Goal: Task Accomplishment & Management: Use online tool/utility

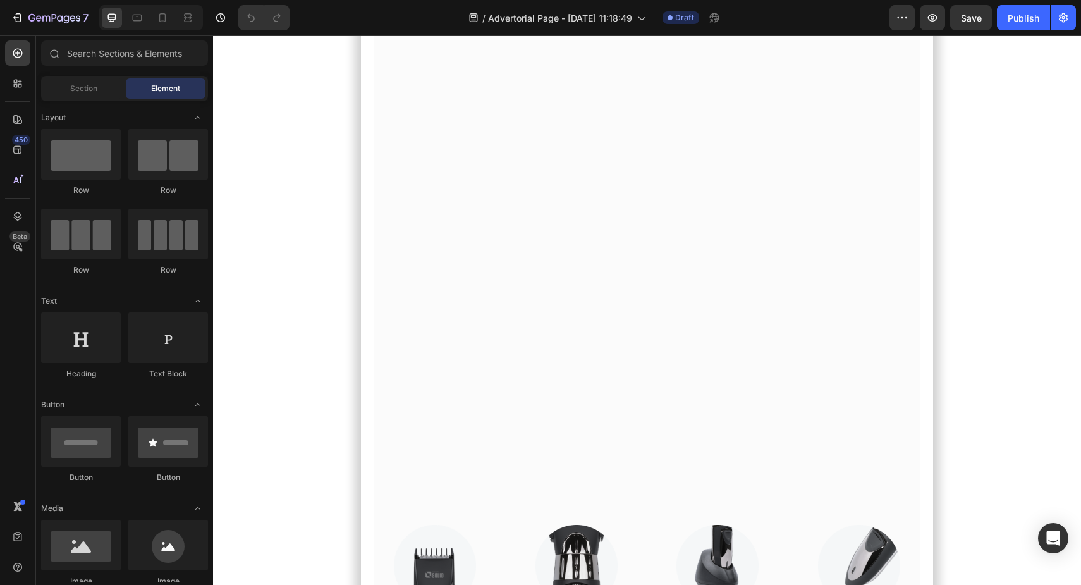
scroll to position [6153, 0]
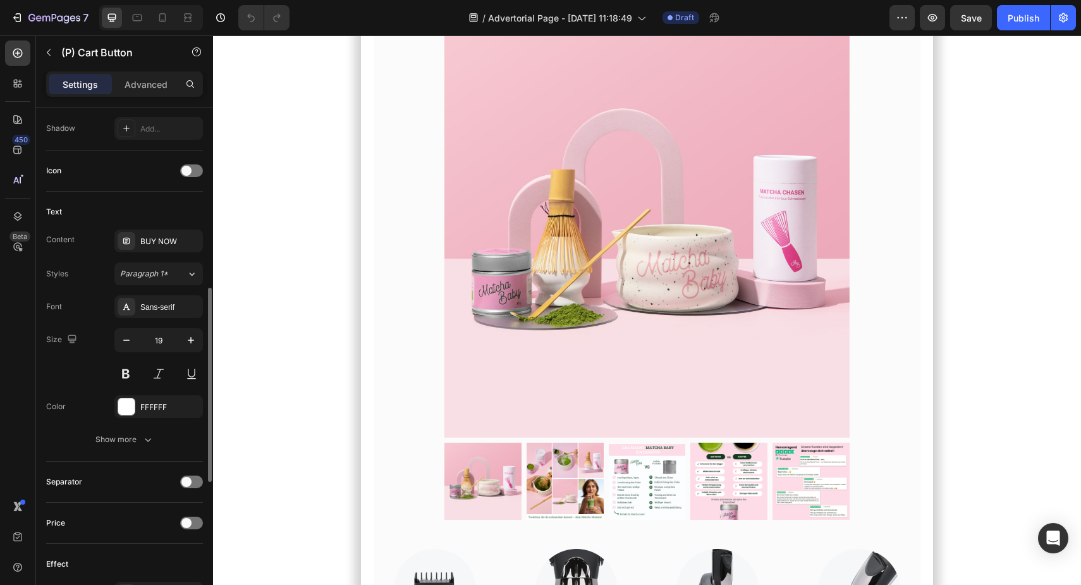
scroll to position [469, 0]
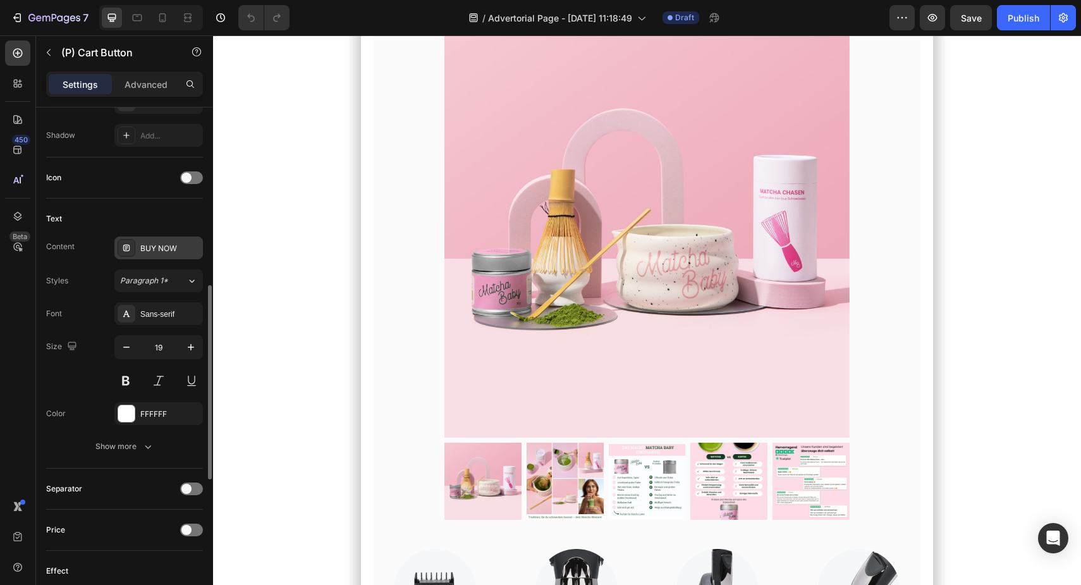
click at [153, 244] on div "BUY NOW" at bounding box center [169, 248] width 59 height 11
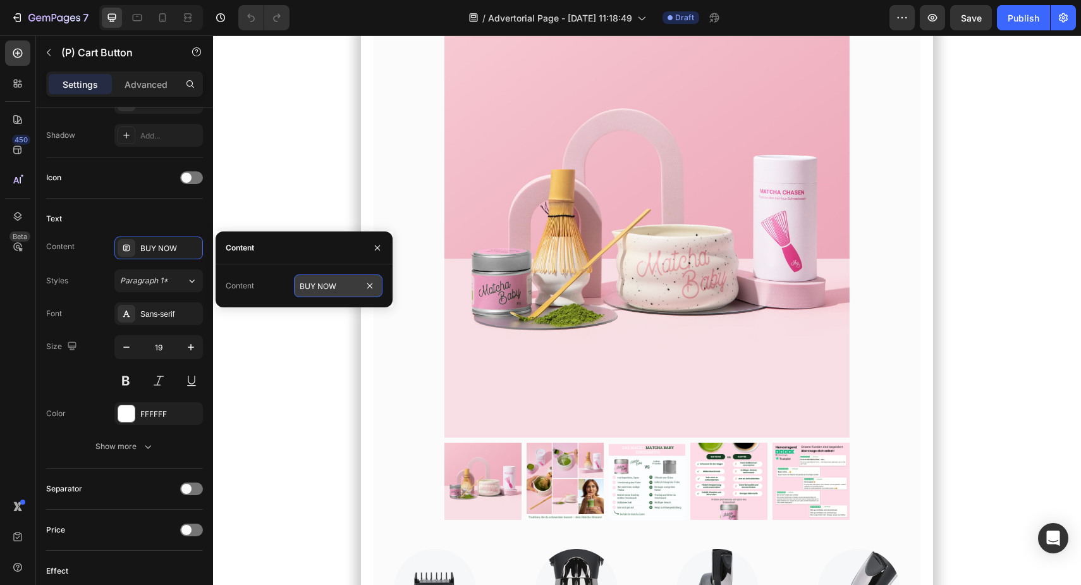
click at [309, 286] on input "BUY NOW" at bounding box center [338, 285] width 89 height 23
paste input "VERFÜGBARKEIT PRÜFEN"
type input "VERFÜGBARKEIT PRÜFEN"
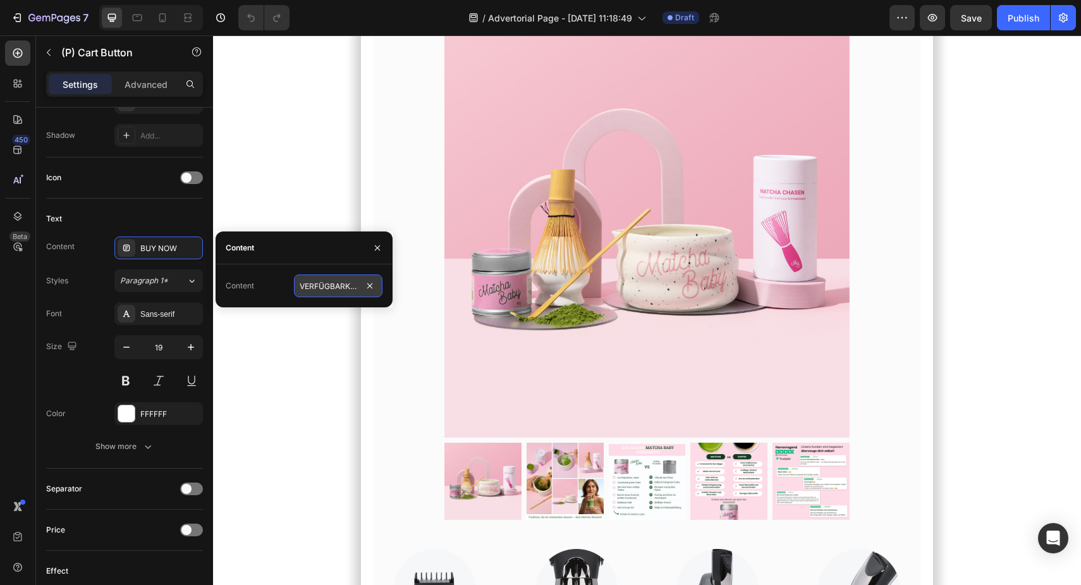
scroll to position [0, 37]
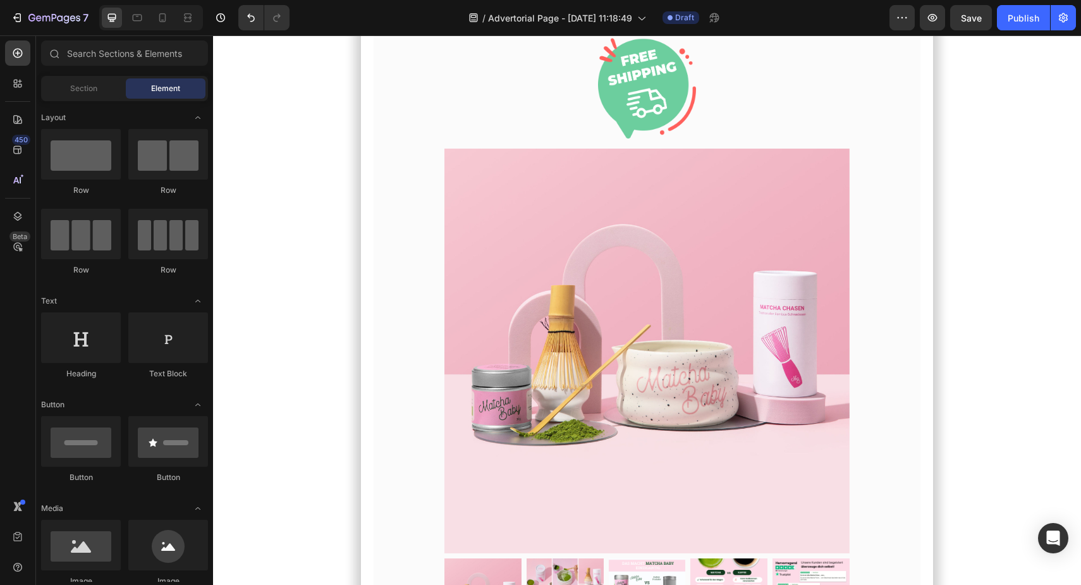
click at [539, 28] on button "VERFÜGBARKEIT PRÜFEN" at bounding box center [646, 3] width 273 height 49
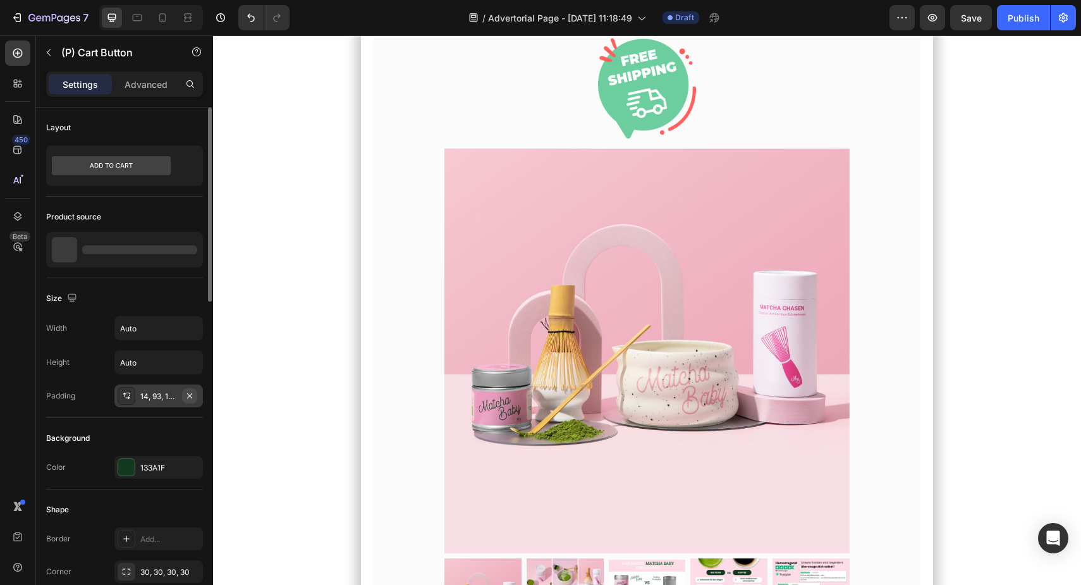
click at [187, 396] on icon "button" at bounding box center [190, 396] width 10 height 10
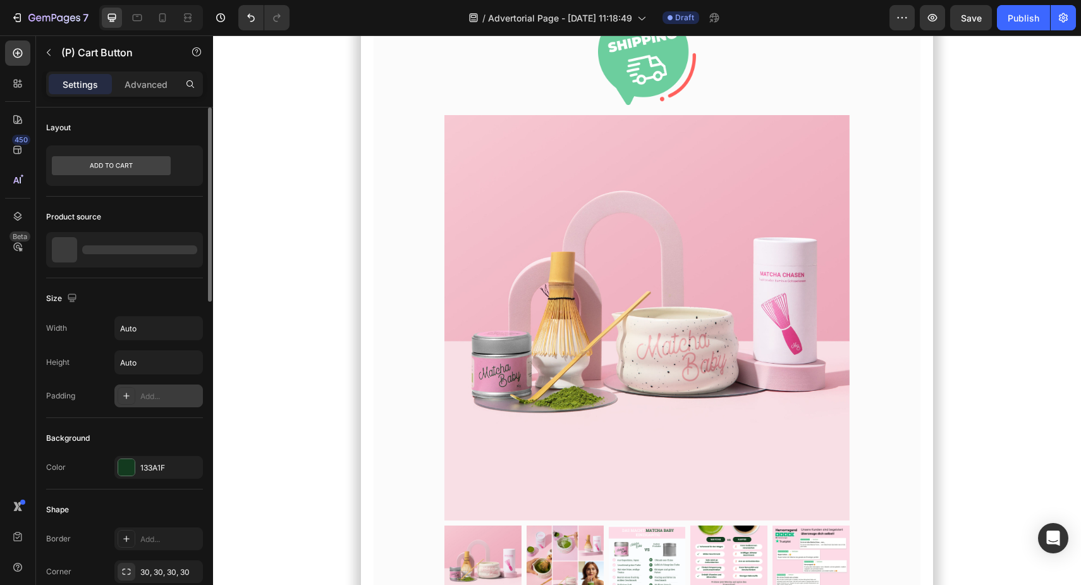
click at [170, 396] on div "Add..." at bounding box center [169, 396] width 59 height 11
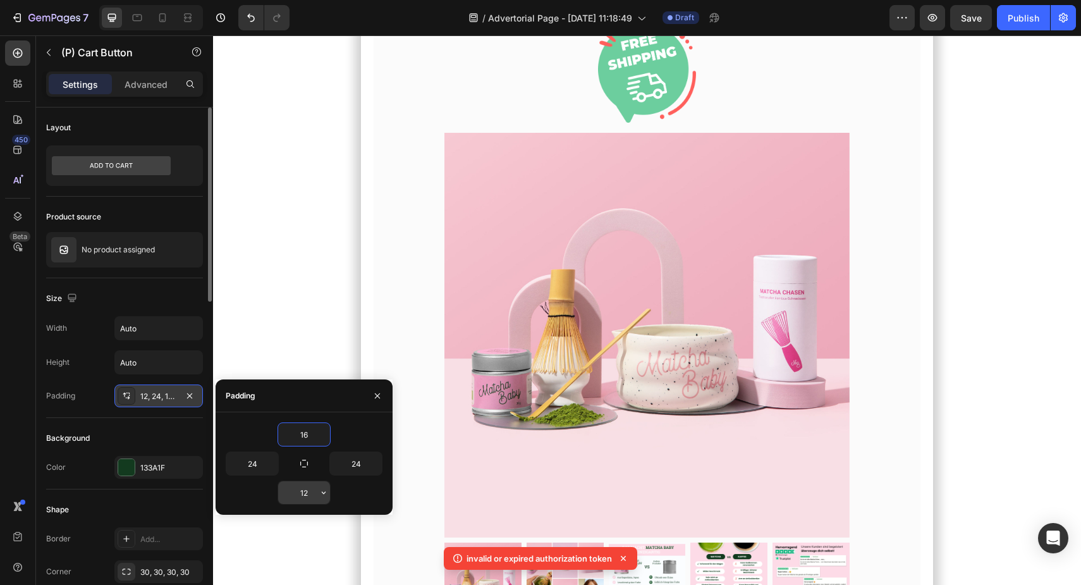
type input "16"
click at [304, 491] on input "12" at bounding box center [304, 492] width 52 height 23
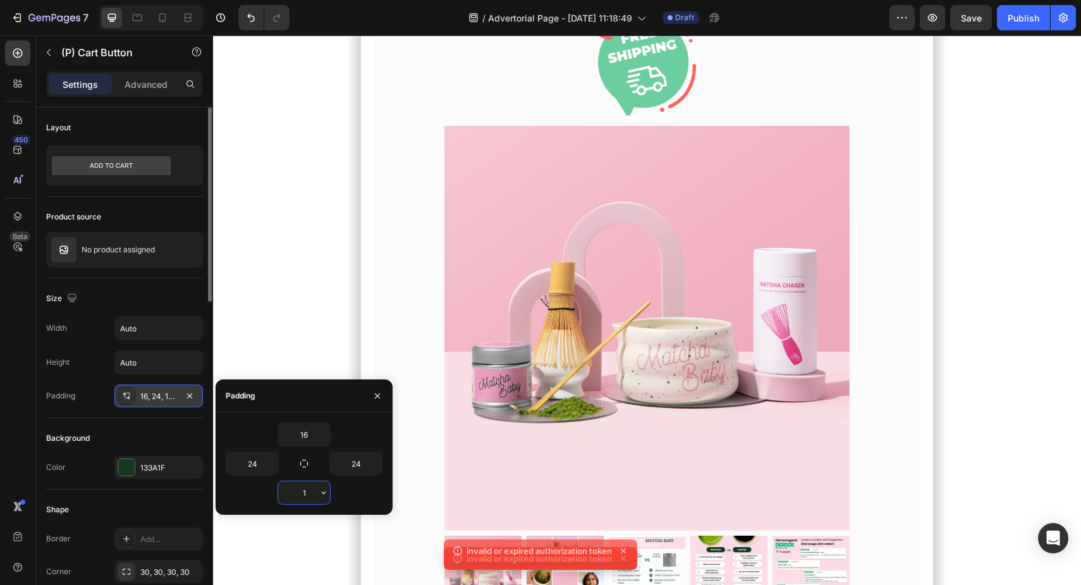
type input "16"
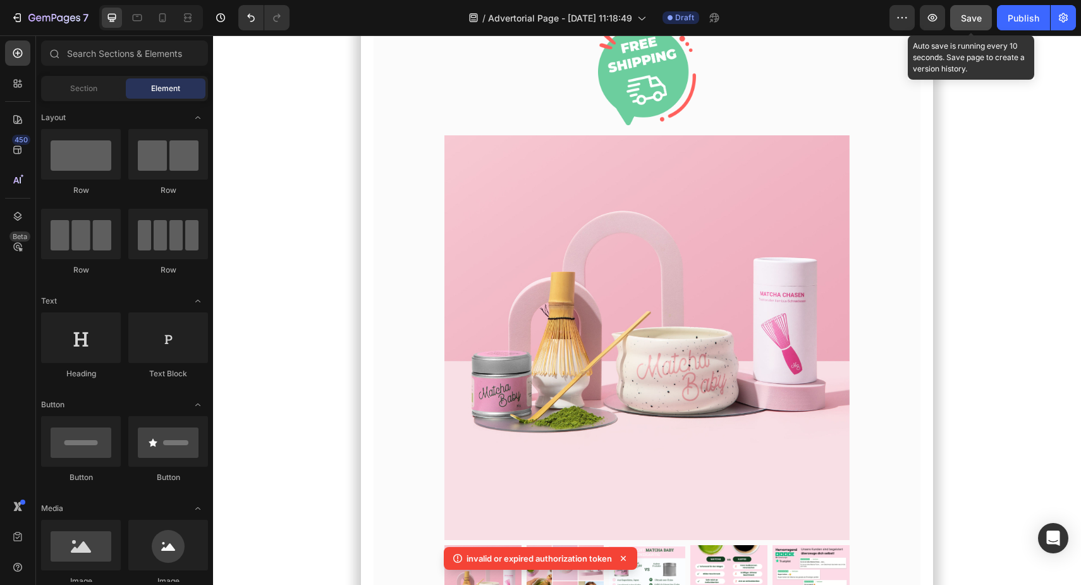
click at [974, 22] on span "Save" at bounding box center [971, 18] width 21 height 11
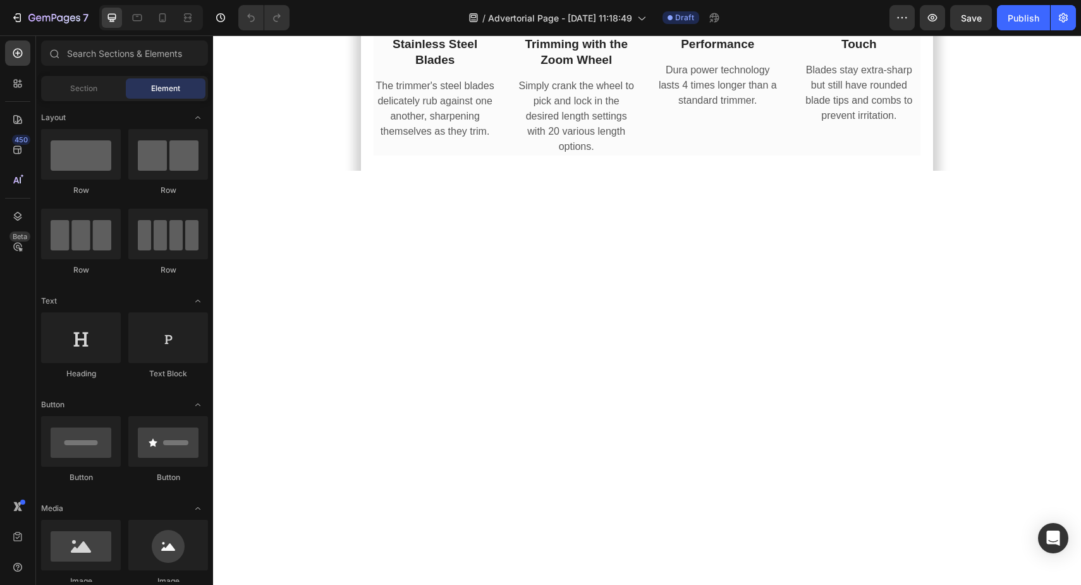
scroll to position [6693, 0]
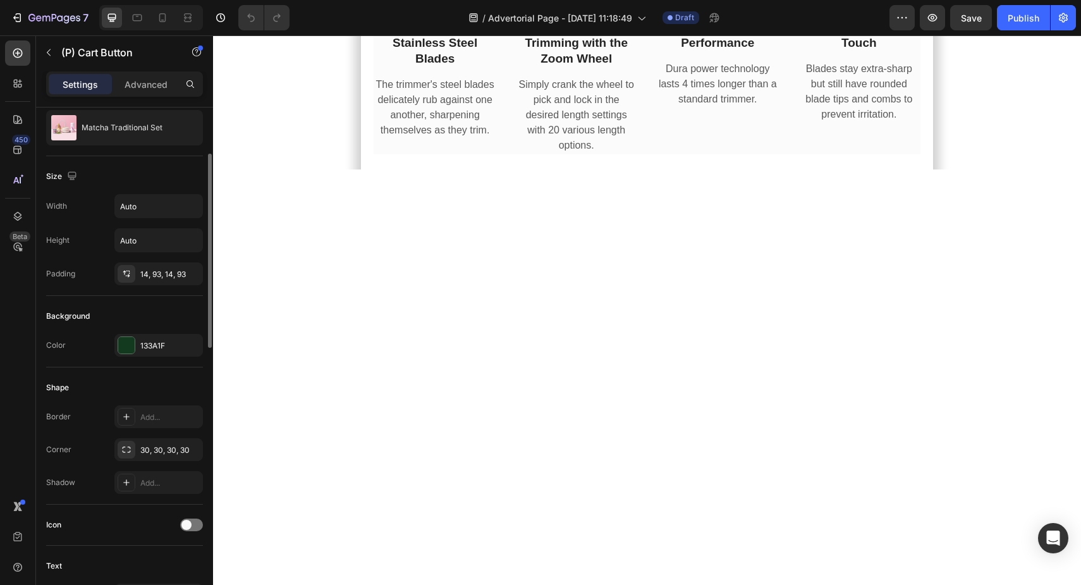
scroll to position [510, 0]
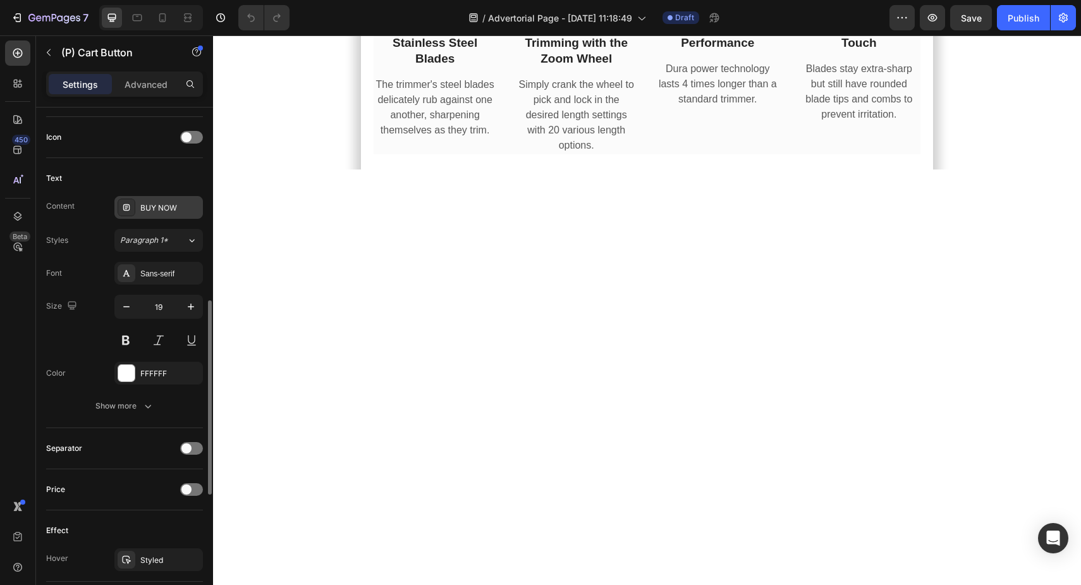
click at [156, 205] on div "BUY NOW" at bounding box center [169, 207] width 59 height 11
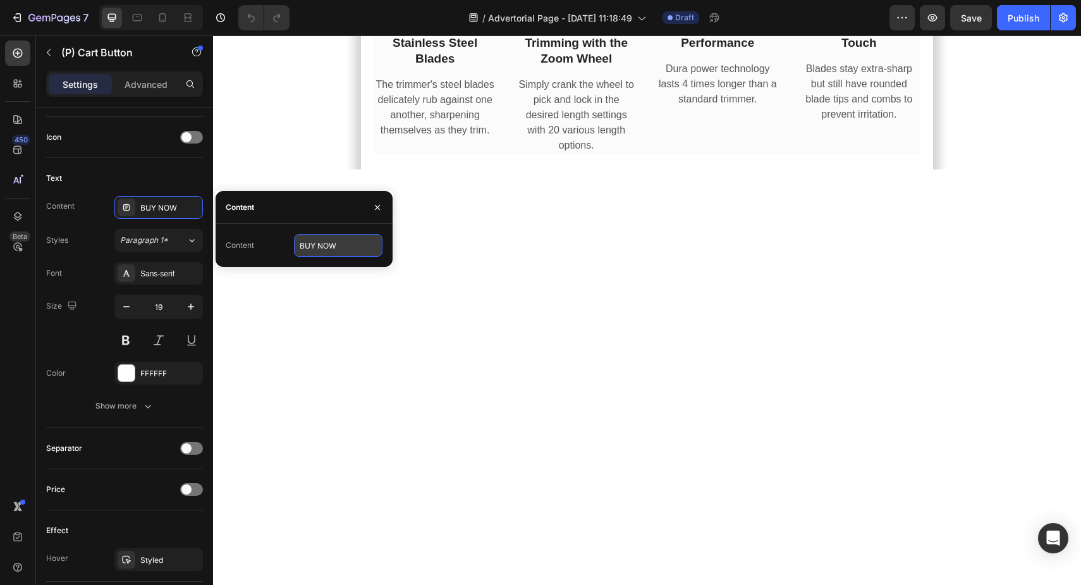
click at [329, 240] on input "BUY NOW" at bounding box center [338, 245] width 89 height 23
paste input "VERFÜGBARKEIT PRÜFEN"
type input "VERFÜGBARKEIT PRÜFEN"
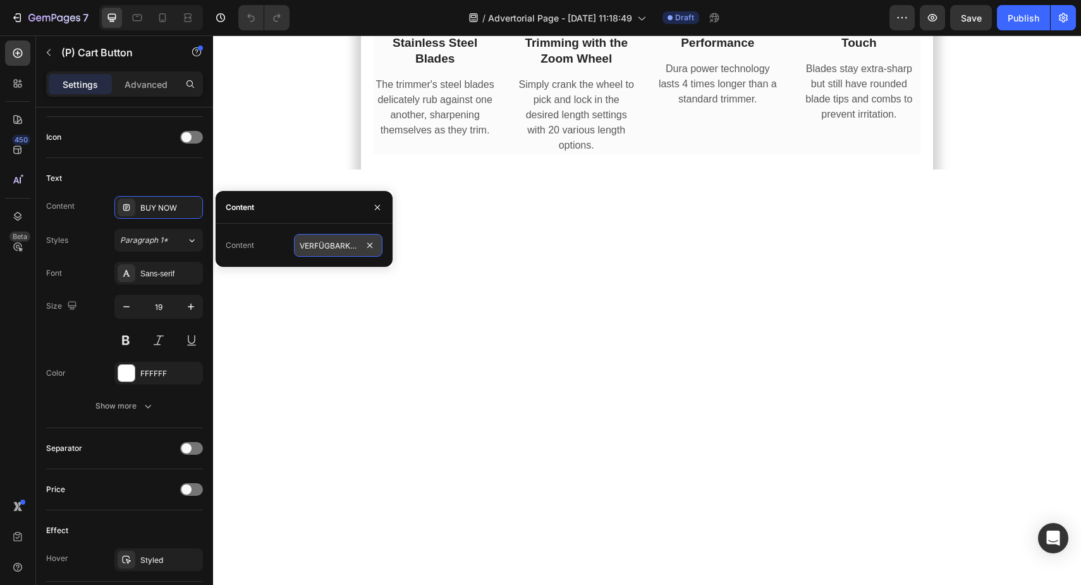
scroll to position [0, 37]
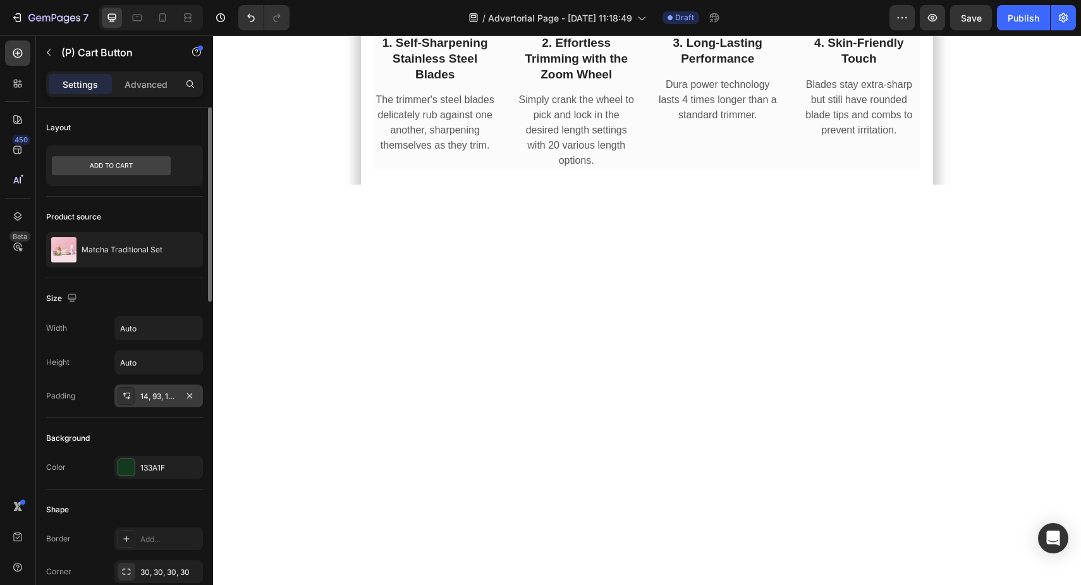
click at [159, 398] on div "14, 93, 14, 93" at bounding box center [158, 396] width 37 height 11
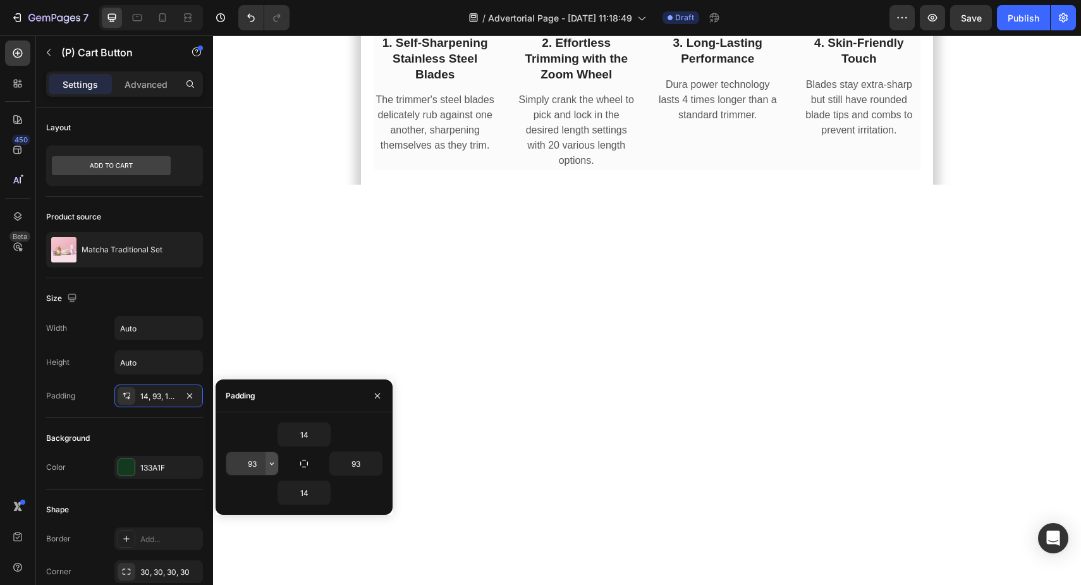
click at [267, 465] on icon "button" at bounding box center [272, 463] width 10 height 10
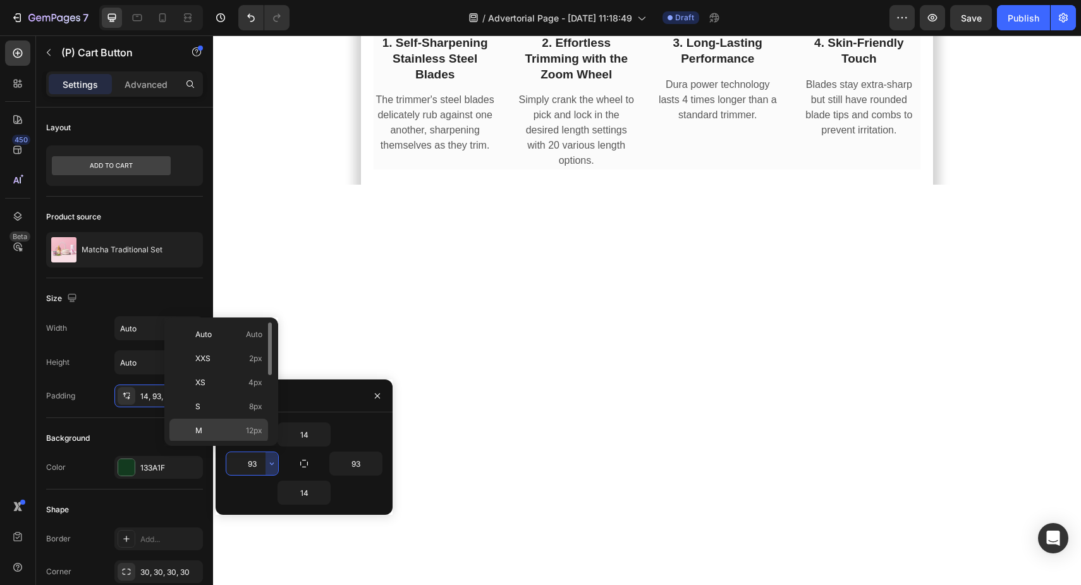
click at [239, 443] on div "M 12px" at bounding box center [218, 455] width 99 height 24
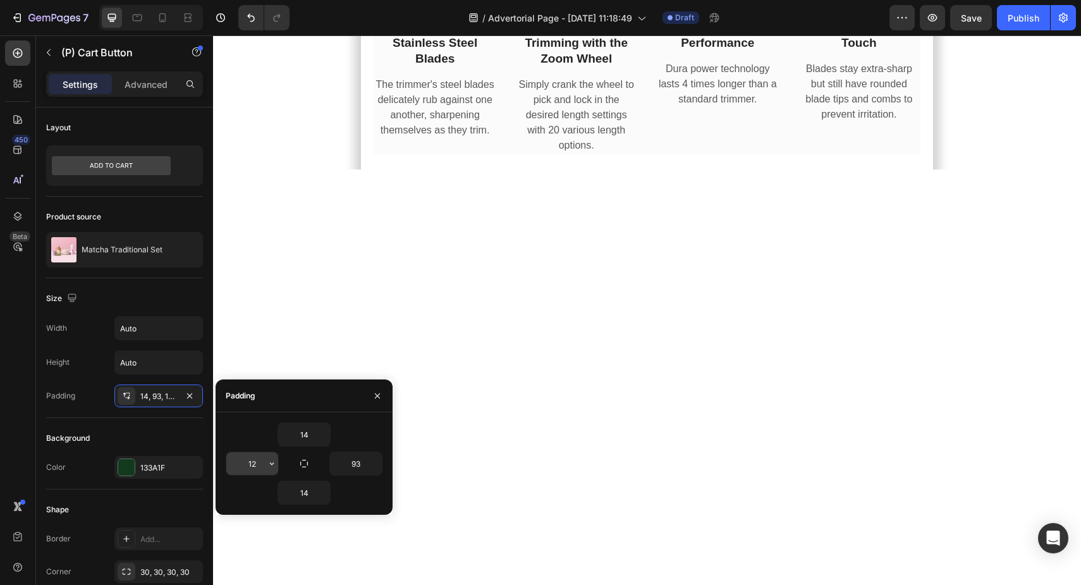
click at [261, 459] on input "12" at bounding box center [252, 463] width 52 height 23
type input "16"
click at [305, 438] on input "14" at bounding box center [304, 434] width 52 height 23
type input "16"
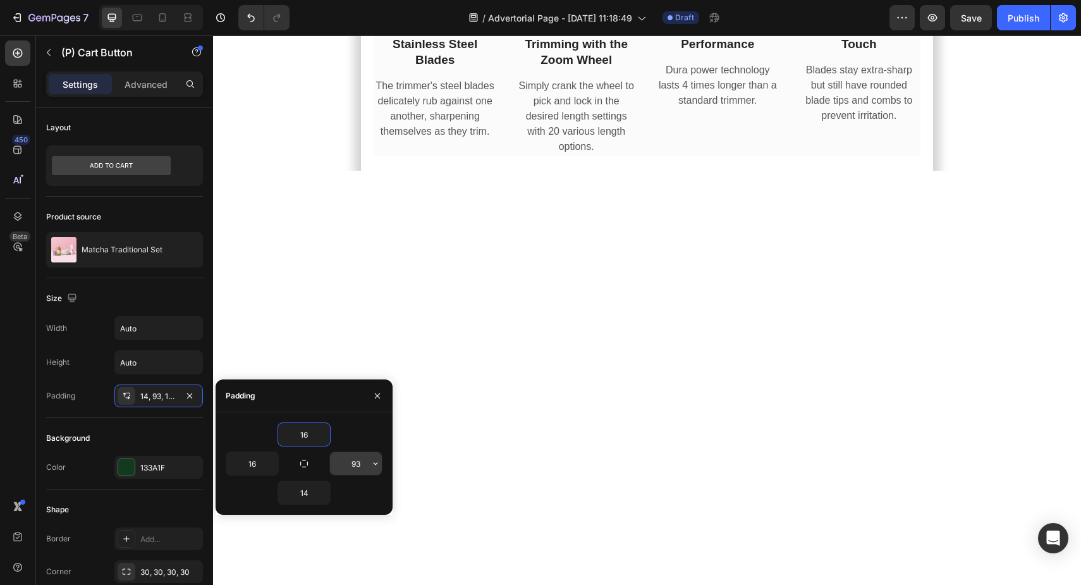
click at [354, 465] on input "93" at bounding box center [356, 463] width 52 height 23
type input "16"
click at [310, 489] on input "14" at bounding box center [304, 492] width 52 height 23
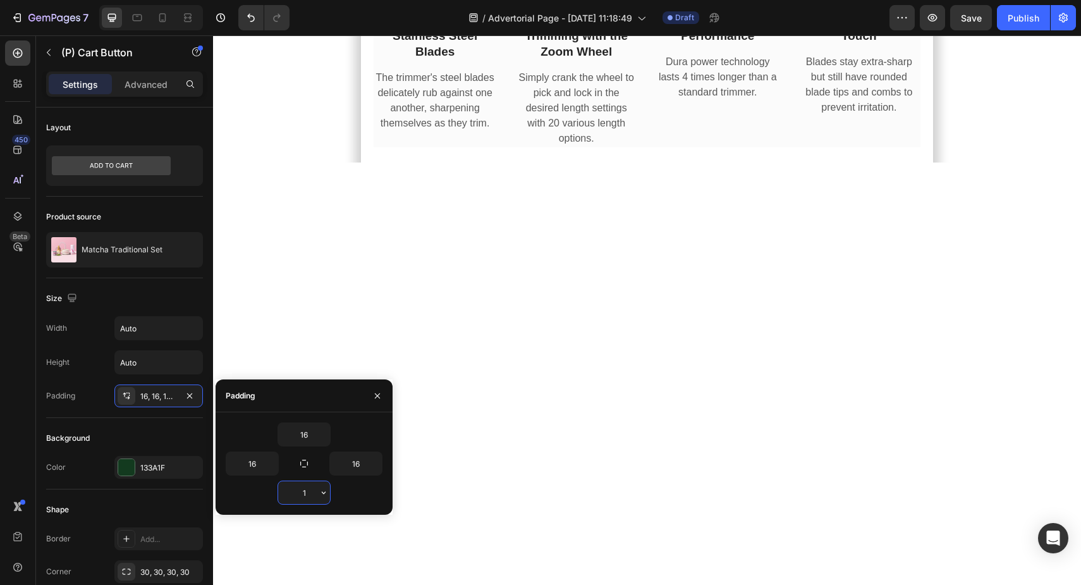
type input "16"
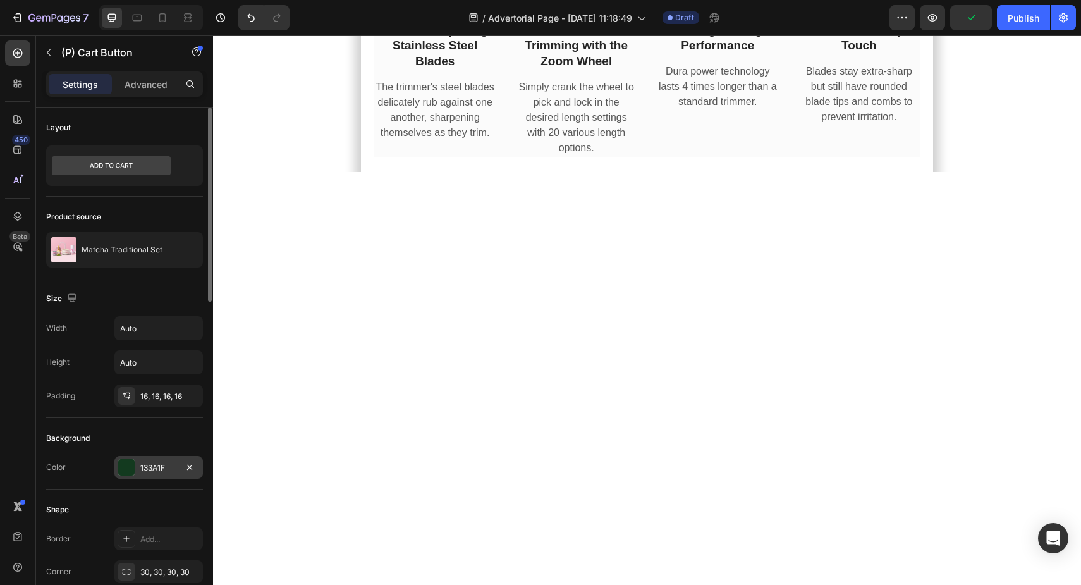
click at [130, 465] on div at bounding box center [126, 467] width 16 height 16
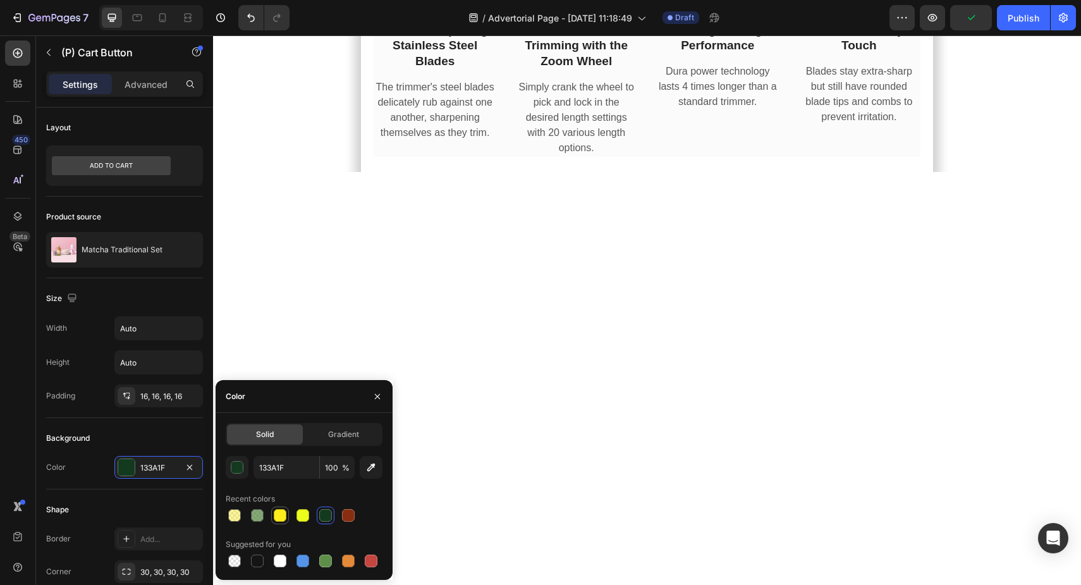
click at [273, 516] on div at bounding box center [280, 515] width 15 height 15
click at [259, 516] on div at bounding box center [257, 515] width 13 height 13
type input "5E8E49"
click at [328, 558] on div at bounding box center [325, 561] width 13 height 13
type input "100"
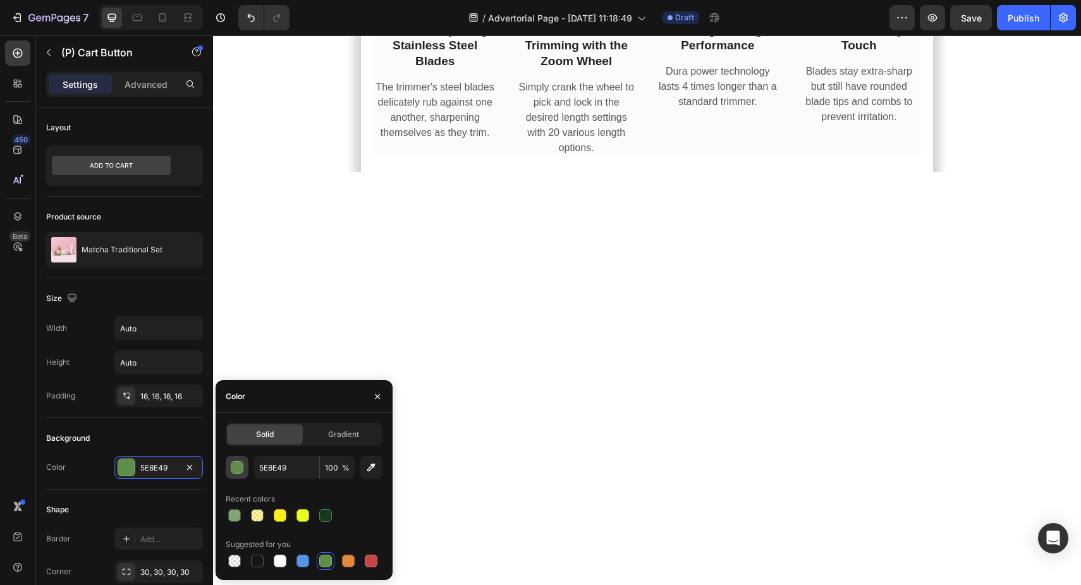
click at [233, 471] on div "button" at bounding box center [237, 468] width 13 height 13
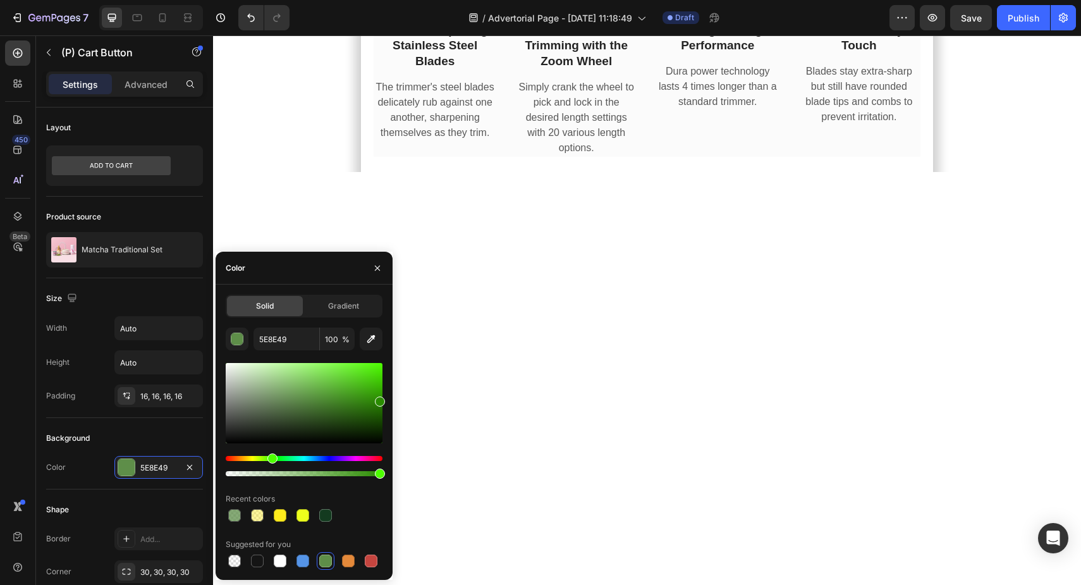
drag, startPoint x: 302, startPoint y: 403, endPoint x: 389, endPoint y: 399, distance: 87.4
click at [389, 399] on div "Solid Gradient 5E8E49 100 % Recent colors Suggested for you" at bounding box center [304, 432] width 177 height 275
type input "2A8C00"
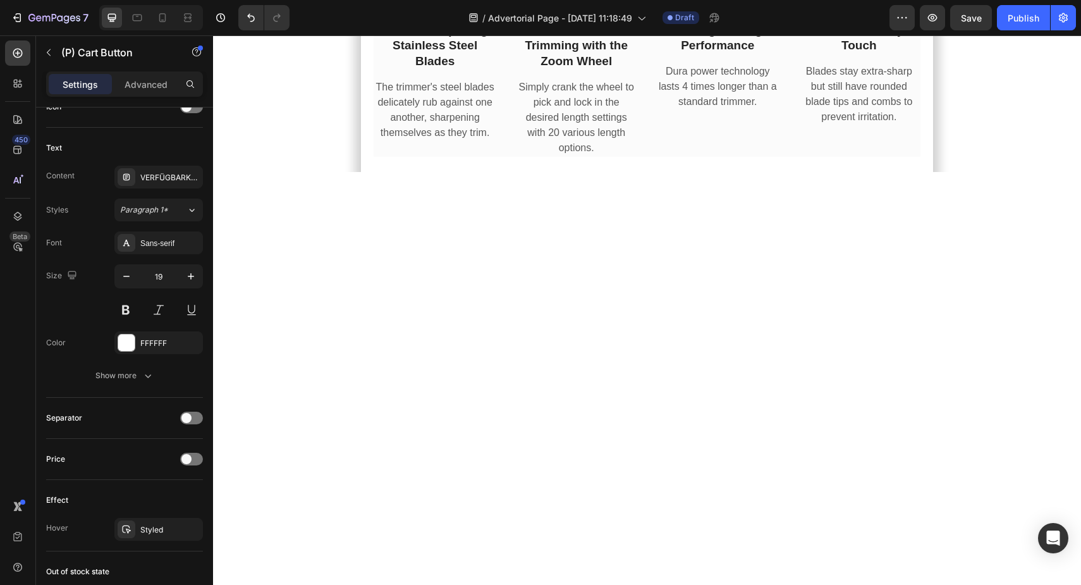
scroll to position [842, 0]
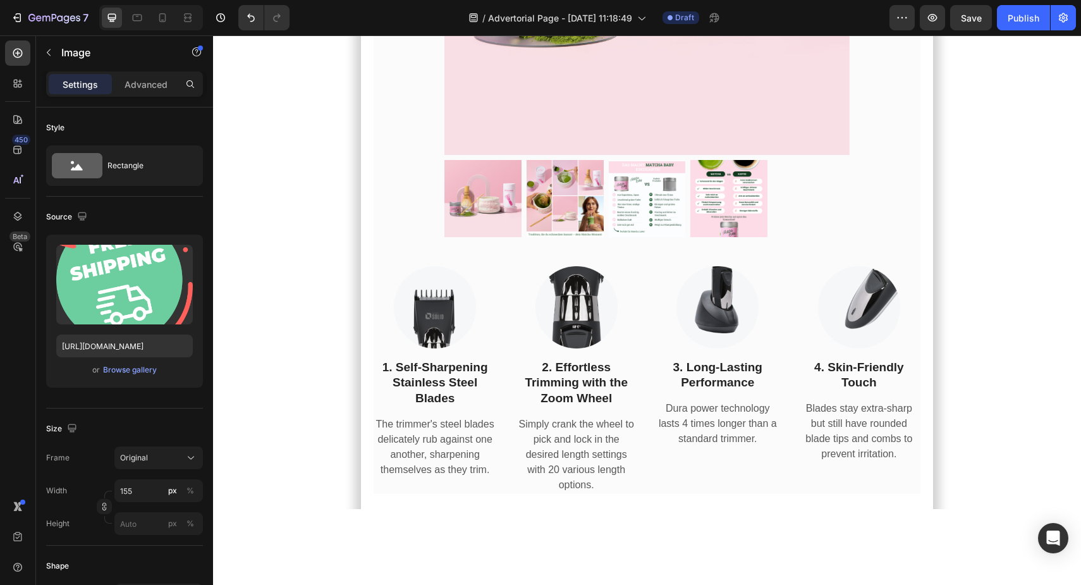
scroll to position [6575, 0]
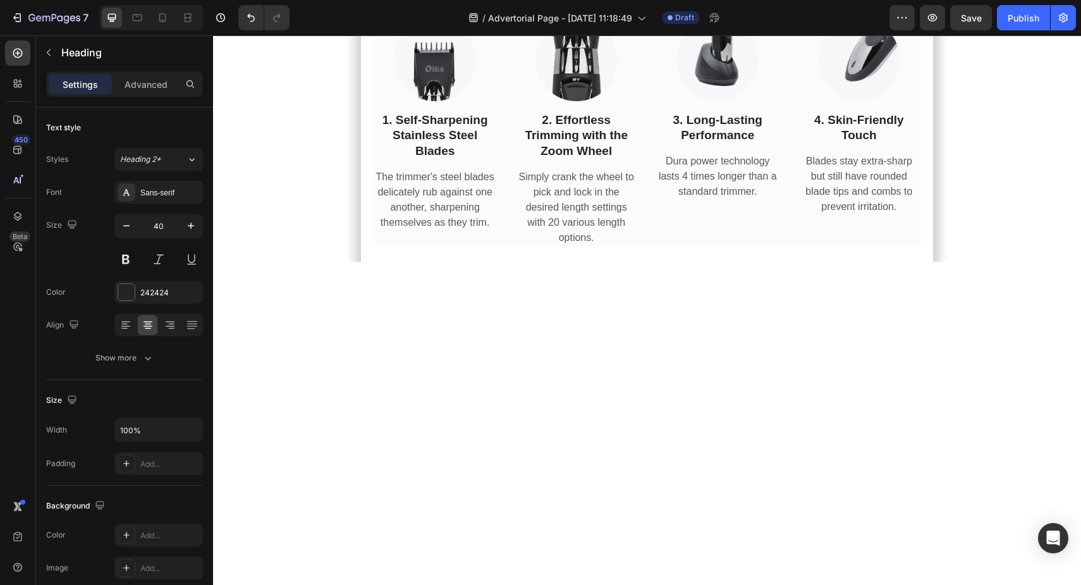
scroll to position [6739, 0]
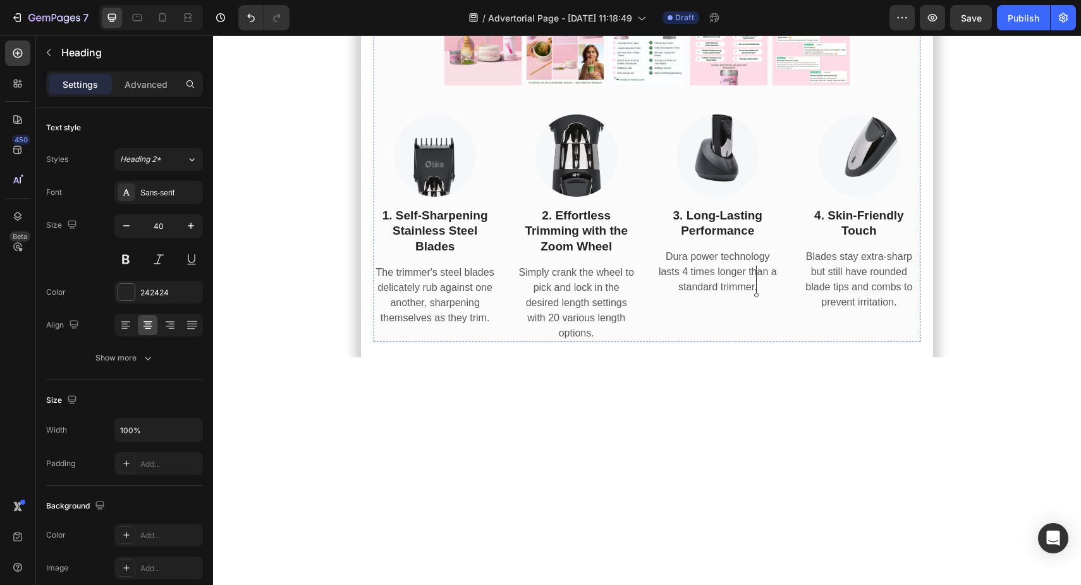
scroll to position [6567, 0]
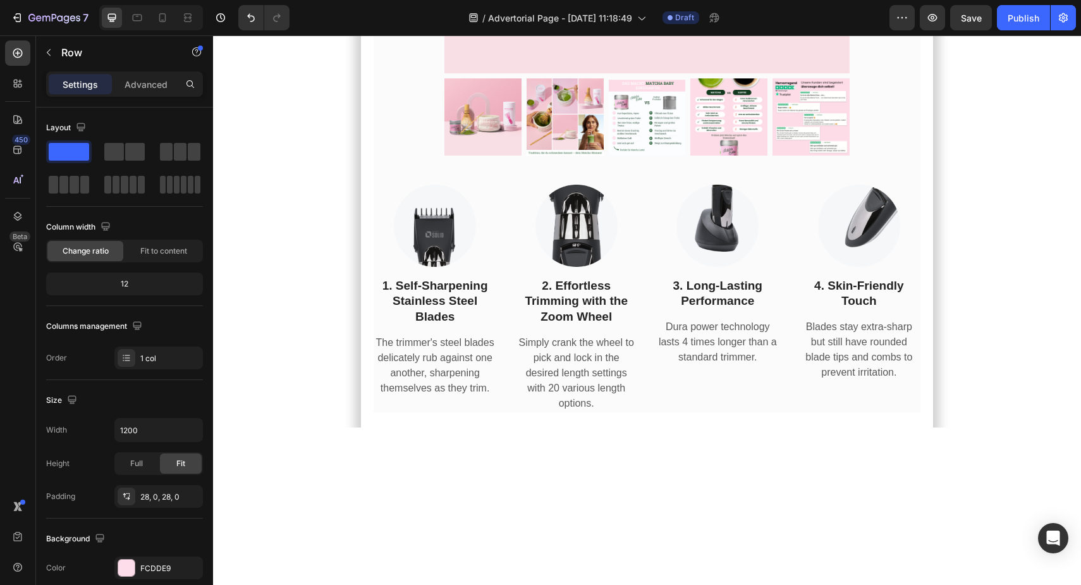
drag, startPoint x: 646, startPoint y: 195, endPoint x: 646, endPoint y: 243, distance: 47.4
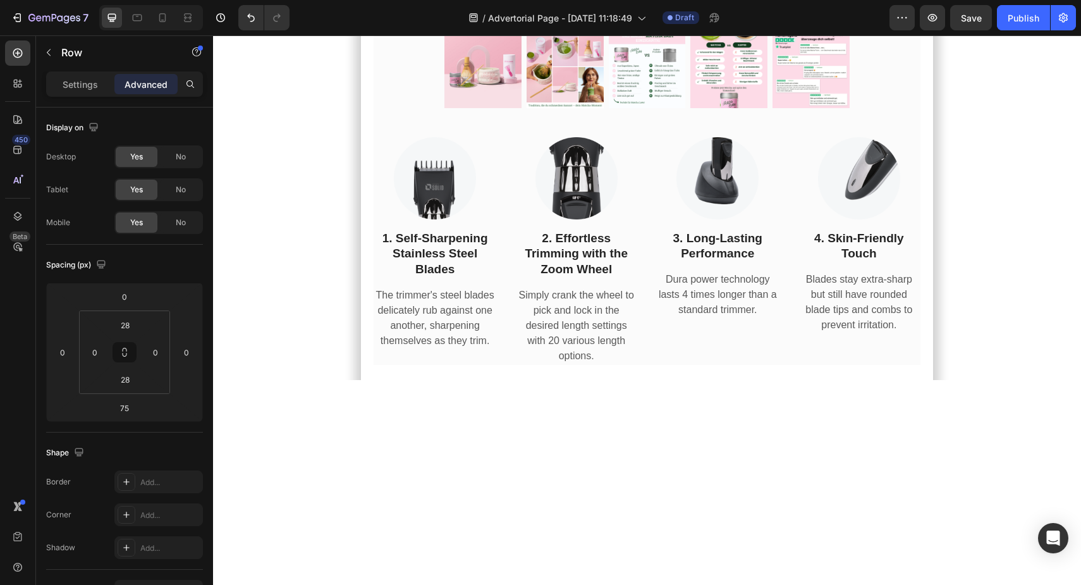
drag, startPoint x: 646, startPoint y: 244, endPoint x: 647, endPoint y: 181, distance: 63.2
type input "0"
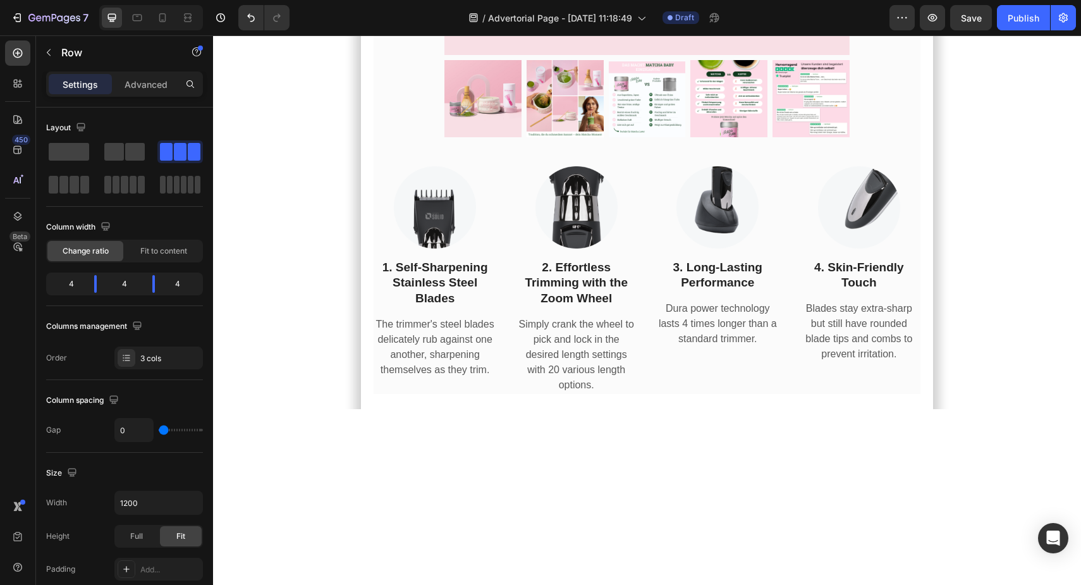
drag, startPoint x: 649, startPoint y: 227, endPoint x: 651, endPoint y: 256, distance: 29.1
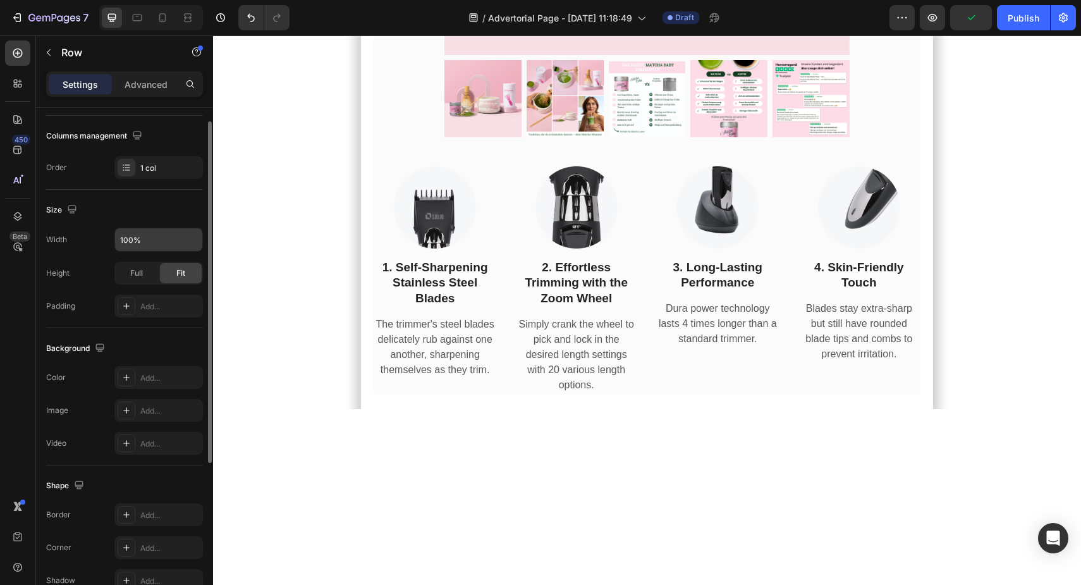
scroll to position [258, 0]
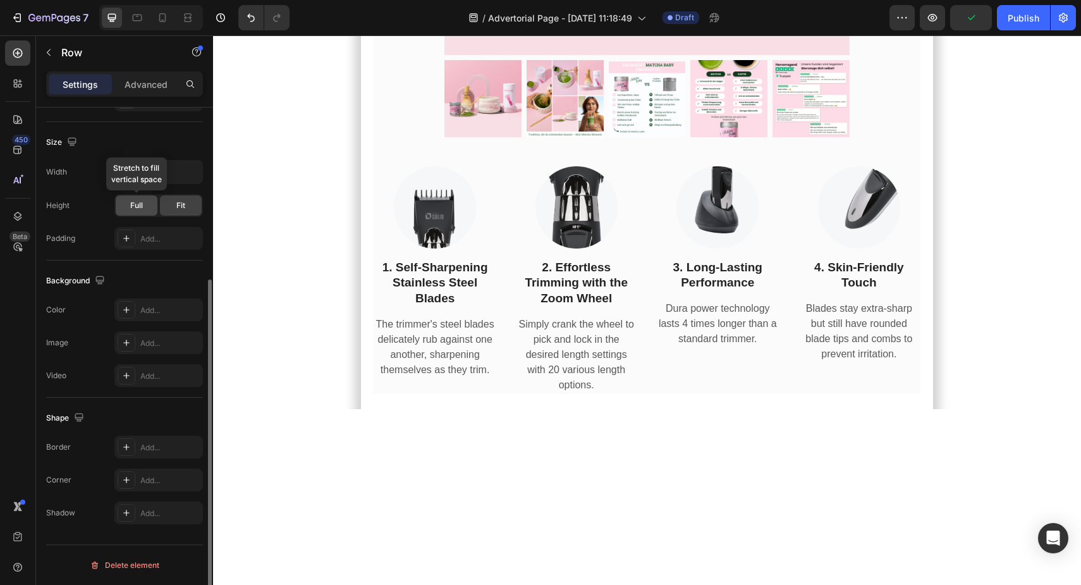
click at [137, 213] on div "Full" at bounding box center [137, 205] width 42 height 20
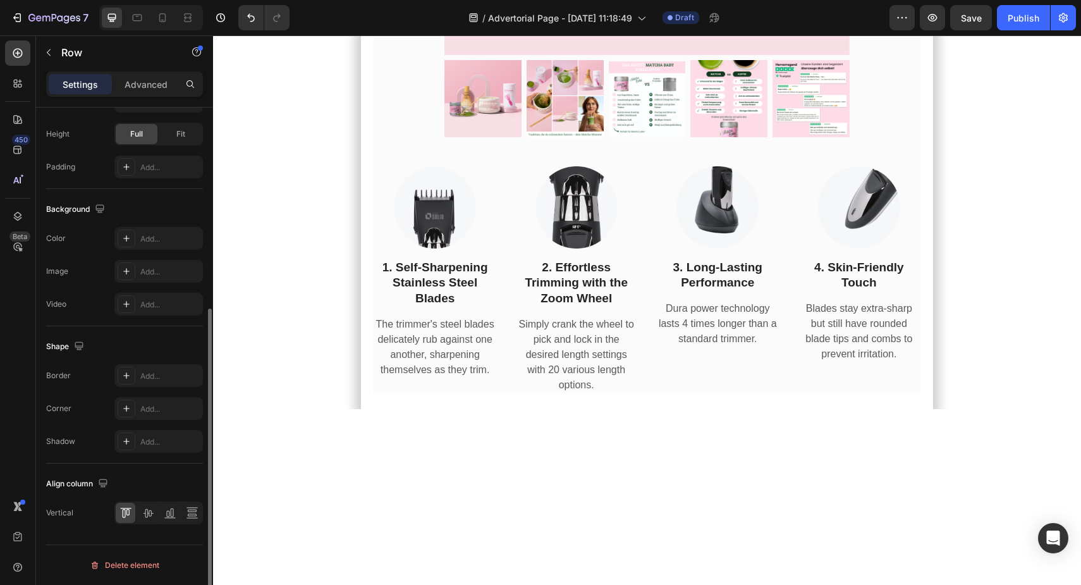
scroll to position [0, 0]
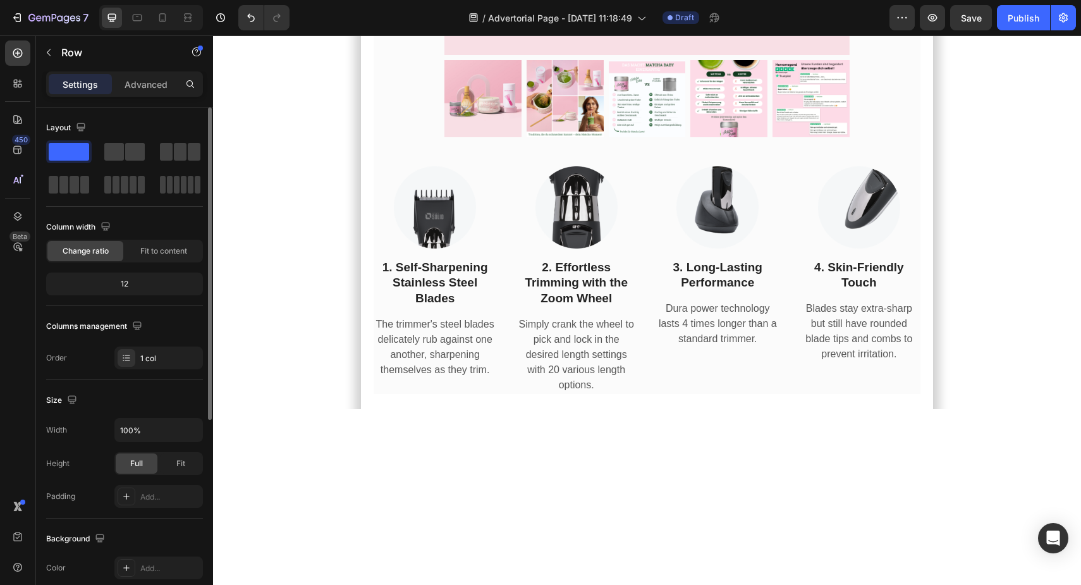
click at [123, 287] on div "12" at bounding box center [125, 284] width 152 height 18
click at [147, 258] on div "Fit to content" at bounding box center [164, 251] width 76 height 20
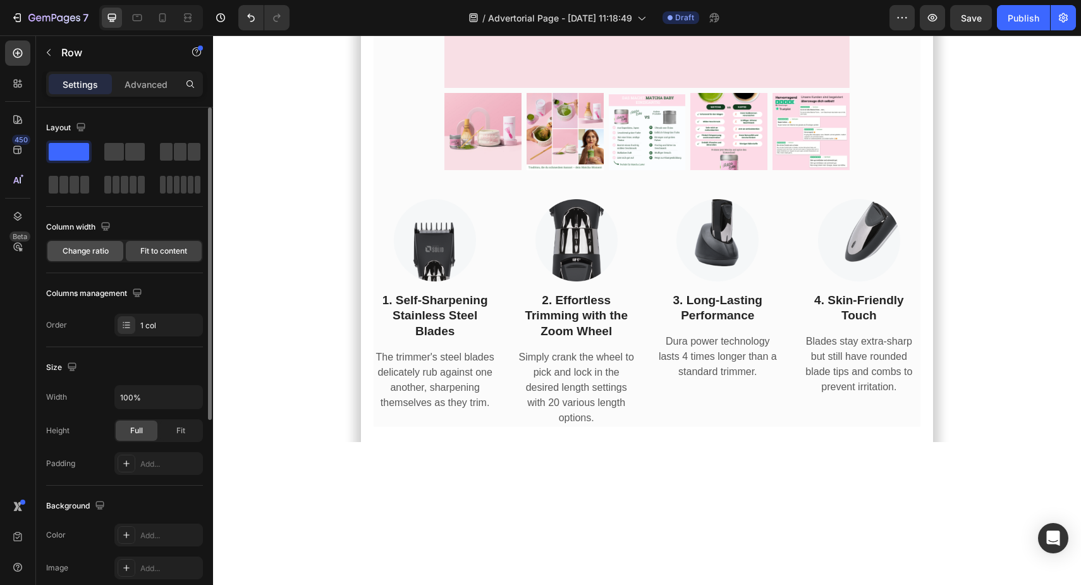
click at [89, 257] on div "Change ratio" at bounding box center [85, 251] width 76 height 20
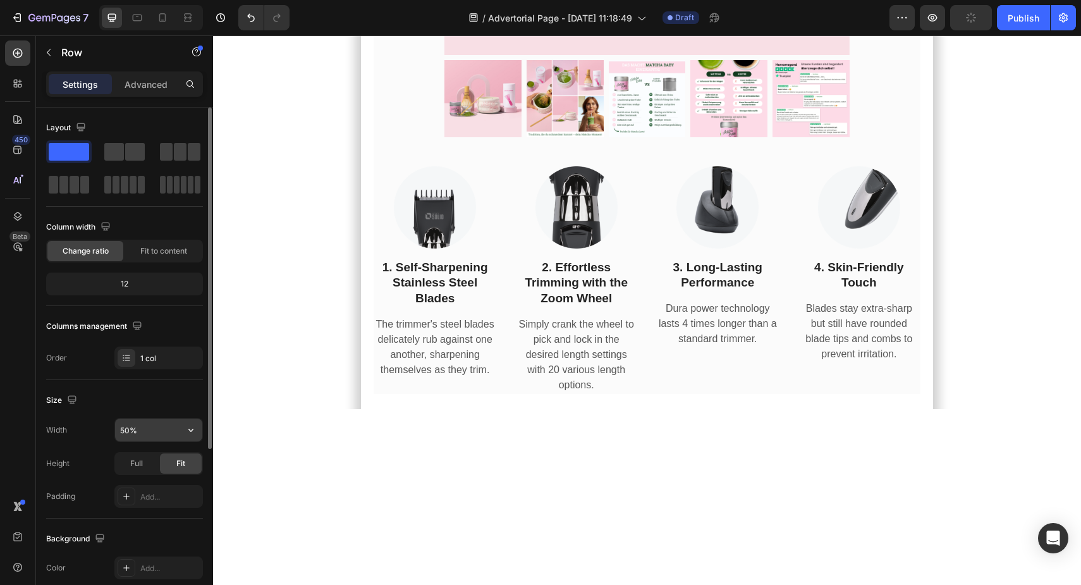
click at [149, 426] on input "50%" at bounding box center [158, 430] width 87 height 23
type input "90%"
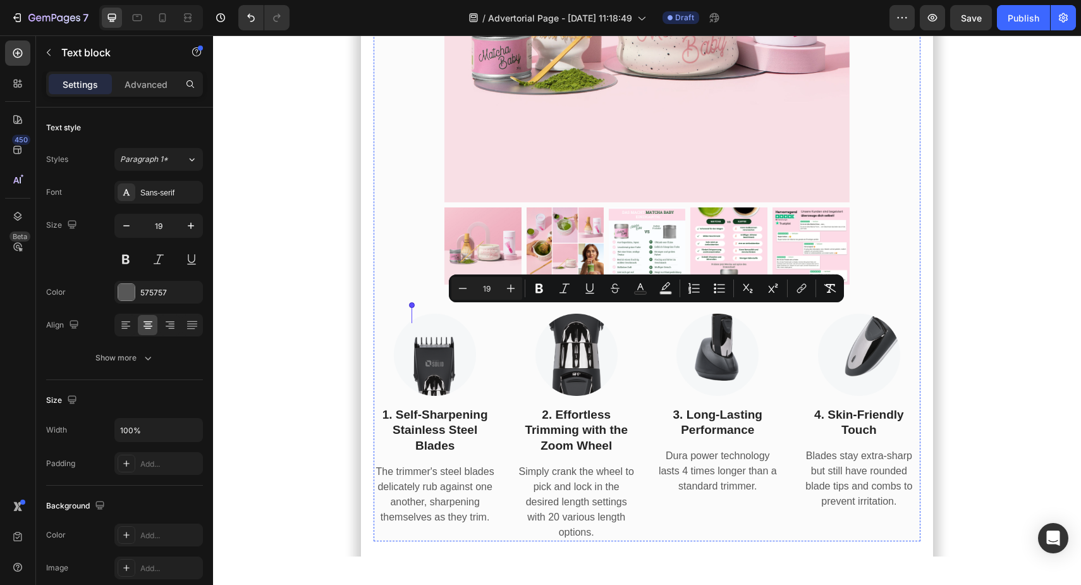
drag, startPoint x: 780, startPoint y: 354, endPoint x: 374, endPoint y: 316, distance: 407.7
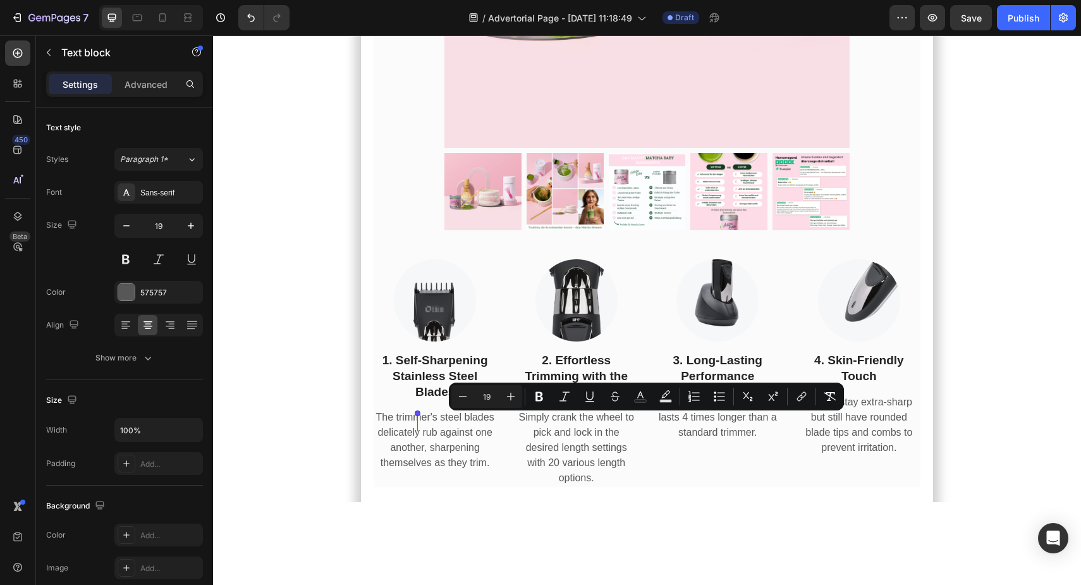
drag, startPoint x: 775, startPoint y: 452, endPoint x: 411, endPoint y: 427, distance: 364.5
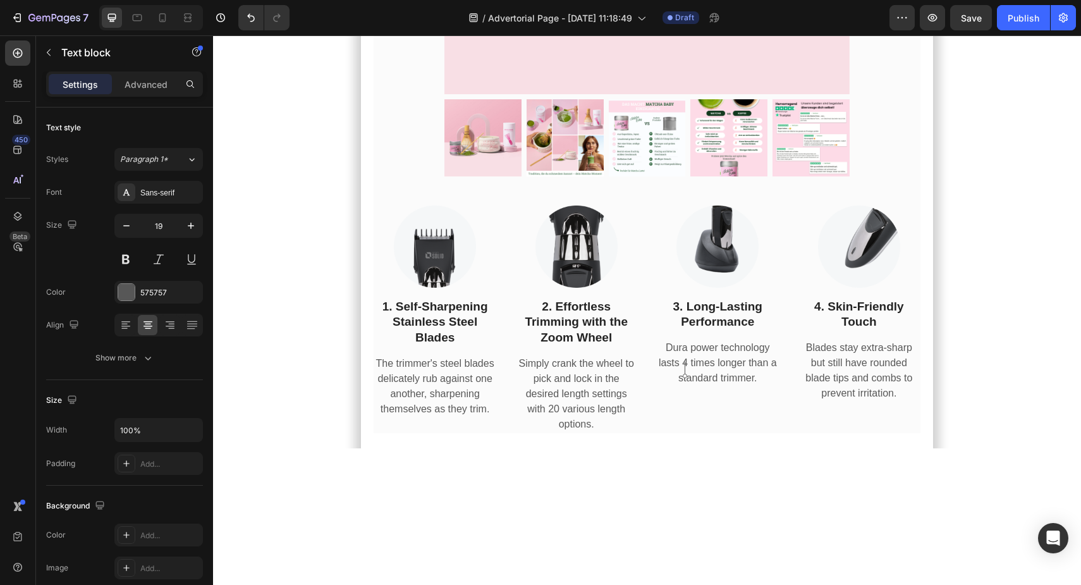
drag, startPoint x: 784, startPoint y: 352, endPoint x: 828, endPoint y: 352, distance: 43.6
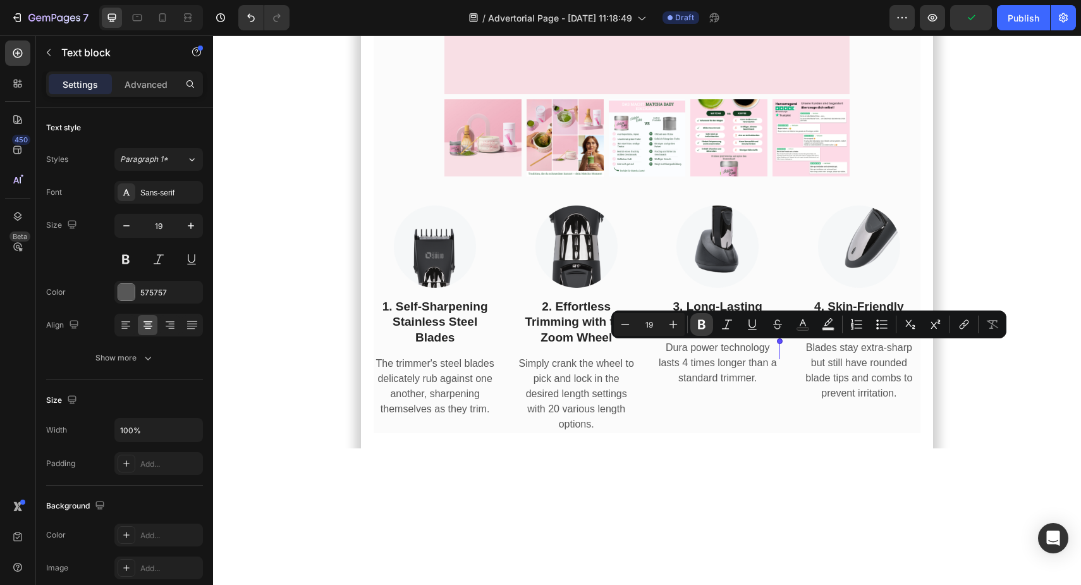
click at [704, 329] on icon "Editor contextual toolbar" at bounding box center [702, 324] width 13 height 13
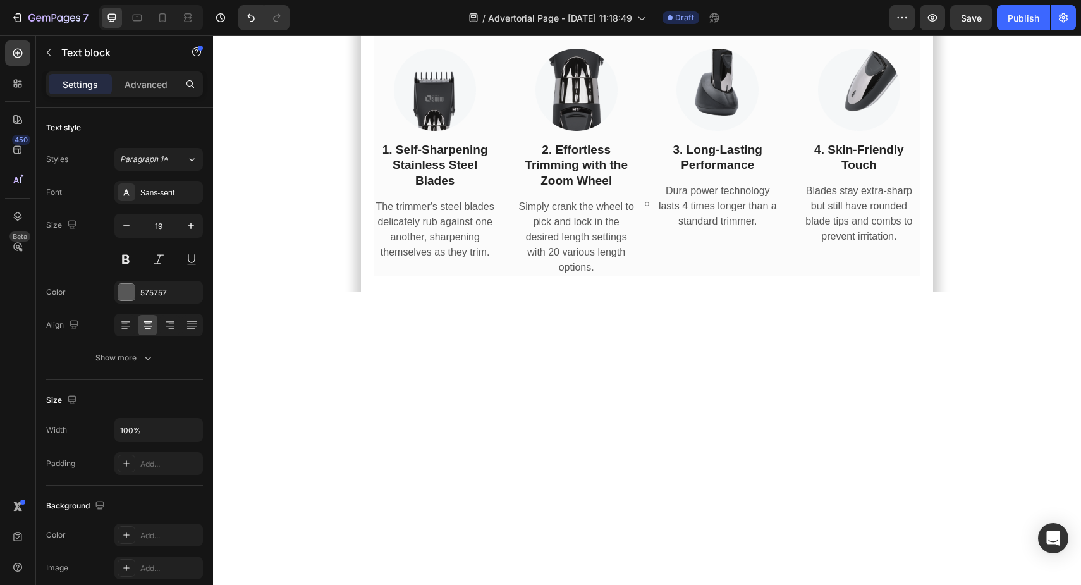
scroll to position [6663, 0]
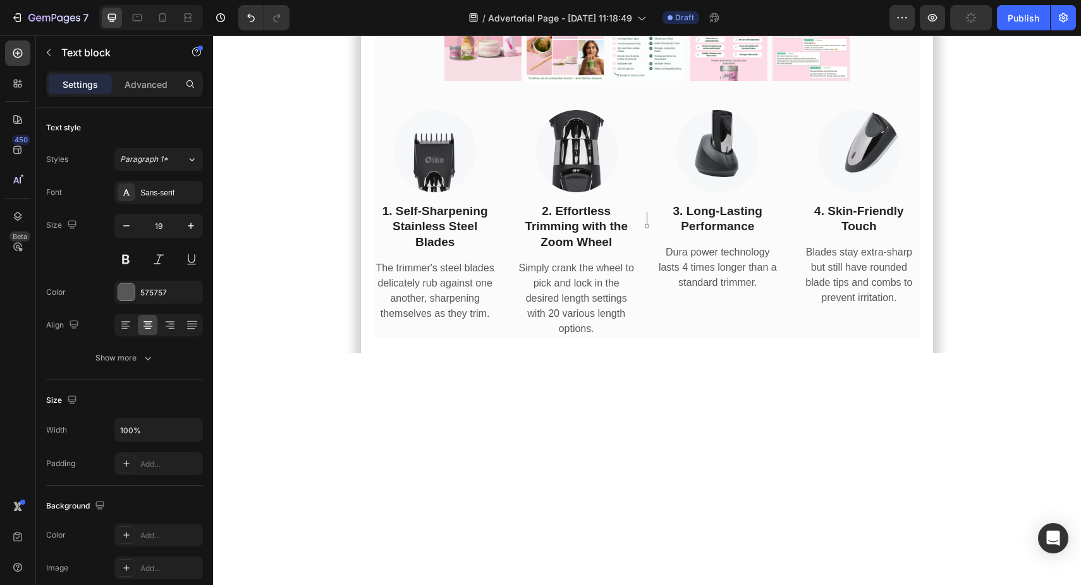
drag, startPoint x: 761, startPoint y: 311, endPoint x: 508, endPoint y: 311, distance: 252.3
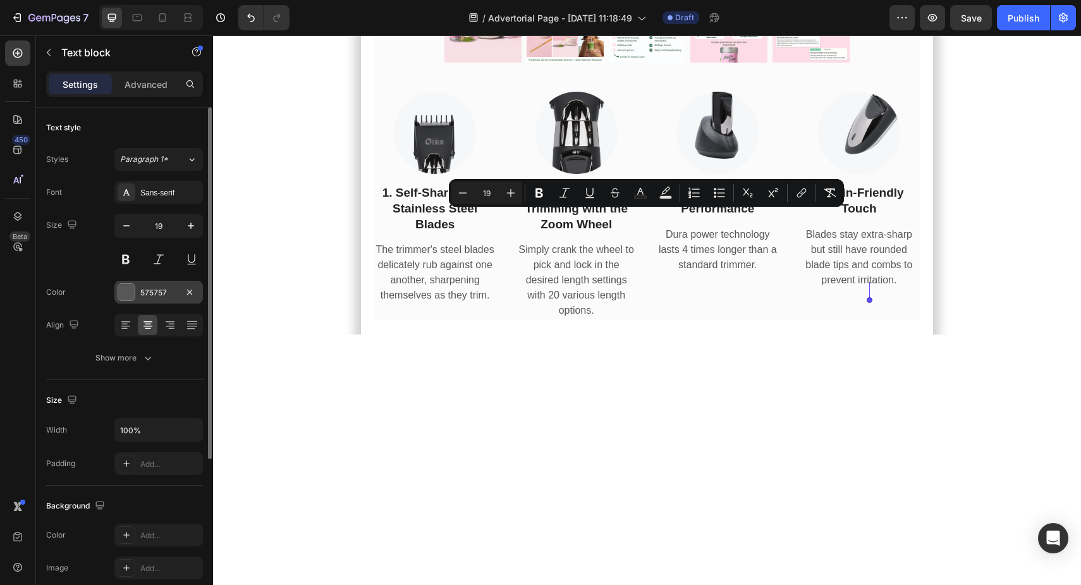
click at [128, 298] on div at bounding box center [126, 292] width 16 height 16
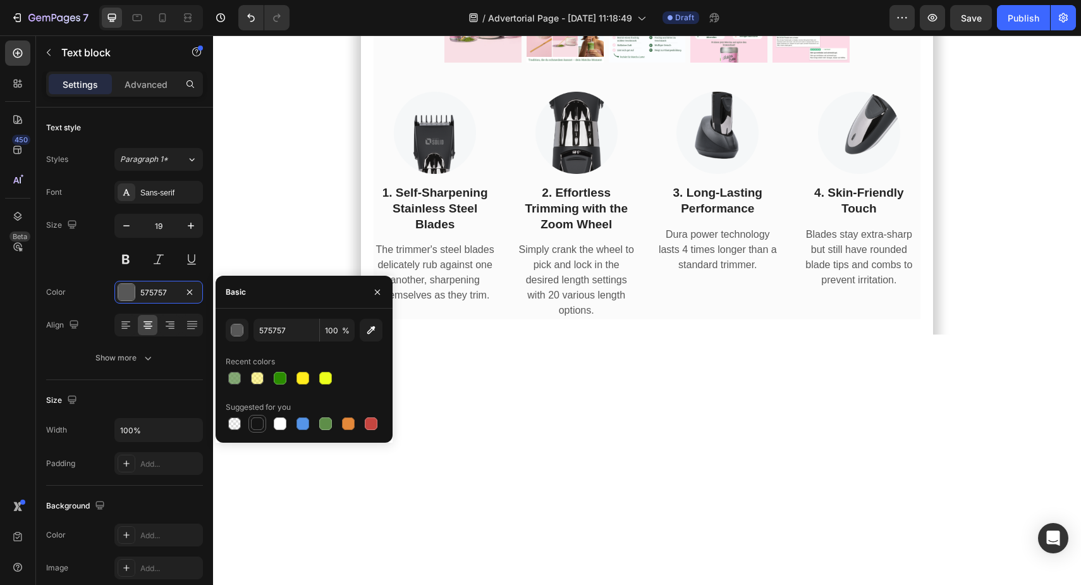
click at [259, 422] on div at bounding box center [257, 423] width 13 height 13
type input "151515"
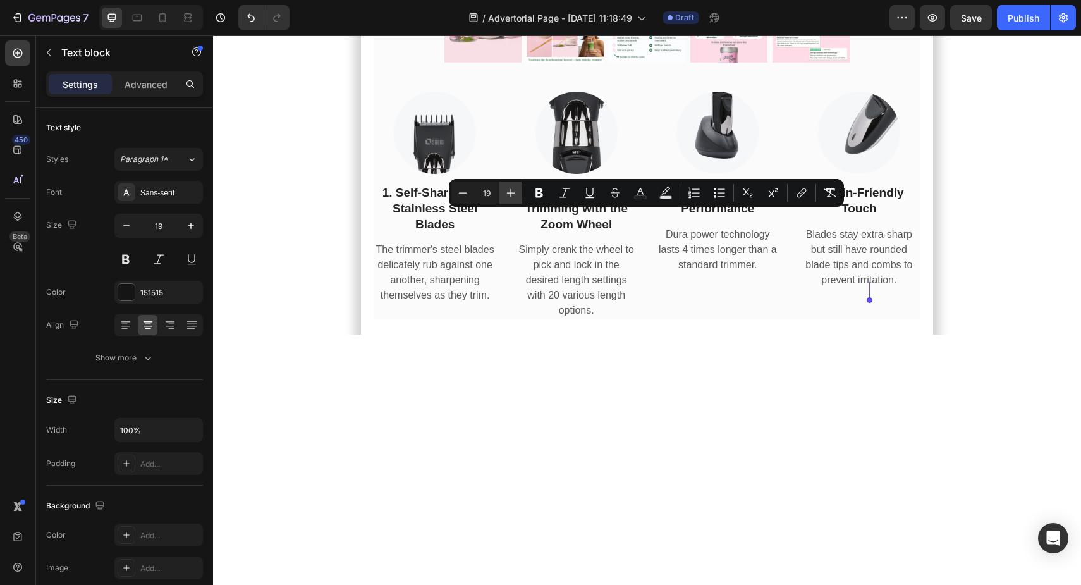
click at [508, 187] on icon "Editor contextual toolbar" at bounding box center [511, 193] width 13 height 13
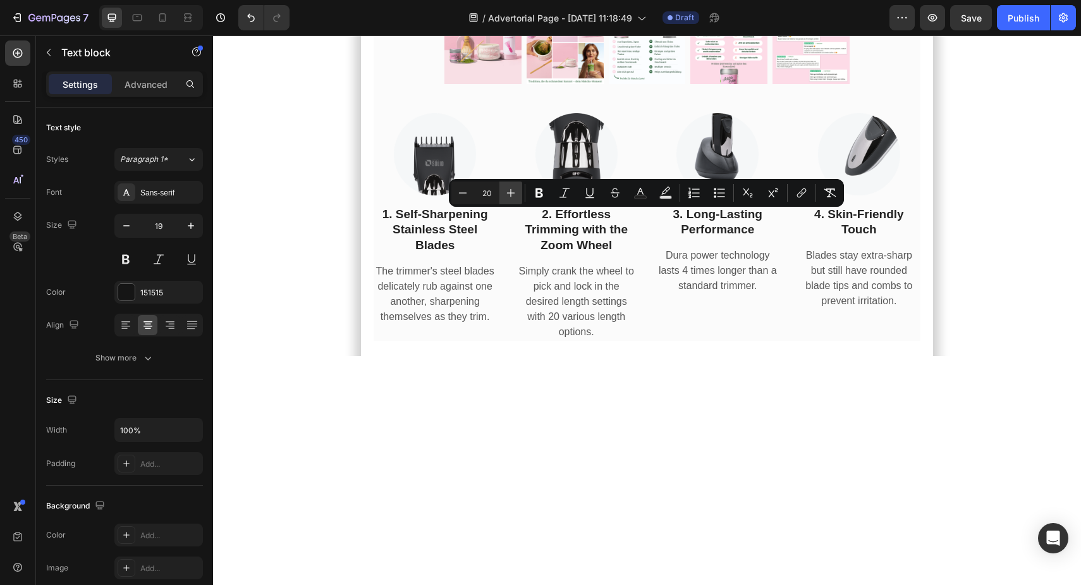
click at [508, 187] on icon "Editor contextual toolbar" at bounding box center [511, 193] width 13 height 13
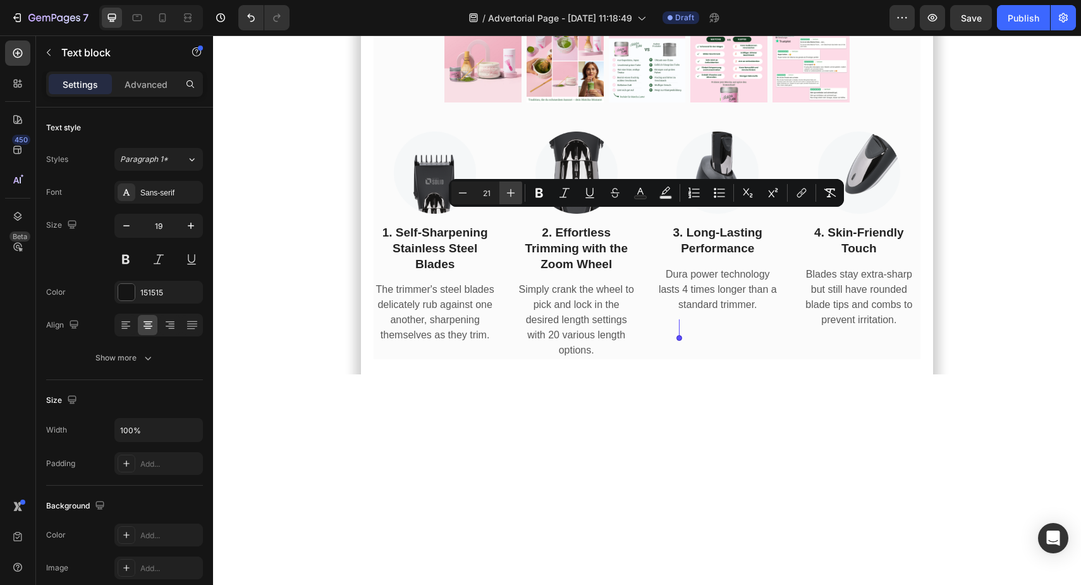
click at [508, 187] on icon "Editor contextual toolbar" at bounding box center [511, 193] width 13 height 13
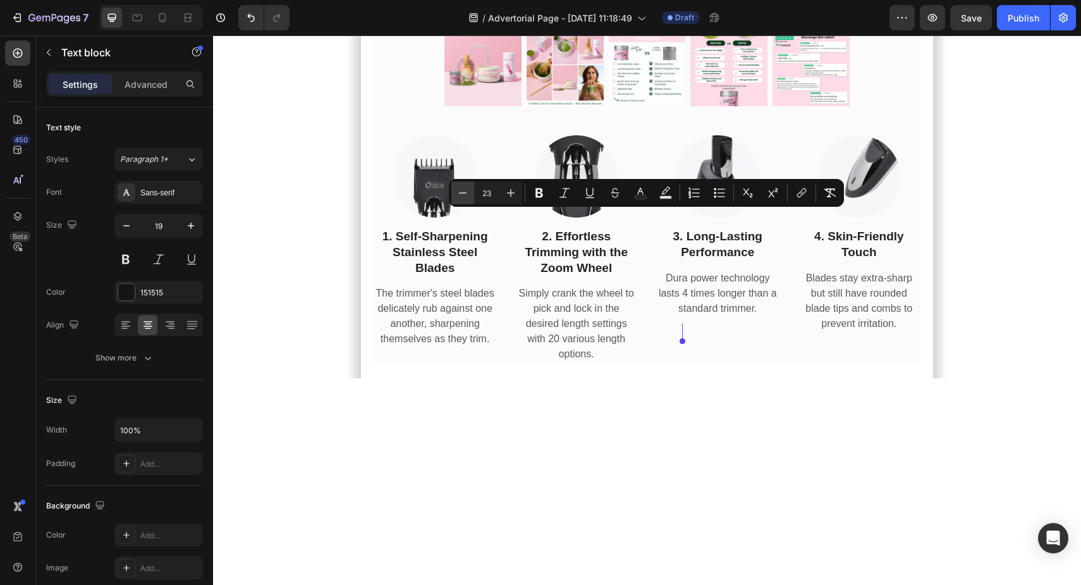
click at [455, 196] on button "Minus" at bounding box center [462, 192] width 23 height 23
type input "22"
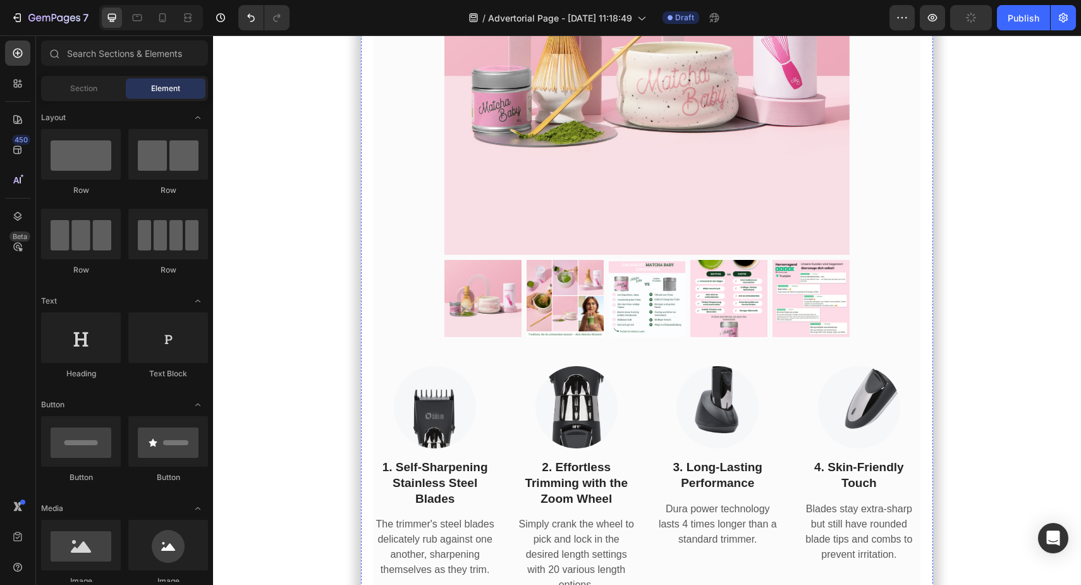
scroll to position [6570, 0]
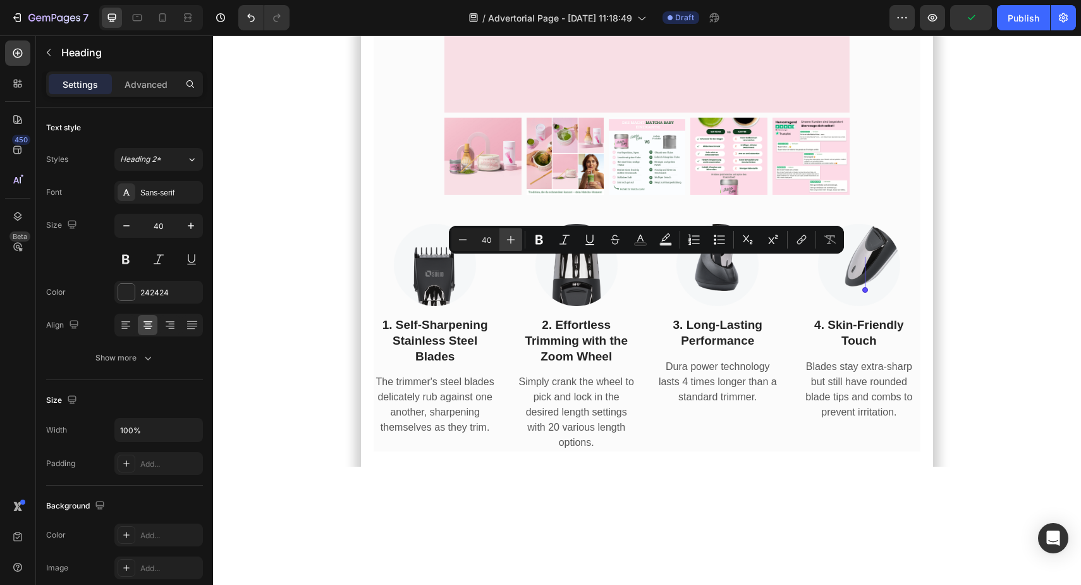
click at [512, 235] on icon "Editor contextual toolbar" at bounding box center [511, 239] width 13 height 13
type input "41"
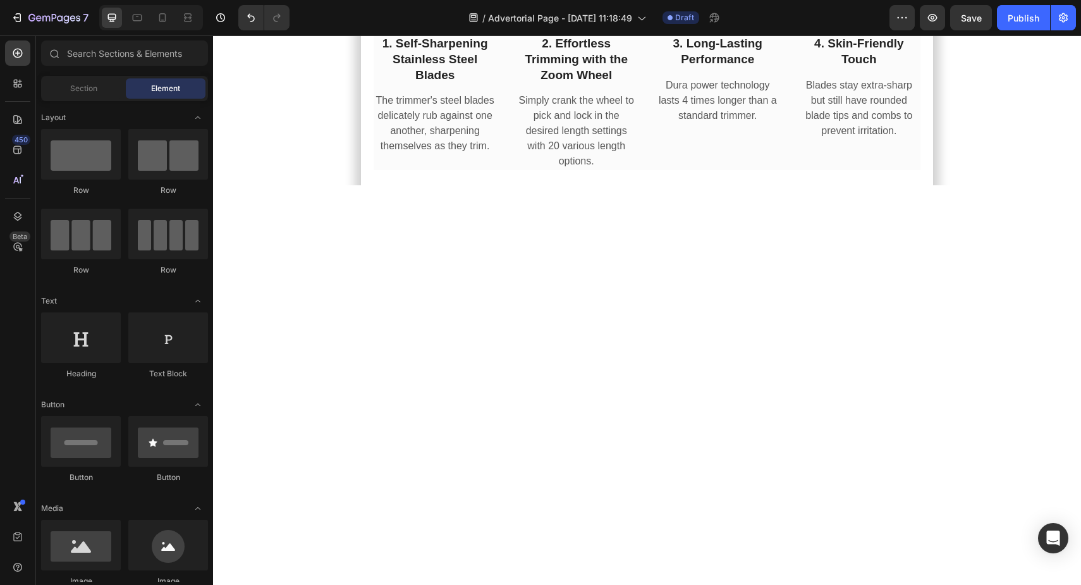
scroll to position [6906, 0]
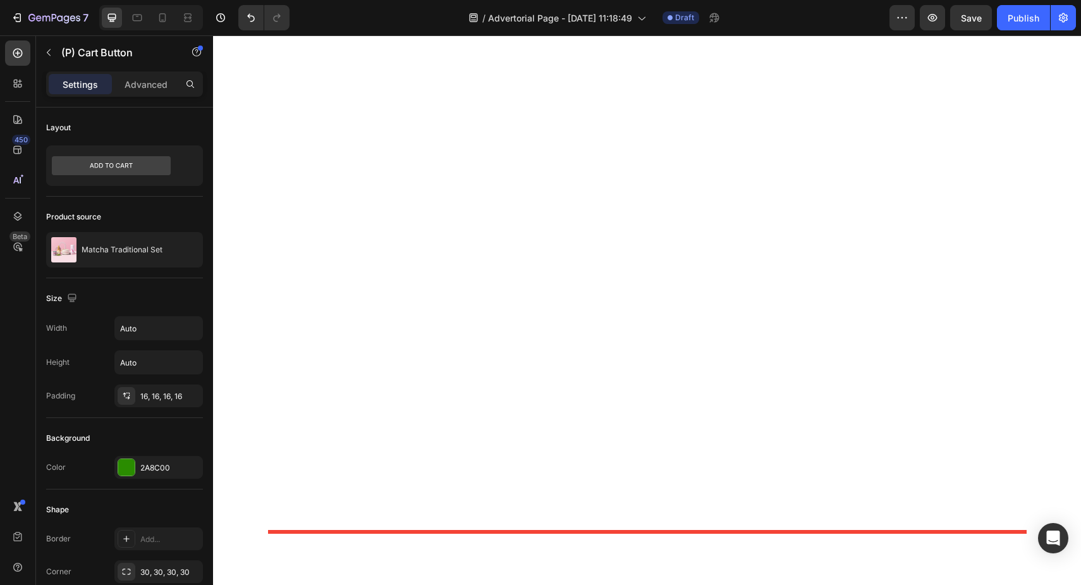
scroll to position [7749, 0]
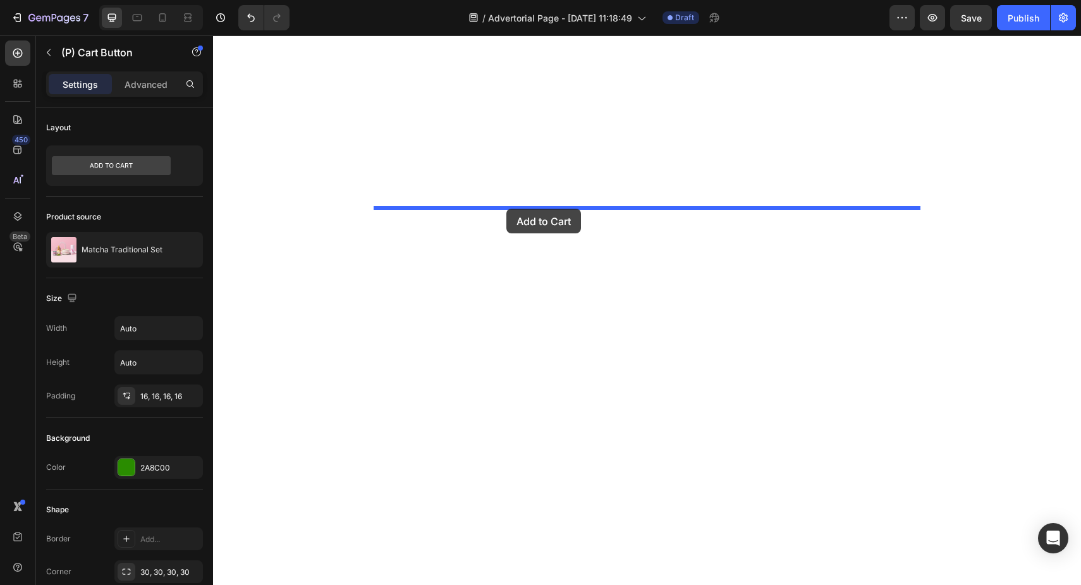
drag, startPoint x: 416, startPoint y: 140, endPoint x: 506, endPoint y: 209, distance: 113.3
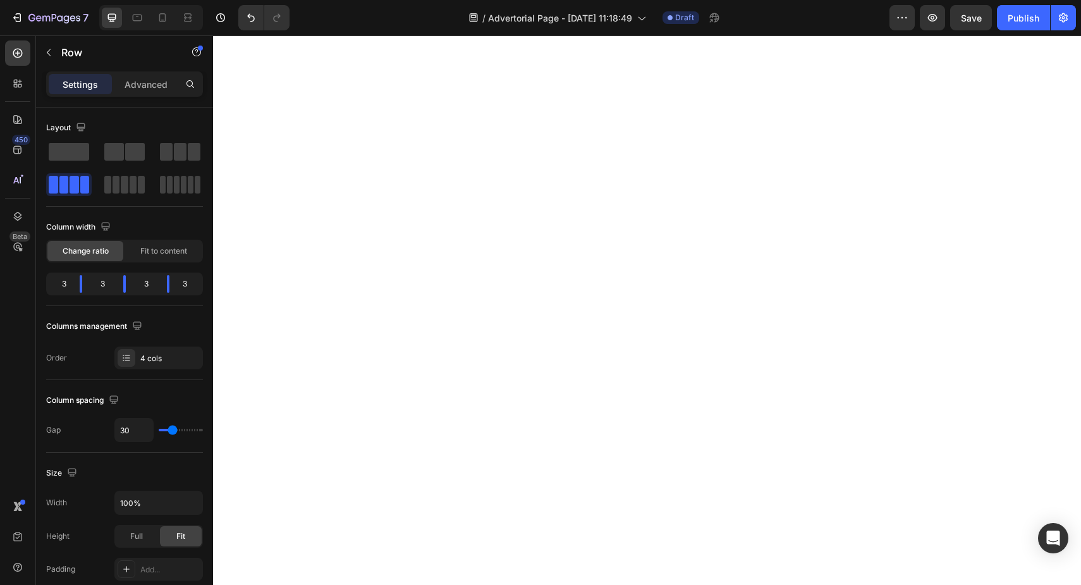
drag, startPoint x: 646, startPoint y: 205, endPoint x: 646, endPoint y: 237, distance: 31.6
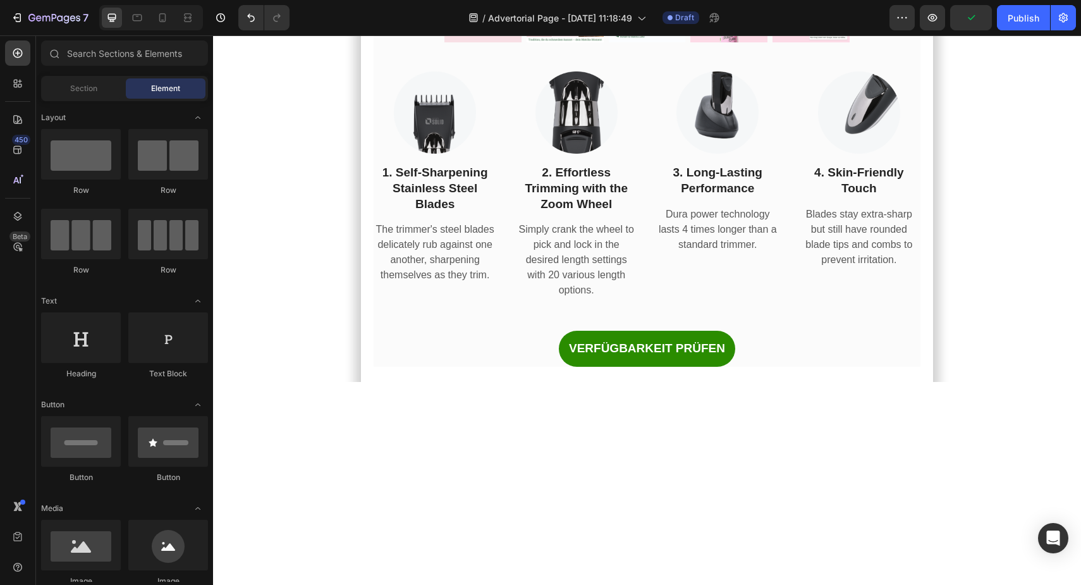
scroll to position [6841, 0]
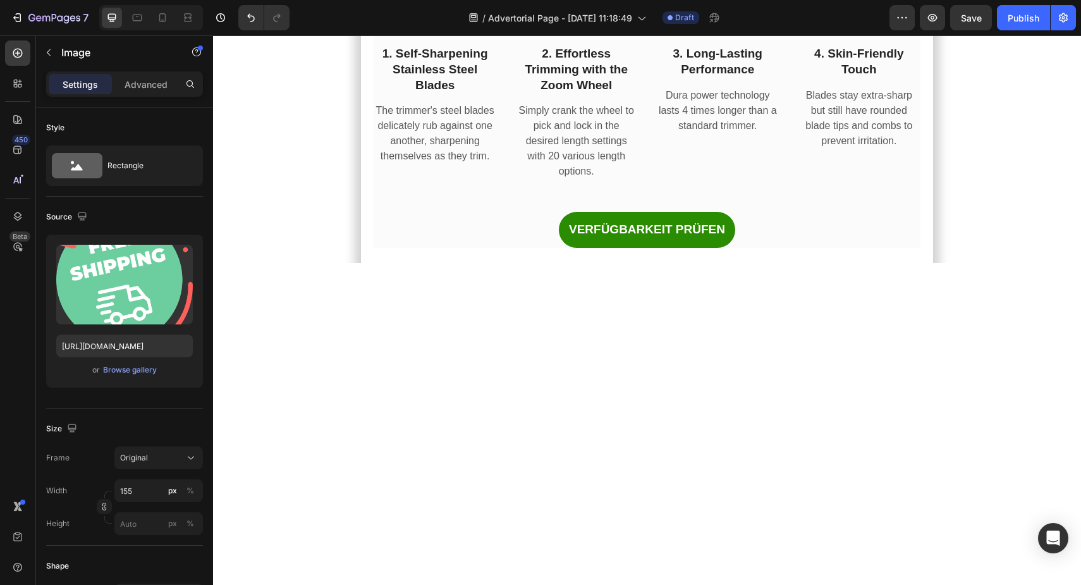
click at [68, 52] on p "Image" at bounding box center [114, 52] width 107 height 15
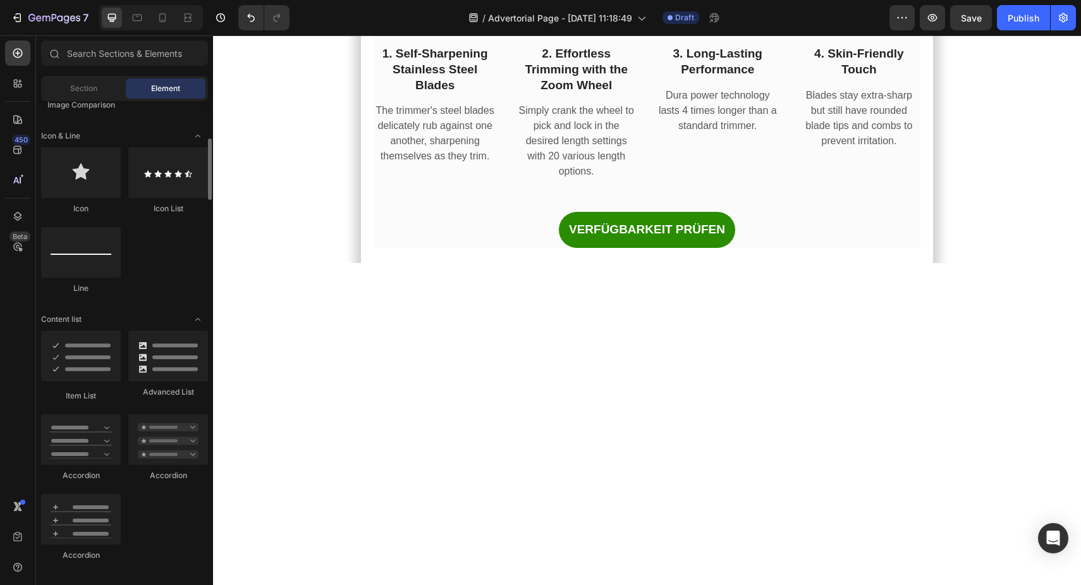
scroll to position [865, 0]
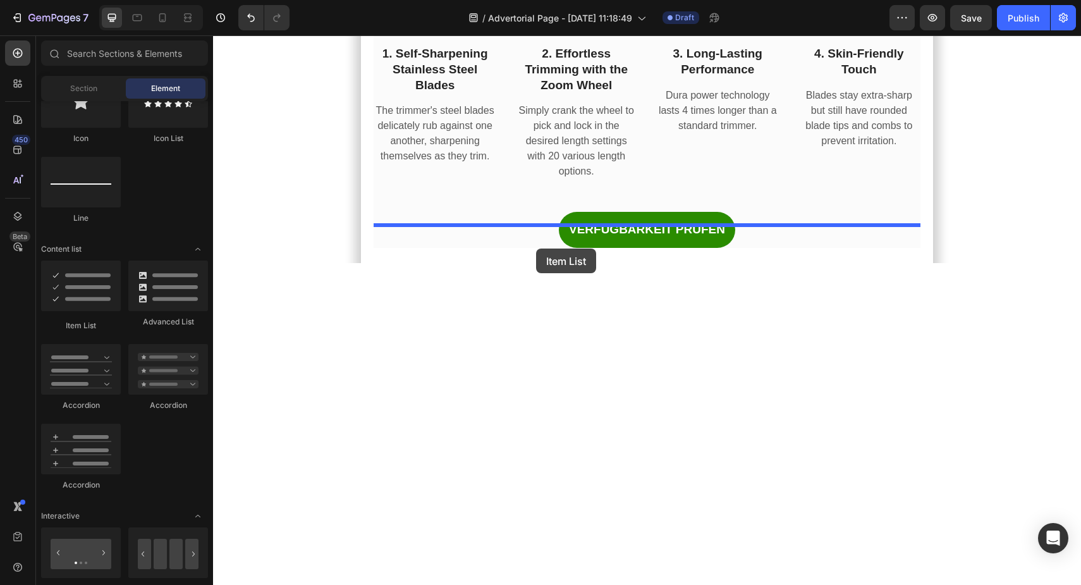
drag, startPoint x: 283, startPoint y: 331, endPoint x: 536, endPoint y: 245, distance: 267.3
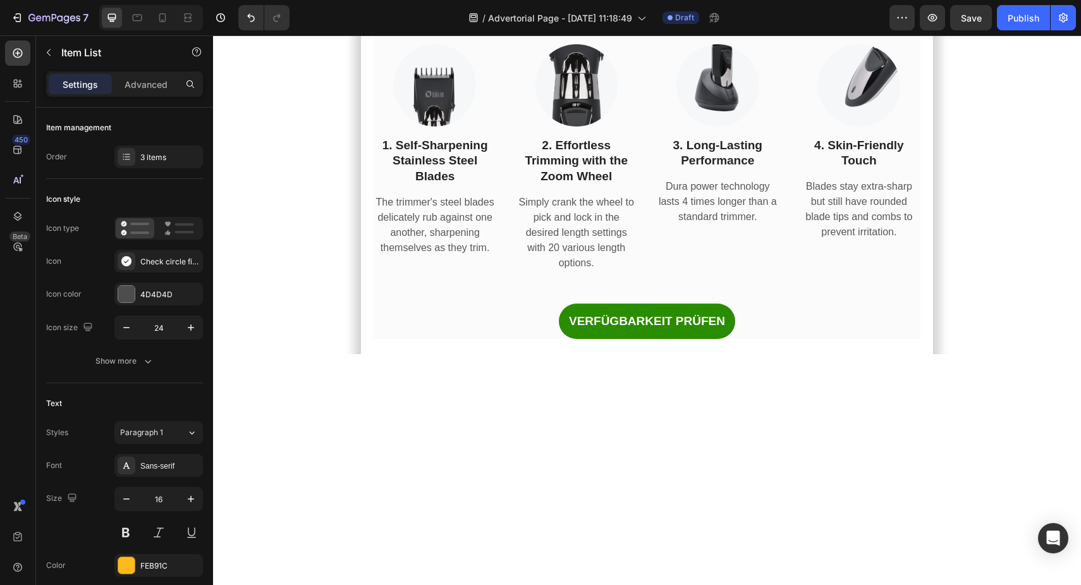
click at [135, 265] on div "Check circle filled" at bounding box center [158, 261] width 89 height 23
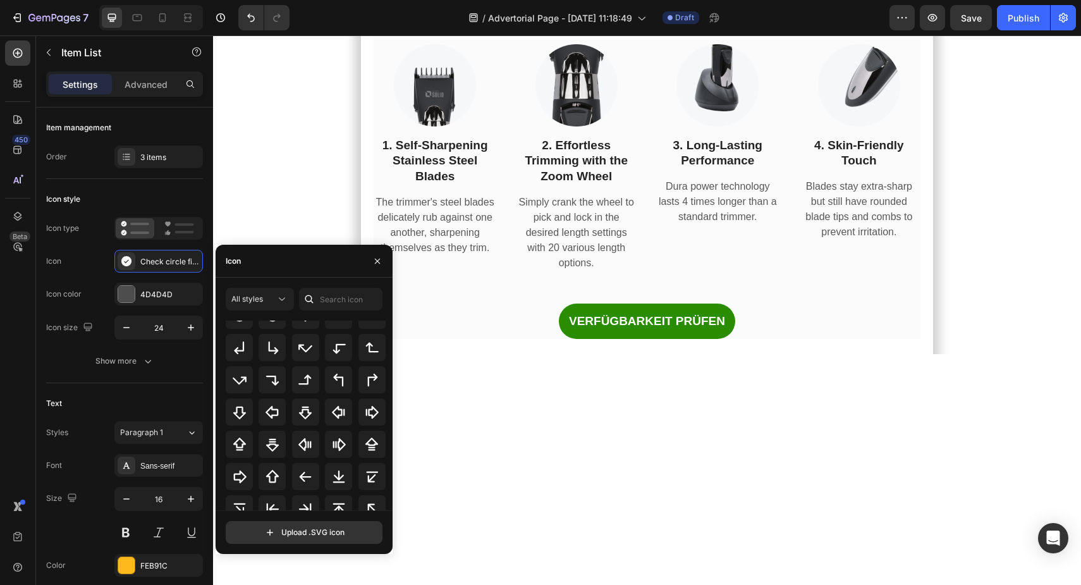
scroll to position [0, 0]
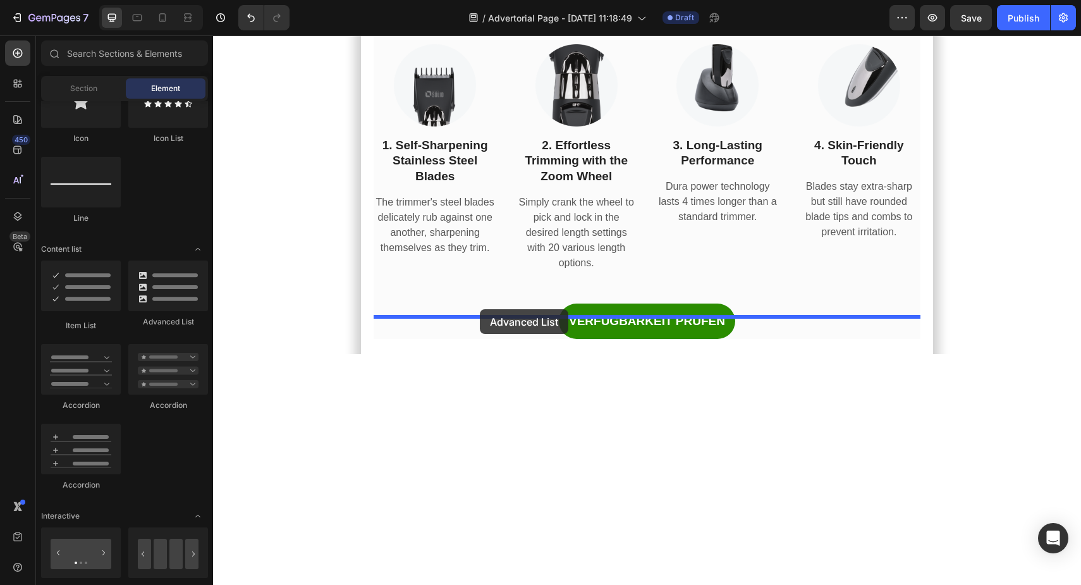
drag, startPoint x: 384, startPoint y: 342, endPoint x: 480, endPoint y: 309, distance: 101.6
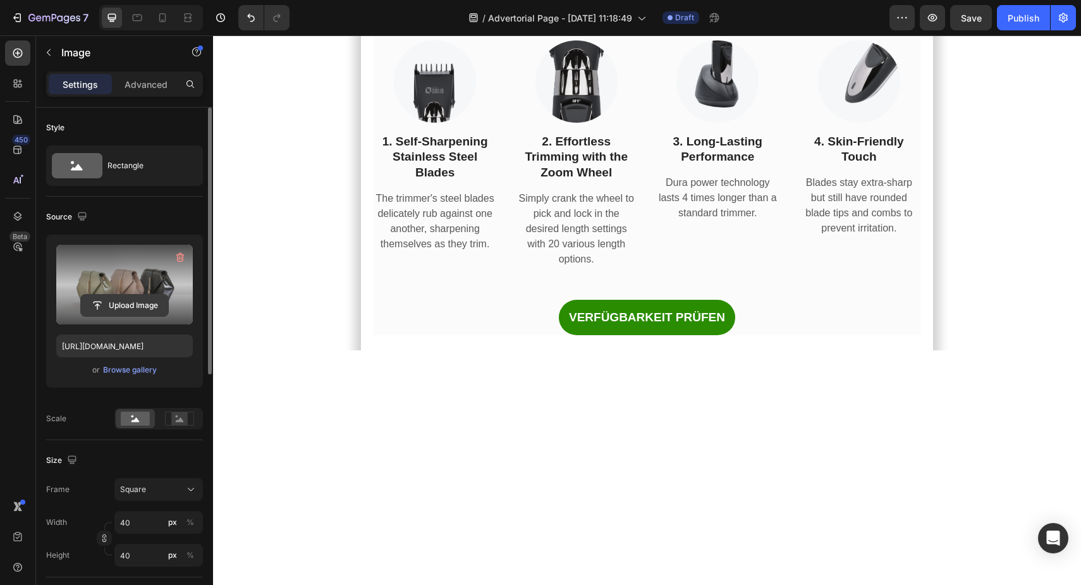
click at [125, 296] on input "file" at bounding box center [124, 305] width 87 height 21
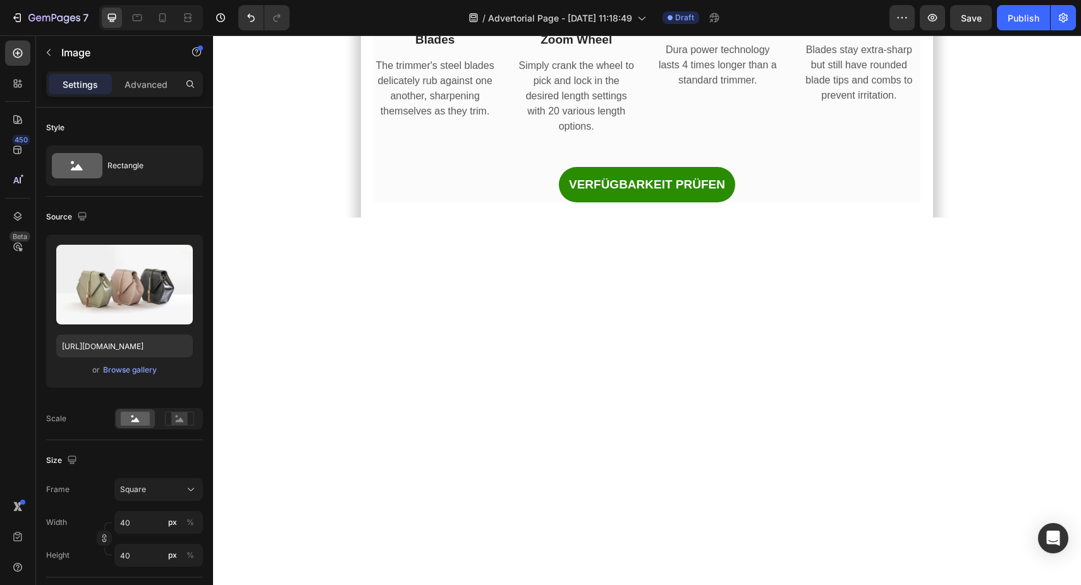
scroll to position [6915, 0]
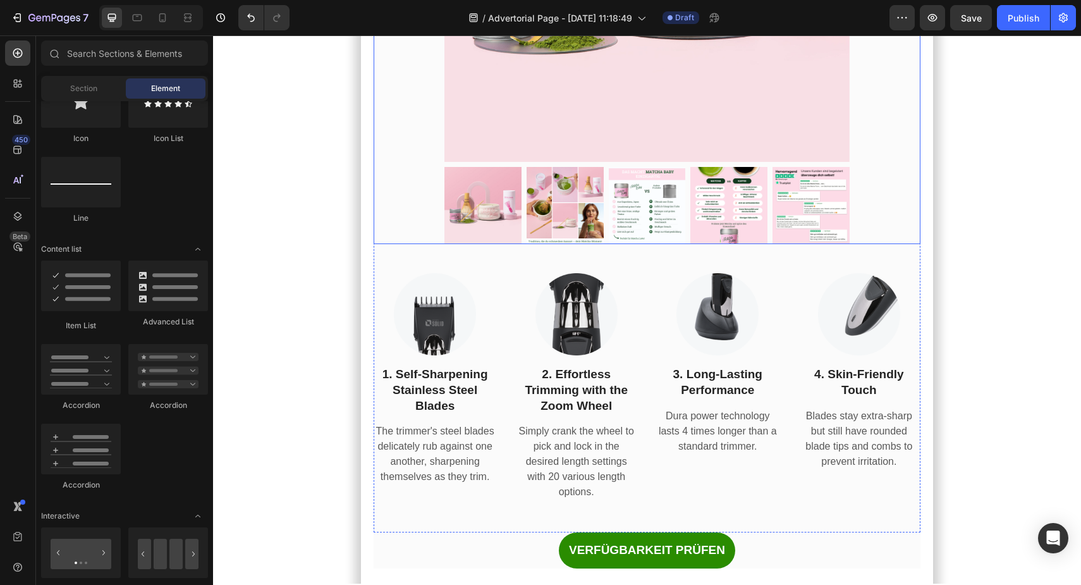
scroll to position [6330, 0]
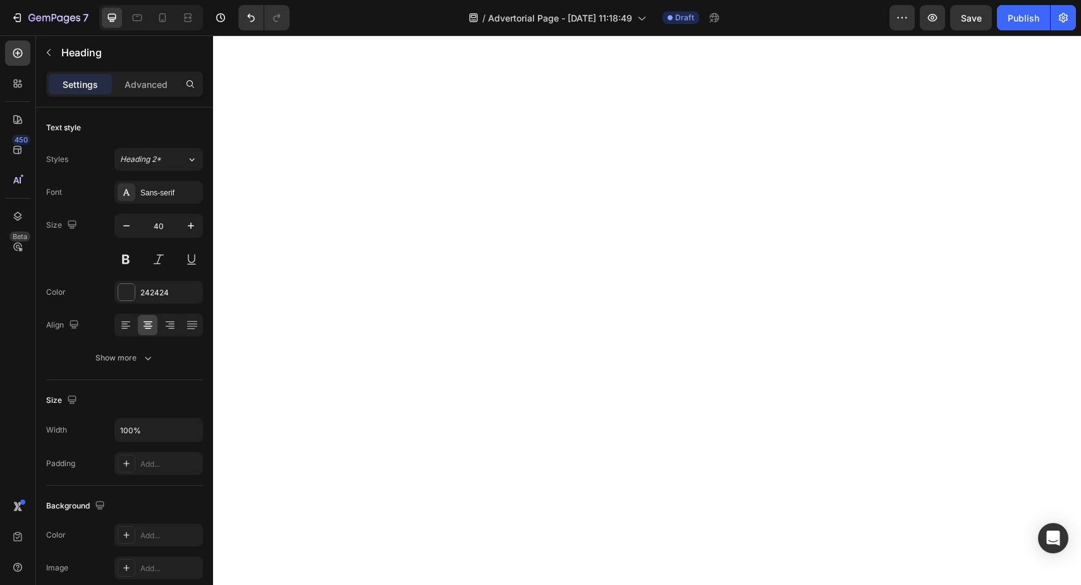
scroll to position [7354, 0]
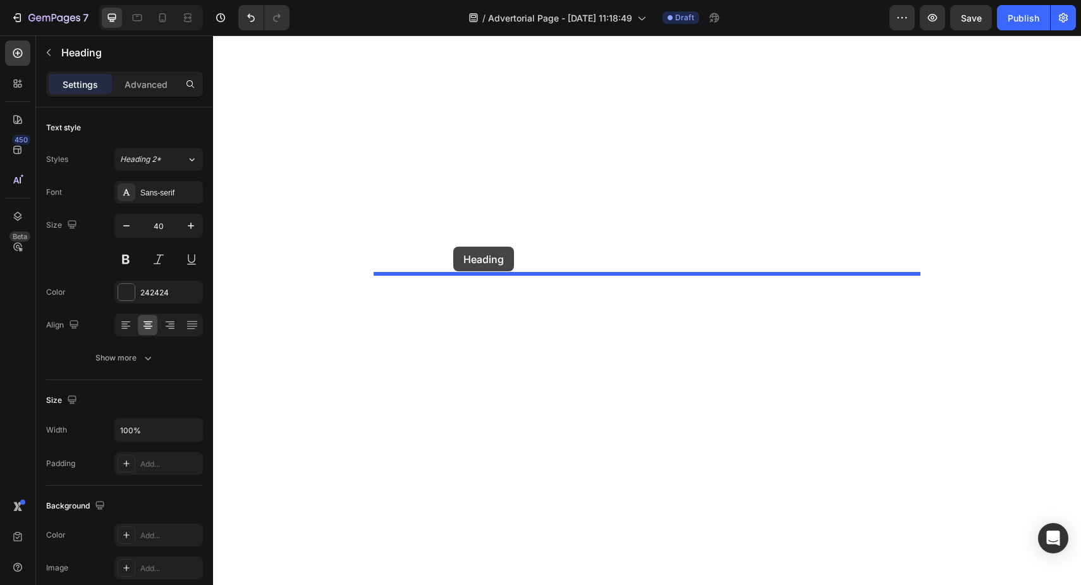
drag, startPoint x: 408, startPoint y: 531, endPoint x: 453, endPoint y: 247, distance: 288.2
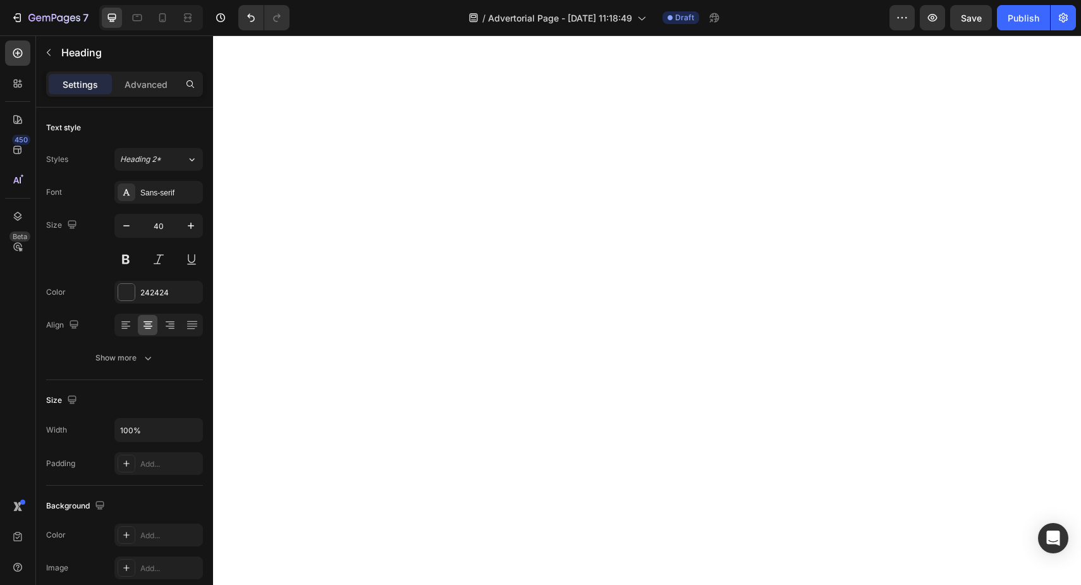
scroll to position [7309, 0]
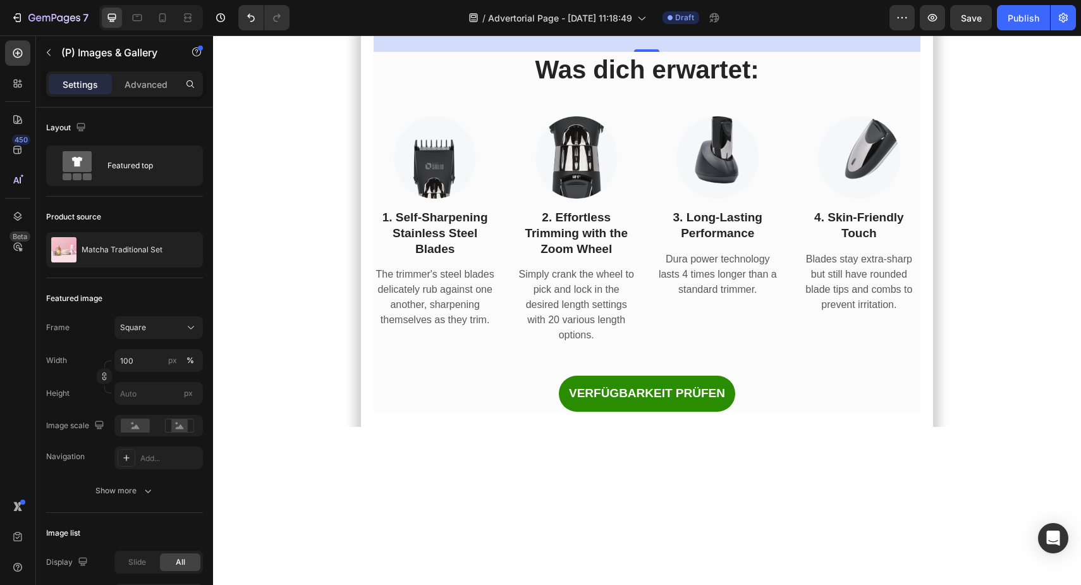
scroll to position [6496, 0]
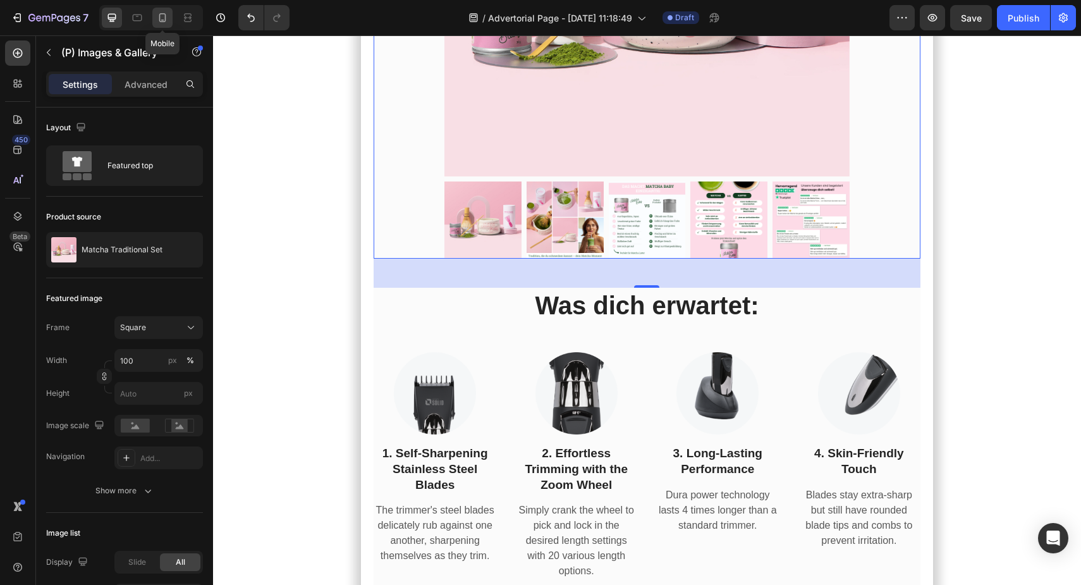
click at [154, 24] on div at bounding box center [162, 18] width 20 height 20
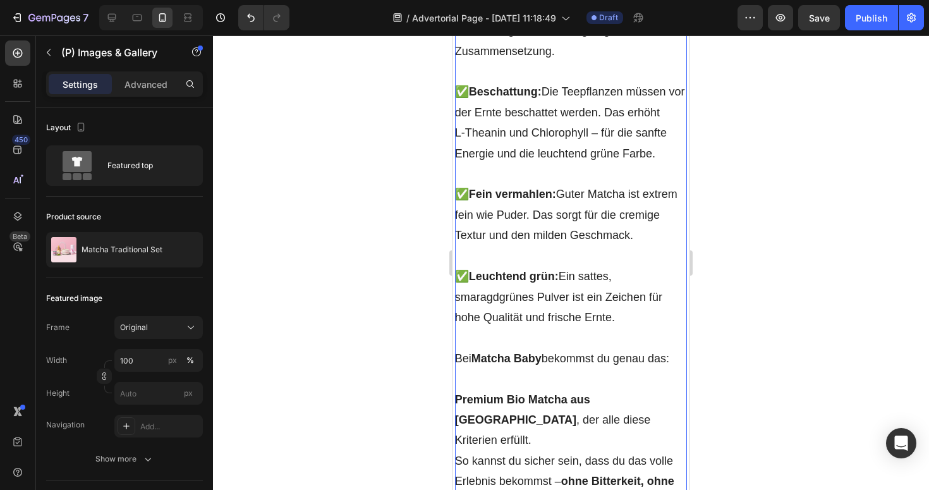
scroll to position [5077, 0]
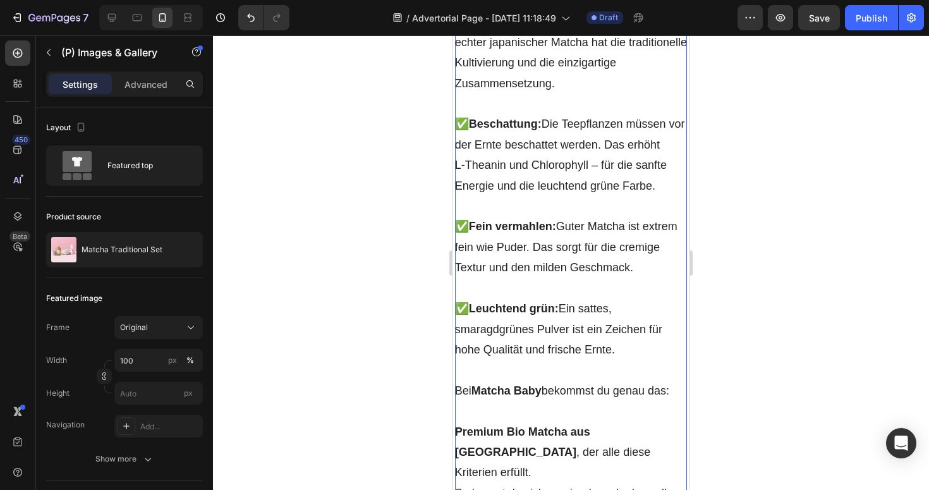
click at [525, 114] on p "✅ Herkunft Japan: Nur echter japanischer Matcha hat die traditionelle Kultivier…" at bounding box center [571, 62] width 233 height 102
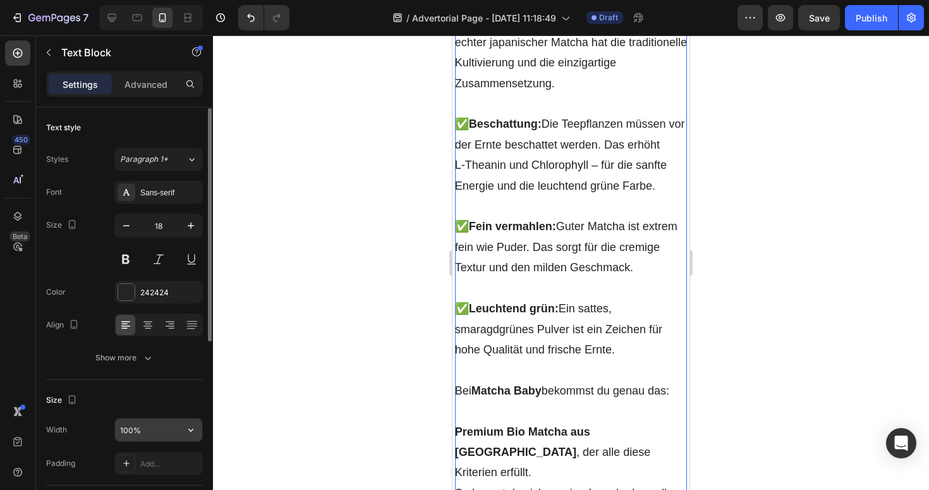
scroll to position [247, 0]
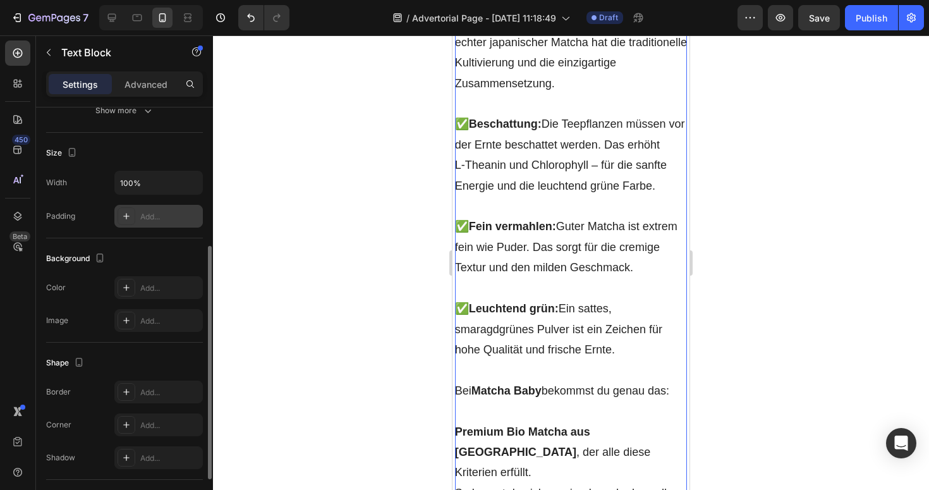
click at [155, 223] on div "Add..." at bounding box center [158, 216] width 89 height 23
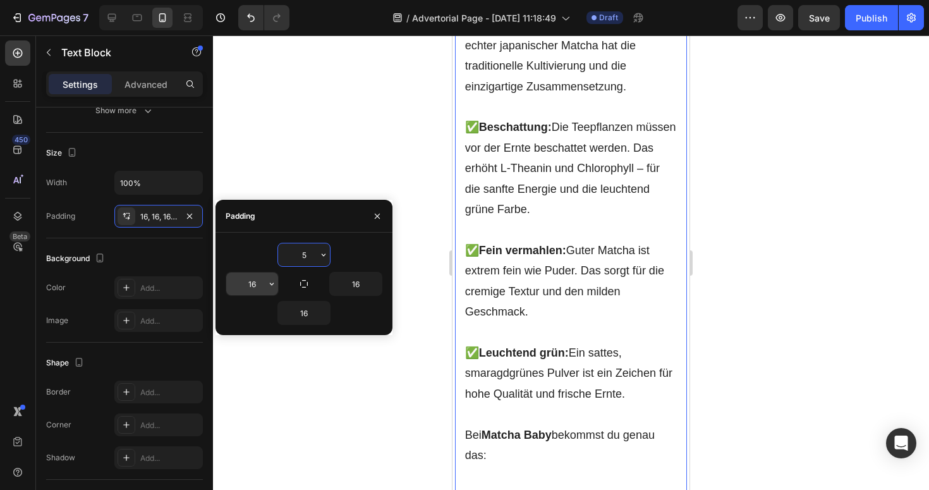
type input "5"
click at [254, 286] on input "16" at bounding box center [252, 284] width 52 height 23
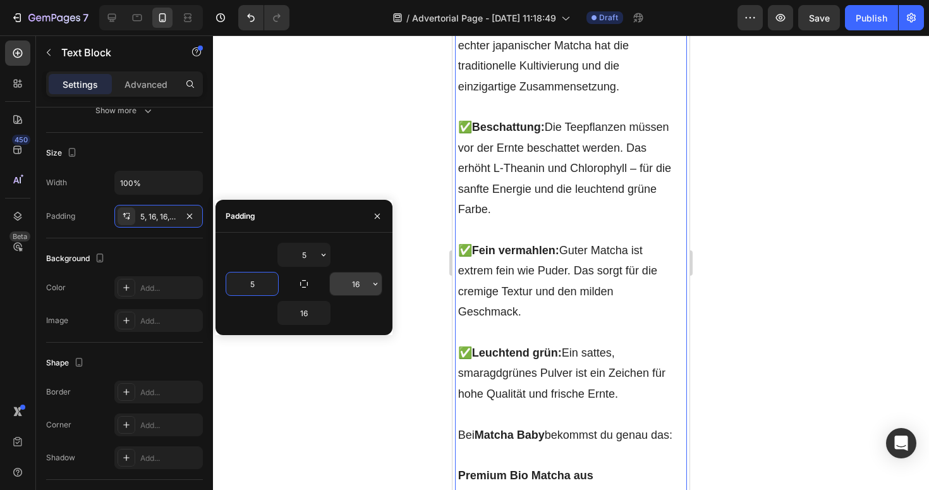
type input "5"
click at [345, 286] on input "16" at bounding box center [356, 284] width 52 height 23
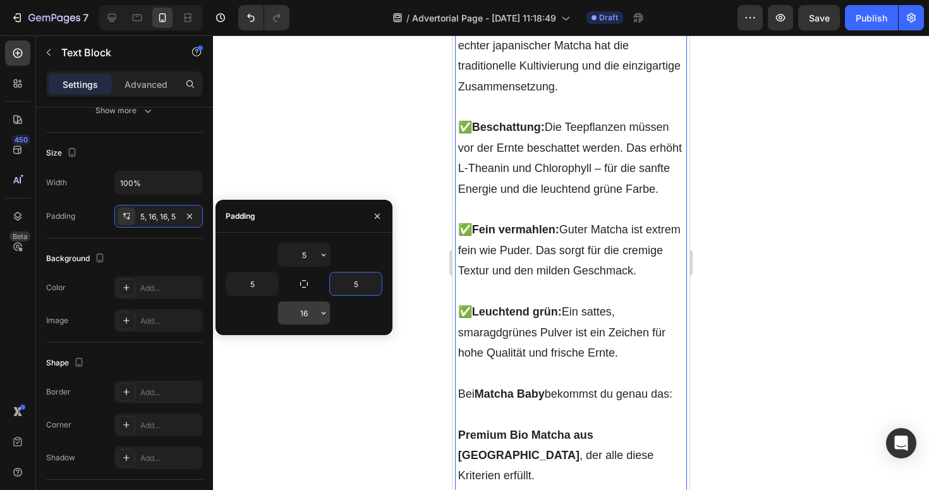
type input "5"
click at [307, 312] on input "16" at bounding box center [304, 313] width 52 height 23
type input "5"
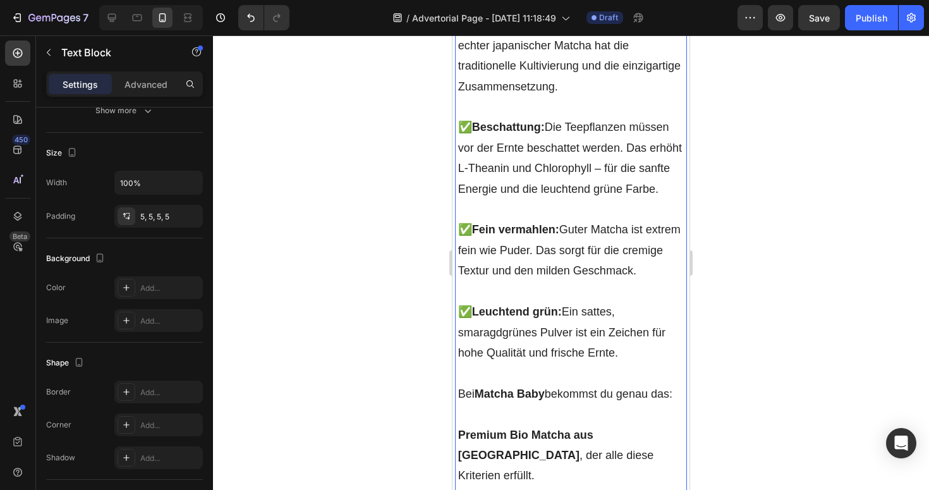
click at [356, 360] on div at bounding box center [571, 262] width 716 height 455
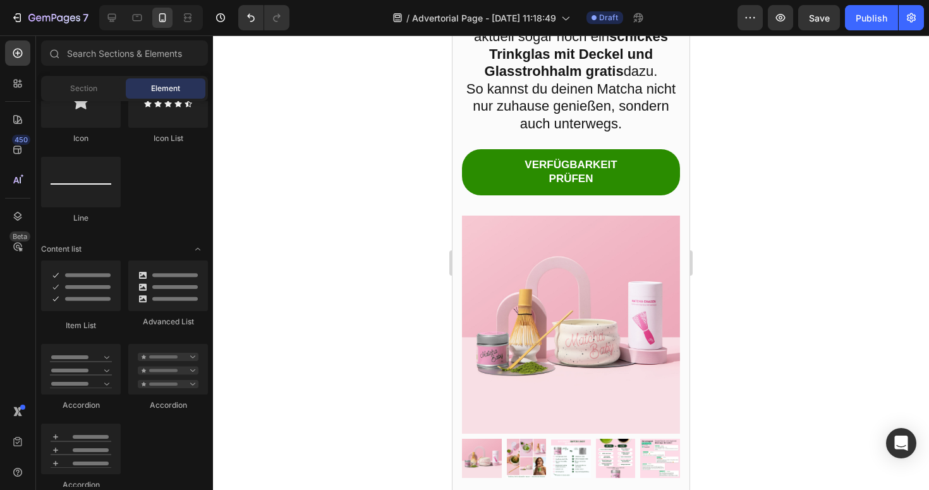
scroll to position [8680, 0]
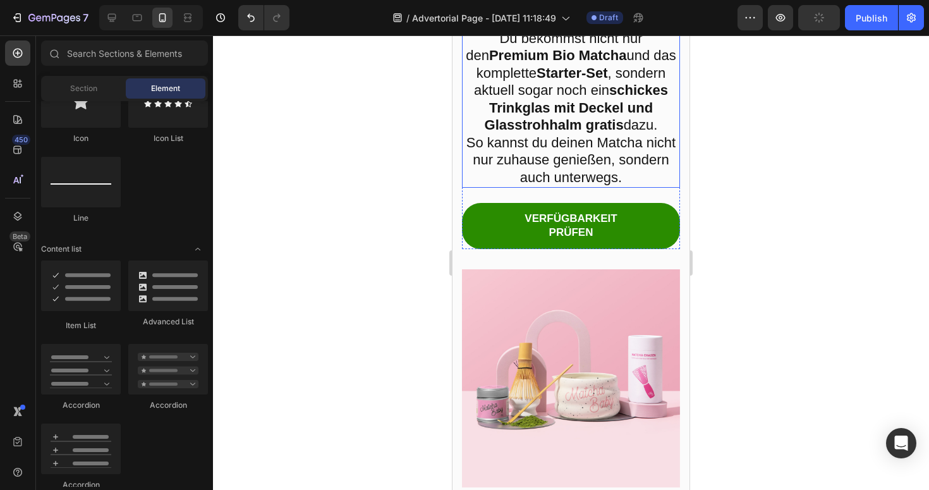
click at [548, 81] on strong "Starter‑Set" at bounding box center [572, 73] width 71 height 16
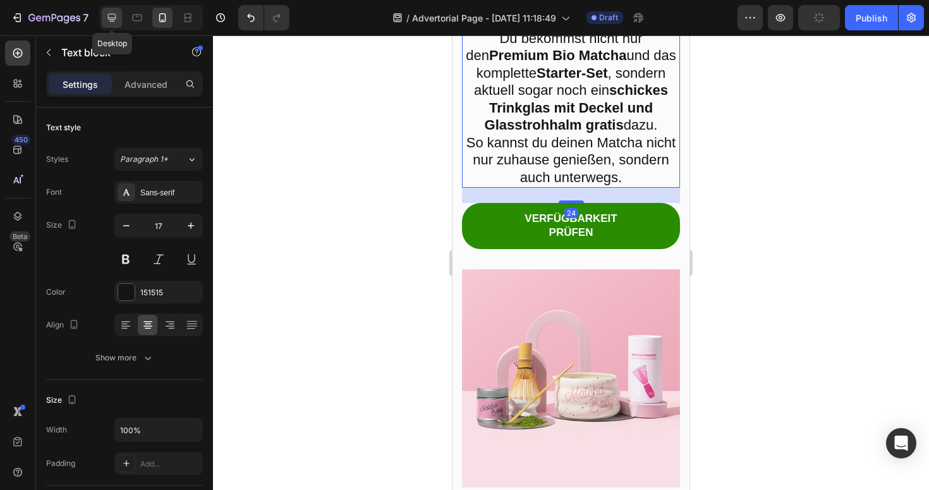
click at [107, 18] on icon at bounding box center [112, 17] width 13 height 13
type input "19"
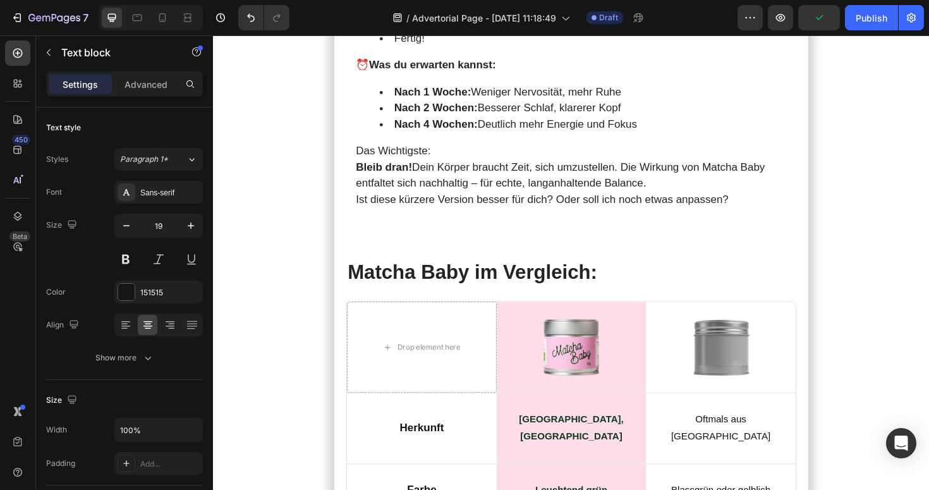
scroll to position [6240, 0]
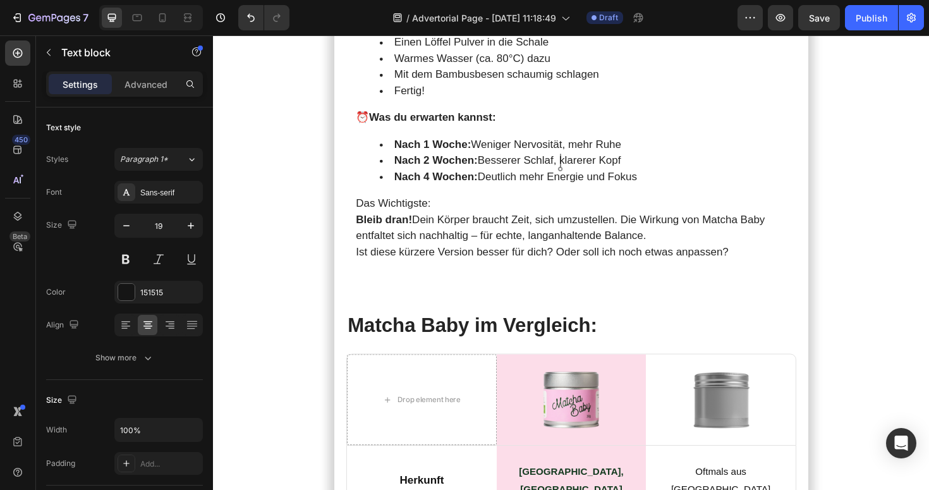
scroll to position [6148, 0]
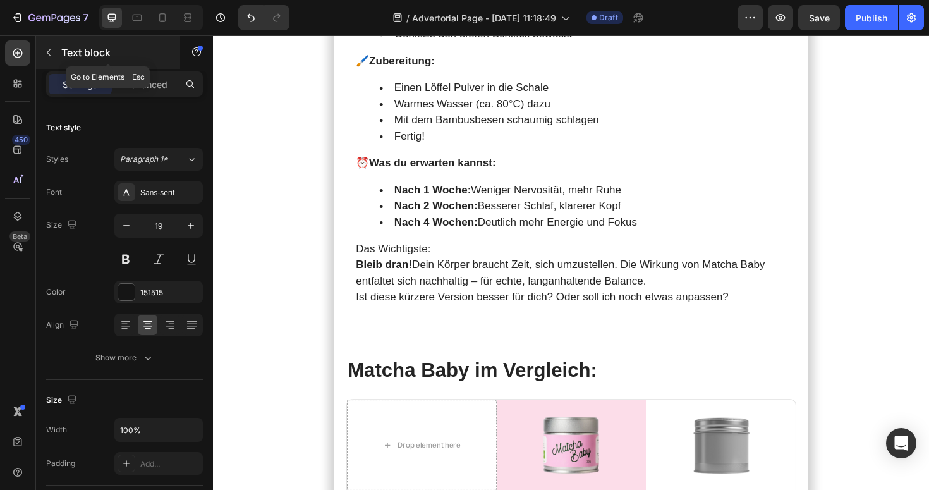
click at [47, 54] on icon "button" at bounding box center [49, 52] width 10 height 10
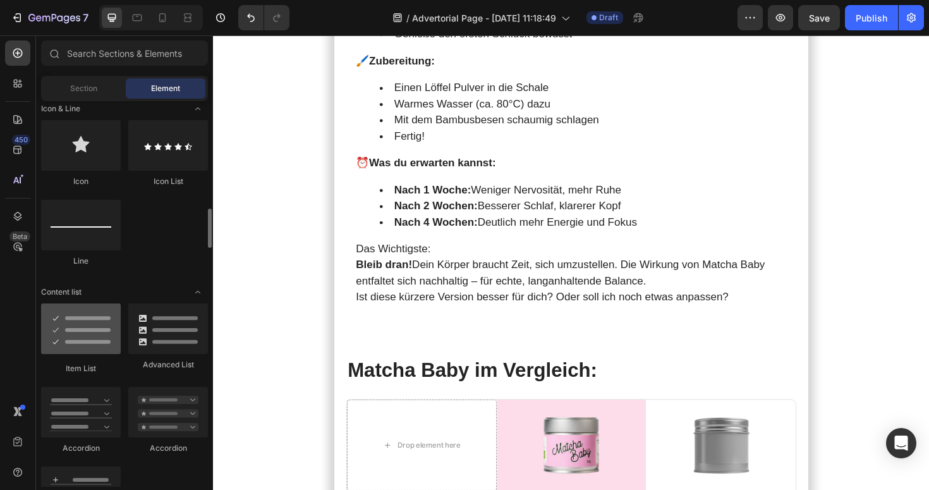
scroll to position [845, 0]
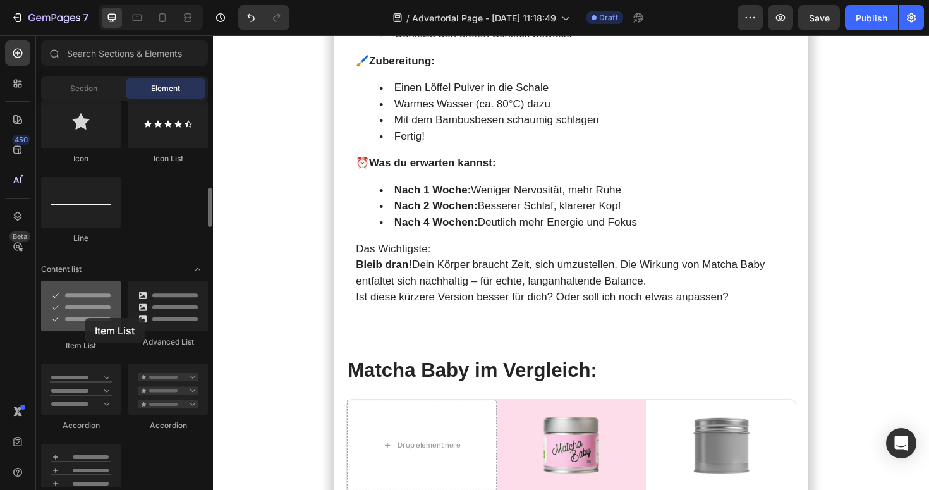
drag, startPoint x: 75, startPoint y: 321, endPoint x: 86, endPoint y: 319, distance: 11.5
click at [85, 318] on div at bounding box center [81, 306] width 80 height 51
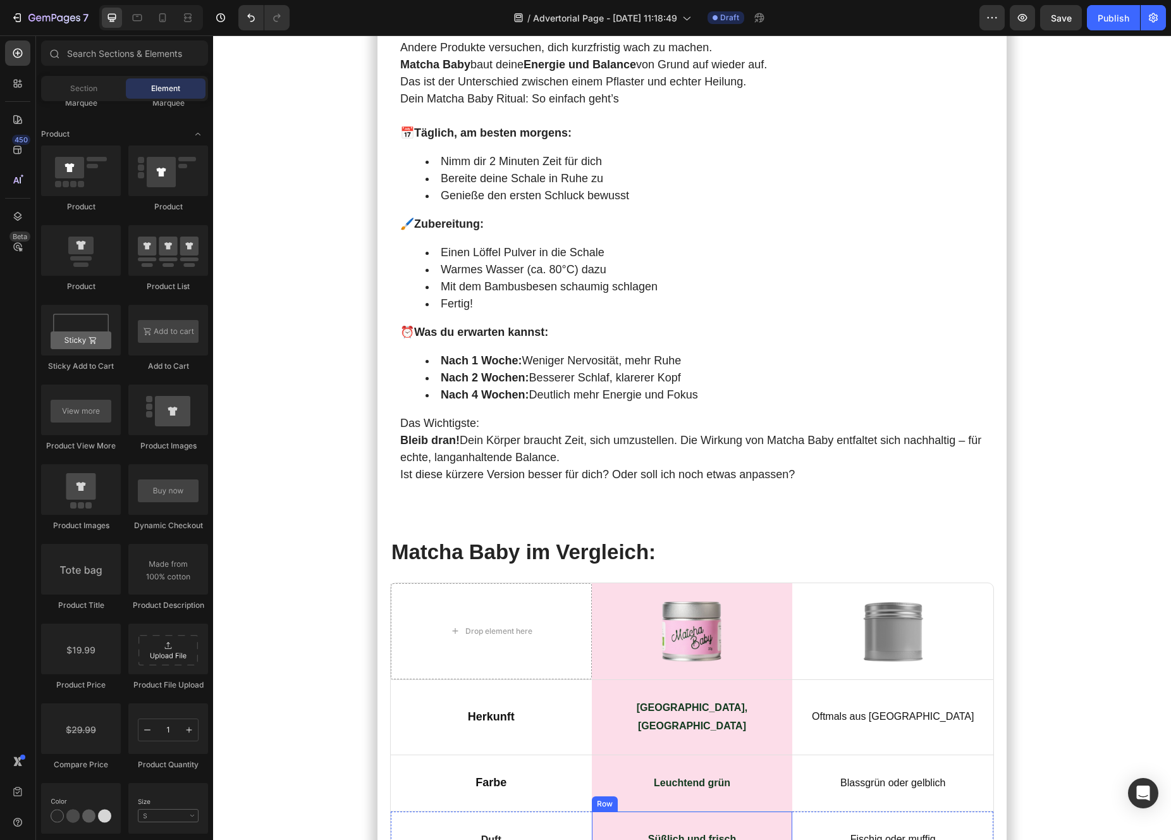
scroll to position [5918, 0]
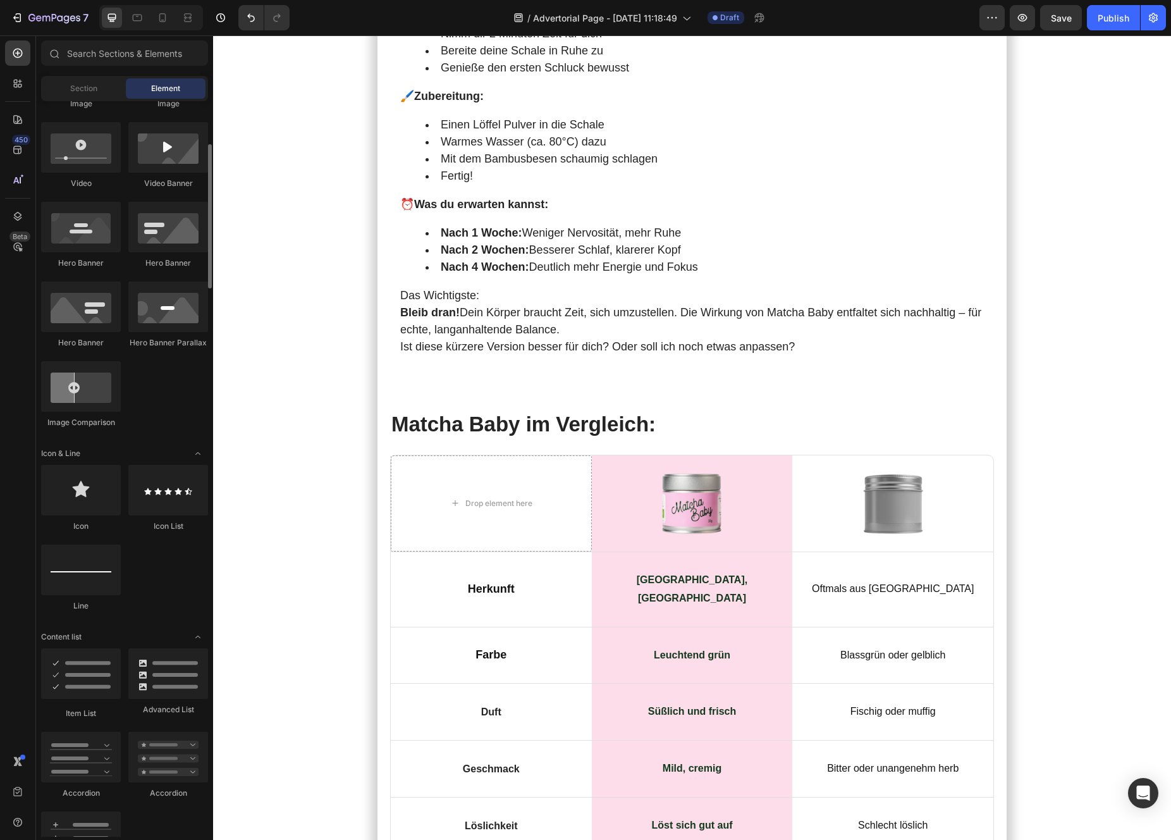
scroll to position [572, 0]
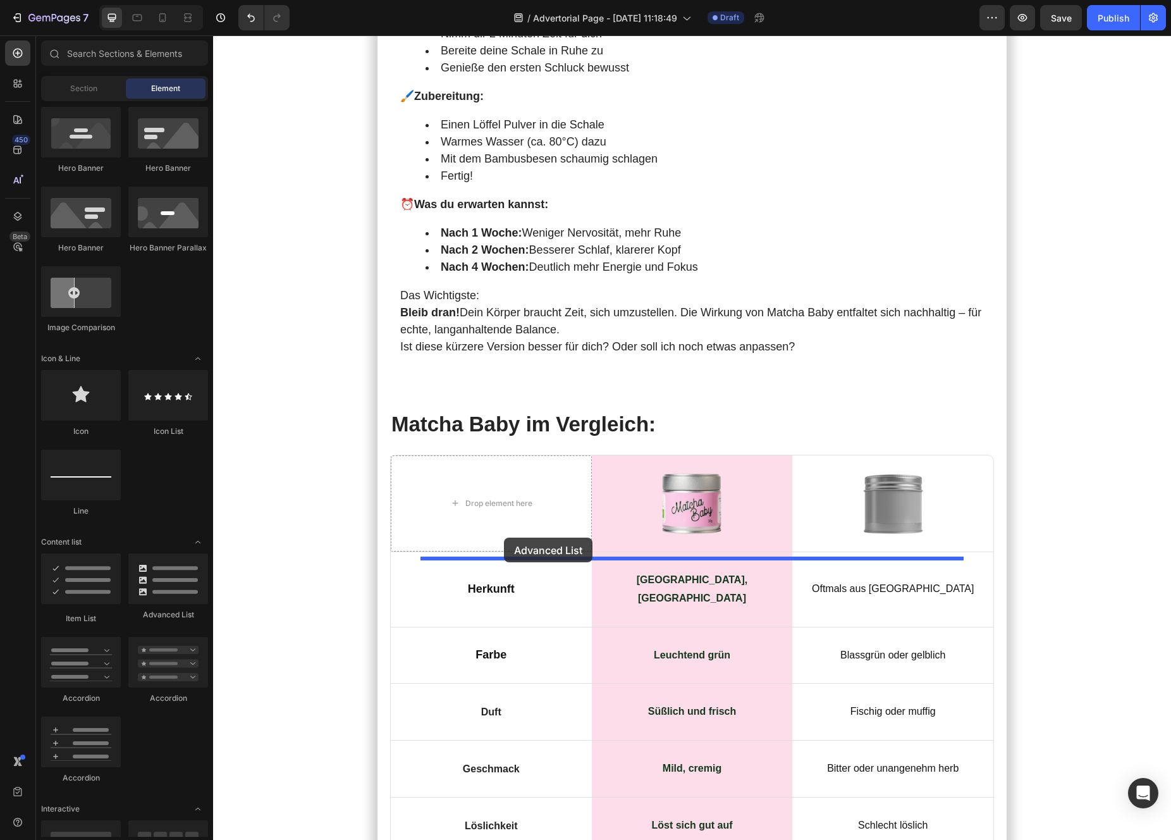
drag, startPoint x: 366, startPoint y: 624, endPoint x: 504, endPoint y: 537, distance: 162.8
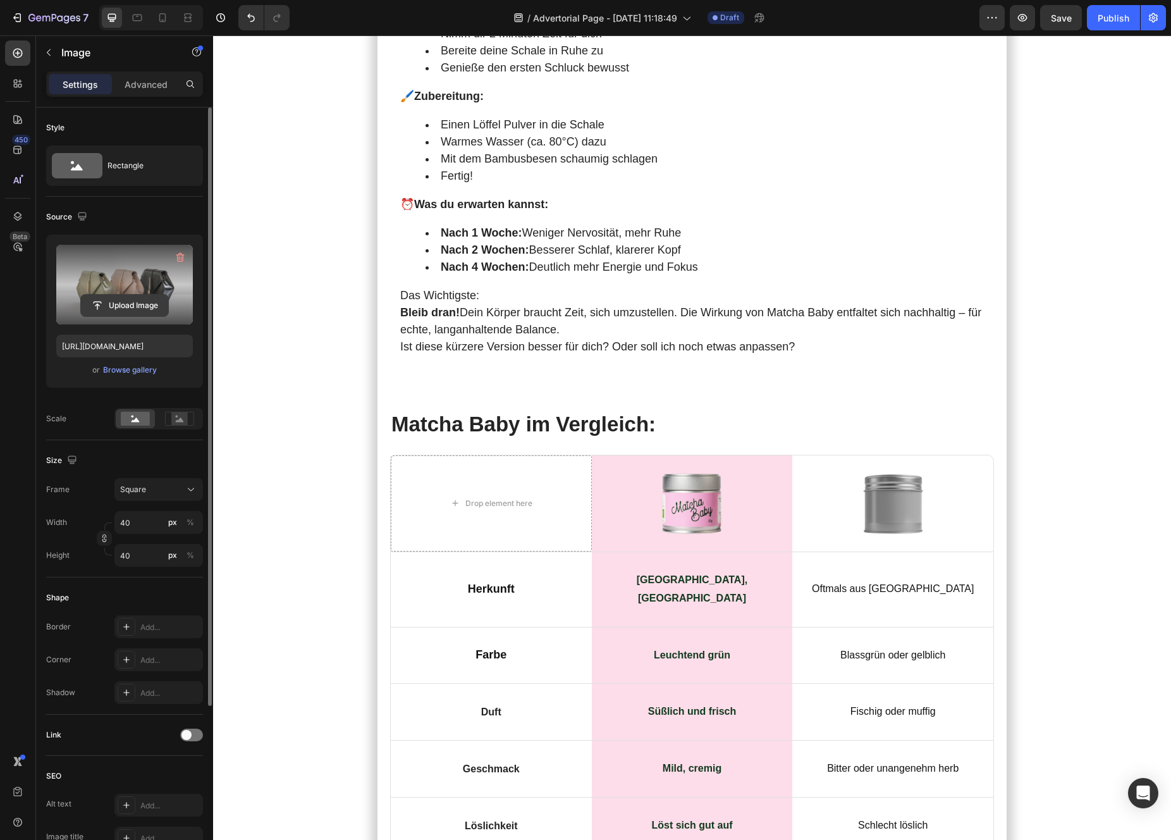
click at [116, 306] on input "file" at bounding box center [124, 305] width 87 height 21
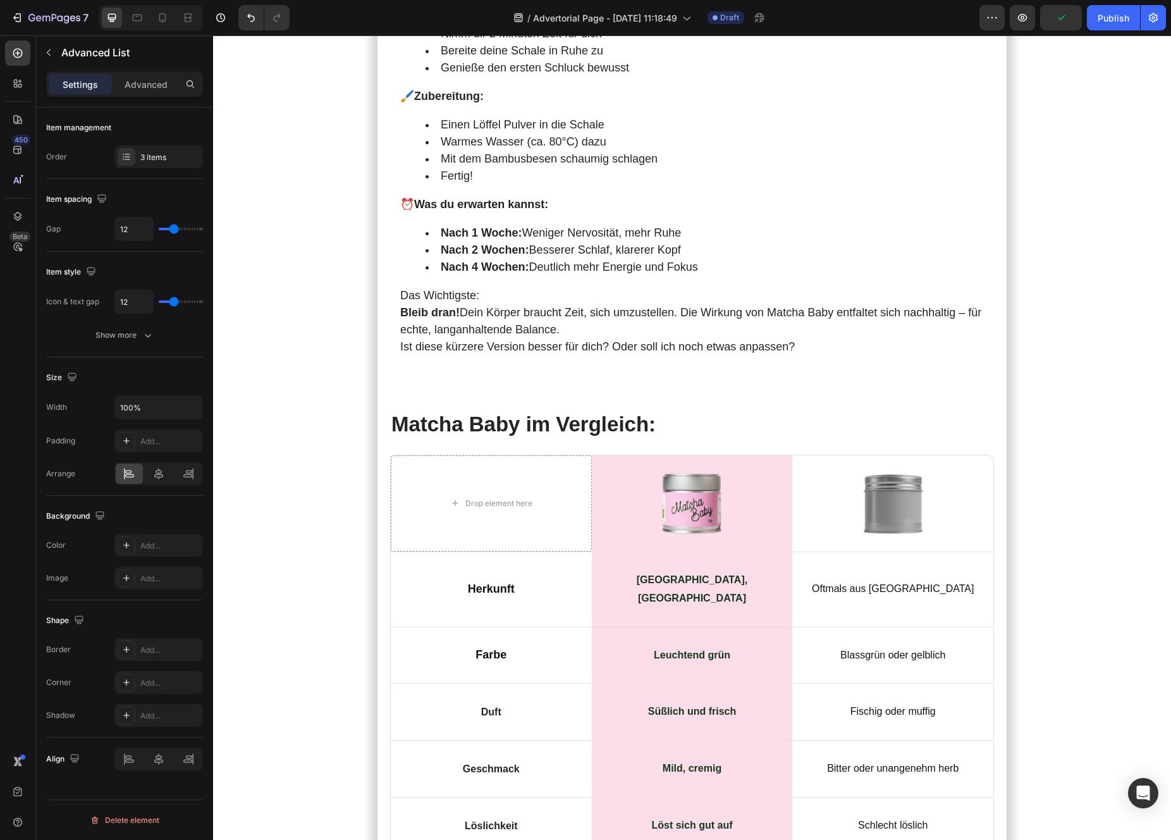
click at [145, 164] on div "3 items" at bounding box center [158, 156] width 89 height 23
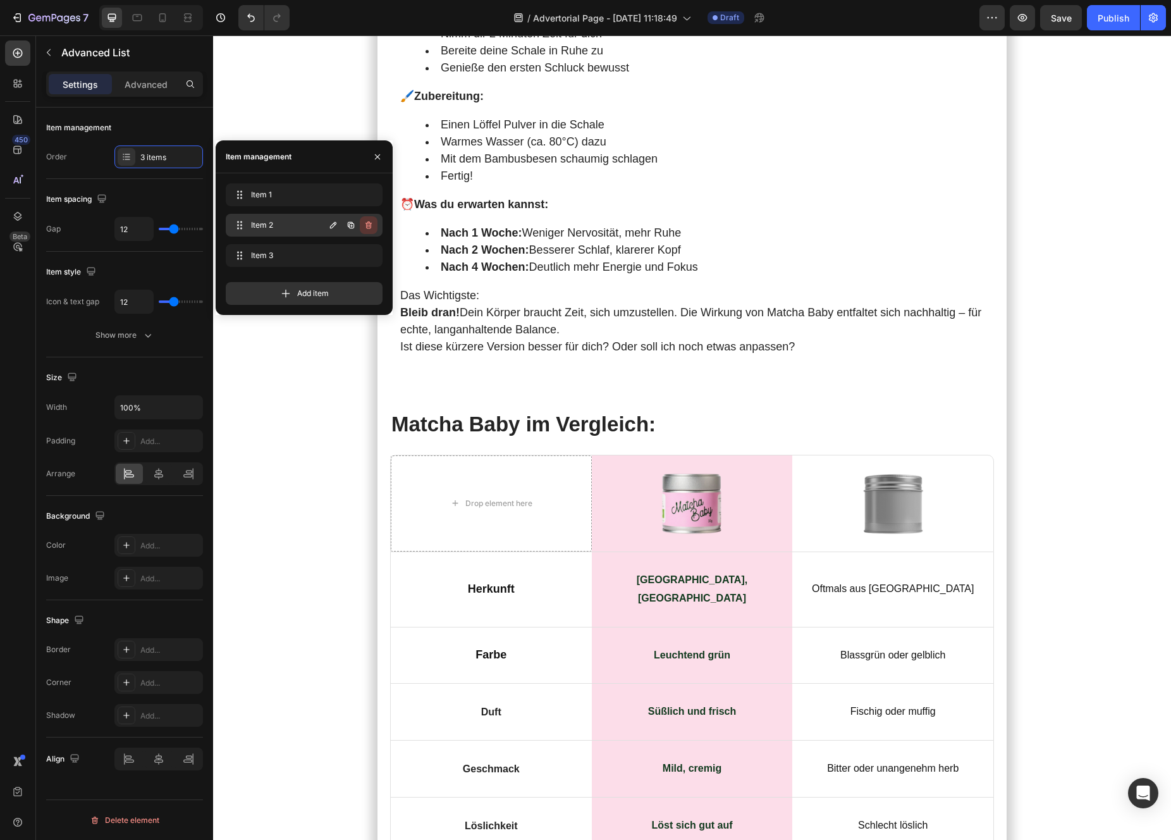
click at [374, 224] on button "button" at bounding box center [369, 225] width 18 height 18
click at [372, 224] on button "Delete" at bounding box center [360, 225] width 35 height 18
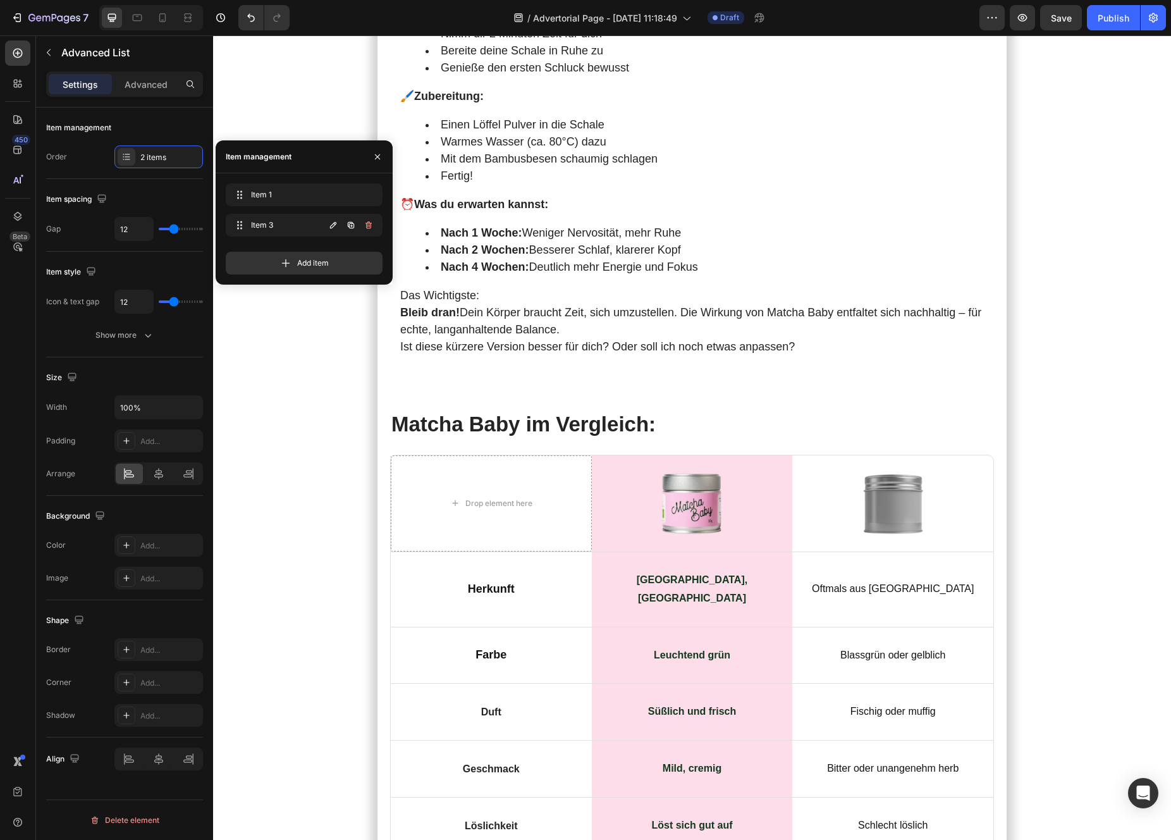
click at [372, 224] on icon "button" at bounding box center [369, 225] width 10 height 10
click at [372, 224] on button "Delete" at bounding box center [360, 225] width 35 height 18
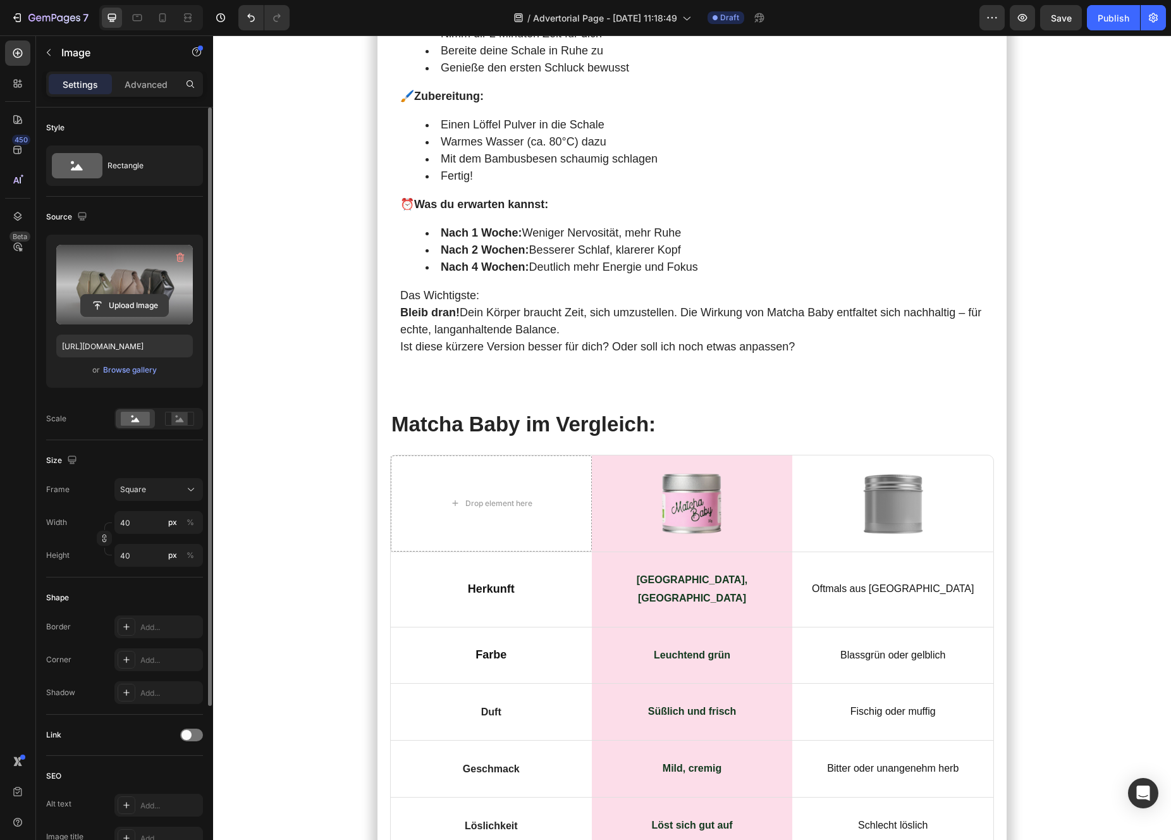
click at [132, 299] on input "file" at bounding box center [124, 305] width 87 height 21
type input "[URL][DOMAIN_NAME]"
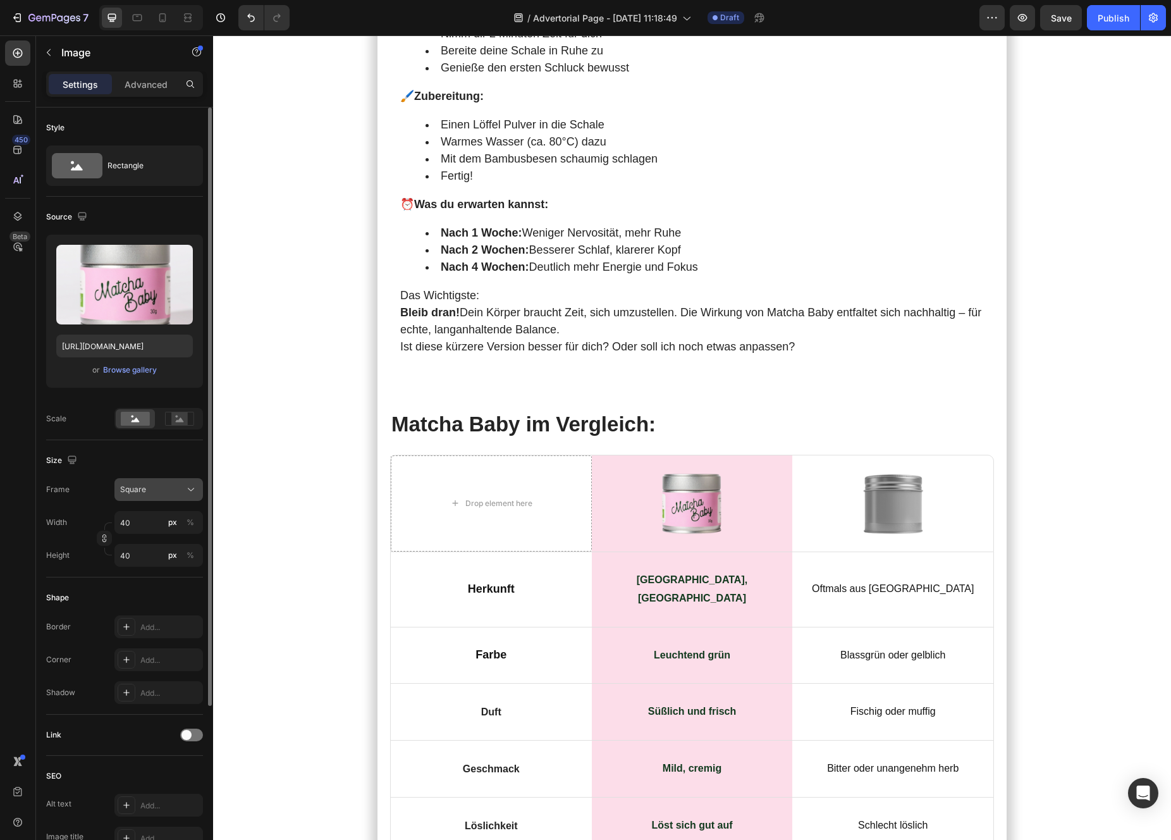
click at [168, 493] on div "Square" at bounding box center [151, 489] width 62 height 11
click at [163, 520] on div "Square" at bounding box center [156, 520] width 73 height 13
click at [156, 524] on input "40" at bounding box center [158, 522] width 89 height 23
type input "1"
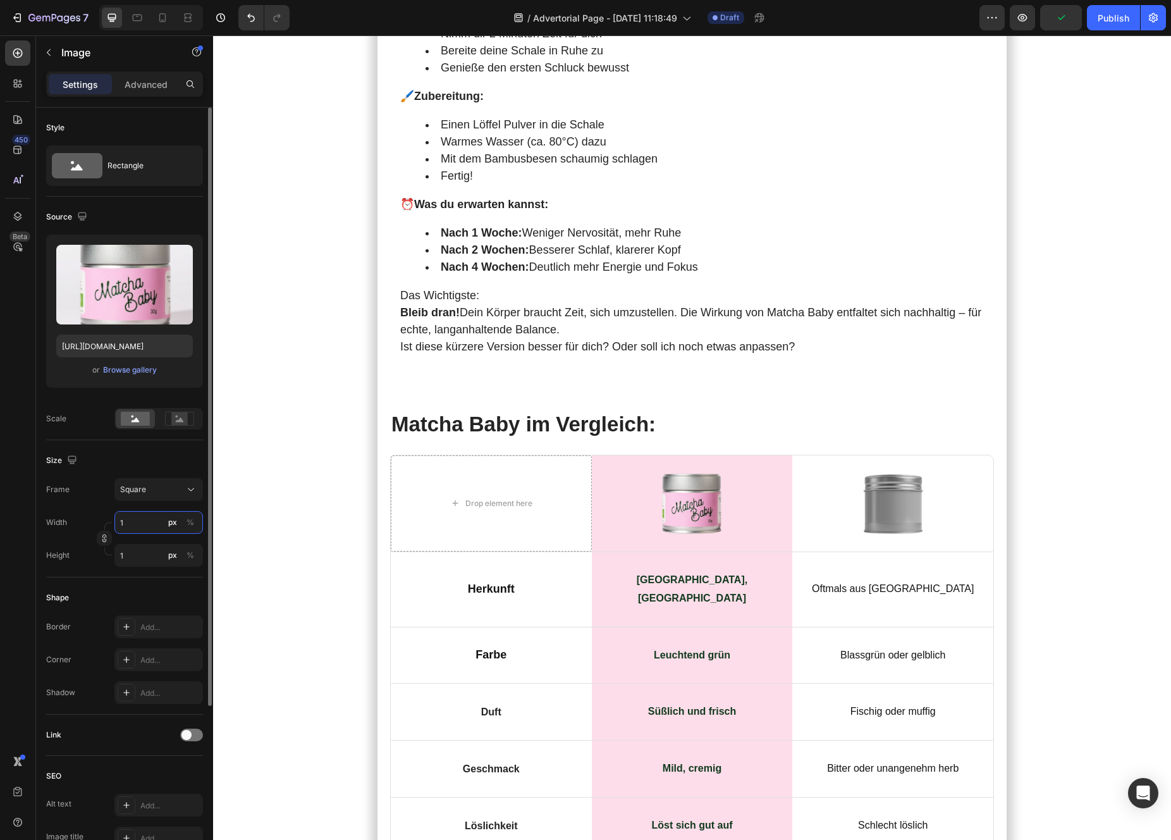
type input "15"
type input "150"
type input "15"
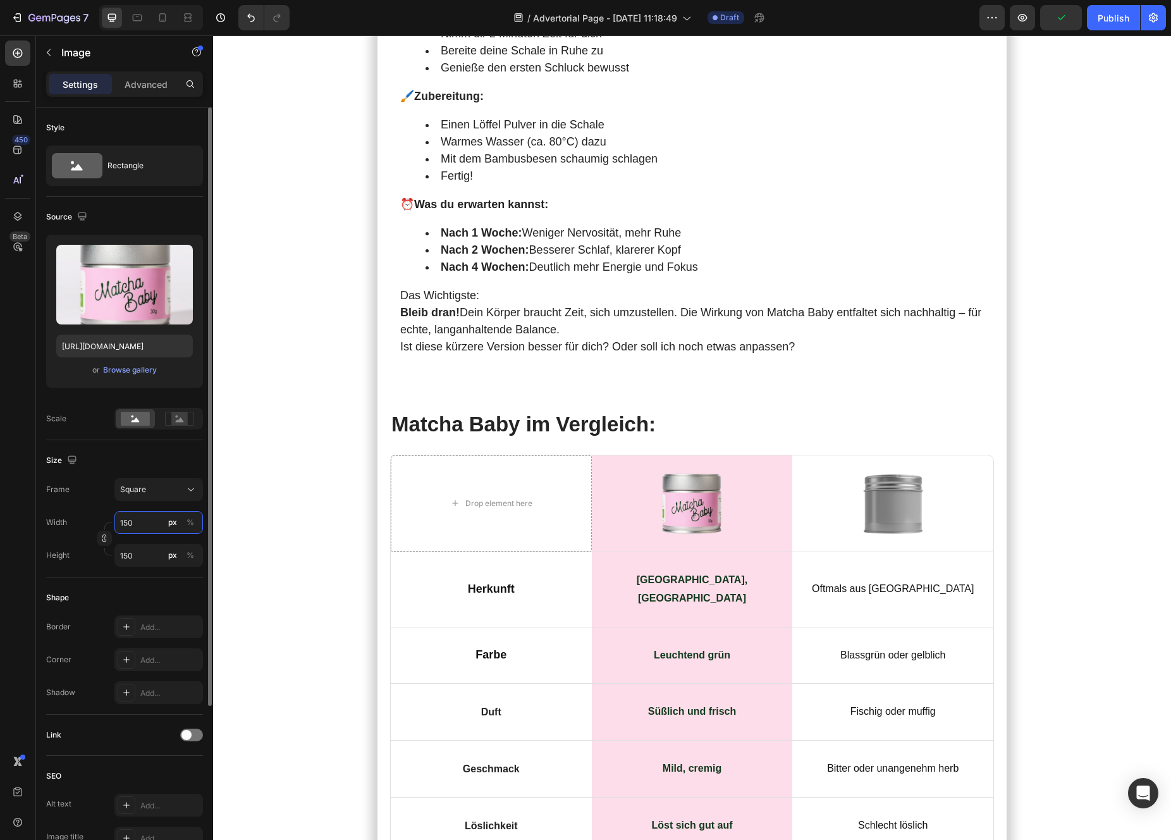
type input "15"
type input "1"
type input "12"
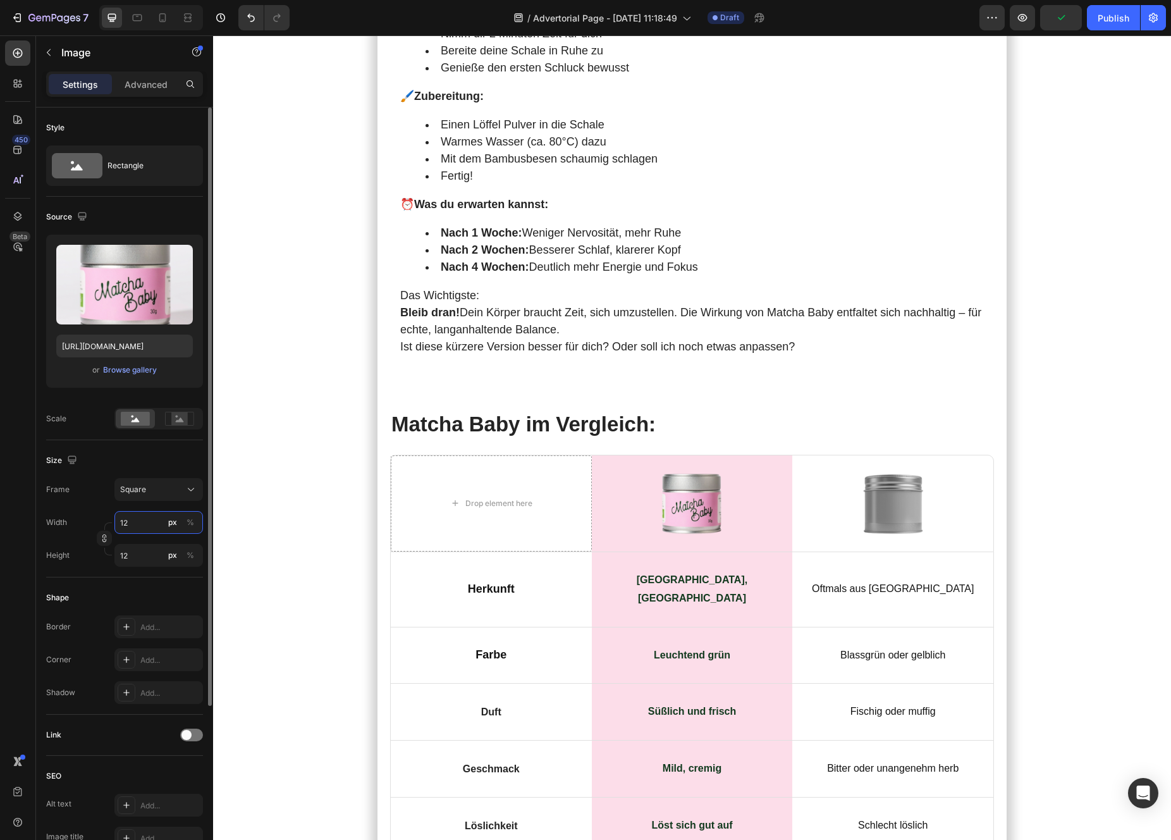
type input "125"
type input "12"
type input "1"
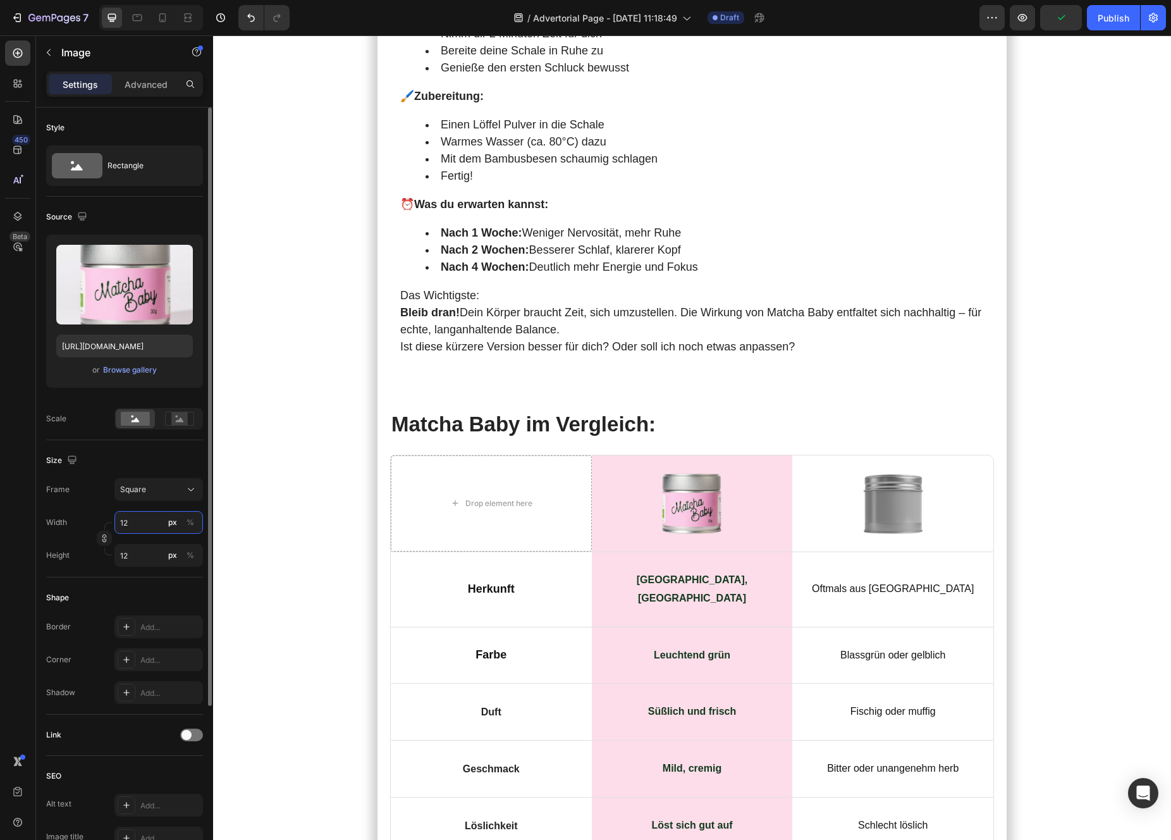
type input "1"
type input "2"
type input "25"
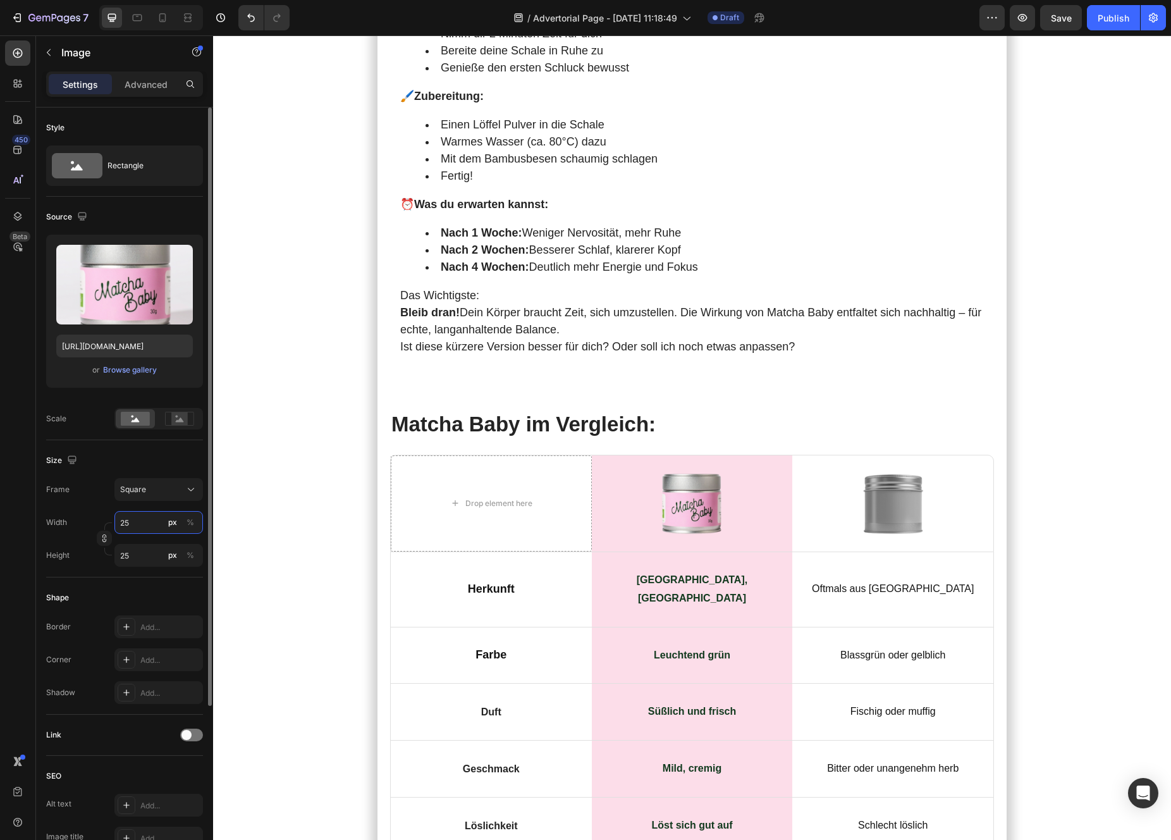
type input "259"
type input "25"
type input "250"
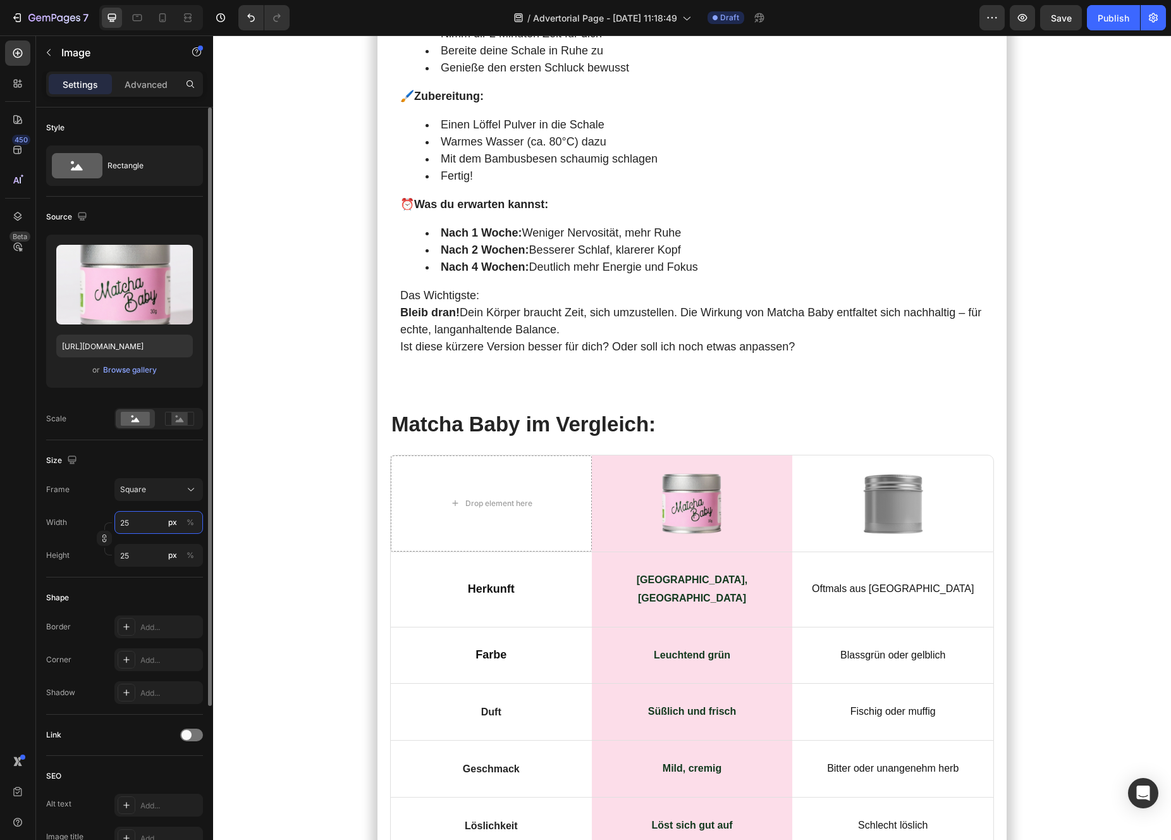
type input "250"
type input "25"
type input "2"
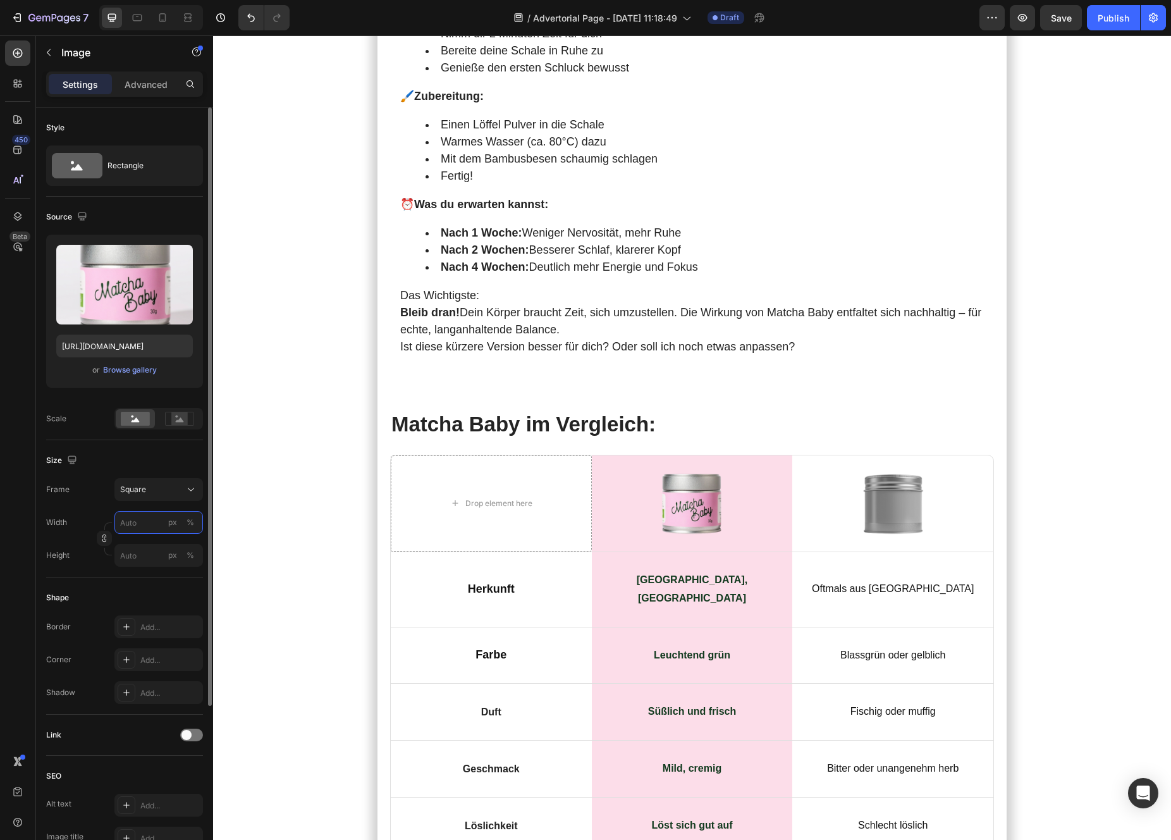
type input "3"
type input "30"
type input "300"
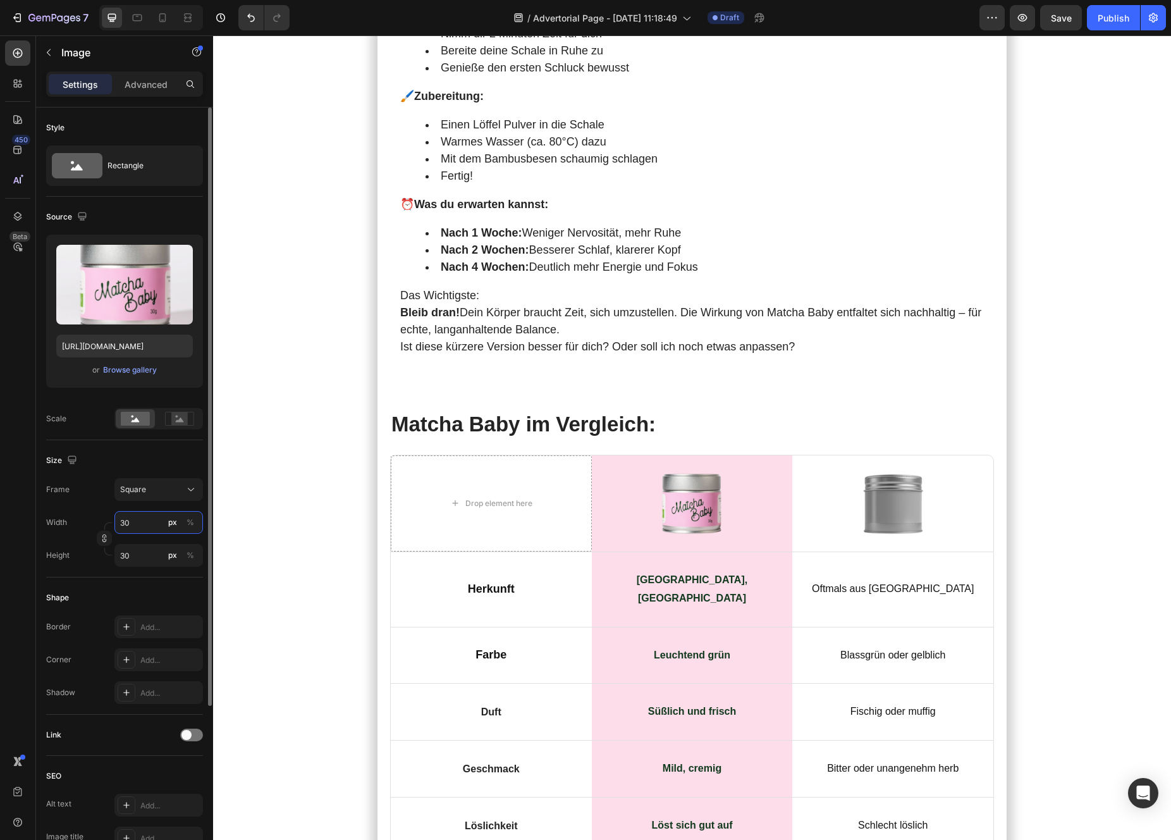
type input "300"
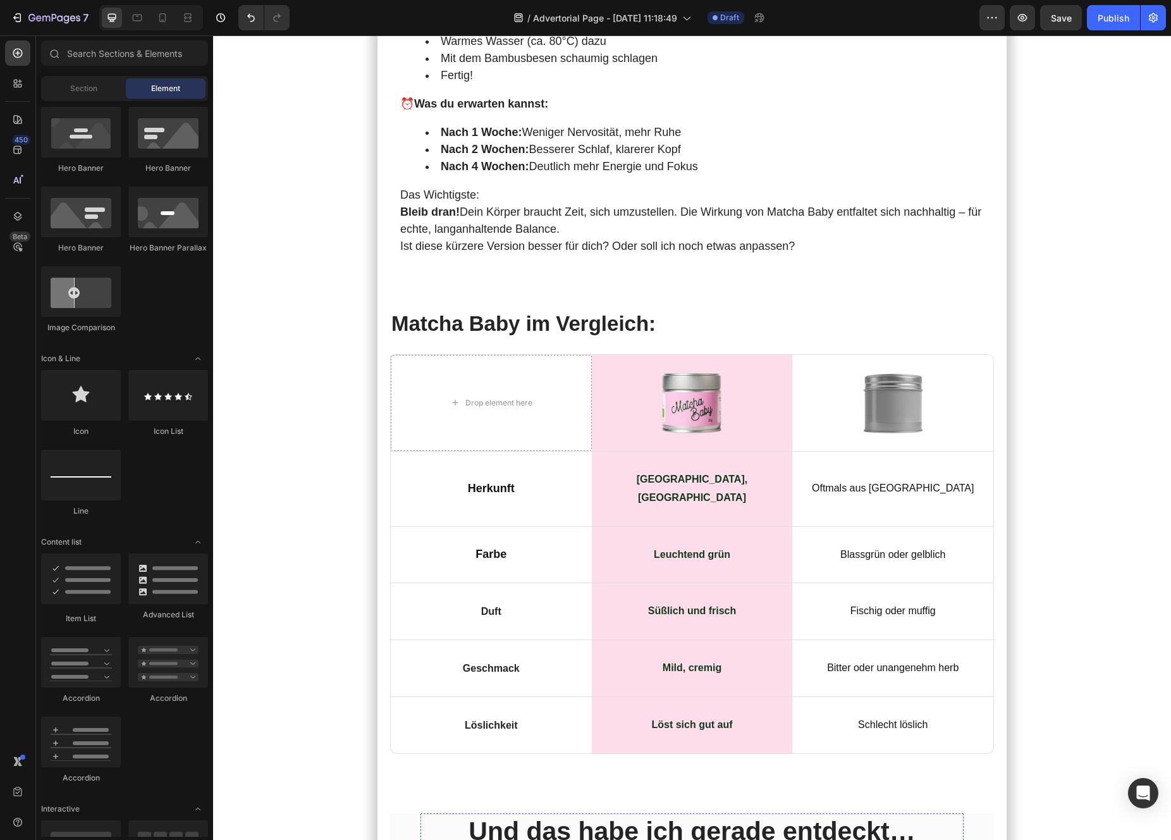
scroll to position [6104, 0]
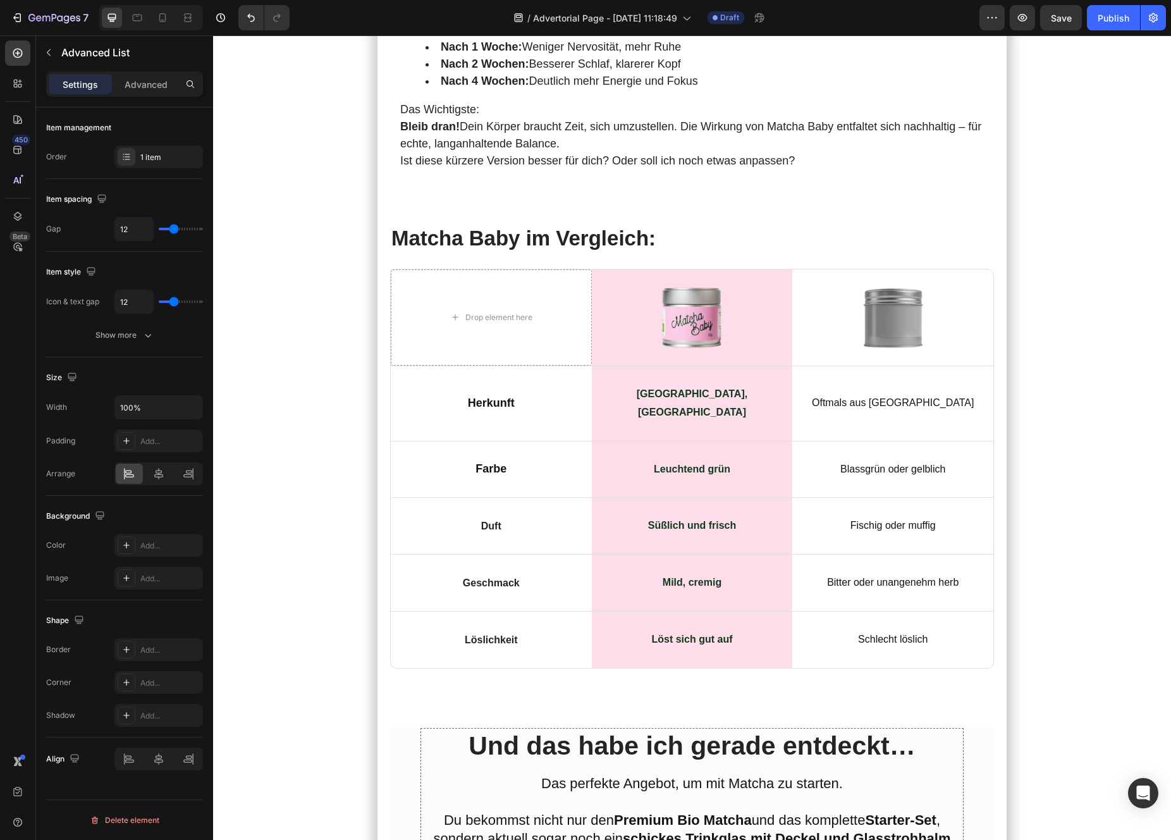
click at [166, 477] on div at bounding box center [158, 473] width 27 height 20
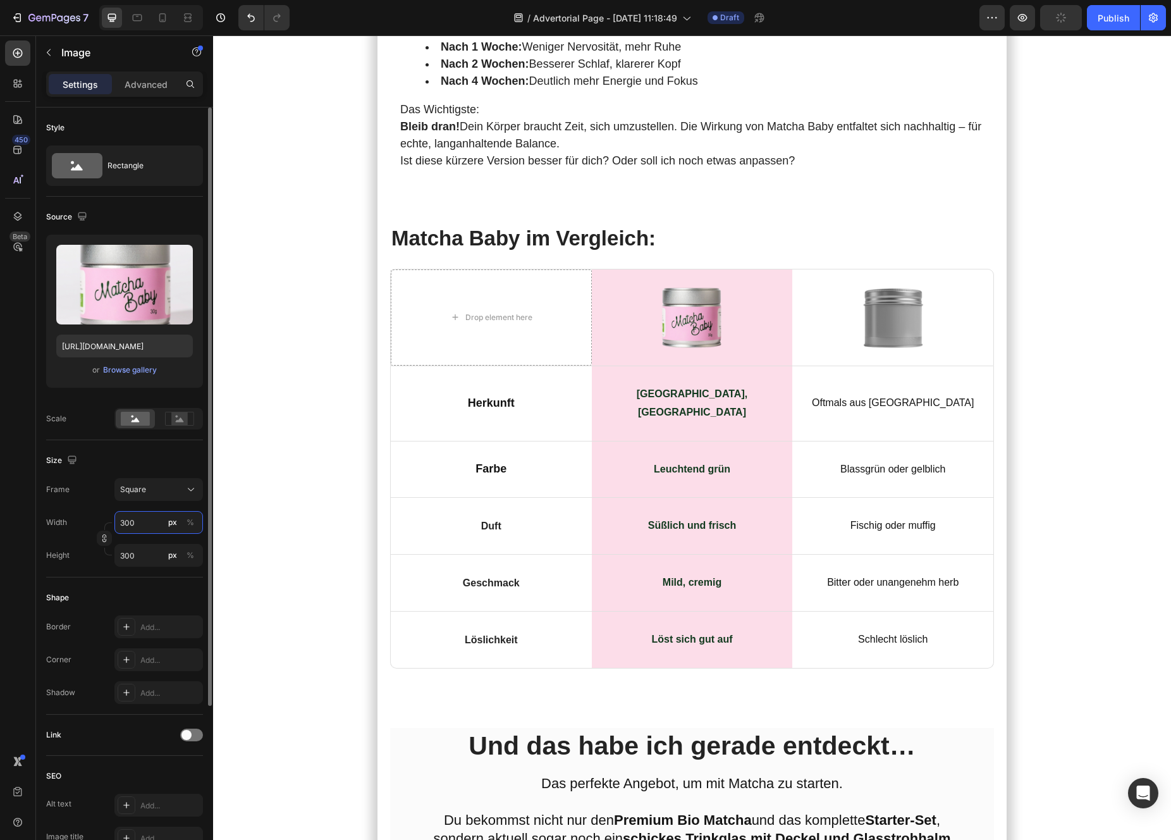
click at [138, 529] on input "300" at bounding box center [158, 522] width 89 height 23
type input "2"
type input "25"
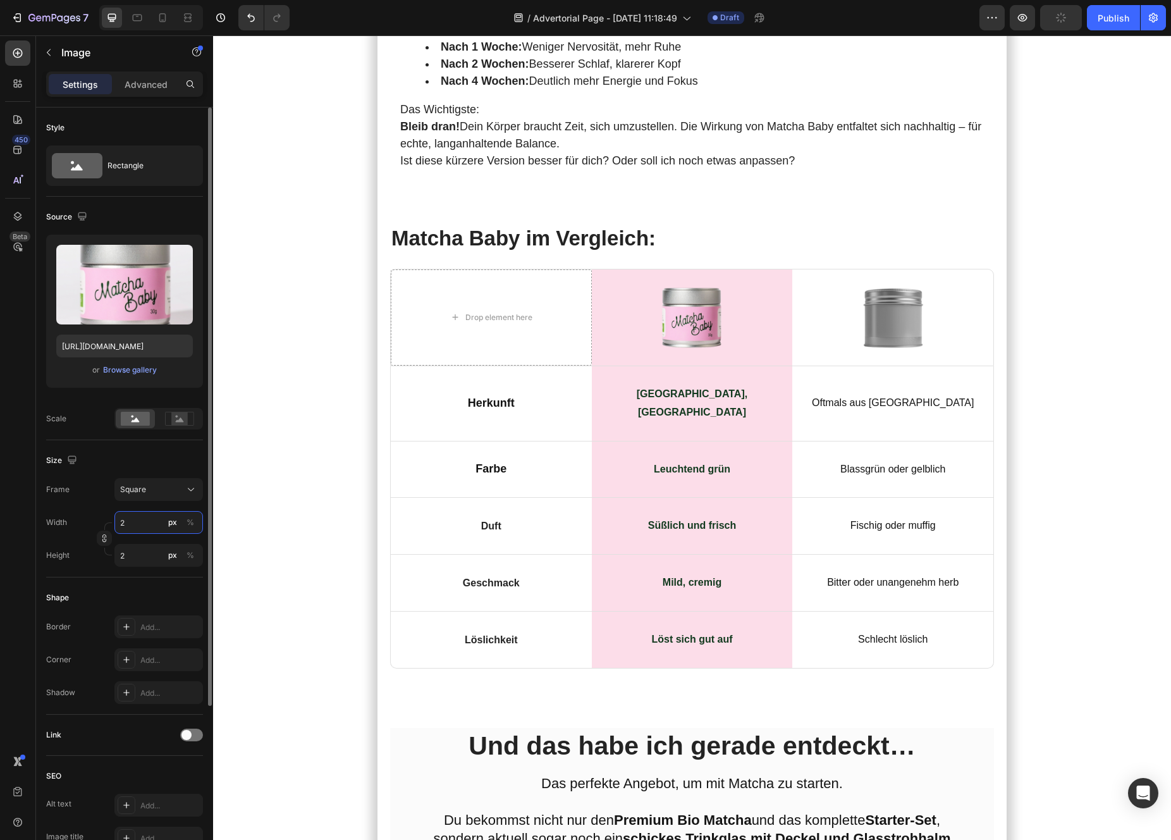
type input "25"
type input "250"
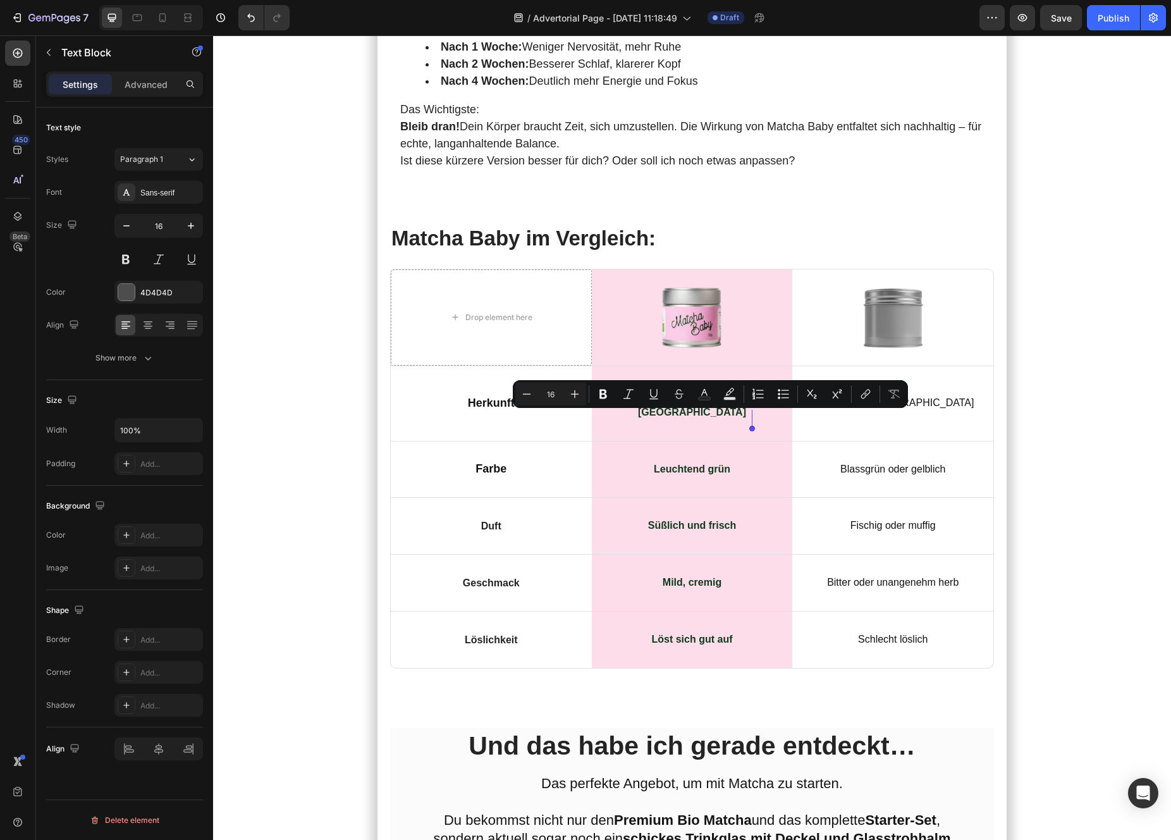
click at [133, 306] on div "Font Sans-serif Size 16 Color 4D4D4D Align Show more" at bounding box center [124, 275] width 157 height 188
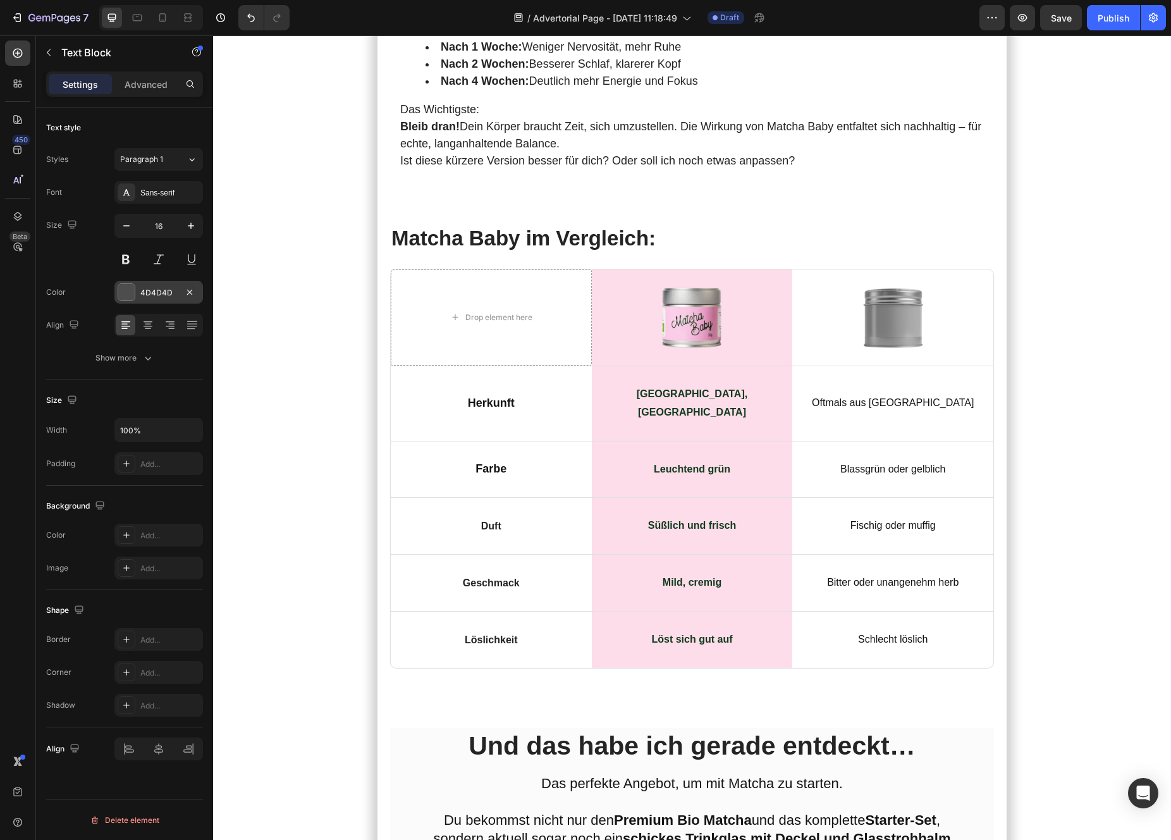
click at [132, 300] on div at bounding box center [127, 292] width 18 height 18
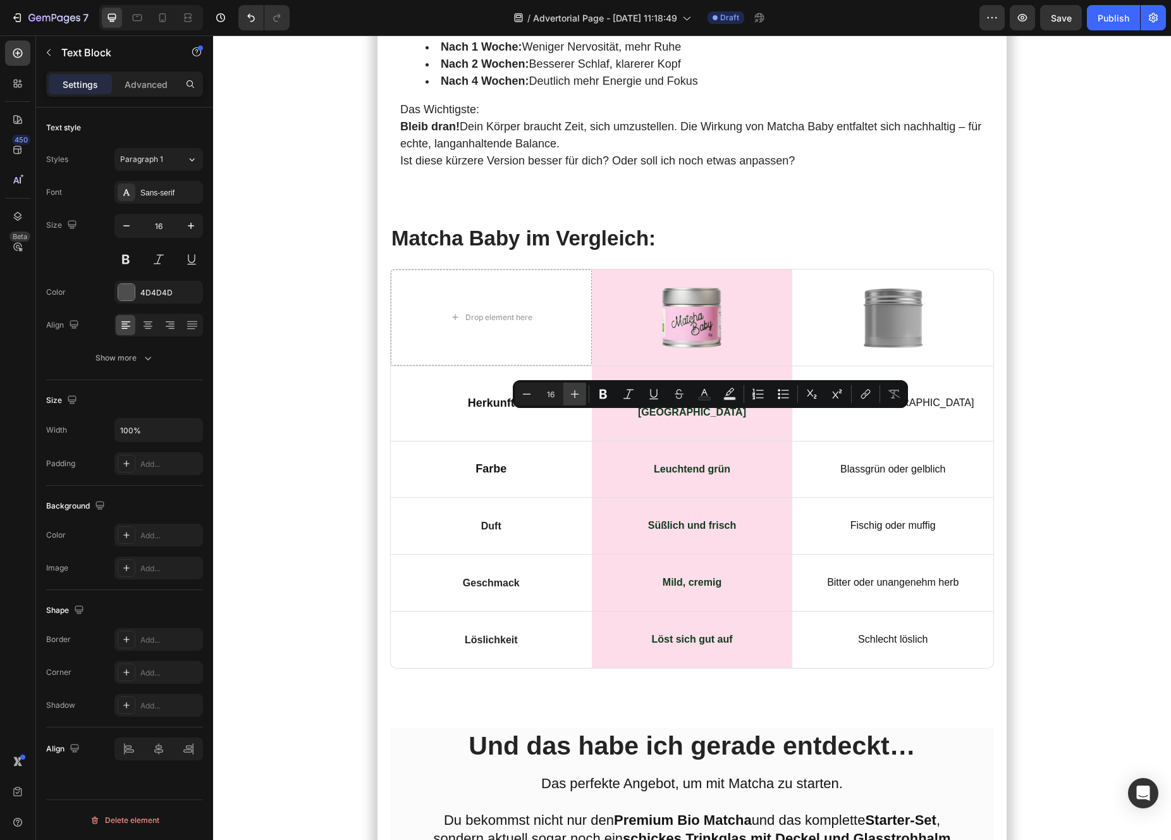
click at [567, 396] on button "Plus" at bounding box center [574, 394] width 23 height 23
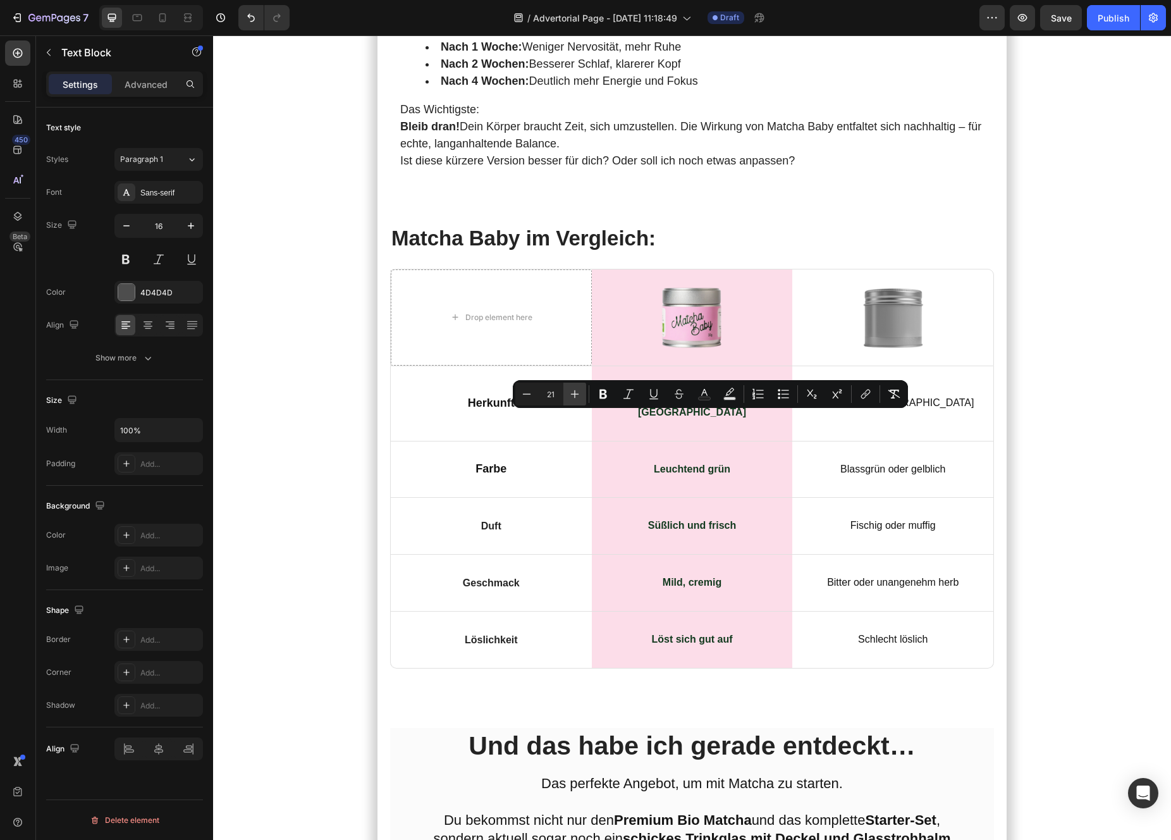
click at [567, 396] on button "Plus" at bounding box center [574, 394] width 23 height 23
type input "24"
click at [602, 395] on icon "Editor contextual toolbar" at bounding box center [603, 394] width 13 height 13
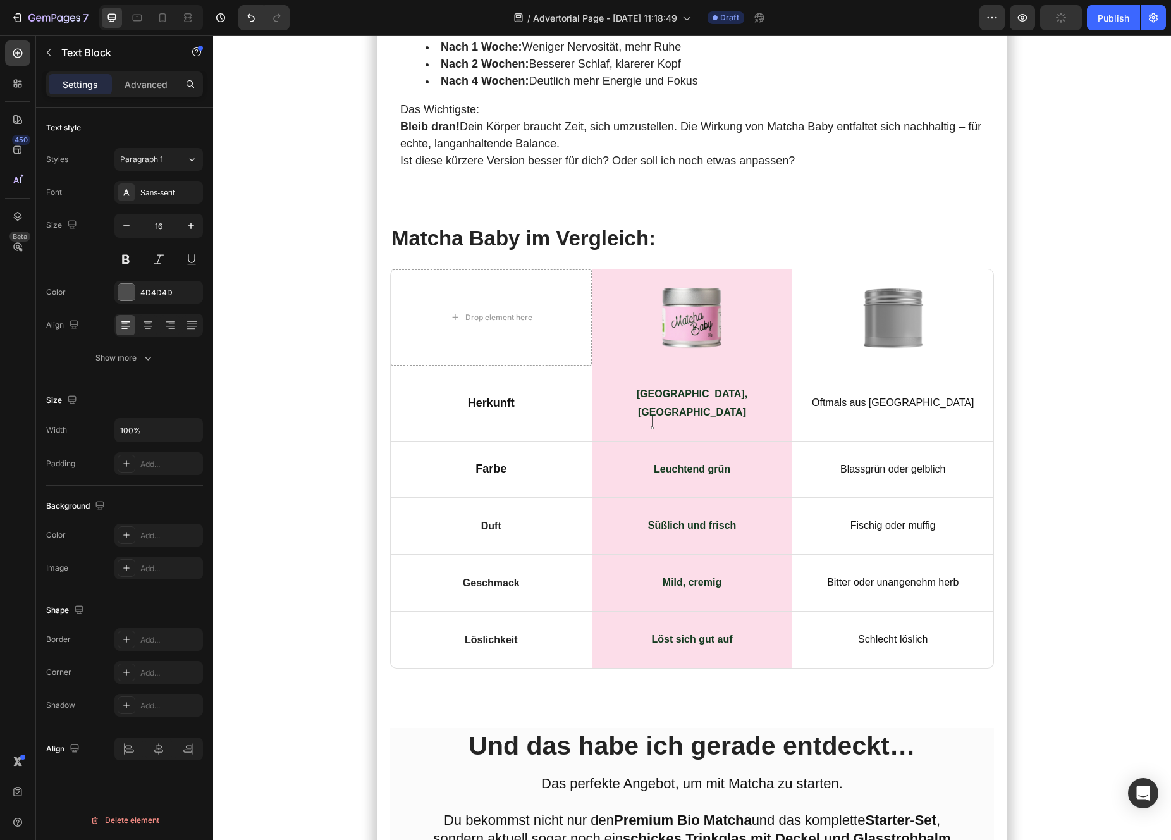
click at [709, 429] on lpop-circle at bounding box center [707, 435] width 12 height 12
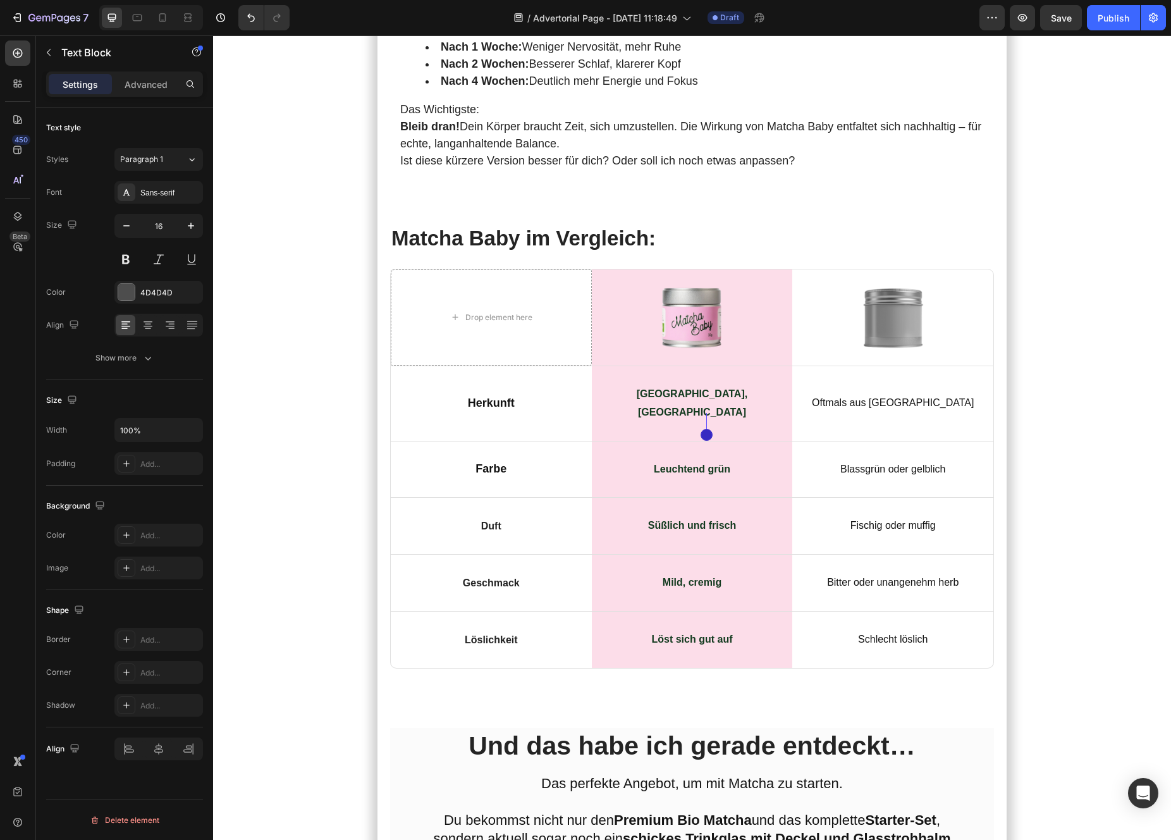
click at [709, 429] on lpop-circle at bounding box center [707, 435] width 12 height 12
click at [125, 290] on div at bounding box center [126, 292] width 16 height 16
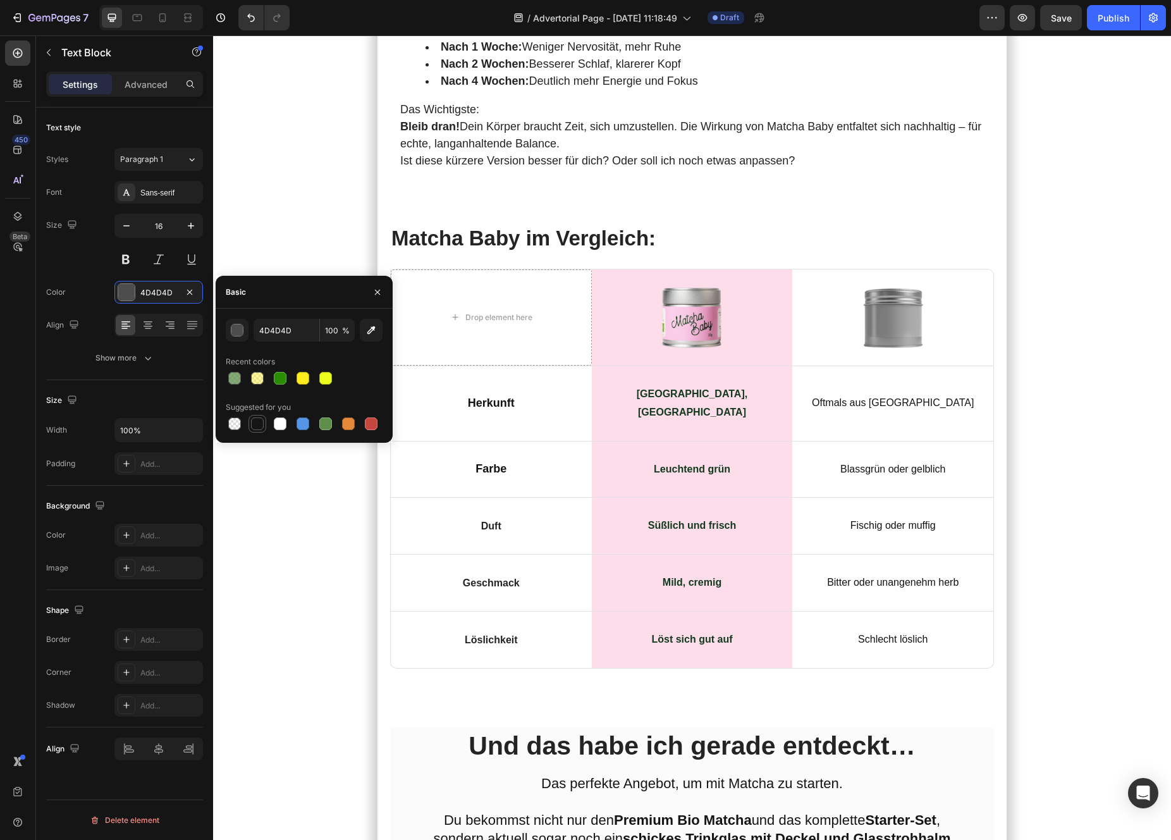
click at [262, 417] on div at bounding box center [257, 423] width 15 height 15
type input "151515"
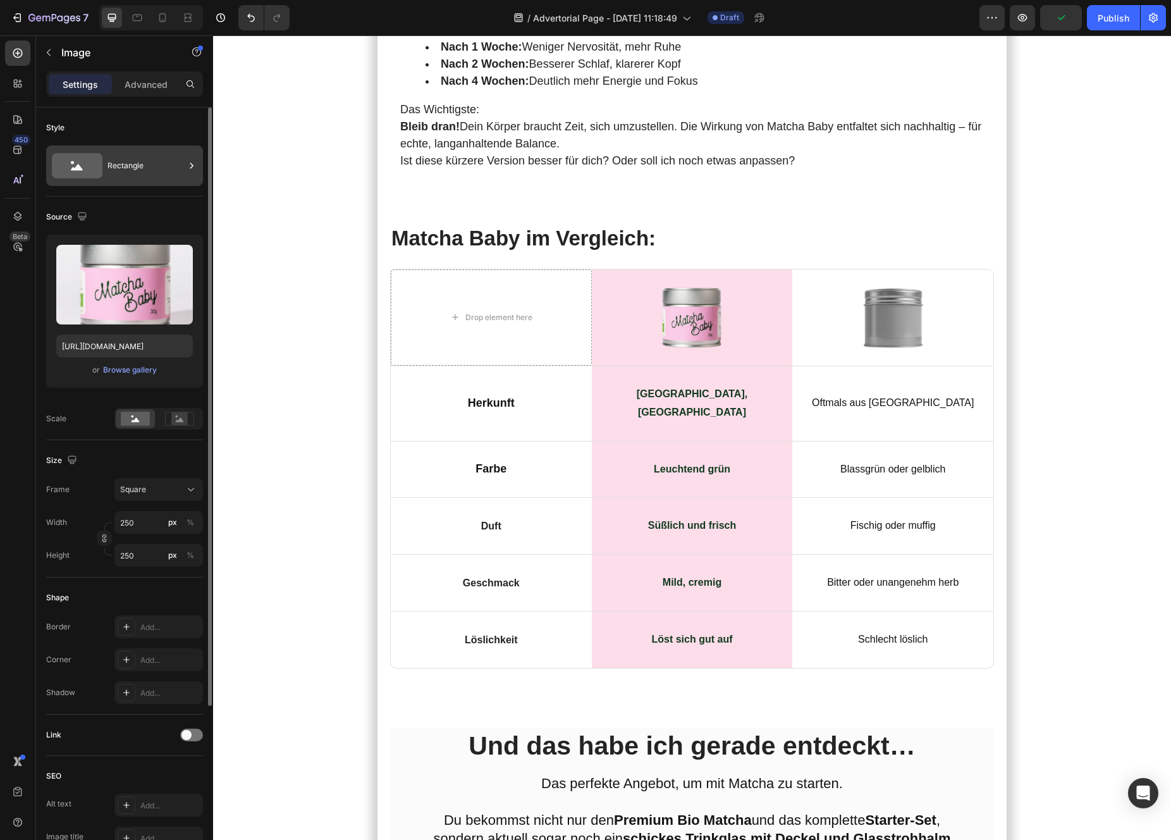
click at [133, 161] on div "Rectangle" at bounding box center [145, 165] width 77 height 29
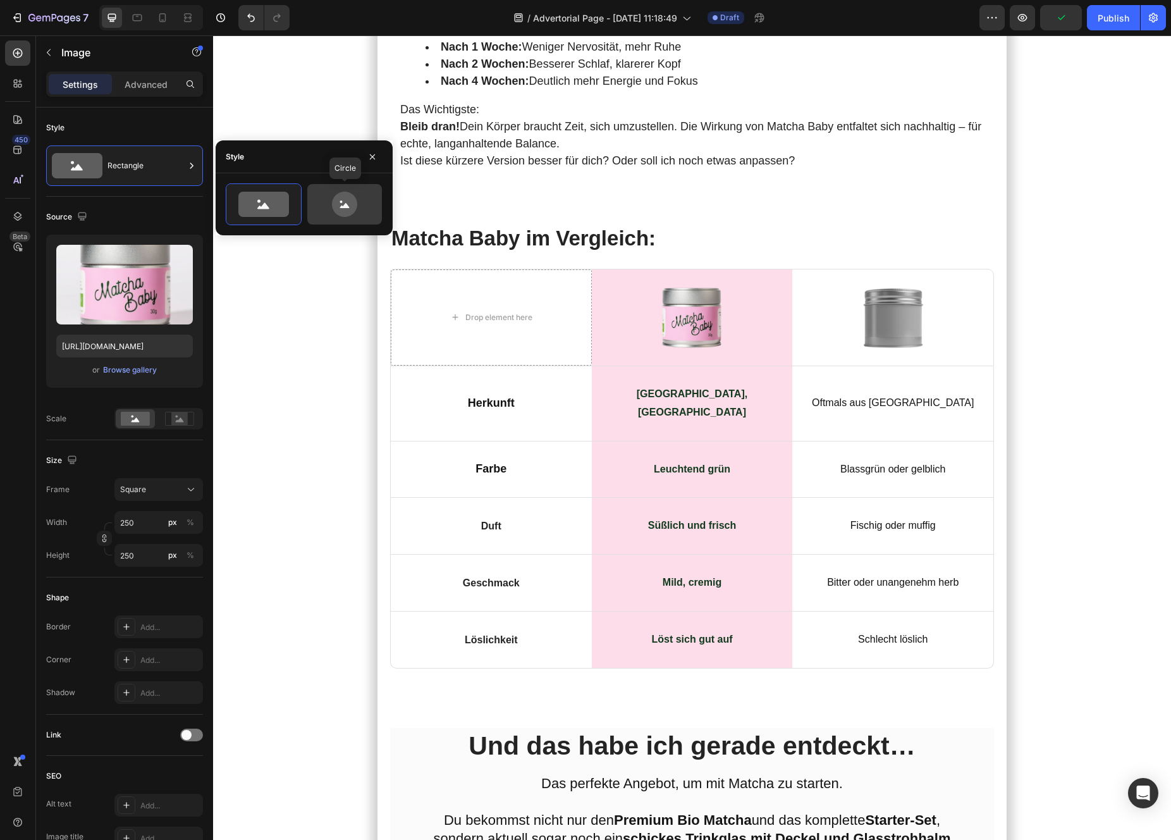
click at [331, 211] on icon at bounding box center [344, 204] width 59 height 25
type input "80"
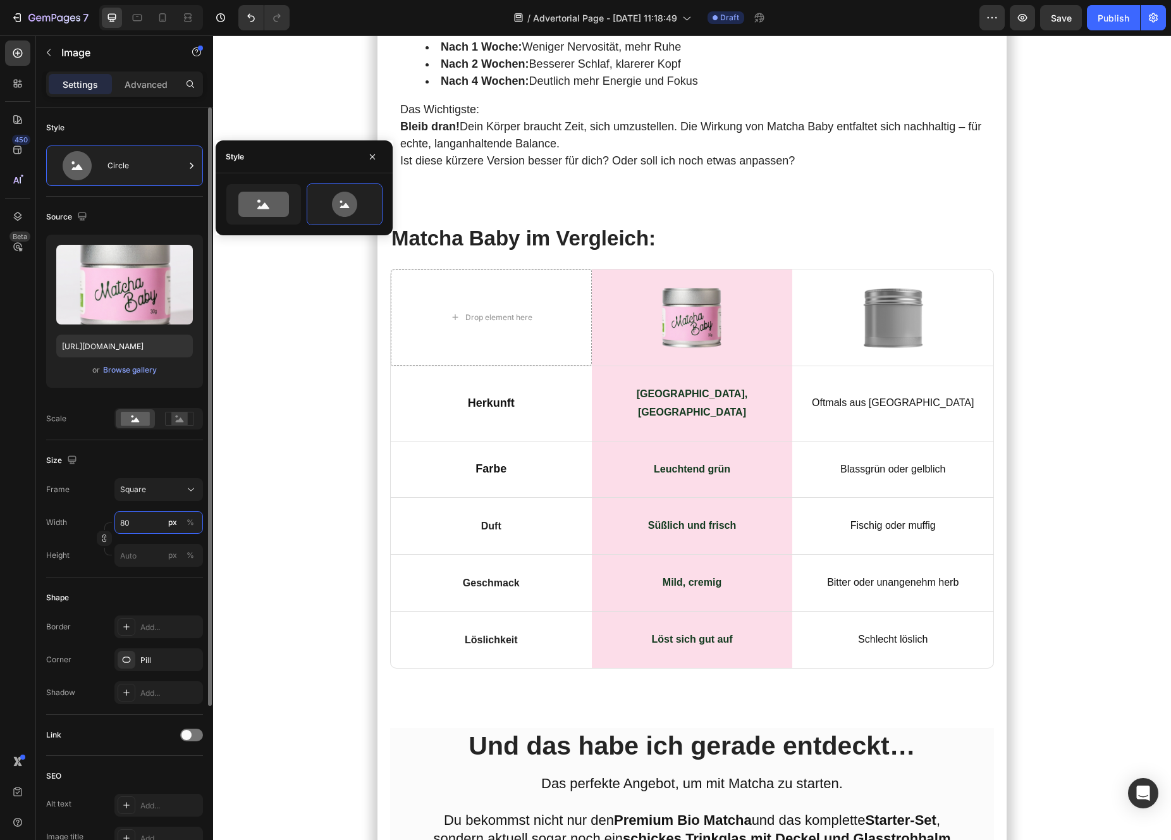
click at [136, 516] on input "80" at bounding box center [158, 522] width 89 height 23
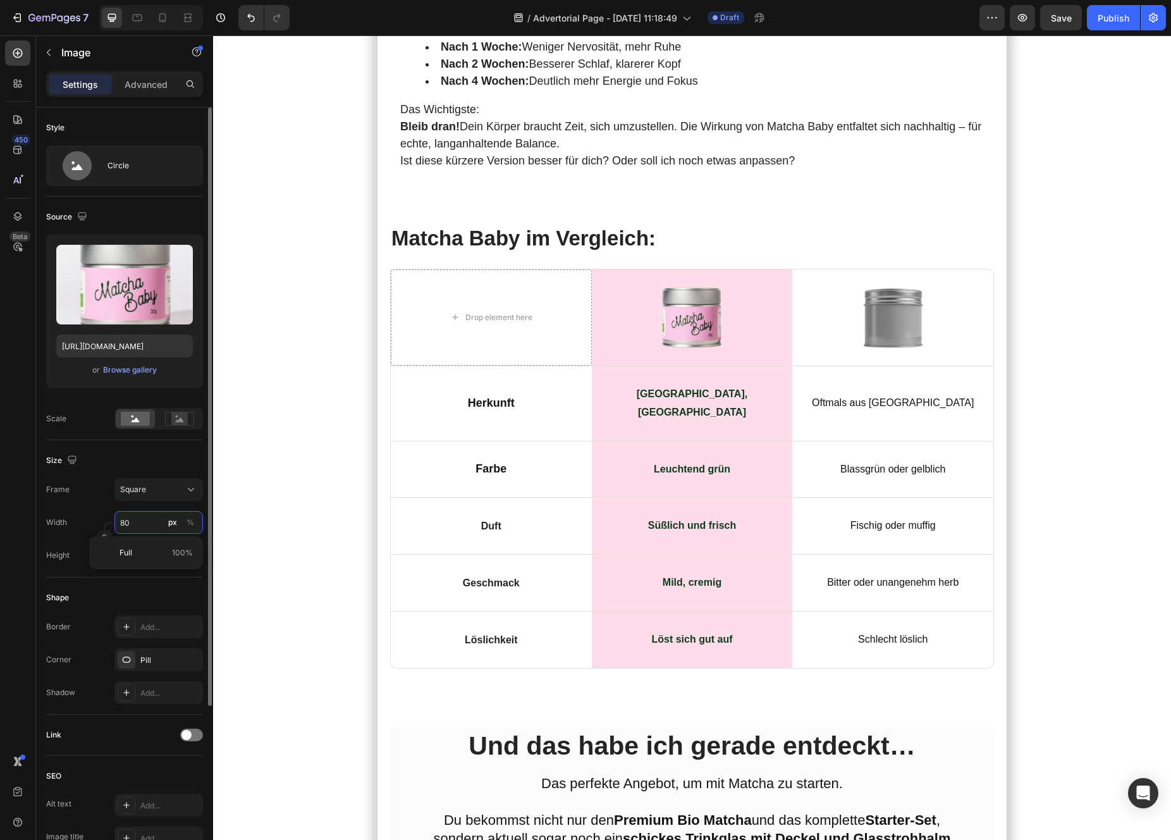
click at [136, 516] on input "80" at bounding box center [158, 522] width 89 height 23
type input "2"
type input "25"
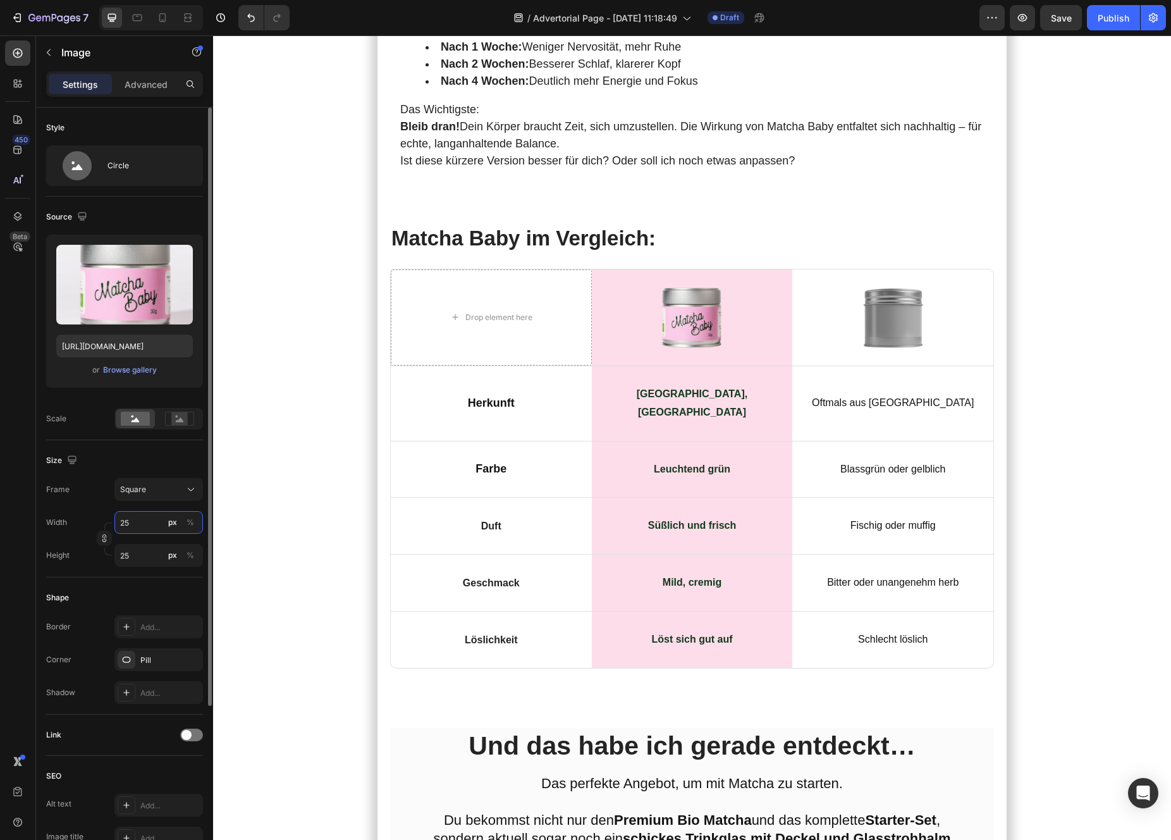
type input "250"
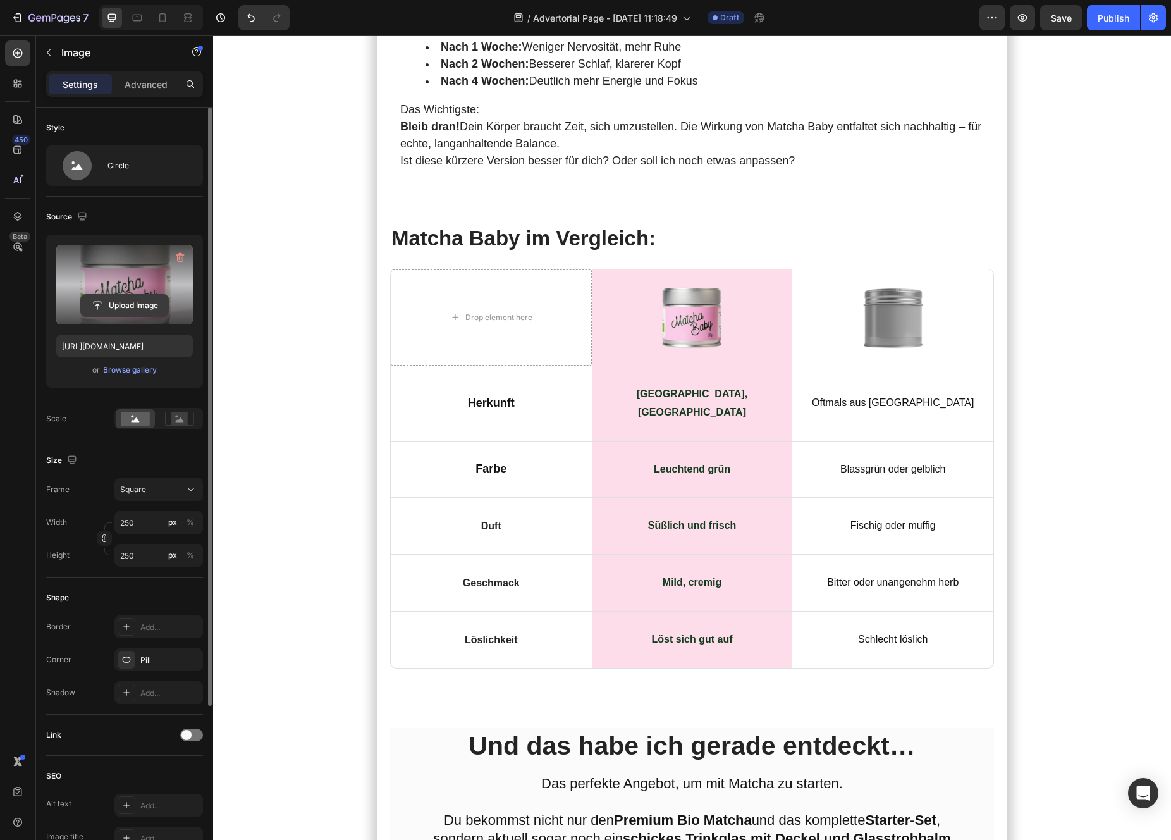
click at [127, 294] on button "Upload Image" at bounding box center [124, 305] width 89 height 23
click at [126, 307] on input "file" at bounding box center [124, 305] width 87 height 21
type input "https://cdn.shopify.com/s/files/1/0879/1562/6845/files/gempages_581616054950691…"
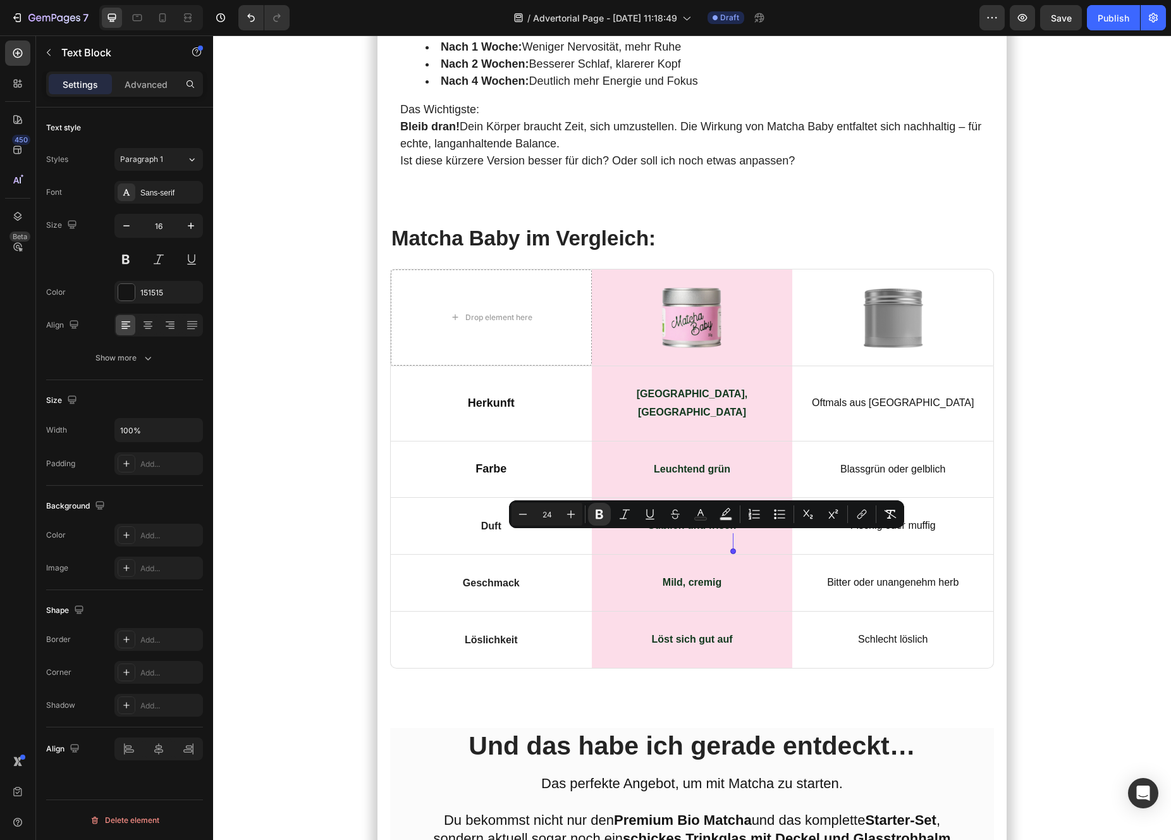
type input "16"
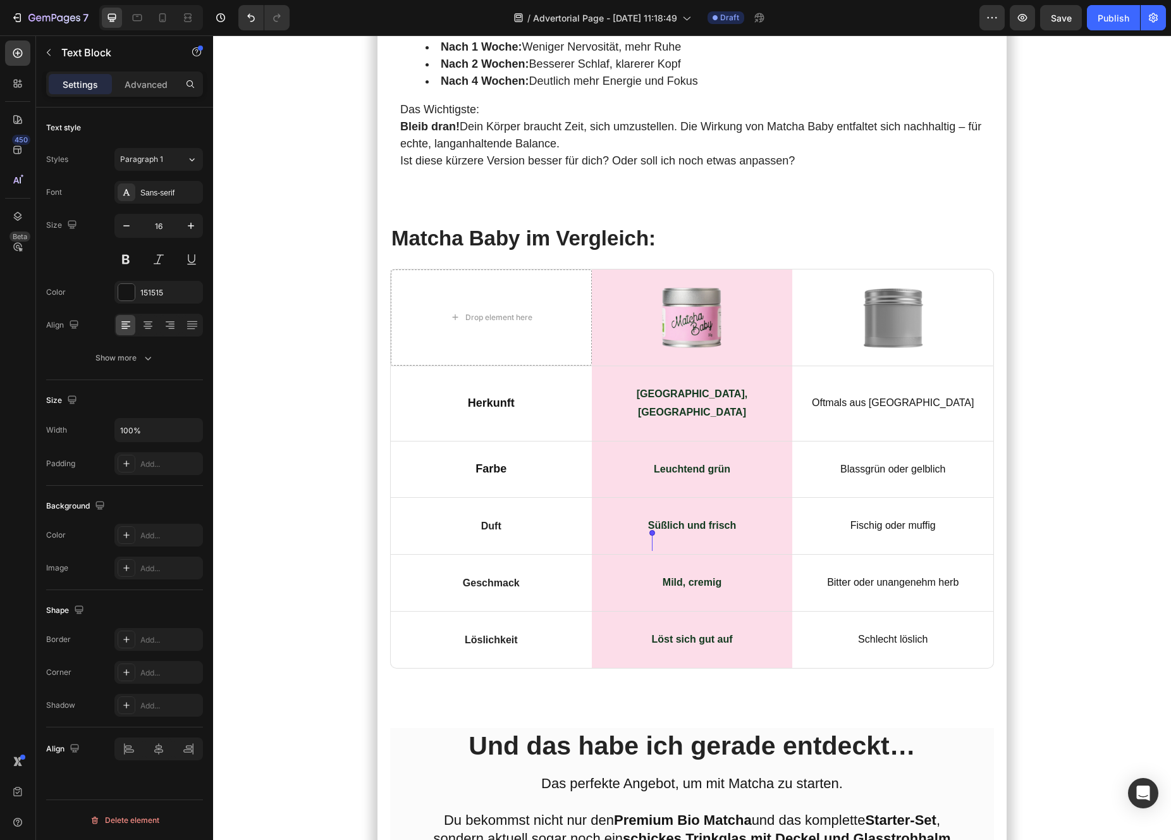
drag, startPoint x: 816, startPoint y: 547, endPoint x: 654, endPoint y: 546, distance: 161.9
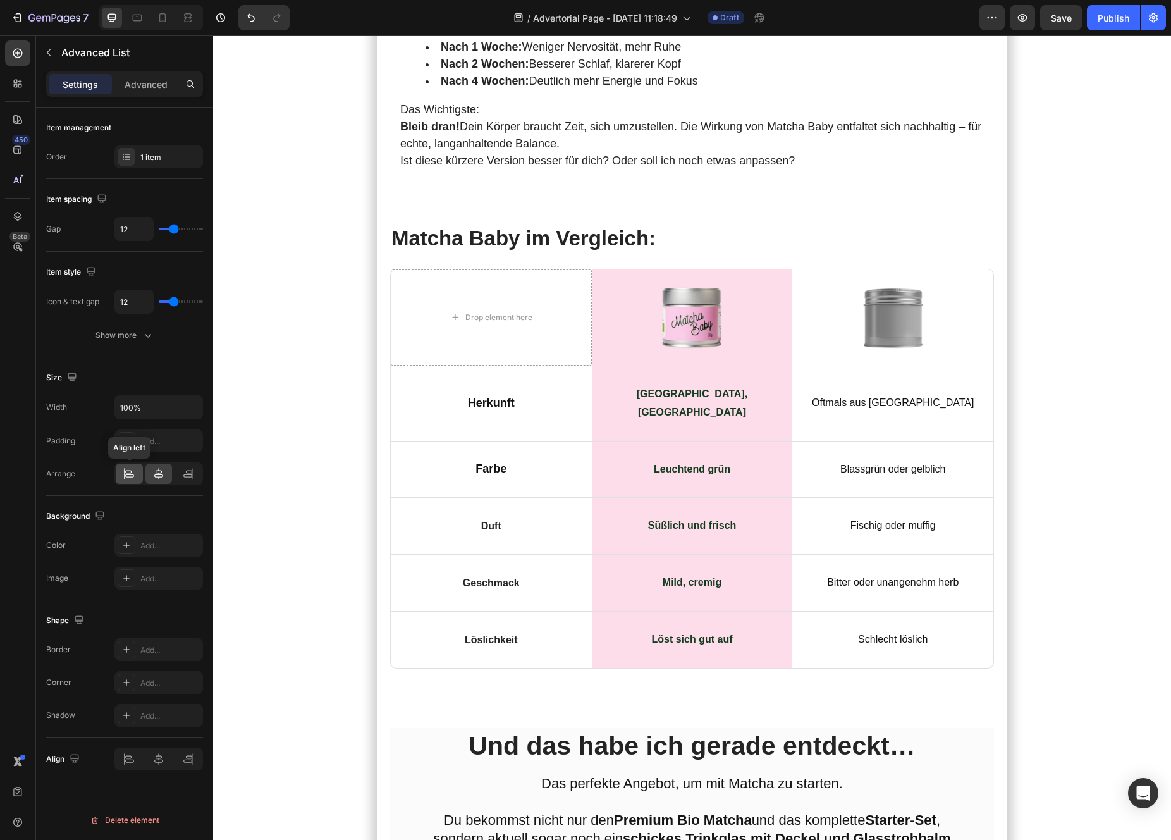
click at [137, 472] on div at bounding box center [129, 473] width 27 height 20
click at [123, 470] on icon at bounding box center [129, 473] width 13 height 13
click at [152, 441] on div "Add..." at bounding box center [169, 441] width 59 height 11
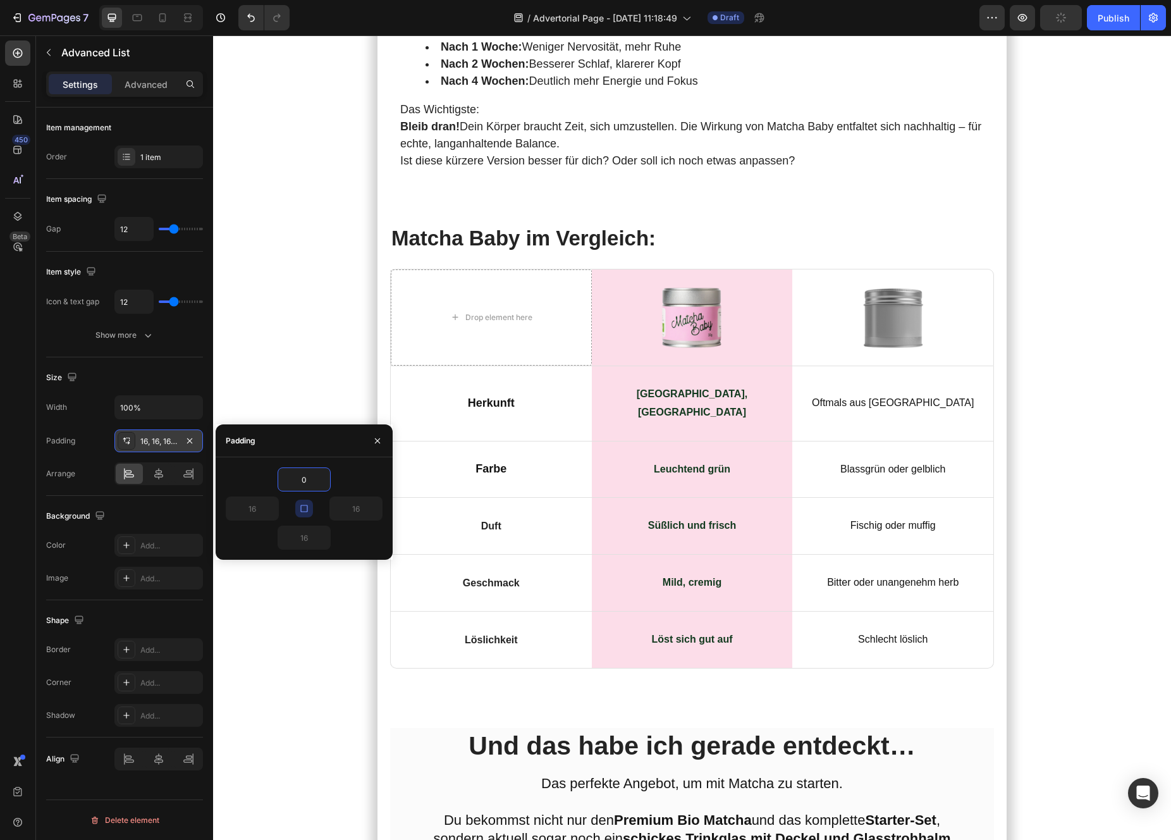
type input "0"
click at [314, 479] on input "0" at bounding box center [304, 479] width 52 height 23
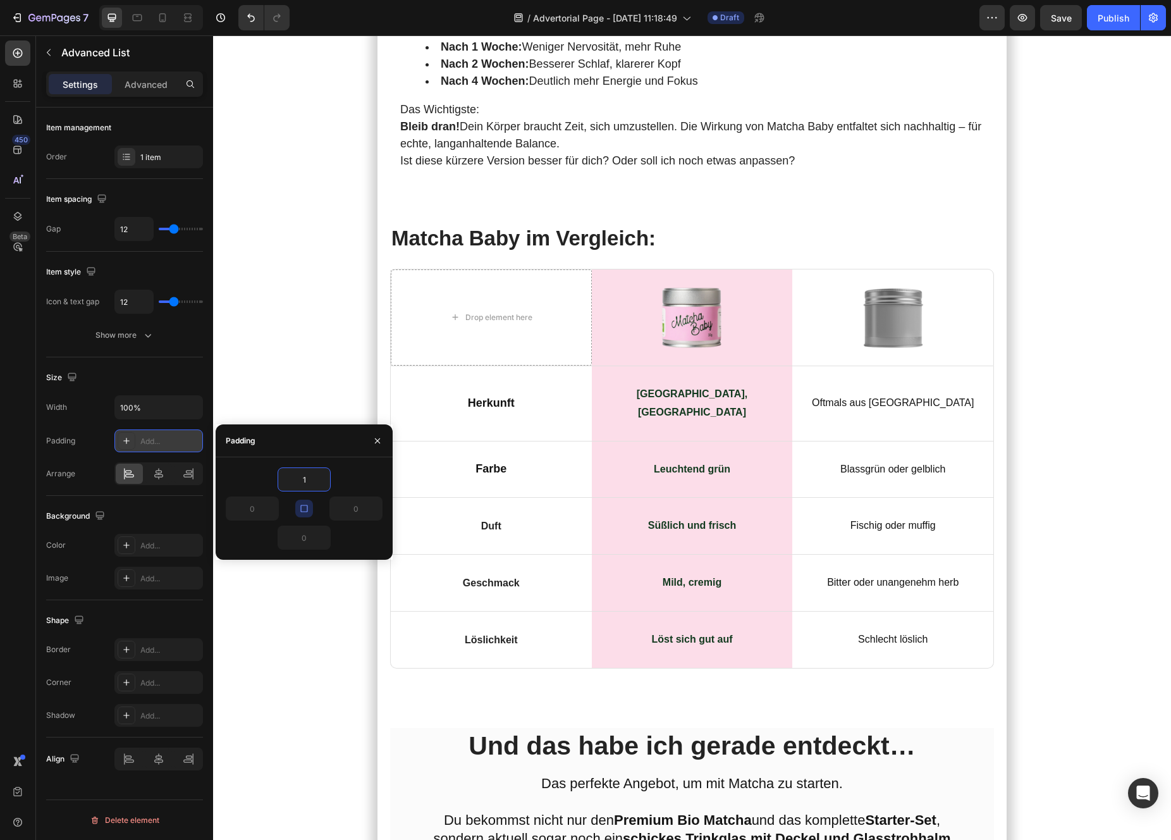
type input "1"
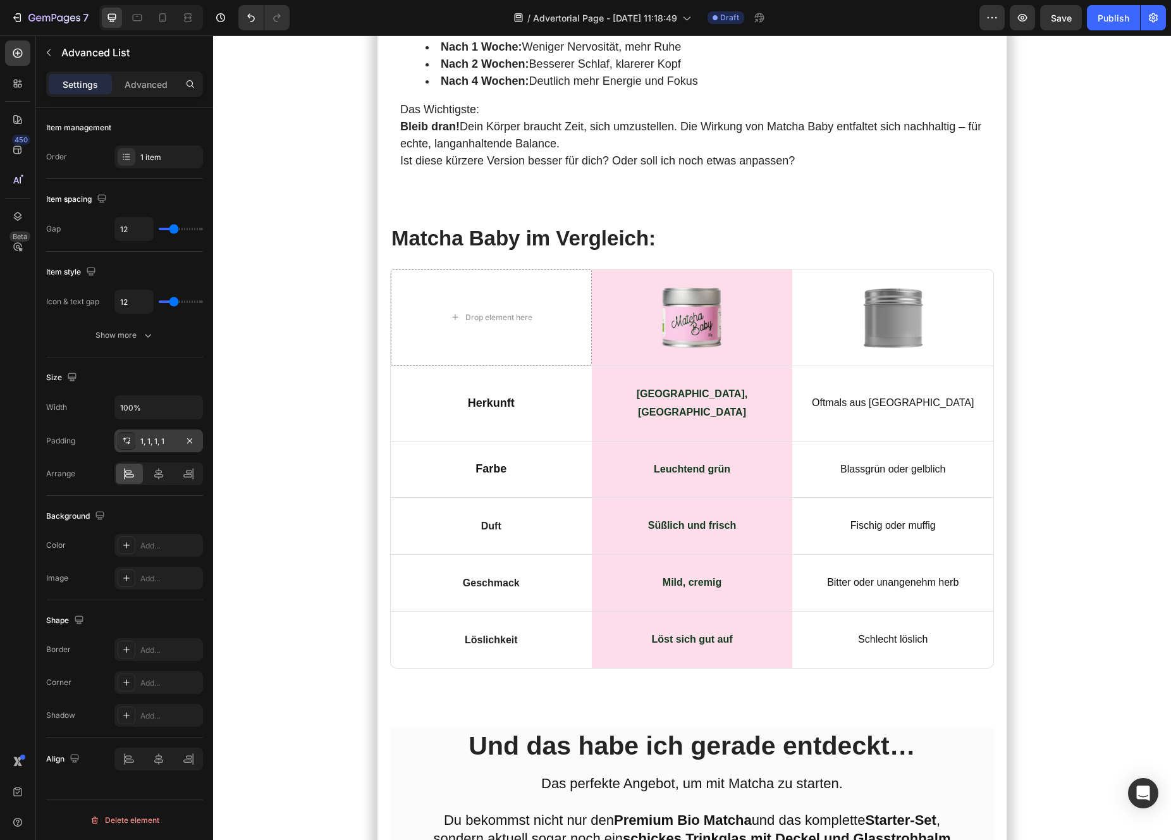
click at [148, 439] on div "1, 1, 1, 1" at bounding box center [158, 441] width 37 height 11
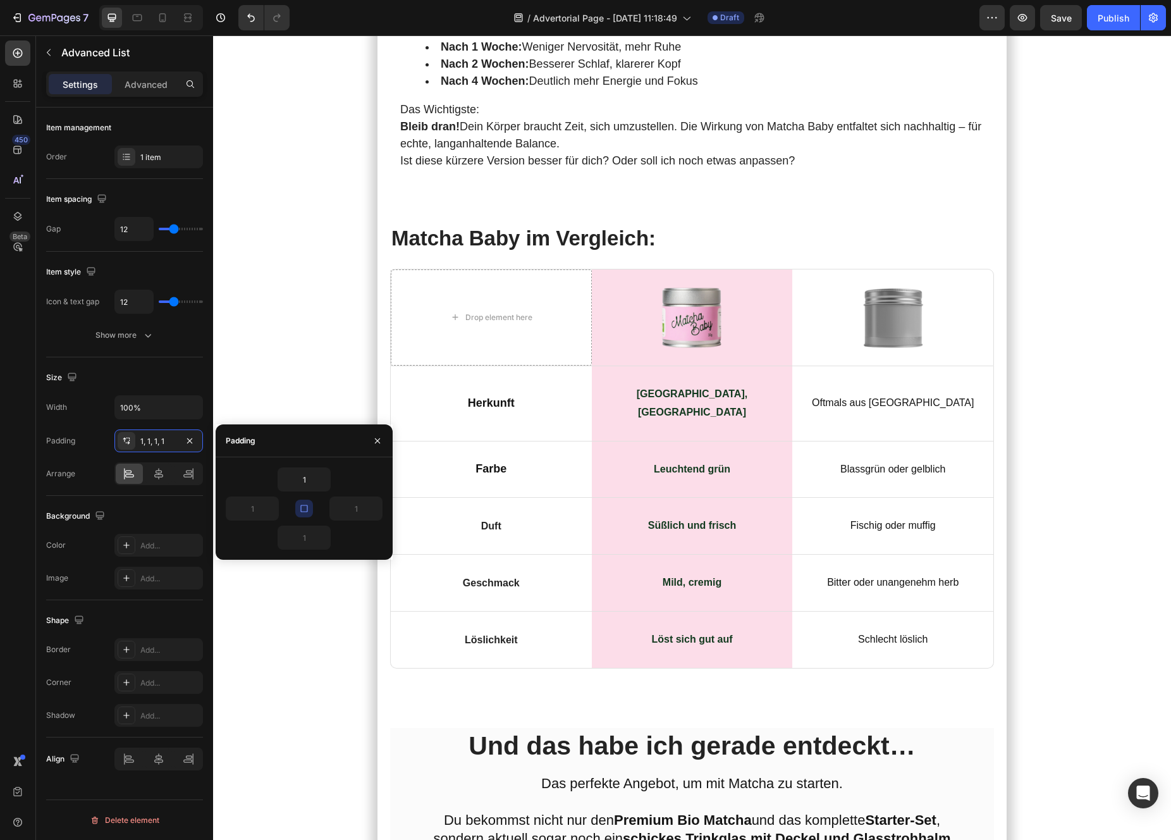
click at [300, 505] on icon "button" at bounding box center [304, 508] width 10 height 10
click at [257, 506] on input "1" at bounding box center [252, 508] width 52 height 23
type input "25"
click at [357, 517] on input "1" at bounding box center [356, 508] width 52 height 23
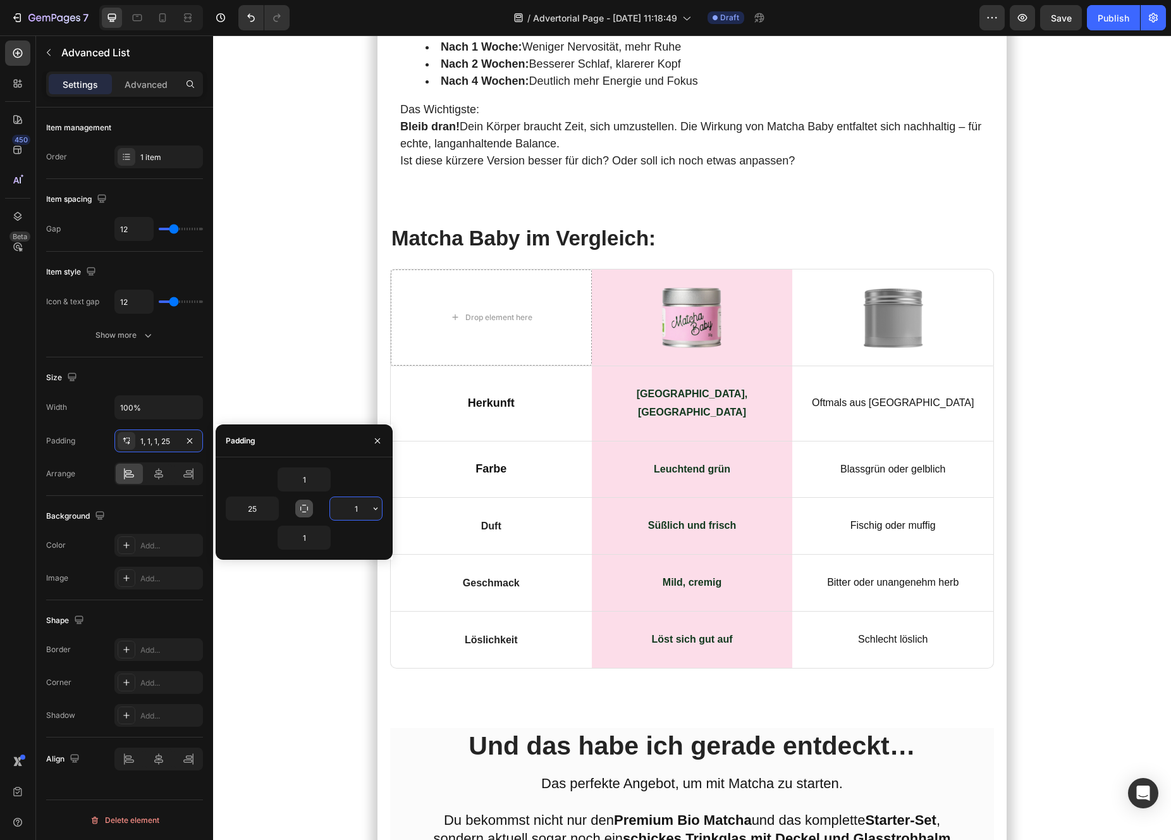
click at [357, 517] on input "1" at bounding box center [356, 508] width 52 height 23
type input "25"
click at [309, 484] on input "1" at bounding box center [304, 479] width 52 height 23
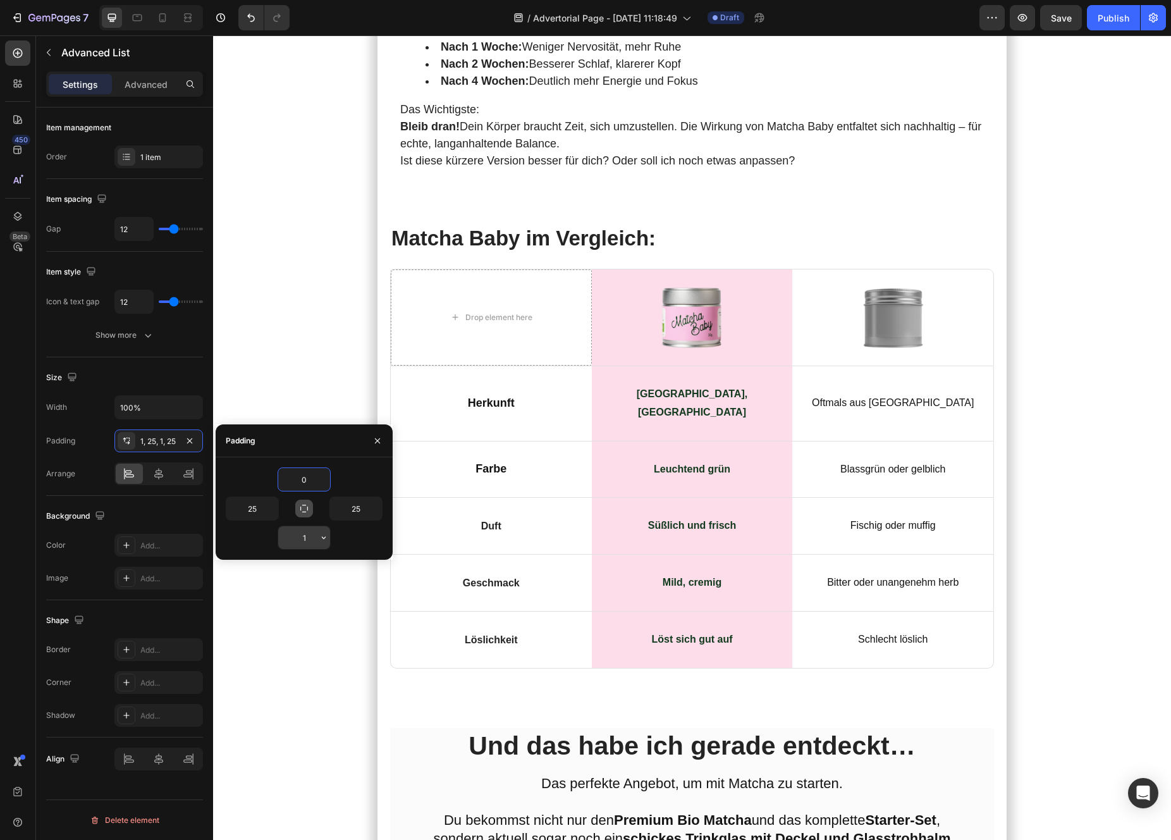
type input "0"
click at [302, 544] on input "1" at bounding box center [304, 537] width 52 height 23
type input "0"
click at [257, 513] on input "25" at bounding box center [252, 508] width 52 height 23
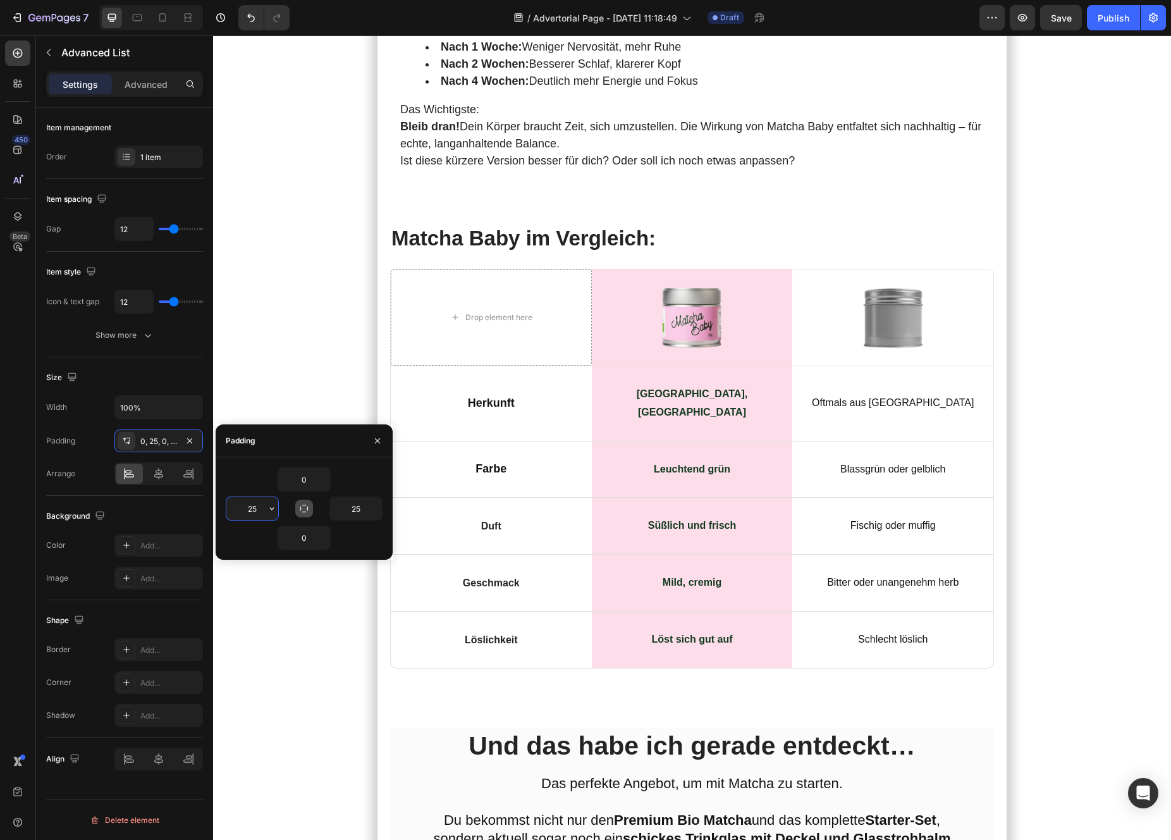
click at [257, 513] on input "25" at bounding box center [252, 508] width 52 height 23
type input "3"
type input "5"
type input "100"
click at [347, 508] on input "25" at bounding box center [356, 508] width 52 height 23
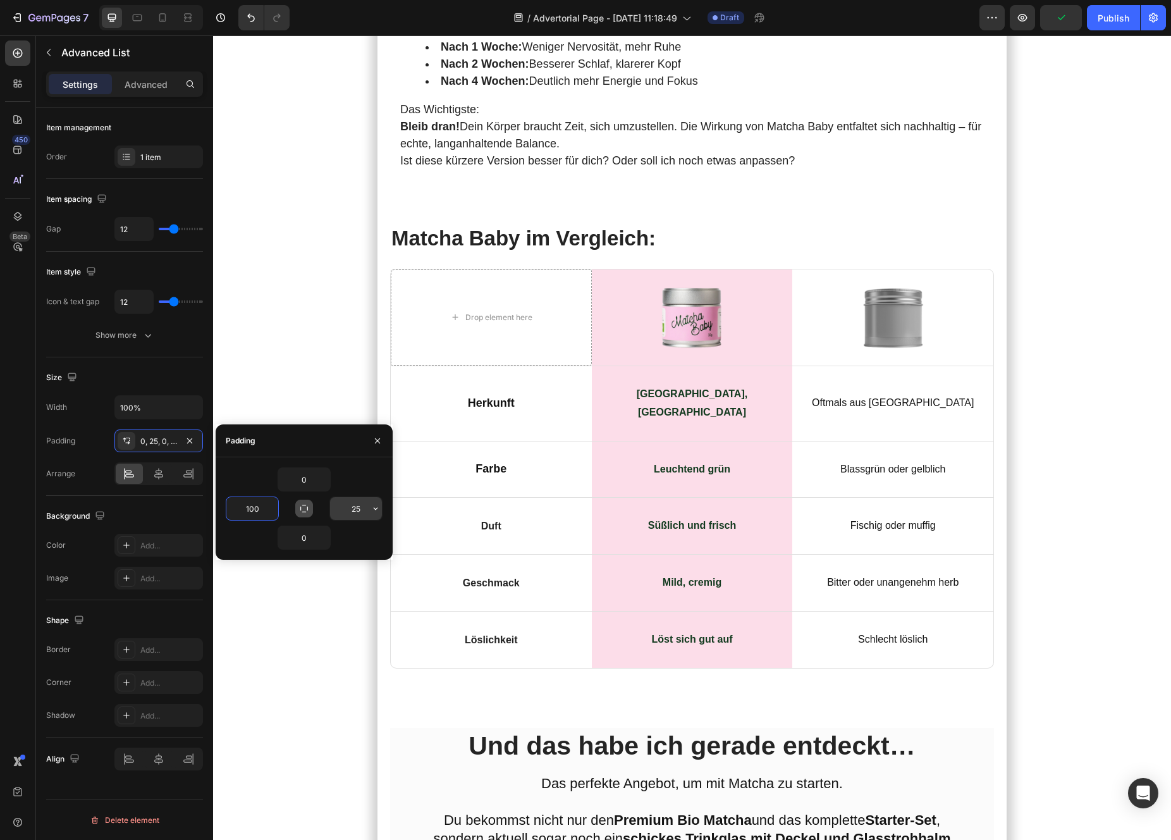
click at [347, 508] on input "25" at bounding box center [356, 508] width 52 height 23
type input "100"
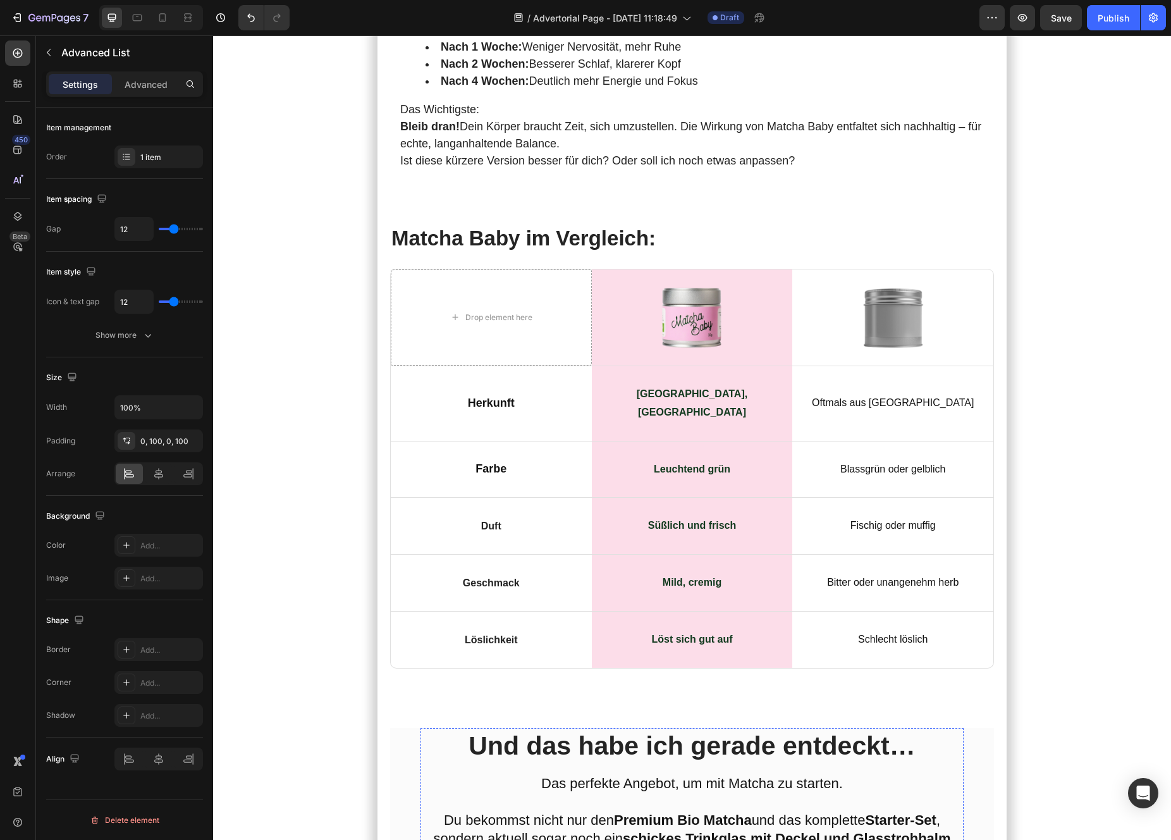
click at [129, 440] on icon at bounding box center [126, 441] width 6 height 6
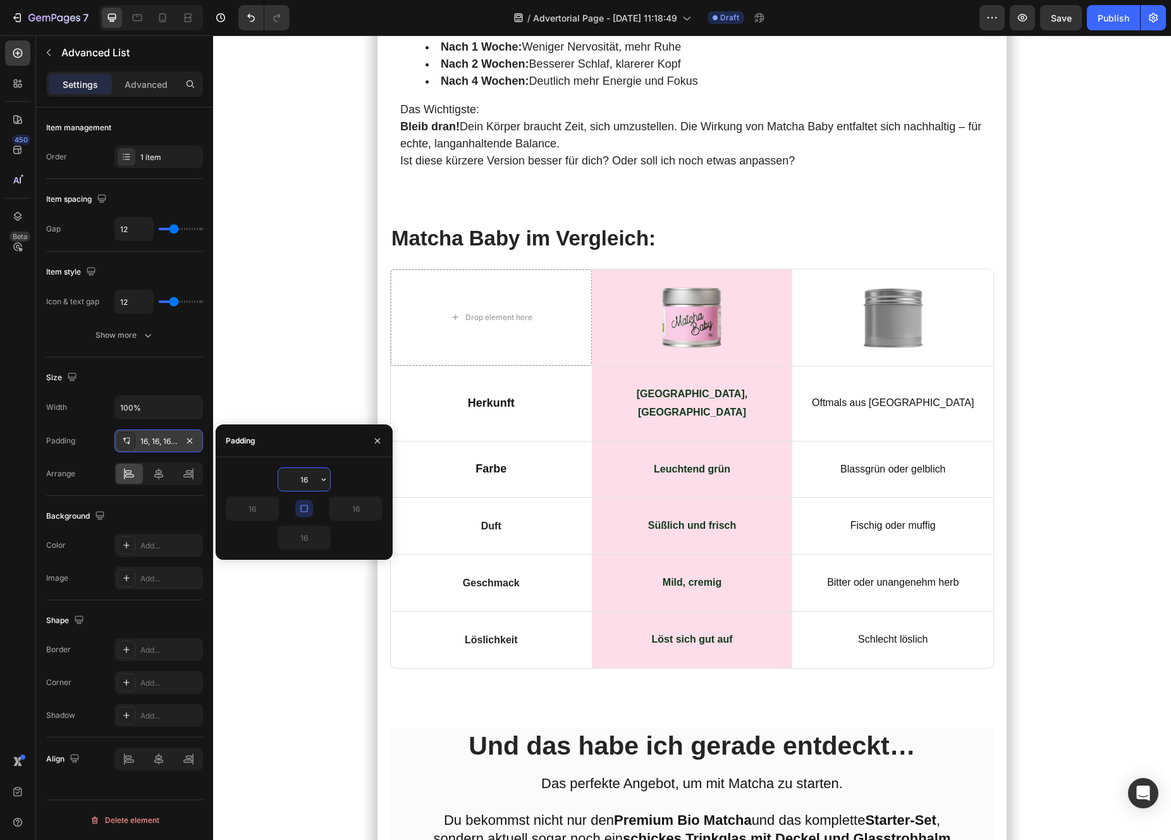
click at [299, 510] on icon "button" at bounding box center [304, 508] width 10 height 10
click at [245, 504] on input "16" at bounding box center [252, 508] width 52 height 23
type input "100"
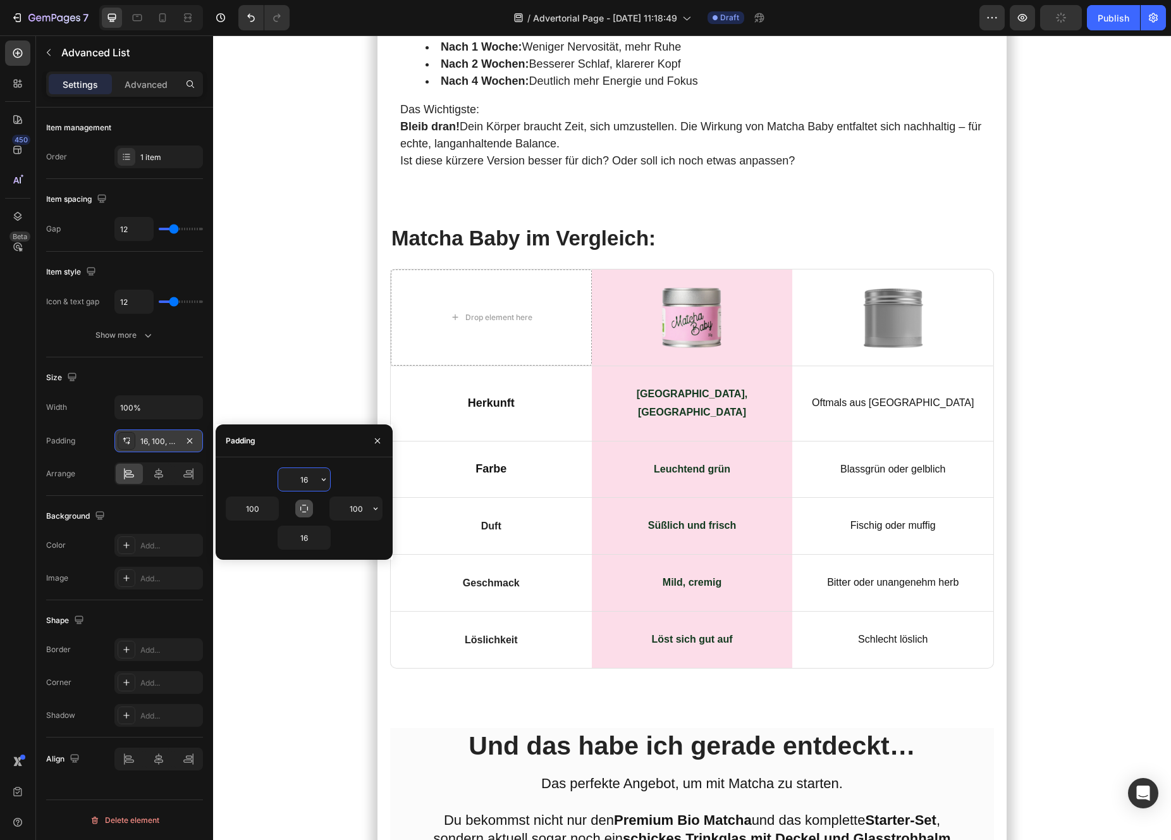
click at [291, 472] on input "16" at bounding box center [304, 479] width 52 height 23
type input "0"
click at [303, 541] on input "16" at bounding box center [304, 537] width 52 height 23
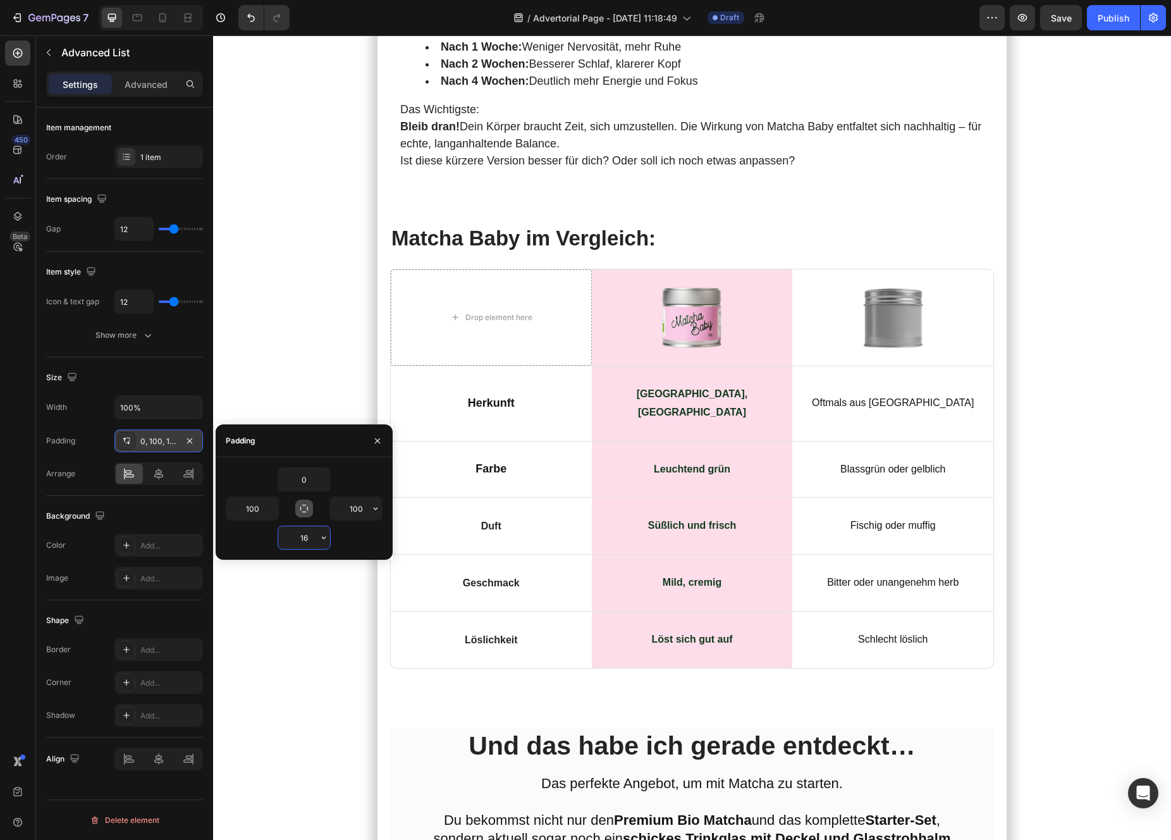
type input "0"
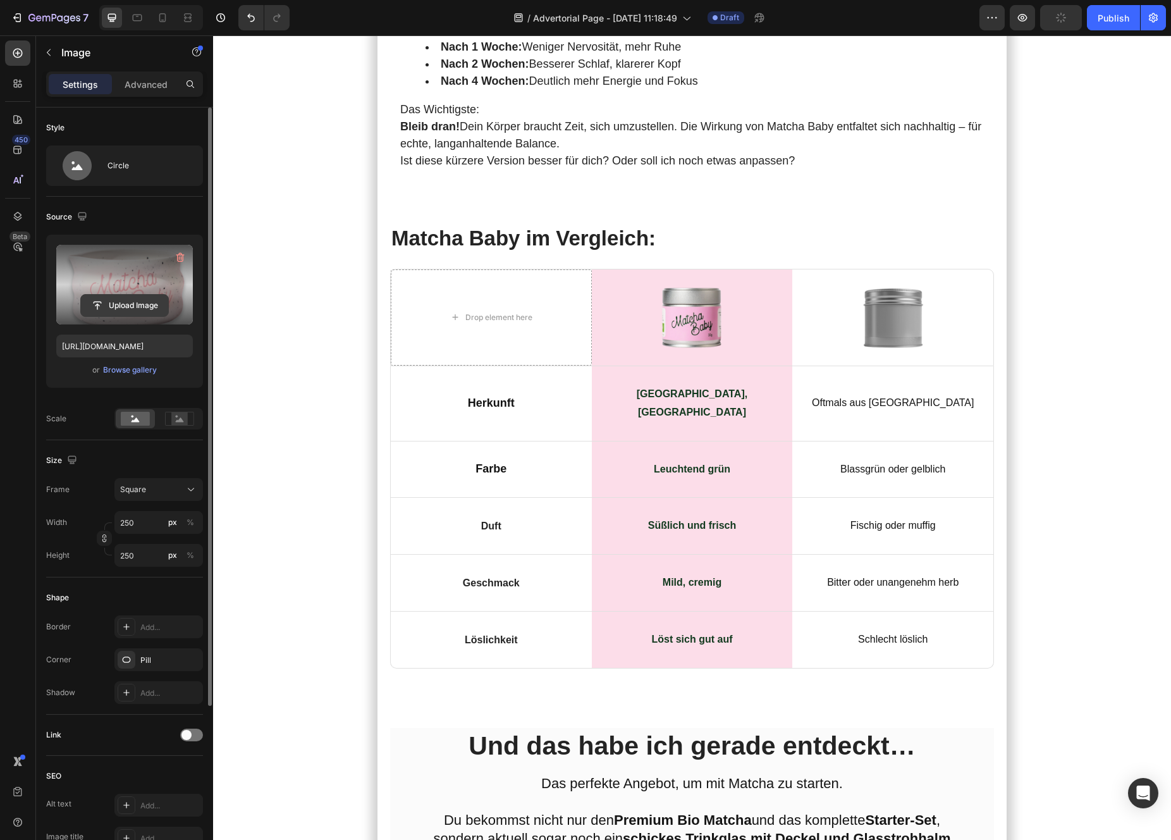
click at [107, 310] on input "file" at bounding box center [124, 305] width 87 height 21
type input "https://cdn.shopify.com/s/files/1/0879/1562/6845/files/gempages_581616054950691…"
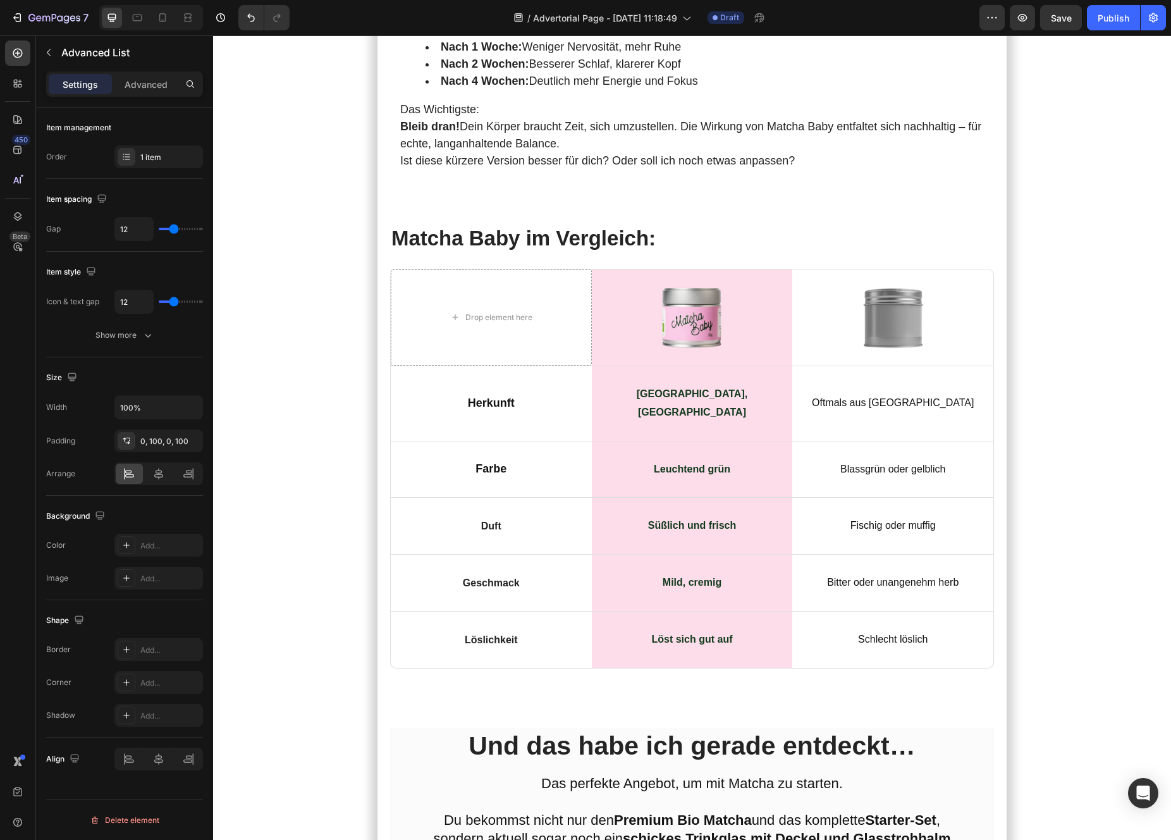
click at [186, 440] on icon "button" at bounding box center [190, 441] width 10 height 10
click at [193, 441] on icon "button" at bounding box center [190, 441] width 10 height 10
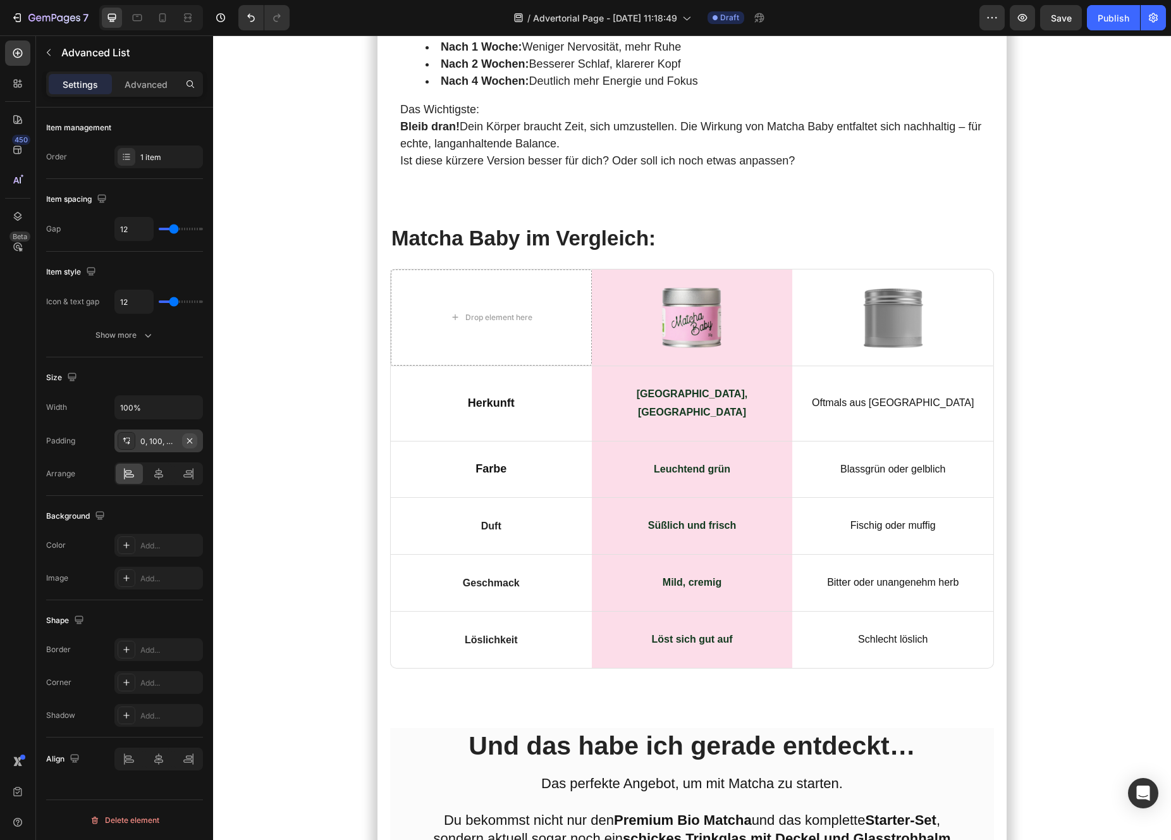
click at [191, 441] on icon "button" at bounding box center [189, 440] width 5 height 5
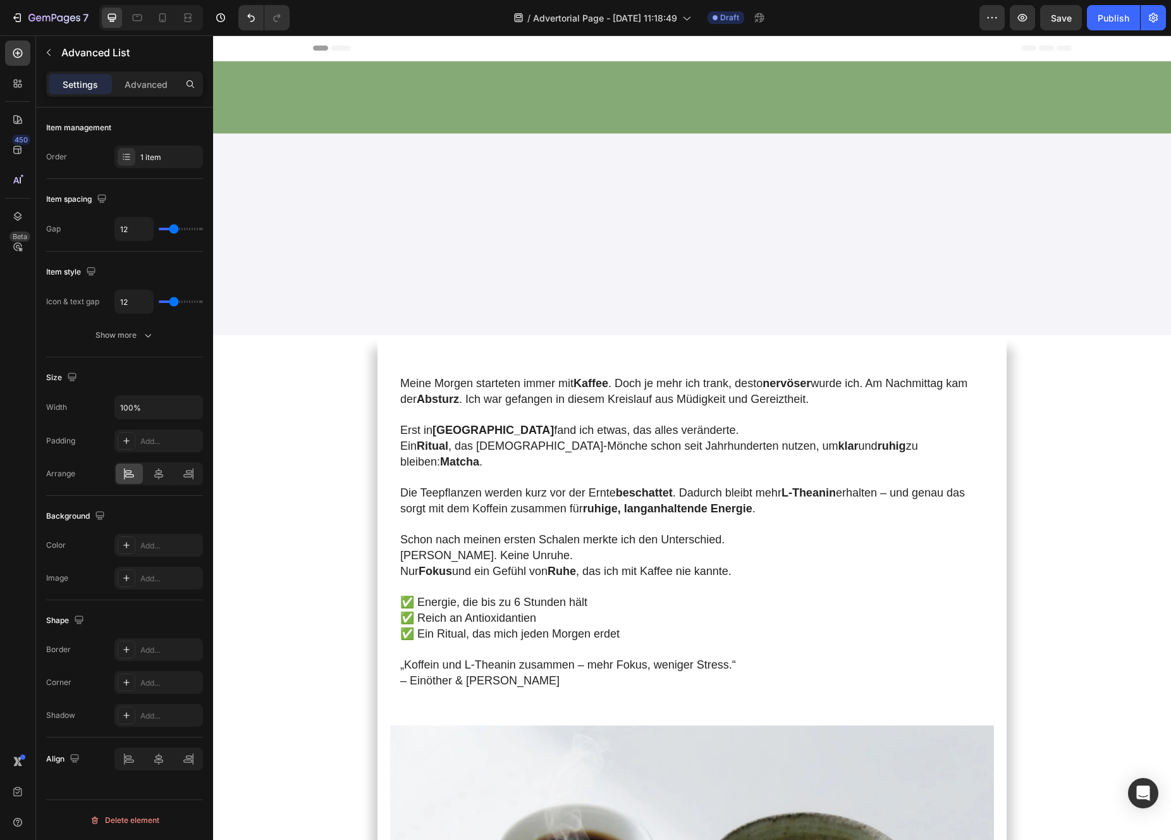
scroll to position [6104, 0]
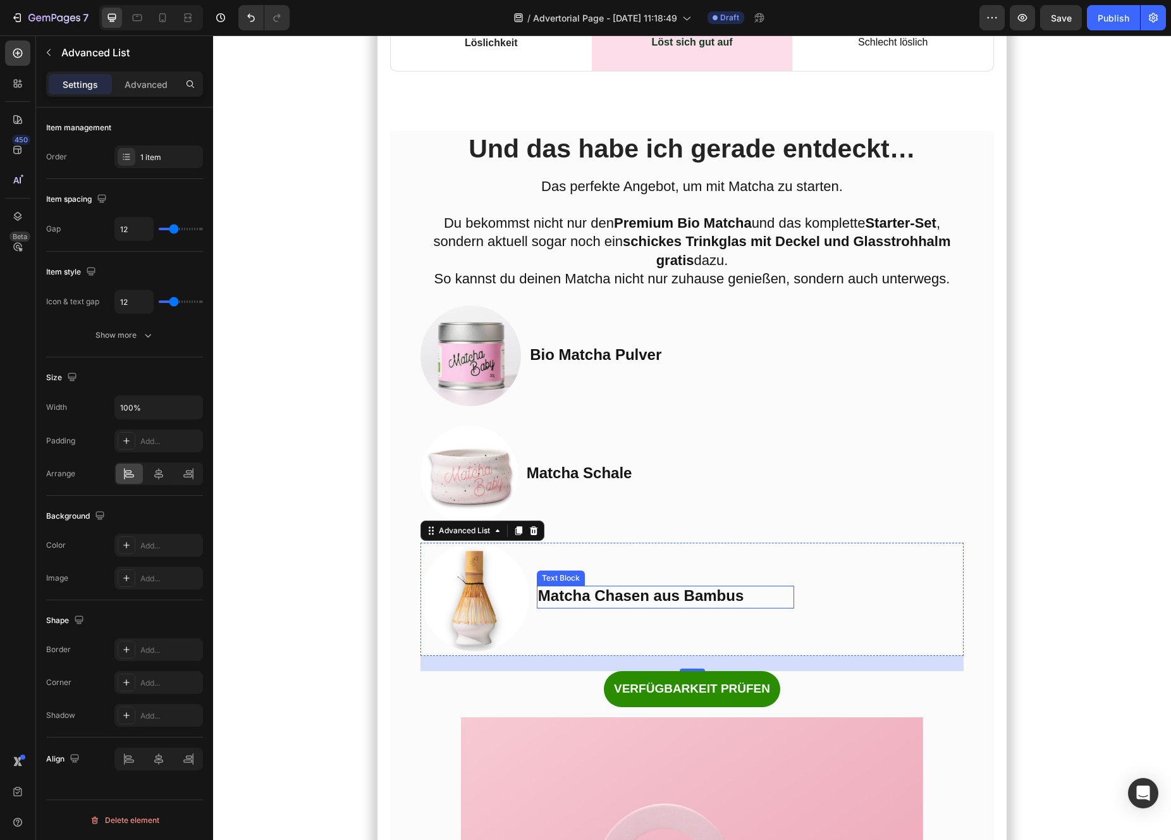
click at [553, 586] on div "Text Block" at bounding box center [561, 577] width 48 height 15
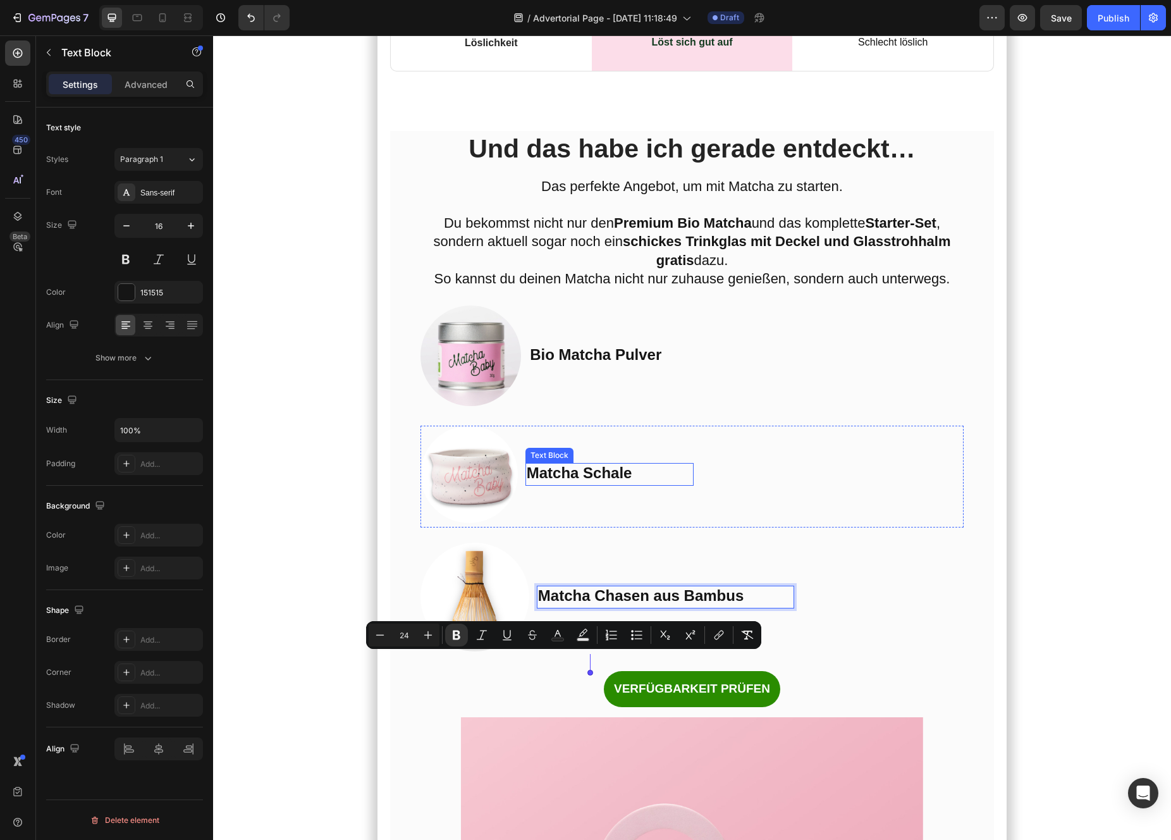
click at [542, 481] on strong "Matcha Schale" at bounding box center [580, 472] width 106 height 17
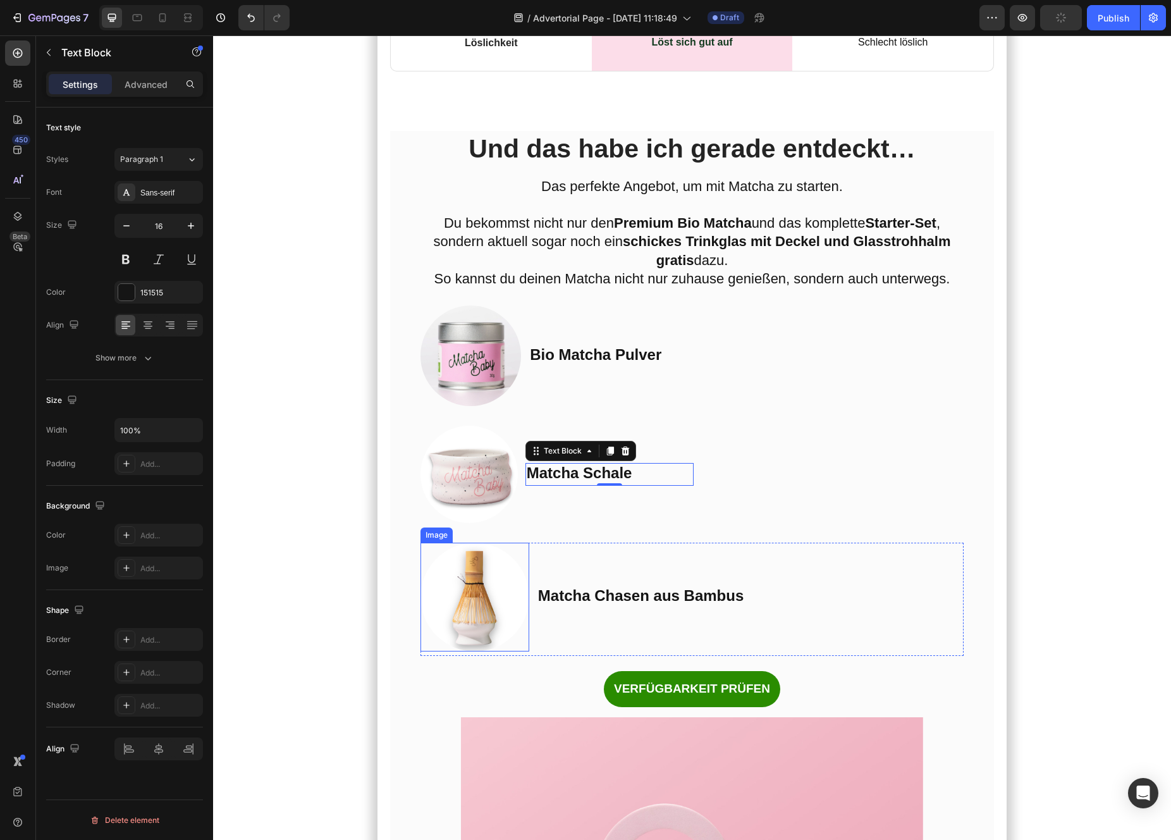
click at [491, 651] on img at bounding box center [474, 597] width 109 height 109
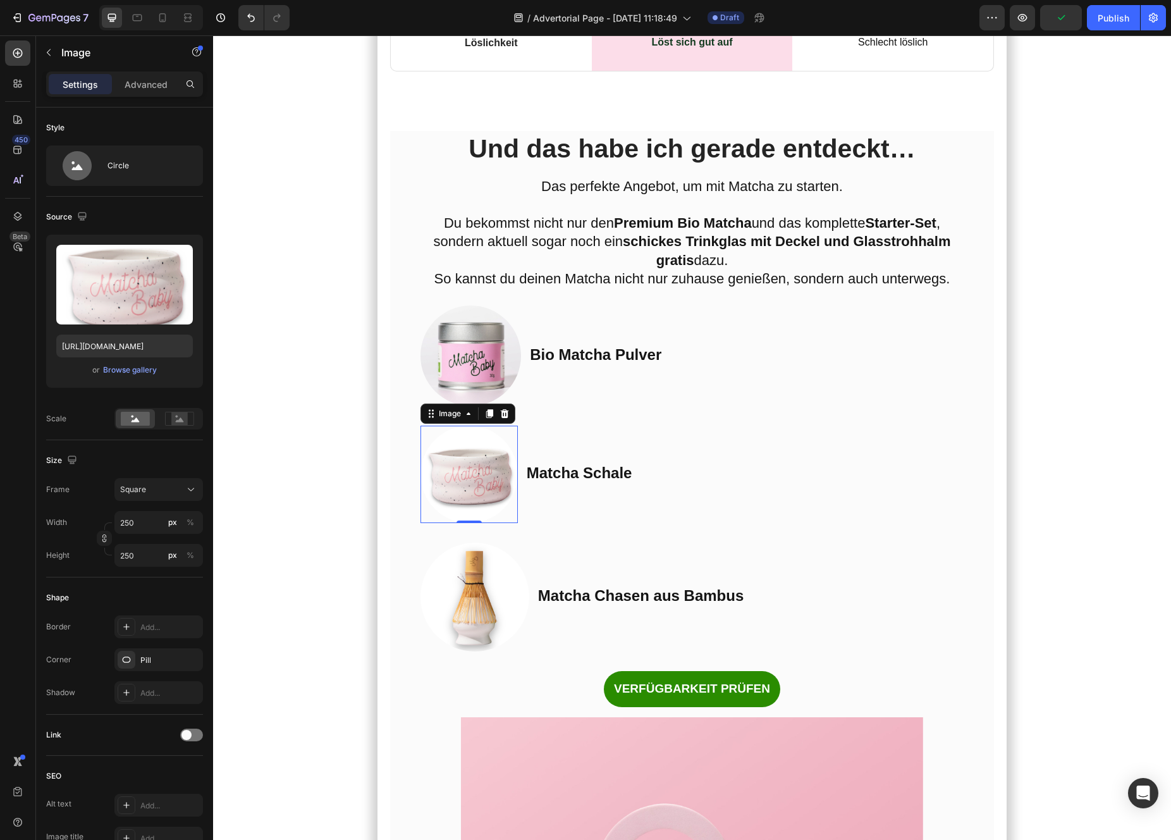
click at [462, 523] on img at bounding box center [468, 474] width 97 height 97
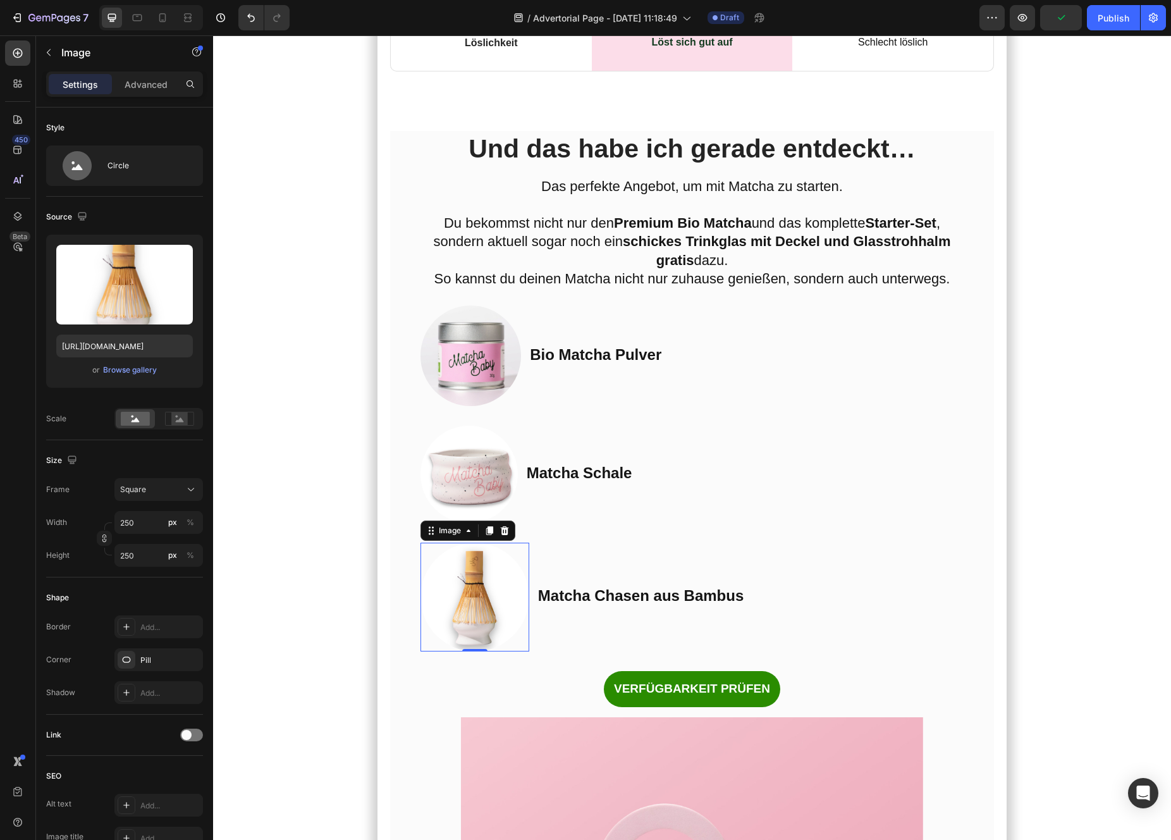
click at [480, 651] on img at bounding box center [474, 597] width 109 height 109
click at [473, 523] on img at bounding box center [468, 474] width 97 height 97
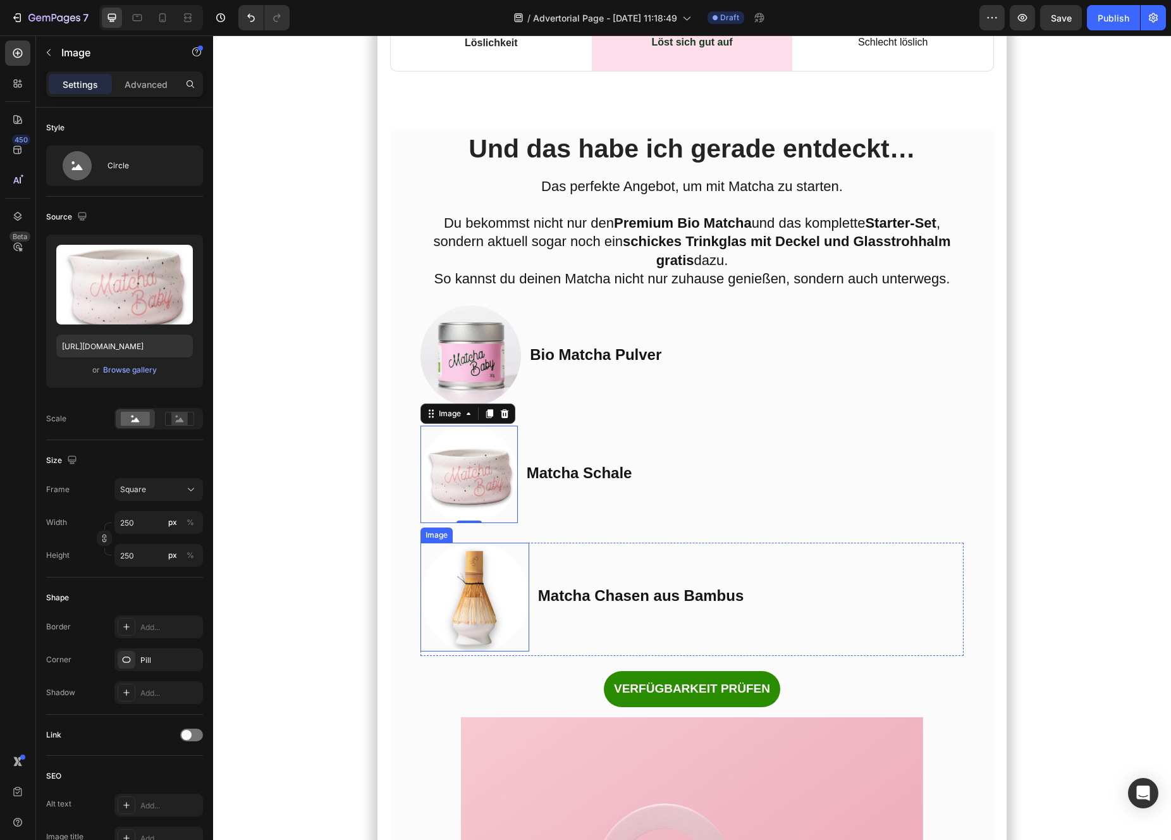
click at [474, 651] on img at bounding box center [474, 597] width 109 height 109
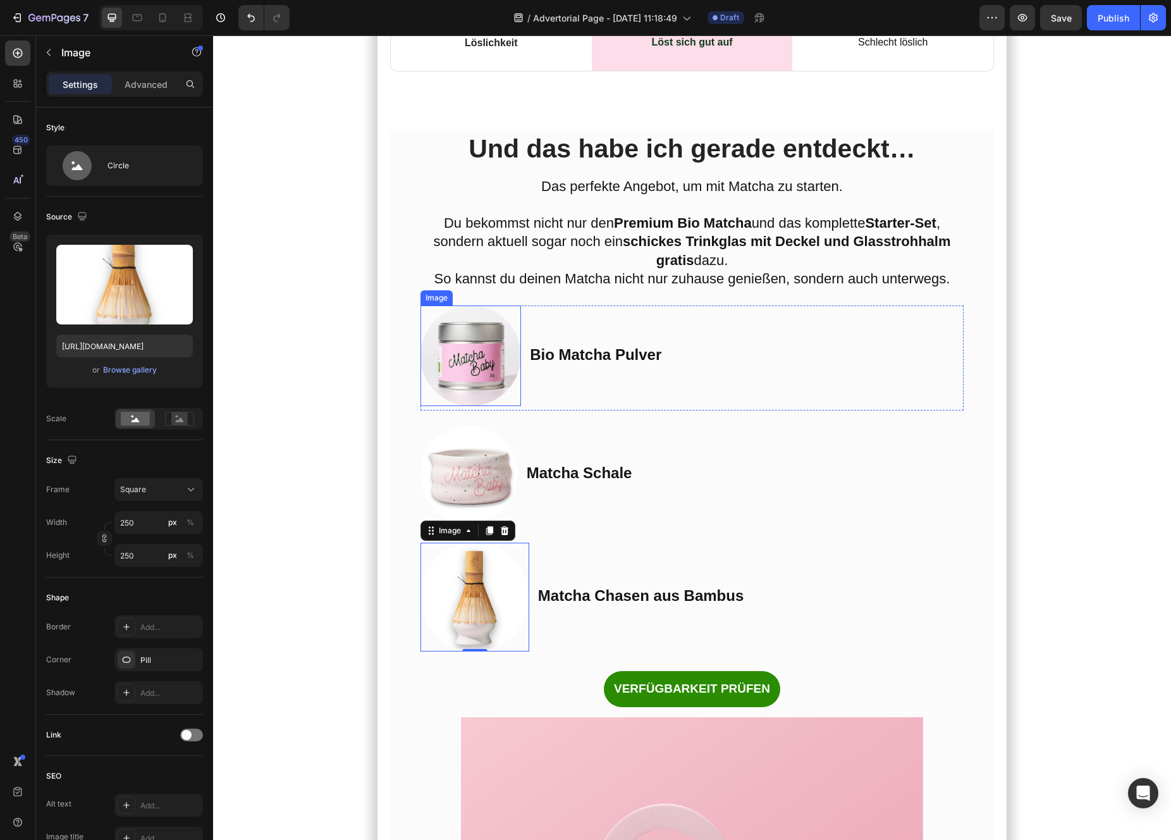
click at [468, 407] on img at bounding box center [470, 355] width 101 height 101
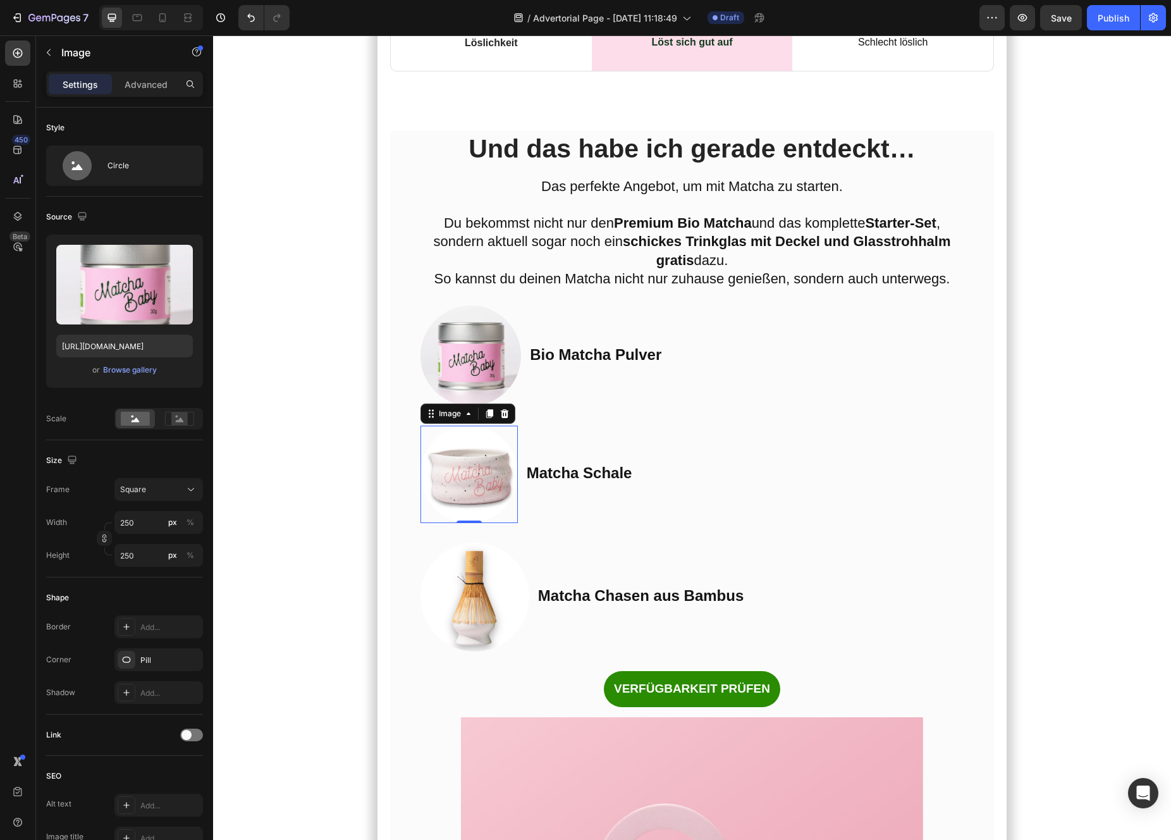
click at [468, 523] on img at bounding box center [468, 474] width 97 height 97
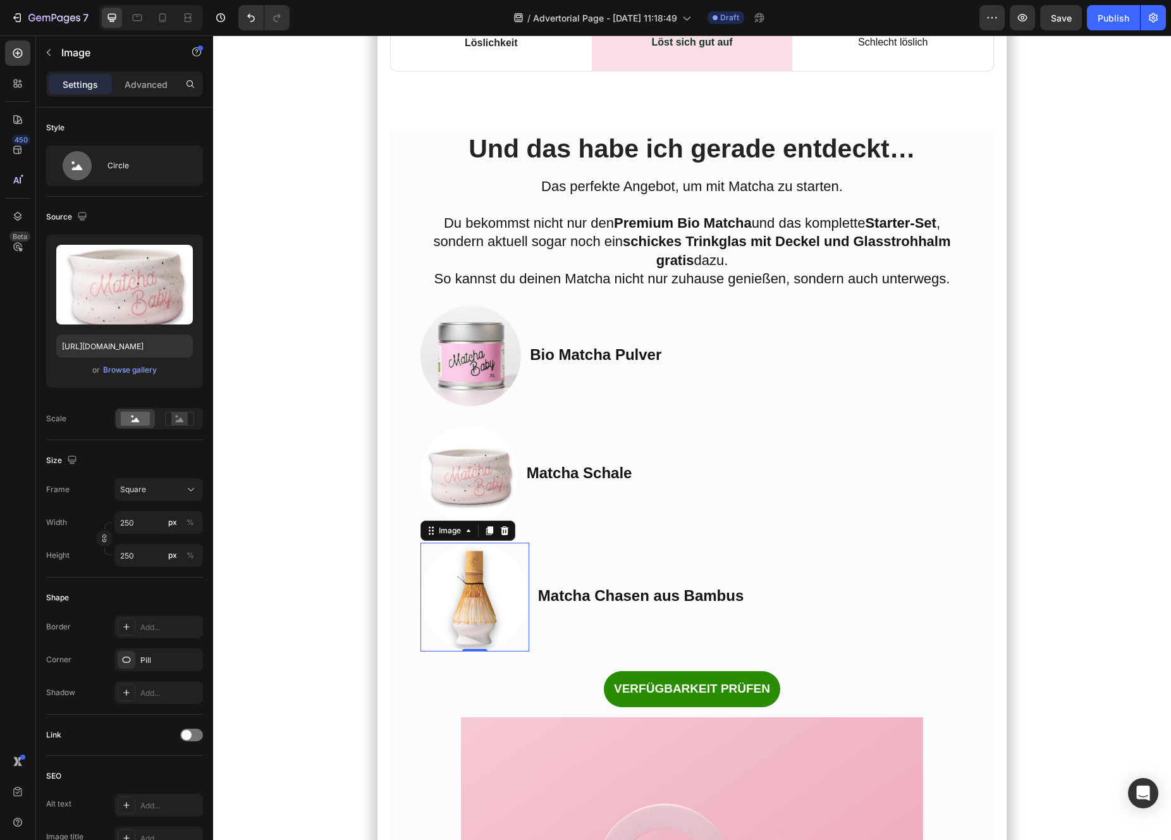
click at [474, 651] on img at bounding box center [474, 597] width 109 height 109
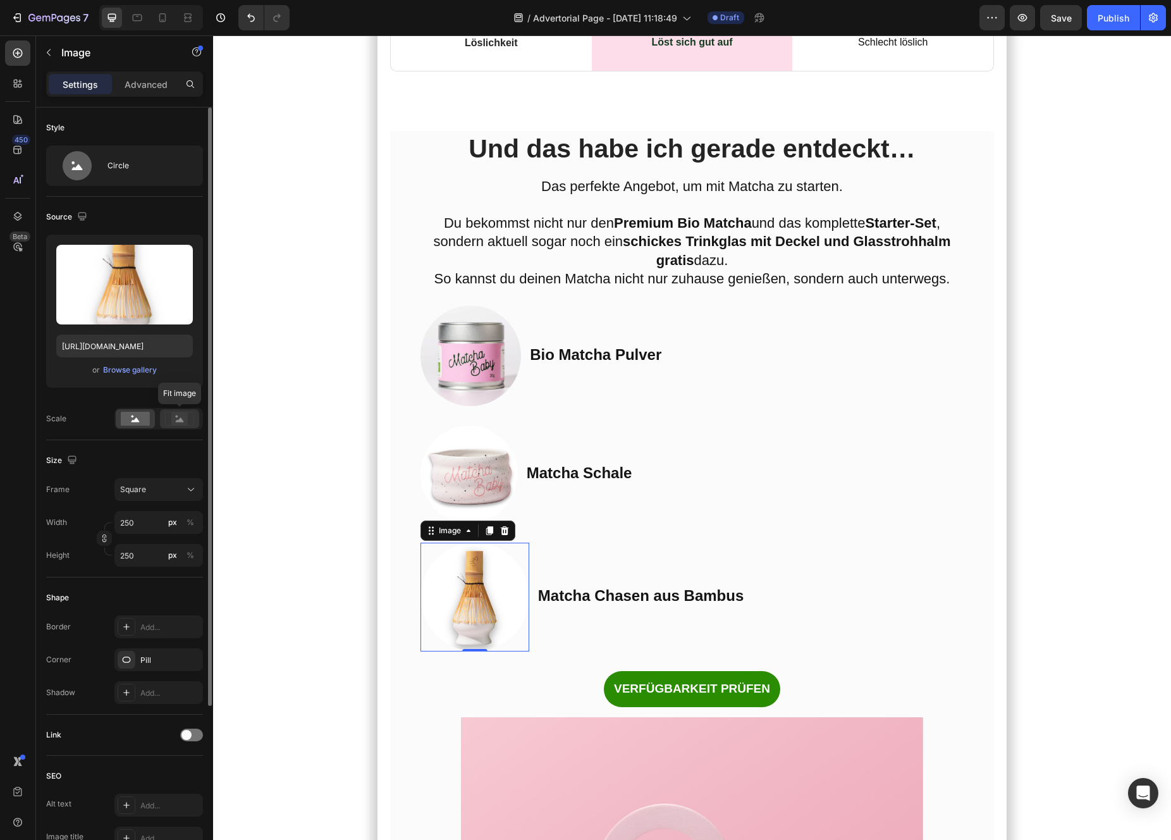
click at [183, 425] on rect at bounding box center [179, 418] width 16 height 13
click at [135, 426] on div at bounding box center [135, 418] width 39 height 19
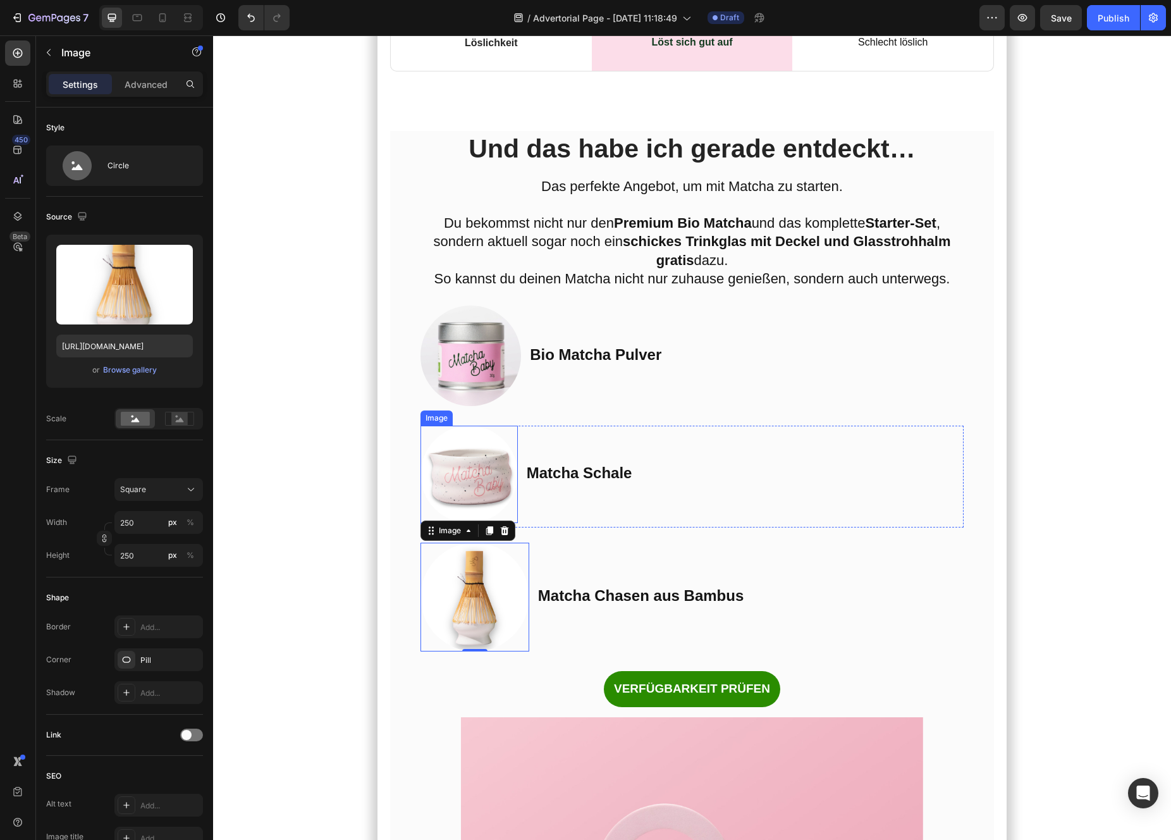
click at [444, 523] on img at bounding box center [468, 474] width 97 height 97
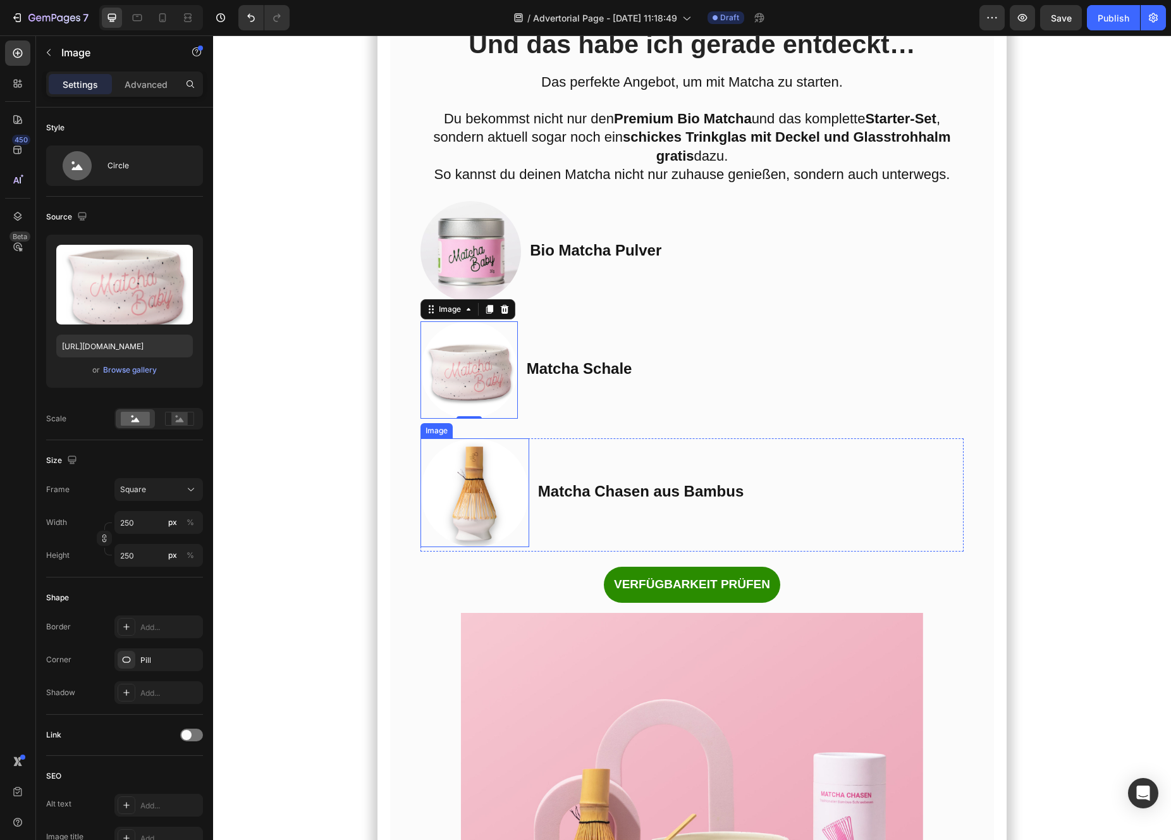
scroll to position [6235, 0]
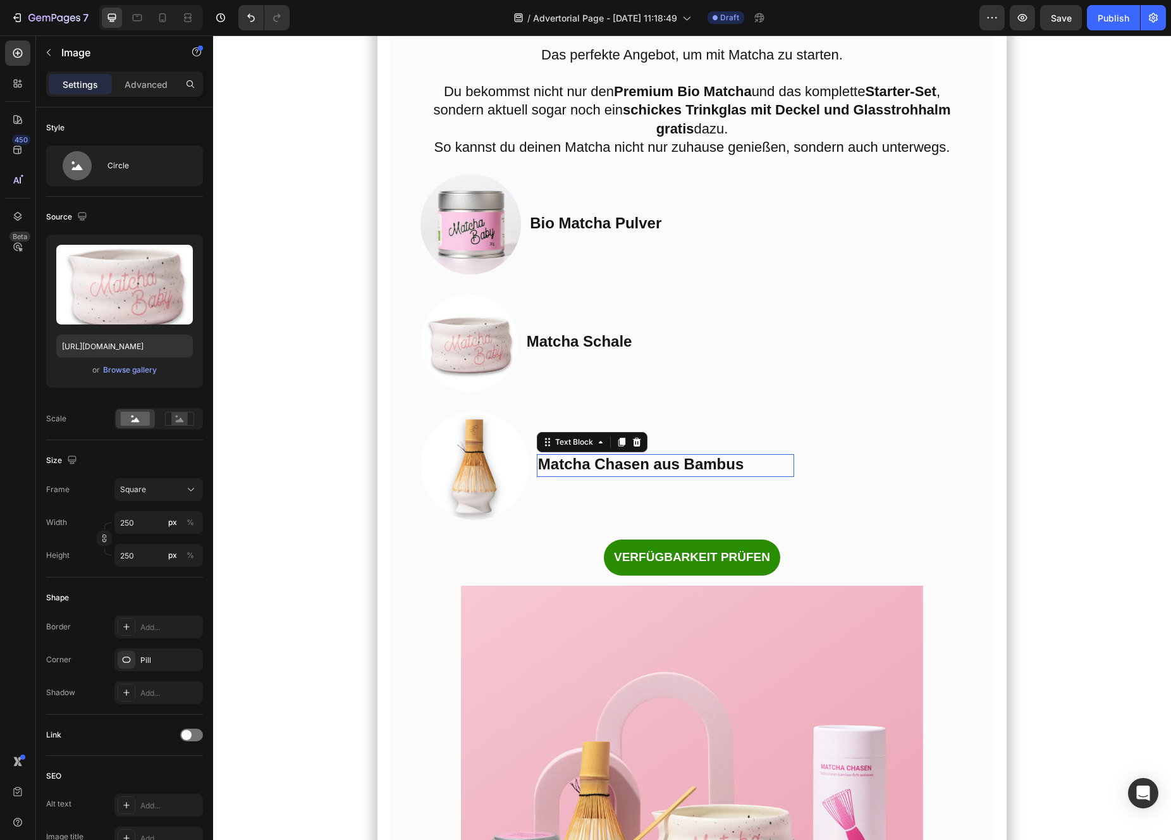
click at [589, 472] on strong "Matcha Chasen aus Bambus" at bounding box center [640, 463] width 205 height 17
click at [487, 520] on img at bounding box center [474, 465] width 109 height 109
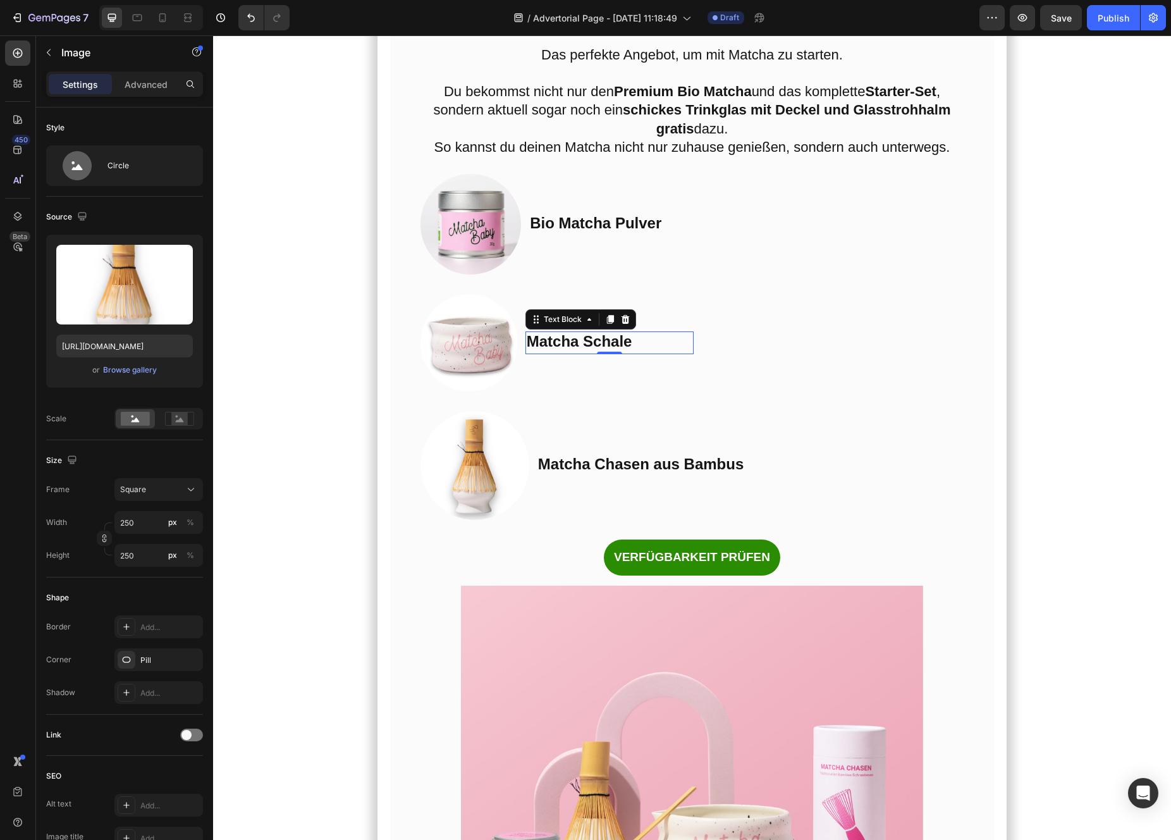
click at [570, 350] on strong "Matcha Schale" at bounding box center [580, 341] width 106 height 17
click at [496, 520] on img at bounding box center [474, 465] width 109 height 109
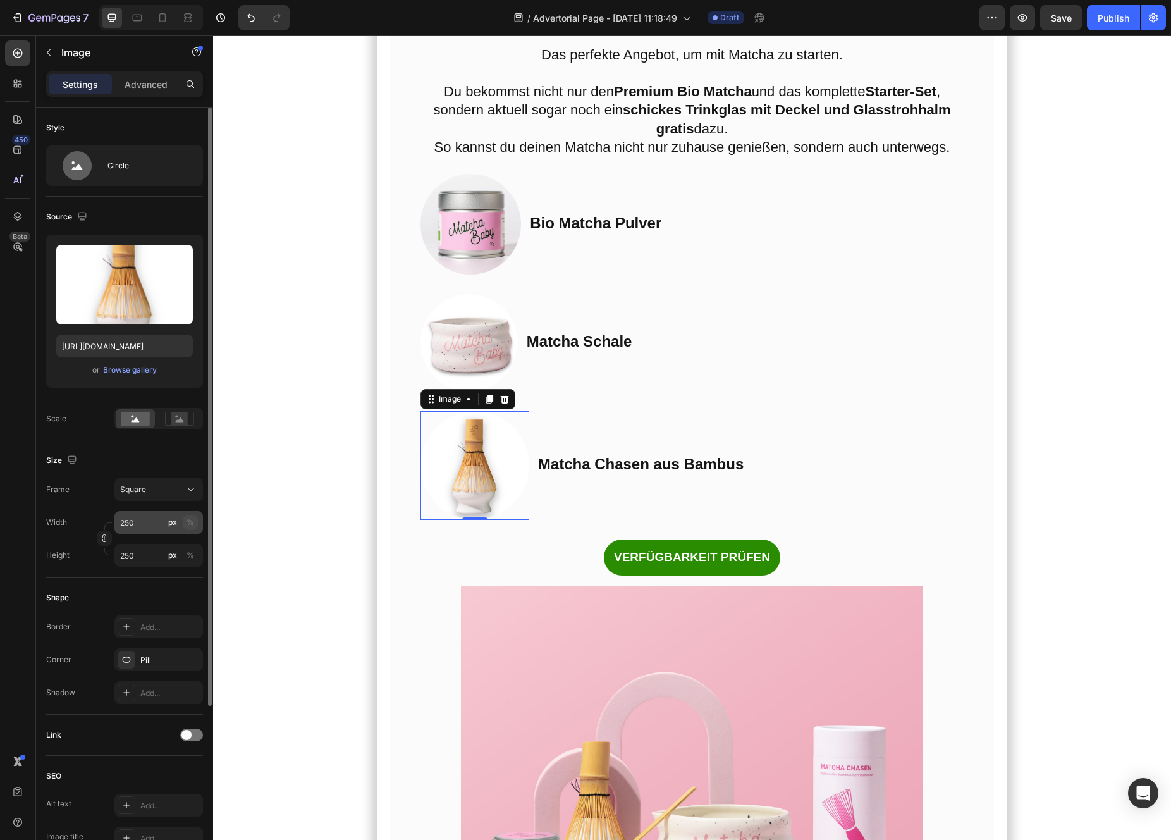
click at [188, 521] on div "%" at bounding box center [191, 522] width 8 height 11
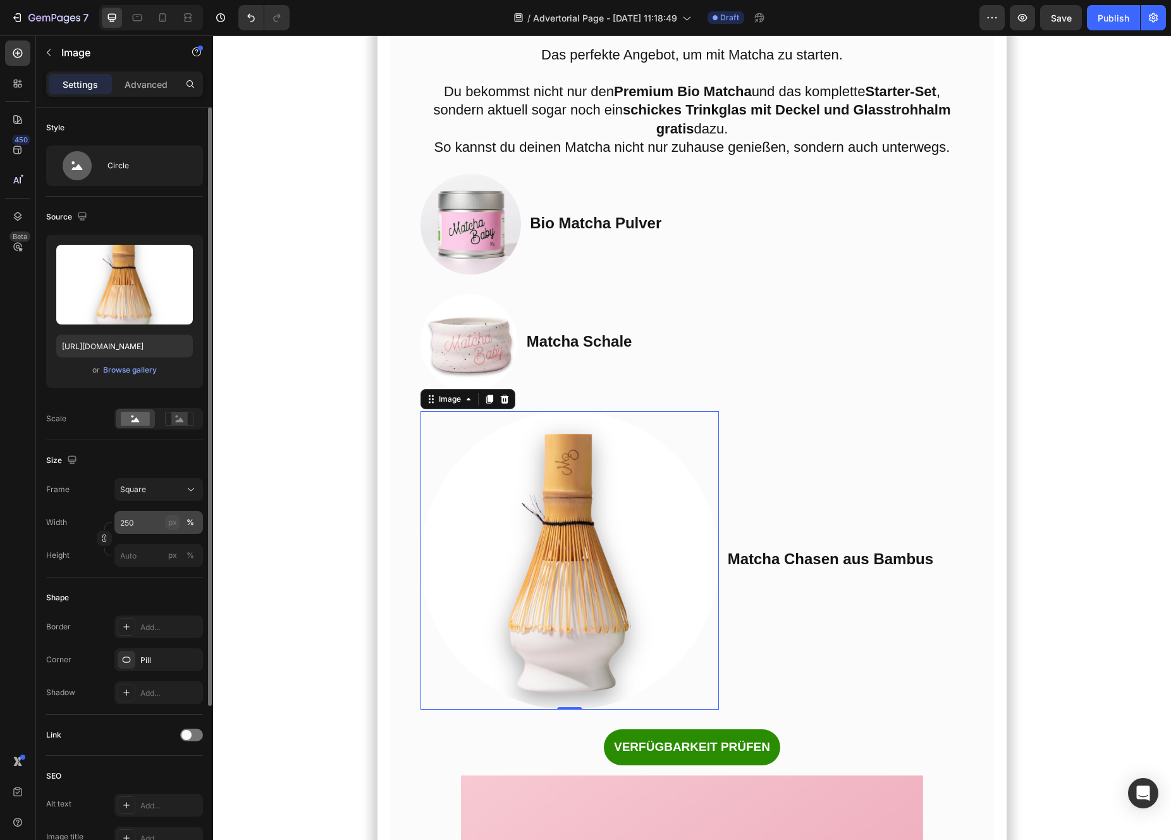
click at [171, 524] on div "px" at bounding box center [172, 522] width 9 height 11
type input "250"
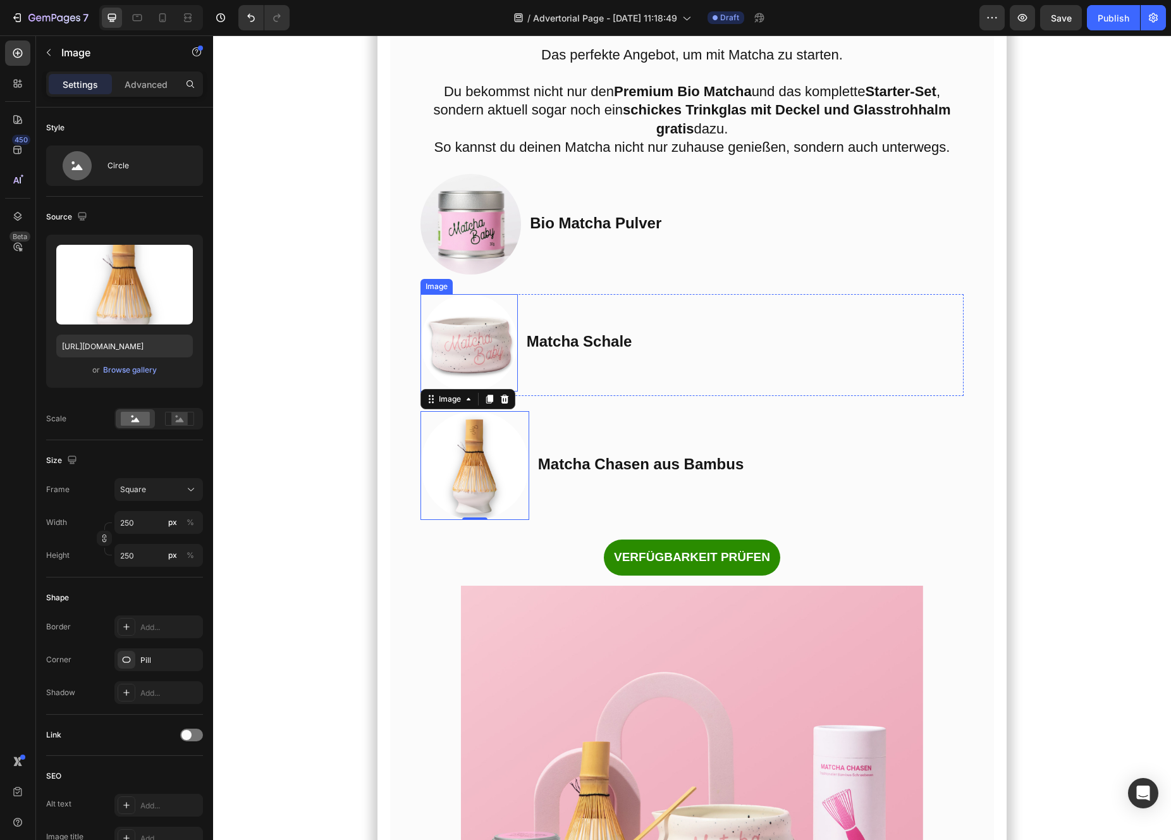
click at [445, 391] on img at bounding box center [468, 342] width 97 height 97
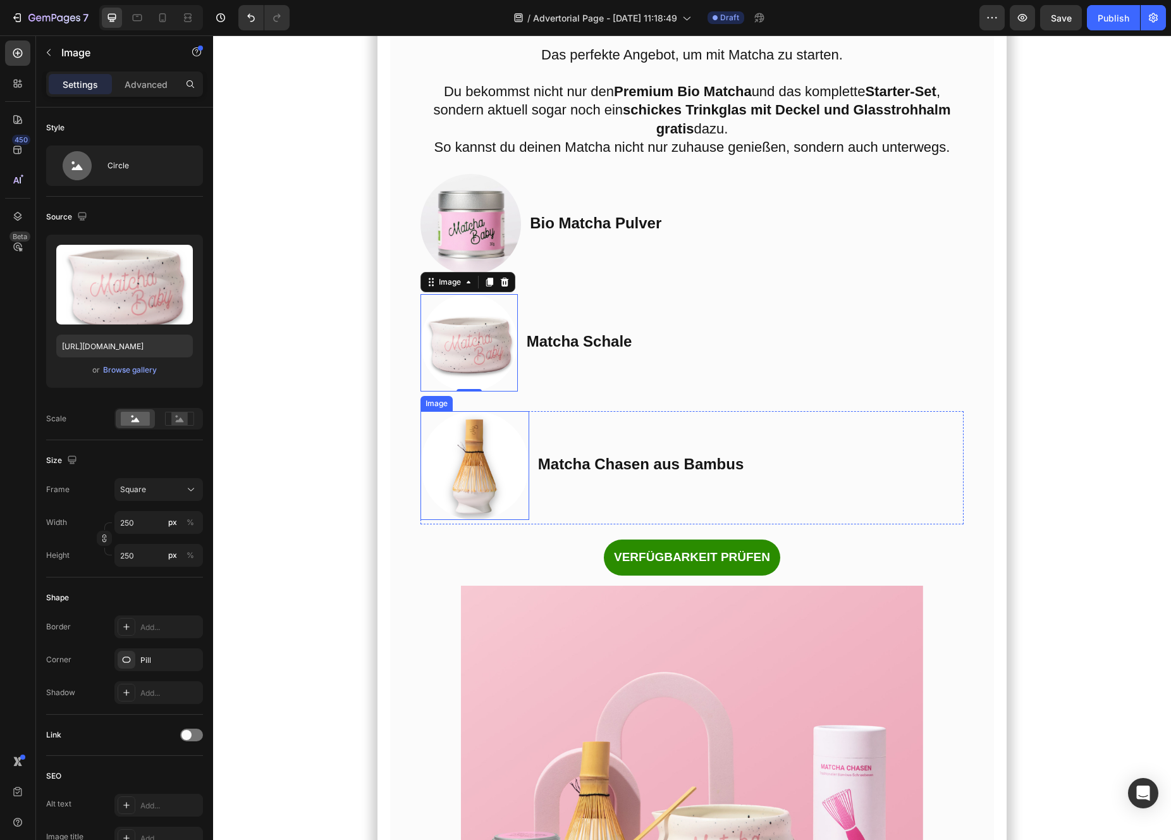
click at [463, 518] on img at bounding box center [474, 465] width 109 height 109
click at [514, 391] on div at bounding box center [468, 342] width 97 height 97
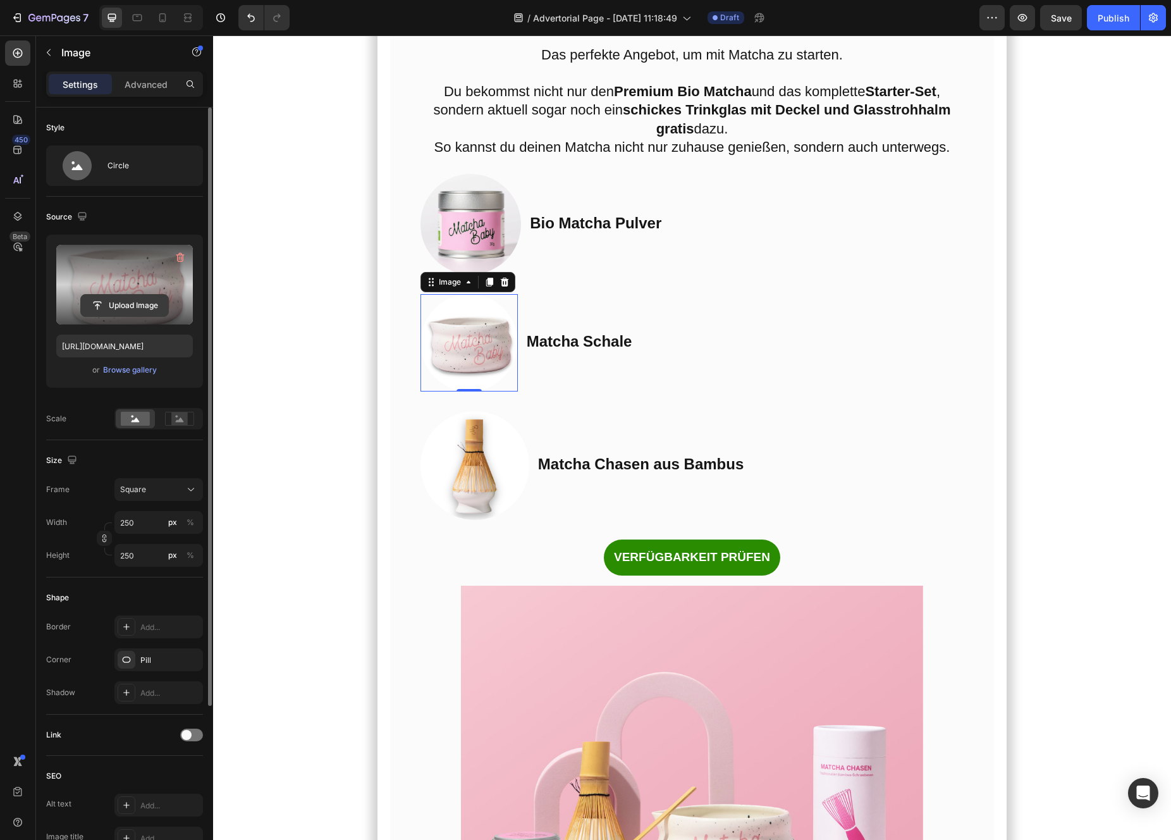
click at [126, 306] on input "file" at bounding box center [124, 305] width 87 height 21
type input "[URL][DOMAIN_NAME]"
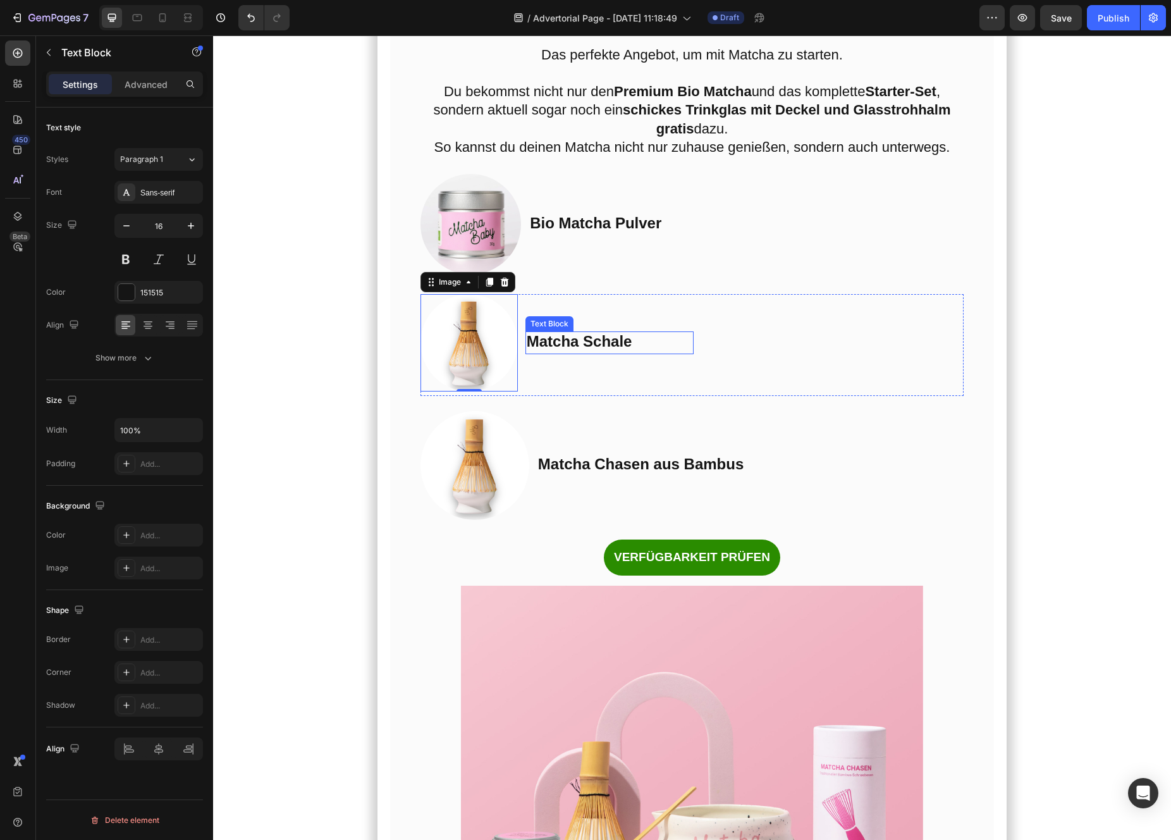
click at [536, 354] on div "Matcha Schale" at bounding box center [609, 342] width 169 height 23
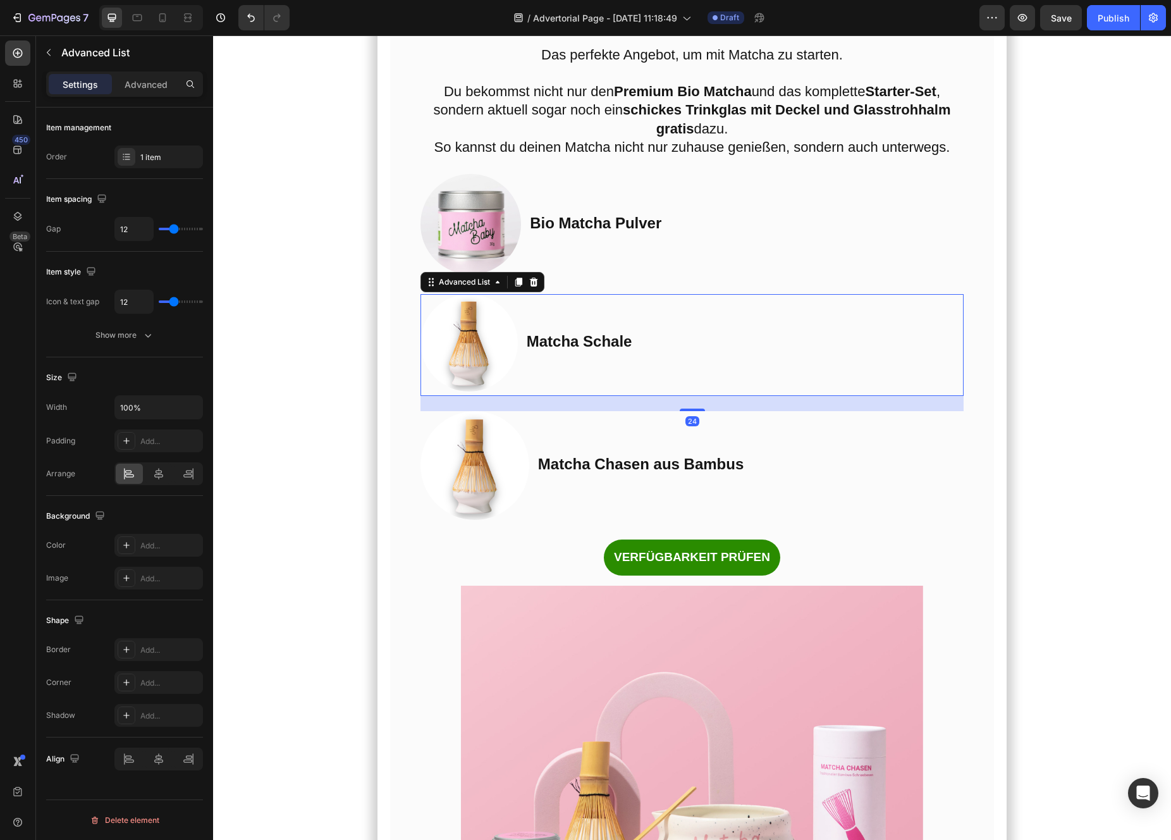
click at [537, 391] on li "Image Matcha Schale Text Block" at bounding box center [557, 342] width 274 height 97
click at [524, 290] on div at bounding box center [518, 281] width 15 height 15
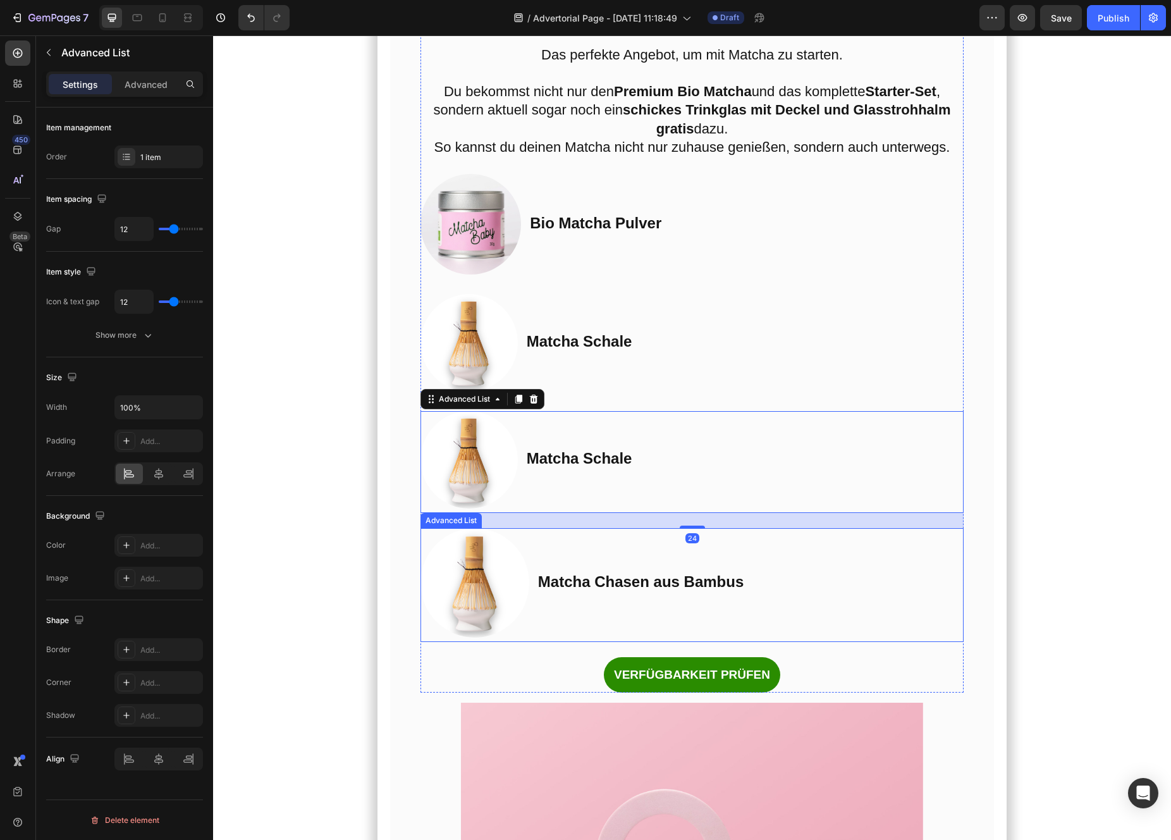
click at [536, 611] on li "Image Matcha Chasen aus Bambus Text Block" at bounding box center [607, 582] width 374 height 109
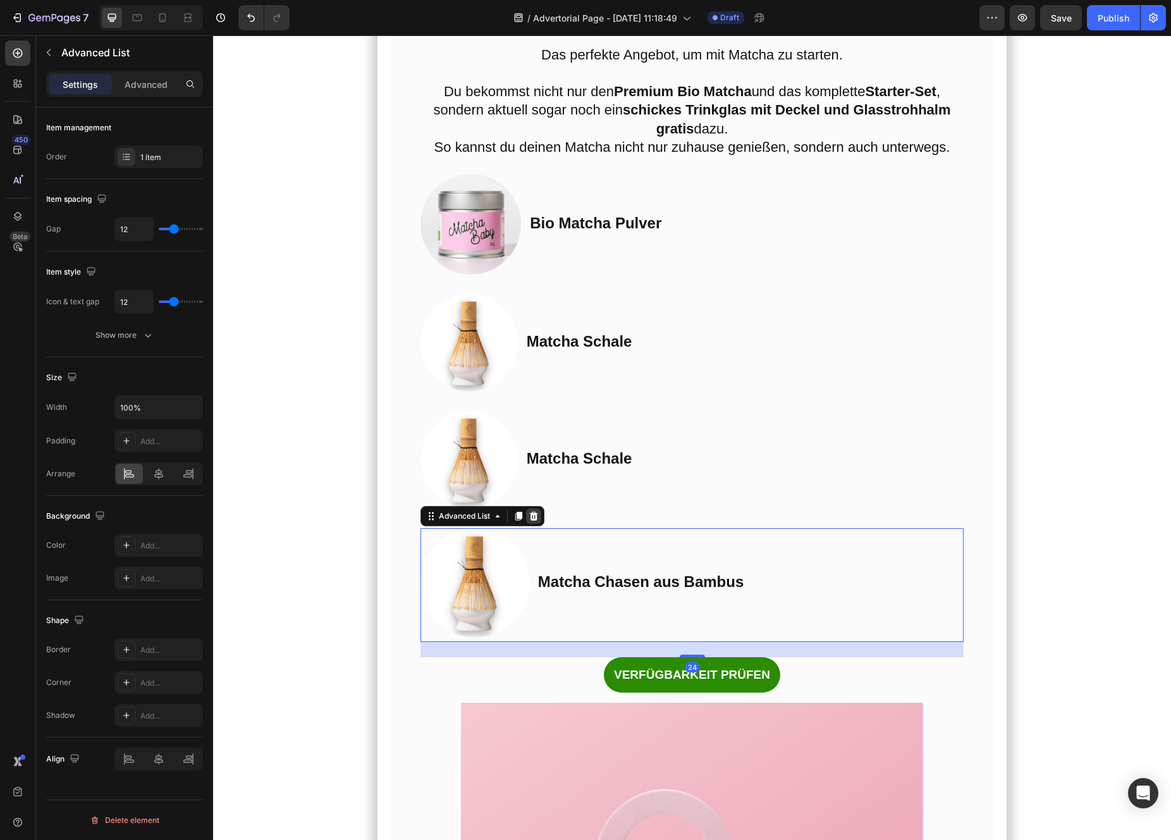
click at [535, 521] on icon at bounding box center [534, 516] width 10 height 10
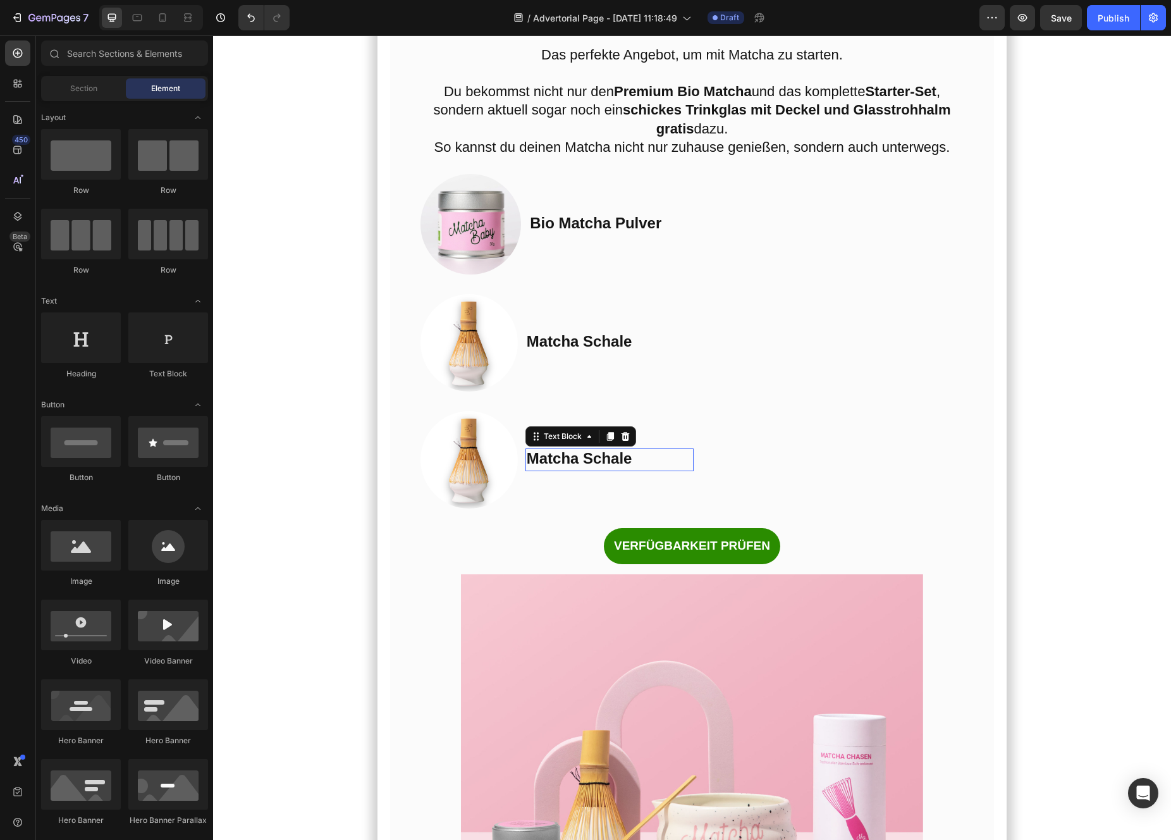
click at [560, 467] on strong "Matcha Schale" at bounding box center [580, 458] width 106 height 17
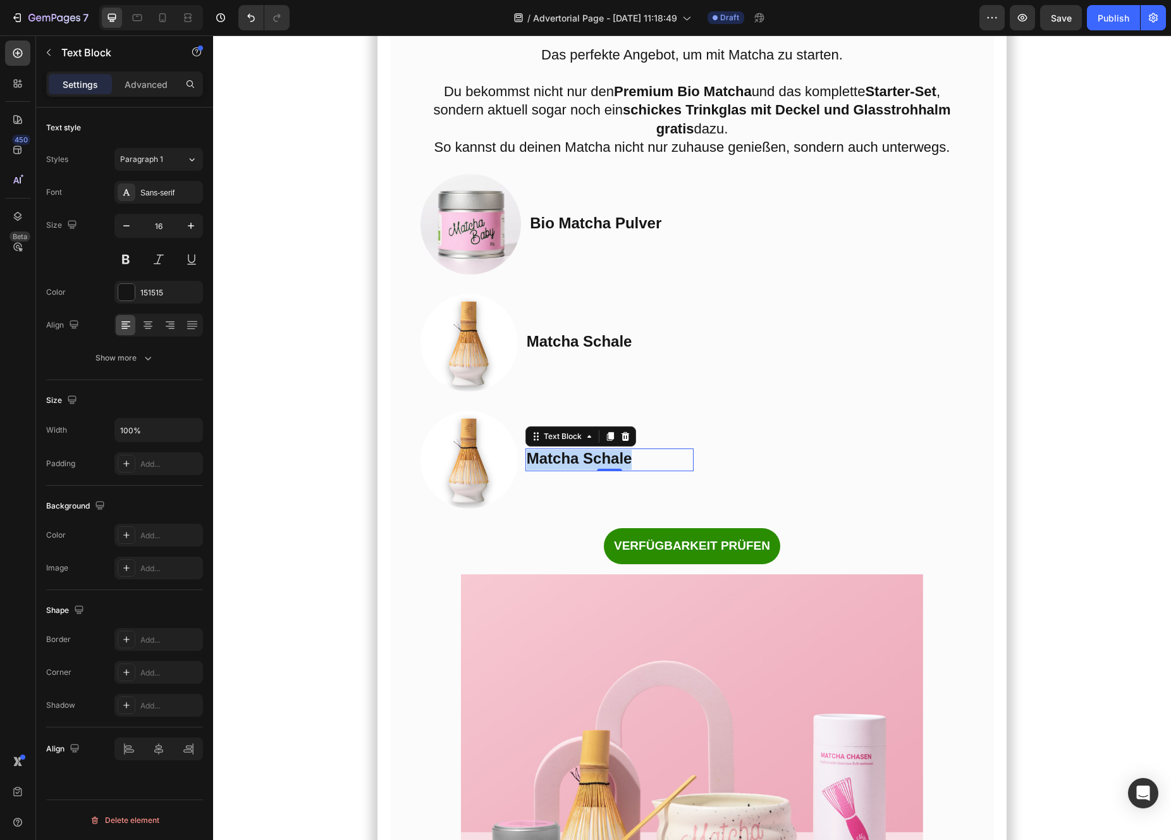
click at [560, 467] on strong "Matcha Schale" at bounding box center [580, 458] width 106 height 17
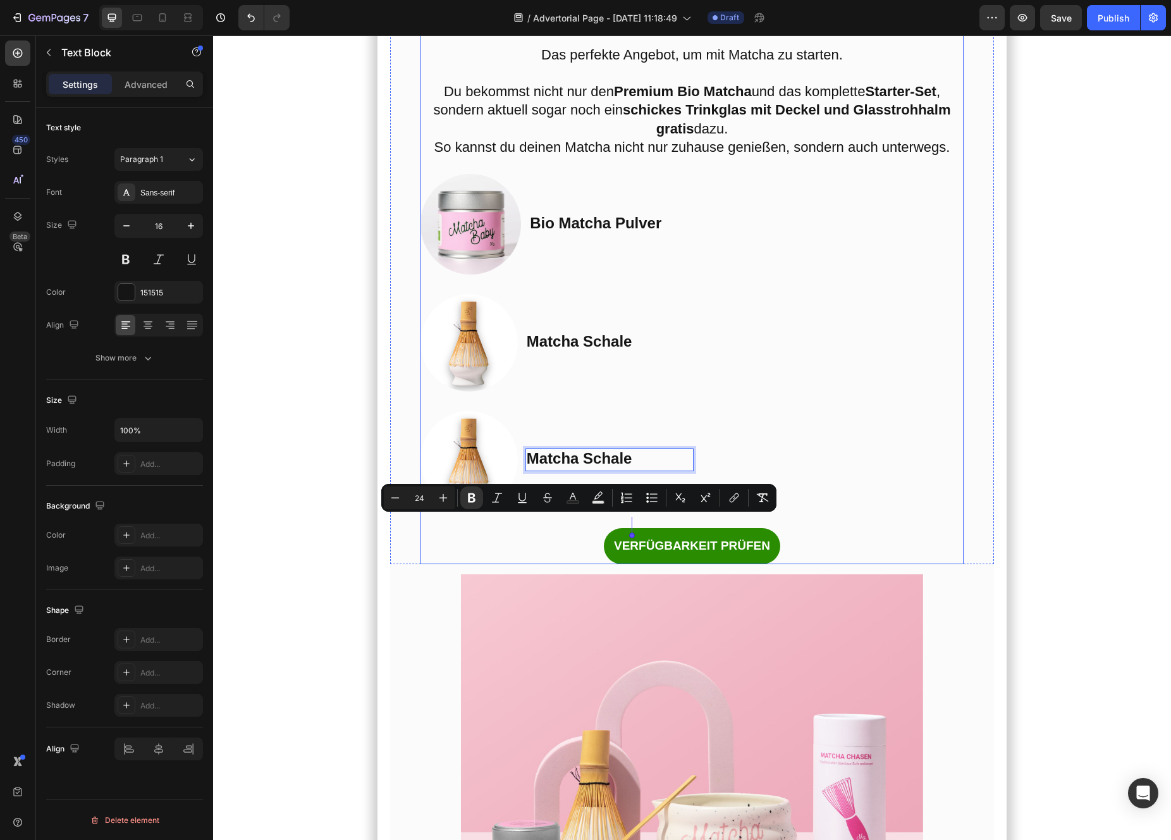
click at [616, 391] on li "Image Matcha Schale Text Block" at bounding box center [557, 342] width 274 height 97
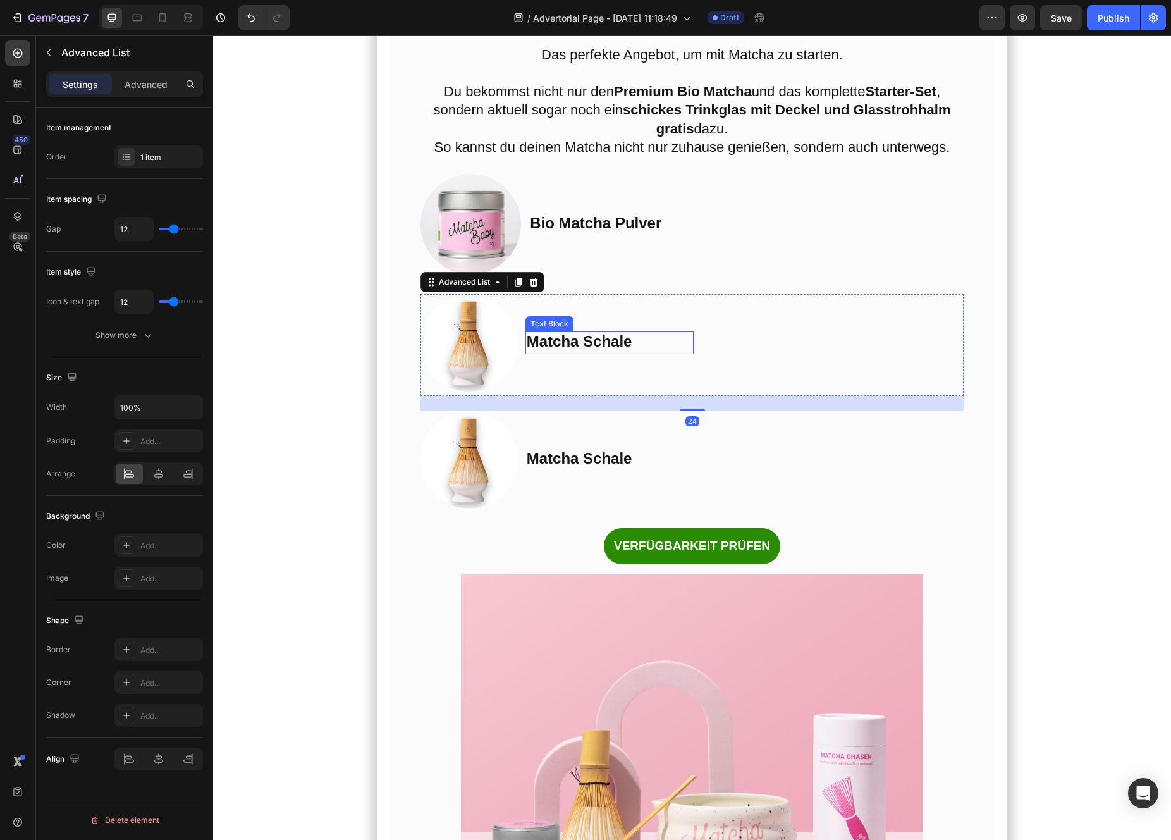
click at [579, 350] on strong "Matcha Schale" at bounding box center [580, 341] width 106 height 17
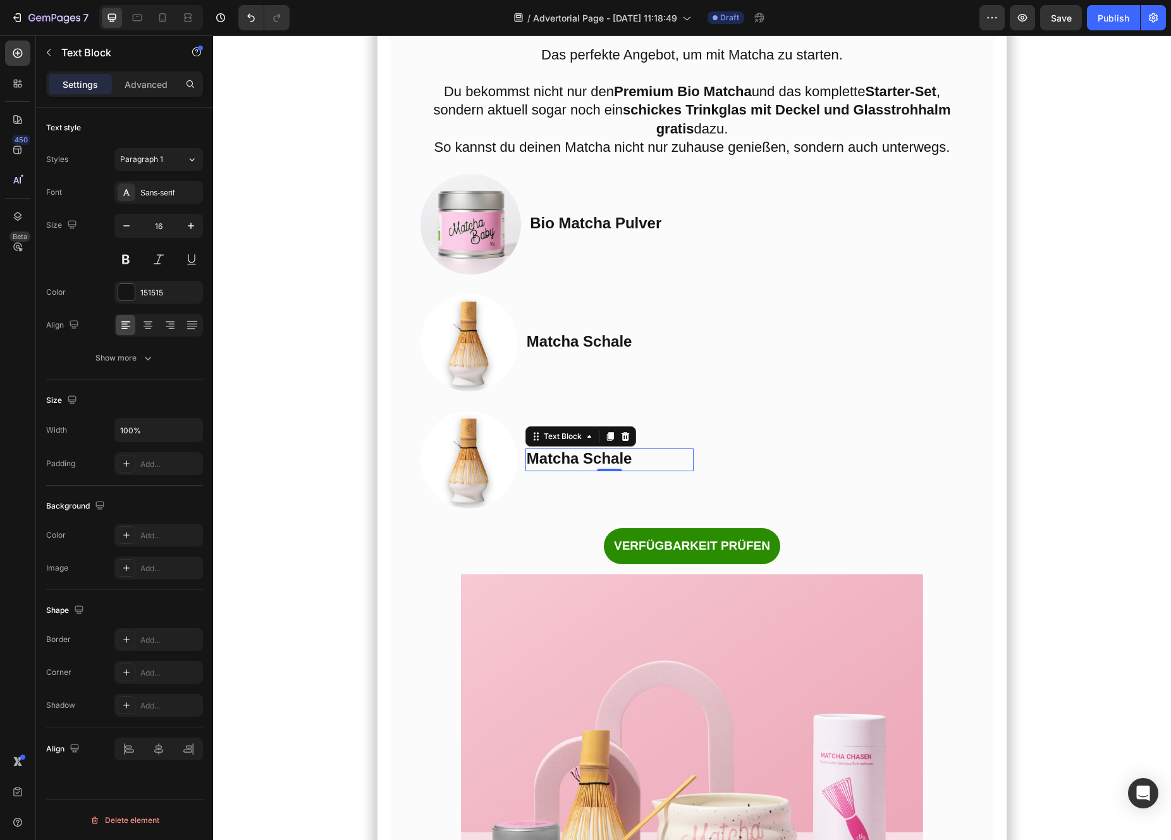
click at [572, 467] on strong "Matcha Schale" at bounding box center [580, 458] width 106 height 17
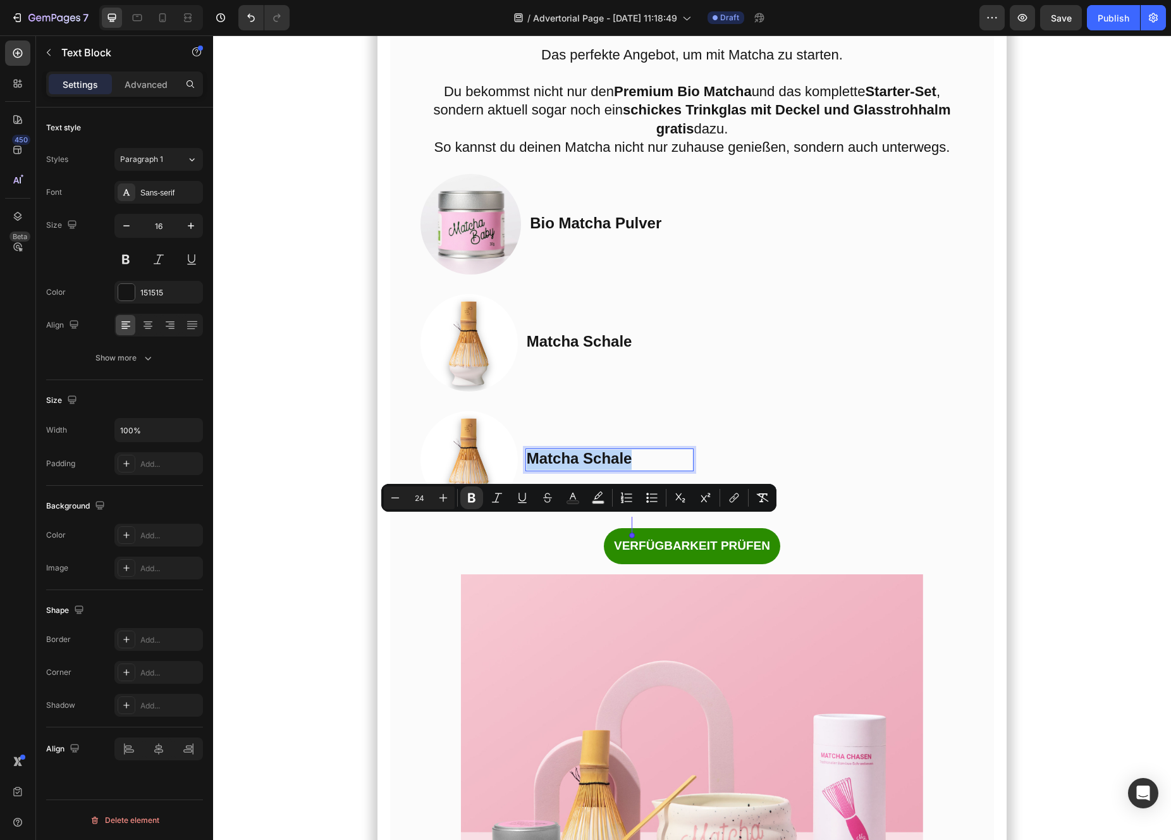
click at [599, 467] on strong "Matcha Schale" at bounding box center [580, 458] width 106 height 17
click at [607, 467] on strong "Matcha Schale" at bounding box center [580, 458] width 106 height 17
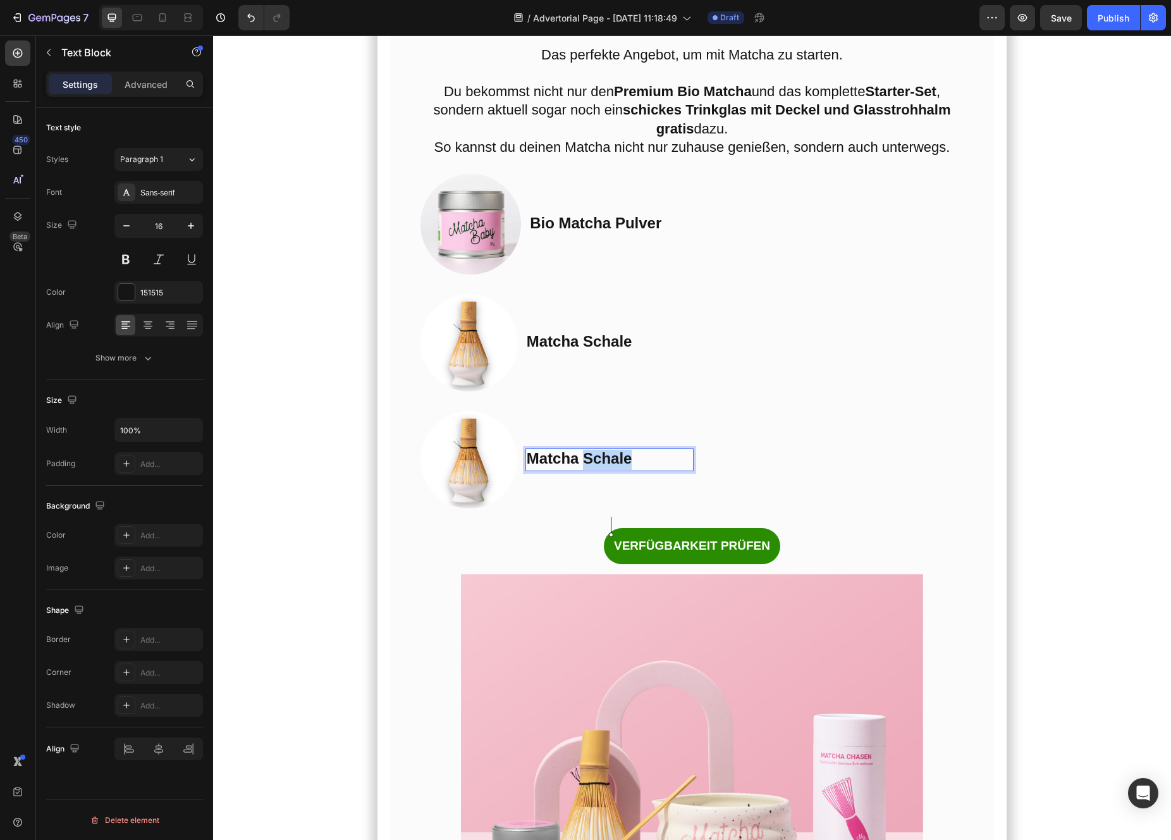
click at [607, 467] on strong "Matcha Schale" at bounding box center [580, 458] width 106 height 17
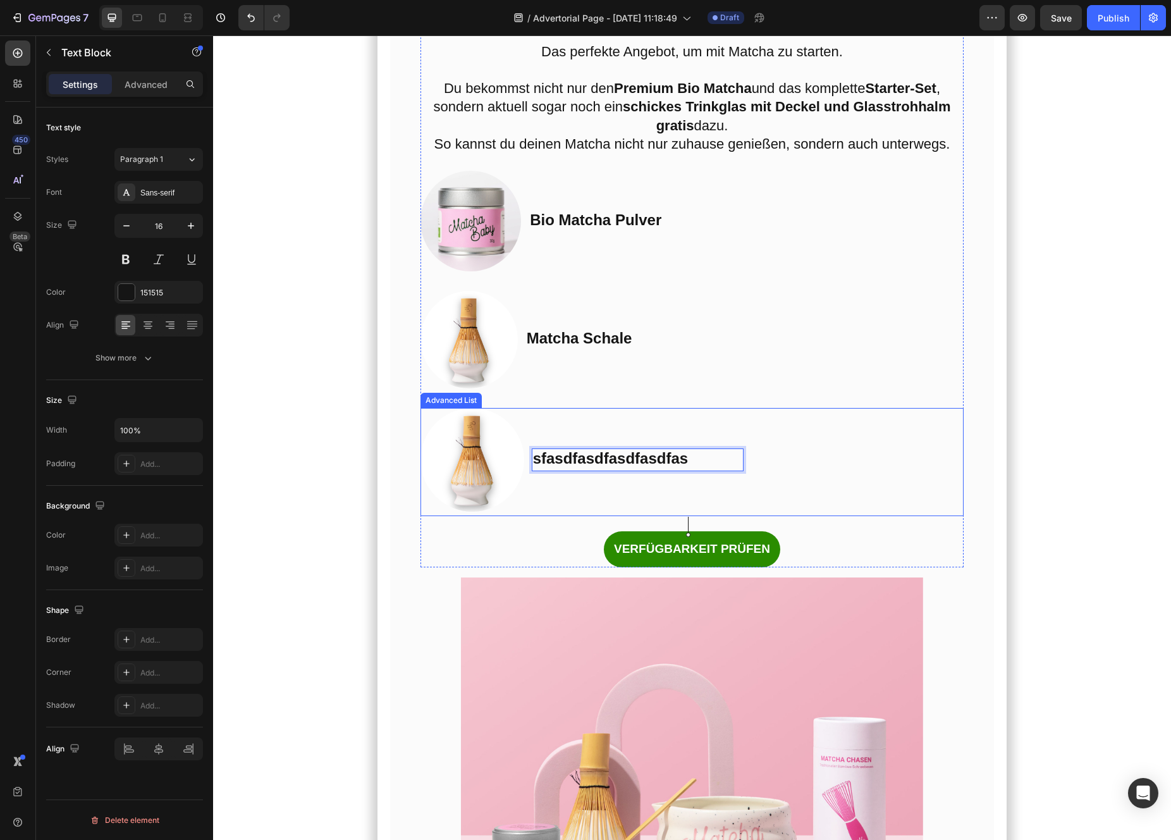
scroll to position [6236, 0]
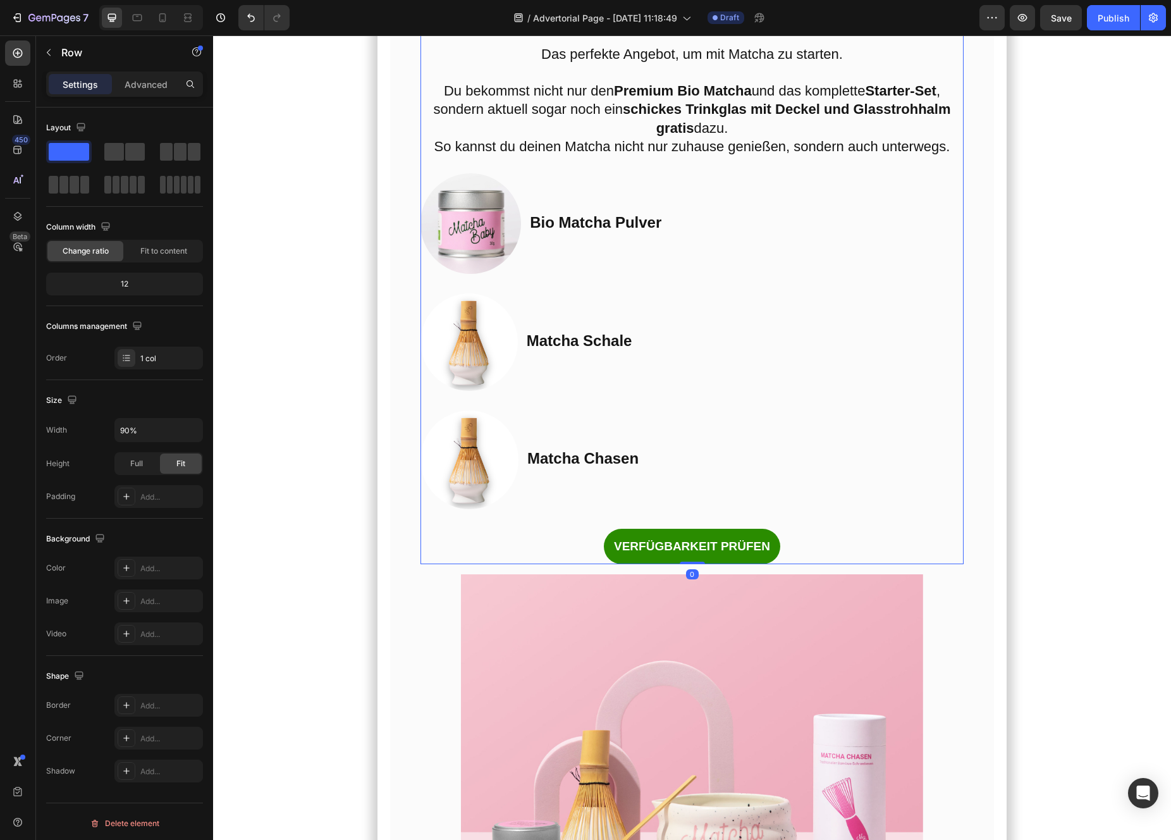
click at [611, 565] on div "Und das habe ich gerade entdeckt… Heading Das perfekte Angebot, um mit Matcha z…" at bounding box center [692, 282] width 544 height 566
click at [611, 467] on strong "Matcha Chasen" at bounding box center [582, 458] width 111 height 17
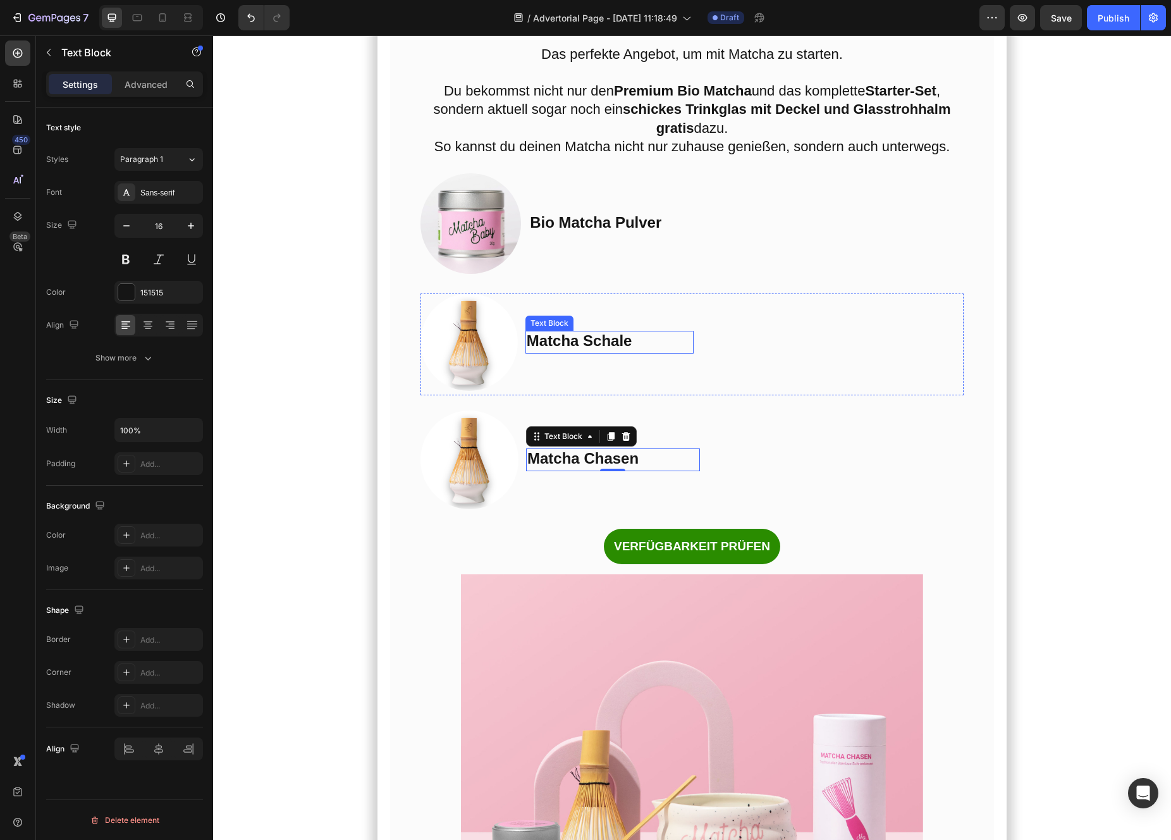
click at [590, 349] on strong "Matcha Schale" at bounding box center [580, 340] width 106 height 17
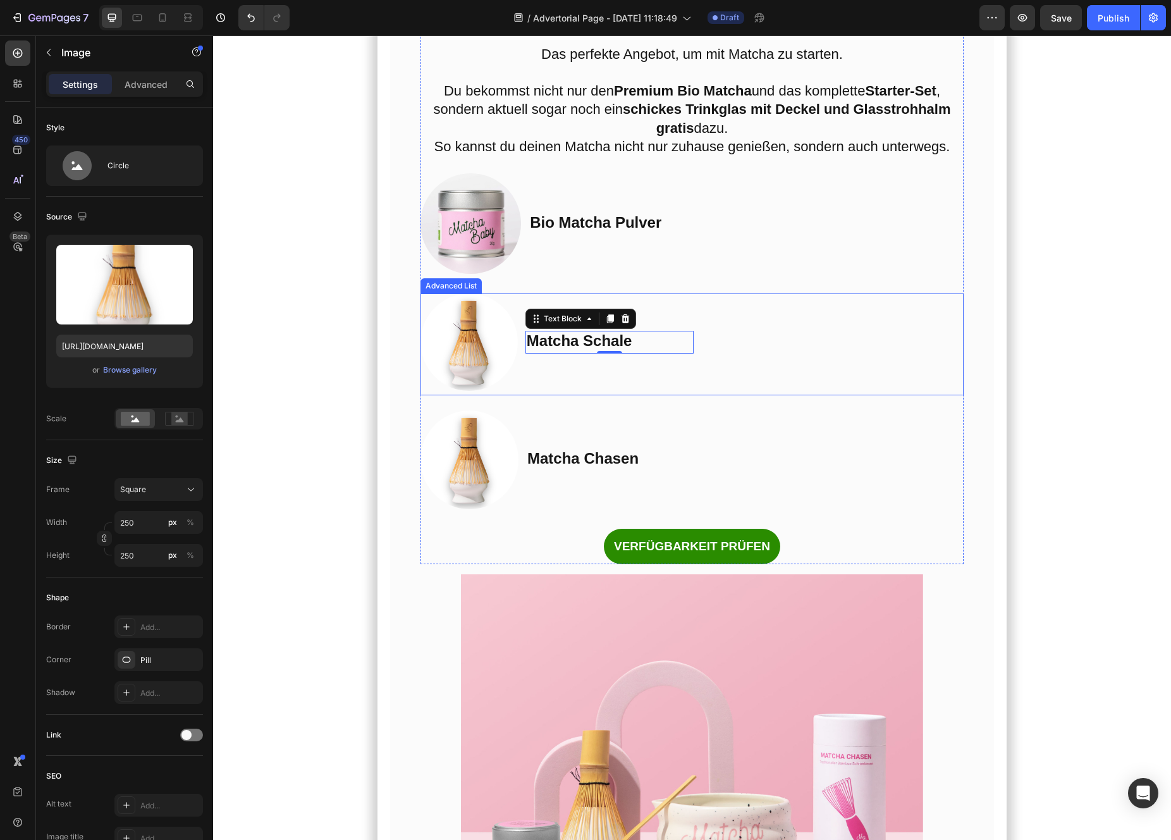
click at [477, 391] on img at bounding box center [468, 341] width 97 height 97
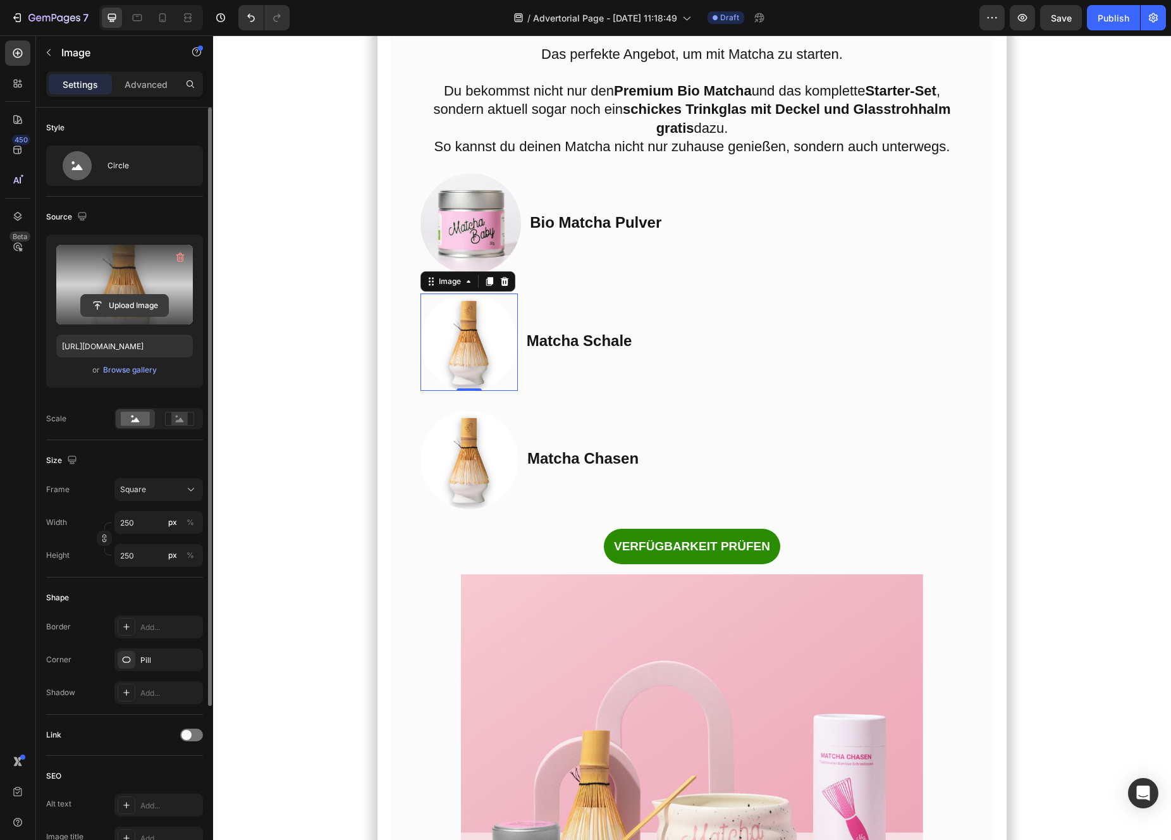
click at [121, 305] on input "file" at bounding box center [124, 305] width 87 height 21
type input "[URL][DOMAIN_NAME]"
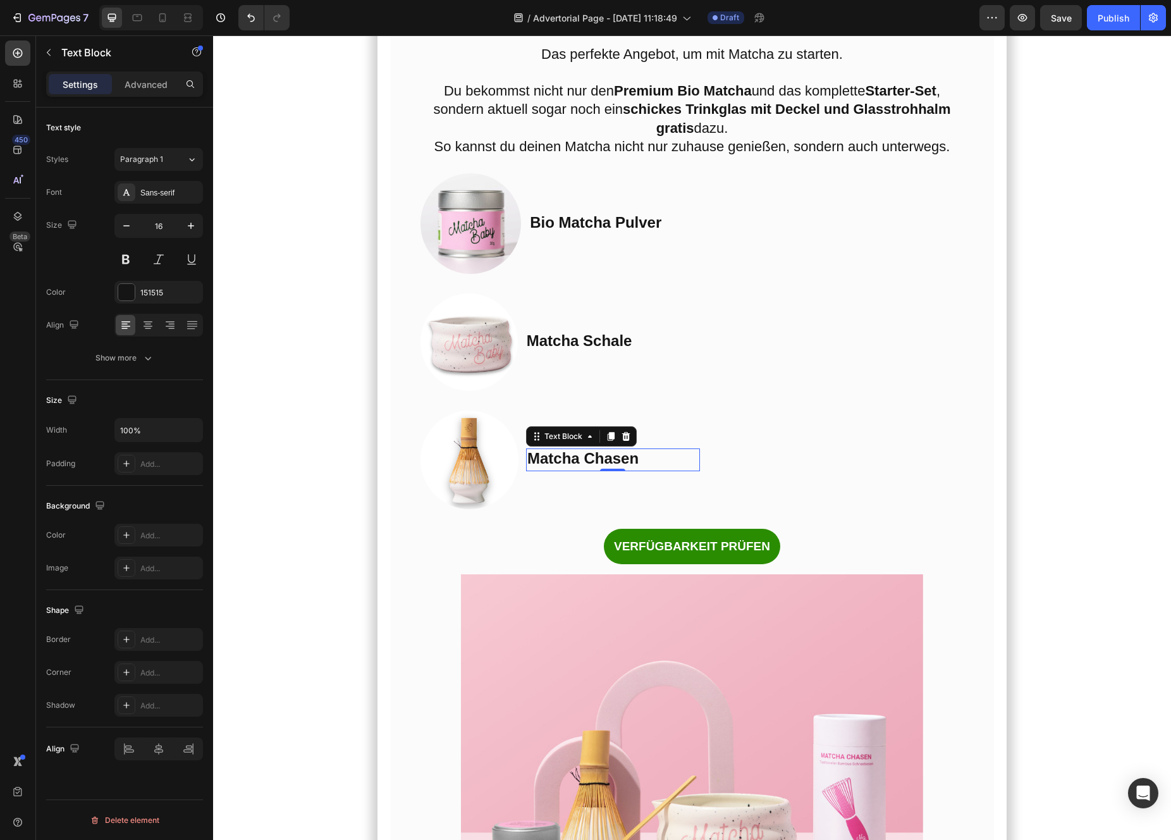
click at [567, 467] on strong "Matcha Chasen" at bounding box center [582, 458] width 111 height 17
click at [576, 467] on strong "Matcha Chasen" at bounding box center [582, 458] width 111 height 17
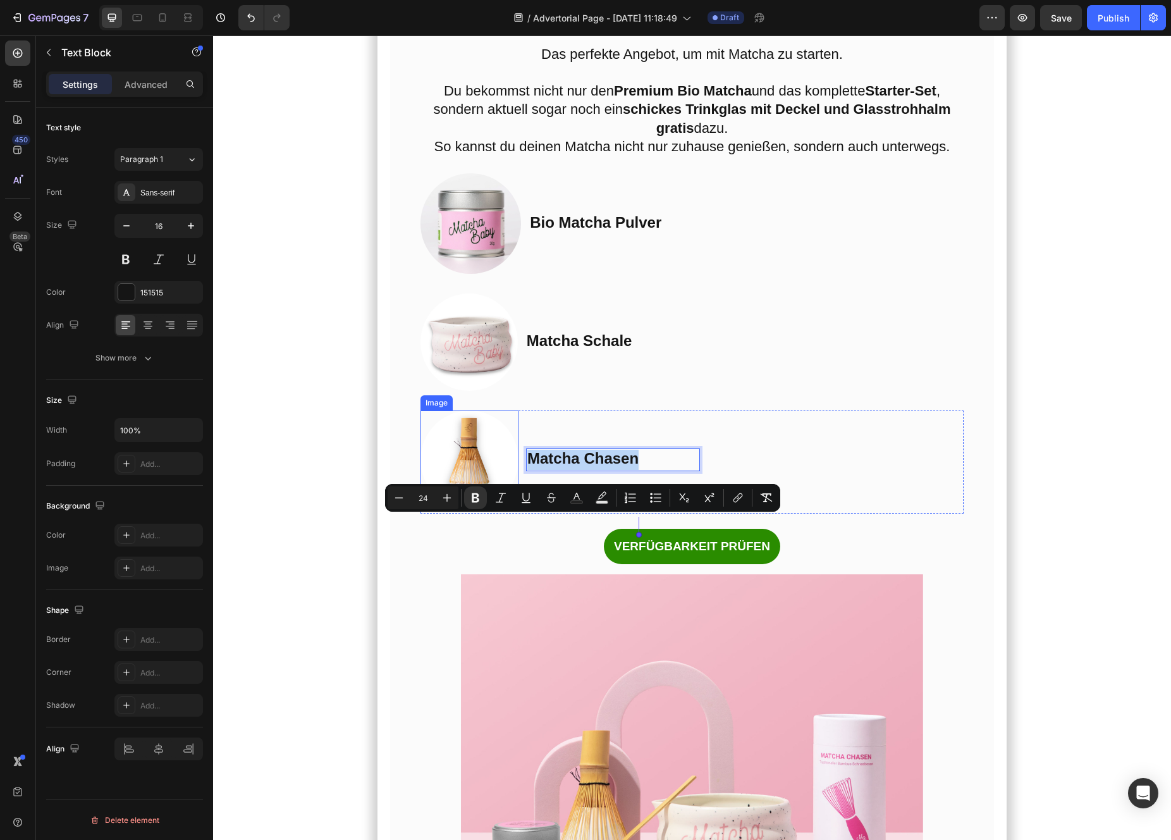
click at [466, 508] on img at bounding box center [469, 459] width 98 height 98
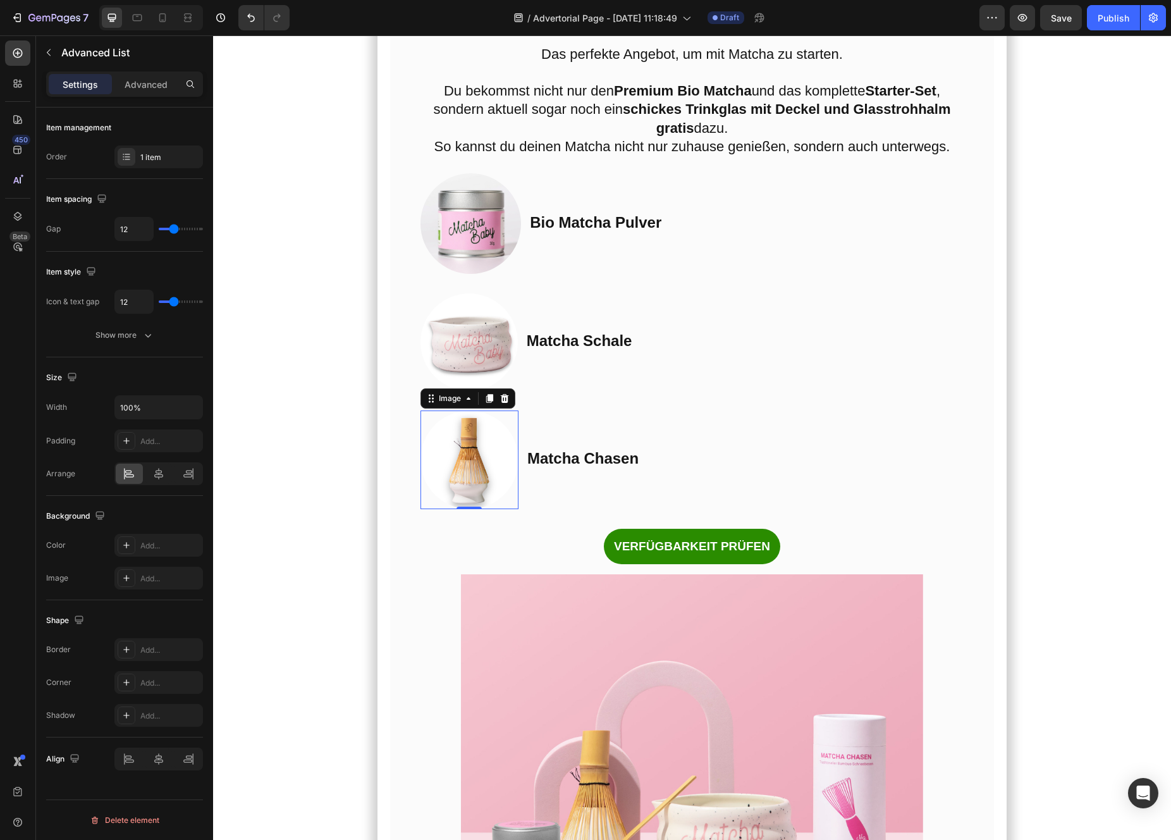
click at [530, 488] on li "Image Matcha Chasen Text Block" at bounding box center [559, 459] width 279 height 98
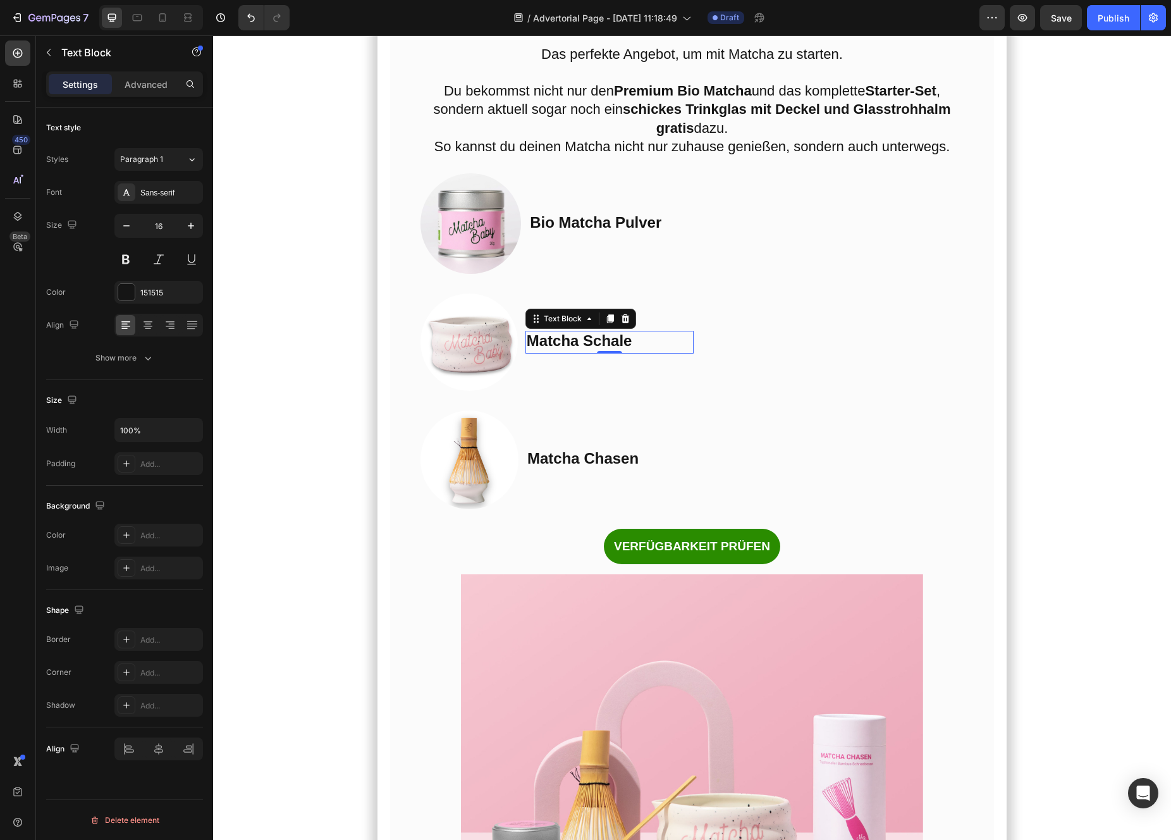
click at [567, 349] on strong "Matcha Schale" at bounding box center [580, 340] width 106 height 17
click at [566, 391] on li "Image Matcha Schale Text Block 0" at bounding box center [557, 341] width 274 height 97
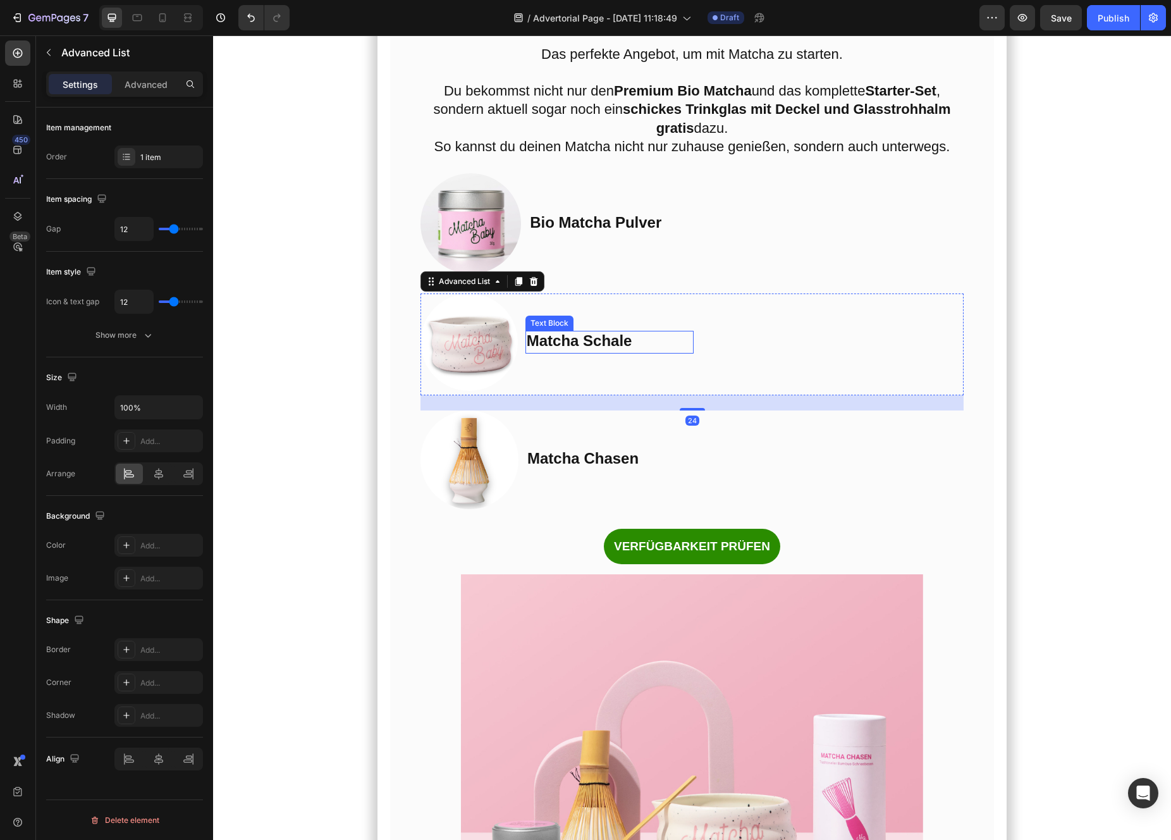
click at [568, 349] on strong "Matcha Schale" at bounding box center [580, 340] width 106 height 17
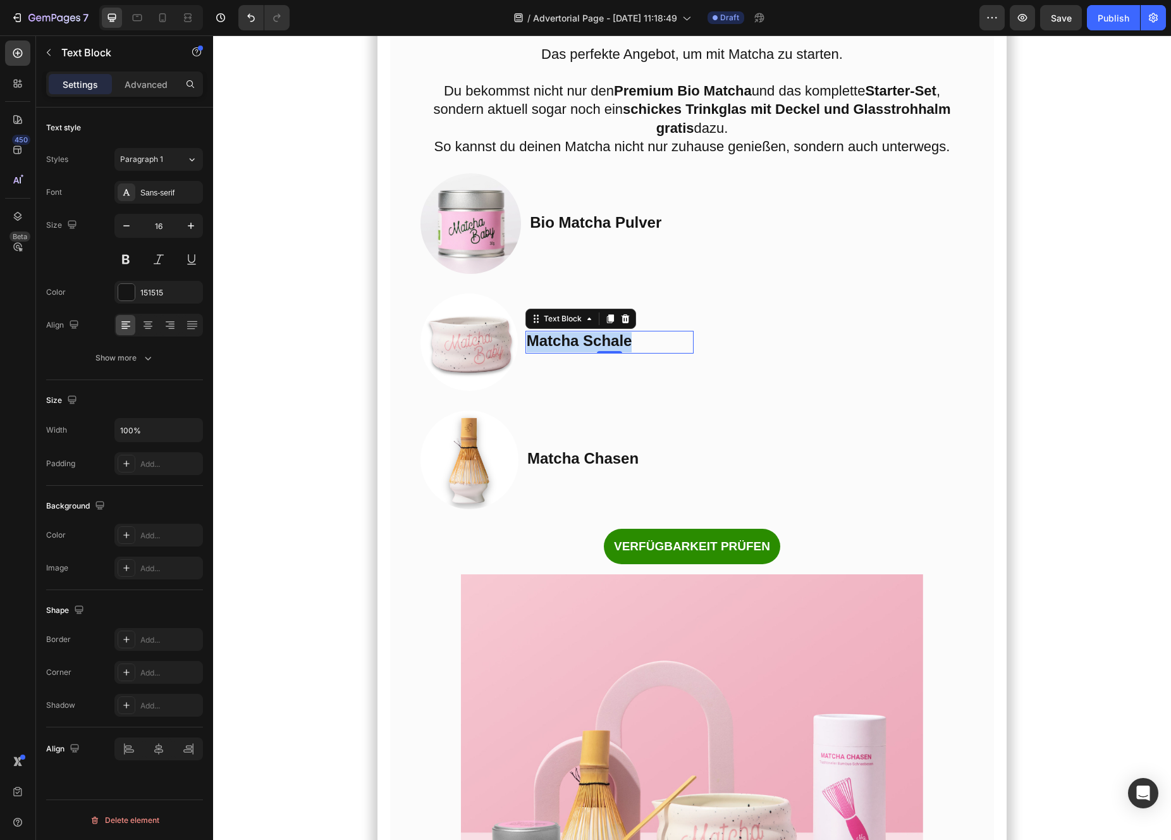
click at [568, 349] on strong "Matcha Schale" at bounding box center [580, 340] width 106 height 17
click at [551, 467] on strong "Matcha Chasen" at bounding box center [582, 458] width 111 height 17
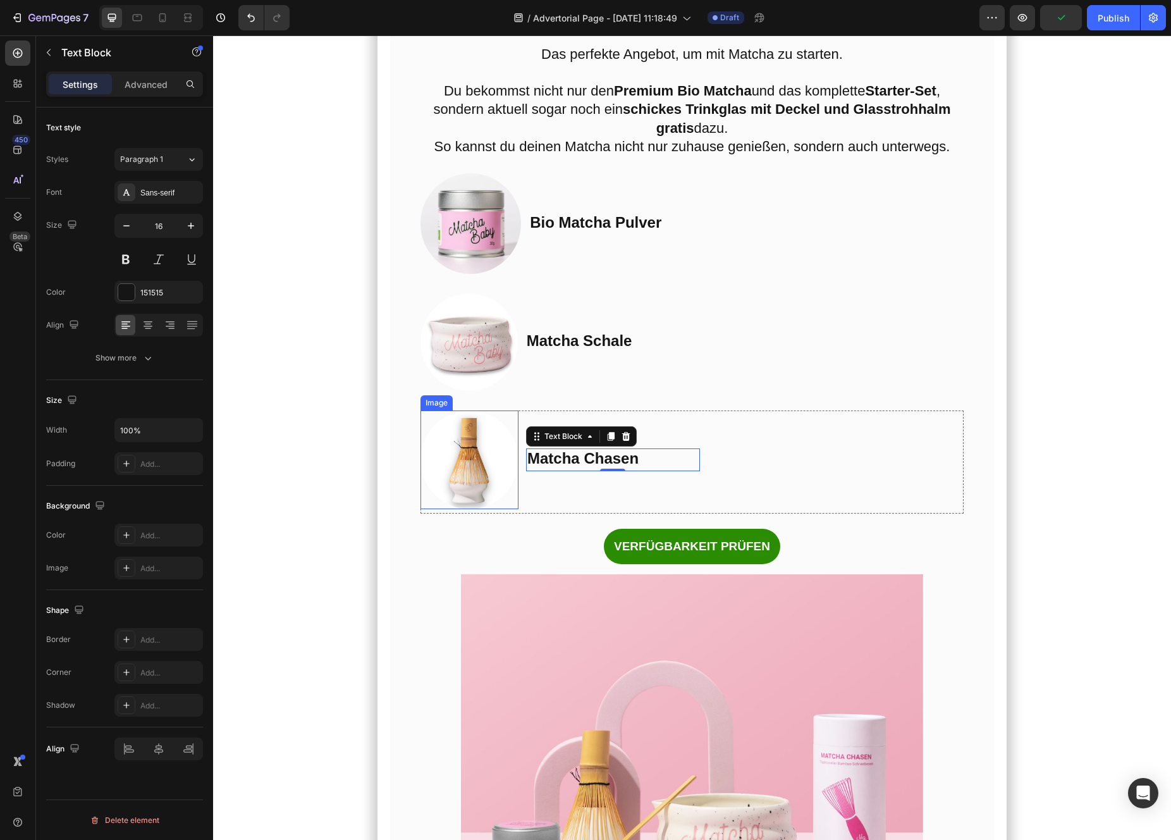
click at [475, 508] on img at bounding box center [469, 459] width 98 height 98
click at [584, 467] on strong "Matcha Chasen" at bounding box center [582, 458] width 111 height 17
click at [130, 93] on div "Advanced" at bounding box center [145, 84] width 63 height 20
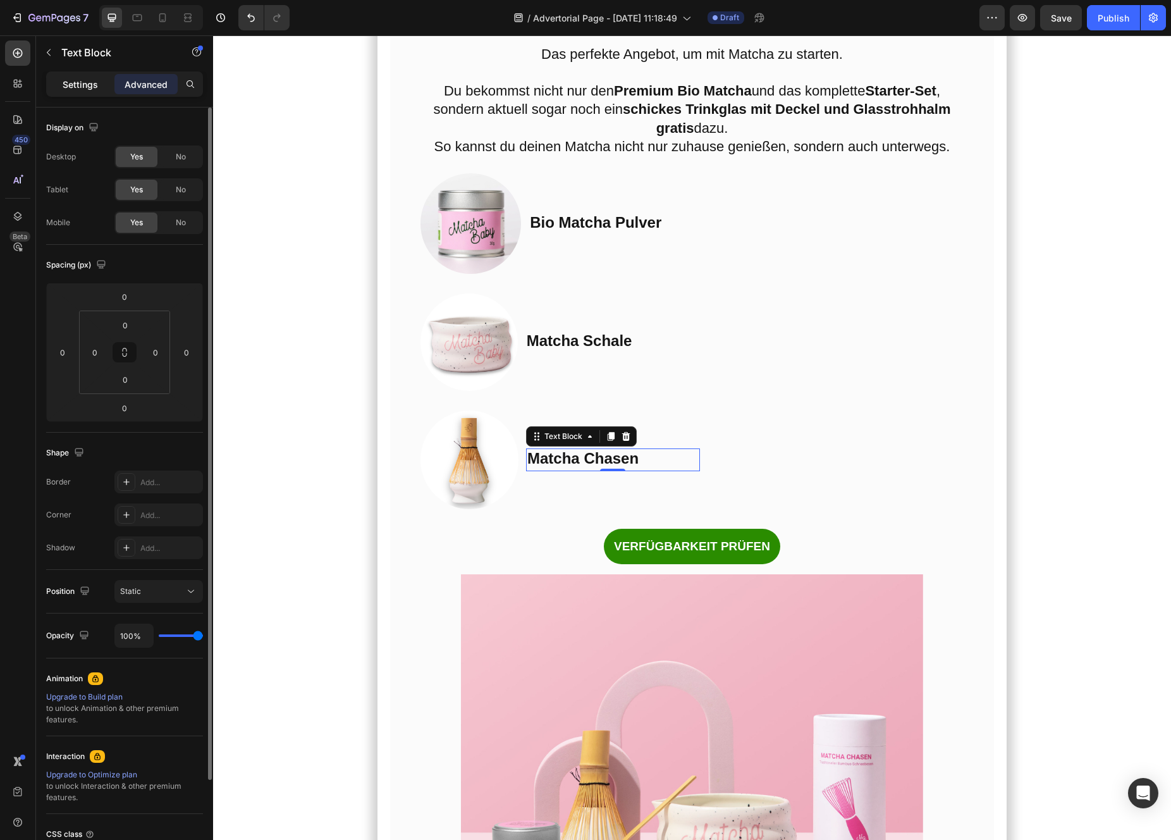
click at [90, 90] on p "Settings" at bounding box center [80, 84] width 35 height 13
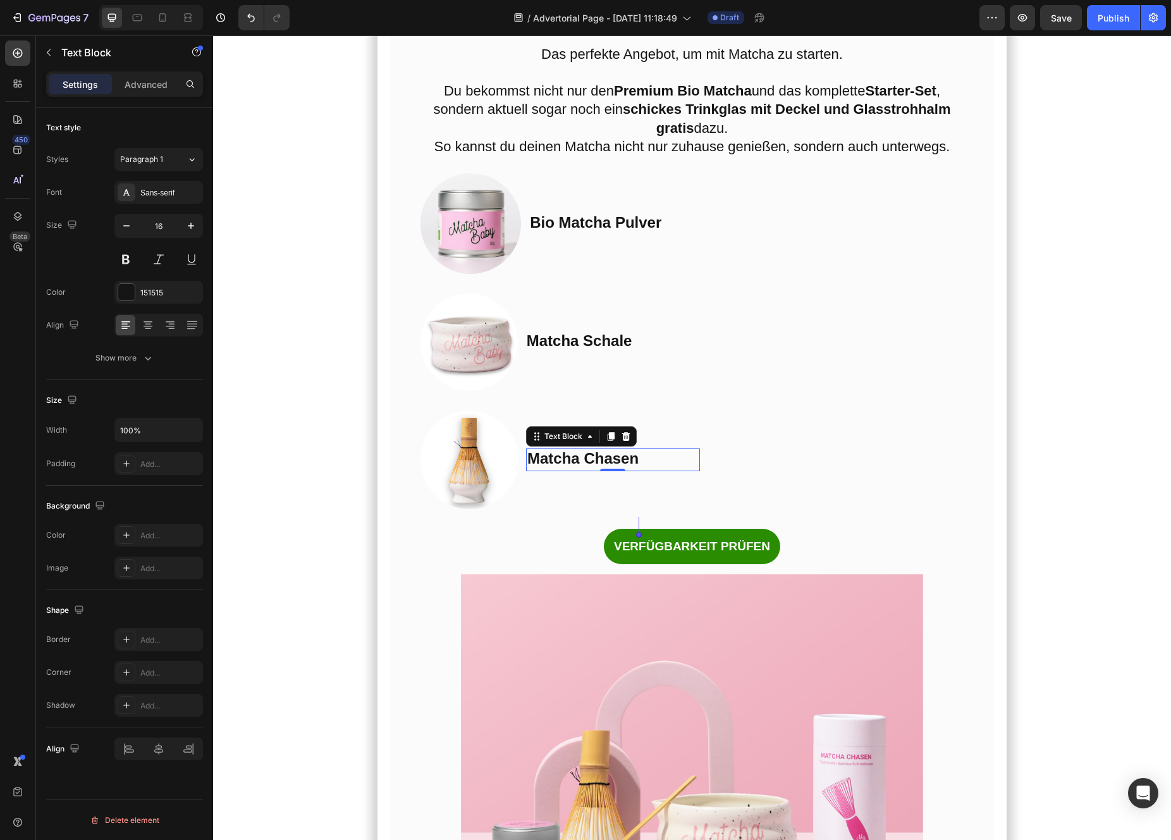
click at [626, 467] on strong "Matcha Chasen" at bounding box center [582, 458] width 111 height 17
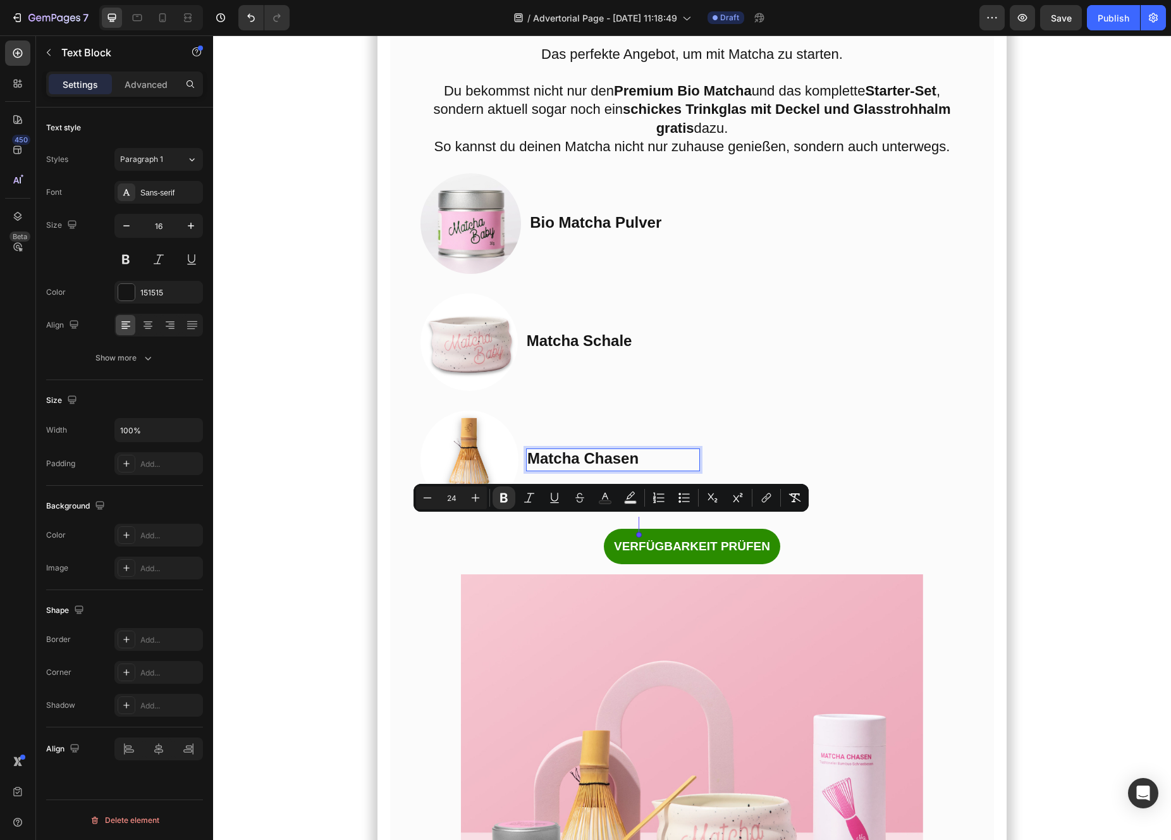
click at [658, 470] on p "Matcha Chasen" at bounding box center [612, 460] width 171 height 20
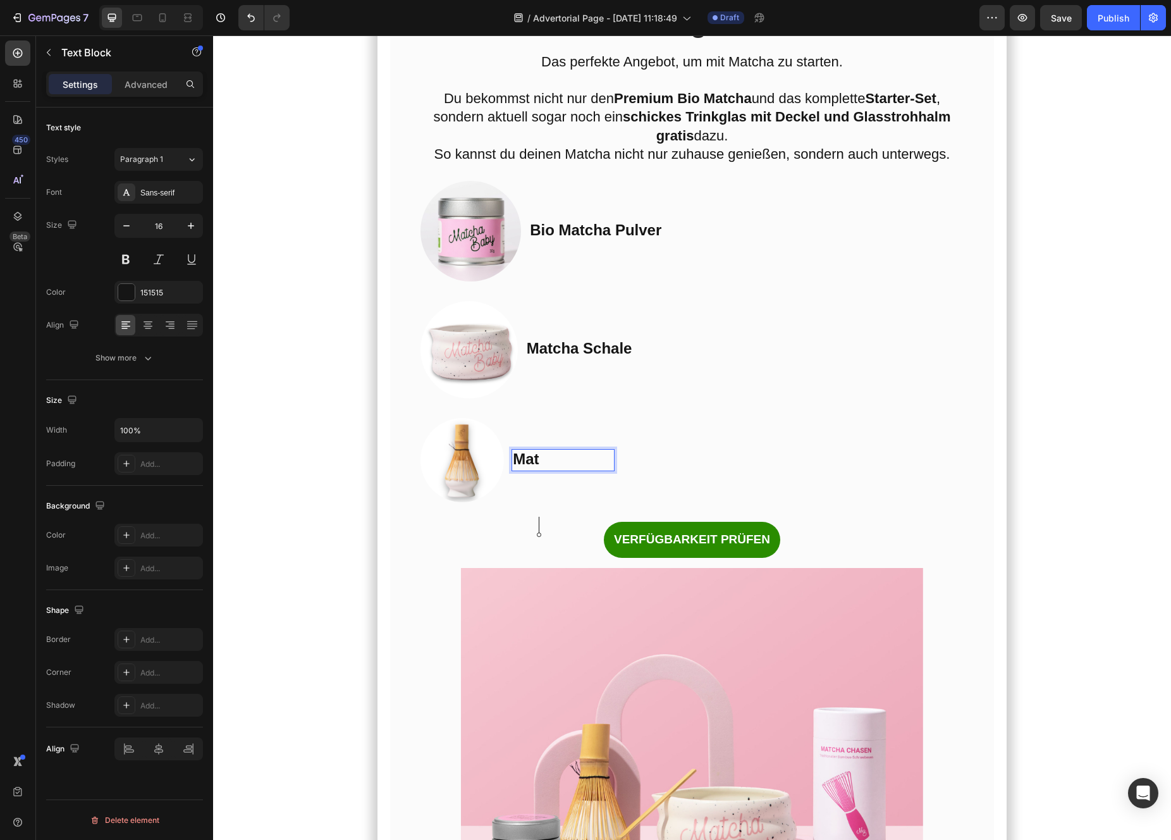
scroll to position [6227, 0]
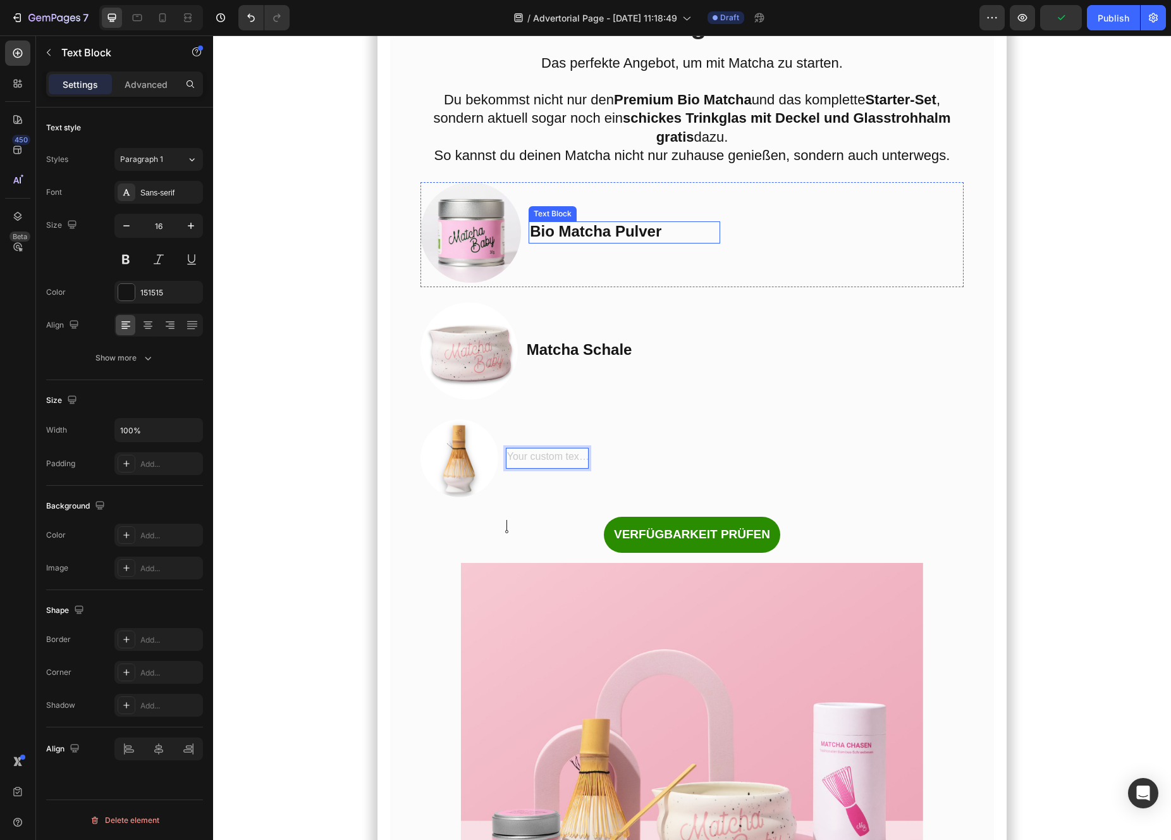
click at [587, 240] on strong "Bio Matcha Pulver" at bounding box center [596, 231] width 132 height 17
click at [498, 283] on img at bounding box center [470, 232] width 101 height 101
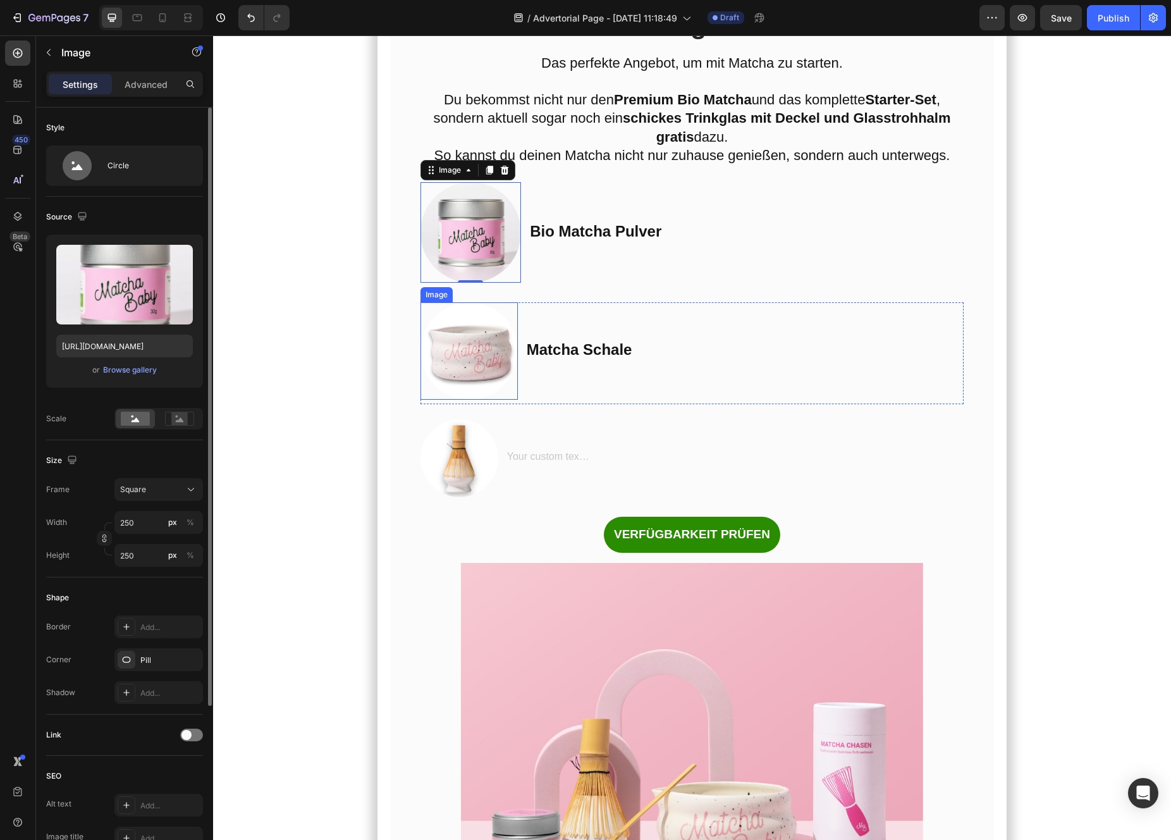
click at [498, 400] on img at bounding box center [468, 350] width 97 height 97
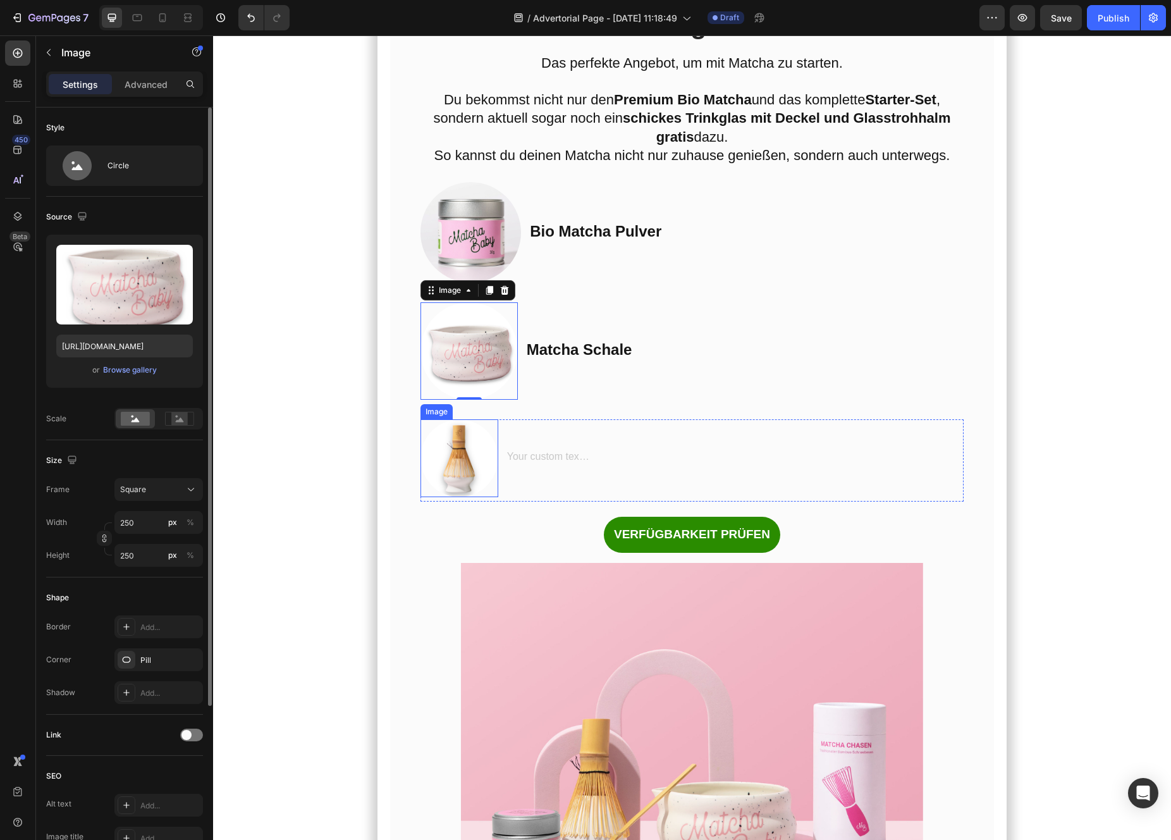
click at [469, 497] on div "Image" at bounding box center [459, 458] width 78 height 78
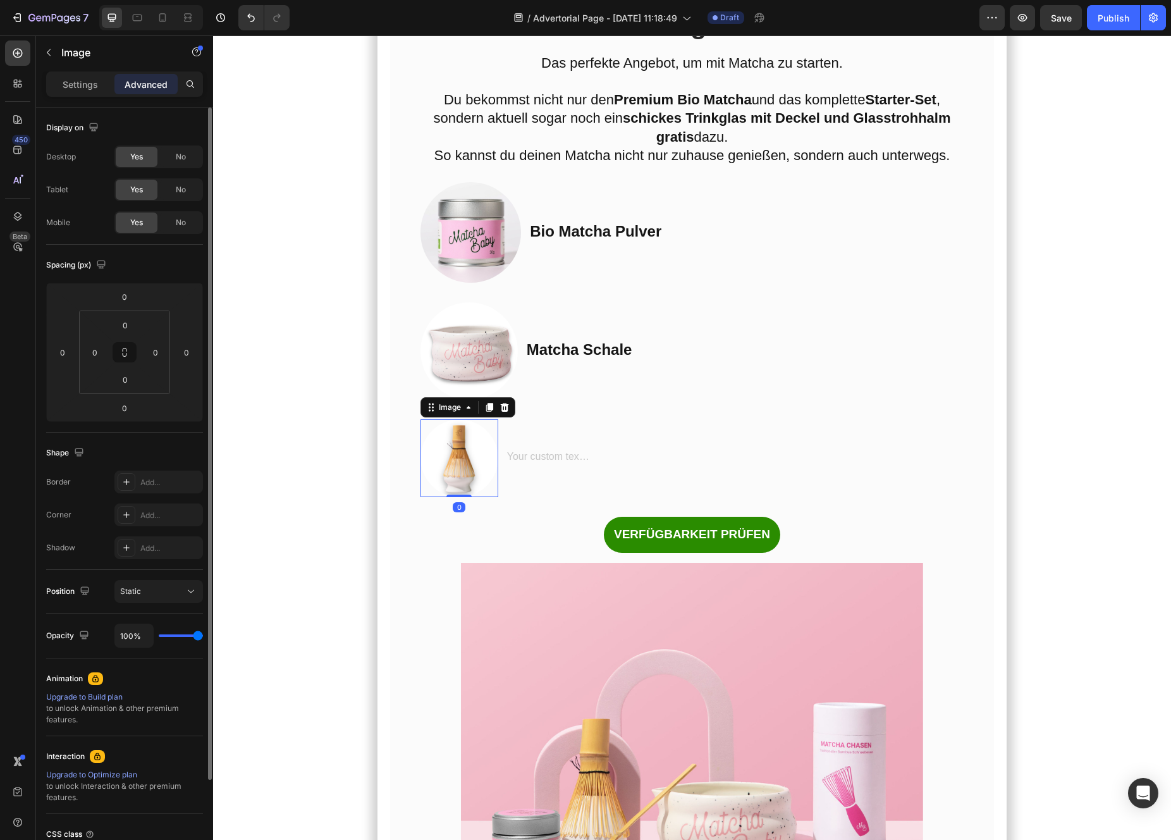
click at [476, 497] on img at bounding box center [459, 458] width 78 height 78
click at [71, 83] on p "Settings" at bounding box center [80, 84] width 35 height 13
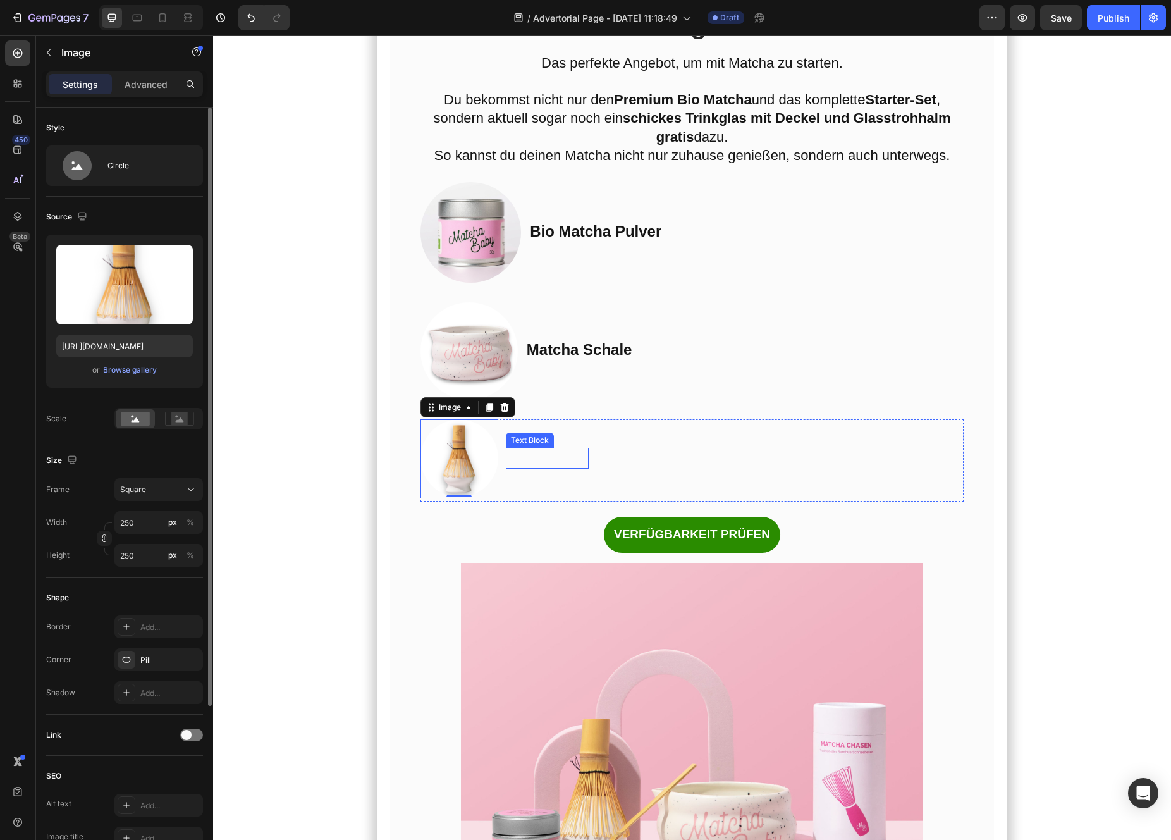
click at [537, 467] on p "Rich Text Editor. Editing area: main" at bounding box center [547, 458] width 80 height 18
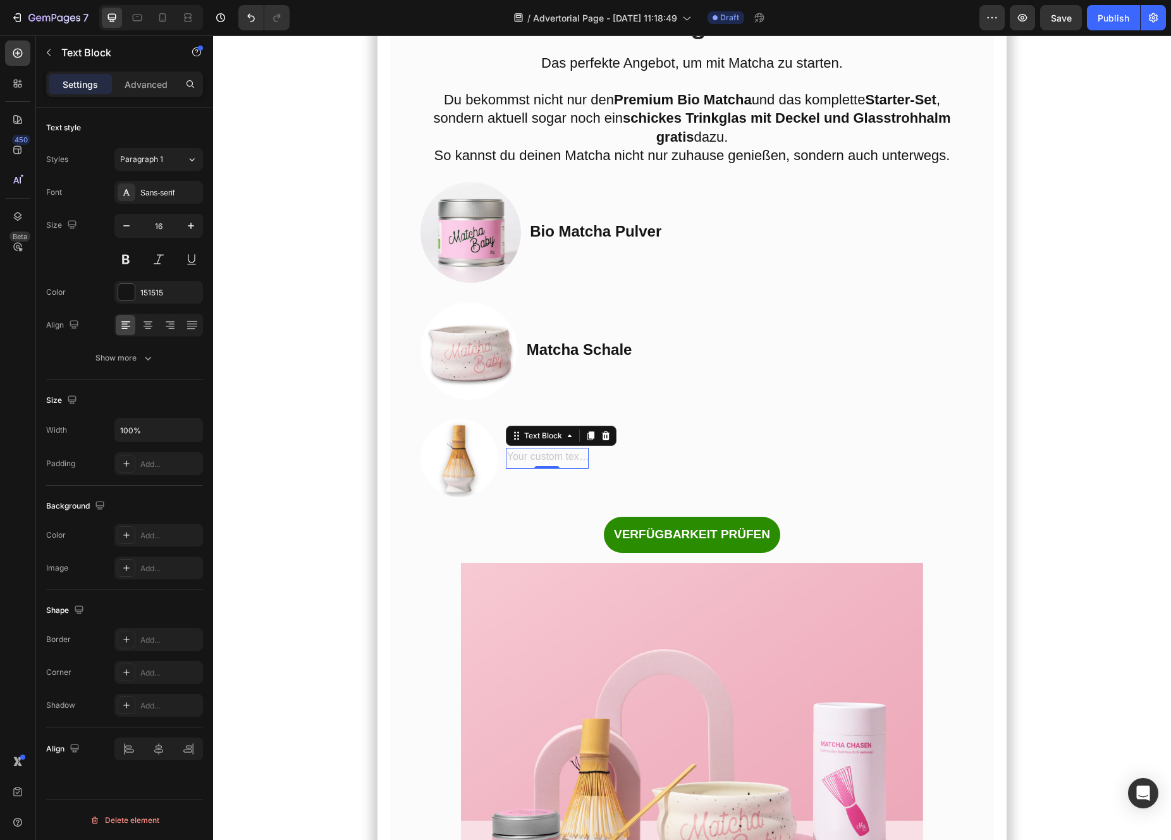
click at [537, 469] on div "Rich Text Editor. Editing area: main" at bounding box center [547, 458] width 83 height 21
click at [532, 469] on div "Rich Text Editor. Editing area: main" at bounding box center [547, 458] width 83 height 21
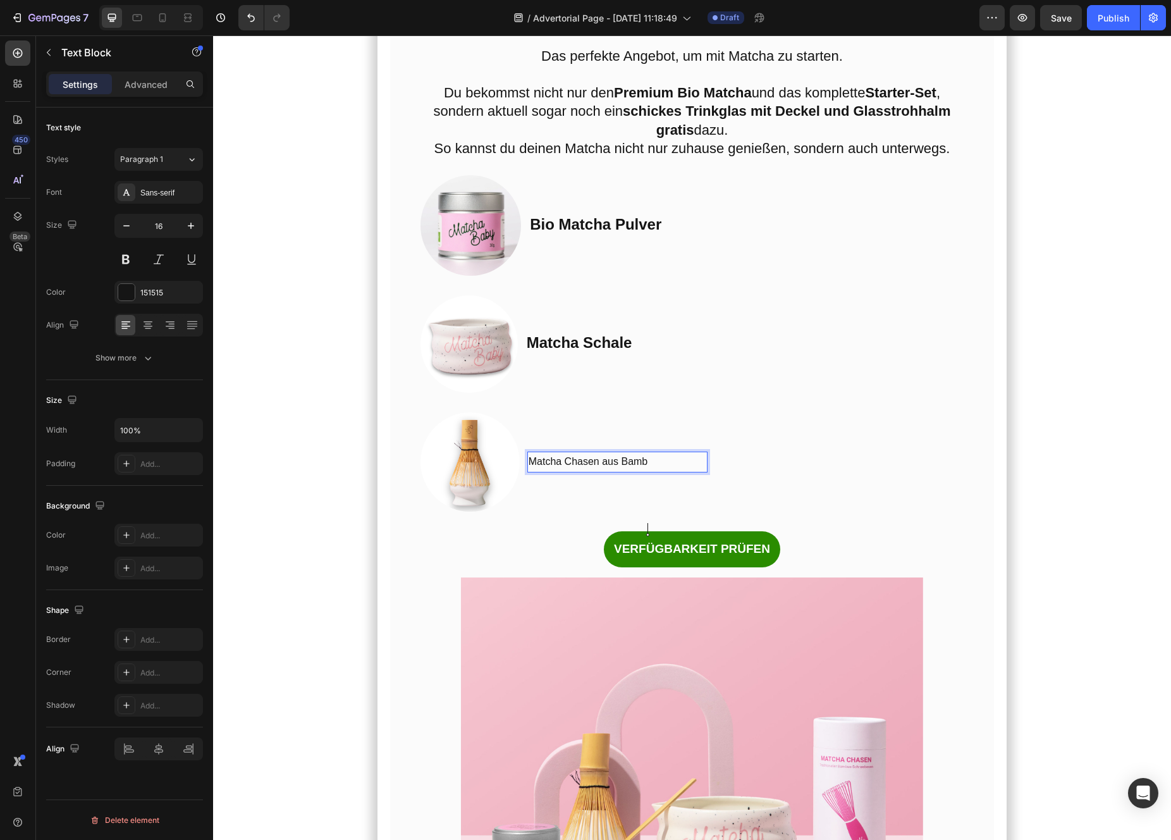
scroll to position [6234, 0]
click at [590, 472] on p "Matcha Chasen aus Bambus" at bounding box center [623, 462] width 187 height 18
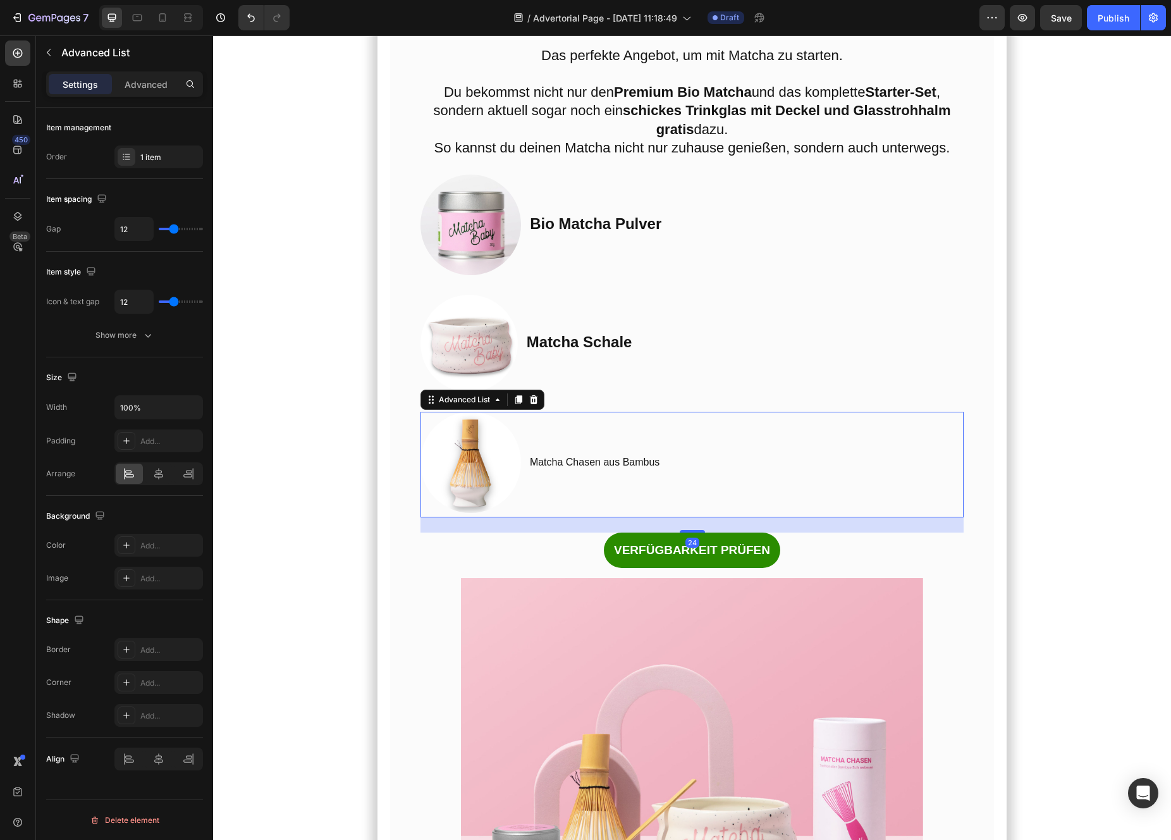
click at [534, 512] on li "Image Matcha Chasen aus Bambus Text Block" at bounding box center [569, 462] width 298 height 101
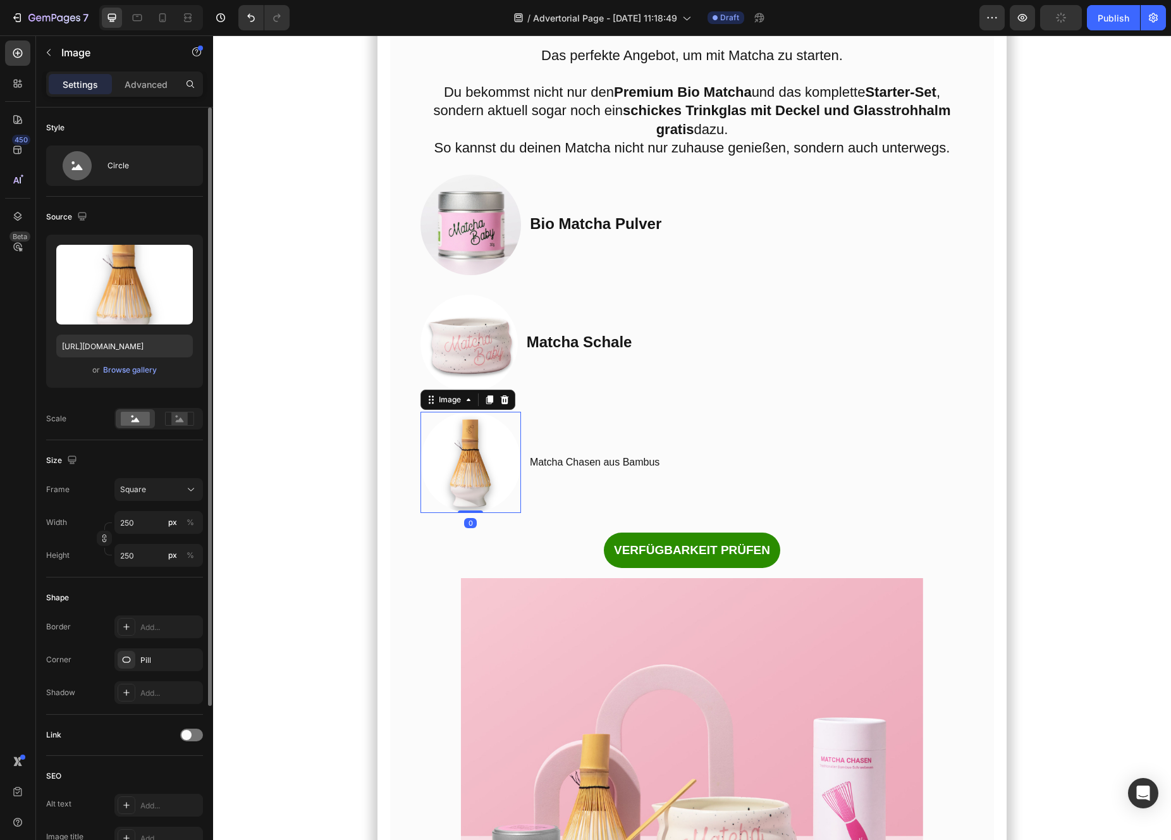
click at [491, 512] on img at bounding box center [470, 462] width 101 height 101
click at [575, 472] on p "Matcha Chasen aus Bambus" at bounding box center [623, 462] width 187 height 18
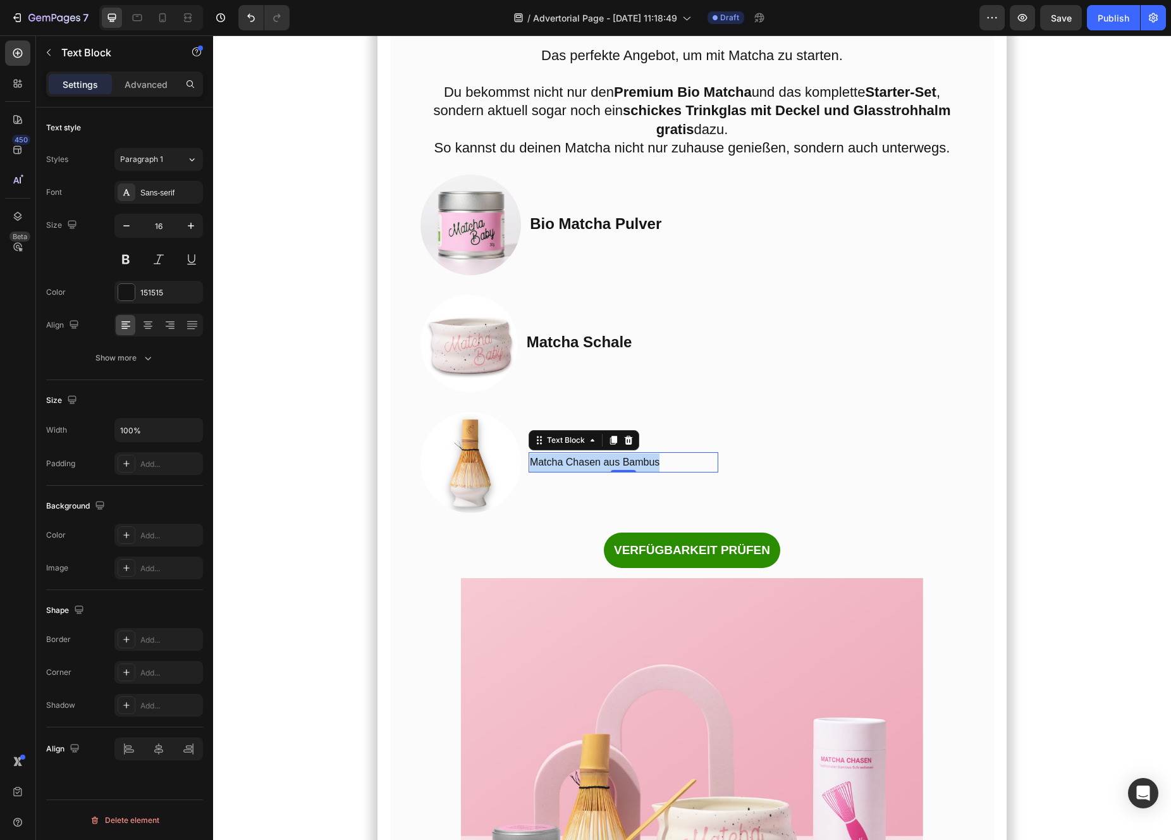
click at [575, 472] on p "Matcha Chasen aus Bambus" at bounding box center [623, 462] width 187 height 18
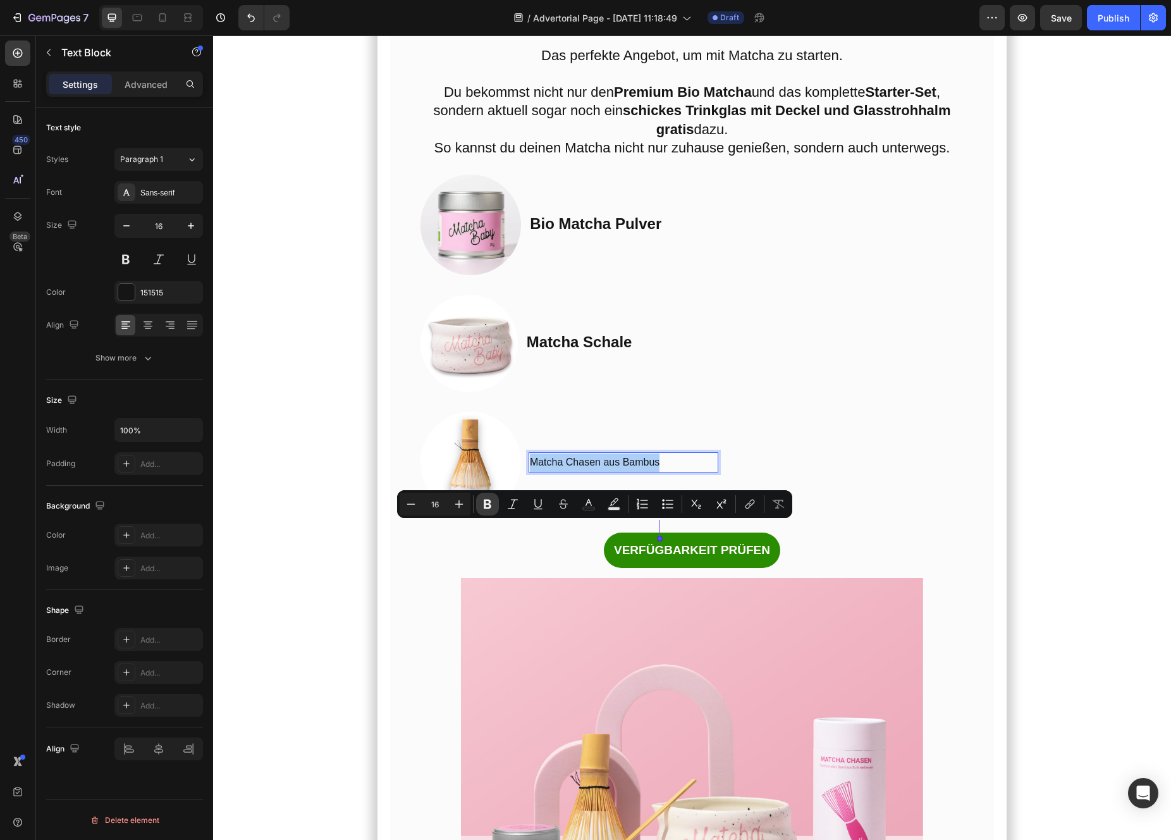
click at [496, 503] on button "Bold" at bounding box center [487, 504] width 23 height 23
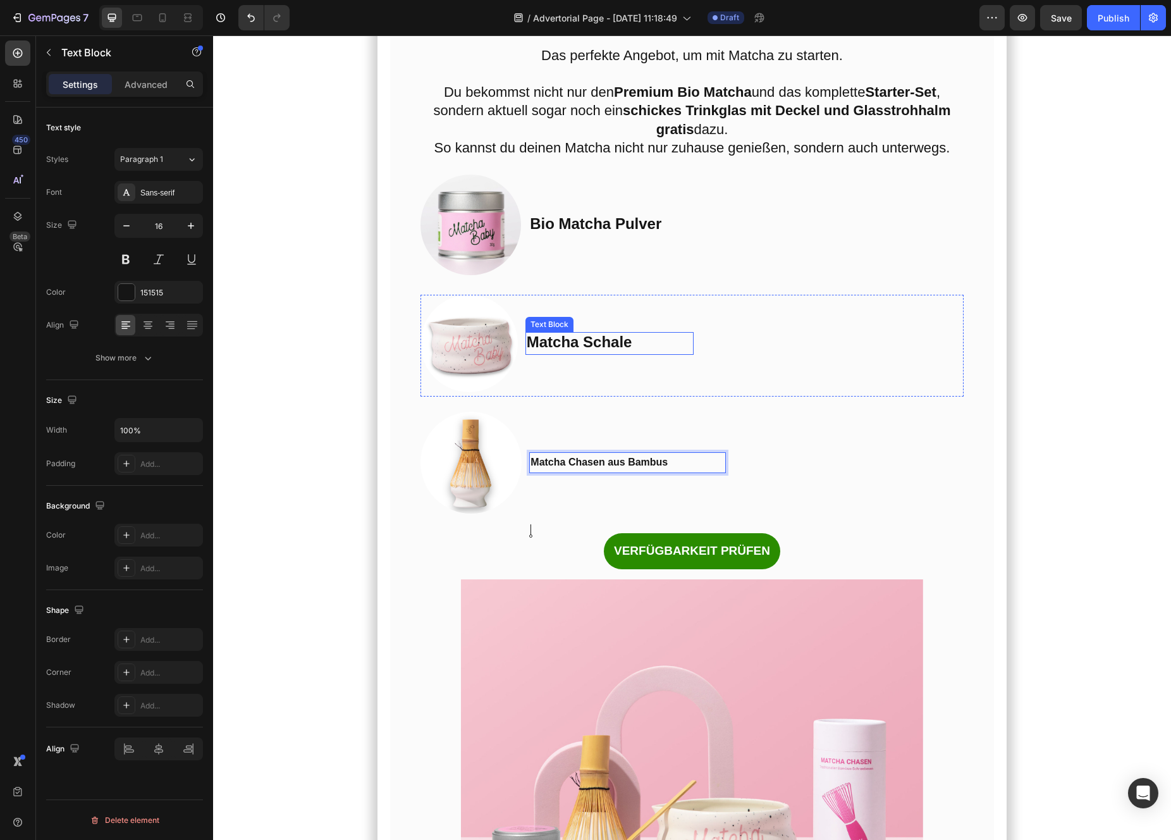
click at [564, 350] on strong "Matcha Schale" at bounding box center [580, 341] width 106 height 17
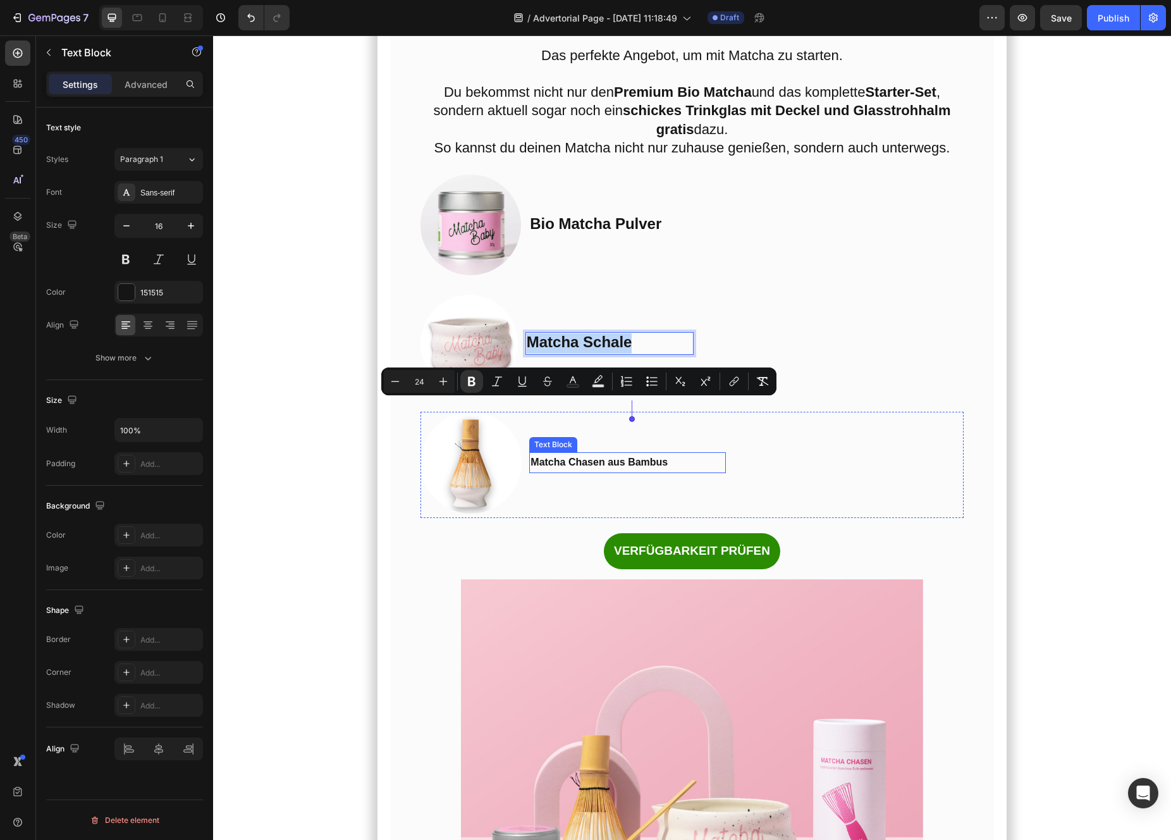
click at [562, 467] on strong "Matcha Chasen aus Bambus" at bounding box center [598, 462] width 137 height 11
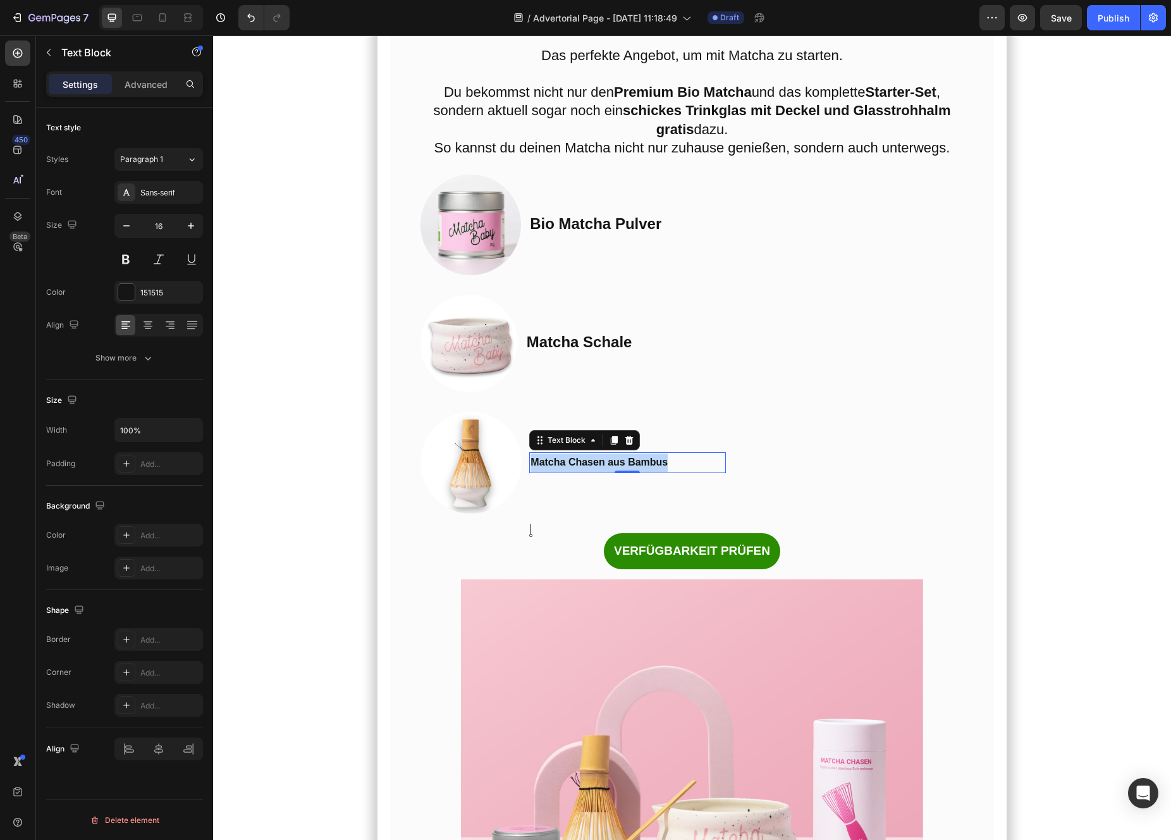
click at [562, 467] on strong "Matcha Chasen aus Bambus" at bounding box center [598, 462] width 137 height 11
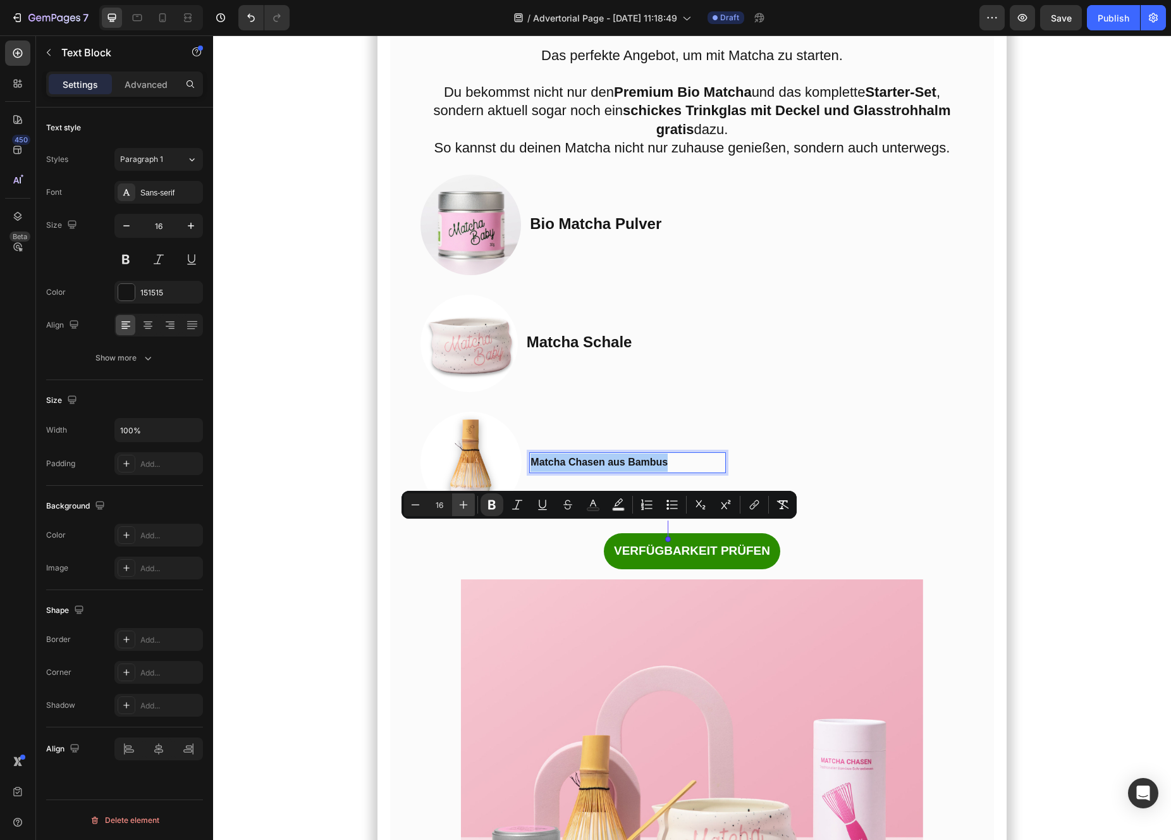
click at [469, 508] on icon "Editor contextual toolbar" at bounding box center [463, 504] width 13 height 13
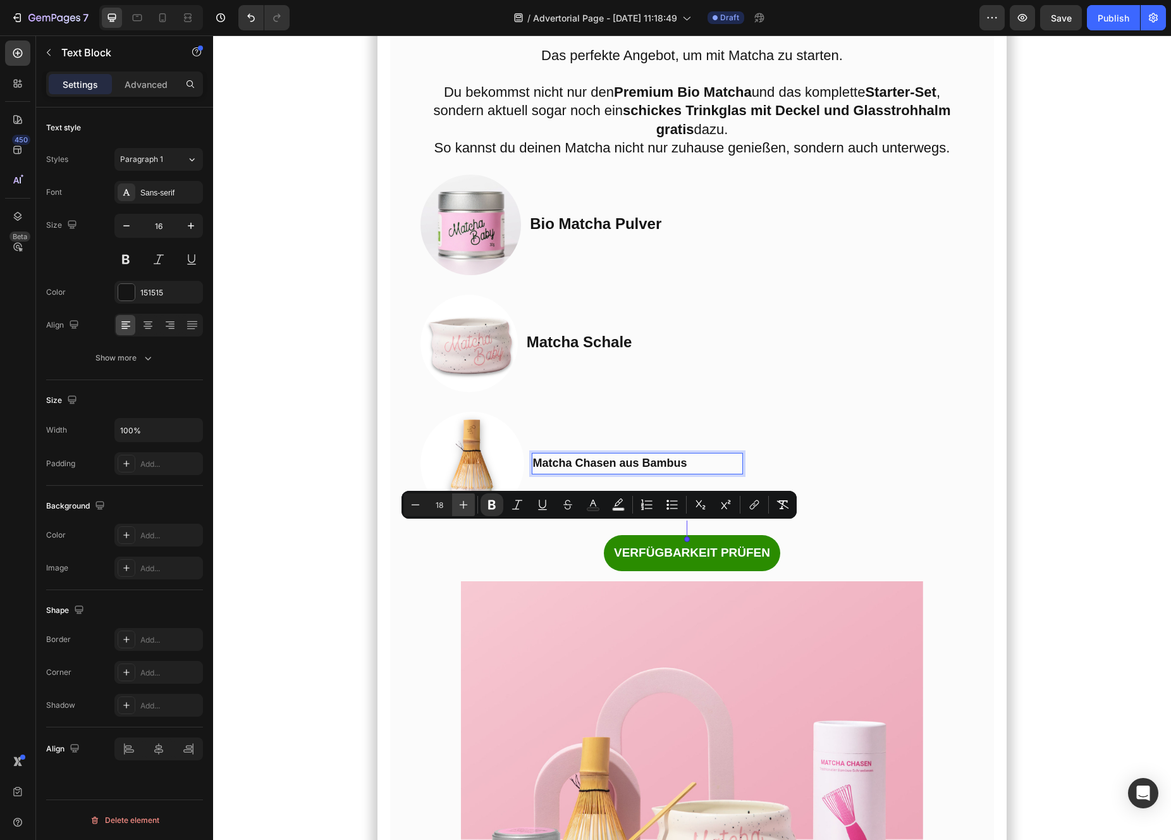
click at [469, 508] on icon "Editor contextual toolbar" at bounding box center [463, 504] width 13 height 13
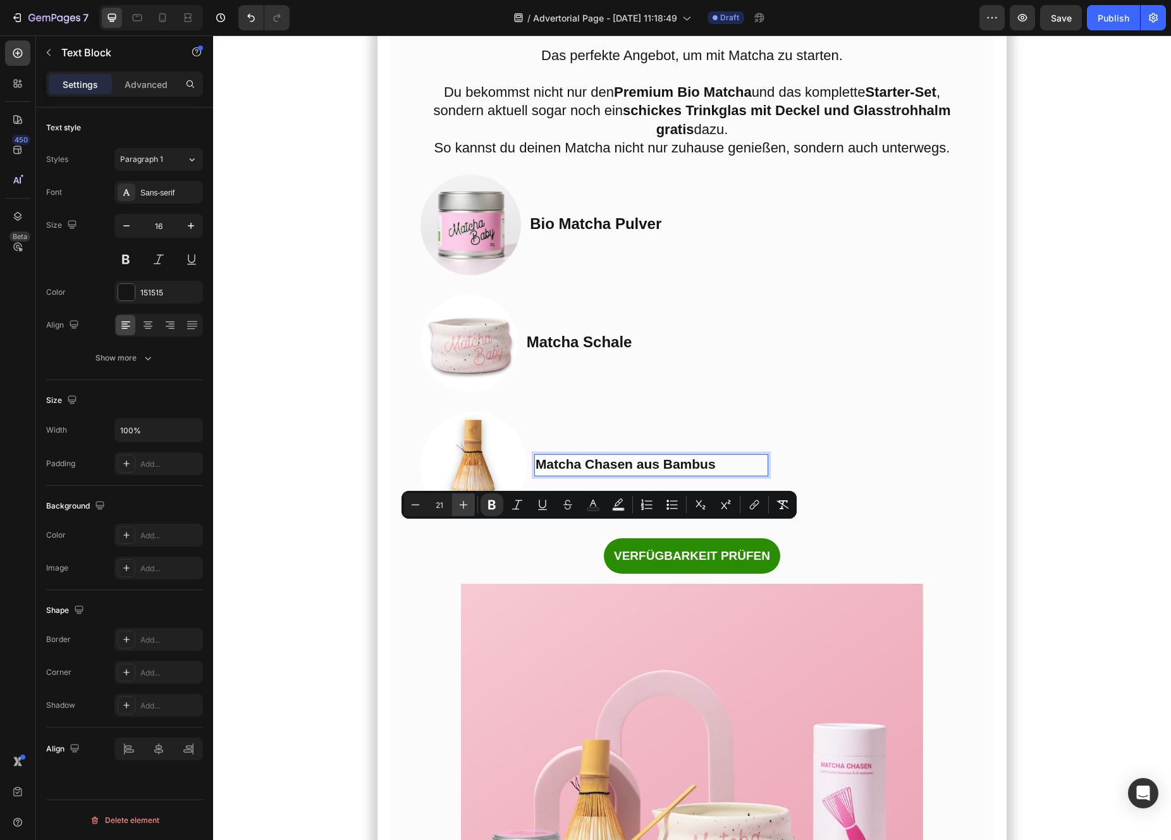
click at [469, 508] on icon "Editor contextual toolbar" at bounding box center [463, 504] width 13 height 13
type input "24"
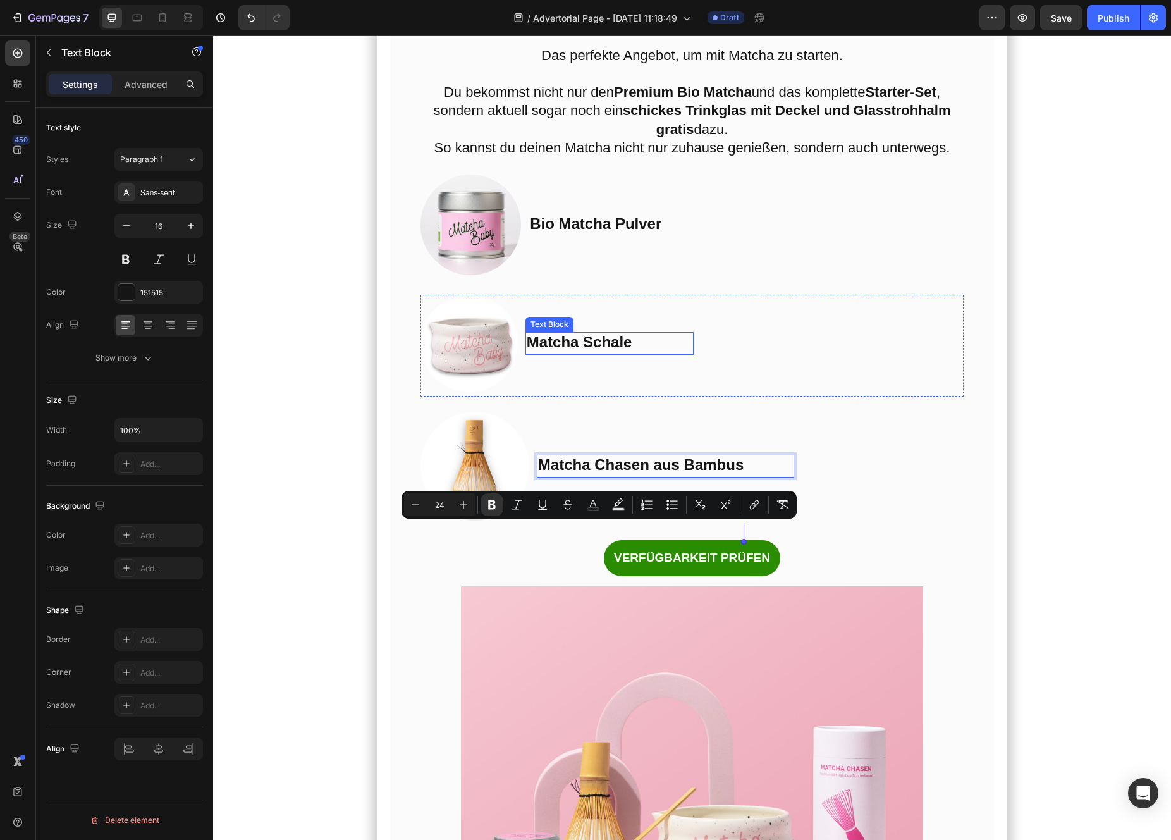
click at [551, 350] on strong "Matcha Schale" at bounding box center [580, 341] width 106 height 17
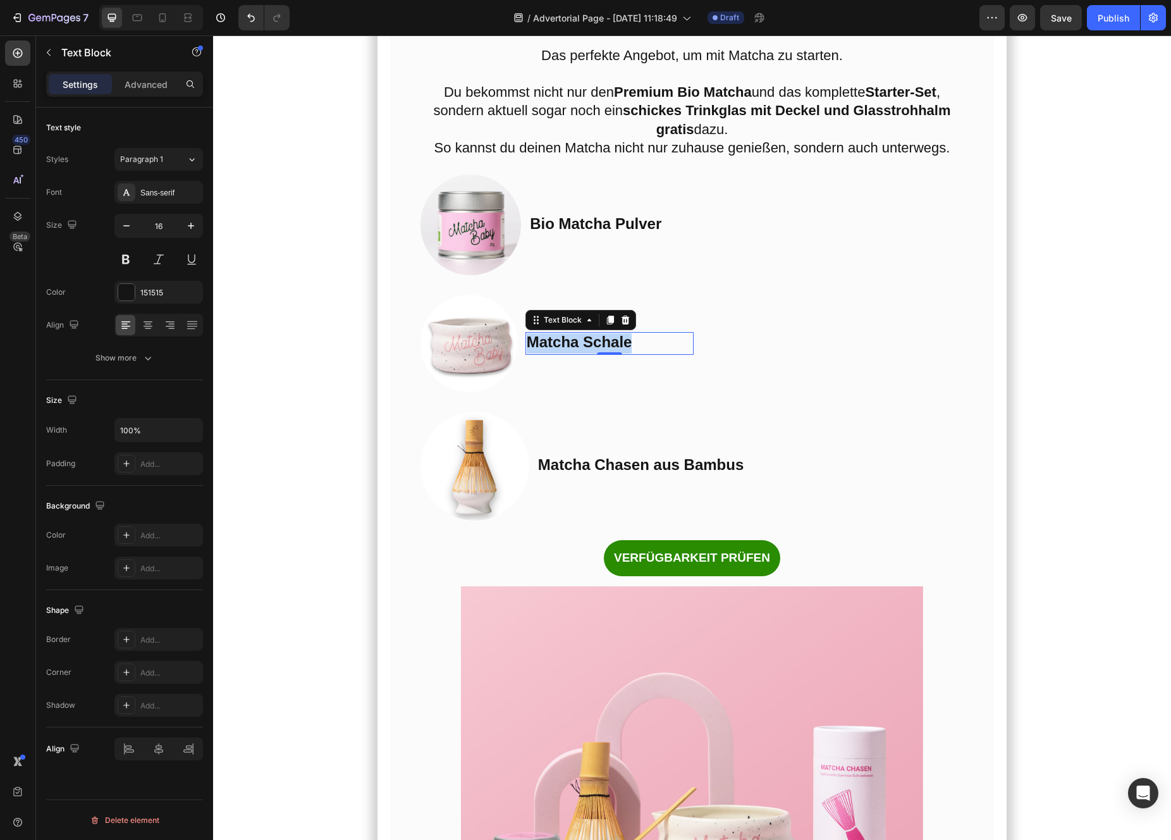
click at [551, 350] on strong "Matcha Schale" at bounding box center [580, 341] width 106 height 17
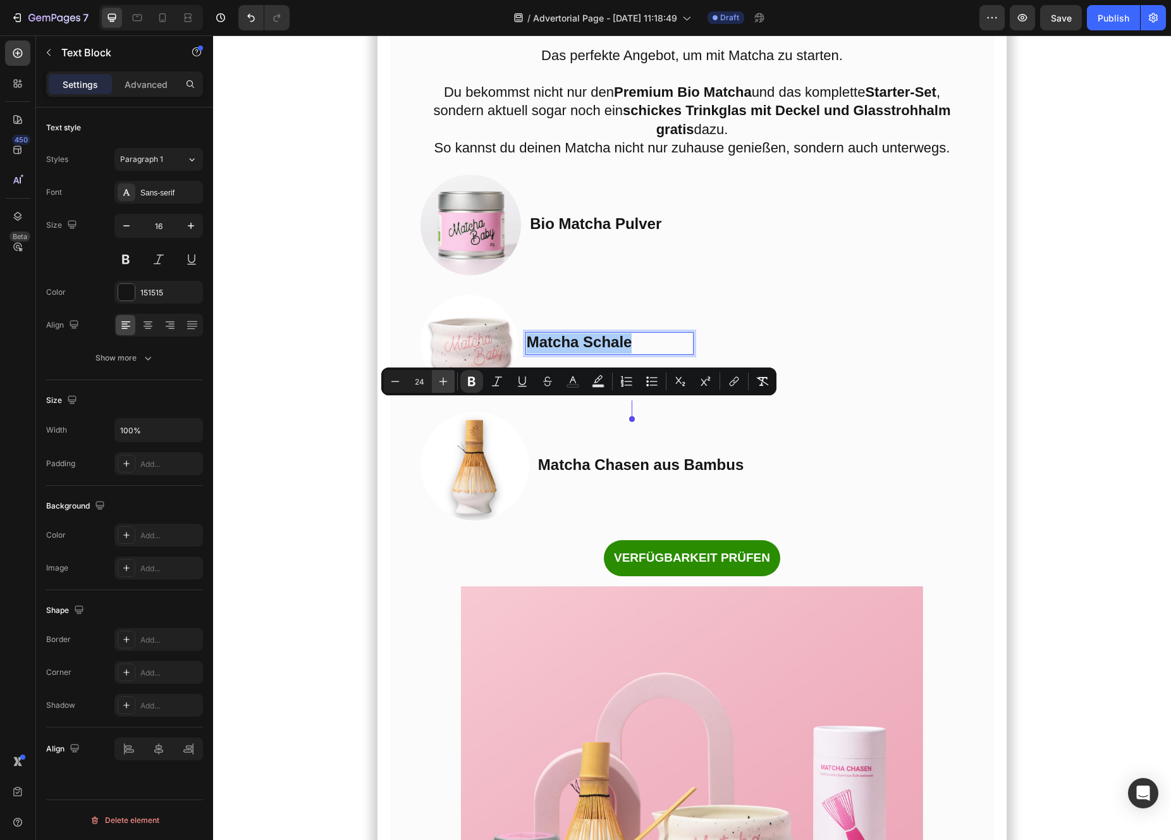
click at [445, 381] on icon "Editor contextual toolbar" at bounding box center [443, 381] width 8 height 8
click at [391, 383] on icon "Editor contextual toolbar" at bounding box center [395, 381] width 13 height 13
type input "24"
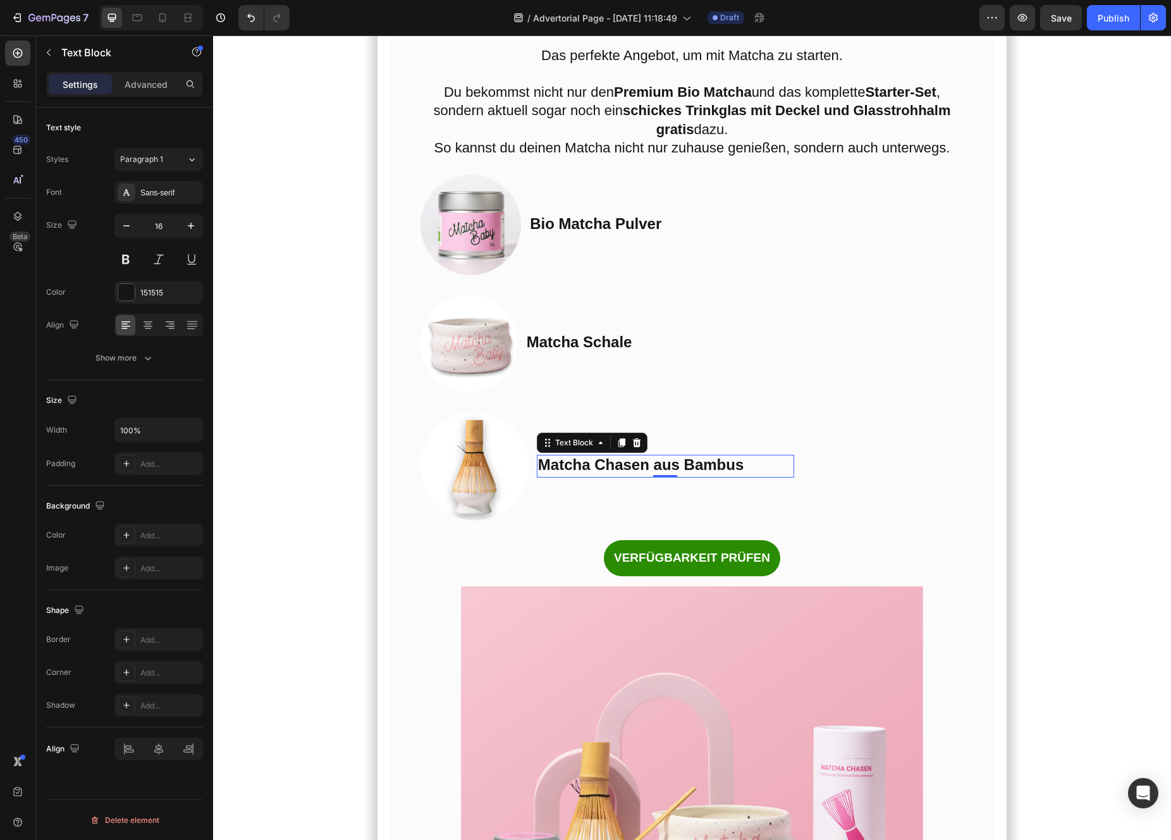
click at [573, 473] on strong "Matcha Chasen aus Bambus" at bounding box center [640, 464] width 205 height 17
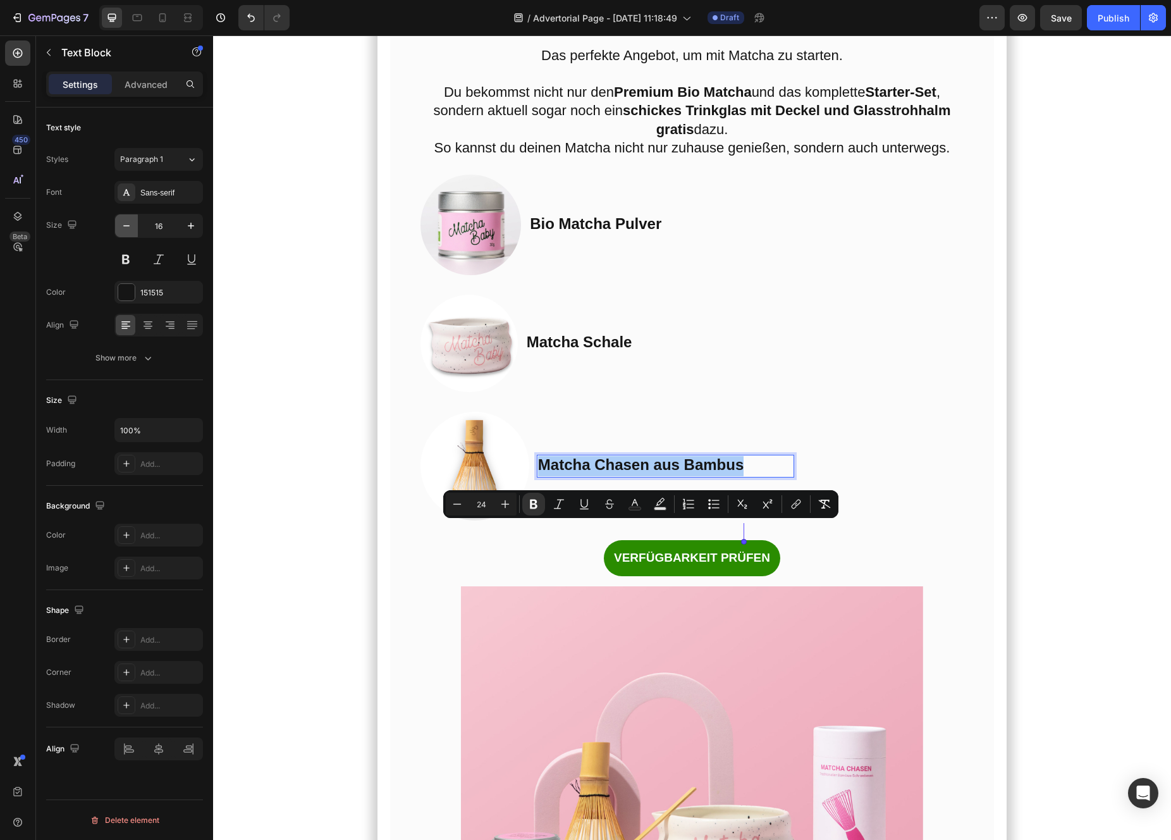
click at [123, 227] on icon "button" at bounding box center [126, 225] width 13 height 13
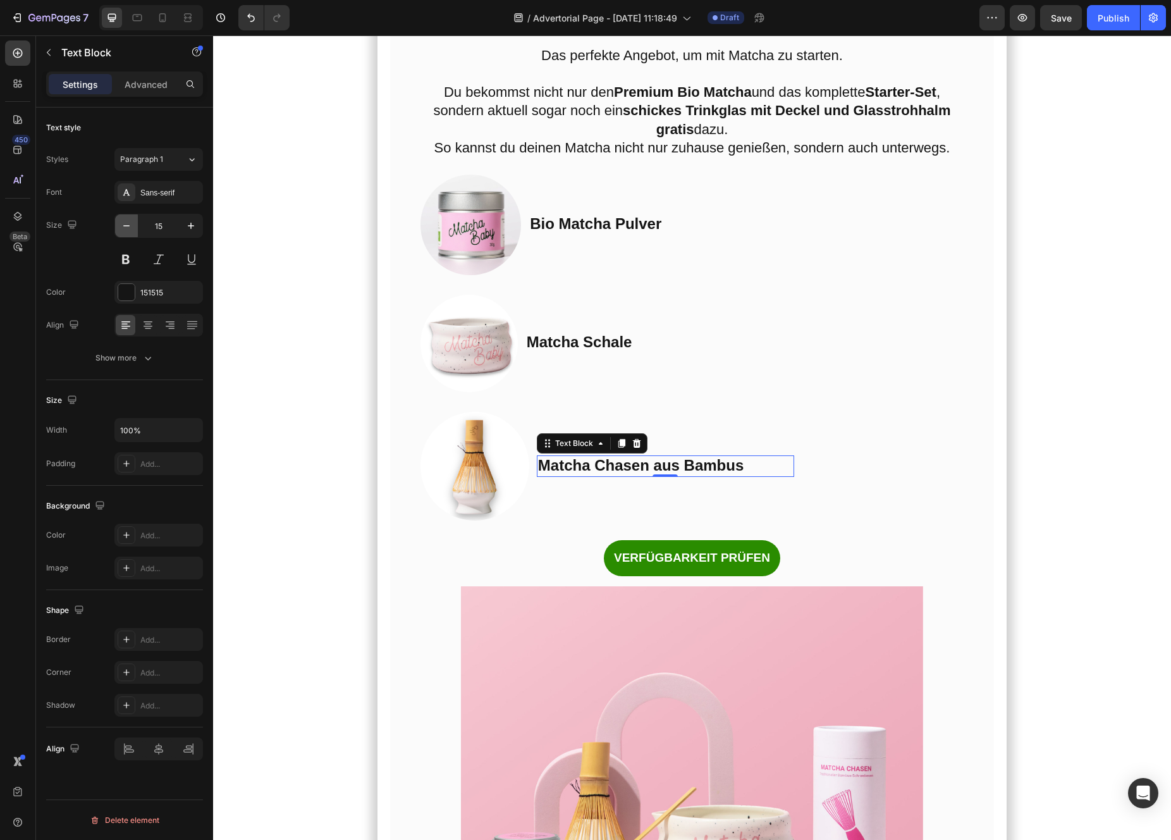
click at [123, 227] on icon "button" at bounding box center [126, 225] width 13 height 13
click at [185, 227] on icon "button" at bounding box center [191, 225] width 13 height 13
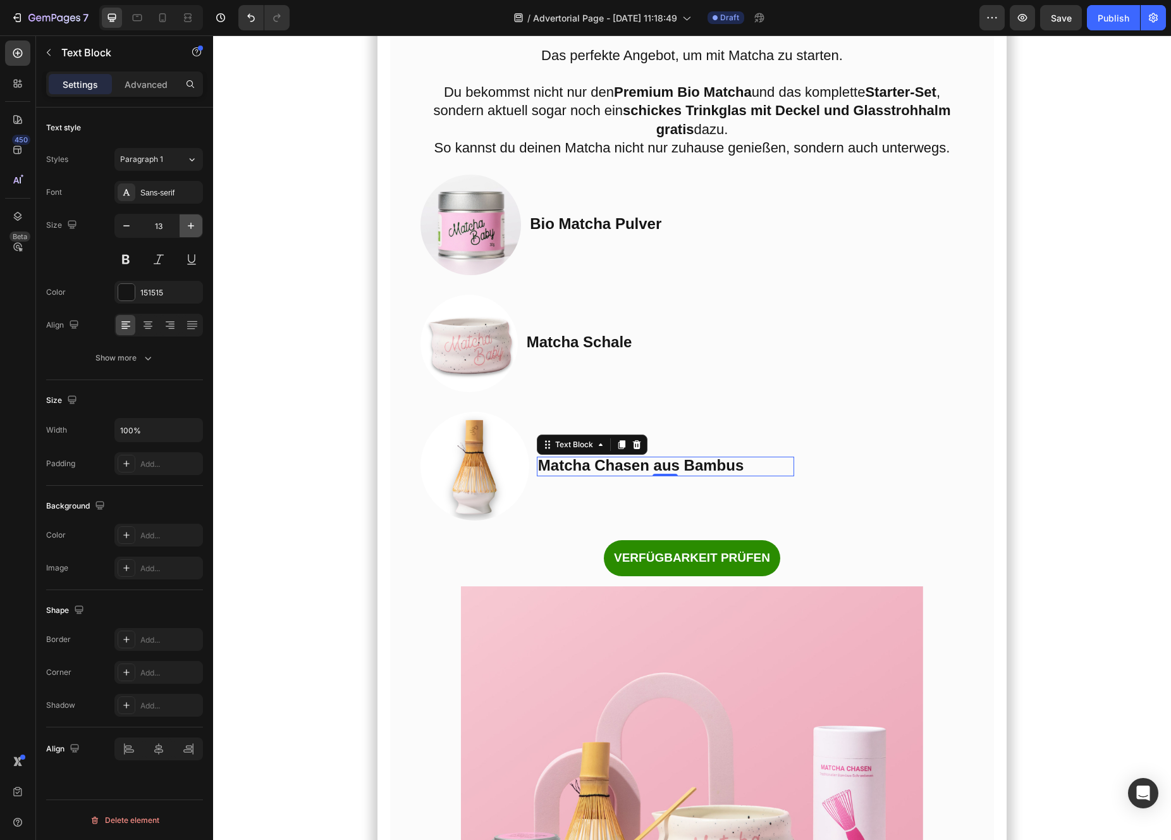
click at [185, 227] on icon "button" at bounding box center [191, 225] width 13 height 13
type input "16"
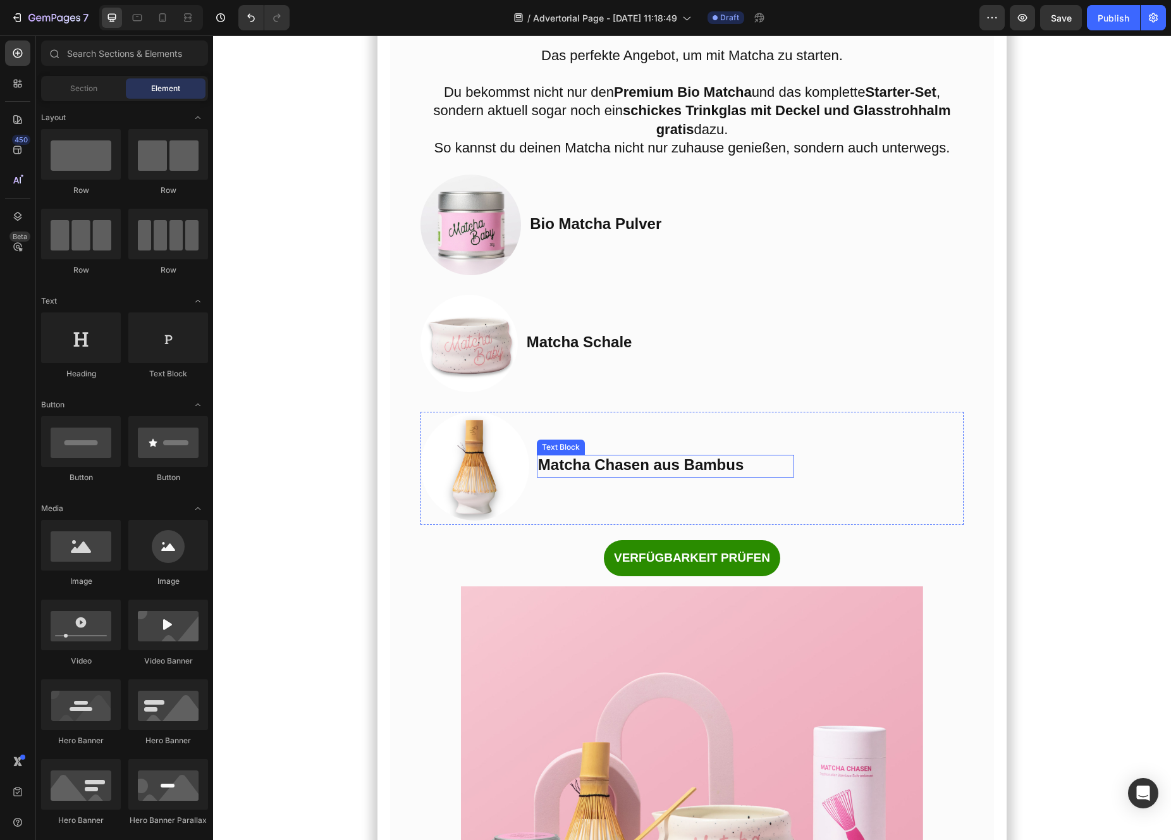
click at [705, 476] on p "Matcha Chasen aus Bambus" at bounding box center [665, 466] width 255 height 20
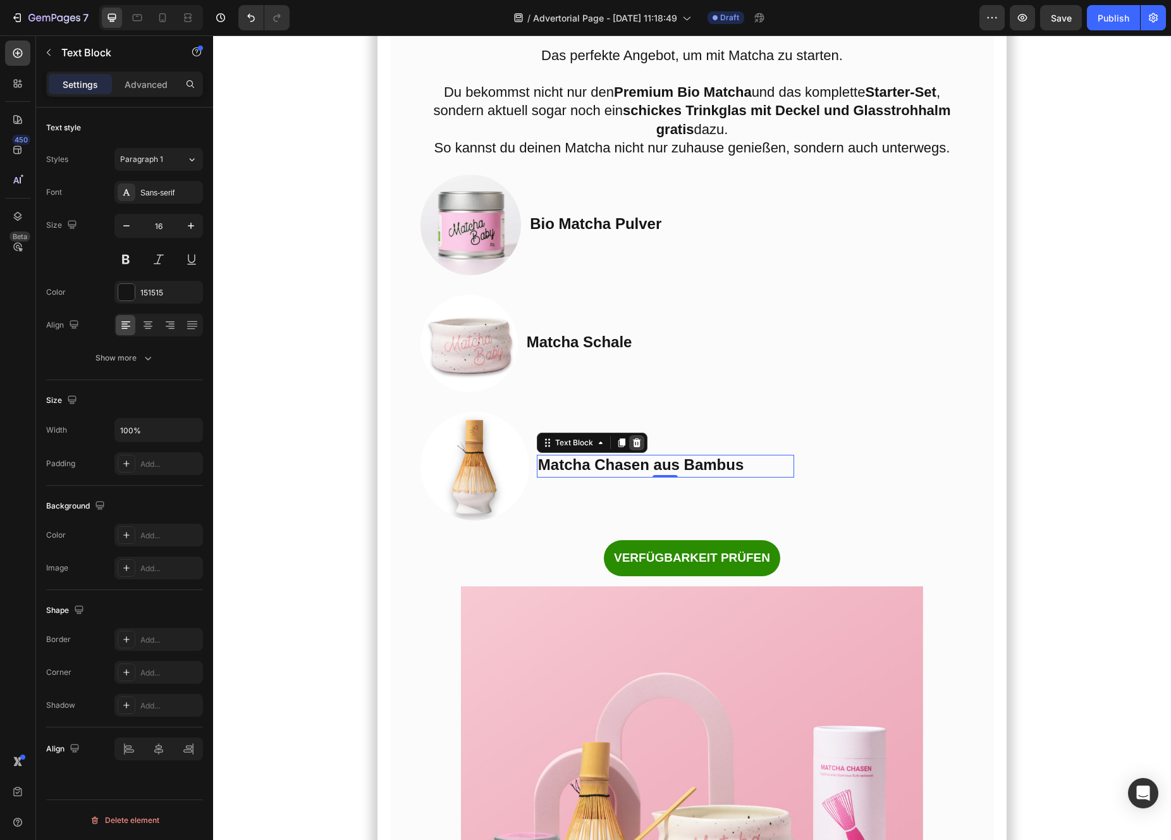
click at [635, 448] on icon at bounding box center [637, 443] width 10 height 10
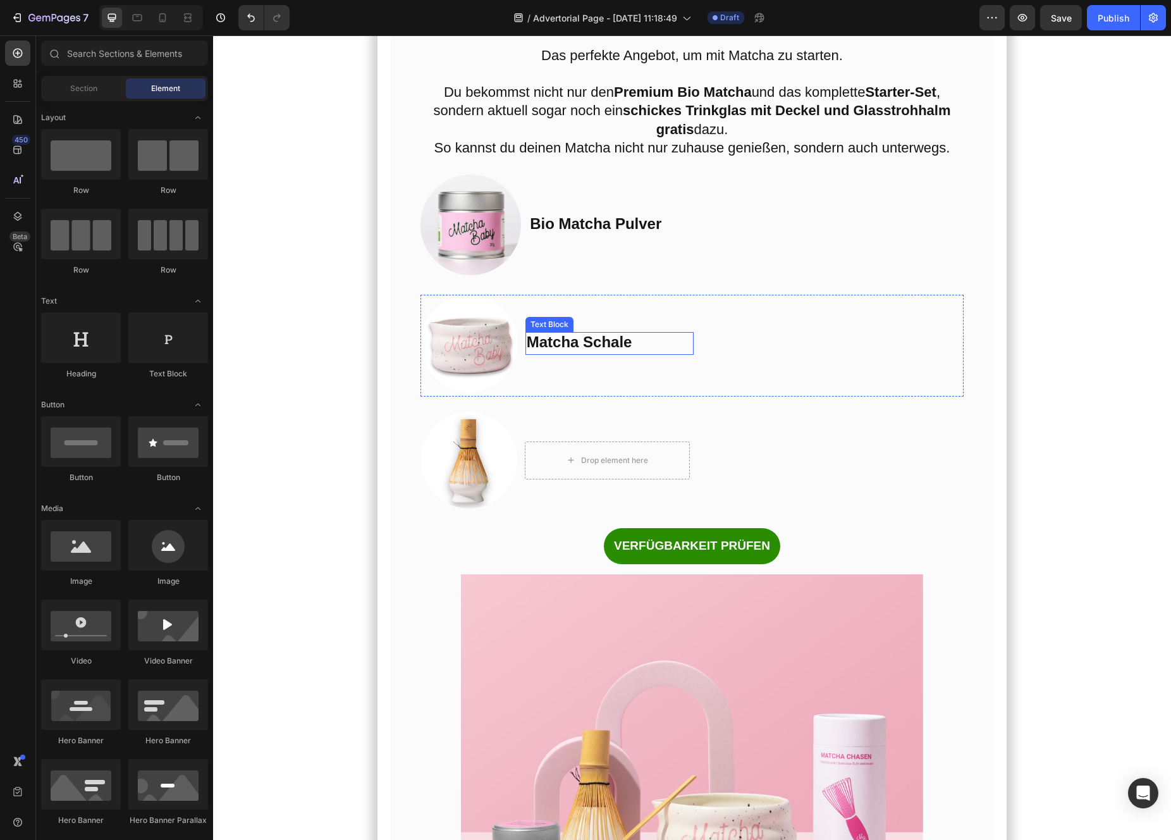
click at [593, 350] on strong "Matcha Schale" at bounding box center [580, 341] width 106 height 17
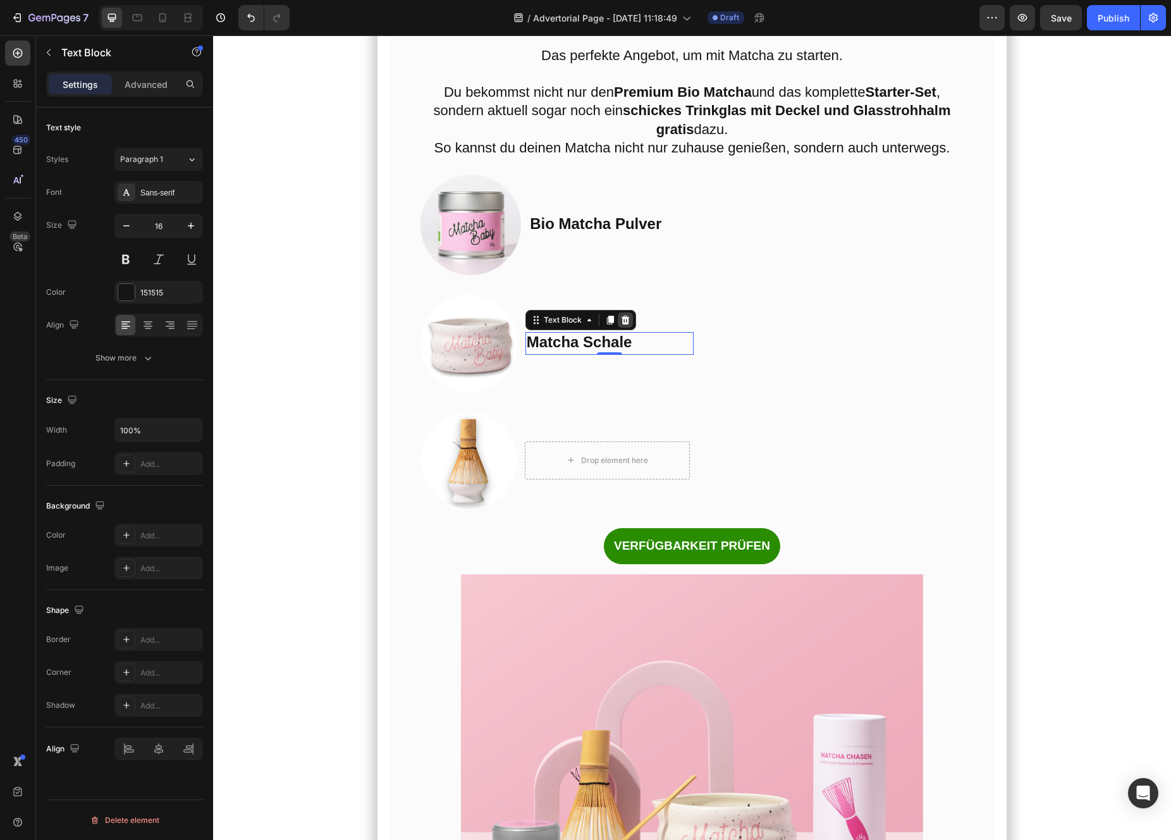
click at [632, 328] on div at bounding box center [625, 319] width 15 height 15
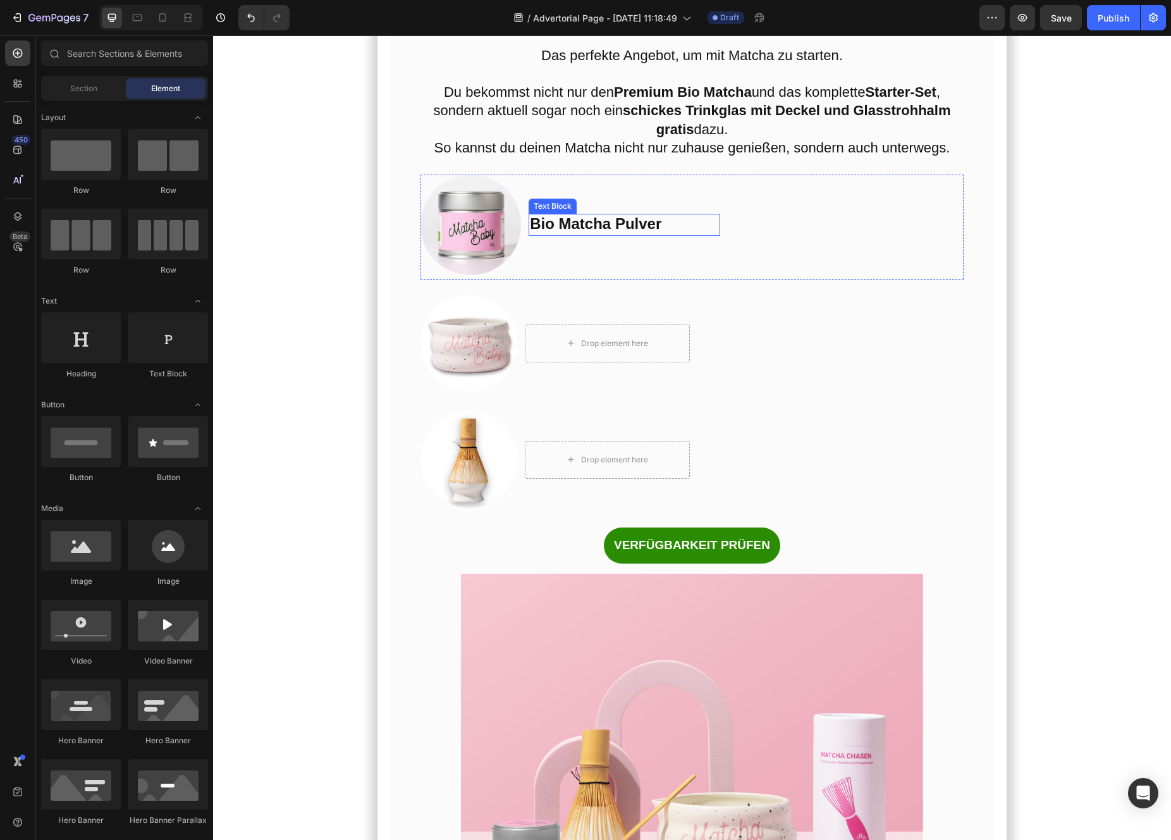
click at [630, 232] on strong "Bio Matcha Pulver" at bounding box center [596, 223] width 132 height 17
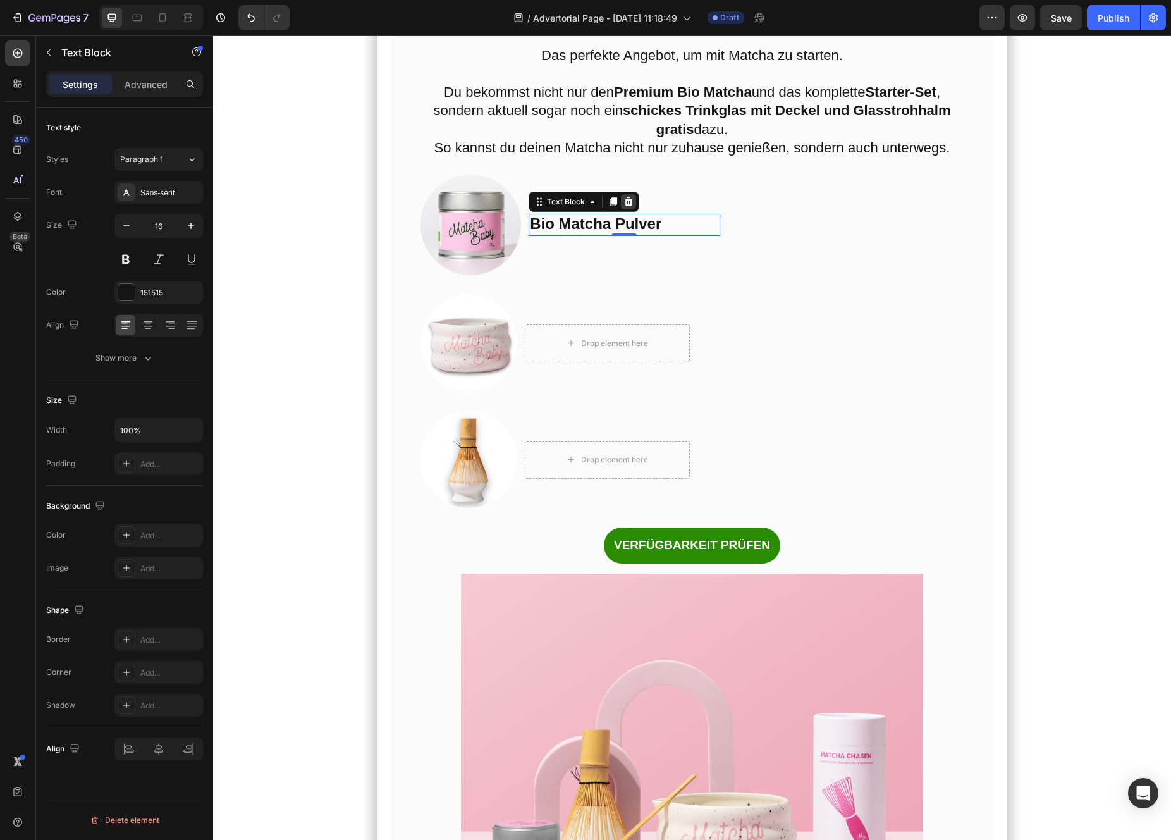
click at [634, 209] on div at bounding box center [628, 201] width 15 height 15
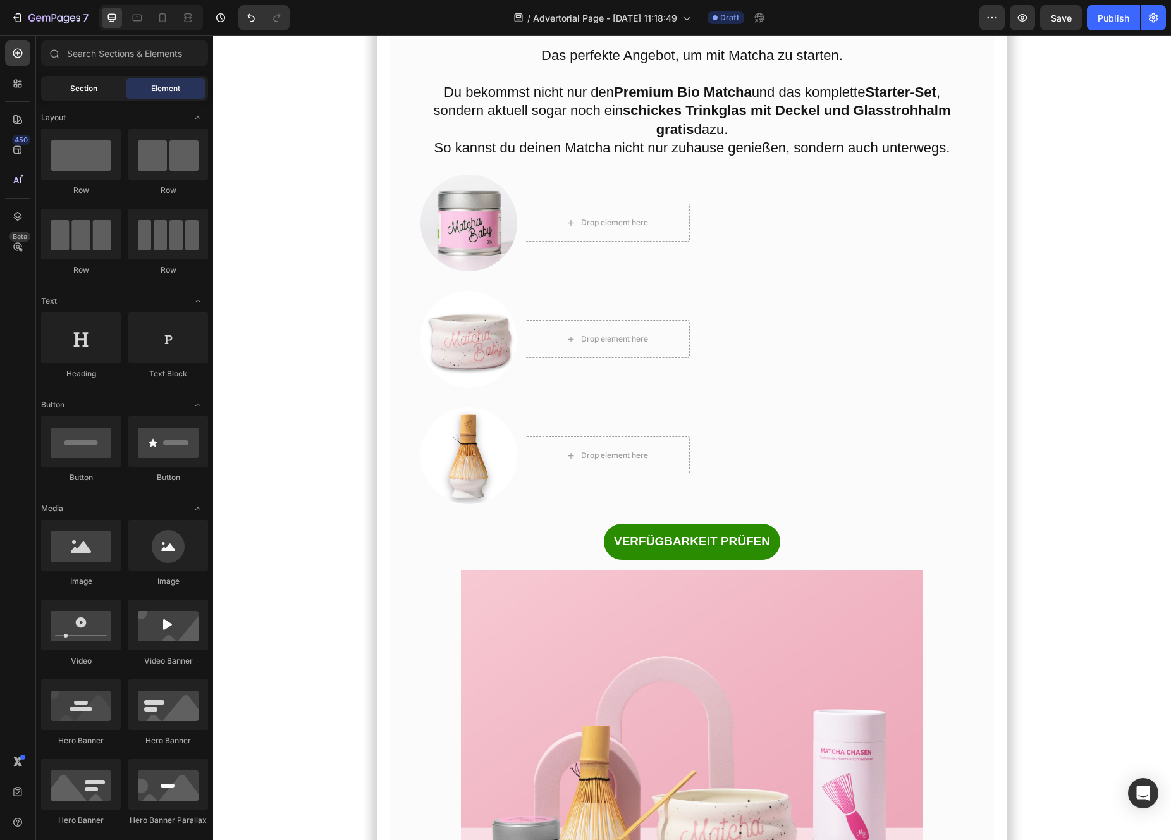
click at [82, 89] on span "Section" at bounding box center [83, 88] width 27 height 11
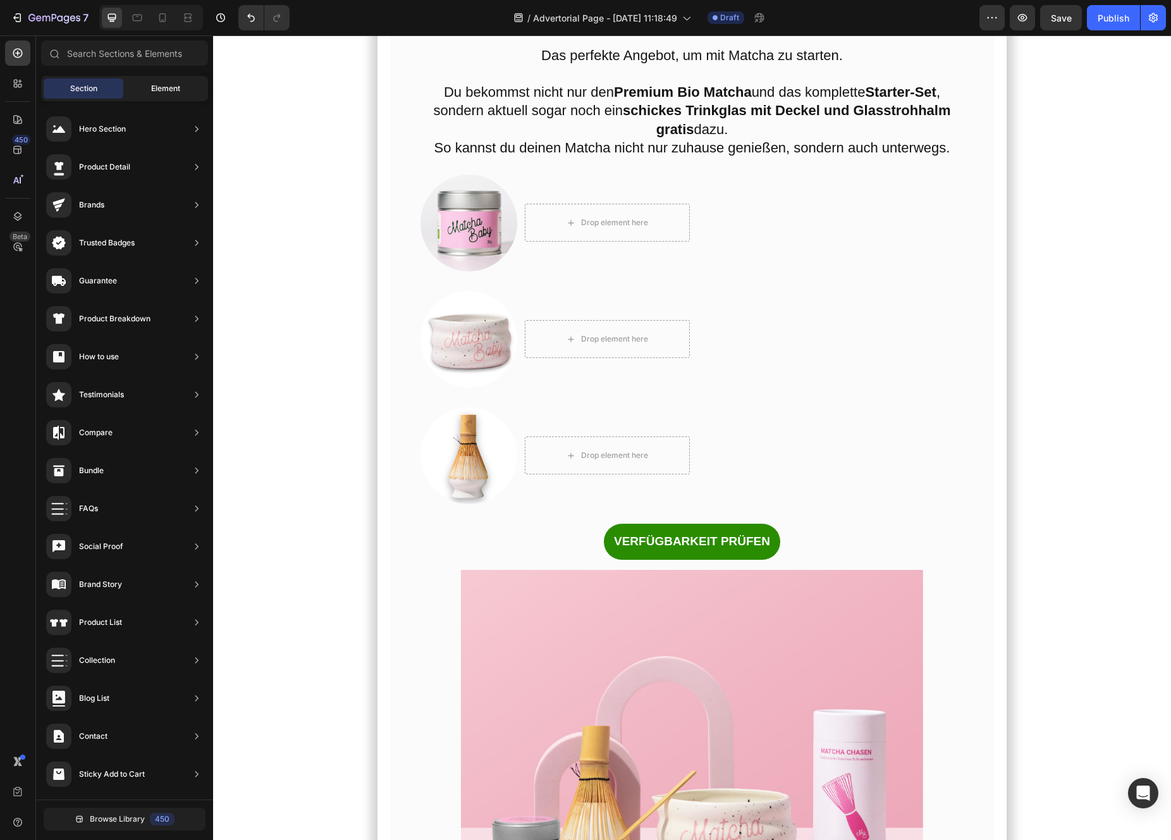
click at [152, 91] on span "Element" at bounding box center [165, 88] width 29 height 11
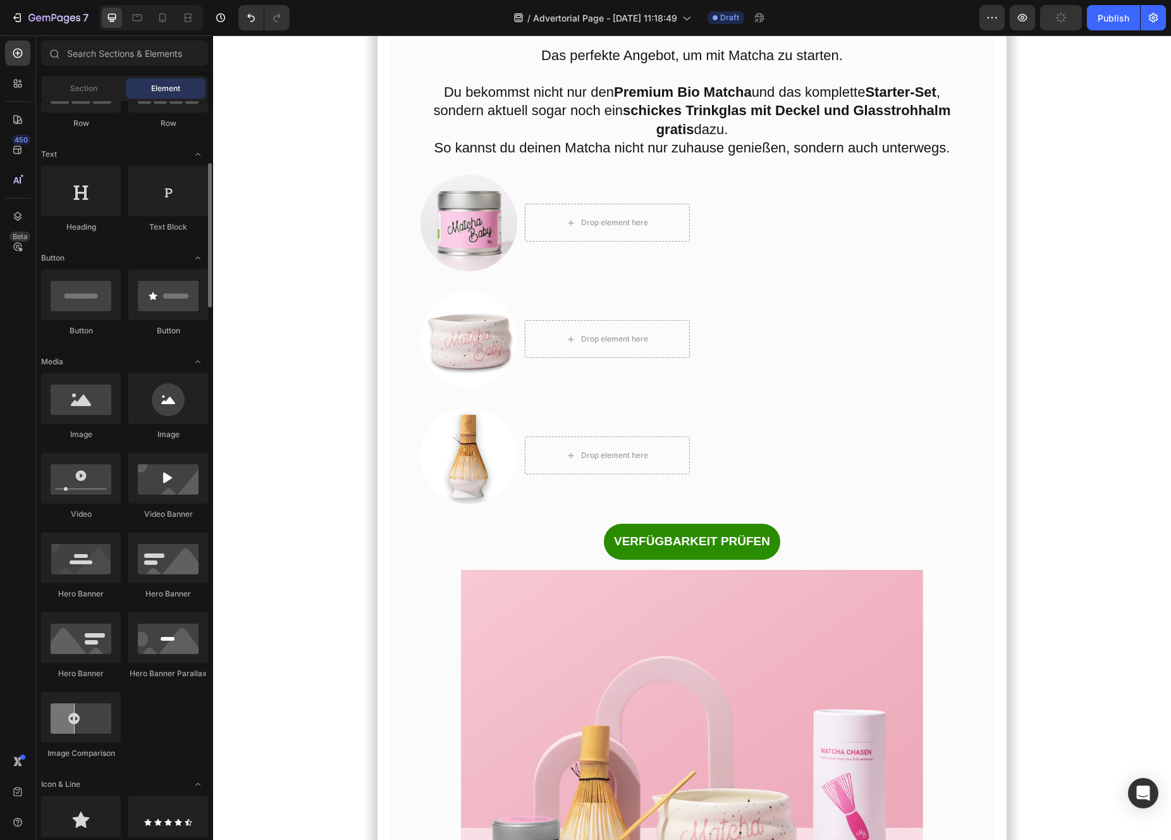
scroll to position [15, 0]
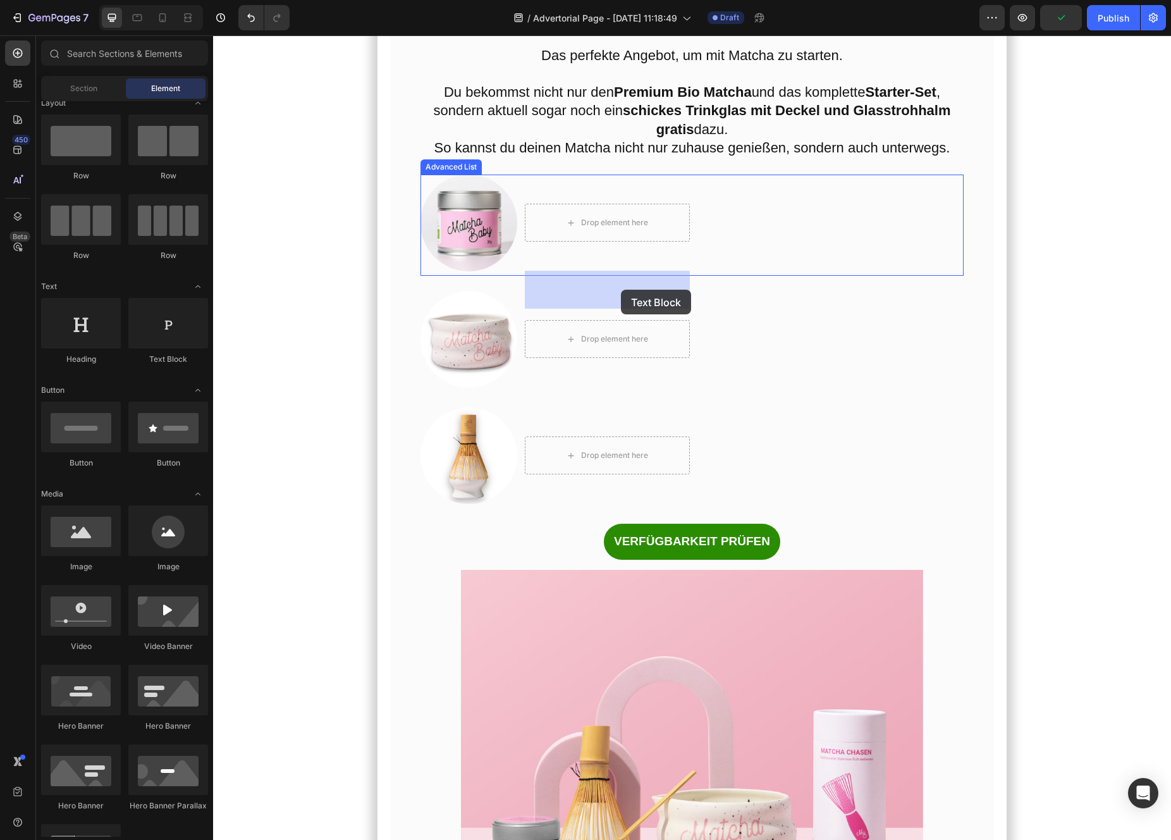
drag, startPoint x: 360, startPoint y: 353, endPoint x: 621, endPoint y: 290, distance: 268.2
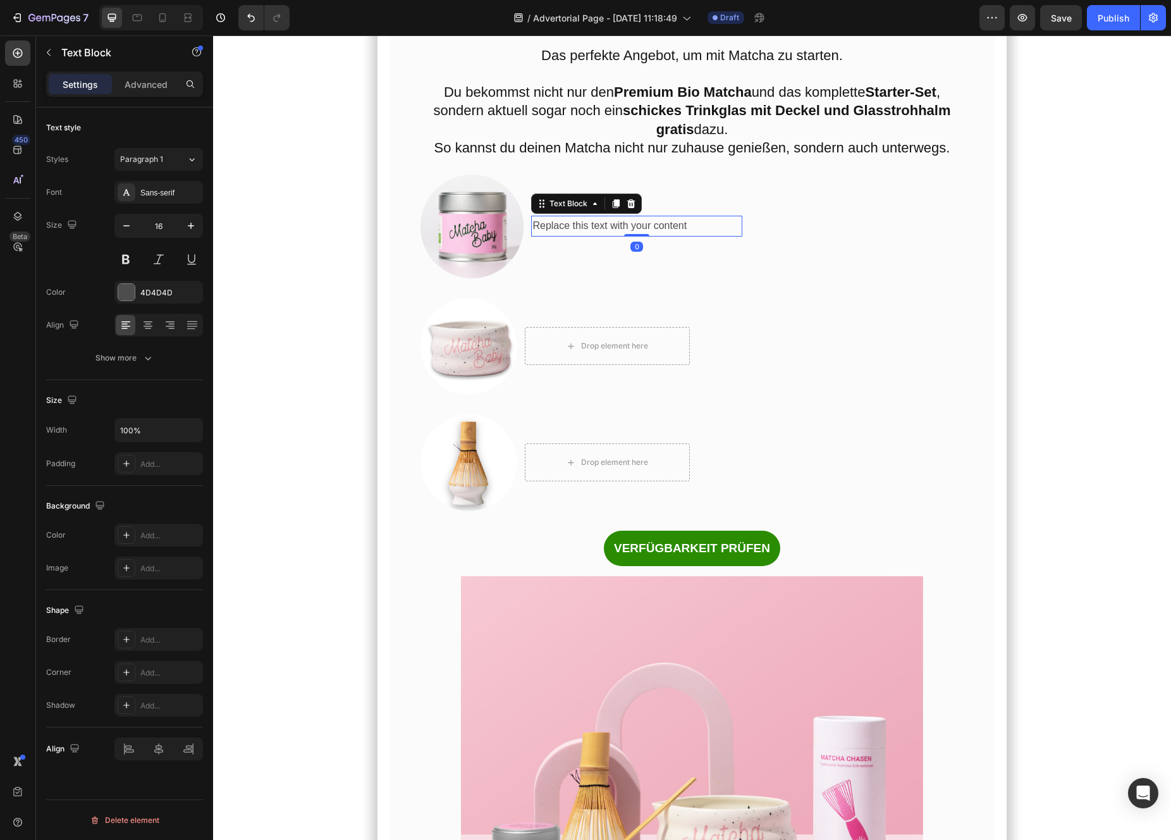
click at [567, 236] on div "Replace this text with your content" at bounding box center [636, 226] width 211 height 21
click at [567, 235] on p "Replace this text with your content" at bounding box center [636, 226] width 209 height 18
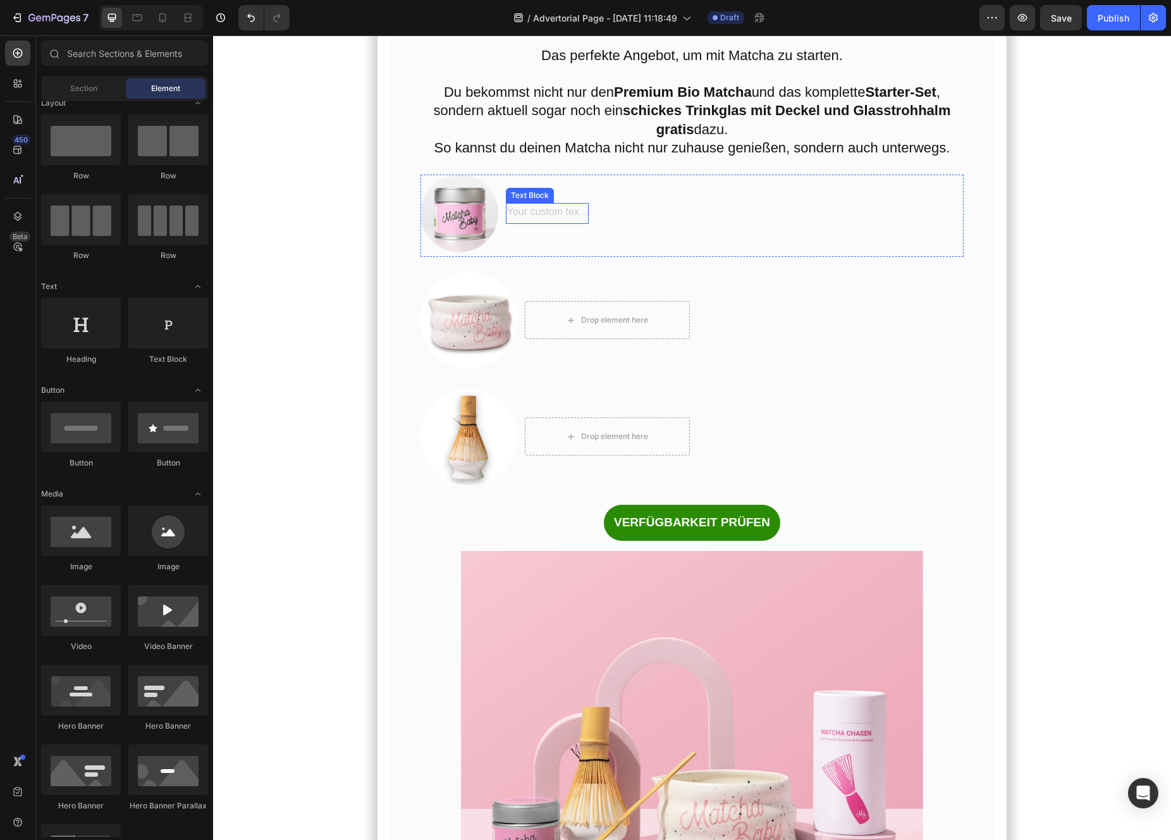
click at [573, 224] on div "Rich Text Editor. Editing area: main" at bounding box center [547, 213] width 83 height 21
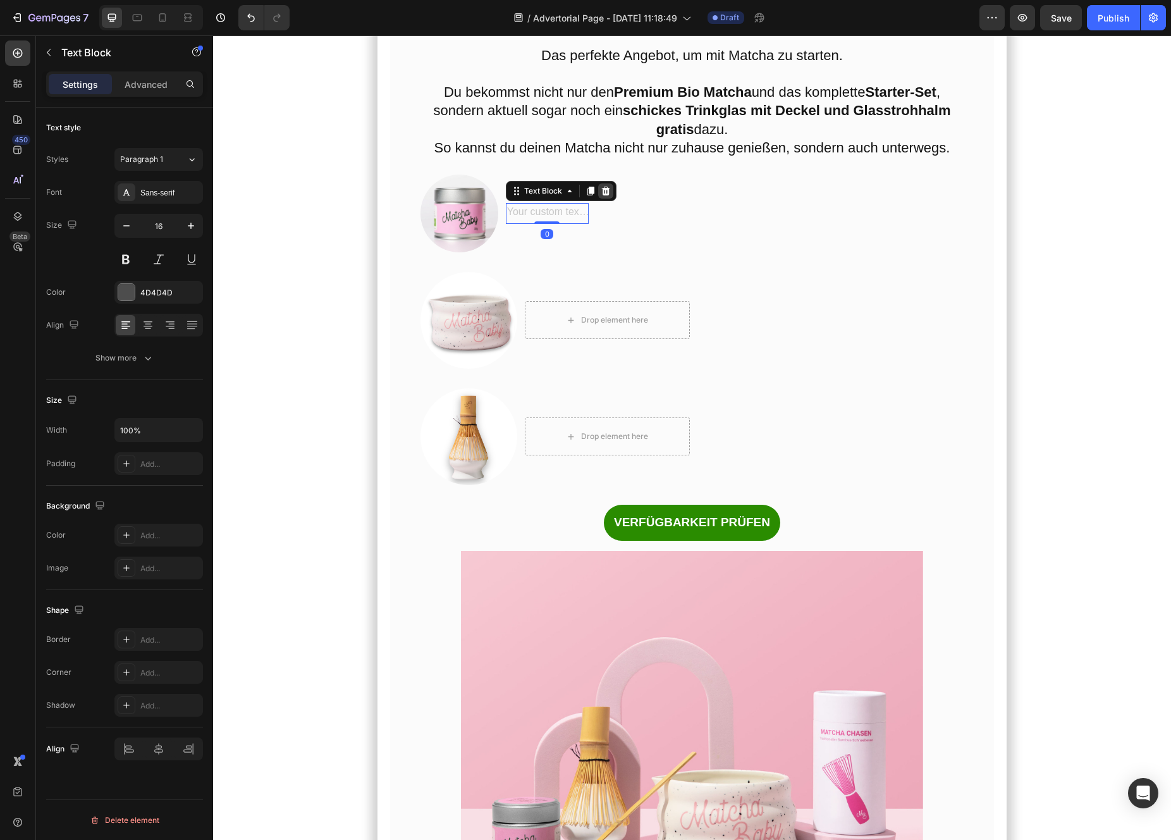
click at [604, 195] on icon at bounding box center [605, 191] width 8 height 9
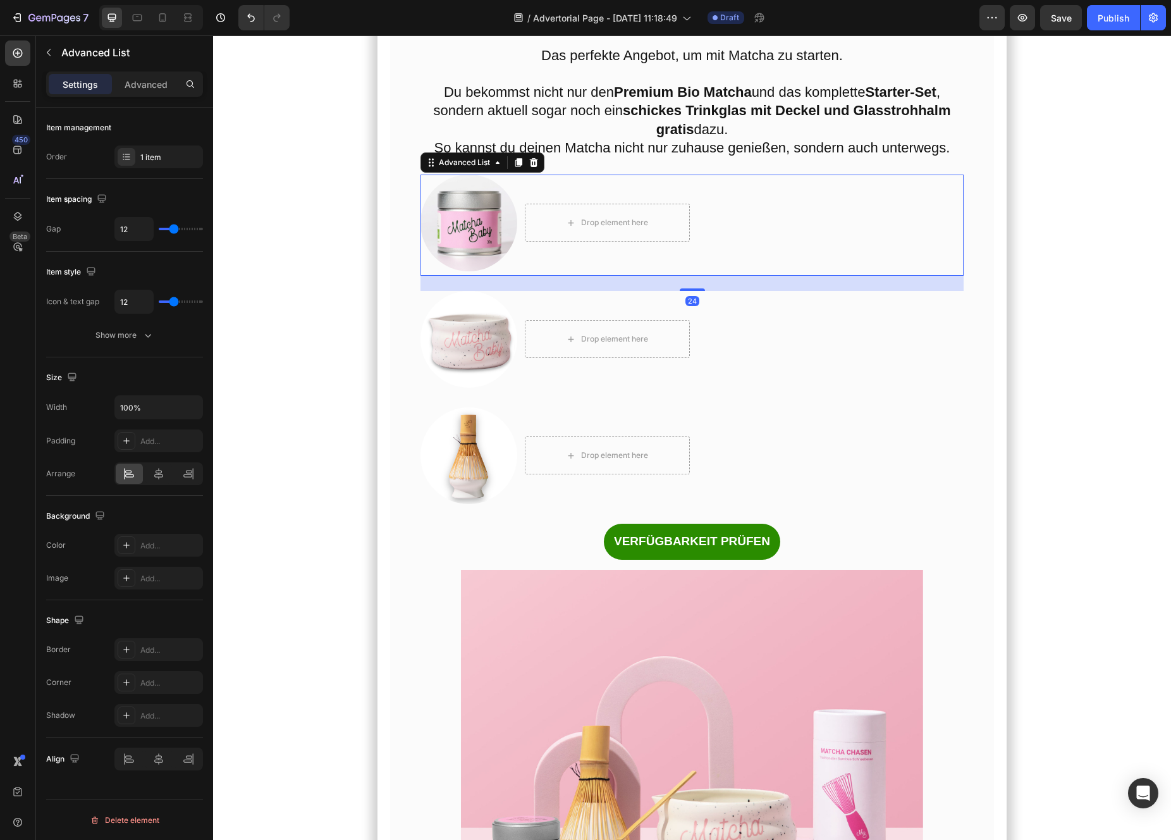
click at [586, 271] on li "Image Drop element here" at bounding box center [554, 223] width 269 height 97
click at [135, 92] on div "Advanced" at bounding box center [145, 84] width 63 height 20
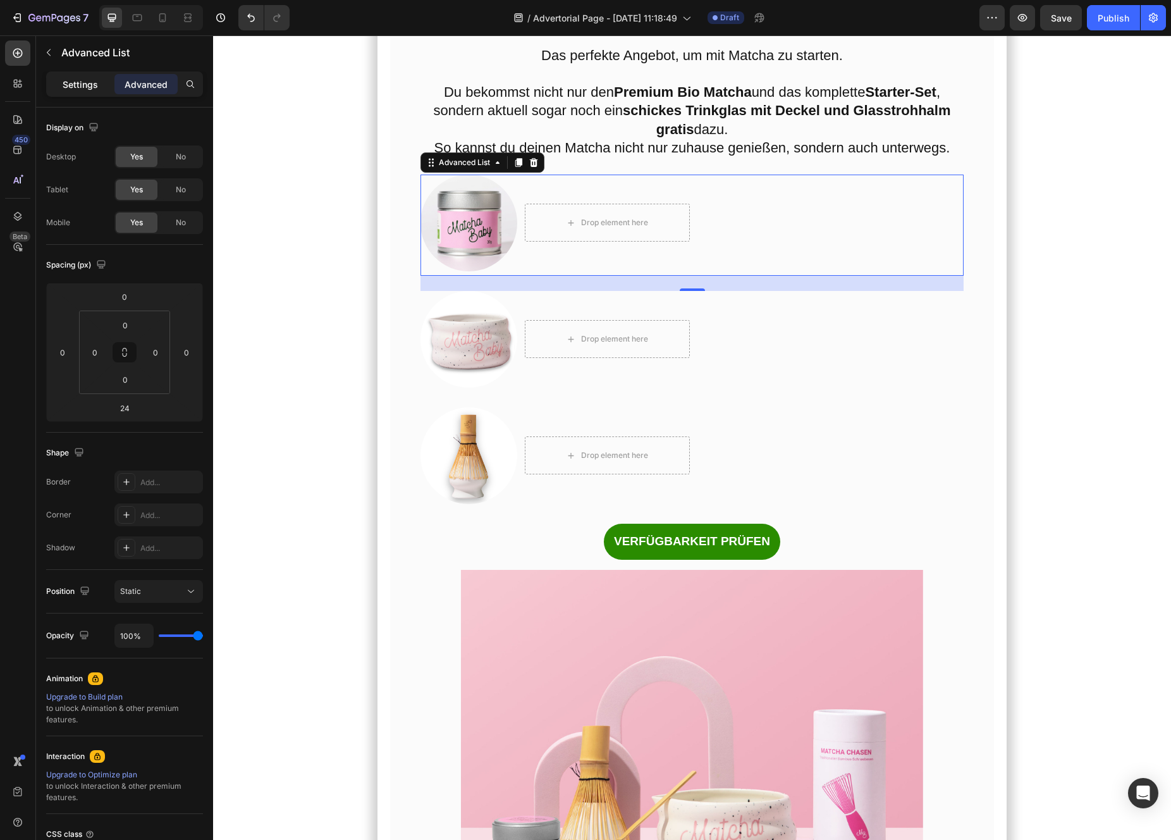
click at [84, 90] on p "Settings" at bounding box center [80, 84] width 35 height 13
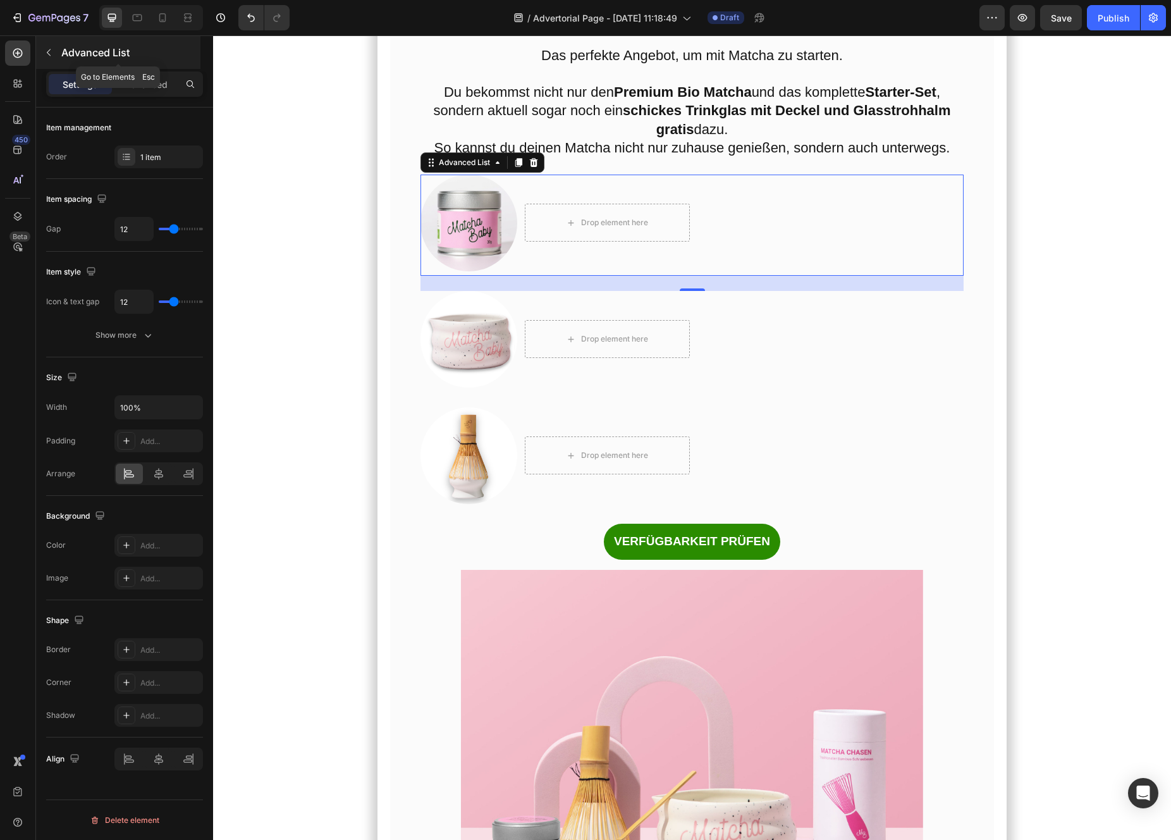
click at [62, 45] on p "Advanced List" at bounding box center [129, 52] width 137 height 15
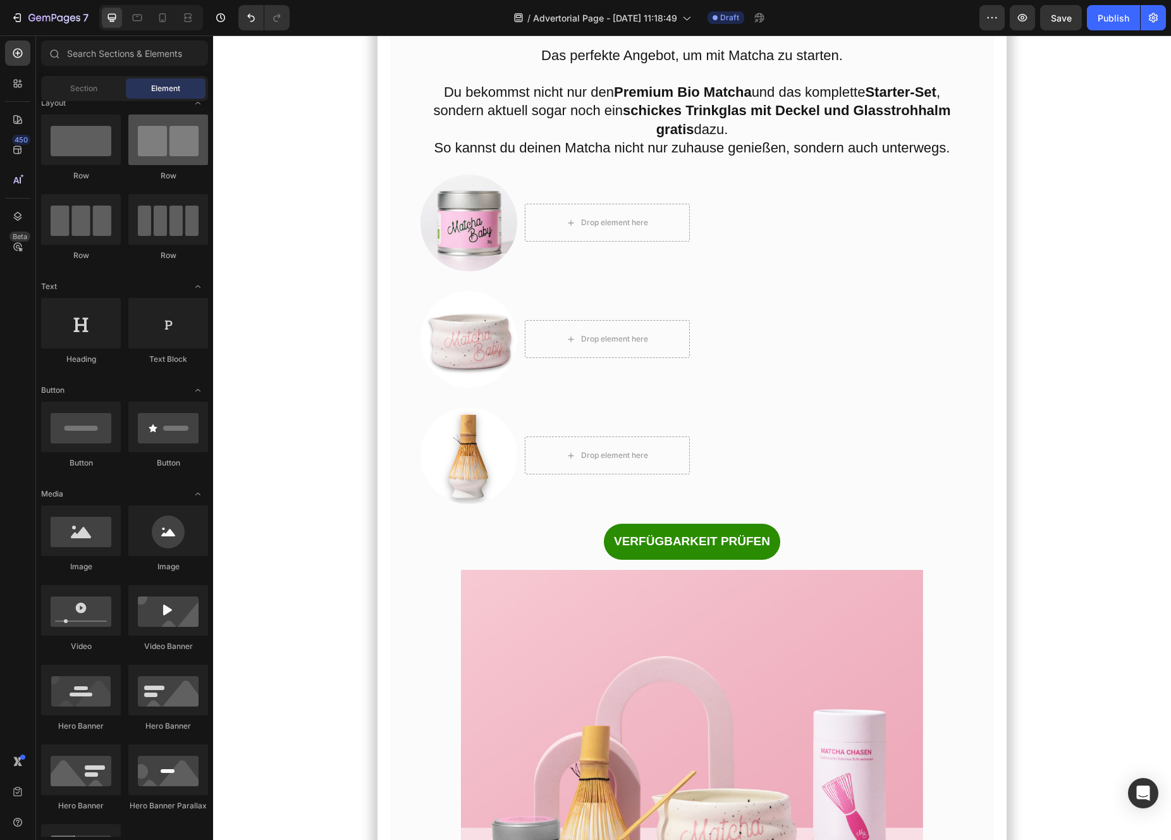
click at [165, 152] on div at bounding box center [168, 139] width 80 height 51
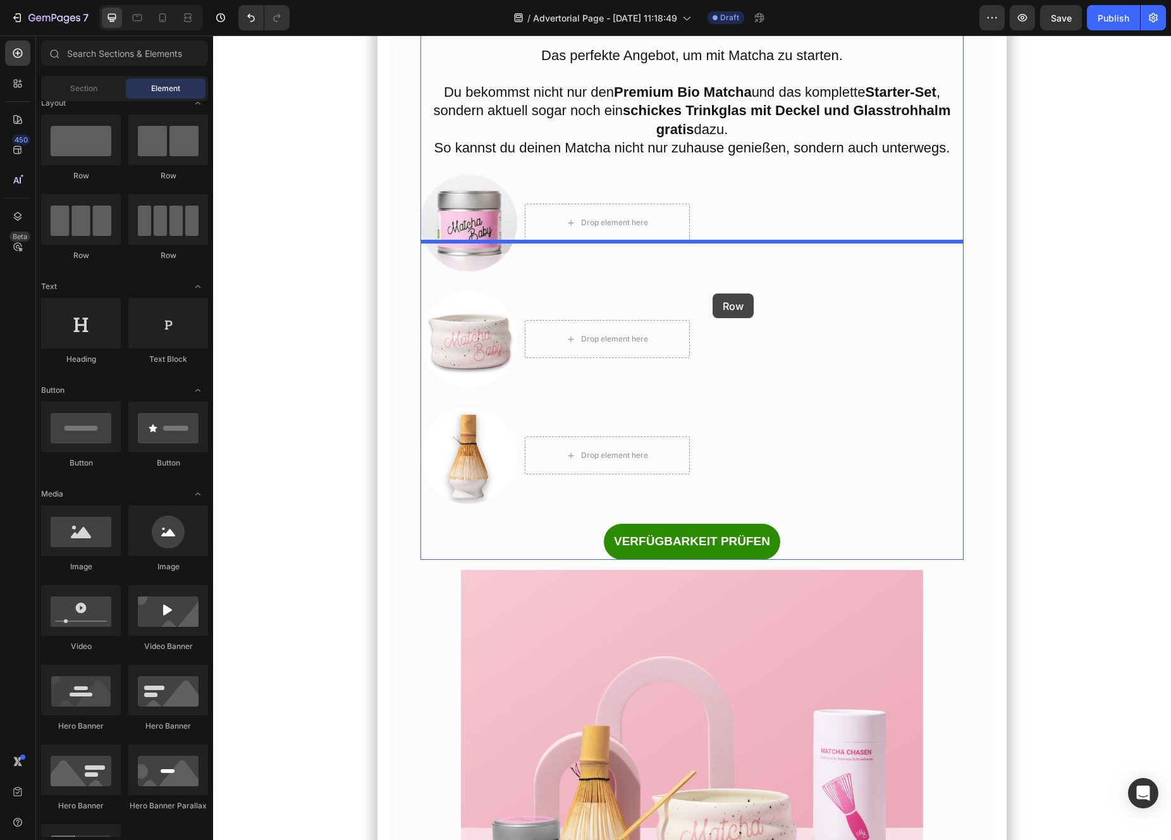
drag, startPoint x: 382, startPoint y: 189, endPoint x: 713, endPoint y: 293, distance: 346.8
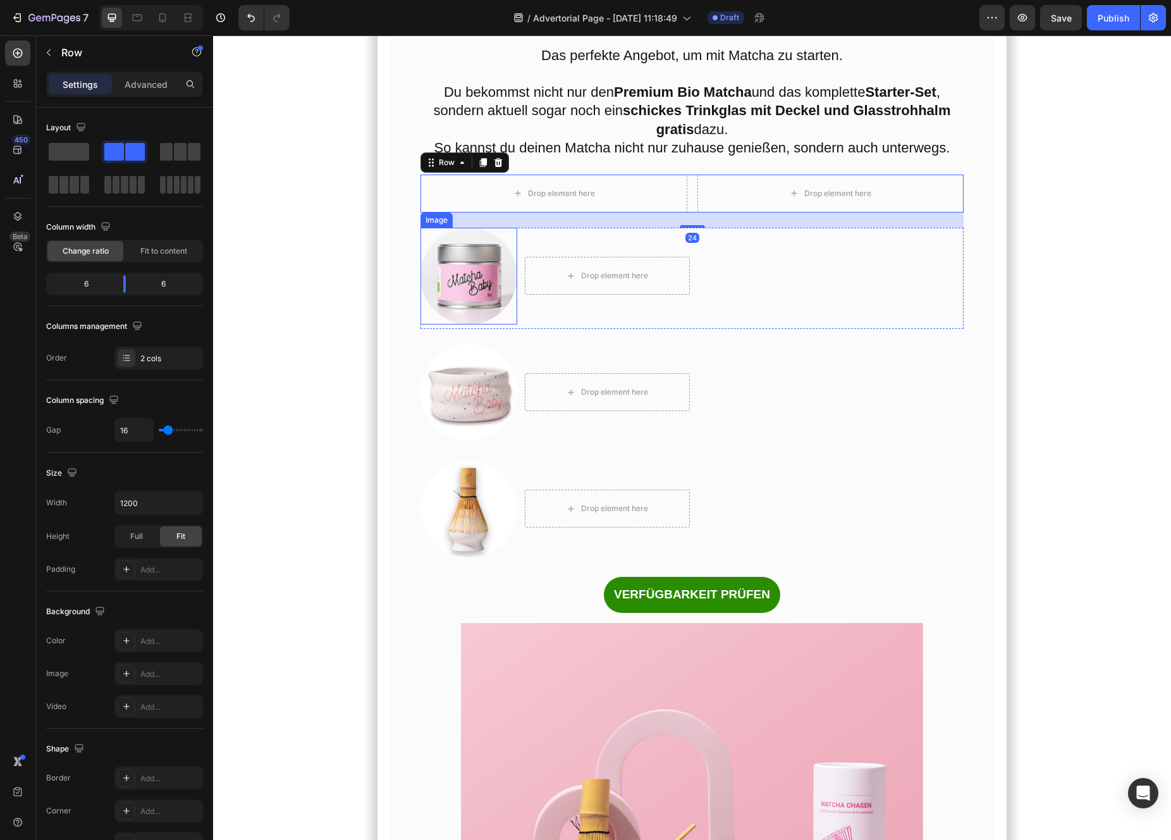
click at [479, 324] on img at bounding box center [468, 276] width 97 height 97
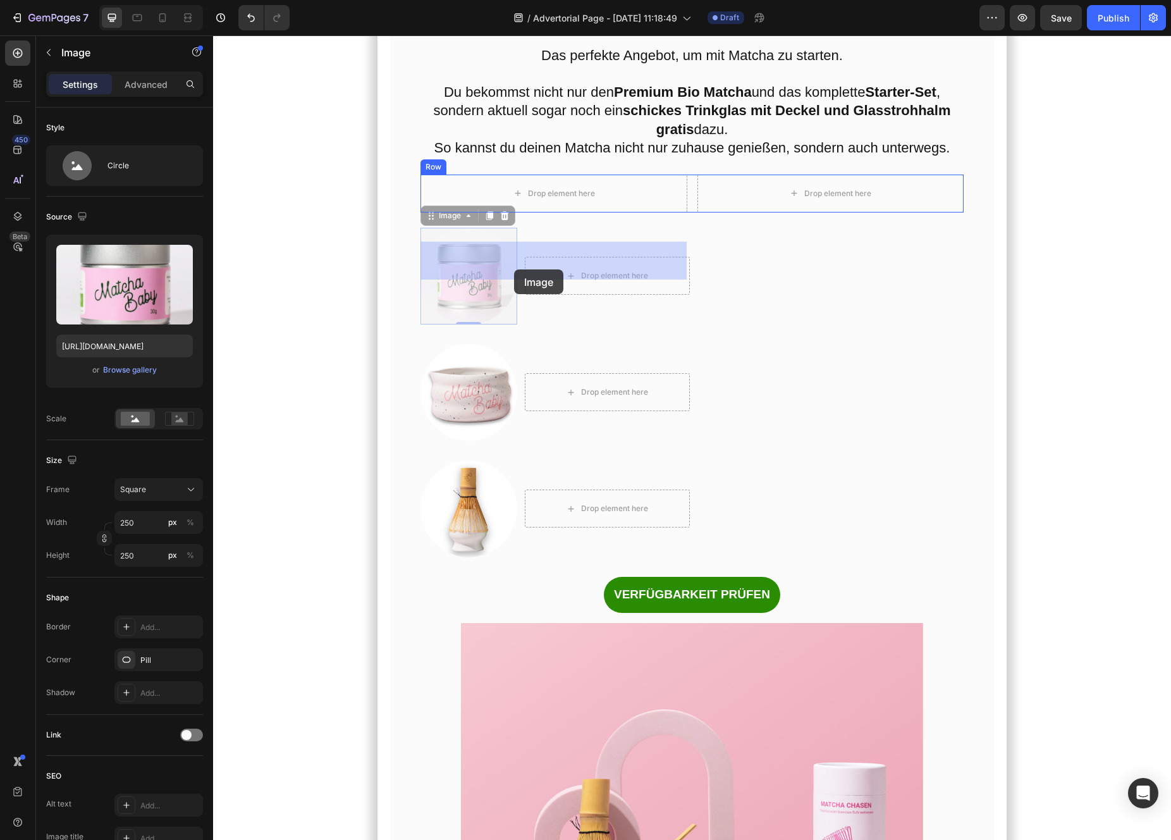
drag, startPoint x: 501, startPoint y: 383, endPoint x: 514, endPoint y: 269, distance: 114.6
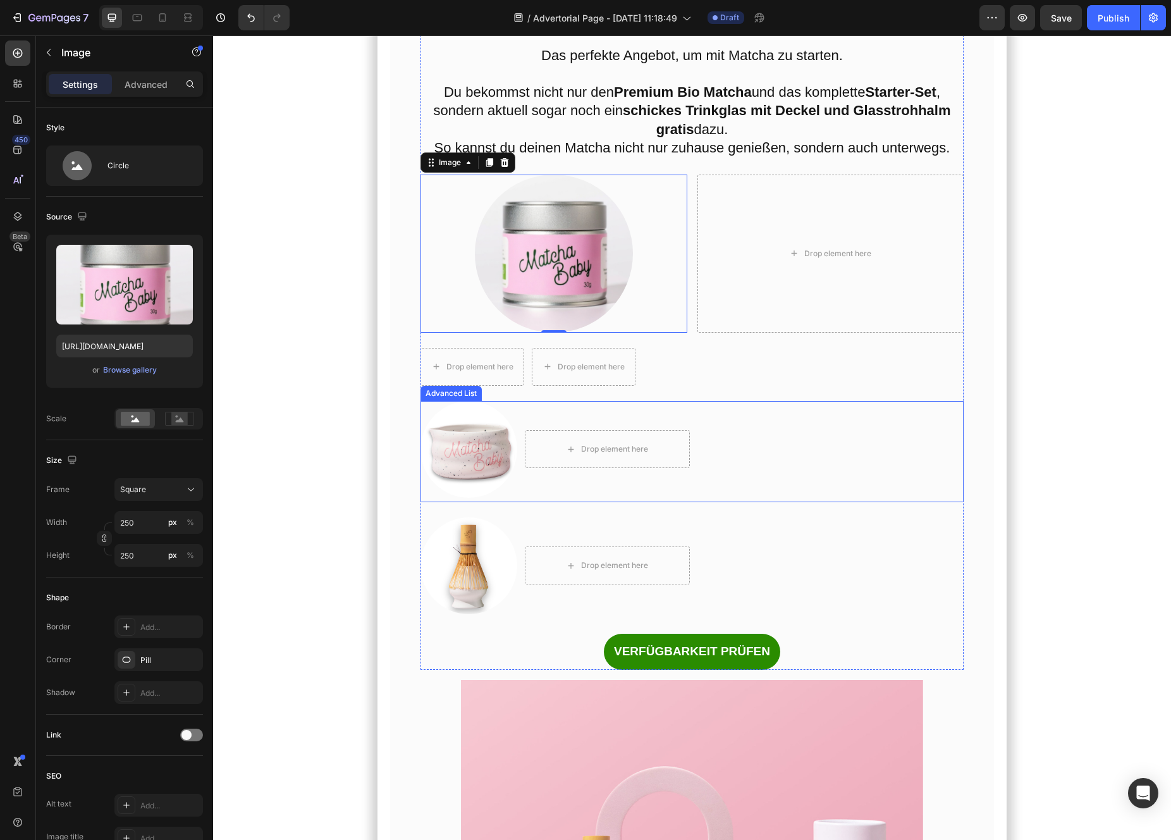
click at [710, 477] on div "Image Drop element here" at bounding box center [692, 451] width 544 height 101
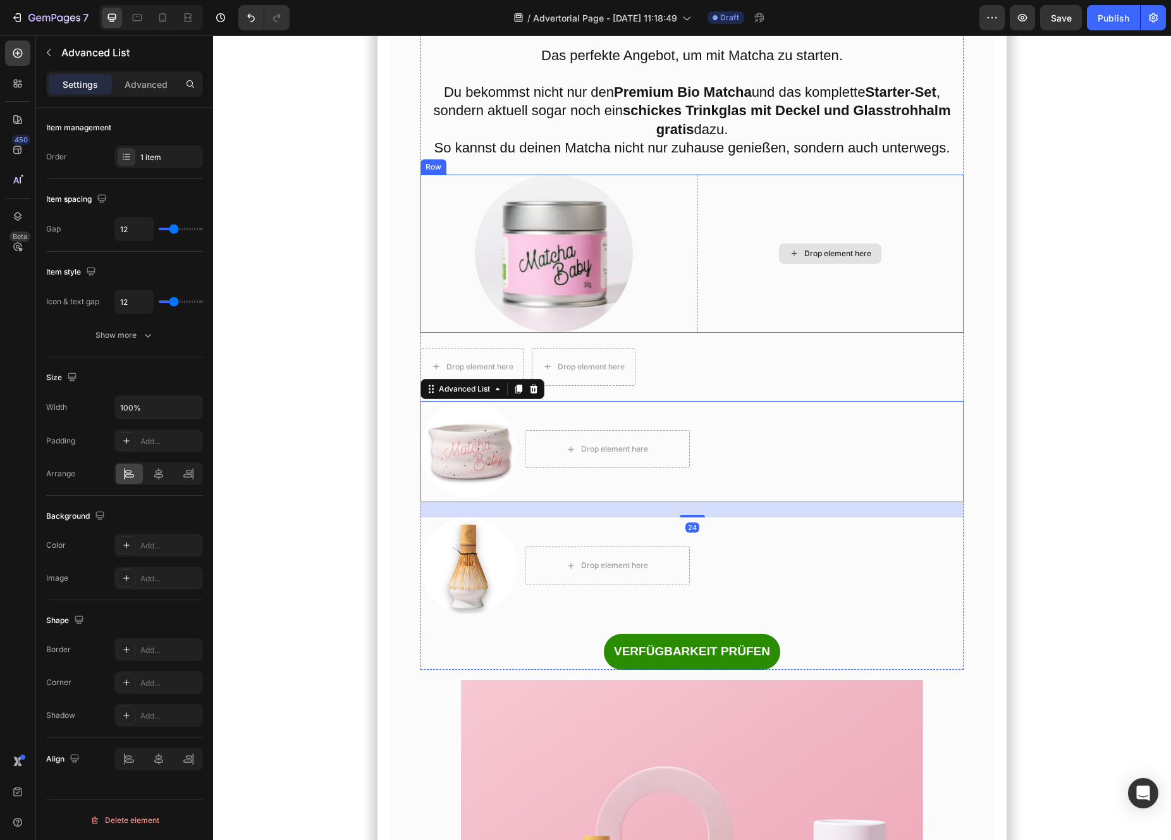
click at [704, 333] on div "Drop element here" at bounding box center [830, 254] width 267 height 158
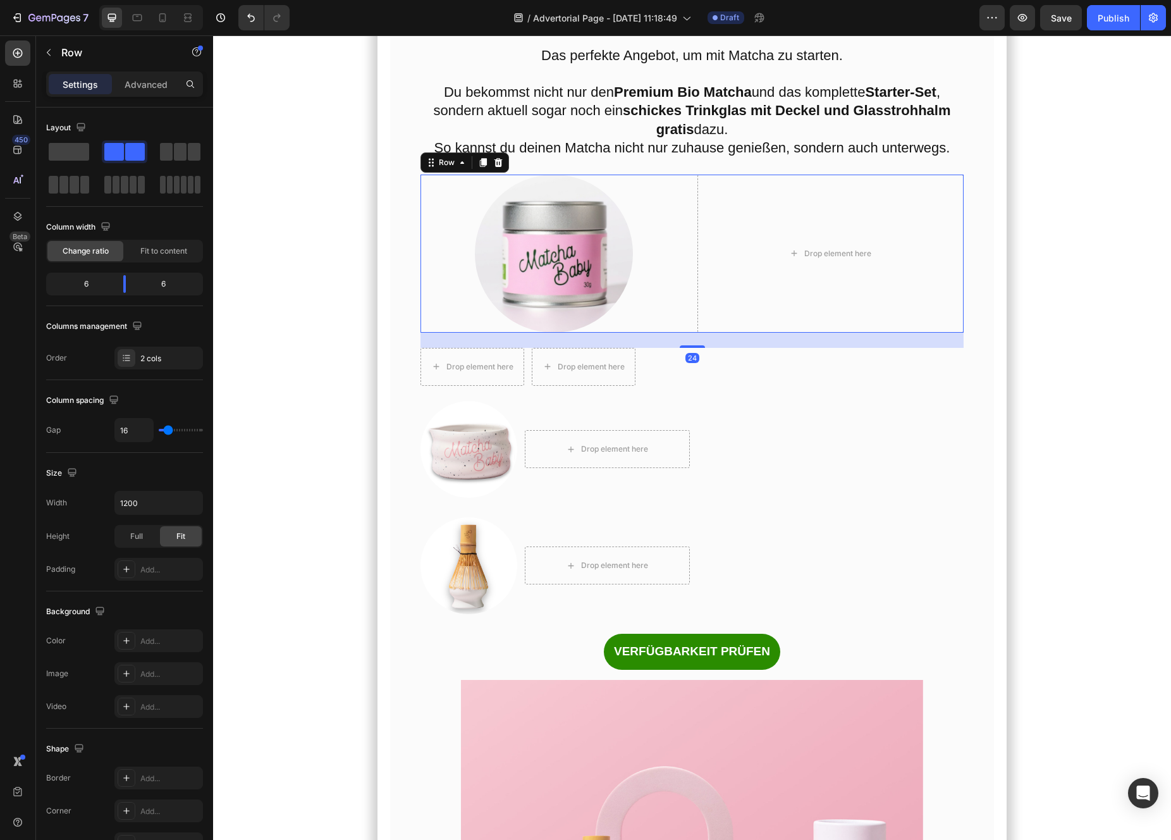
click at [690, 333] on div "Image Drop element here Row 24" at bounding box center [692, 254] width 544 height 158
click at [478, 168] on icon at bounding box center [483, 162] width 10 height 10
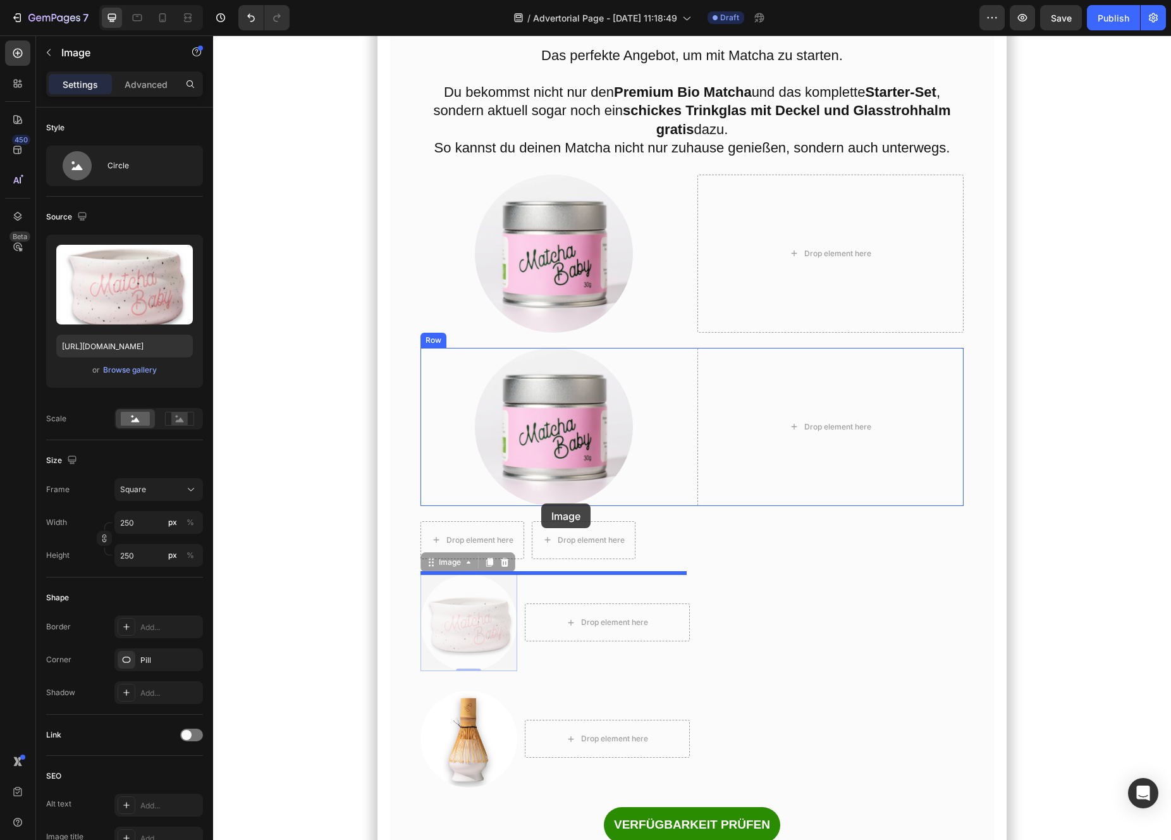
drag, startPoint x: 450, startPoint y: 692, endPoint x: 541, endPoint y: 503, distance: 209.3
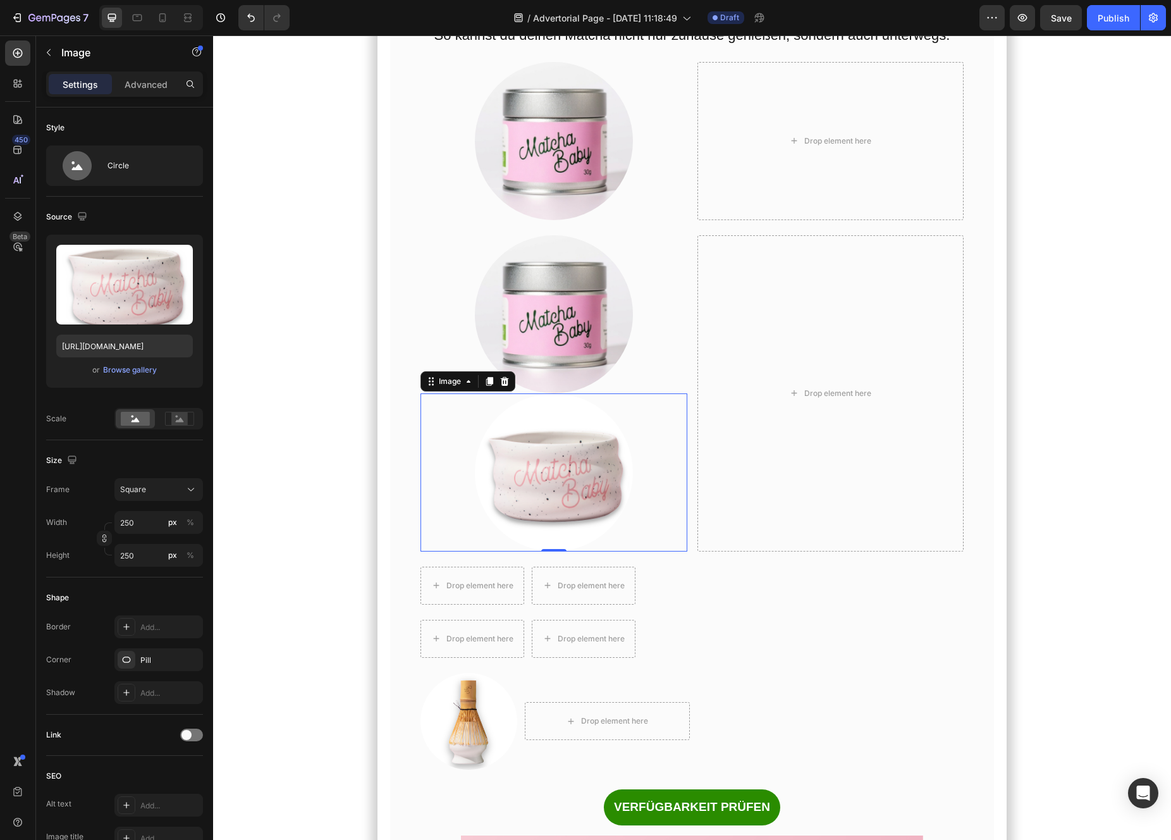
scroll to position [6371, 0]
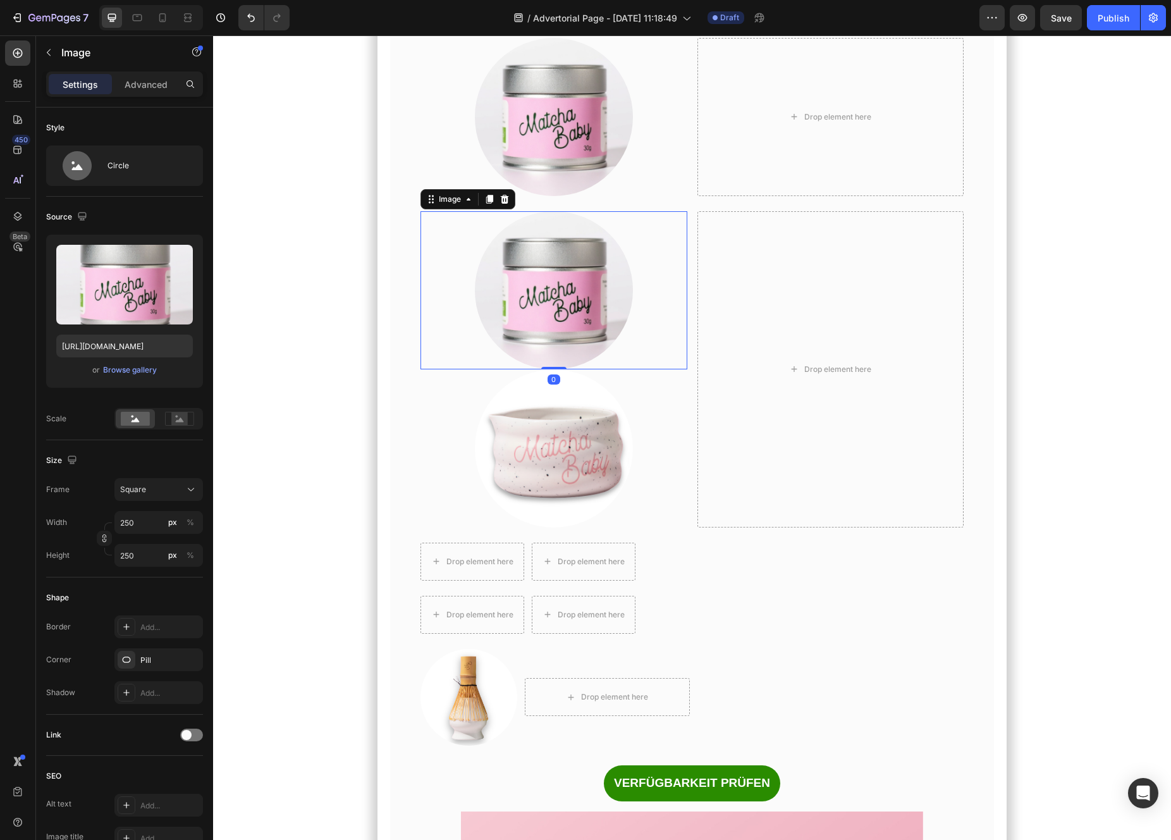
click at [607, 369] on img at bounding box center [554, 290] width 158 height 158
click at [506, 204] on icon at bounding box center [505, 199] width 10 height 10
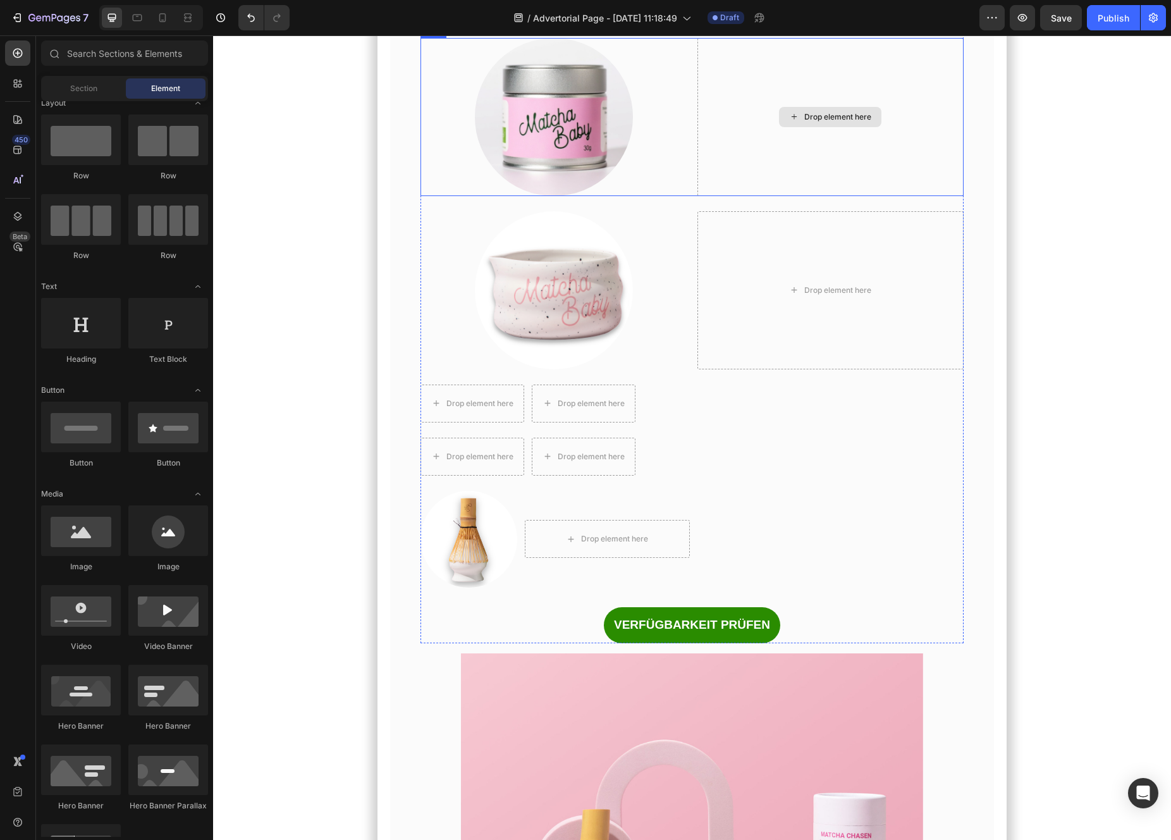
click at [744, 196] on div "Drop element here" at bounding box center [830, 117] width 267 height 158
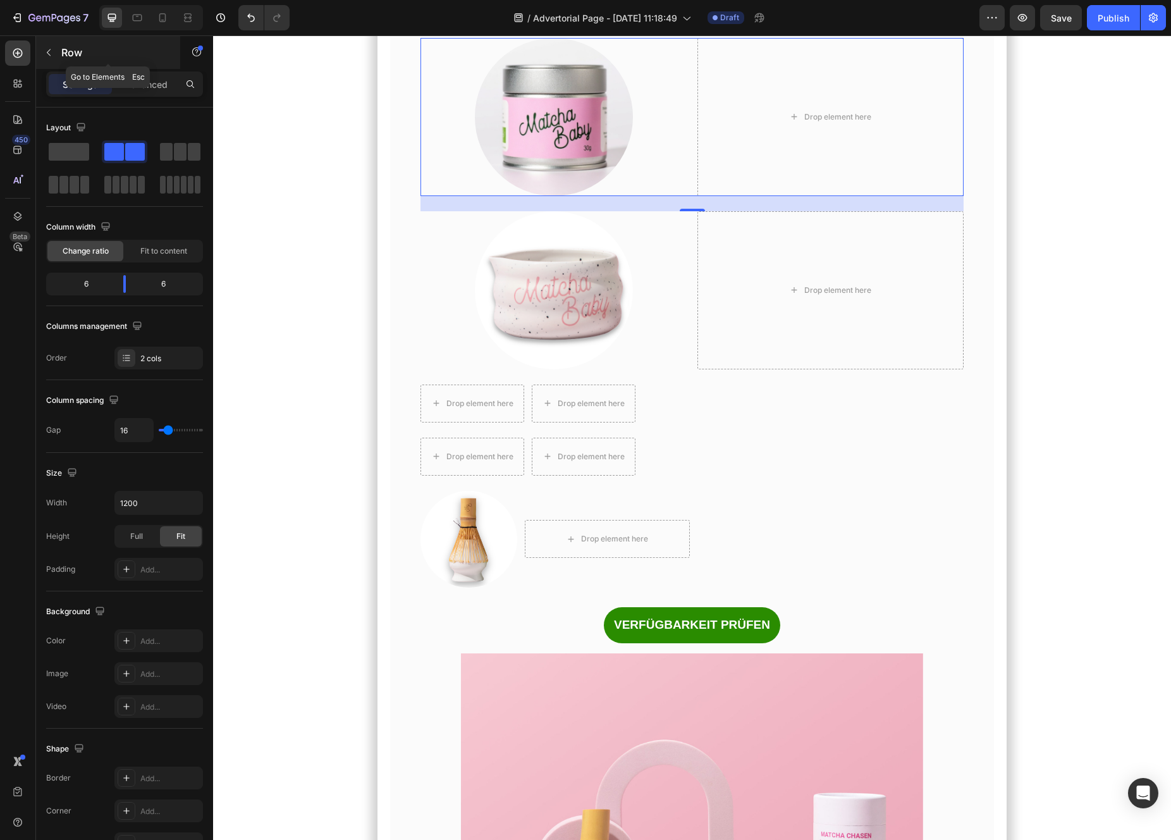
click at [57, 46] on button "button" at bounding box center [49, 52] width 20 height 20
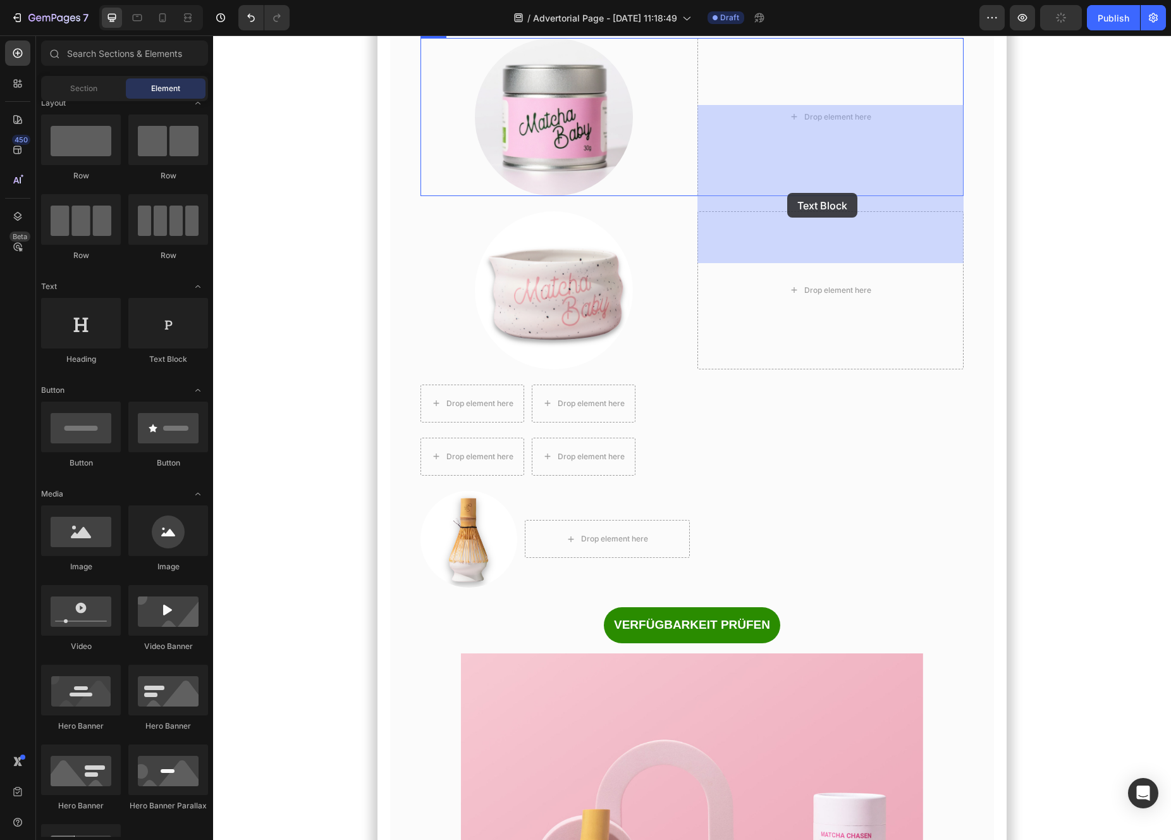
drag, startPoint x: 417, startPoint y: 365, endPoint x: 787, endPoint y: 193, distance: 408.2
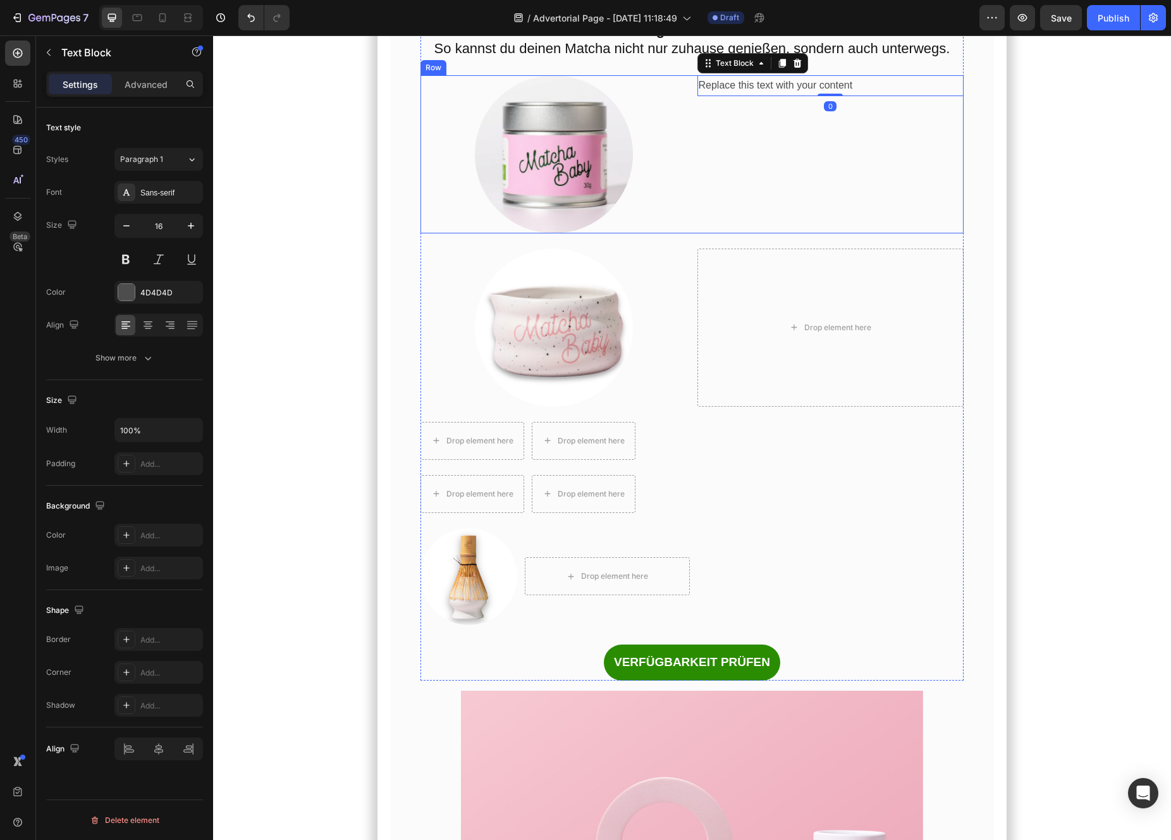
scroll to position [6272, 0]
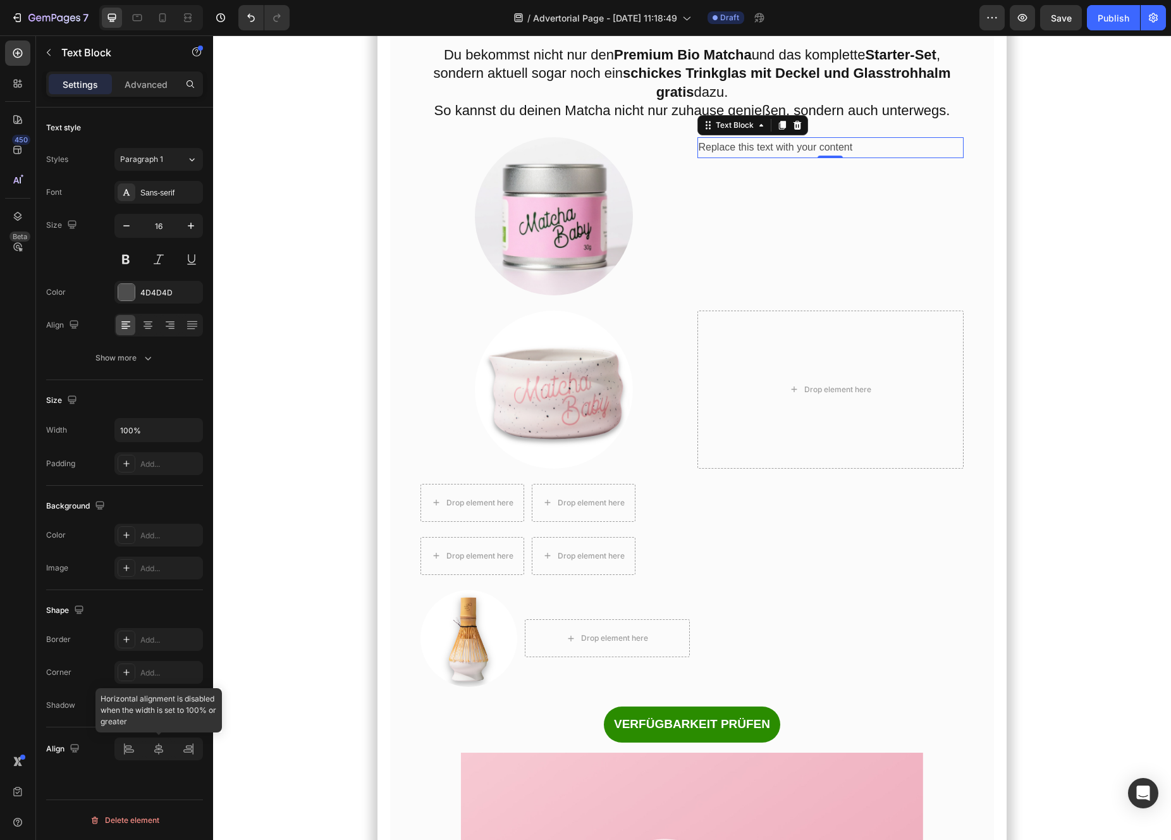
click at [155, 756] on div at bounding box center [158, 748] width 89 height 23
click at [796, 158] on div "Replace this text with your content" at bounding box center [830, 147] width 267 height 21
click at [777, 243] on div "Replace this text with your content Text Block 0" at bounding box center [830, 216] width 267 height 158
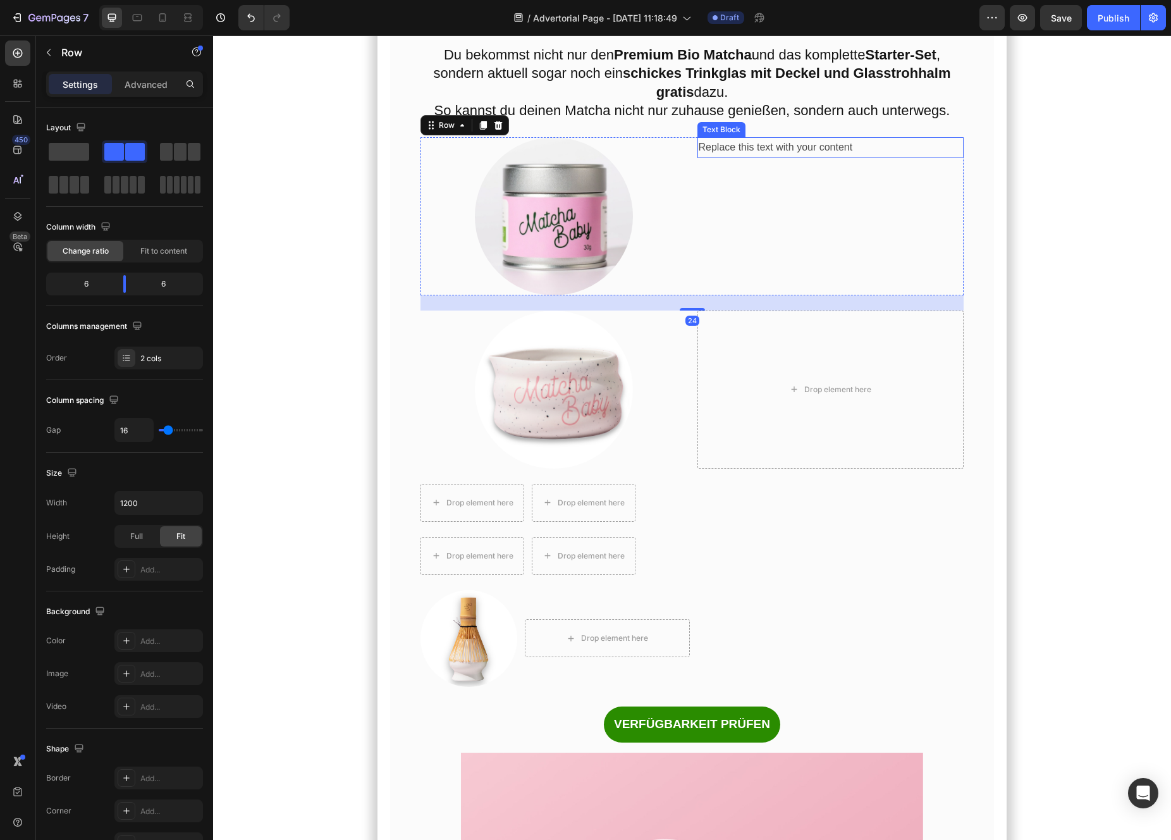
click at [776, 157] on p "Replace this text with your content" at bounding box center [831, 147] width 264 height 18
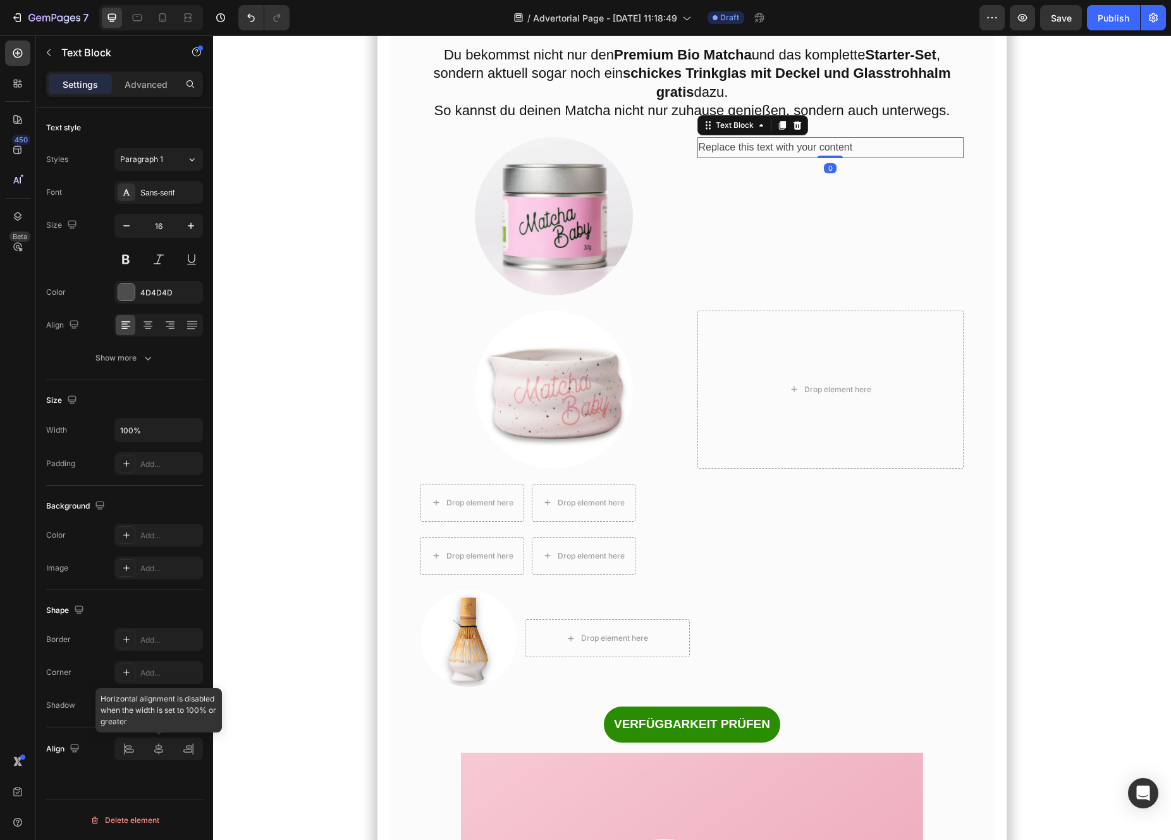
click at [161, 751] on div at bounding box center [158, 748] width 89 height 23
click at [799, 295] on div "Replace this text with your content Text Block 0" at bounding box center [830, 216] width 267 height 158
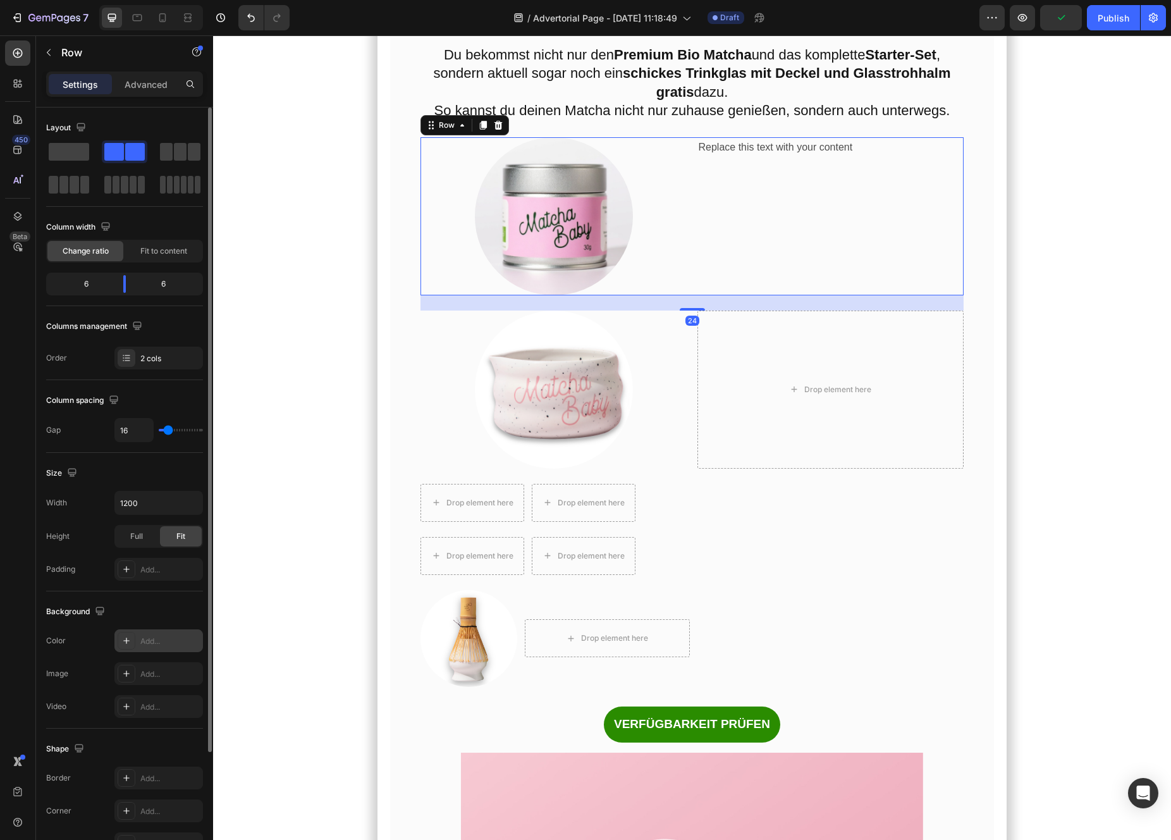
scroll to position [147, 0]
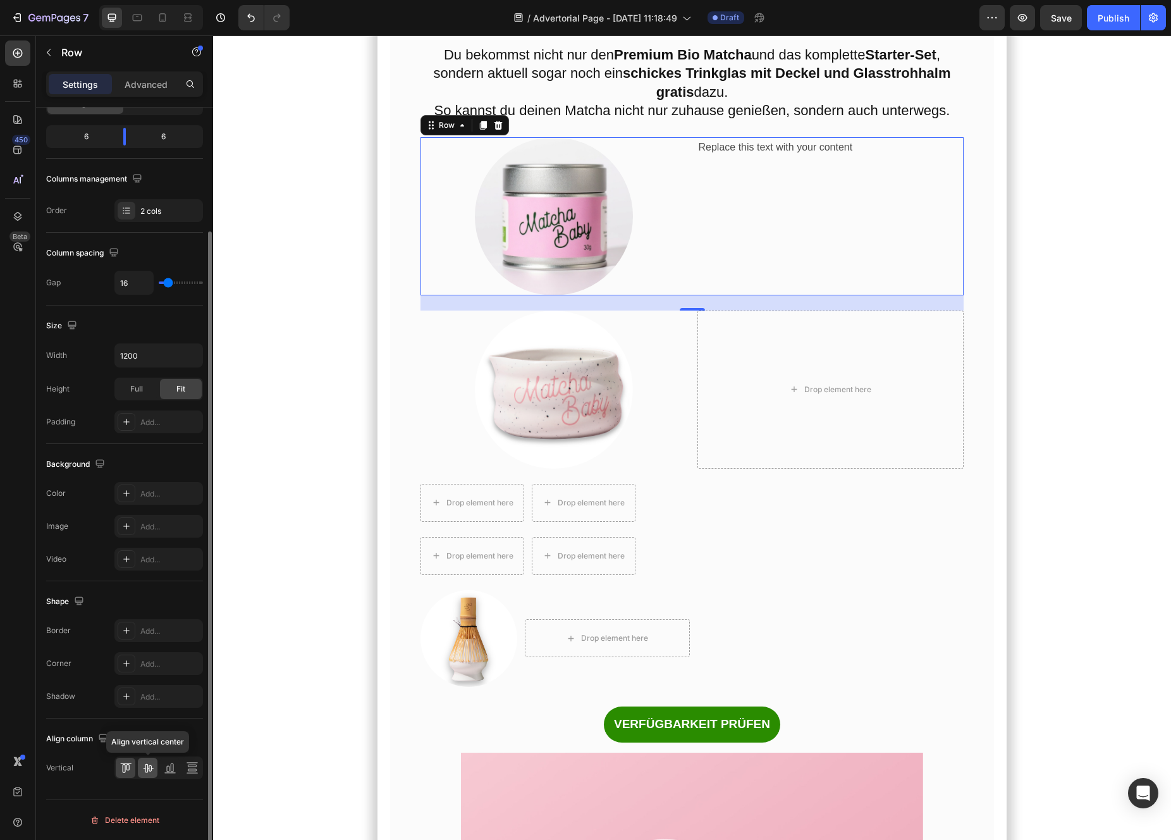
click at [144, 769] on icon at bounding box center [148, 767] width 13 height 13
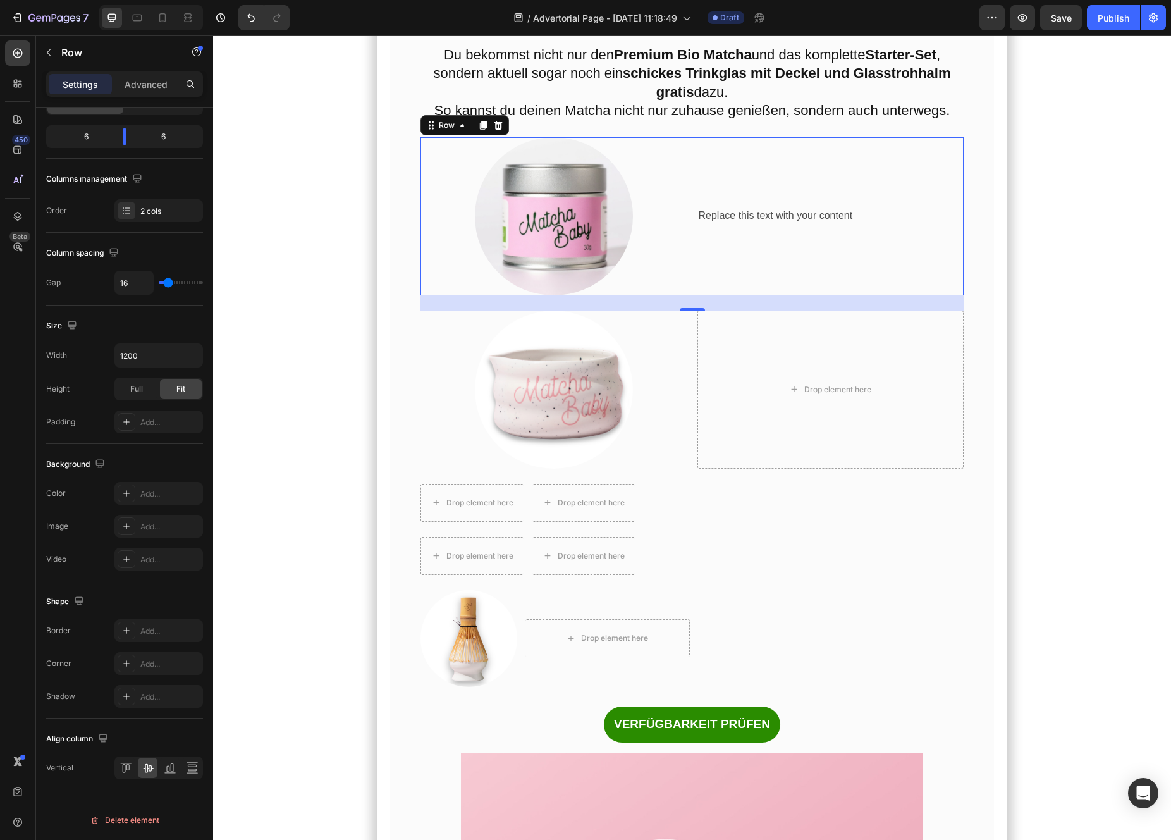
click at [720, 225] on p "Replace this text with your content" at bounding box center [831, 216] width 264 height 18
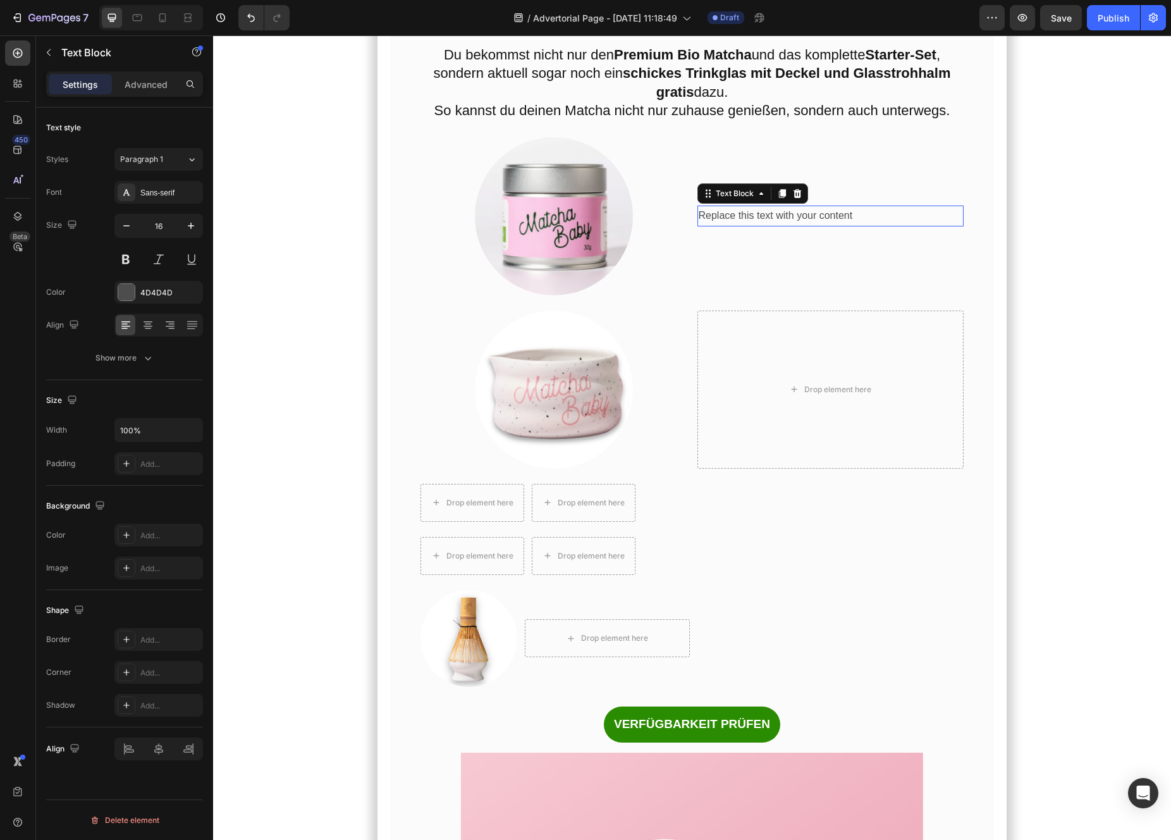
scroll to position [0, 0]
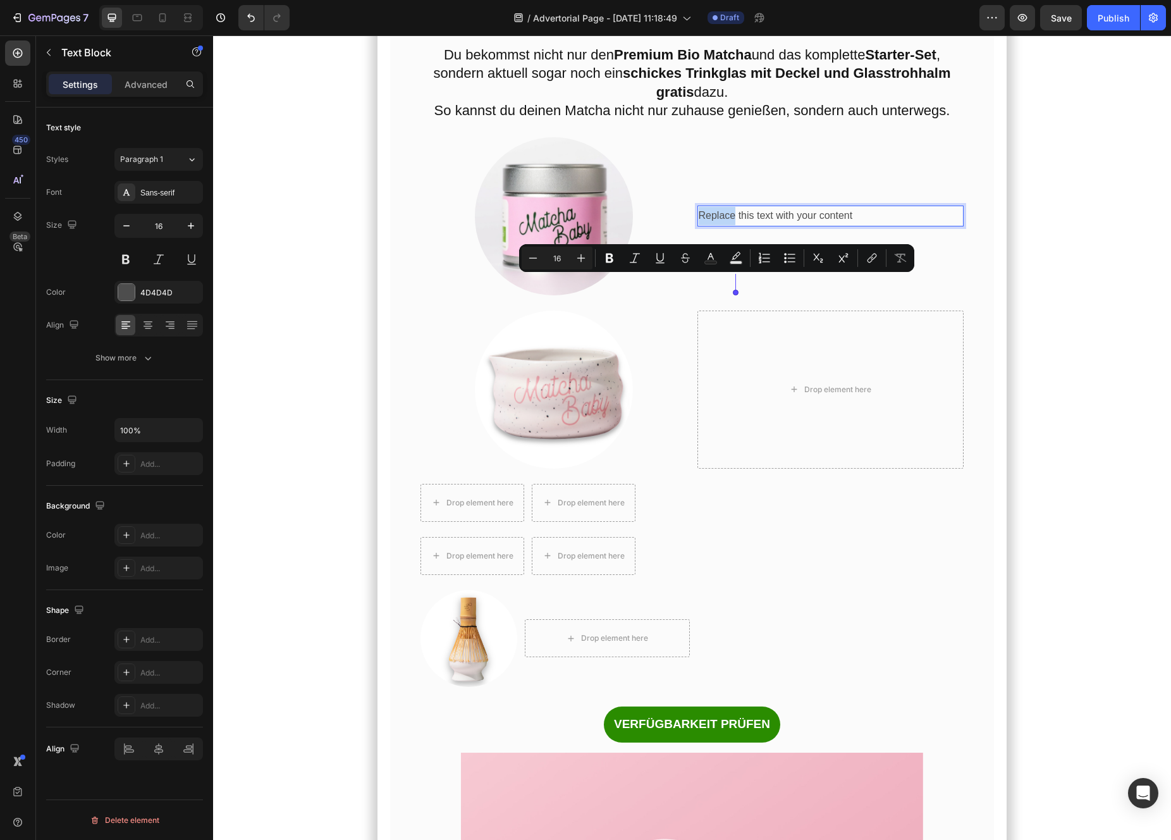
click at [721, 225] on p "Replace this text with your content" at bounding box center [831, 216] width 264 height 18
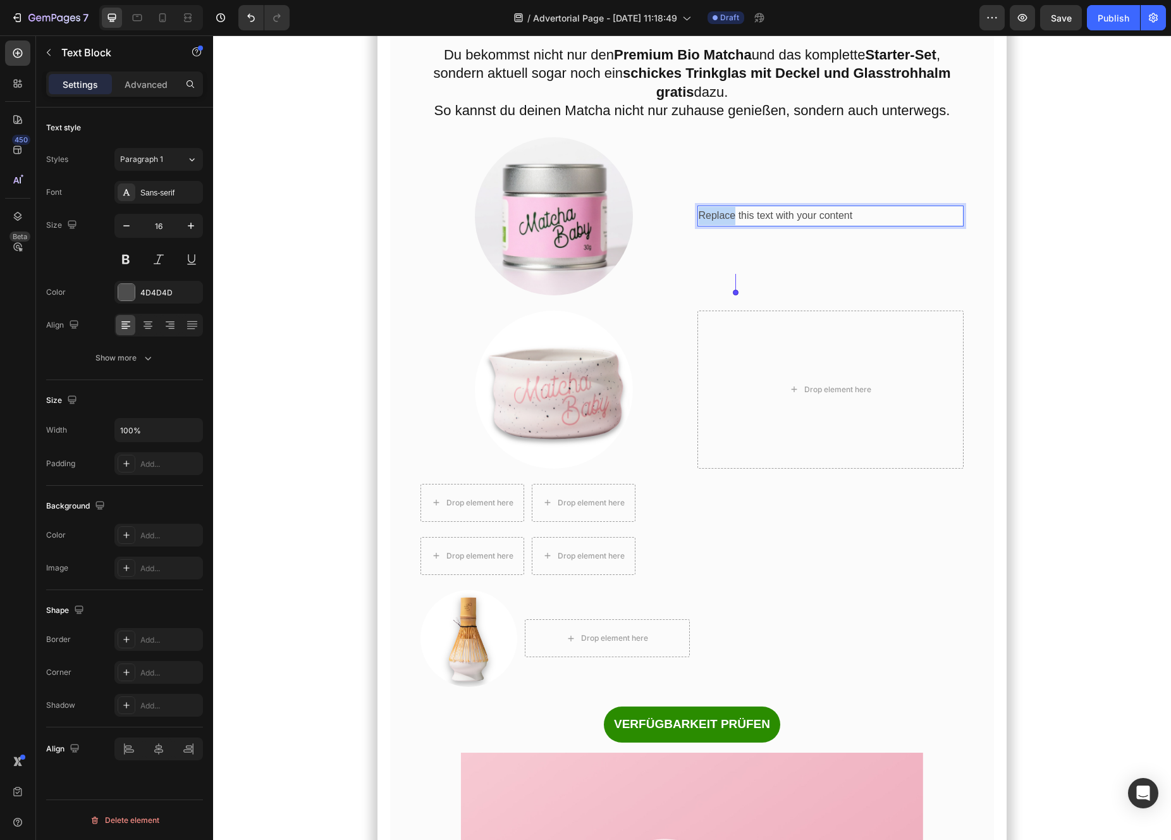
click at [721, 225] on p "Replace this text with your content" at bounding box center [831, 216] width 264 height 18
click at [801, 295] on div "Bio Matcha Pulver Text Block 0" at bounding box center [830, 216] width 267 height 158
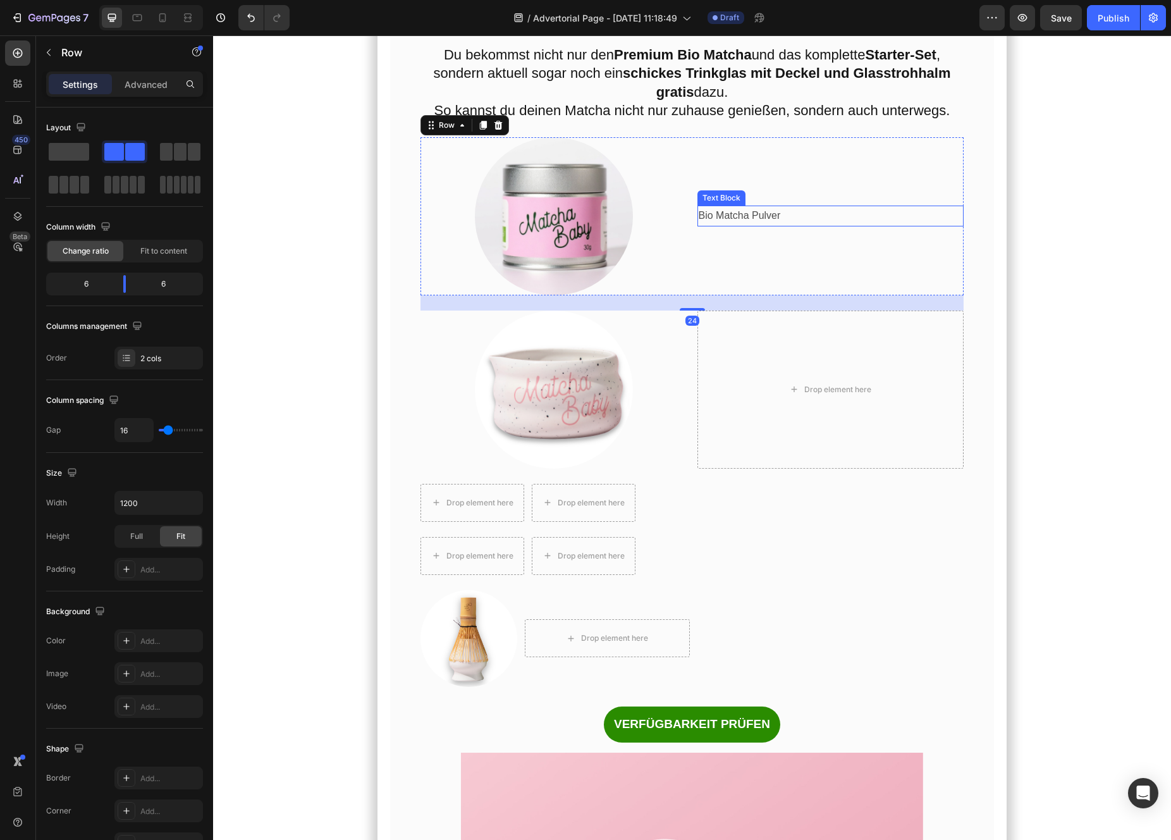
click at [788, 225] on p "Bio Matcha Pulver" at bounding box center [831, 216] width 264 height 18
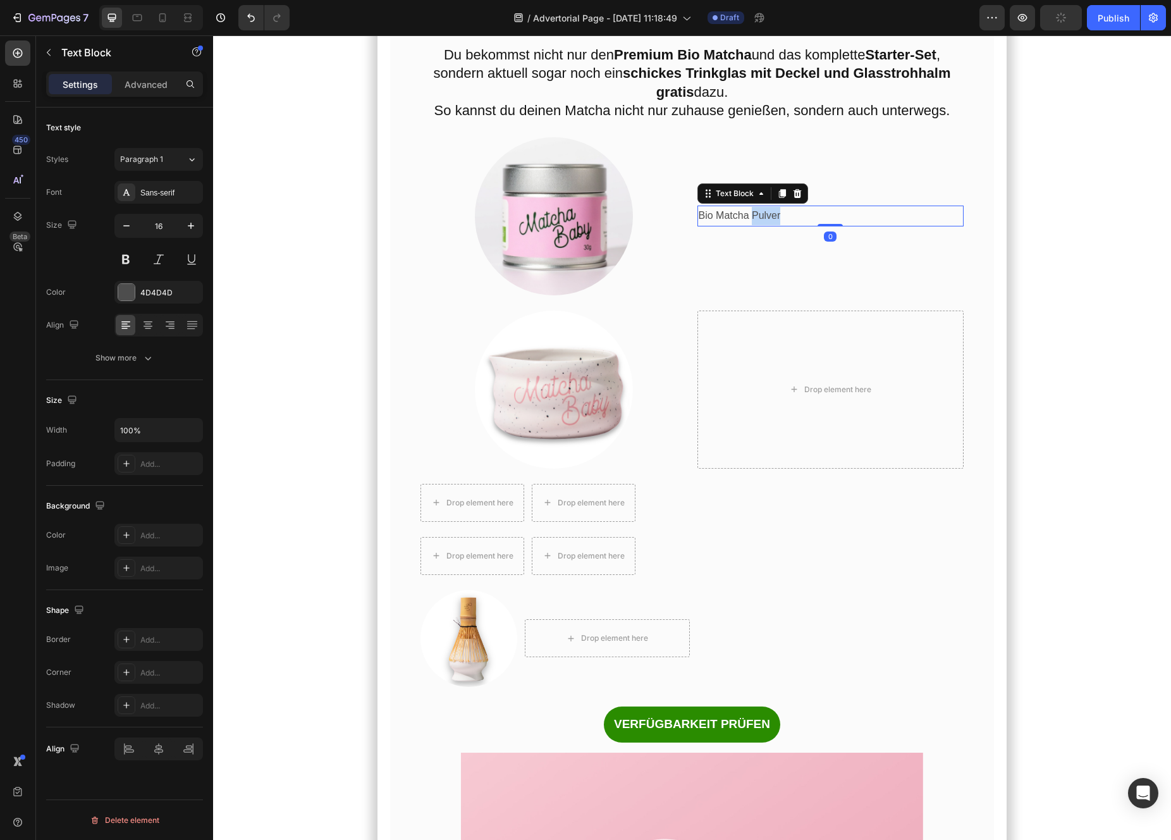
click at [766, 225] on p "Bio Matcha Pulver" at bounding box center [831, 216] width 264 height 18
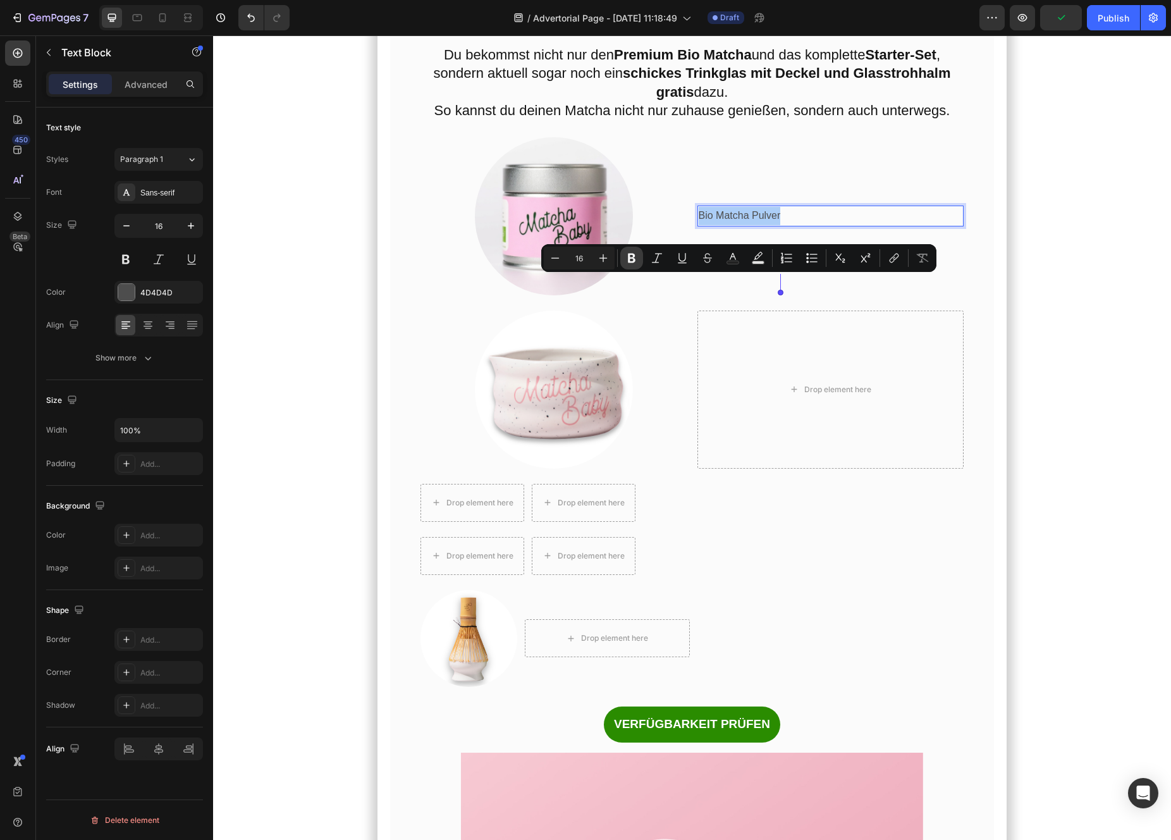
click at [635, 266] on button "Bold" at bounding box center [631, 258] width 23 height 23
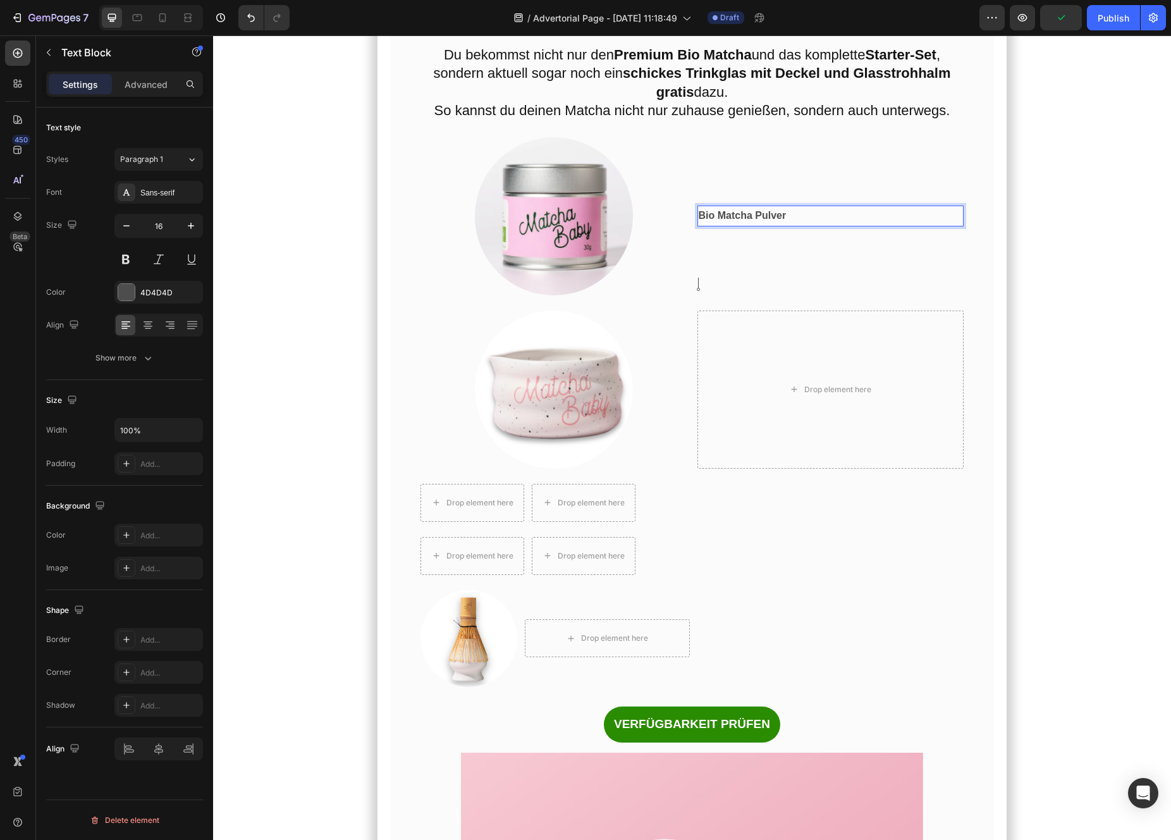
click at [759, 221] on strong "Bio Matcha Pulver" at bounding box center [743, 215] width 88 height 11
click at [195, 228] on icon "button" at bounding box center [191, 225] width 13 height 13
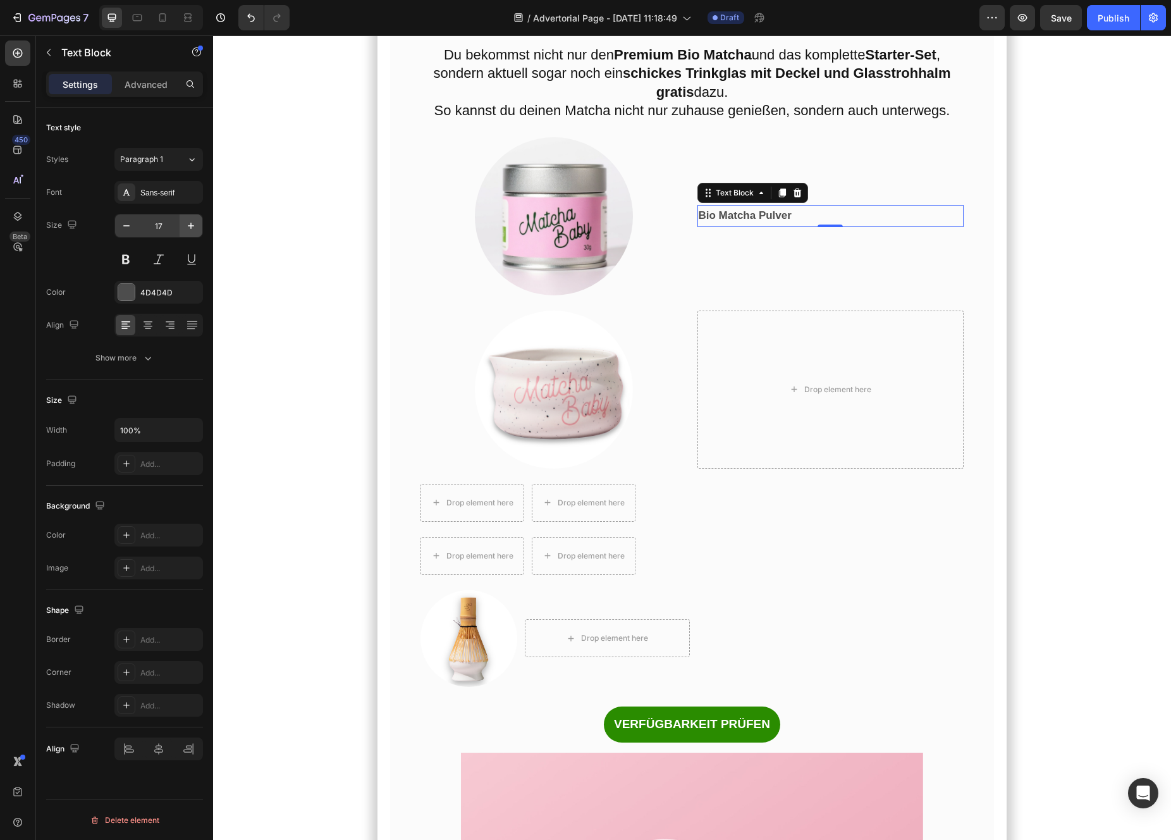
click at [183, 230] on button "button" at bounding box center [191, 225] width 23 height 23
type input "20"
click at [670, 295] on div at bounding box center [553, 216] width 267 height 158
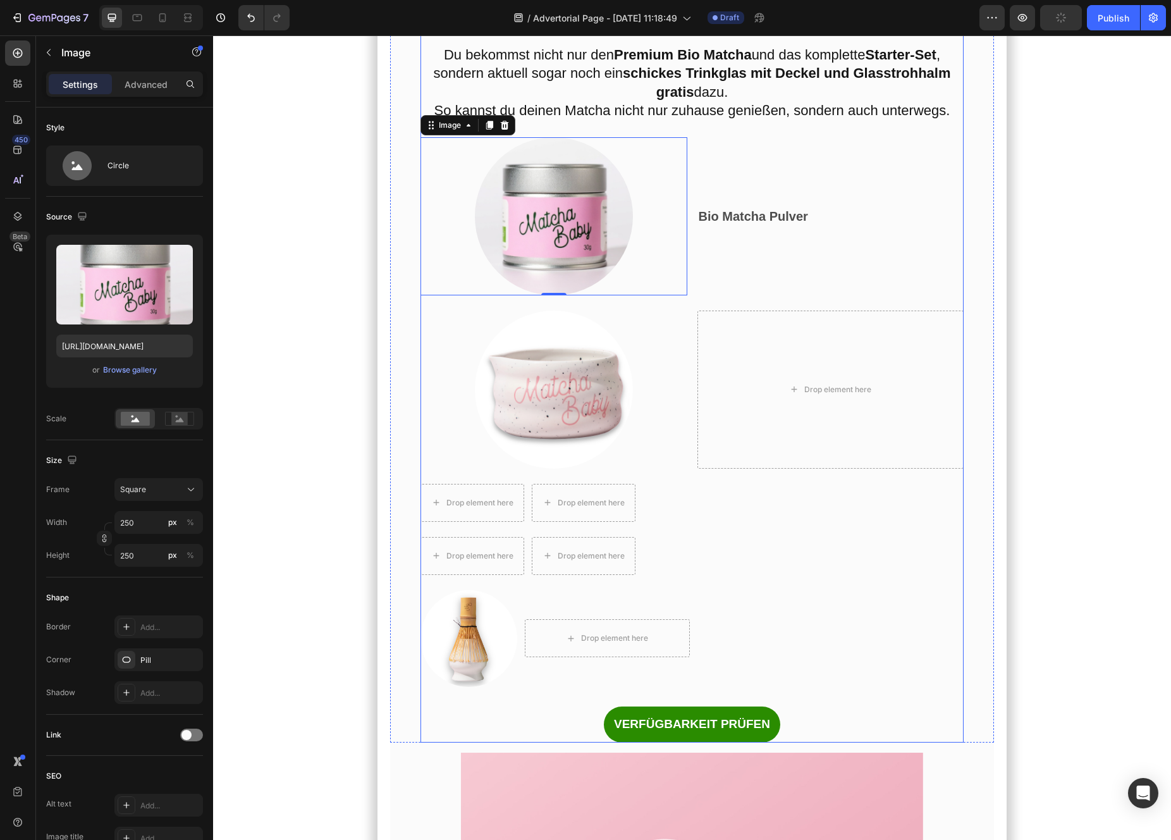
click at [423, 366] on div "Und das habe ich gerade entdeckt… Heading Das perfekte Angebot, um mit Matcha z…" at bounding box center [692, 353] width 544 height 780
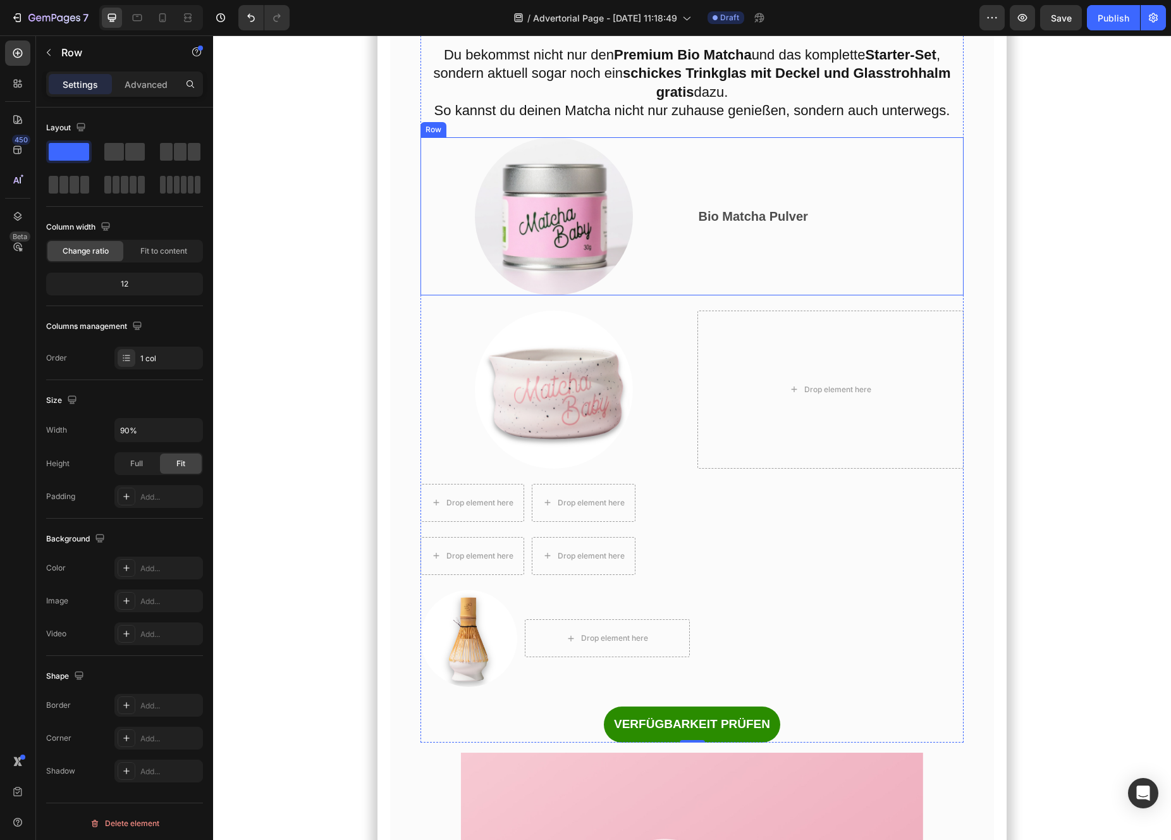
click at [707, 212] on div "Bio Matcha Pulver Text Block" at bounding box center [830, 216] width 267 height 158
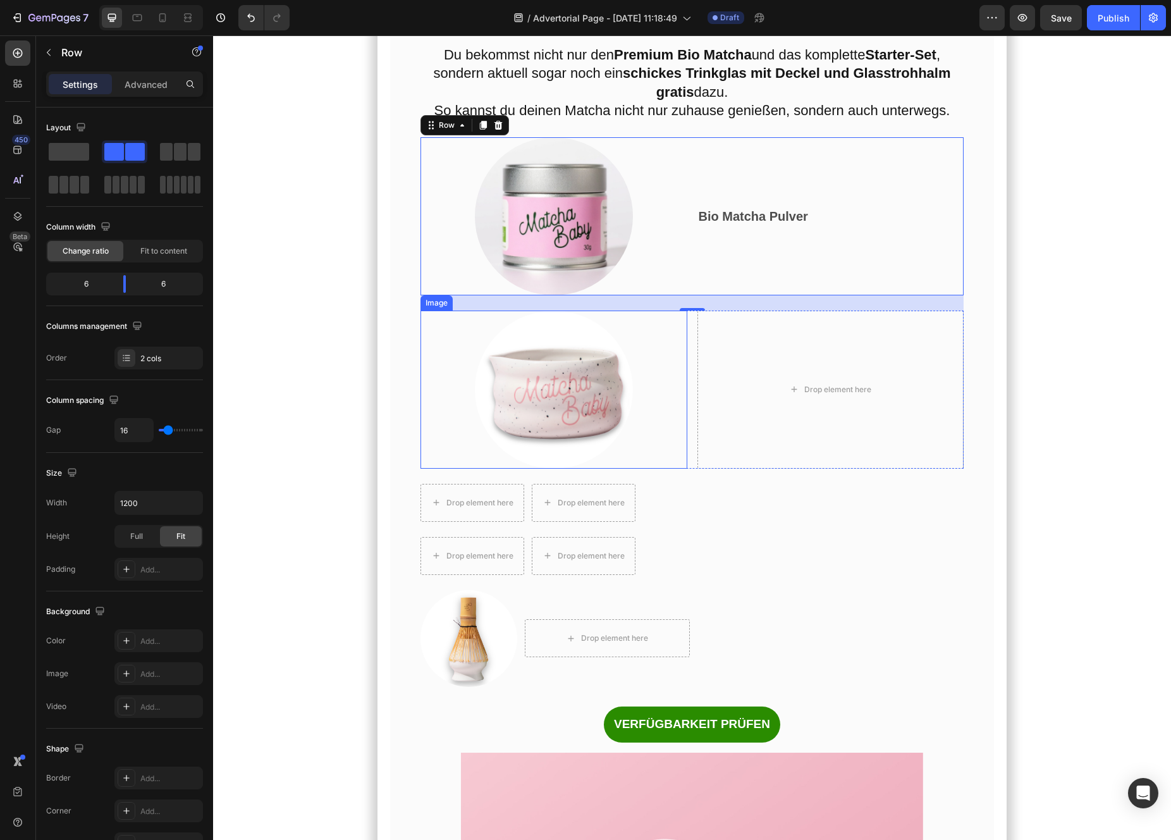
click at [658, 433] on div at bounding box center [553, 389] width 267 height 158
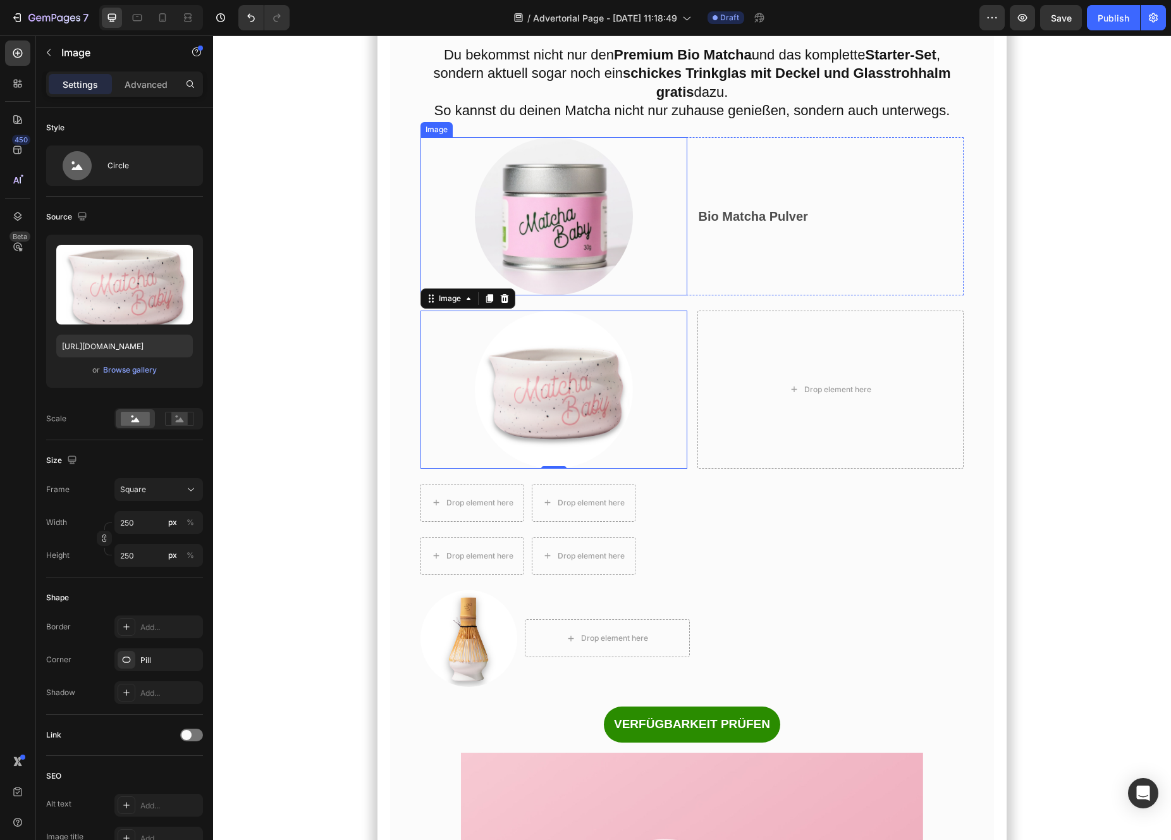
click at [446, 242] on div at bounding box center [553, 216] width 267 height 158
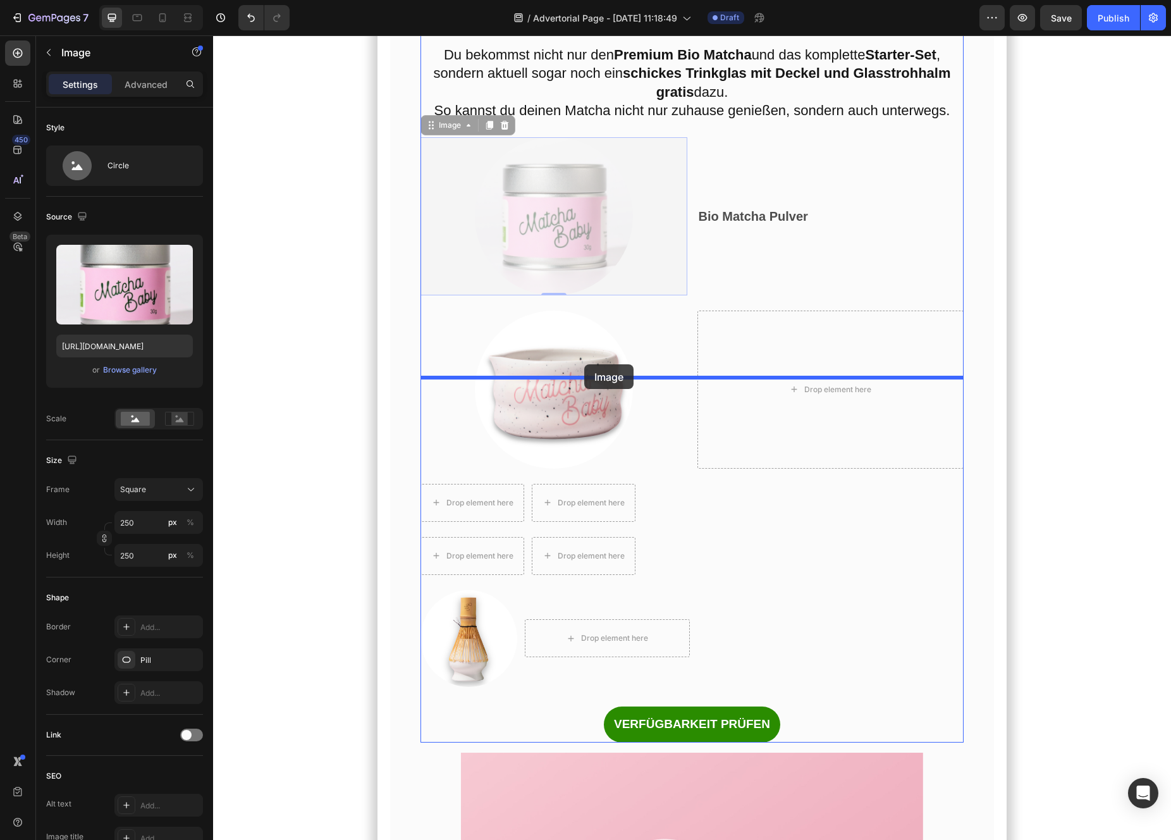
drag, startPoint x: 431, startPoint y: 195, endPoint x: 584, endPoint y: 365, distance: 229.7
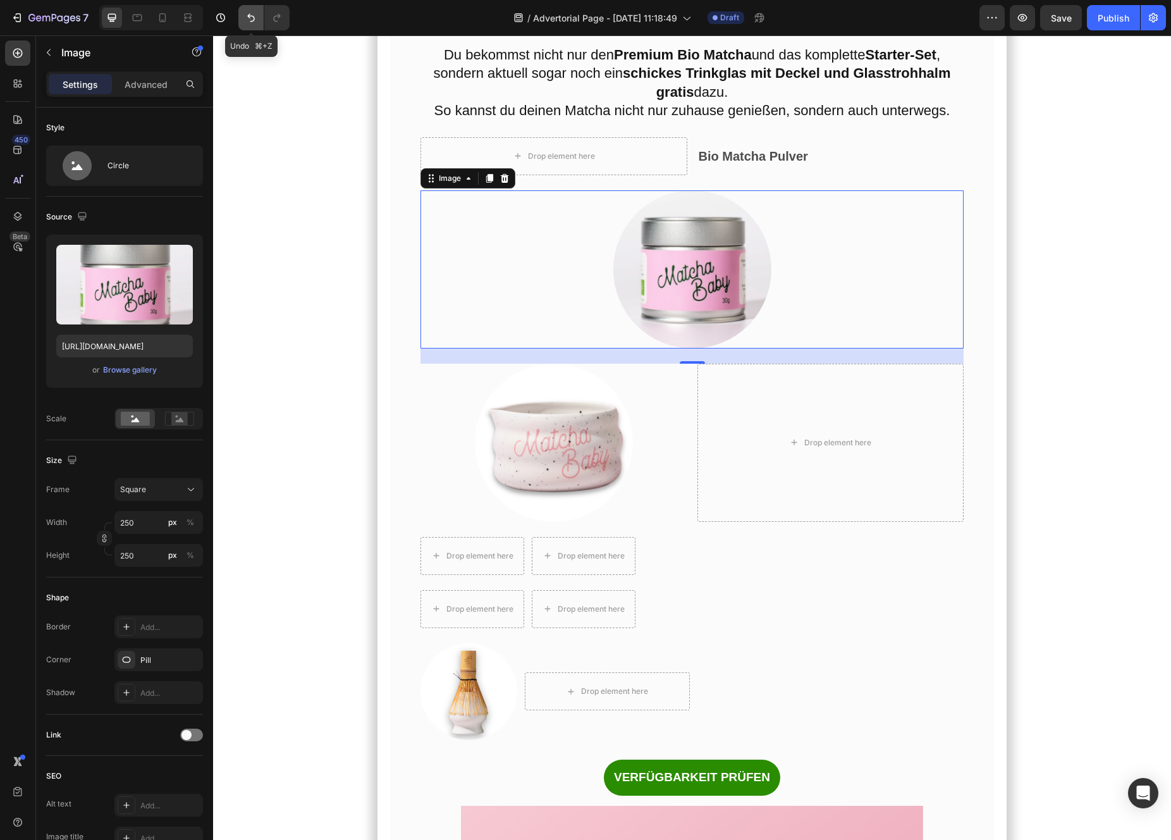
click at [245, 20] on icon "Undo/Redo" at bounding box center [251, 17] width 13 height 13
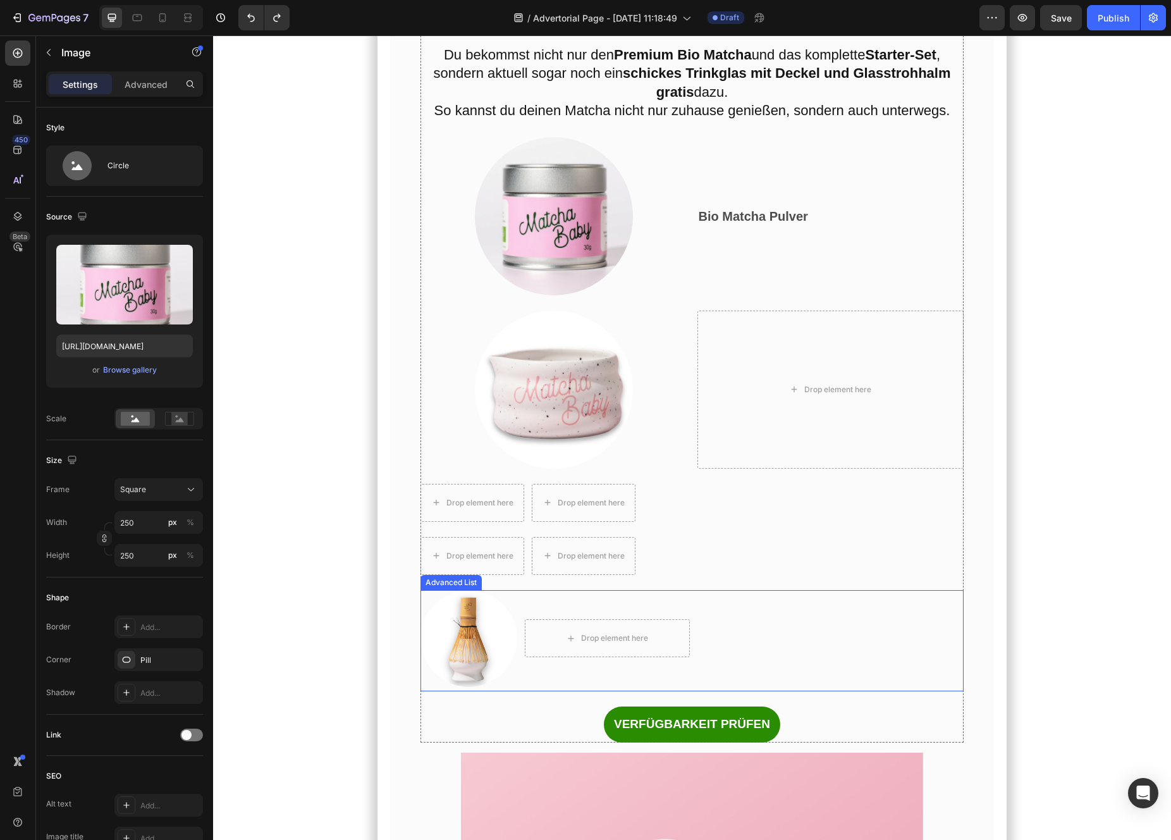
click at [777, 668] on div "Image Drop element here" at bounding box center [692, 640] width 544 height 101
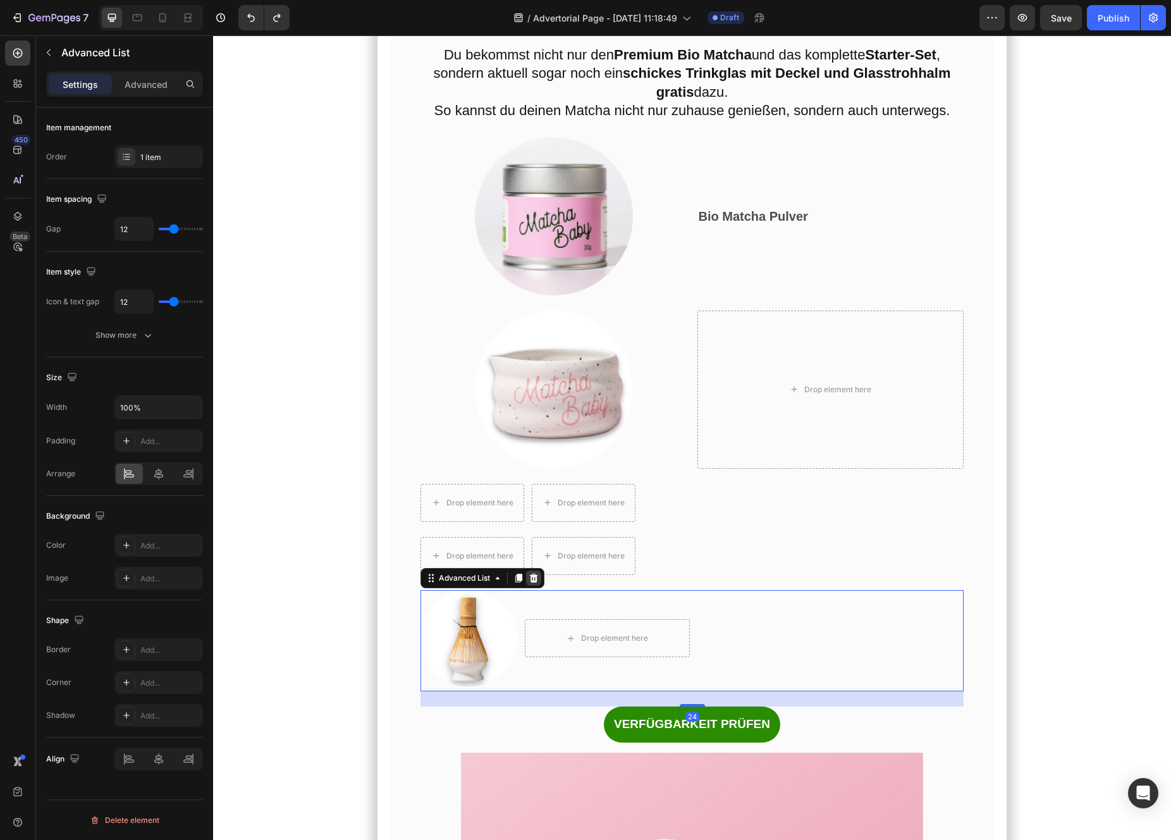
click at [539, 583] on icon at bounding box center [534, 578] width 10 height 10
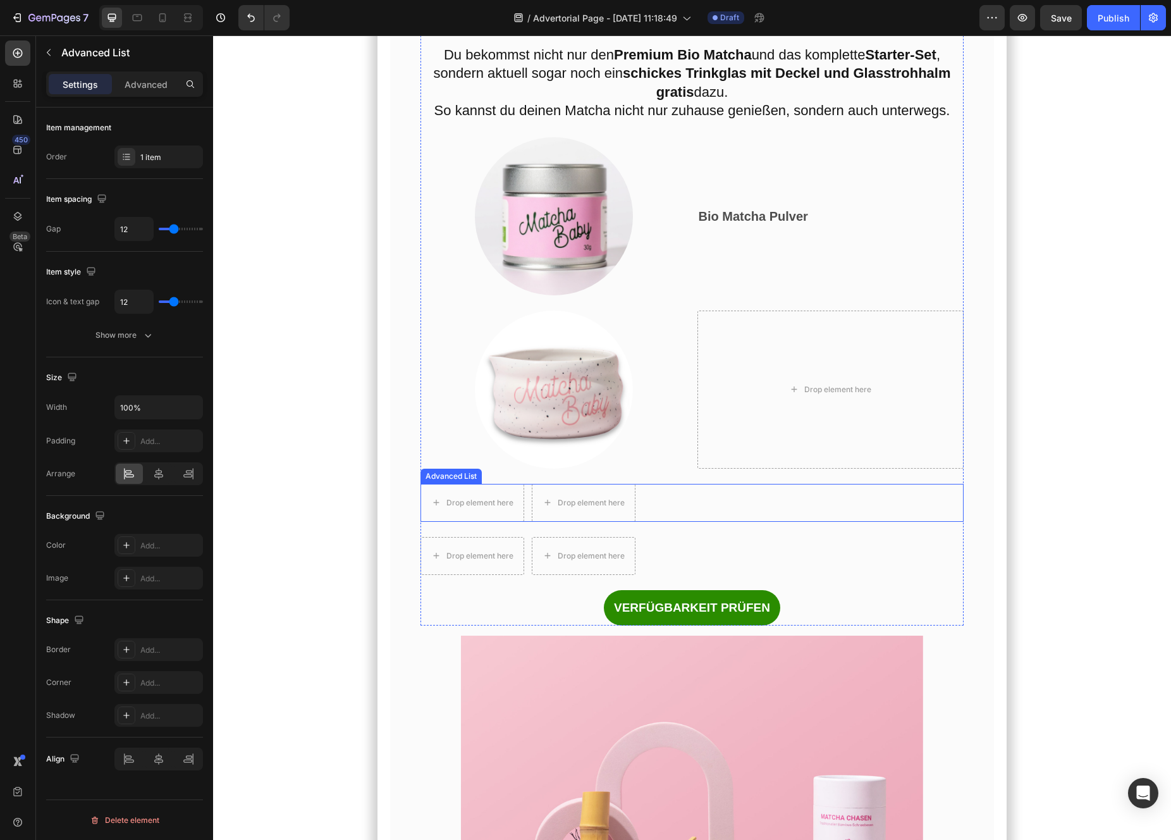
click at [740, 522] on div "Drop element here Drop element here" at bounding box center [692, 503] width 544 height 38
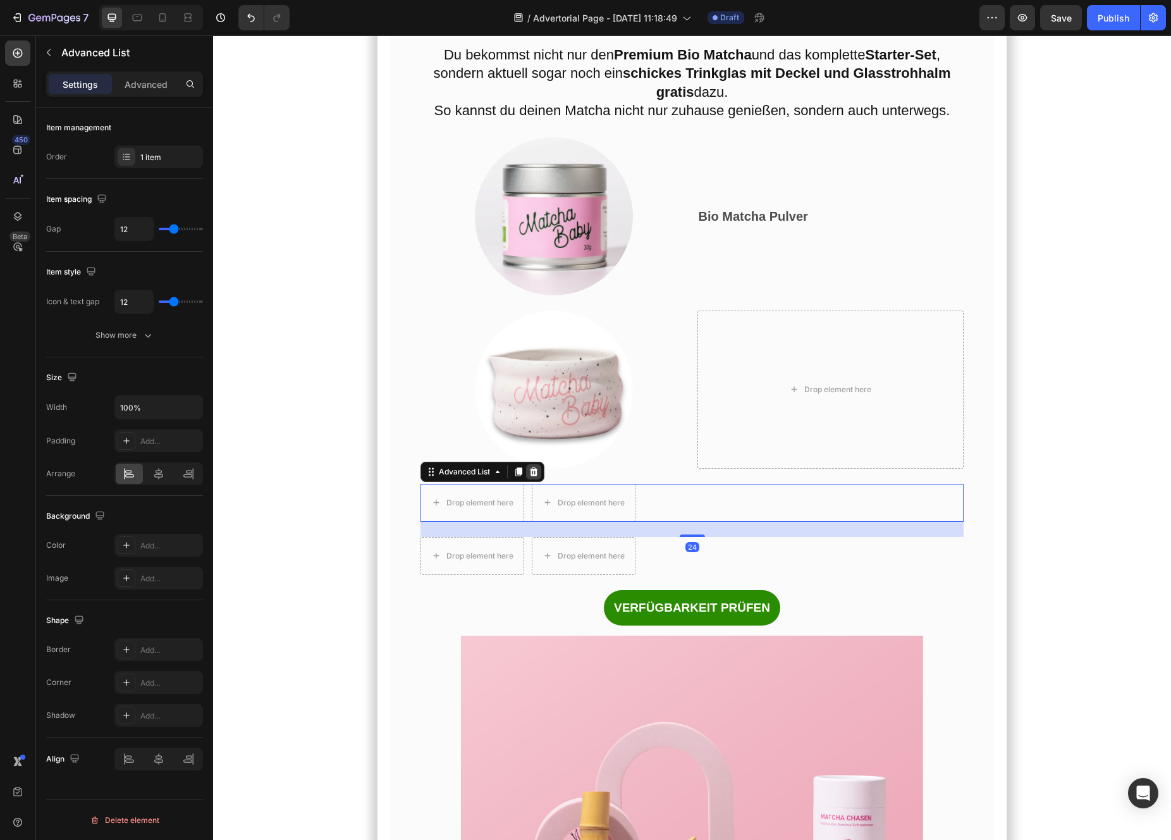
click at [534, 476] on icon at bounding box center [533, 471] width 8 height 9
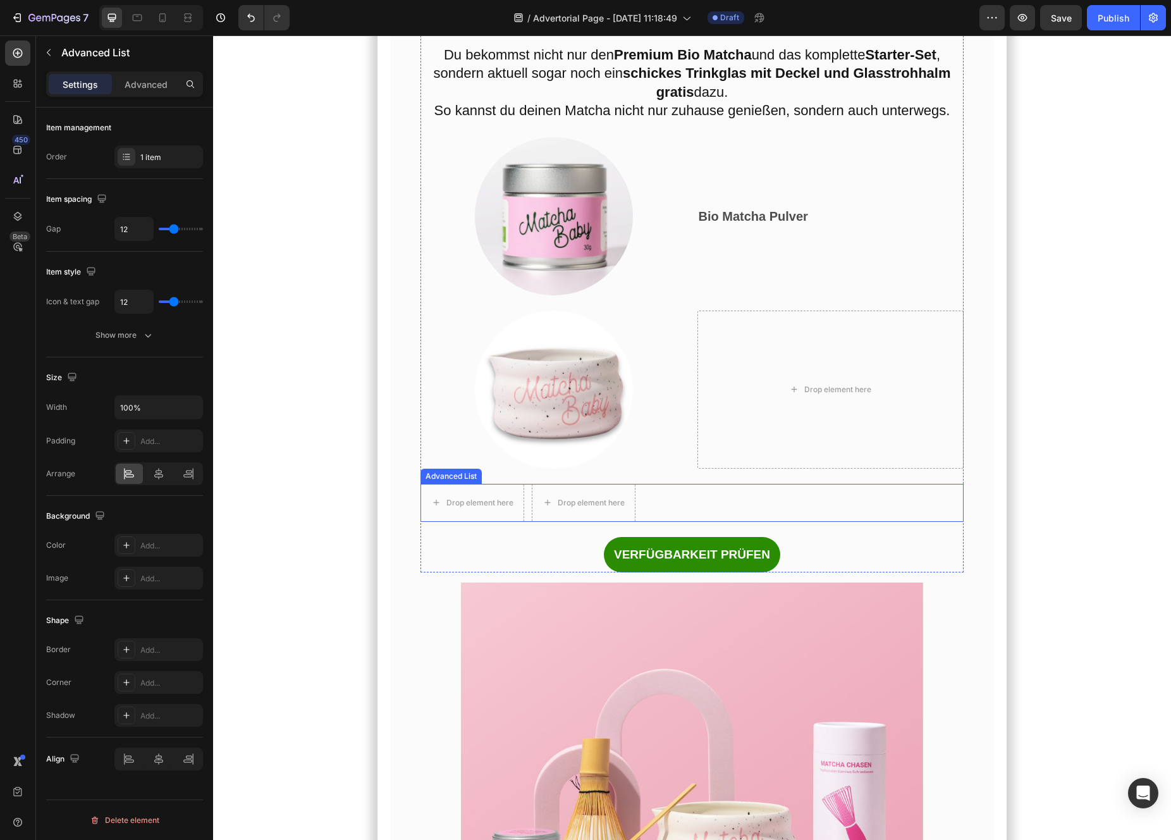
click at [714, 522] on div "Drop element here Drop element here" at bounding box center [692, 503] width 544 height 38
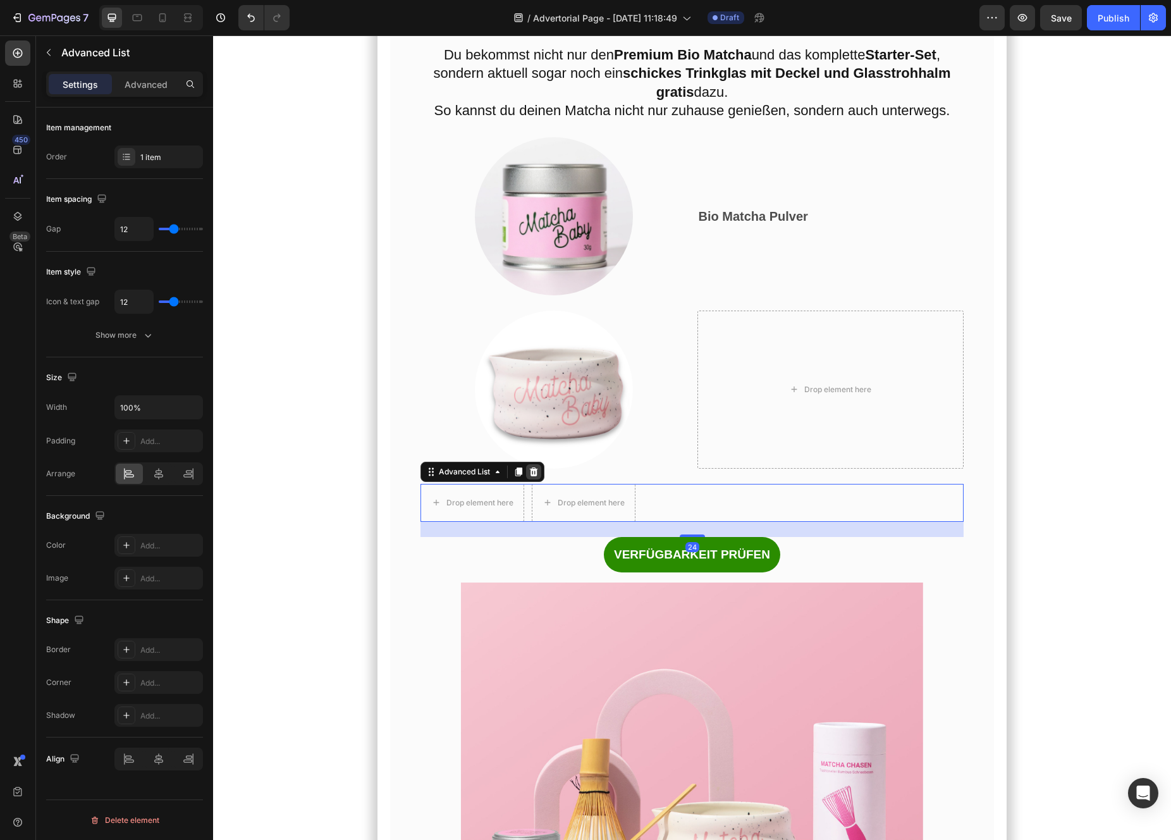
click at [538, 477] on icon at bounding box center [534, 472] width 10 height 10
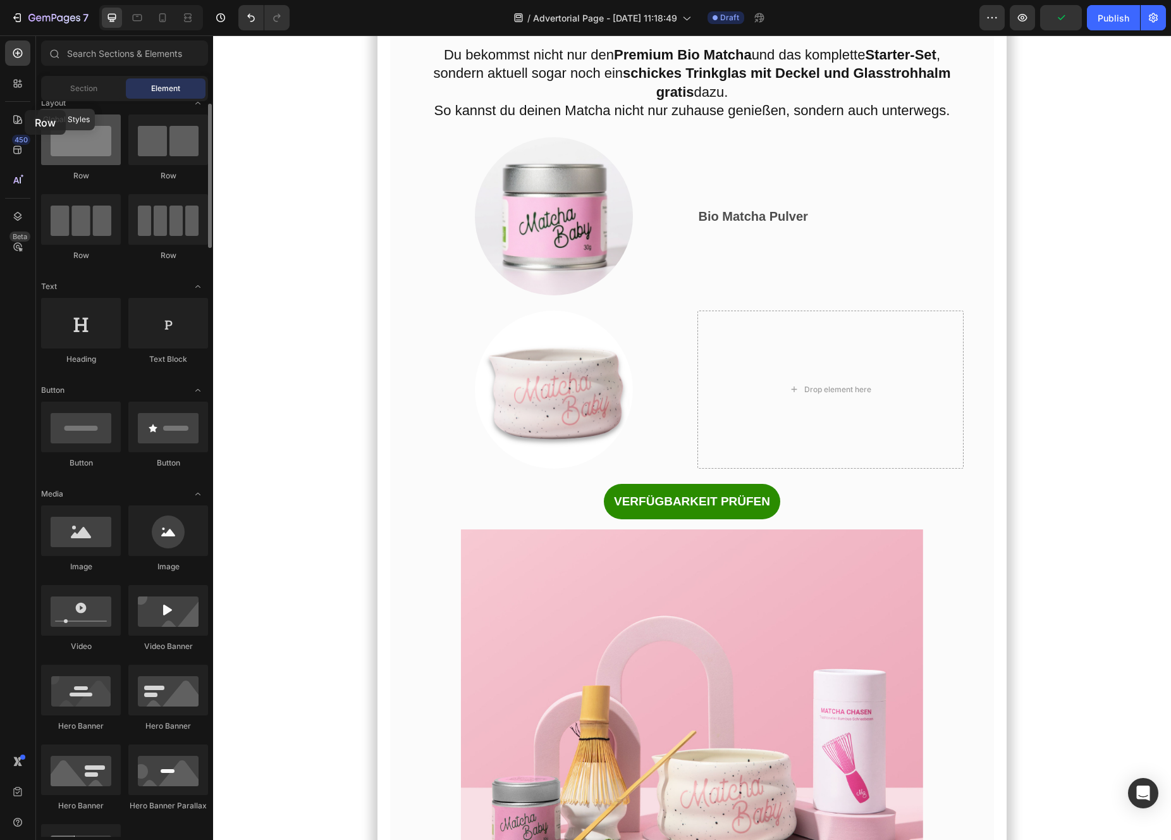
drag, startPoint x: 77, startPoint y: 128, endPoint x: 73, endPoint y: 134, distance: 6.8
click at [73, 134] on div at bounding box center [81, 139] width 80 height 51
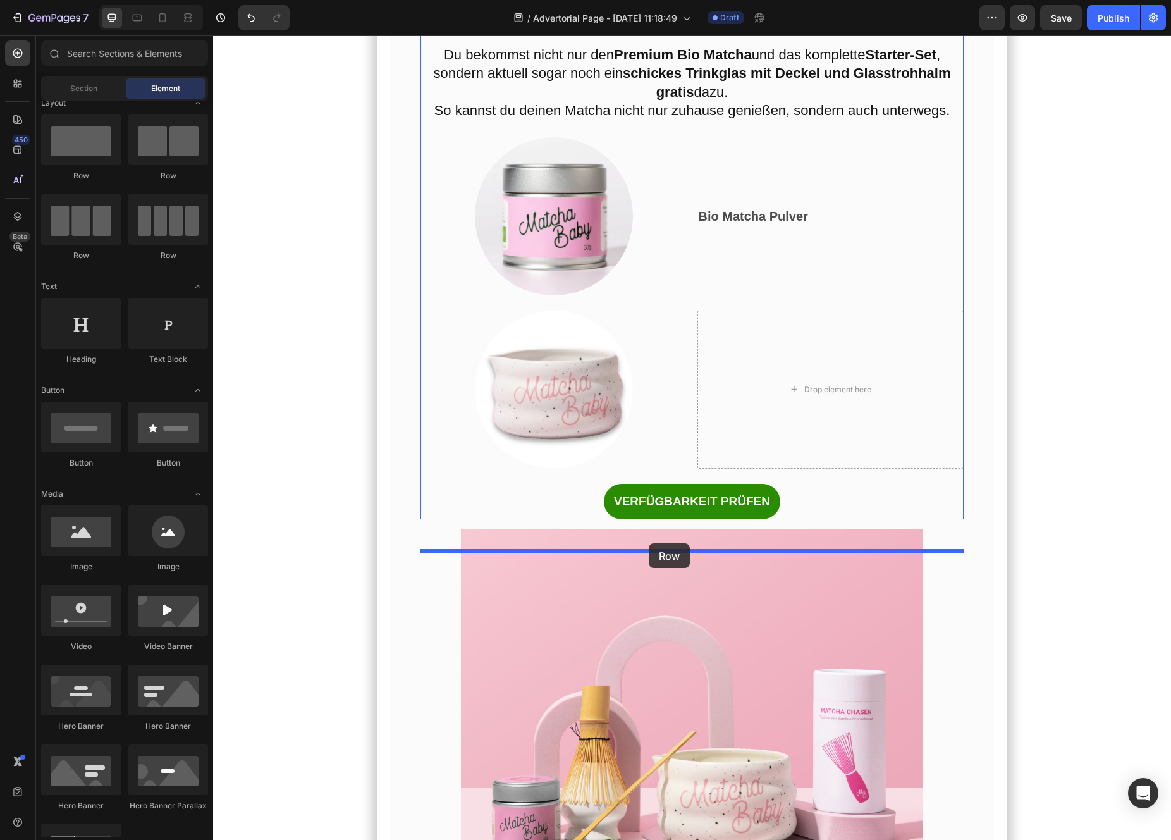
drag, startPoint x: 355, startPoint y: 176, endPoint x: 649, endPoint y: 543, distance: 470.5
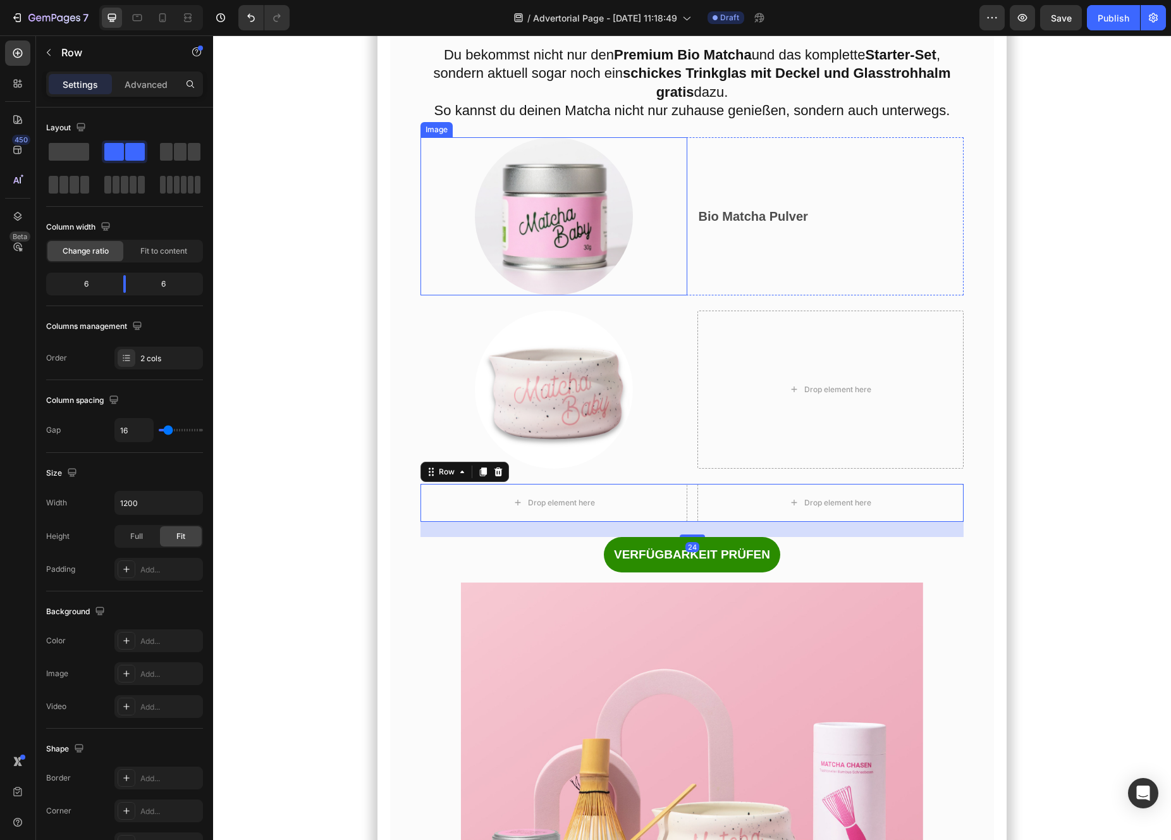
click at [620, 295] on img at bounding box center [554, 216] width 158 height 158
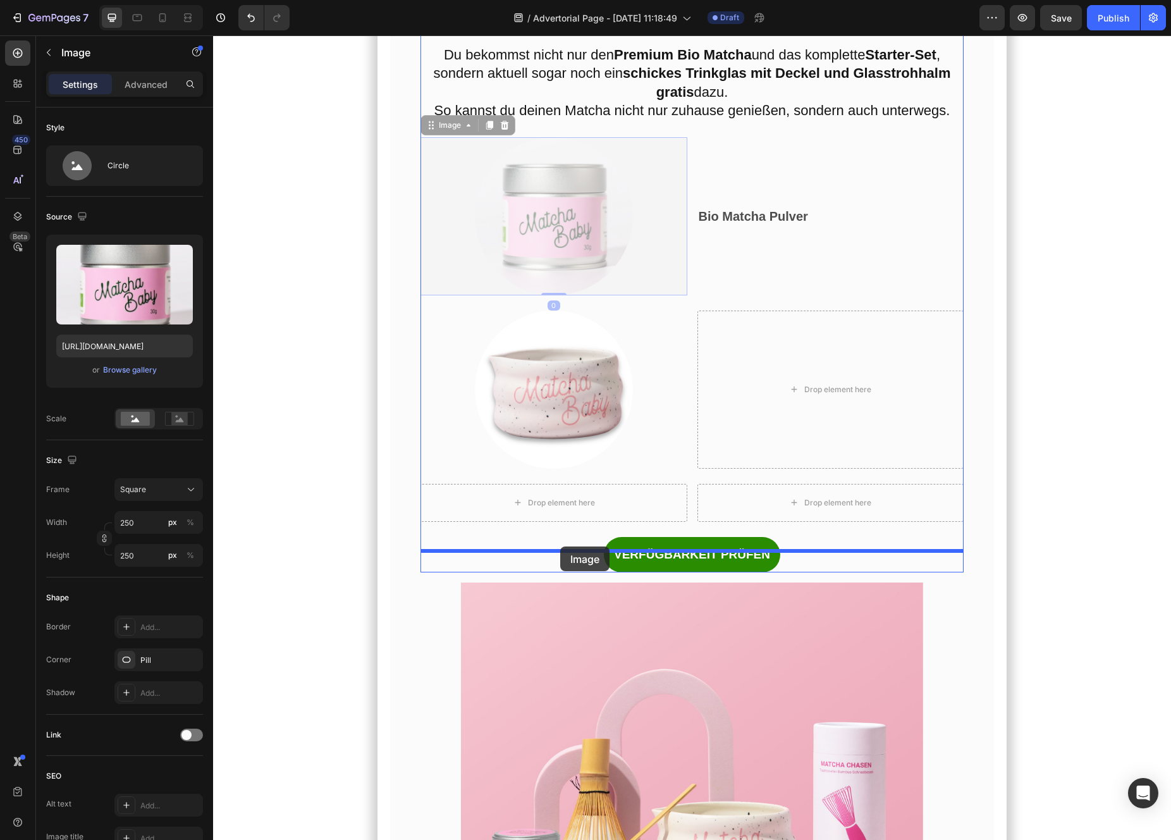
drag, startPoint x: 433, startPoint y: 194, endPoint x: 560, endPoint y: 547, distance: 375.0
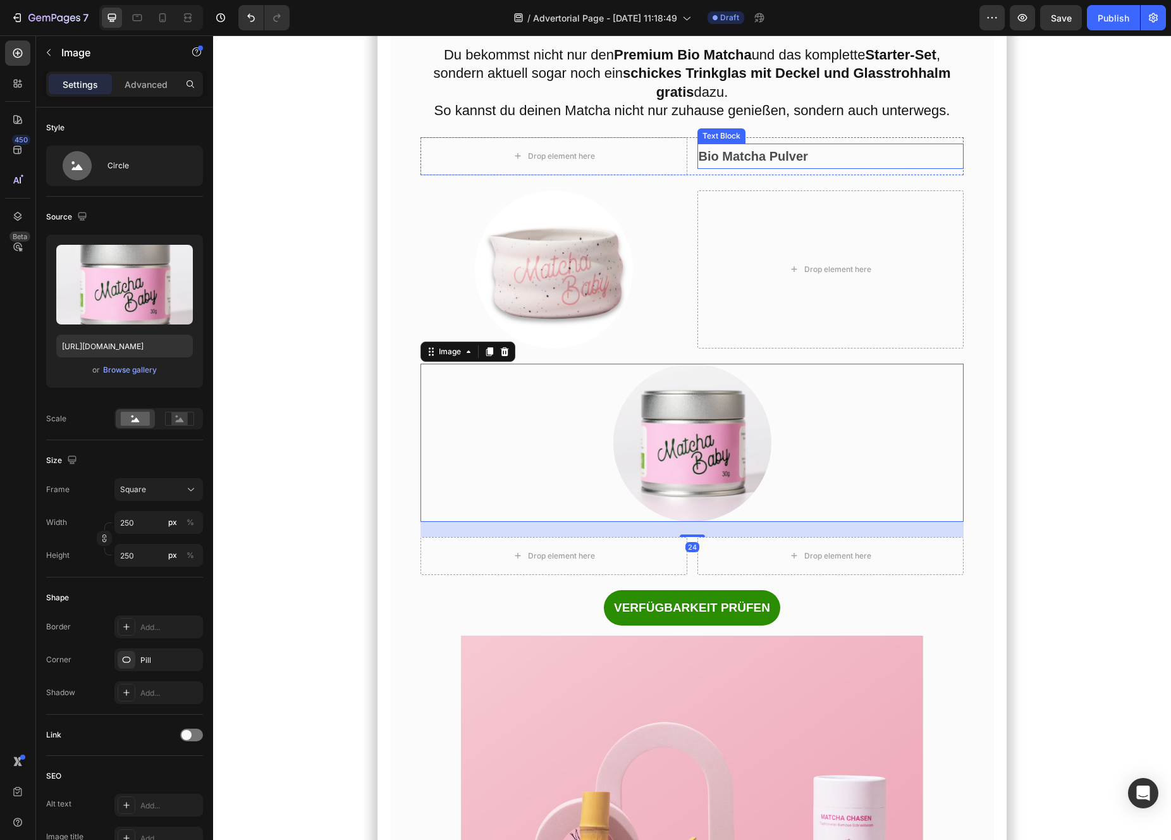
click at [739, 163] on strong "Bio Matcha Pulver" at bounding box center [753, 156] width 109 height 14
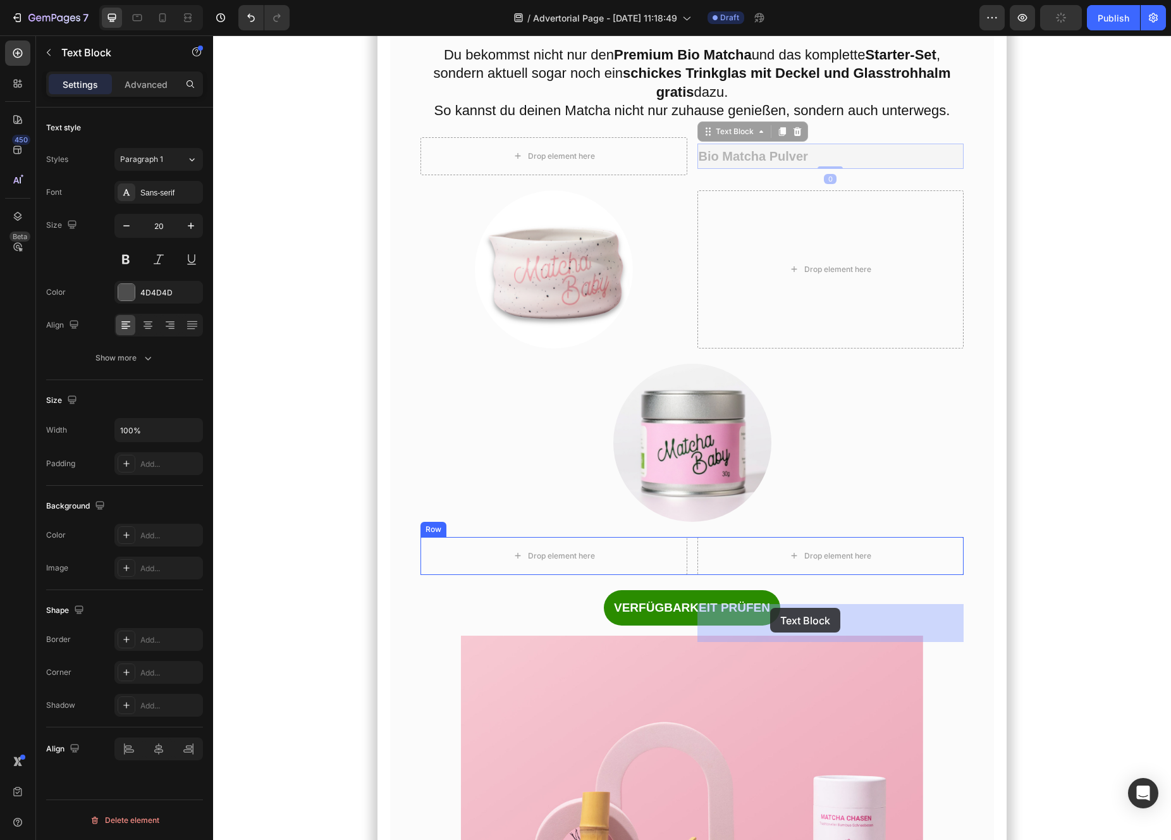
drag, startPoint x: 704, startPoint y: 199, endPoint x: 770, endPoint y: 608, distance: 414.3
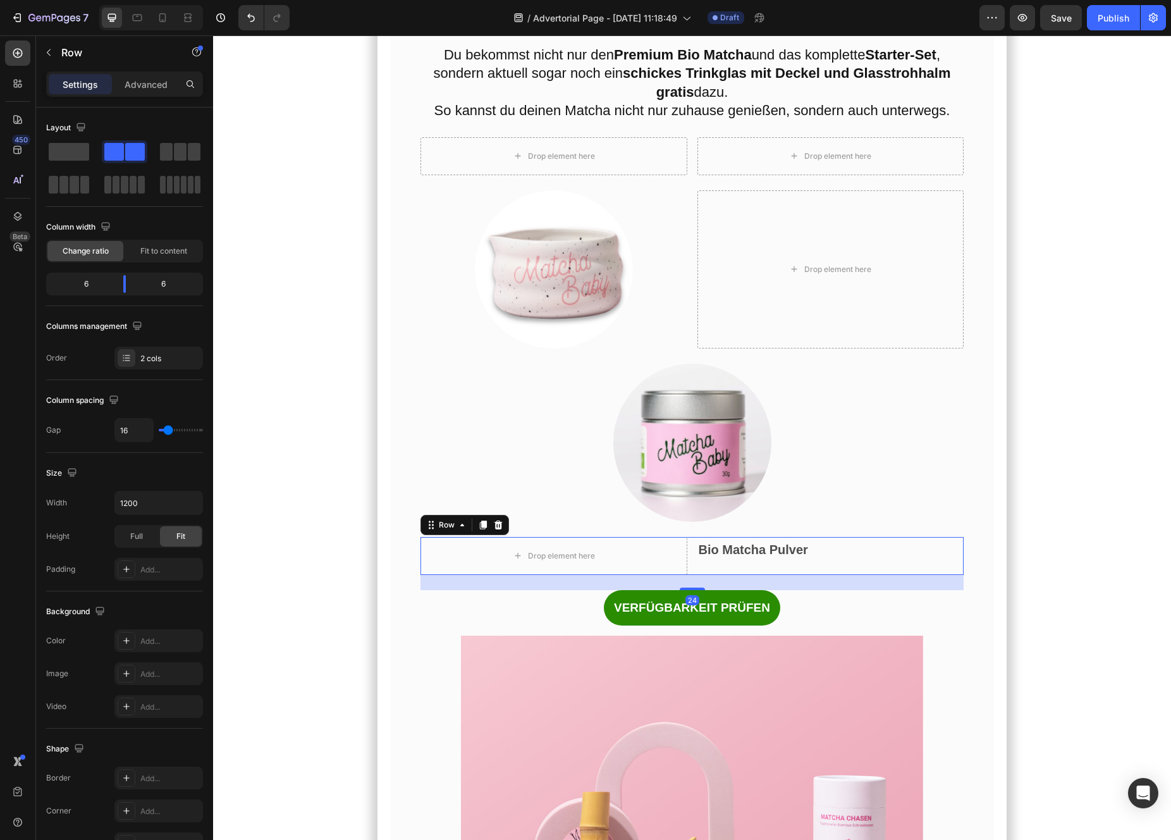
click at [730, 575] on div "Bio Matcha Pulver Text Block" at bounding box center [830, 556] width 267 height 38
click at [732, 556] on strong "Bio Matcha Pulver" at bounding box center [753, 550] width 109 height 14
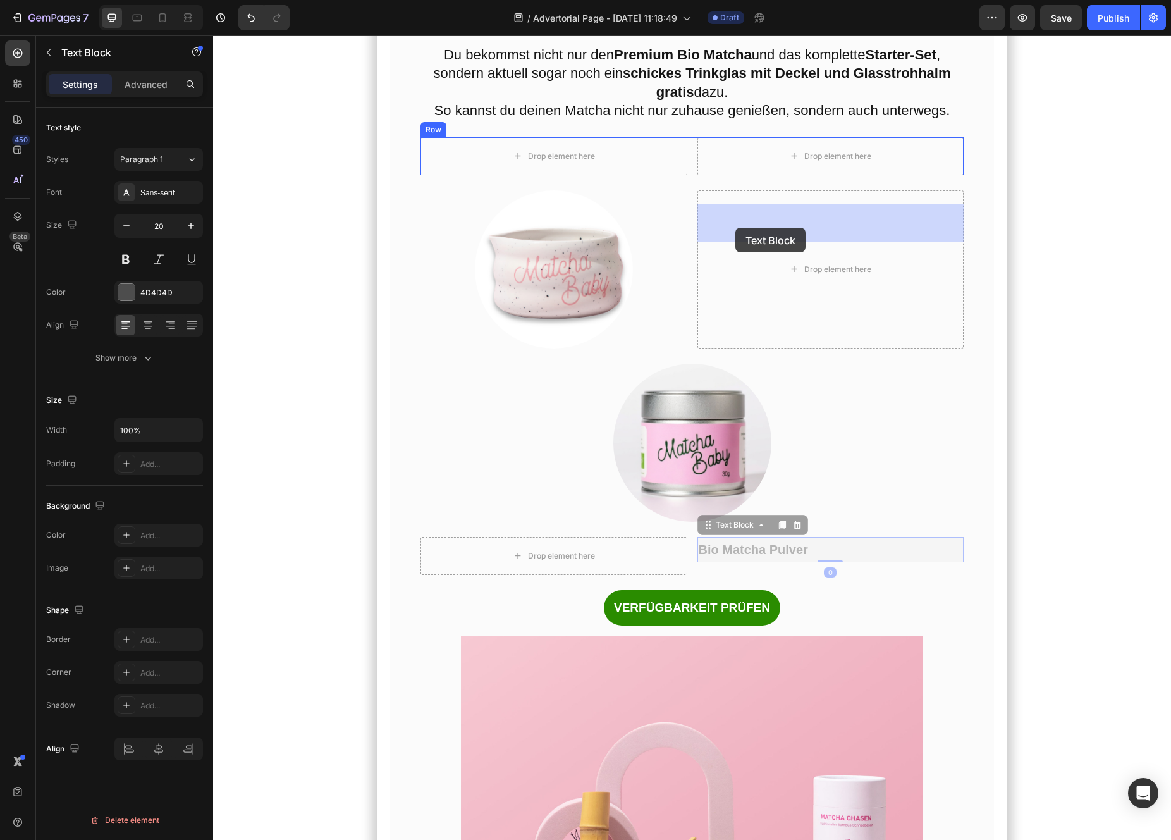
drag, startPoint x: 709, startPoint y: 596, endPoint x: 735, endPoint y: 228, distance: 368.9
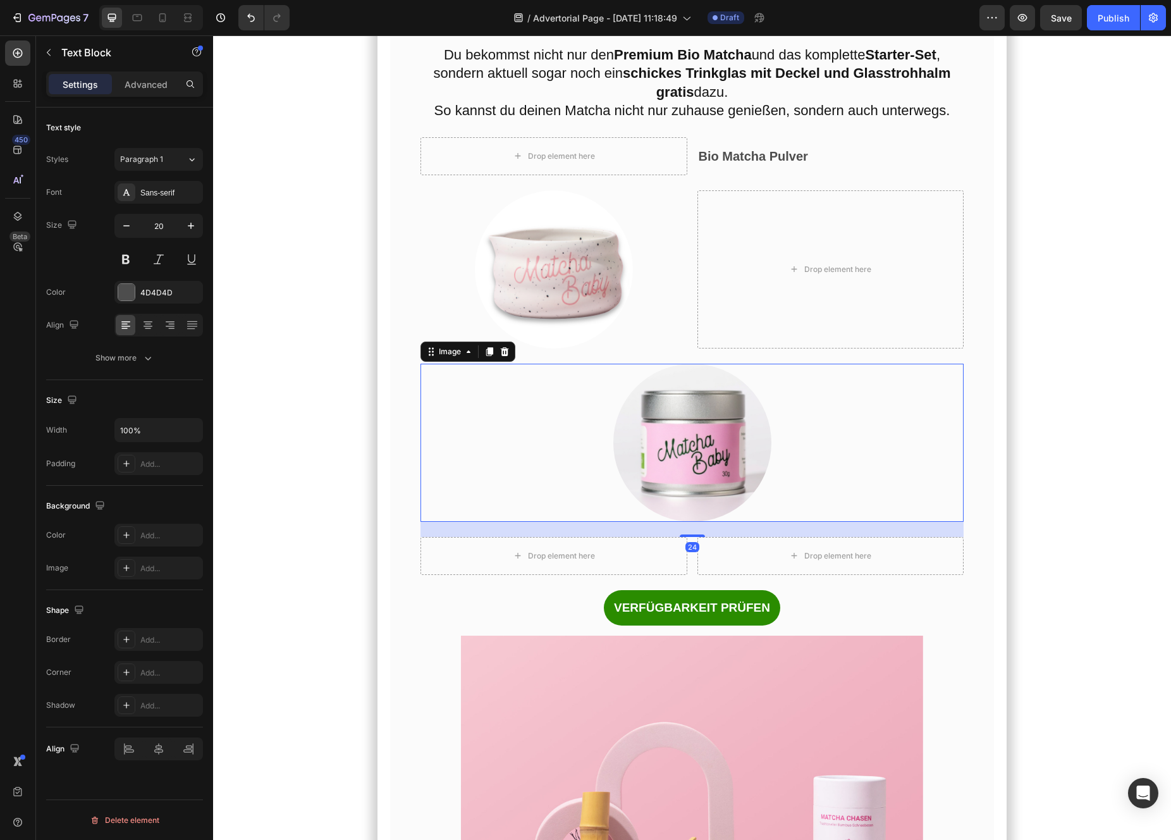
click at [658, 522] on img at bounding box center [692, 443] width 158 height 158
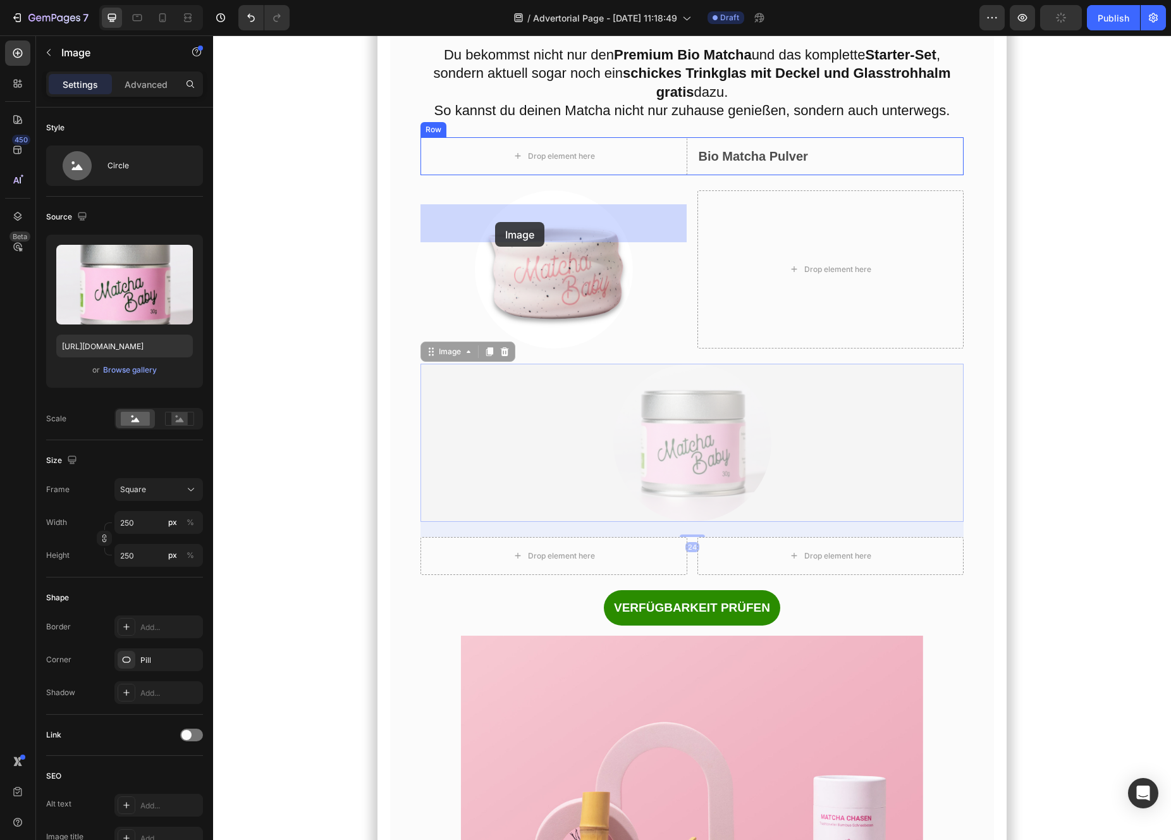
drag, startPoint x: 430, startPoint y: 422, endPoint x: 492, endPoint y: 229, distance: 202.6
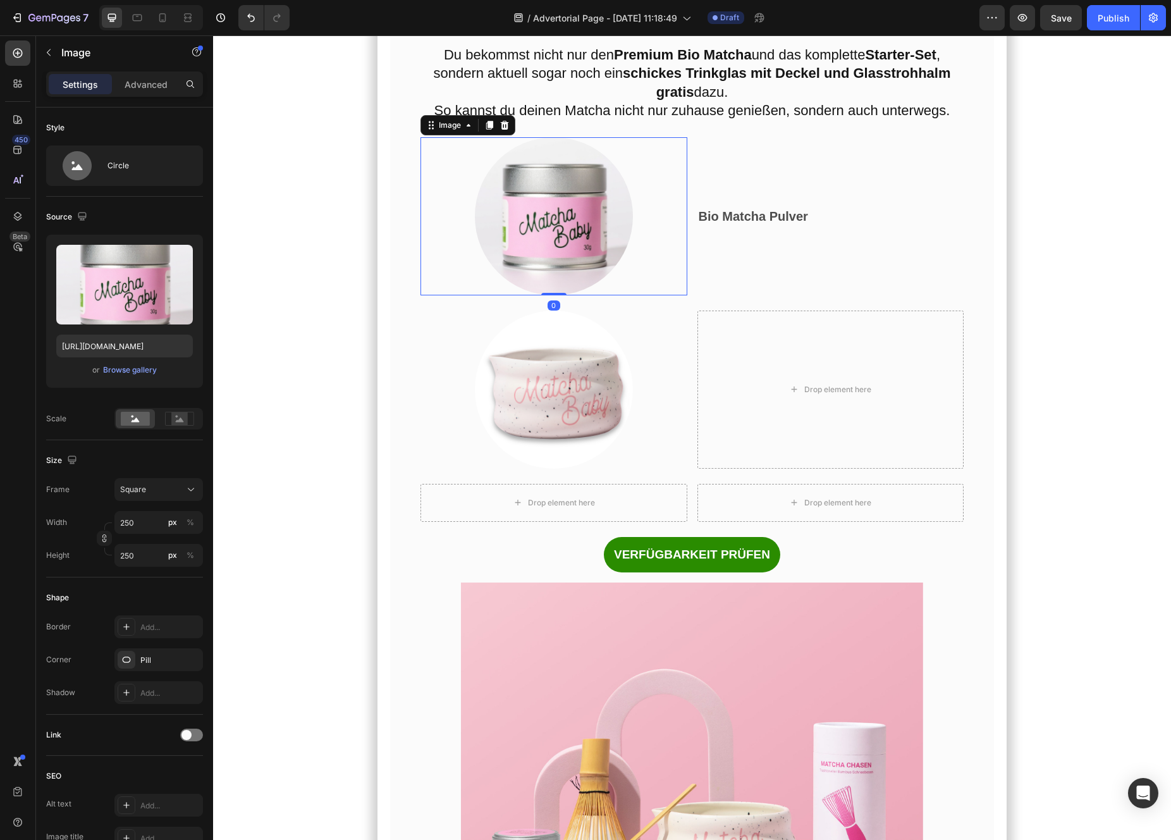
drag, startPoint x: 560, startPoint y: 374, endPoint x: 560, endPoint y: 324, distance: 50.0
click at [560, 295] on div "Image 0" at bounding box center [553, 216] width 267 height 158
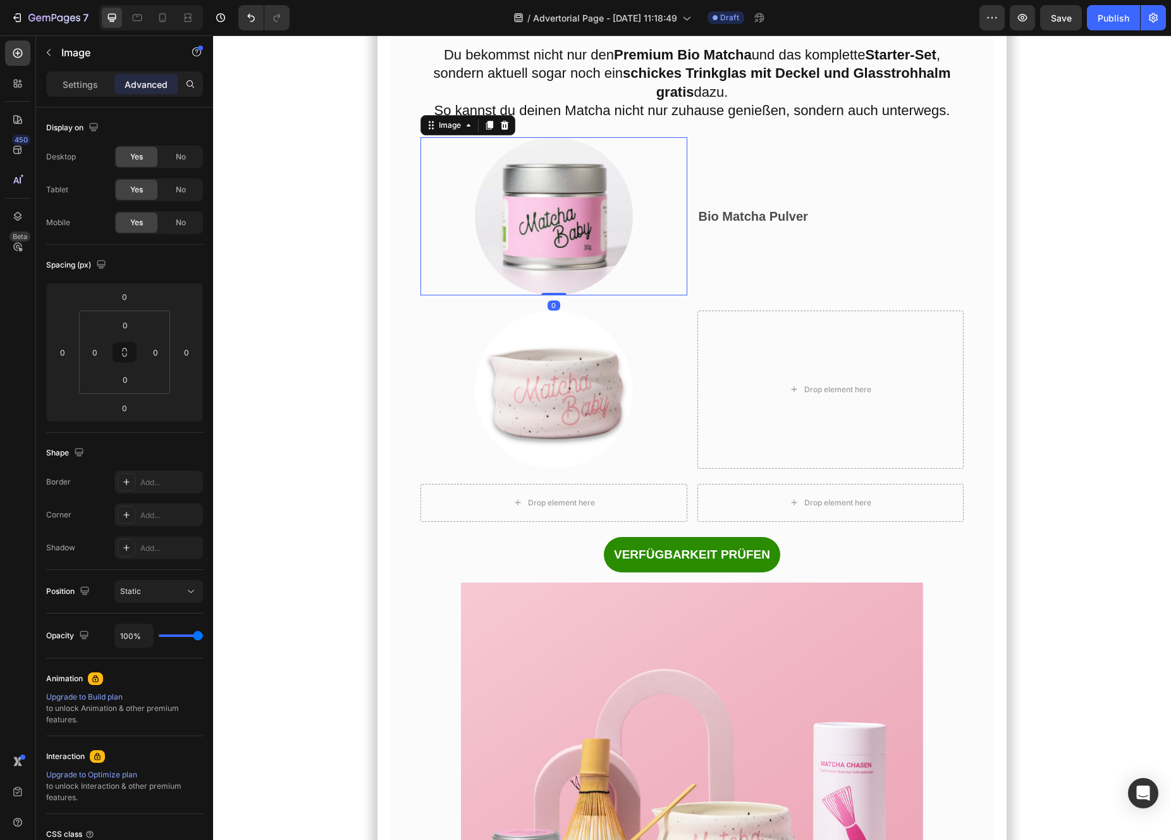
click at [443, 295] on div at bounding box center [553, 216] width 267 height 158
click at [706, 295] on div "Bio Matcha Pulver Text Block" at bounding box center [830, 216] width 267 height 158
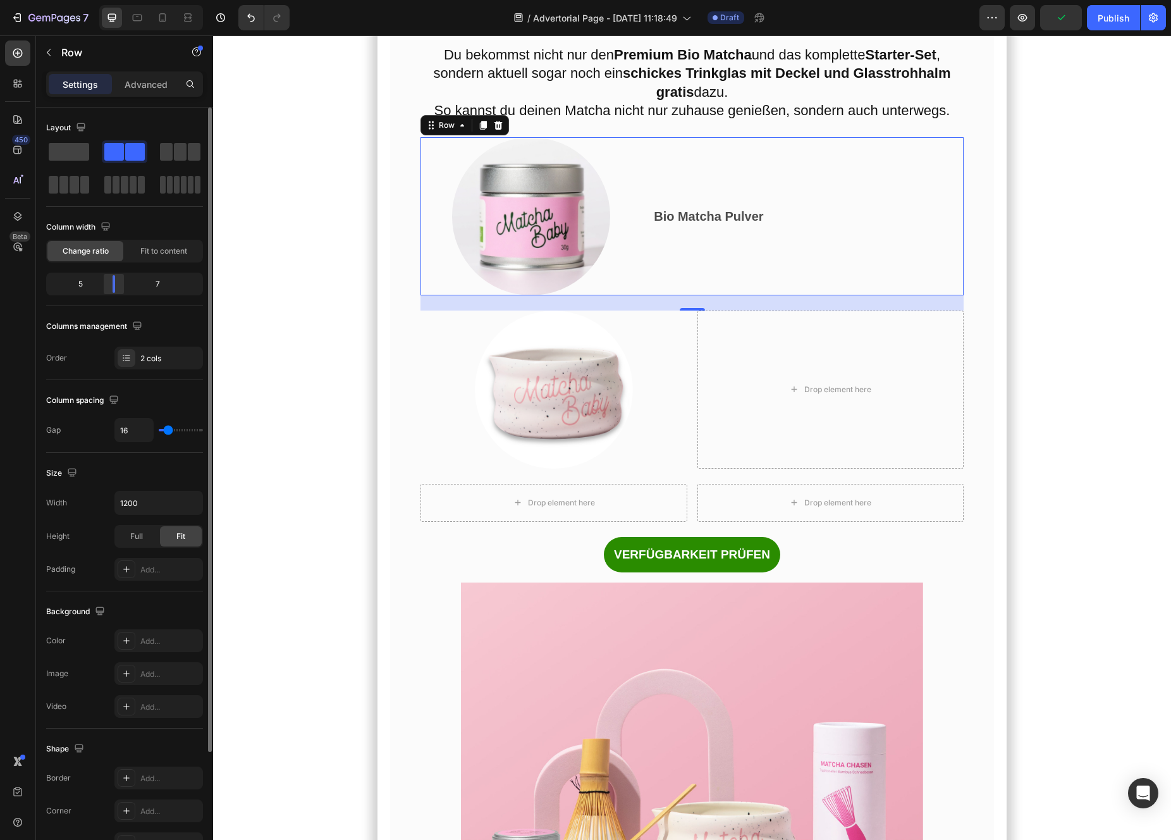
drag, startPoint x: 125, startPoint y: 286, endPoint x: 115, endPoint y: 286, distance: 10.1
click at [115, 0] on body "7 / Advertorial Page - [DATE] 11:18:49 Draft Preview Publish 450 Beta Sections(…" at bounding box center [585, 0] width 1171 height 0
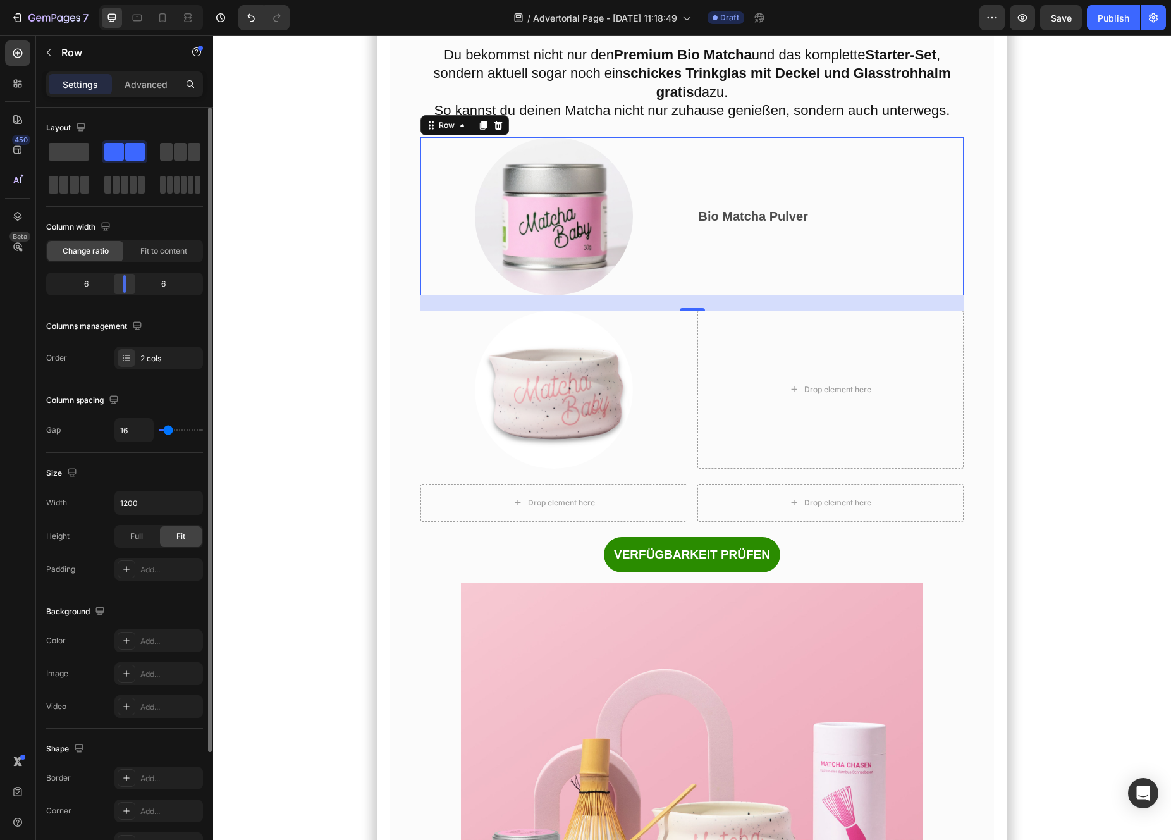
drag, startPoint x: 115, startPoint y: 286, endPoint x: 126, endPoint y: 286, distance: 10.7
click at [126, 0] on body "7 / Advertorial Page - [DATE] 11:18:49 Draft Preview Save Publish 450 Beta Sect…" at bounding box center [585, 0] width 1171 height 0
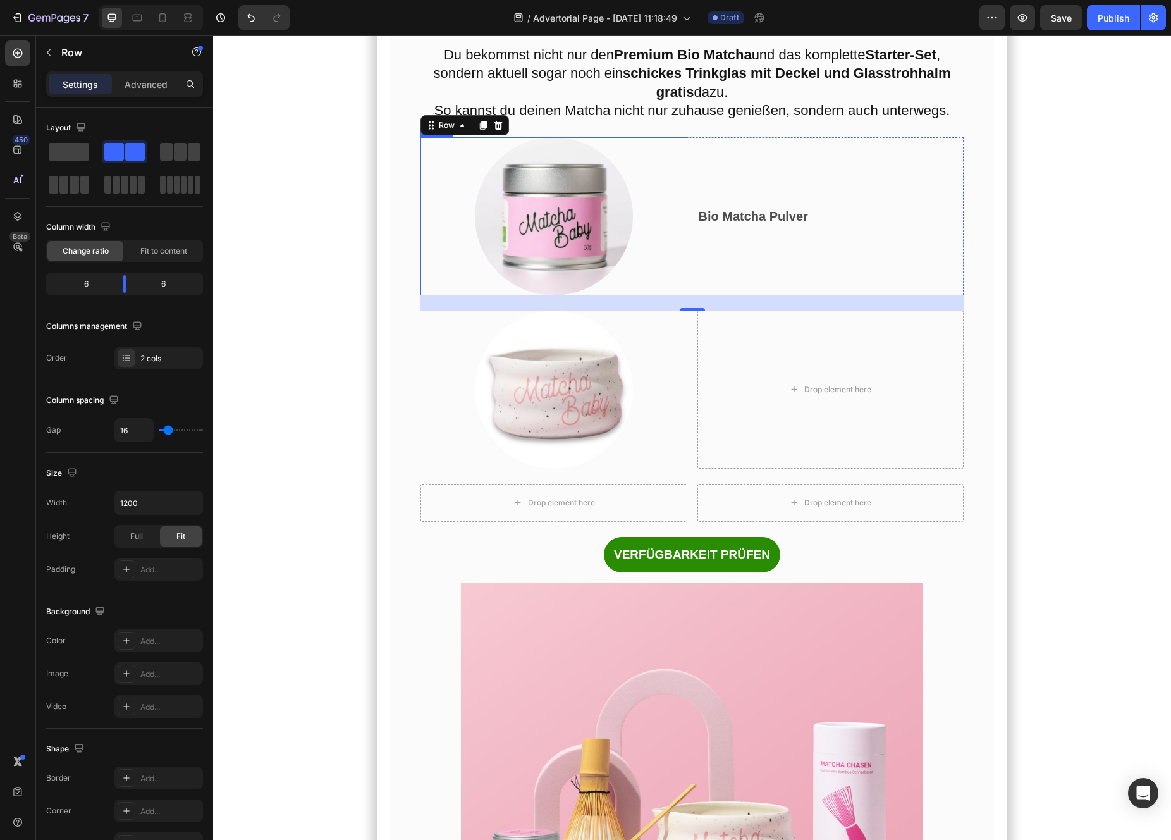
click at [536, 253] on img at bounding box center [554, 216] width 158 height 158
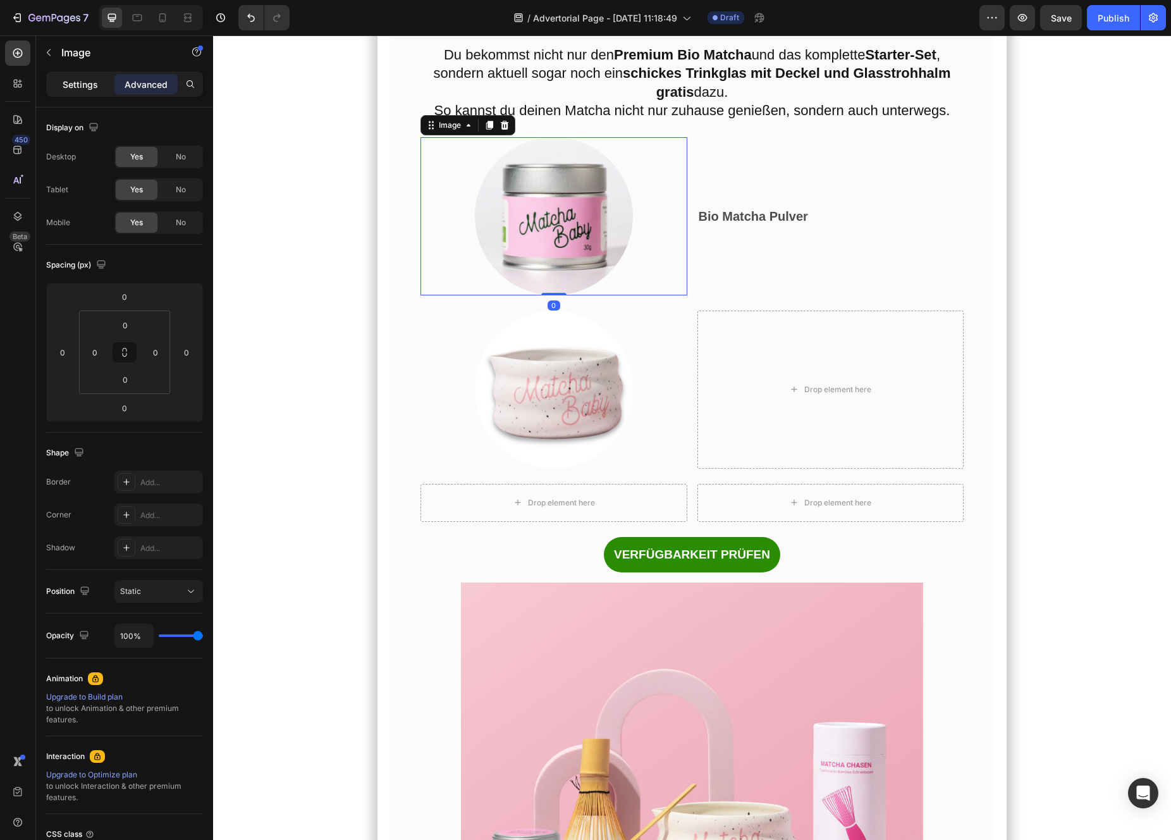
click at [68, 89] on p "Settings" at bounding box center [80, 84] width 35 height 13
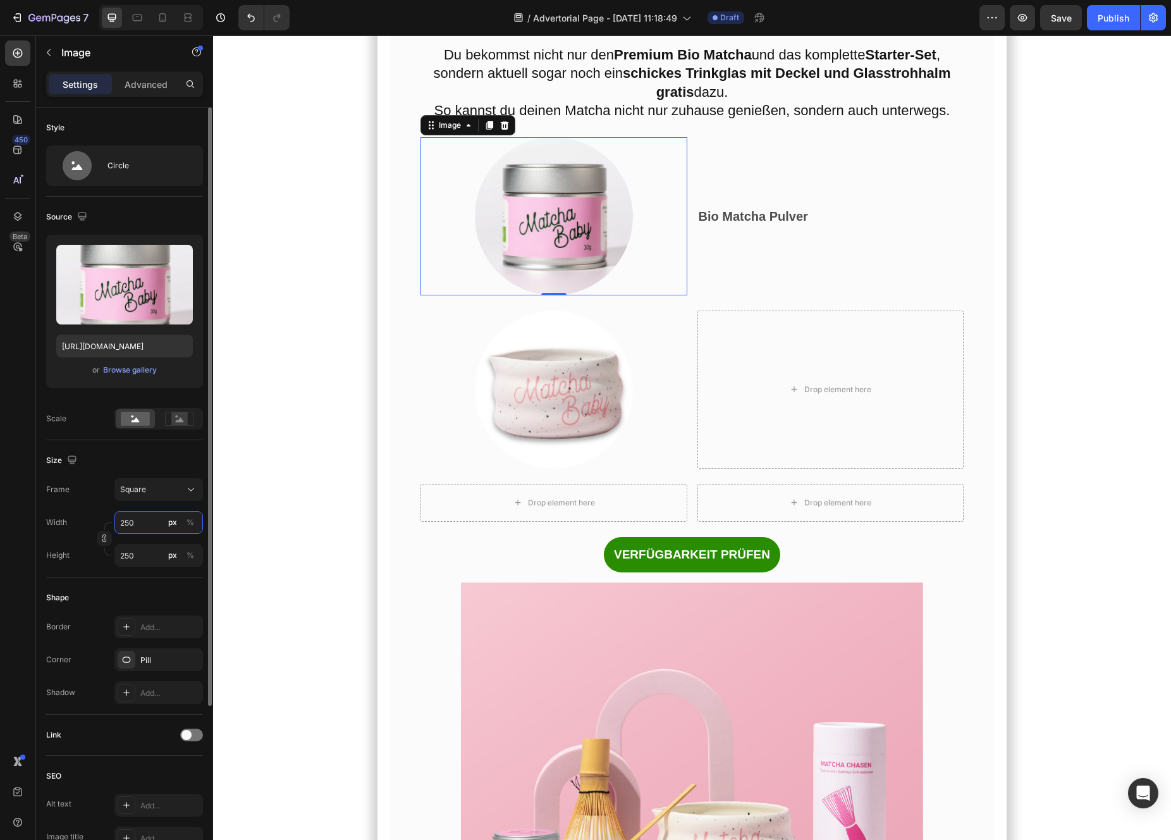
click at [141, 518] on input "250" at bounding box center [158, 522] width 89 height 23
type input "2"
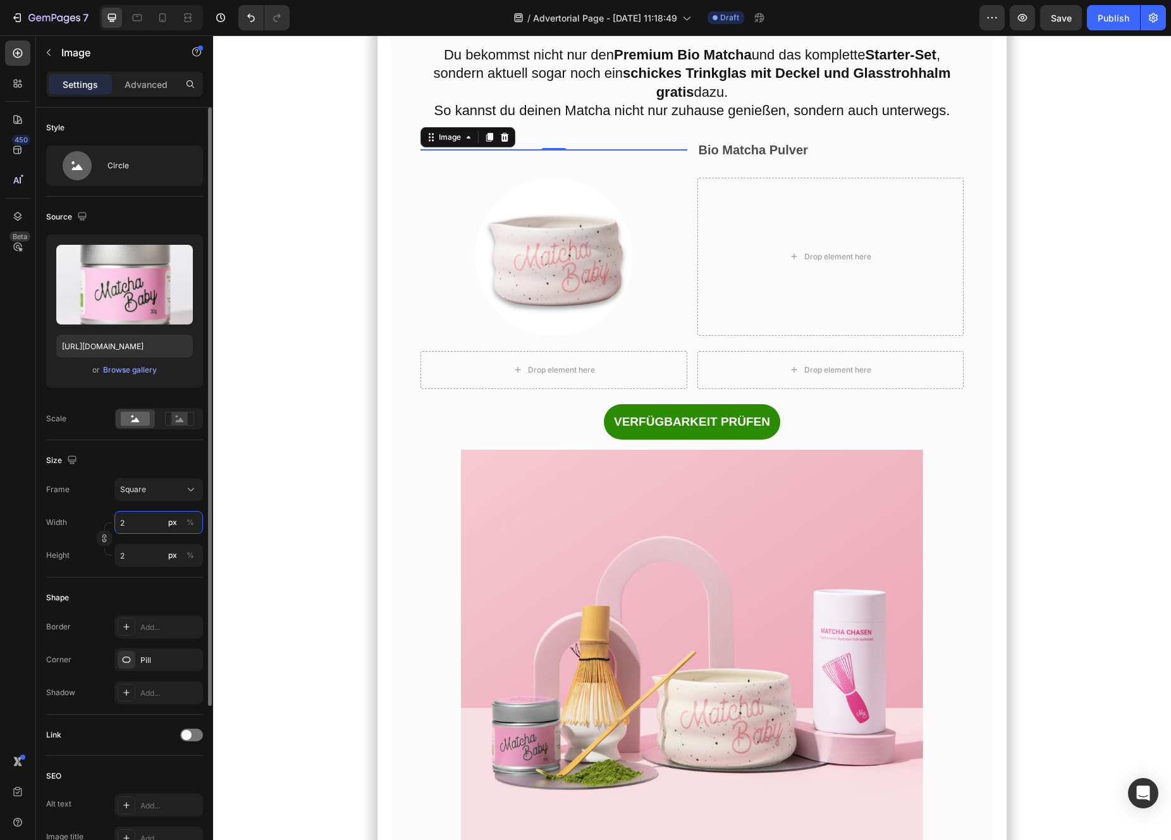
type input "20"
type input "200"
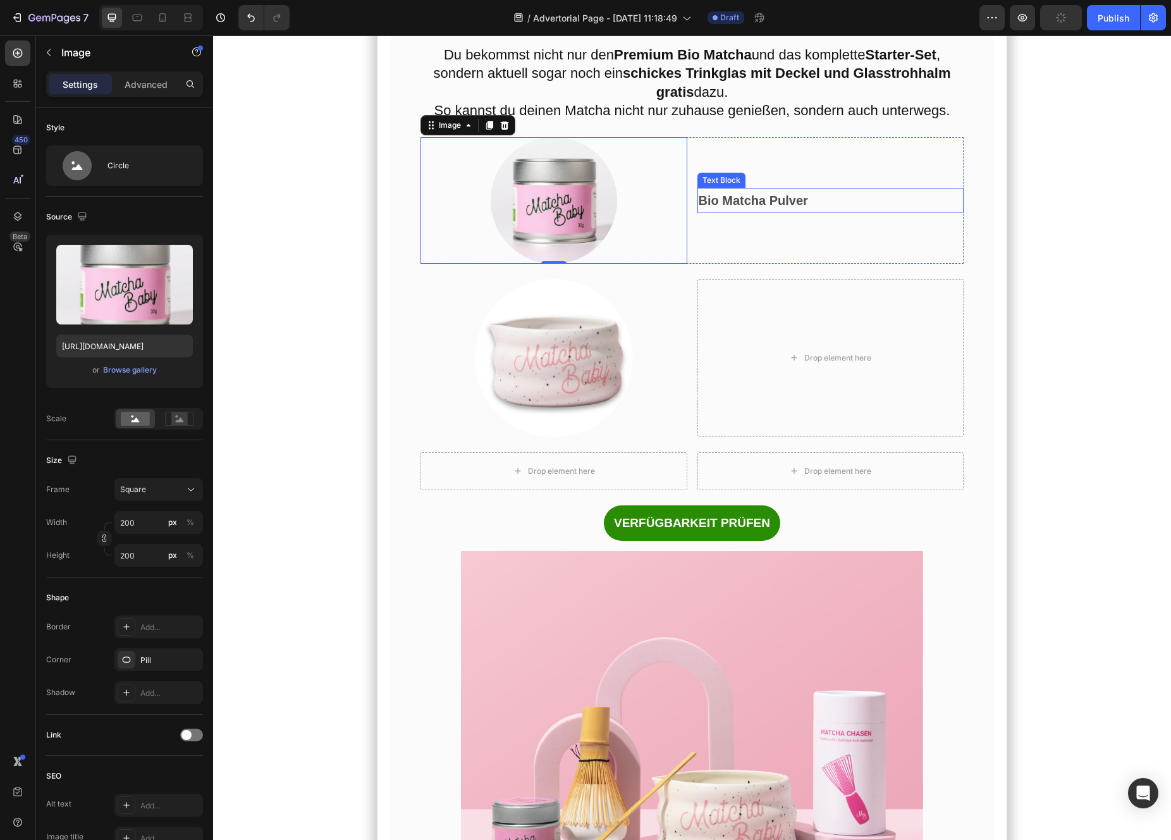
click at [732, 213] on div "Bio Matcha Pulver" at bounding box center [830, 200] width 267 height 25
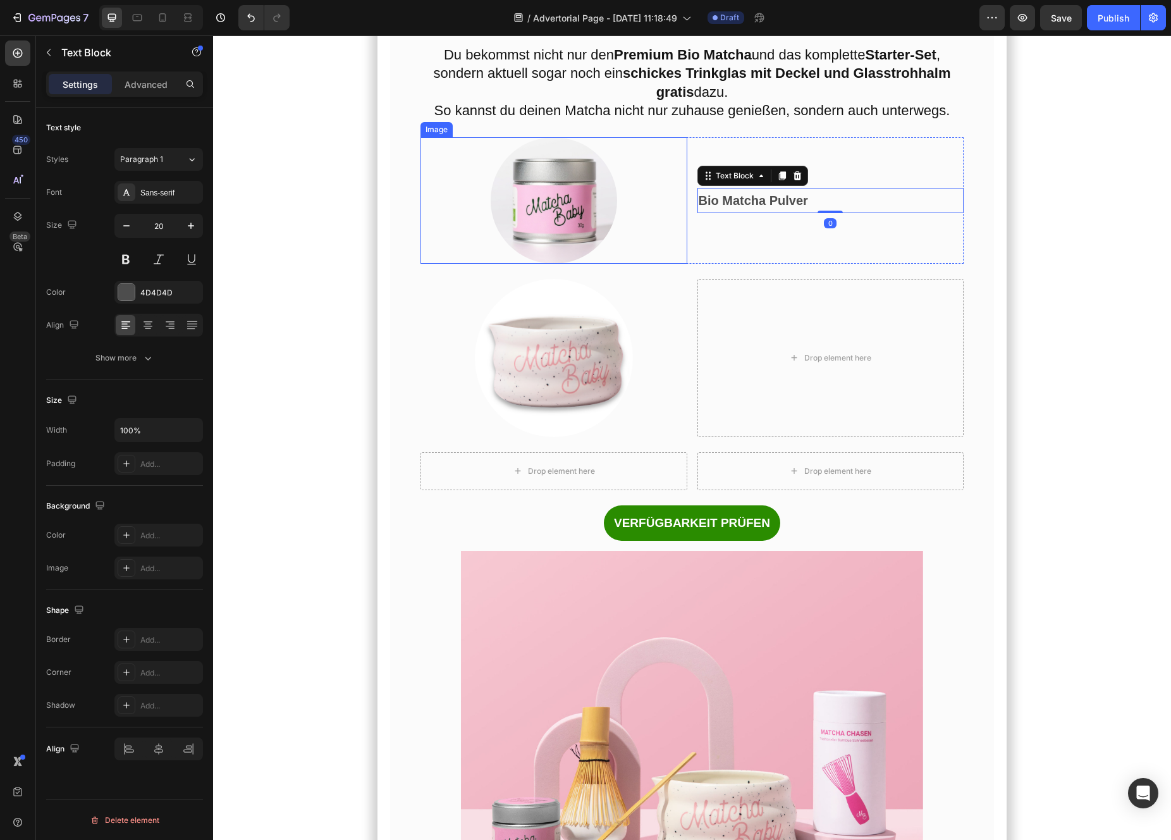
click at [654, 264] on div at bounding box center [553, 200] width 267 height 126
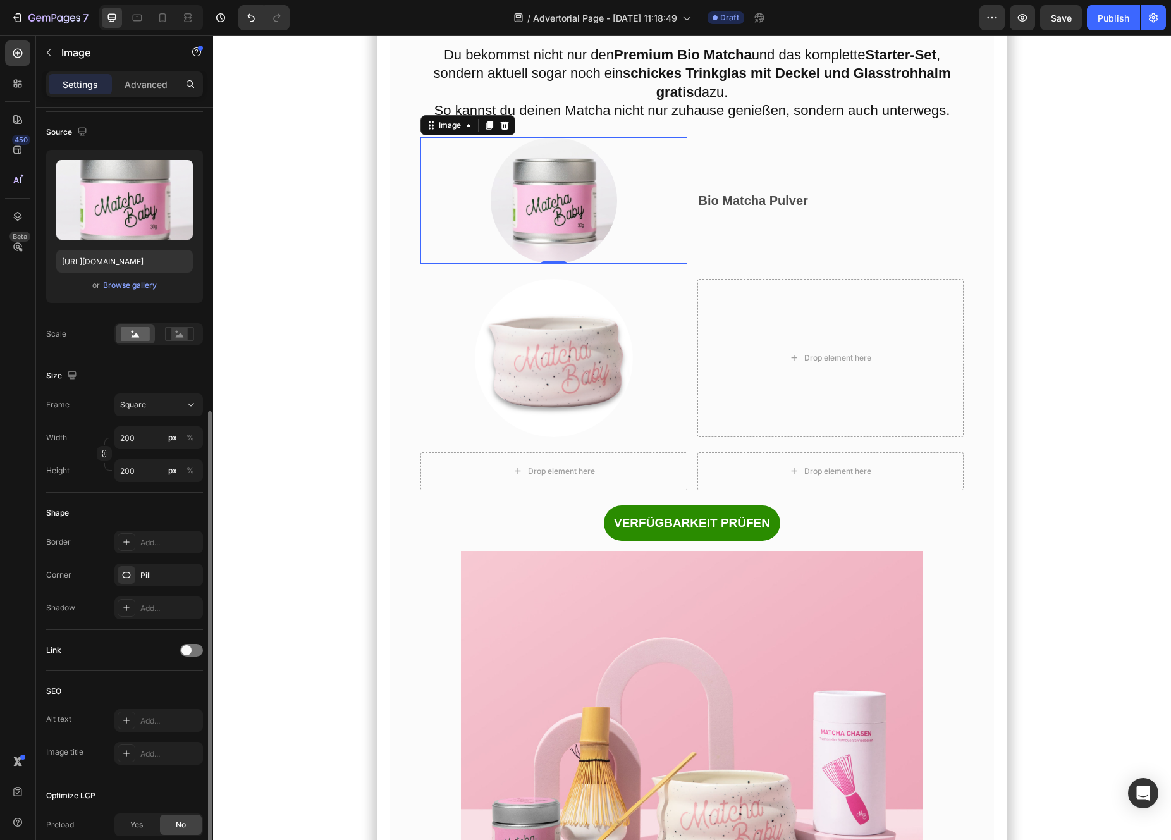
scroll to position [218, 0]
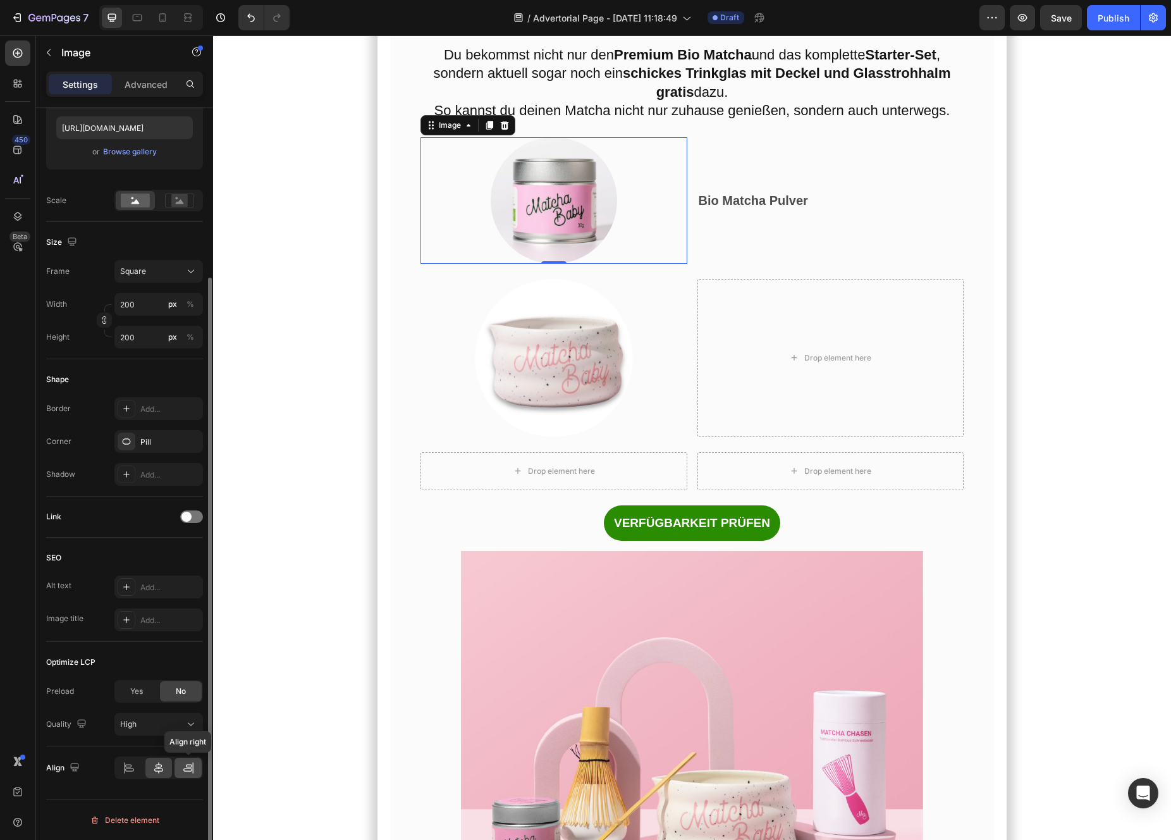
click at [182, 768] on icon at bounding box center [188, 767] width 13 height 13
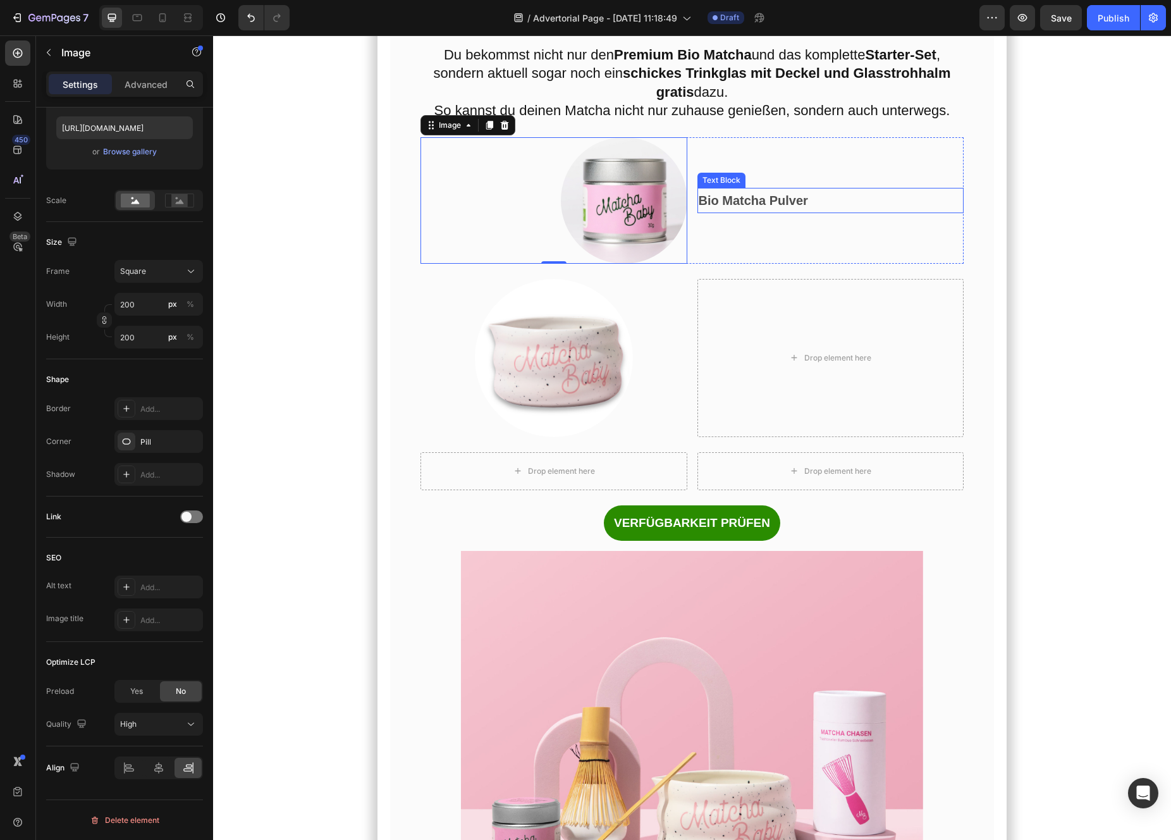
click at [750, 207] on strong "Bio Matcha Pulver" at bounding box center [753, 200] width 109 height 14
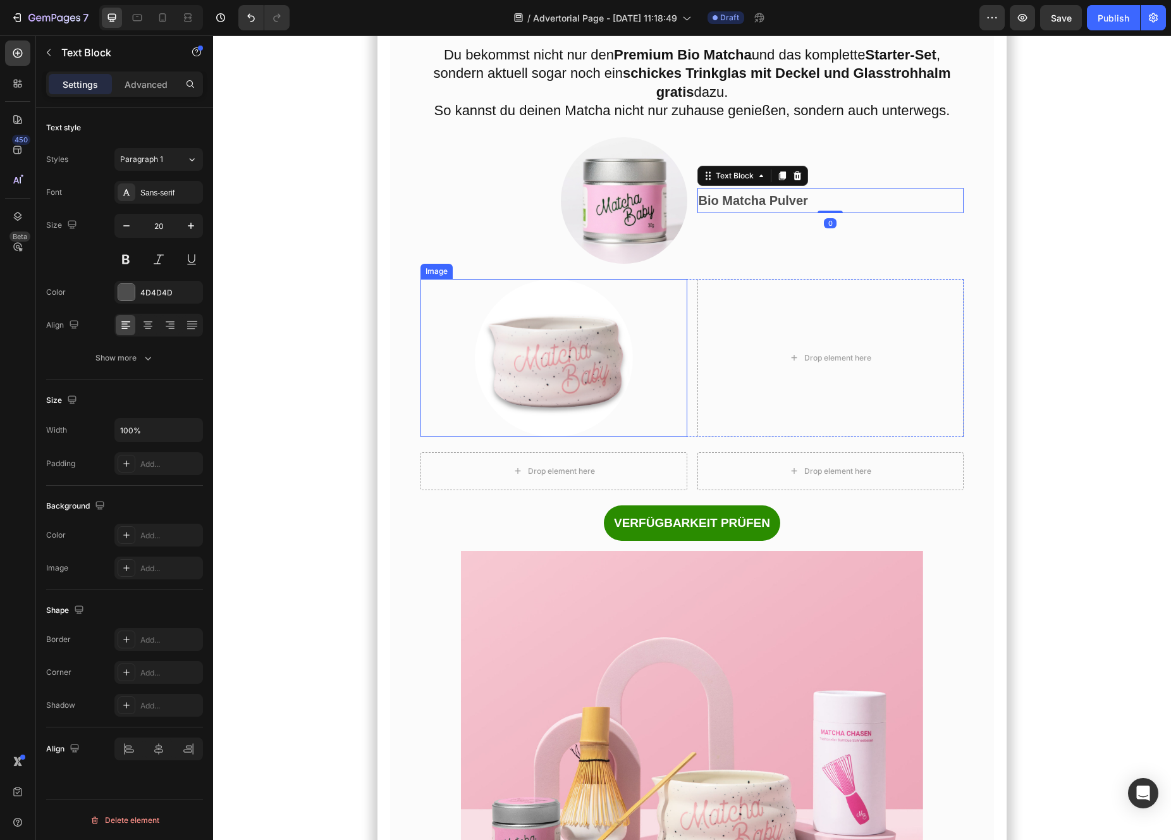
click at [575, 408] on img at bounding box center [554, 358] width 158 height 158
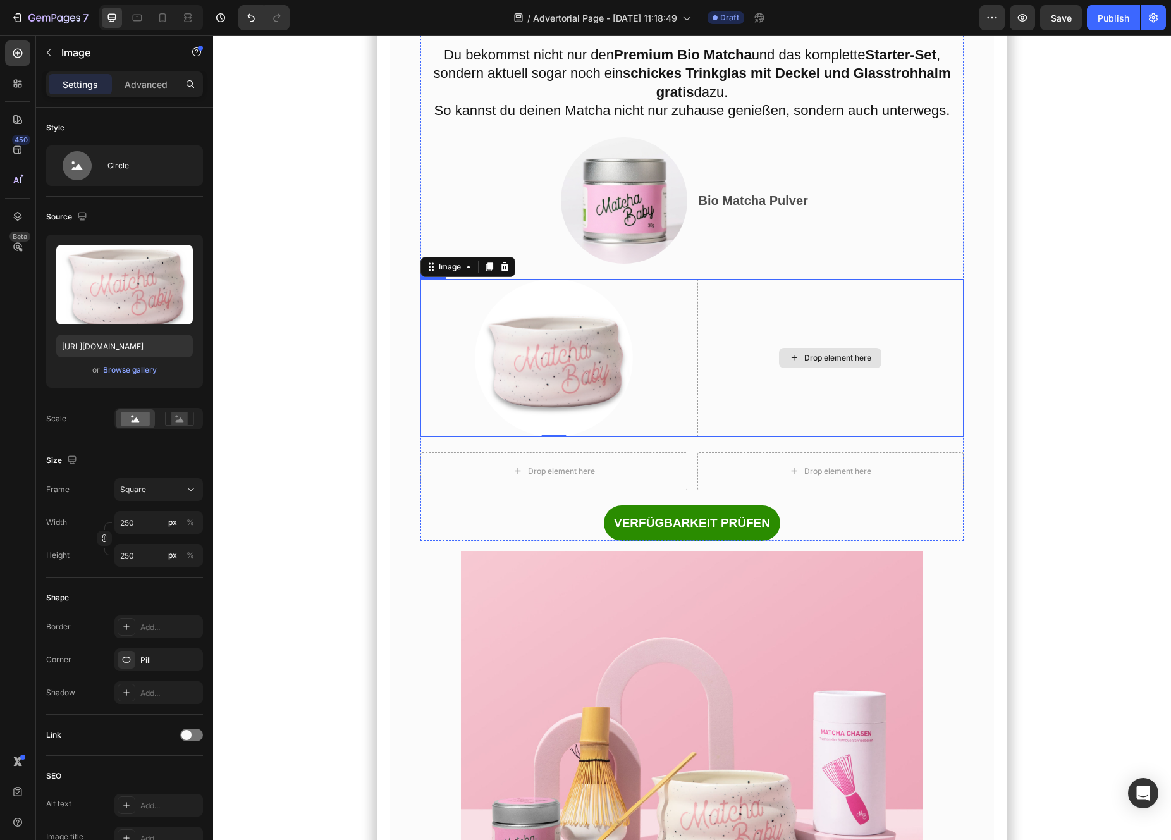
click at [708, 388] on div "Drop element here" at bounding box center [830, 358] width 267 height 158
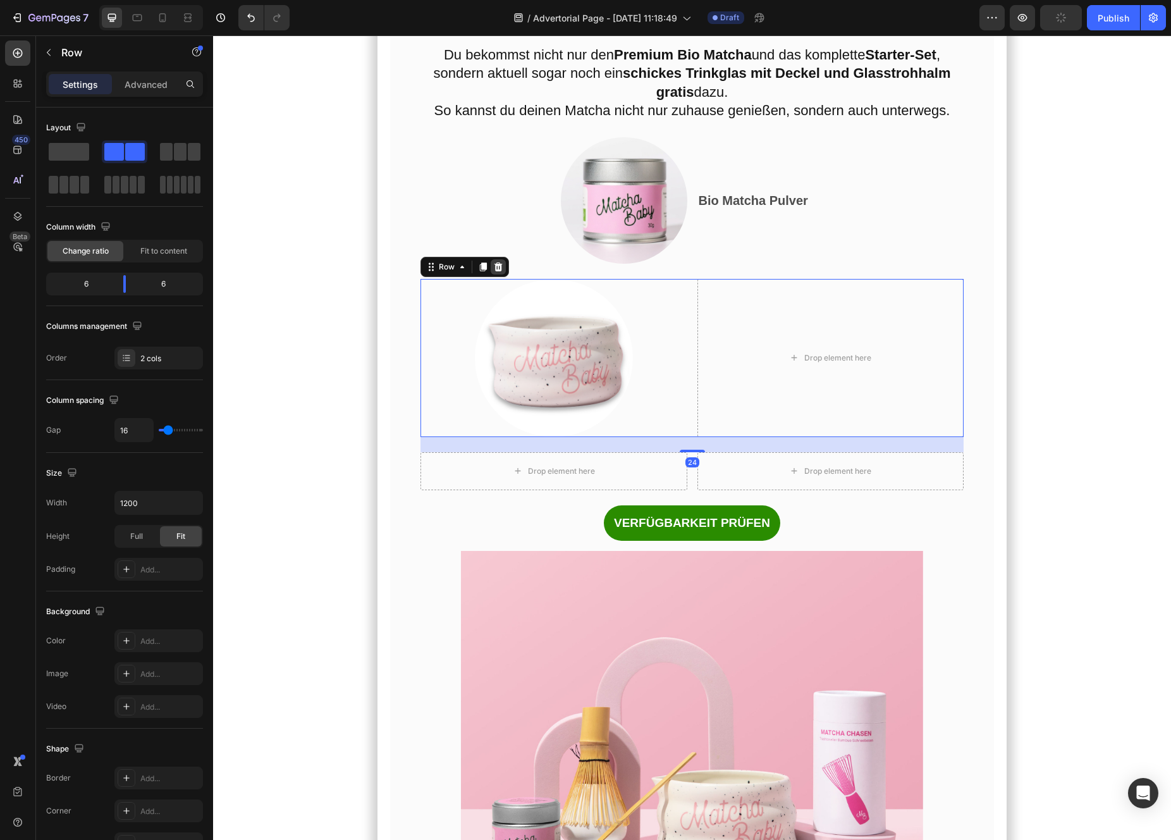
click at [501, 271] on icon at bounding box center [498, 266] width 8 height 9
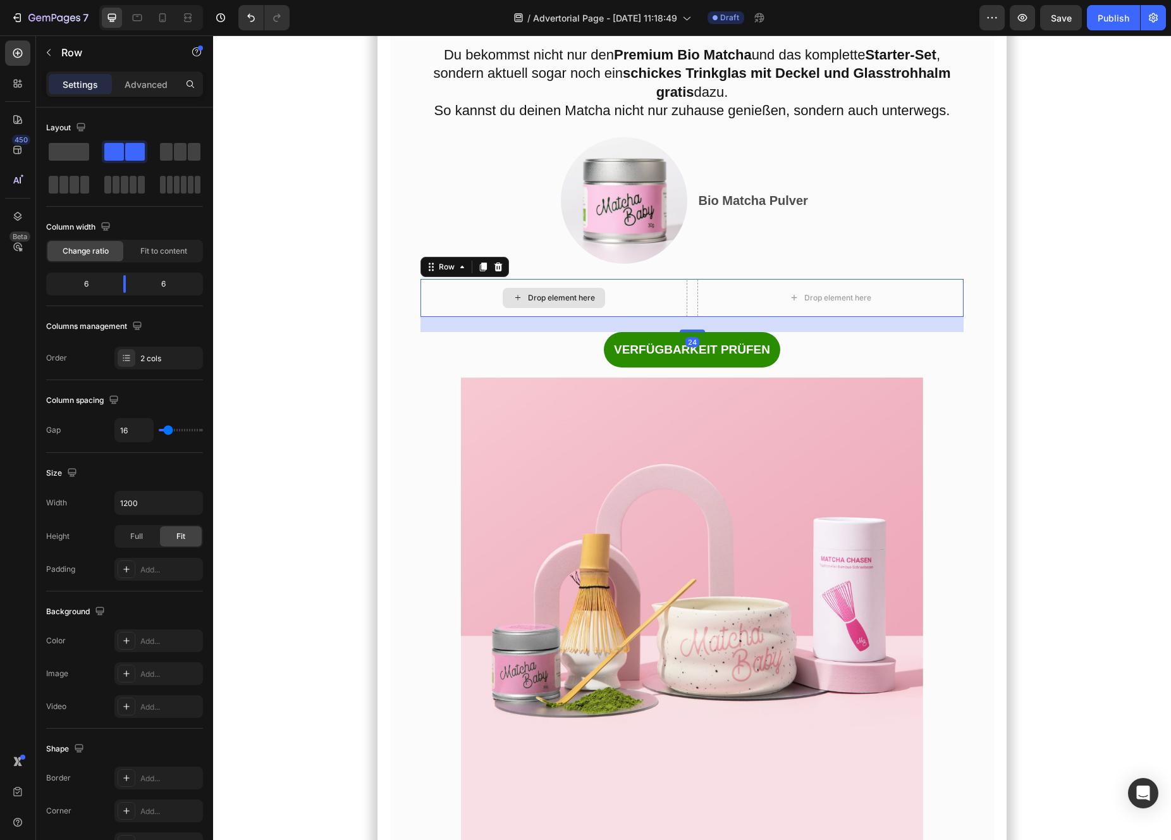
click at [649, 317] on div "Drop element here" at bounding box center [553, 298] width 267 height 38
click at [499, 274] on div at bounding box center [498, 266] width 15 height 15
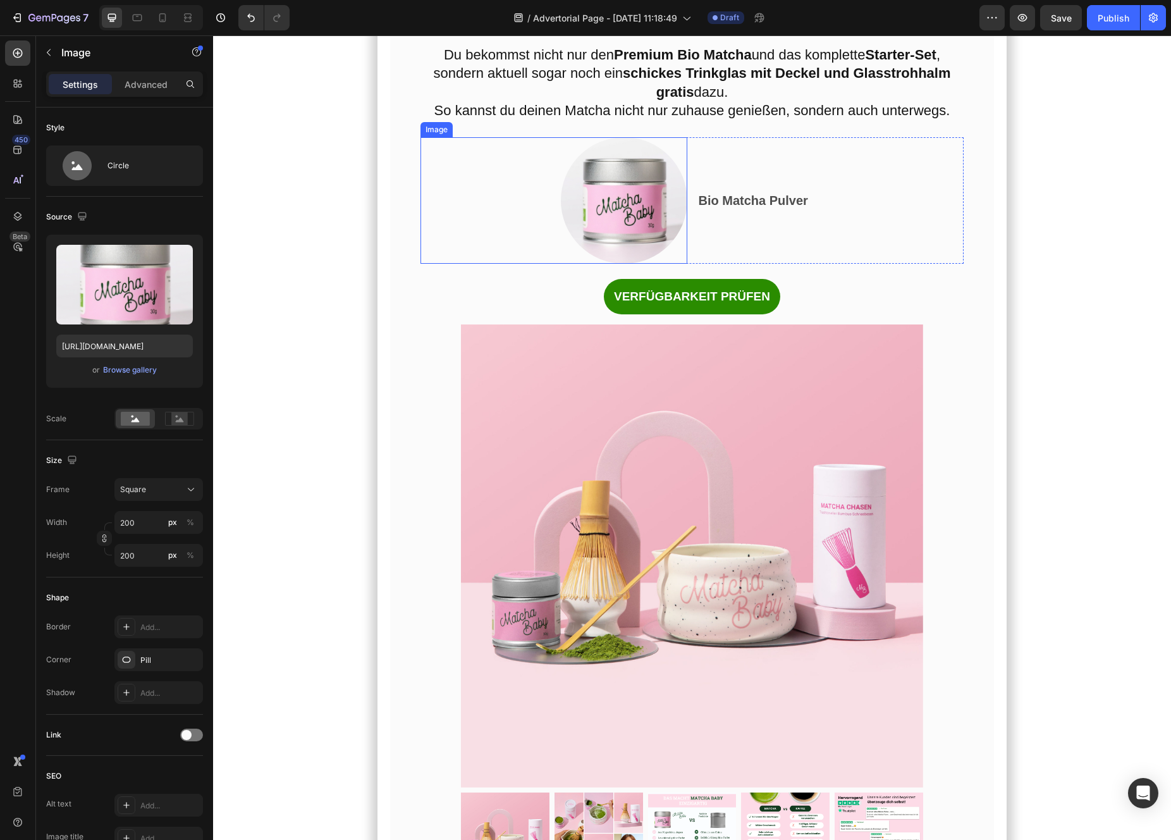
click at [612, 264] on img at bounding box center [624, 200] width 126 height 126
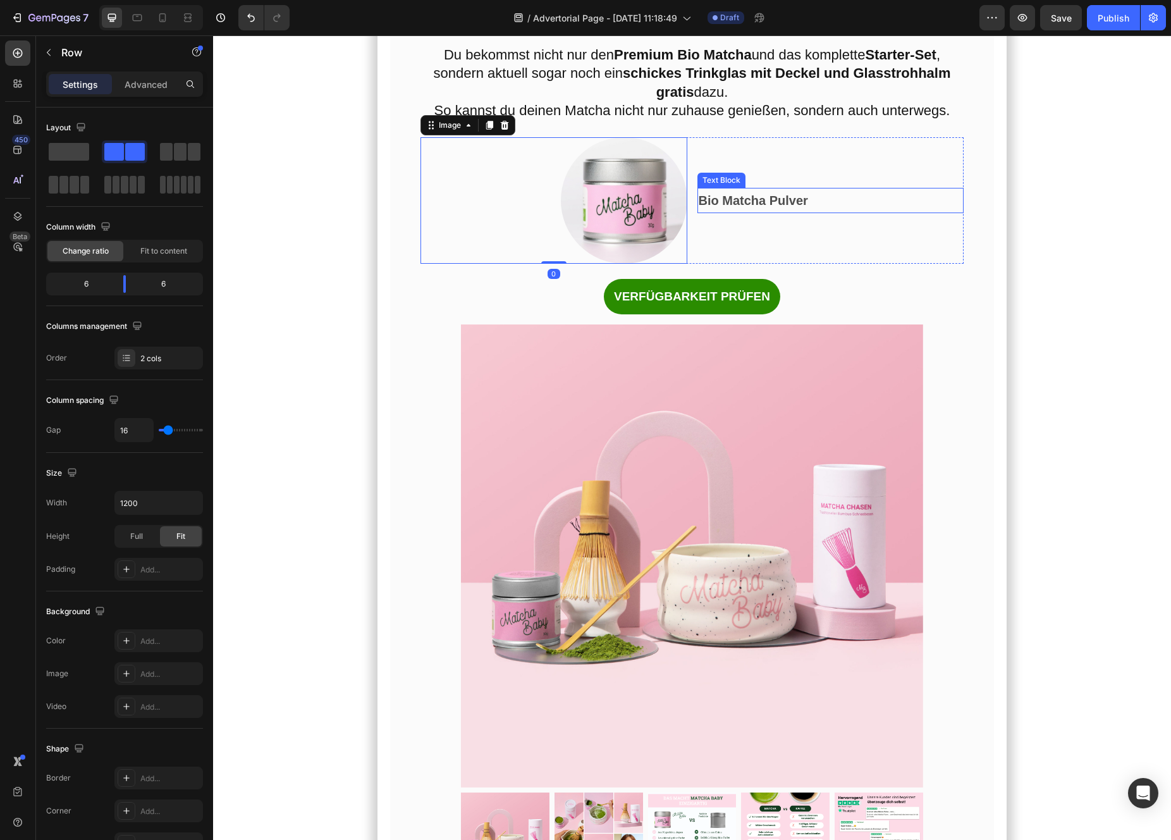
click at [715, 264] on div "Bio Matcha Pulver Text Block" at bounding box center [830, 200] width 267 height 126
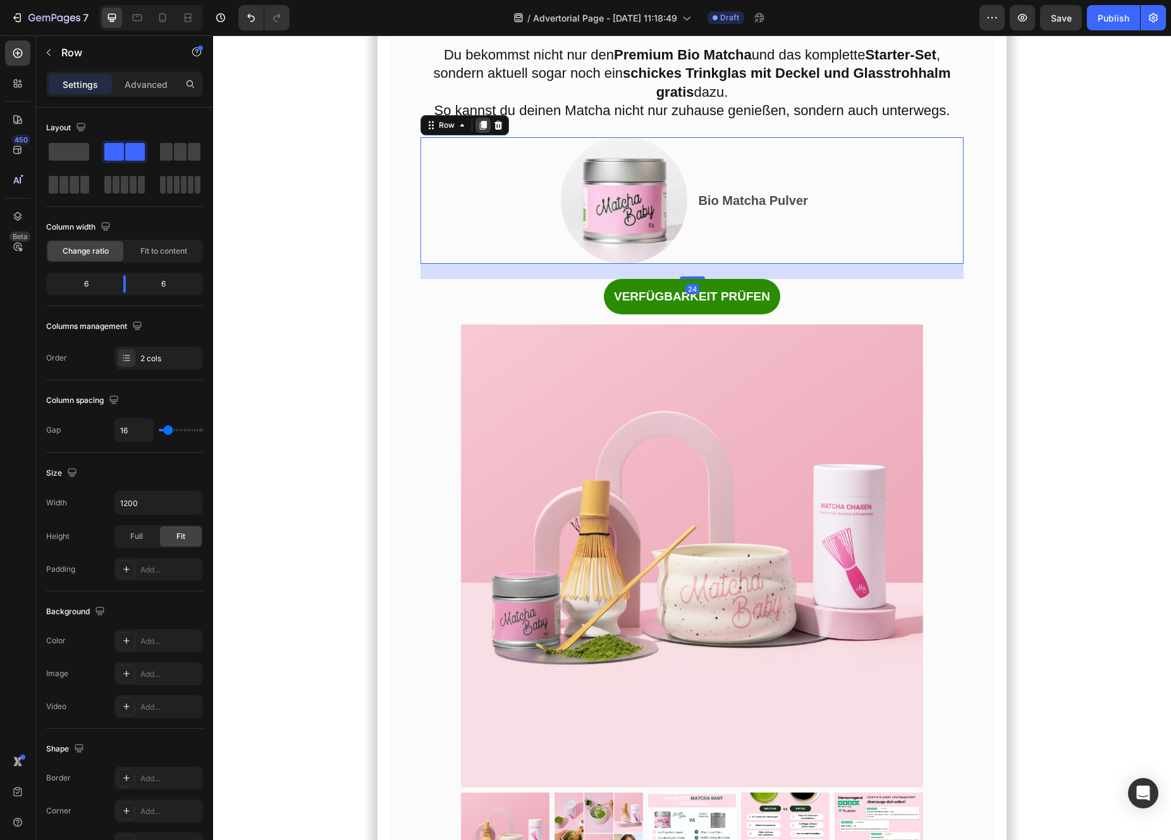
click at [484, 130] on icon at bounding box center [482, 125] width 7 height 9
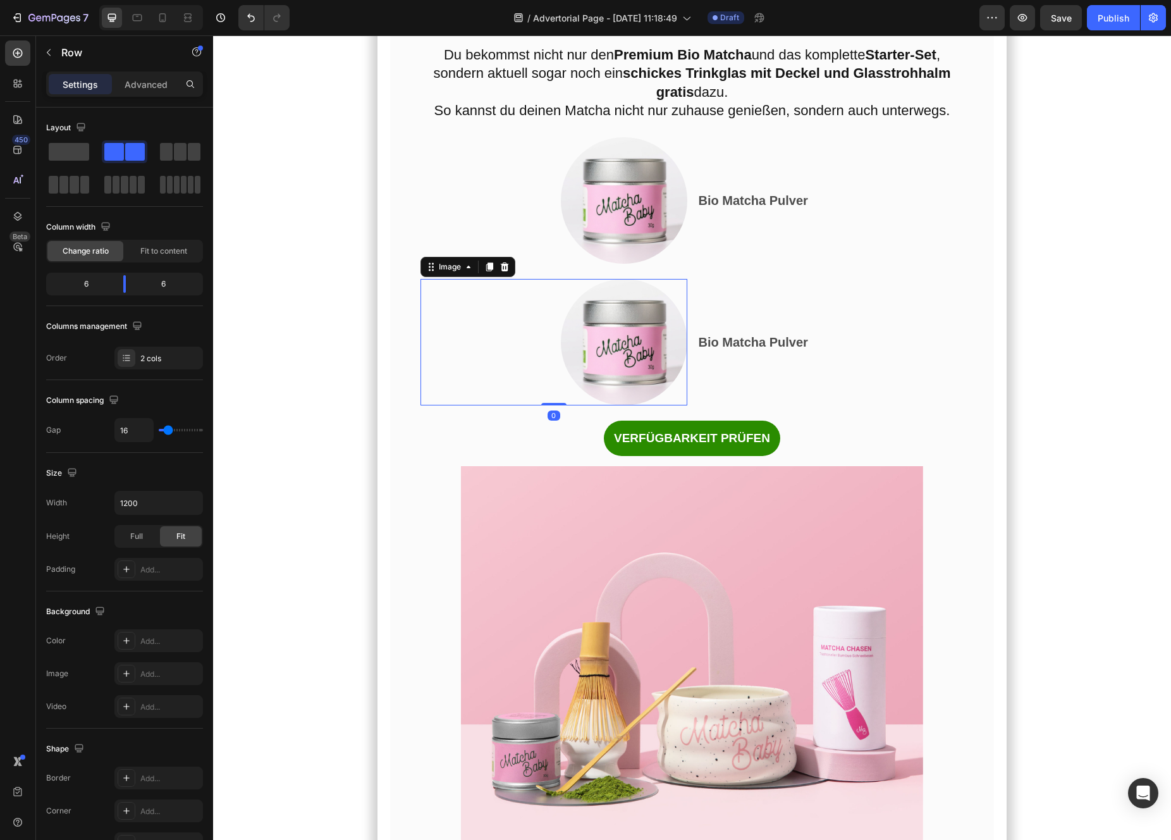
click at [634, 396] on img at bounding box center [624, 342] width 126 height 126
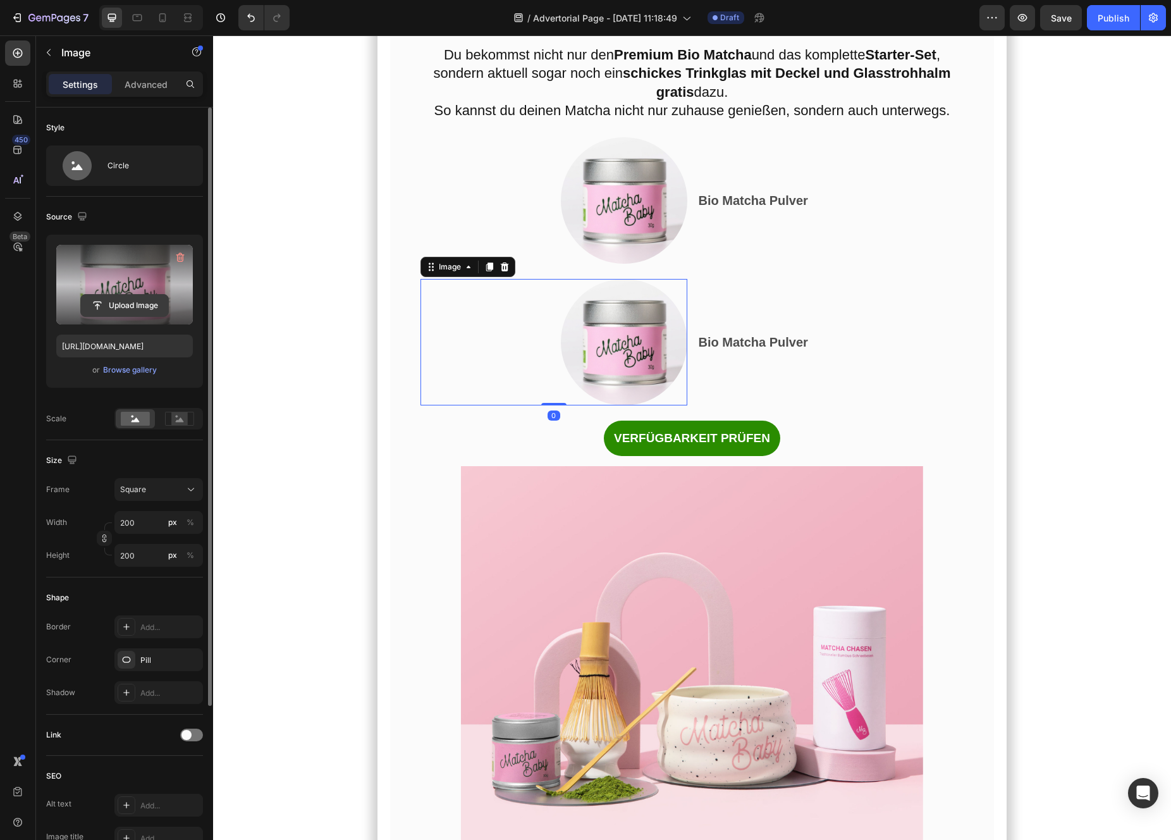
click at [133, 302] on input "file" at bounding box center [124, 305] width 87 height 21
type input "https://cdn.shopify.com/s/files/1/0879/1562/6845/files/gempages_581616054950691…"
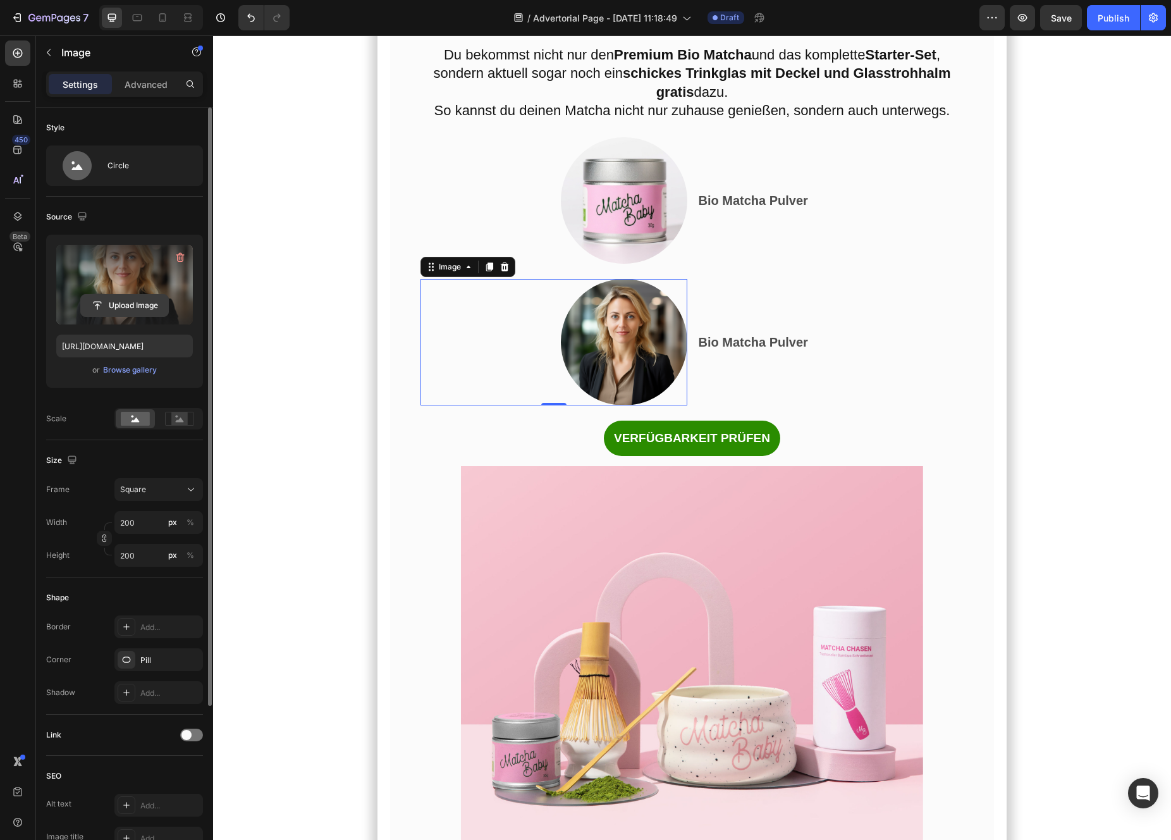
click at [94, 305] on input "file" at bounding box center [124, 305] width 87 height 21
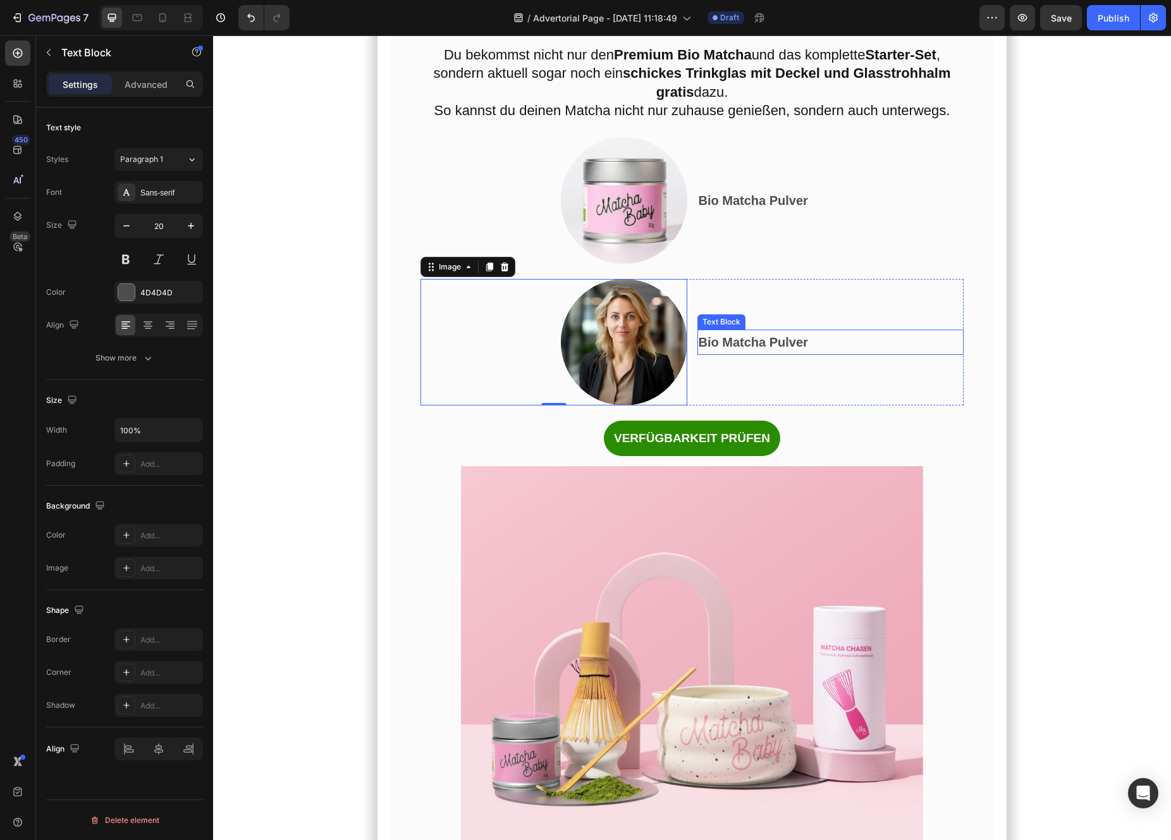
click at [725, 349] on strong "Bio Matcha Pulver" at bounding box center [753, 342] width 109 height 14
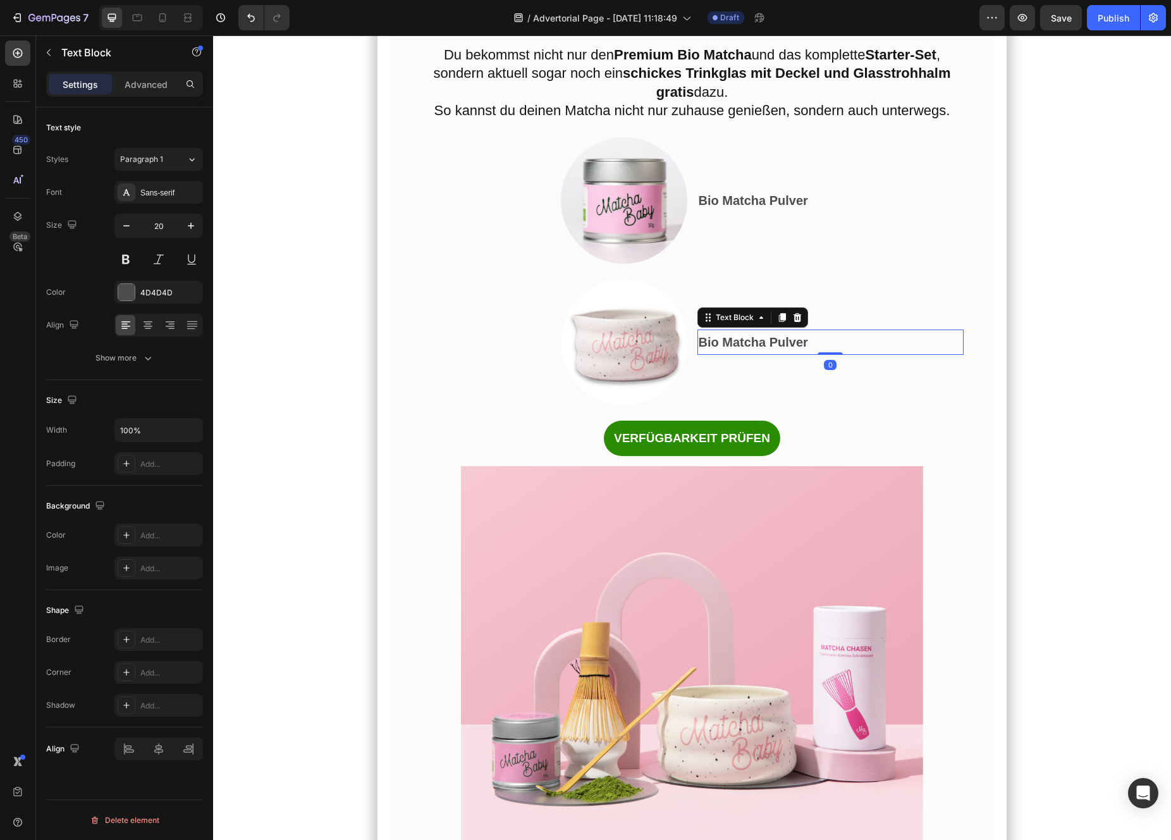
click at [725, 349] on strong "Bio Matcha Pulver" at bounding box center [753, 342] width 109 height 14
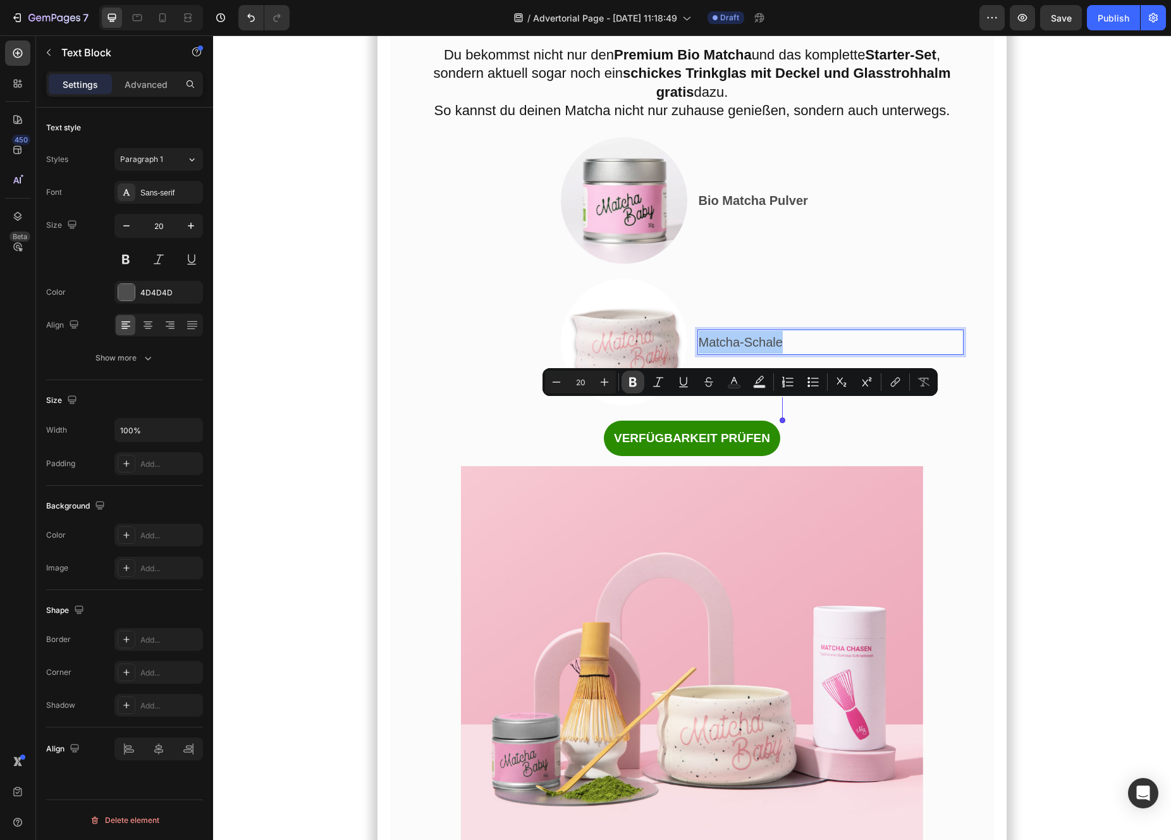
click at [629, 382] on icon "Editor contextual toolbar" at bounding box center [633, 381] width 8 height 9
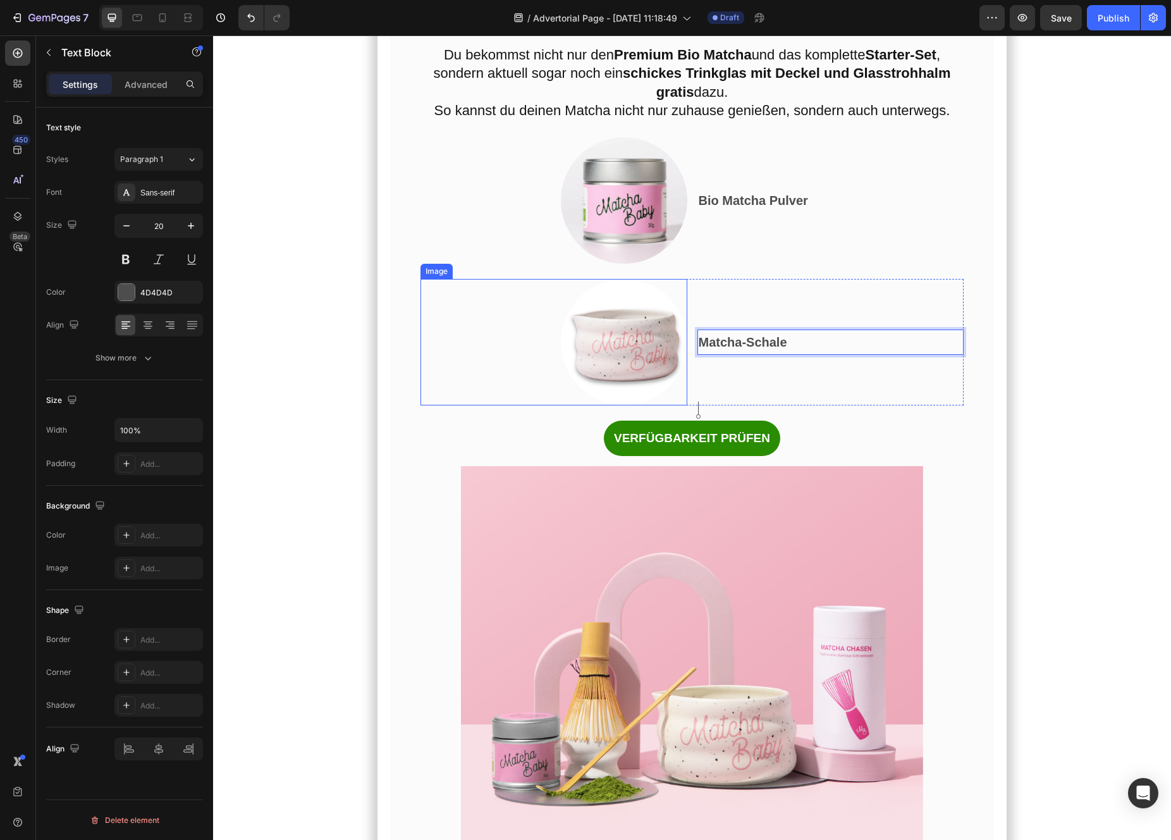
click at [605, 384] on img at bounding box center [624, 342] width 126 height 126
click at [742, 349] on strong "Matcha-Schale" at bounding box center [743, 342] width 89 height 14
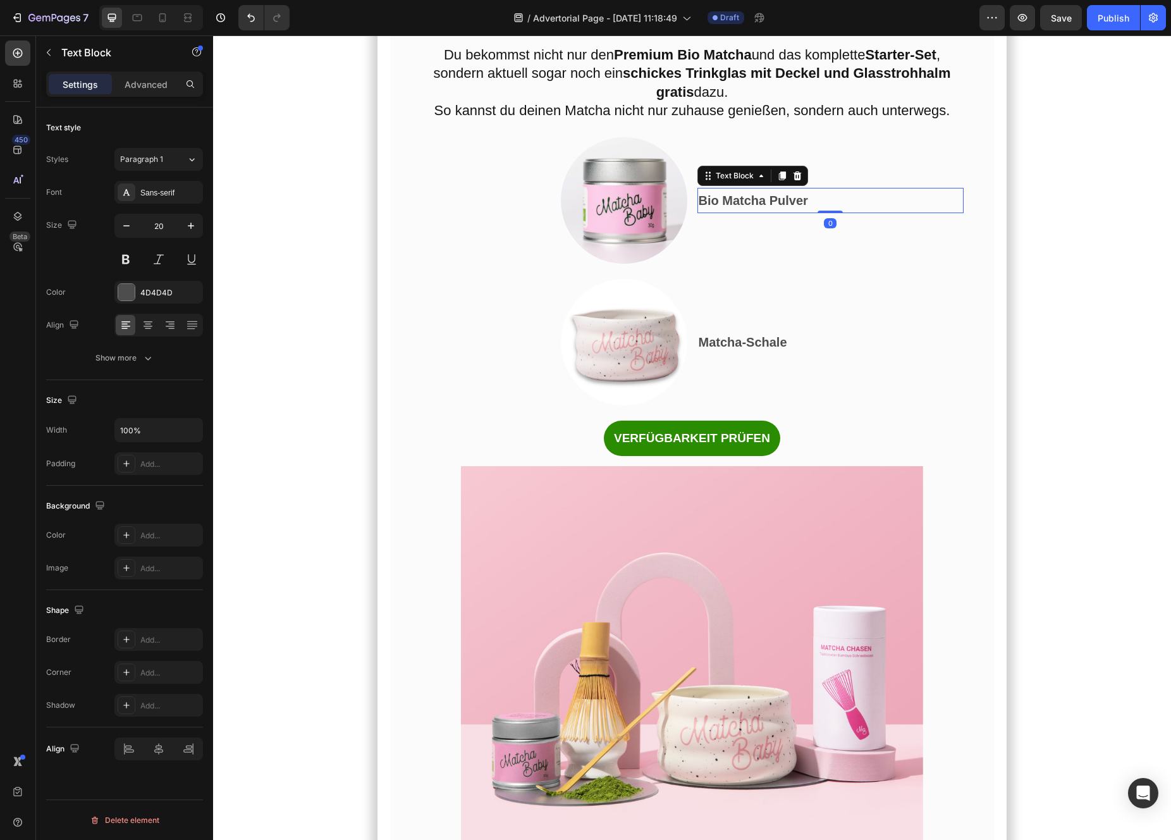
click at [727, 207] on strong "Bio Matcha Pulver" at bounding box center [753, 200] width 109 height 14
click at [735, 349] on strong "Matcha-Schale" at bounding box center [743, 342] width 89 height 14
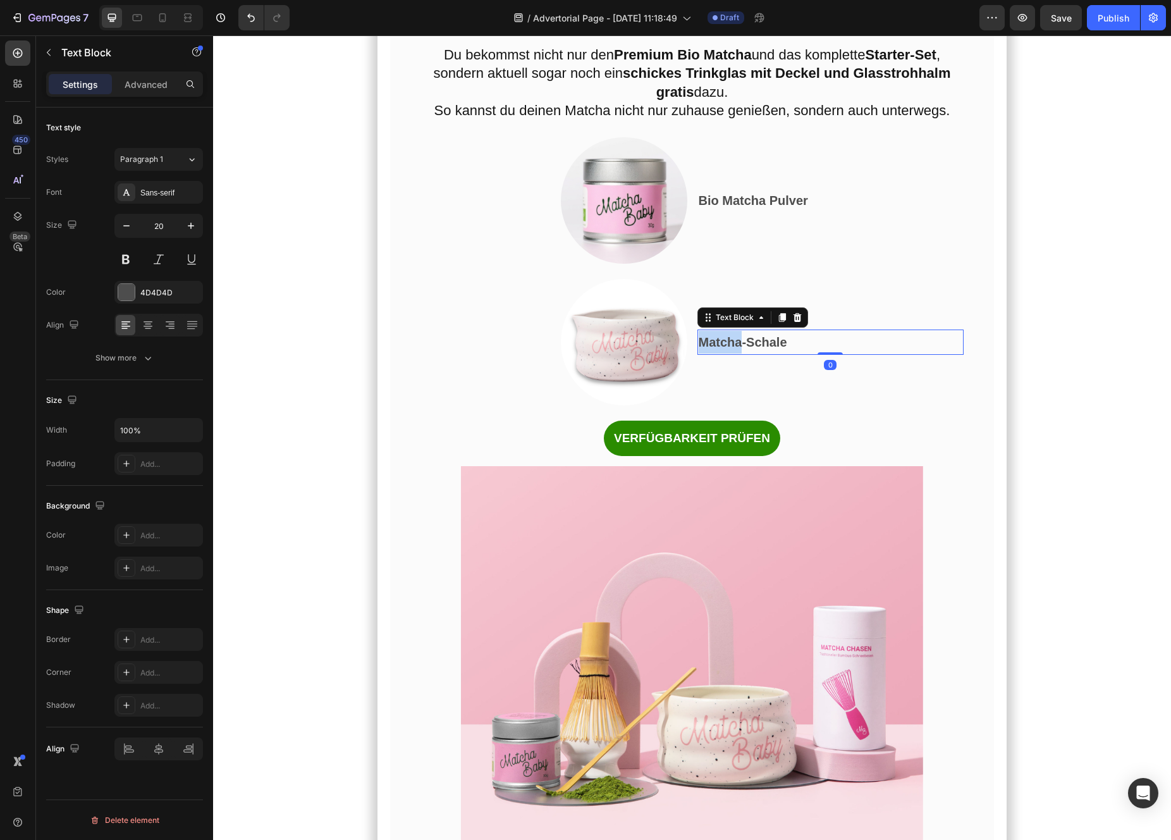
click at [725, 349] on strong "Matcha-Schale" at bounding box center [743, 342] width 89 height 14
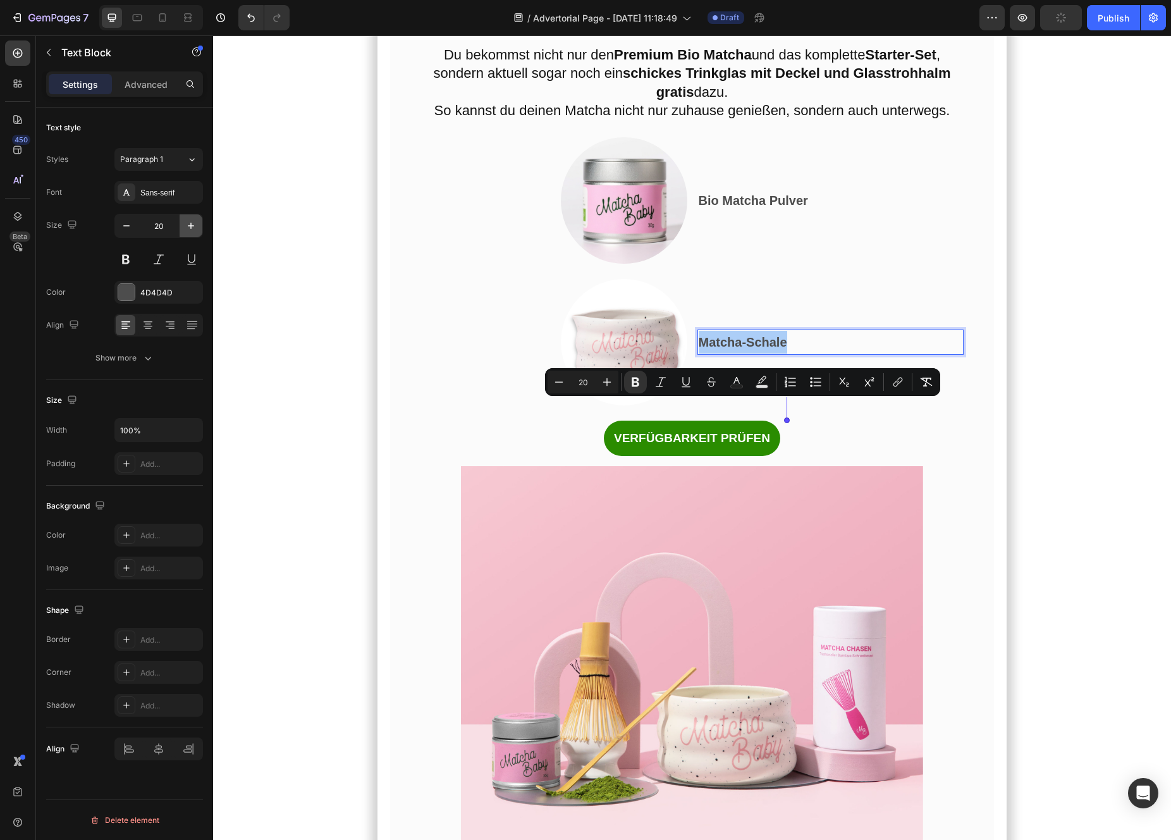
click at [193, 231] on icon "button" at bounding box center [191, 225] width 13 height 13
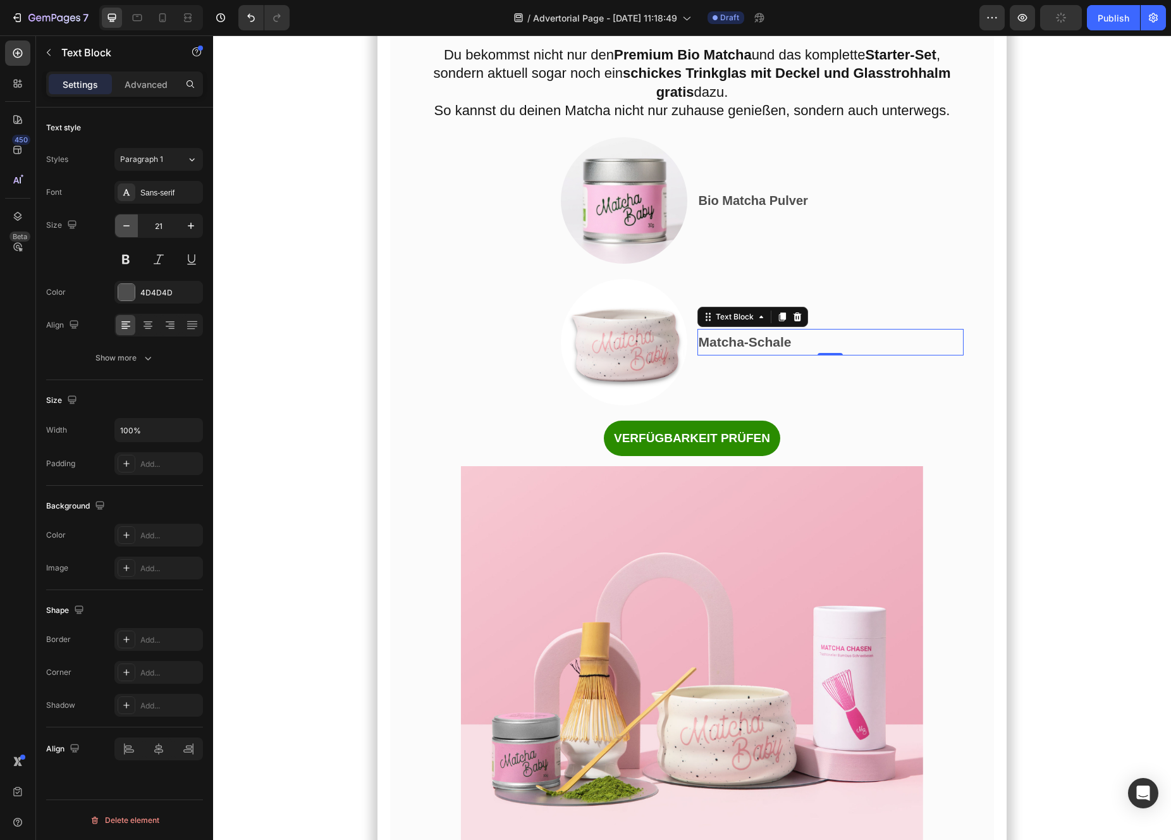
click at [128, 231] on icon "button" at bounding box center [126, 225] width 13 height 13
type input "20"
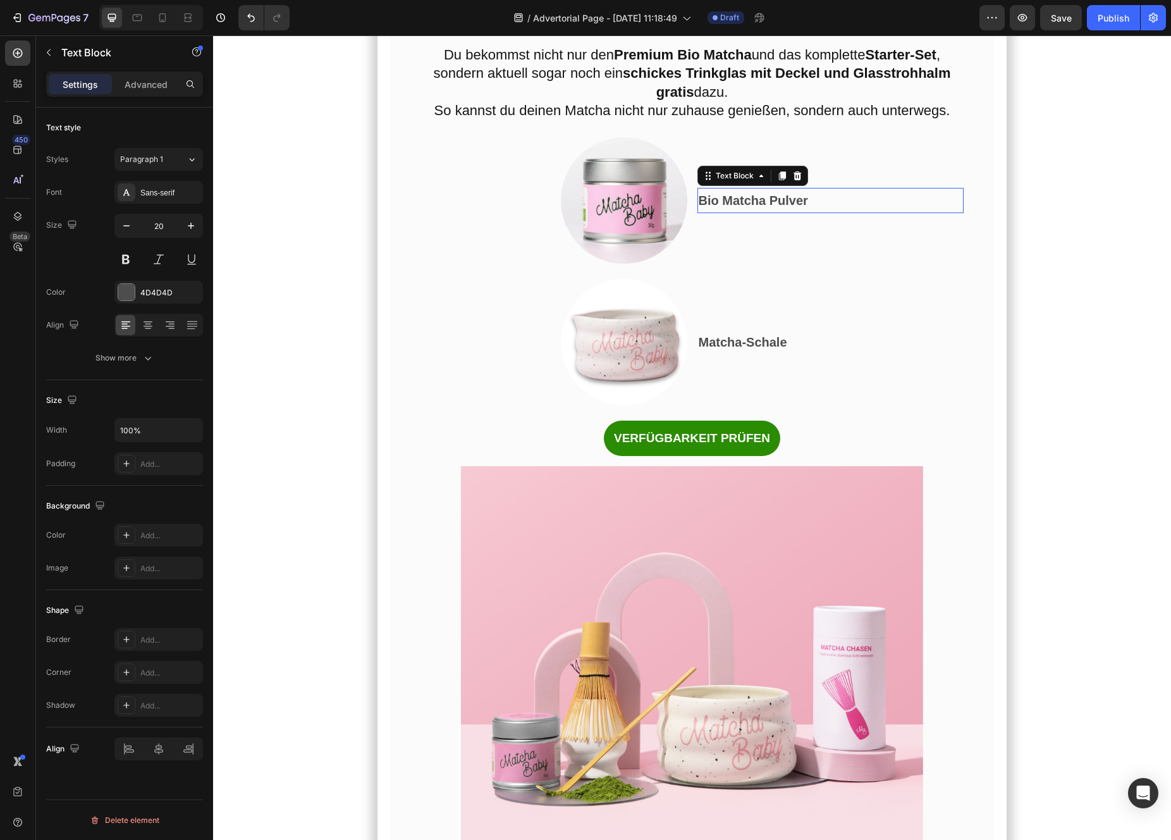
click at [729, 207] on strong "Bio Matcha Pulver" at bounding box center [753, 200] width 109 height 14
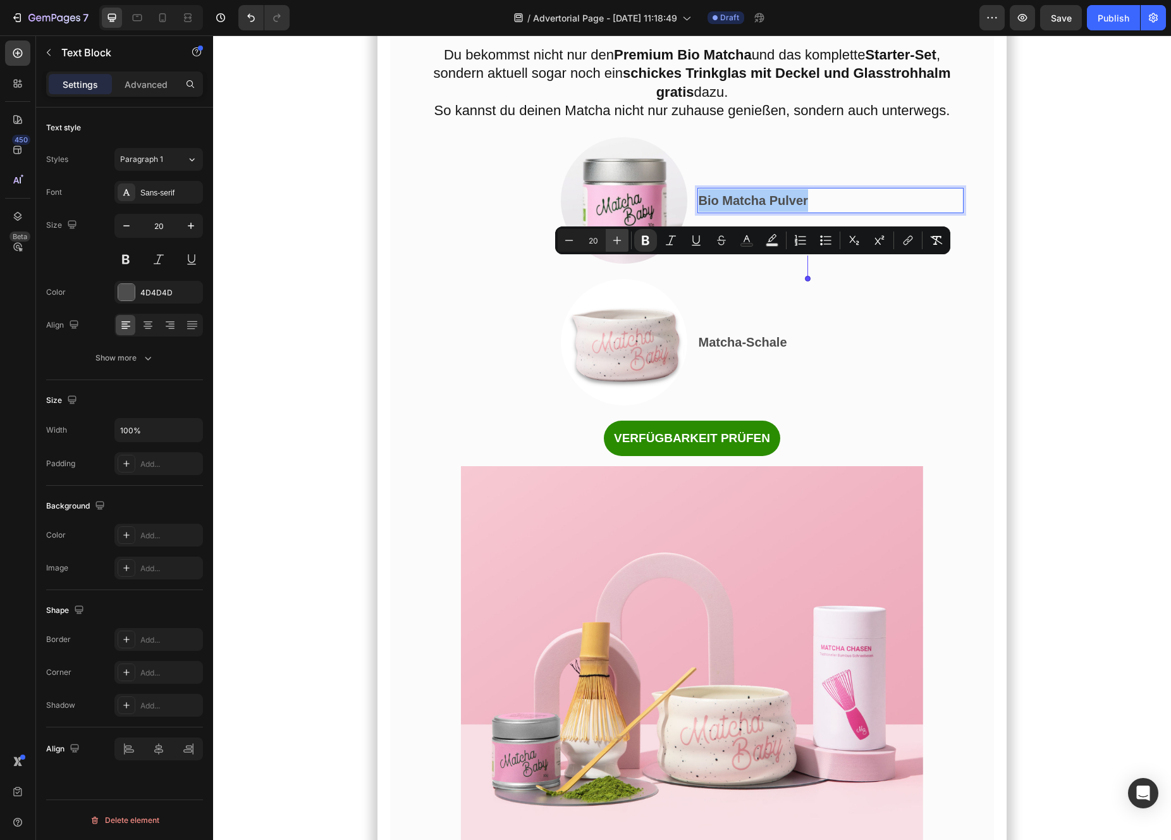
click at [623, 239] on button "Plus" at bounding box center [617, 240] width 23 height 23
click at [568, 250] on button "Minus" at bounding box center [569, 240] width 23 height 23
type input "20"
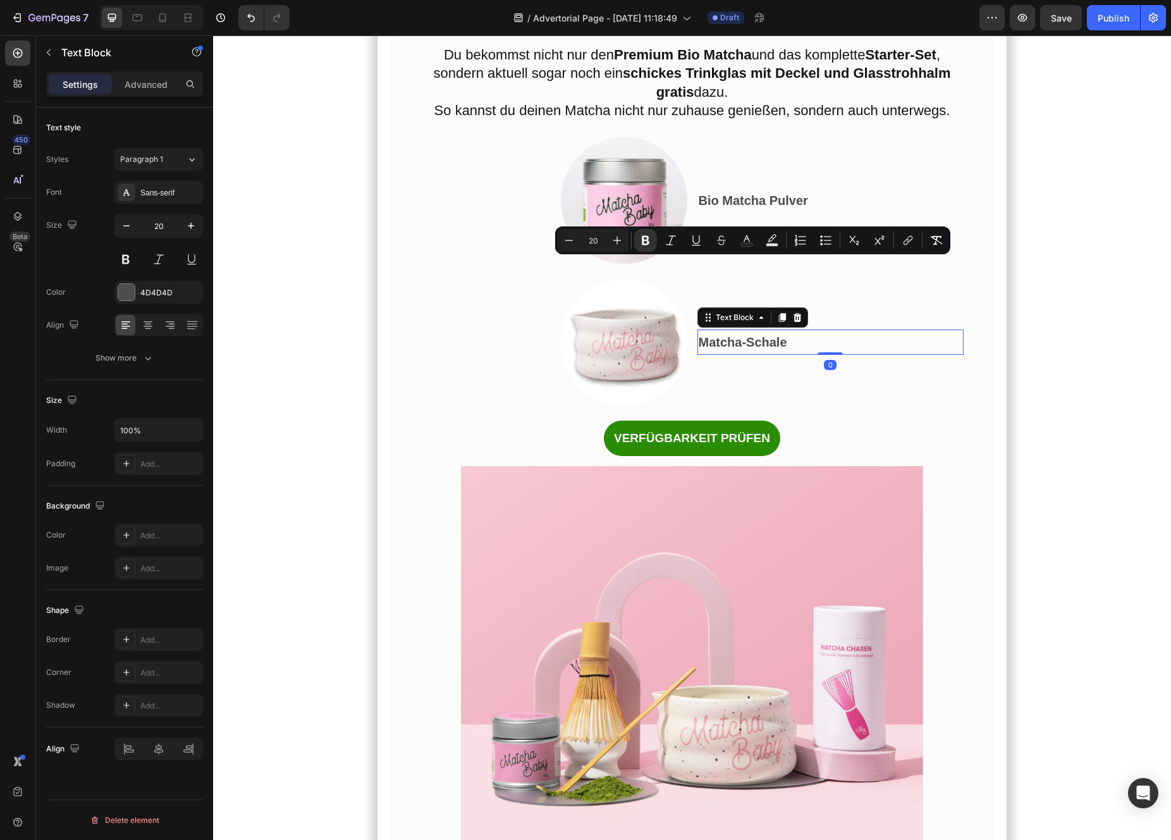
click at [728, 349] on strong "Matcha-Schale" at bounding box center [743, 342] width 89 height 14
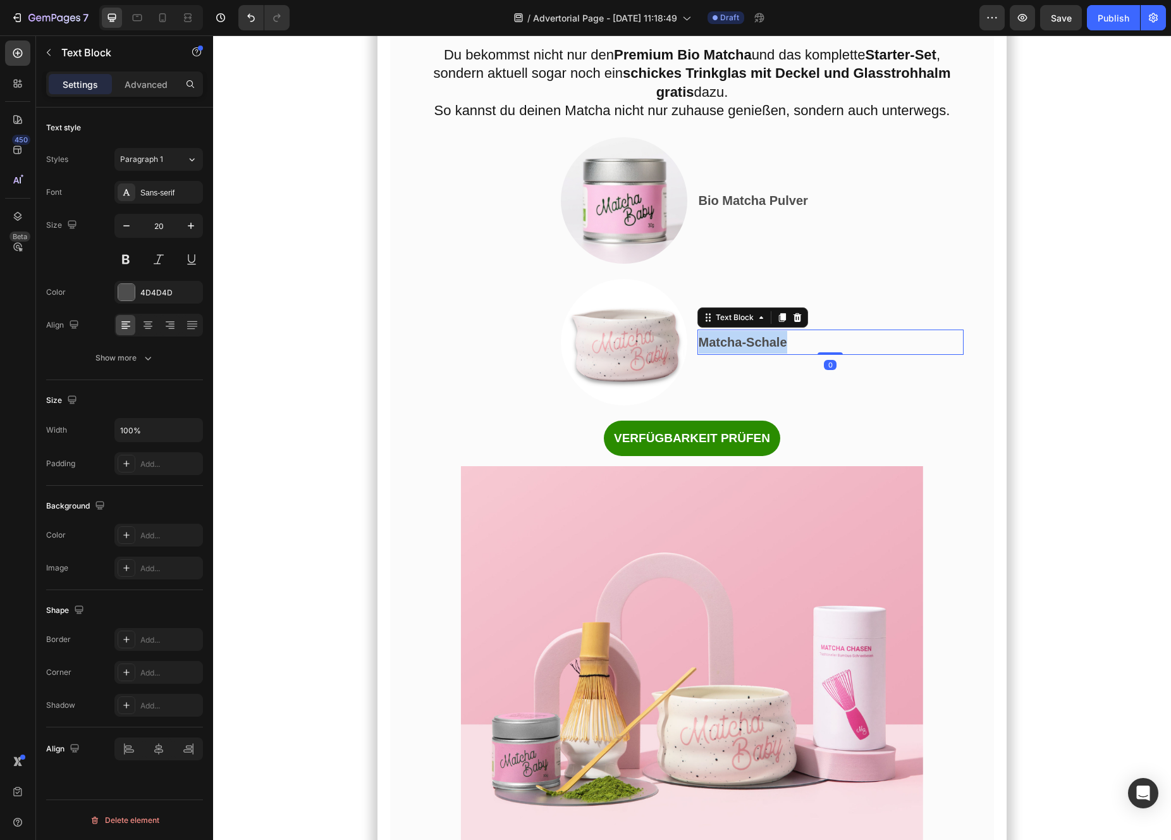
click at [728, 349] on strong "Matcha-Schale" at bounding box center [743, 342] width 89 height 14
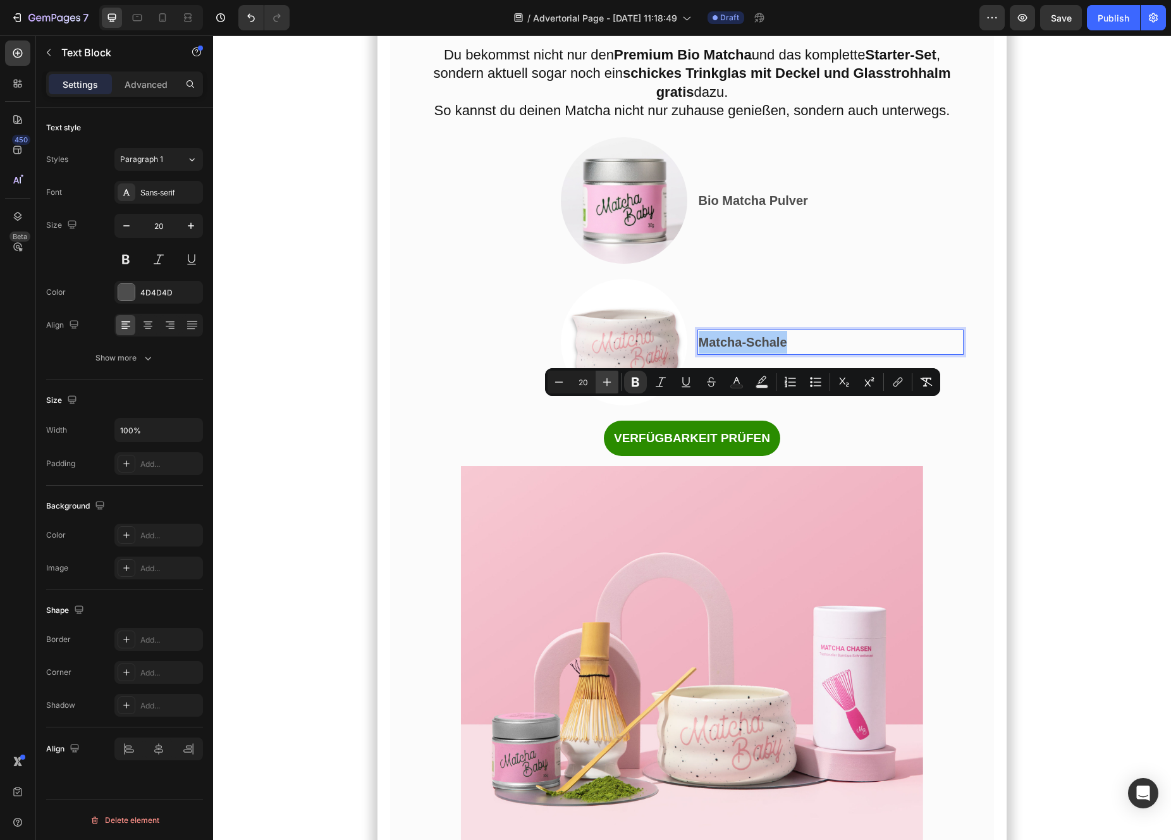
click at [611, 381] on icon "Editor contextual toolbar" at bounding box center [607, 382] width 13 height 13
click at [560, 383] on icon "Editor contextual toolbar" at bounding box center [559, 382] width 13 height 13
type input "20"
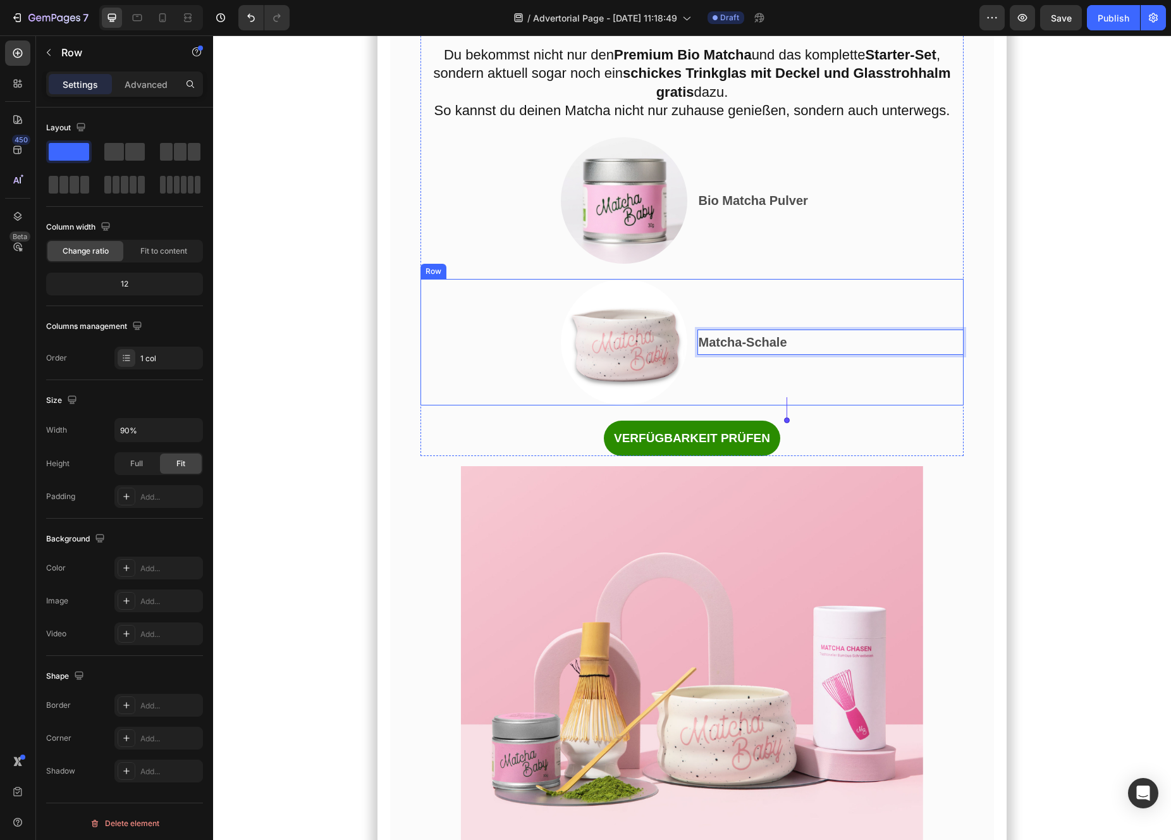
click at [756, 341] on div "Und das habe ich gerade entdeckt… Heading Das perfekte Angebot, um mit Matcha z…" at bounding box center [692, 210] width 544 height 494
click at [744, 349] on strong "Matcha-Schale" at bounding box center [743, 342] width 89 height 14
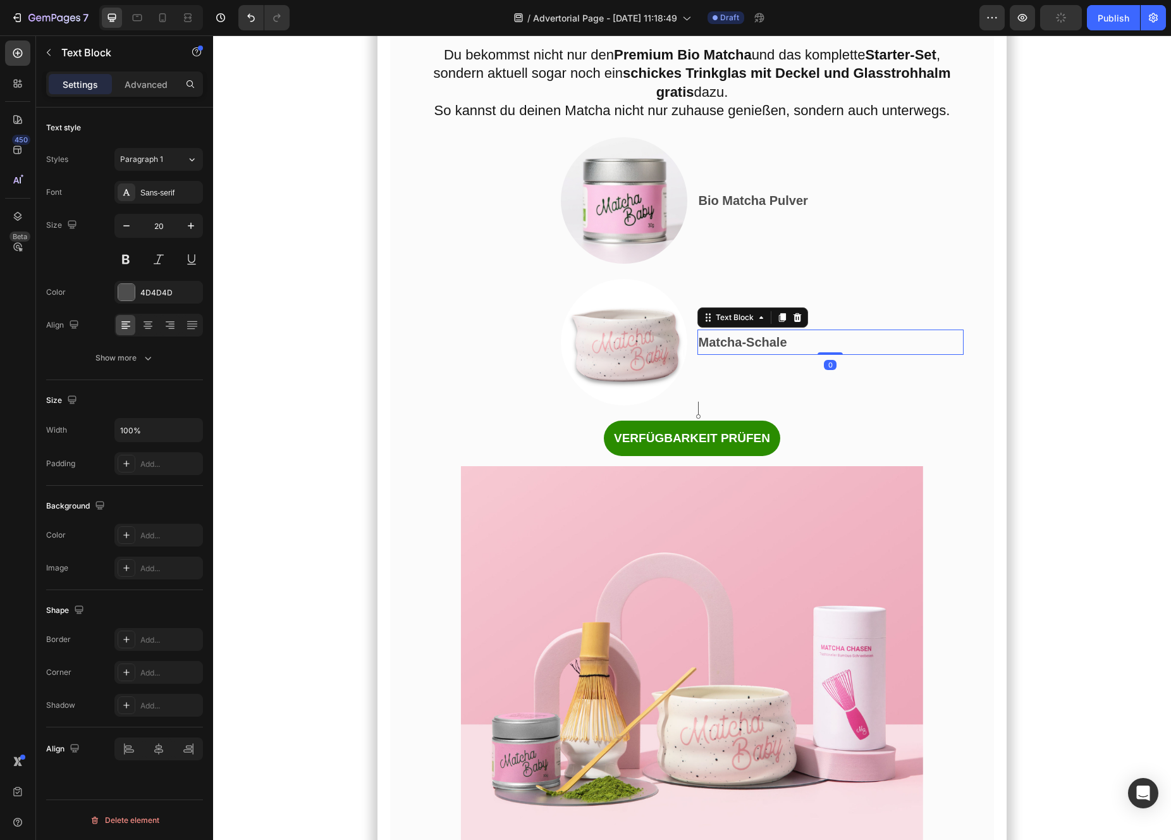
click at [747, 349] on strong "Matcha-Schale" at bounding box center [743, 342] width 89 height 14
click at [681, 360] on div at bounding box center [553, 342] width 267 height 126
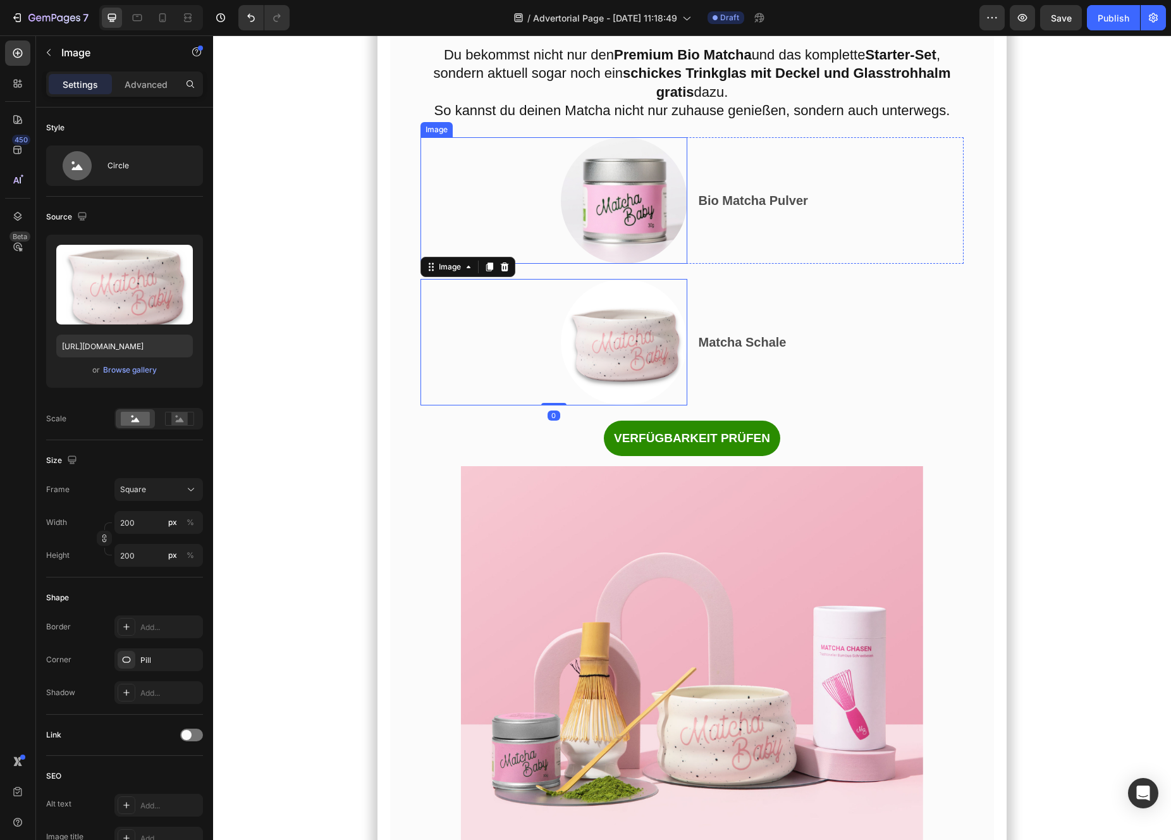
click at [654, 262] on img at bounding box center [624, 200] width 126 height 126
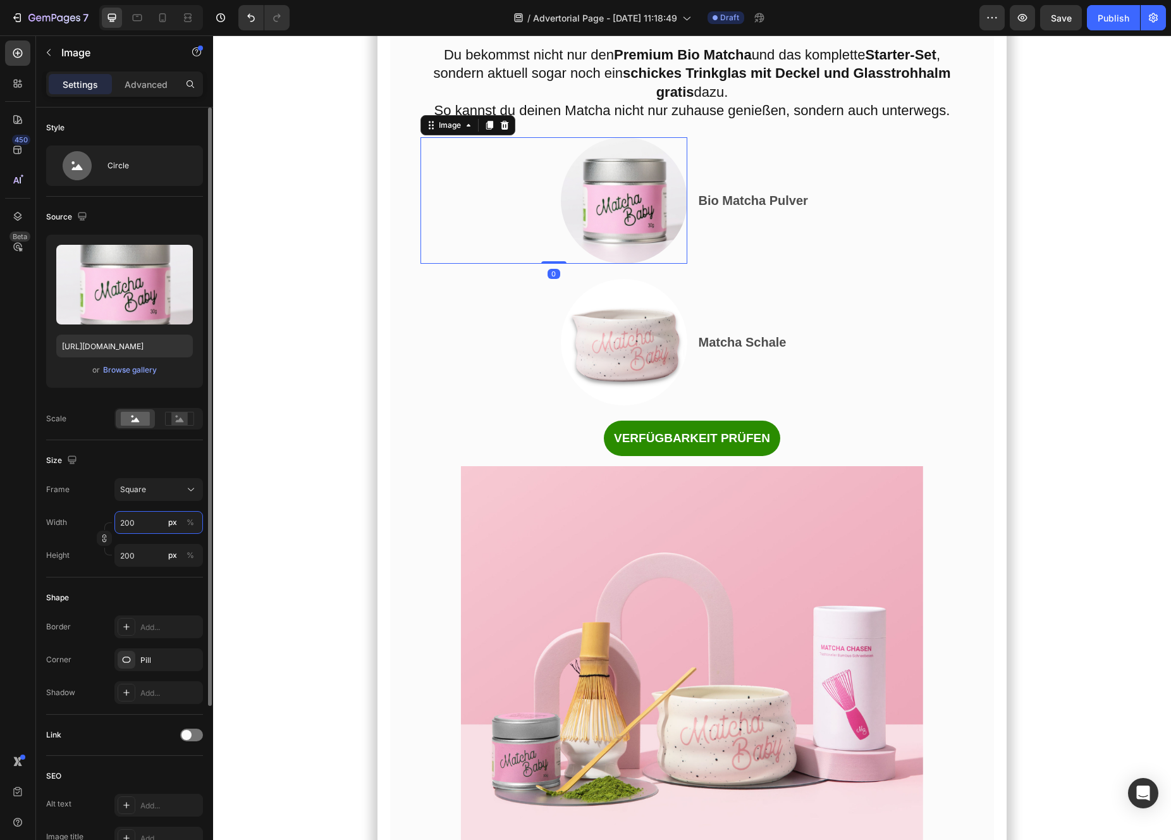
click at [144, 524] on input "200" at bounding box center [158, 522] width 89 height 23
type input "1"
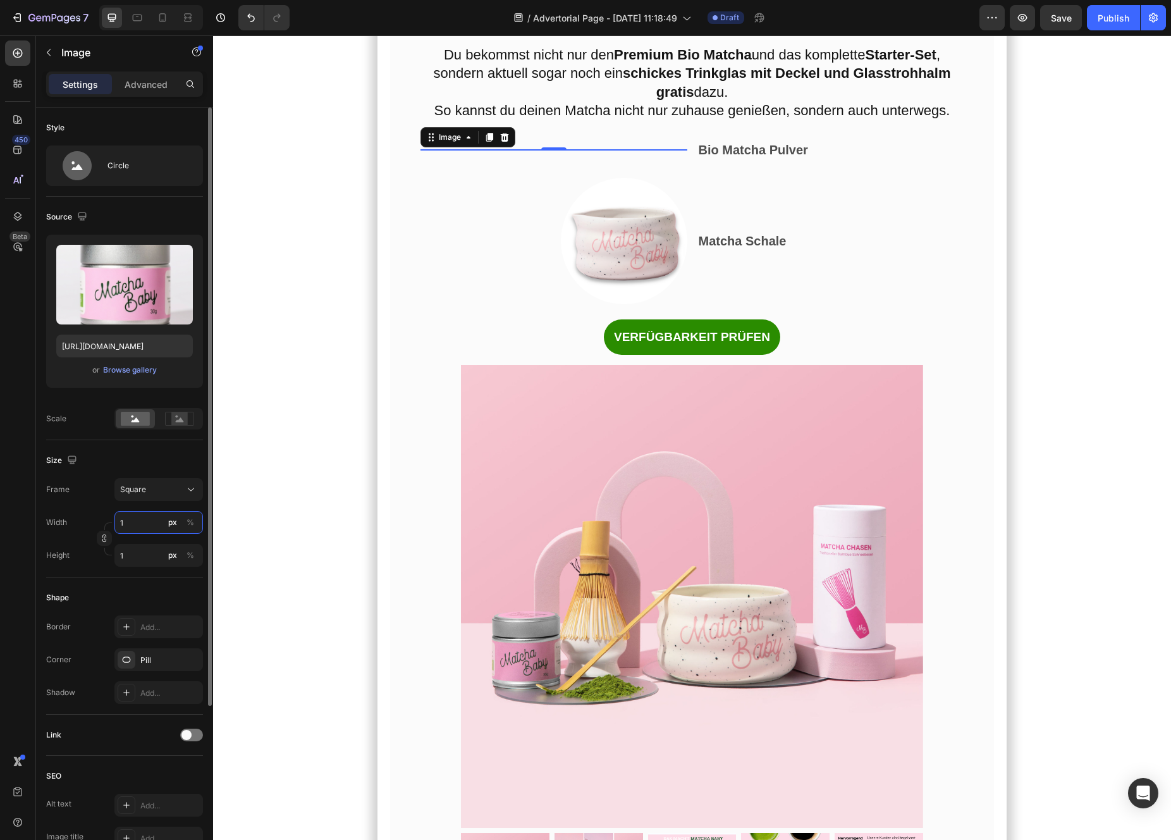
type input "16"
type input "160"
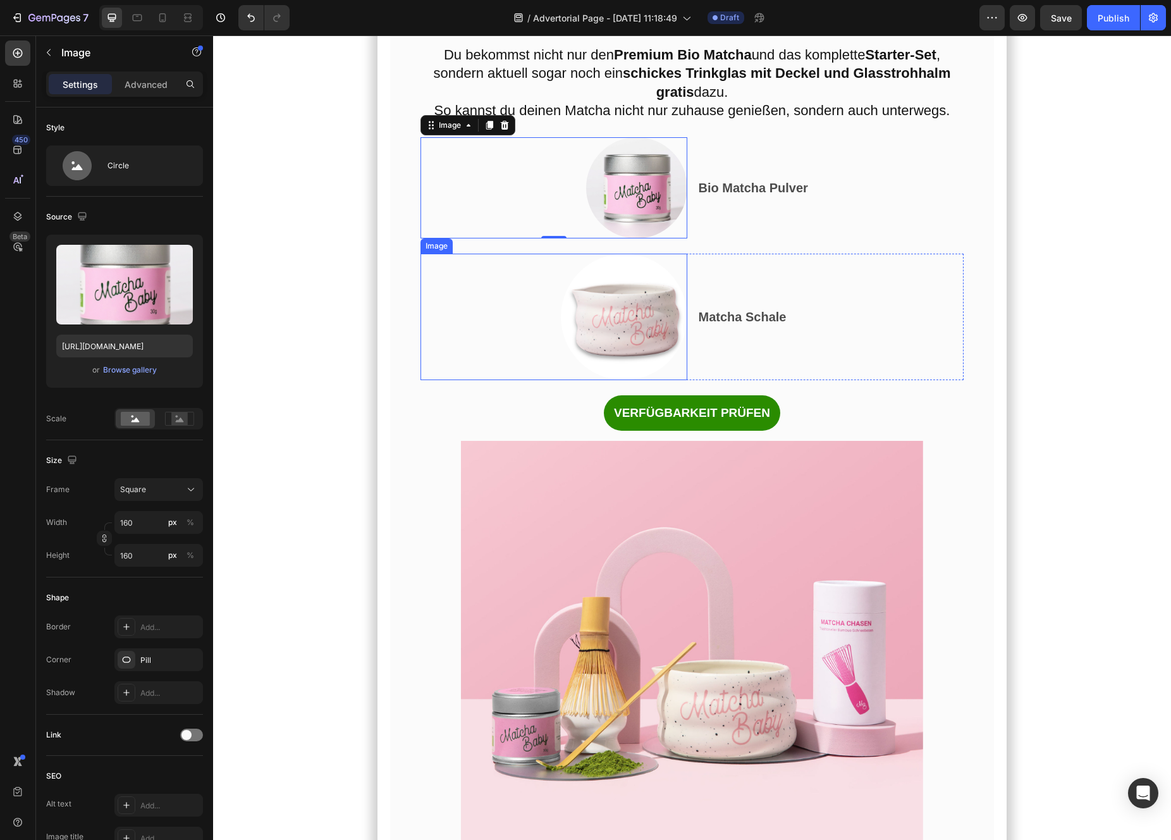
click at [633, 380] on img at bounding box center [624, 317] width 126 height 126
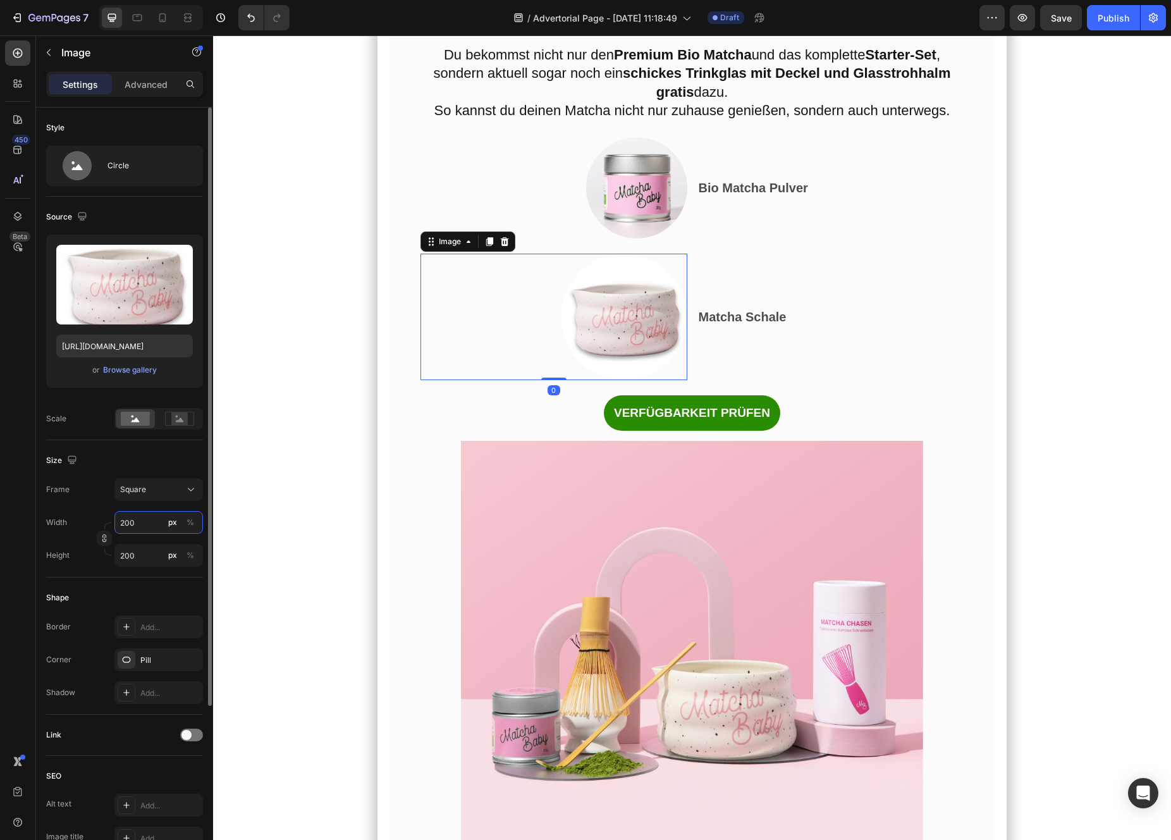
click at [135, 522] on input "200" at bounding box center [158, 522] width 89 height 23
type input "1"
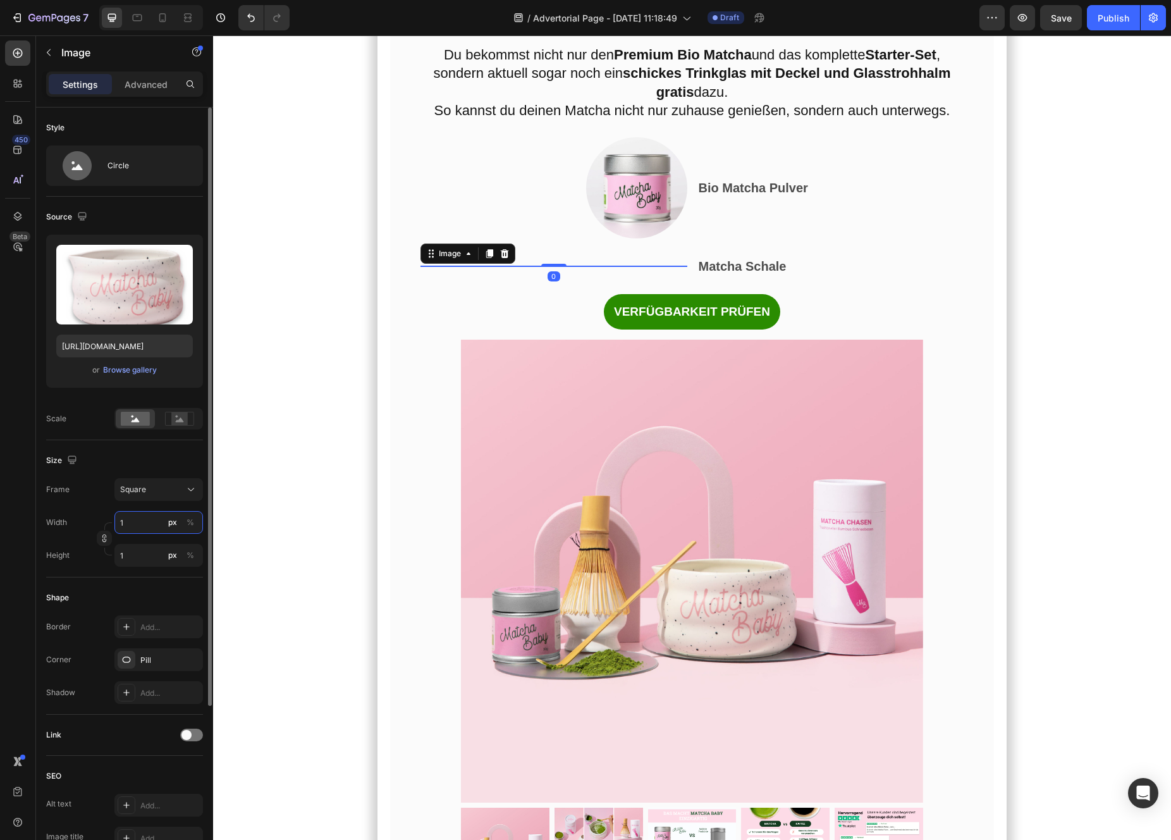
type input "16"
type input "160"
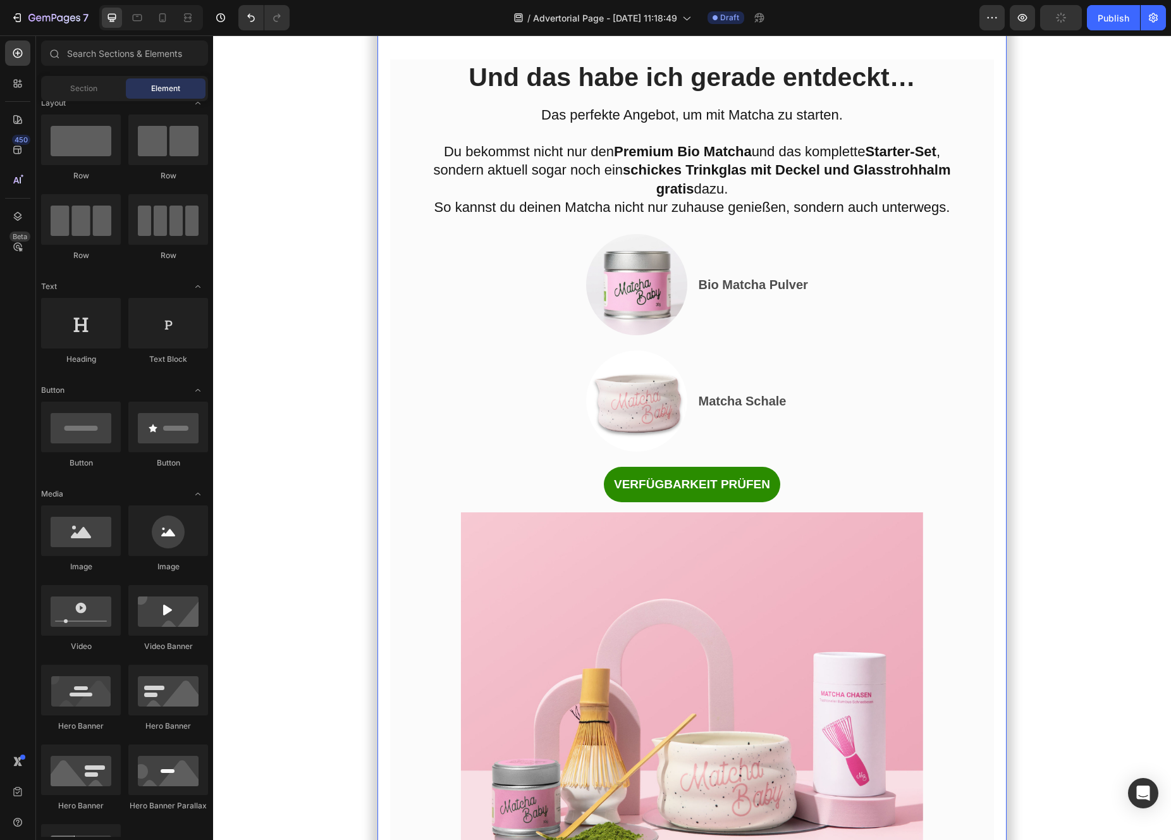
scroll to position [6166, 0]
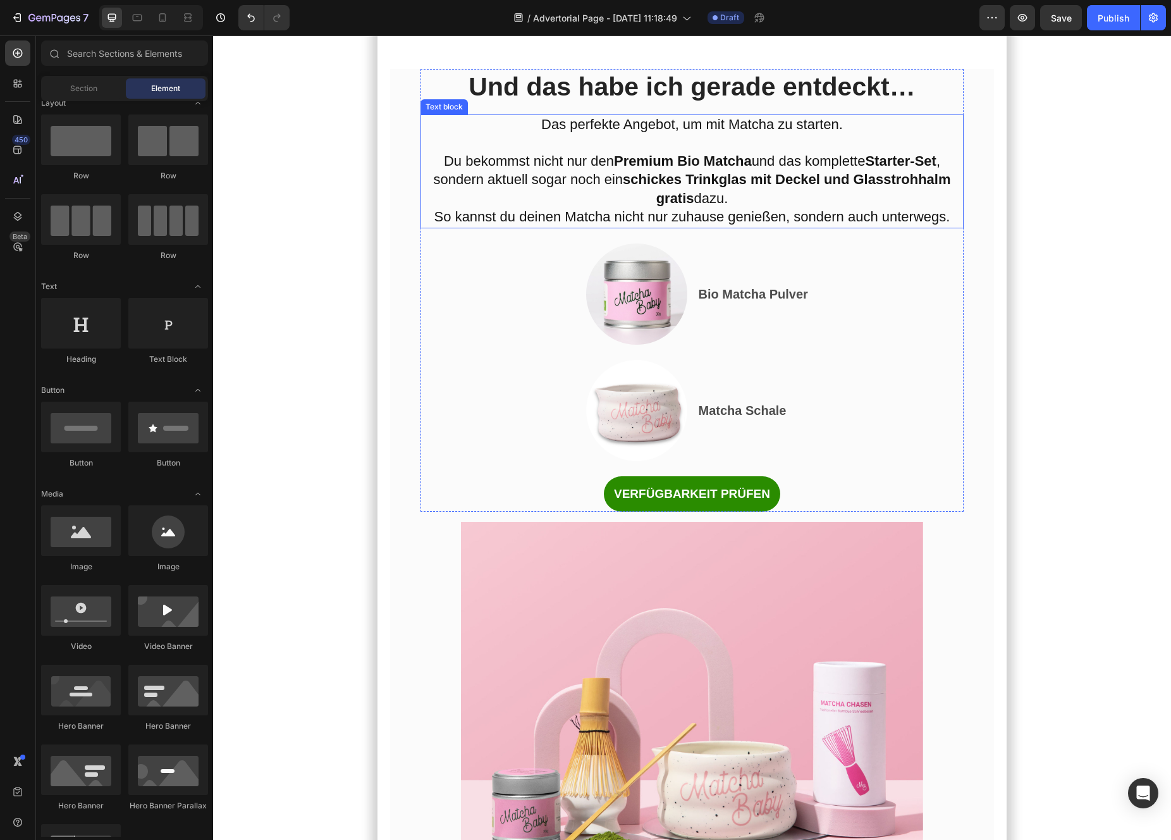
click at [745, 209] on p "Das perfekte Angebot, um mit Matcha zu starten. Du bekommst nicht nur den Premi…" at bounding box center [692, 162] width 541 height 93
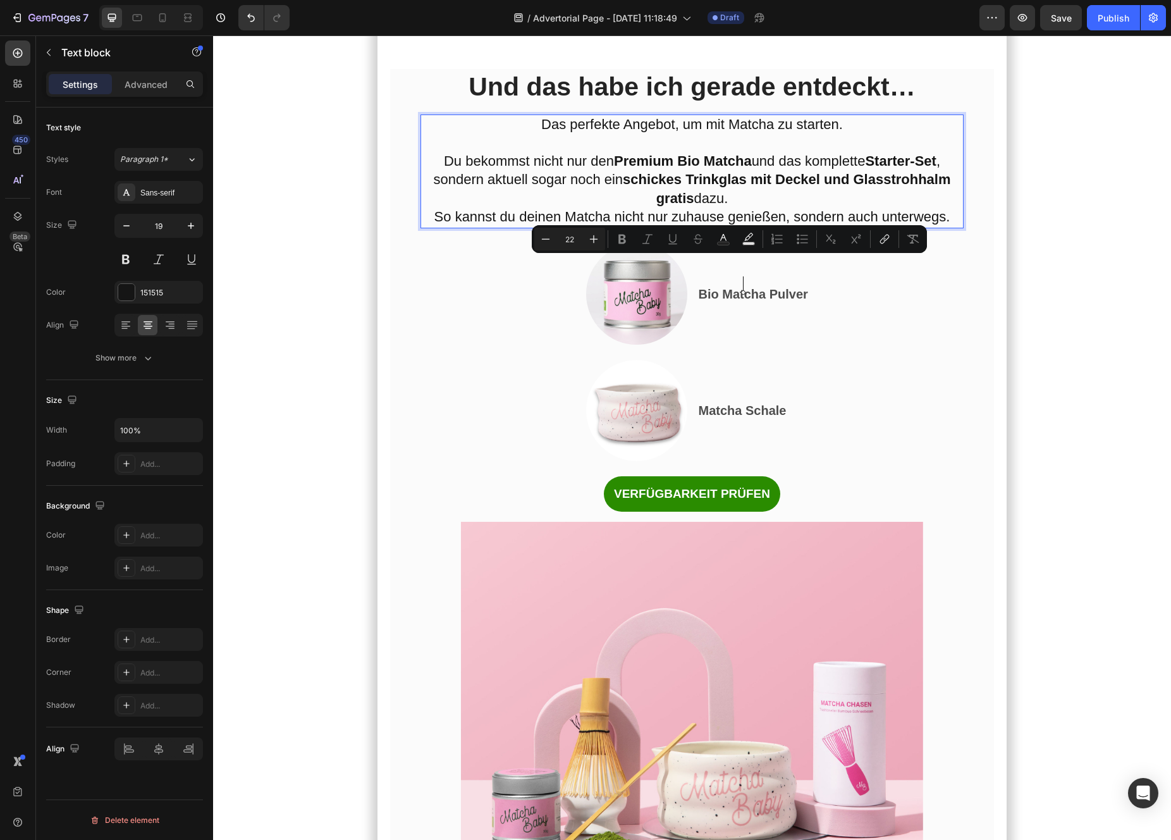
click at [743, 224] on span "So kannst du deinen Matcha nicht nur zuhause genießen, sondern auch unterwegs." at bounding box center [692, 217] width 516 height 16
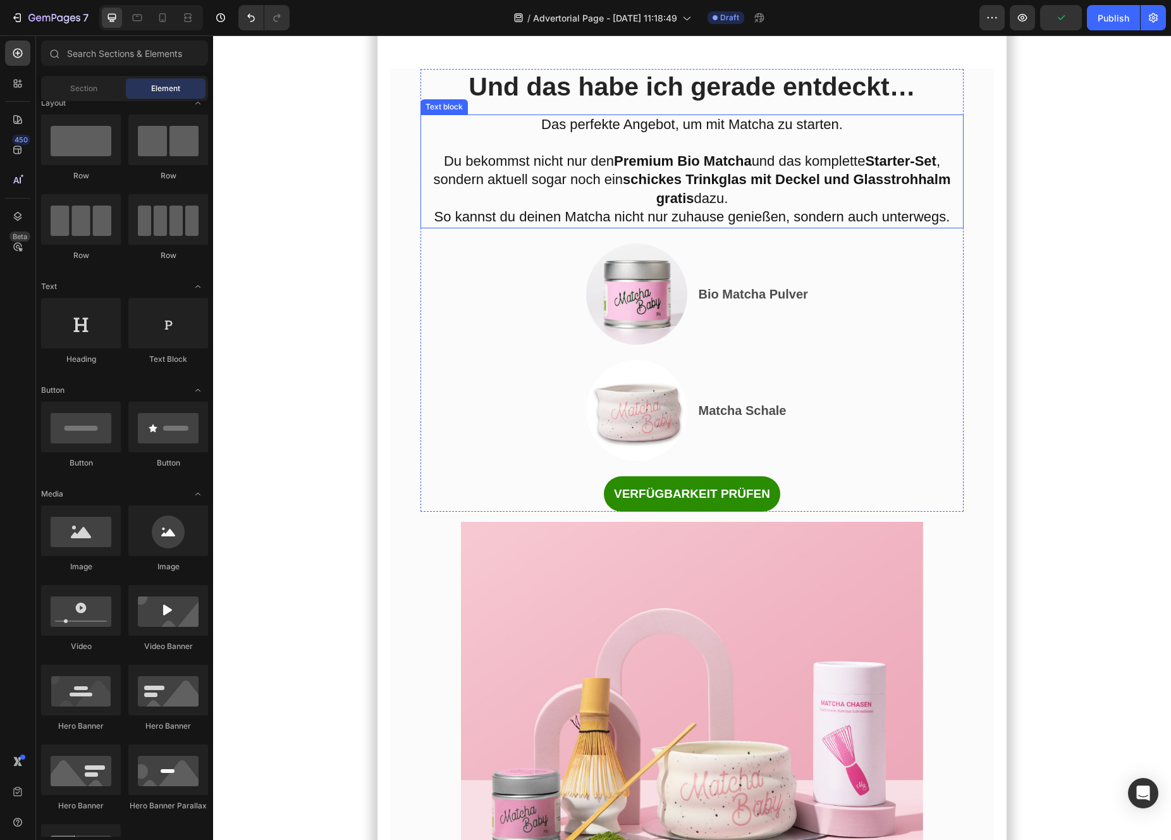
drag, startPoint x: 954, startPoint y: 288, endPoint x: 579, endPoint y: 250, distance: 376.3
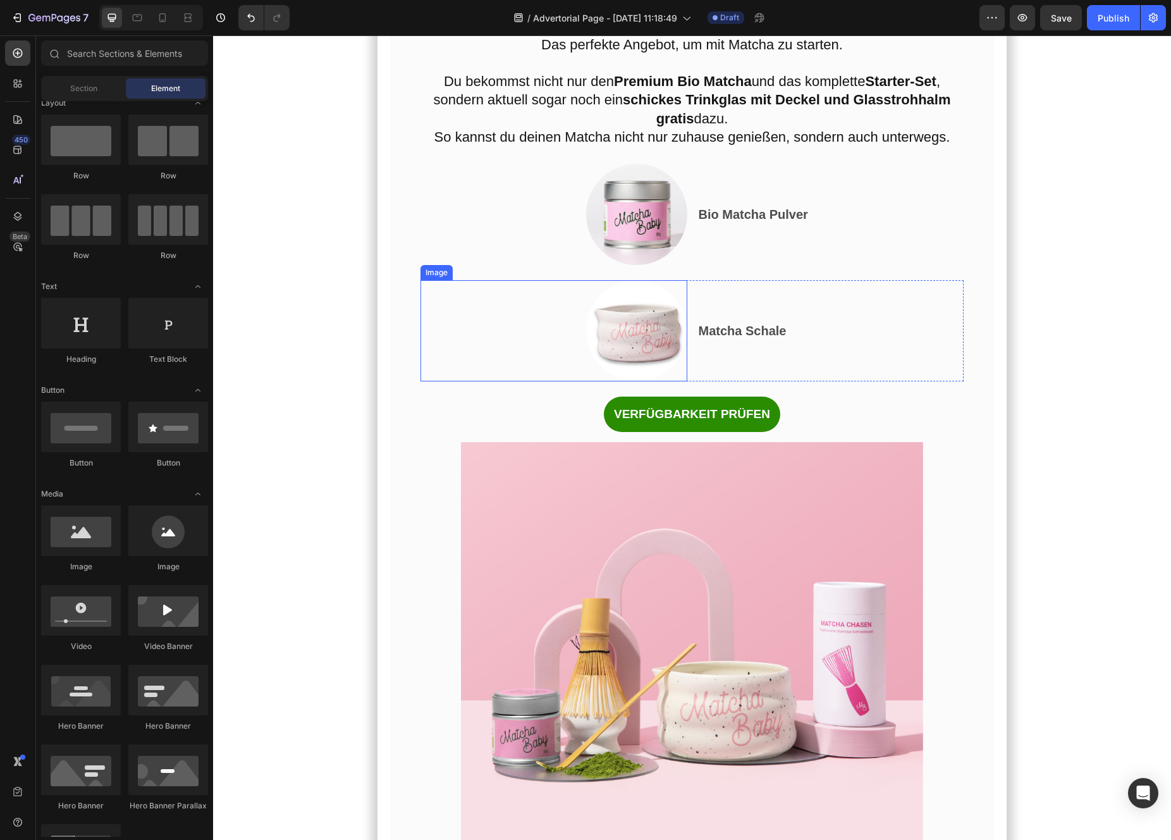
scroll to position [6332, 0]
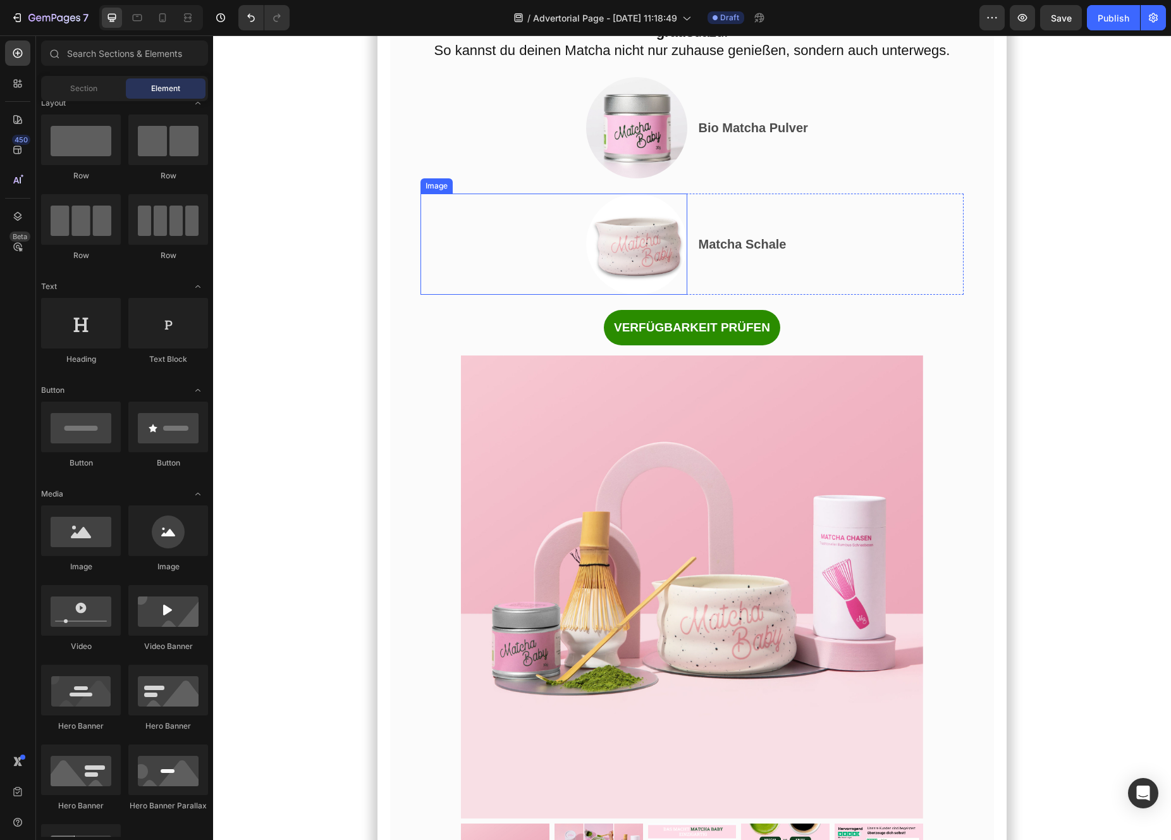
click at [677, 295] on div at bounding box center [553, 243] width 267 height 101
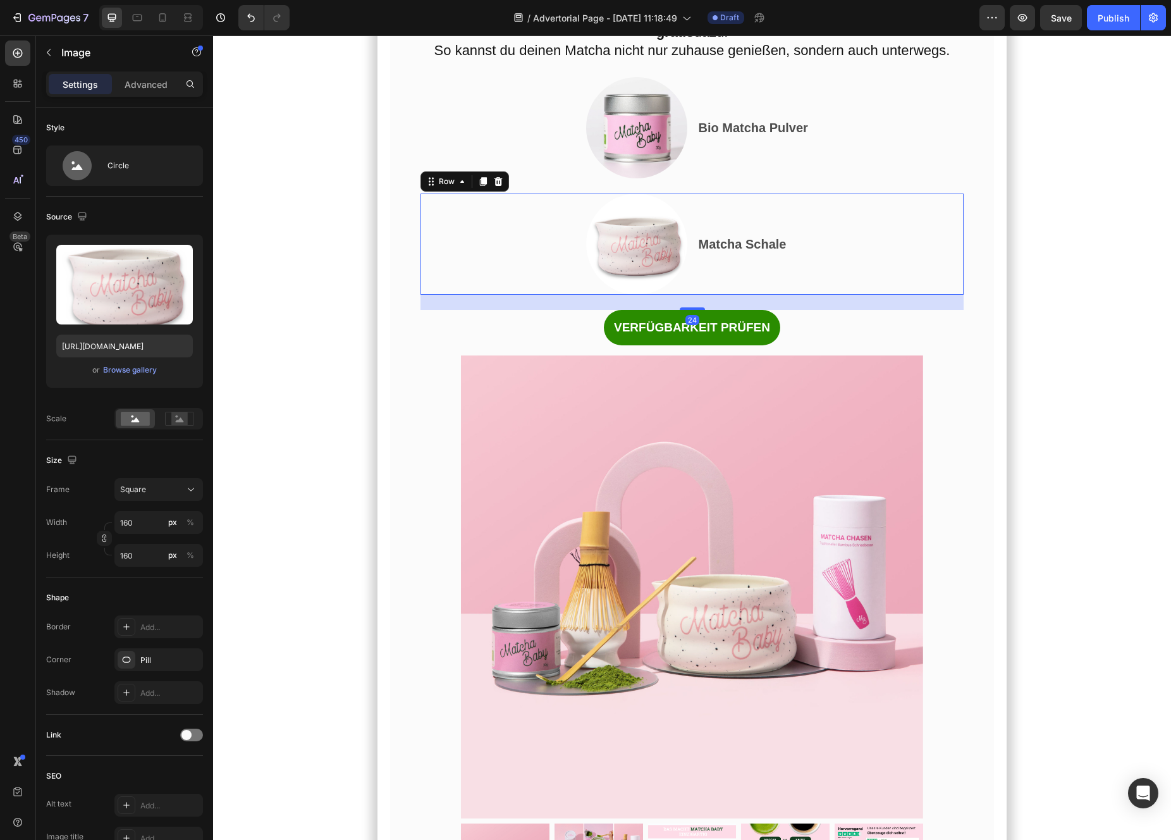
click at [770, 295] on div "Matcha Schale Text Block" at bounding box center [830, 243] width 267 height 101
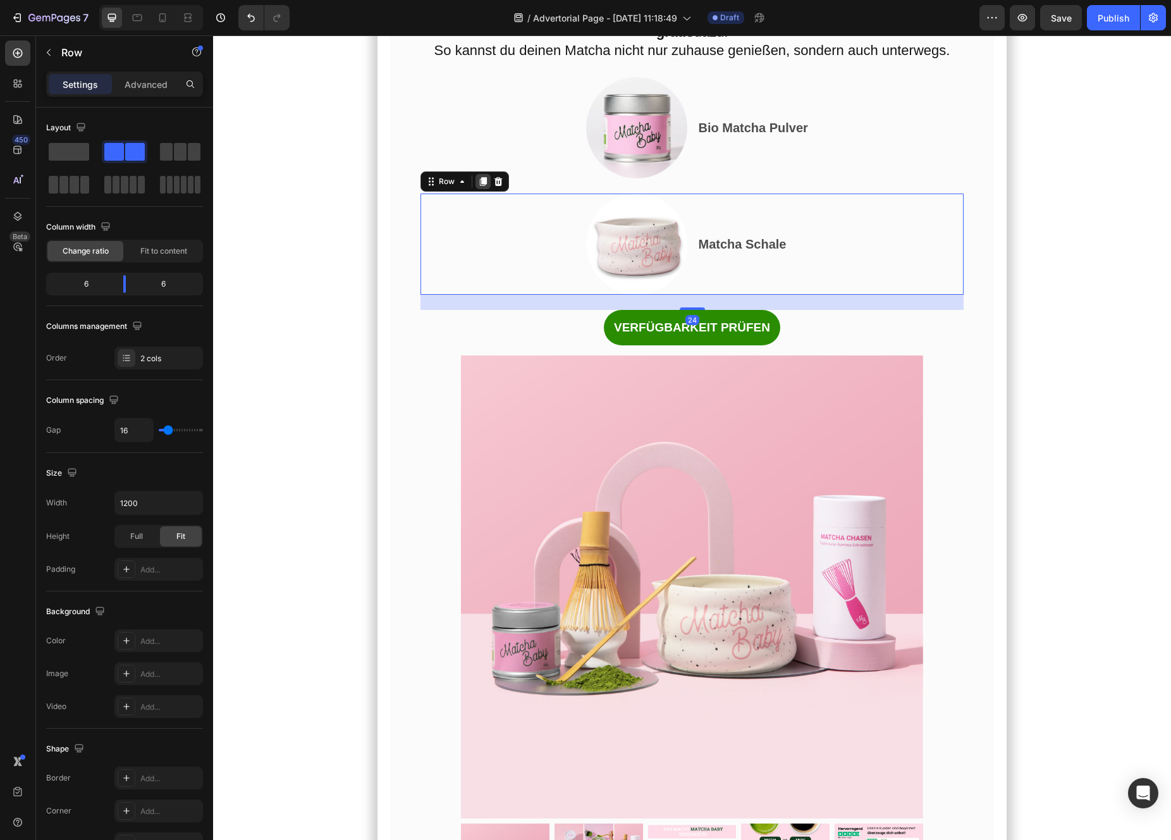
click at [485, 187] on icon at bounding box center [483, 181] width 10 height 10
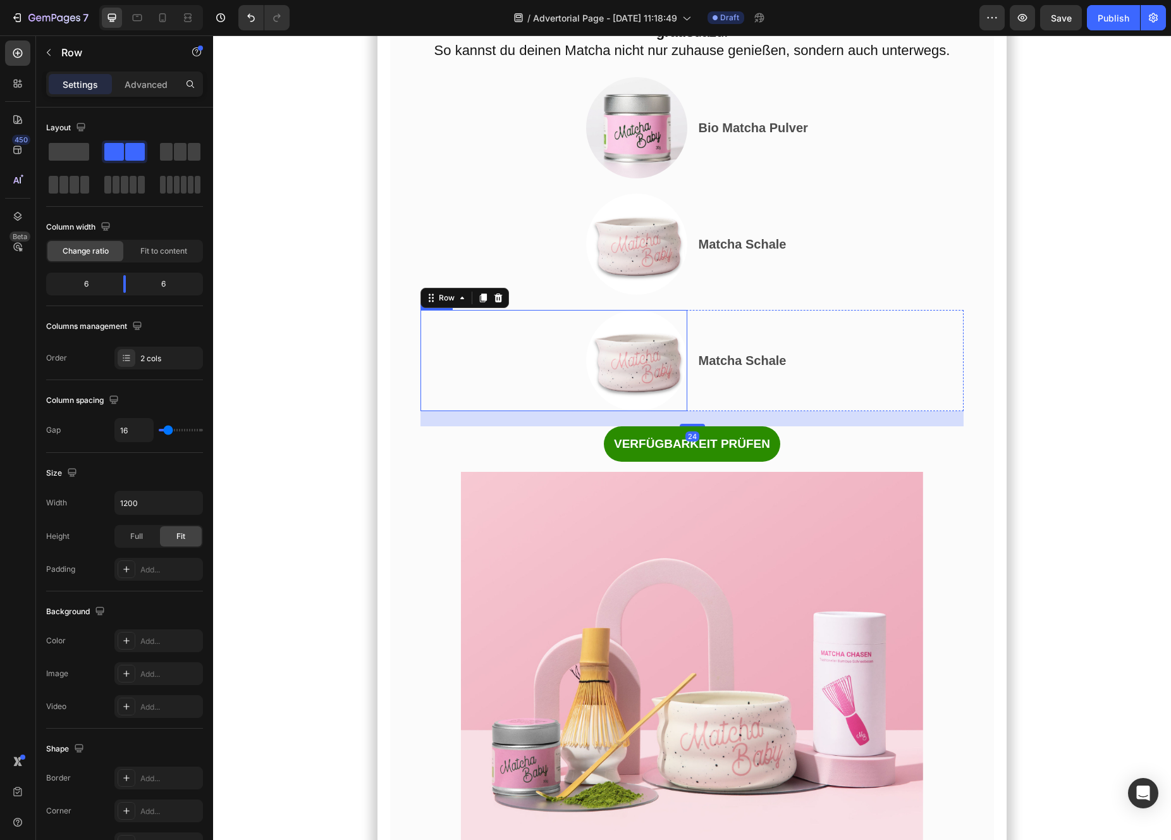
click at [634, 411] on img at bounding box center [636, 360] width 101 height 101
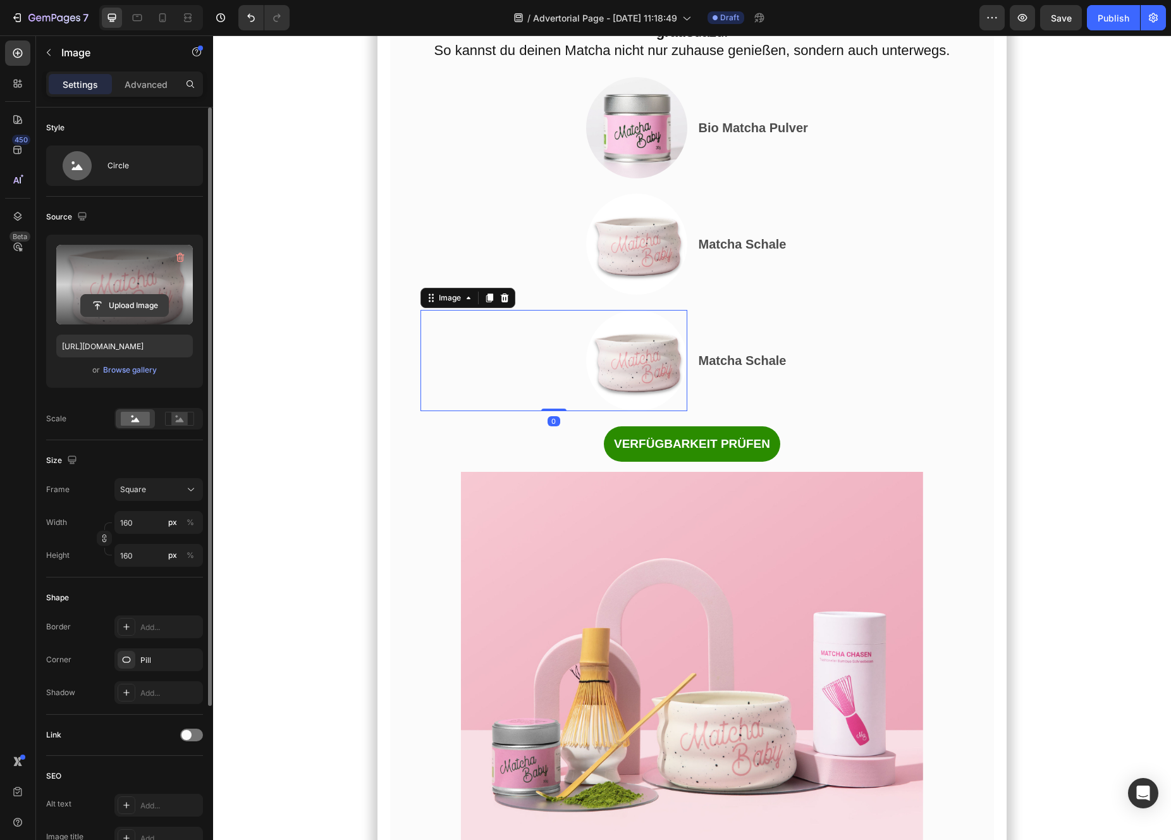
click at [123, 309] on input "file" at bounding box center [124, 305] width 87 height 21
type input "https://cdn.shopify.com/s/files/1/0879/1562/6845/files/gempages_581616054950691…"
click at [728, 367] on strong "Matcha Schale" at bounding box center [743, 360] width 88 height 14
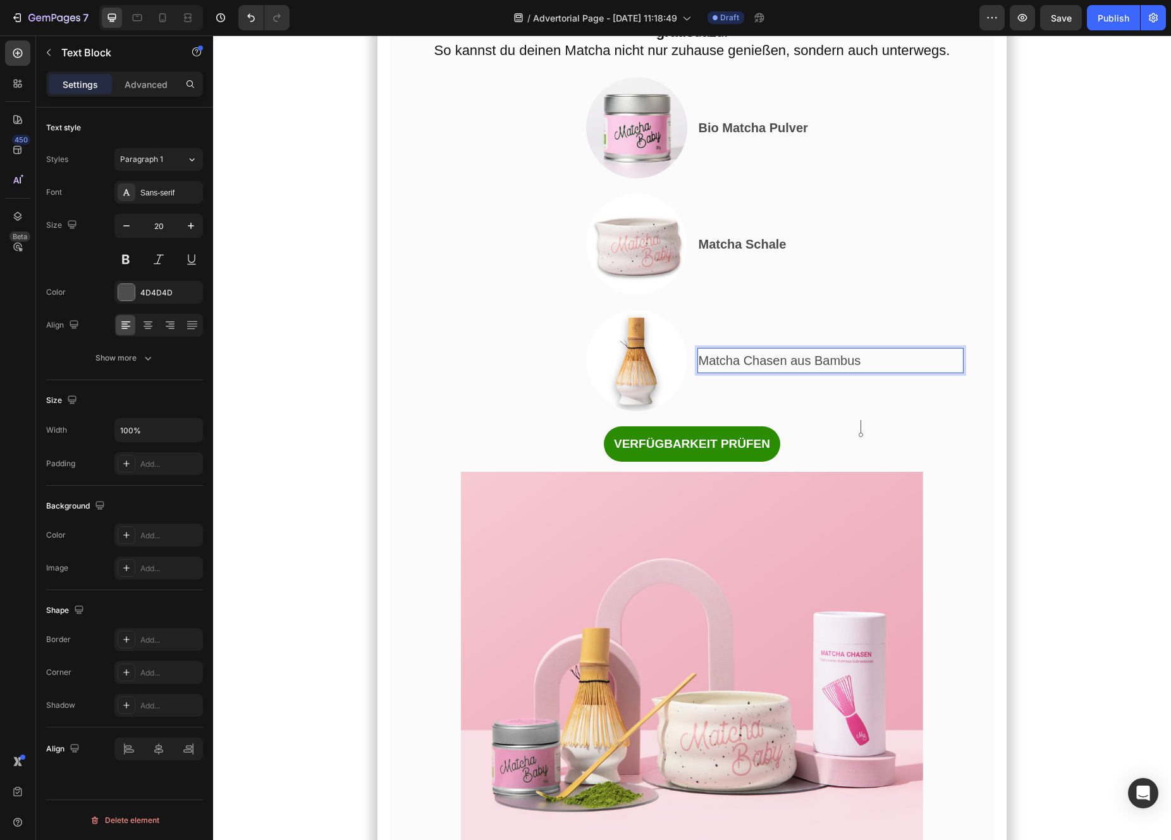
click at [770, 372] on p "Matcha Chasen aus Bambus" at bounding box center [831, 360] width 264 height 23
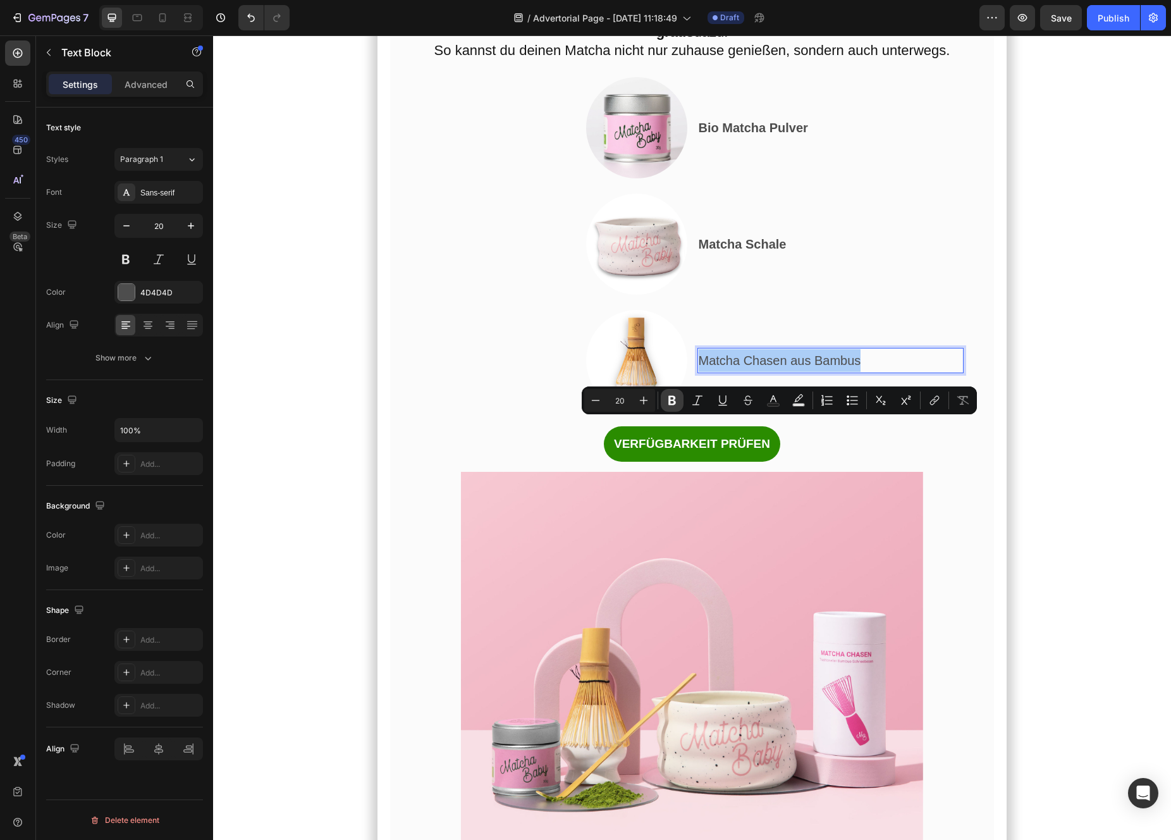
click at [670, 400] on icon "Editor contextual toolbar" at bounding box center [672, 400] width 8 height 9
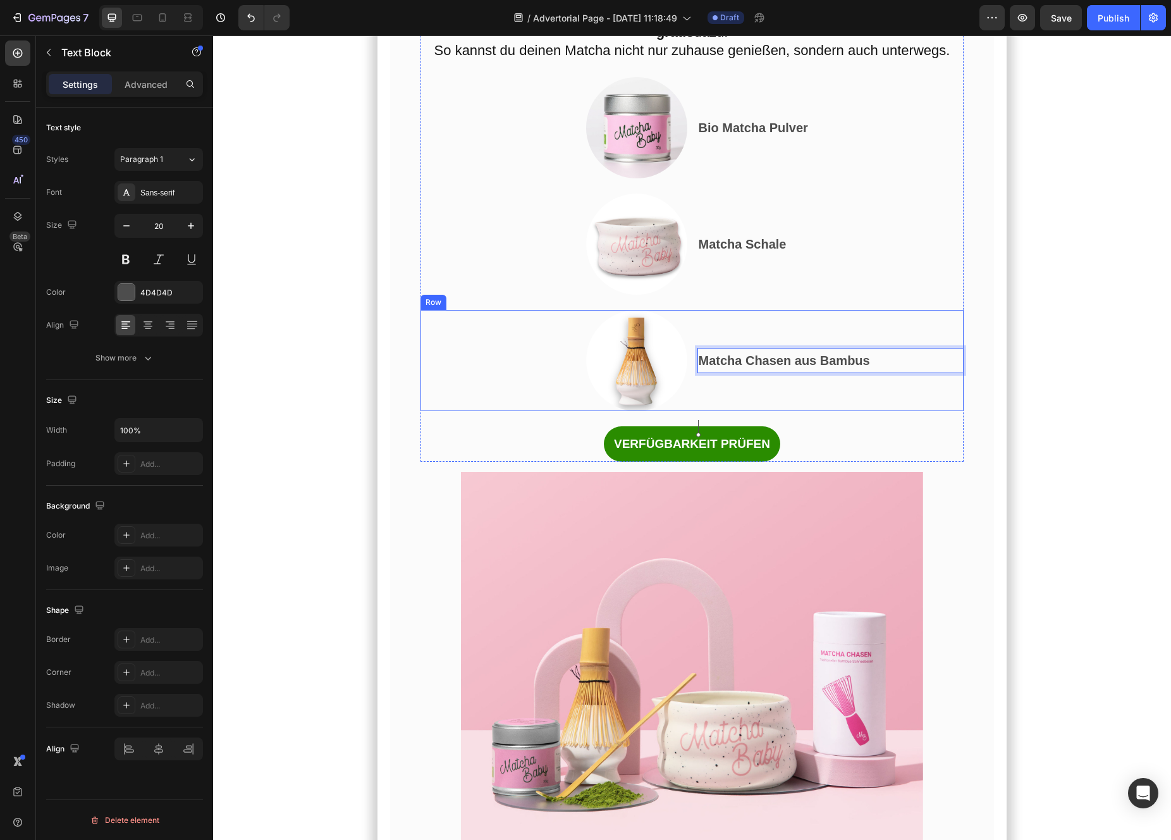
click at [705, 411] on div "Matcha Chasen aus Bambus Text Block 0" at bounding box center [830, 360] width 267 height 101
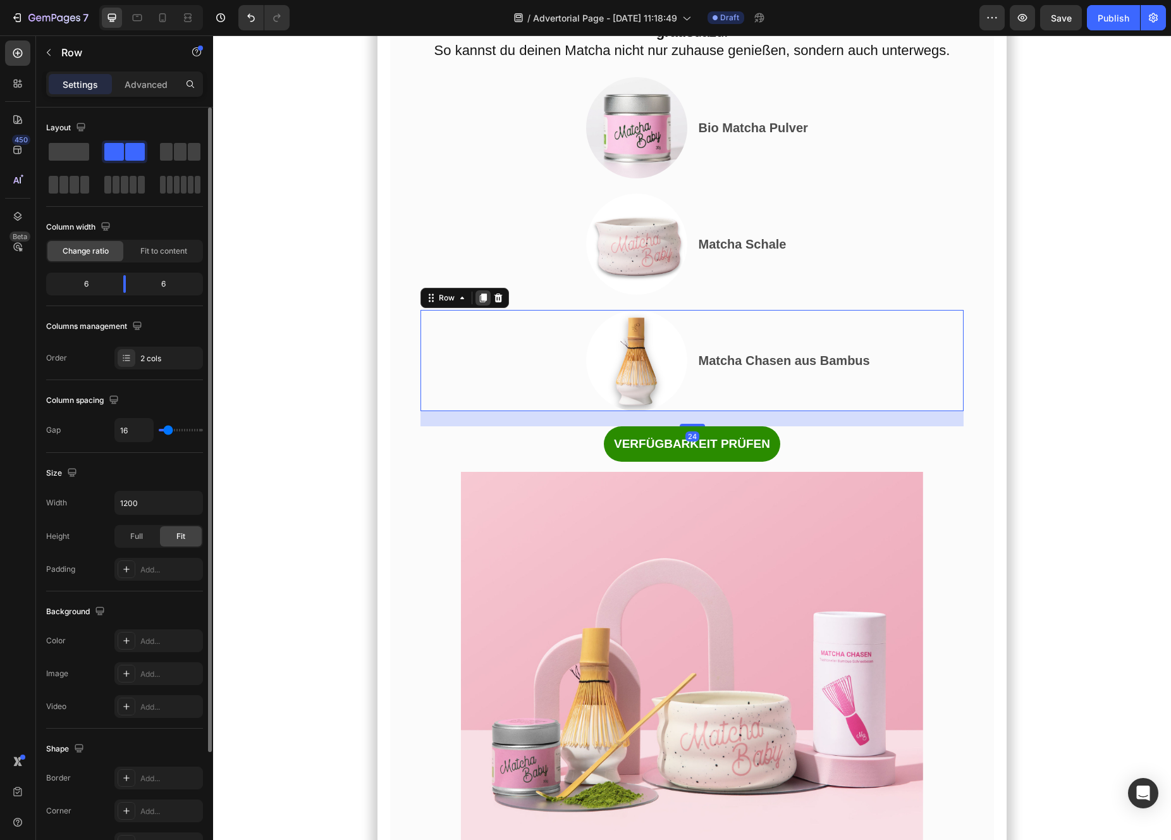
click at [479, 303] on icon at bounding box center [483, 298] width 10 height 10
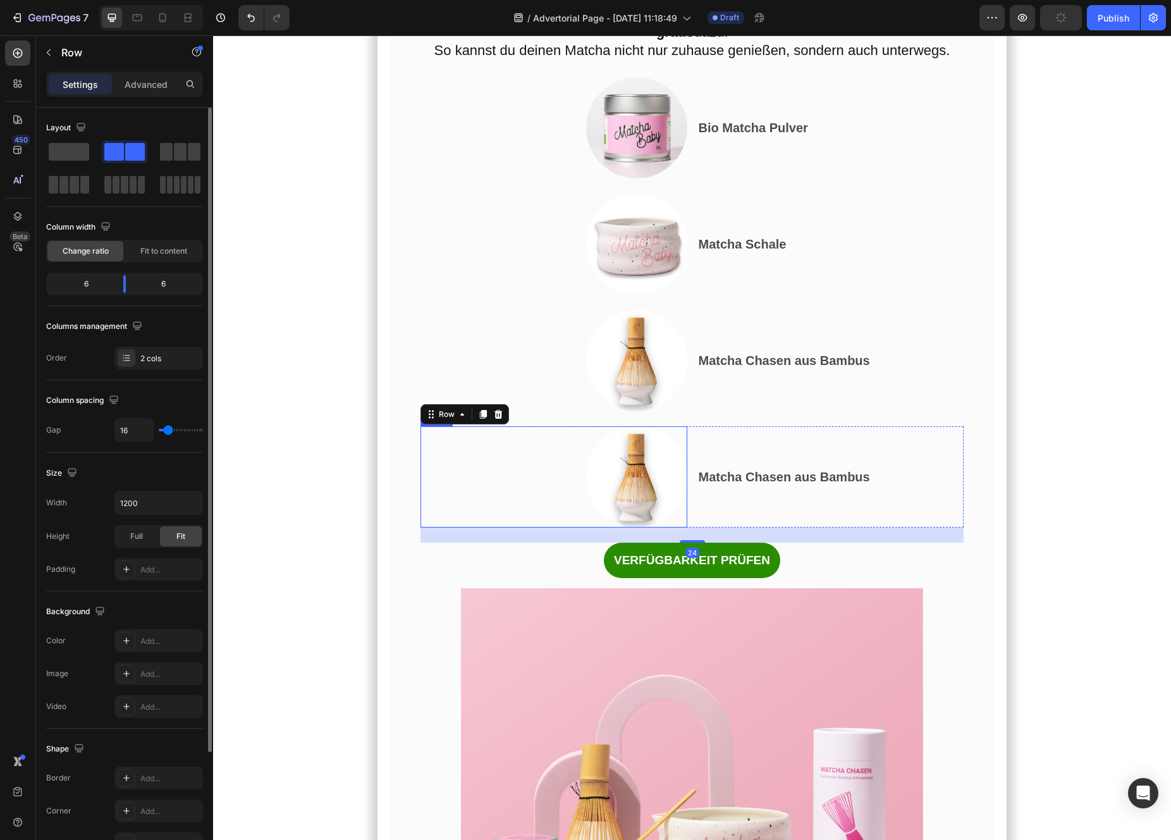
click at [606, 527] on img at bounding box center [636, 476] width 101 height 101
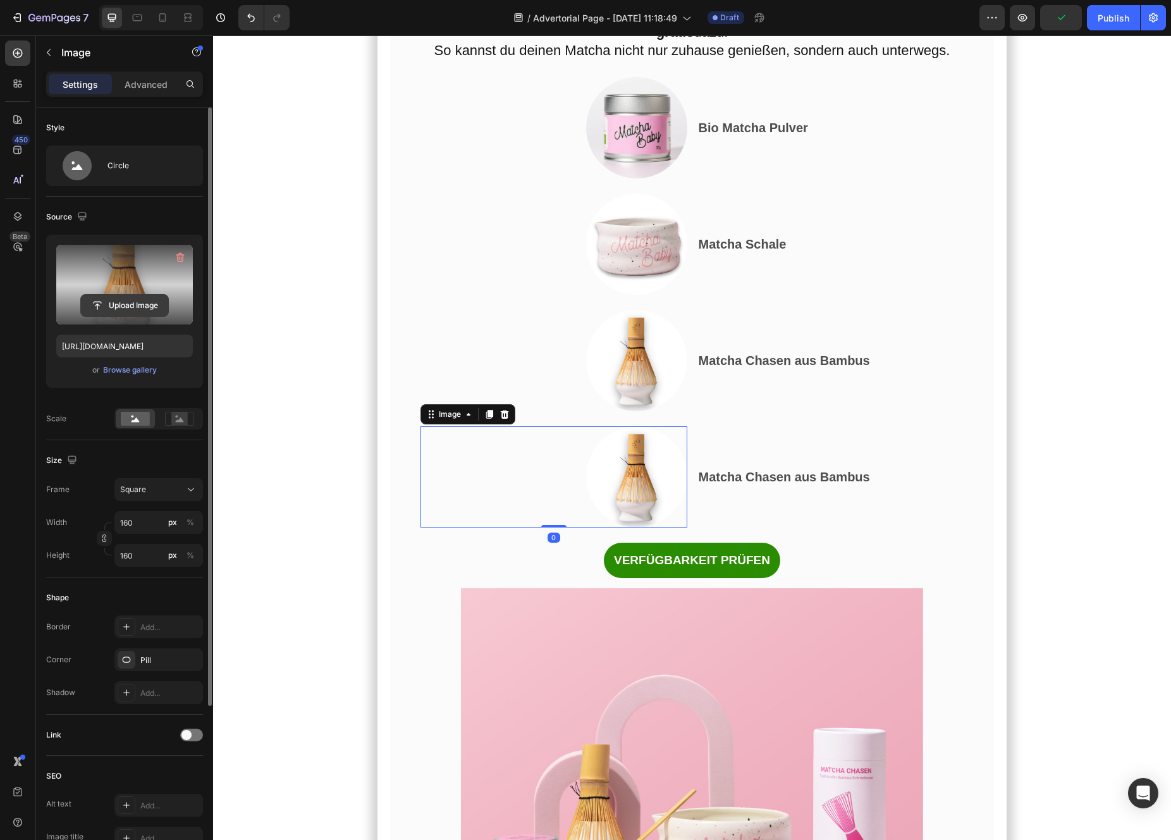
click at [104, 302] on input "file" at bounding box center [124, 305] width 87 height 21
type input "https://cdn.shopify.com/s/files/1/0879/1562/6845/files/gempages_581616054950691…"
click at [807, 484] on strong "Matcha Chasen aus Bambus" at bounding box center [784, 477] width 171 height 14
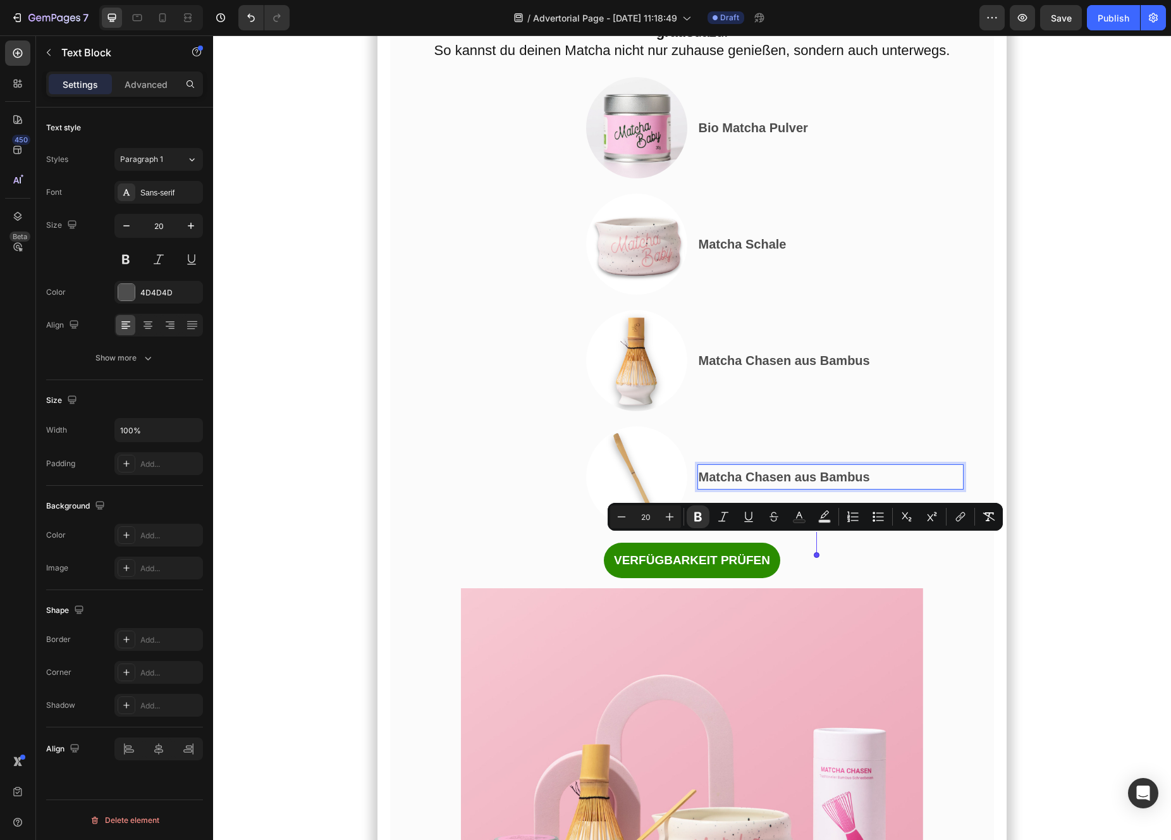
click at [792, 484] on strong "Matcha Chasen aus Bambus" at bounding box center [784, 477] width 171 height 14
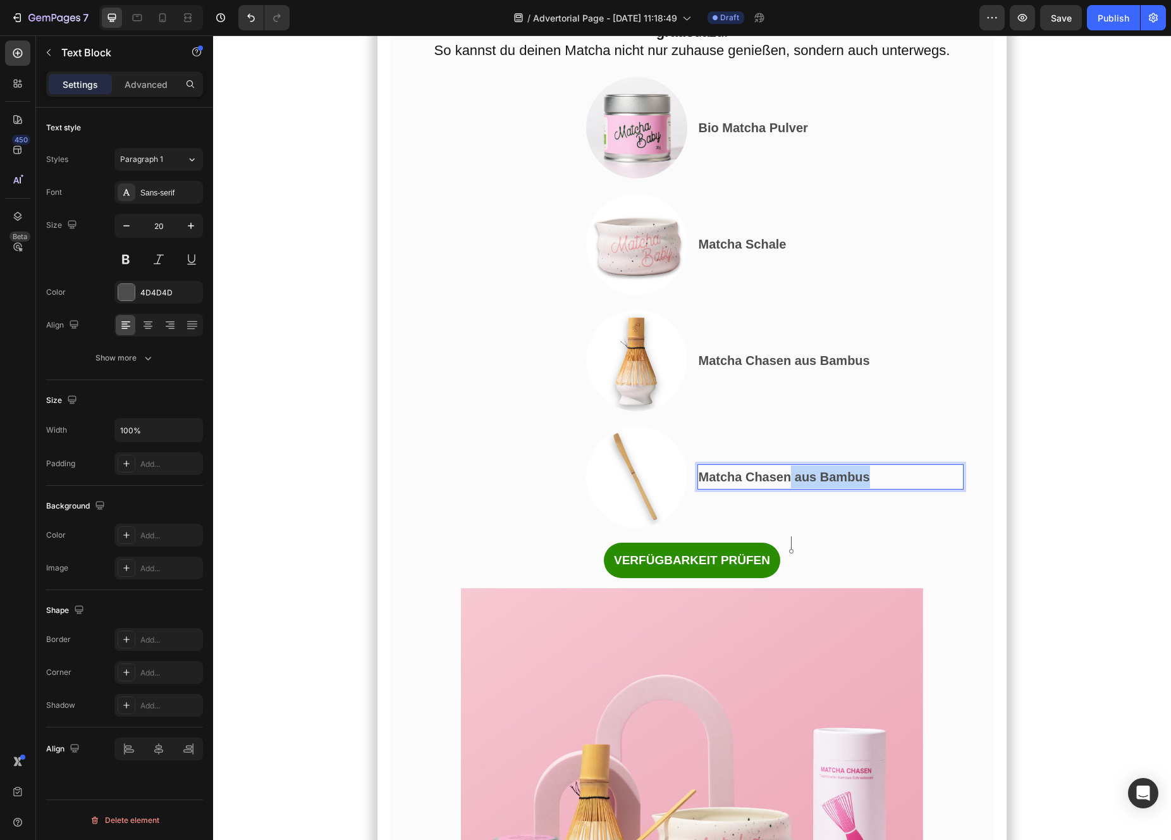
click at [911, 488] on p "Matcha Chasen aus Bambus" at bounding box center [831, 476] width 264 height 23
drag, startPoint x: 790, startPoint y: 544, endPoint x: 749, endPoint y: 546, distance: 41.8
click at [749, 484] on strong "Matcha ChasenBambuslöffel" at bounding box center [785, 477] width 173 height 14
click at [771, 489] on div "Und das habe ich gerade entdeckt… Heading Das perfekte Angebot, um mit Matcha z…" at bounding box center [692, 241] width 544 height 676
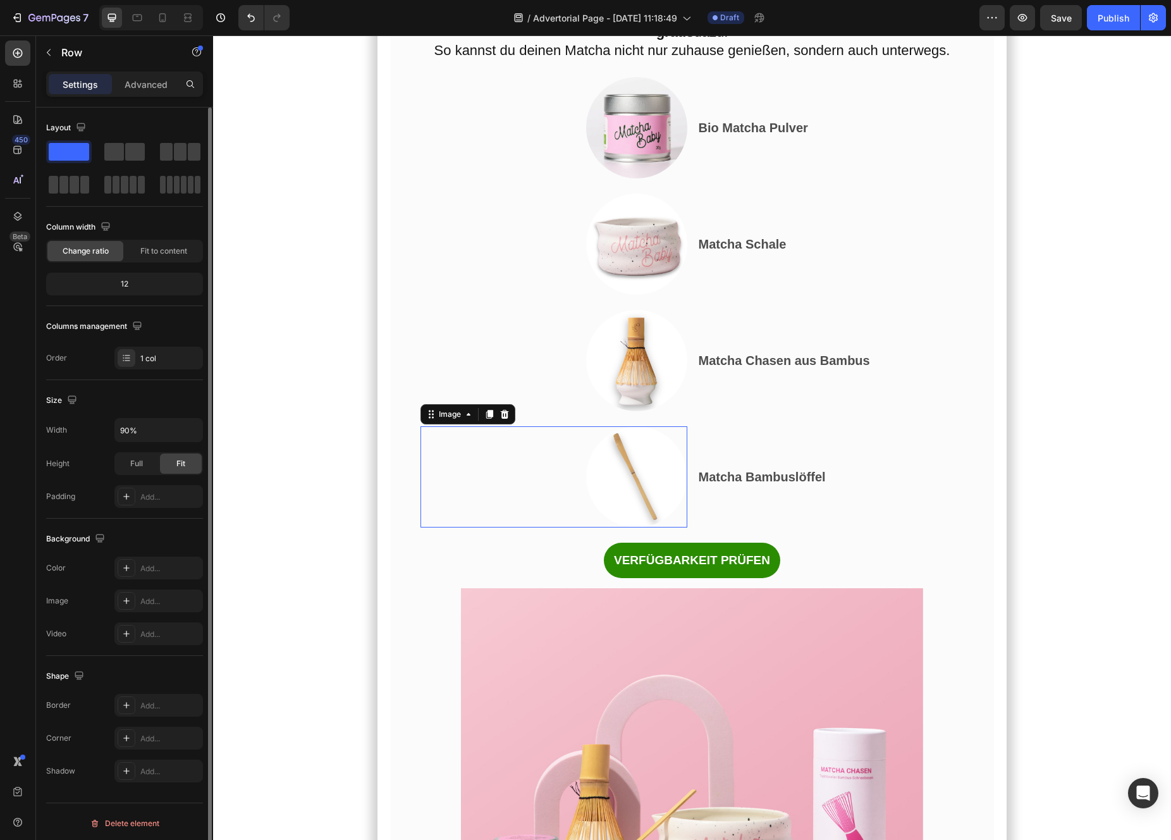
click at [608, 527] on img at bounding box center [636, 476] width 101 height 101
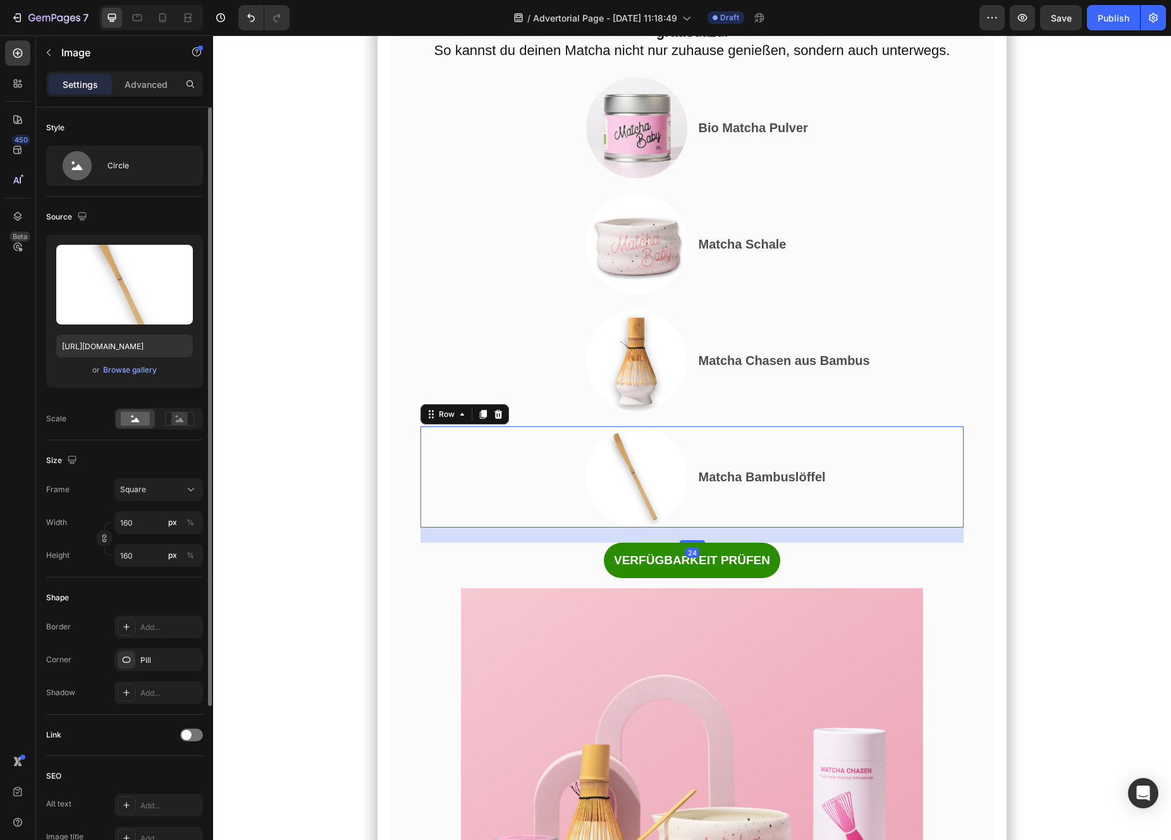
click at [788, 527] on div "Matcha Bambuslöffel Text Block" at bounding box center [830, 476] width 267 height 101
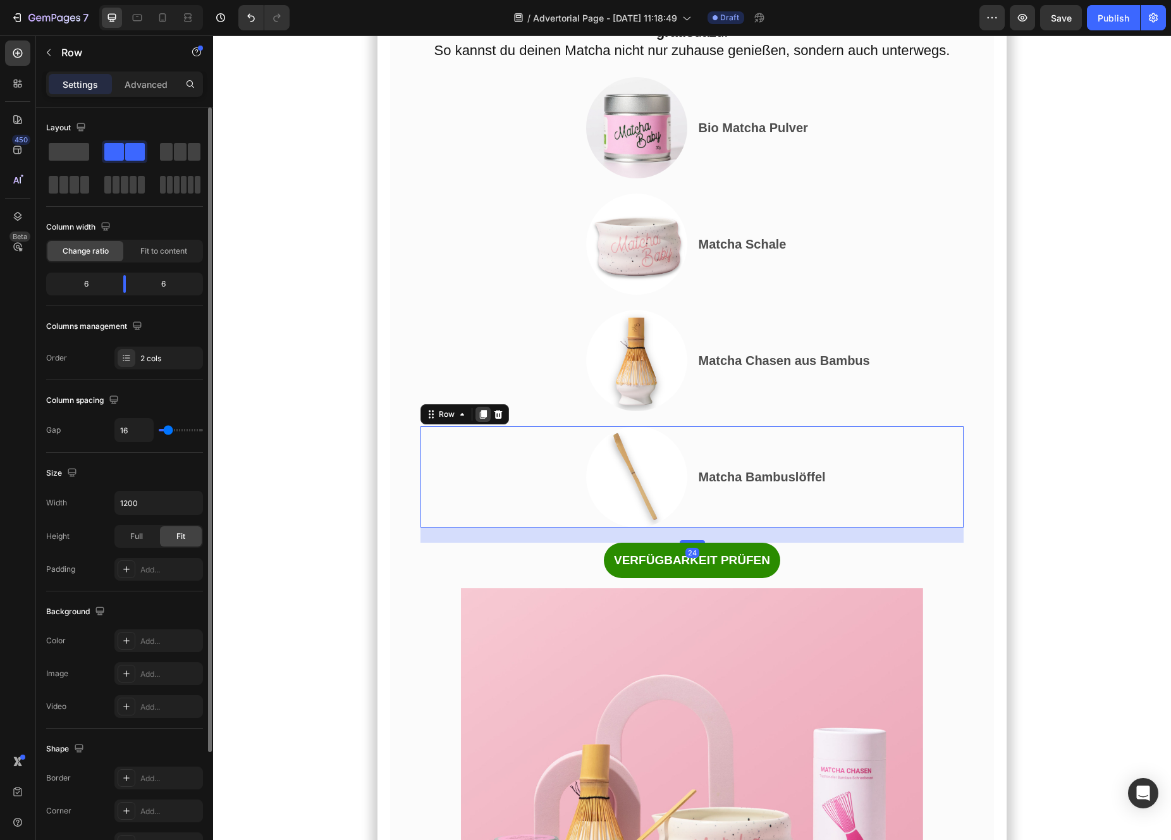
click at [485, 419] on icon at bounding box center [482, 414] width 7 height 9
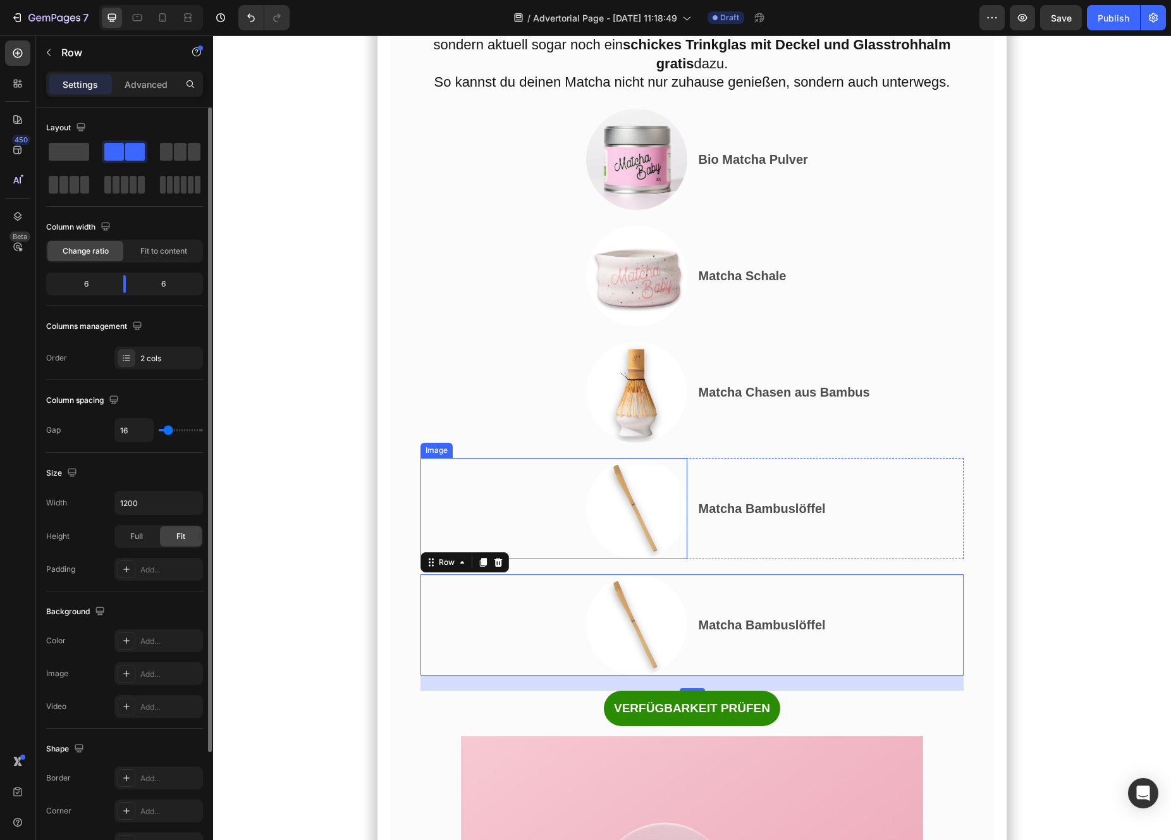
scroll to position [6375, 0]
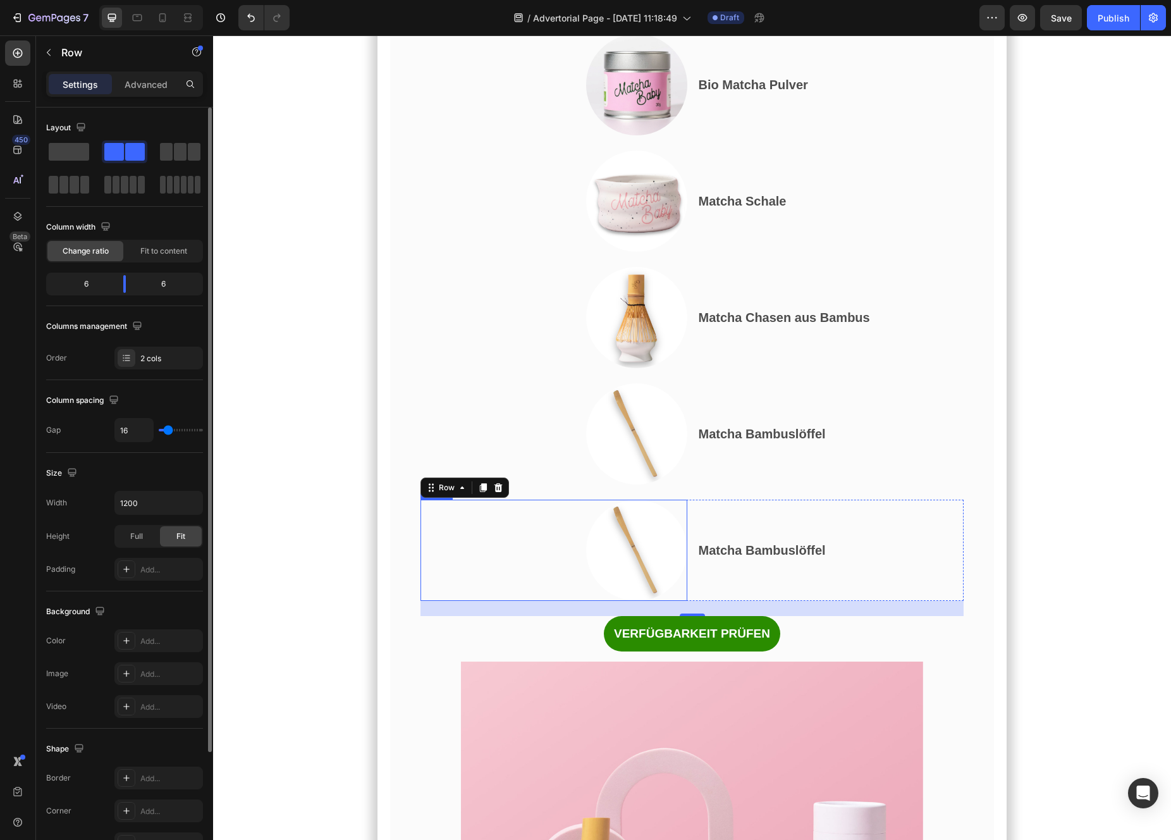
click at [627, 601] on img at bounding box center [636, 550] width 101 height 101
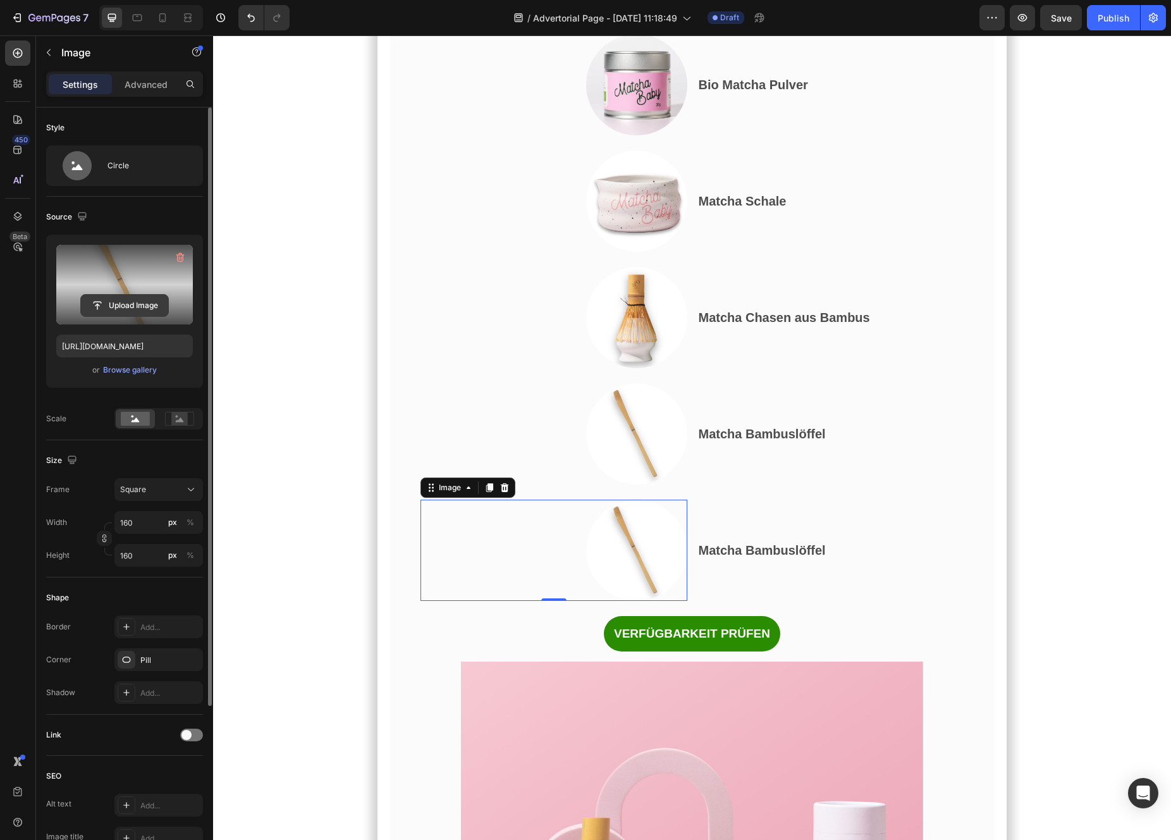
click at [120, 303] on input "file" at bounding box center [124, 305] width 87 height 21
type input "[URL][DOMAIN_NAME]"
click at [732, 557] on strong "Matcha Bambuslöffel" at bounding box center [762, 550] width 127 height 14
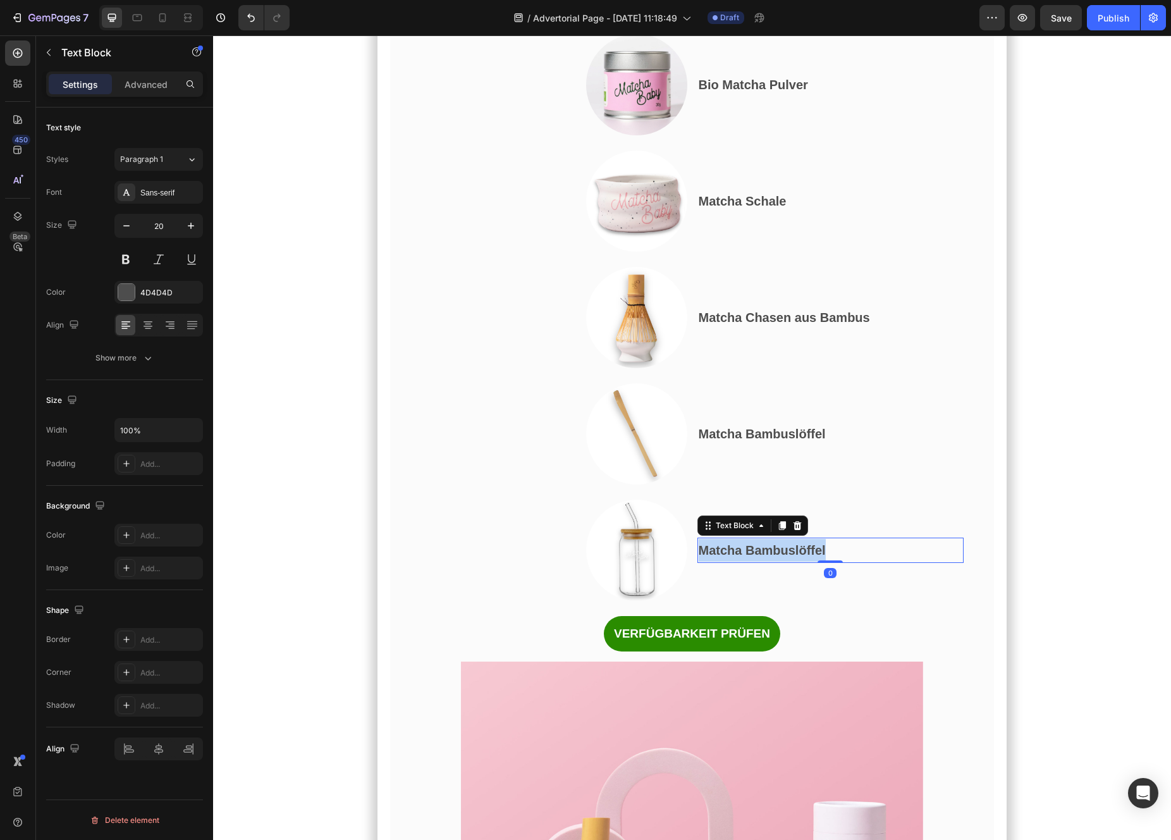
click at [732, 557] on strong "Matcha Bambuslöffel" at bounding box center [762, 550] width 127 height 14
click at [548, 368] on div at bounding box center [553, 317] width 267 height 101
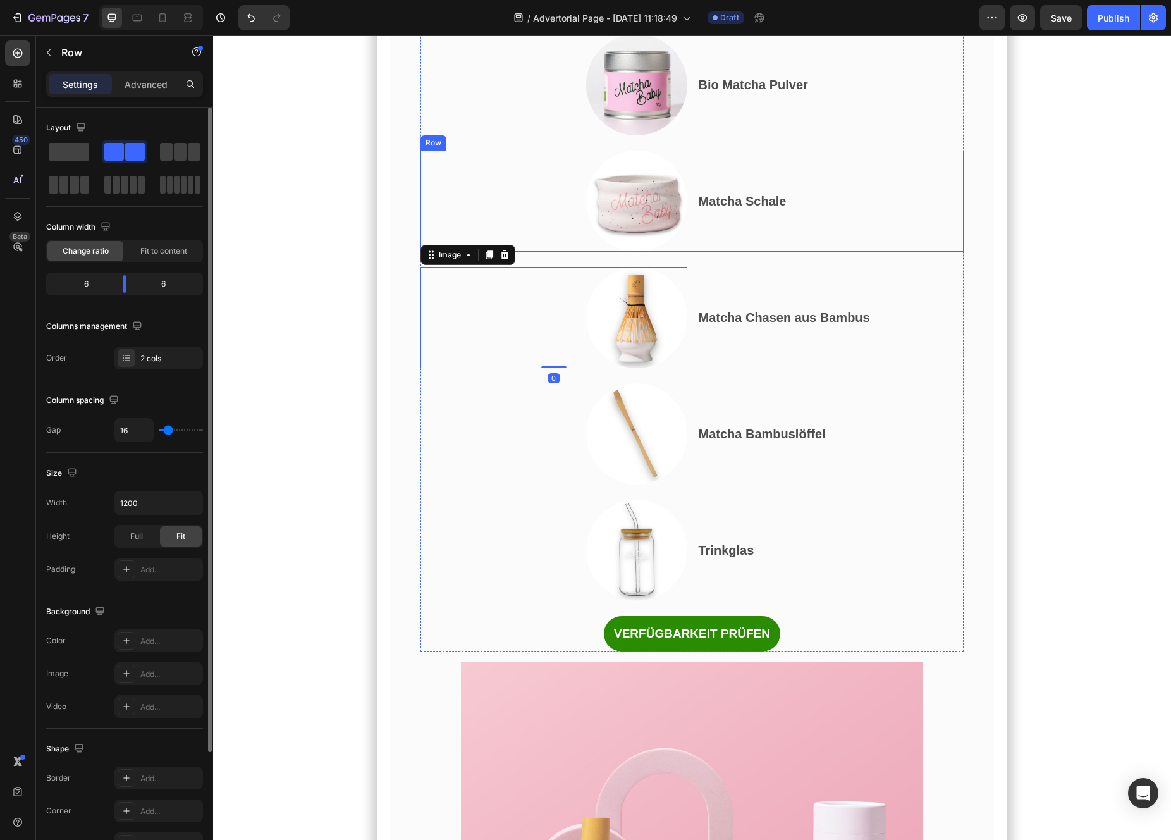
click at [951, 135] on div "Bio Matcha Pulver Text Block" at bounding box center [830, 84] width 267 height 101
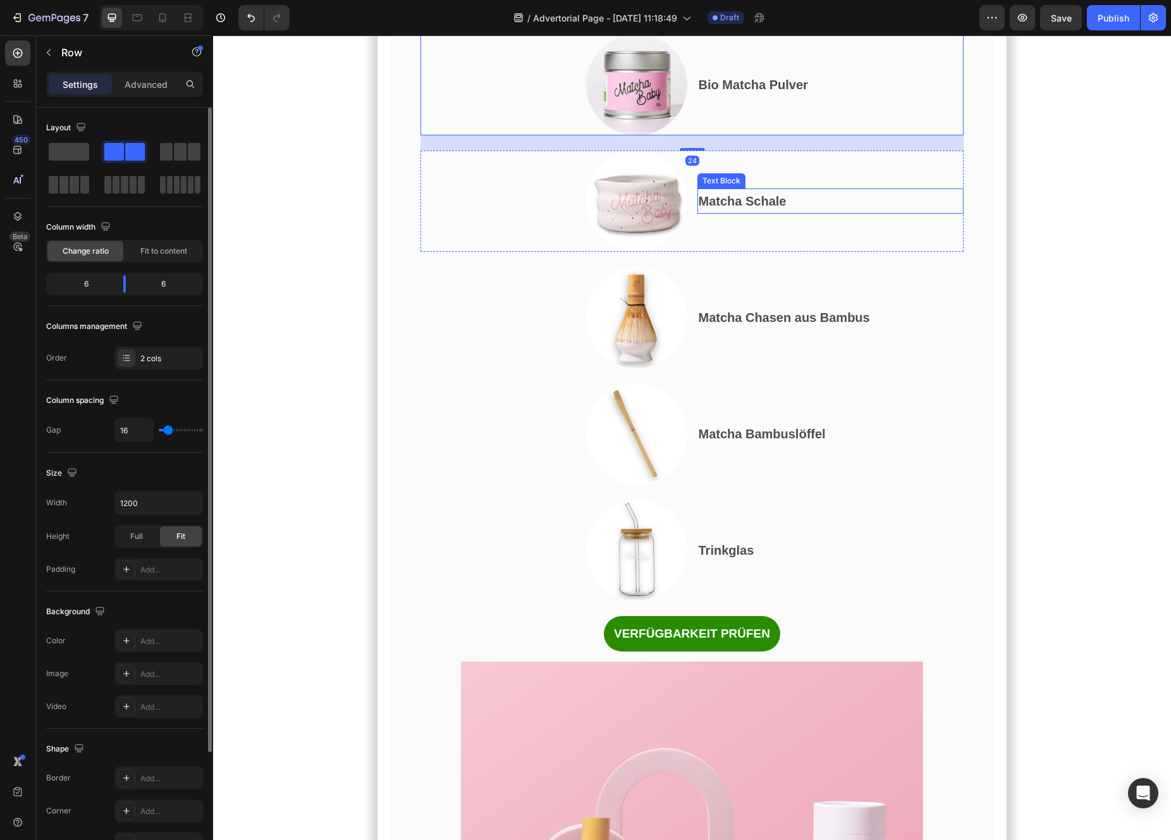
click at [882, 212] on p "Matcha Schale" at bounding box center [831, 201] width 264 height 23
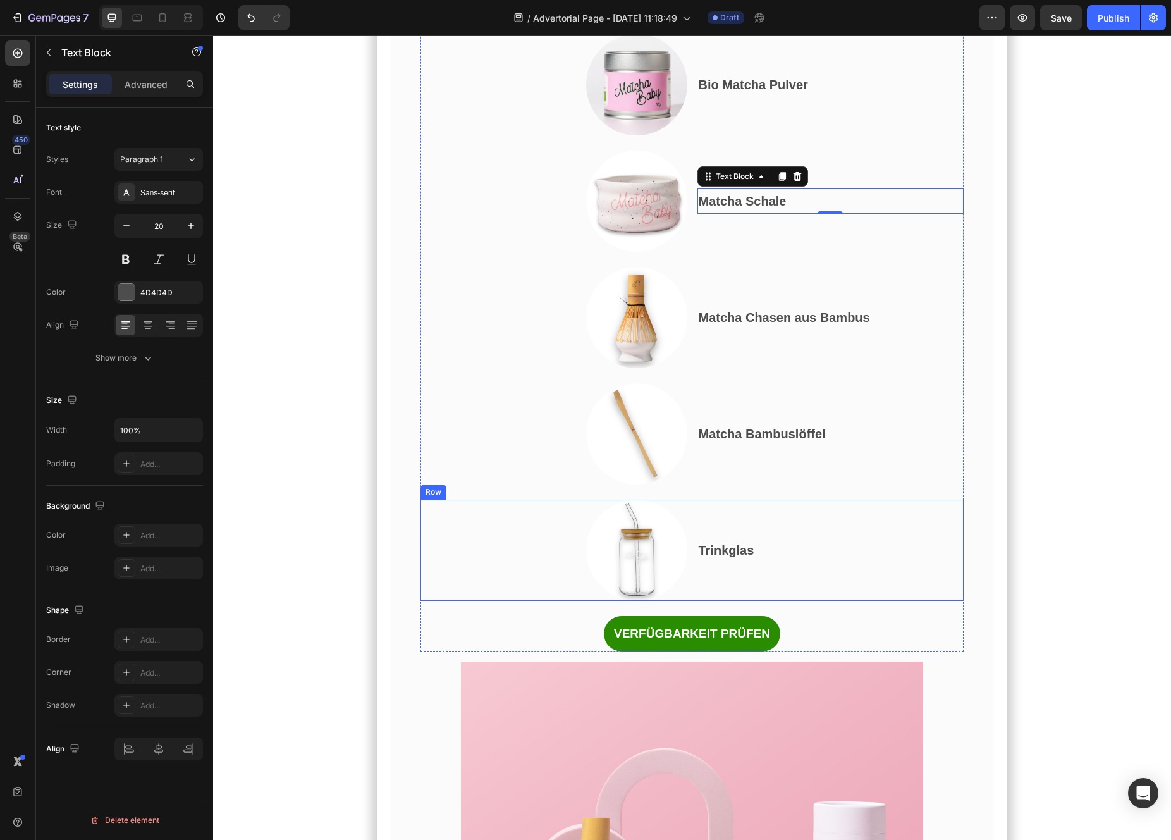
click at [836, 600] on div "Trinkglas Text Block" at bounding box center [830, 550] width 267 height 101
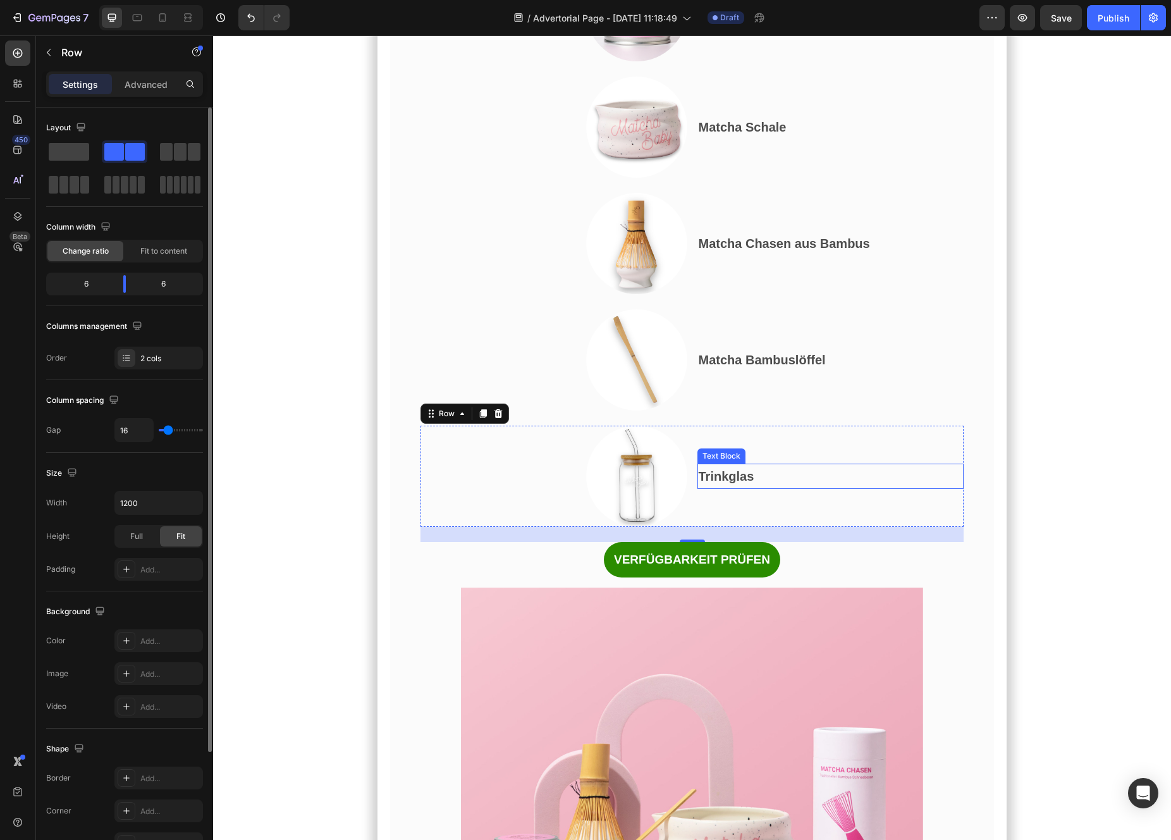
scroll to position [6451, 0]
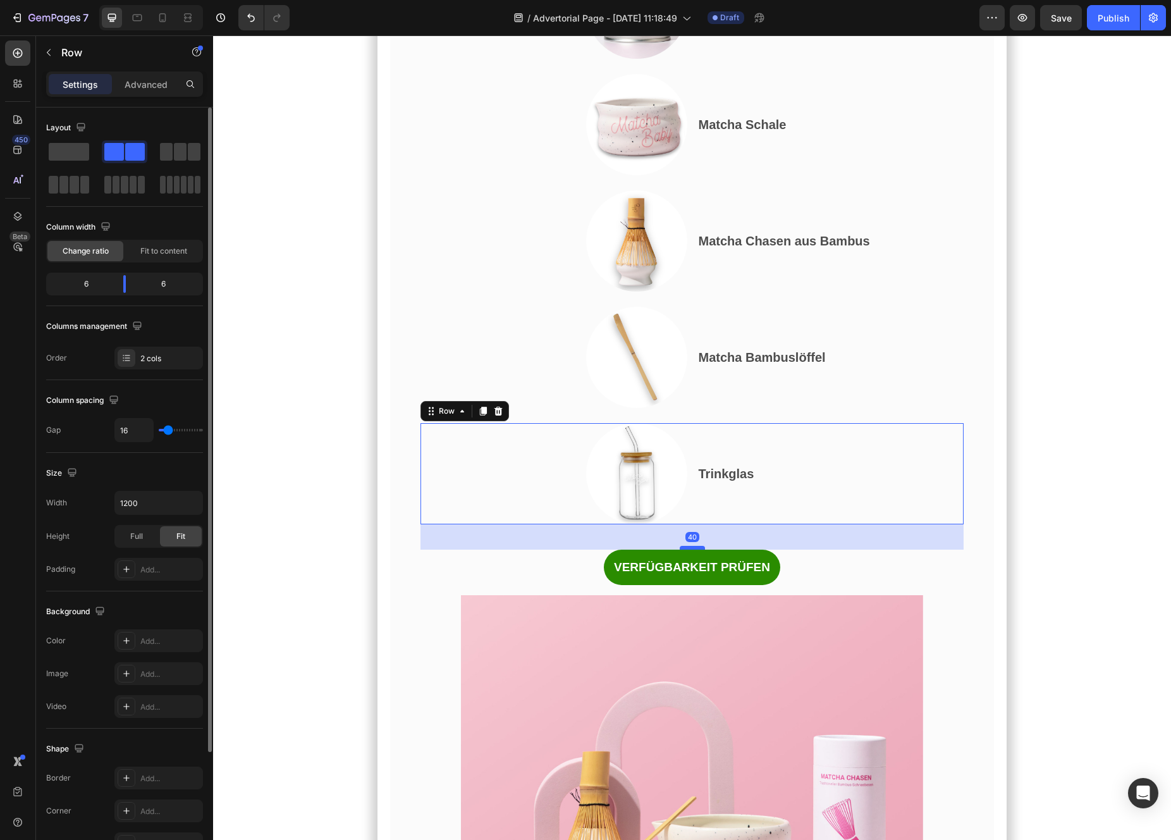
drag, startPoint x: 689, startPoint y: 604, endPoint x: 689, endPoint y: 615, distance: 10.1
click at [689, 549] on div at bounding box center [692, 548] width 25 height 4
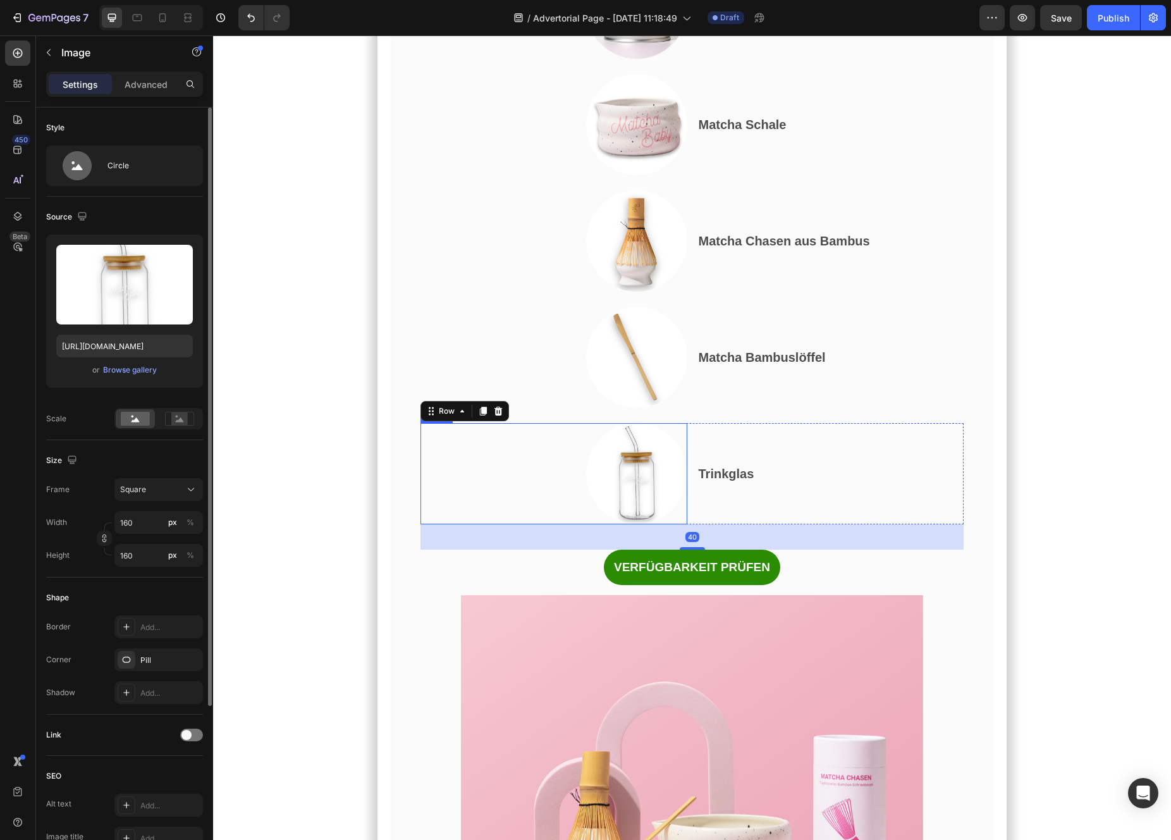
click at [587, 524] on div at bounding box center [553, 473] width 267 height 101
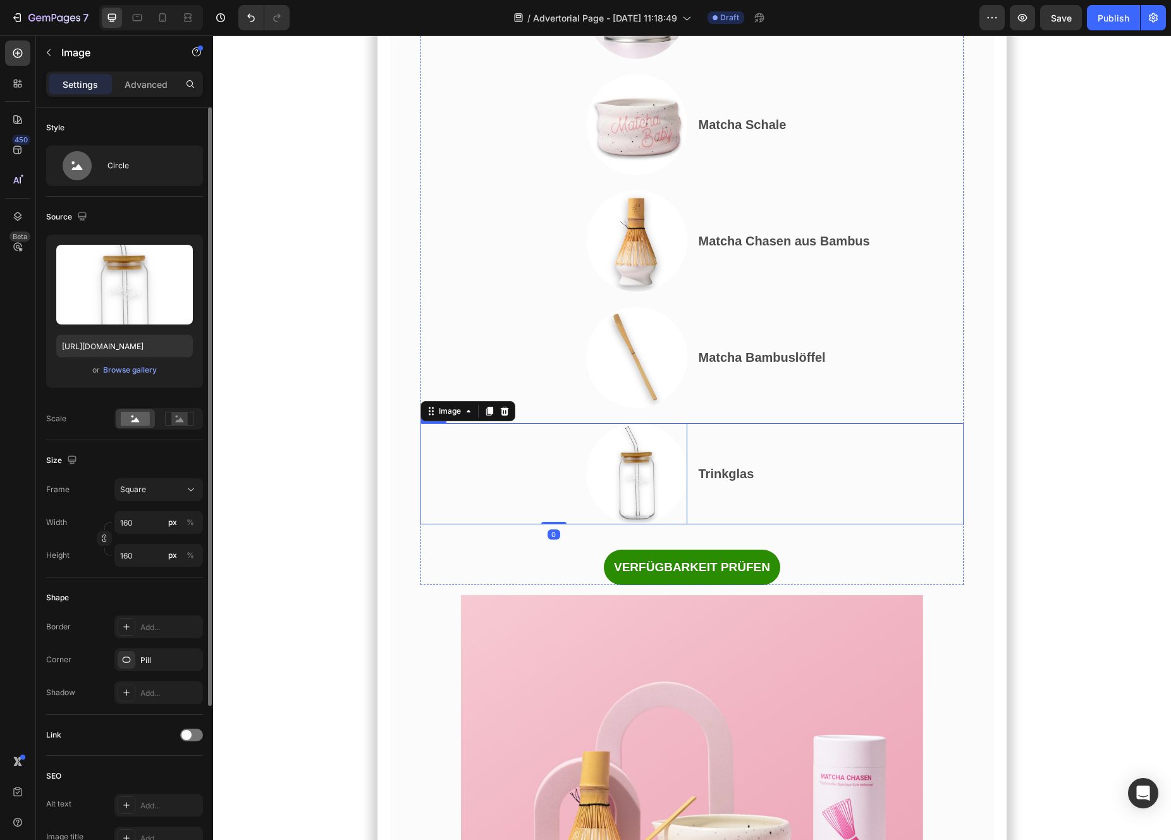
click at [742, 524] on div "Trinkglas Text Block" at bounding box center [830, 473] width 267 height 101
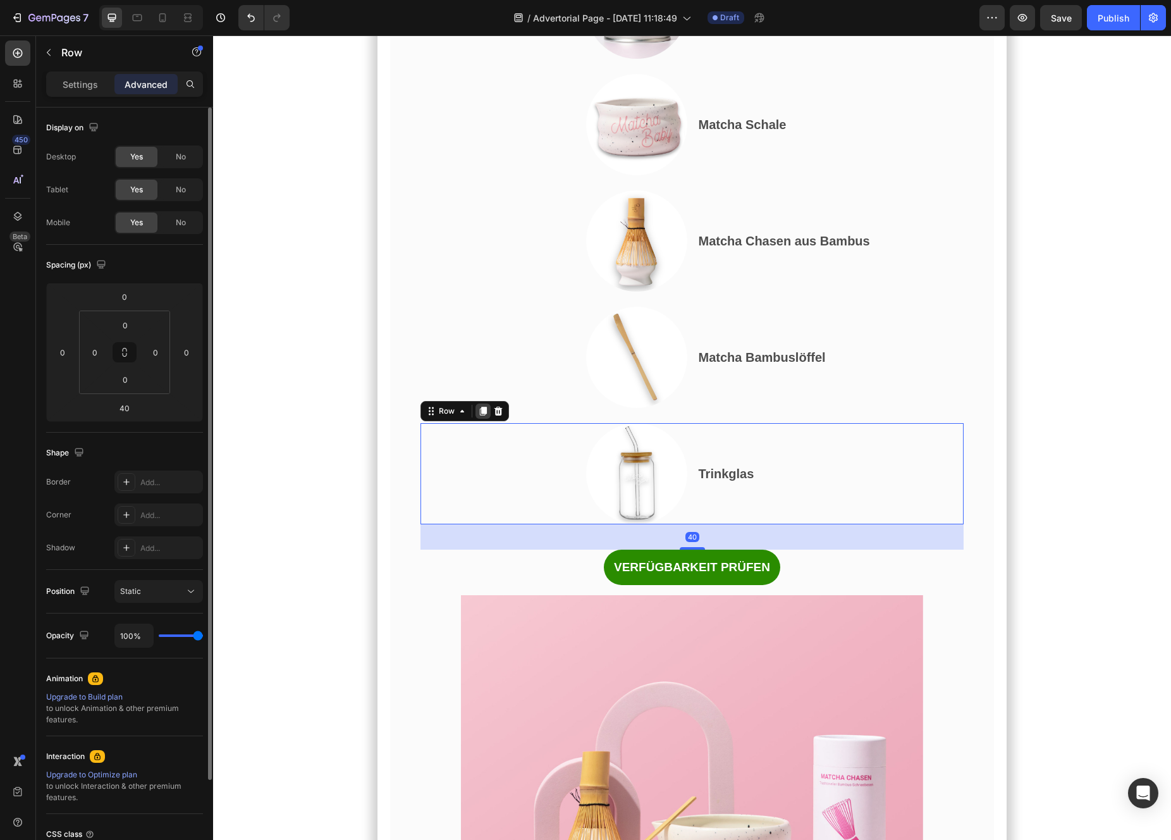
click at [484, 415] on icon at bounding box center [482, 411] width 7 height 9
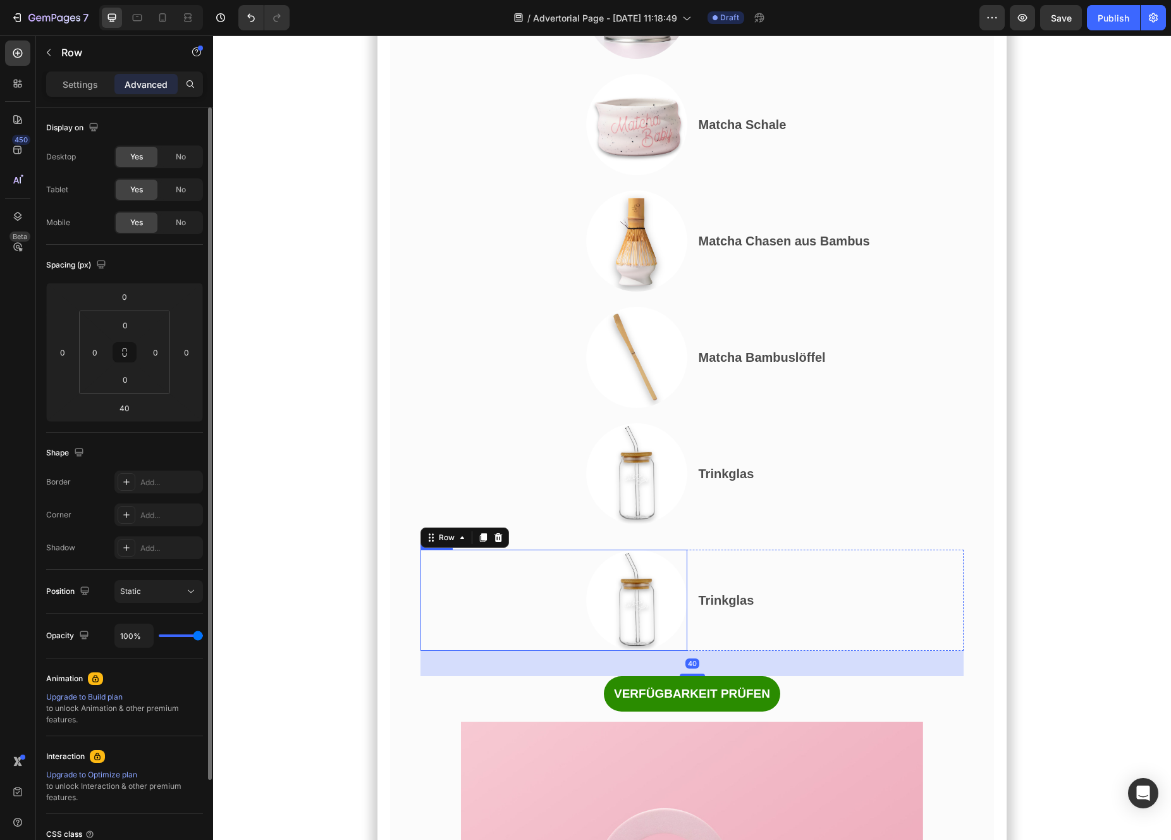
click at [627, 651] on img at bounding box center [636, 599] width 101 height 101
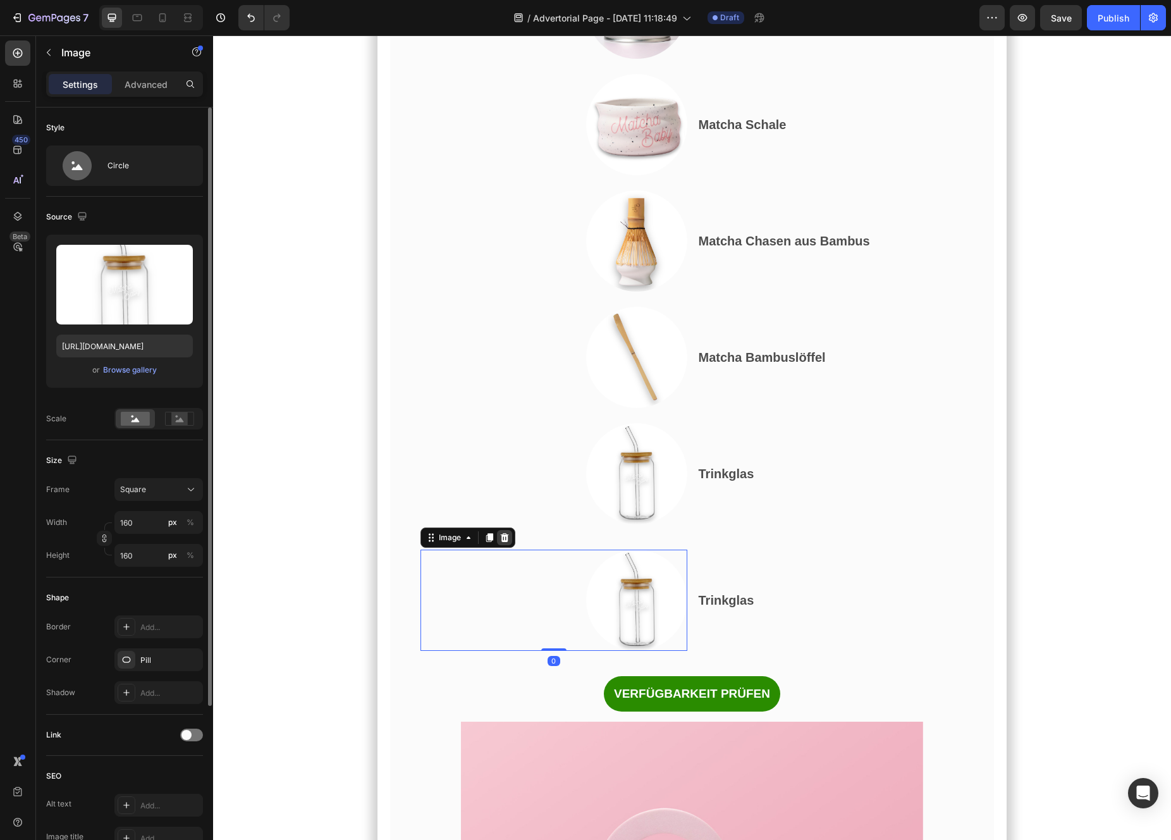
click at [504, 542] on icon at bounding box center [504, 537] width 8 height 9
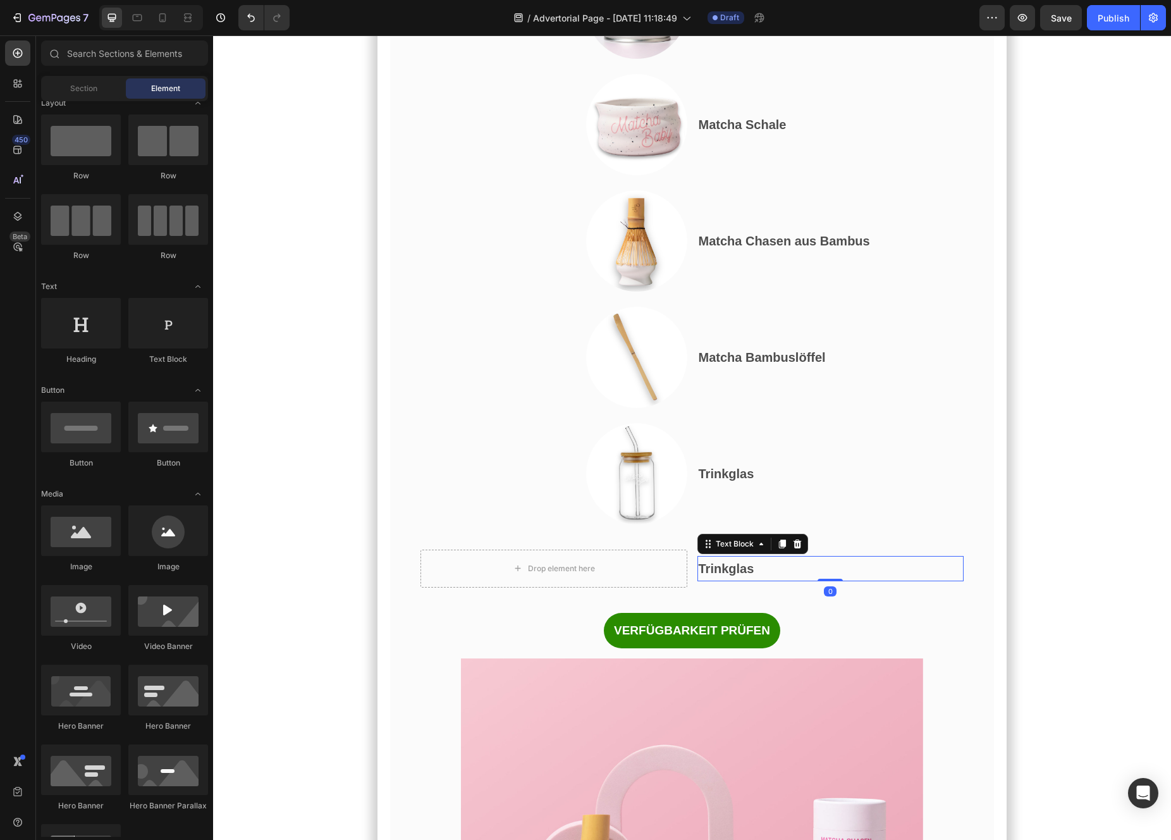
click at [723, 580] on p "Trinkglas" at bounding box center [831, 568] width 264 height 23
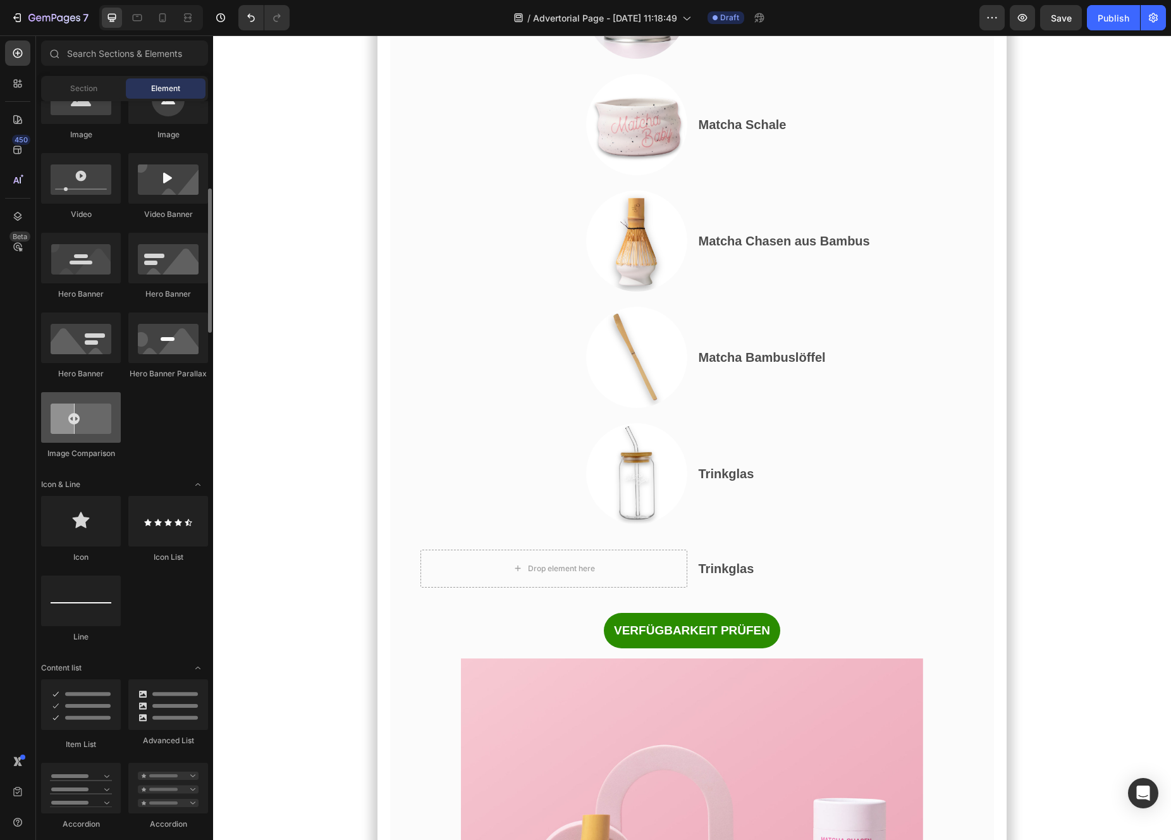
scroll to position [417, 0]
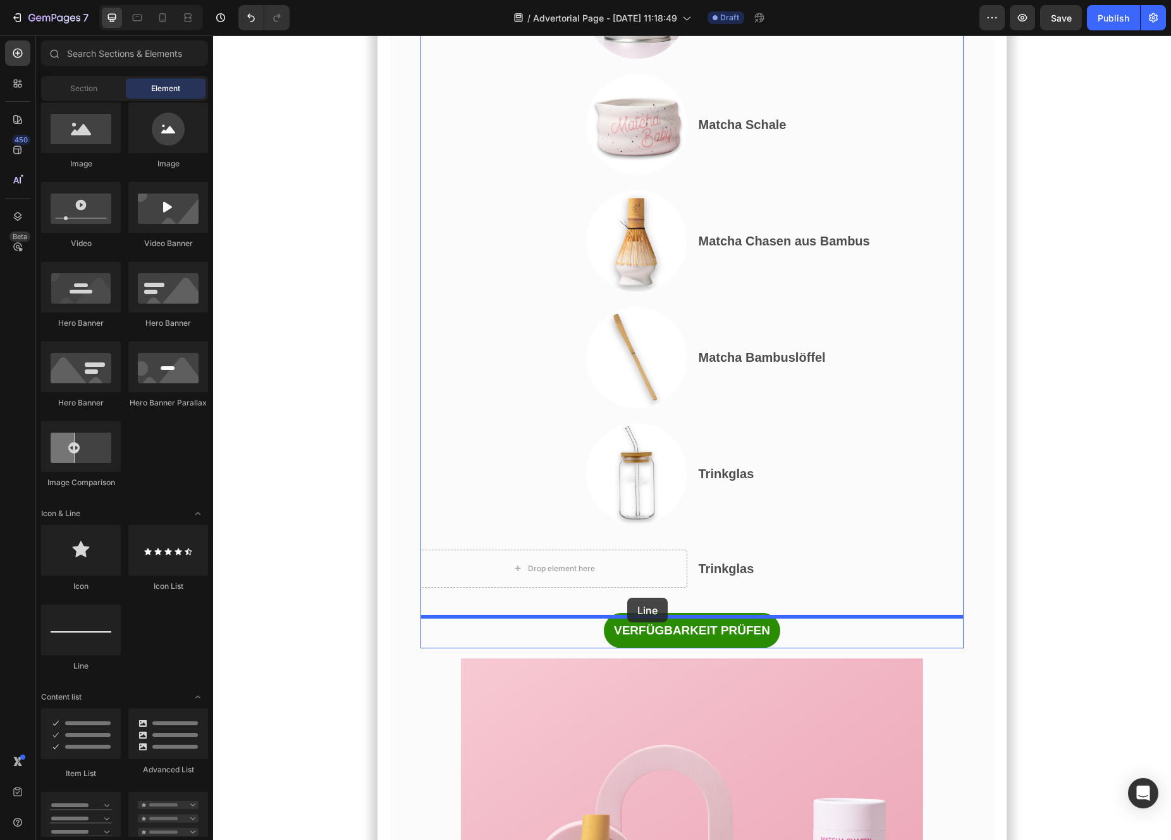
drag, startPoint x: 296, startPoint y: 685, endPoint x: 627, endPoint y: 598, distance: 342.6
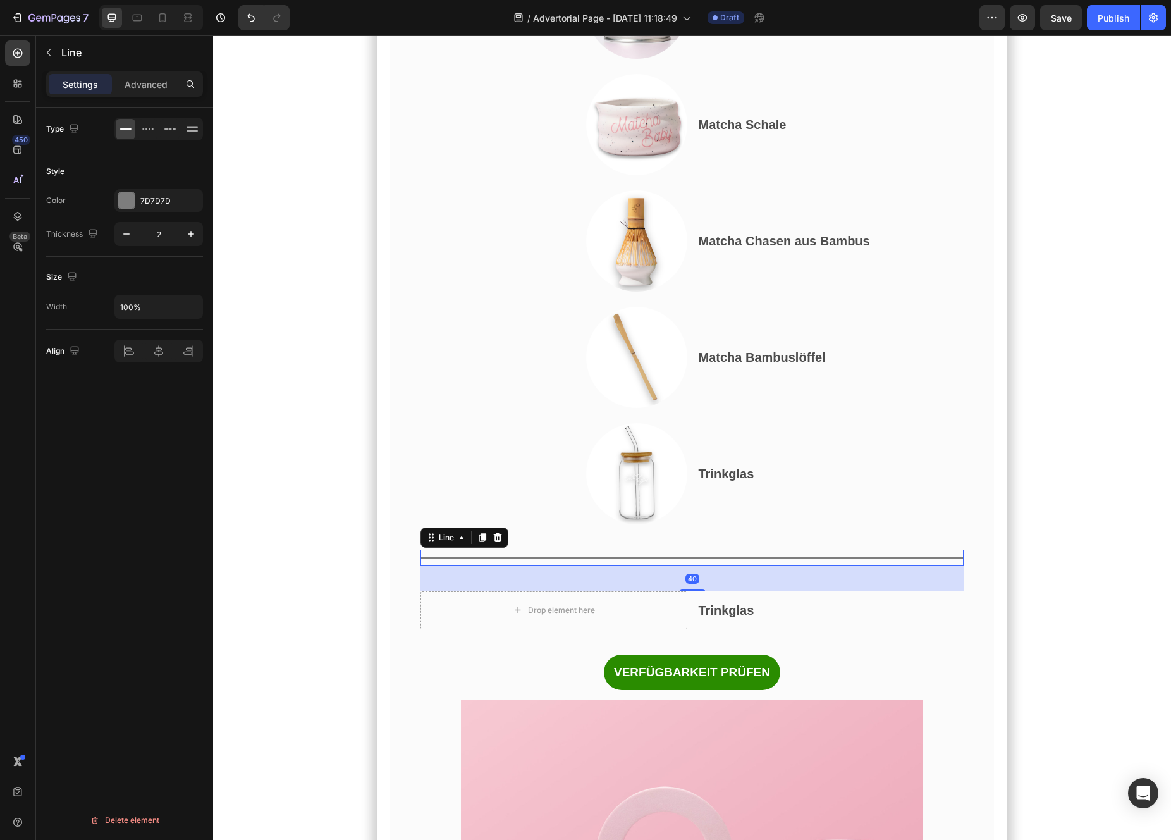
click at [692, 558] on div at bounding box center [692, 557] width 544 height 1
click at [190, 236] on icon "button" at bounding box center [191, 234] width 6 height 6
type input "4"
click at [128, 204] on div at bounding box center [126, 200] width 16 height 16
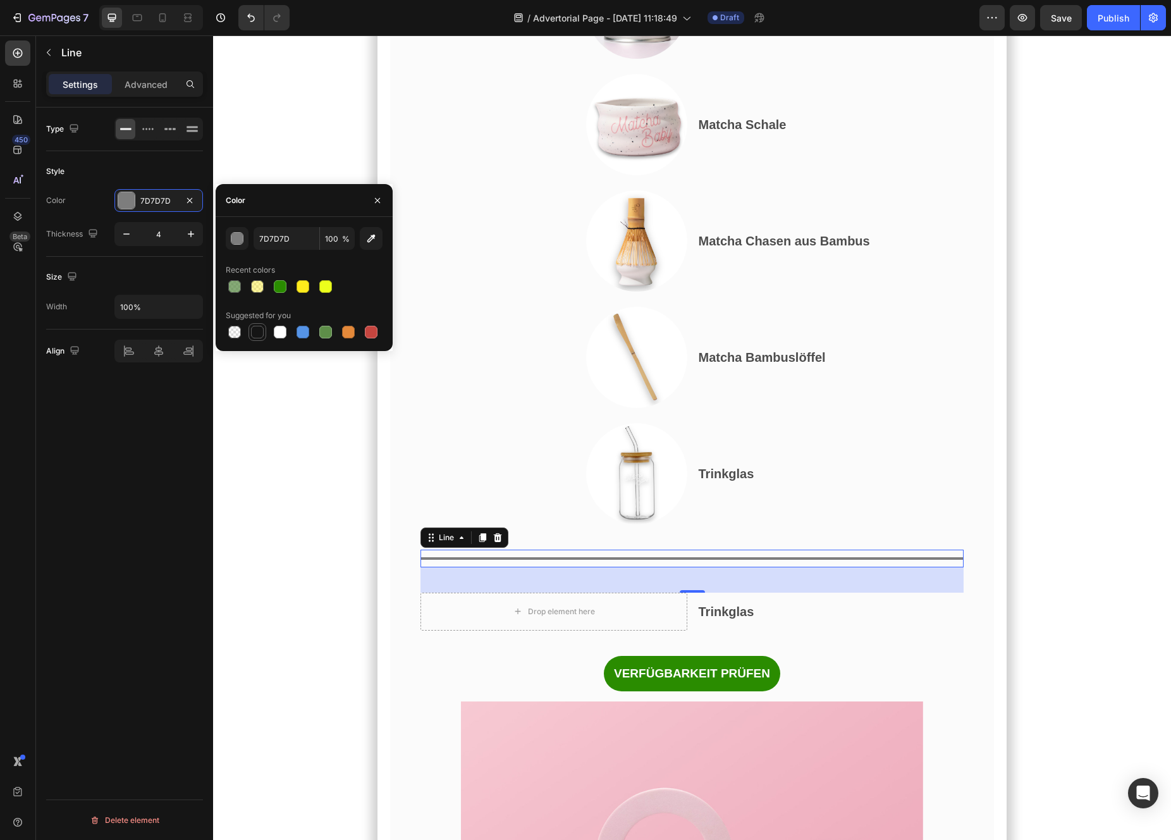
click at [256, 335] on div at bounding box center [257, 332] width 13 height 13
type input "151515"
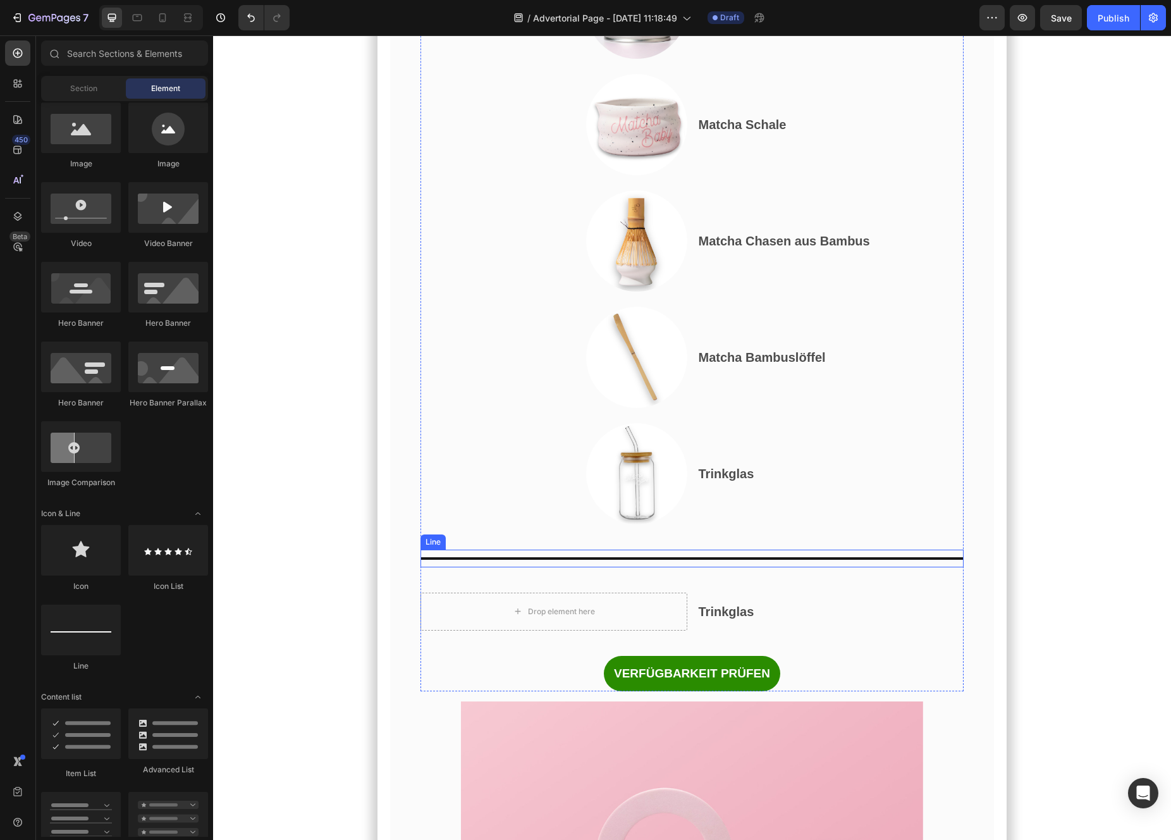
click at [424, 567] on div "Title Line" at bounding box center [692, 558] width 544 height 18
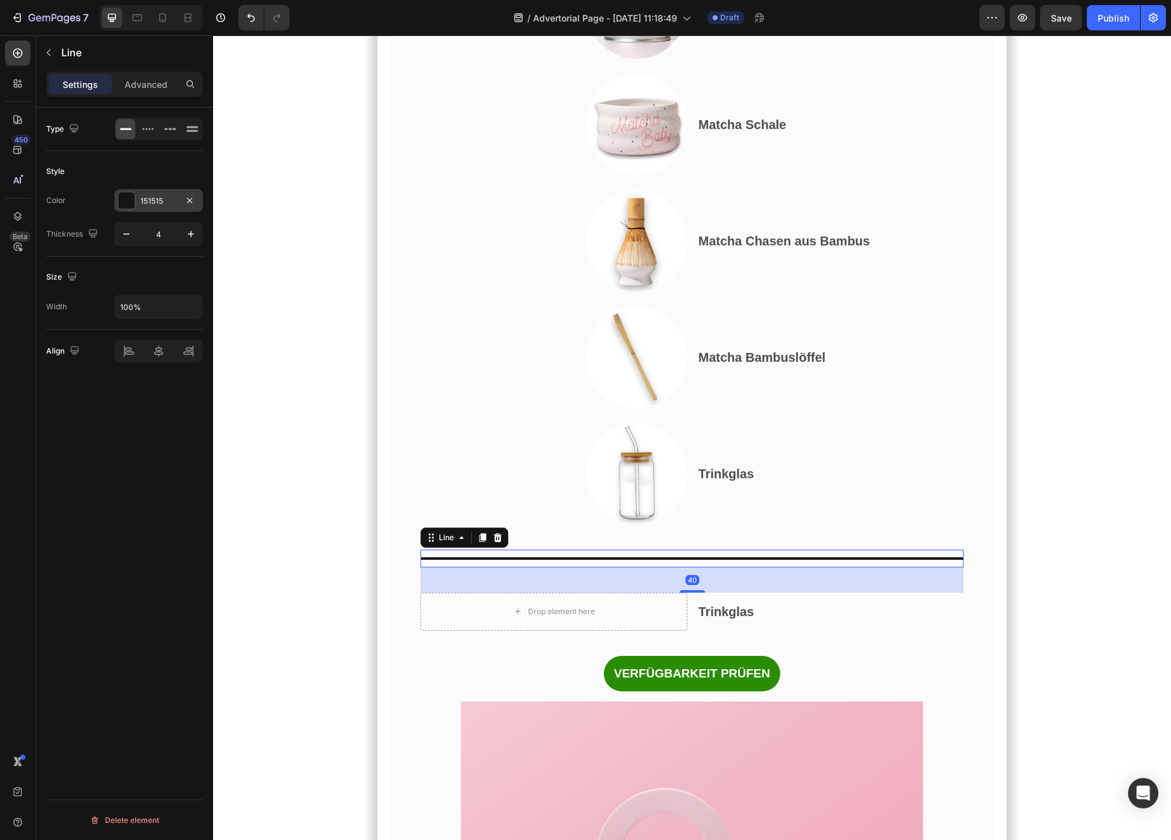
click at [132, 211] on div "151515" at bounding box center [158, 200] width 89 height 23
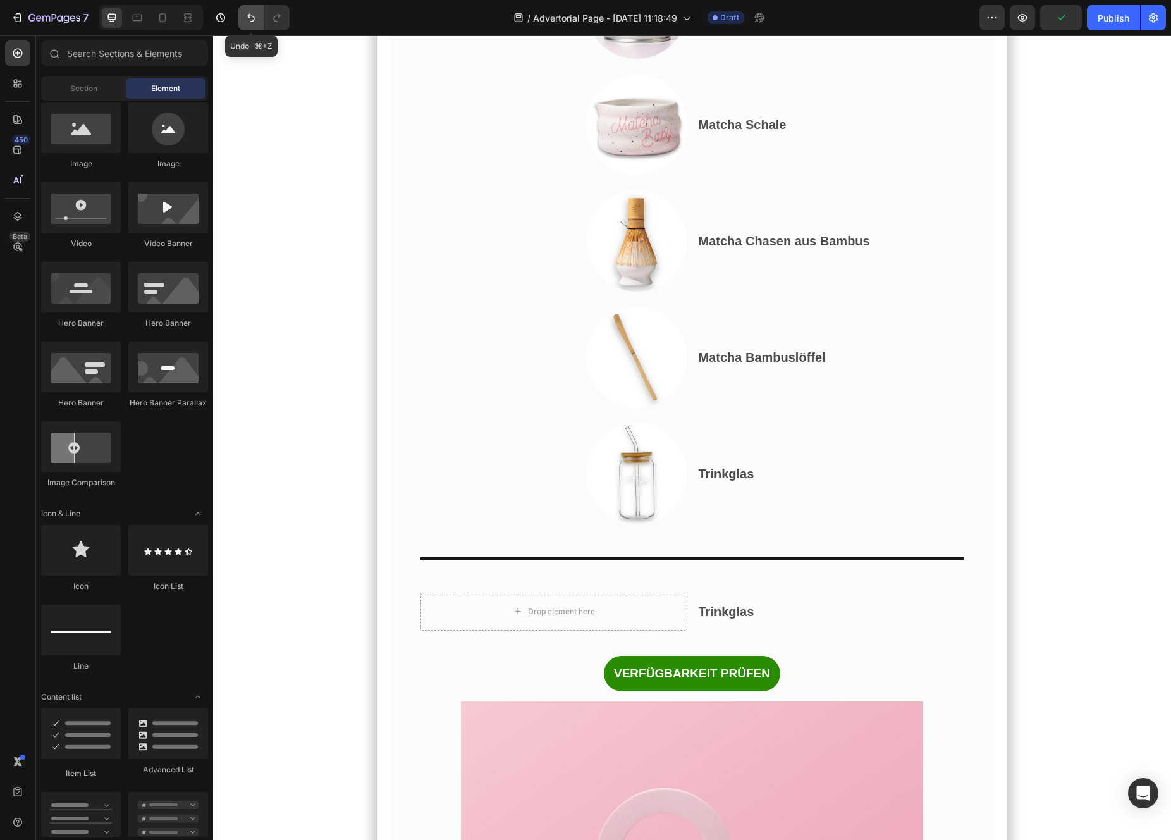
click at [251, 18] on icon "Undo/Redo" at bounding box center [251, 17] width 13 height 13
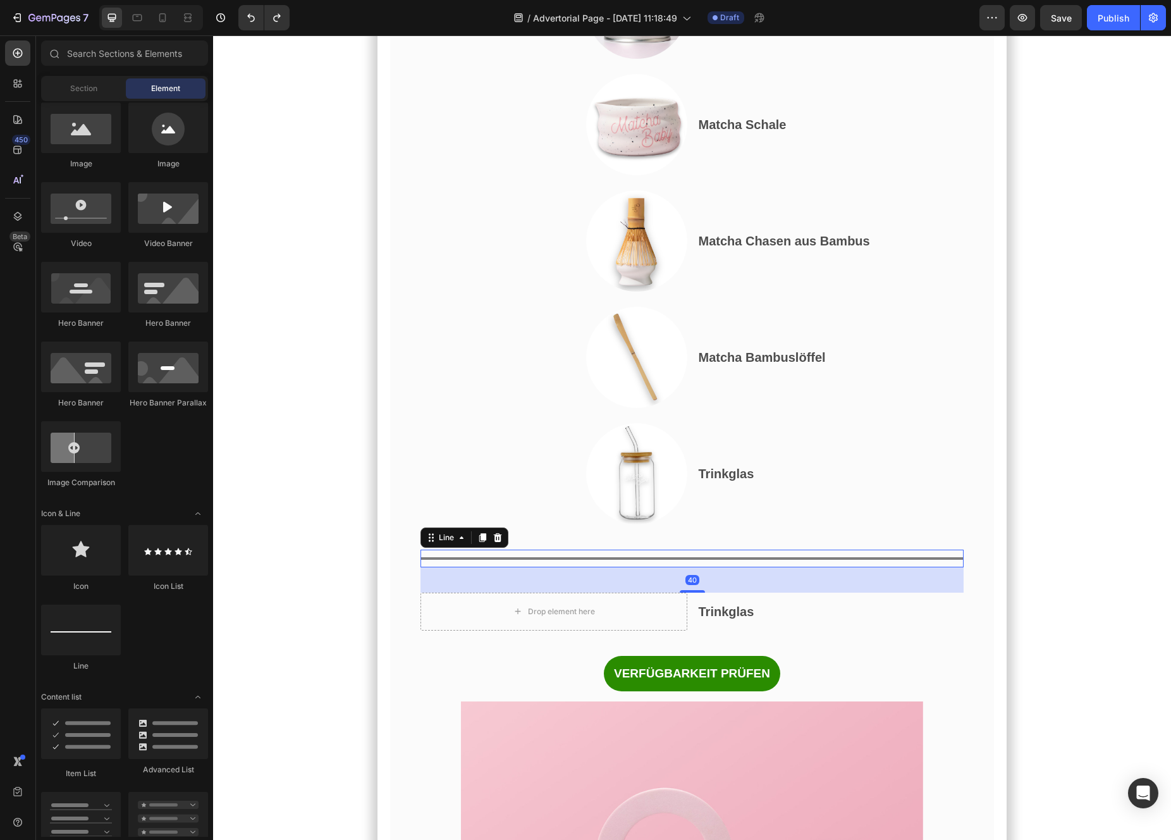
click at [491, 567] on div "Title Line 40" at bounding box center [692, 558] width 544 height 18
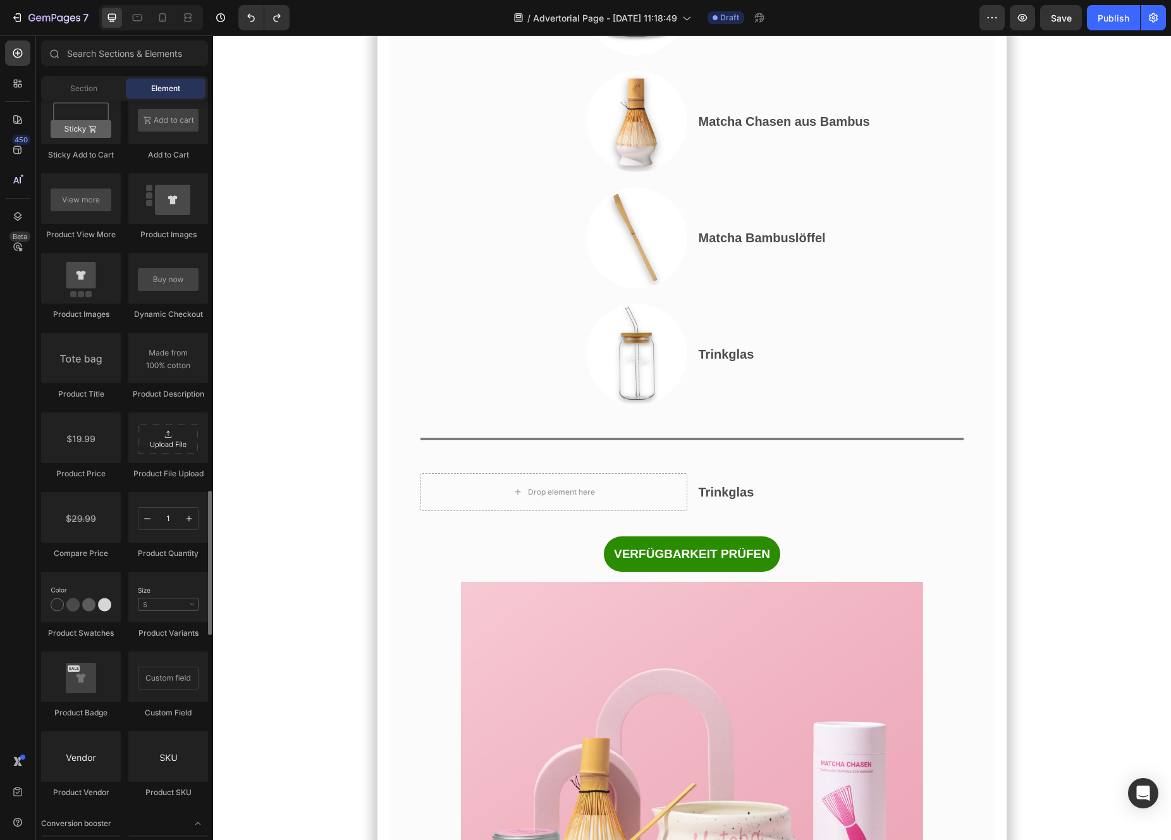
scroll to position [1912, 0]
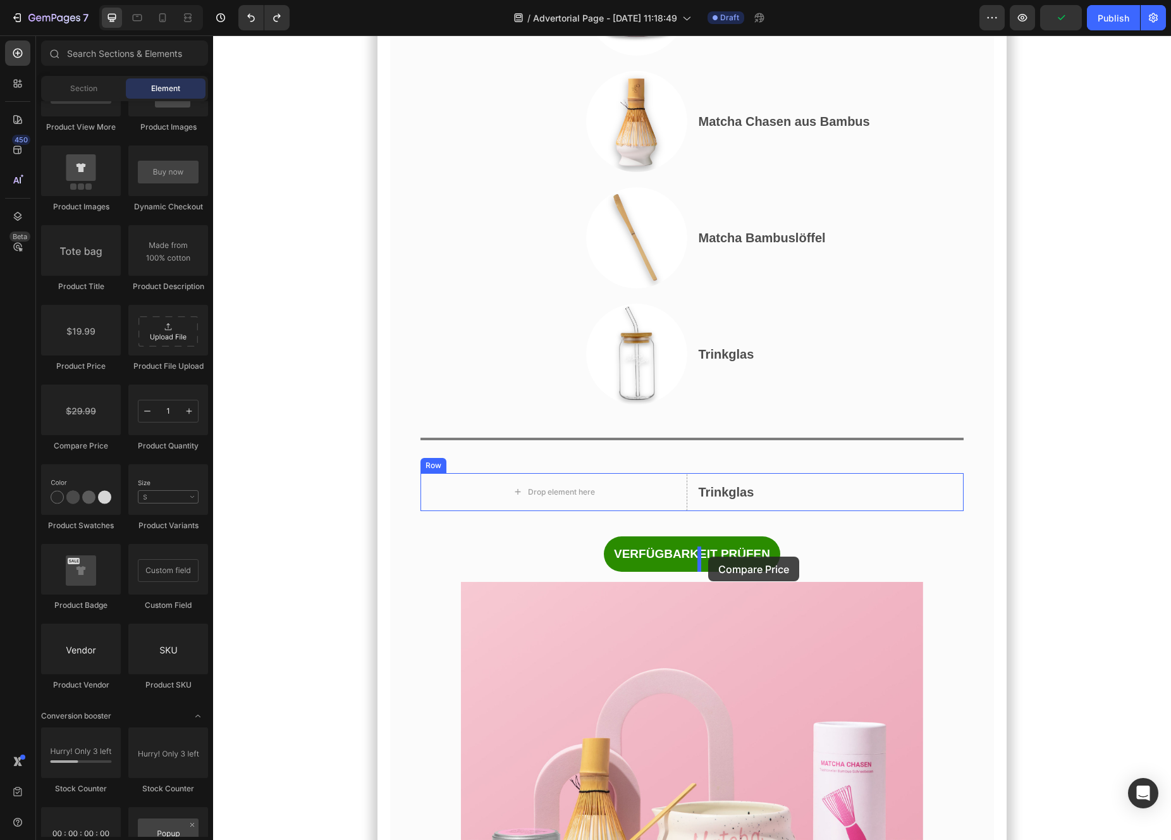
drag, startPoint x: 293, startPoint y: 443, endPoint x: 708, endPoint y: 556, distance: 430.1
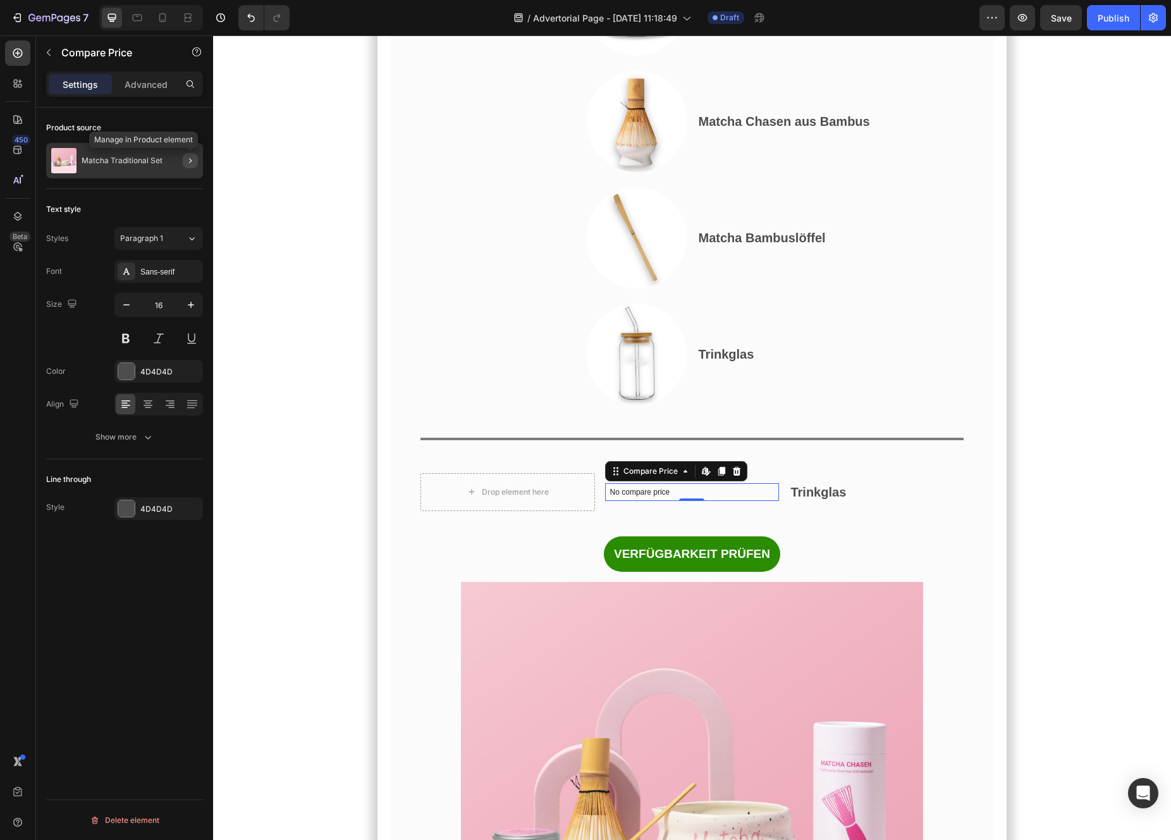
click at [188, 163] on icon "button" at bounding box center [190, 161] width 10 height 10
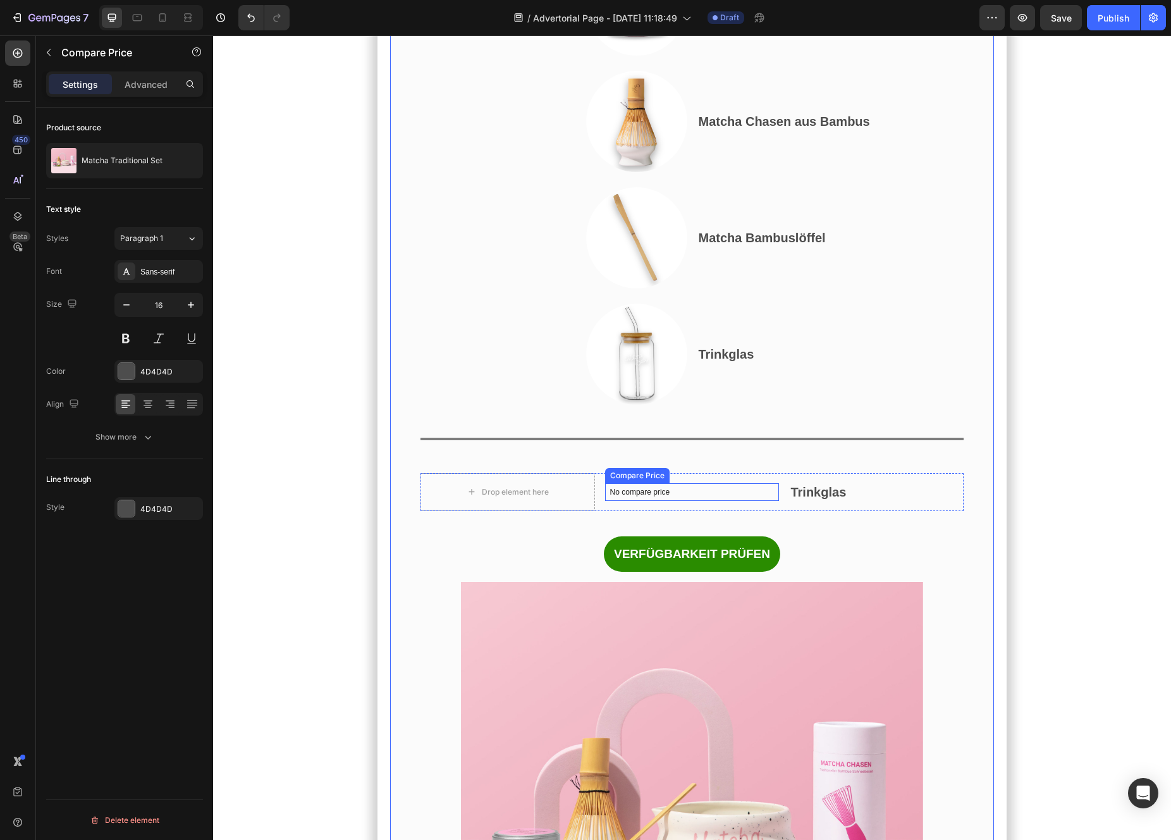
click at [657, 496] on p "No compare price" at bounding box center [692, 492] width 164 height 8
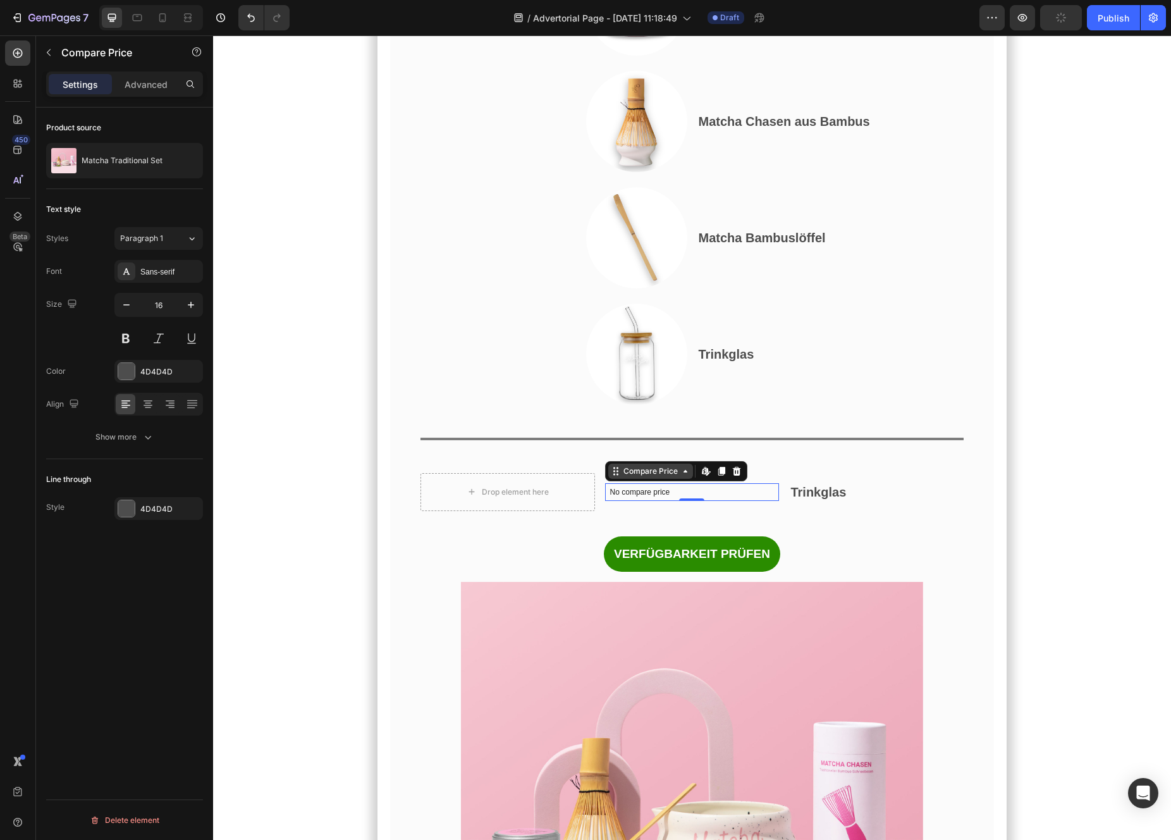
click at [665, 477] on div "Compare Price" at bounding box center [650, 470] width 59 height 11
click at [159, 211] on div "Text style" at bounding box center [124, 209] width 157 height 20
click at [653, 496] on p "No compare price" at bounding box center [692, 492] width 164 height 8
click at [56, 51] on button "button" at bounding box center [49, 52] width 20 height 20
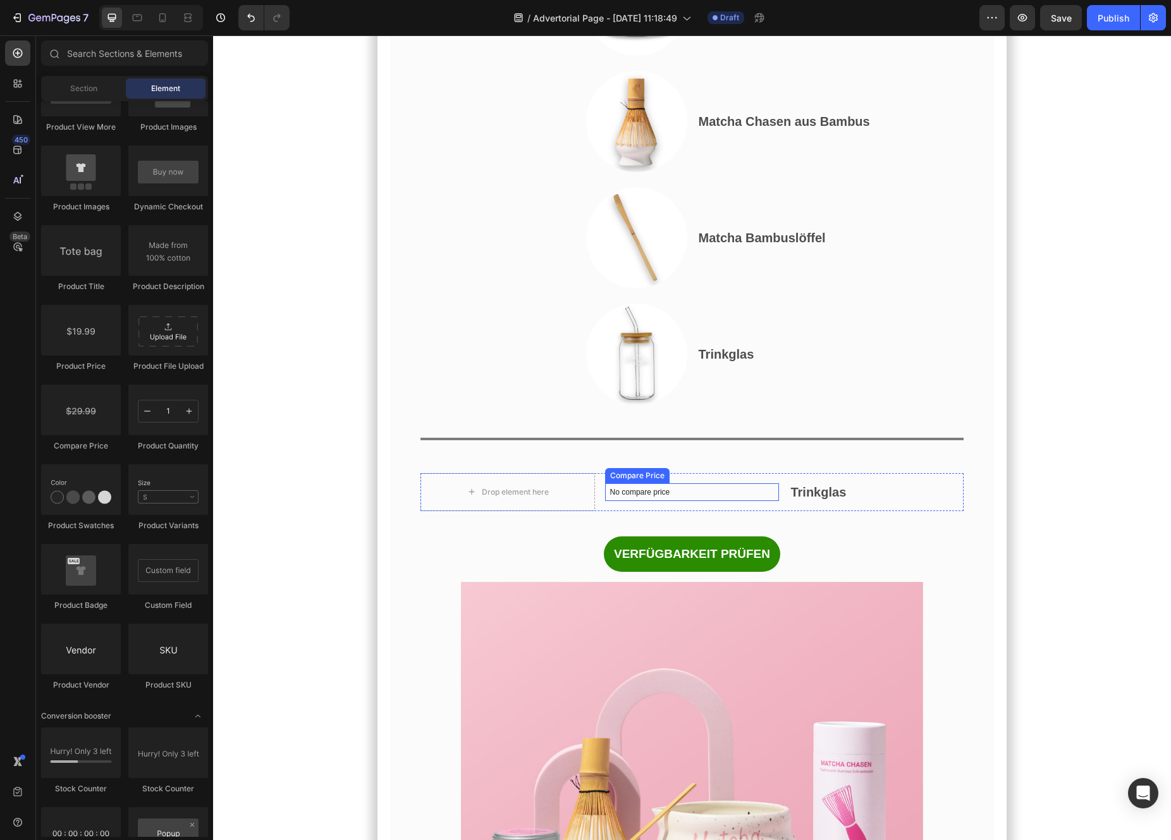
click at [727, 496] on p "No compare price" at bounding box center [692, 492] width 164 height 8
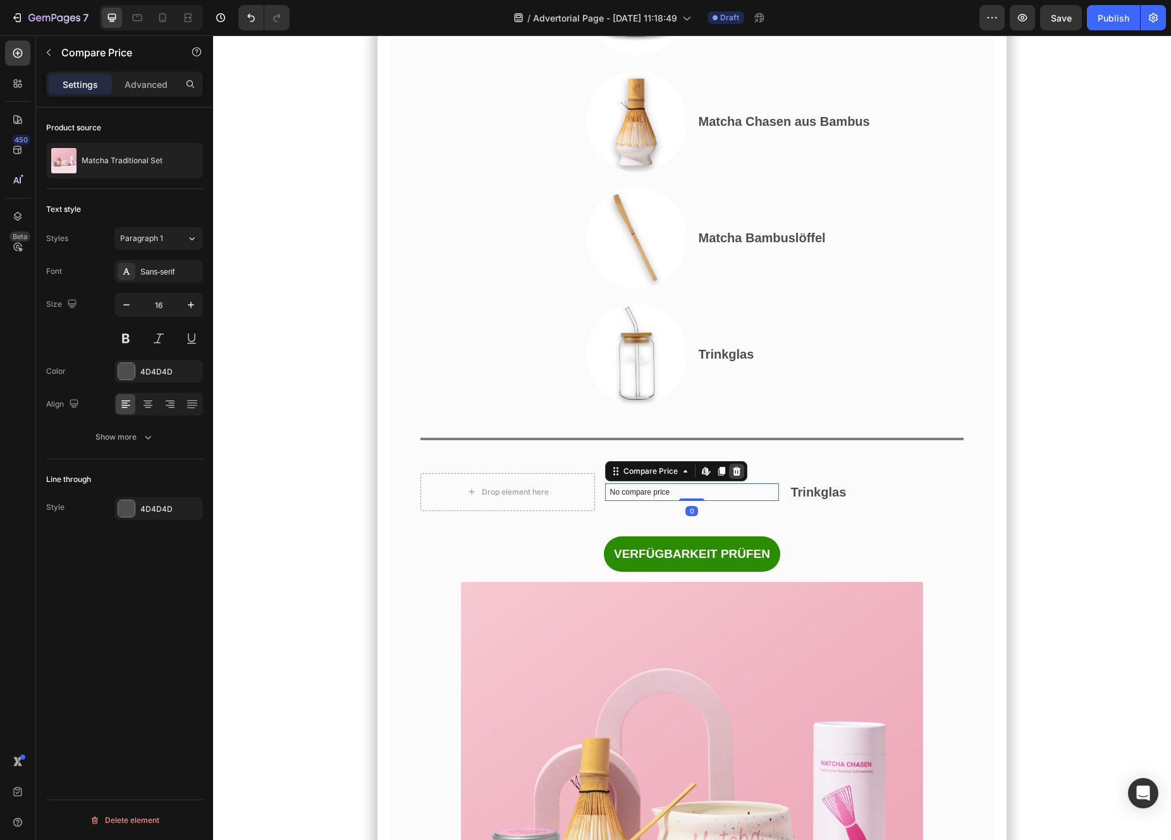
click at [733, 475] on icon at bounding box center [736, 471] width 8 height 9
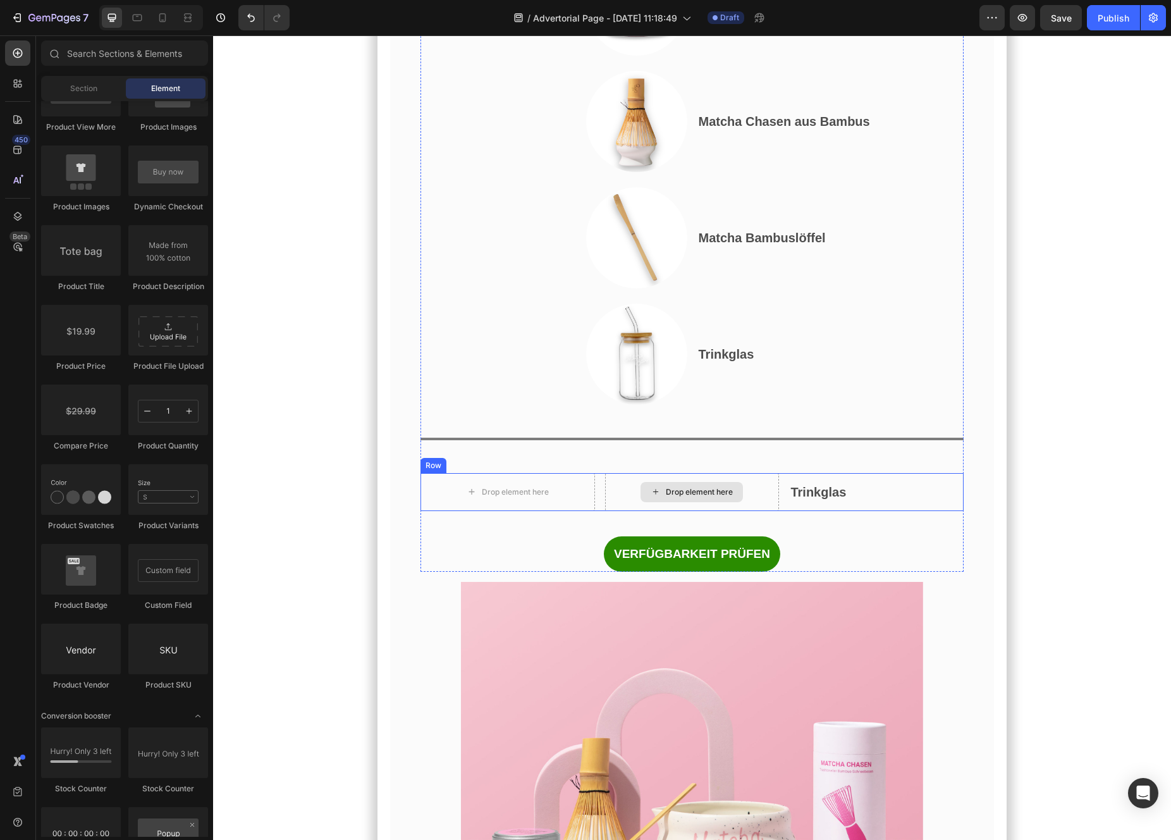
click at [721, 497] on div "Drop element here" at bounding box center [699, 492] width 67 height 10
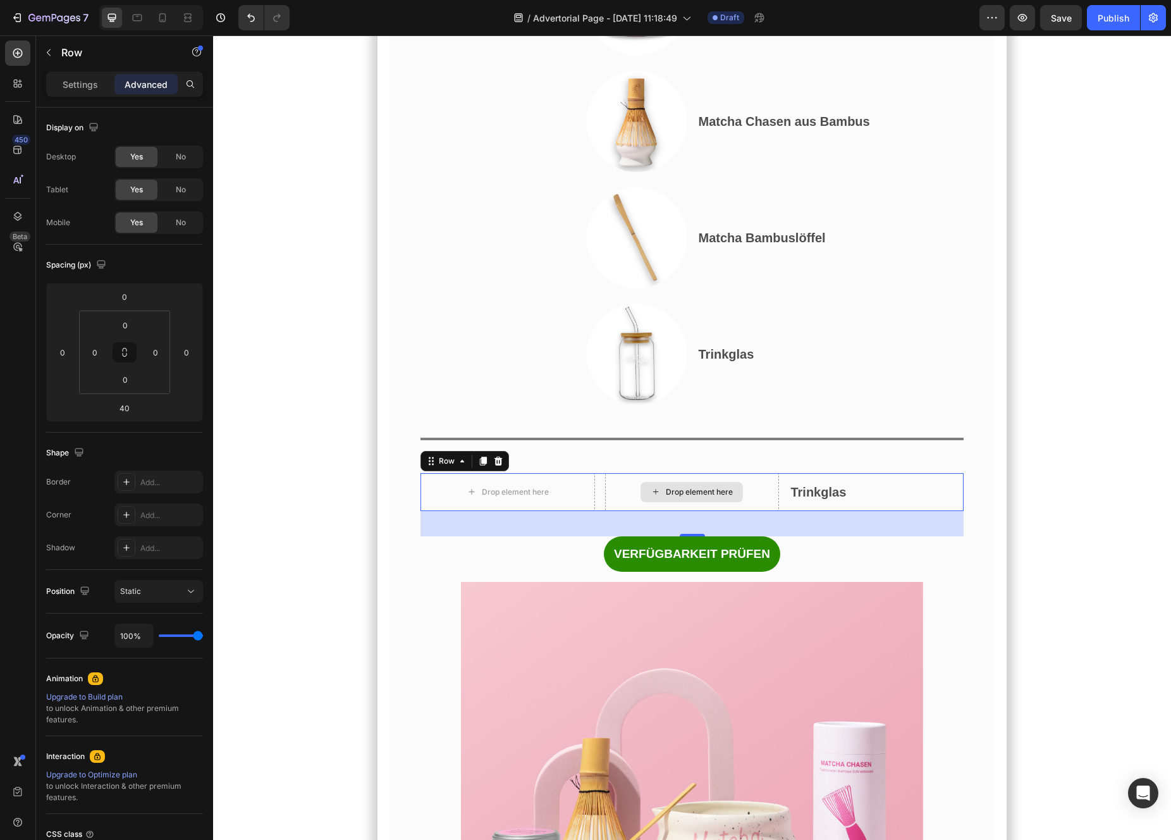
click at [749, 511] on div "Drop element here" at bounding box center [692, 492] width 175 height 38
click at [599, 511] on div "Drop element here Drop element here Trinkglas Text Block Row 40" at bounding box center [692, 492] width 544 height 38
click at [614, 511] on div "Drop element here" at bounding box center [692, 492] width 175 height 38
click at [81, 92] on div "Settings" at bounding box center [80, 84] width 63 height 20
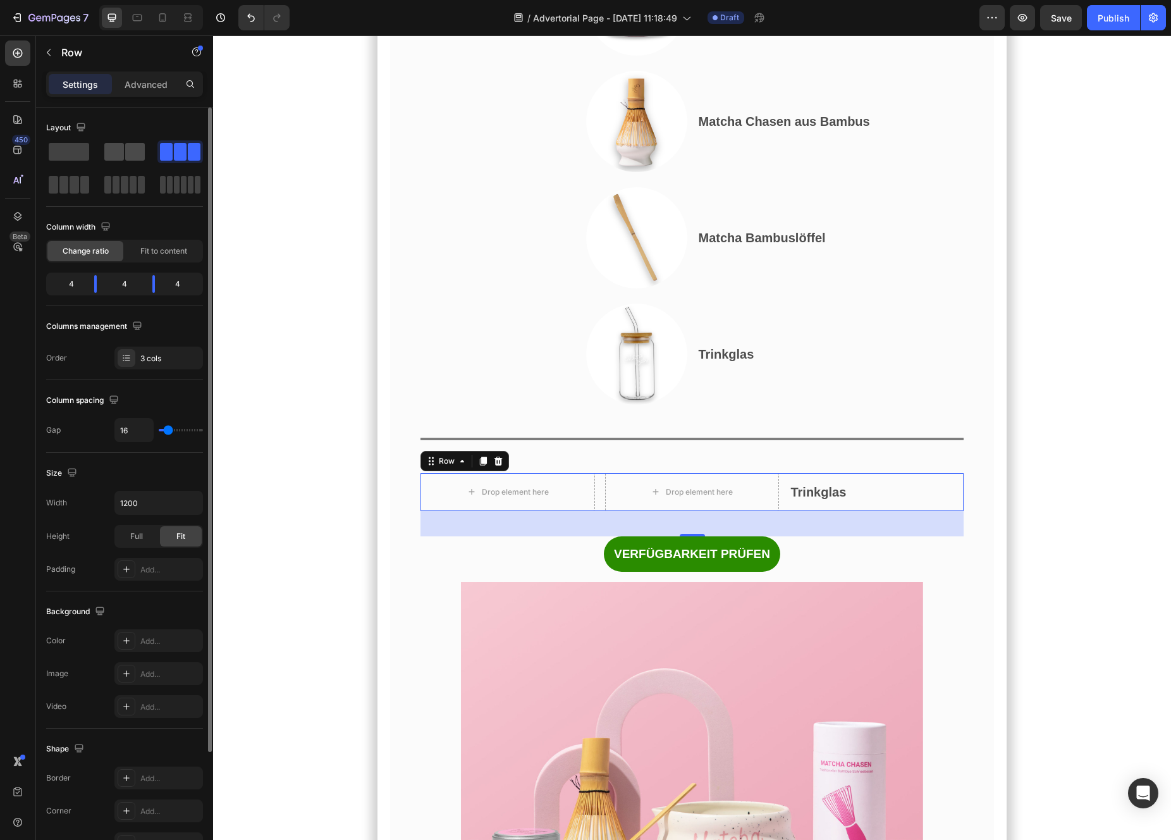
click at [117, 148] on span at bounding box center [114, 152] width 20 height 18
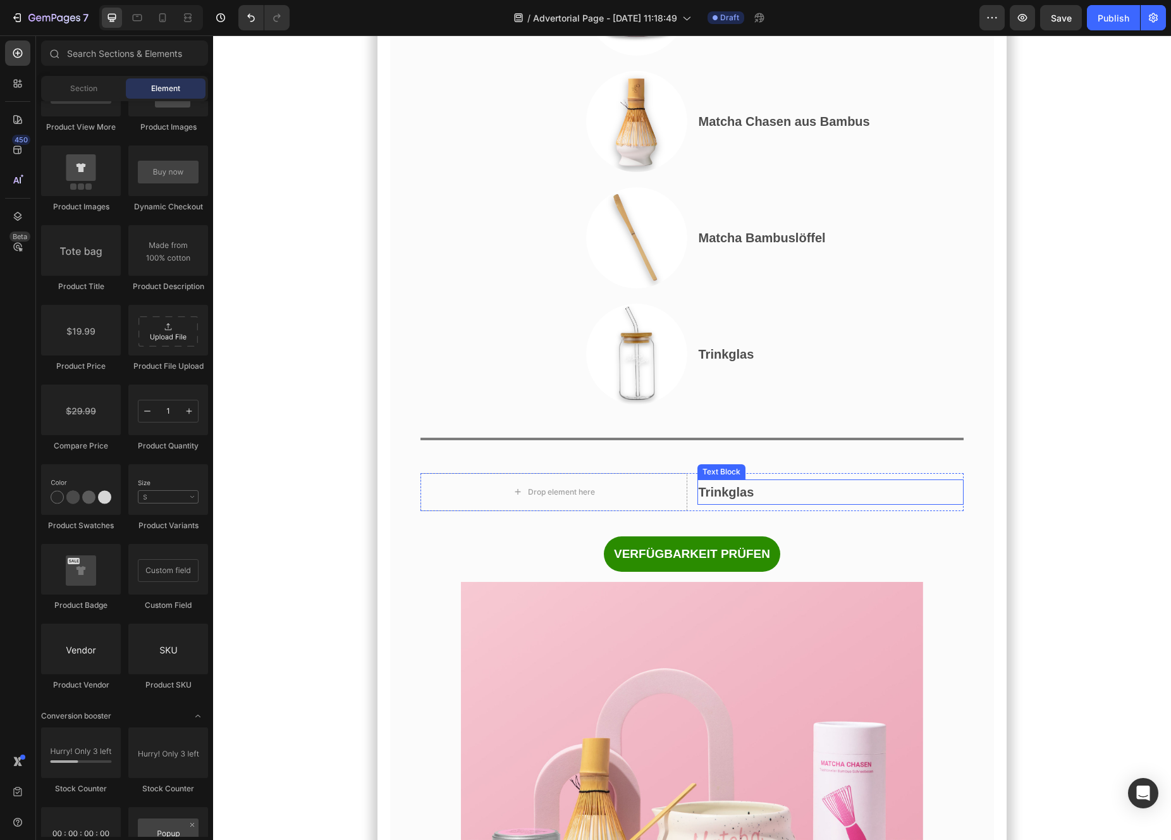
click at [742, 503] on p "Trinkglas" at bounding box center [831, 492] width 264 height 23
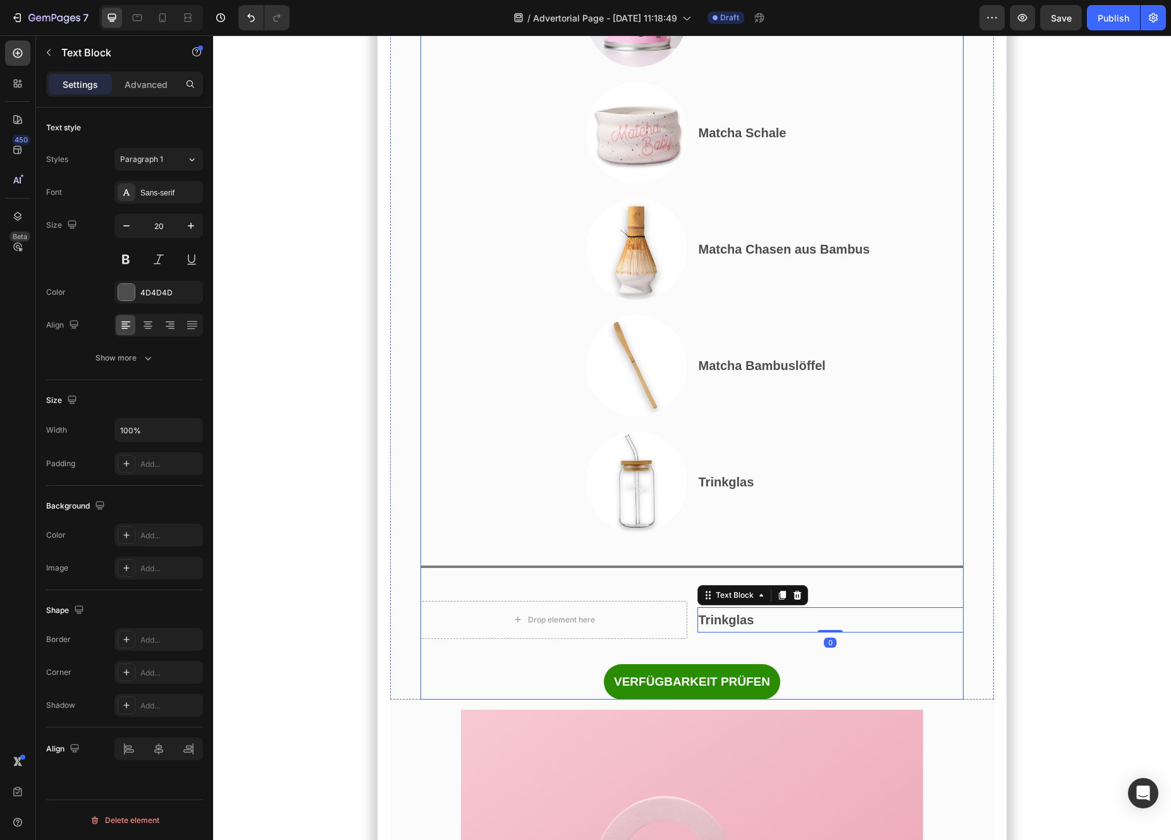
scroll to position [6366, 0]
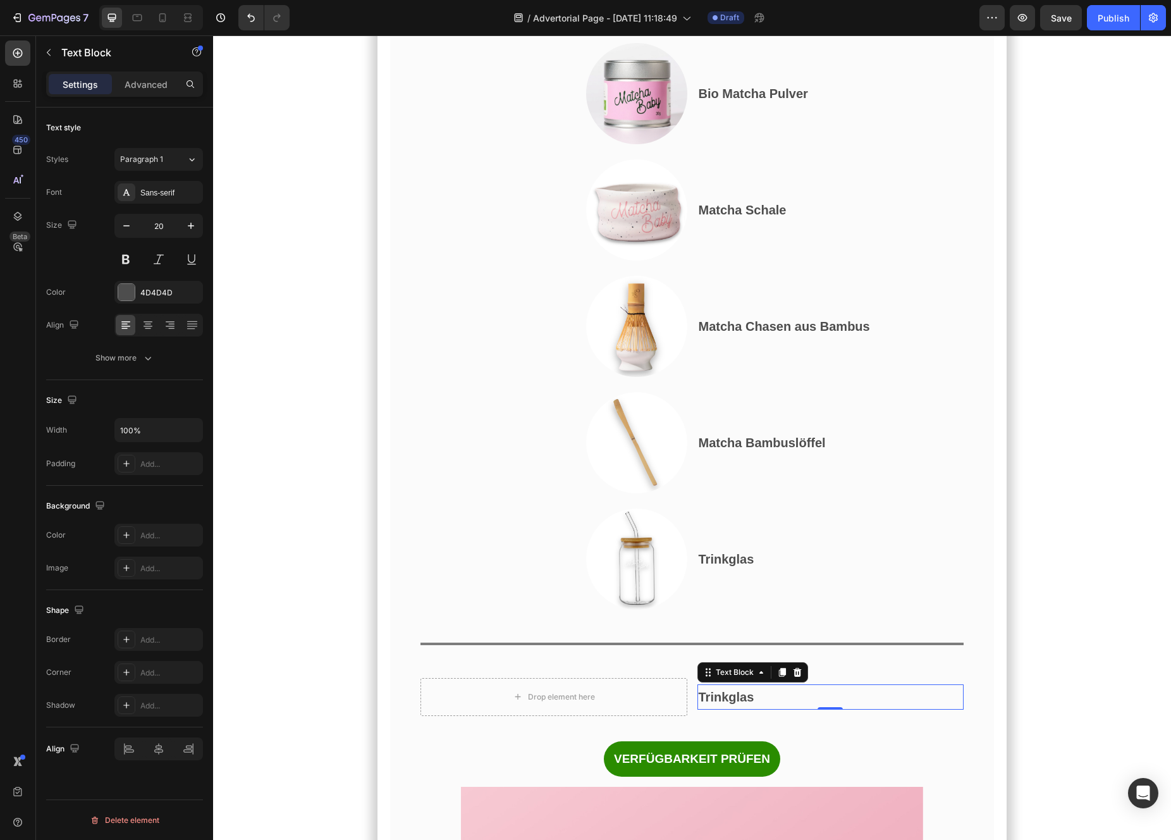
click at [721, 566] on strong "Trinkglas" at bounding box center [727, 559] width 56 height 14
click at [132, 295] on div at bounding box center [126, 292] width 16 height 16
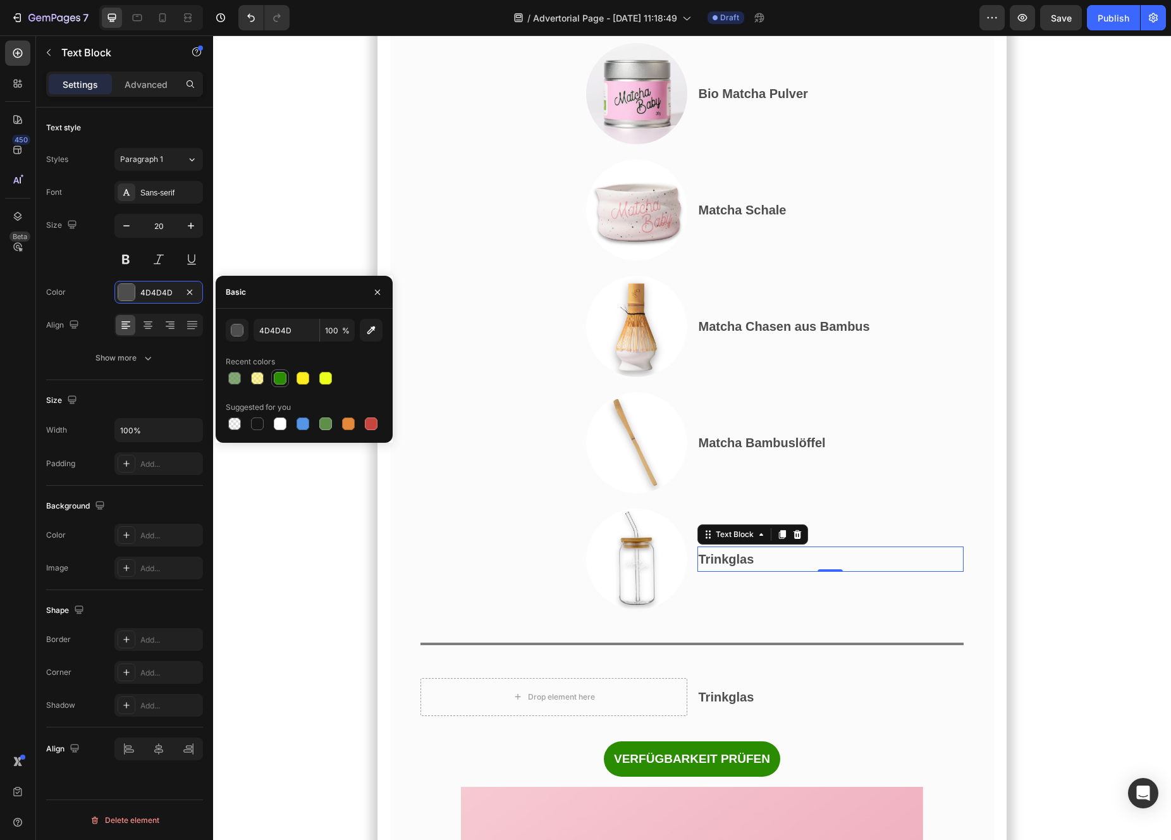
click at [283, 373] on div at bounding box center [280, 378] width 13 height 13
type input "2A8C00"
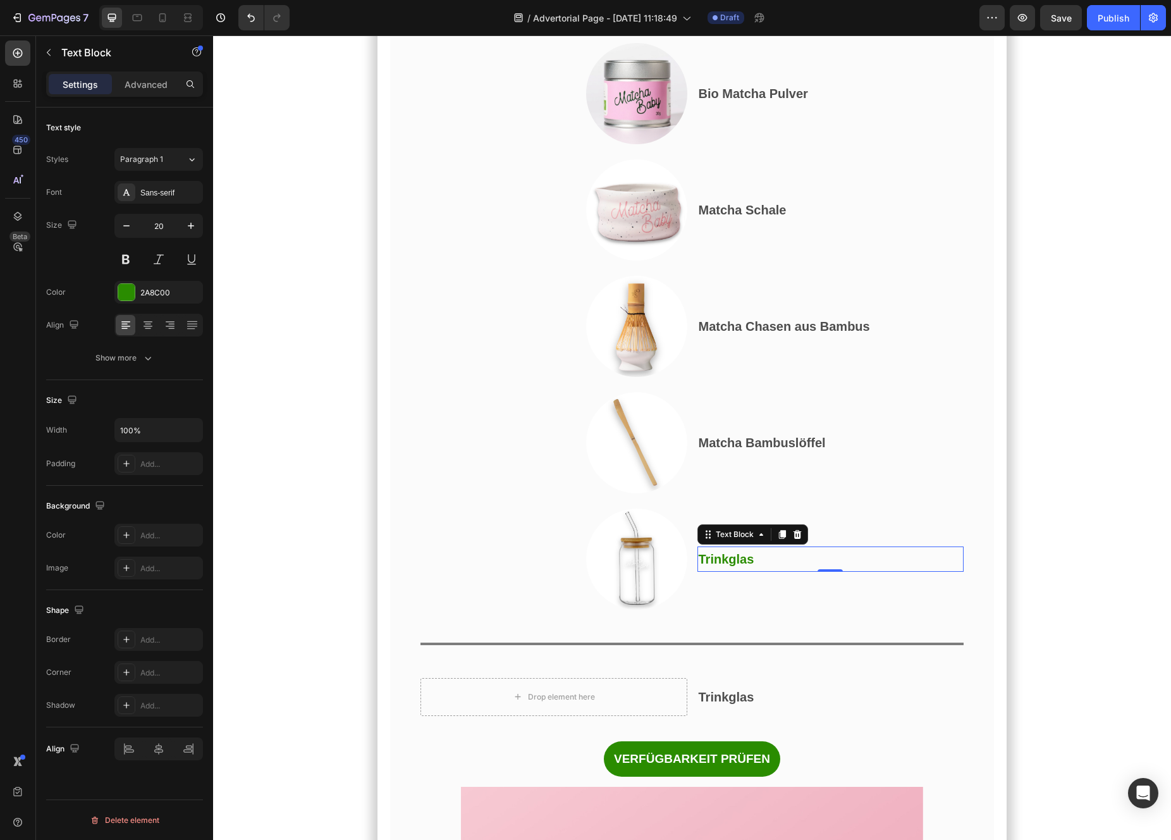
click at [786, 570] on p "Trinkglas" at bounding box center [831, 559] width 264 height 23
click at [833, 566] on strong "Trinkglas (Gratisgeschenk)" at bounding box center [780, 559] width 163 height 14
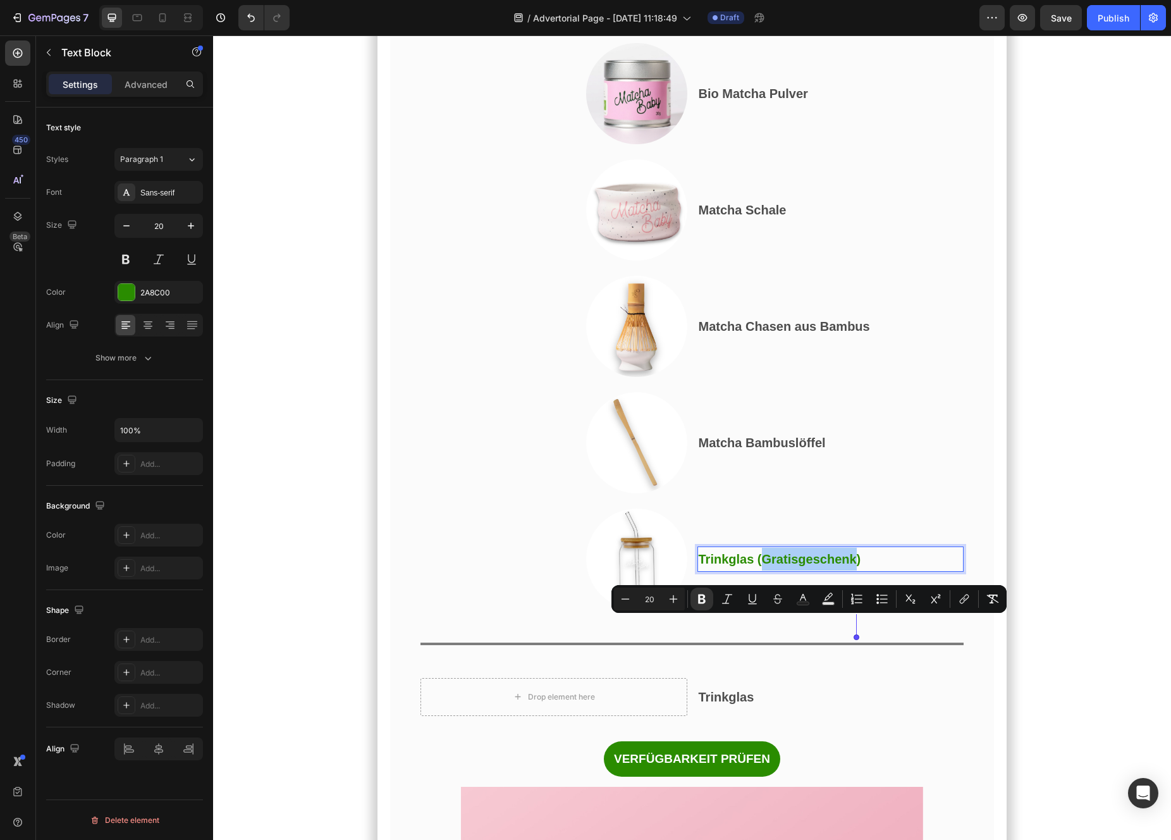
click at [722, 704] on strong "Trinkglas" at bounding box center [727, 697] width 56 height 14
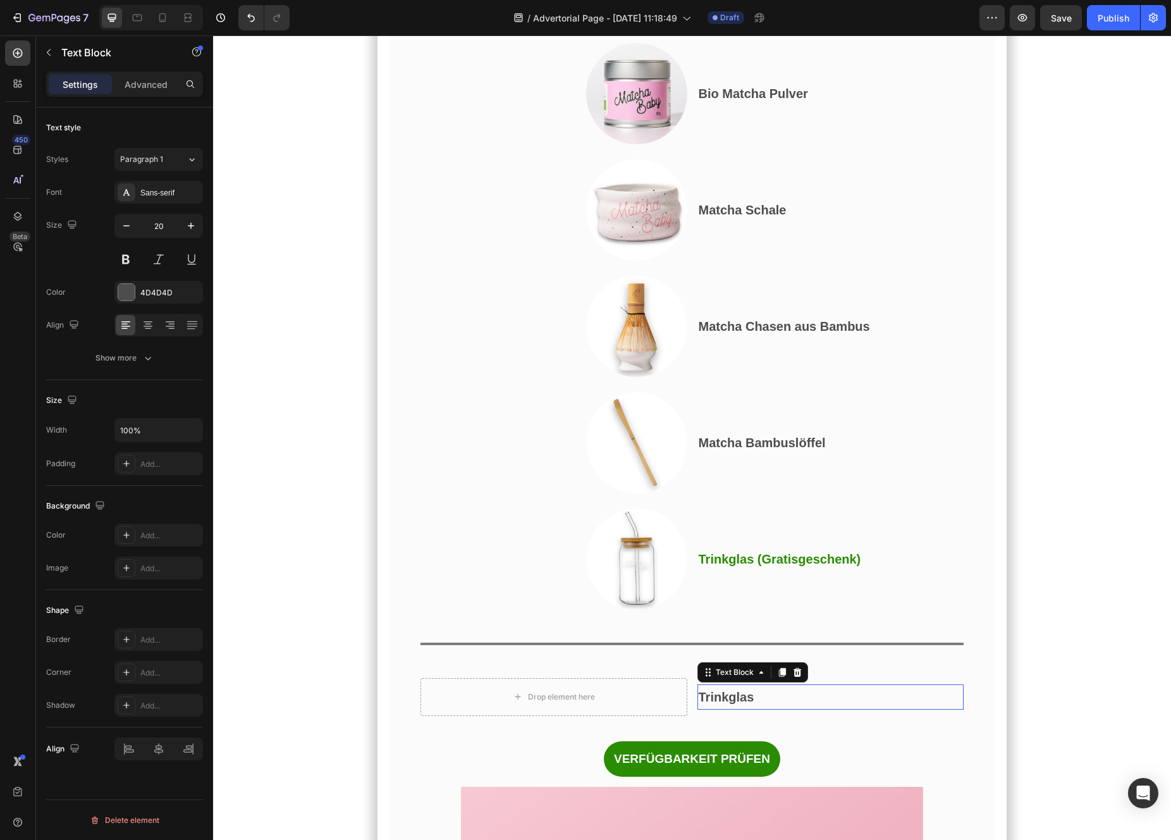
click at [722, 704] on strong "Trinkglas" at bounding box center [727, 697] width 56 height 14
click at [752, 708] on p "85.75€" at bounding box center [831, 696] width 264 height 23
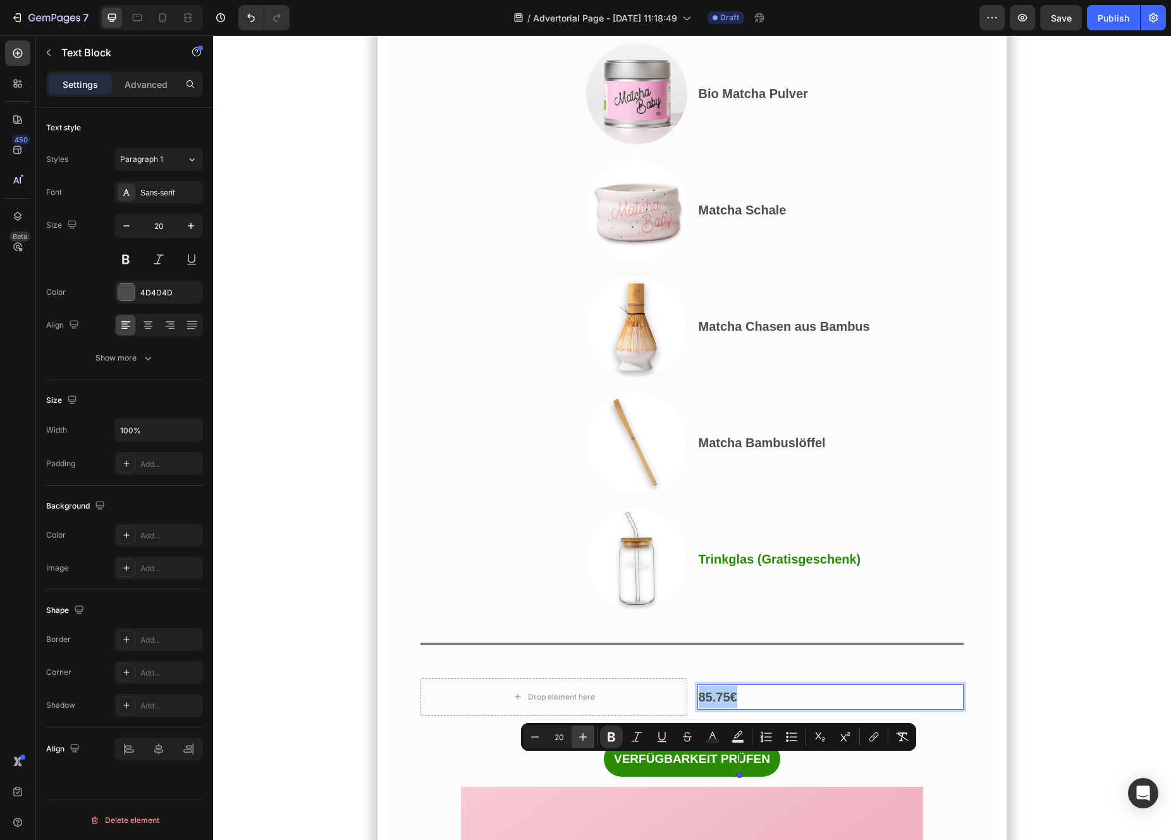
click at [590, 742] on button "Plus" at bounding box center [583, 736] width 23 height 23
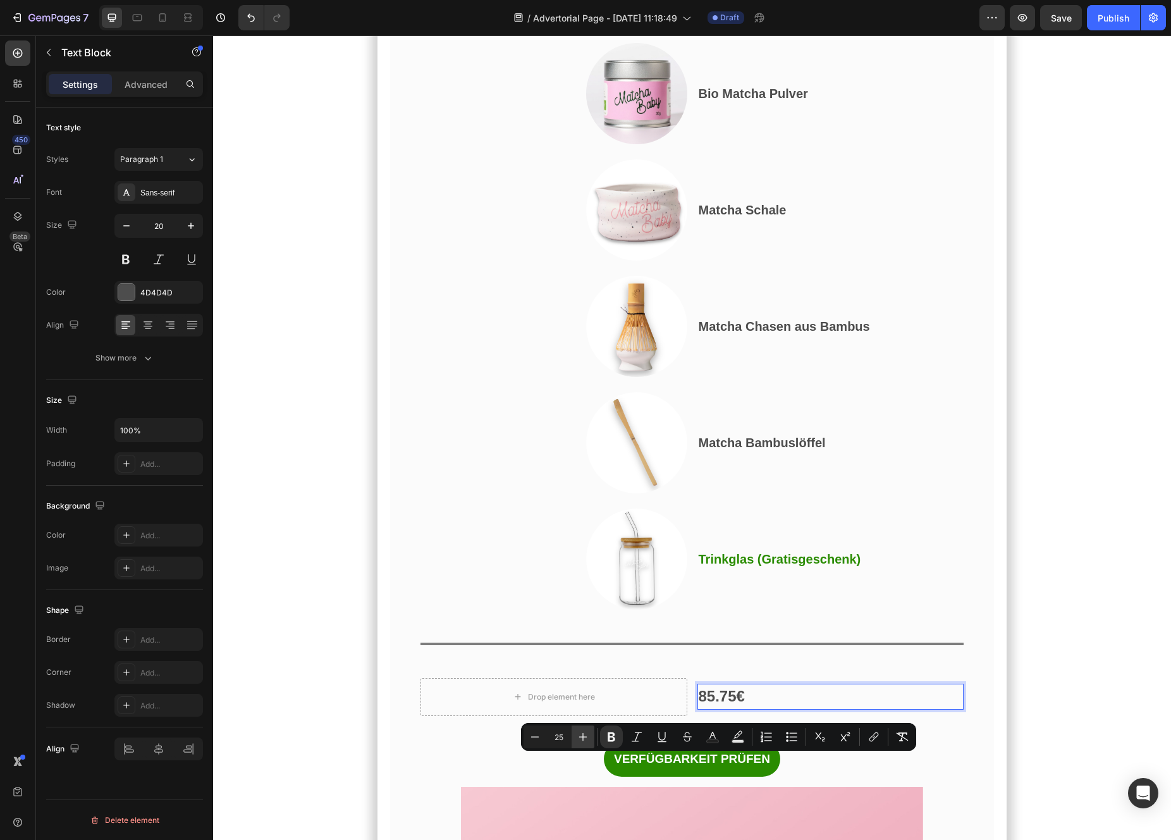
click at [590, 742] on button "Plus" at bounding box center [583, 736] width 23 height 23
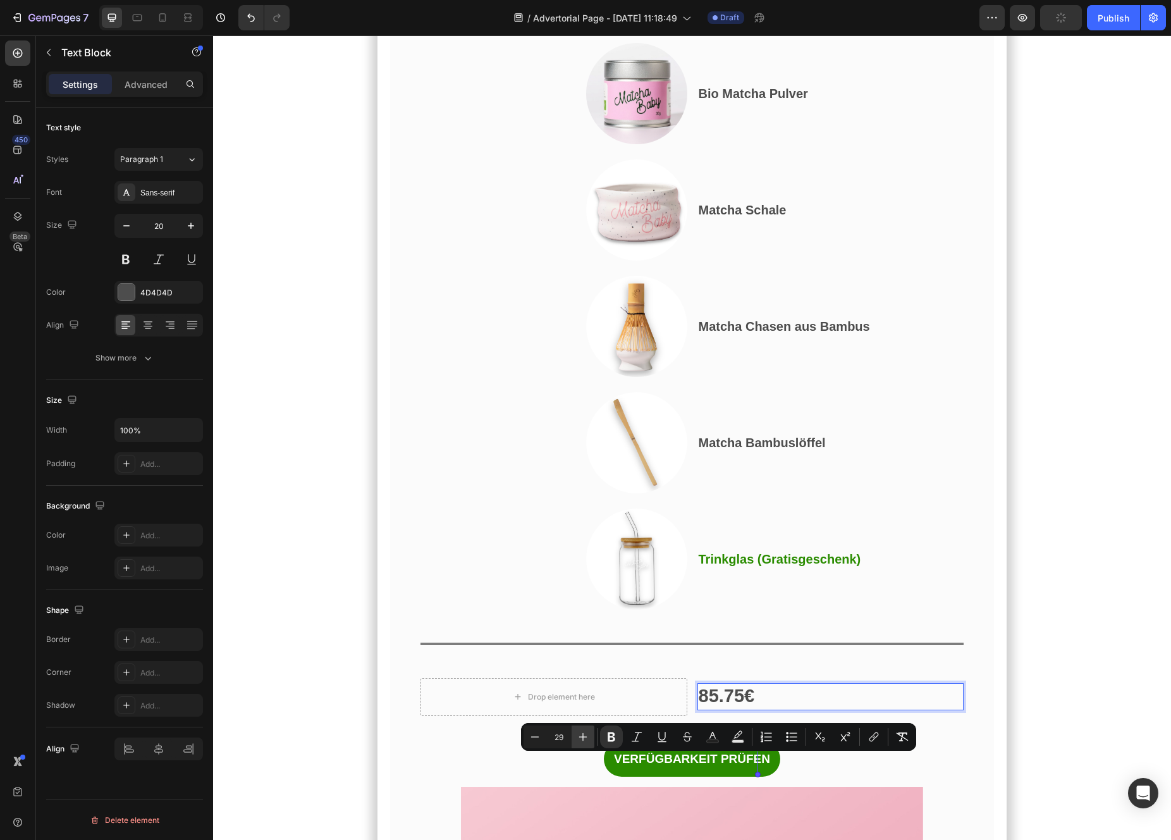
type input "30"
click at [148, 298] on div "4D4D4D" at bounding box center [158, 292] width 89 height 23
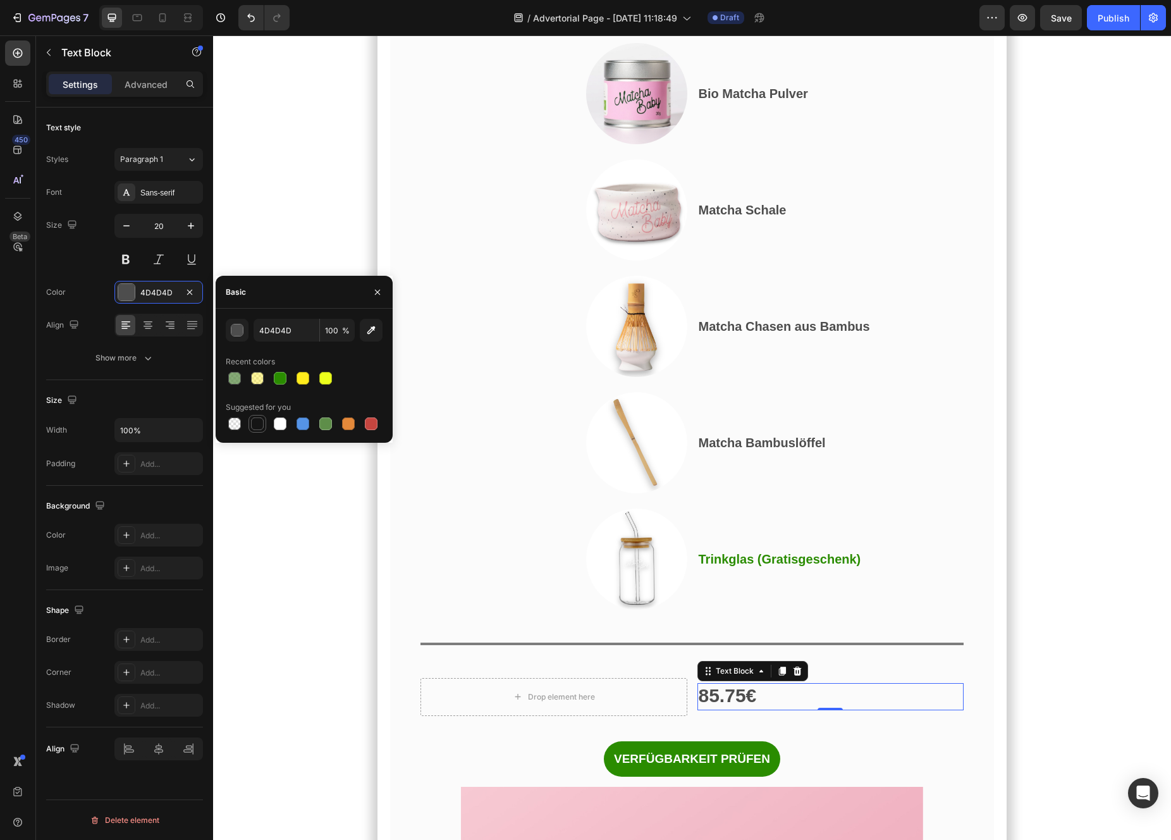
click at [254, 430] on div at bounding box center [257, 423] width 15 height 15
type input "151515"
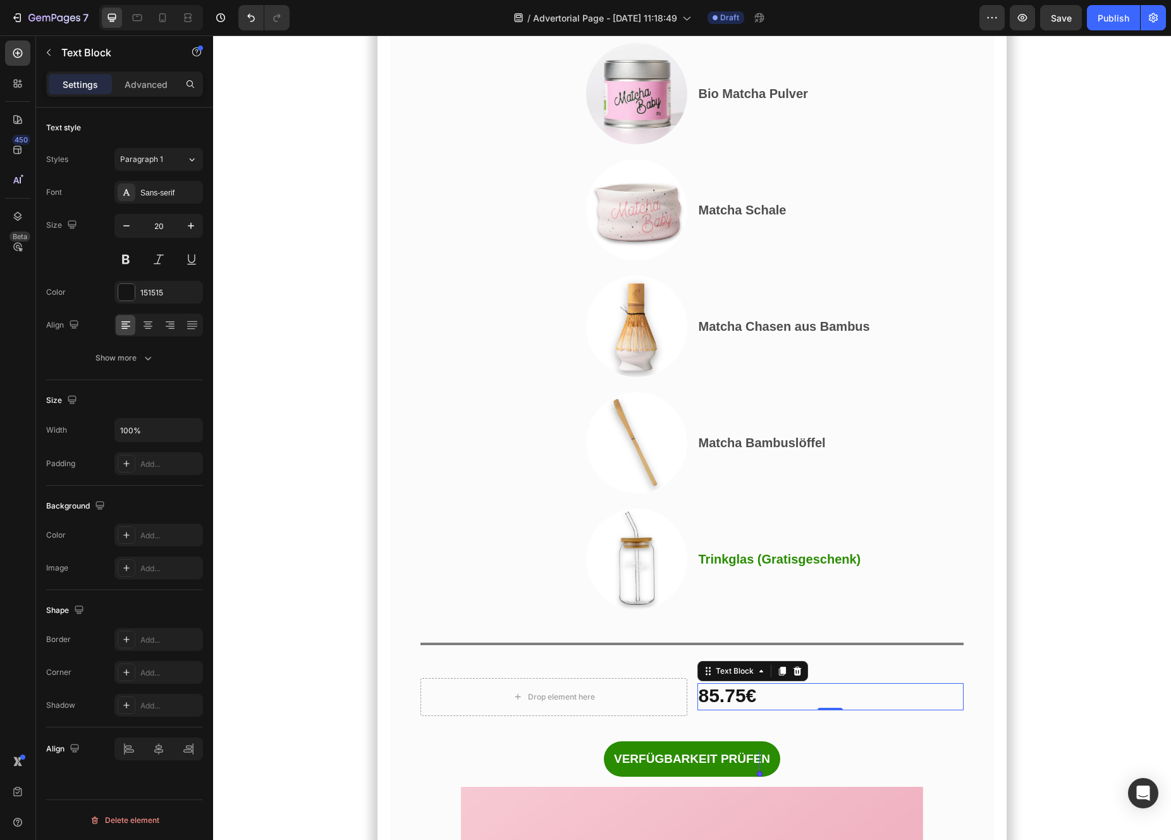
click at [745, 706] on strong "85.75€" at bounding box center [728, 695] width 58 height 21
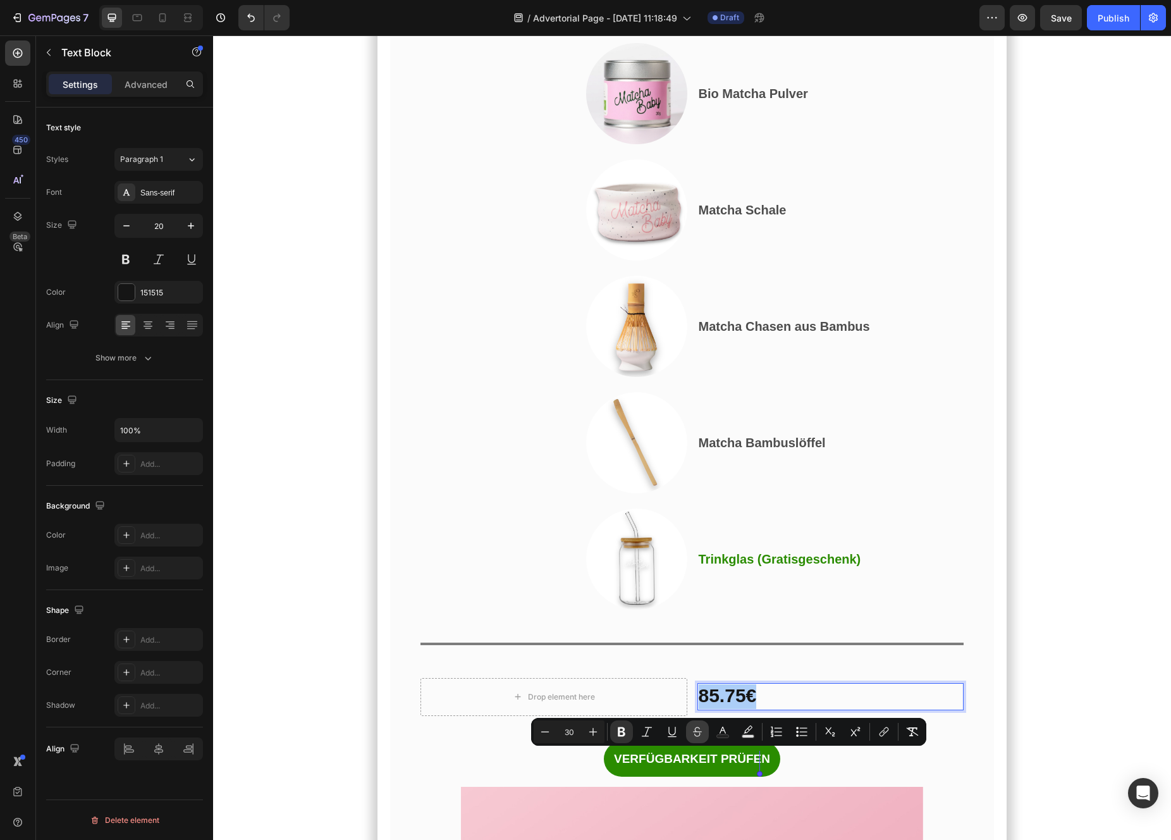
click at [701, 738] on button "Strikethrough" at bounding box center [697, 731] width 23 height 23
click at [699, 733] on icon "Editor contextual toolbar" at bounding box center [697, 734] width 6 height 4
click at [772, 777] on div "Und das habe ich gerade entdeckt… Heading Das perfekte Angebot, um mit Matcha z…" at bounding box center [692, 322] width 544 height 909
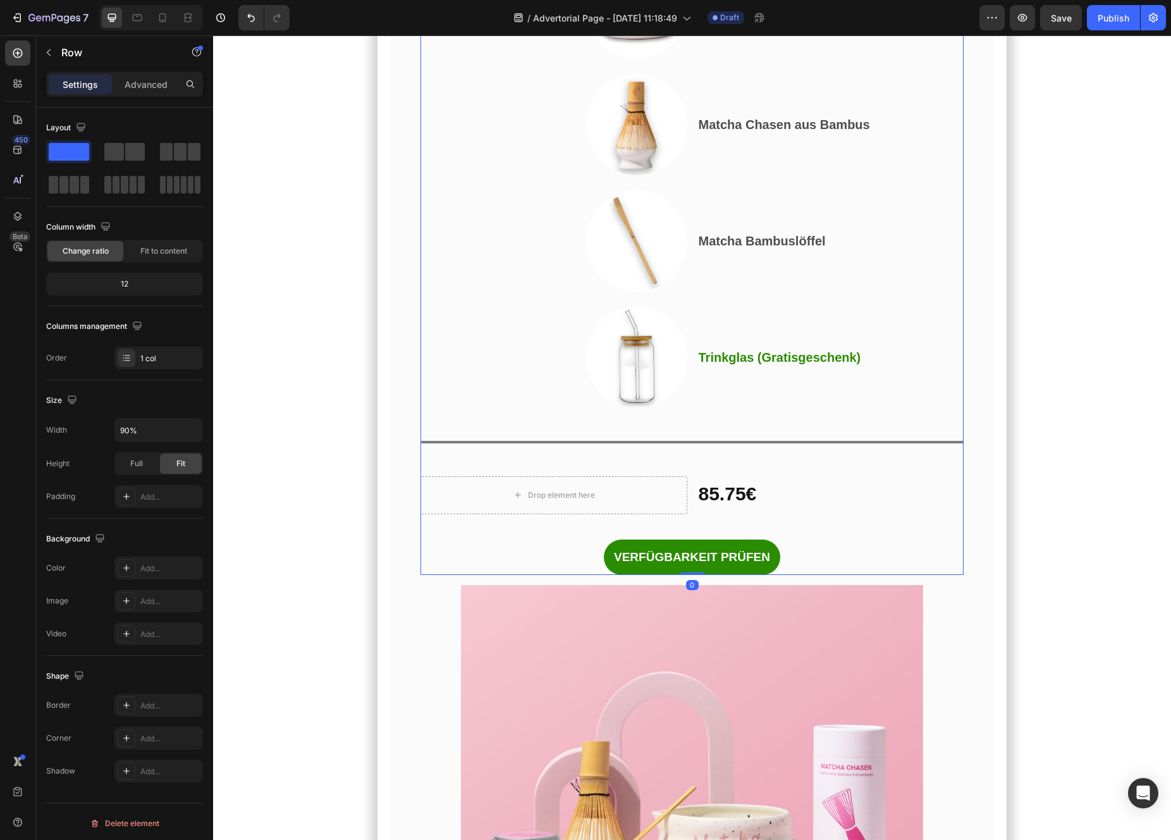
scroll to position [6603, 0]
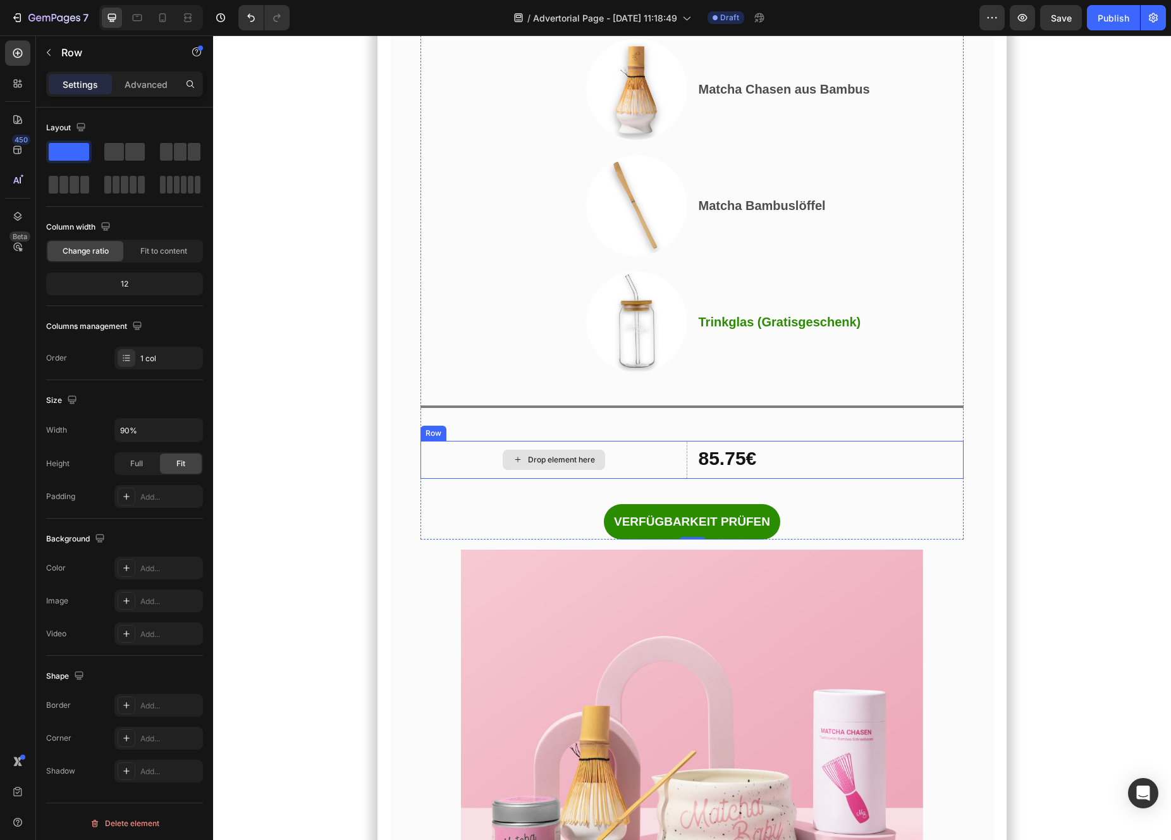
click at [611, 479] on div "Drop element here" at bounding box center [553, 460] width 267 height 38
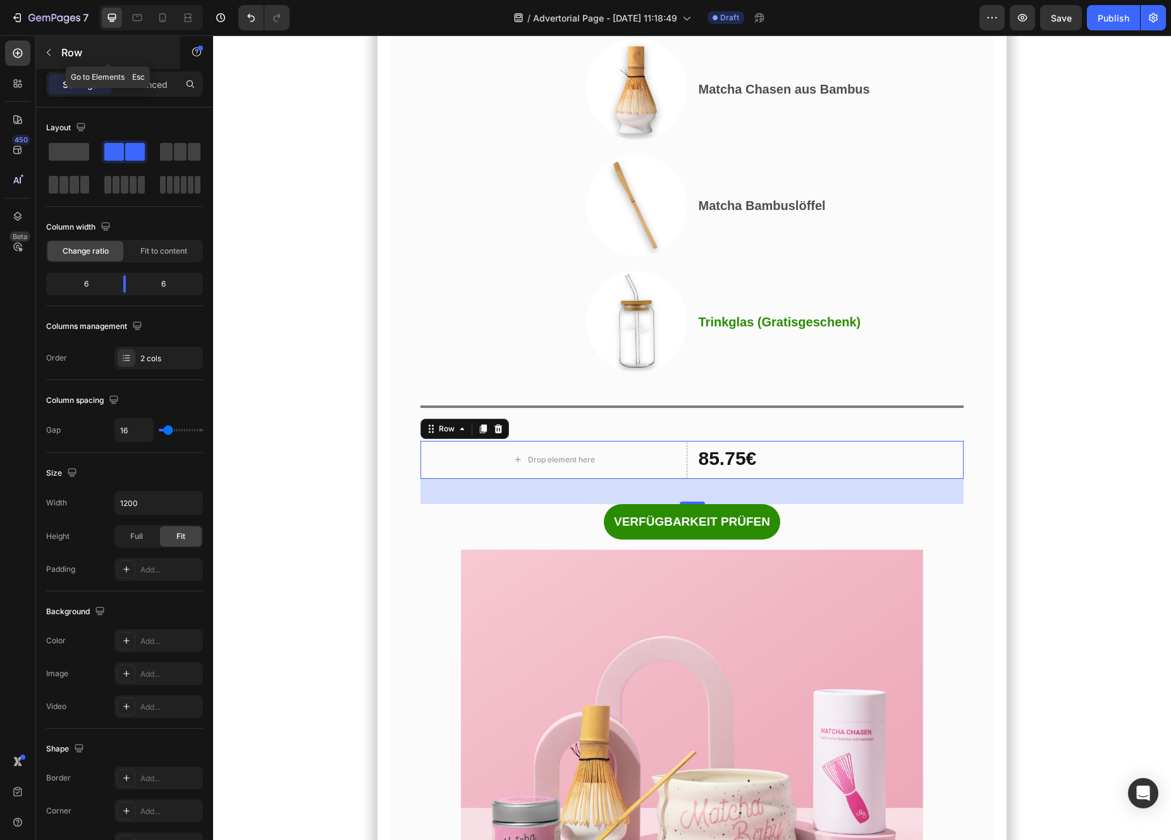
click at [62, 59] on div "Row" at bounding box center [108, 52] width 144 height 33
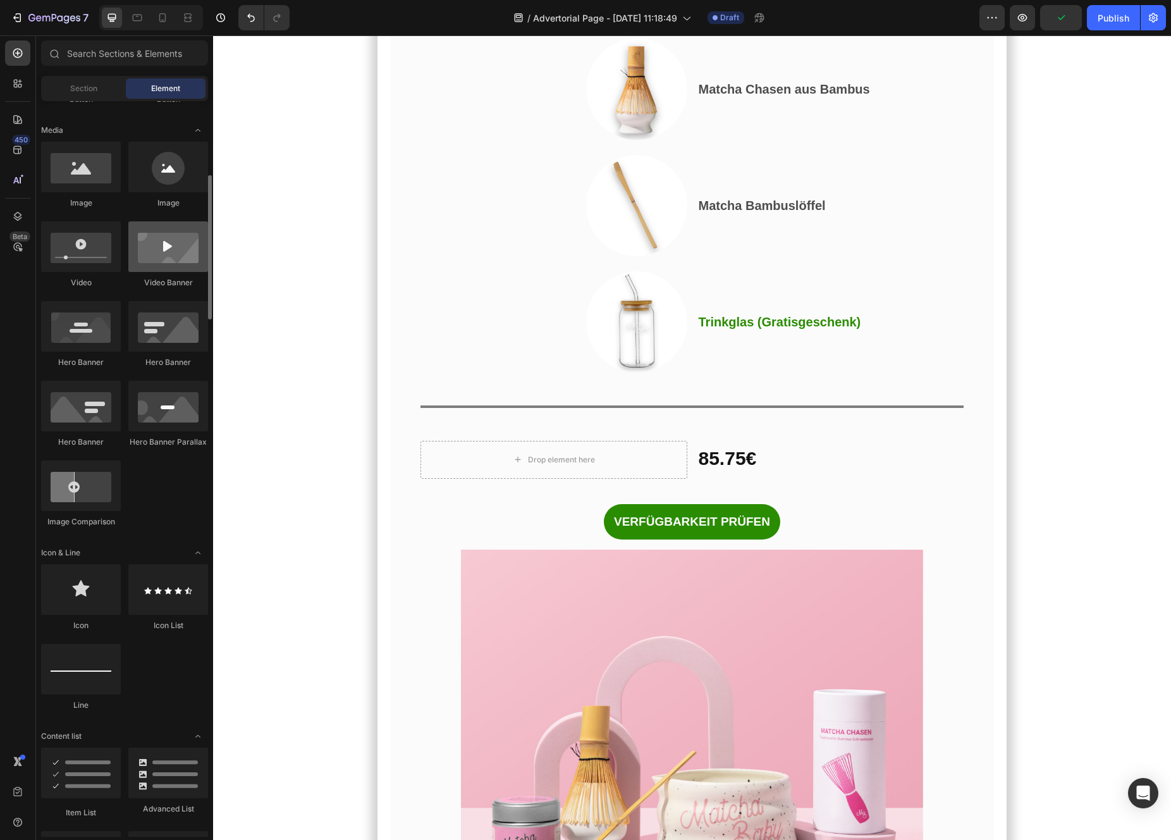
scroll to position [0, 0]
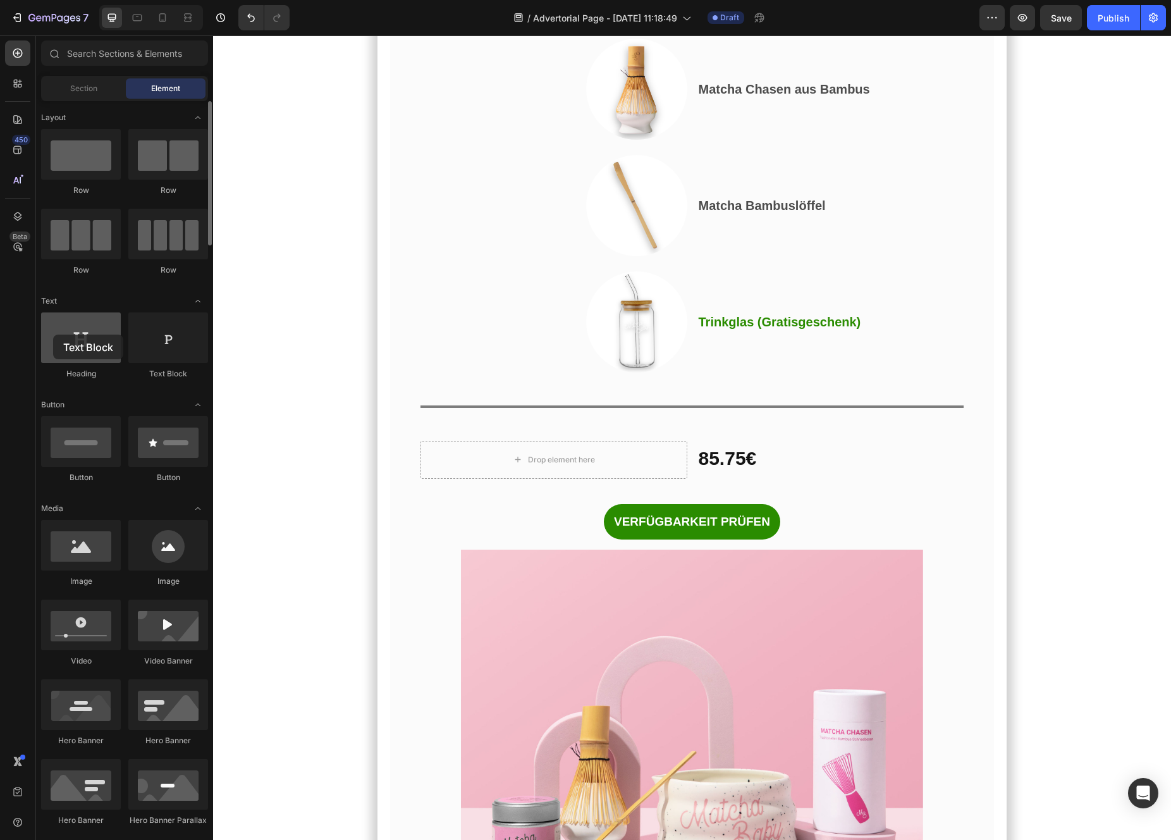
drag, startPoint x: 158, startPoint y: 342, endPoint x: 55, endPoint y: 336, distance: 103.3
click at [54, 520] on div "Heading Text Block" at bounding box center [124, 718] width 167 height 397
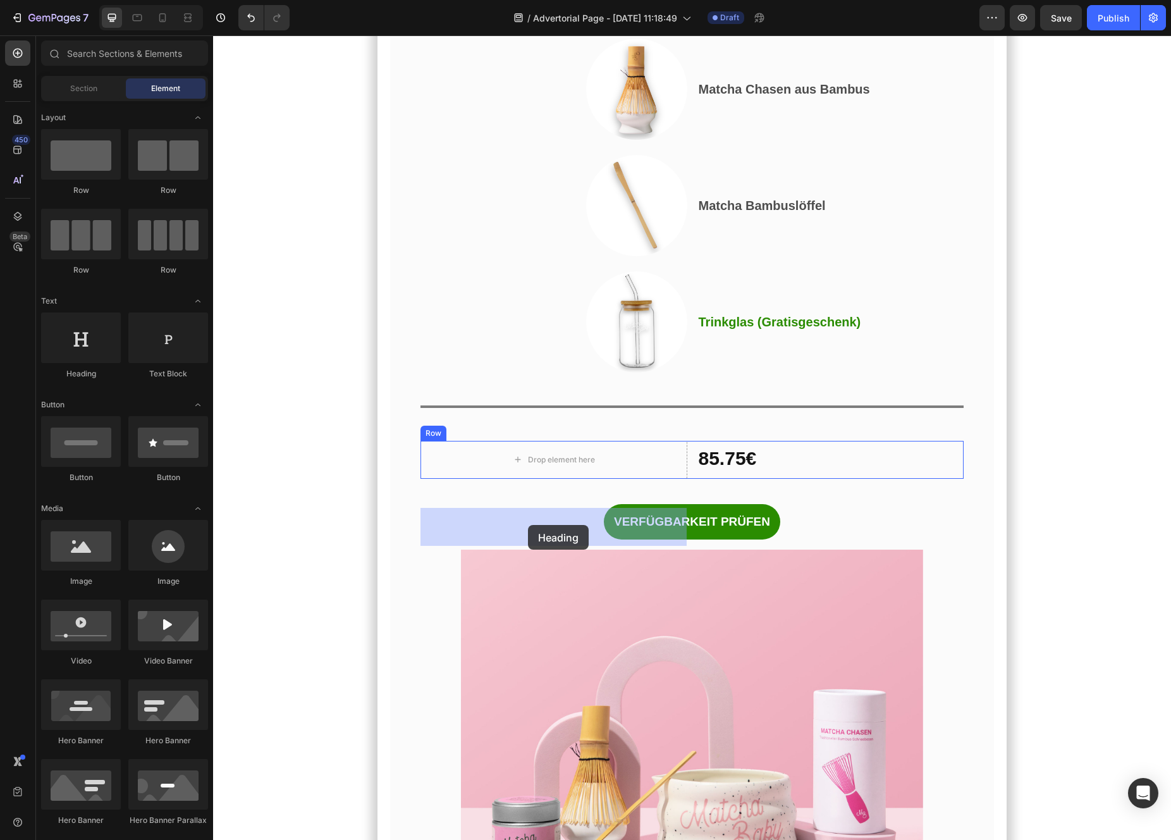
drag, startPoint x: 295, startPoint y: 376, endPoint x: 528, endPoint y: 525, distance: 276.4
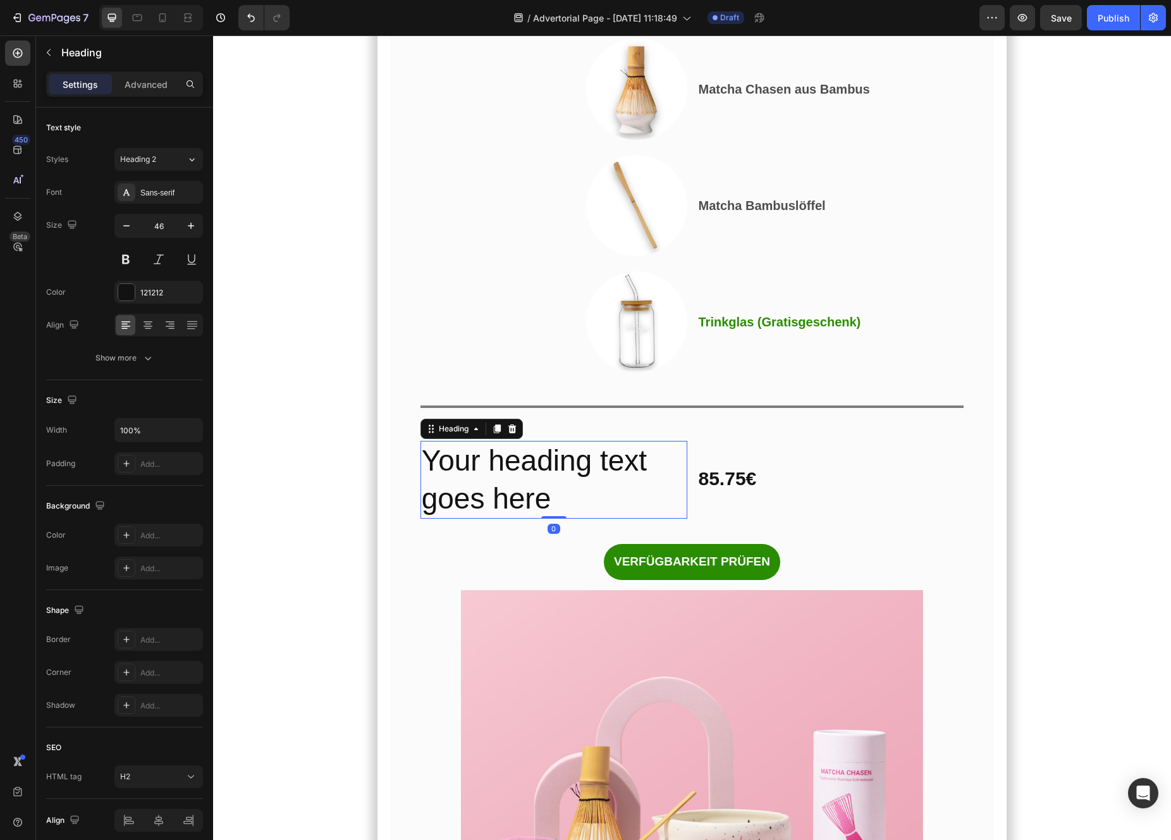
click at [534, 519] on h2 "Your heading text goes here" at bounding box center [553, 480] width 267 height 78
click at [534, 518] on p "Your heading text goes here" at bounding box center [554, 480] width 264 height 76
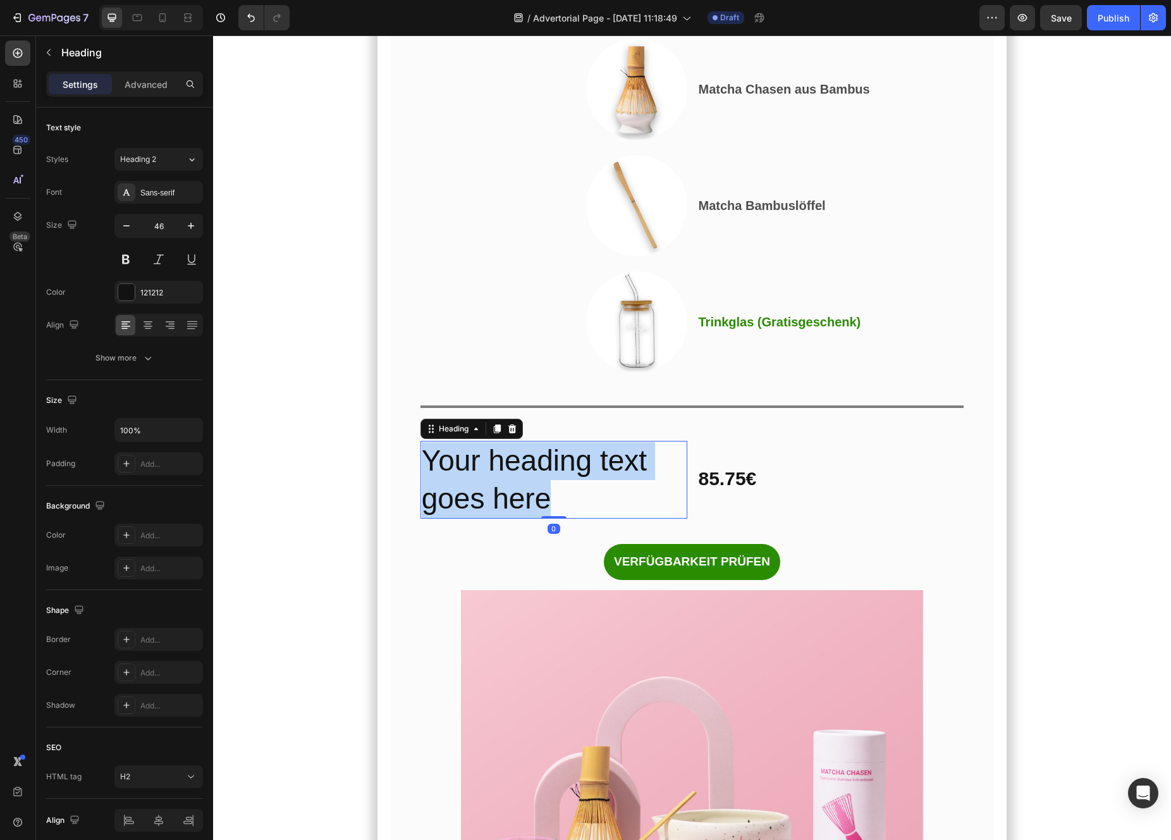
click at [534, 518] on p "Your heading text goes here" at bounding box center [554, 480] width 264 height 76
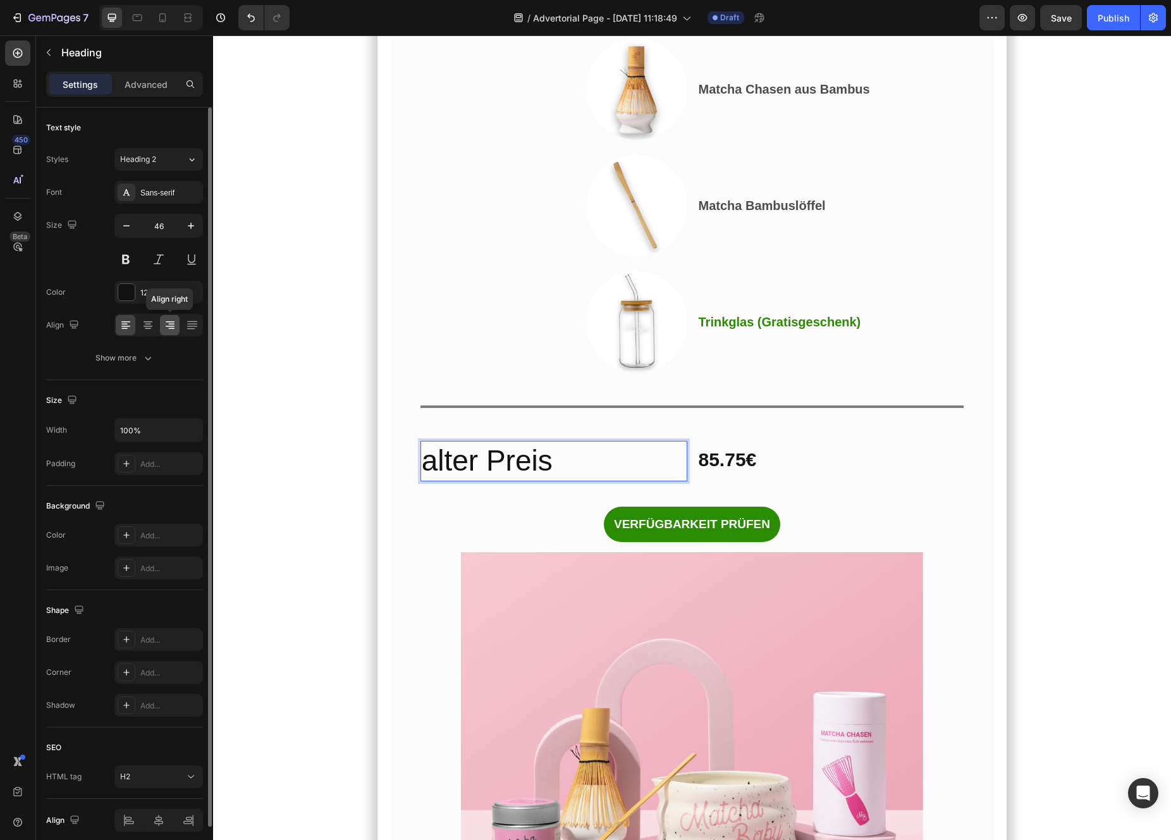
click at [173, 329] on icon at bounding box center [170, 325] width 13 height 13
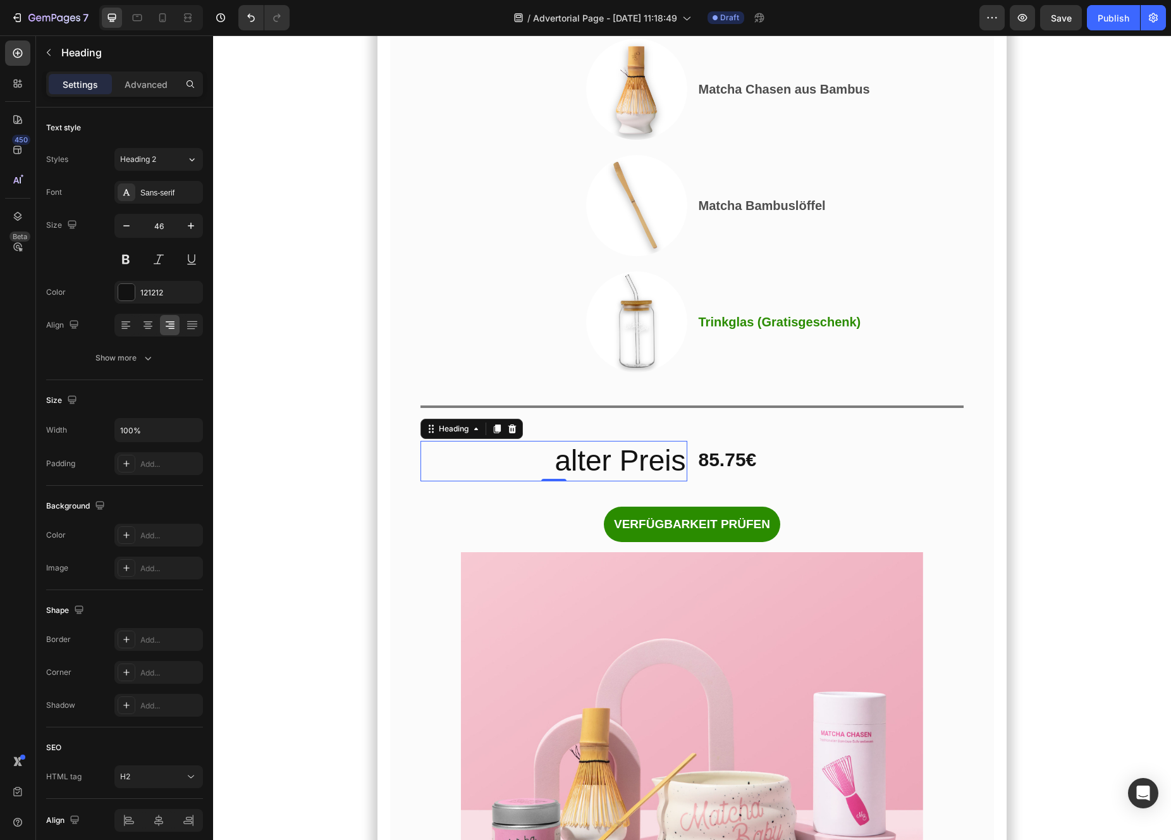
click at [629, 480] on p "alter Preis" at bounding box center [554, 461] width 264 height 38
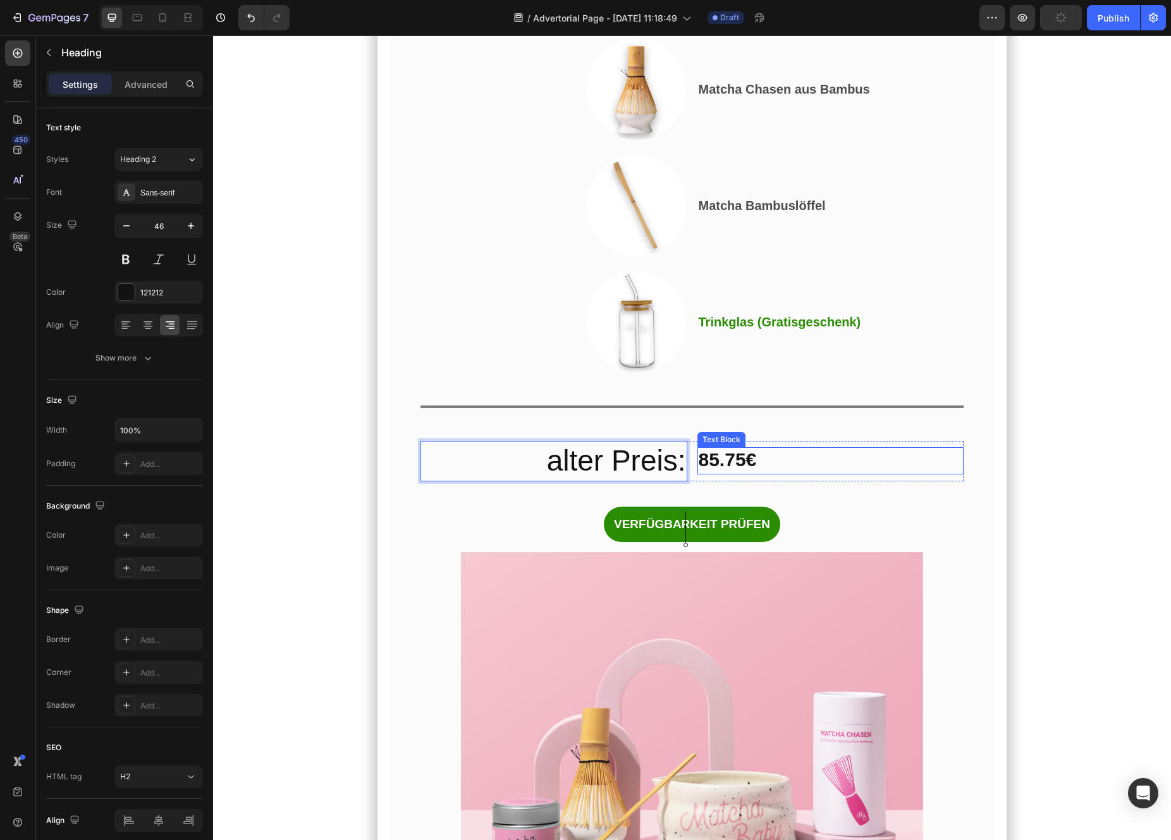
click at [738, 470] on strong "85.75€" at bounding box center [728, 459] width 58 height 21
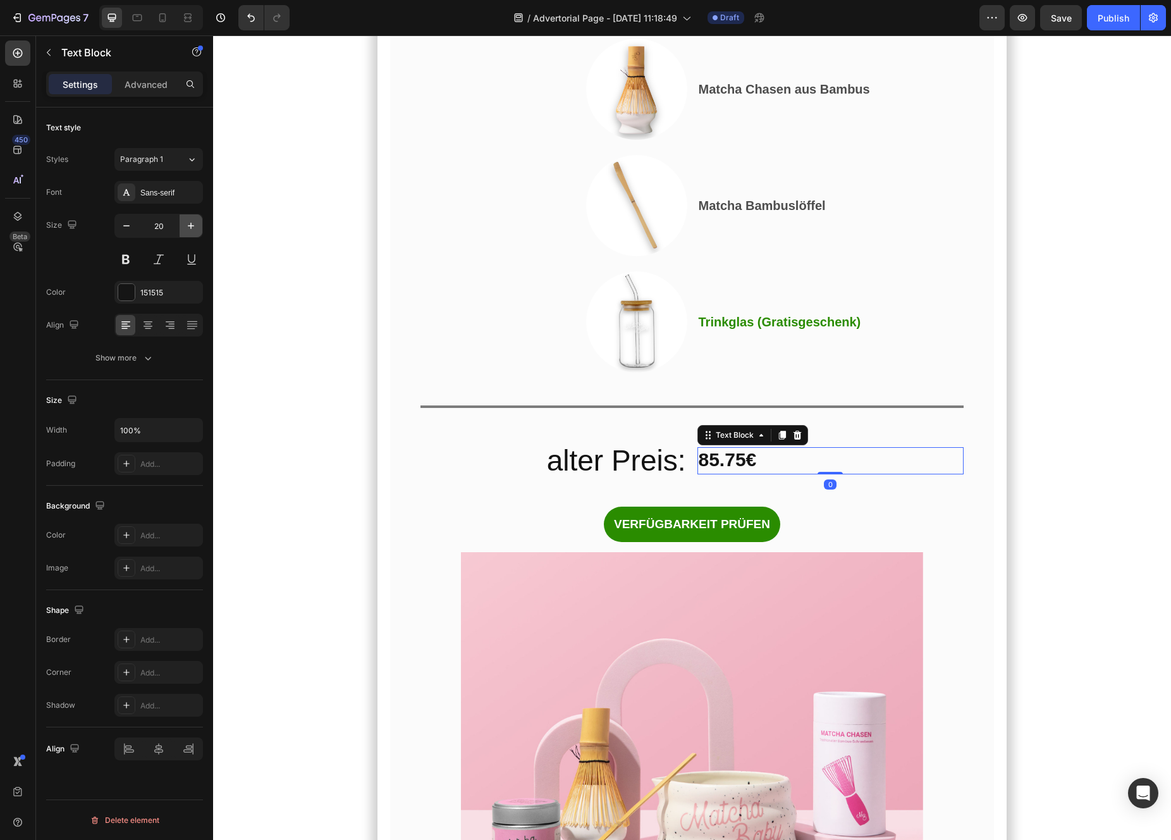
click at [192, 222] on icon "button" at bounding box center [191, 225] width 13 height 13
type input "22"
click at [732, 470] on strong "85.75€" at bounding box center [728, 459] width 58 height 21
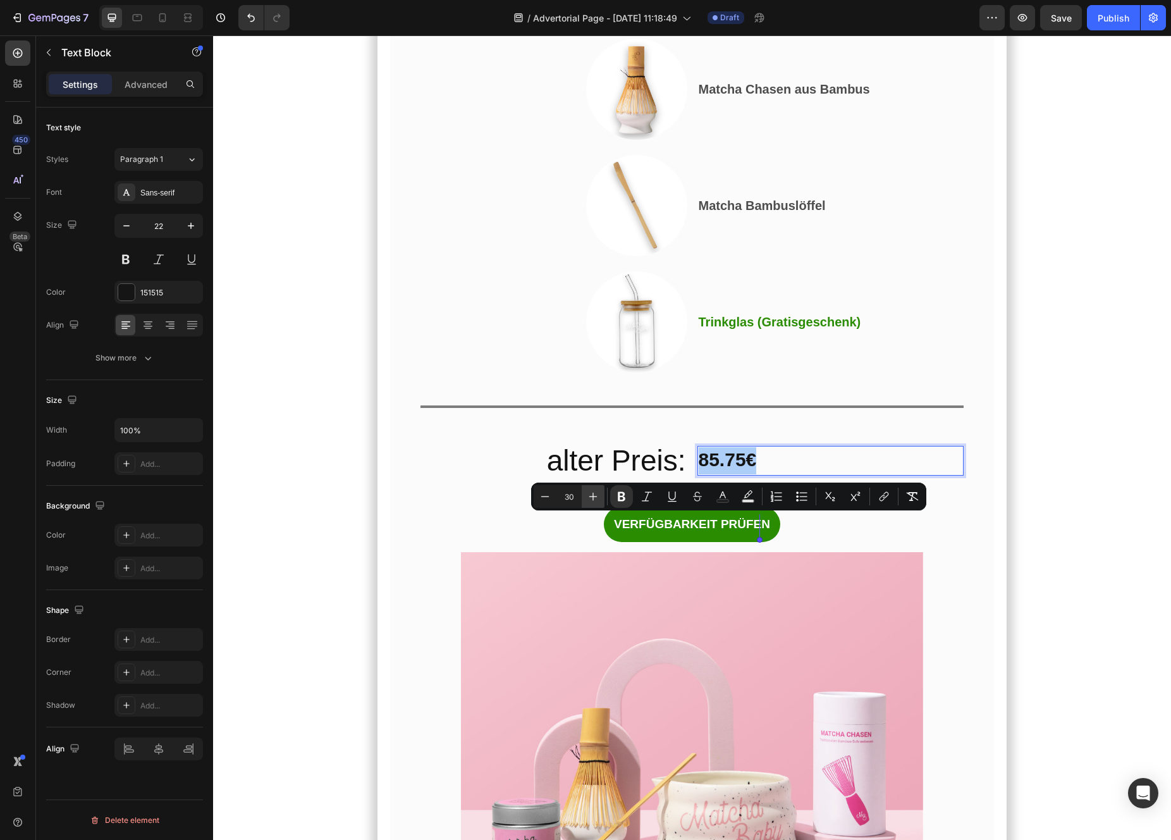
click at [591, 498] on icon "Editor contextual toolbar" at bounding box center [593, 496] width 13 height 13
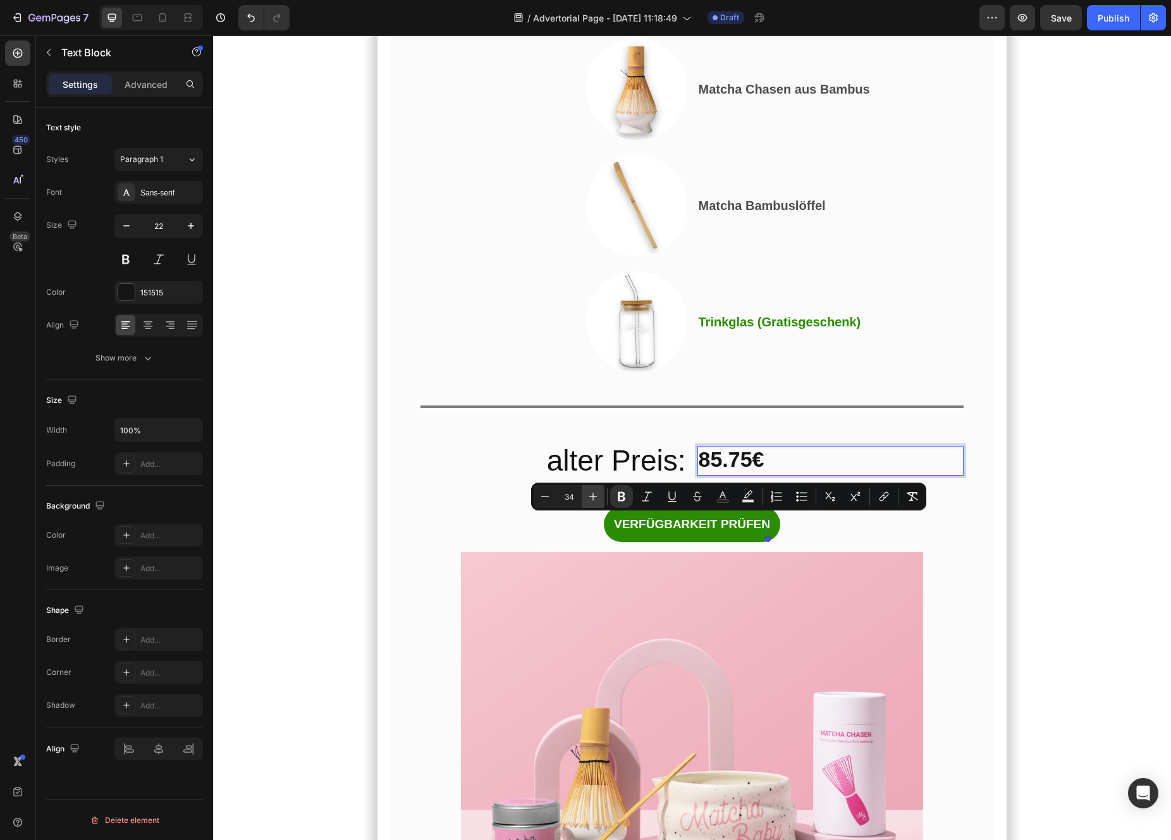
type input "35"
click at [580, 480] on p "alter Preis:" at bounding box center [554, 461] width 264 height 38
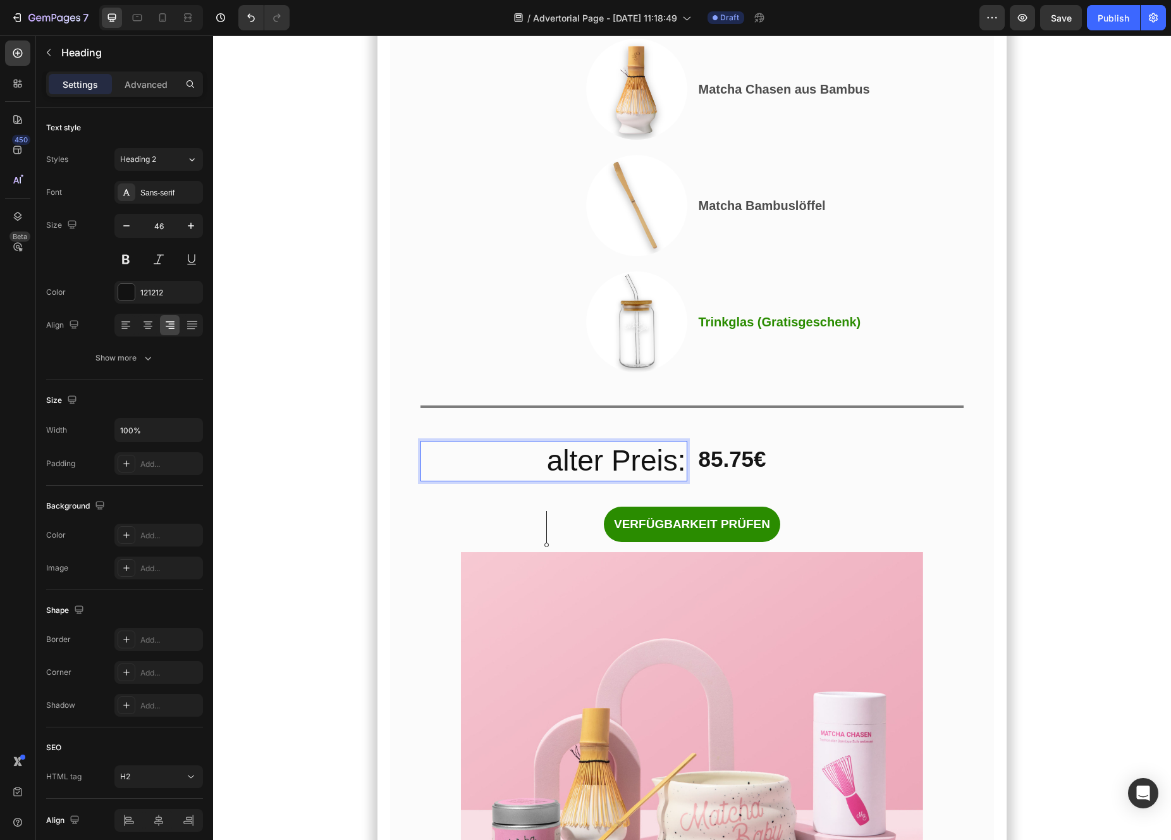
click at [595, 480] on p "alter Preis:" at bounding box center [554, 461] width 264 height 38
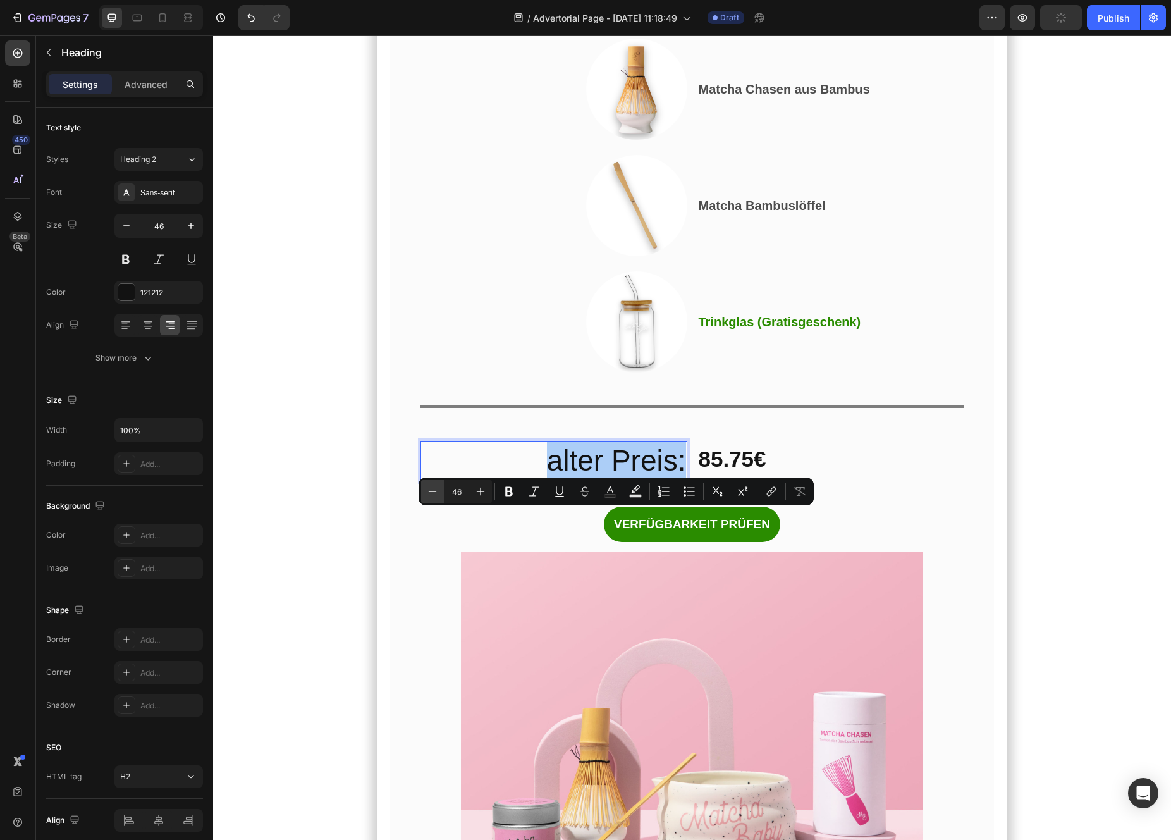
click at [437, 495] on icon "Editor contextual toolbar" at bounding box center [432, 491] width 13 height 13
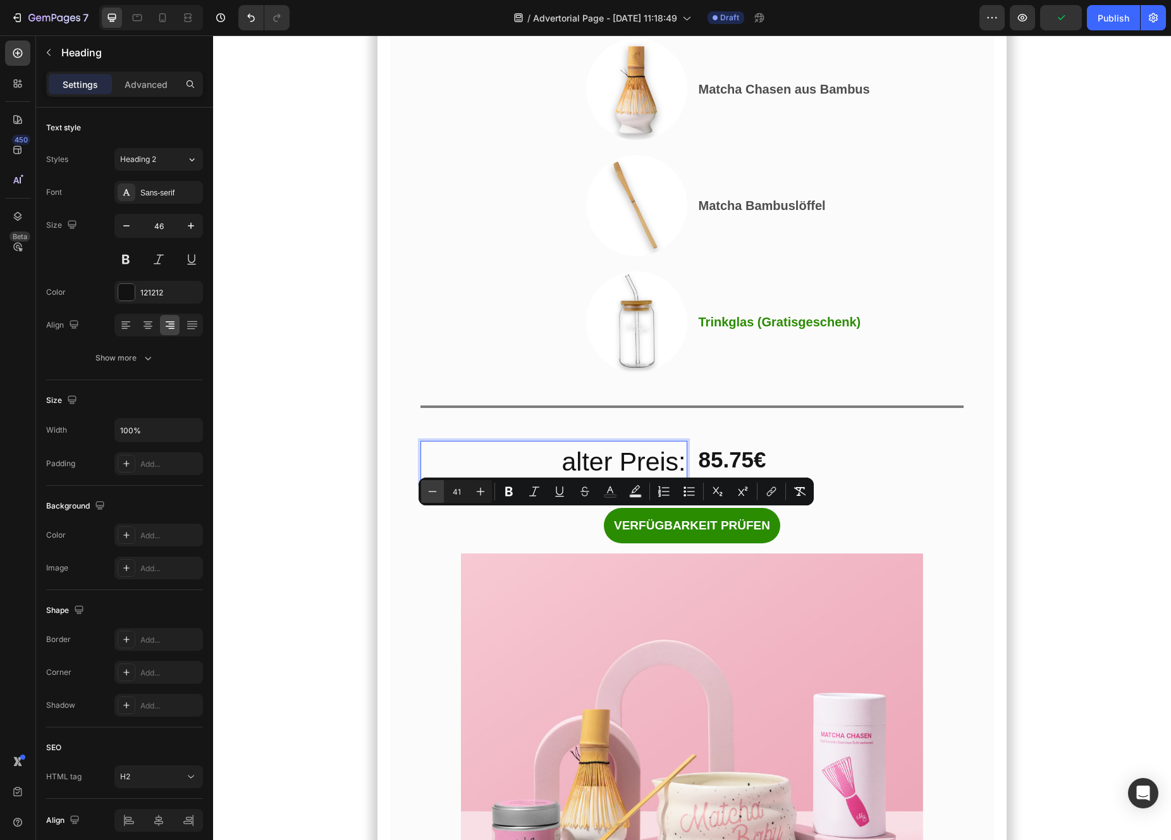
click at [437, 495] on icon "Editor contextual toolbar" at bounding box center [432, 491] width 13 height 13
type input "40"
click at [510, 495] on icon "Editor contextual toolbar" at bounding box center [509, 491] width 8 height 9
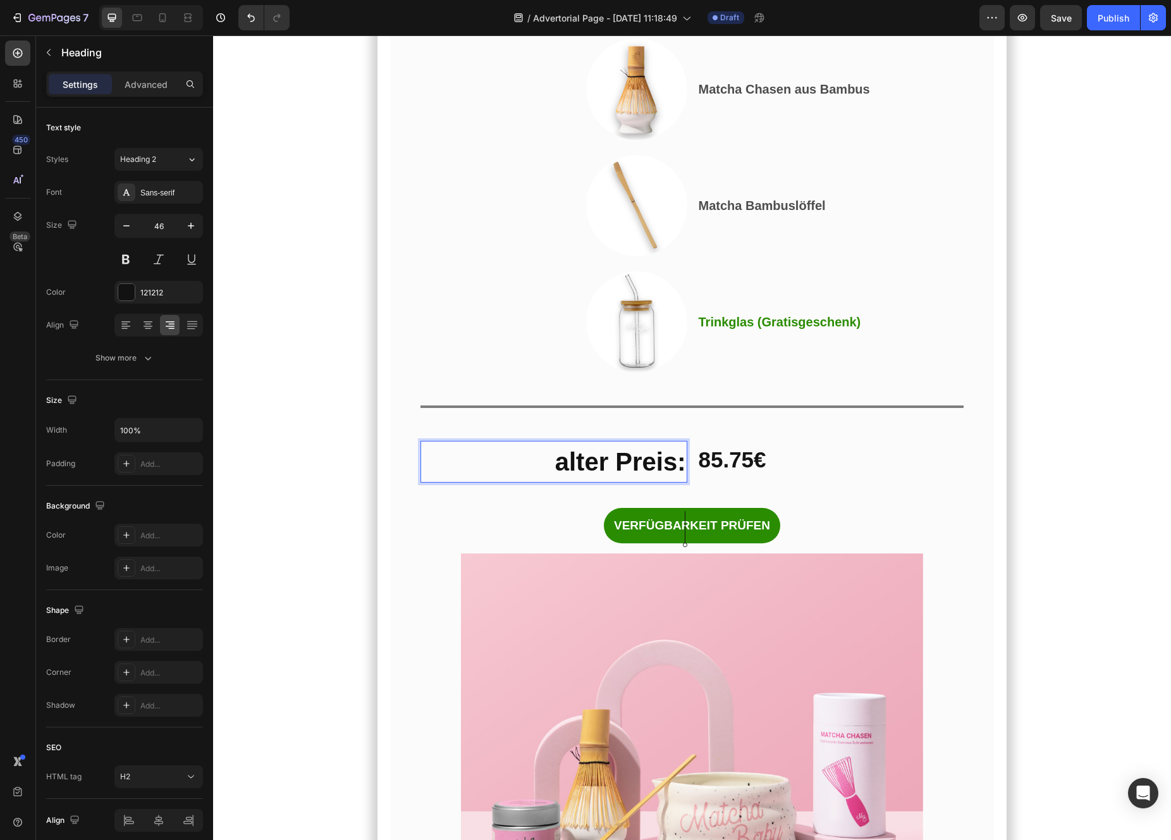
click at [567, 475] on strong "alter Preis:" at bounding box center [620, 462] width 131 height 28
click at [570, 481] on p "alter Preis:" at bounding box center [554, 461] width 264 height 39
click at [564, 544] on div "Und das habe ich gerade entdeckt… Heading Das perfekte Angebot, um mit Matcha z…" at bounding box center [692, 87] width 544 height 912
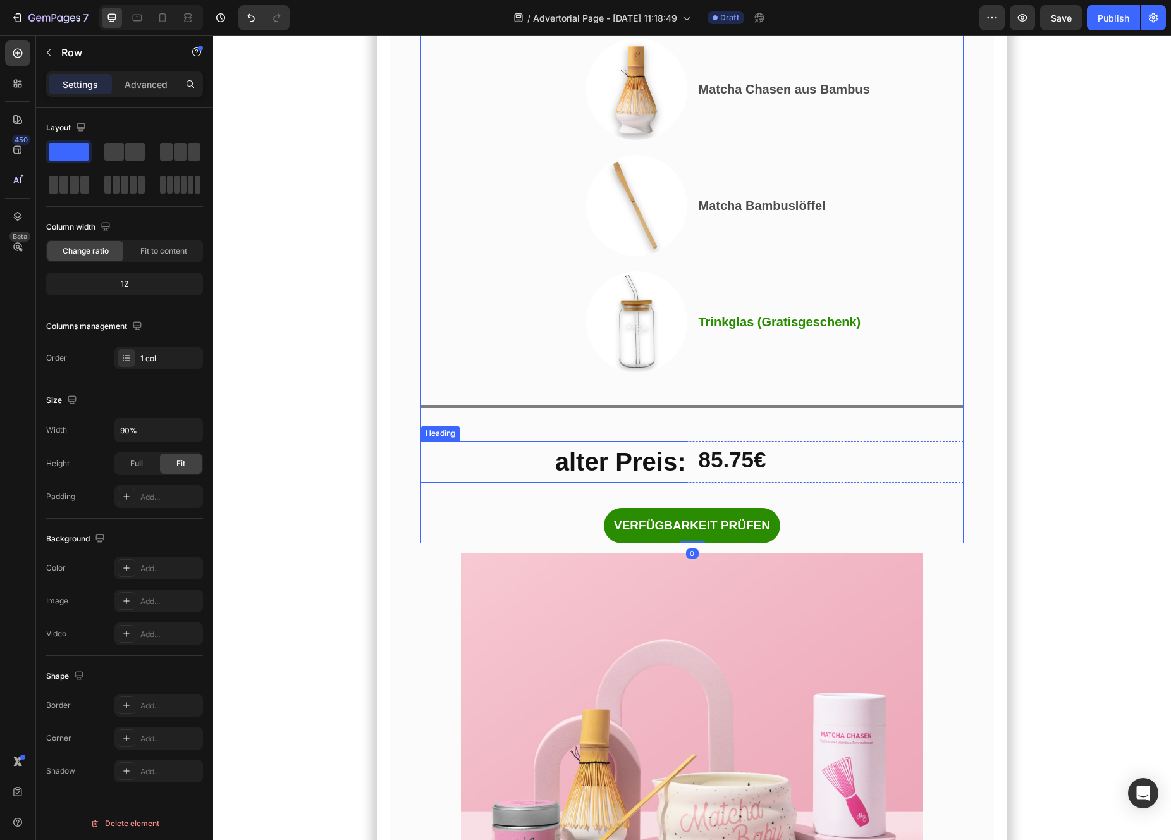
click at [587, 475] on strong "alter Preis:" at bounding box center [620, 462] width 131 height 28
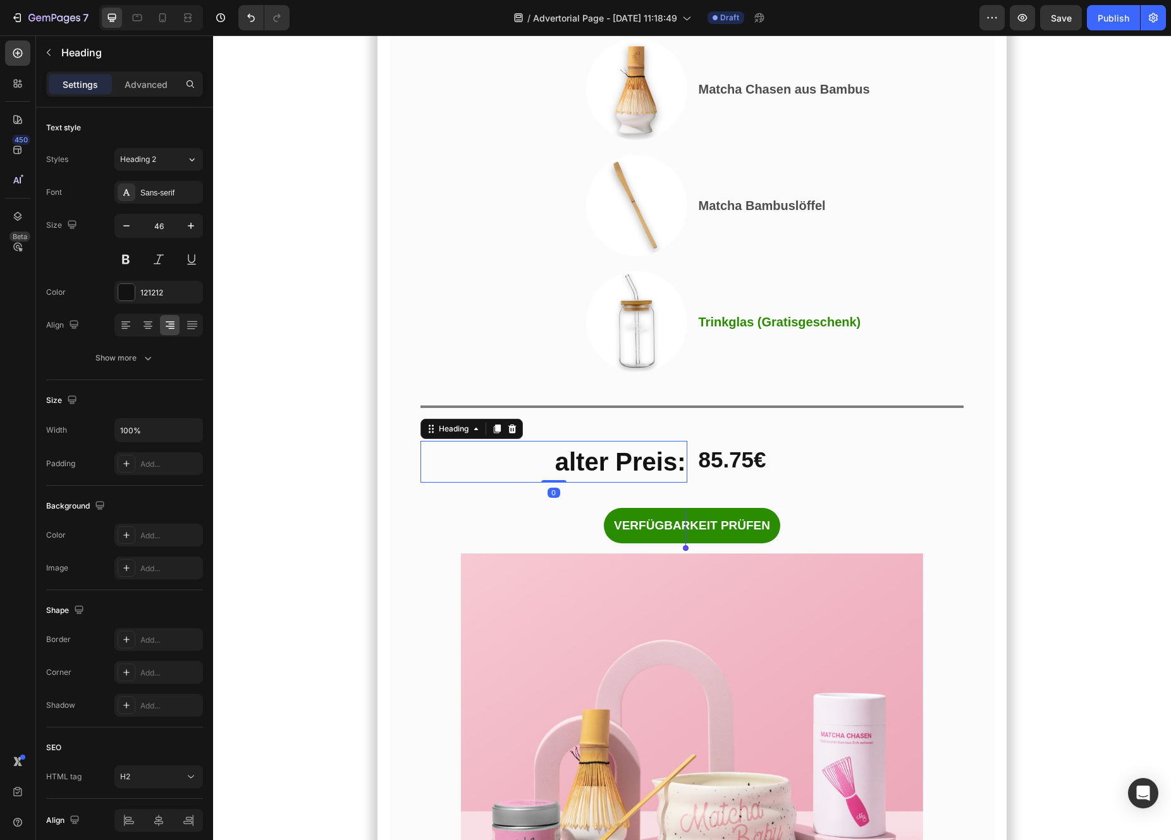
click at [587, 475] on strong "alter Preis:" at bounding box center [620, 462] width 131 height 28
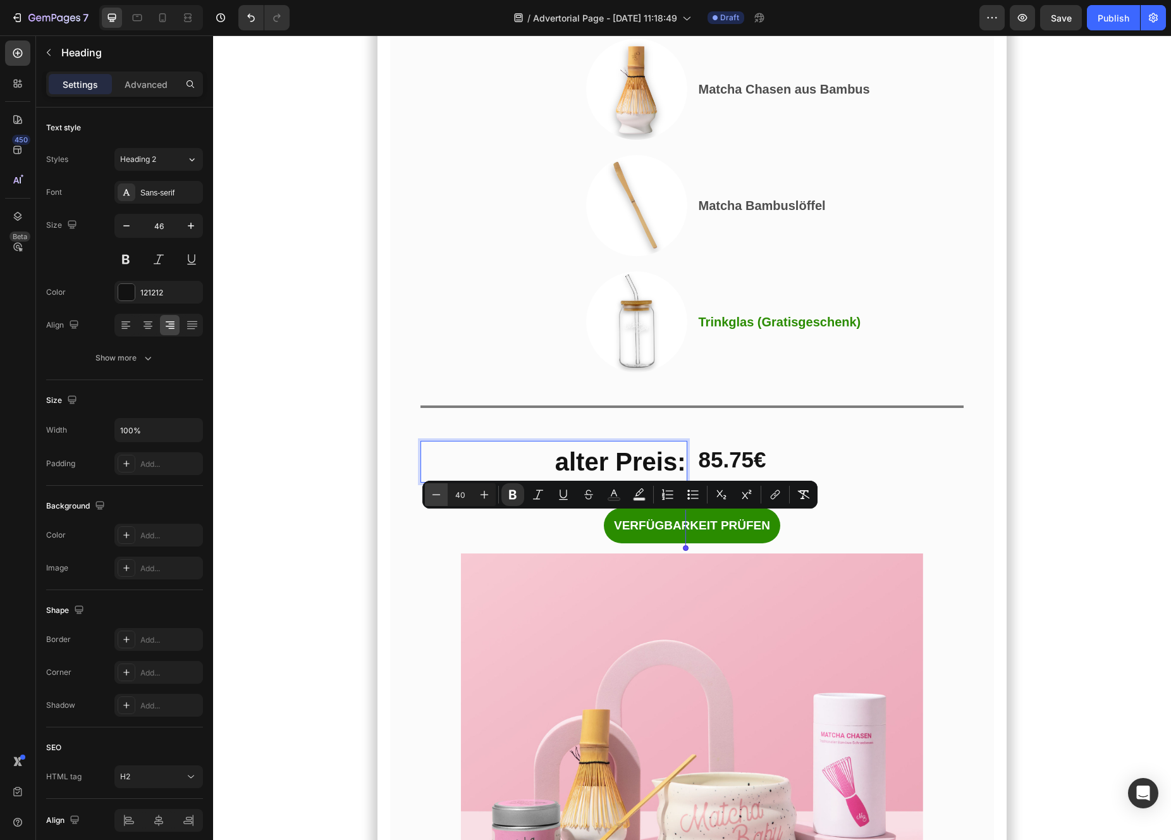
click at [442, 498] on button "Minus" at bounding box center [436, 494] width 23 height 23
click at [442, 498] on icon "Editor contextual toolbar" at bounding box center [436, 494] width 13 height 13
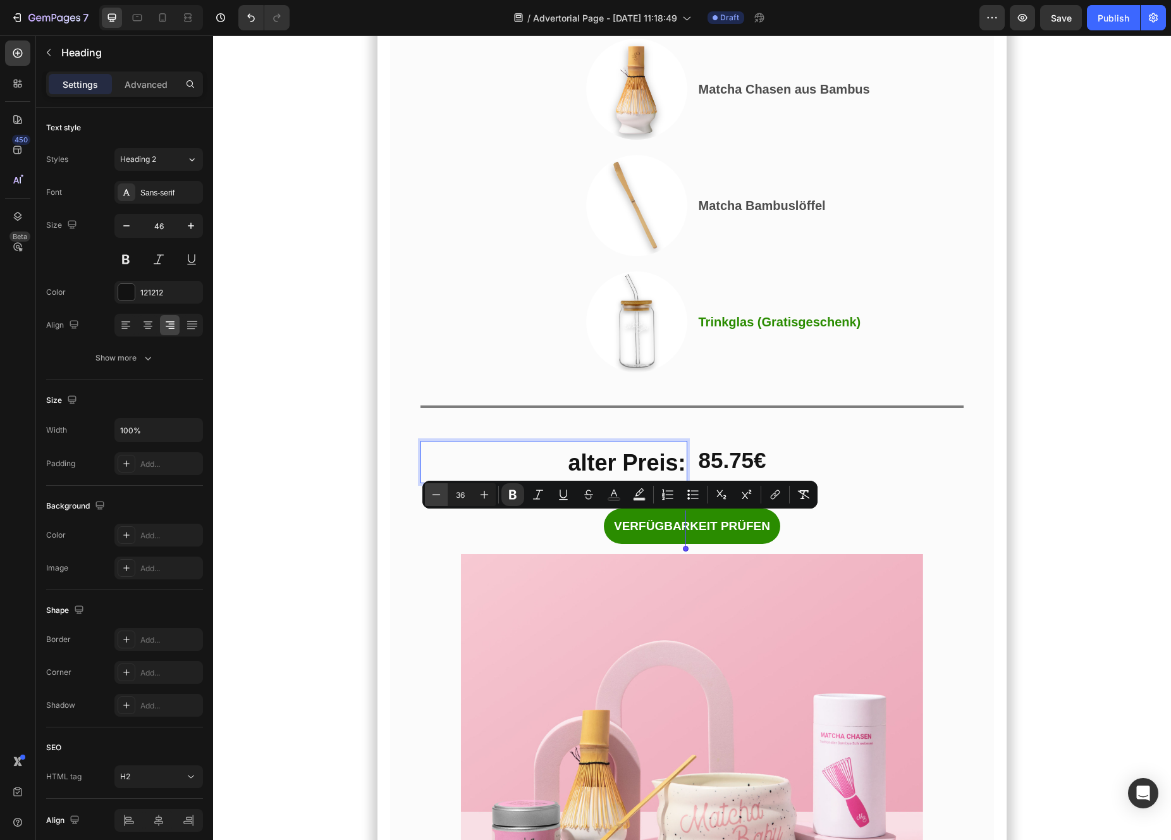
type input "35"
click at [742, 472] on strong "85.75€" at bounding box center [733, 460] width 68 height 25
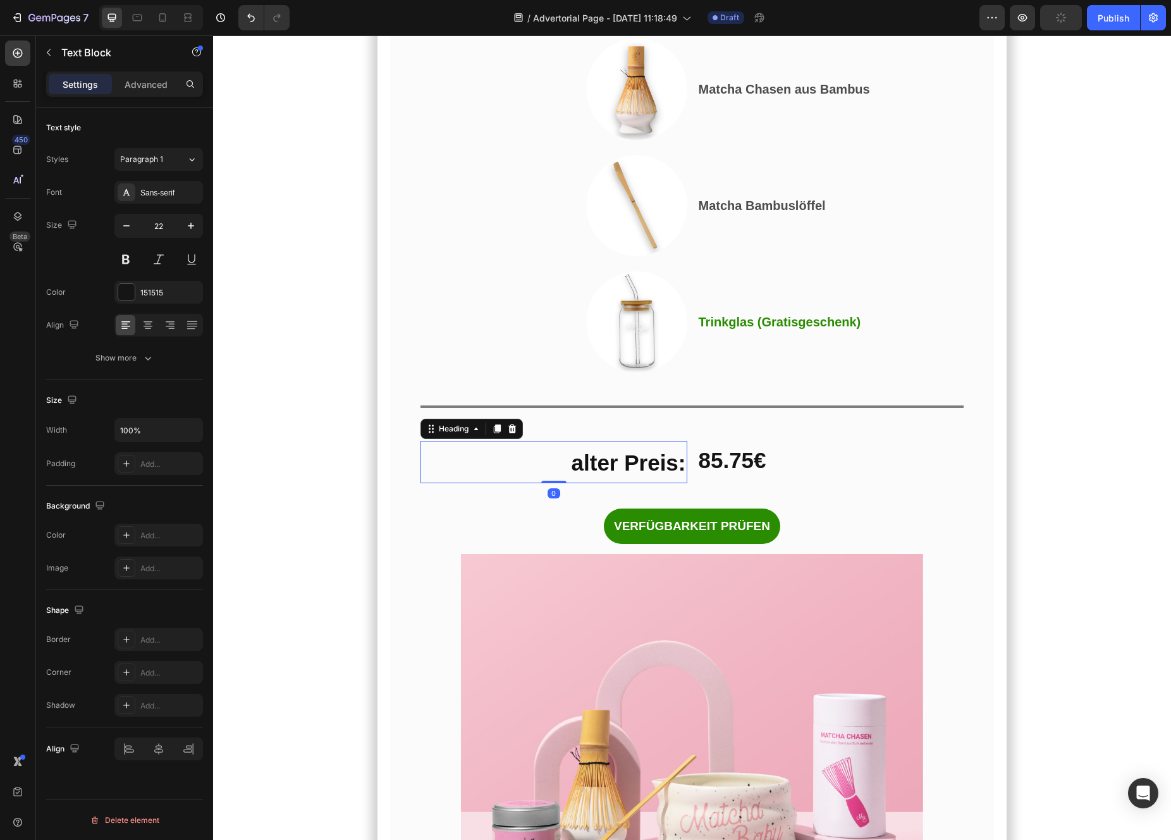
click at [658, 475] on strong "alter Preis:" at bounding box center [629, 462] width 114 height 25
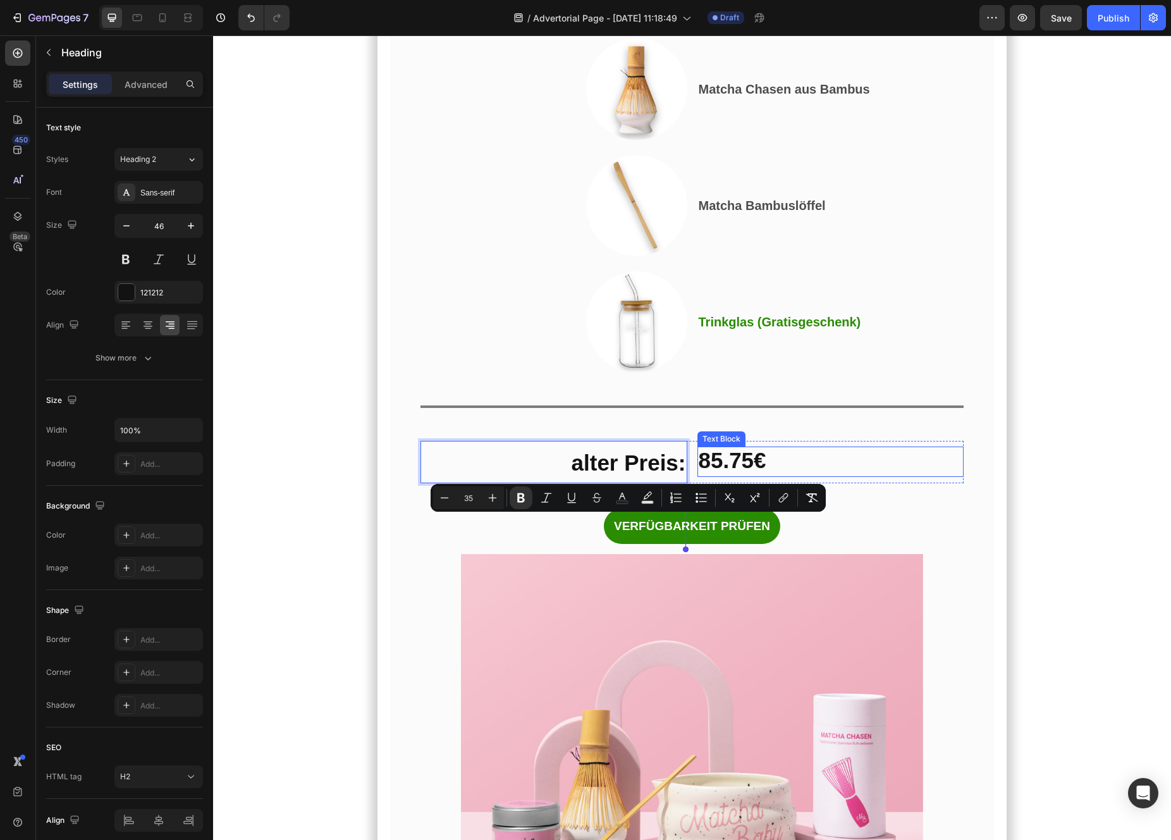
click at [707, 472] on strong "85.75€" at bounding box center [733, 460] width 68 height 25
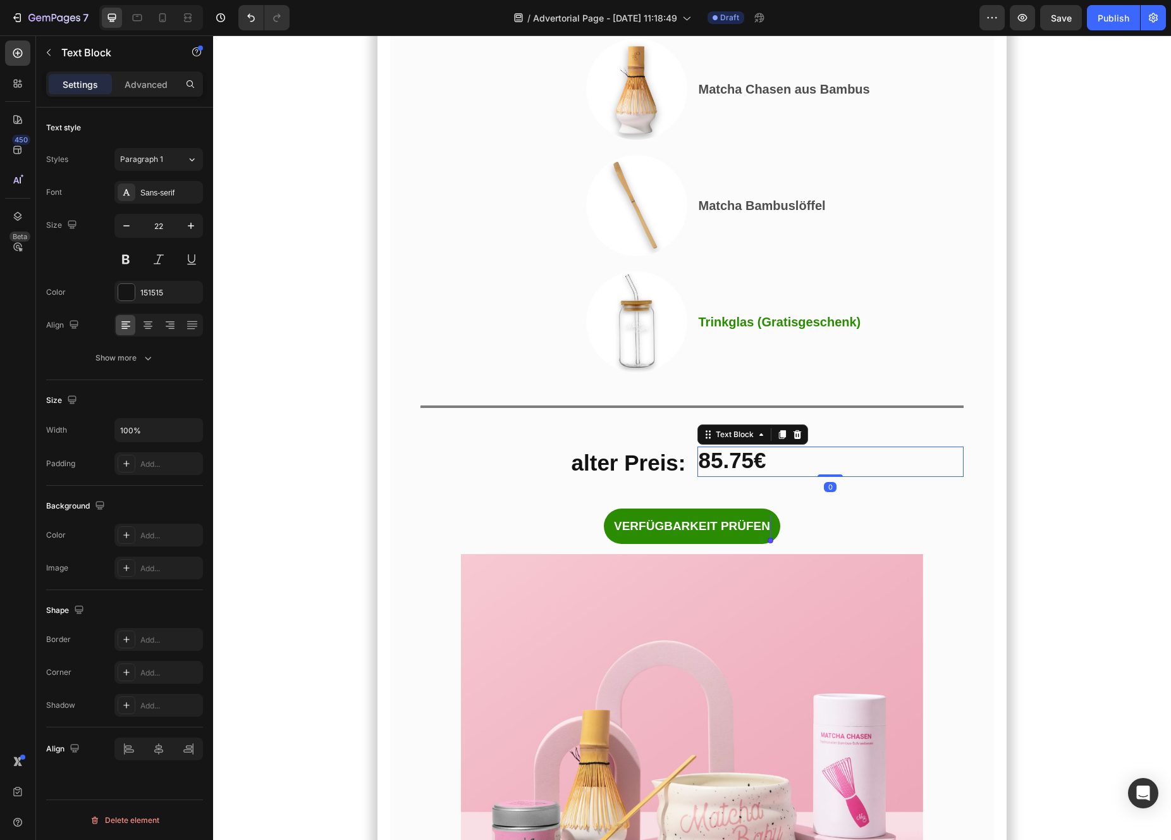
click at [760, 472] on strong "85.75€" at bounding box center [733, 460] width 68 height 25
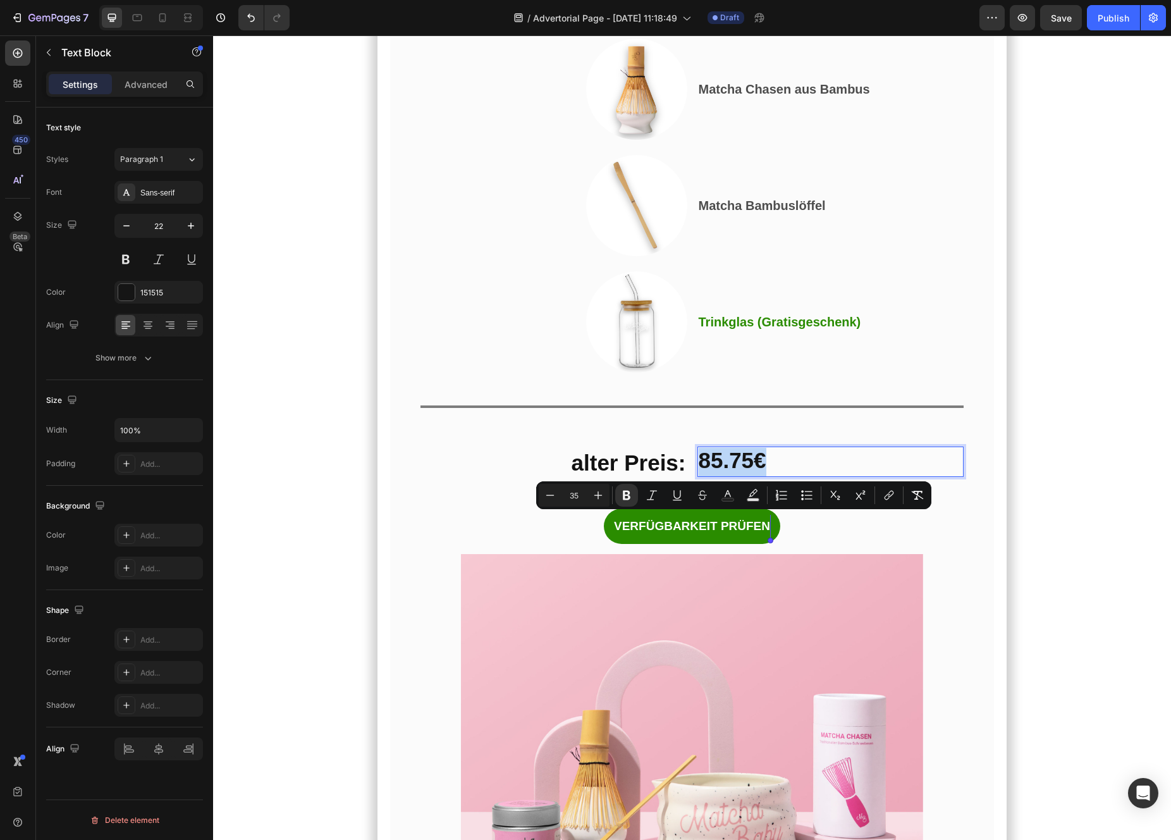
click at [817, 476] on p "85.75€" at bounding box center [831, 462] width 264 height 28
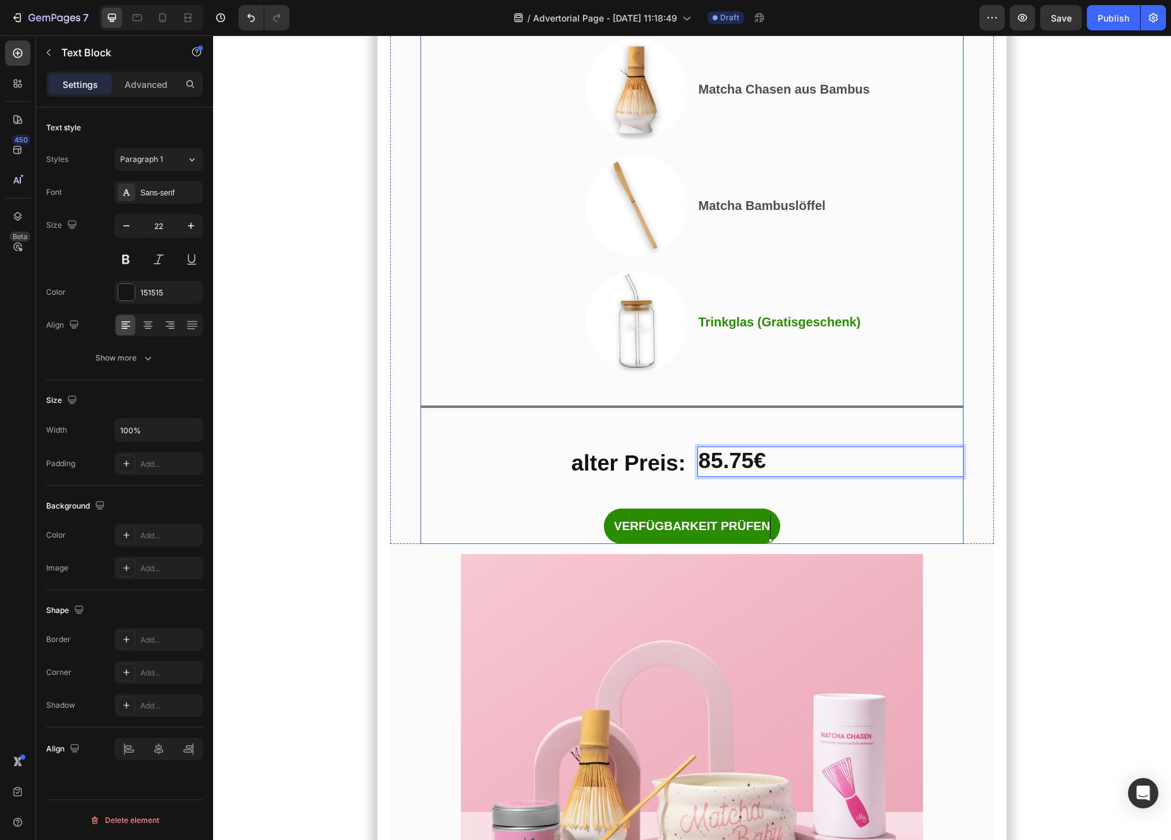
click at [815, 544] on div "Und das habe ich gerade entdeckt… Heading Das perfekte Angebot, um mit Matcha z…" at bounding box center [692, 87] width 544 height 913
click at [807, 476] on p "85.75€" at bounding box center [831, 462] width 264 height 28
click at [801, 439] on icon at bounding box center [797, 434] width 10 height 10
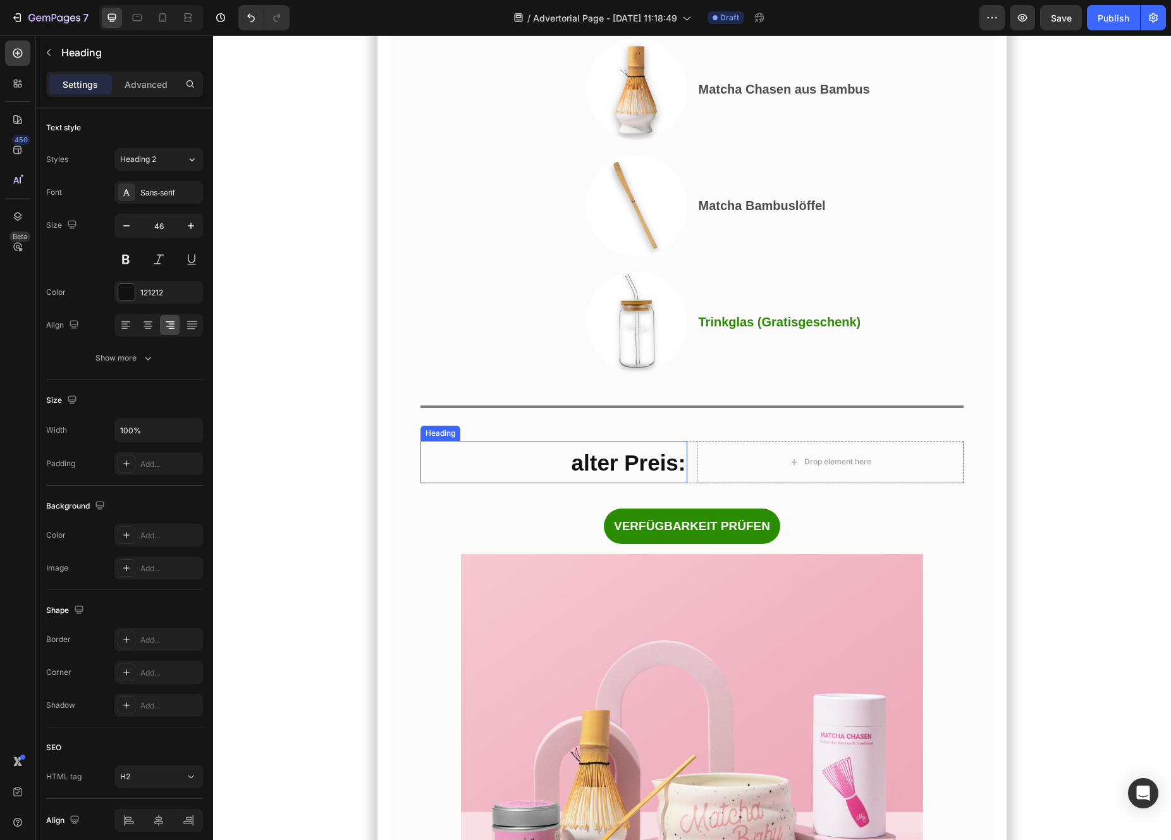
click at [634, 475] on strong "alter Preis:" at bounding box center [629, 462] width 114 height 25
click at [496, 434] on icon at bounding box center [497, 429] width 10 height 10
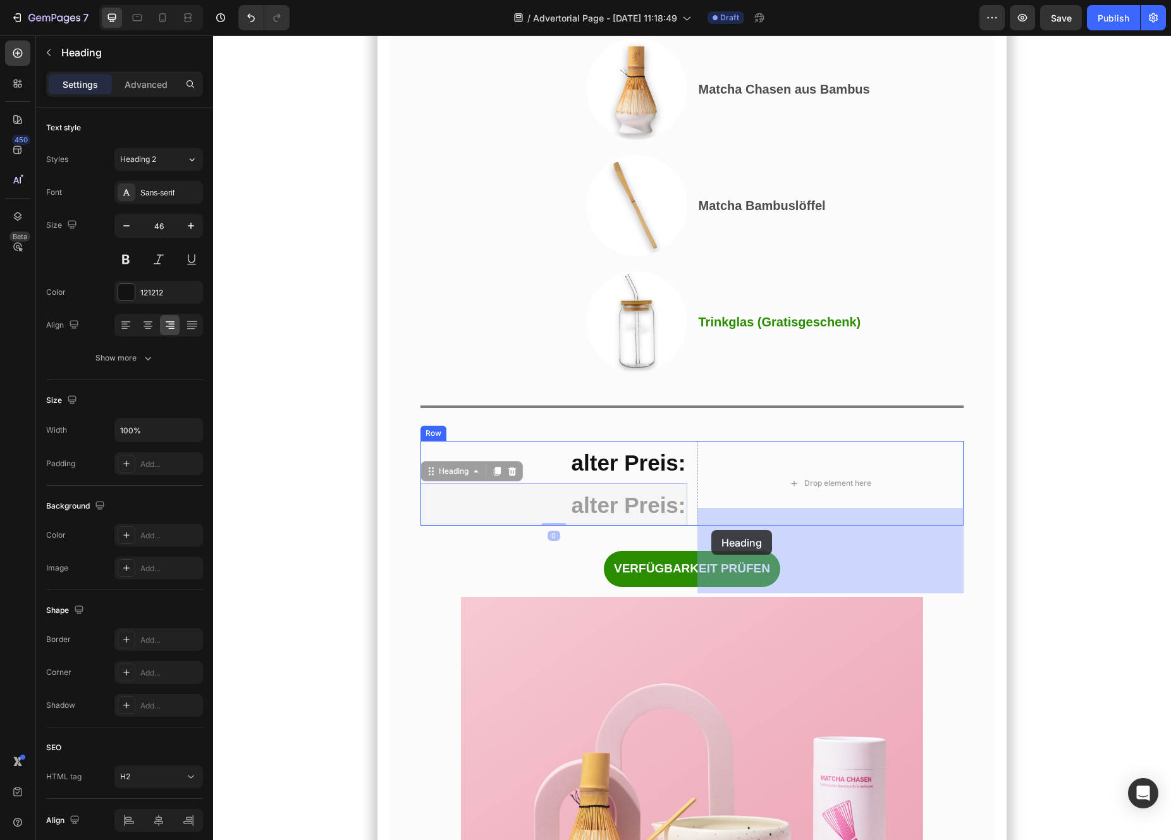
drag, startPoint x: 430, startPoint y: 543, endPoint x: 717, endPoint y: 530, distance: 287.3
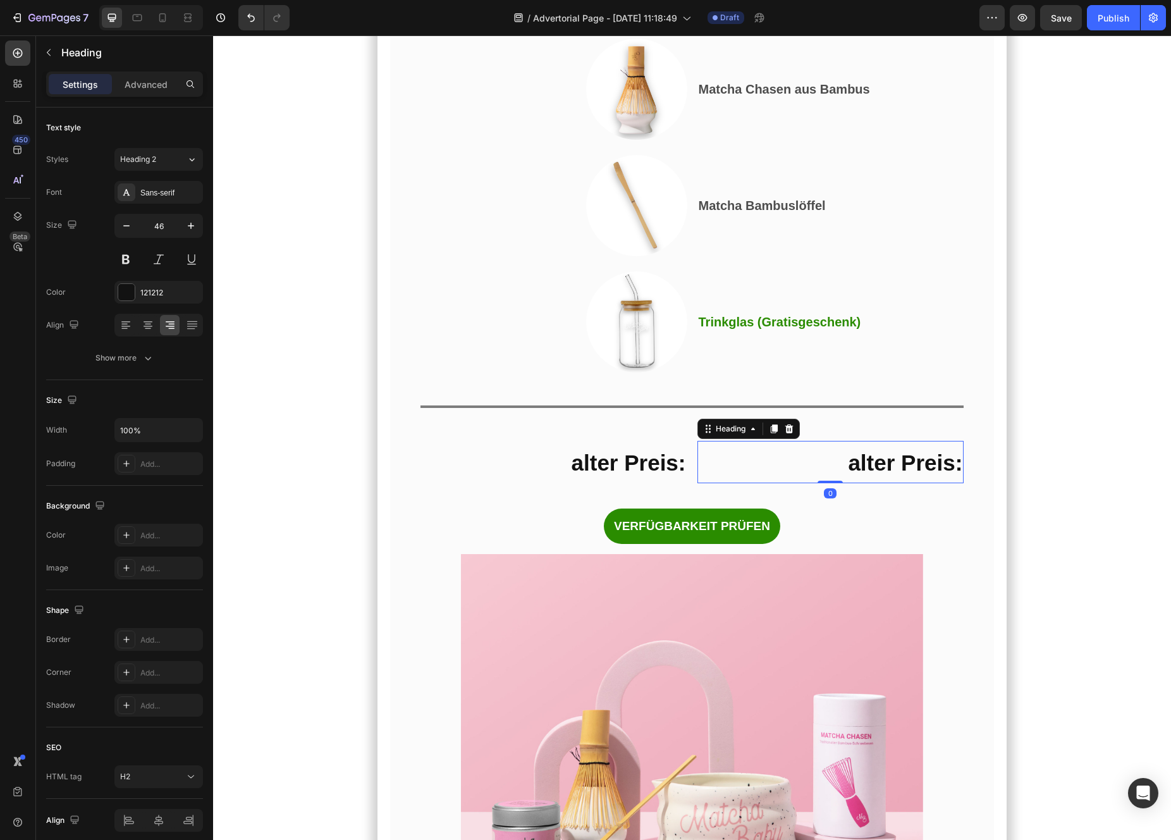
click at [733, 483] on h2 "alter Preis:" at bounding box center [830, 462] width 267 height 42
click at [733, 482] on p "alter Preis:" at bounding box center [831, 462] width 264 height 40
click at [848, 482] on p "85.75€" at bounding box center [831, 462] width 264 height 40
click at [842, 544] on div "Und das habe ich gerade entdeckt… Heading Das perfekte Angebot, um mit Matcha z…" at bounding box center [692, 87] width 544 height 913
click at [837, 482] on p "⁠⁠⁠⁠⁠⁠⁠ 85.75€" at bounding box center [831, 462] width 264 height 40
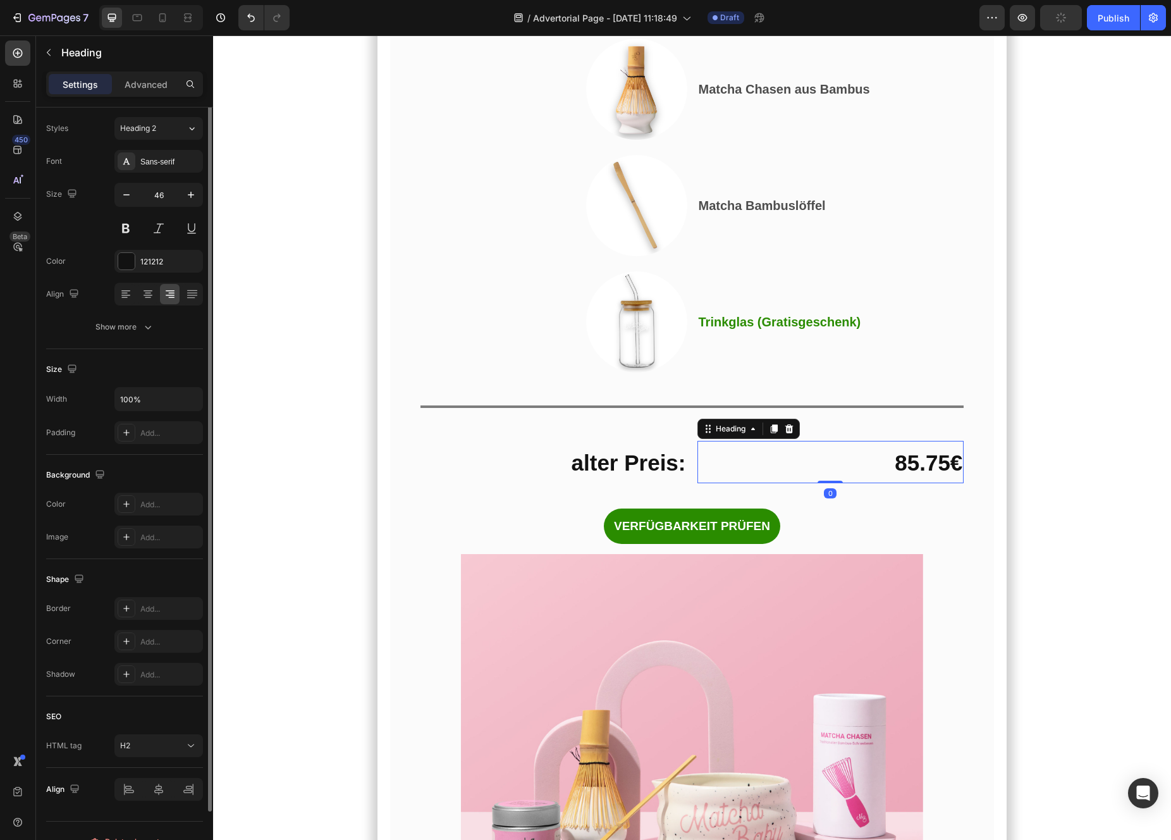
scroll to position [52, 0]
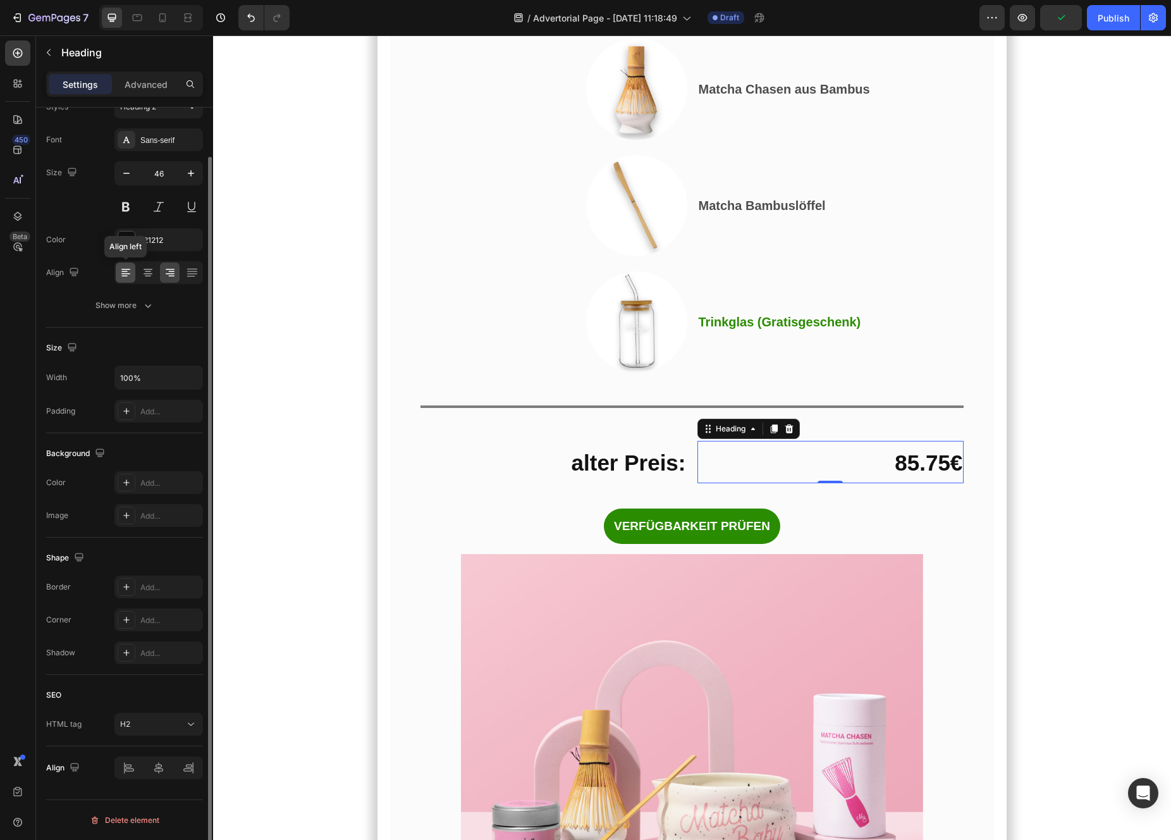
click at [126, 276] on icon at bounding box center [124, 276] width 6 height 1
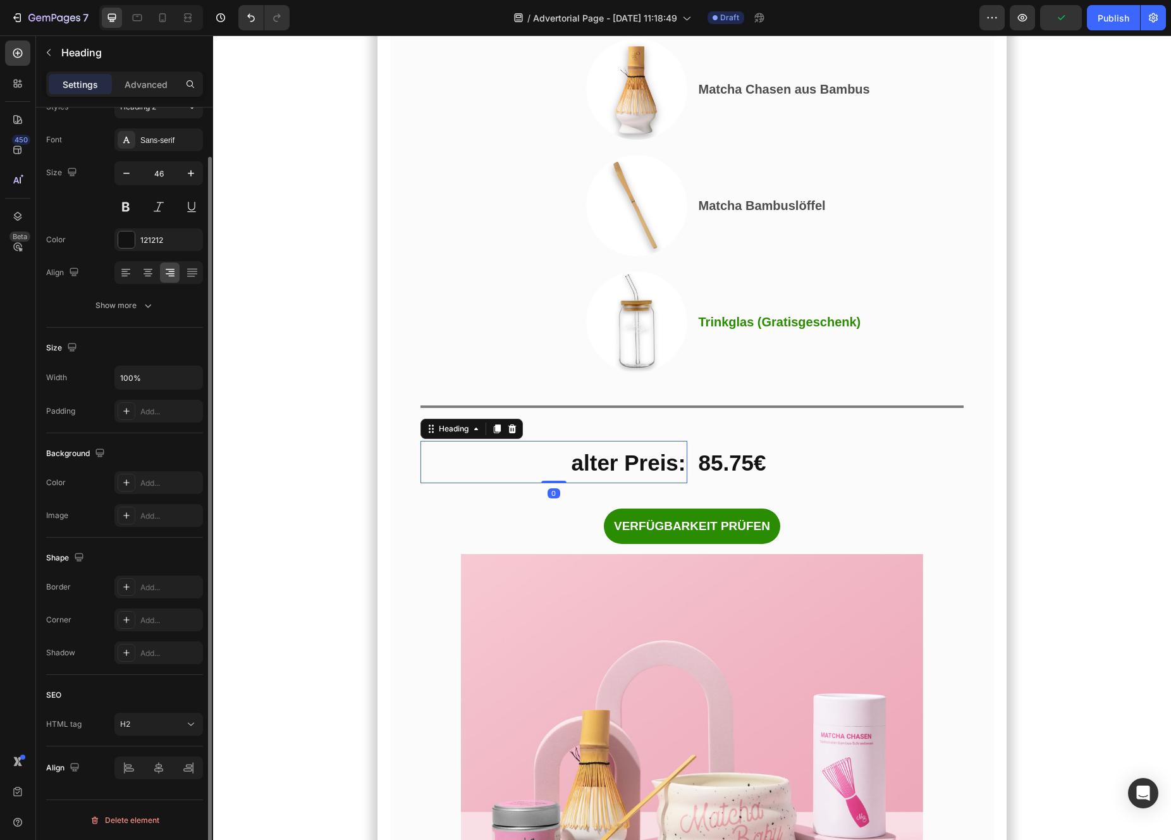
click at [654, 475] on strong "alter Preis:" at bounding box center [629, 462] width 114 height 25
click at [761, 475] on strong "85.75€" at bounding box center [733, 462] width 68 height 25
click at [596, 482] on p "⁠⁠⁠⁠⁠⁠⁠ alter Preis:" at bounding box center [554, 462] width 264 height 40
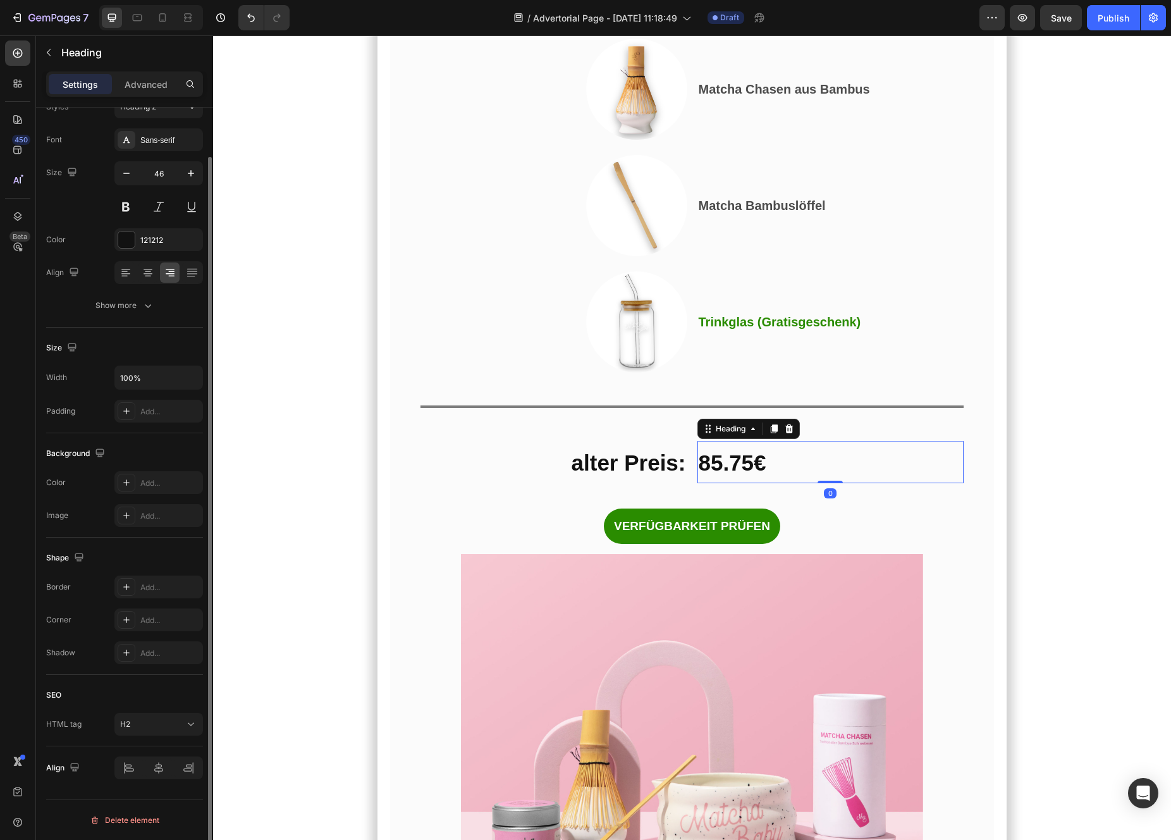
click at [721, 482] on p "⁠⁠⁠⁠⁠⁠⁠ 85.75€" at bounding box center [831, 462] width 264 height 40
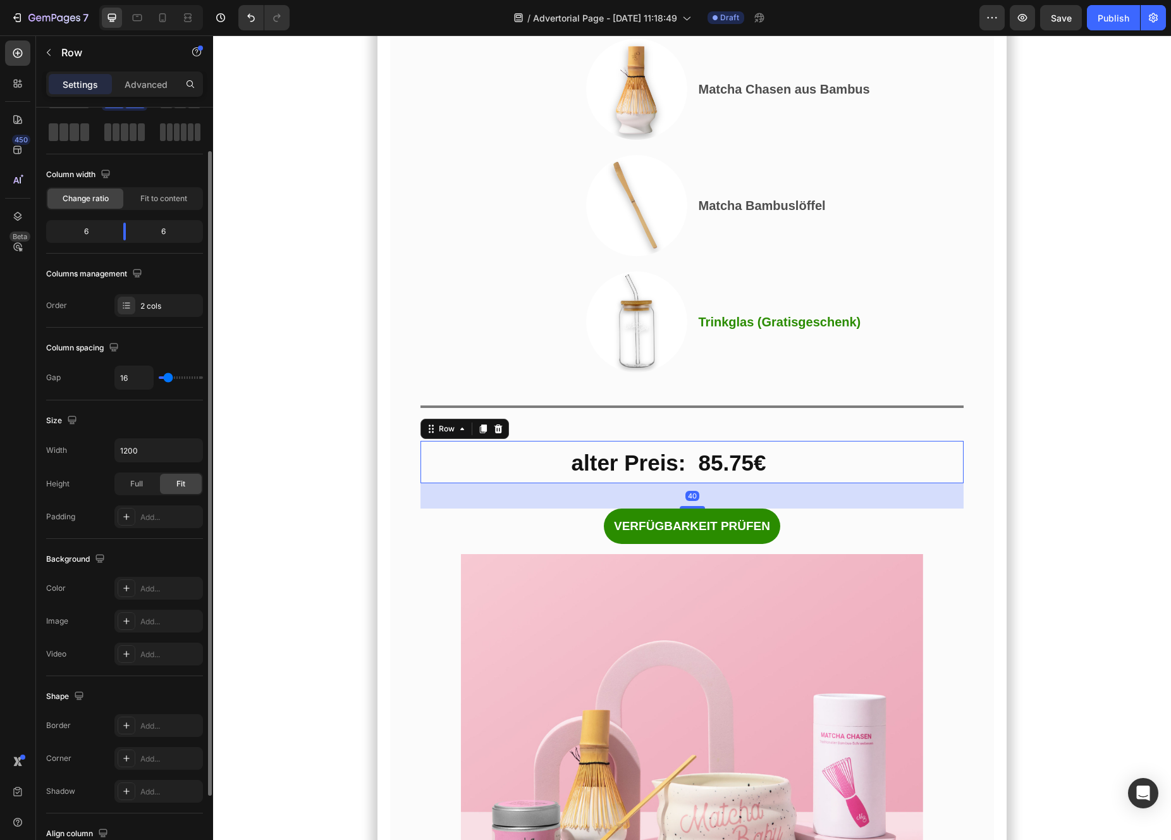
click at [690, 483] on div "⁠⁠⁠⁠⁠⁠⁠ alter Preis: Heading ⁠⁠⁠⁠⁠⁠⁠ 85.75€ Heading Row 40" at bounding box center [692, 462] width 544 height 42
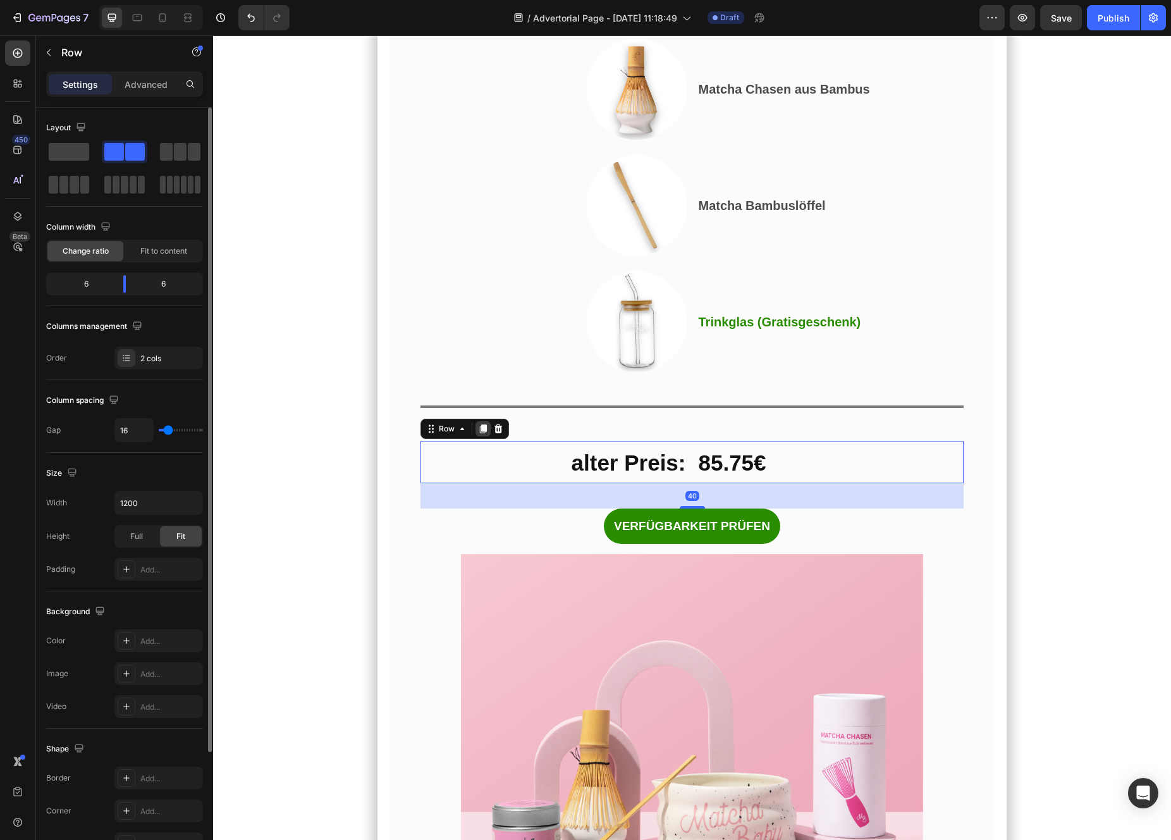
click at [478, 434] on icon at bounding box center [483, 429] width 10 height 10
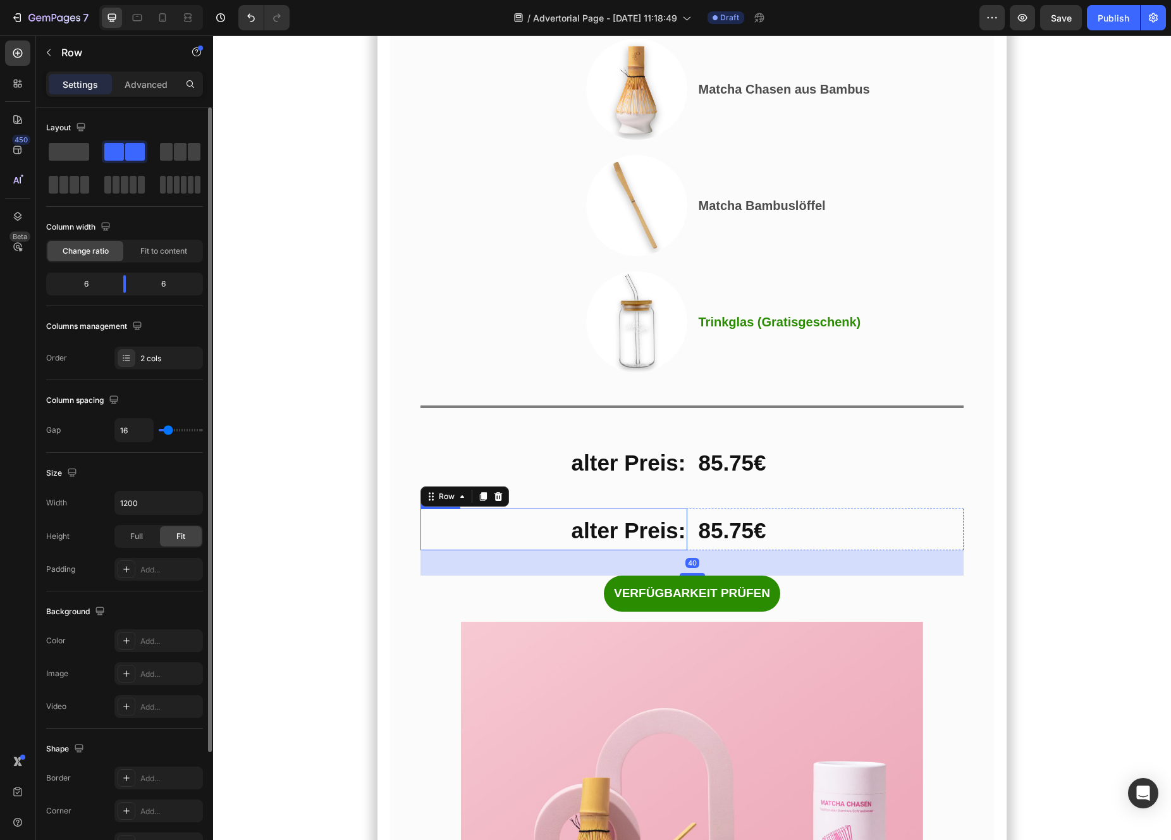
click at [616, 543] on strong "alter Preis:" at bounding box center [629, 530] width 114 height 25
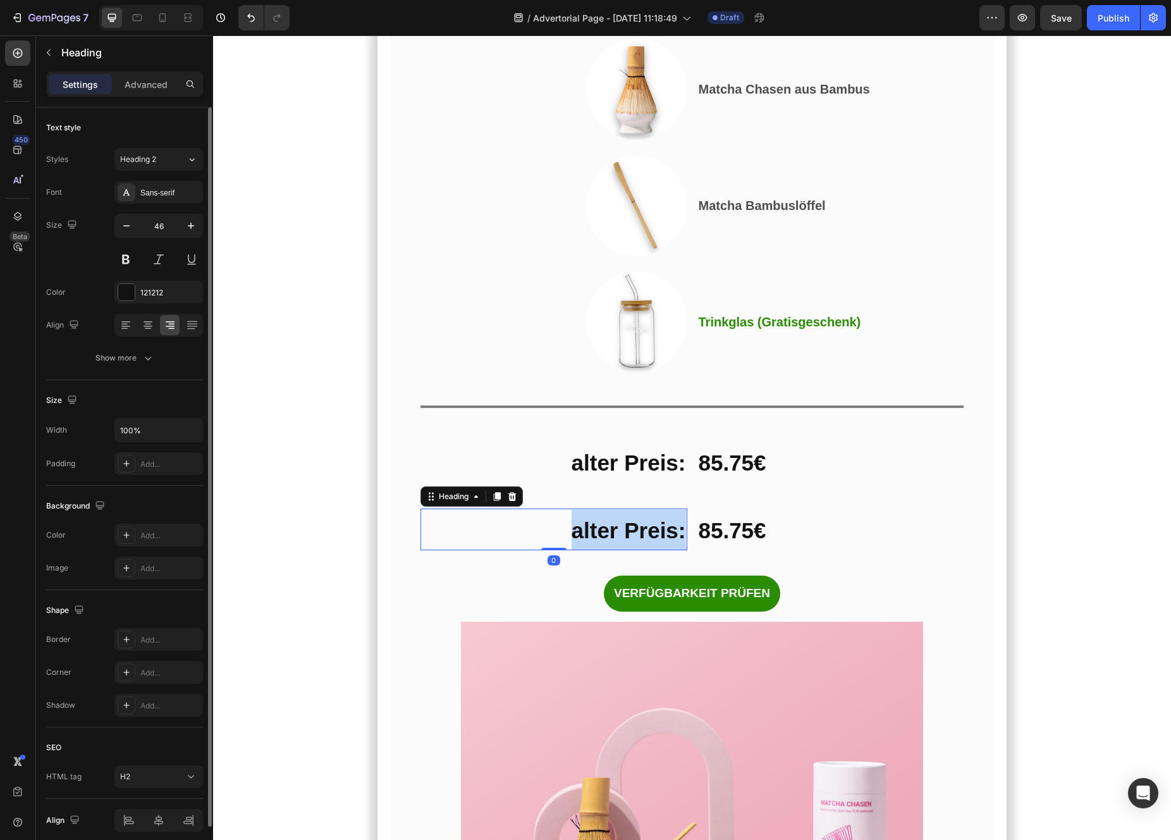
click at [616, 543] on strong "alter Preis:" at bounding box center [629, 530] width 114 height 25
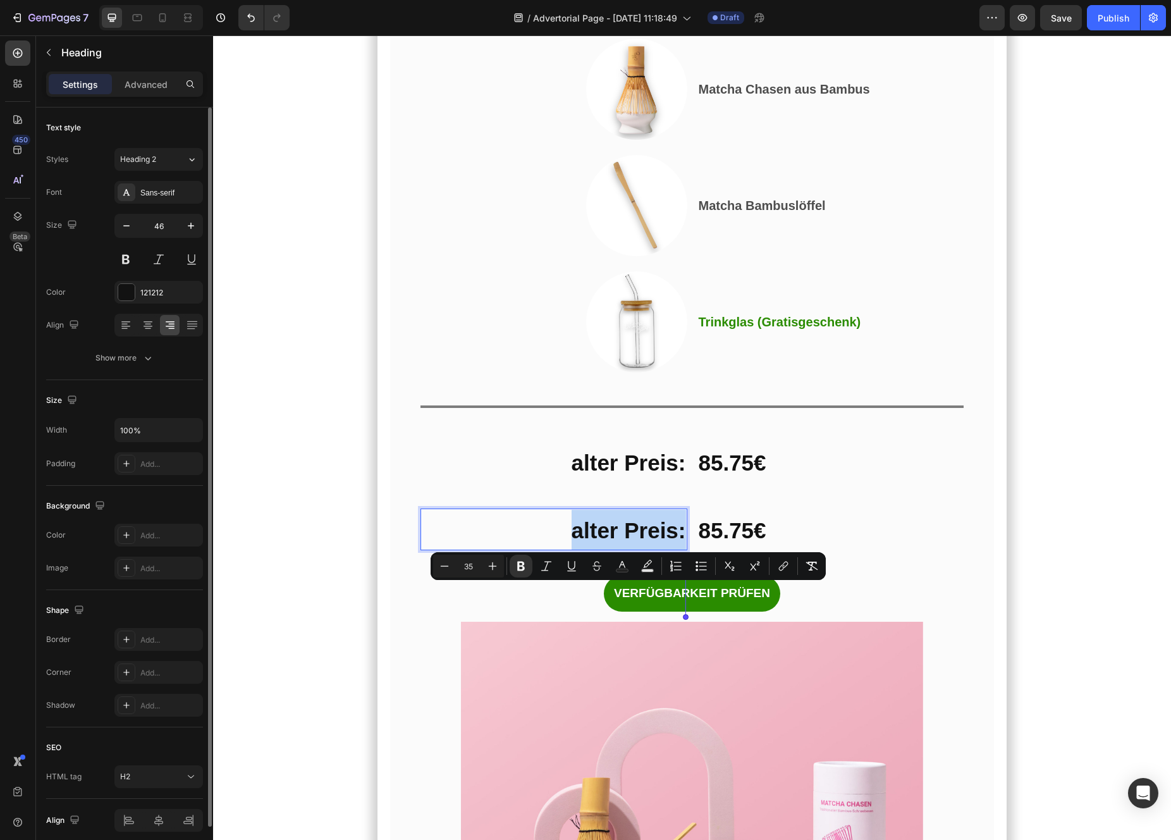
click at [594, 543] on strong "alter Preis:" at bounding box center [629, 530] width 114 height 25
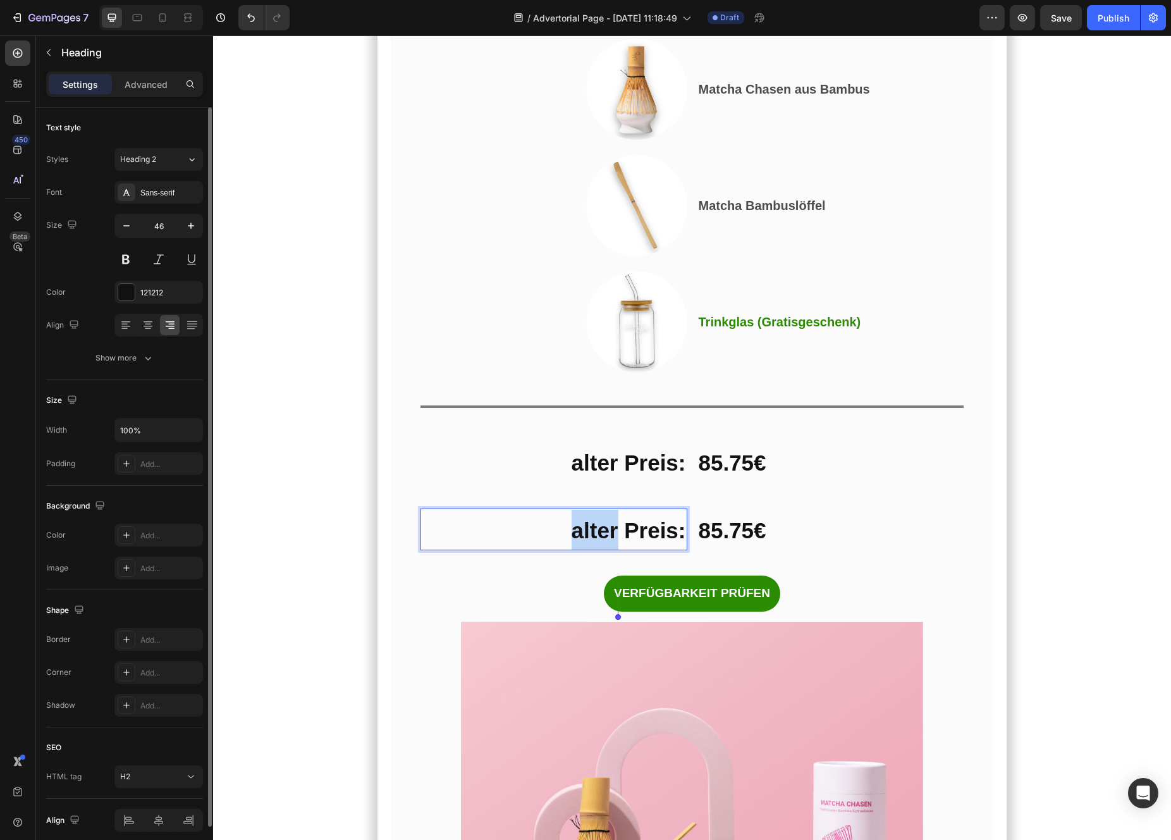
click at [594, 543] on strong "alter Preis:" at bounding box center [629, 530] width 114 height 25
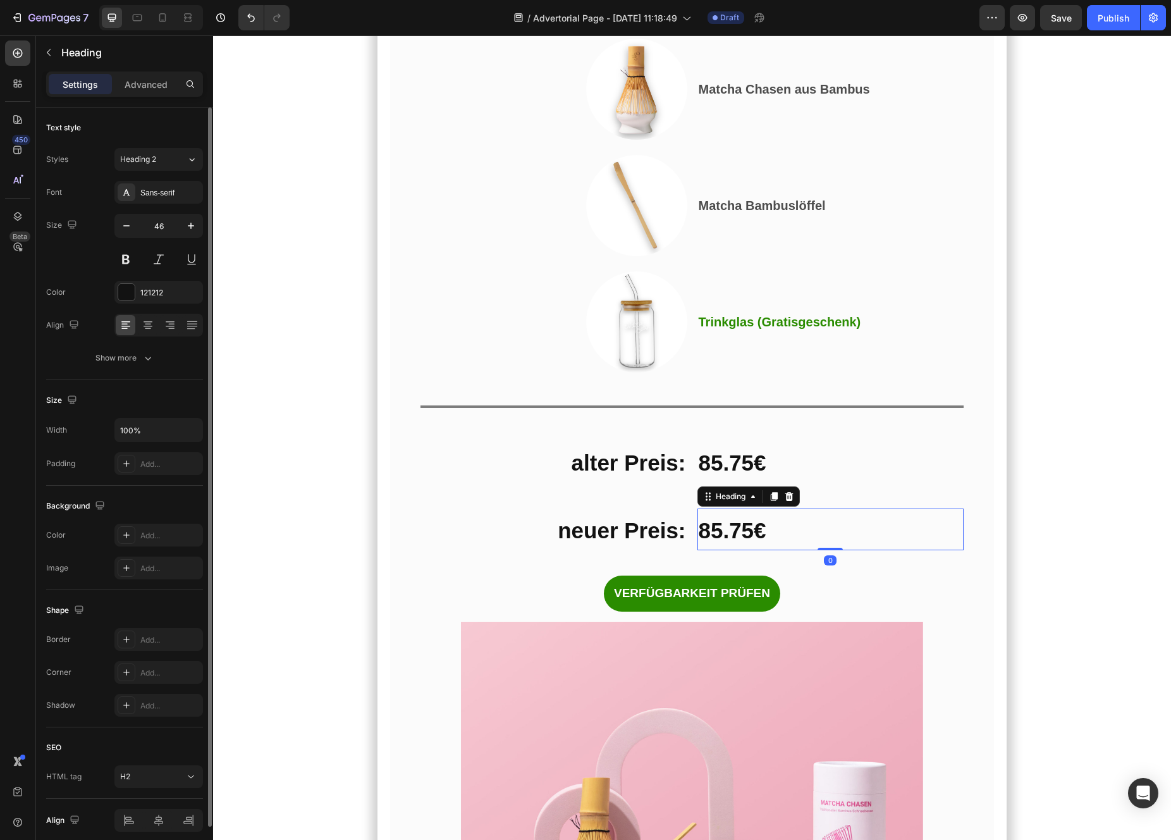
click at [754, 543] on strong "85.75€" at bounding box center [733, 530] width 68 height 25
click at [799, 482] on p "⁠⁠⁠⁠⁠⁠⁠ 85.75€" at bounding box center [831, 462] width 264 height 40
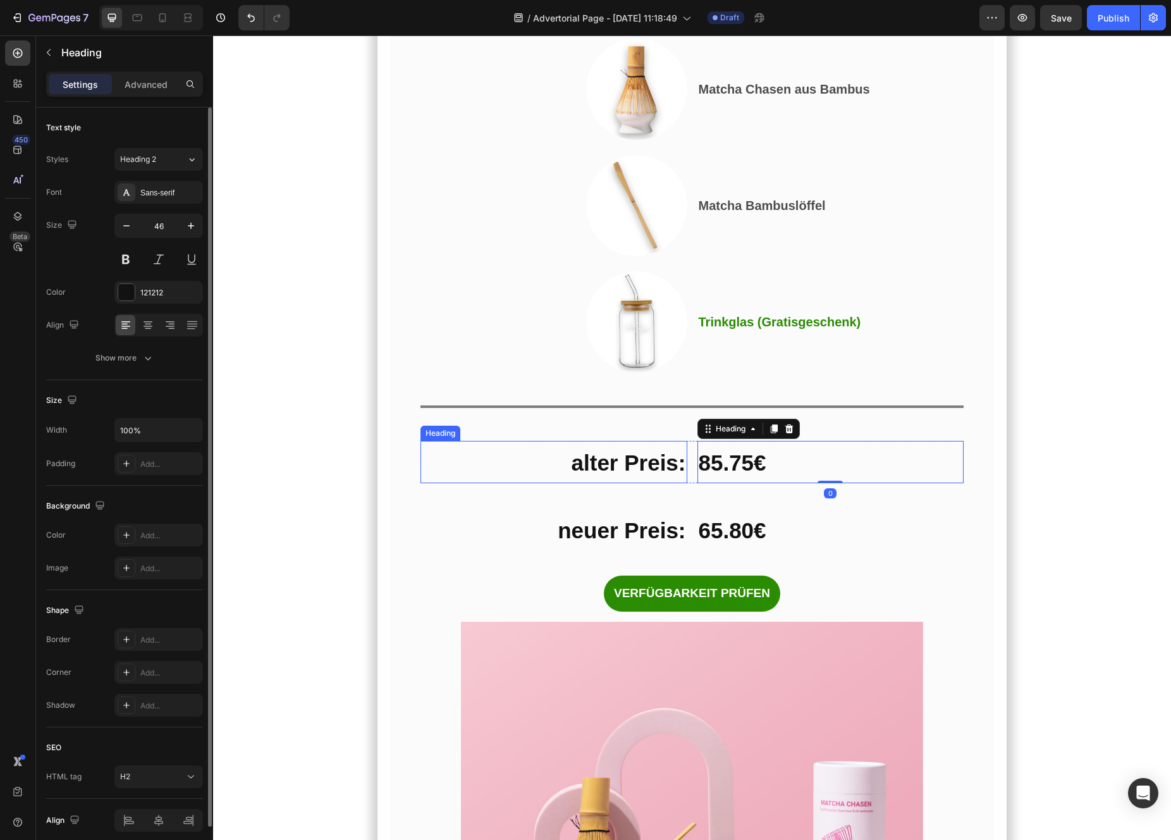
click at [667, 482] on p "⁠⁠⁠⁠⁠⁠⁠ alter Preis:" at bounding box center [554, 462] width 264 height 40
click at [775, 482] on p "⁠⁠⁠⁠⁠⁠⁠ 85.75€" at bounding box center [831, 462] width 264 height 40
click at [668, 475] on strong "alter Preis:" at bounding box center [629, 462] width 114 height 25
click at [748, 482] on p "⁠⁠⁠⁠⁠⁠⁠ 85.75€" at bounding box center [831, 462] width 264 height 40
click at [132, 293] on div at bounding box center [126, 292] width 16 height 16
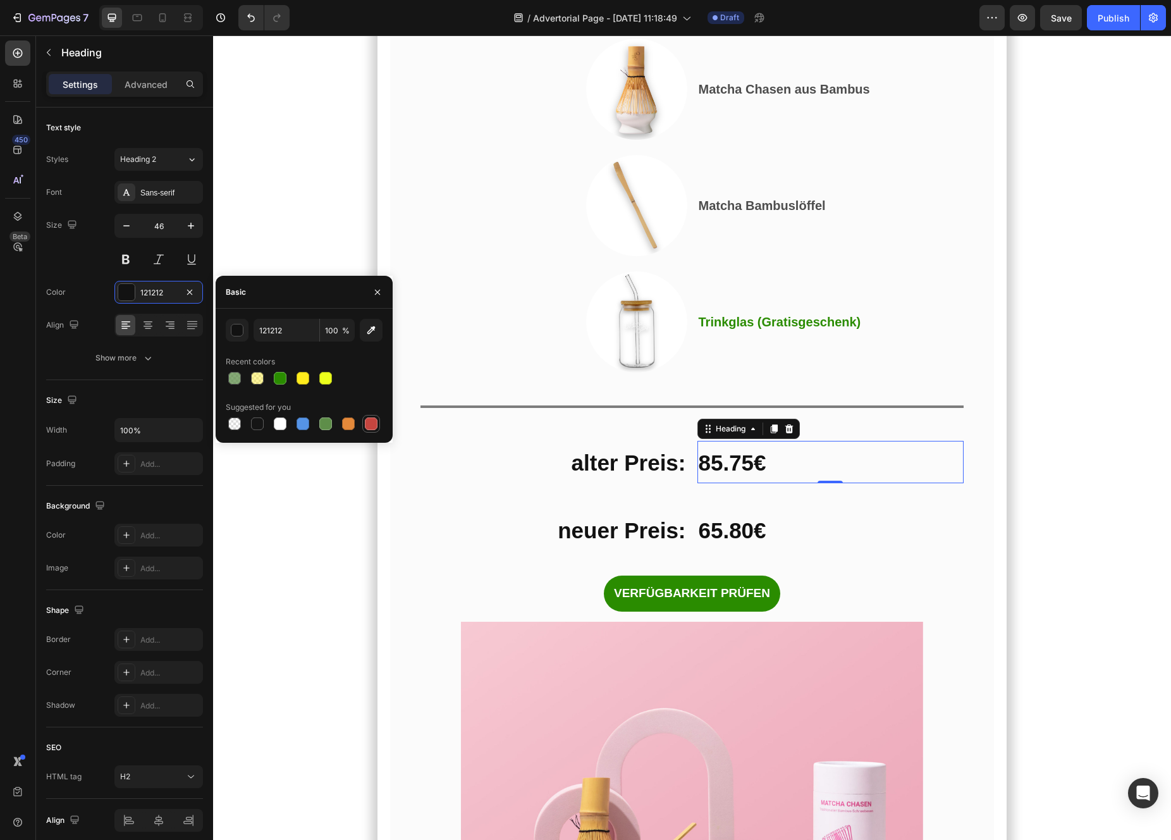
click at [375, 422] on div at bounding box center [371, 423] width 13 height 13
type input "C5453F"
click at [619, 475] on strong "alter Preis:" at bounding box center [629, 462] width 114 height 25
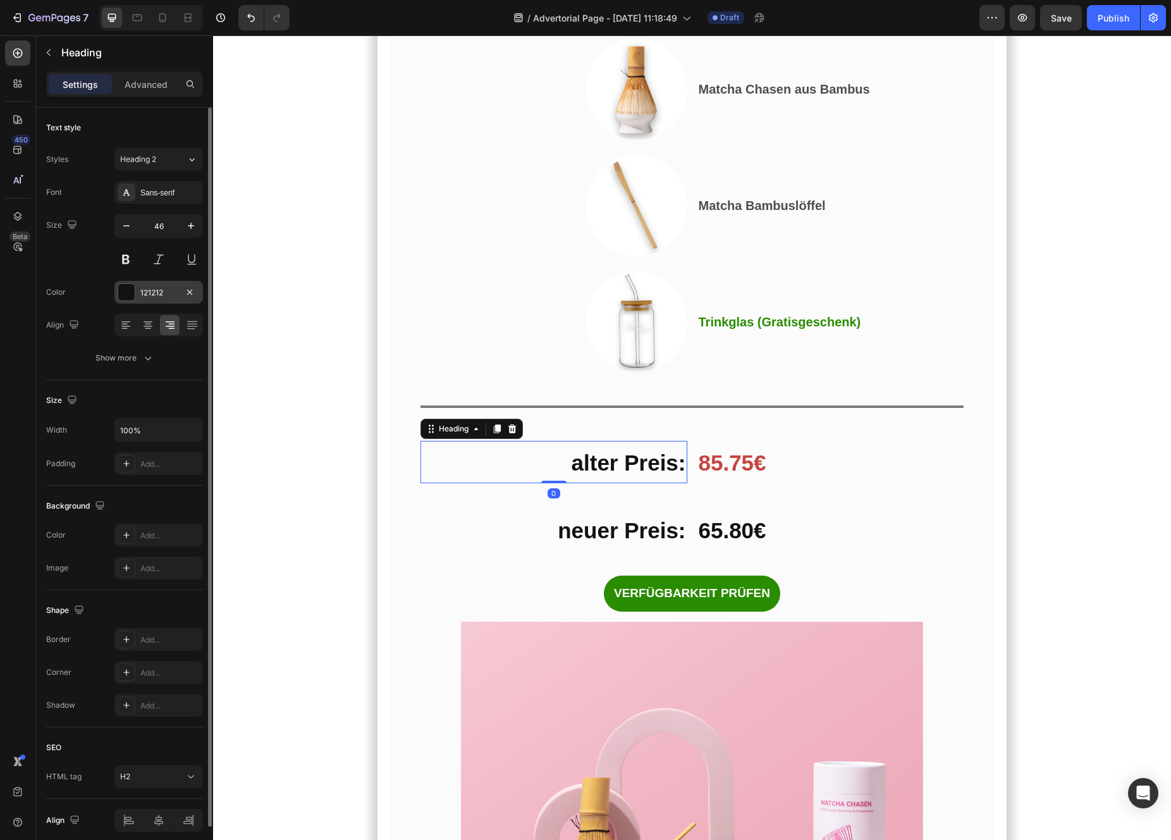
click at [181, 294] on div "121212" at bounding box center [158, 292] width 89 height 23
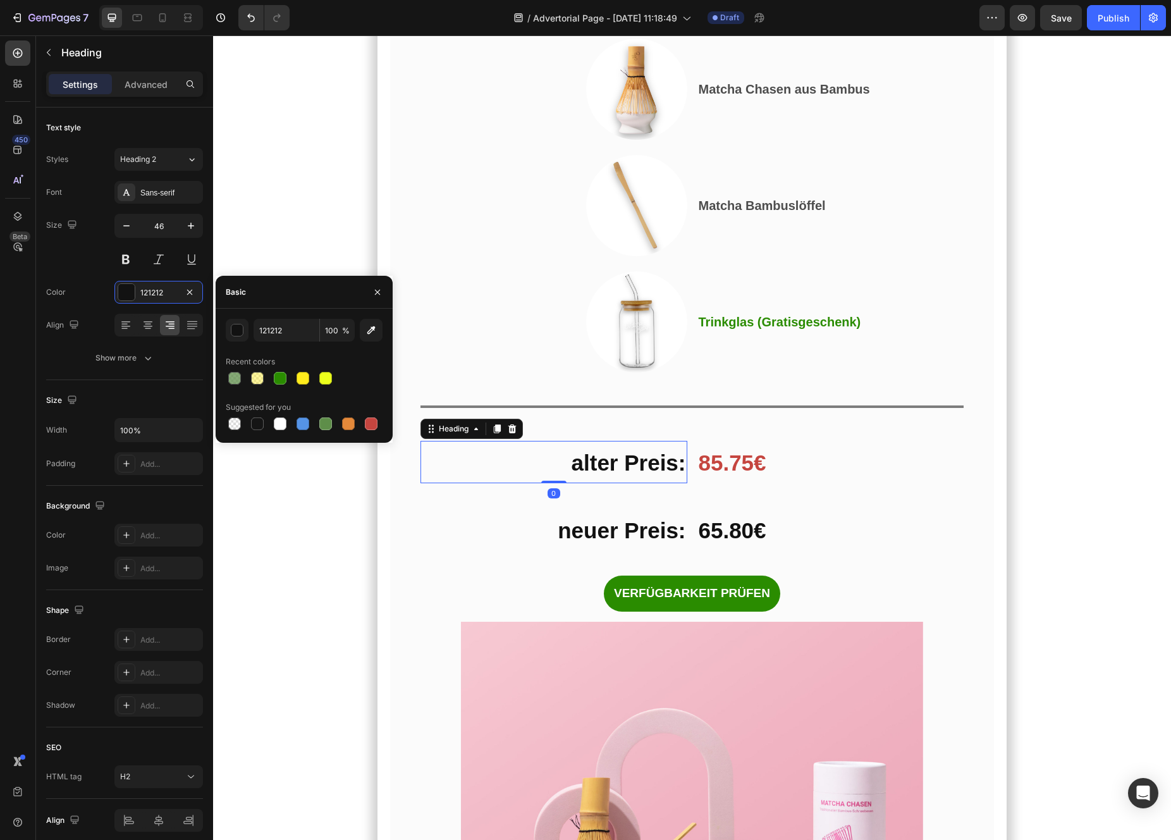
click at [380, 431] on div at bounding box center [304, 424] width 157 height 18
click at [374, 426] on div at bounding box center [371, 423] width 13 height 13
type input "C5453F"
click at [604, 543] on strong "neuer Preis:" at bounding box center [622, 530] width 128 height 25
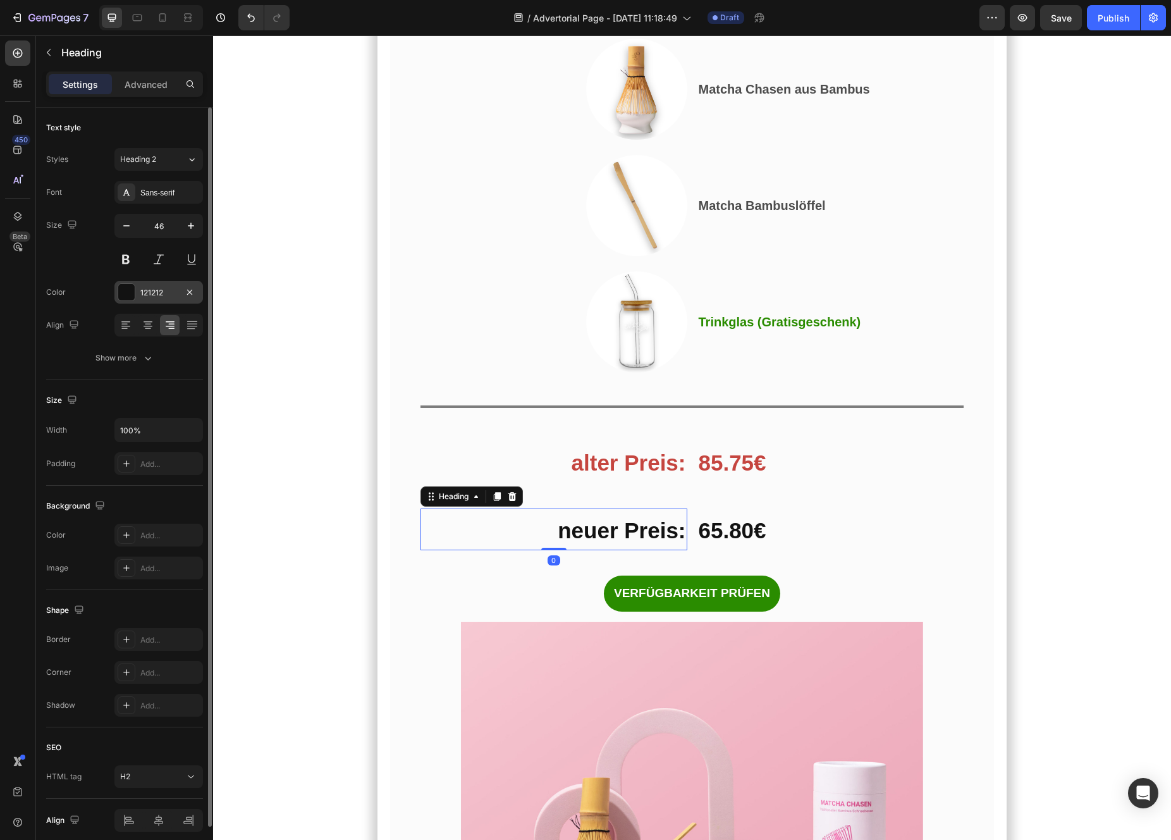
click at [147, 298] on div "121212" at bounding box center [158, 292] width 89 height 23
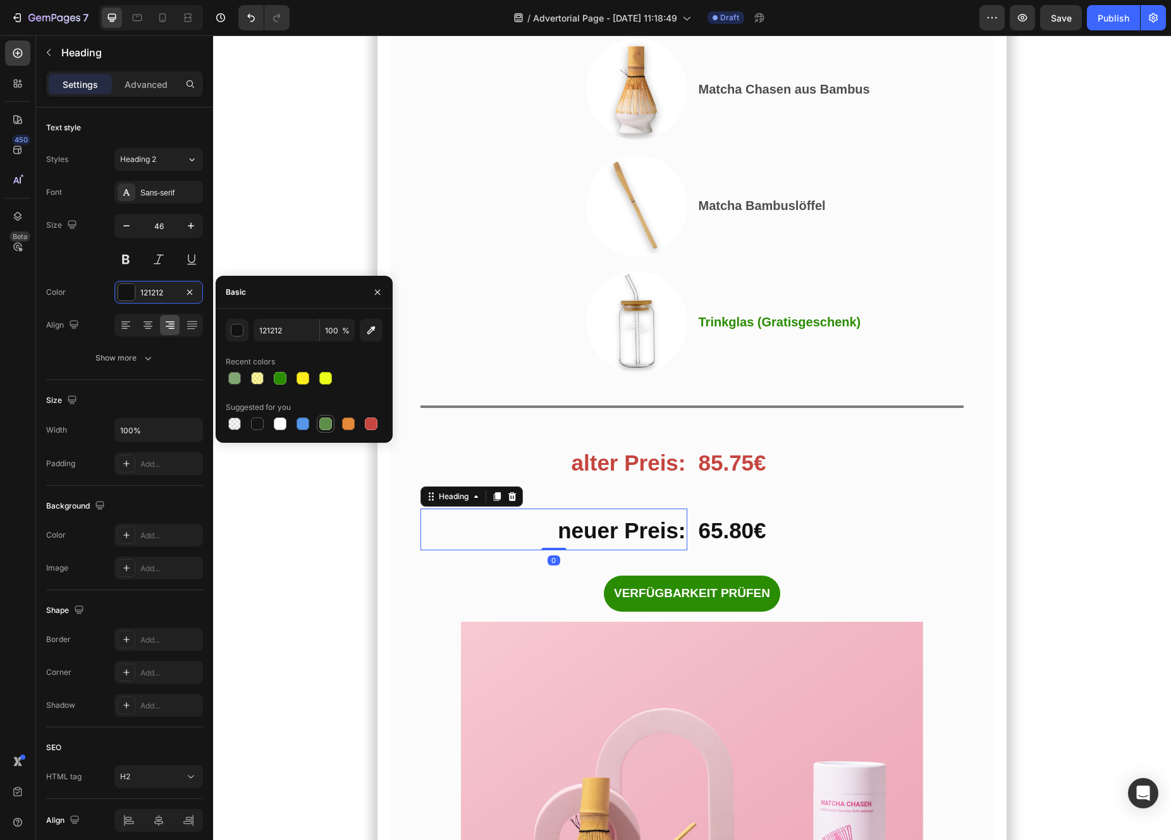
click at [322, 424] on div at bounding box center [325, 423] width 13 height 13
type input "5E8E49"
click at [714, 549] on p "⁠⁠⁠⁠⁠⁠⁠ 65.80€" at bounding box center [831, 530] width 264 height 40
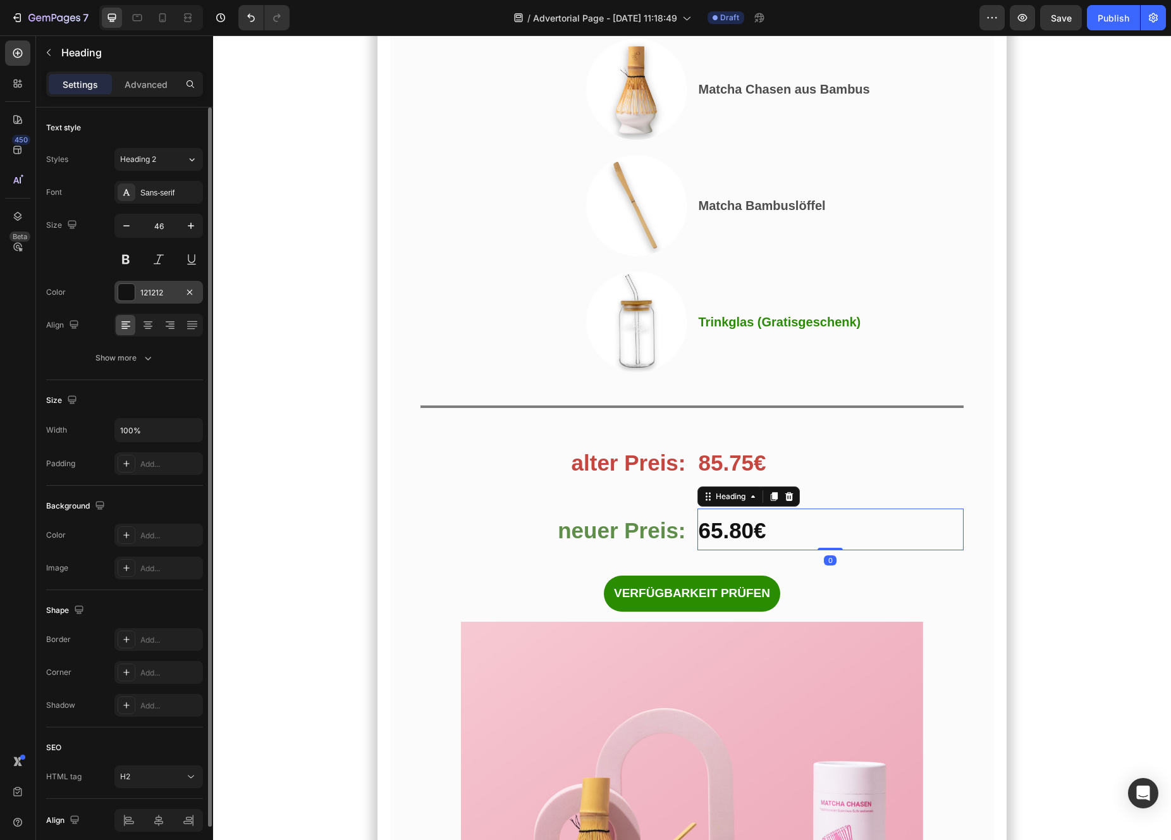
click at [138, 297] on div "121212" at bounding box center [158, 292] width 89 height 23
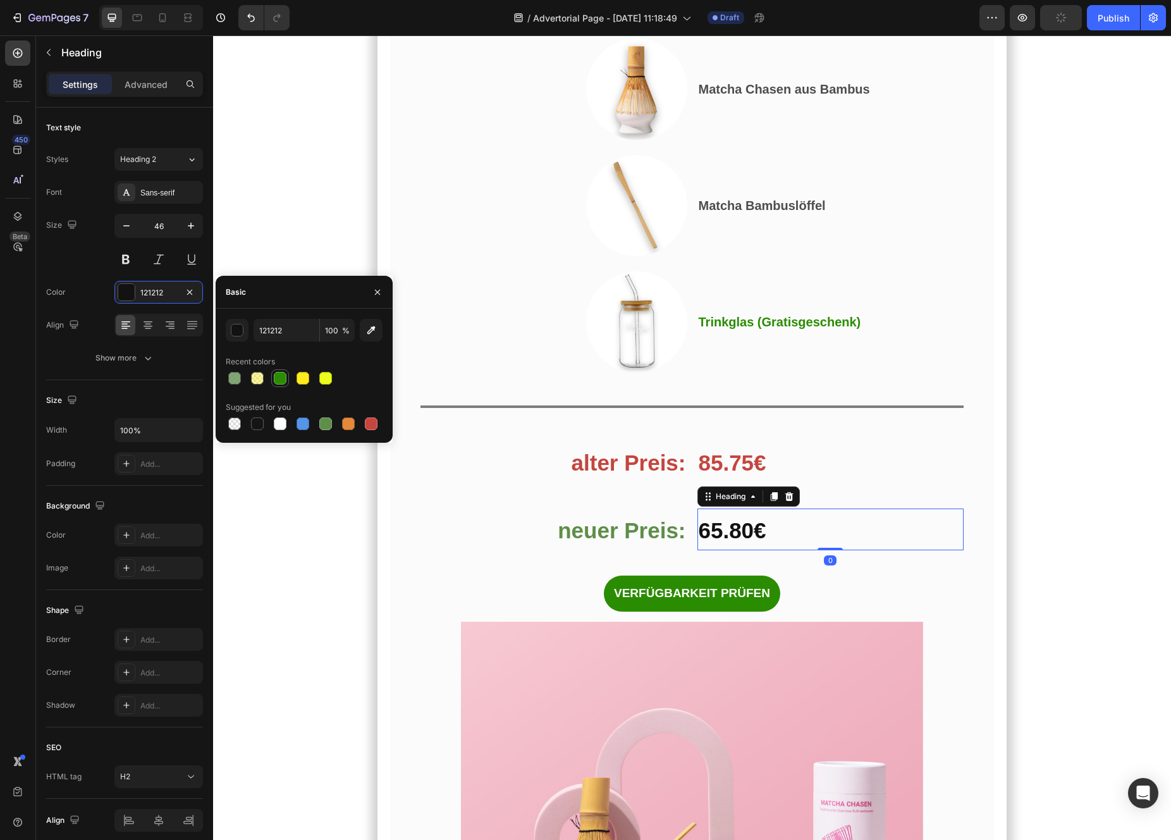
click at [278, 382] on div at bounding box center [280, 378] width 13 height 13
type input "2A8C00"
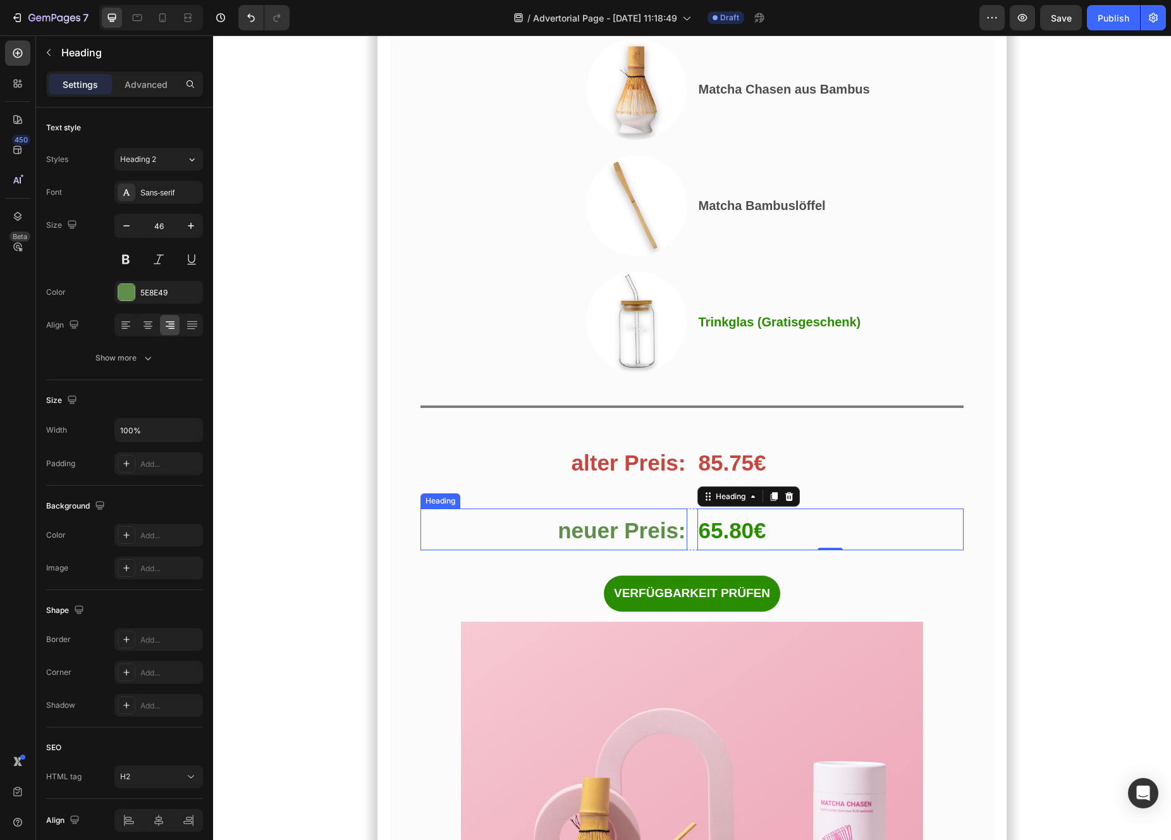
click at [586, 543] on strong "neuer Preis:" at bounding box center [622, 530] width 128 height 25
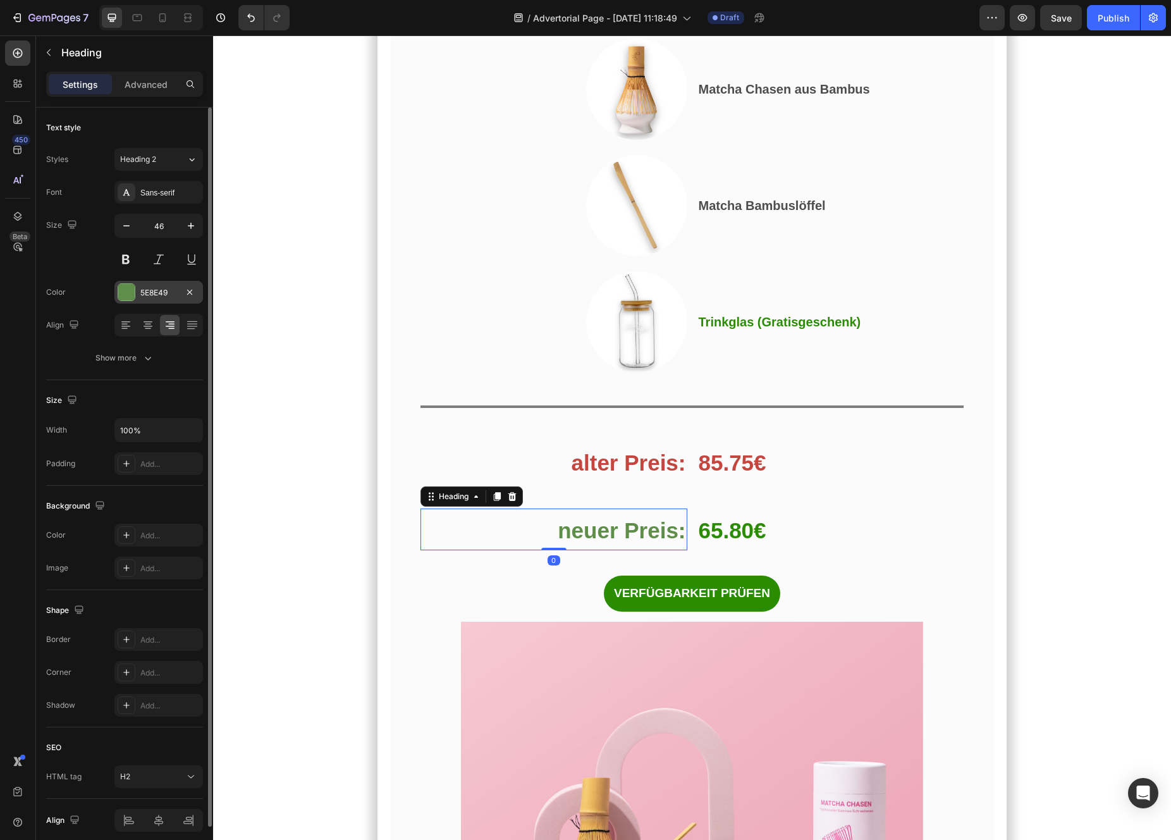
click at [142, 303] on div "Font Sans-serif Size 46 Color 5E8E49 Align Show more" at bounding box center [124, 275] width 157 height 188
click at [125, 297] on div at bounding box center [126, 292] width 16 height 16
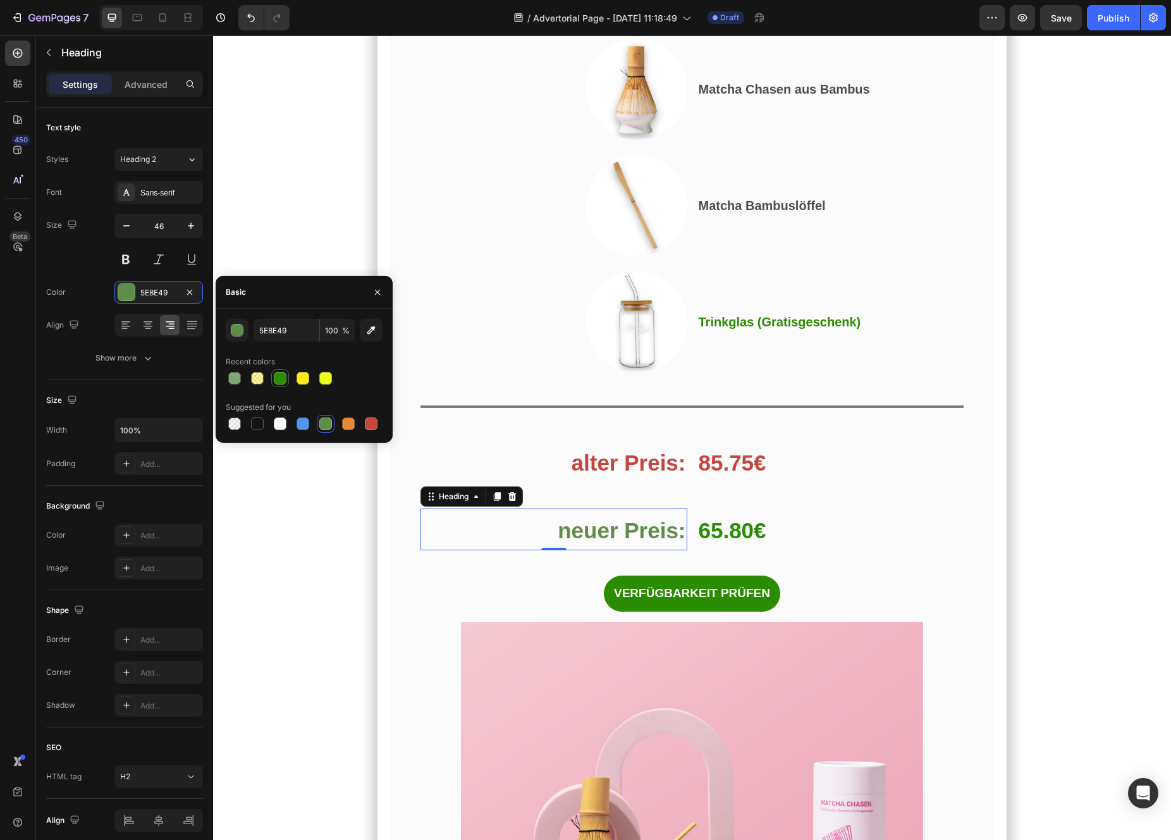
click at [279, 377] on div at bounding box center [280, 378] width 13 height 13
type input "2A8C00"
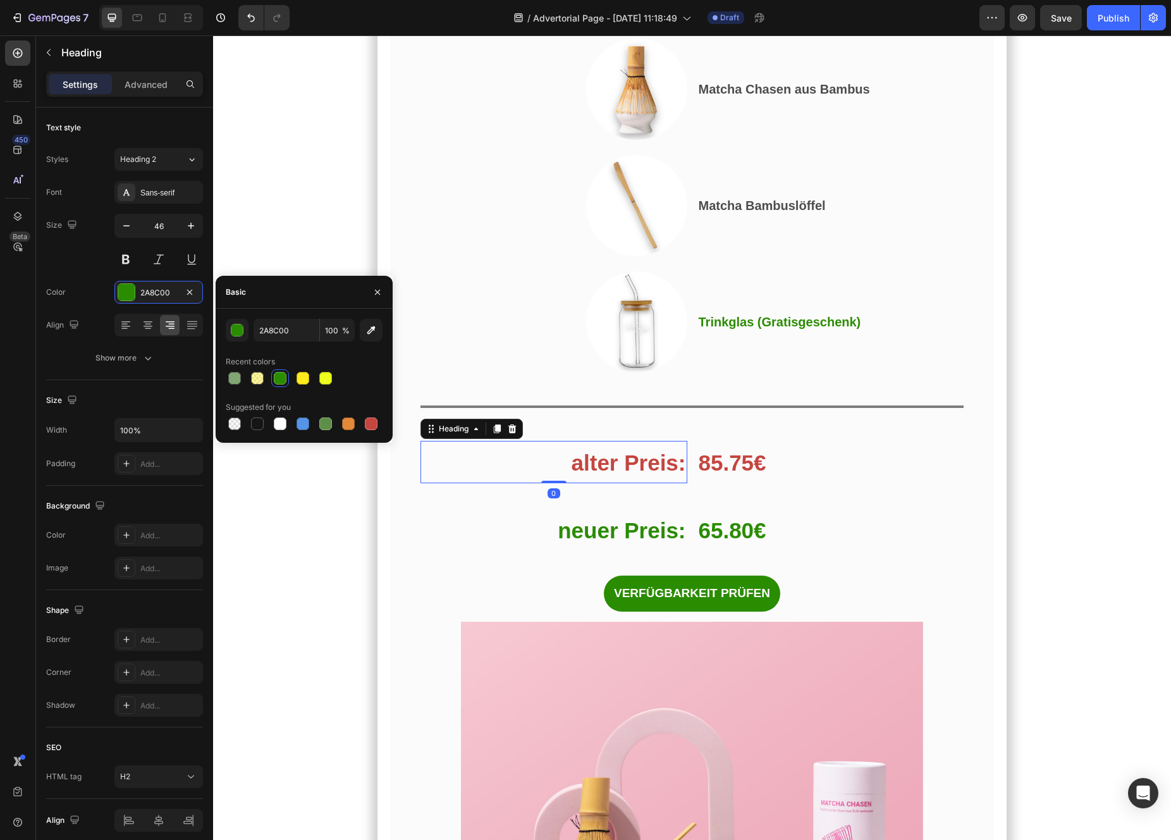
click at [635, 482] on p "⁠⁠⁠⁠⁠⁠⁠ alter Preis:" at bounding box center [554, 462] width 264 height 40
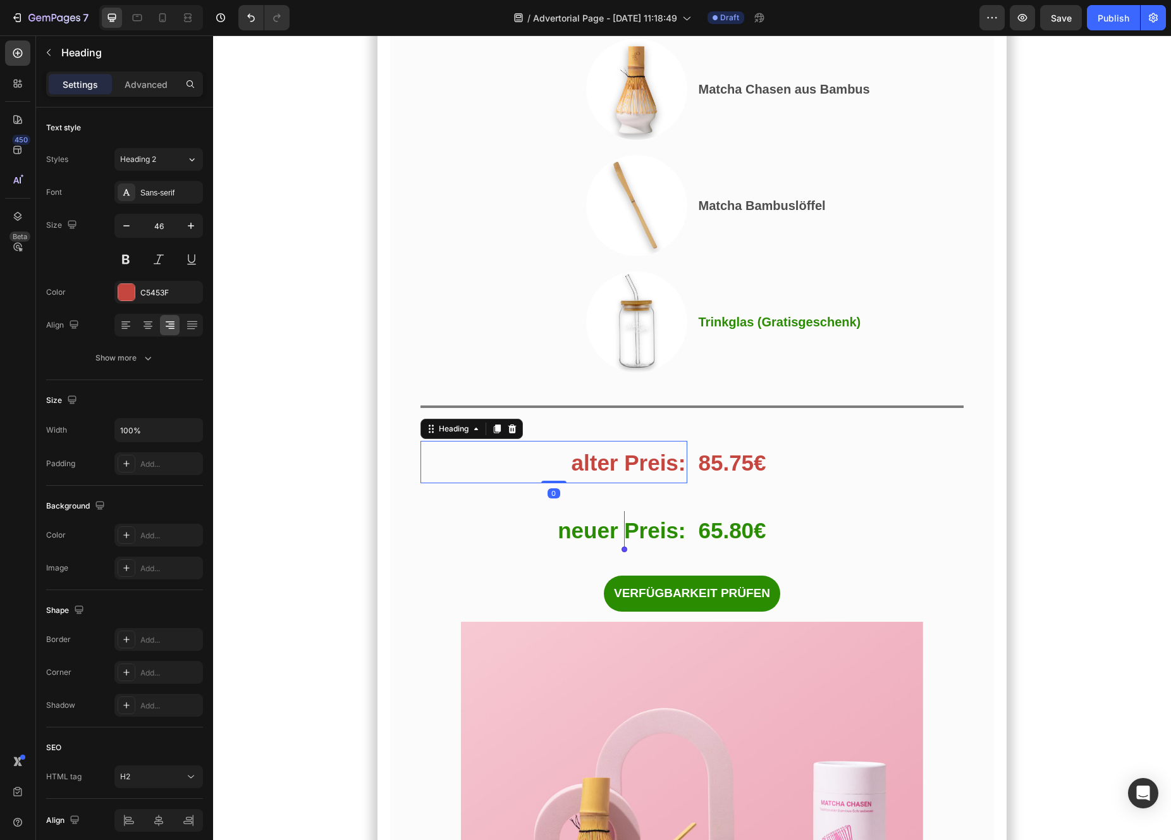
click at [615, 475] on strong "alter Preis:" at bounding box center [629, 462] width 114 height 25
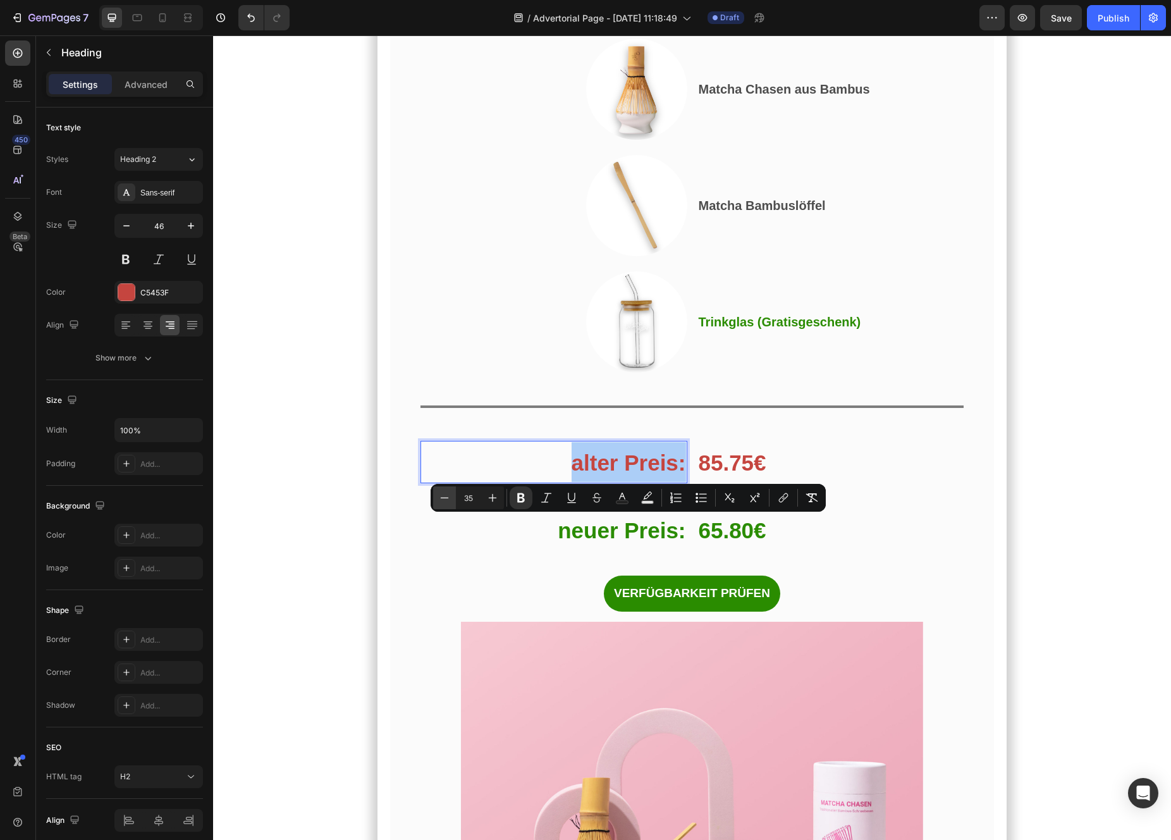
click at [445, 500] on icon "Editor contextual toolbar" at bounding box center [444, 497] width 13 height 13
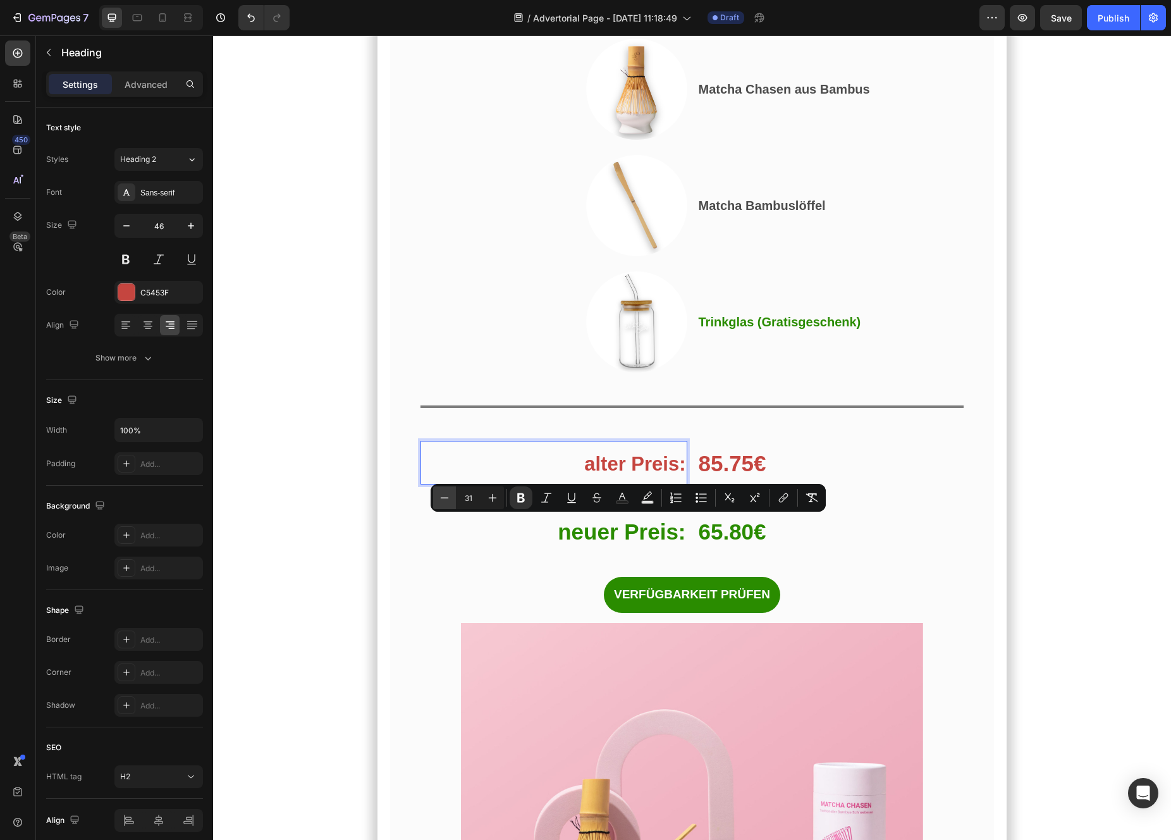
type input "30"
click at [748, 475] on strong "85.75€" at bounding box center [733, 463] width 68 height 25
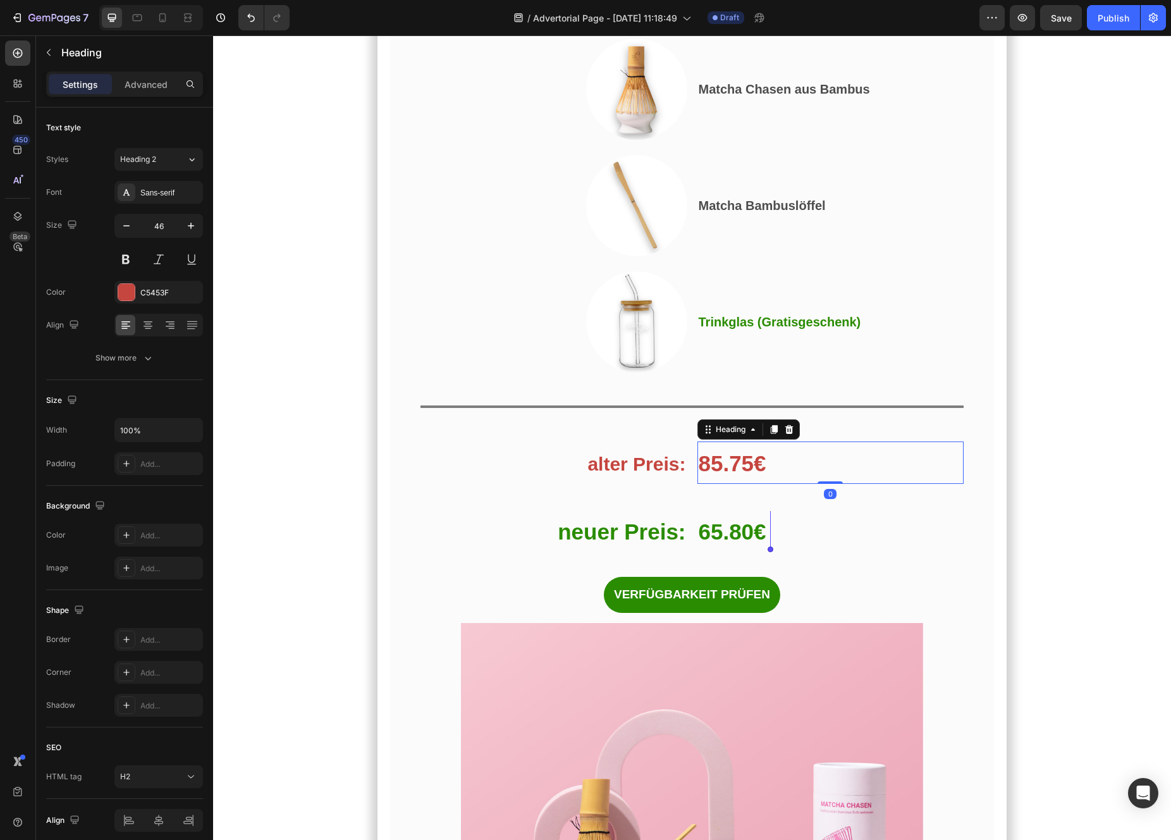
click at [748, 475] on strong "85.75€" at bounding box center [733, 463] width 68 height 25
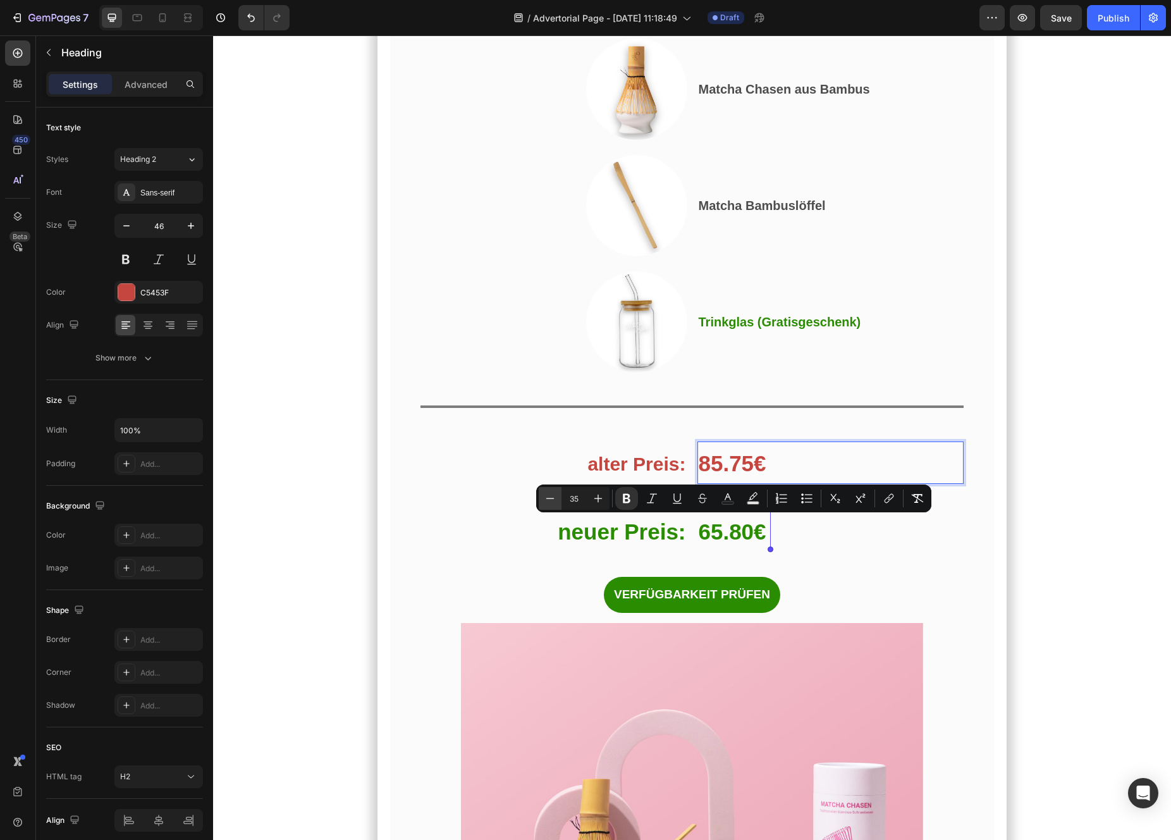
click at [552, 496] on icon "Editor contextual toolbar" at bounding box center [550, 498] width 13 height 13
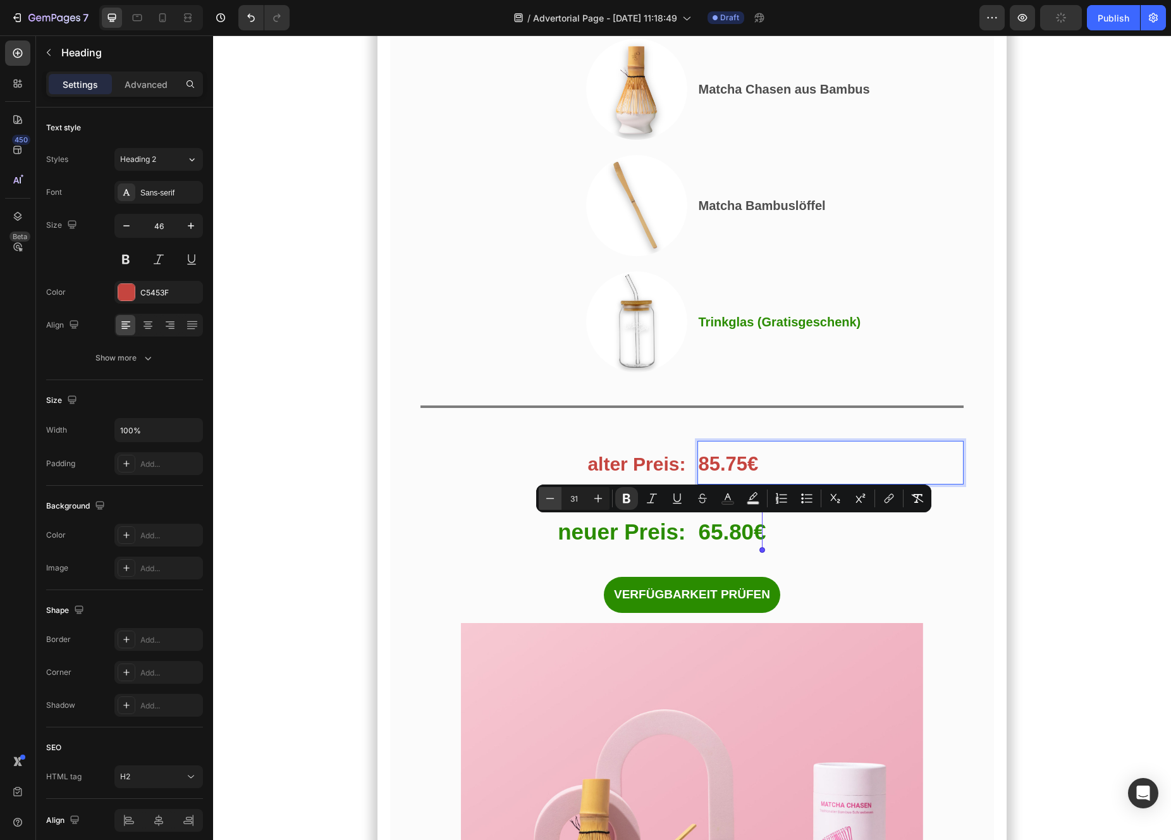
type input "30"
click at [575, 553] on div "Und das habe ich gerade entdeckt… Heading Das perfekte Angebot, um mit Matcha z…" at bounding box center [692, 121] width 544 height 981
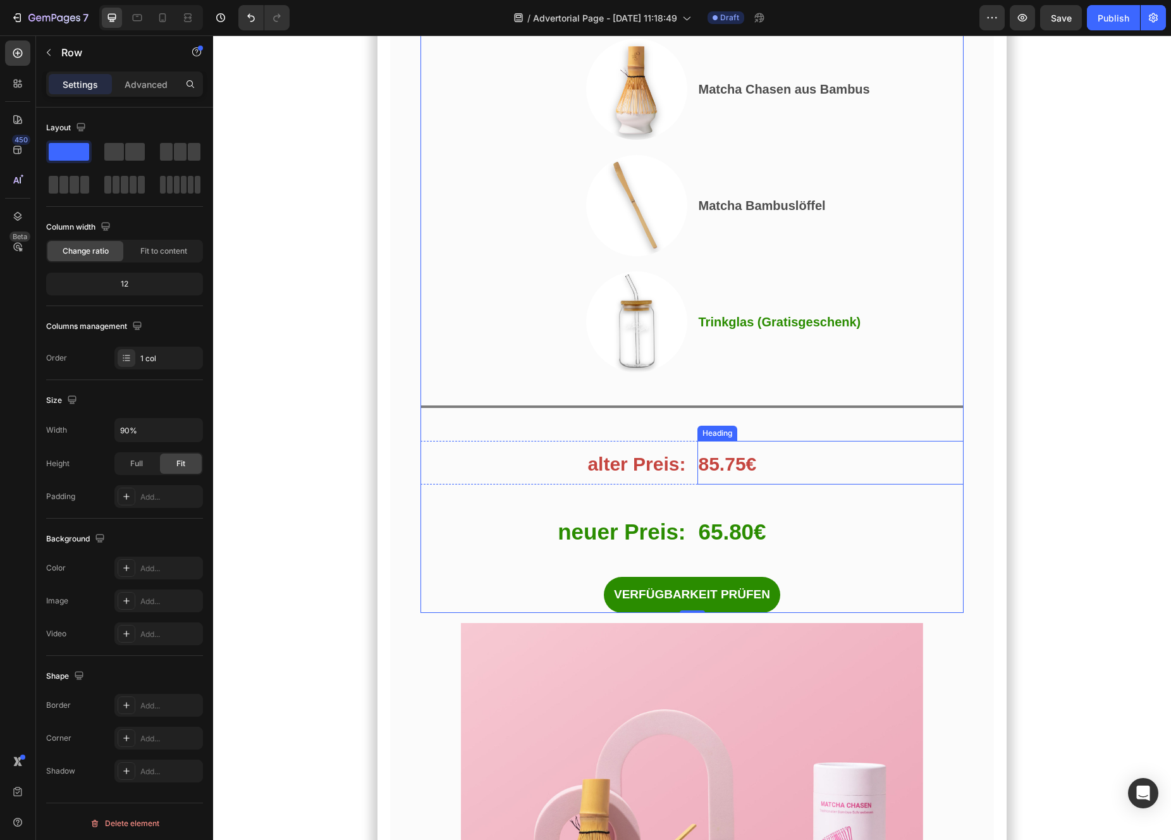
click at [784, 484] on h2 "⁠⁠⁠⁠⁠⁠⁠ 85.75€" at bounding box center [830, 463] width 267 height 44
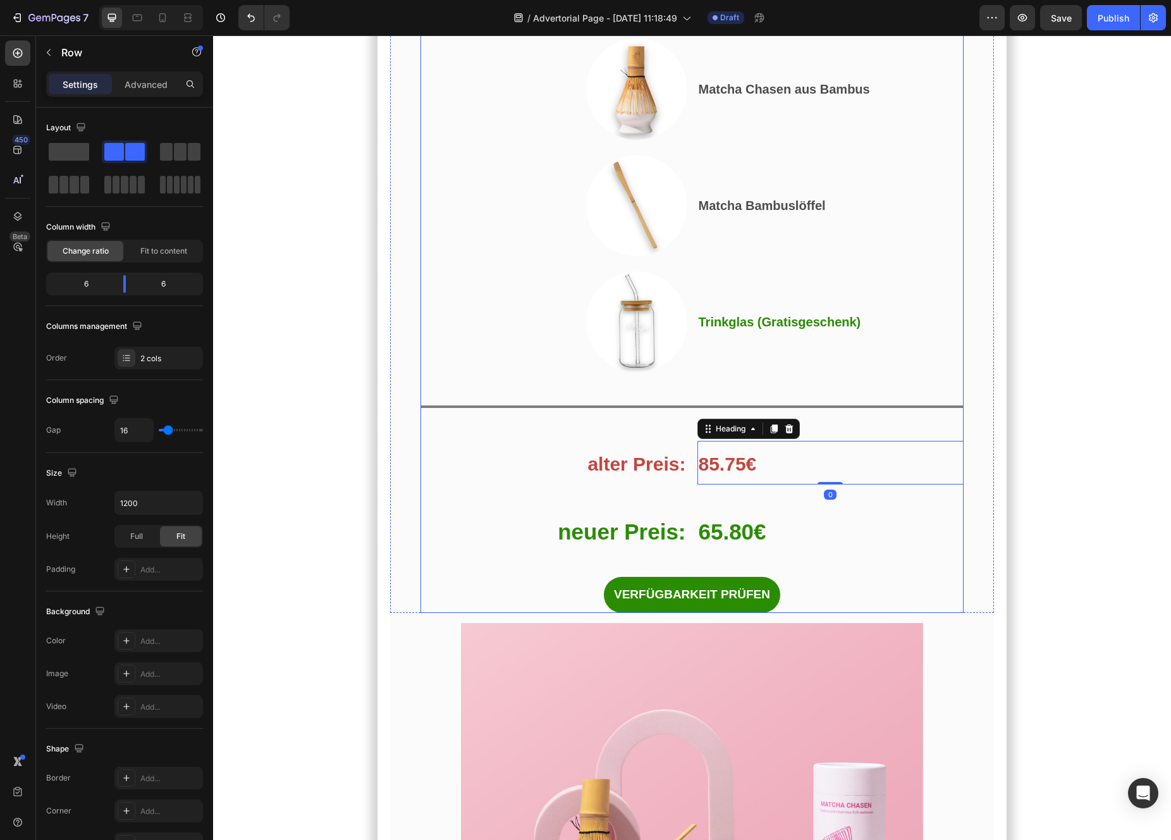
click at [689, 484] on div "⁠⁠⁠⁠⁠⁠⁠ alter Preis: Heading ⁠⁠⁠⁠⁠⁠⁠ 85.75€ Heading 0 Row" at bounding box center [692, 463] width 544 height 44
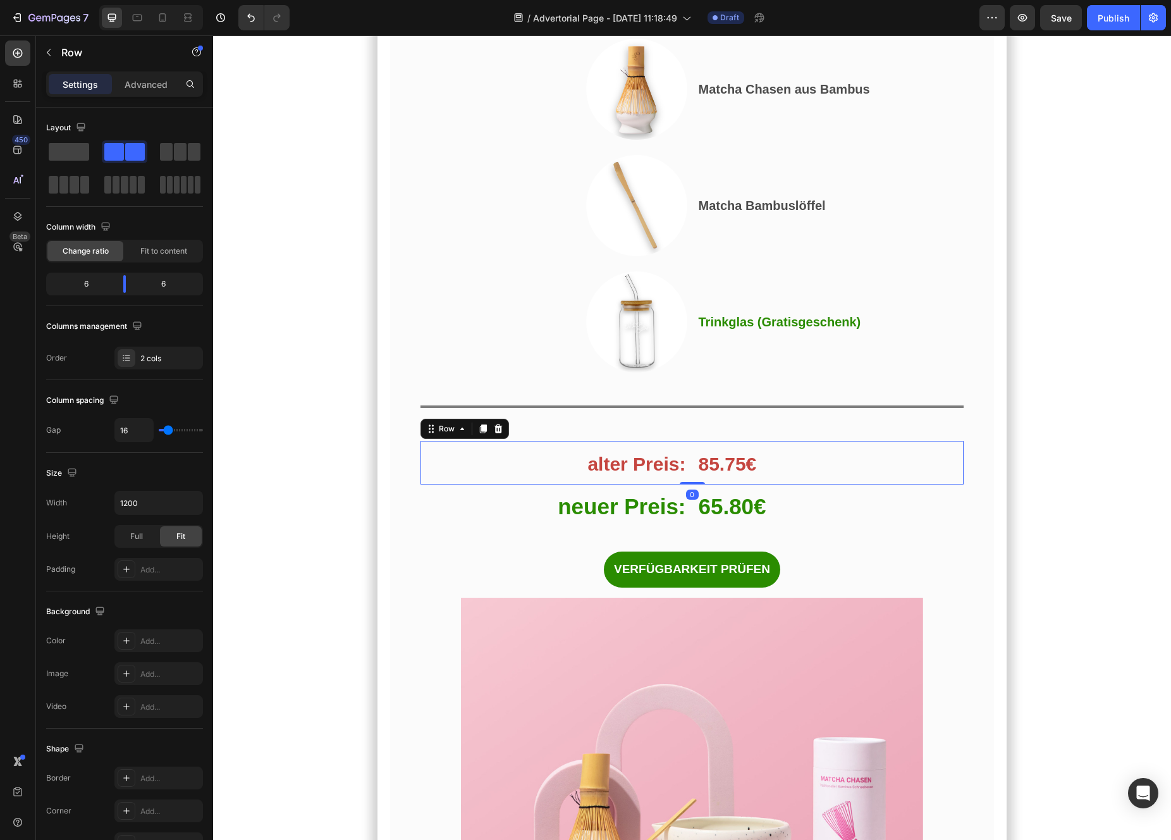
drag, startPoint x: 701, startPoint y: 574, endPoint x: 701, endPoint y: 532, distance: 41.7
click at [701, 484] on div "⁠⁠⁠⁠⁠⁠⁠ alter Preis: Heading ⁠⁠⁠⁠⁠⁠⁠ 85.75€ Heading Row 0" at bounding box center [692, 463] width 544 height 44
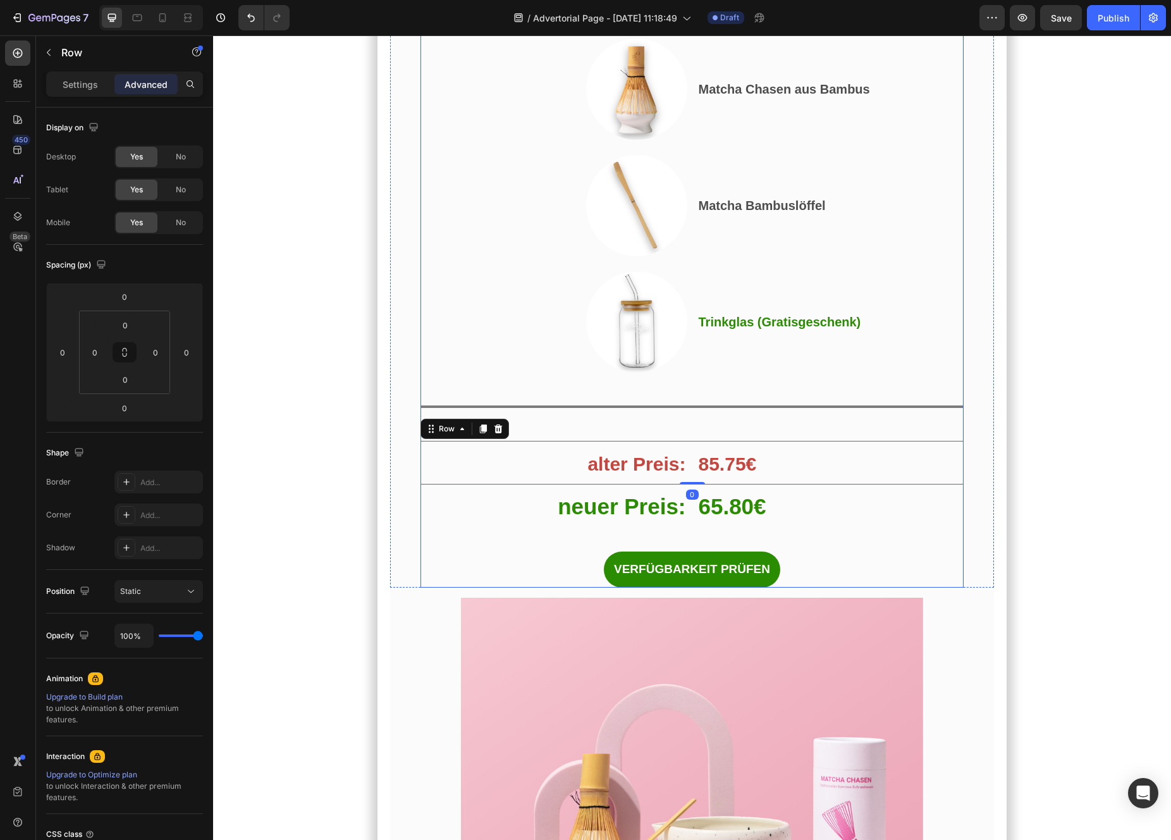
click at [694, 484] on div "Und das habe ich gerade entdeckt… Heading Das perfekte Angebot, um mit Matcha z…" at bounding box center [692, 109] width 544 height 956
click at [692, 408] on div at bounding box center [692, 406] width 544 height 3
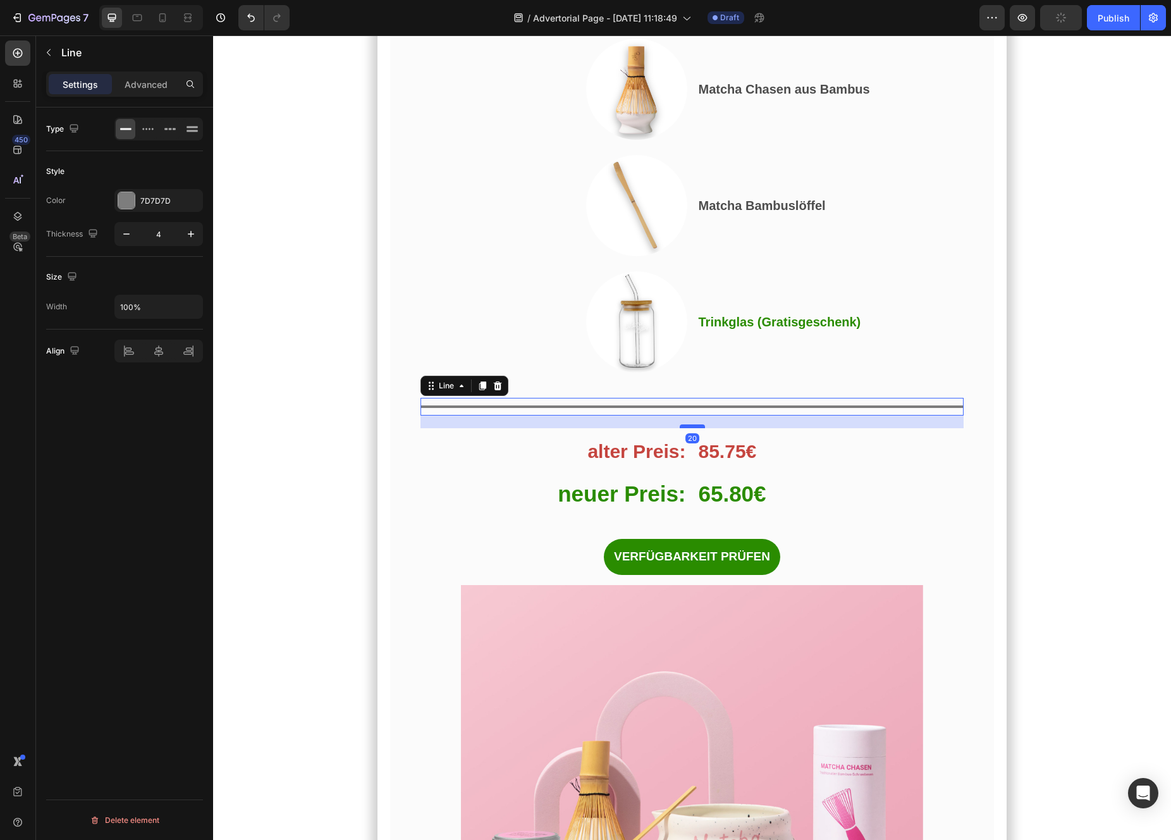
drag, startPoint x: 692, startPoint y: 506, endPoint x: 692, endPoint y: 494, distance: 12.6
click at [692, 428] on div at bounding box center [692, 426] width 25 height 4
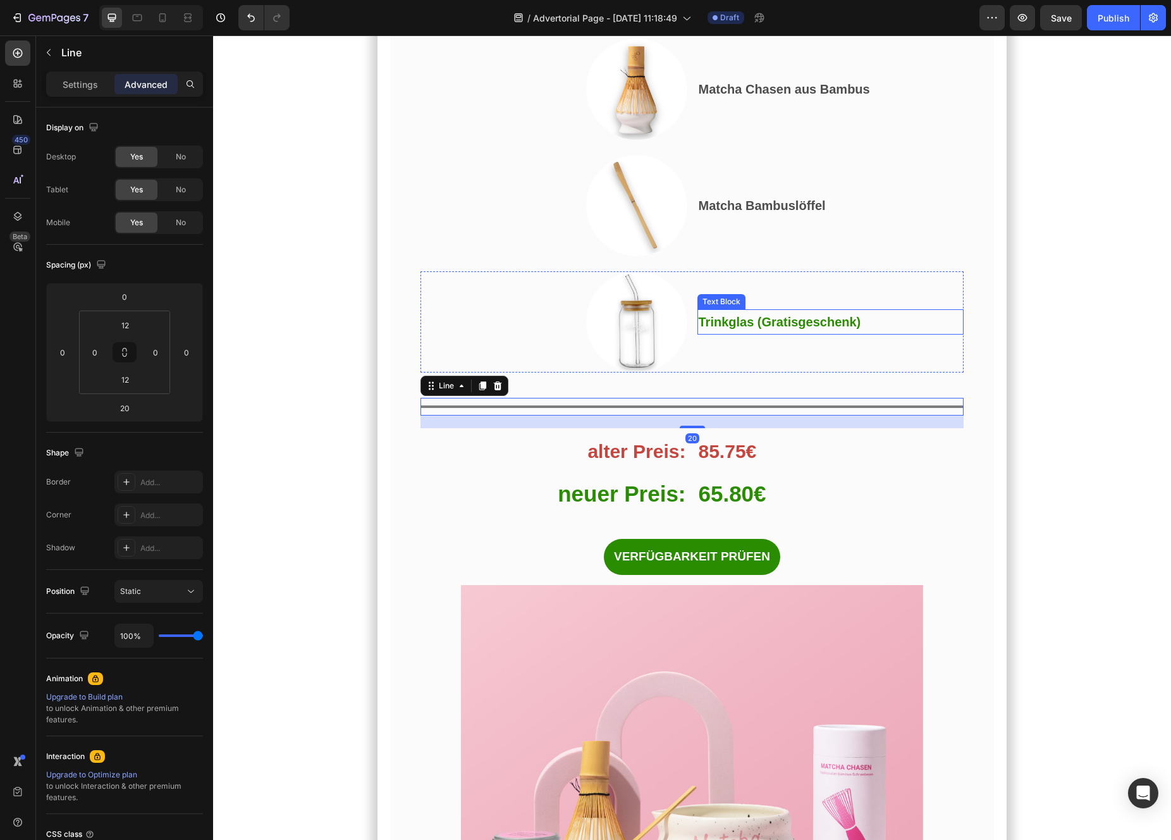
click at [697, 334] on div "Trinkglas (Gratisgeschenk)" at bounding box center [830, 321] width 267 height 25
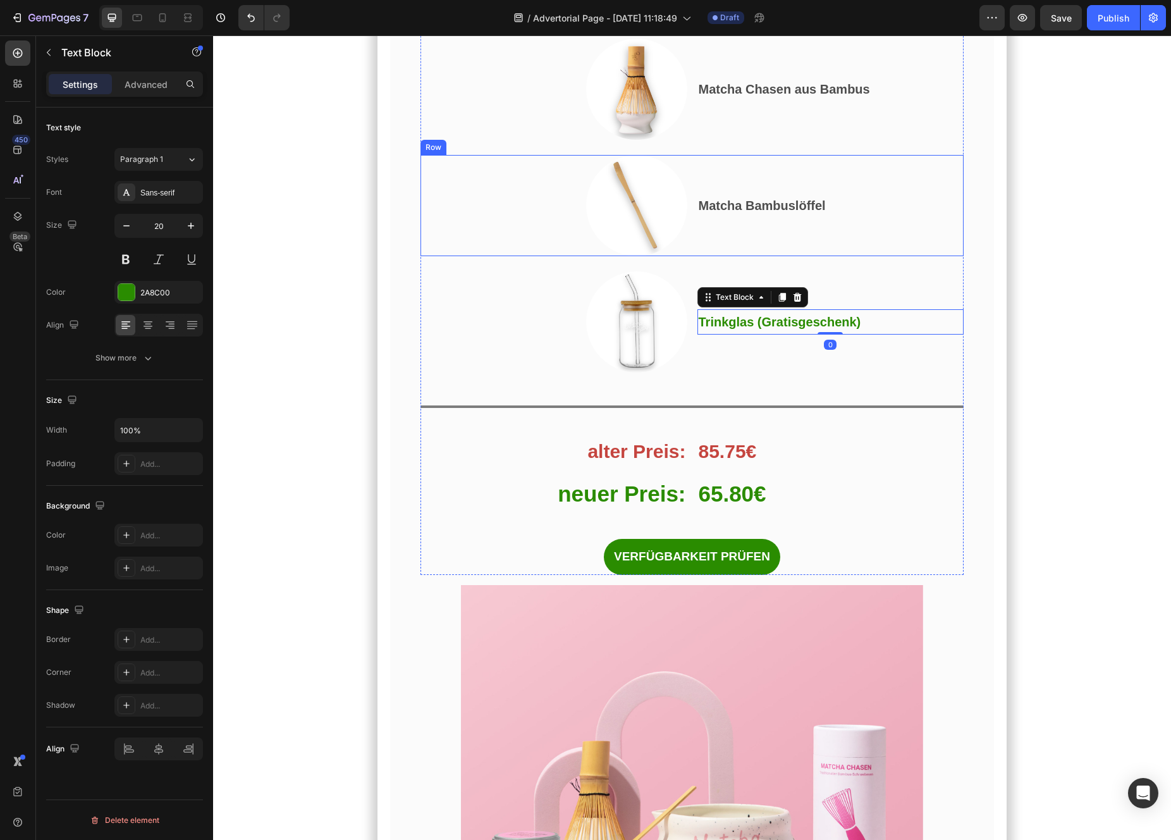
click at [696, 256] on div "Image Matcha Bambuslöffel Text Block Row" at bounding box center [692, 205] width 544 height 101
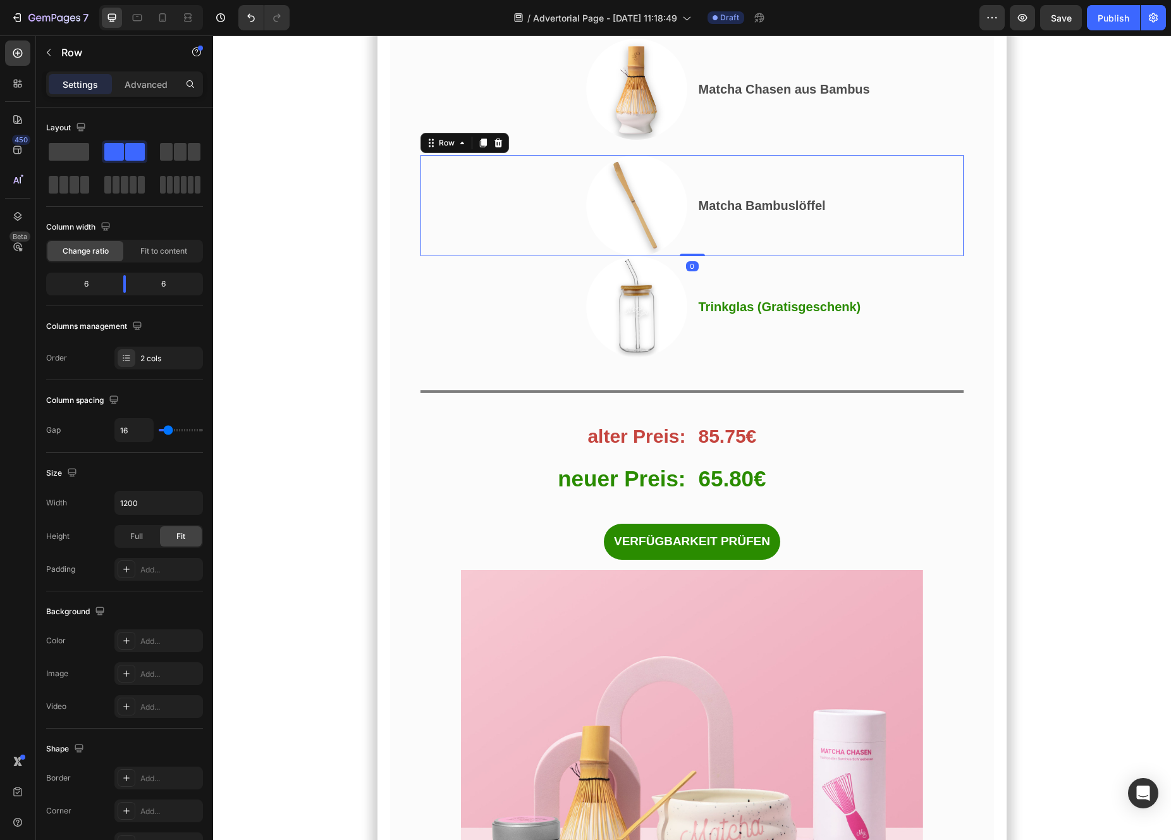
drag, startPoint x: 695, startPoint y: 335, endPoint x: 695, endPoint y: 295, distance: 40.5
click at [695, 256] on div "Image Matcha Bambuslöffel Text Block Row 0" at bounding box center [692, 205] width 544 height 101
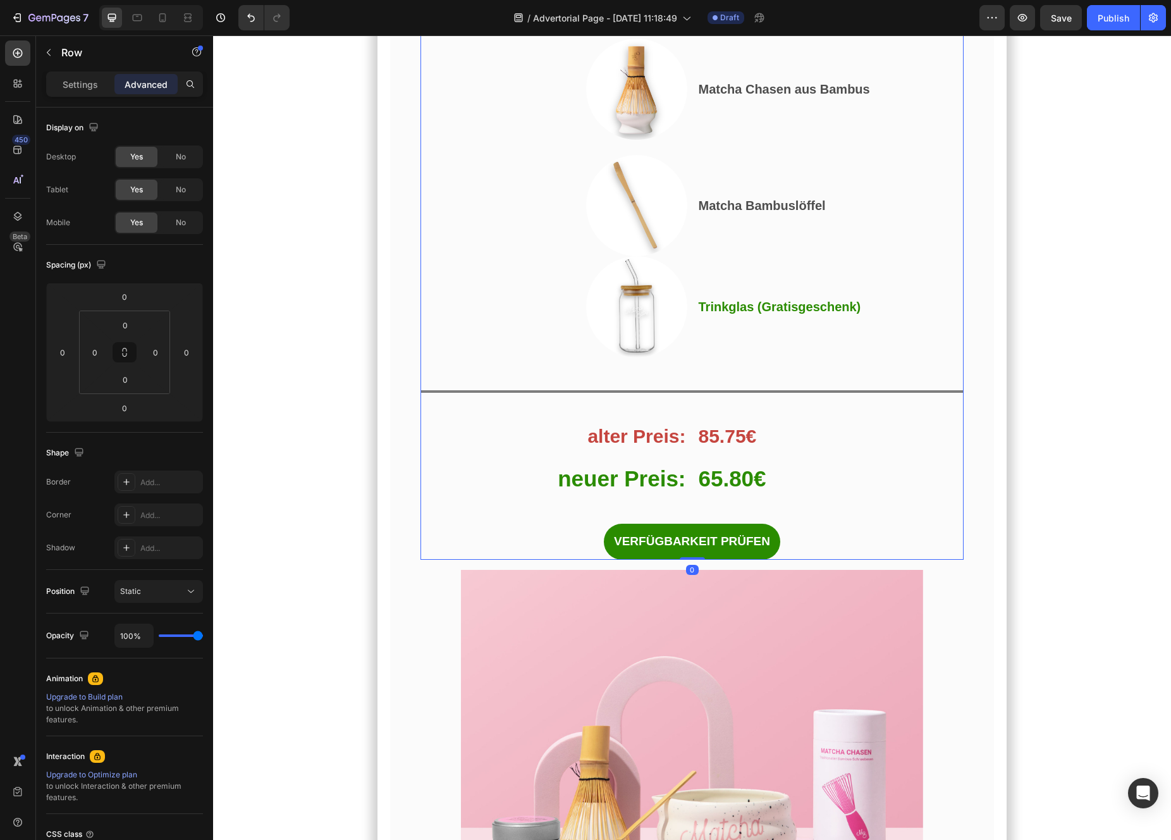
click at [699, 209] on div "Und das habe ich gerade entdeckt… Heading Das perfekte Angebot, um mit Matcha z…" at bounding box center [692, 95] width 544 height 928
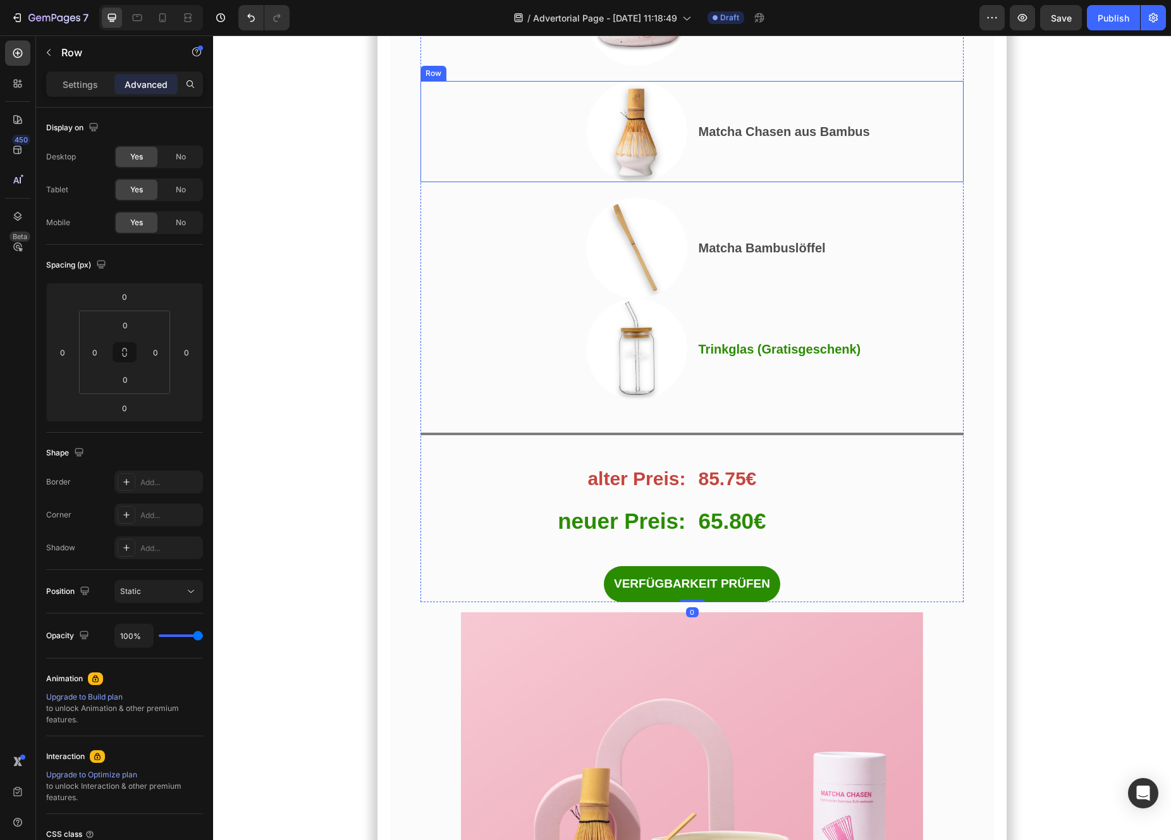
scroll to position [6546, 0]
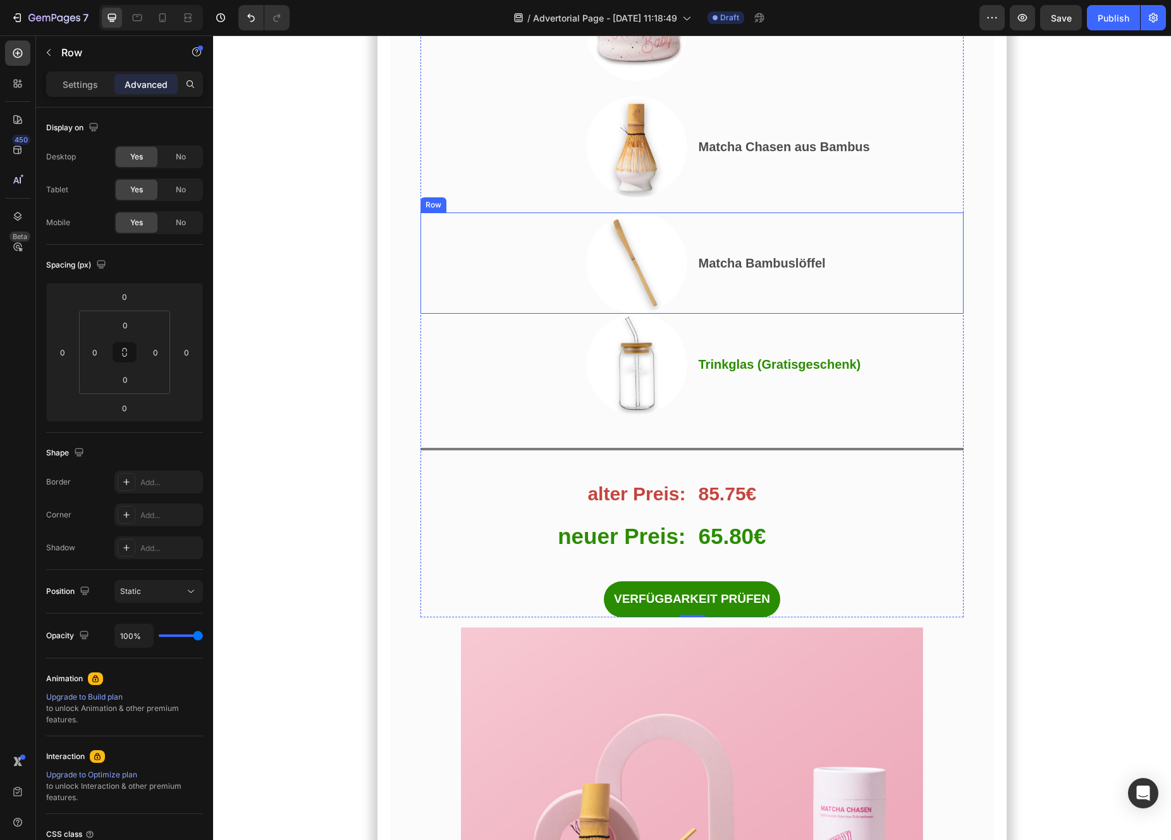
click at [697, 314] on div "Matcha Bambuslöffel Text Block" at bounding box center [830, 262] width 267 height 101
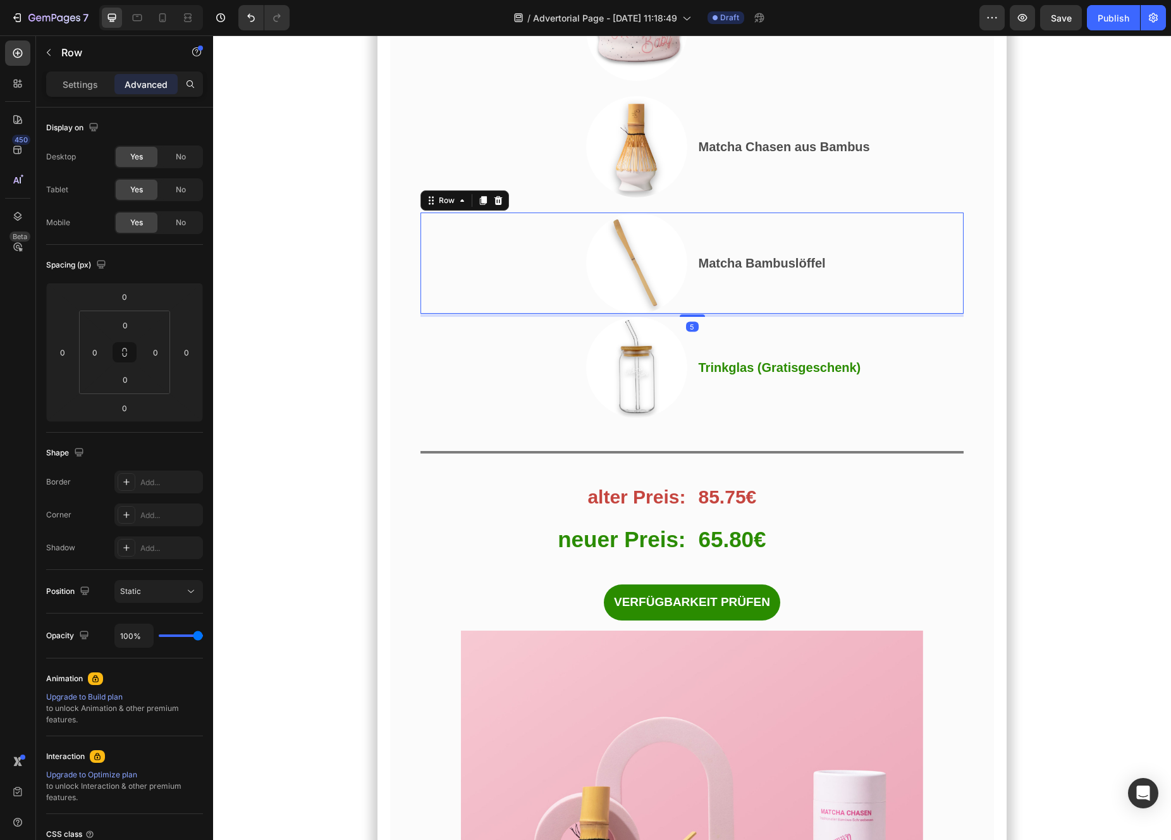
click at [701, 383] on div "Und das habe ich gerade entdeckt… Heading Das perfekte Angebot, um mit Matcha z…" at bounding box center [692, 154] width 544 height 931
type input "5"
click at [701, 197] on div "Matcha Chasen aus Bambus Text Block" at bounding box center [830, 146] width 267 height 101
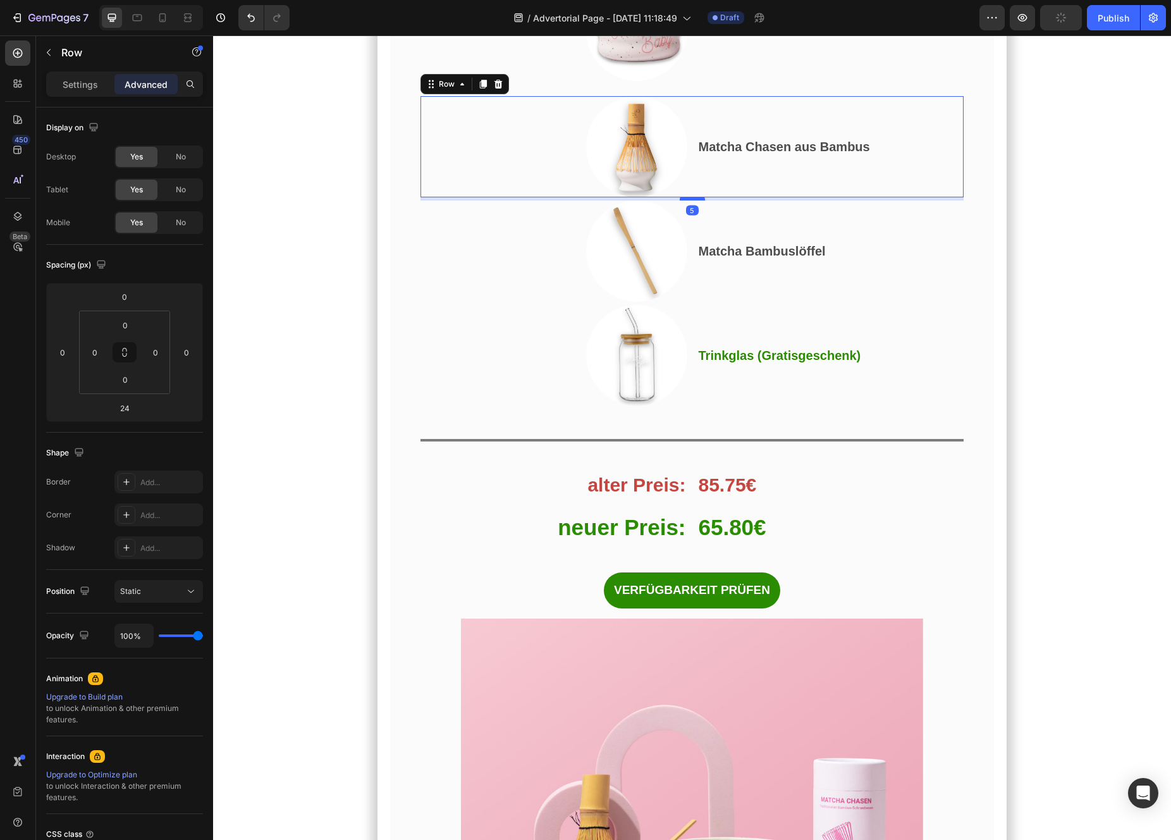
drag, startPoint x: 697, startPoint y: 278, endPoint x: 697, endPoint y: 266, distance: 12.0
click at [697, 200] on div at bounding box center [692, 199] width 25 height 4
type input "5"
click at [692, 150] on div "Und das habe ich gerade entdeckt… Heading Das perfekte Angebot, um mit Matcha z…" at bounding box center [692, 148] width 544 height 919
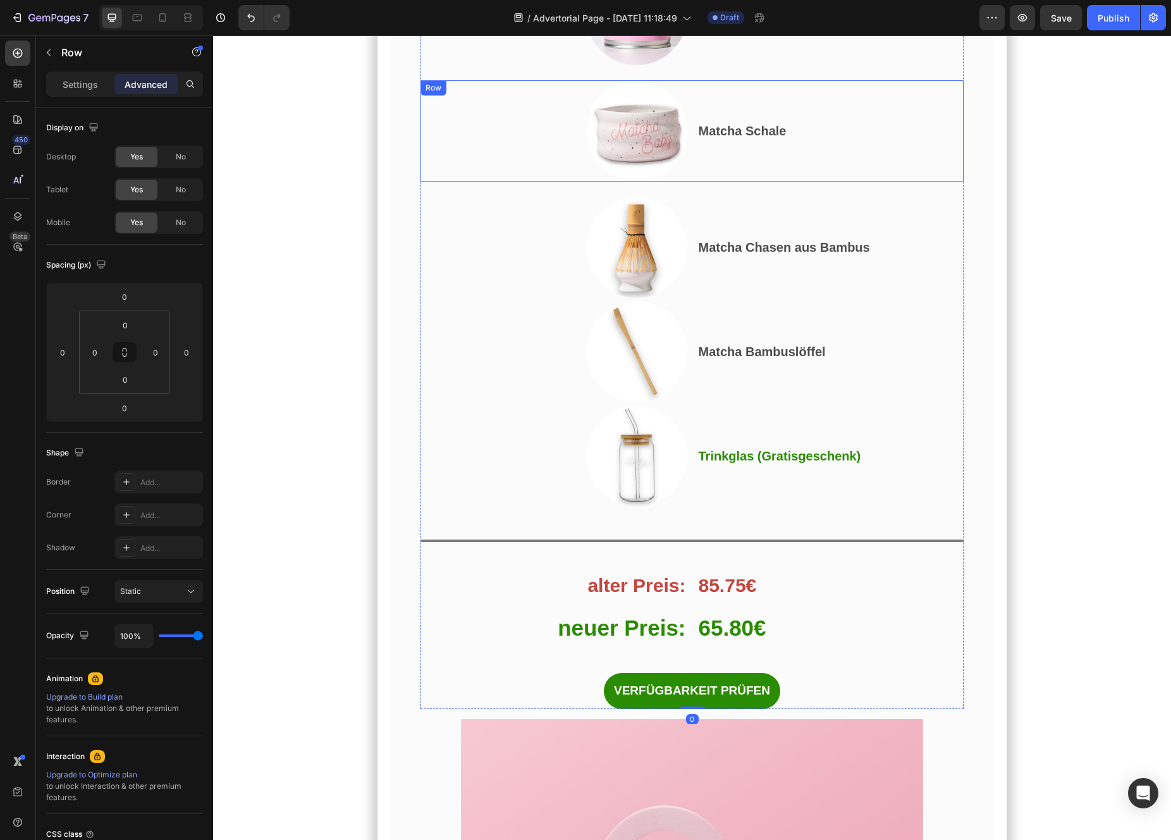
scroll to position [6396, 0]
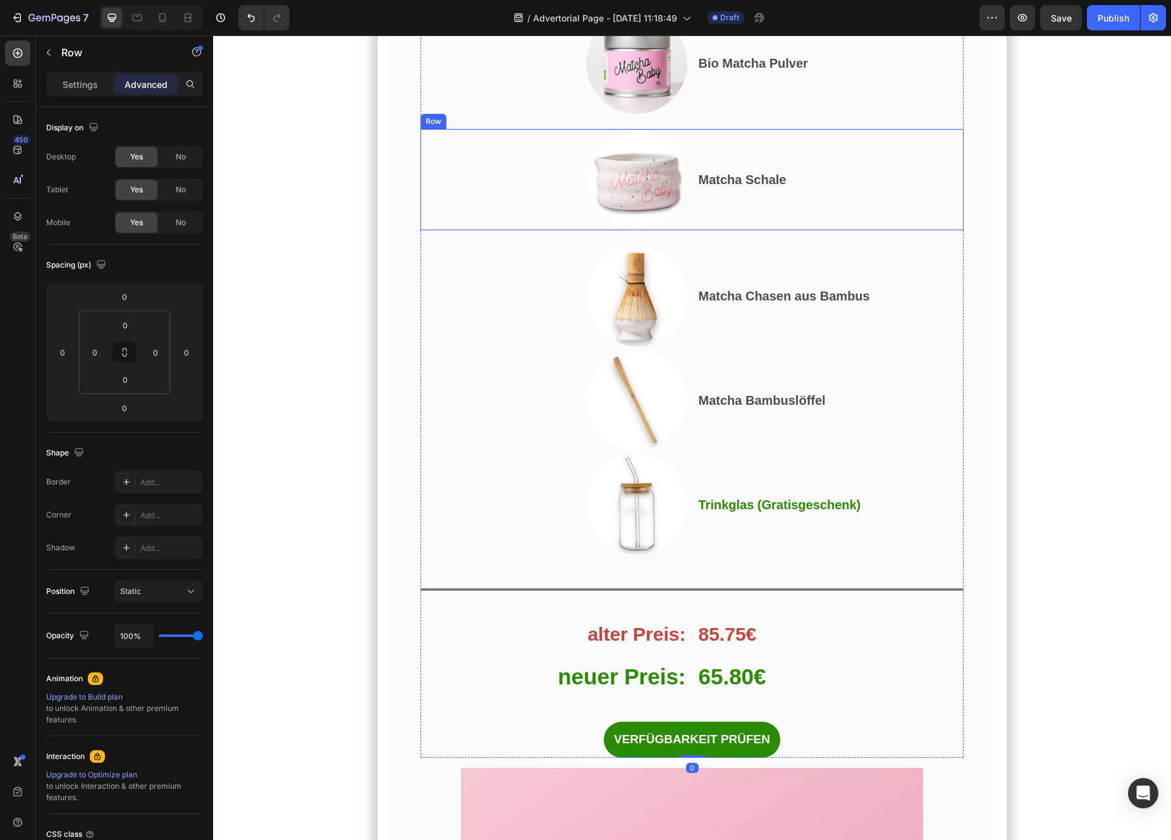
click at [694, 230] on div "Image Matcha Schale Text Block Row" at bounding box center [692, 179] width 544 height 101
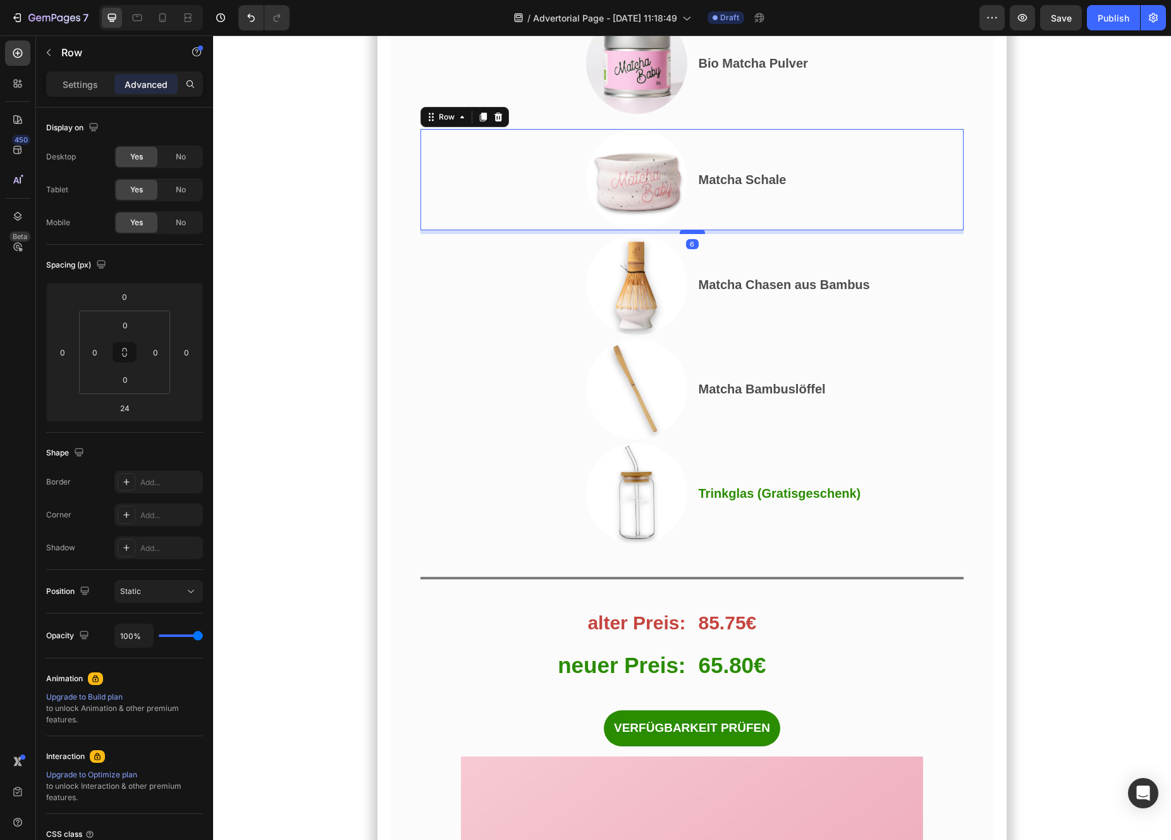
drag, startPoint x: 695, startPoint y: 311, endPoint x: 695, endPoint y: 300, distance: 11.4
click at [695, 234] on div at bounding box center [692, 232] width 25 height 4
type input "6"
click at [695, 233] on div at bounding box center [692, 232] width 25 height 4
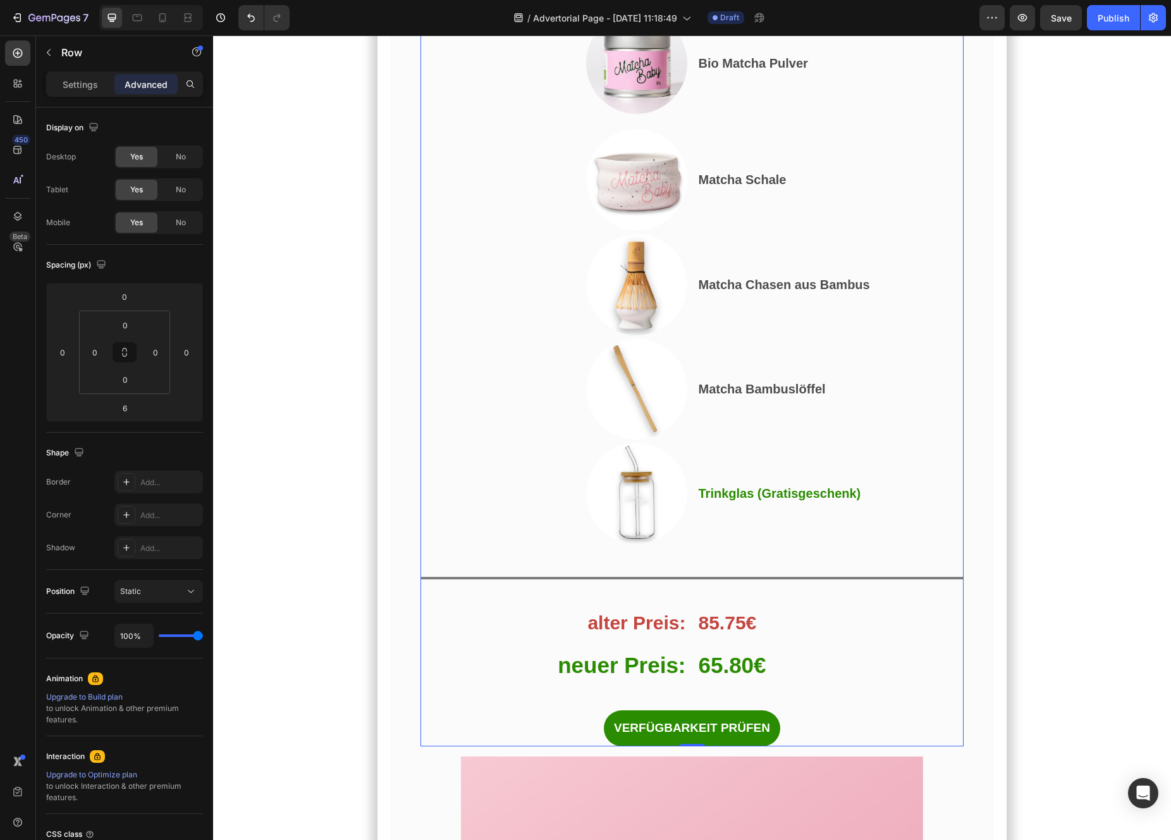
click at [699, 187] on div "Und das habe ich gerade entdeckt… Heading Das perfekte Angebot, um mit Matcha z…" at bounding box center [692, 292] width 544 height 908
click at [695, 114] on div "Image Bio Matcha Pulver Text Block Row" at bounding box center [692, 63] width 544 height 101
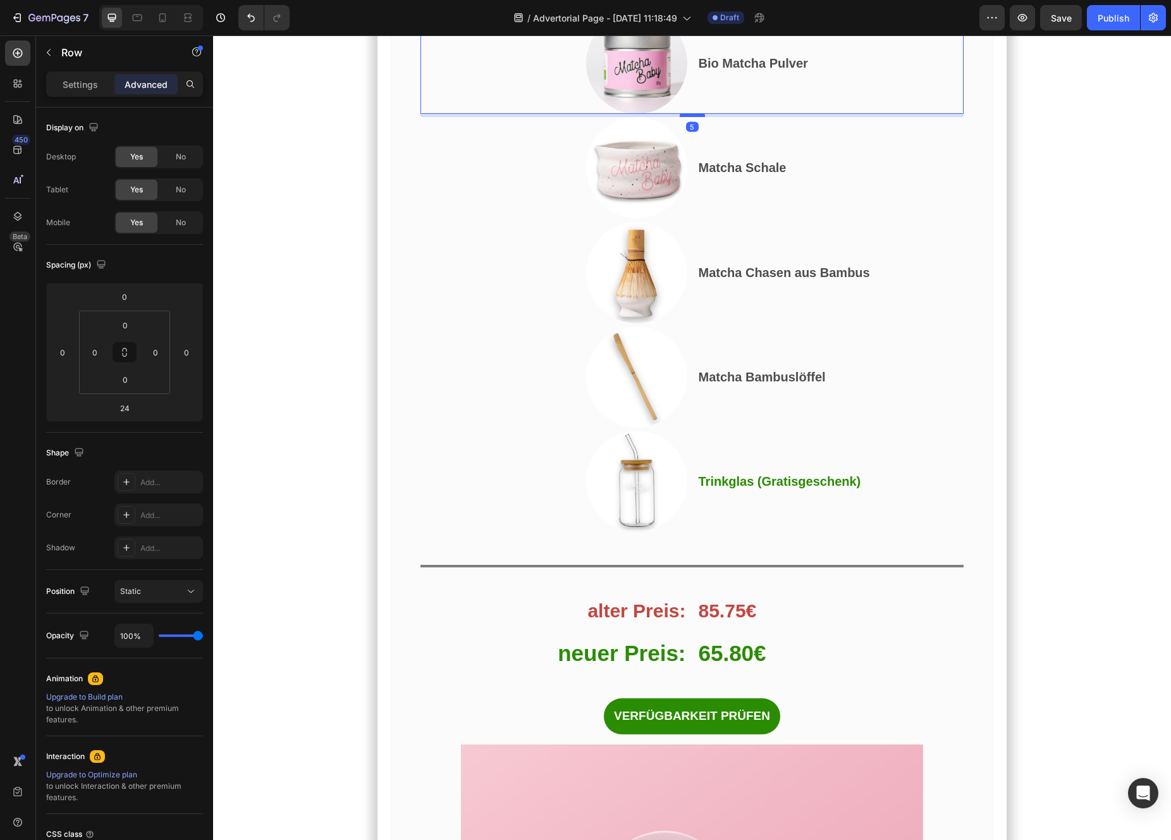
drag, startPoint x: 695, startPoint y: 193, endPoint x: 694, endPoint y: 181, distance: 11.4
click at [694, 117] on div at bounding box center [692, 115] width 25 height 4
type input "5"
click at [527, 304] on div at bounding box center [553, 272] width 267 height 101
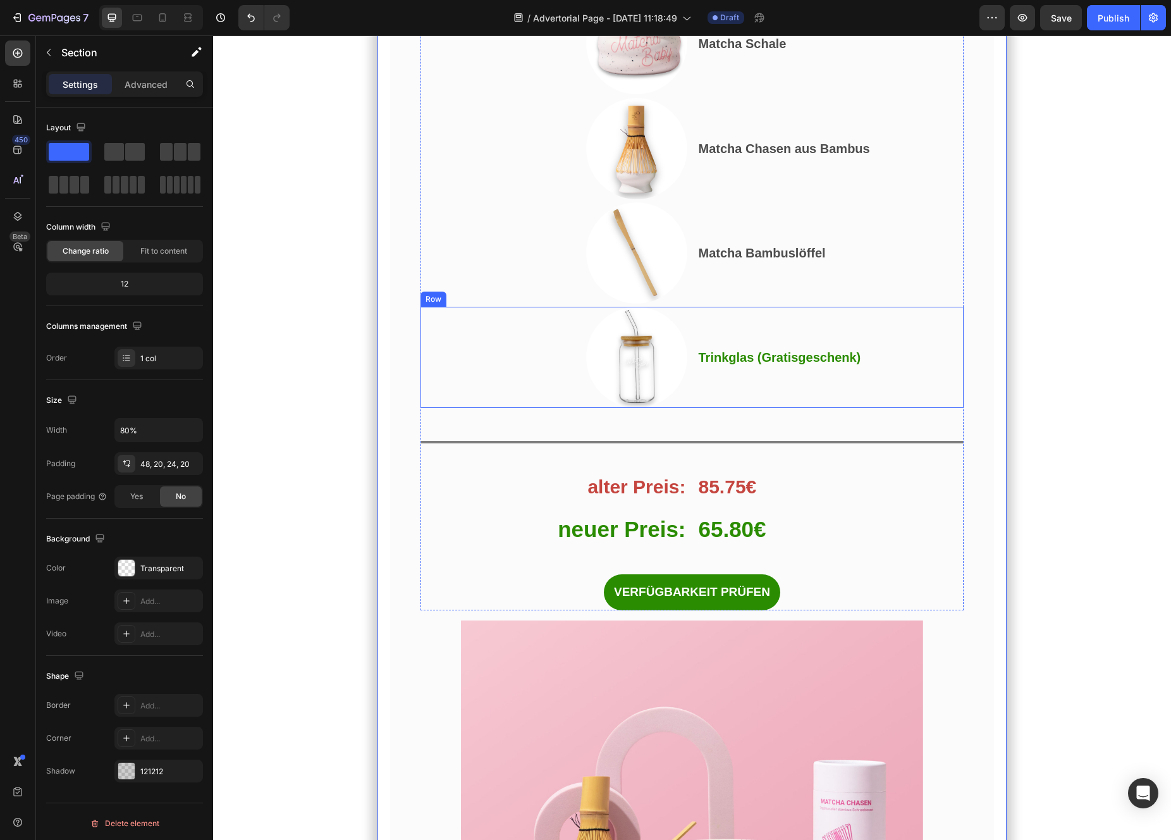
scroll to position [6485, 0]
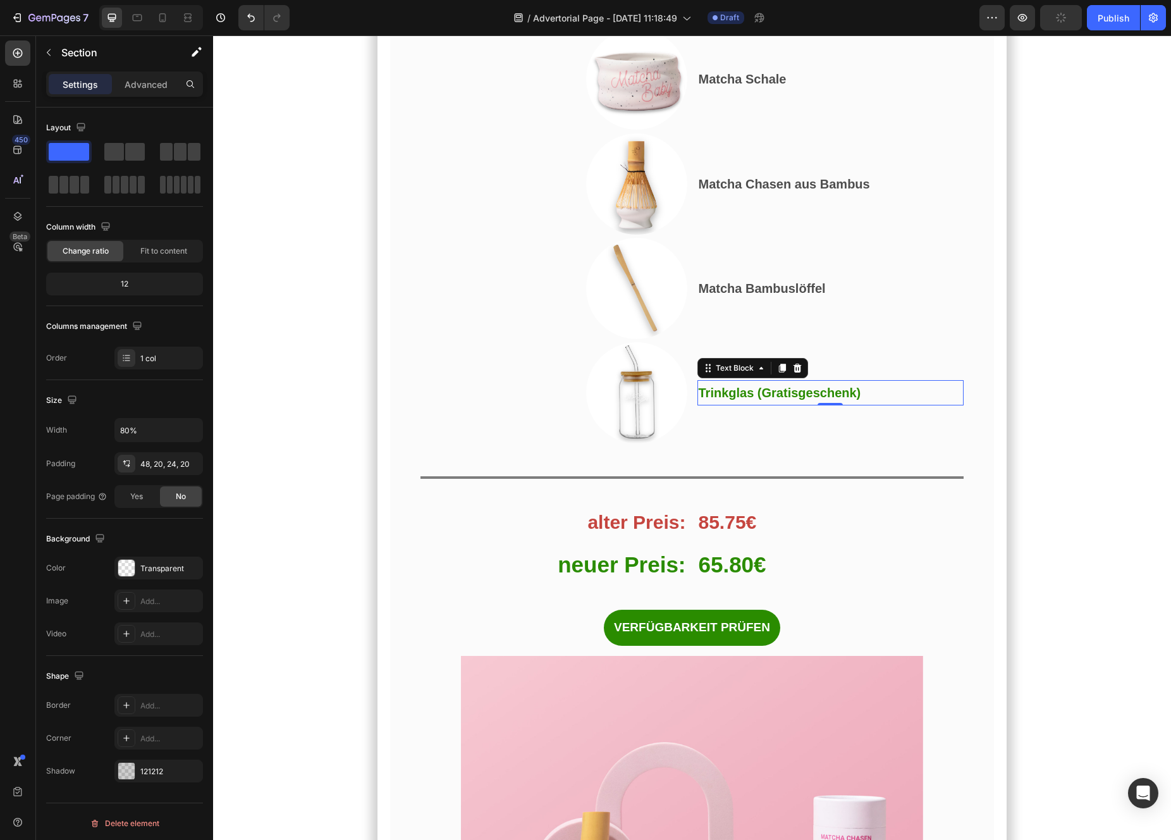
click at [806, 404] on p "Trinkglas (Gratisgeschenk)" at bounding box center [831, 392] width 264 height 23
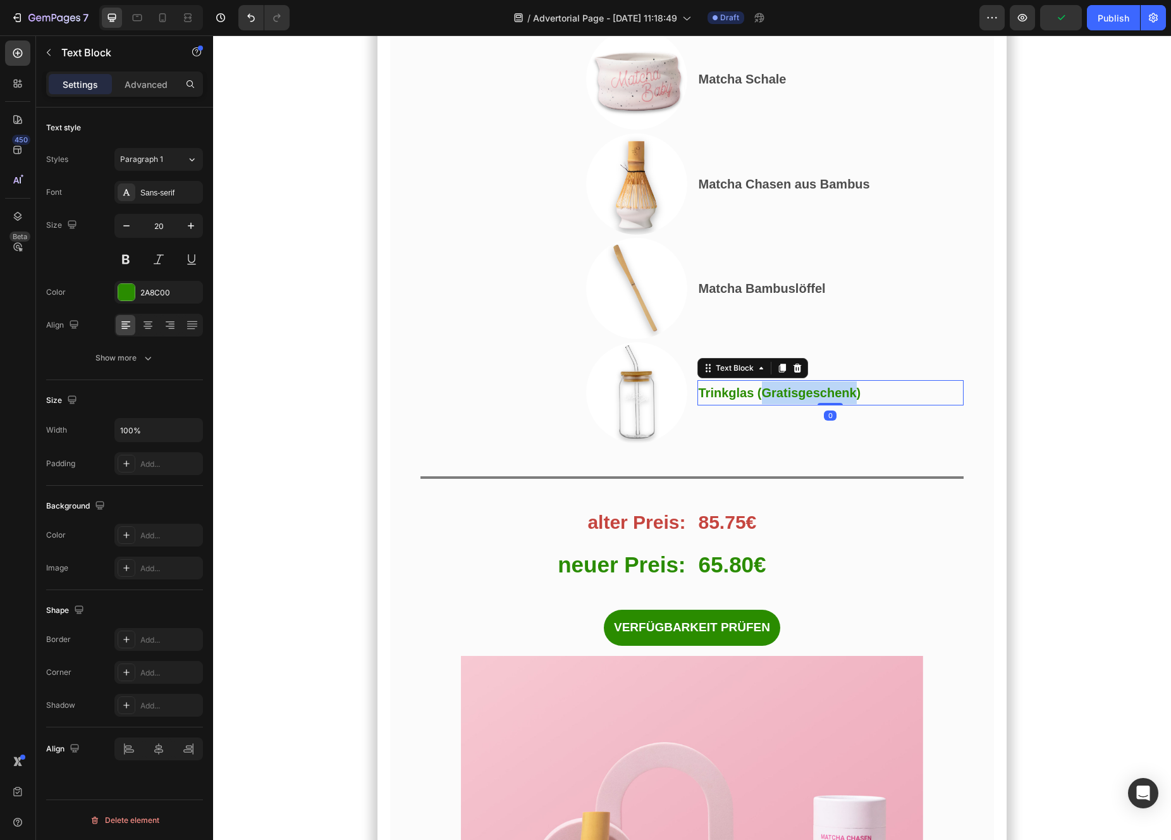
click at [814, 400] on strong "Trinkglas (Gratisgeschenk)" at bounding box center [780, 393] width 163 height 14
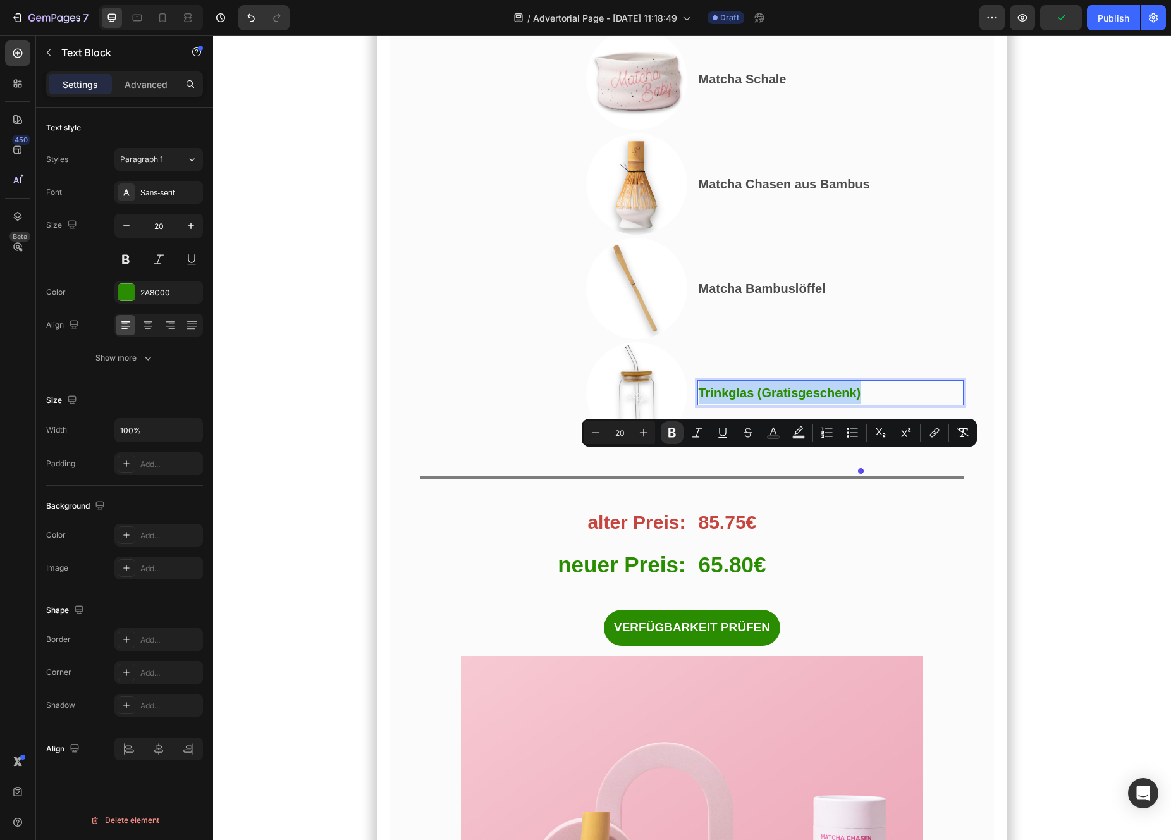
click at [826, 400] on strong "Trinkglas (Gratisgeschenk)" at bounding box center [780, 393] width 163 height 14
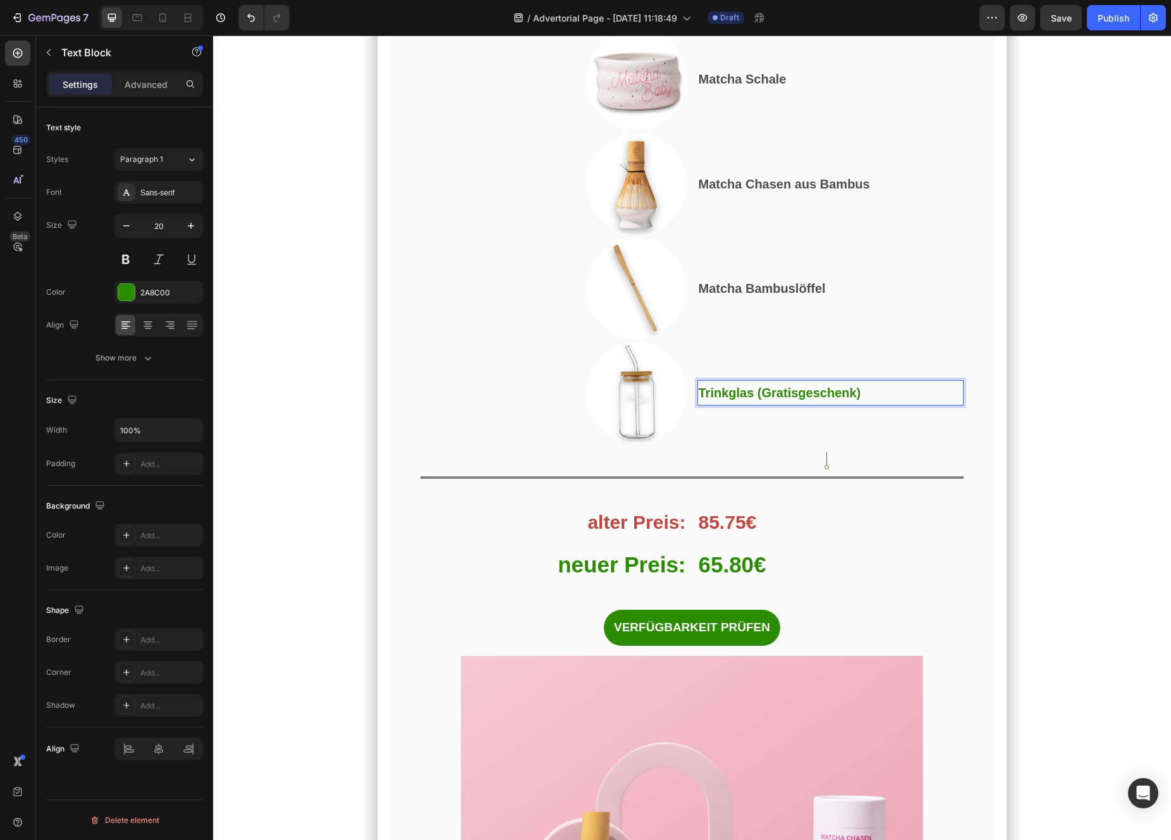
click at [819, 400] on strong "Trinkglas (Gratisgeschenk)" at bounding box center [780, 393] width 163 height 14
click at [213, 35] on lt-em "Geschenk" at bounding box center [213, 35] width 0 height 0
click at [979, 547] on div "Und das habe ich gerade entdeckt… Heading Das perfekte Angebot, um mit Matcha z…" at bounding box center [692, 198] width 604 height 896
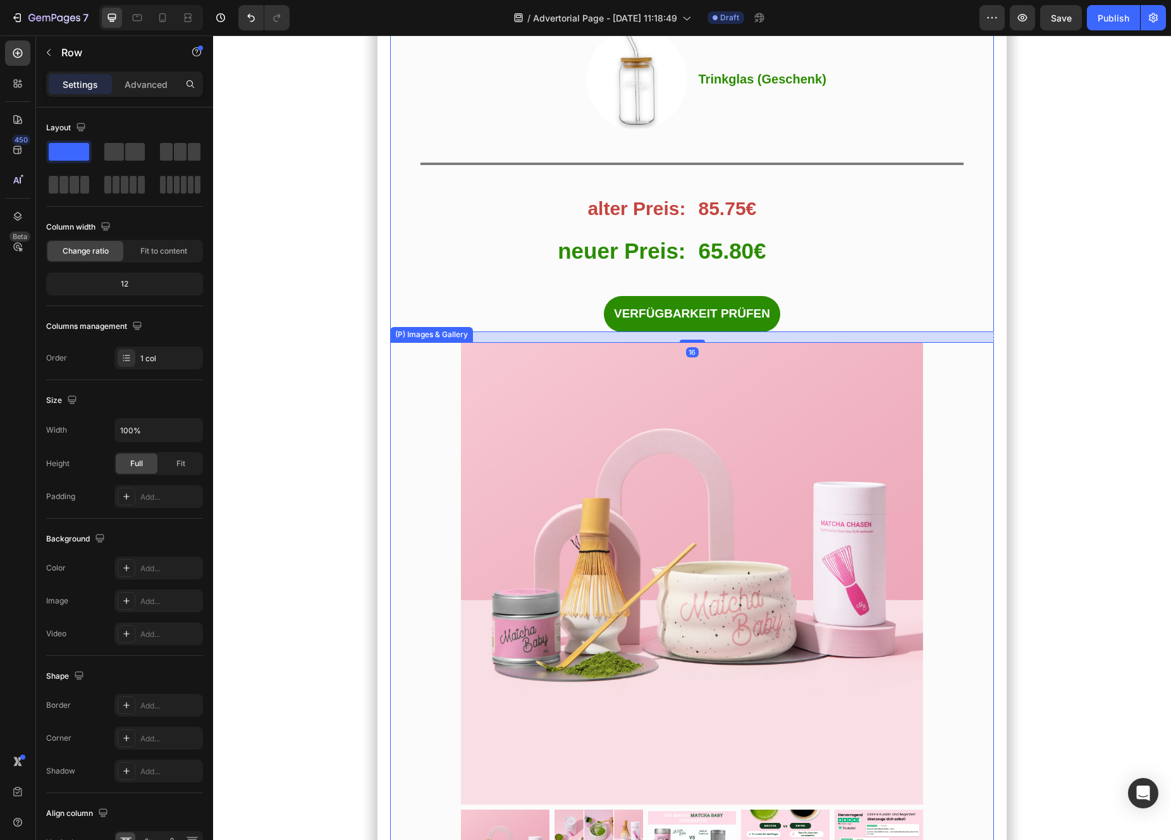
scroll to position [6943, 0]
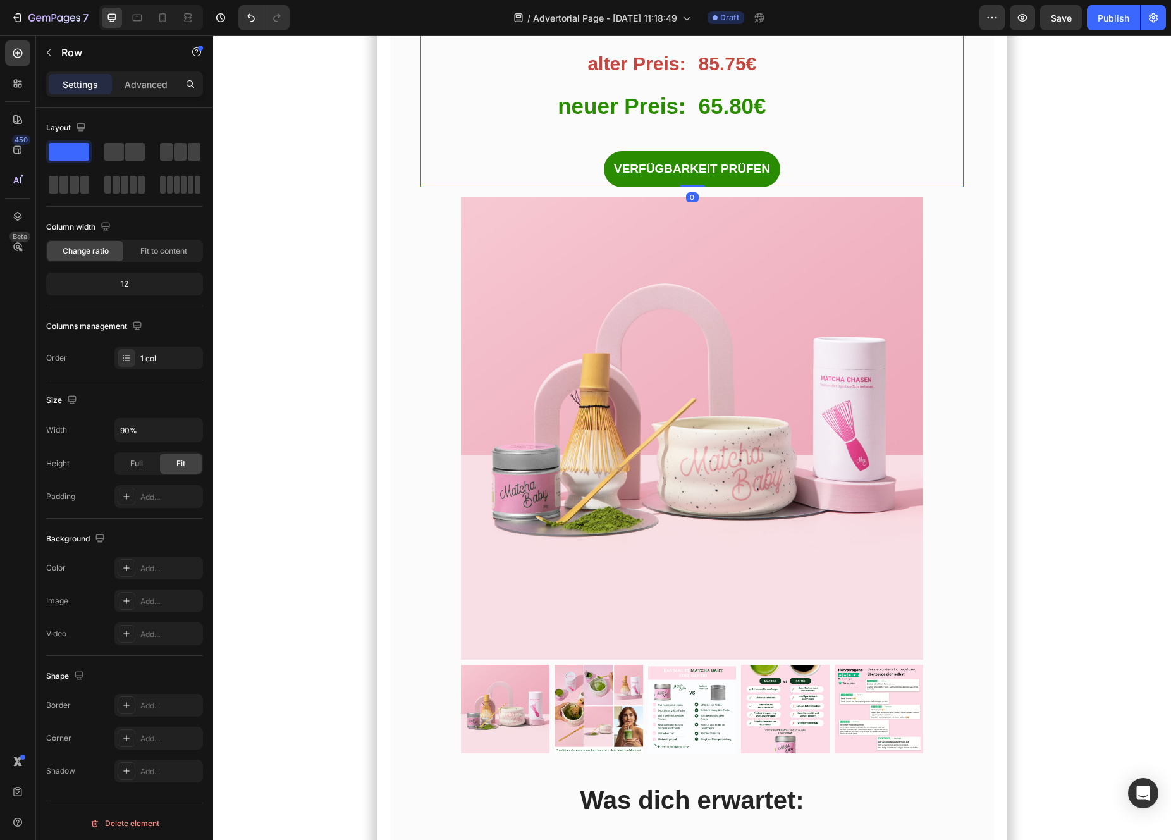
click at [718, 125] on p "⁠⁠⁠⁠⁠⁠⁠ 65.80€" at bounding box center [831, 105] width 264 height 40
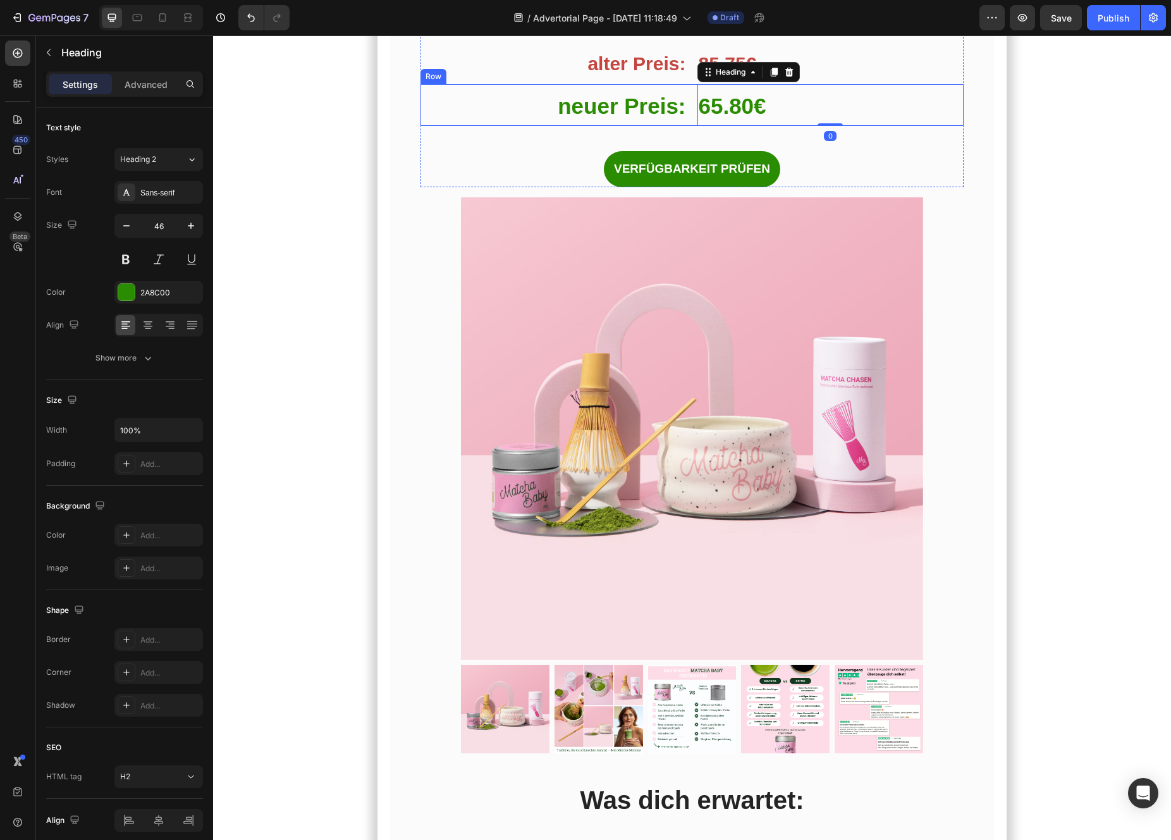
click at [694, 126] on div "⁠⁠⁠⁠⁠⁠⁠ neuer Preis: Heading ⁠⁠⁠⁠⁠⁠⁠ 65.80€ Heading 0 Row" at bounding box center [692, 105] width 544 height 42
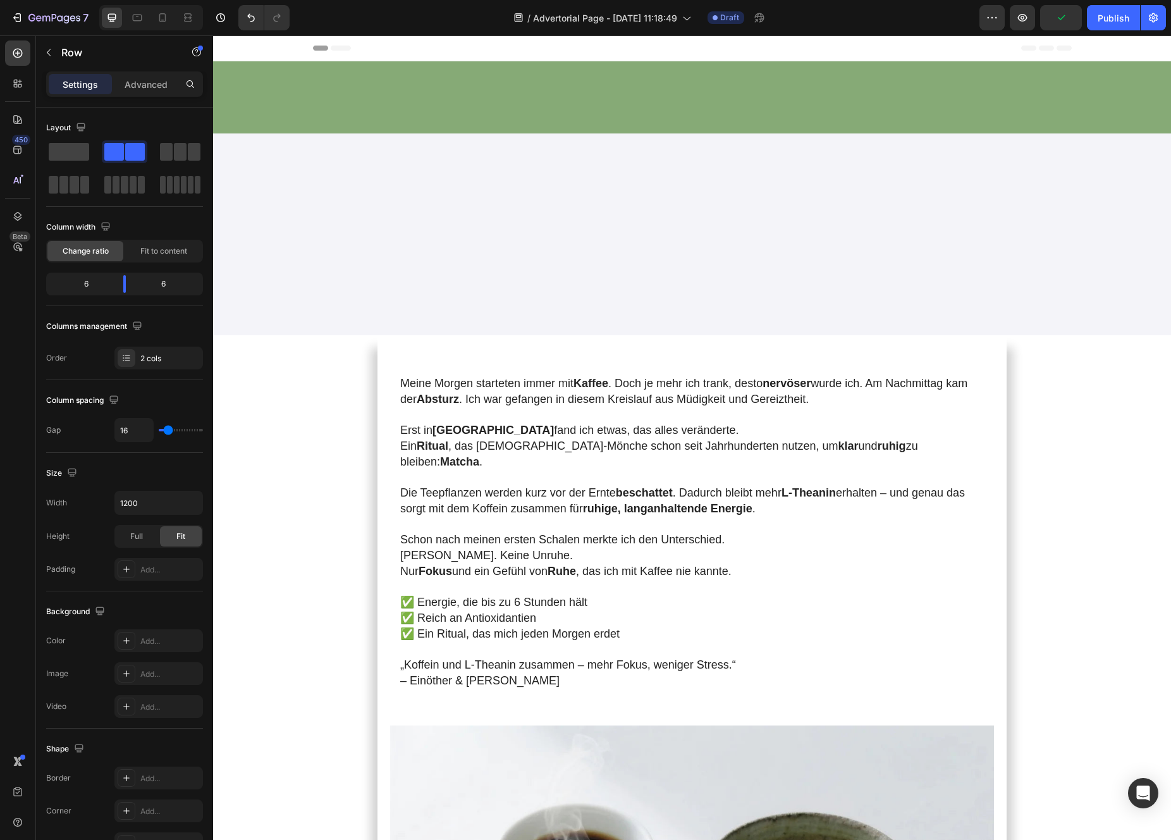
scroll to position [6943, 0]
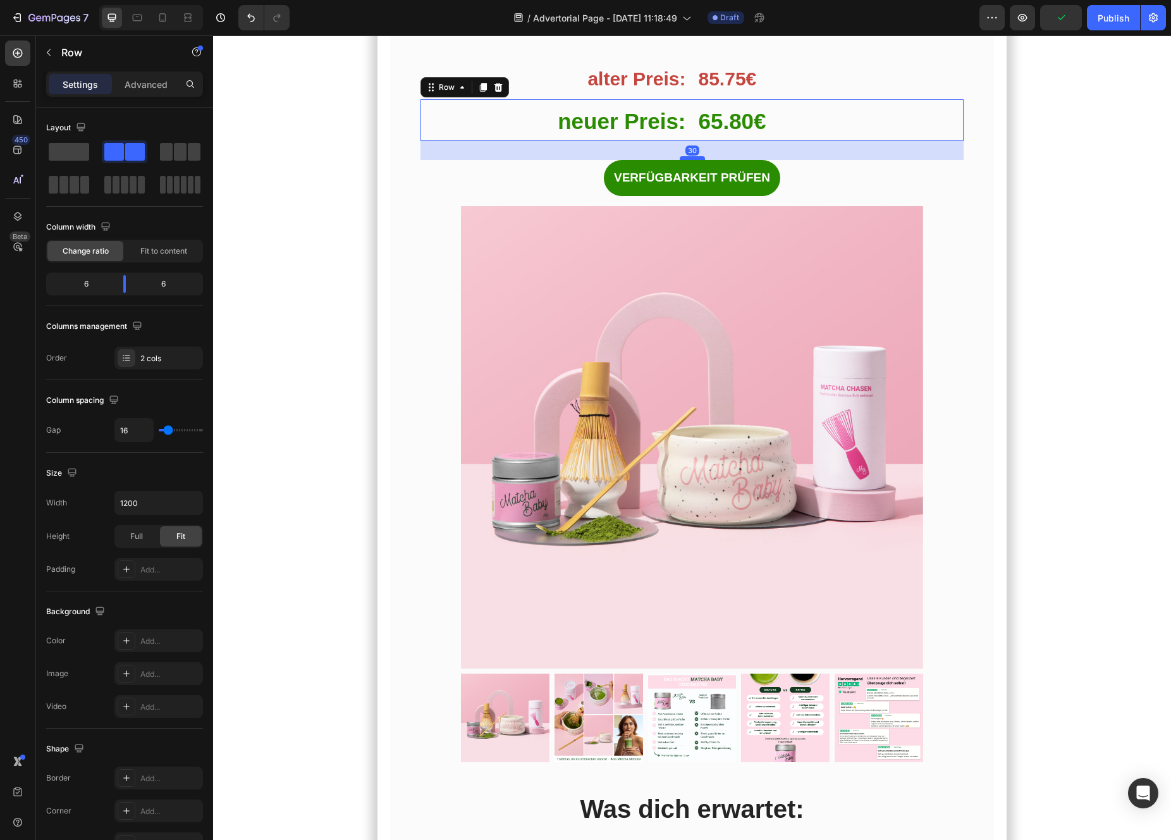
click at [697, 160] on div at bounding box center [692, 158] width 25 height 4
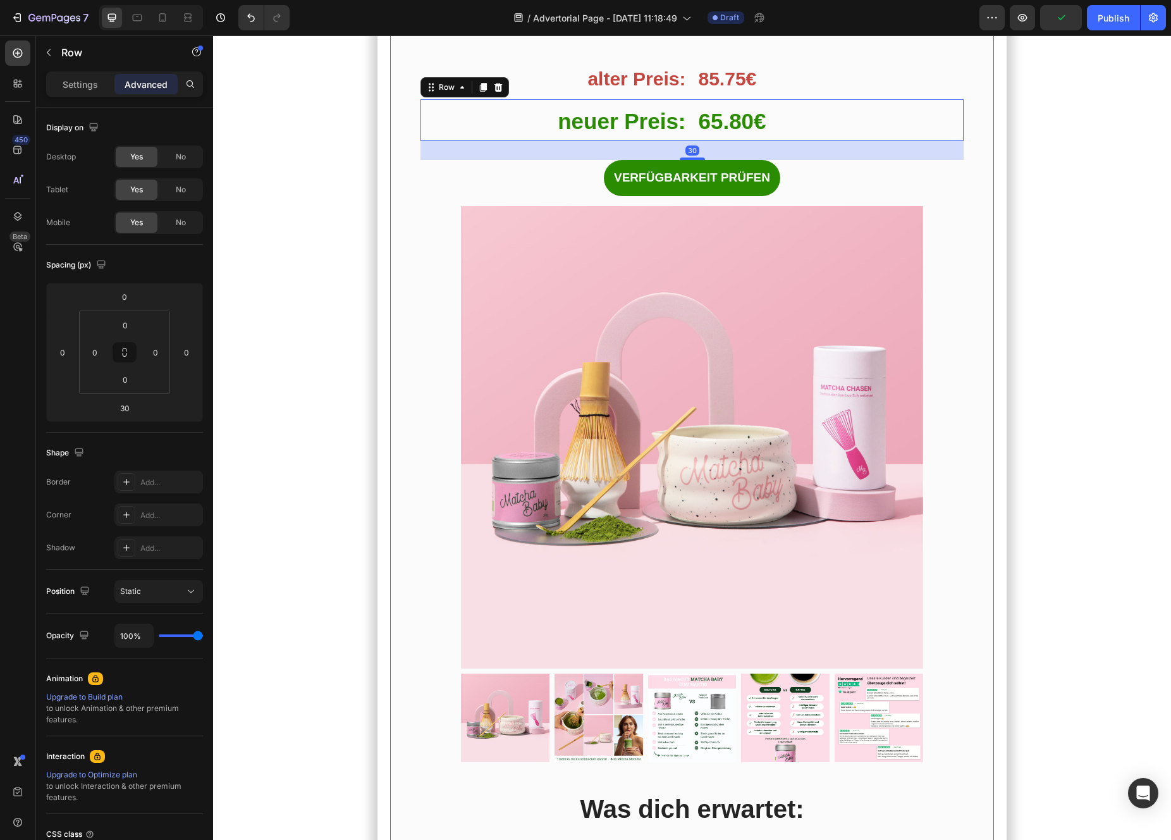
click at [694, 249] on div "Und das habe ich gerade entdeckt… Heading Das perfekte Angebot, um mit Matcha z…" at bounding box center [692, 154] width 604 height 1696
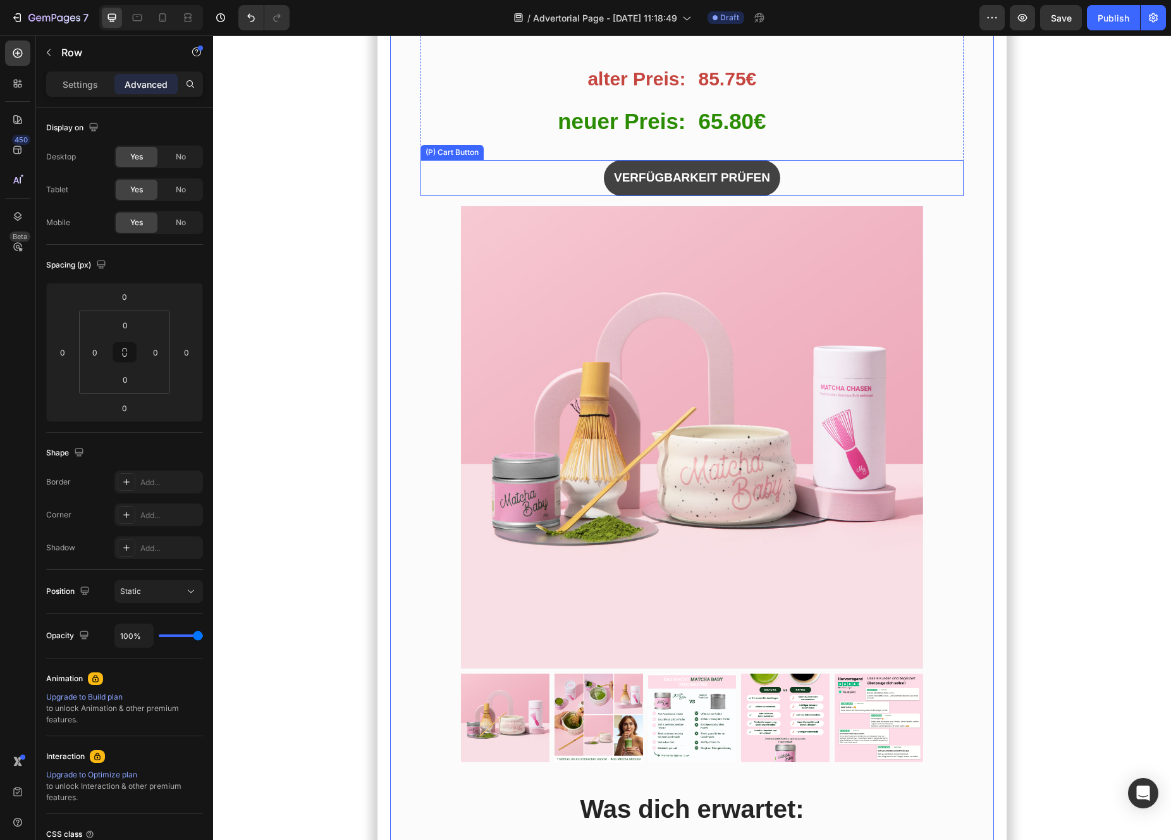
click at [694, 196] on button "VERFÜGBARKEIT PRÜFEN" at bounding box center [692, 178] width 176 height 36
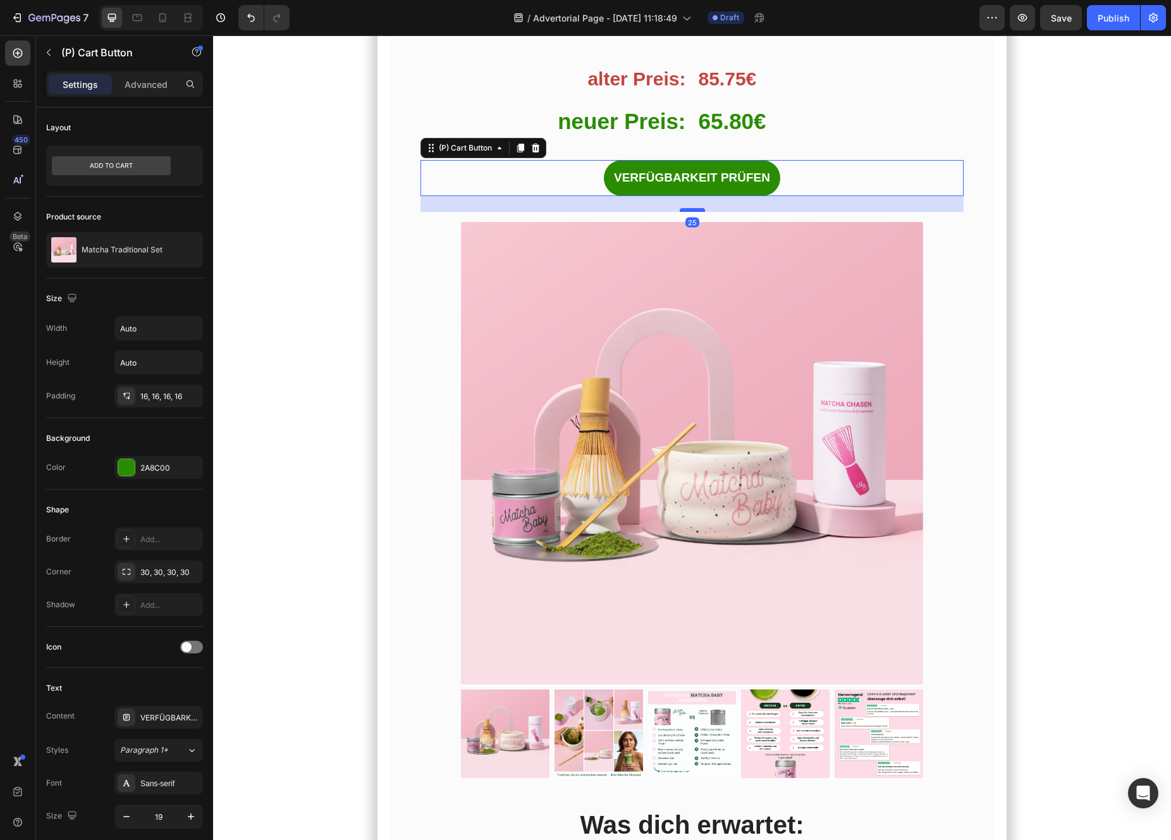
drag, startPoint x: 695, startPoint y: 248, endPoint x: 695, endPoint y: 264, distance: 15.8
click at [695, 212] on div at bounding box center [692, 210] width 25 height 4
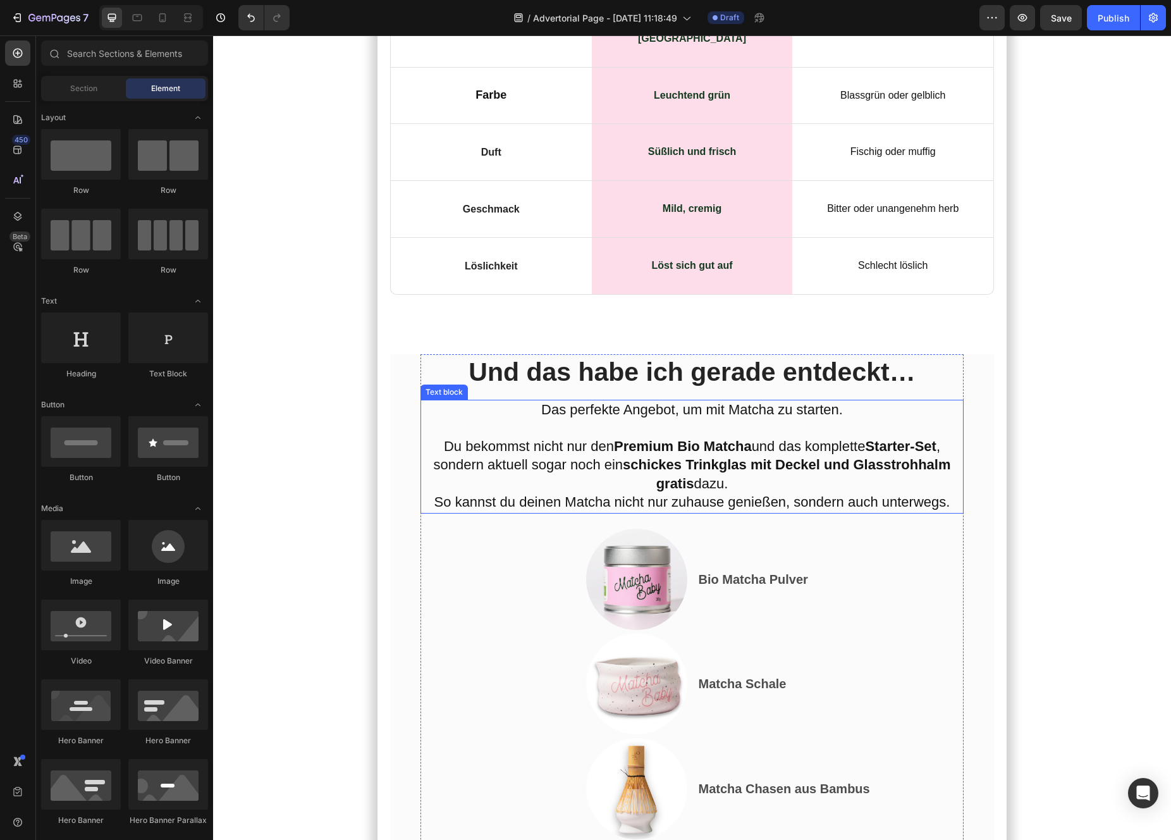
scroll to position [5875, 0]
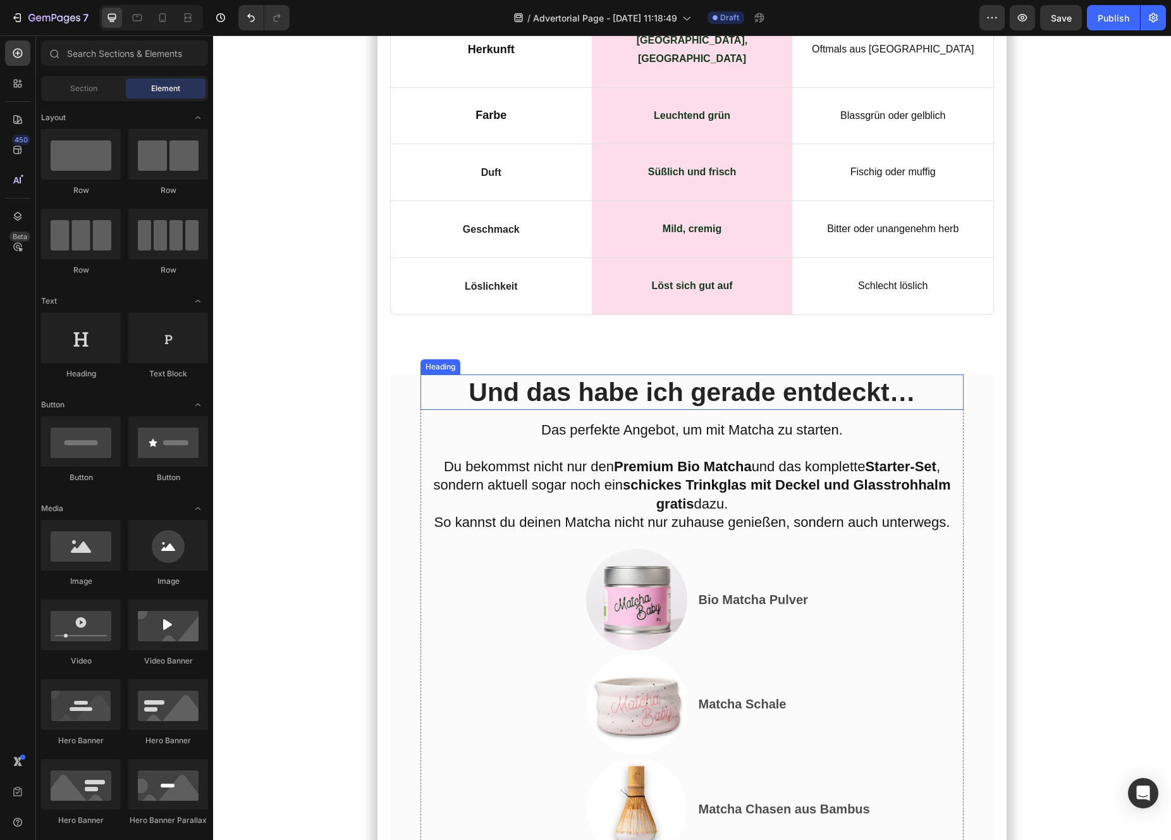
click at [732, 407] on span "Und das habe ich gerade entdeckt…" at bounding box center [692, 391] width 446 height 29
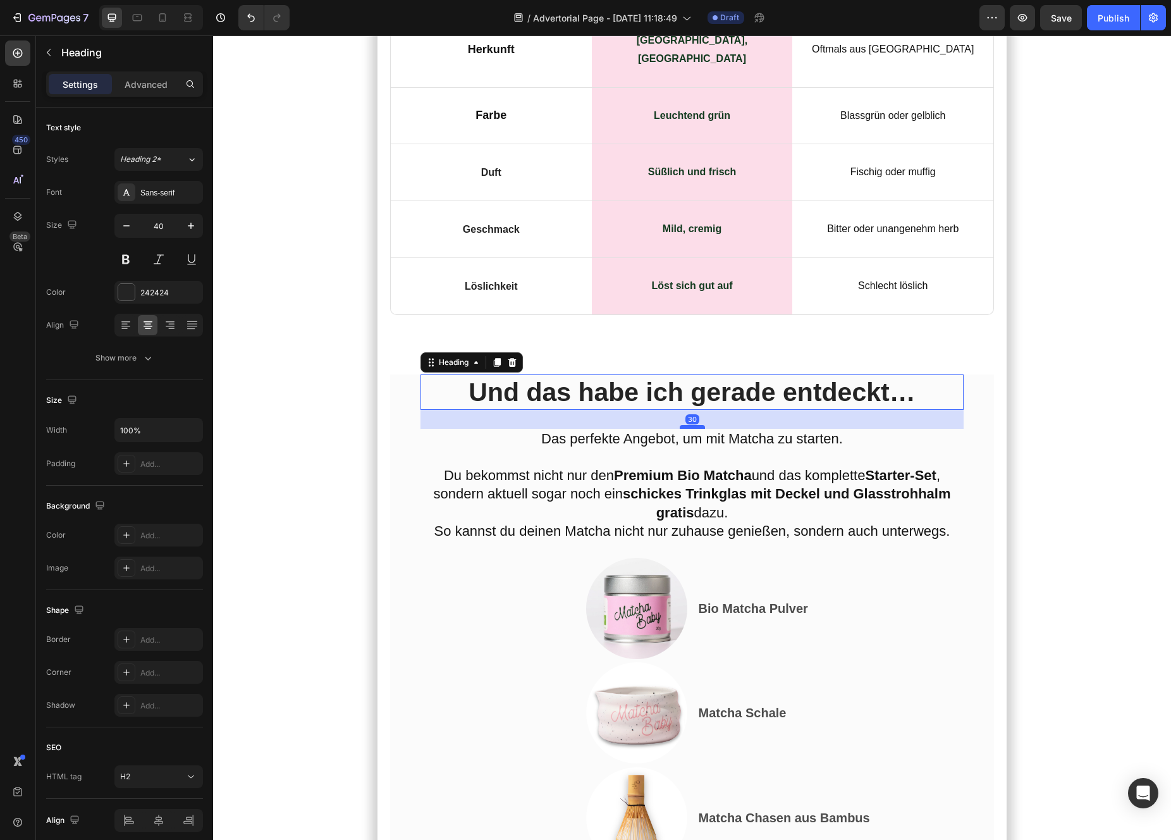
drag, startPoint x: 697, startPoint y: 472, endPoint x: 697, endPoint y: 481, distance: 8.9
click at [697, 429] on div at bounding box center [692, 427] width 25 height 4
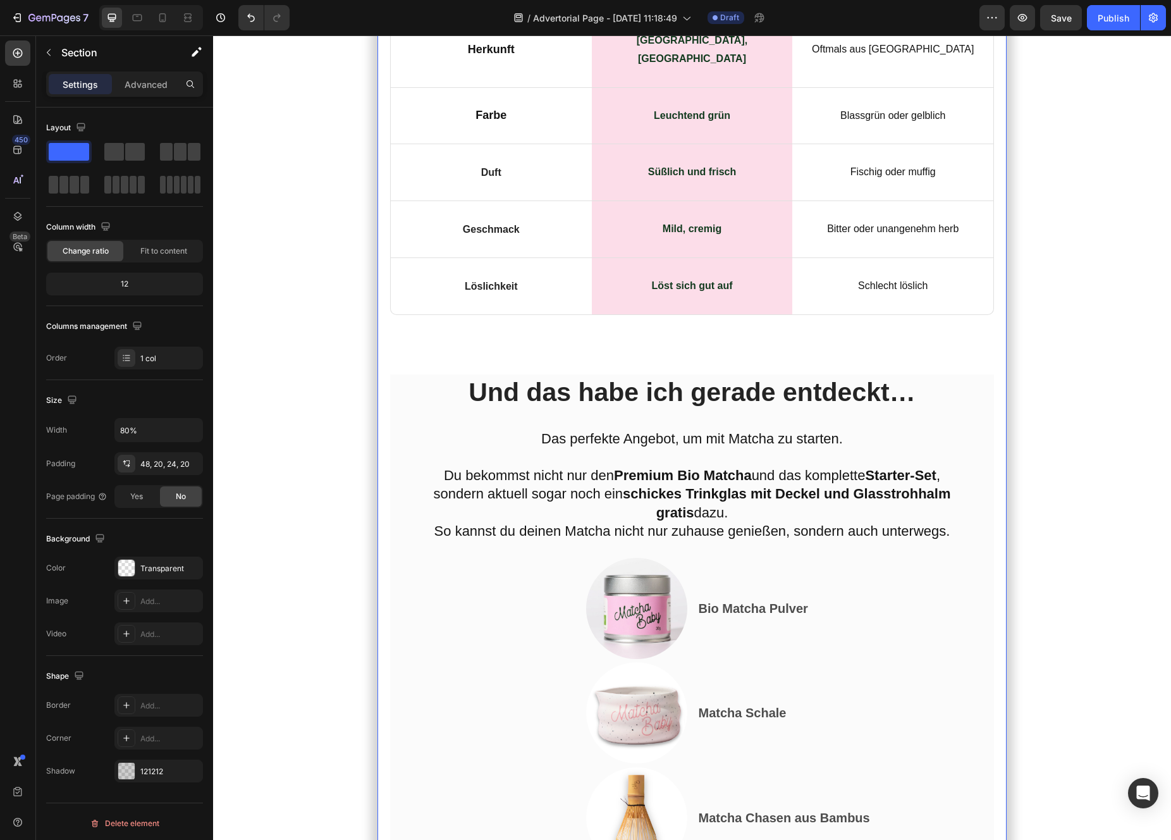
click at [1045, 24] on button "Save" at bounding box center [1061, 17] width 42 height 25
click at [158, 21] on icon at bounding box center [162, 17] width 13 height 13
type input "100%"
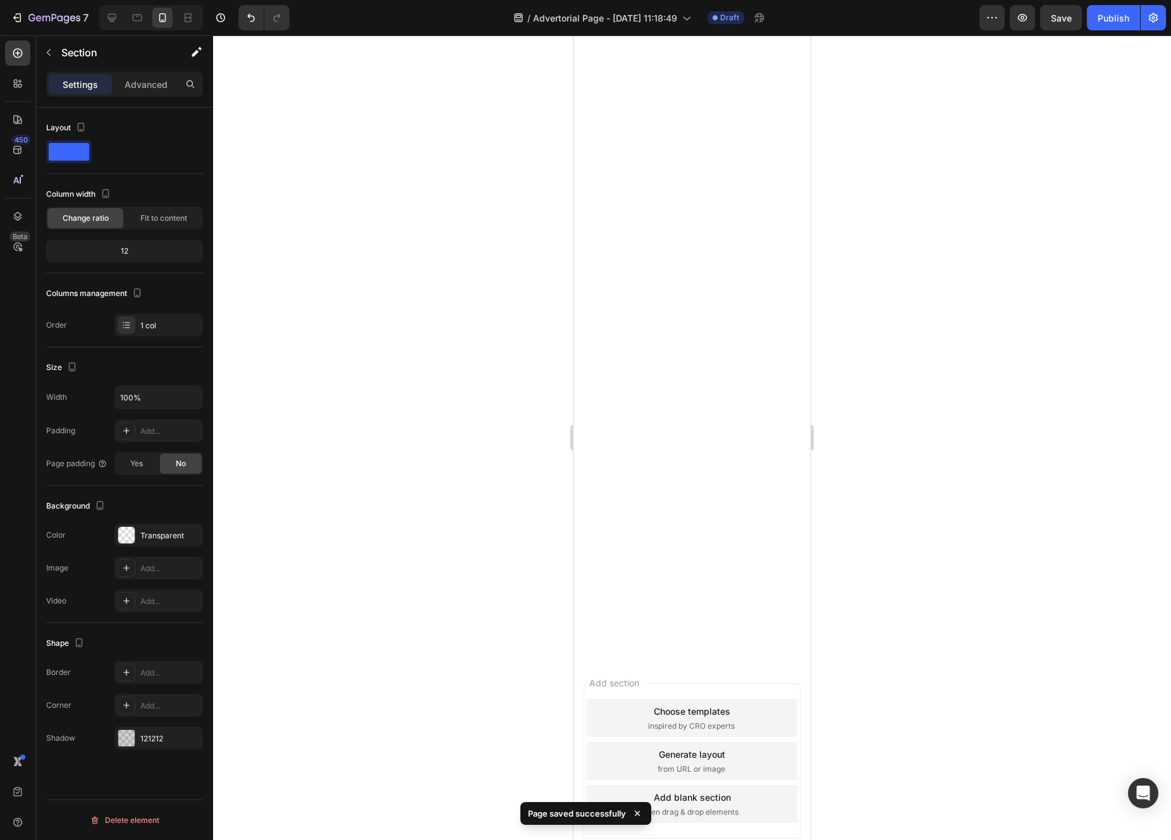
scroll to position [8715, 0]
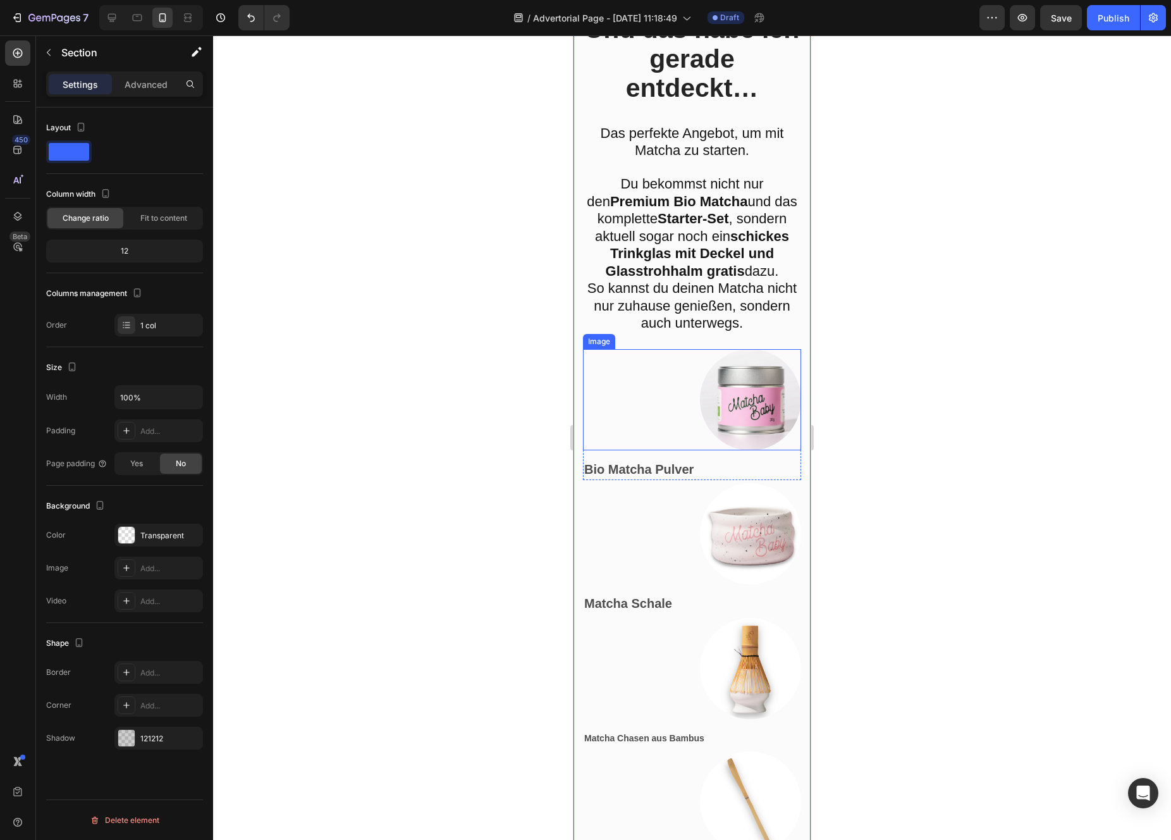
click at [697, 450] on div at bounding box center [692, 399] width 218 height 101
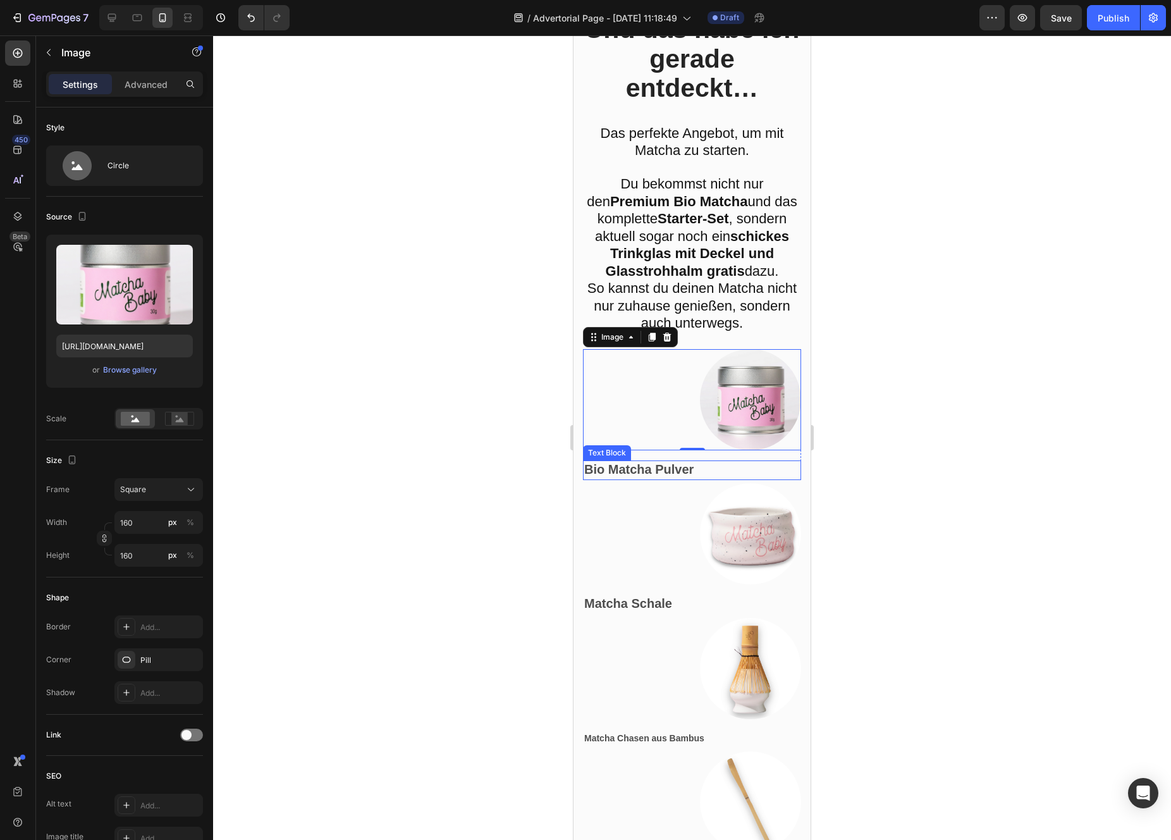
click at [703, 479] on p "Bio Matcha Pulver" at bounding box center [692, 470] width 216 height 17
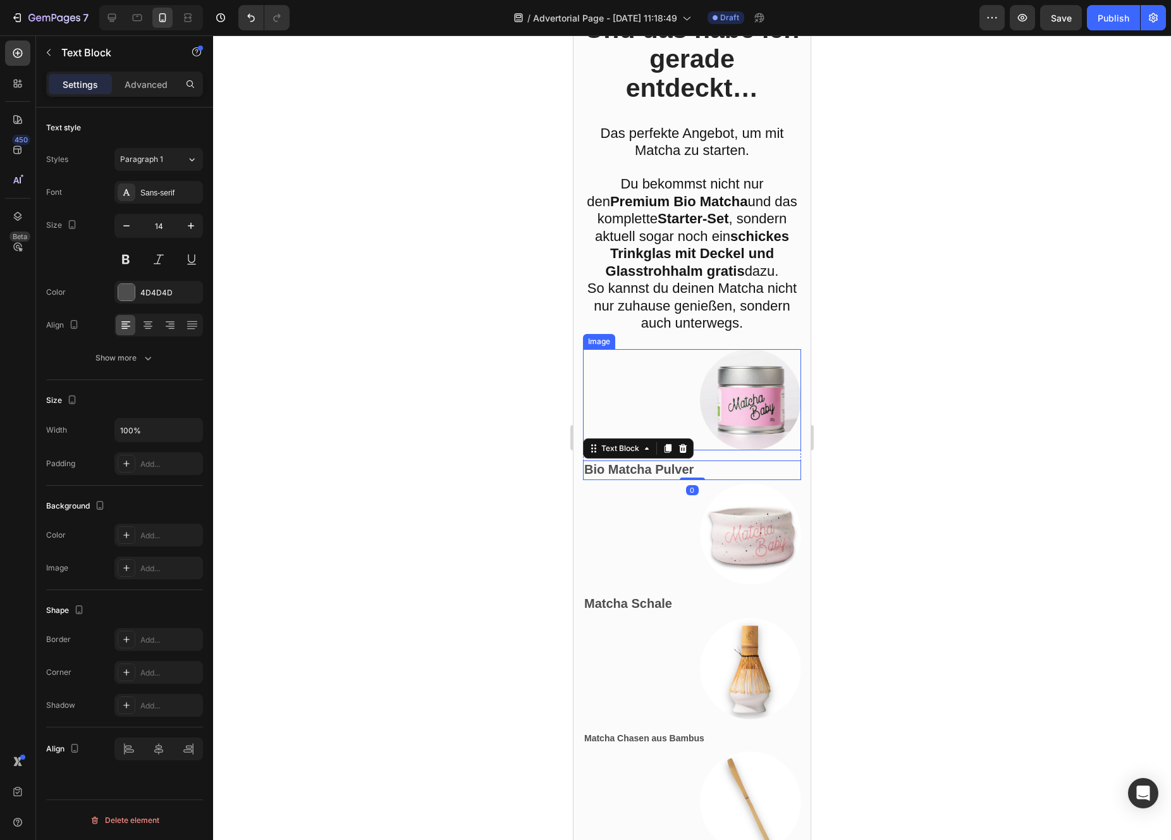
click at [677, 450] on div at bounding box center [692, 399] width 218 height 101
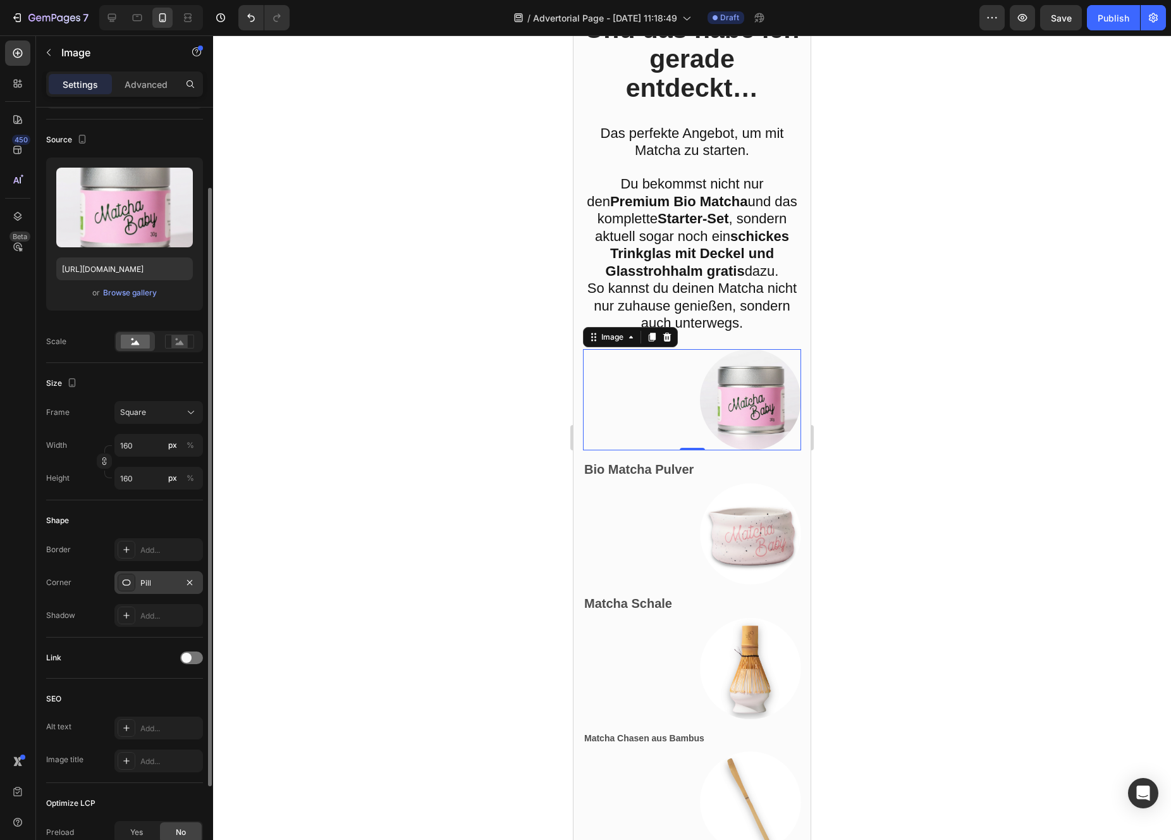
scroll to position [89, 0]
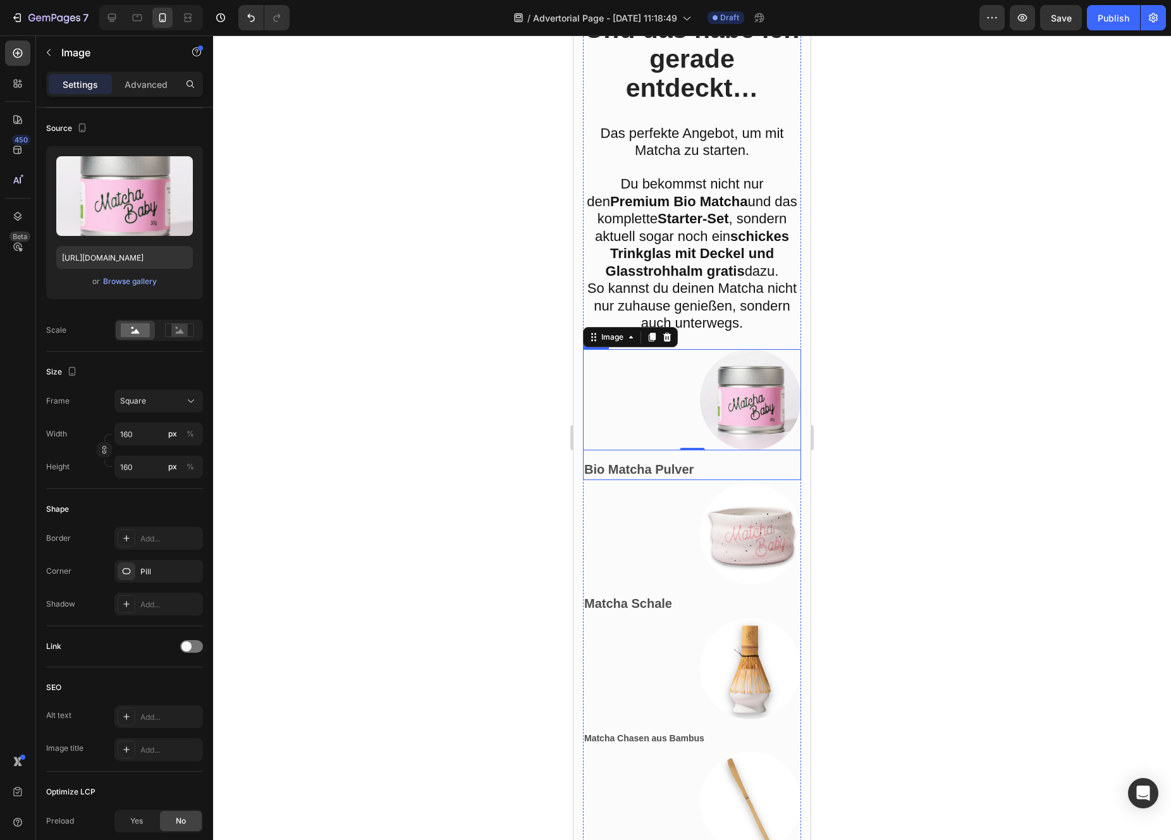
click at [651, 480] on div "Image 0 Bio Matcha Pulver Text Block Row" at bounding box center [692, 414] width 218 height 131
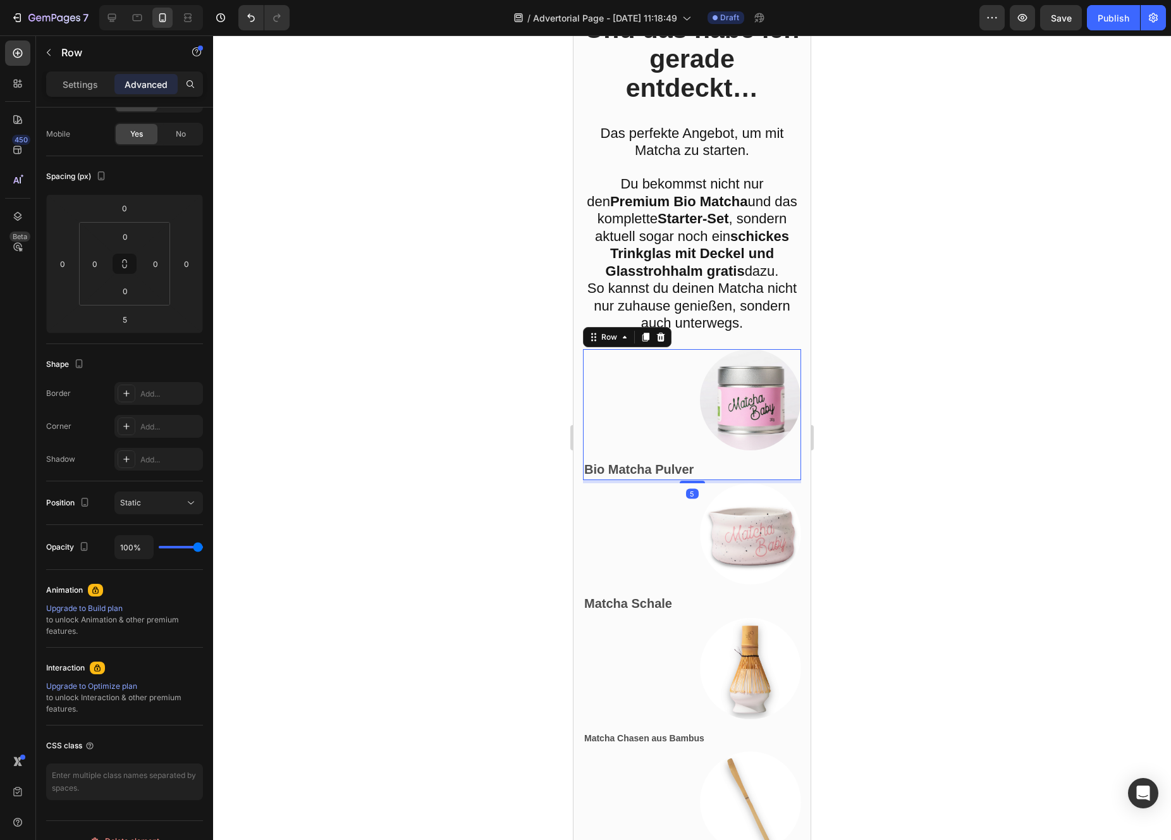
scroll to position [0, 0]
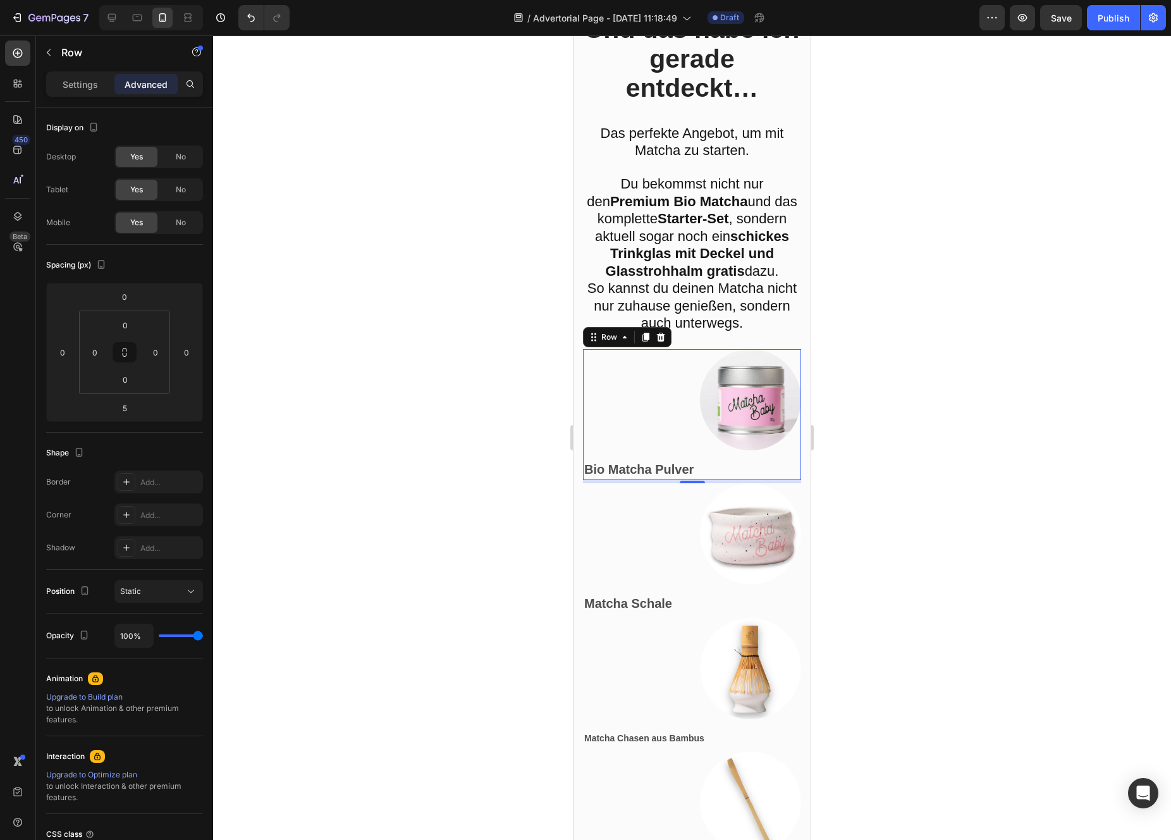
click at [84, 96] on div "Settings Advanced" at bounding box center [124, 83] width 157 height 25
click at [82, 93] on div "Settings" at bounding box center [80, 84] width 63 height 20
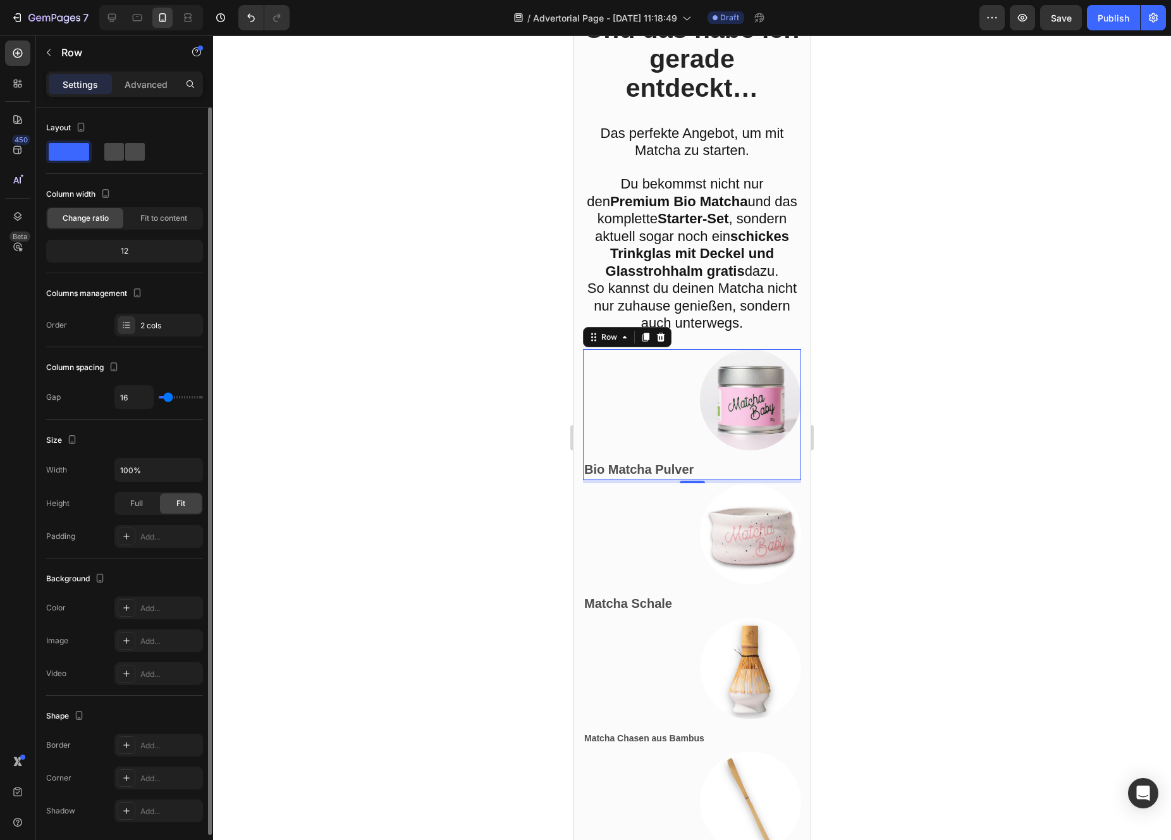
click at [125, 158] on span at bounding box center [135, 152] width 20 height 18
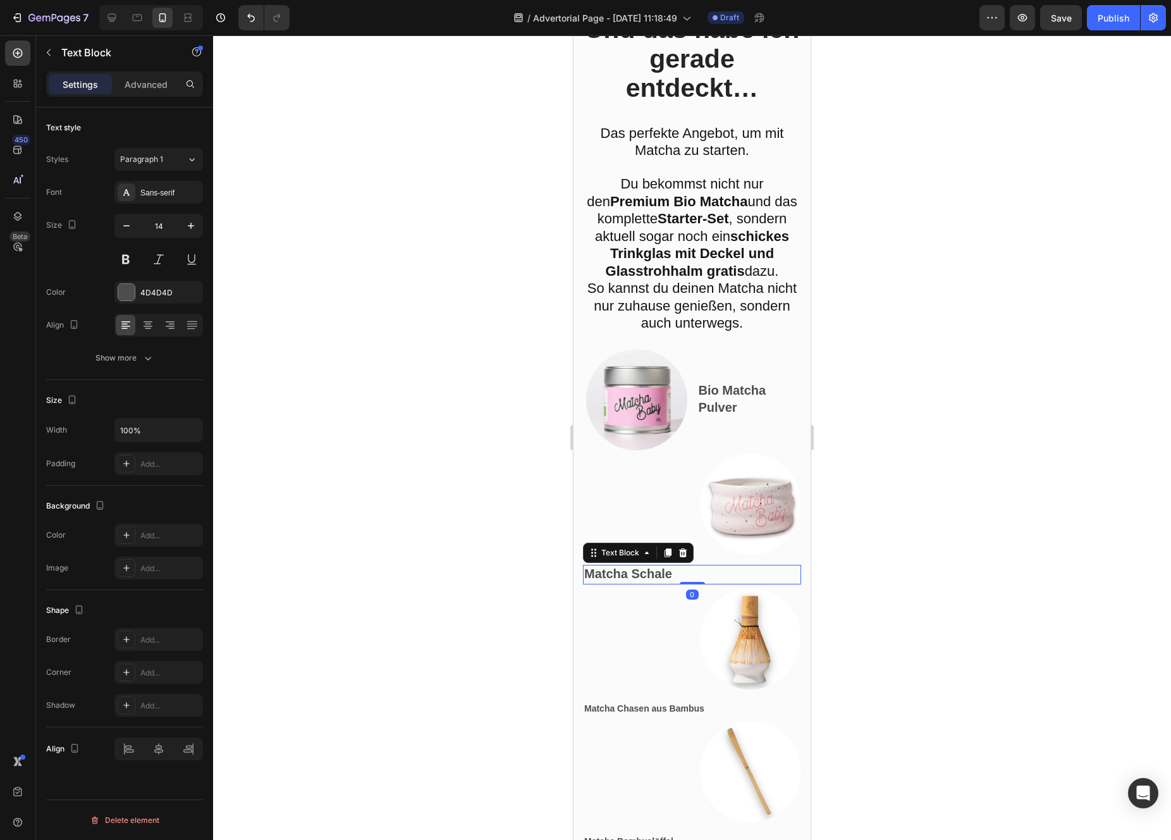
click at [690, 583] on p "Matcha Schale" at bounding box center [692, 574] width 216 height 17
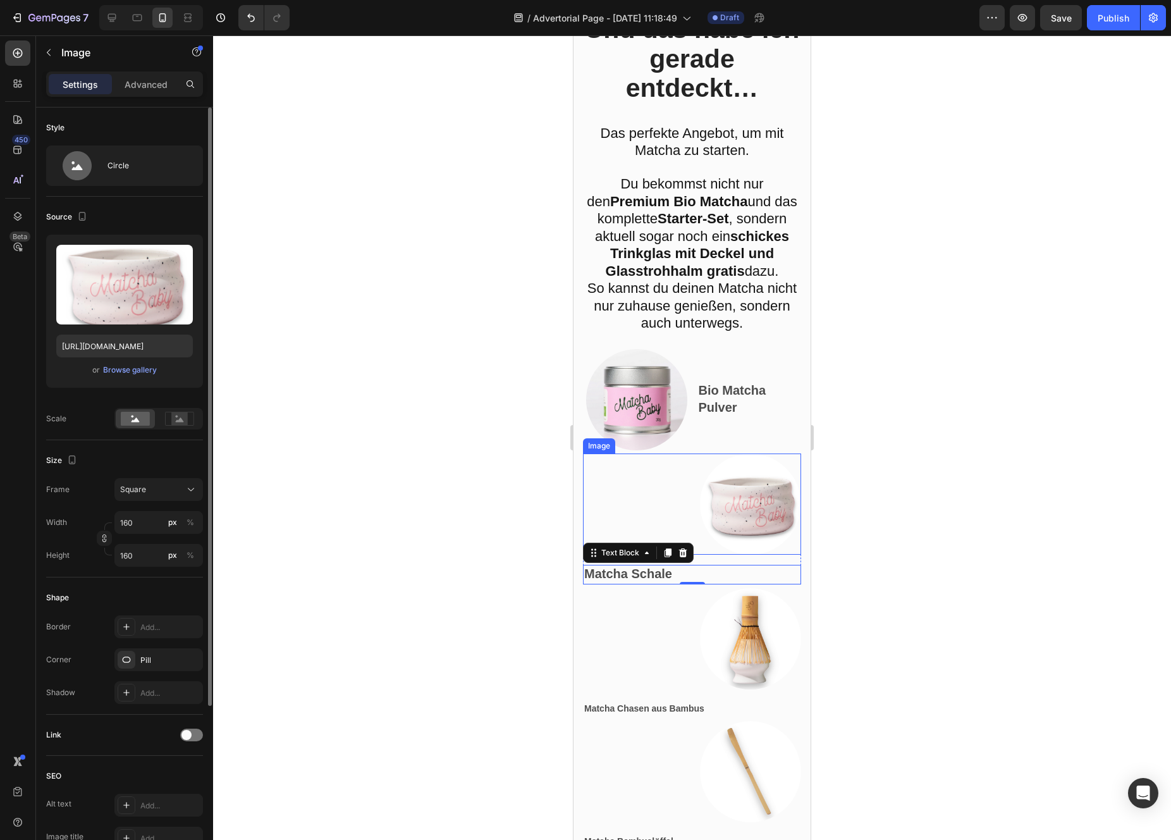
click at [589, 555] on div at bounding box center [692, 503] width 218 height 101
click at [682, 584] on div "Image 0 Matcha Schale Text Block Row" at bounding box center [692, 518] width 218 height 131
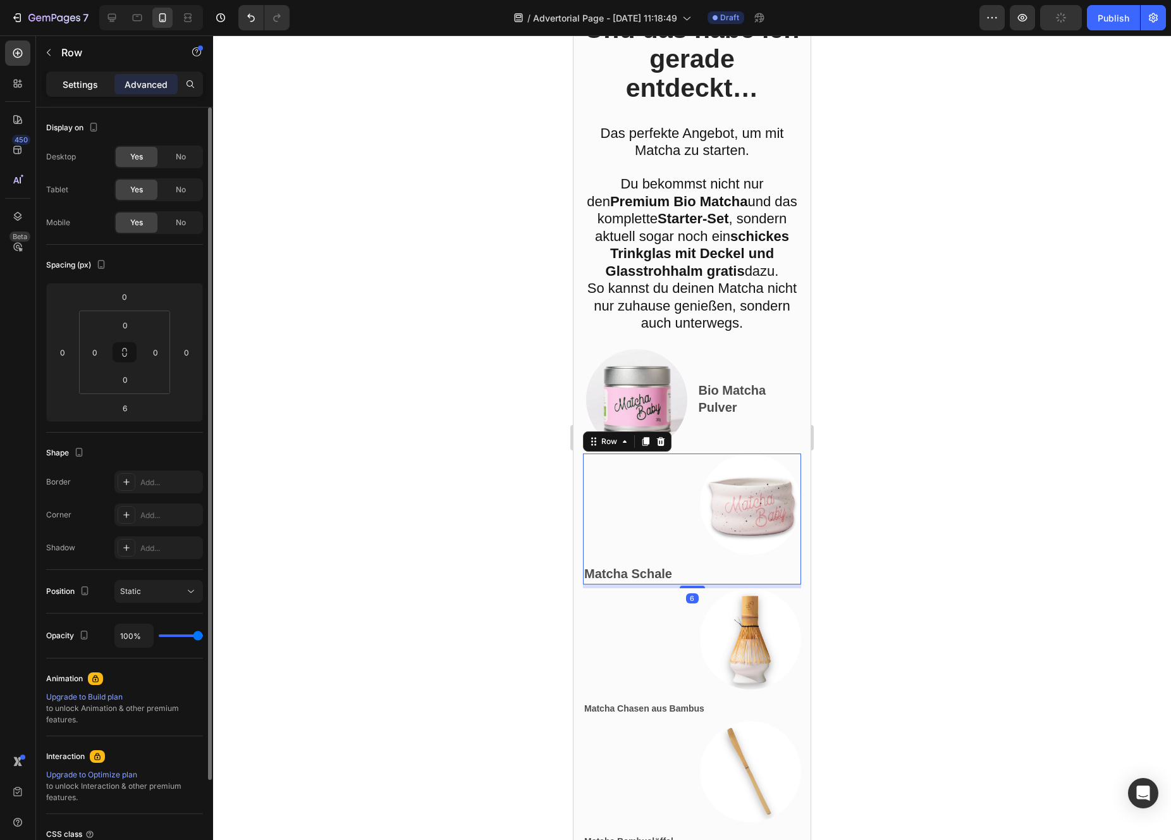
click at [83, 91] on div "Settings" at bounding box center [80, 84] width 63 height 20
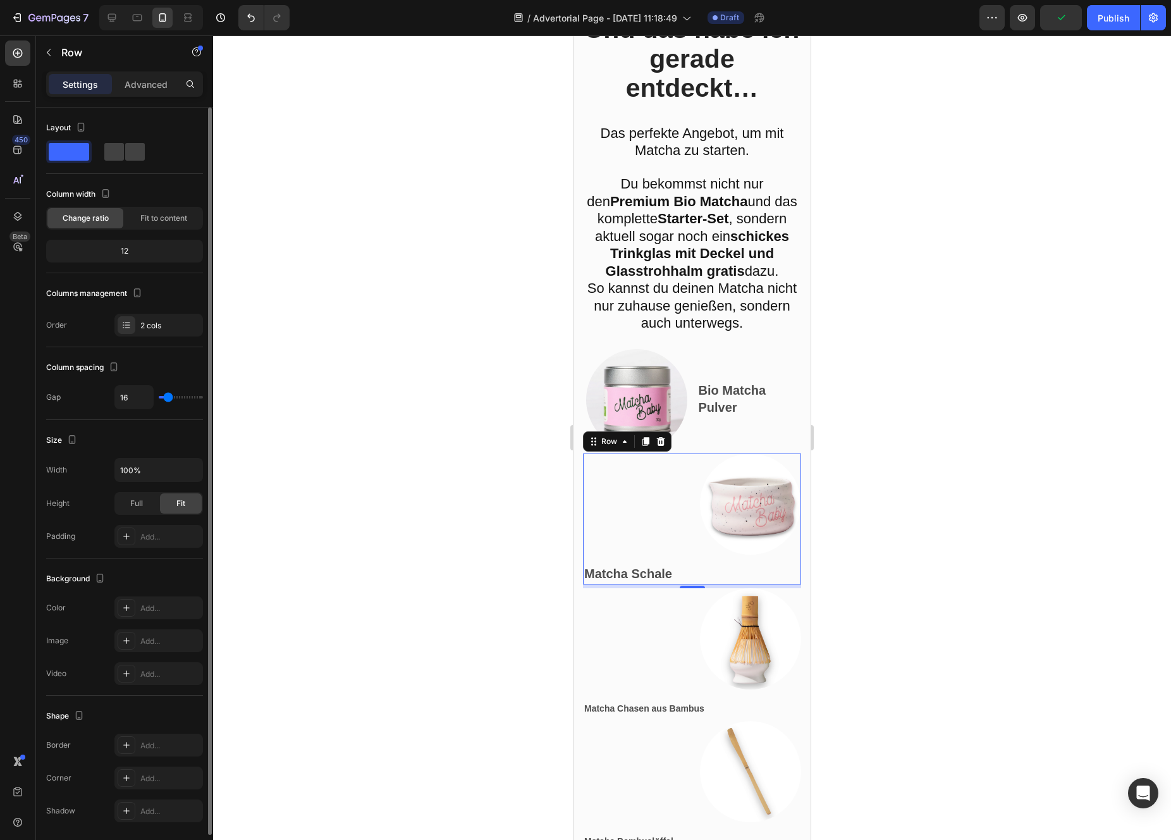
click at [73, 155] on span at bounding box center [69, 152] width 40 height 18
click at [125, 155] on span at bounding box center [135, 152] width 20 height 18
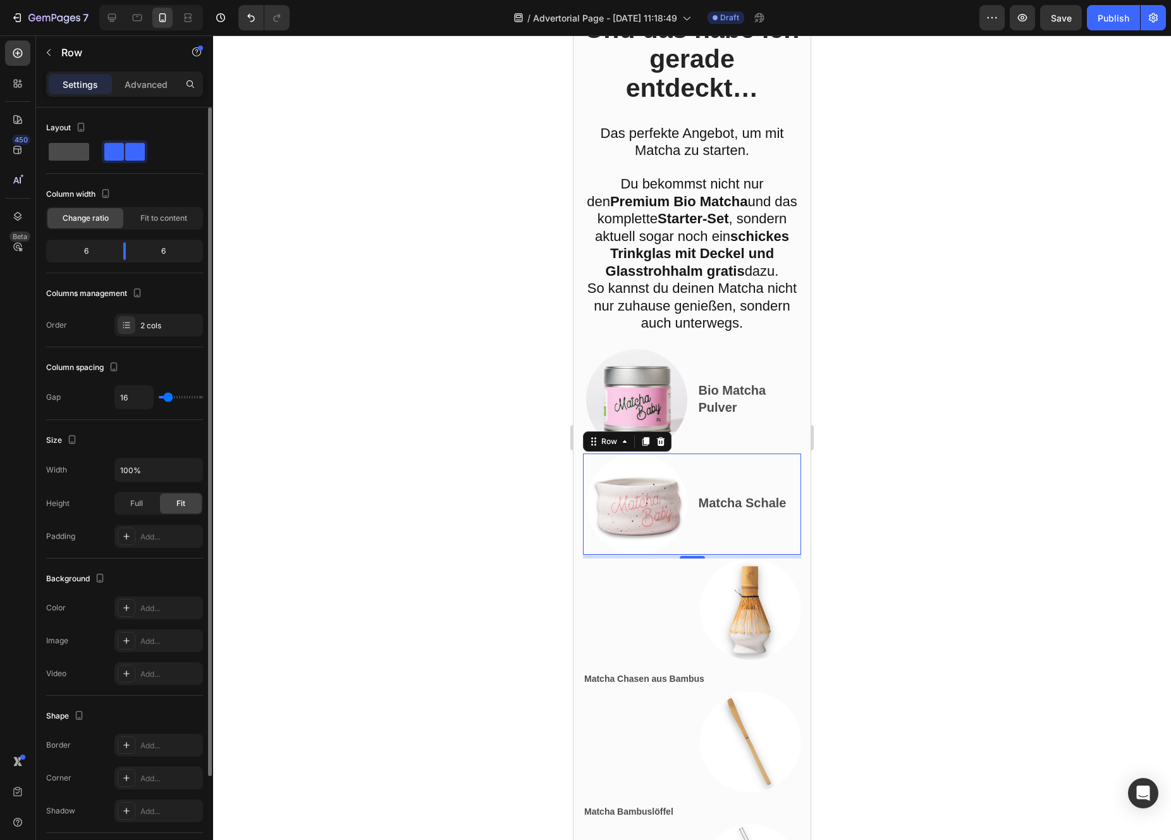
click at [80, 155] on span at bounding box center [69, 152] width 40 height 18
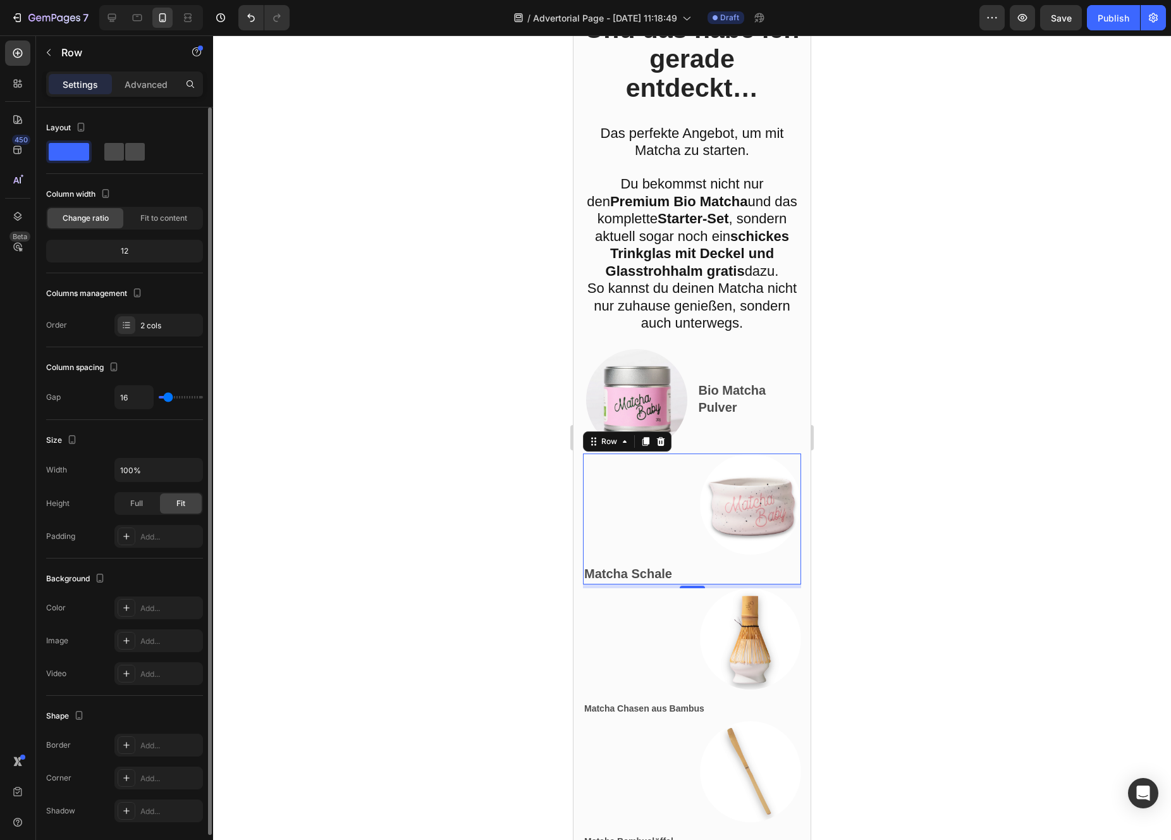
click at [134, 153] on span at bounding box center [135, 152] width 20 height 18
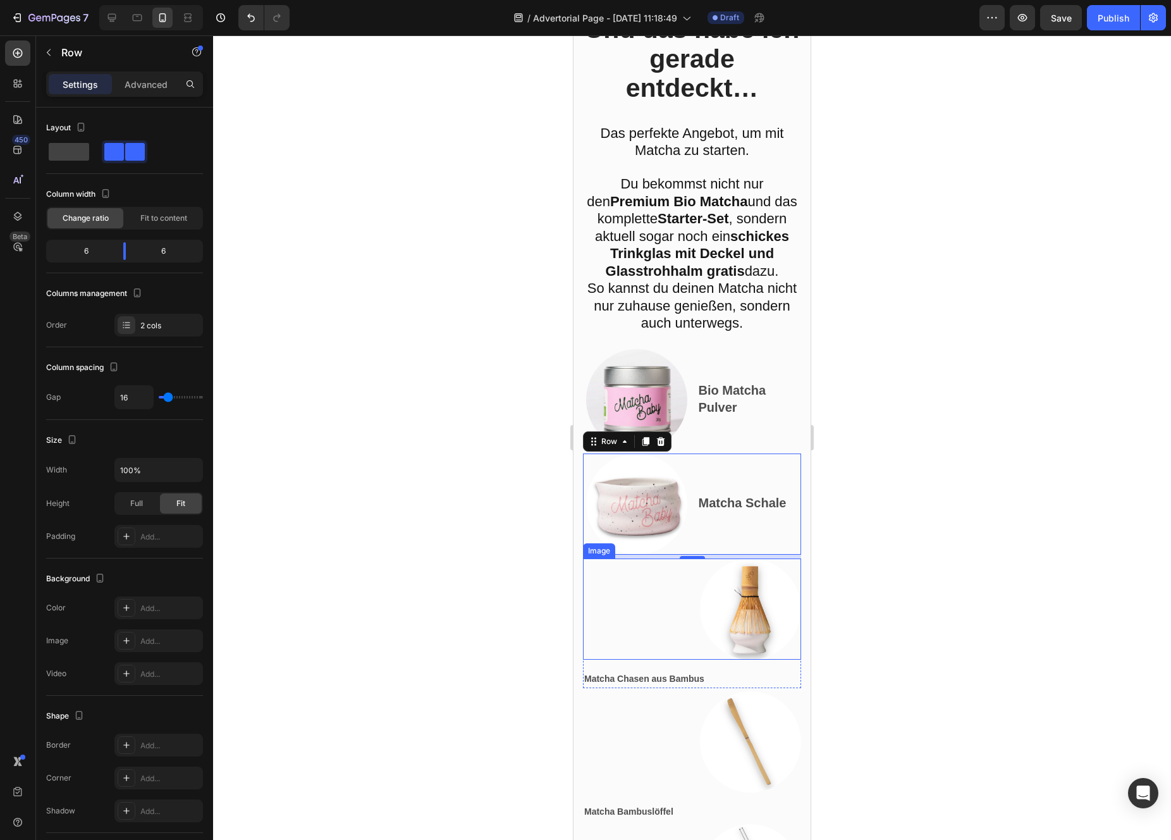
click at [637, 639] on div at bounding box center [692, 608] width 218 height 101
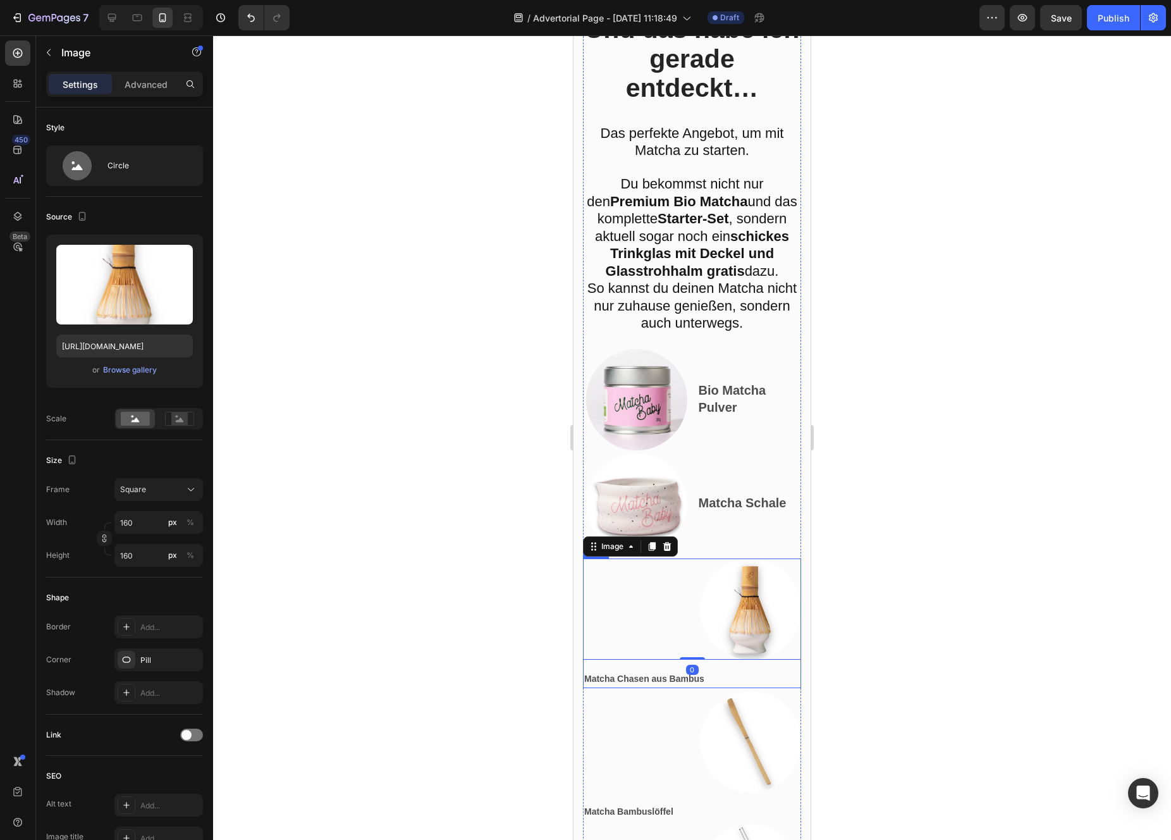
click at [632, 688] on div "Image 0 Matcha Chasen aus Bambus Text Block Row" at bounding box center [692, 623] width 218 height 130
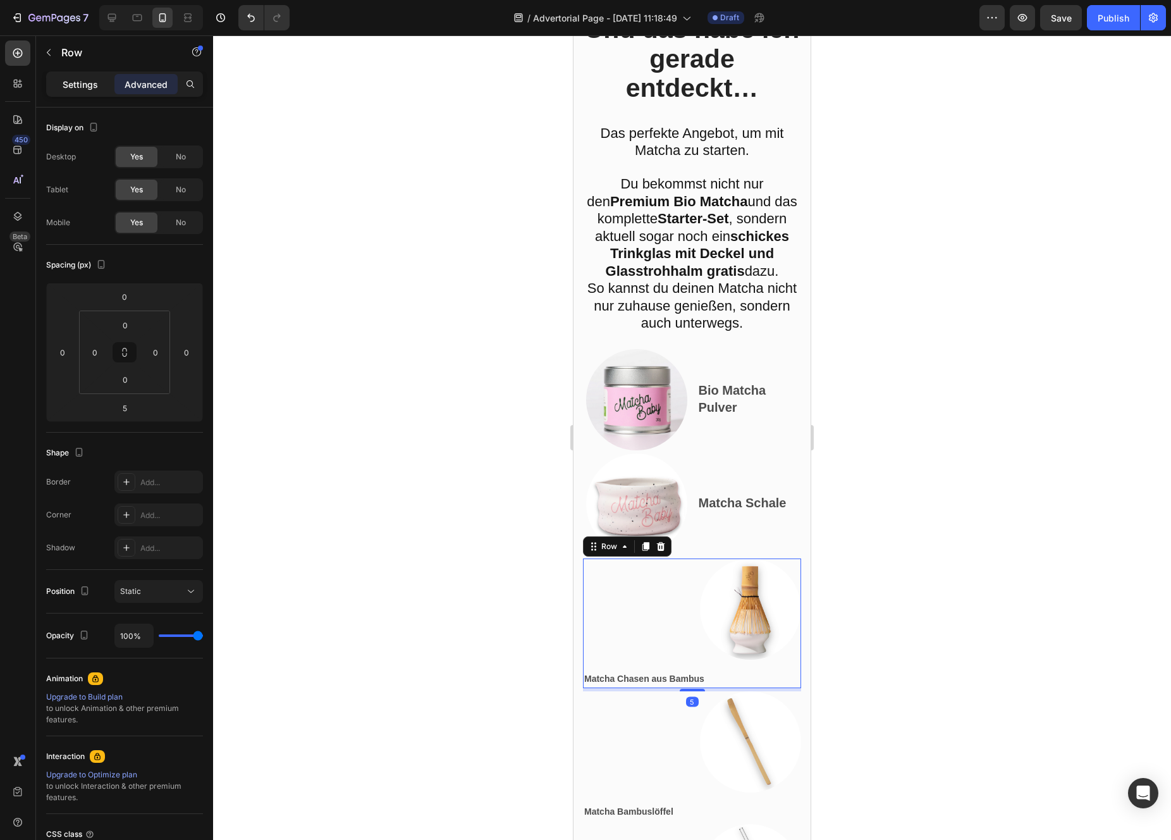
click at [87, 94] on div "Settings" at bounding box center [80, 84] width 63 height 20
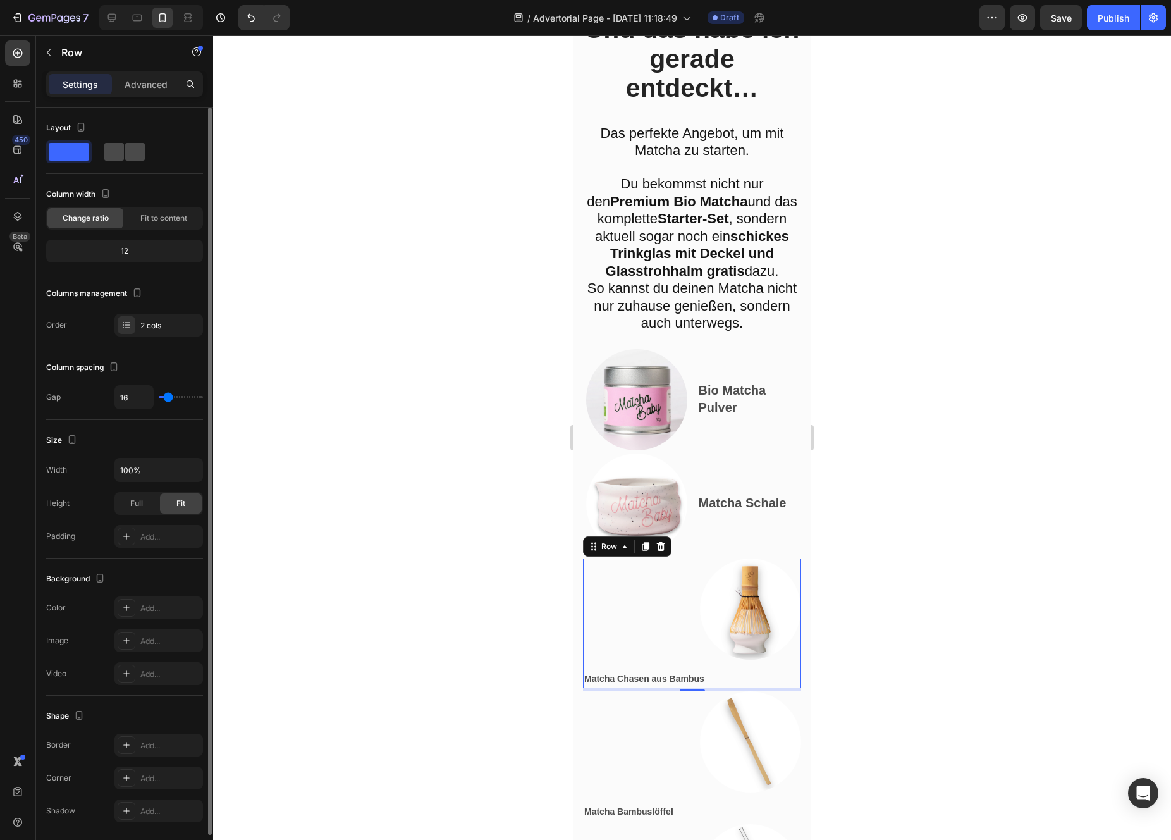
click at [138, 150] on span at bounding box center [135, 152] width 20 height 18
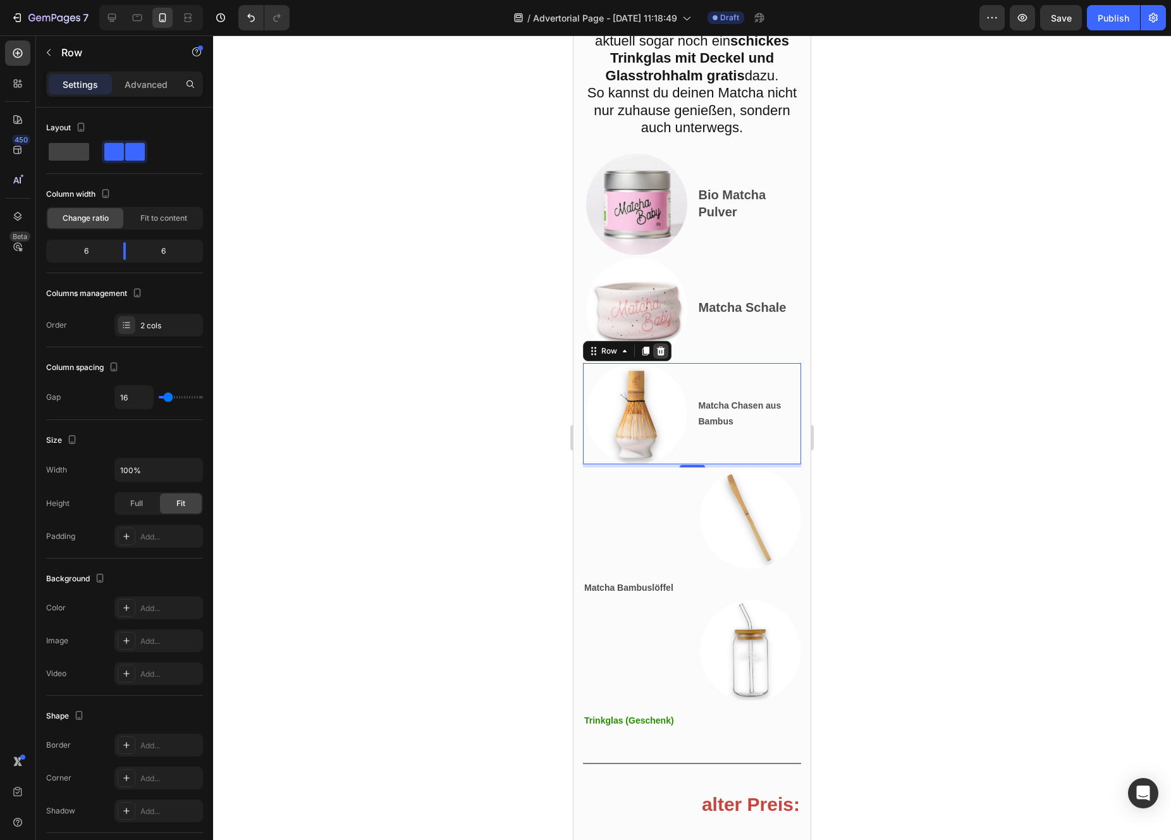
scroll to position [8962, 0]
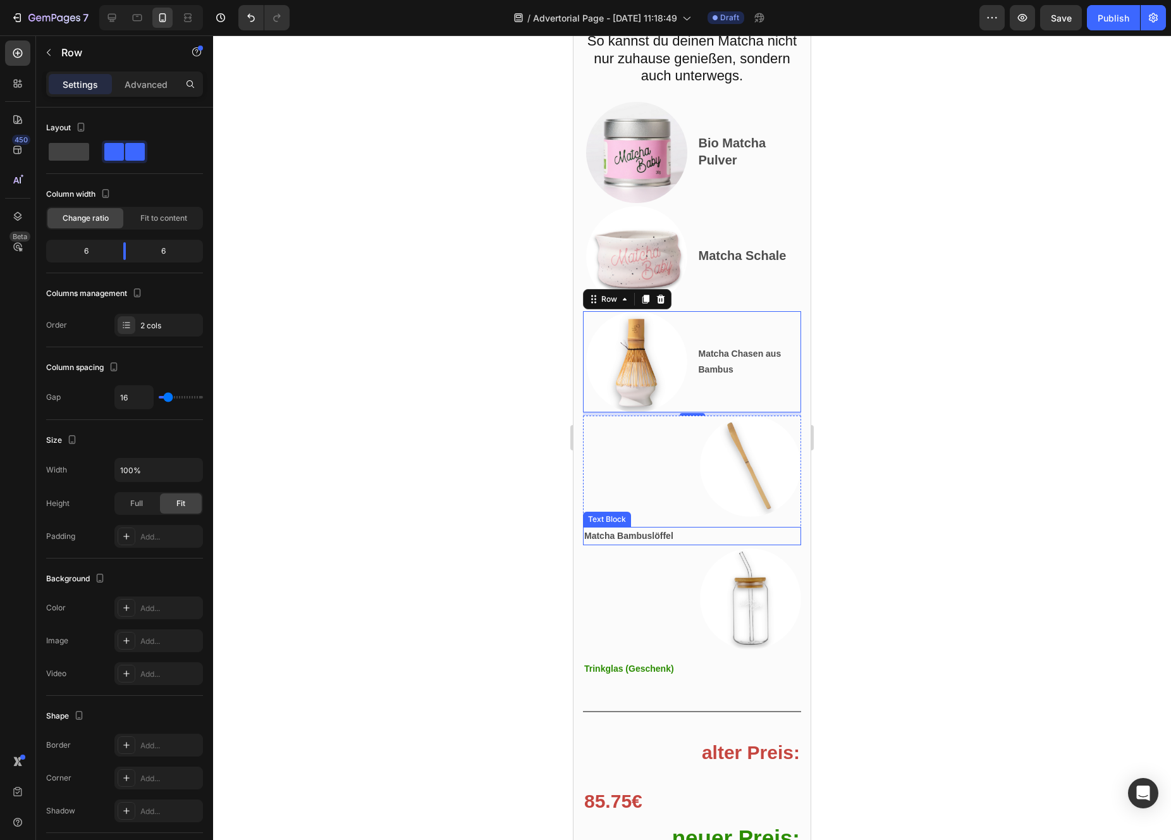
click at [691, 545] on div "Matcha Bambuslöffel" at bounding box center [692, 536] width 218 height 18
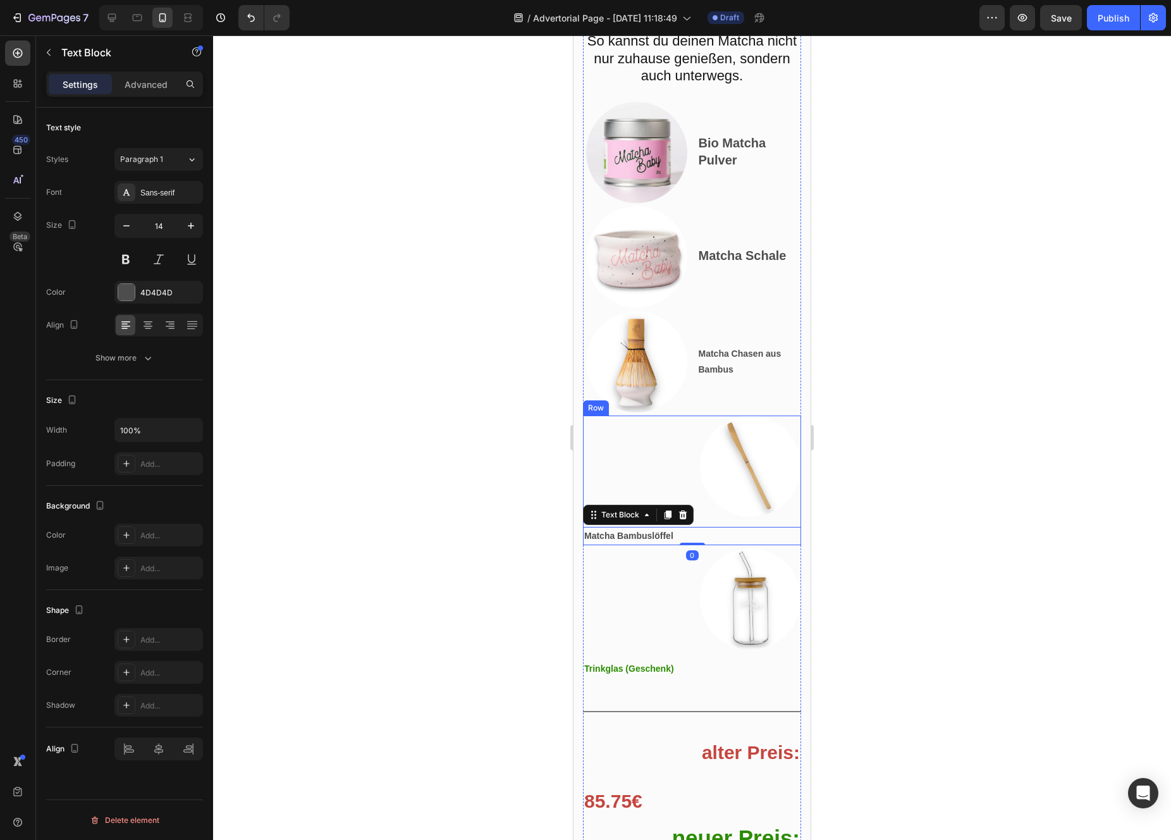
click at [697, 545] on div "Image Matcha Bambuslöffel Text Block 0 Row" at bounding box center [692, 480] width 218 height 130
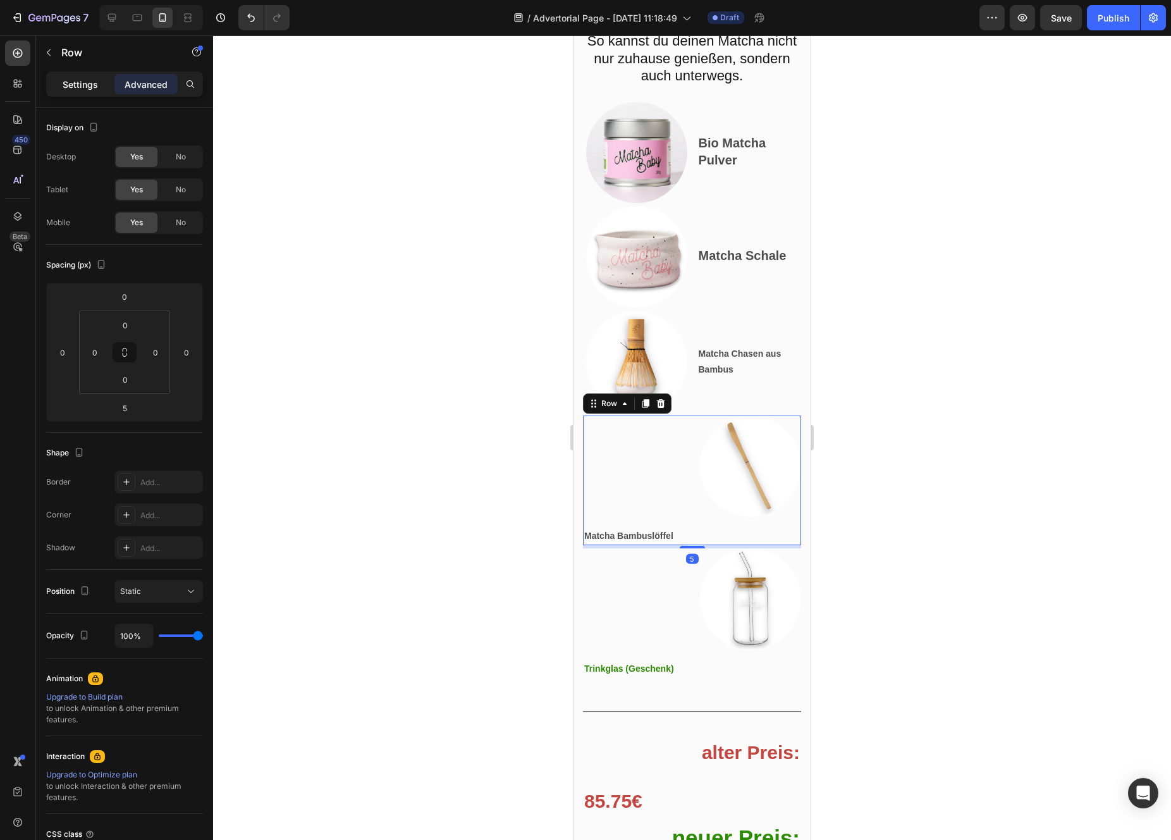
click at [86, 82] on p "Settings" at bounding box center [80, 84] width 35 height 13
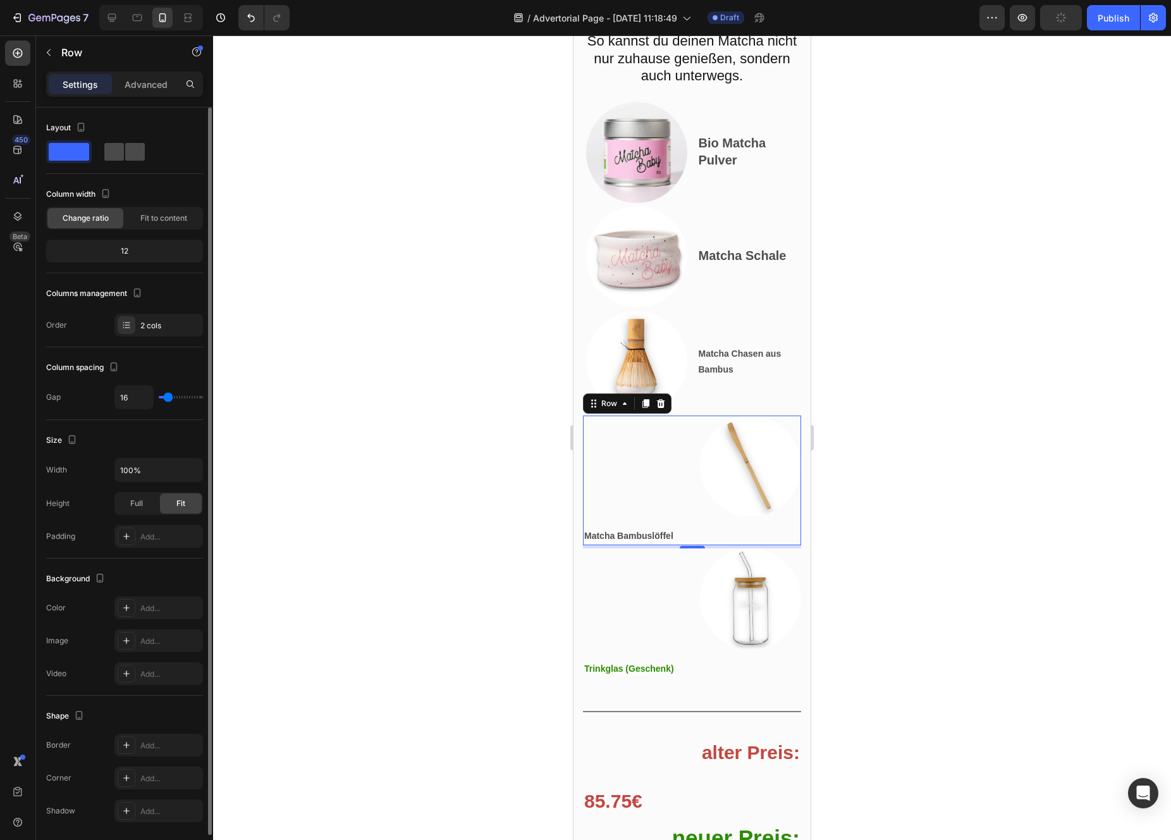
click at [128, 152] on span at bounding box center [135, 152] width 20 height 18
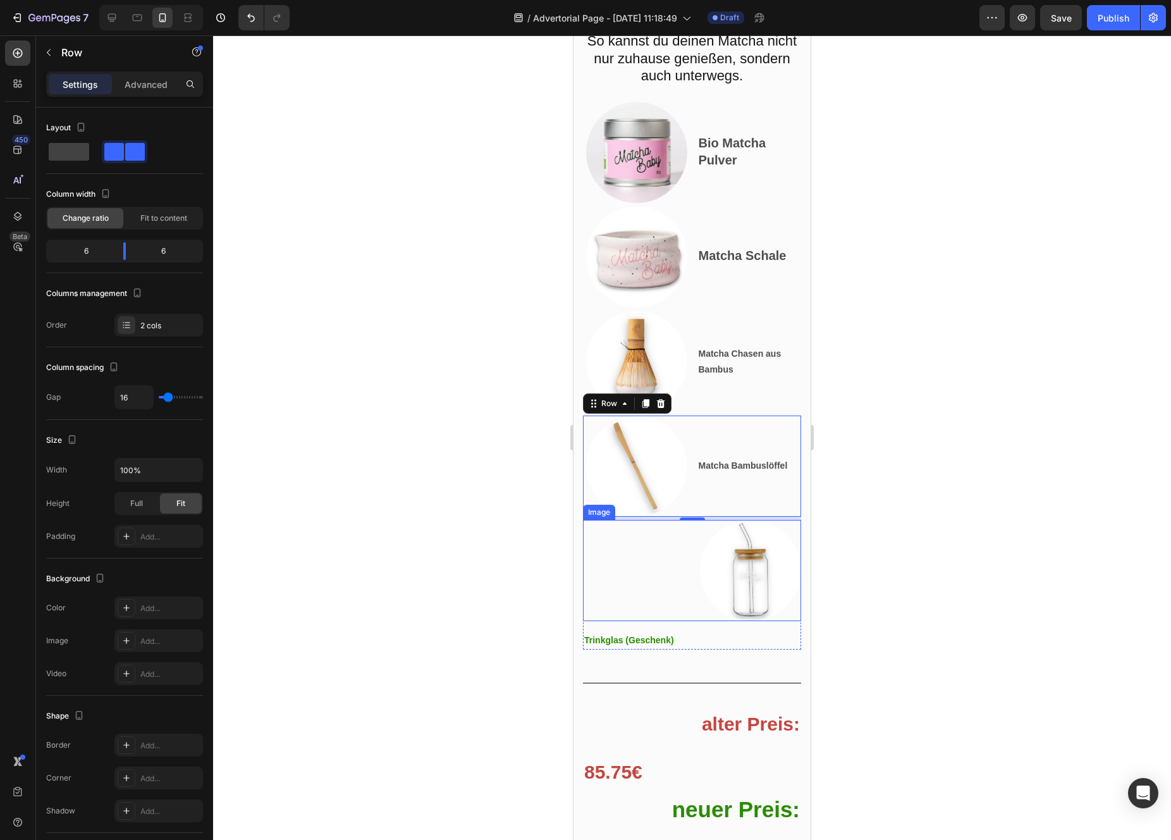
click at [714, 621] on img at bounding box center [750, 570] width 101 height 101
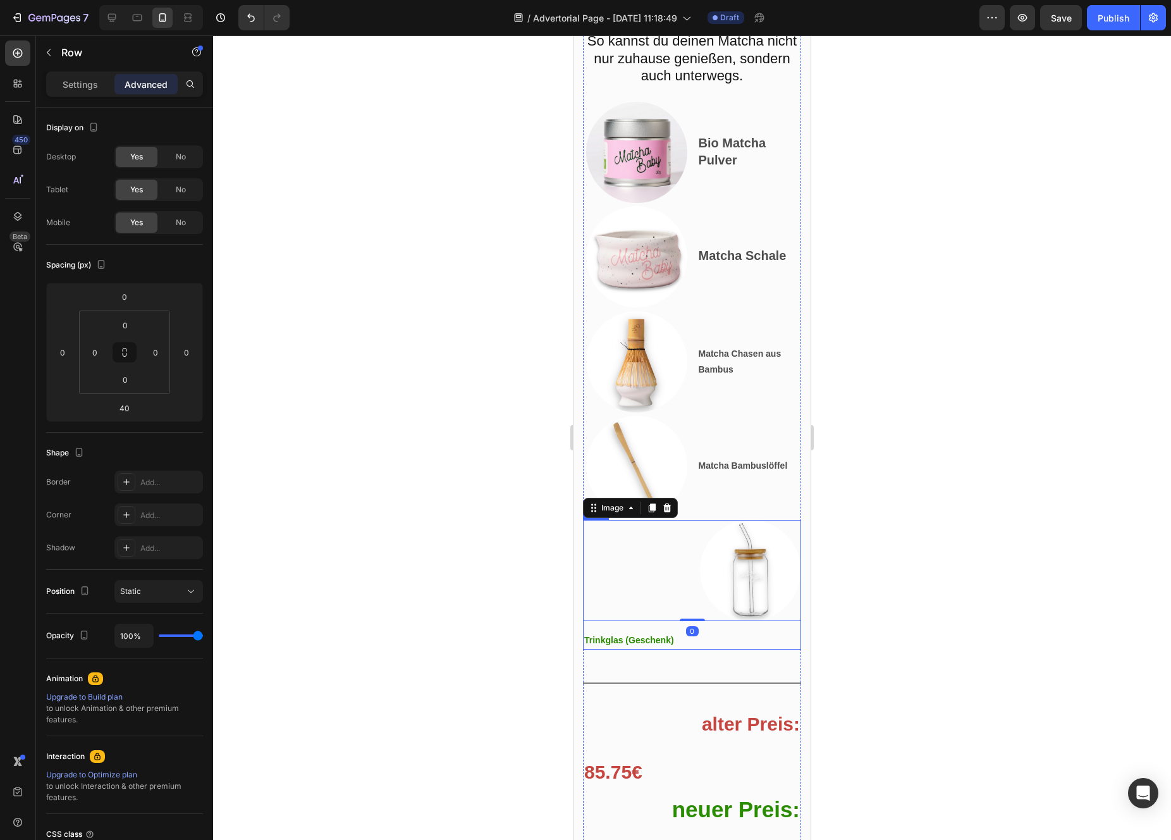
click at [713, 649] on div "Image 0 Trinkglas (Geschenk) Text Block Row" at bounding box center [692, 585] width 218 height 130
click at [80, 94] on div "Settings Advanced" at bounding box center [124, 83] width 157 height 25
click at [77, 87] on p "Settings" at bounding box center [80, 84] width 35 height 13
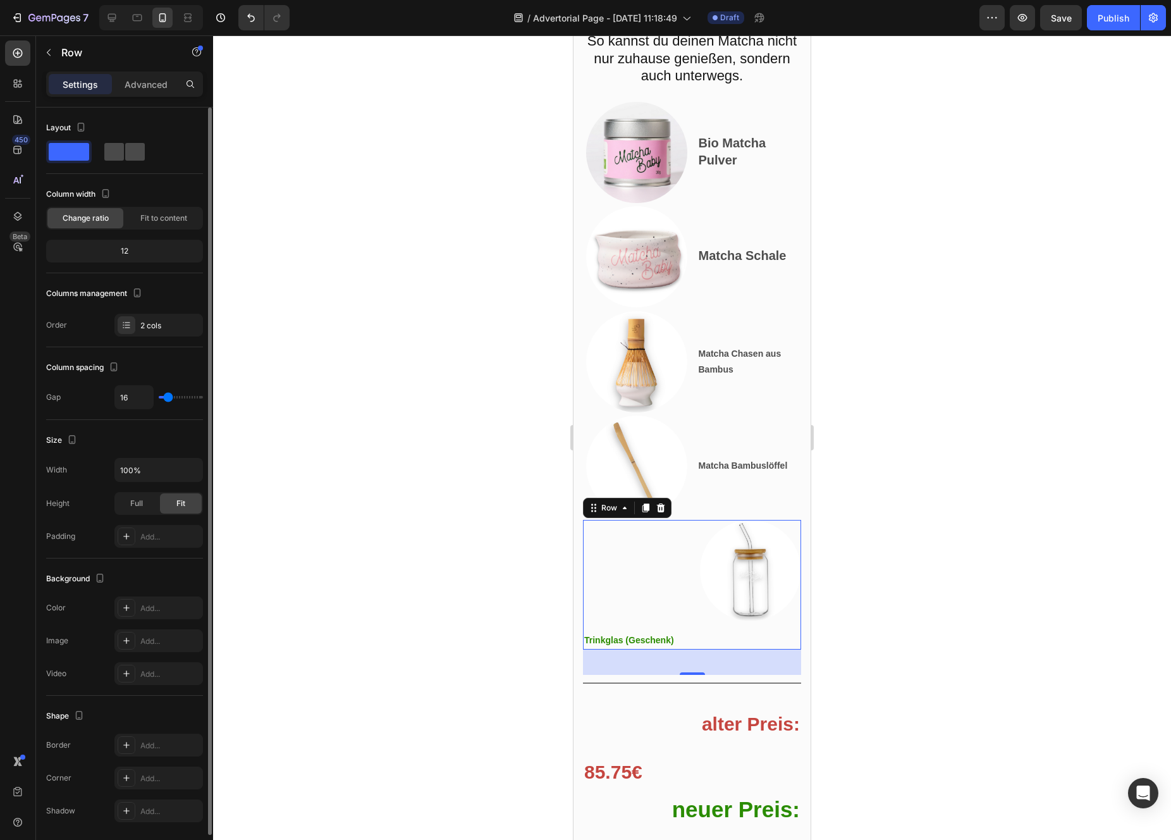
click at [125, 153] on span at bounding box center [135, 152] width 20 height 18
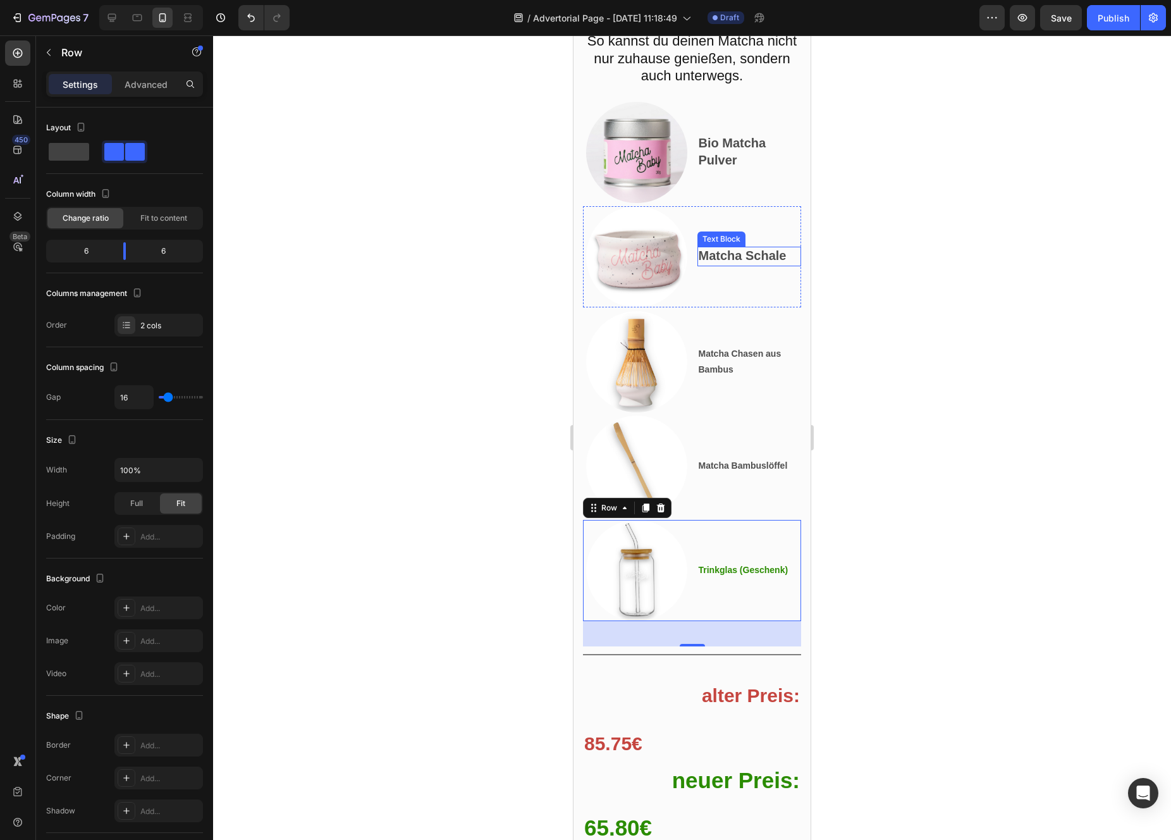
click at [733, 262] on strong "Matcha Schale" at bounding box center [743, 255] width 88 height 14
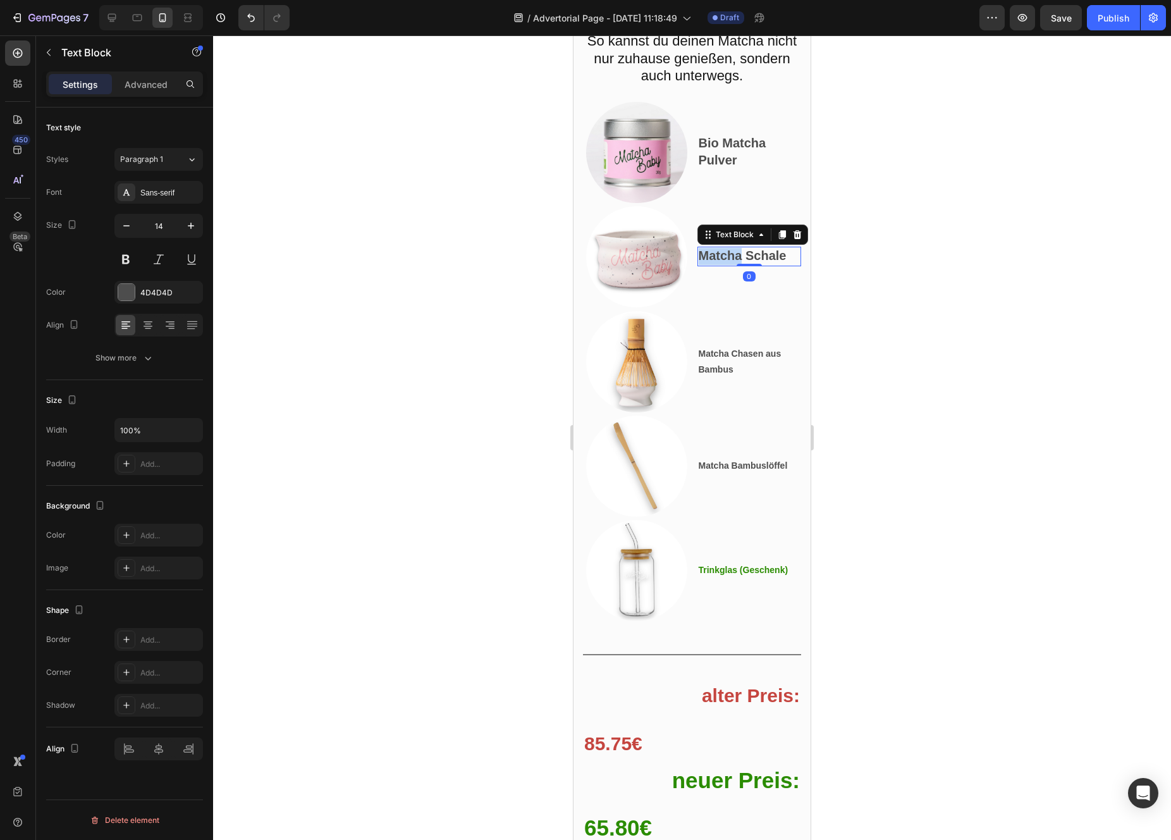
click at [732, 262] on strong "Matcha Schale" at bounding box center [743, 255] width 88 height 14
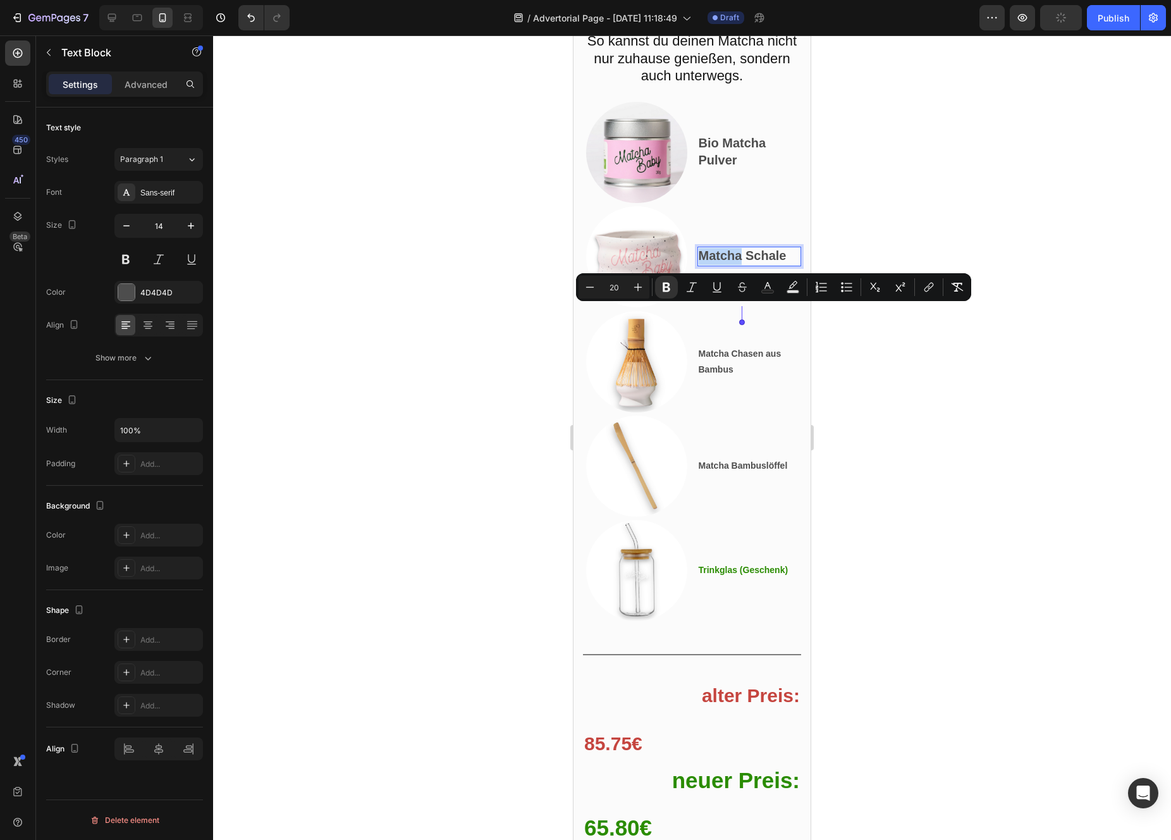
click at [732, 262] on strong "Matcha Schale" at bounding box center [743, 255] width 88 height 14
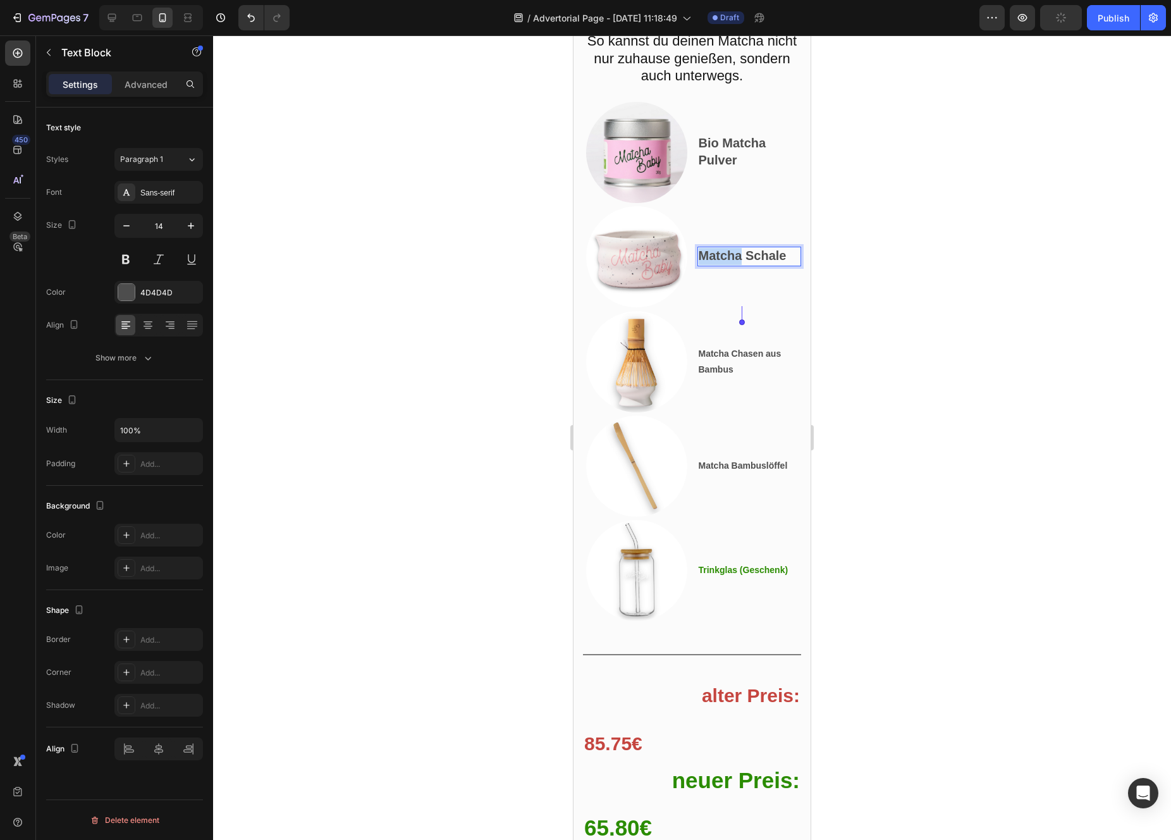
click at [732, 262] on strong "Matcha Schale" at bounding box center [743, 255] width 88 height 14
click at [724, 377] on p "Matcha Chasen aus Bambus" at bounding box center [750, 362] width 102 height 32
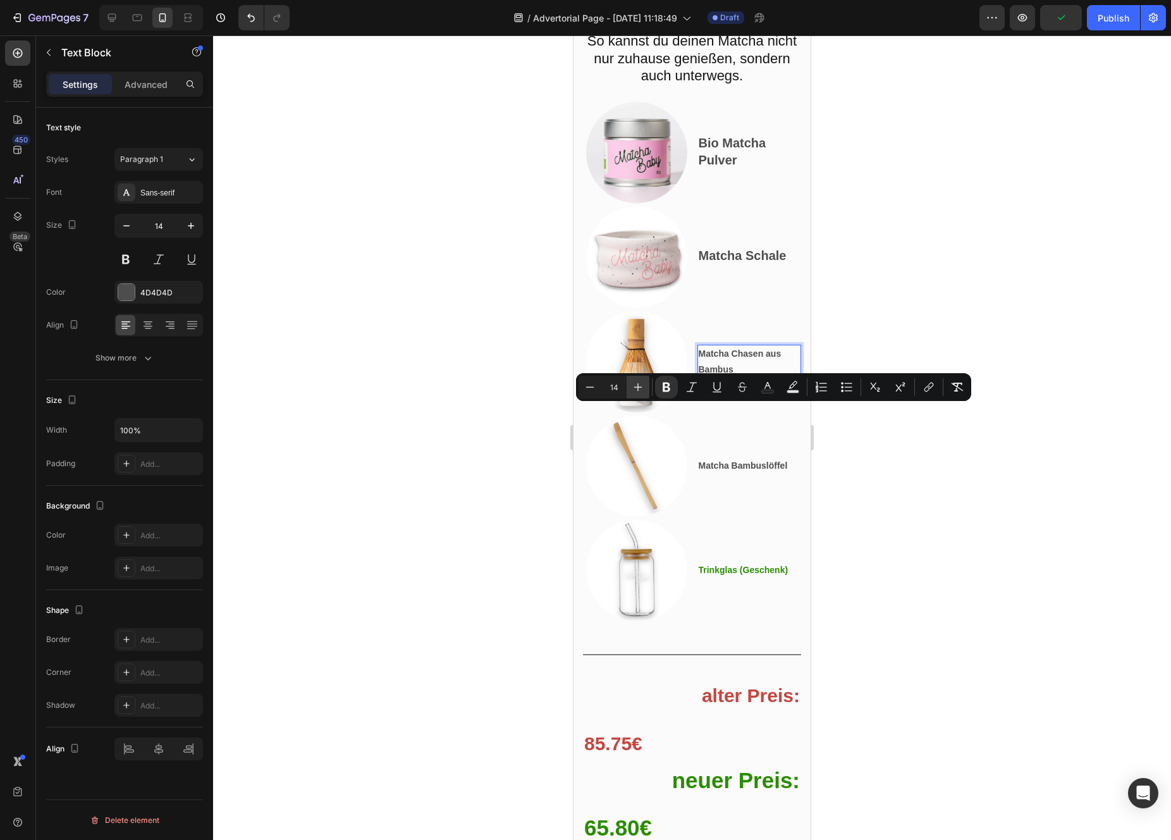
click at [636, 381] on icon "Editor contextual toolbar" at bounding box center [638, 387] width 13 height 13
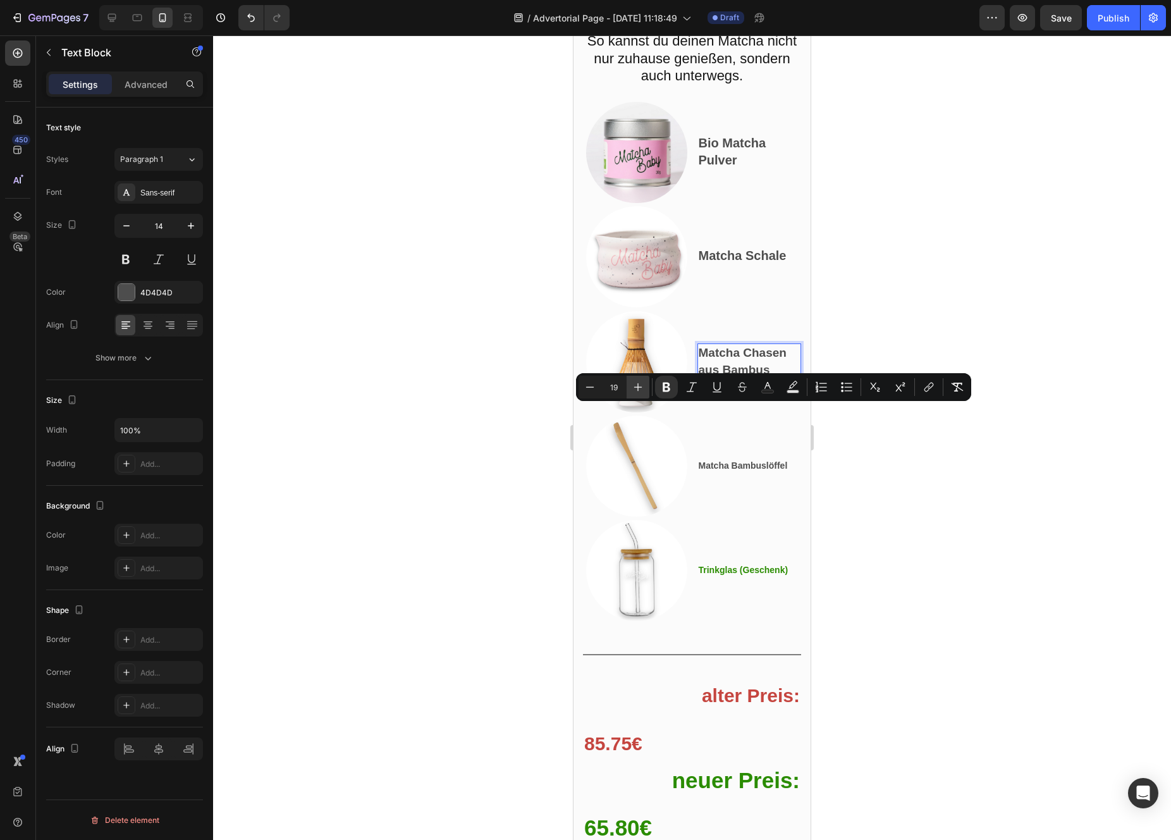
click at [636, 381] on icon "Editor contextual toolbar" at bounding box center [638, 387] width 13 height 13
type input "20"
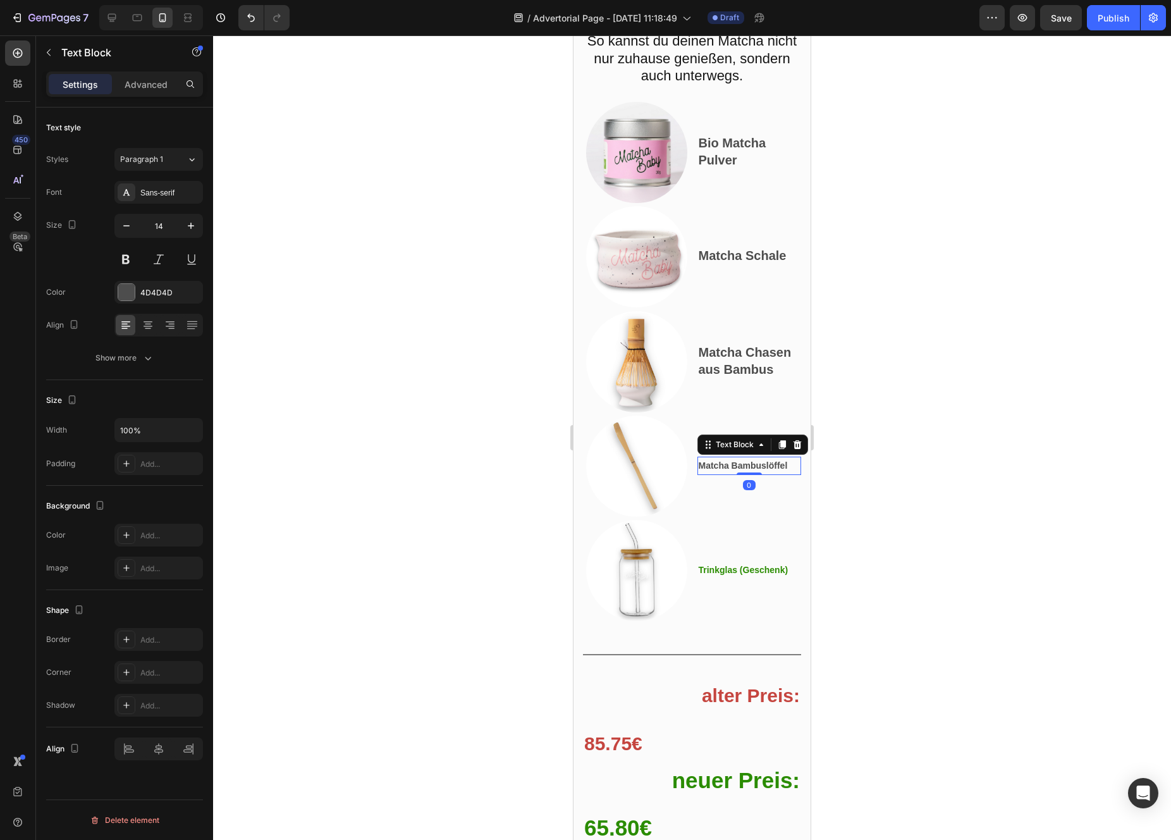
click at [728, 470] on strong "Matcha Bambuslöffel" at bounding box center [743, 465] width 89 height 10
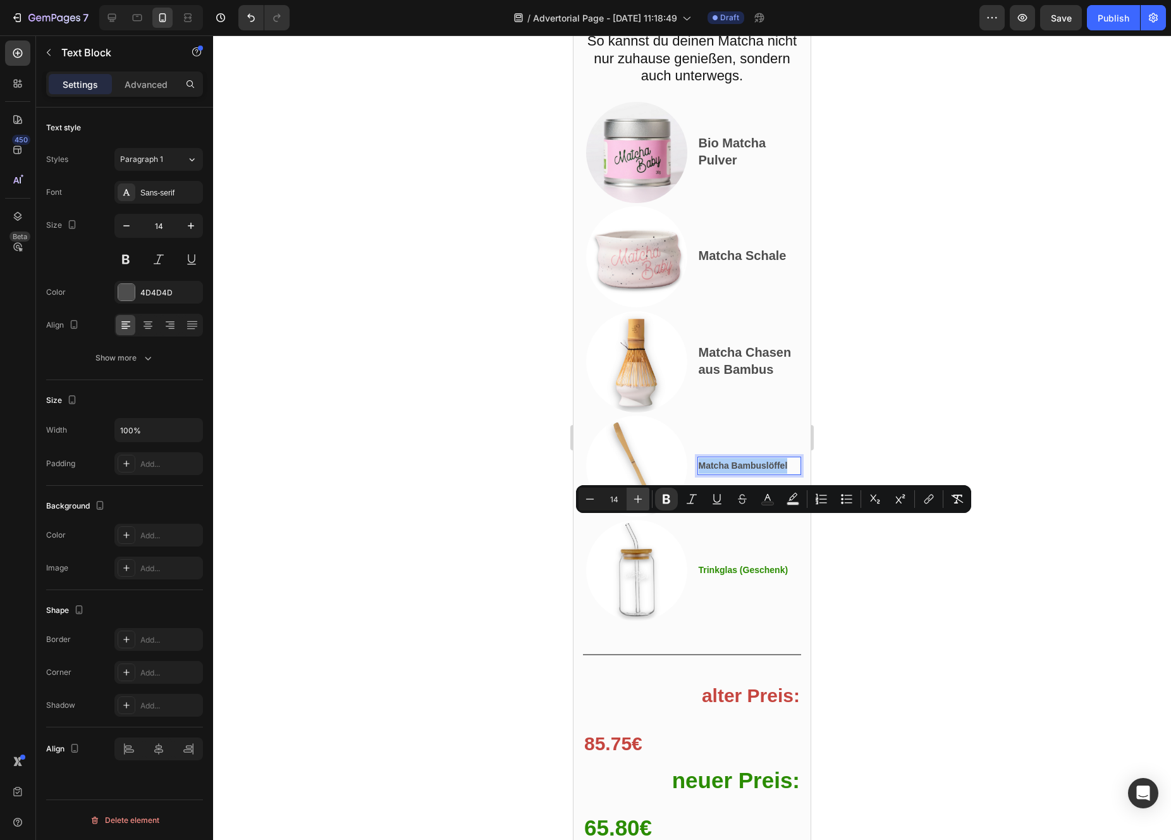
click at [642, 496] on icon "Editor contextual toolbar" at bounding box center [638, 499] width 13 height 13
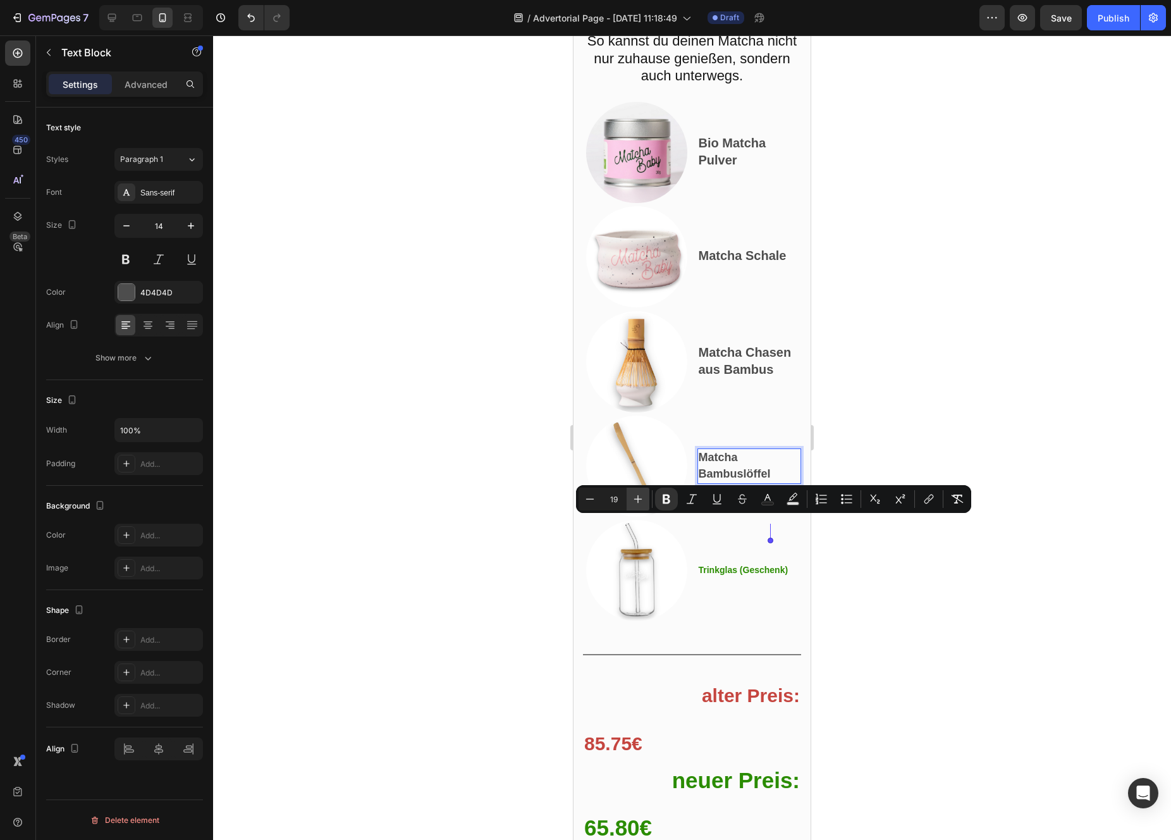
click at [642, 496] on icon "Editor contextual toolbar" at bounding box center [638, 499] width 13 height 13
type input "20"
click at [721, 575] on strong "Trinkglas (Geschenk)" at bounding box center [744, 570] width 90 height 10
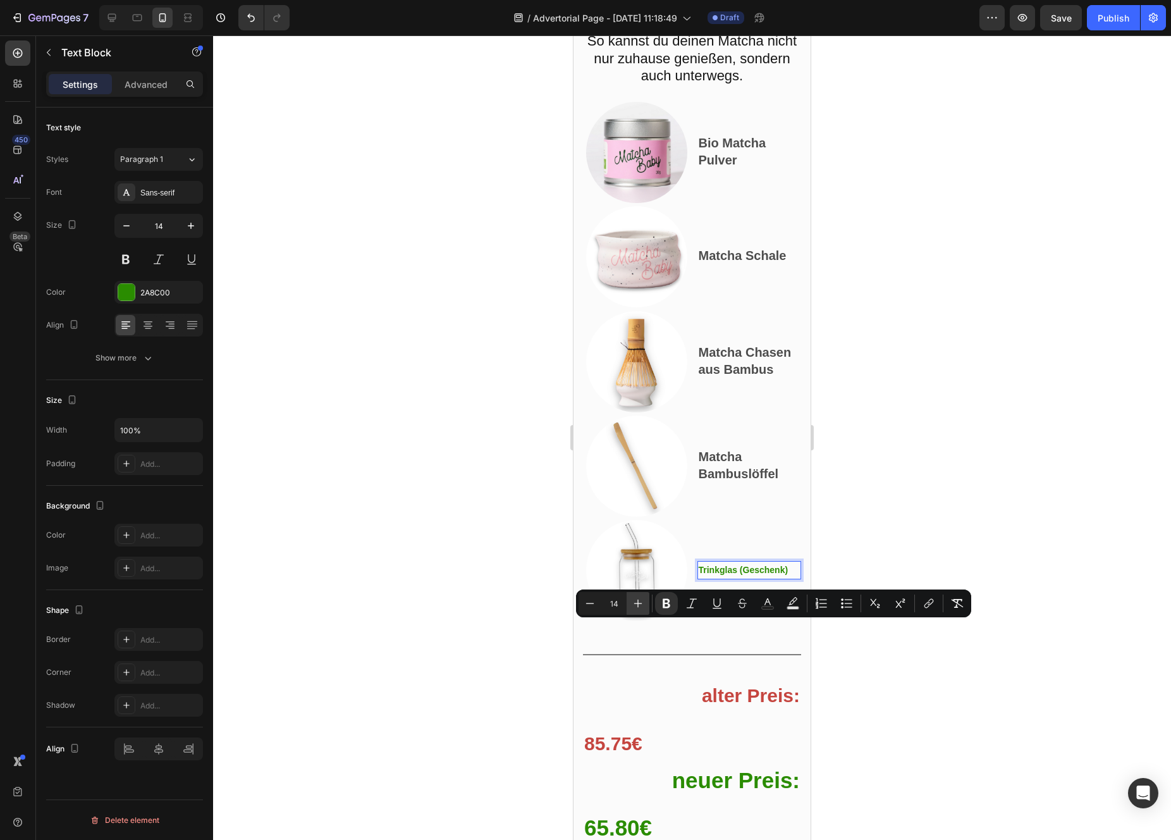
click at [635, 603] on icon "Editor contextual toolbar" at bounding box center [638, 603] width 13 height 13
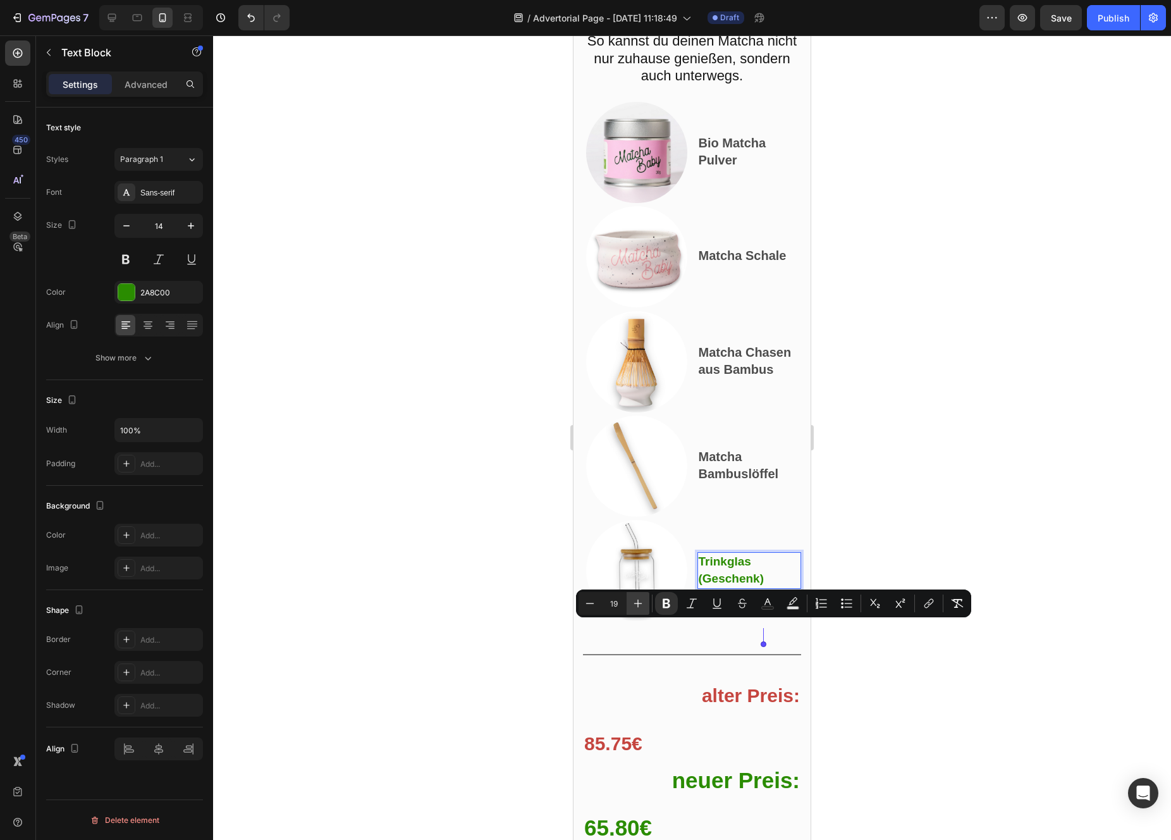
click at [635, 603] on icon "Editor contextual toolbar" at bounding box center [638, 603] width 13 height 13
type input "20"
click at [518, 563] on div at bounding box center [692, 437] width 958 height 804
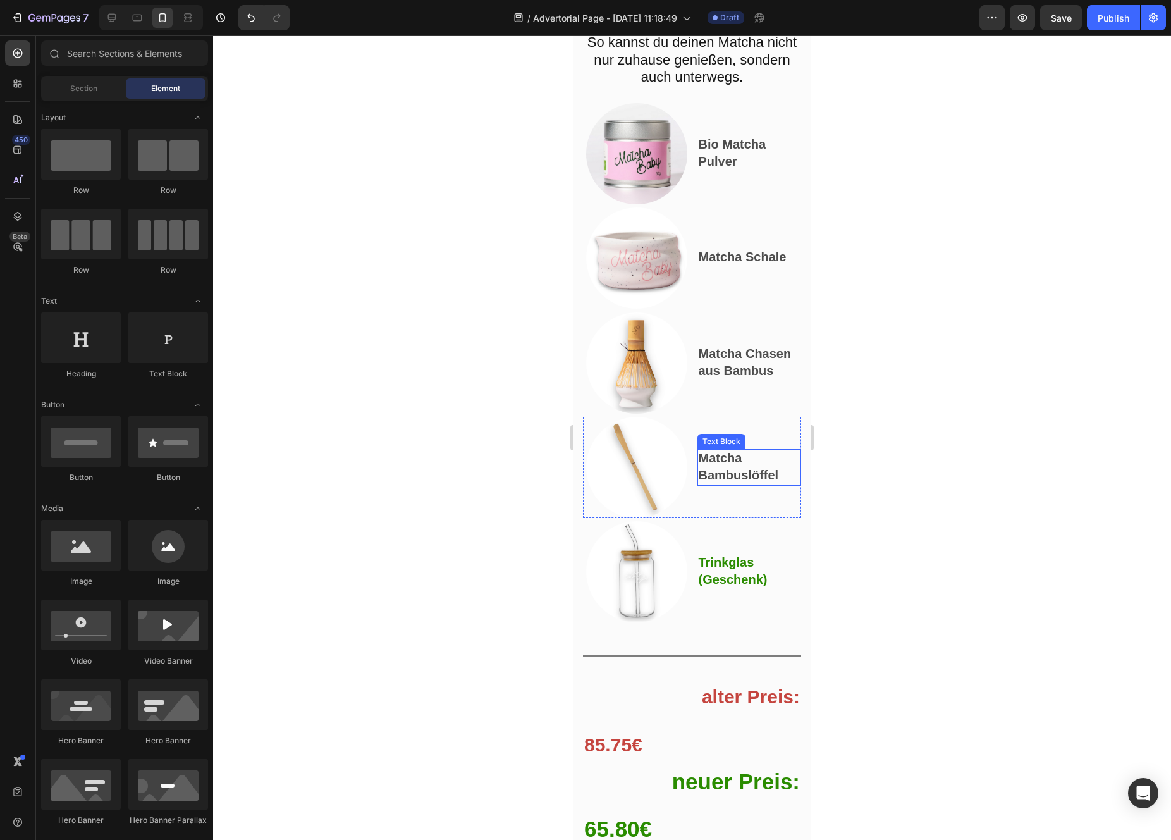
scroll to position [8989, 0]
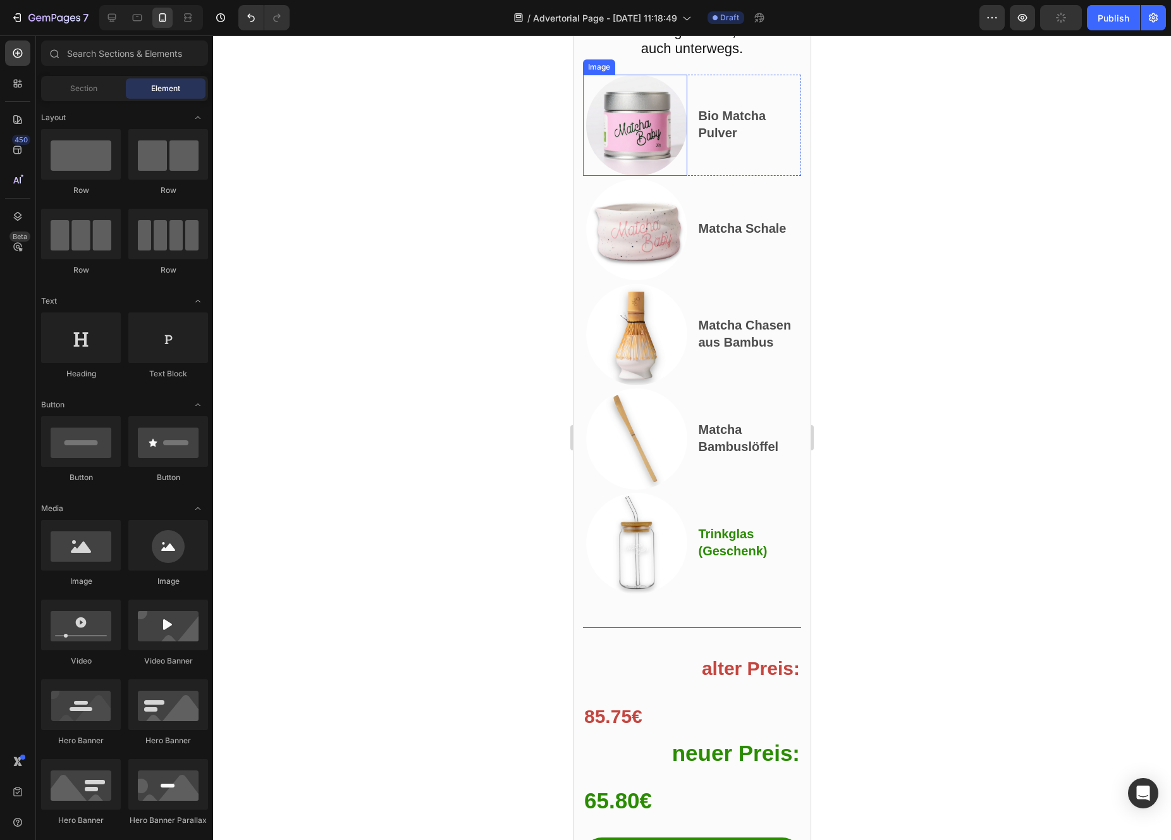
click at [653, 176] on img at bounding box center [636, 125] width 101 height 101
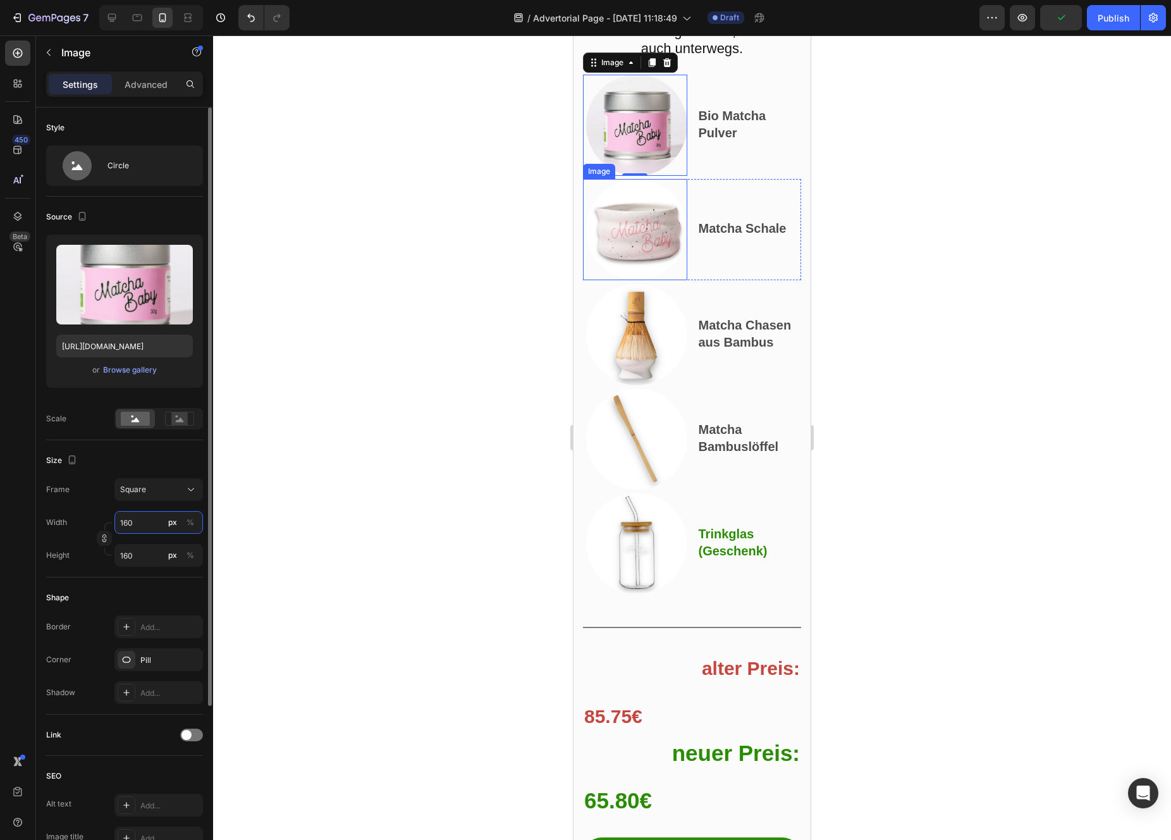
click at [150, 523] on input "160" at bounding box center [158, 522] width 89 height 23
type input "1"
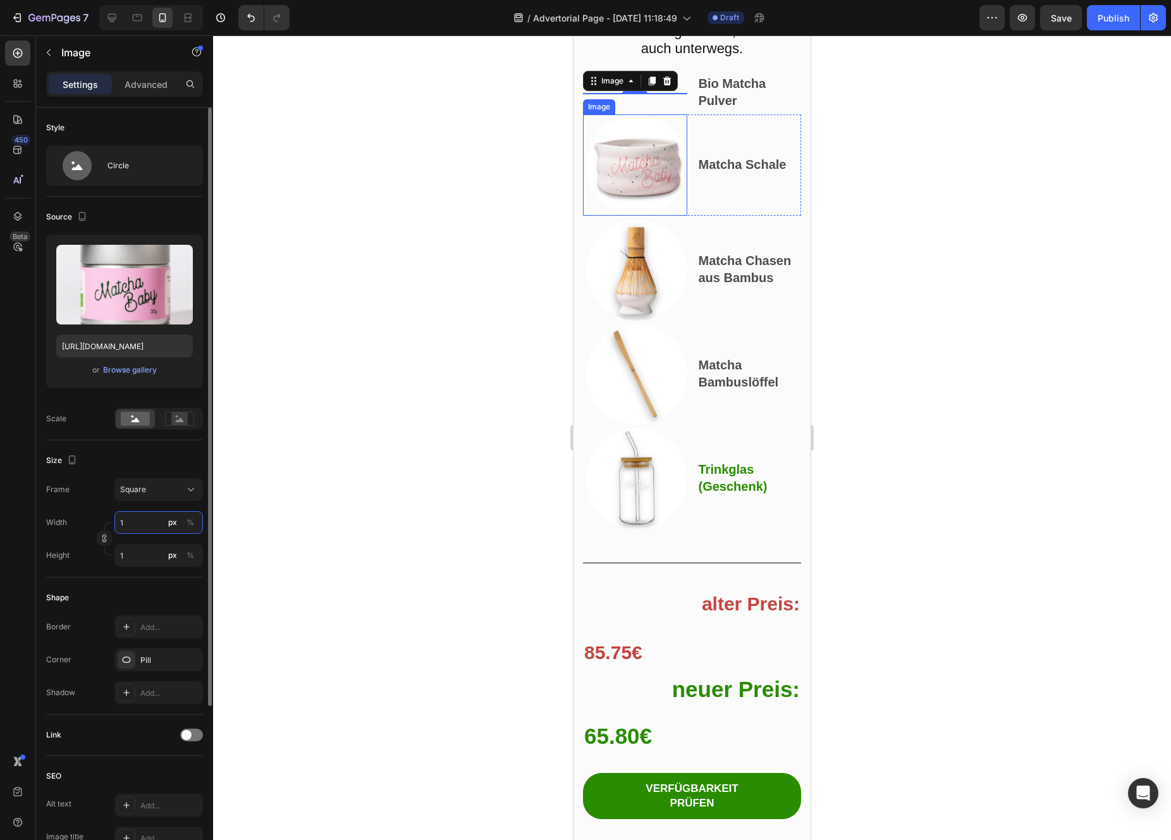
type input "13"
type input "130"
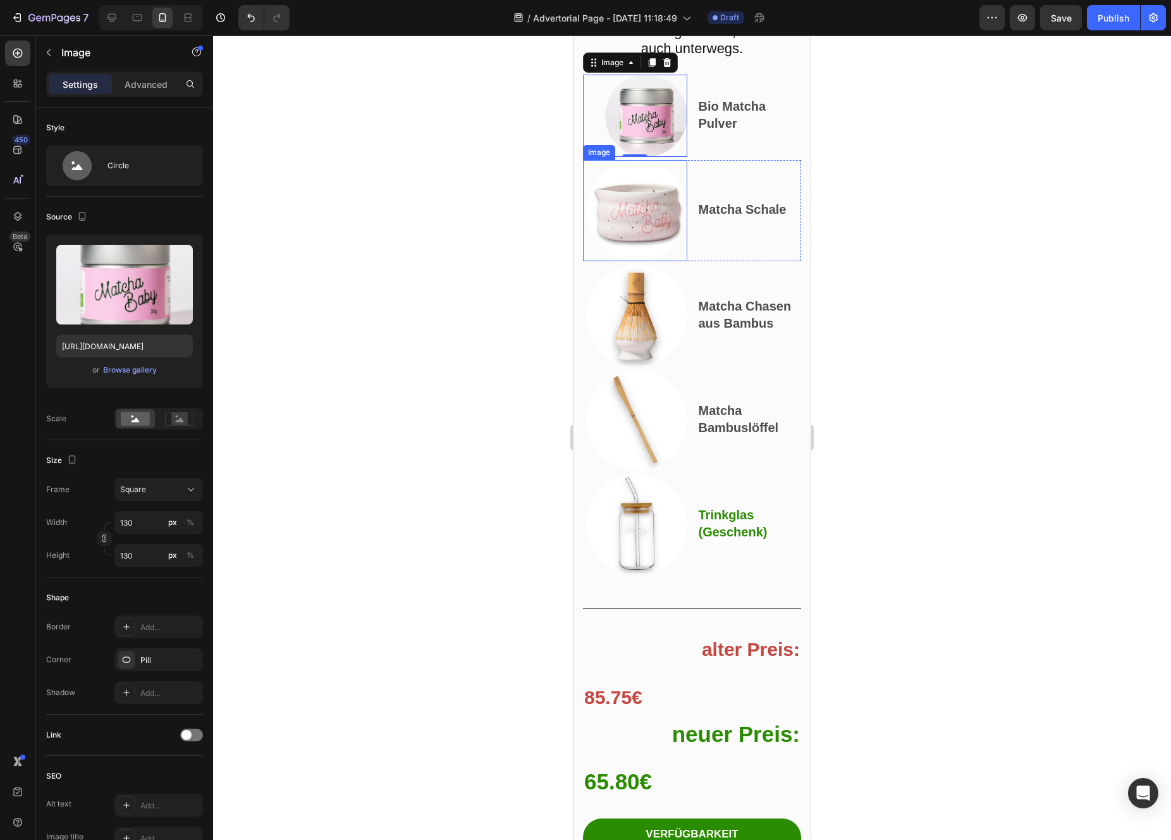
click at [625, 261] on img at bounding box center [636, 210] width 101 height 101
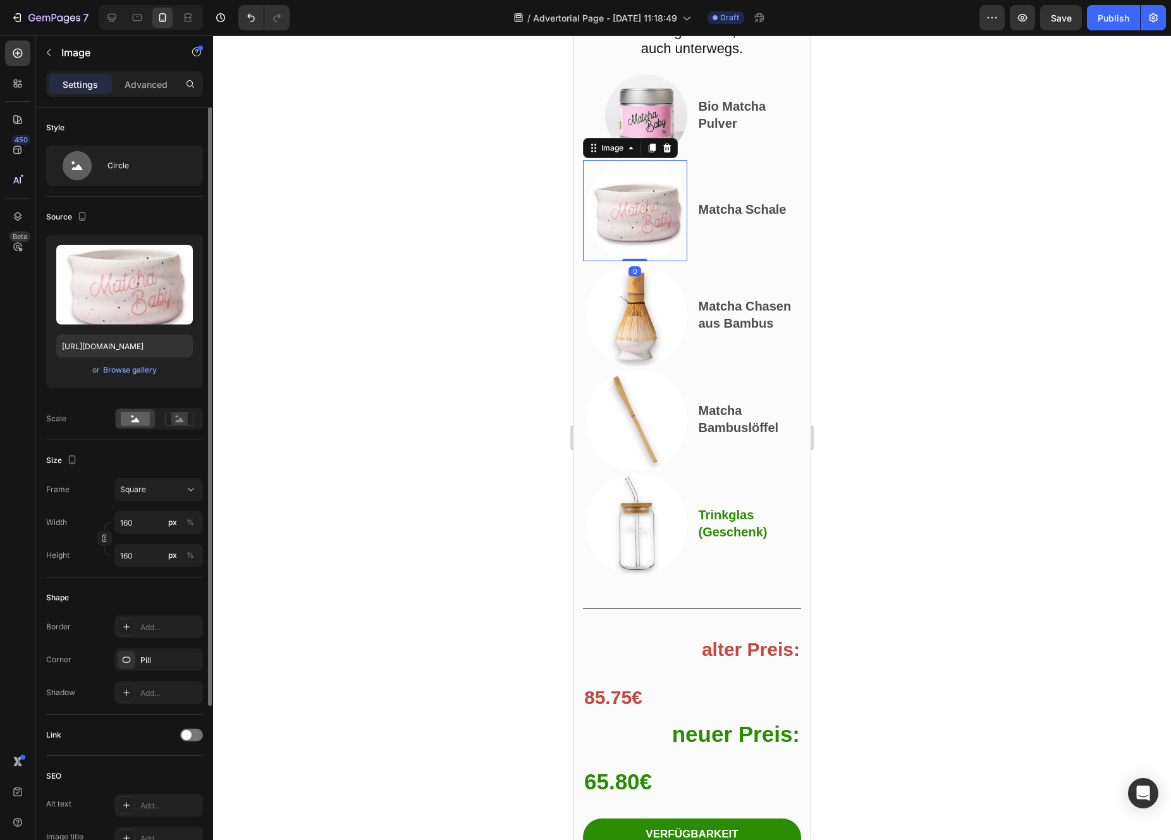
click at [138, 534] on div "160 px %" at bounding box center [158, 522] width 89 height 23
click at [138, 530] on input "160" at bounding box center [158, 522] width 89 height 23
type input "1"
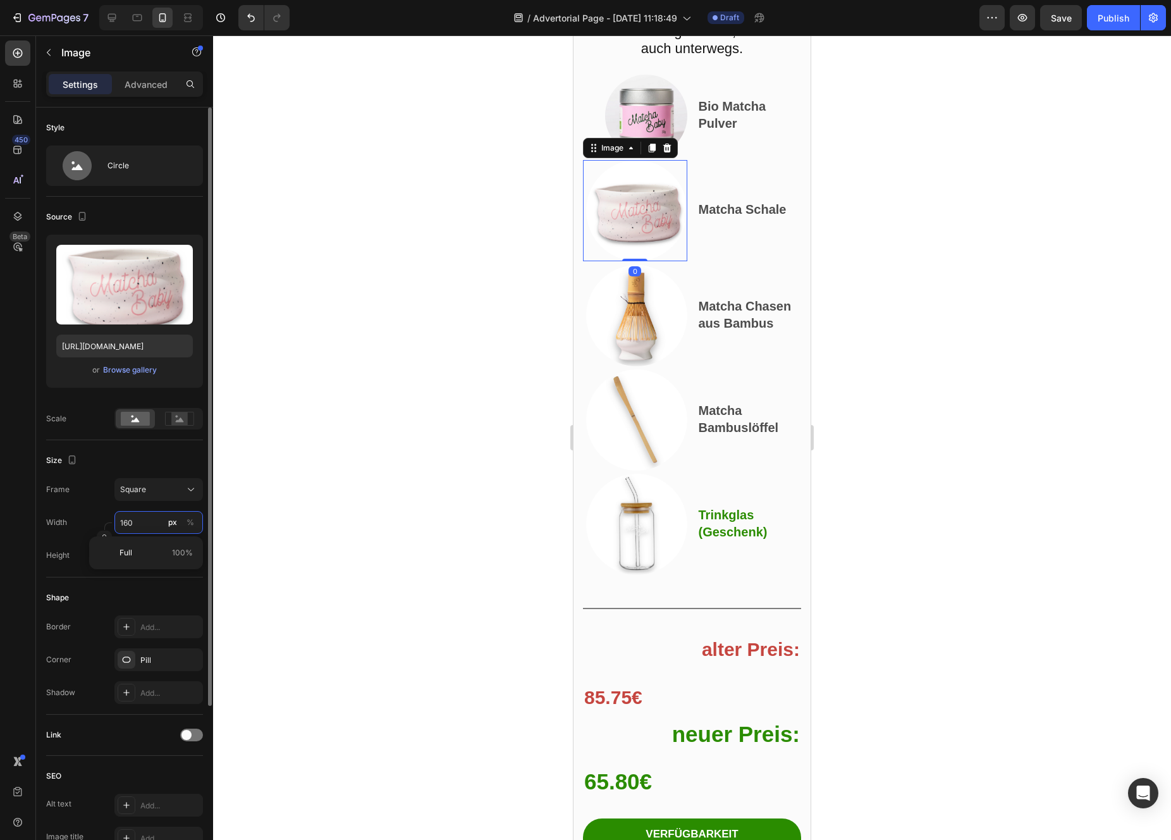
type input "1"
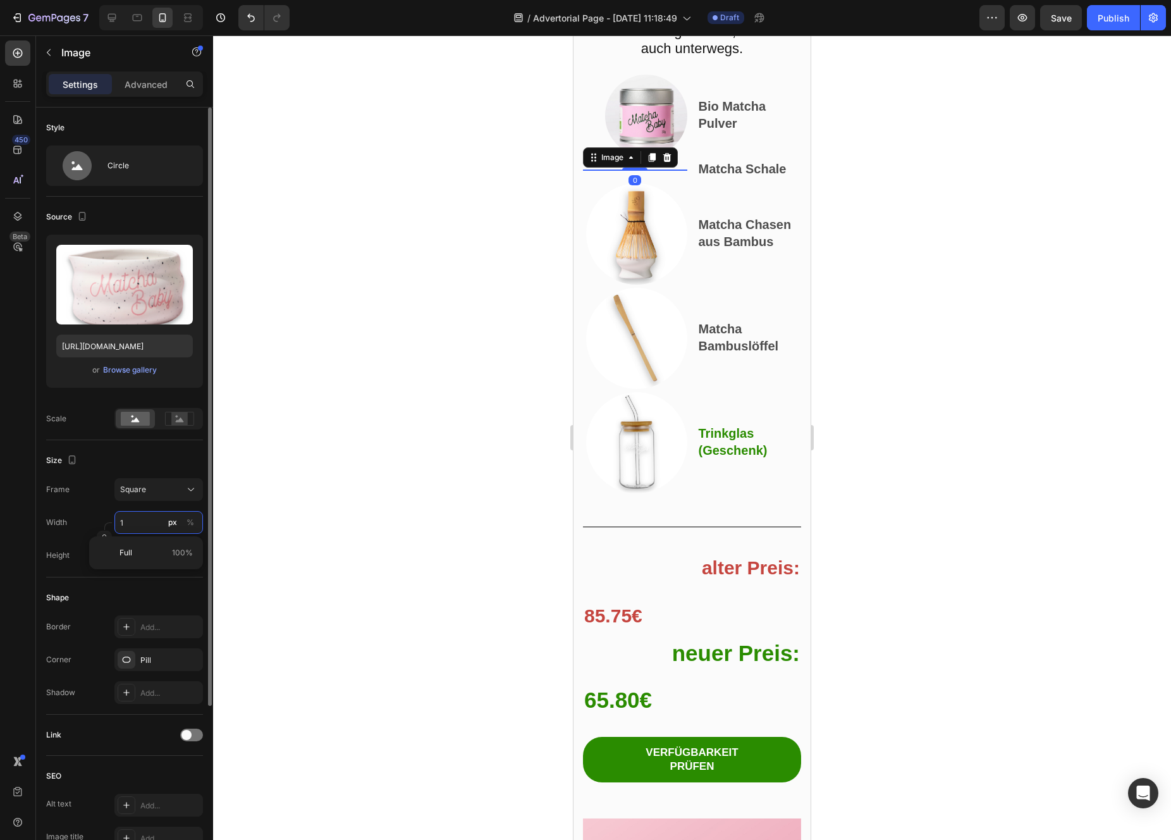
type input "13"
type input "130"
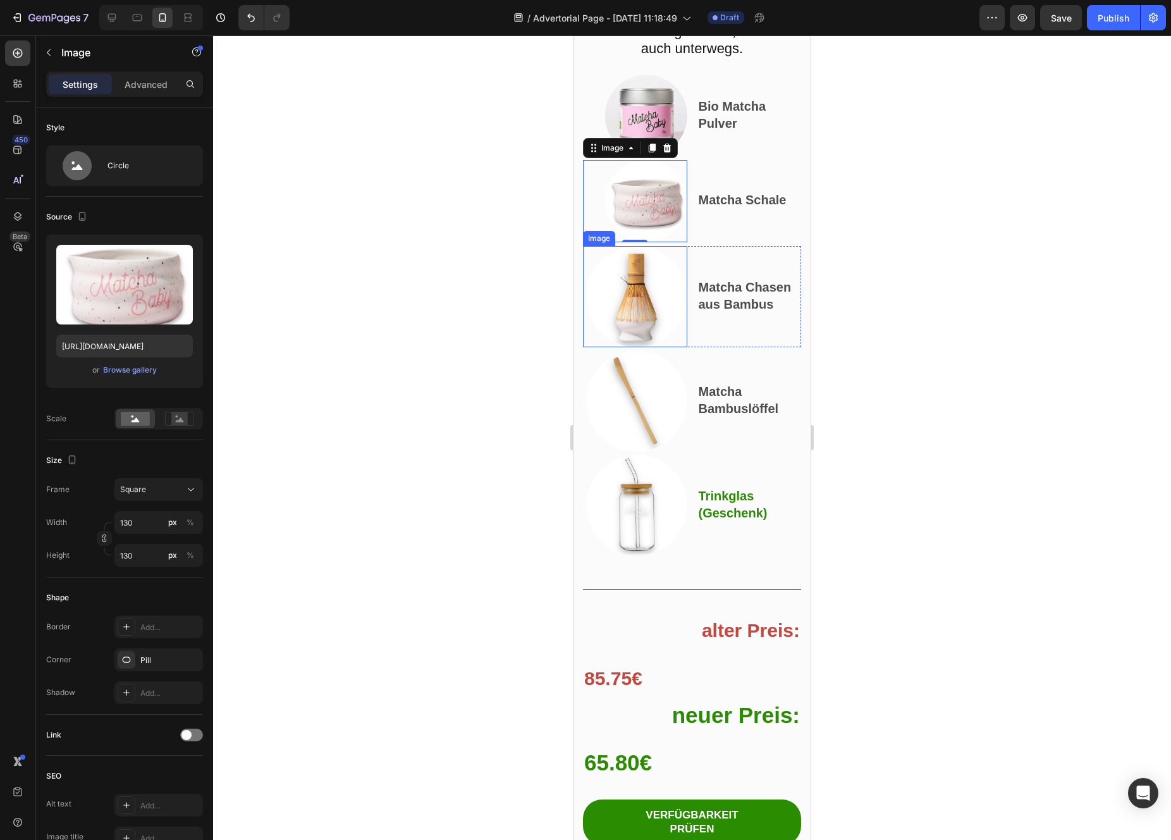
click at [630, 341] on img at bounding box center [636, 296] width 101 height 101
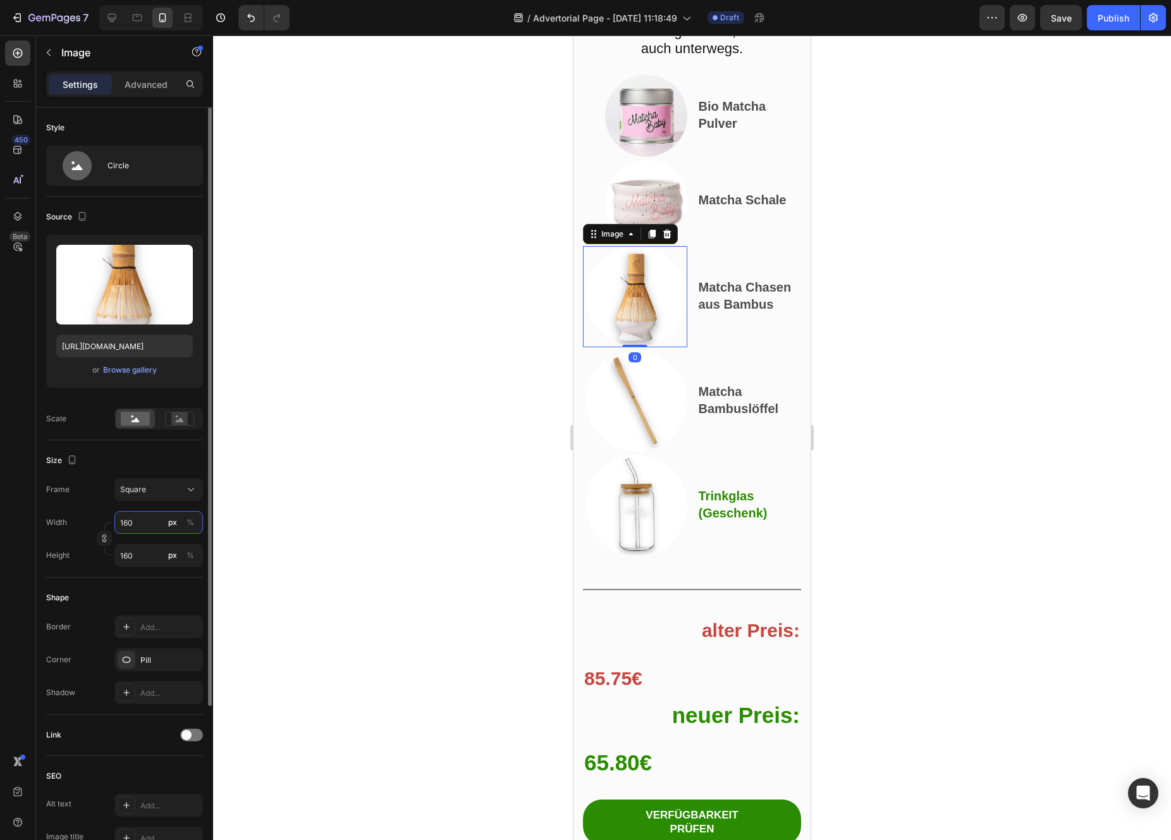
click at [146, 521] on input "160" at bounding box center [158, 522] width 89 height 23
type input "1"
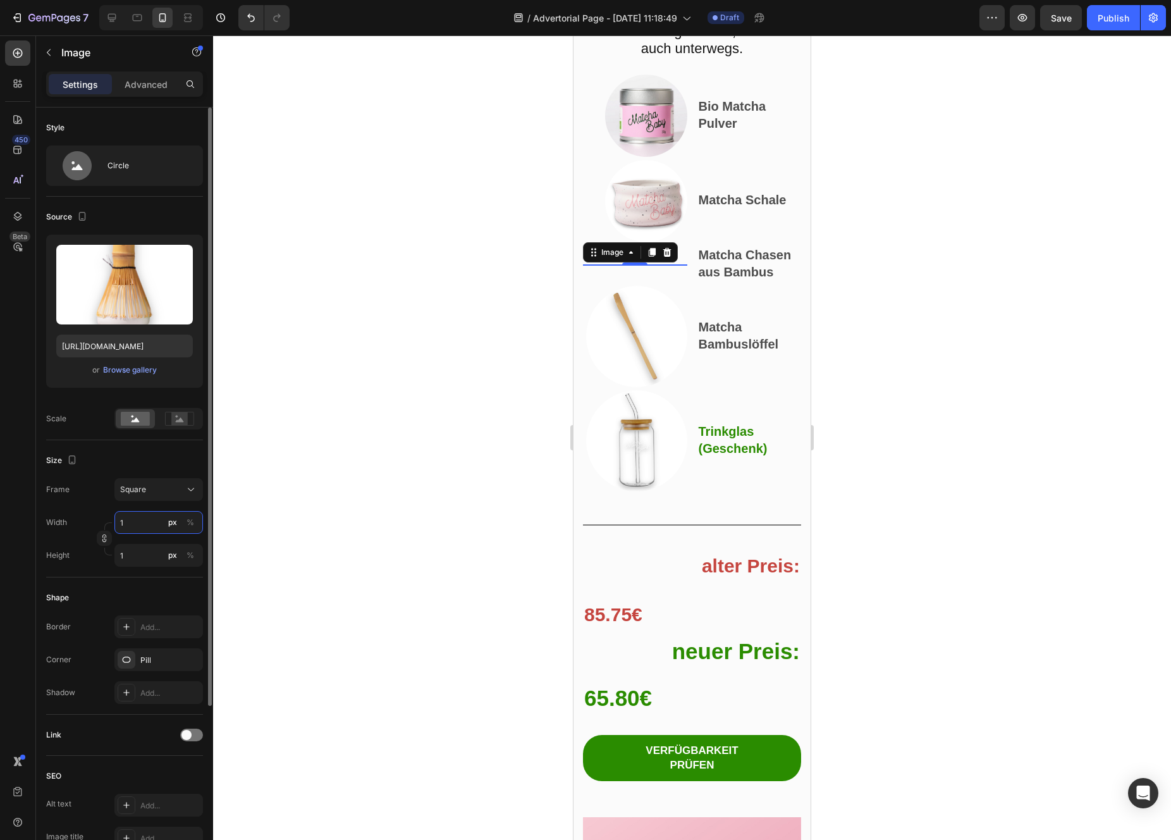
type input "13"
type input "130"
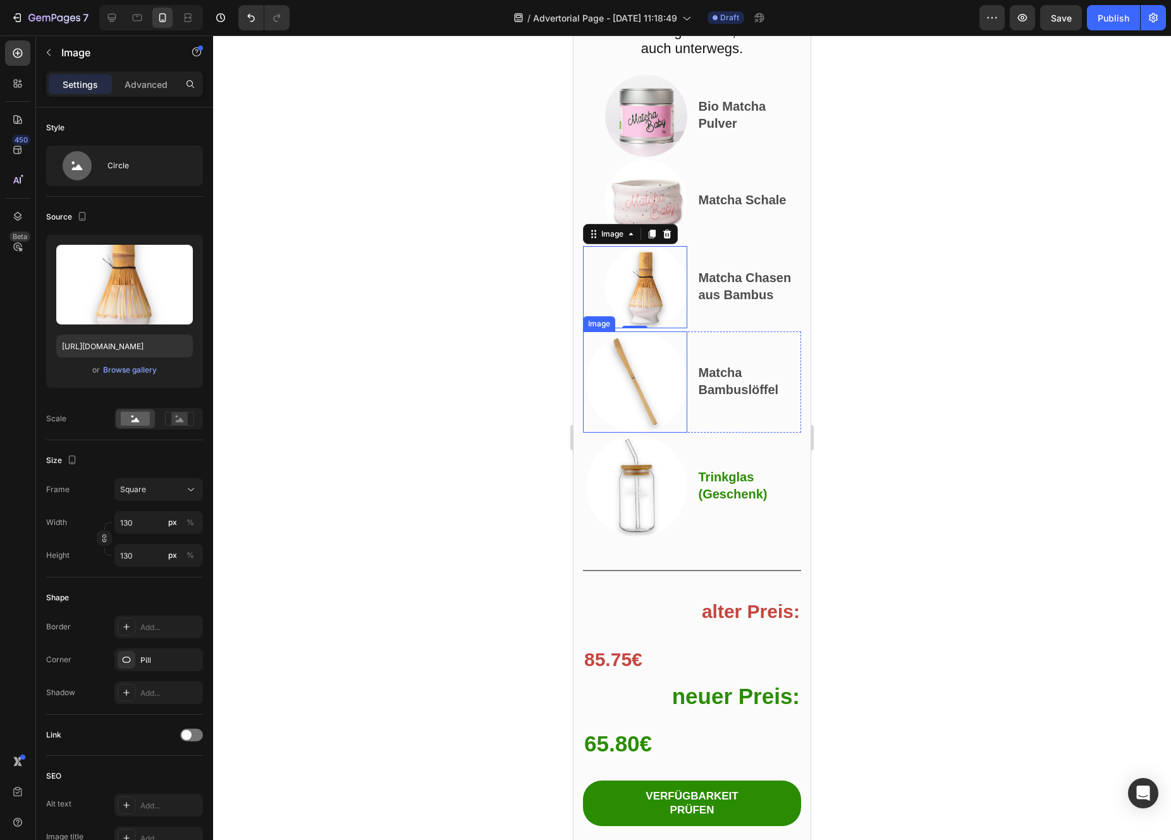
click at [628, 419] on img at bounding box center [636, 381] width 101 height 101
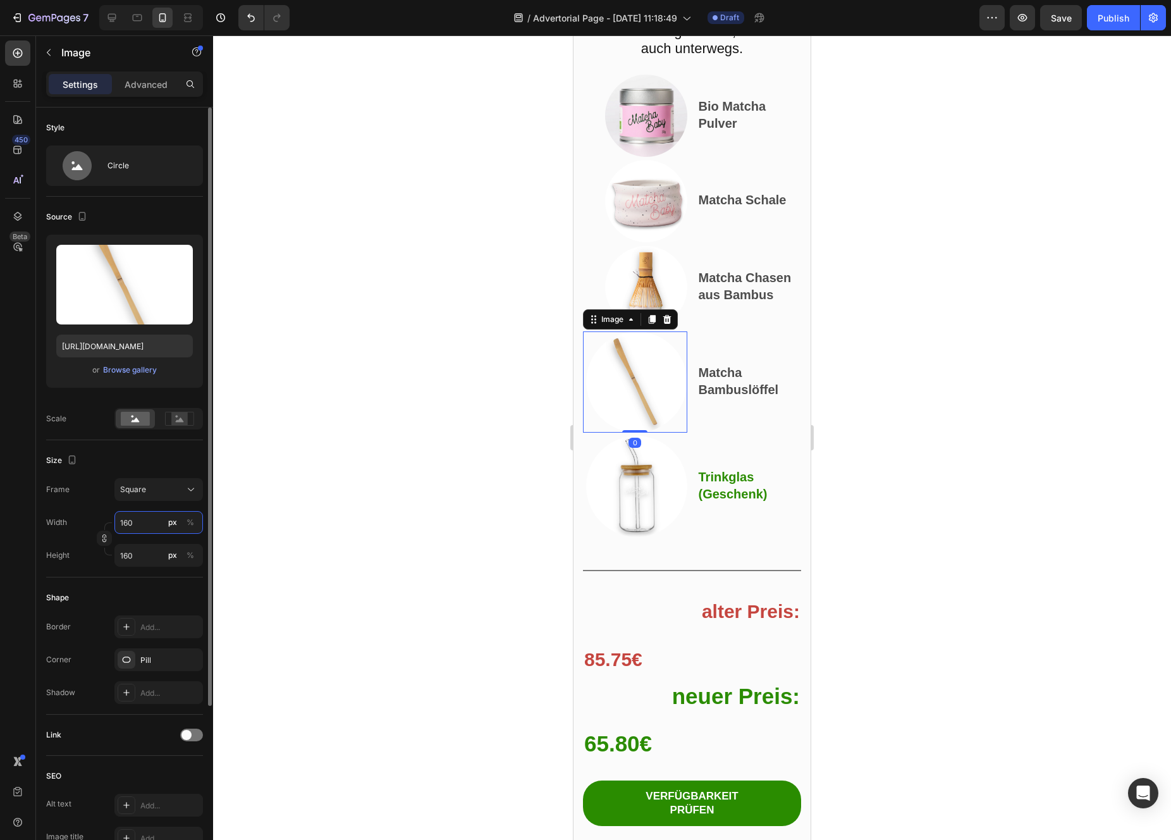
click at [145, 530] on input "160" at bounding box center [158, 522] width 89 height 23
type input "1"
type input "13"
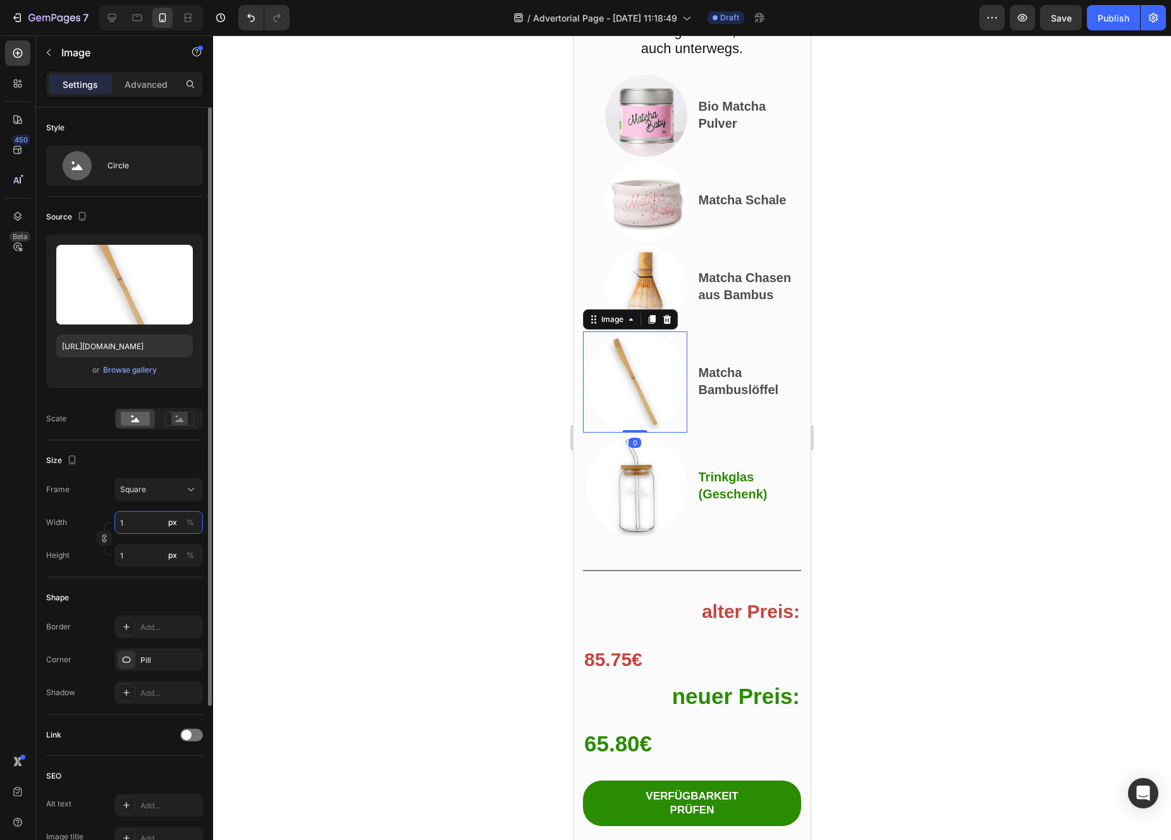
type input "13"
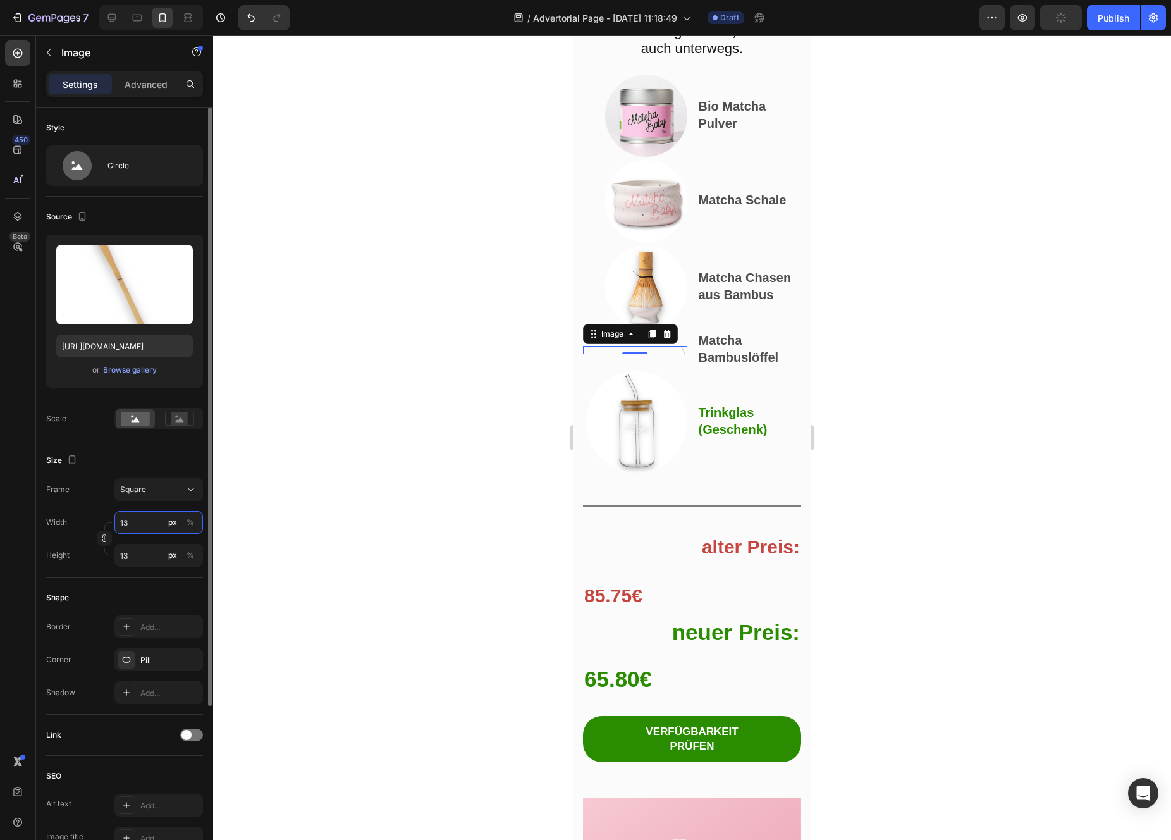
type input "139"
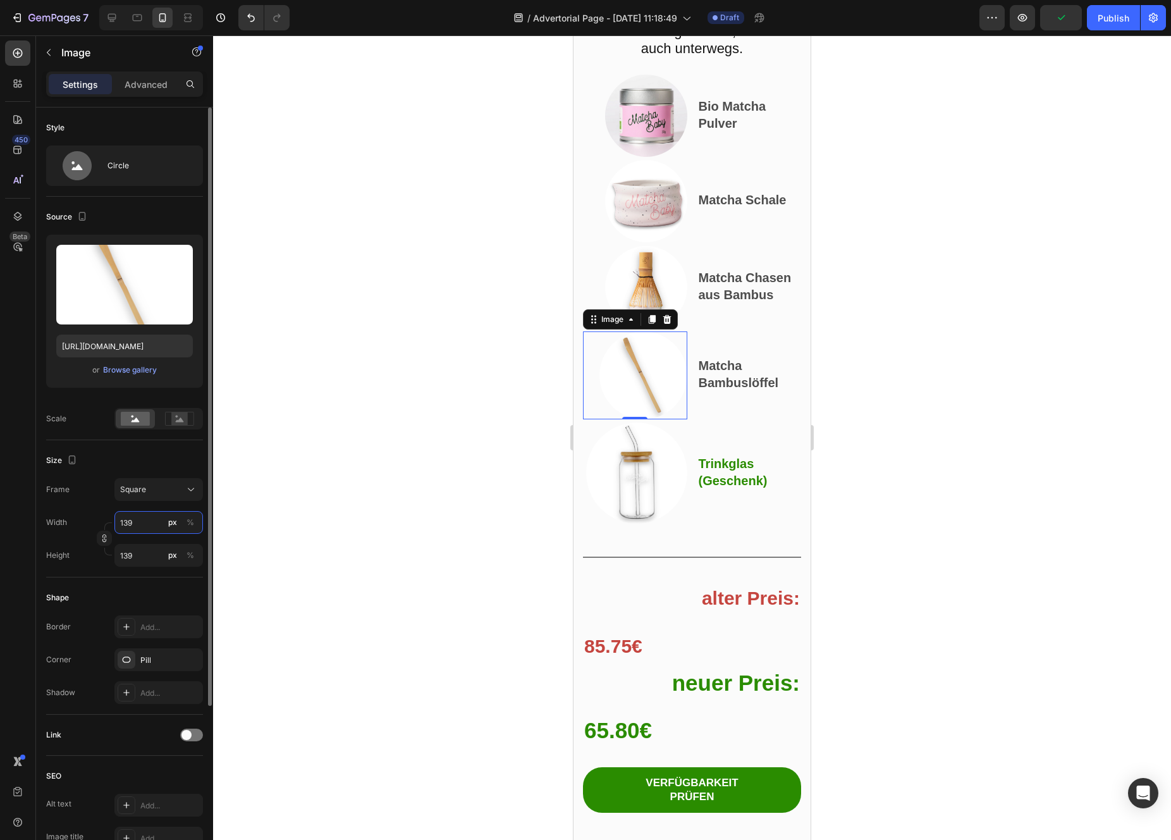
type input "13"
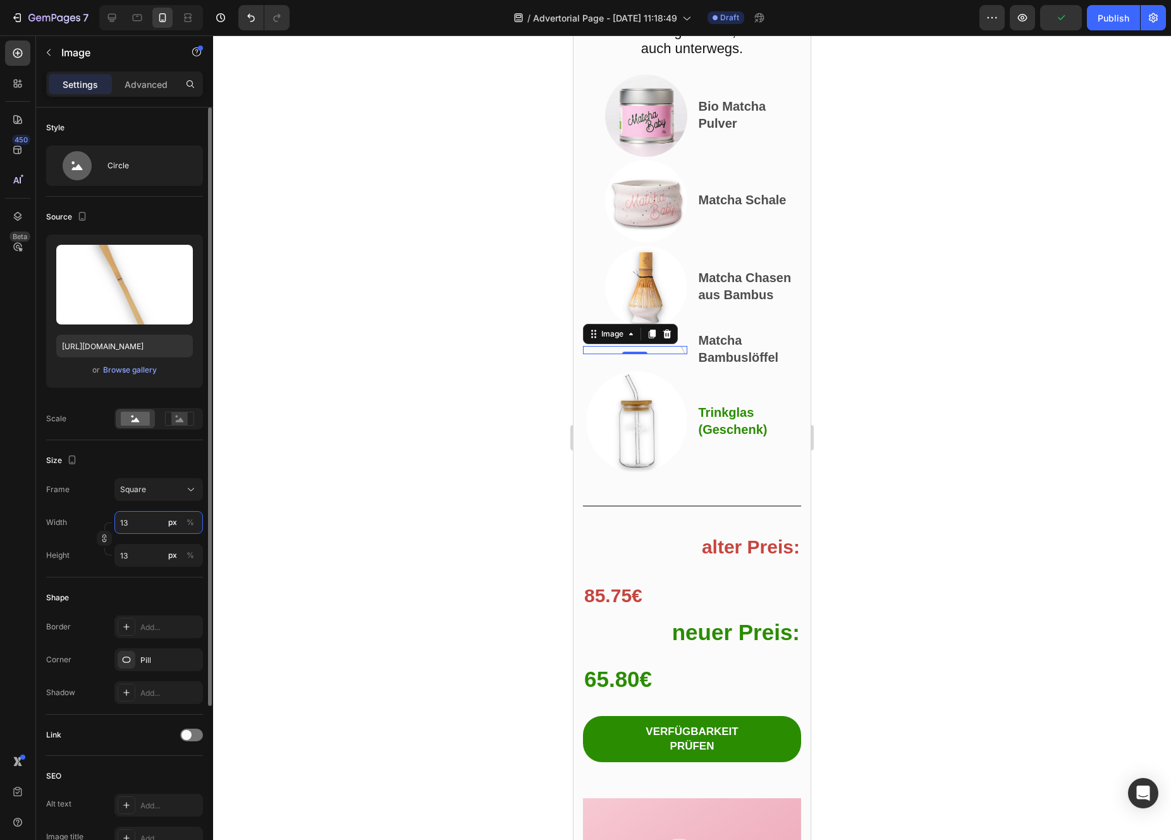
type input "130"
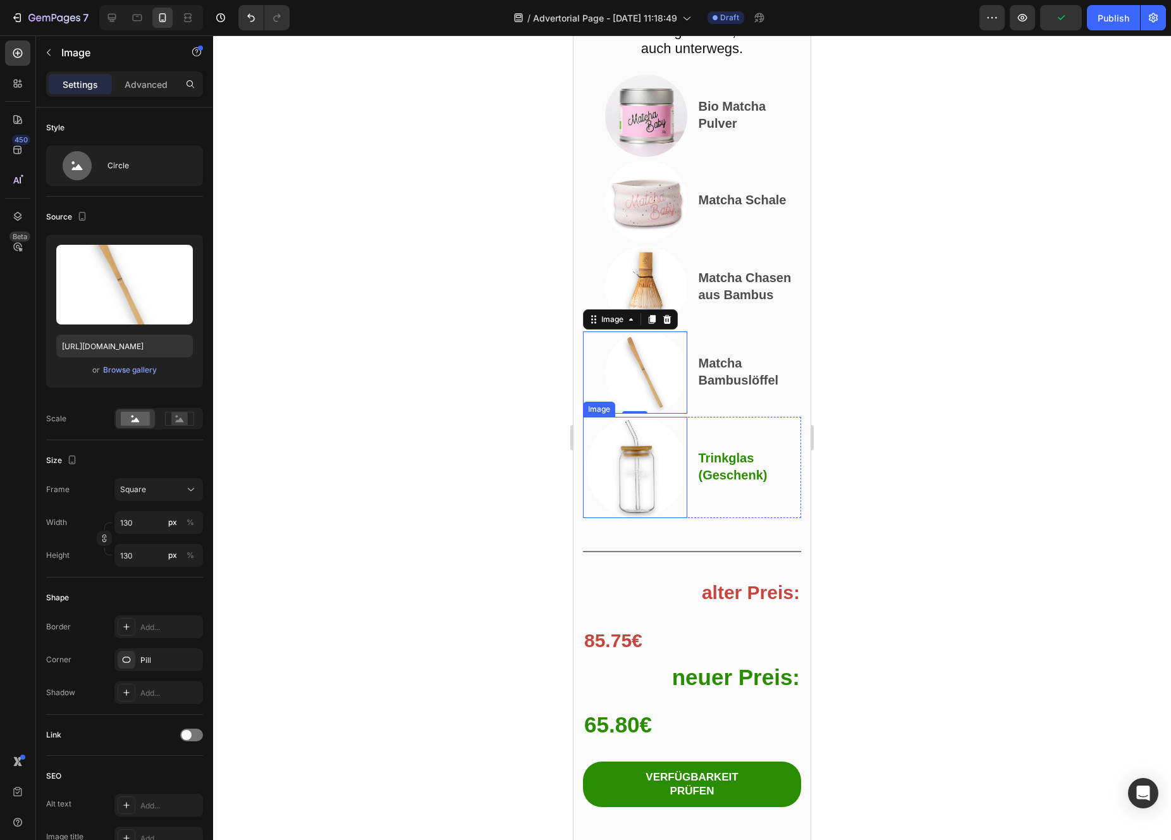
click at [617, 518] on img at bounding box center [636, 467] width 101 height 101
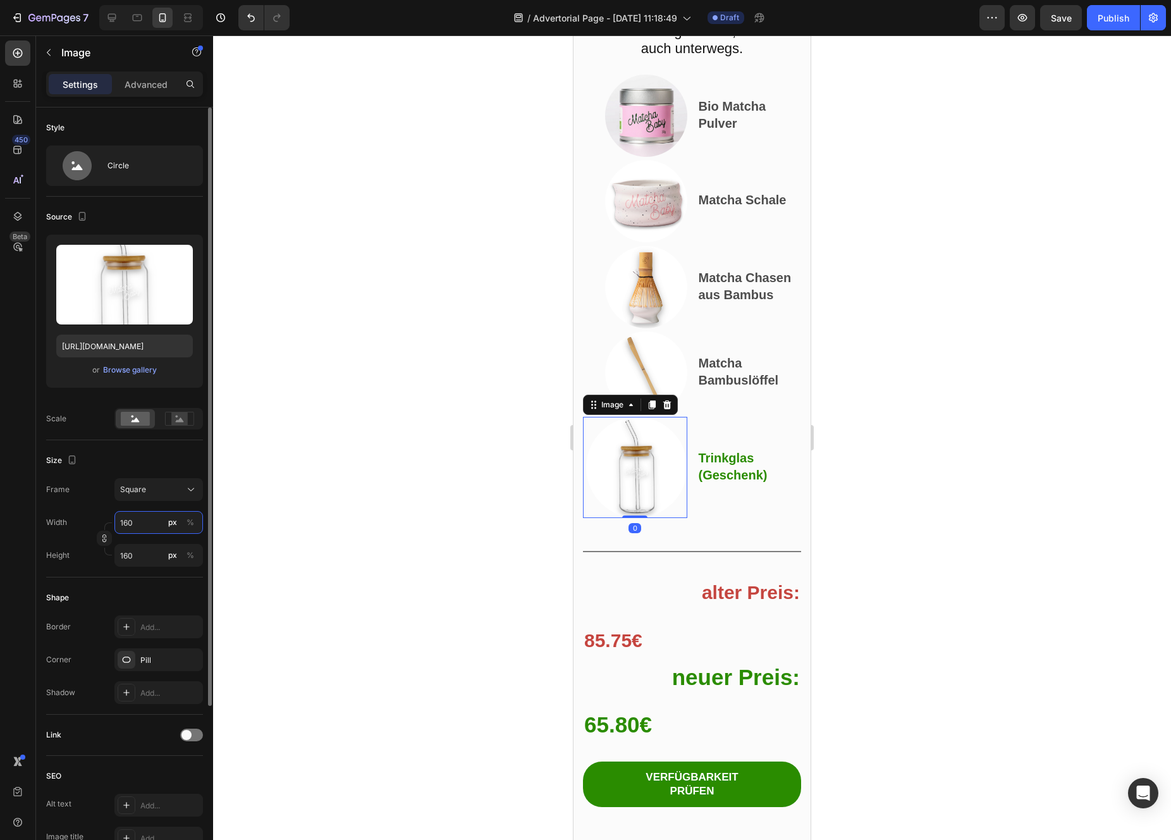
click at [140, 530] on input "160" at bounding box center [158, 522] width 89 height 23
type input "1"
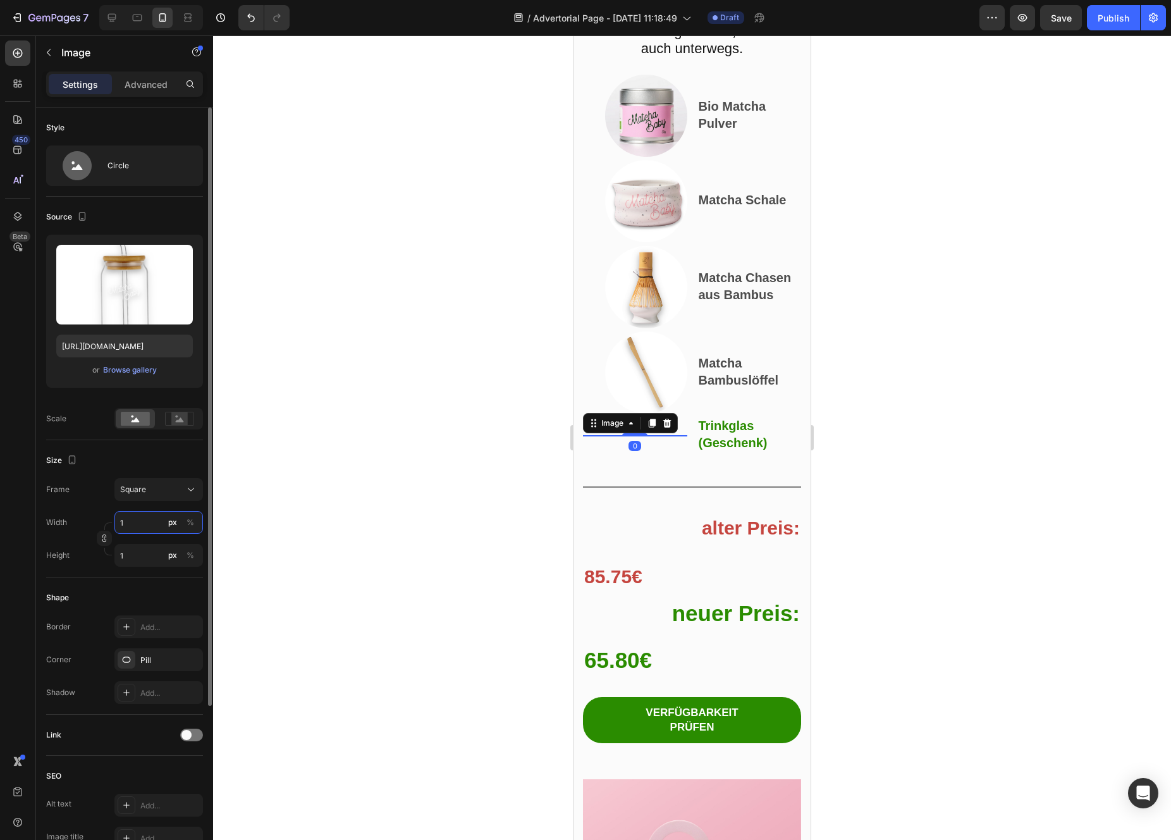
type input "13"
type input "130"
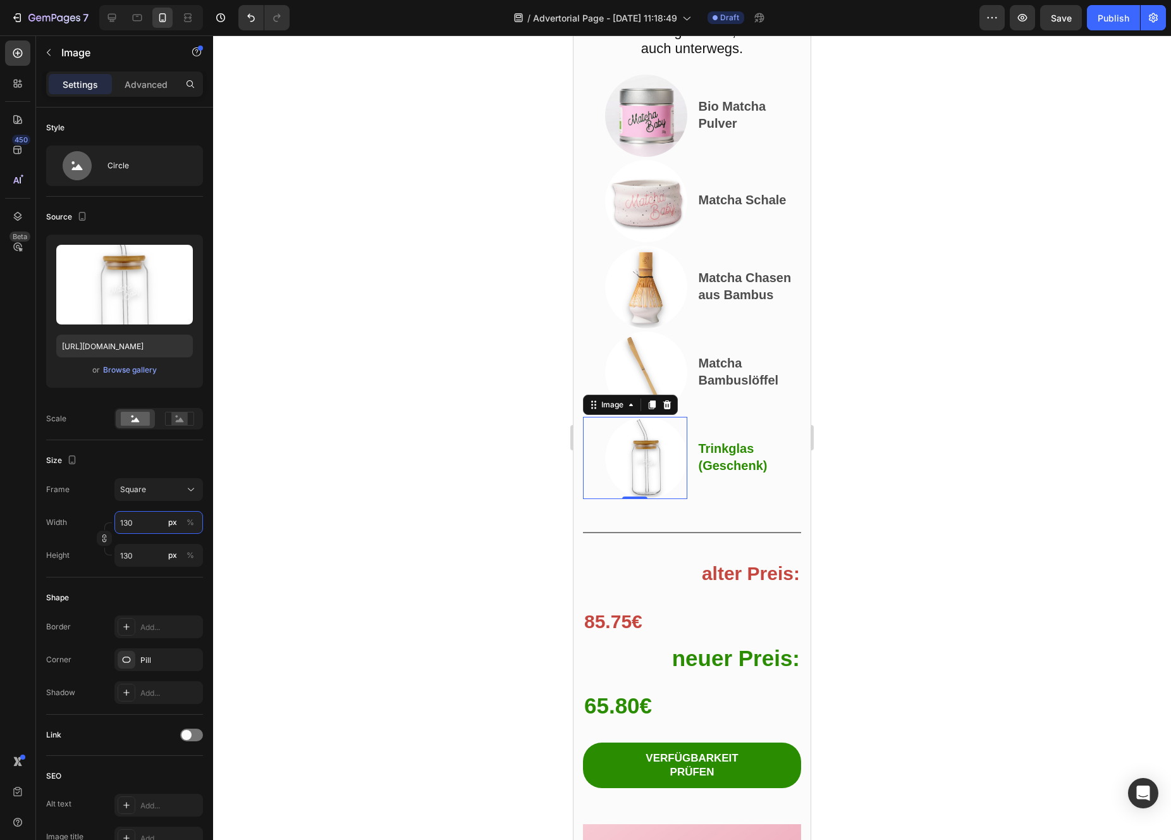
type input "130"
click at [335, 337] on div at bounding box center [692, 437] width 958 height 804
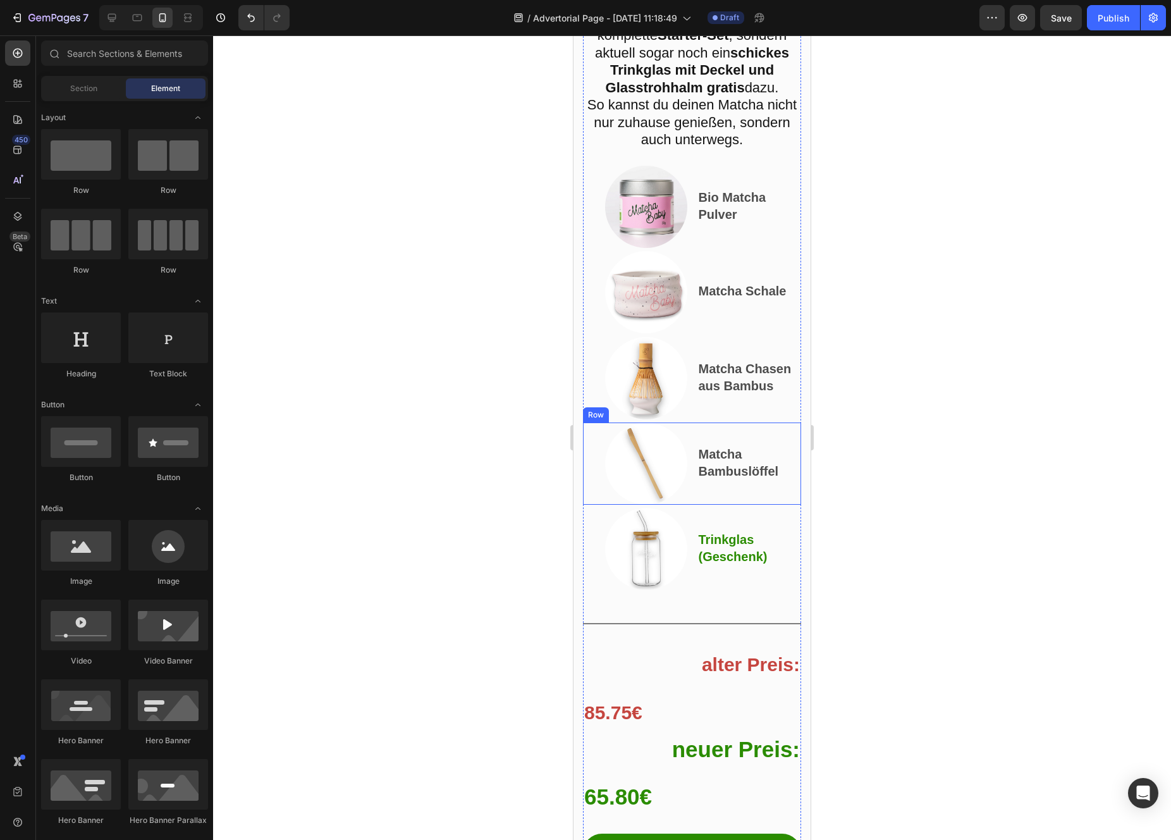
scroll to position [8767, 0]
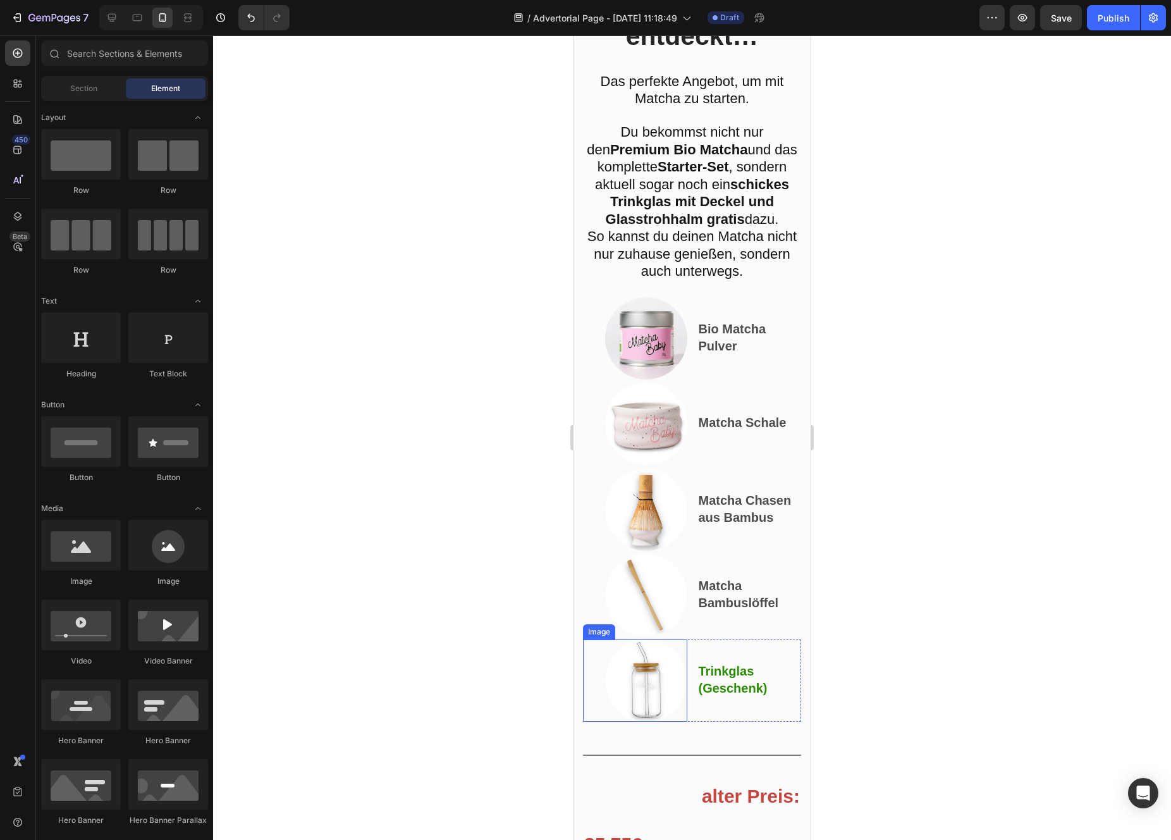
click at [601, 721] on div at bounding box center [635, 680] width 104 height 82
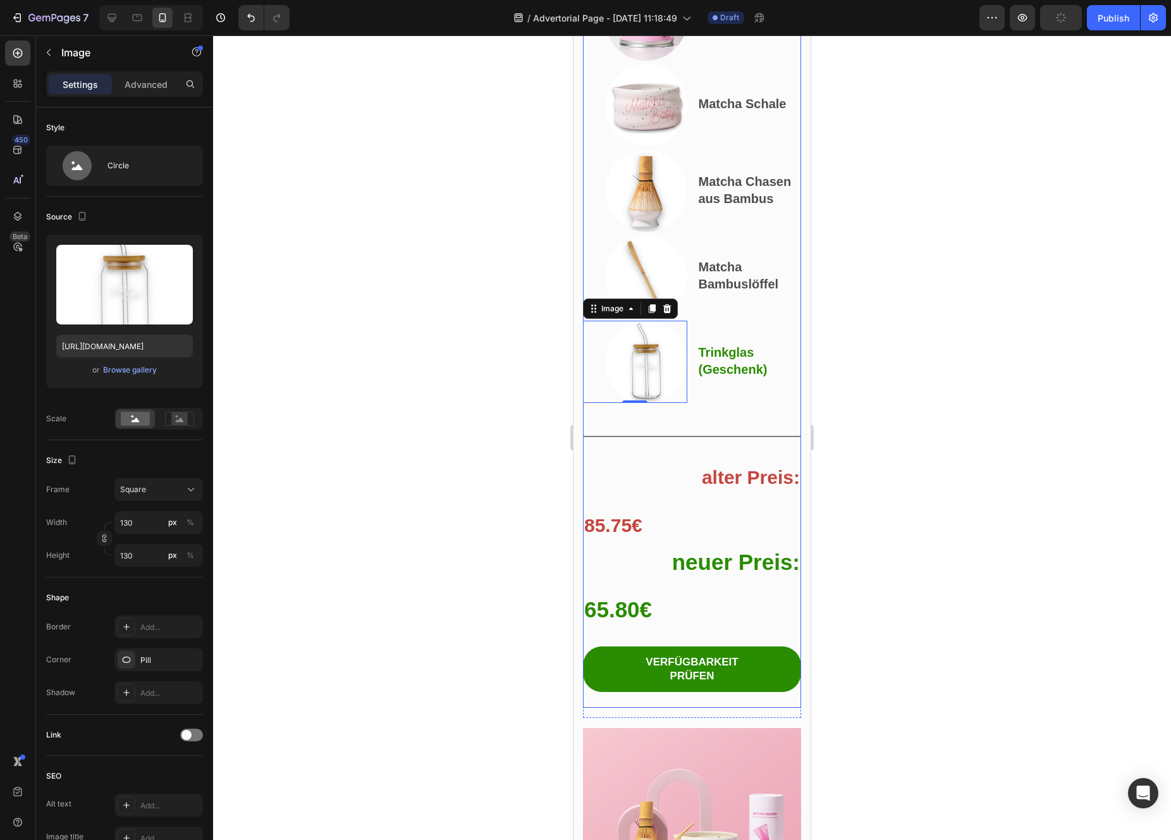
scroll to position [9132, 0]
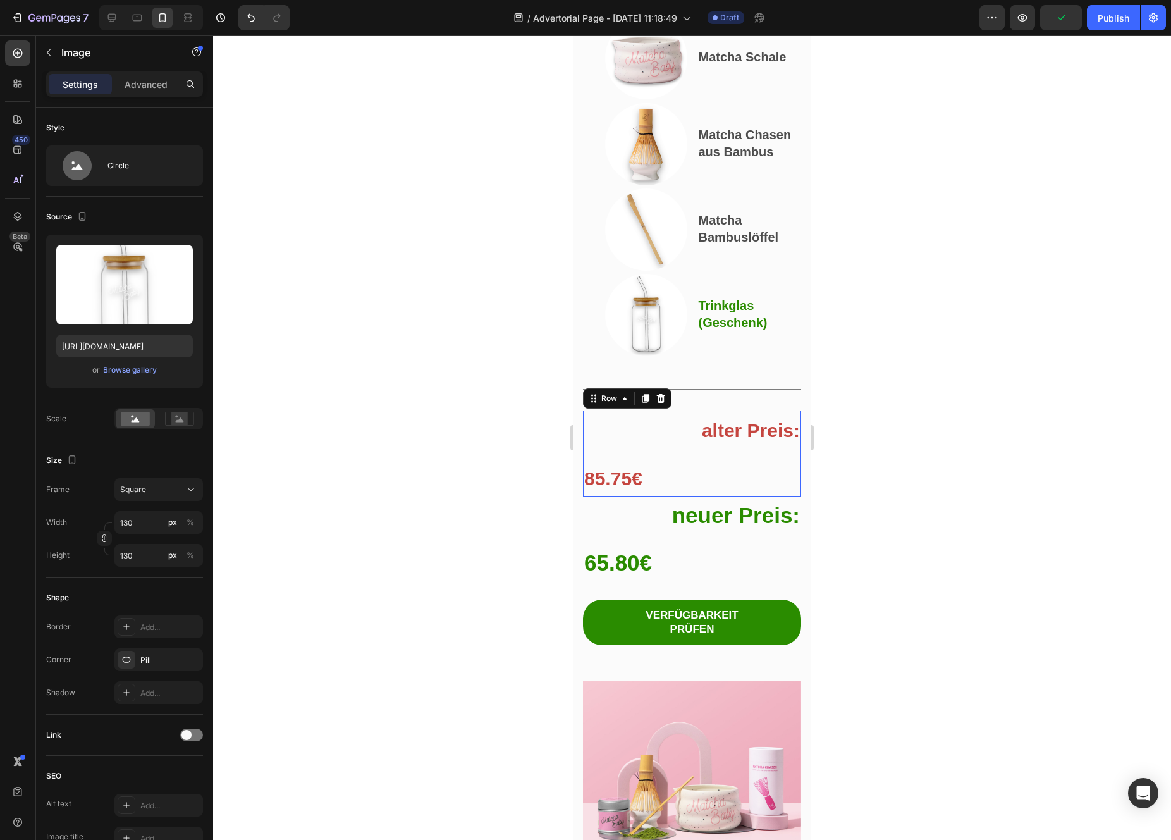
click at [733, 497] on div "⁠⁠⁠⁠⁠⁠⁠ alter Preis: Heading ⁠⁠⁠⁠⁠⁠⁠ 85.75€ Heading Row 0" at bounding box center [692, 453] width 218 height 87
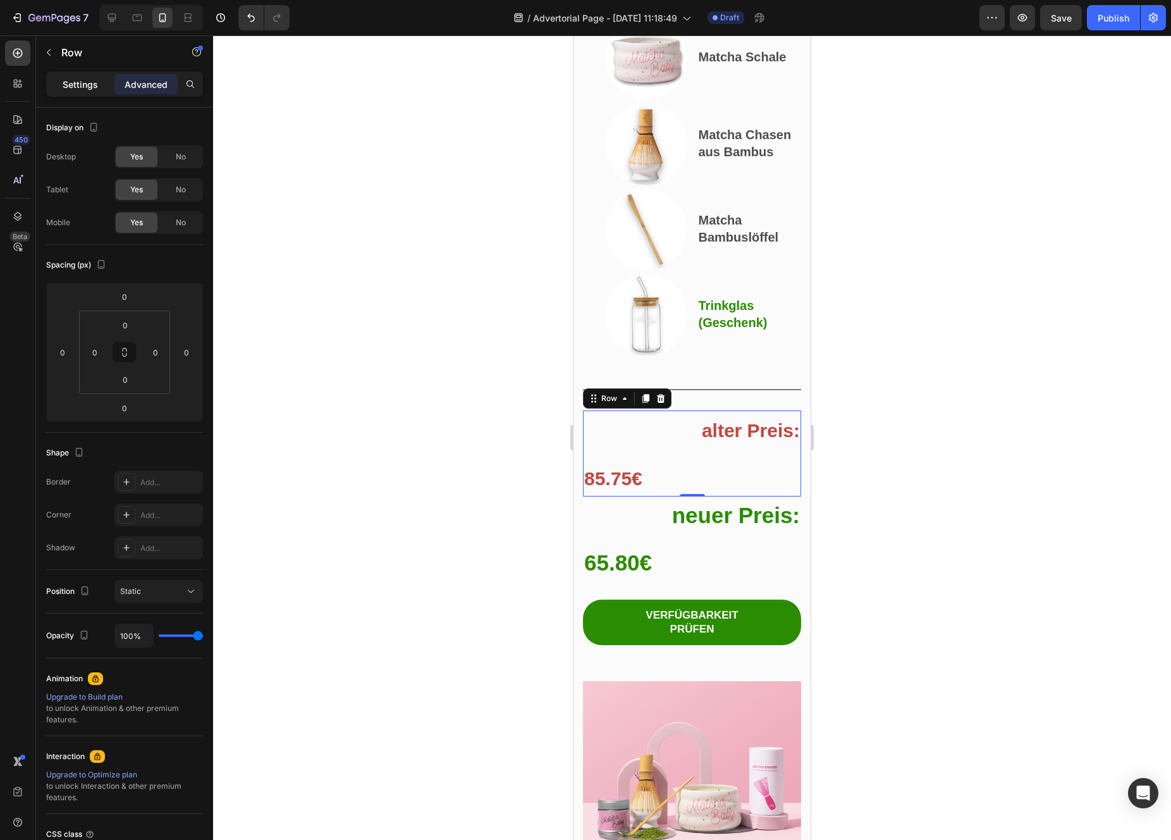
click at [67, 79] on p "Settings" at bounding box center [80, 84] width 35 height 13
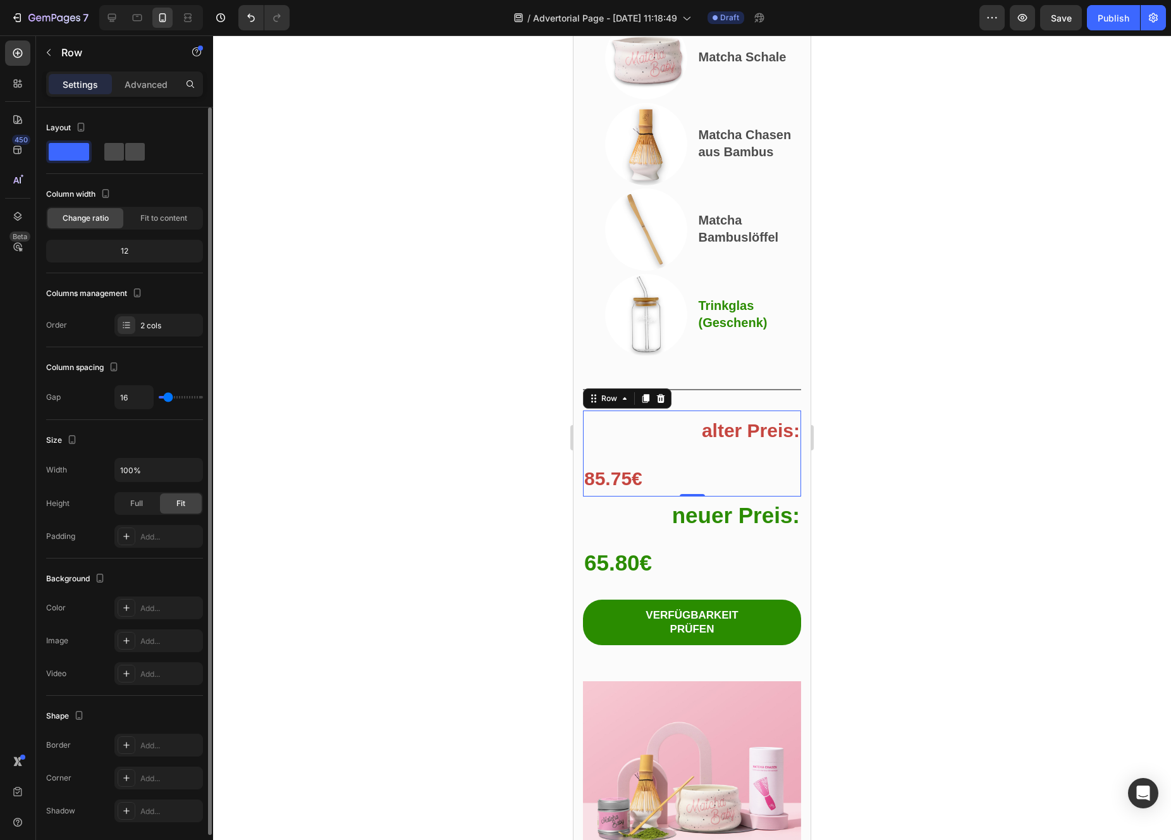
click at [133, 148] on span at bounding box center [135, 152] width 20 height 18
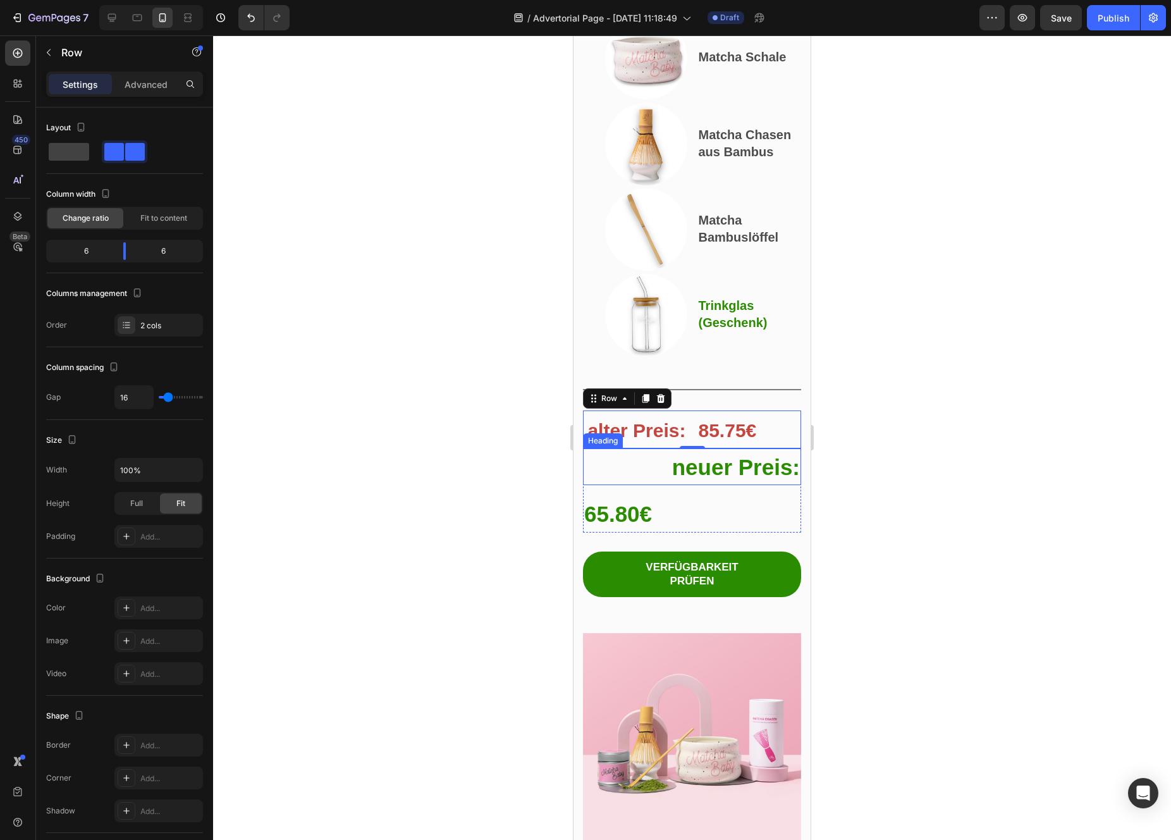
click at [639, 484] on p "⁠⁠⁠⁠⁠⁠⁠ neuer Preis:" at bounding box center [692, 467] width 216 height 34
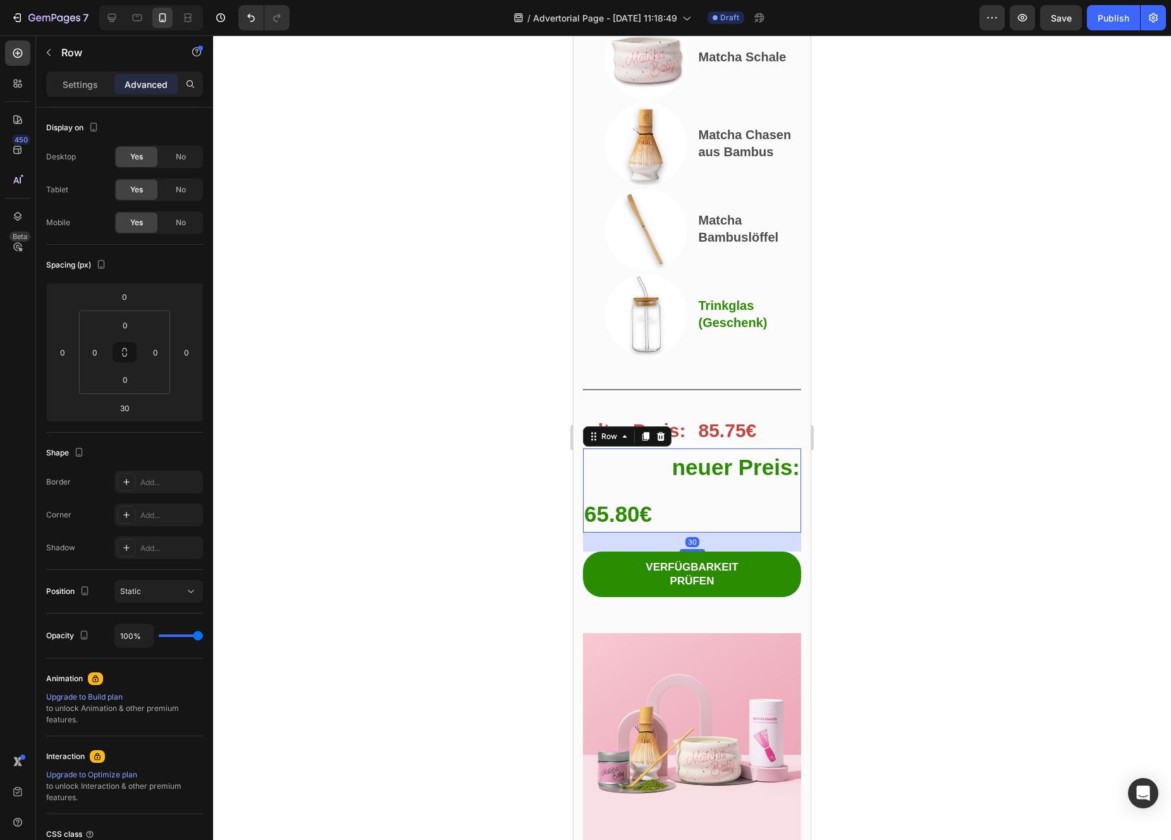
click at [675, 532] on div "⁠⁠⁠⁠⁠⁠⁠ neuer Preis: Heading ⁠⁠⁠⁠⁠⁠⁠ 65.80€ Heading Row 30" at bounding box center [692, 490] width 218 height 84
click at [77, 88] on p "Settings" at bounding box center [80, 84] width 35 height 13
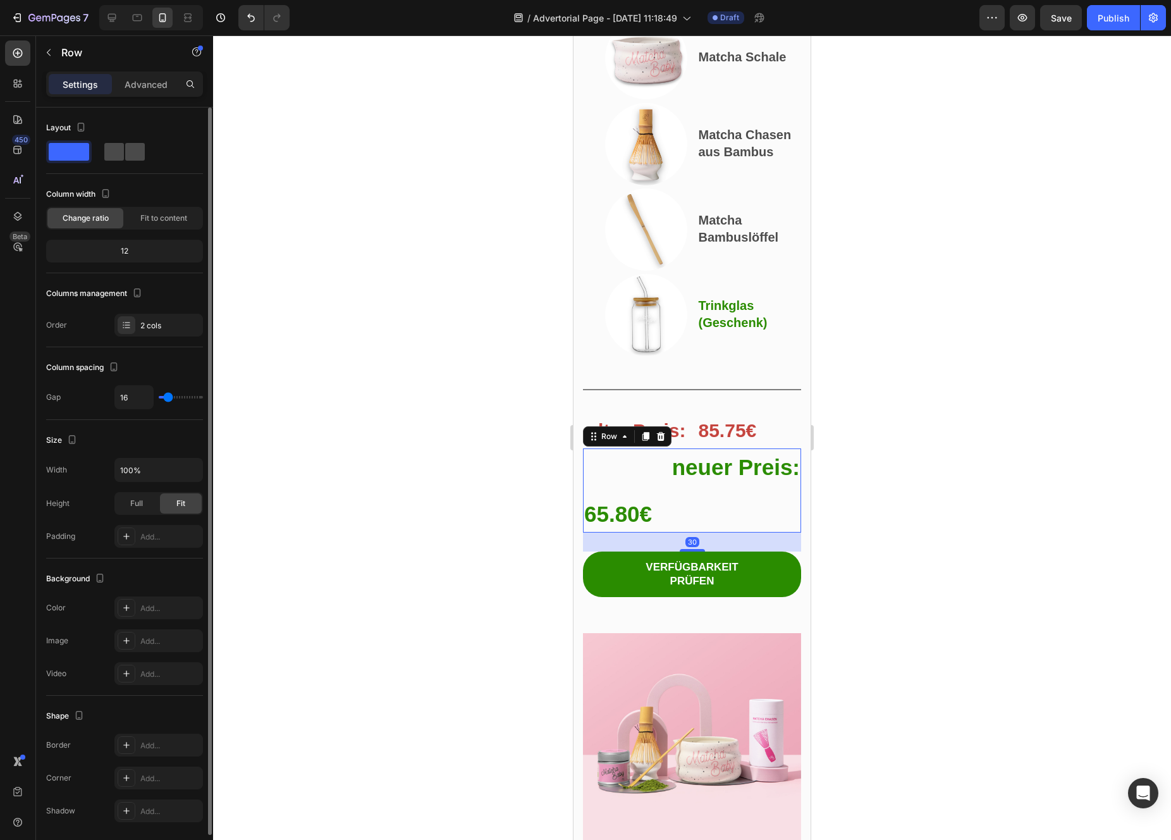
click at [133, 154] on span at bounding box center [135, 152] width 20 height 18
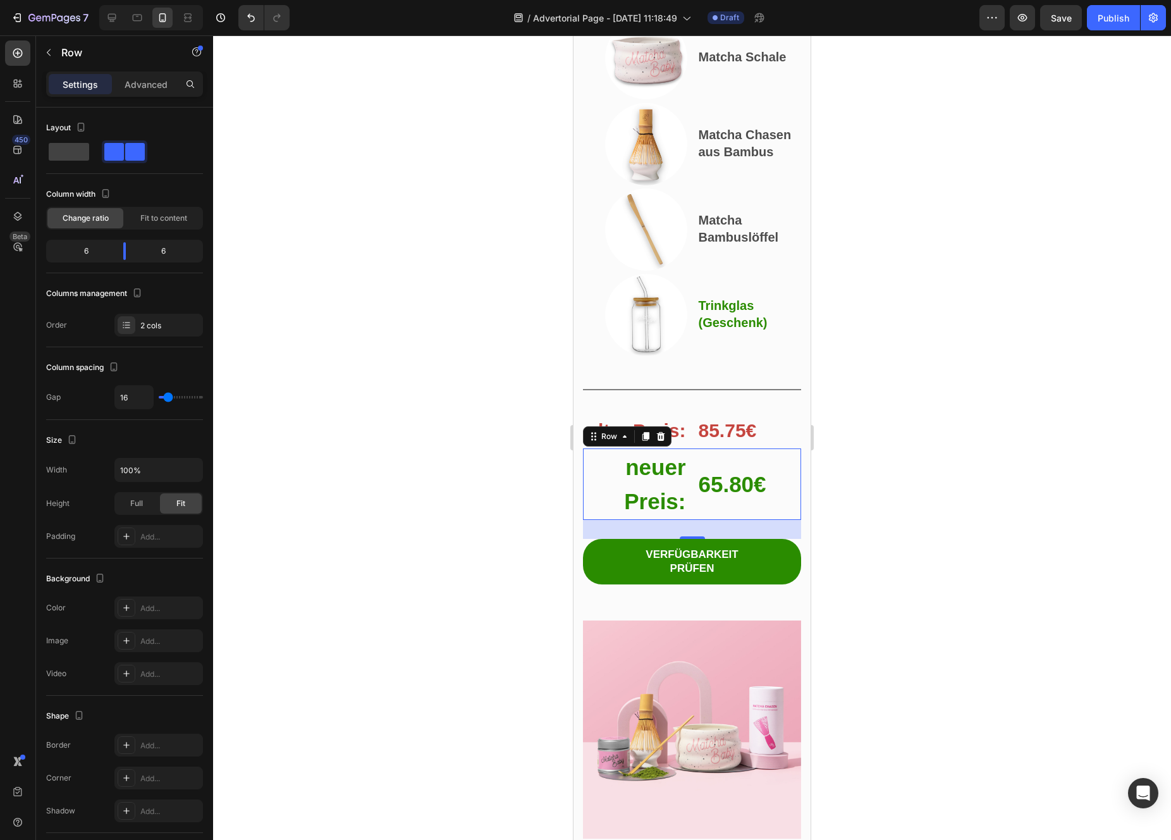
click at [422, 375] on div at bounding box center [692, 437] width 958 height 804
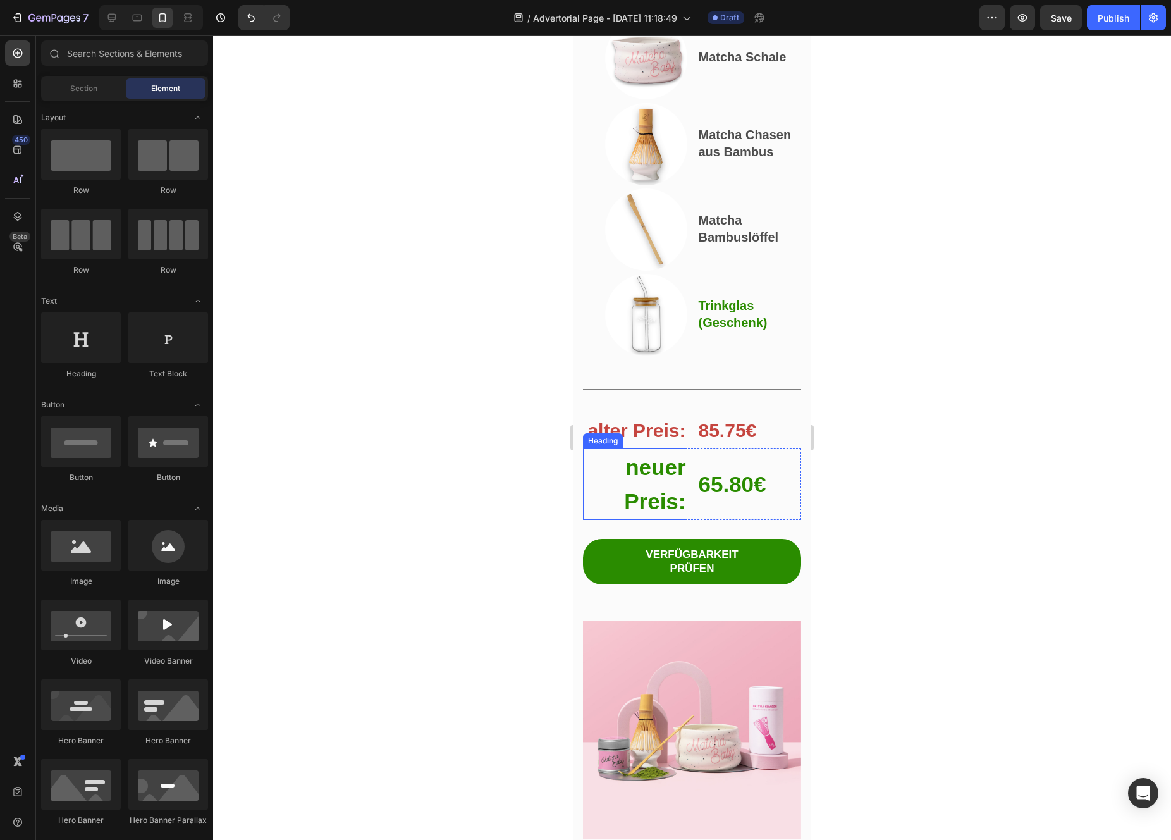
click at [657, 518] on p "⁠⁠⁠⁠⁠⁠⁠ neuer Preis:" at bounding box center [635, 484] width 102 height 69
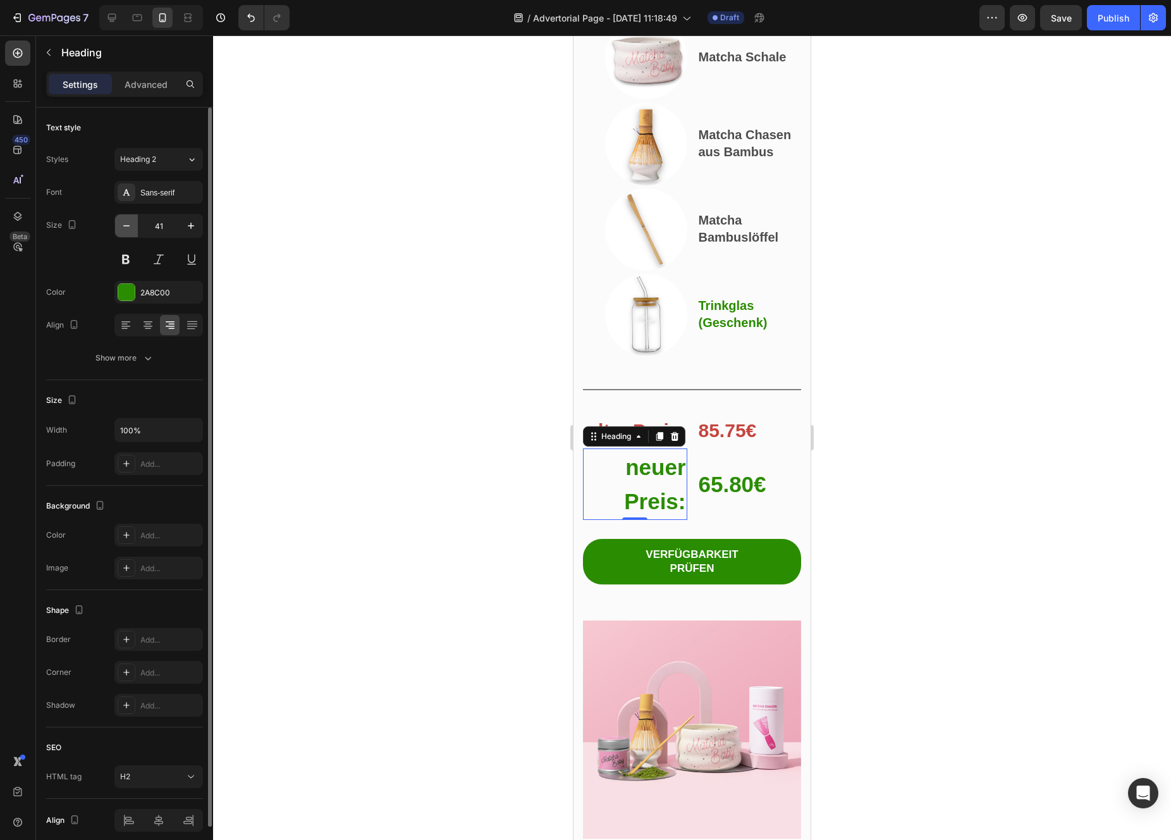
click at [129, 220] on icon "button" at bounding box center [126, 225] width 13 height 13
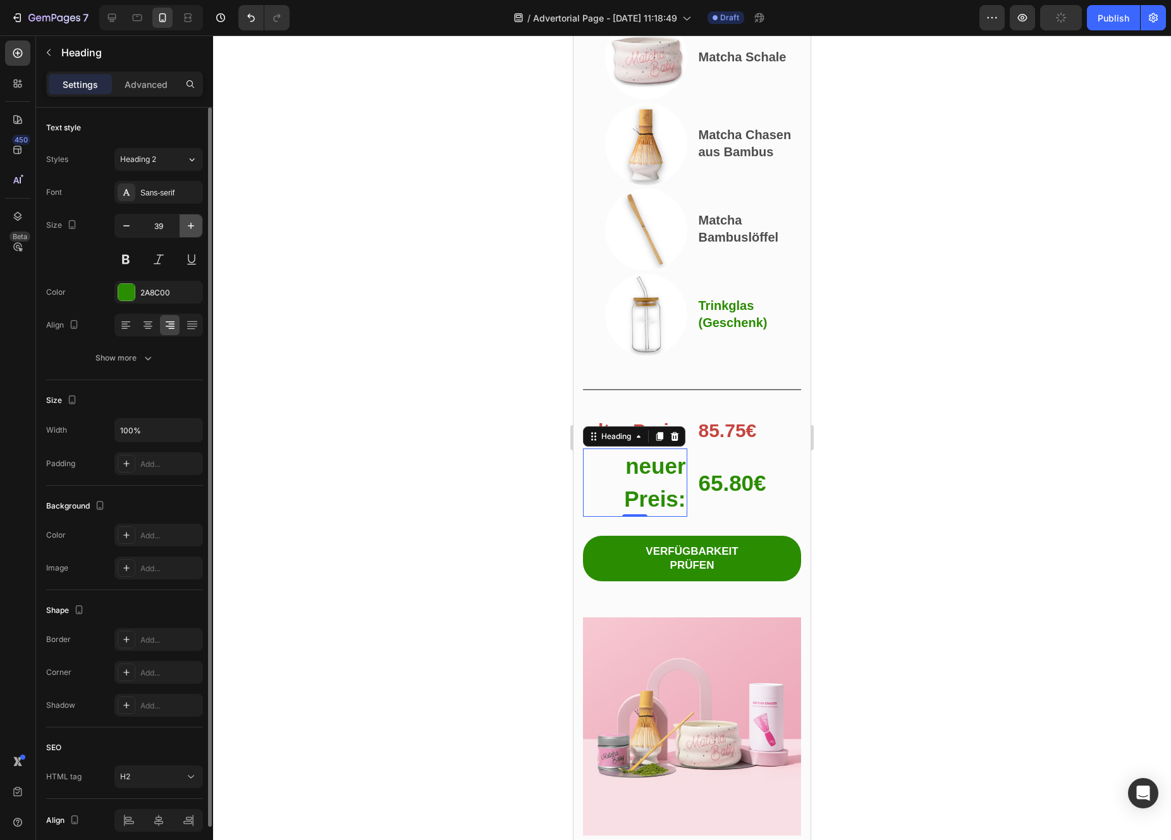
click at [197, 228] on icon "button" at bounding box center [191, 225] width 13 height 13
type input "40"
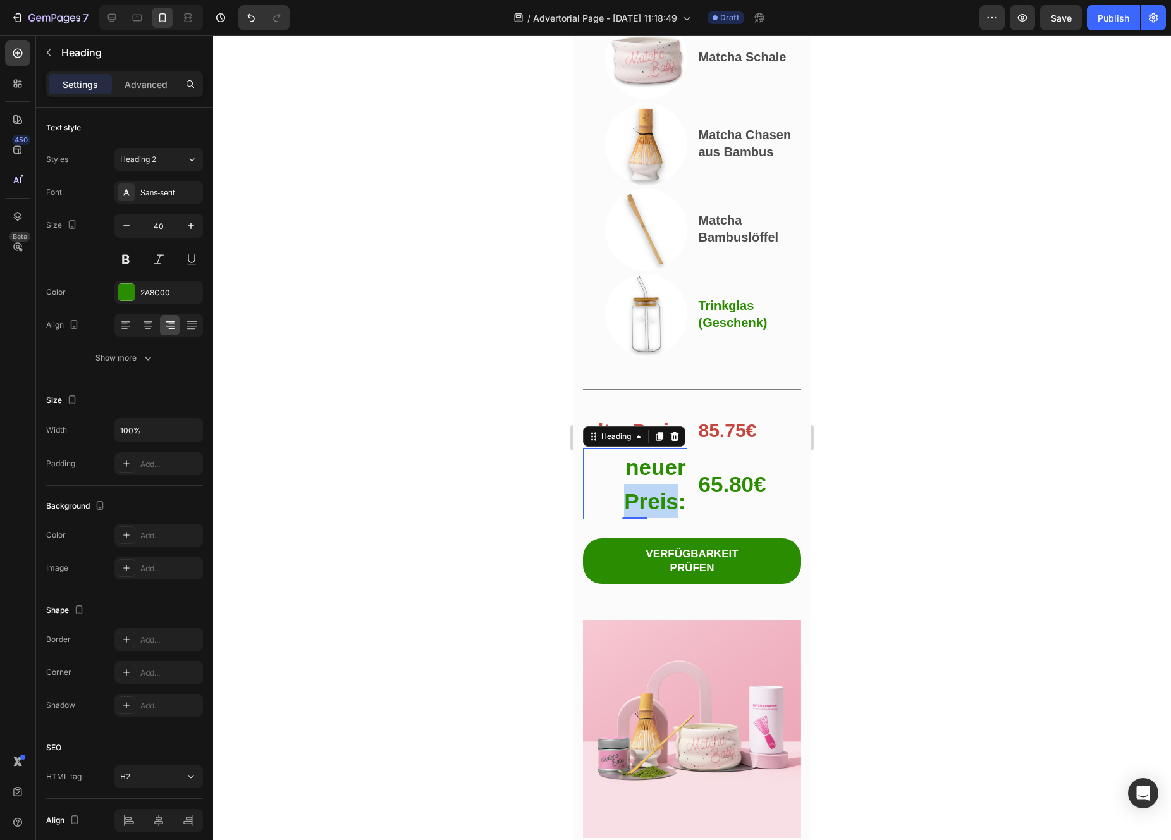
click at [649, 513] on strong "neuer Preis:" at bounding box center [654, 484] width 61 height 59
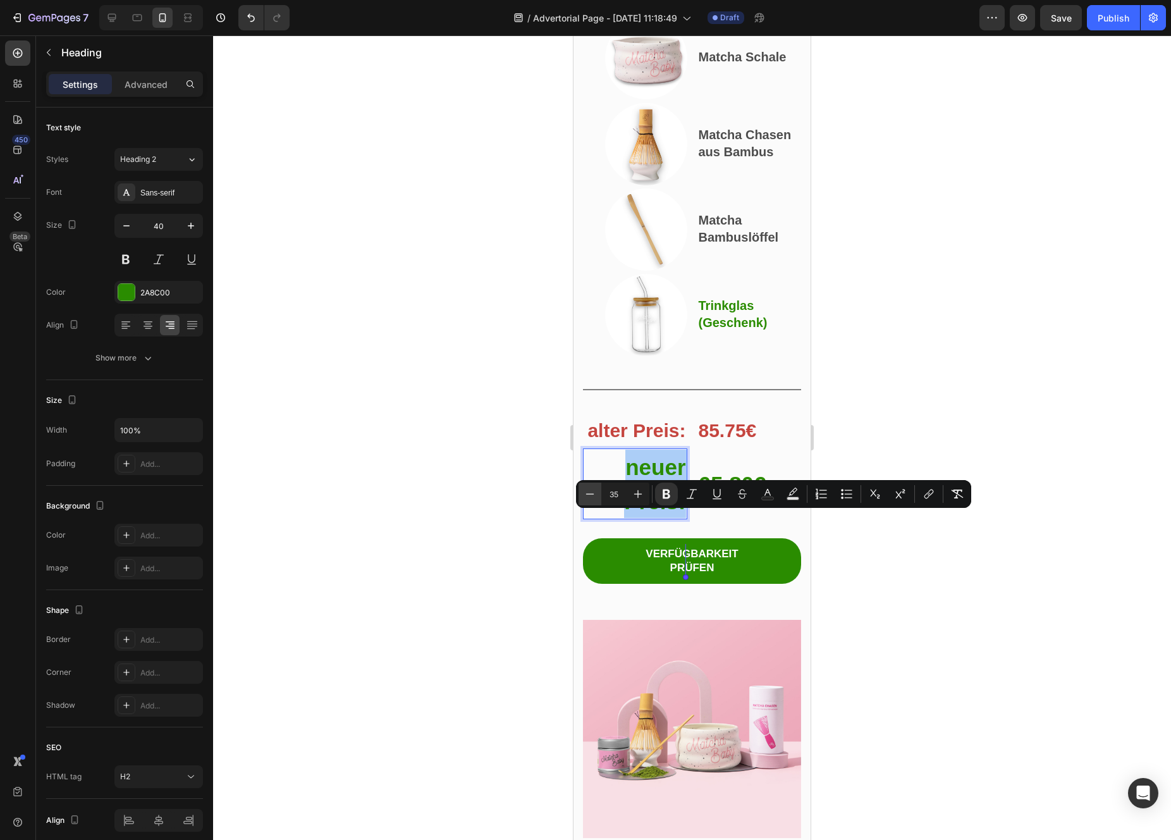
click at [594, 500] on button "Minus" at bounding box center [590, 493] width 23 height 23
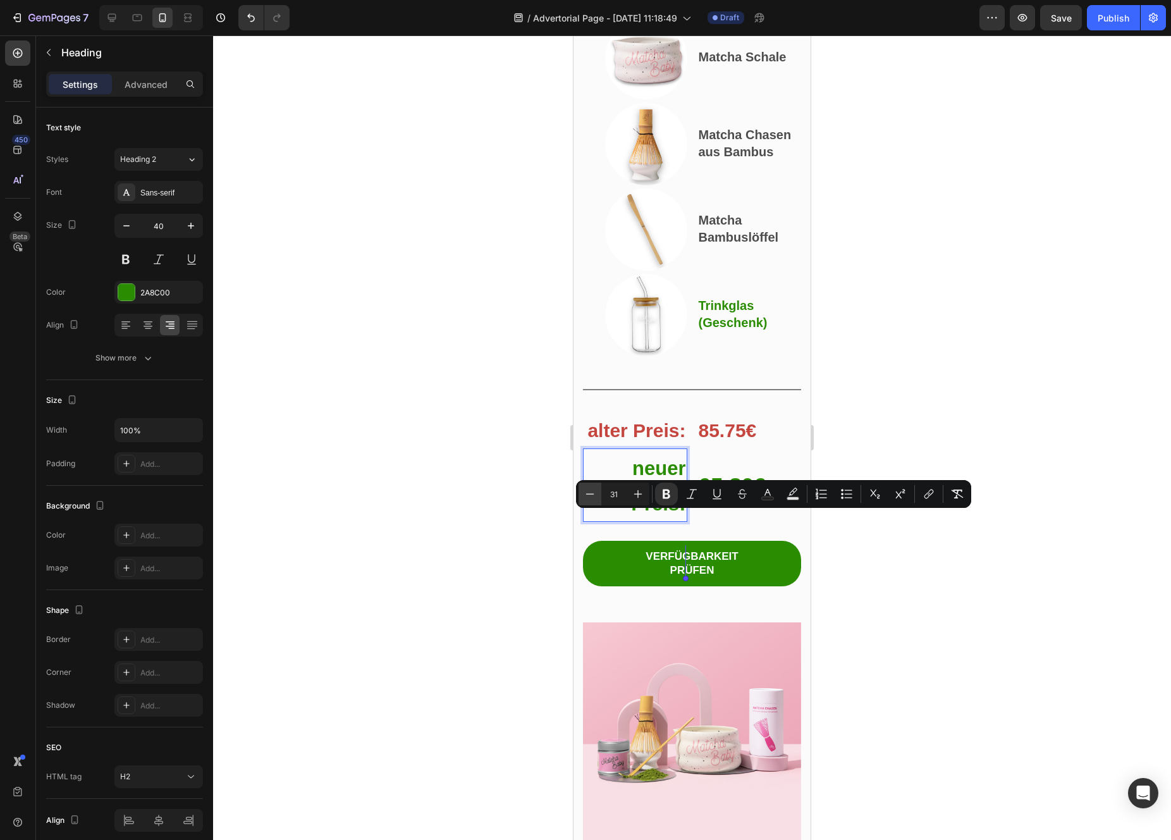
click at [594, 500] on button "Minus" at bounding box center [590, 493] width 23 height 23
type input "28"
click at [632, 522] on p "neuer Preis:" at bounding box center [635, 486] width 102 height 72
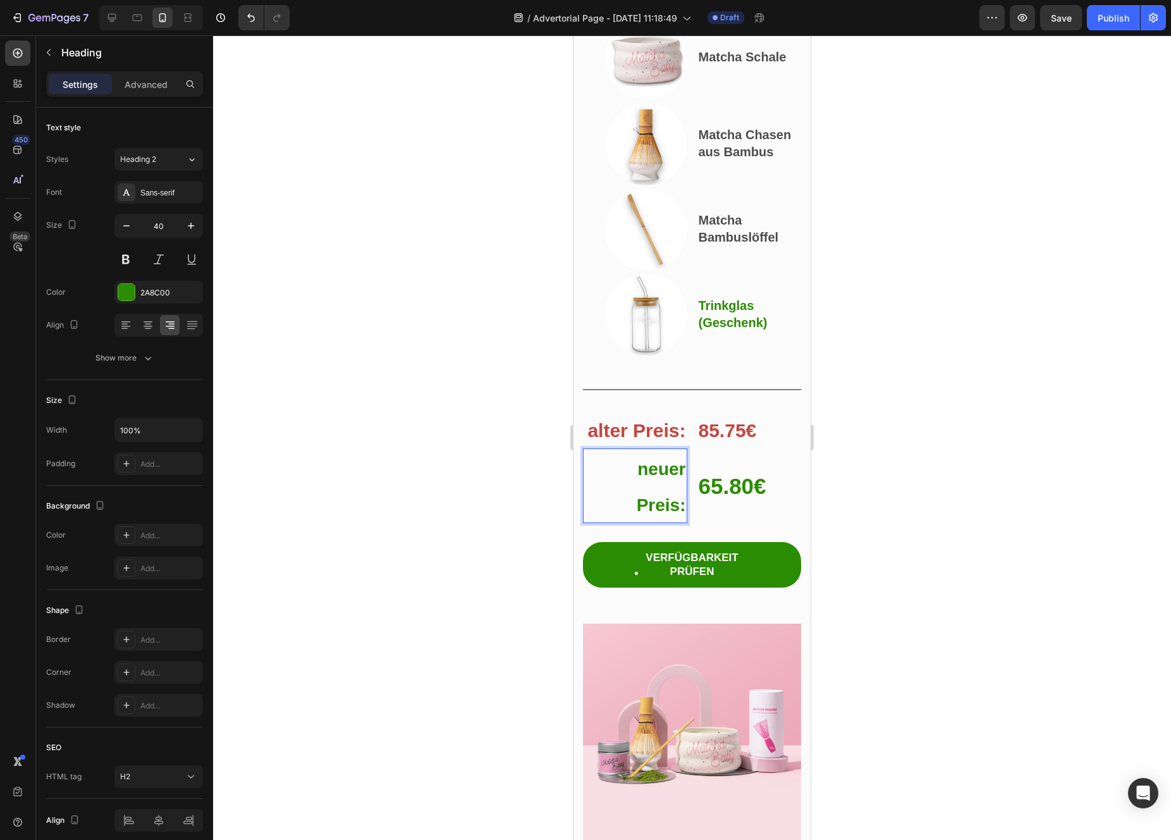
click at [648, 515] on strong "neuer Preis:" at bounding box center [661, 487] width 49 height 56
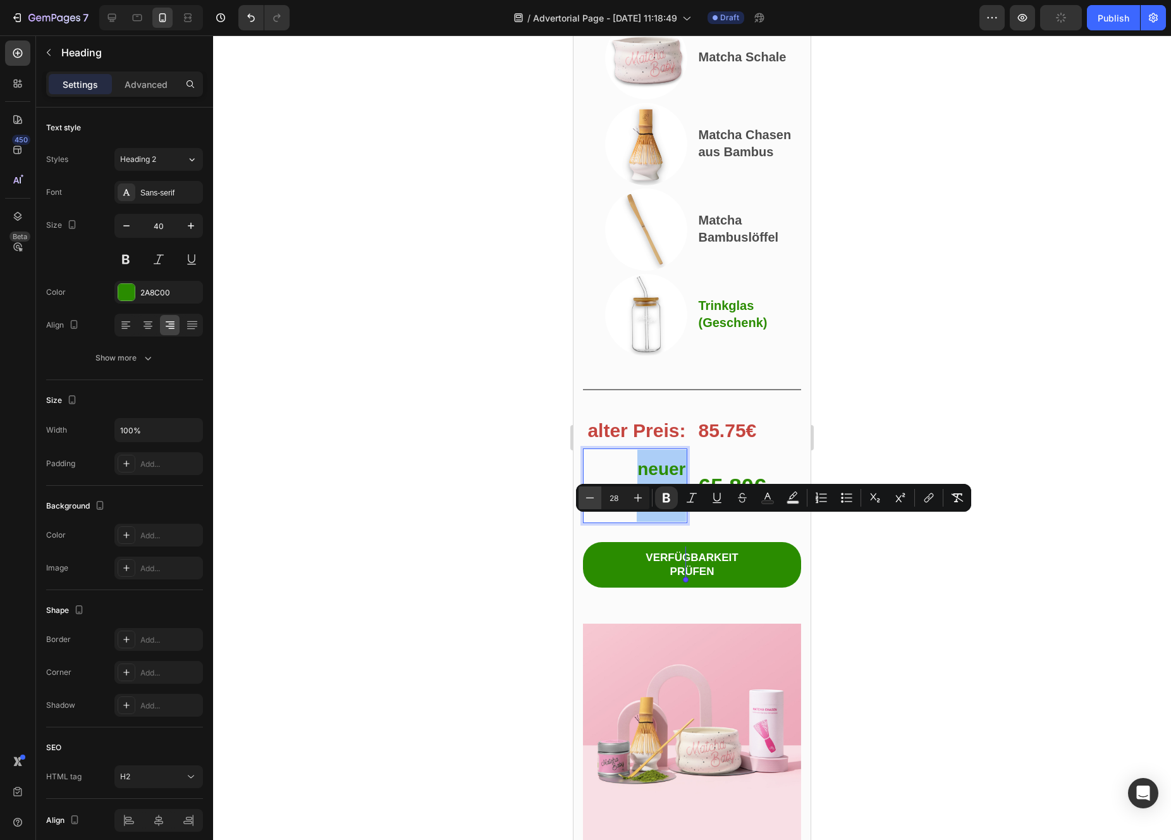
click at [587, 498] on icon "Editor contextual toolbar" at bounding box center [590, 497] width 13 height 13
type input "27"
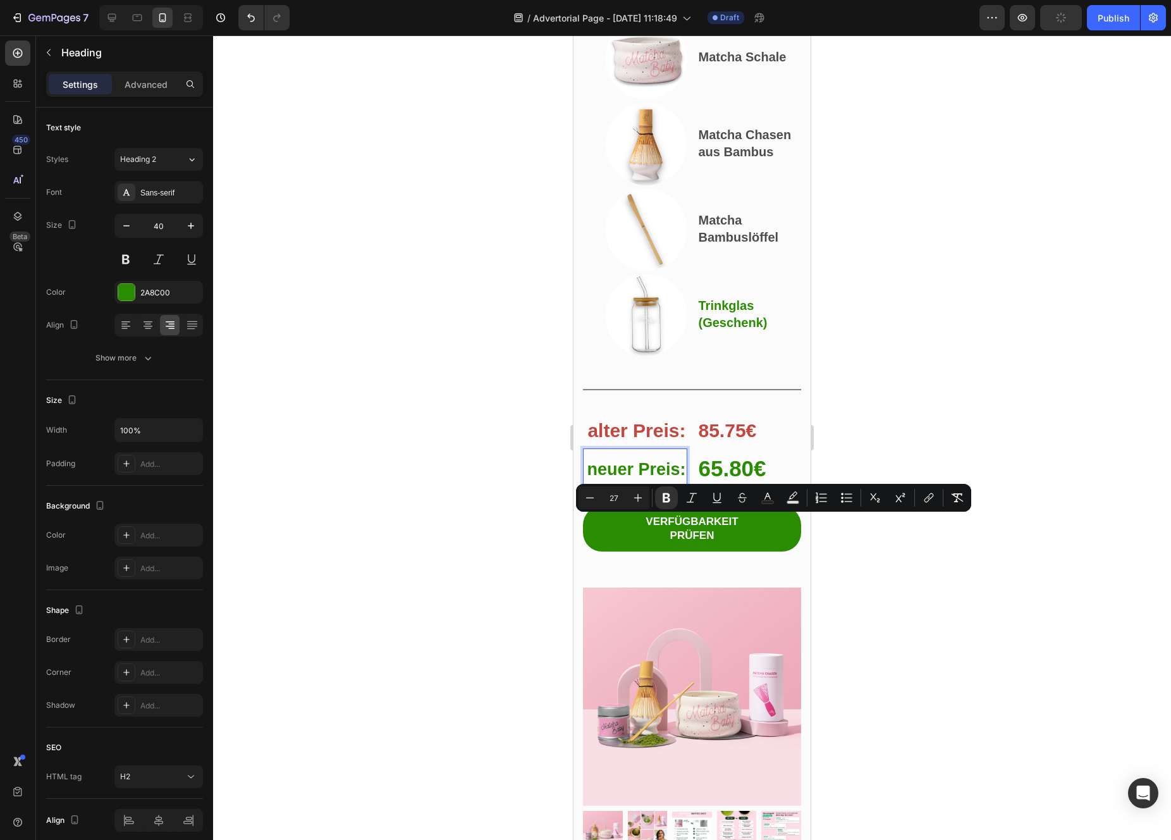
click at [520, 508] on div at bounding box center [692, 437] width 958 height 804
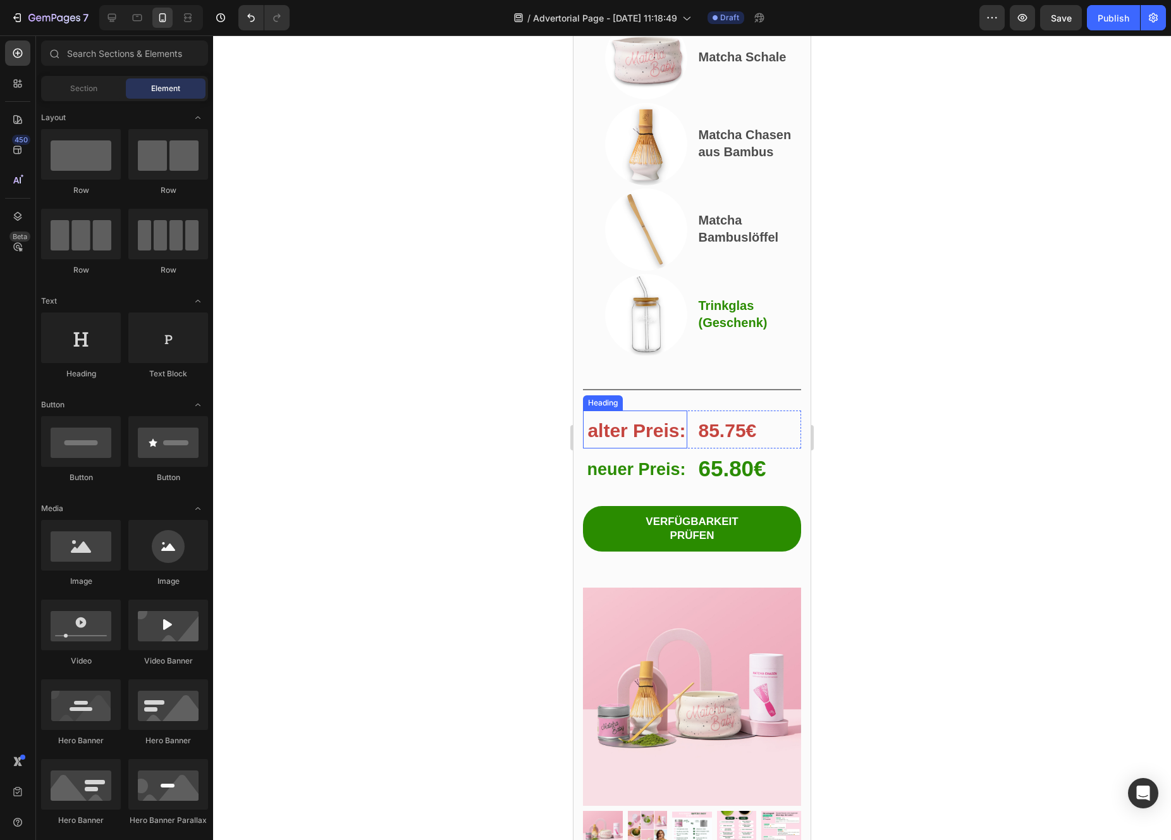
click at [615, 441] on strong "alter Preis:" at bounding box center [636, 430] width 98 height 21
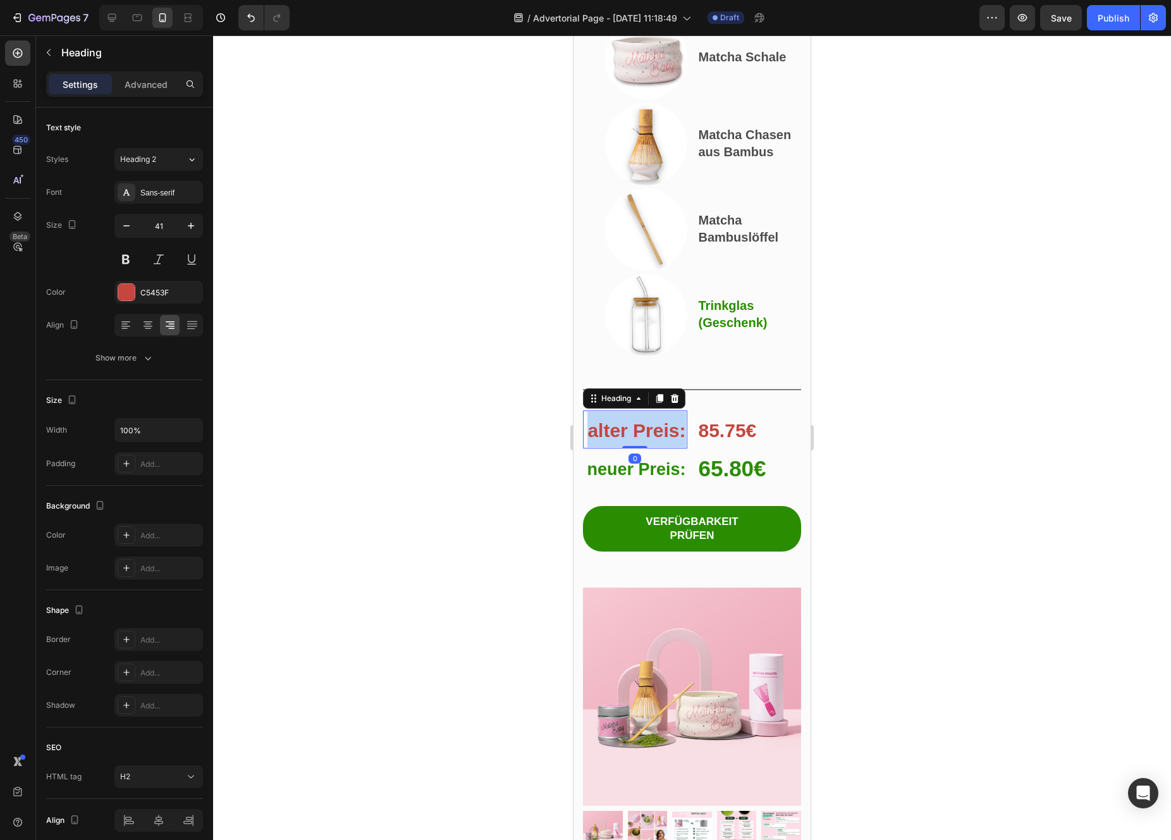
click at [615, 441] on strong "alter Preis:" at bounding box center [636, 430] width 98 height 21
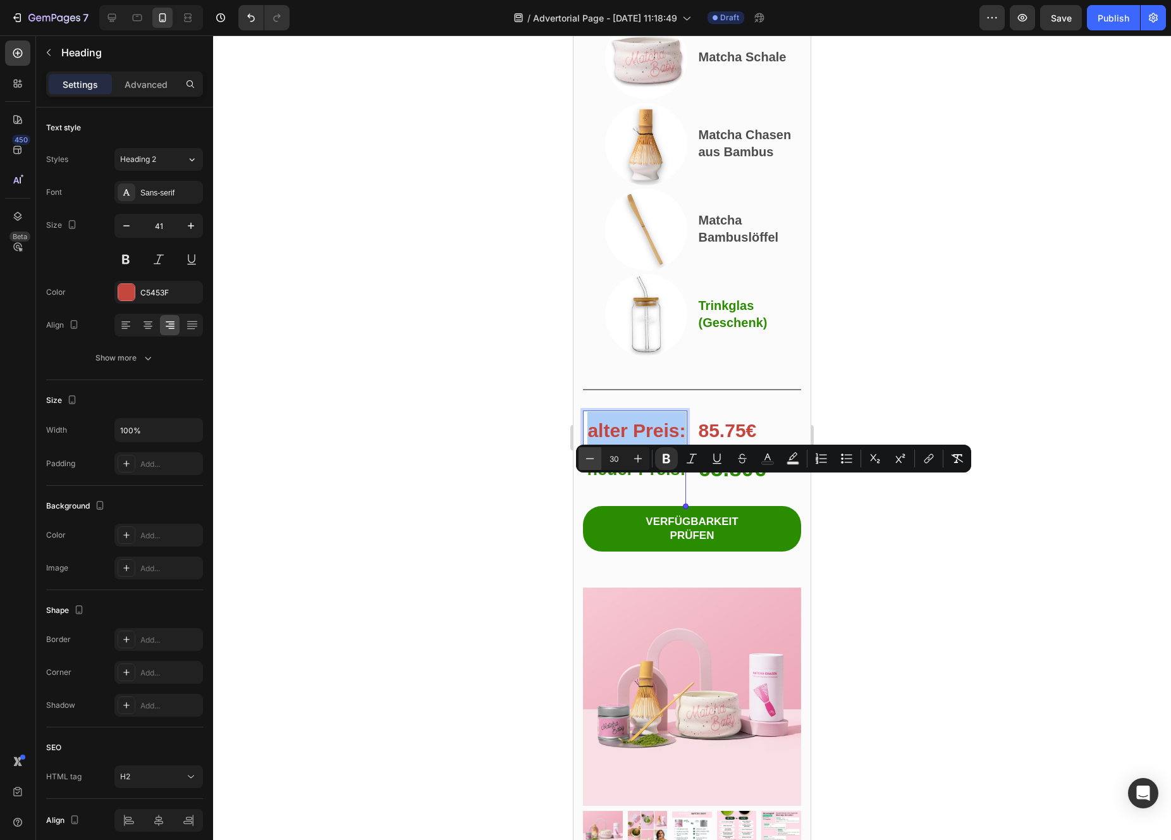
click at [591, 463] on icon "Editor contextual toolbar" at bounding box center [590, 458] width 13 height 13
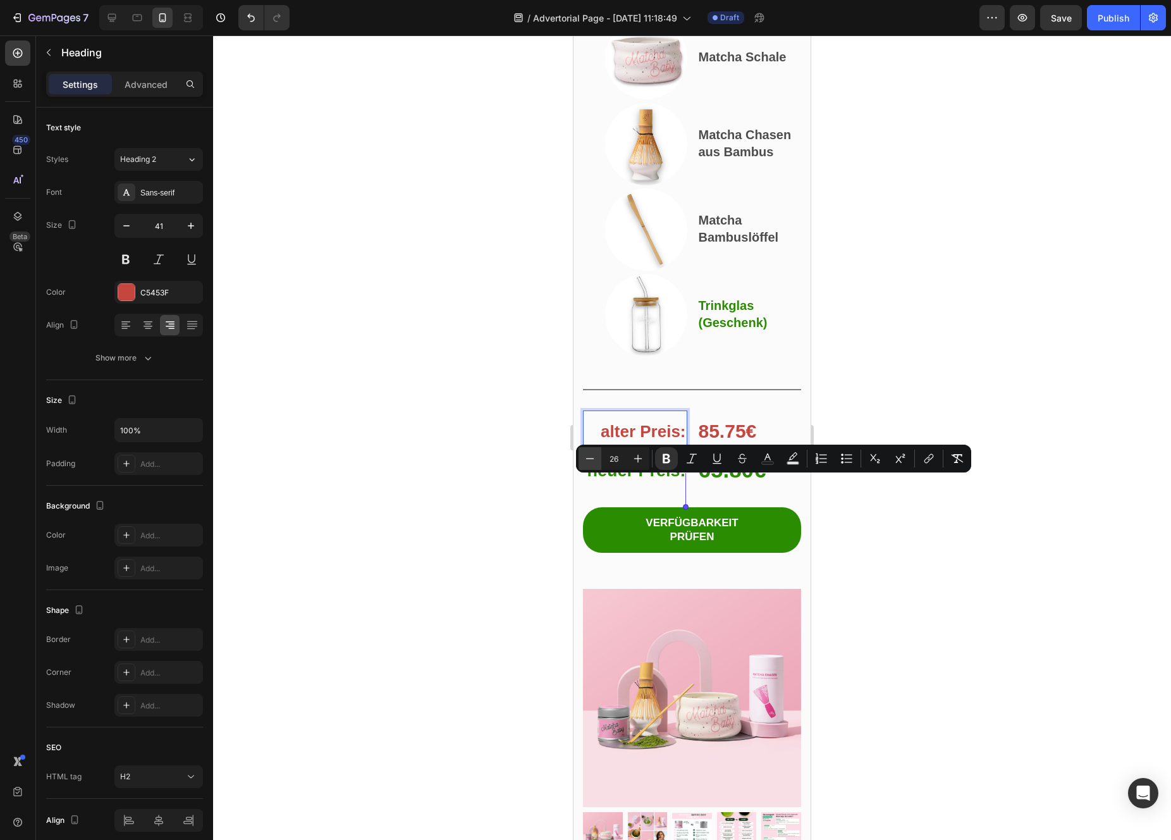
type input "25"
click at [553, 508] on div at bounding box center [692, 437] width 958 height 804
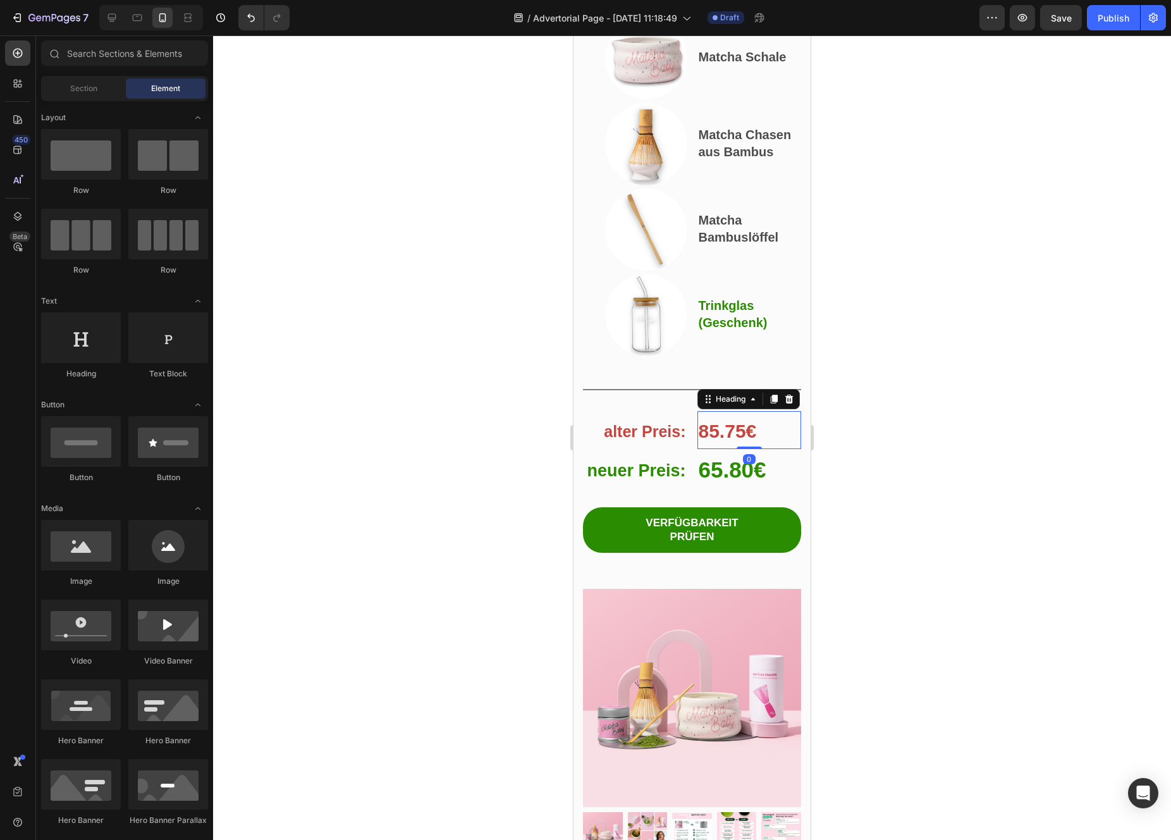
click at [716, 441] on strong "85.75€" at bounding box center [728, 430] width 58 height 21
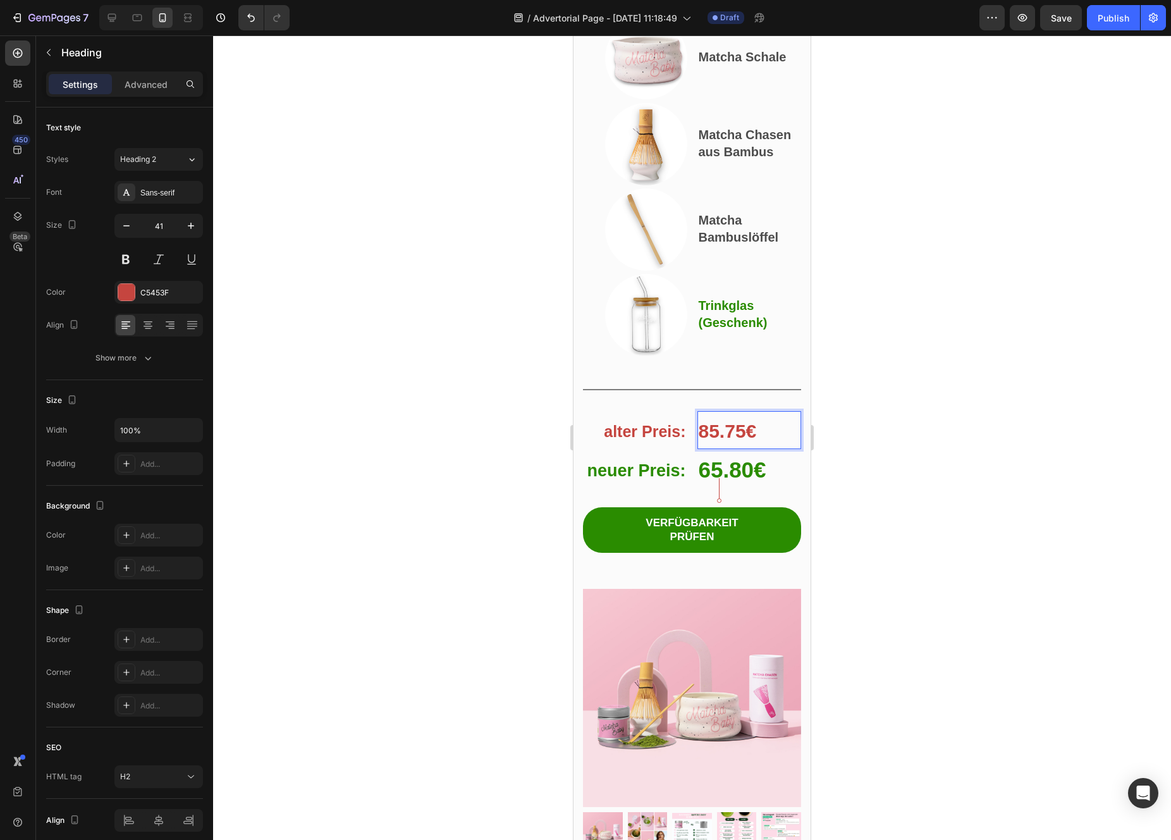
click at [715, 441] on strong "85.75€" at bounding box center [728, 430] width 58 height 21
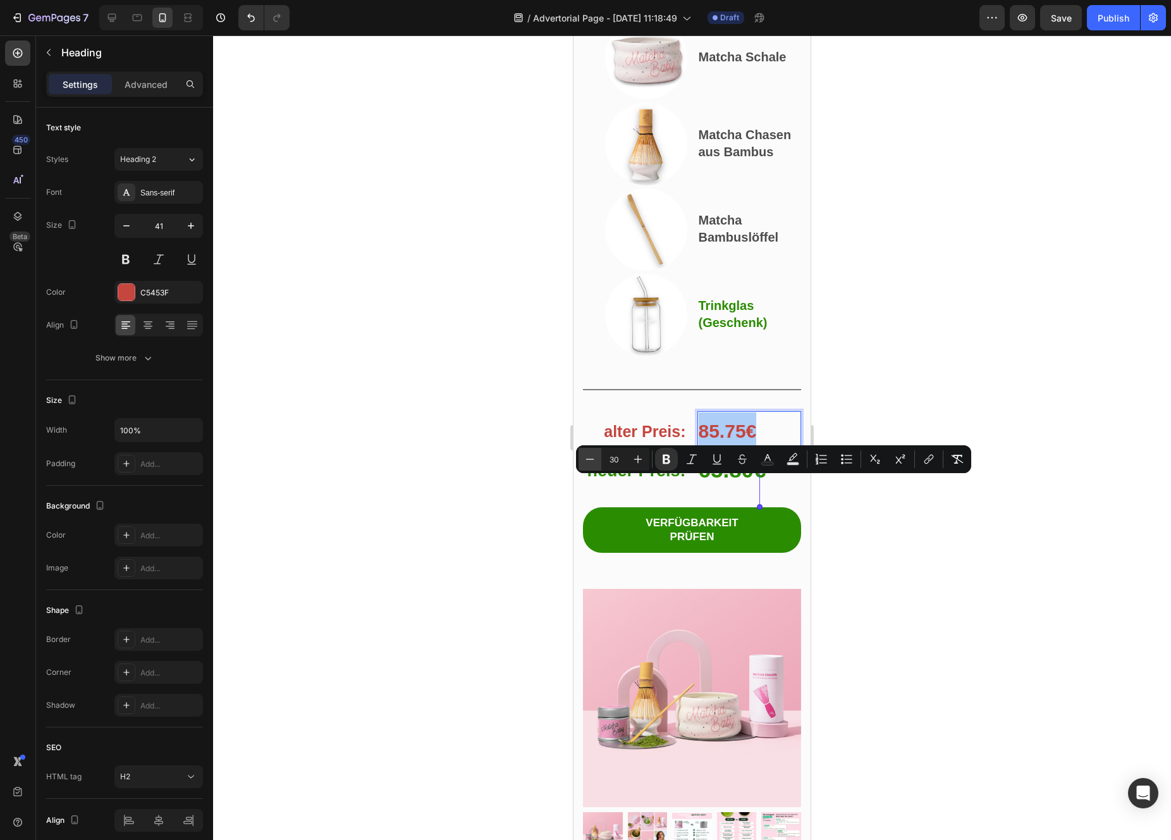
click at [598, 463] on button "Minus" at bounding box center [590, 459] width 23 height 23
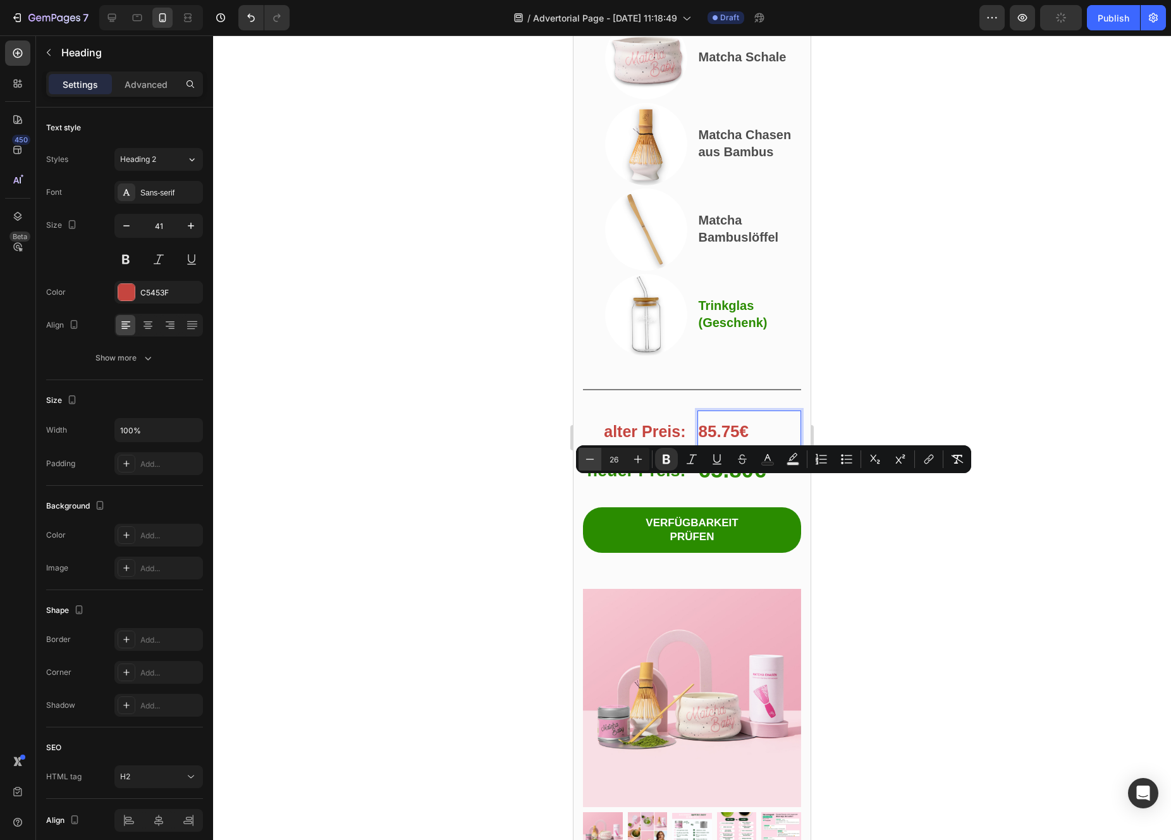
type input "25"
click at [553, 513] on div at bounding box center [692, 437] width 958 height 804
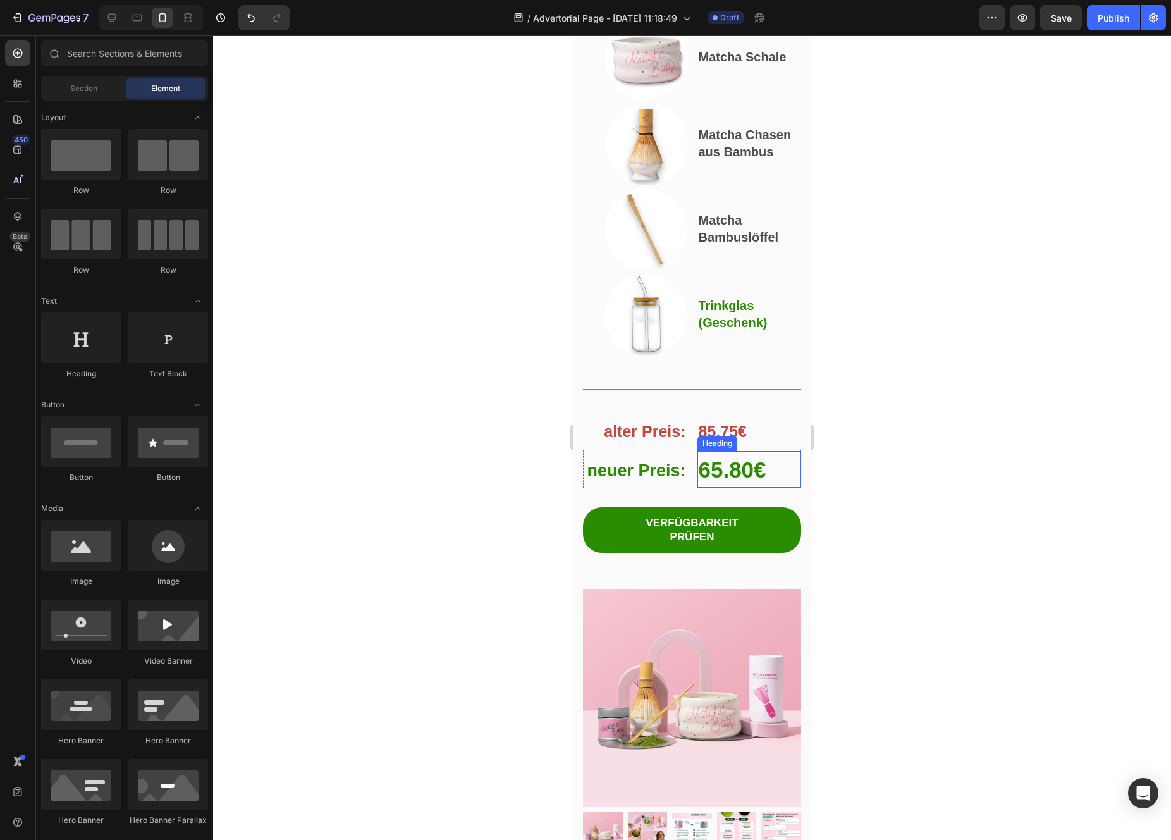
click at [745, 482] on strong "65.80€" at bounding box center [733, 469] width 68 height 25
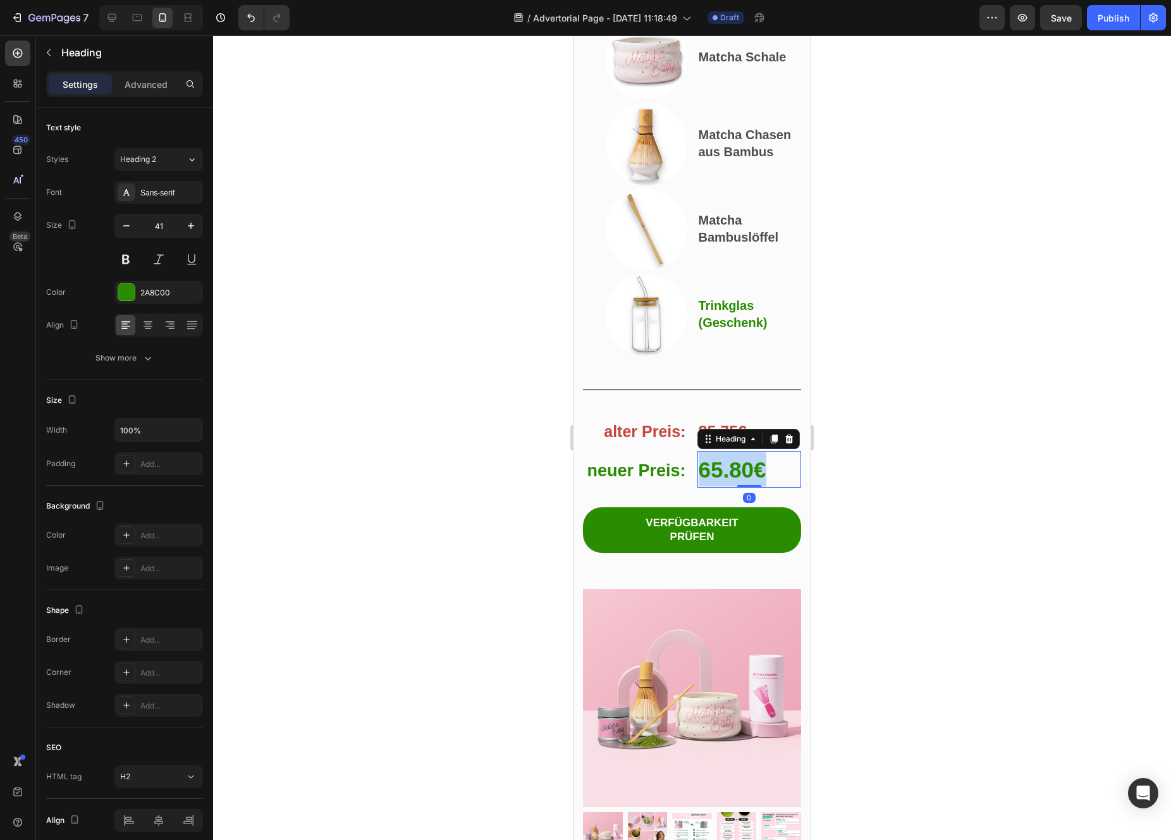
click at [745, 482] on strong "65.80€" at bounding box center [733, 469] width 68 height 25
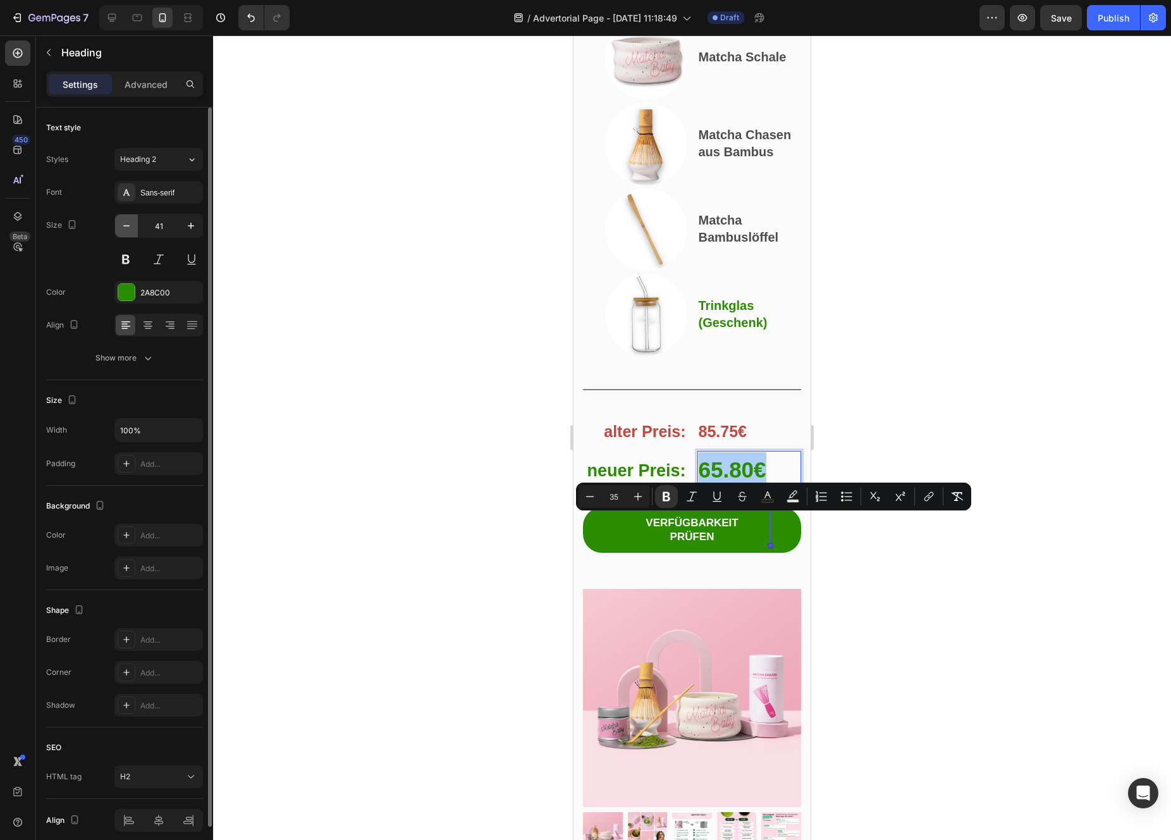
click at [128, 228] on icon "button" at bounding box center [126, 225] width 13 height 13
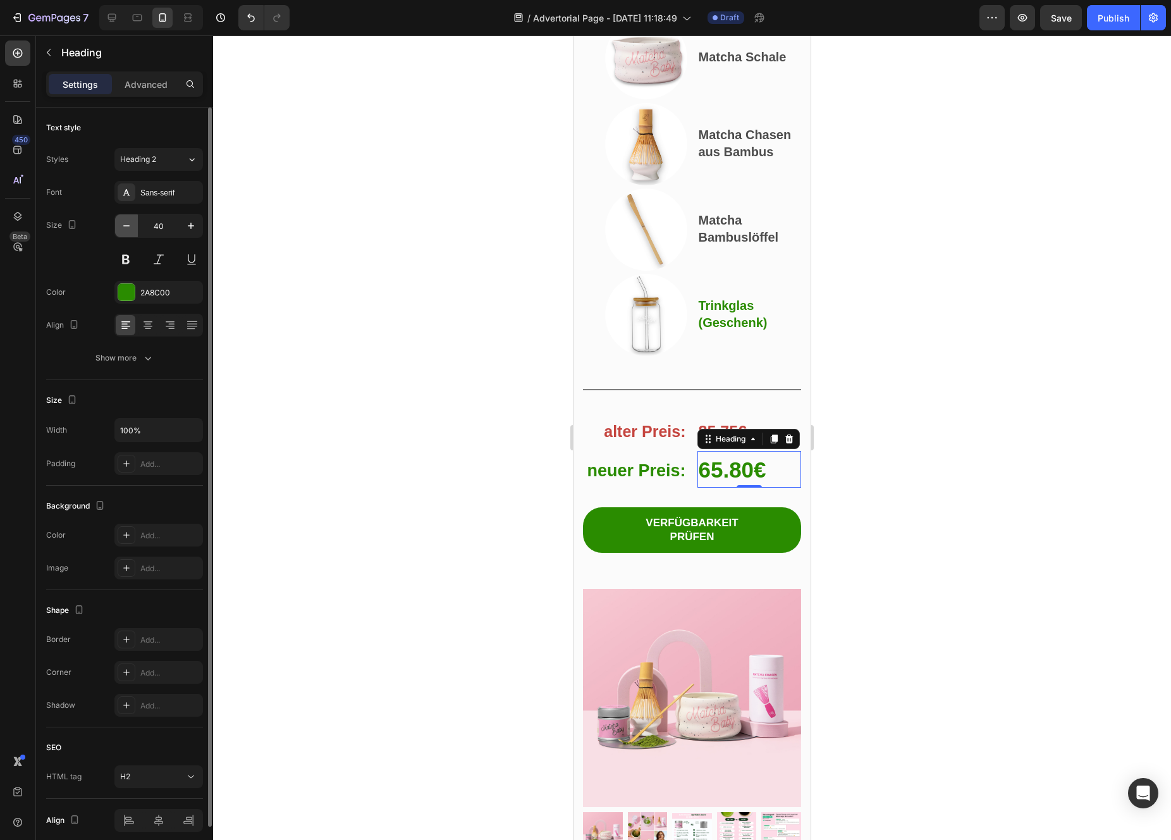
click at [128, 228] on icon "button" at bounding box center [126, 225] width 13 height 13
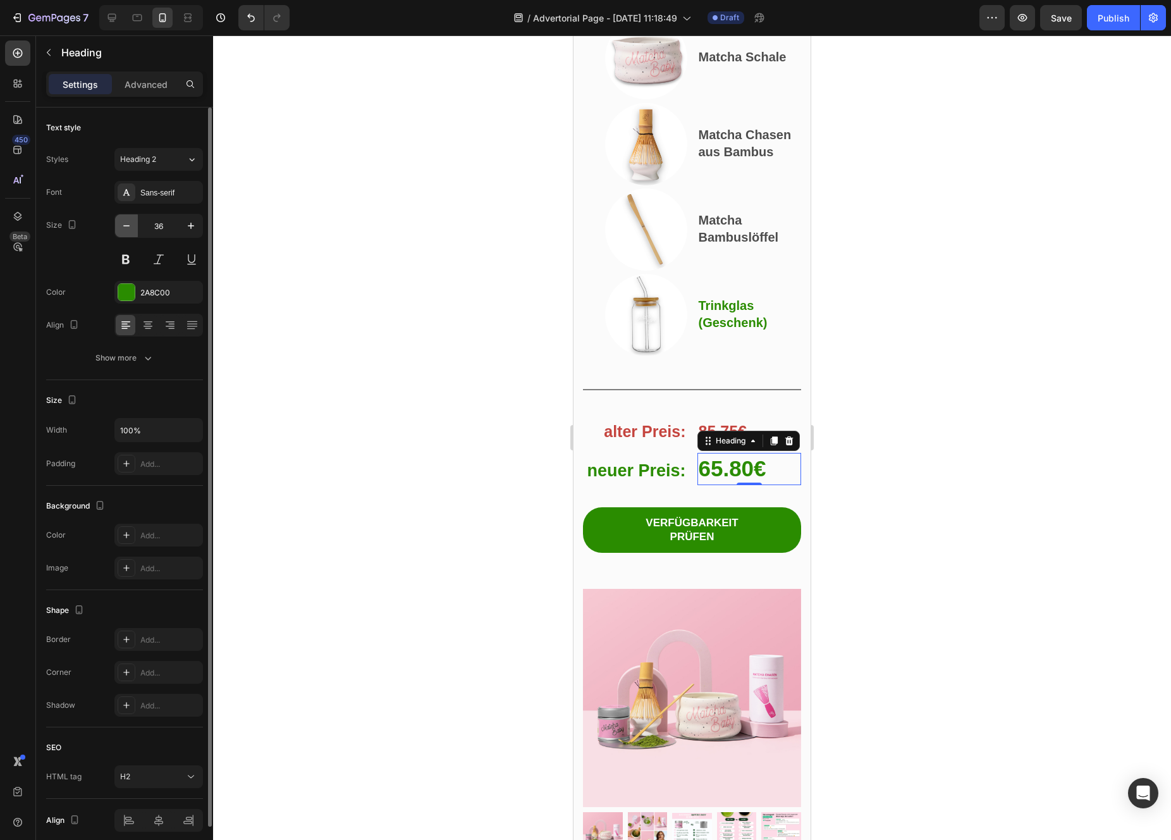
type input "35"
click at [635, 480] on strong "neuer Preis:" at bounding box center [636, 470] width 99 height 19
click at [125, 231] on icon "button" at bounding box center [126, 225] width 13 height 13
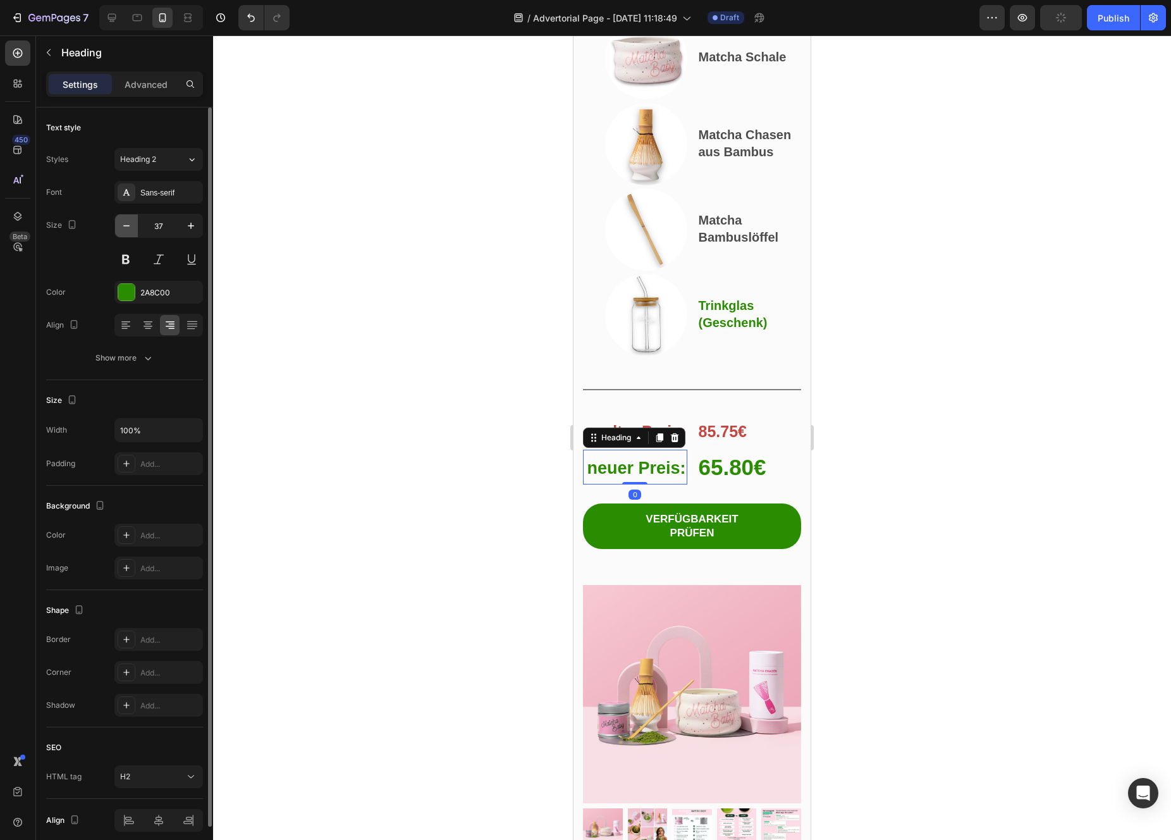
click at [125, 231] on icon "button" at bounding box center [126, 225] width 13 height 13
type input "35"
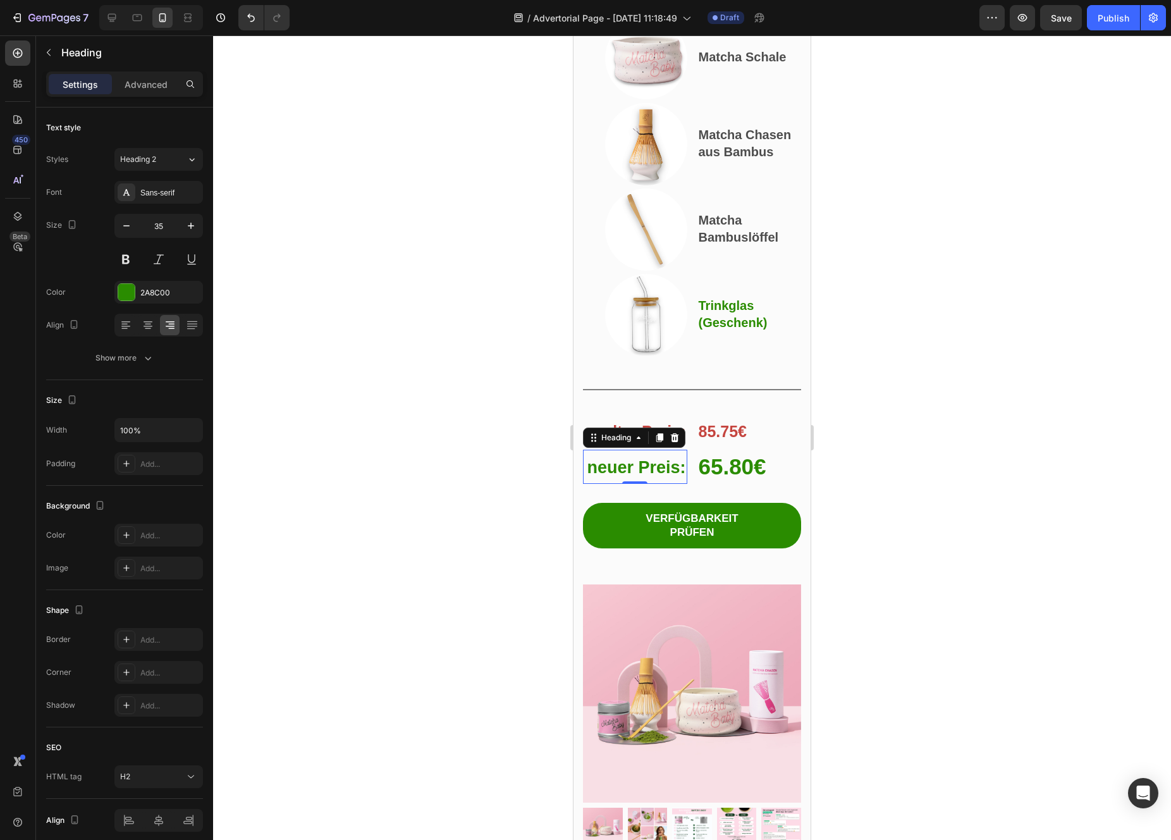
click at [347, 433] on div at bounding box center [692, 437] width 958 height 804
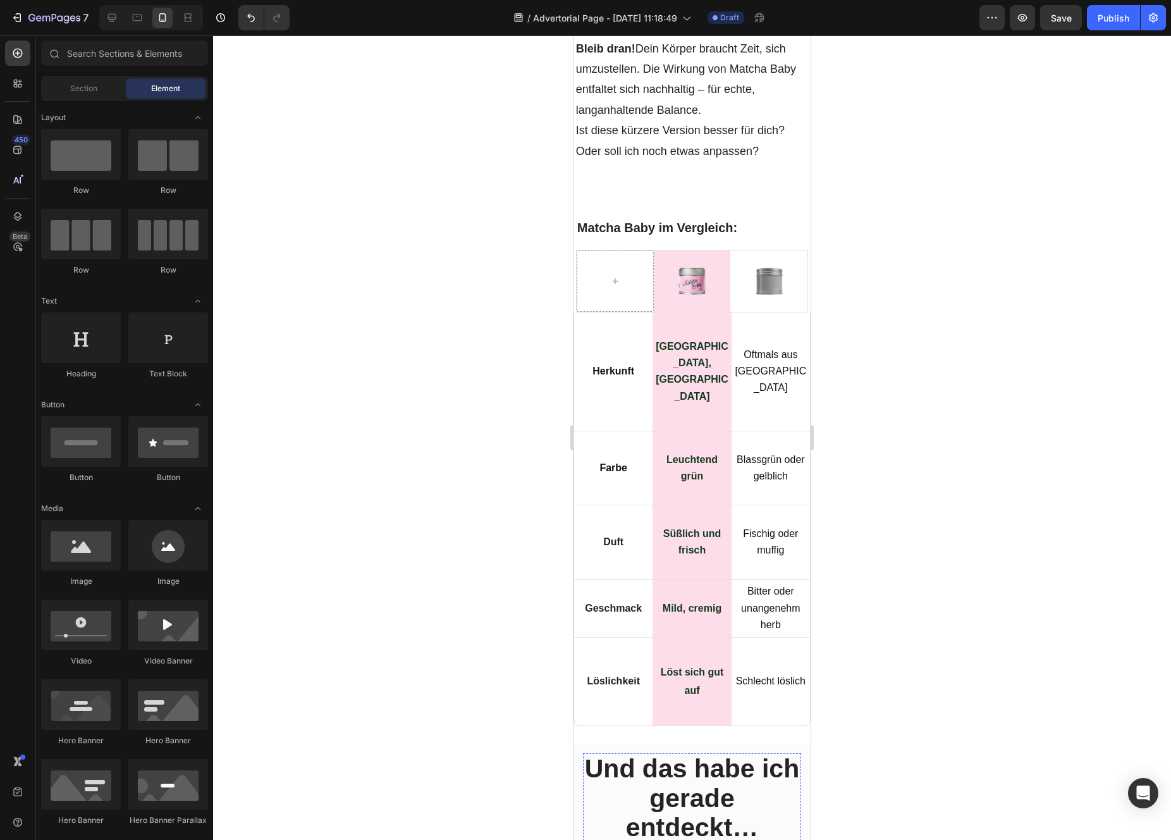
scroll to position [8269, 0]
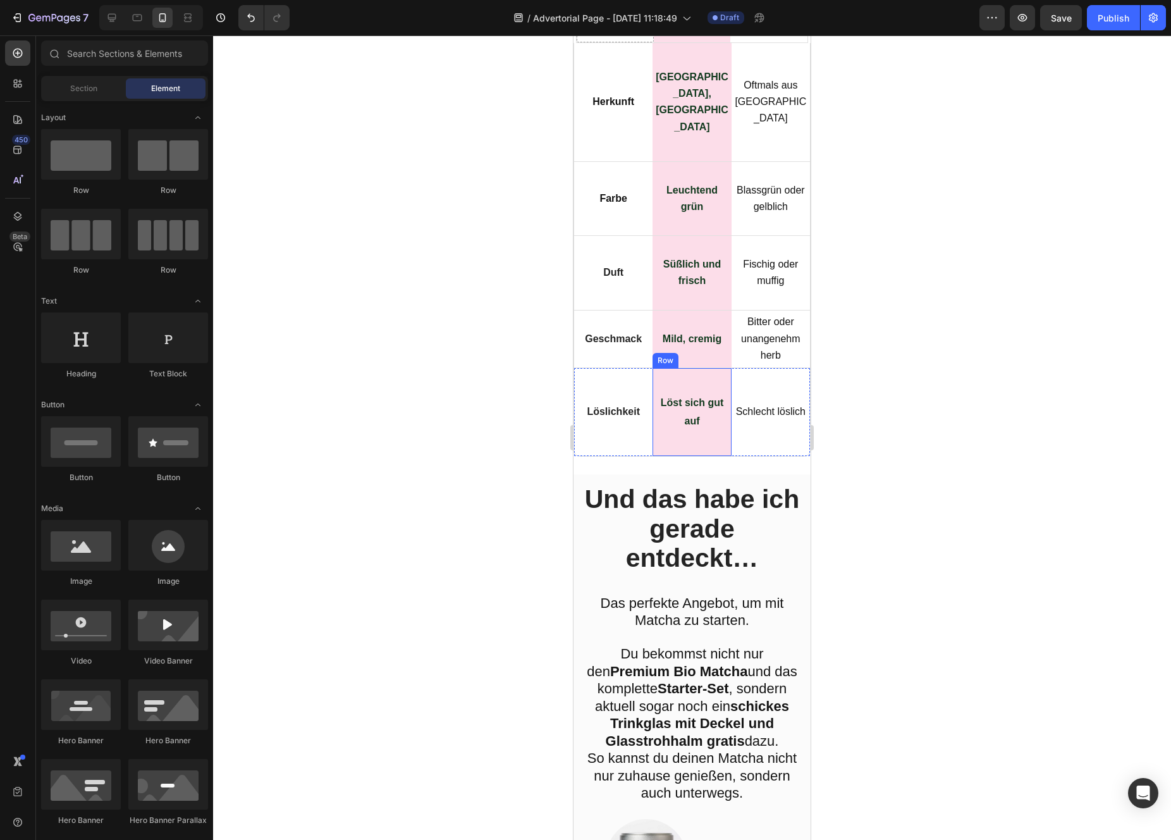
click at [716, 457] on div "Löst sich gut auf Text Block Row" at bounding box center [692, 412] width 78 height 89
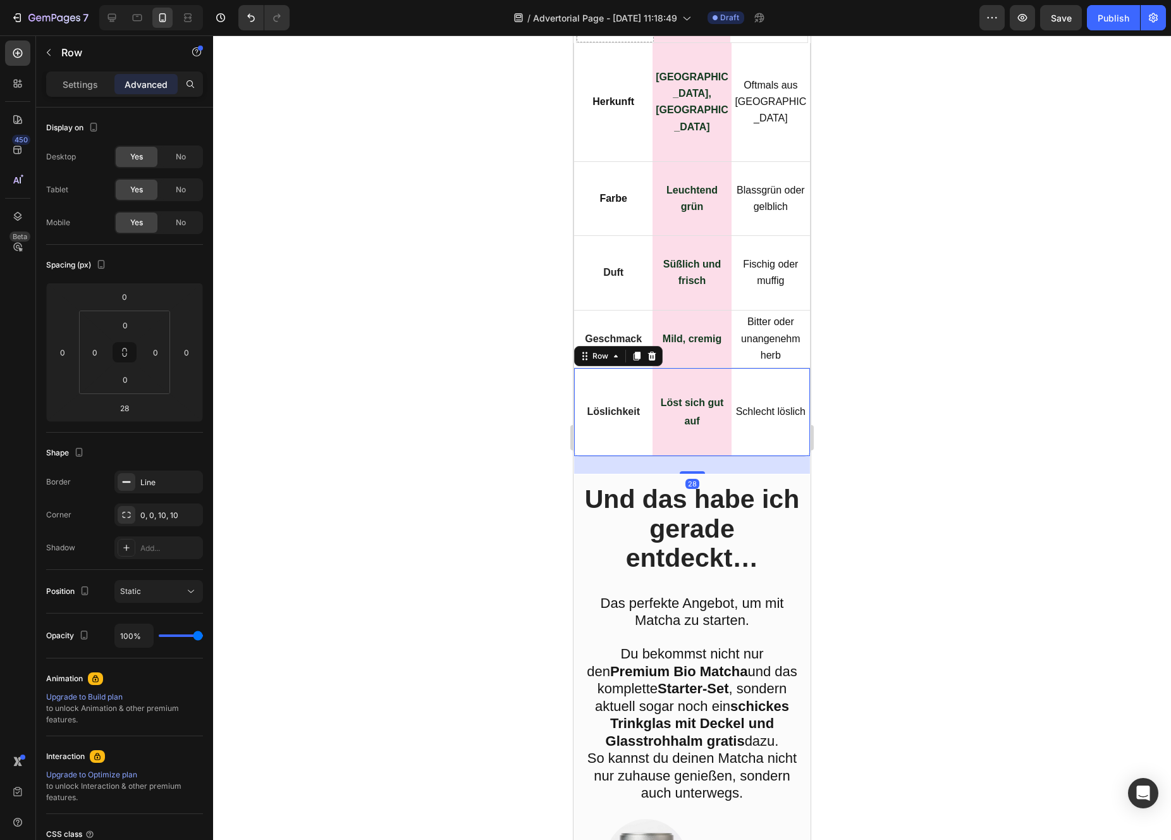
click at [762, 457] on div "Schlecht löslich Text Block" at bounding box center [771, 412] width 78 height 89
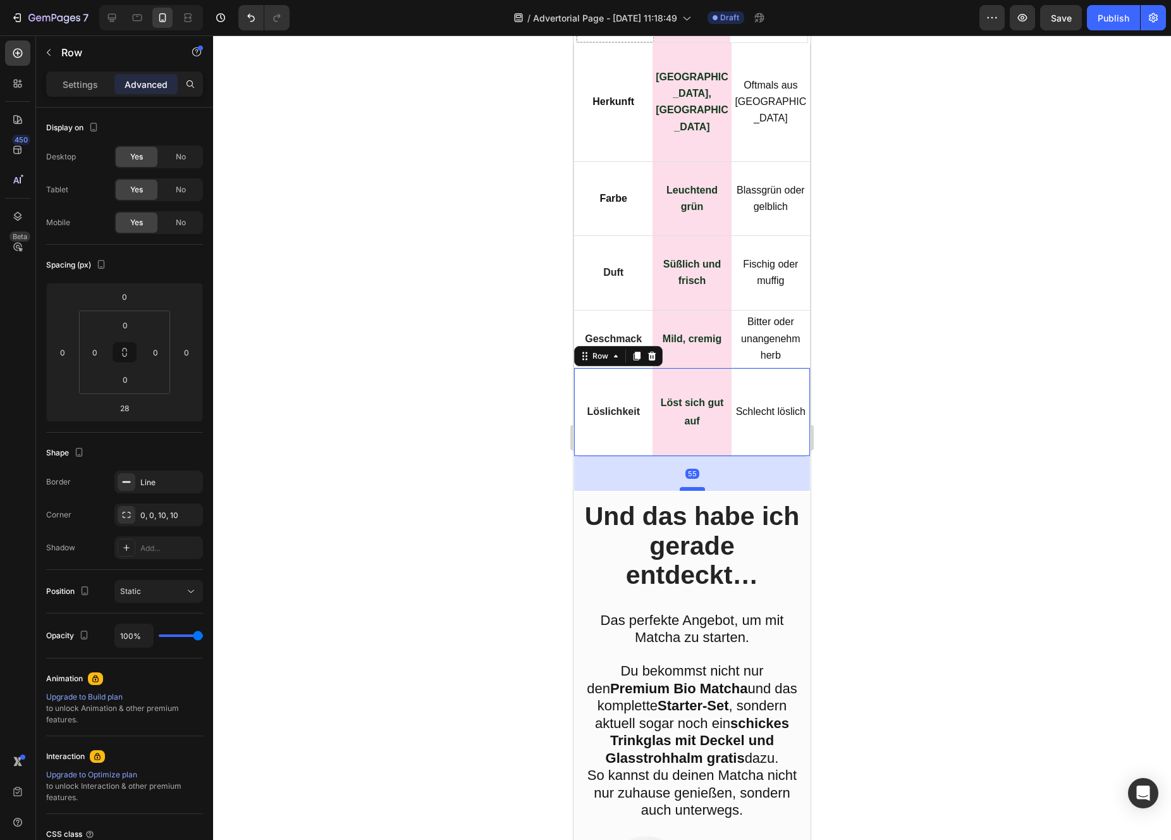
drag, startPoint x: 696, startPoint y: 502, endPoint x: 697, endPoint y: 519, distance: 17.1
click at [697, 491] on div at bounding box center [692, 489] width 25 height 4
type input "55"
click at [893, 519] on div at bounding box center [692, 437] width 958 height 804
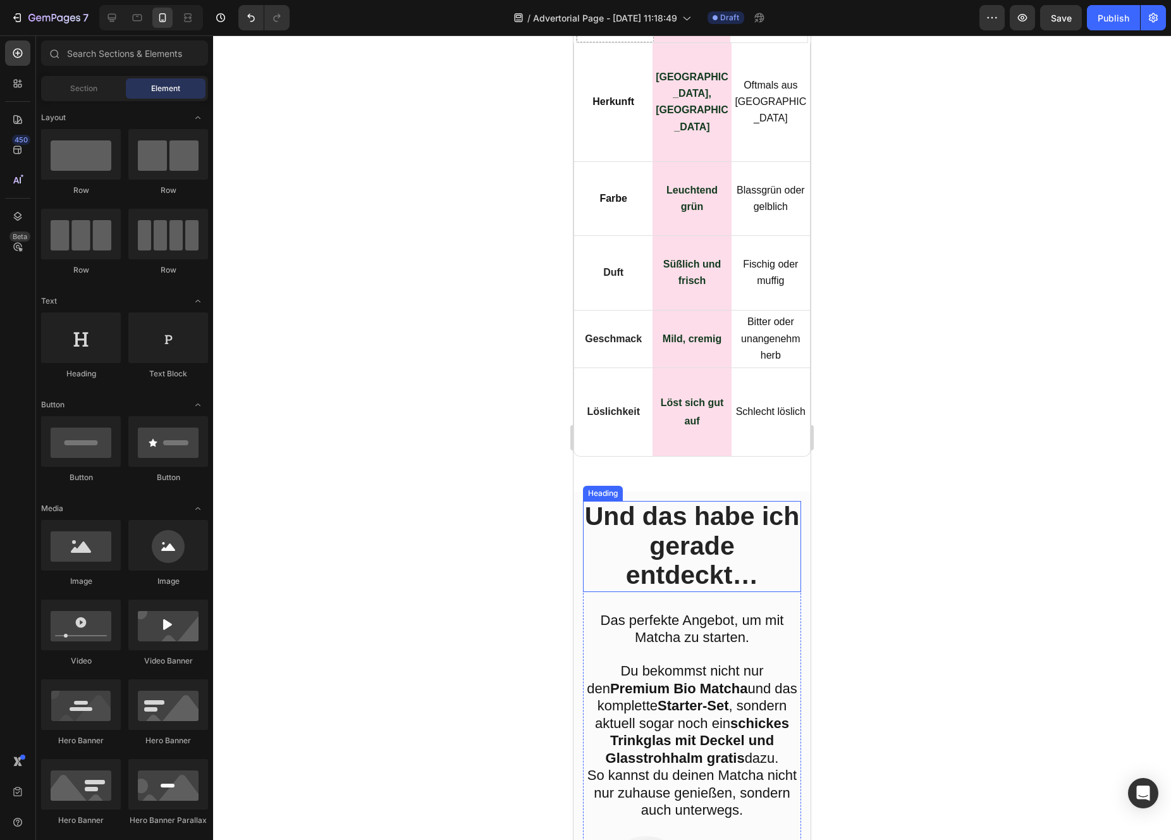
click at [768, 572] on h2 "Und das habe ich gerade entdeckt…" at bounding box center [692, 546] width 218 height 91
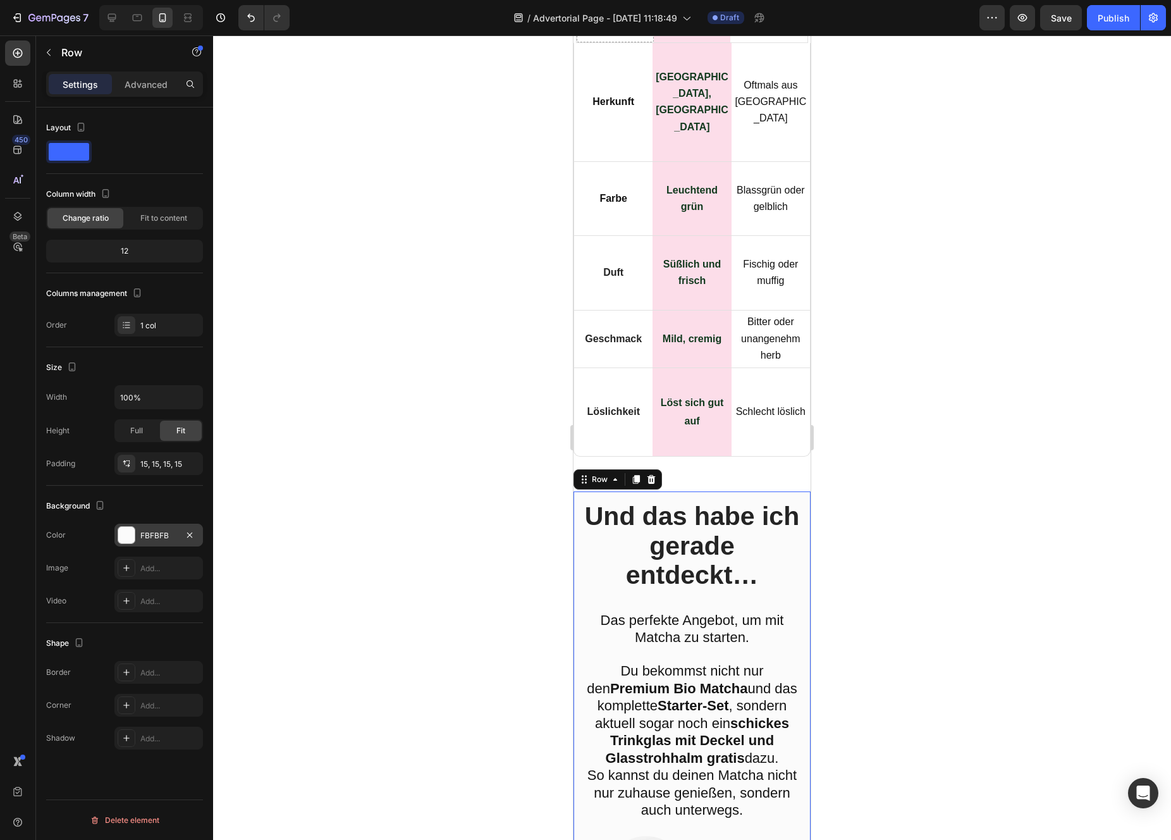
click at [127, 542] on div at bounding box center [126, 535] width 16 height 16
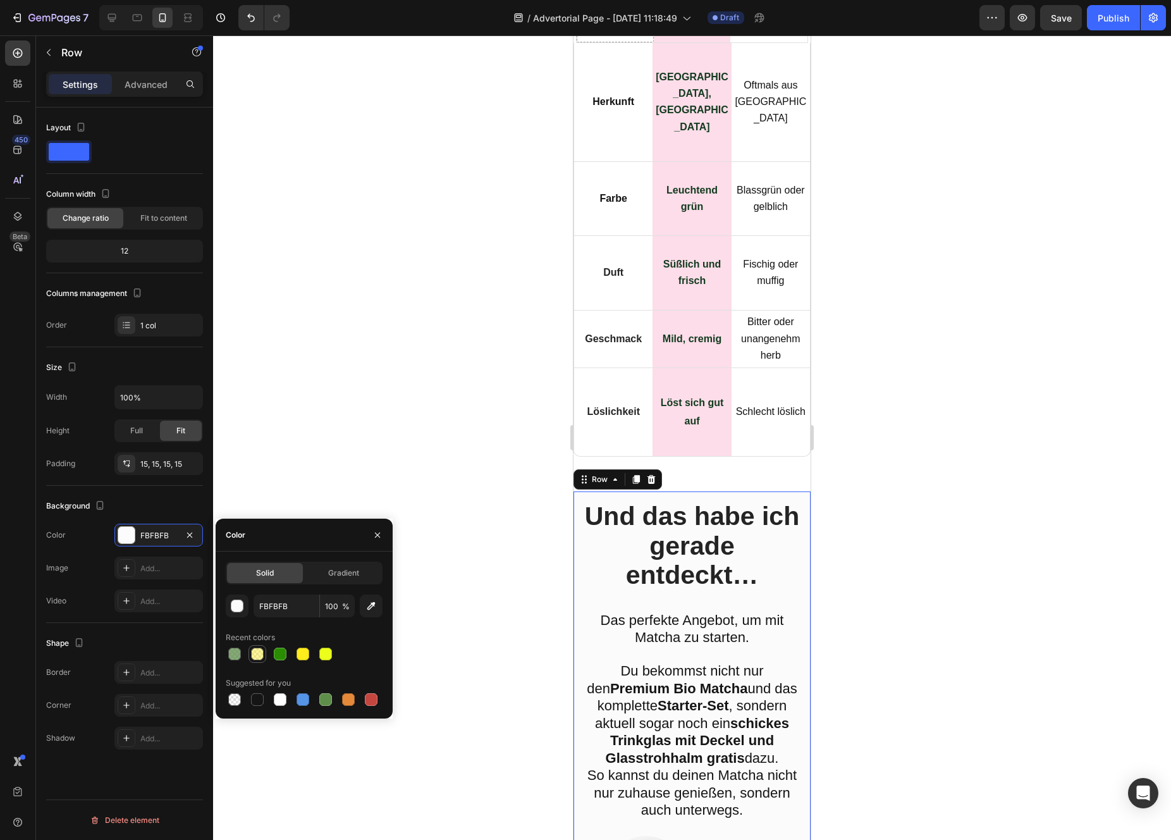
click at [255, 656] on div at bounding box center [257, 653] width 13 height 13
type input "FFEC1C"
type input "43"
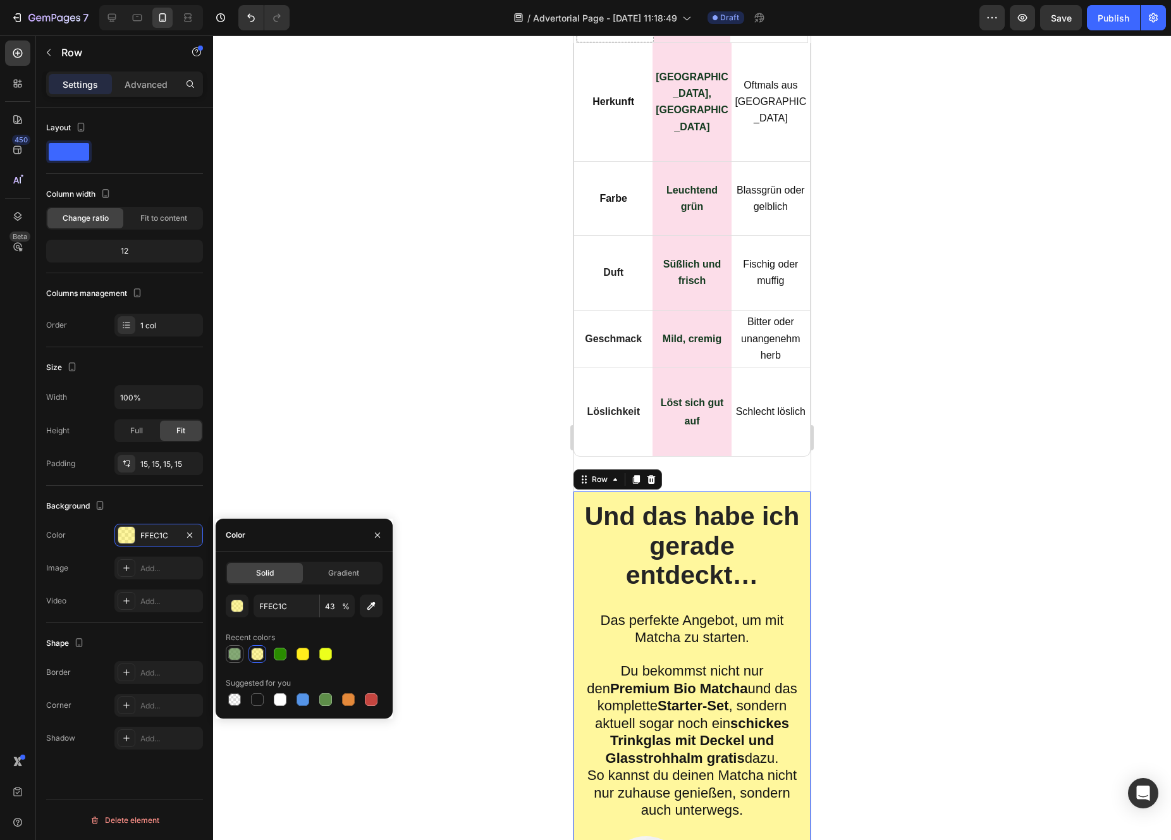
click at [239, 658] on div at bounding box center [234, 653] width 13 height 13
type input "5E8E49"
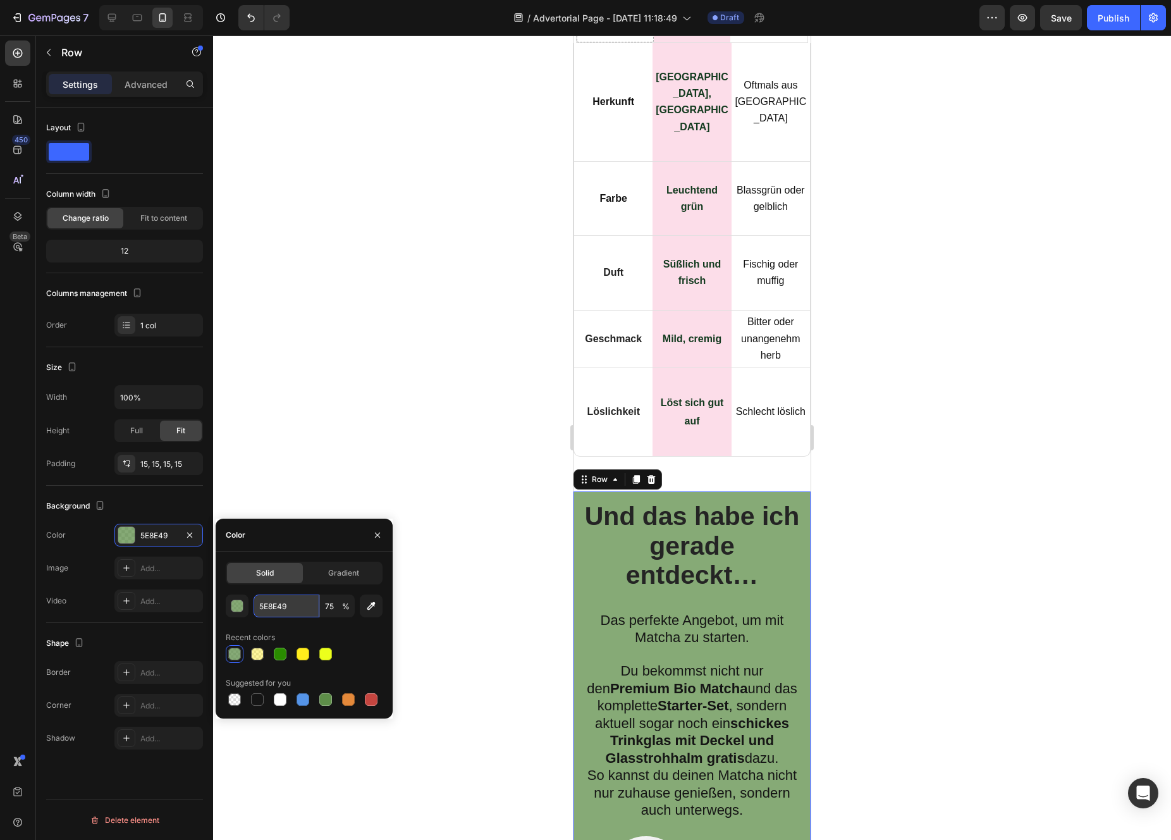
click at [271, 610] on input "5E8E49" at bounding box center [287, 605] width 66 height 23
click at [246, 606] on button "button" at bounding box center [237, 605] width 23 height 23
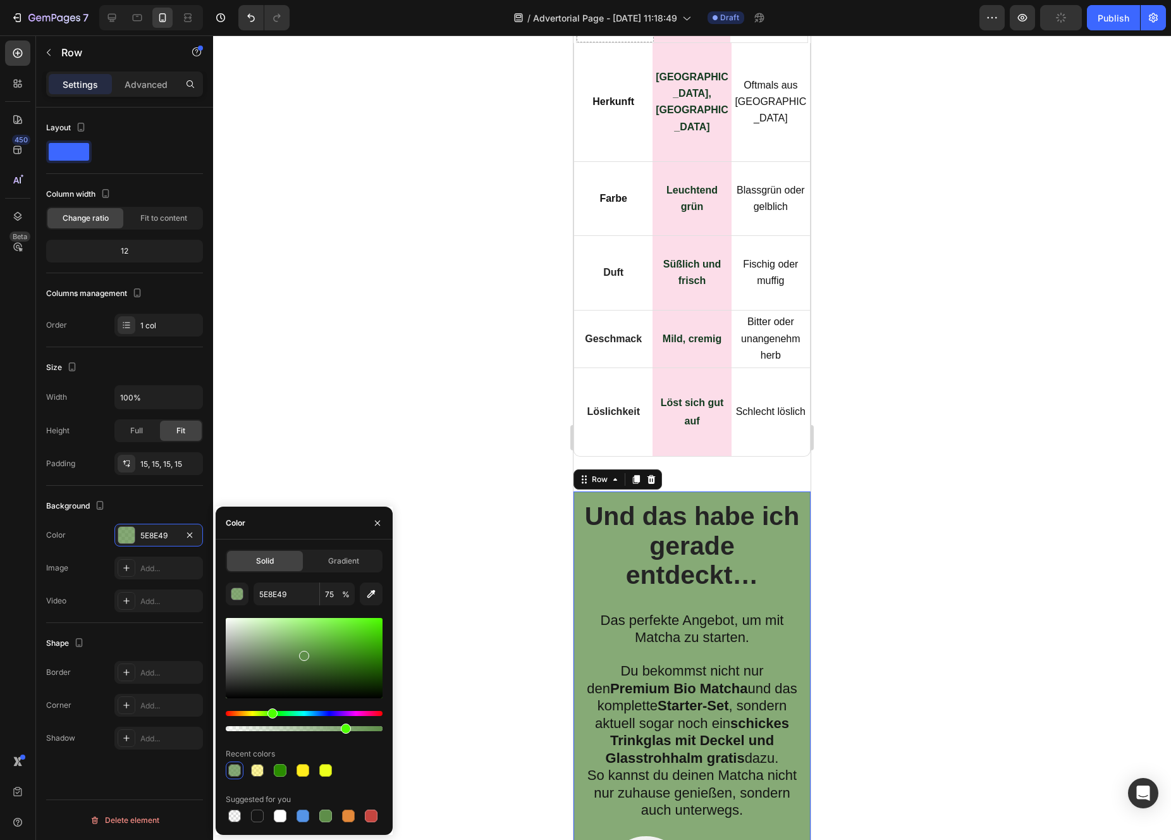
click at [348, 733] on div at bounding box center [304, 674] width 157 height 118
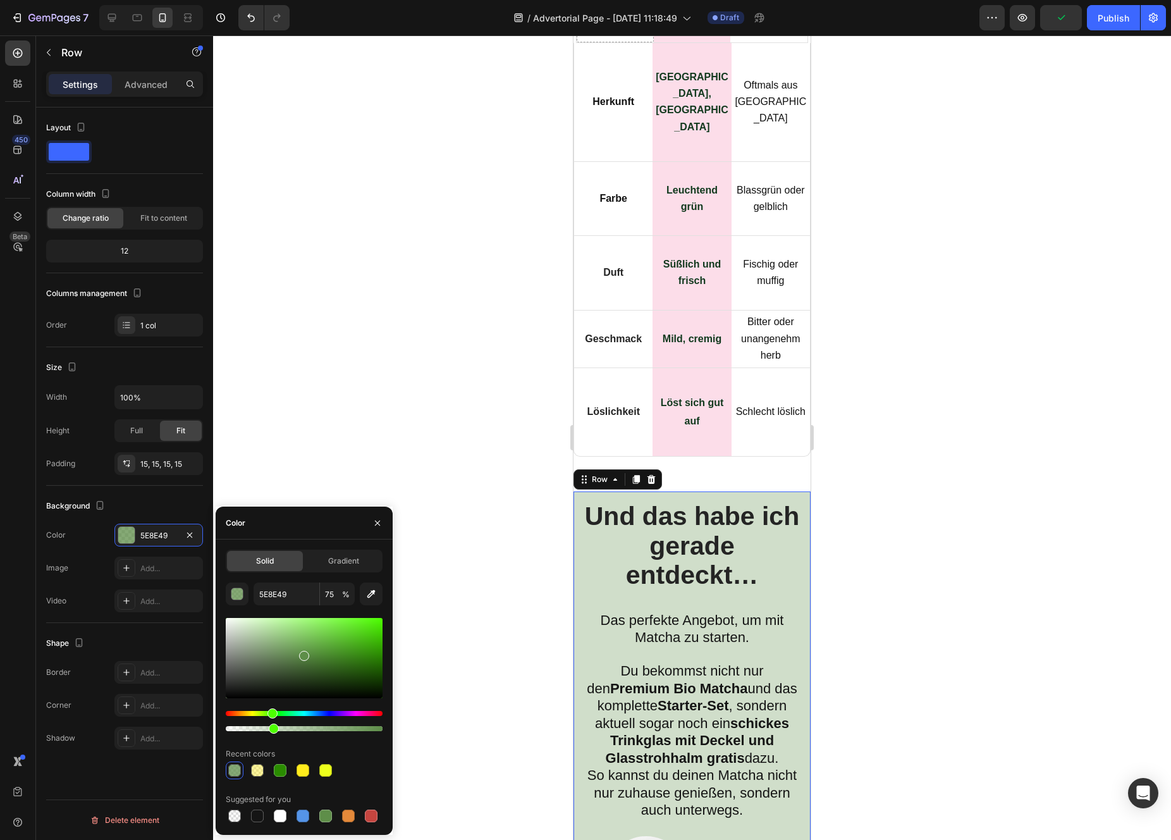
drag, startPoint x: 346, startPoint y: 729, endPoint x: 273, endPoint y: 729, distance: 73.3
click at [272, 729] on div at bounding box center [274, 728] width 10 height 10
type input "29"
drag, startPoint x: 273, startPoint y: 713, endPoint x: 281, endPoint y: 714, distance: 7.6
click at [281, 714] on div "Hue" at bounding box center [283, 713] width 10 height 10
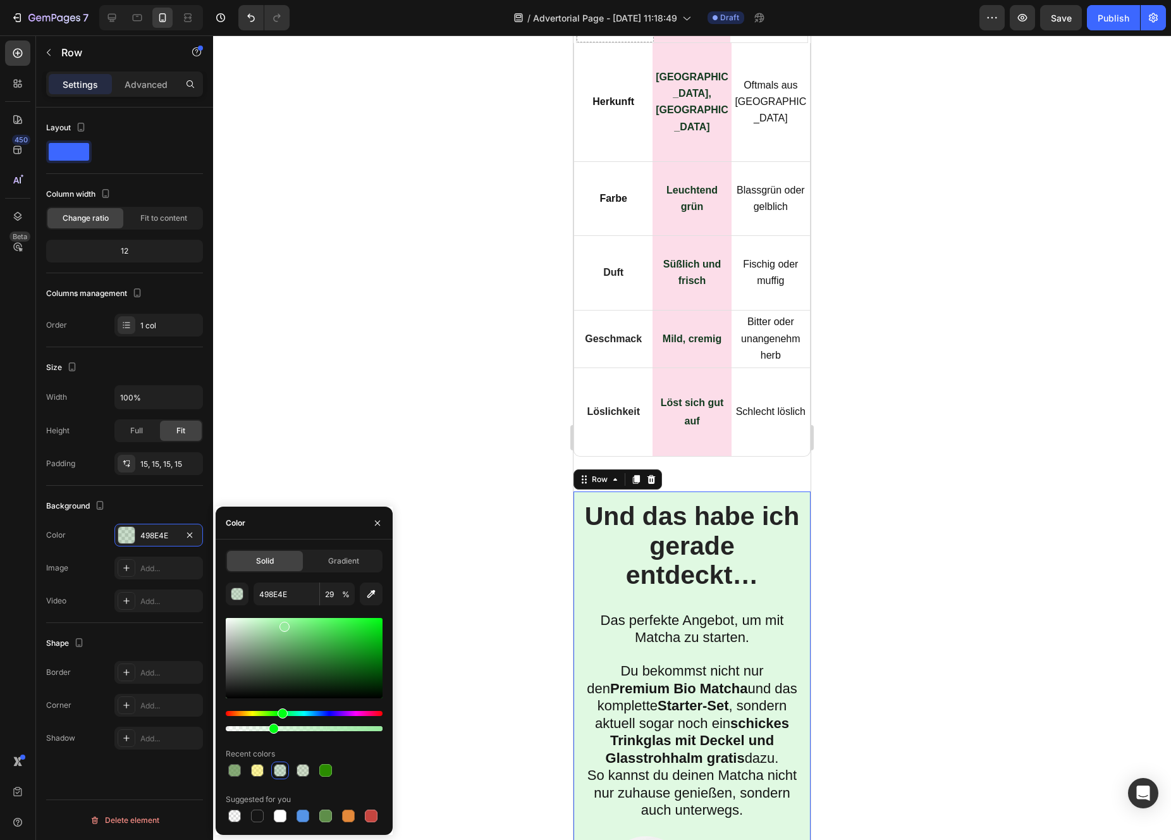
type input "96EA9D"
drag, startPoint x: 314, startPoint y: 642, endPoint x: 283, endPoint y: 624, distance: 35.1
click at [283, 624] on div at bounding box center [304, 658] width 157 height 80
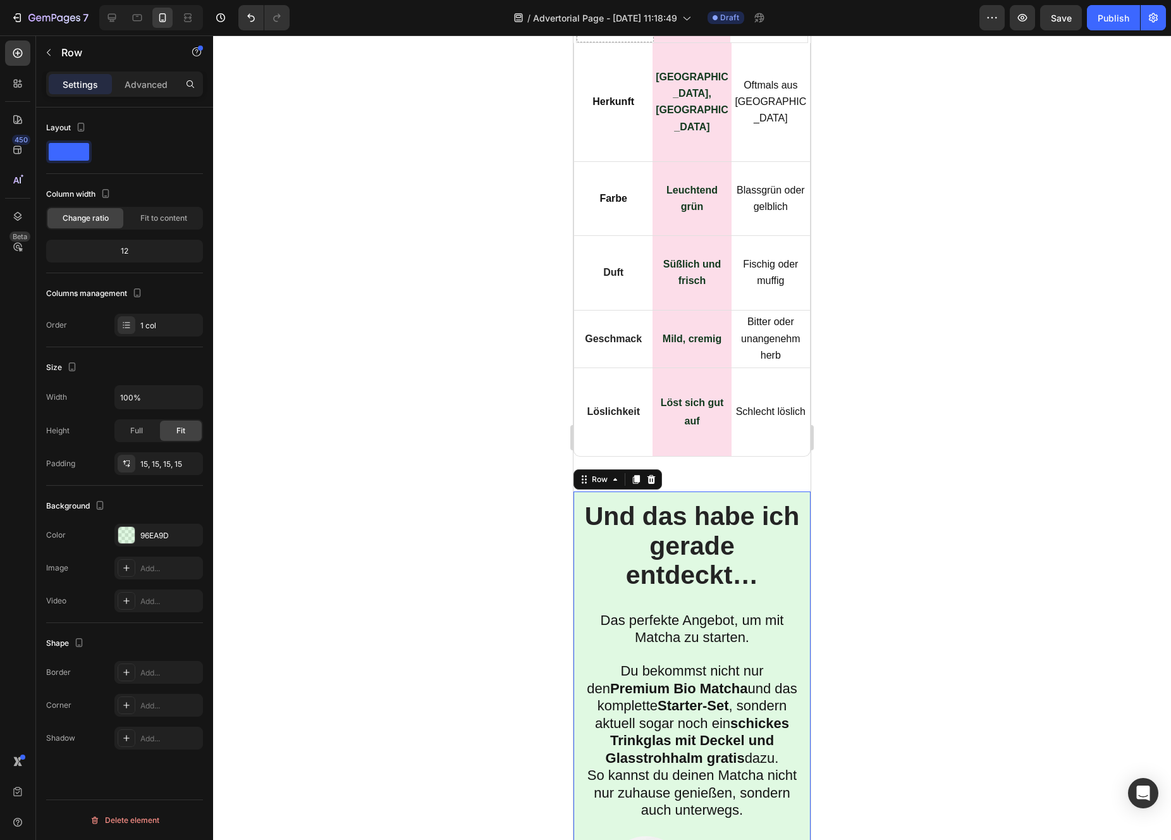
click at [529, 456] on div at bounding box center [692, 437] width 958 height 804
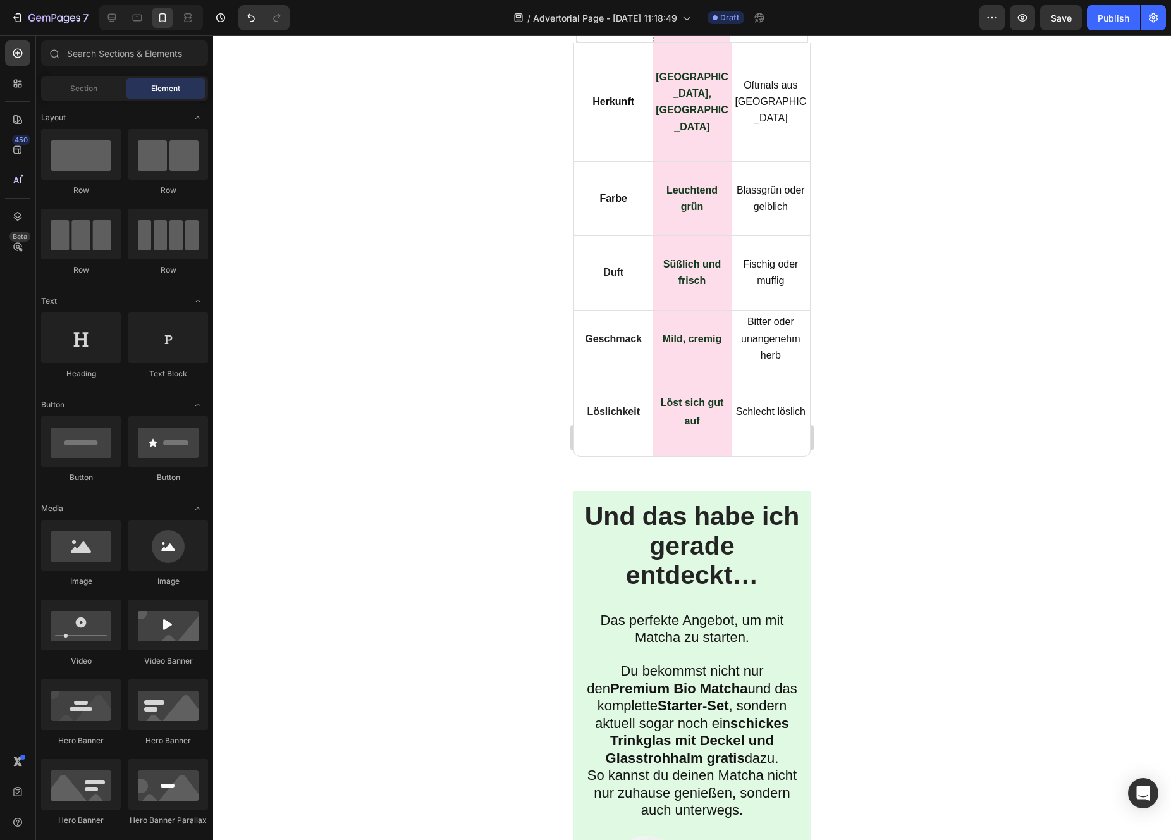
click at [517, 496] on div at bounding box center [692, 437] width 958 height 804
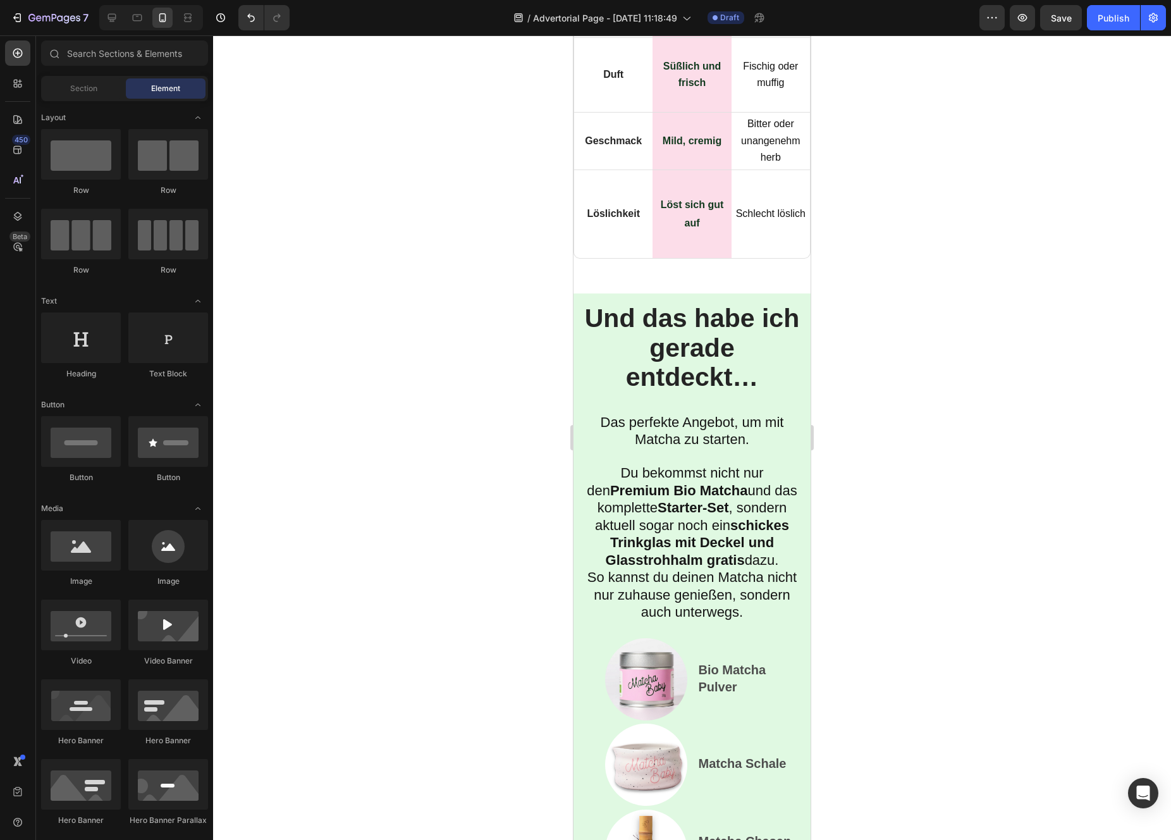
scroll to position [8339, 0]
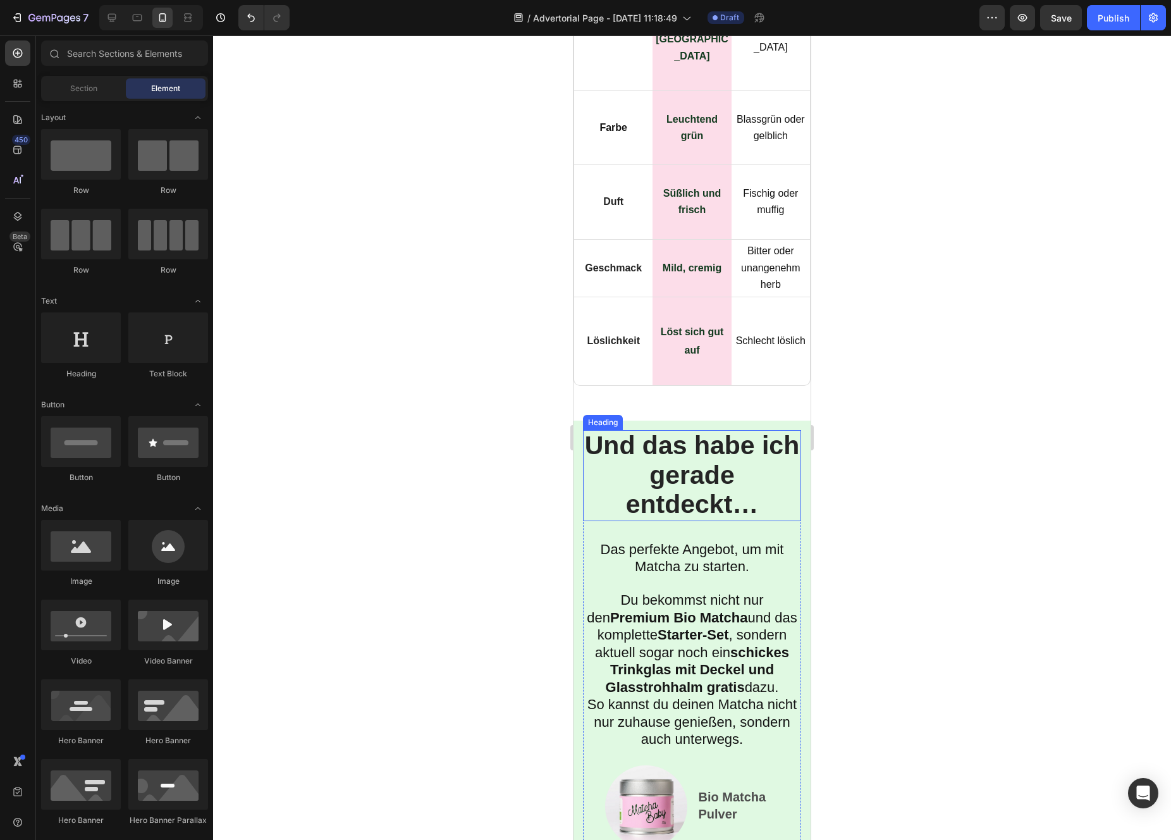
click at [694, 512] on span "Und das habe ich gerade entdeckt…" at bounding box center [692, 475] width 214 height 88
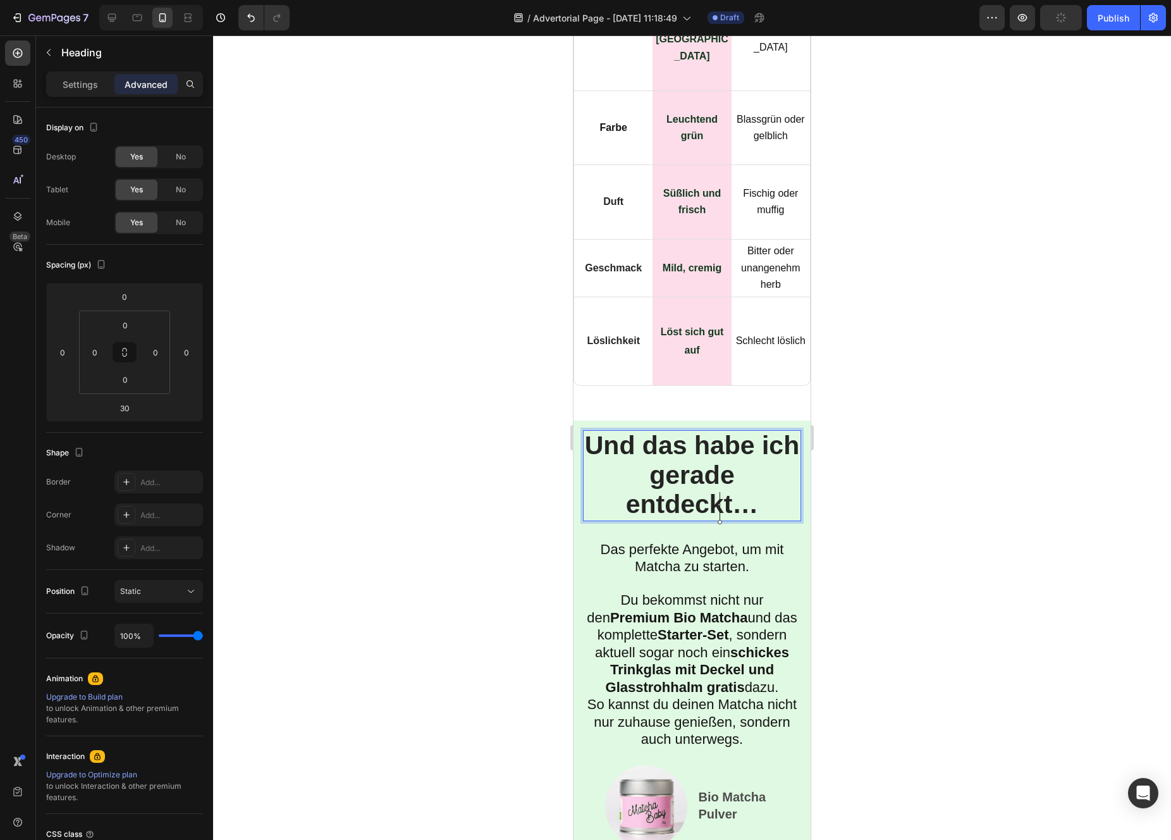
click at [720, 512] on span "Und das habe ich gerade entdeckt…" at bounding box center [692, 475] width 214 height 88
click at [714, 500] on span "Und das habe ich gerade entdeckt…" at bounding box center [692, 475] width 214 height 88
click at [693, 514] on span "Und das habe ich gerade entdeckt…" at bounding box center [692, 475] width 214 height 88
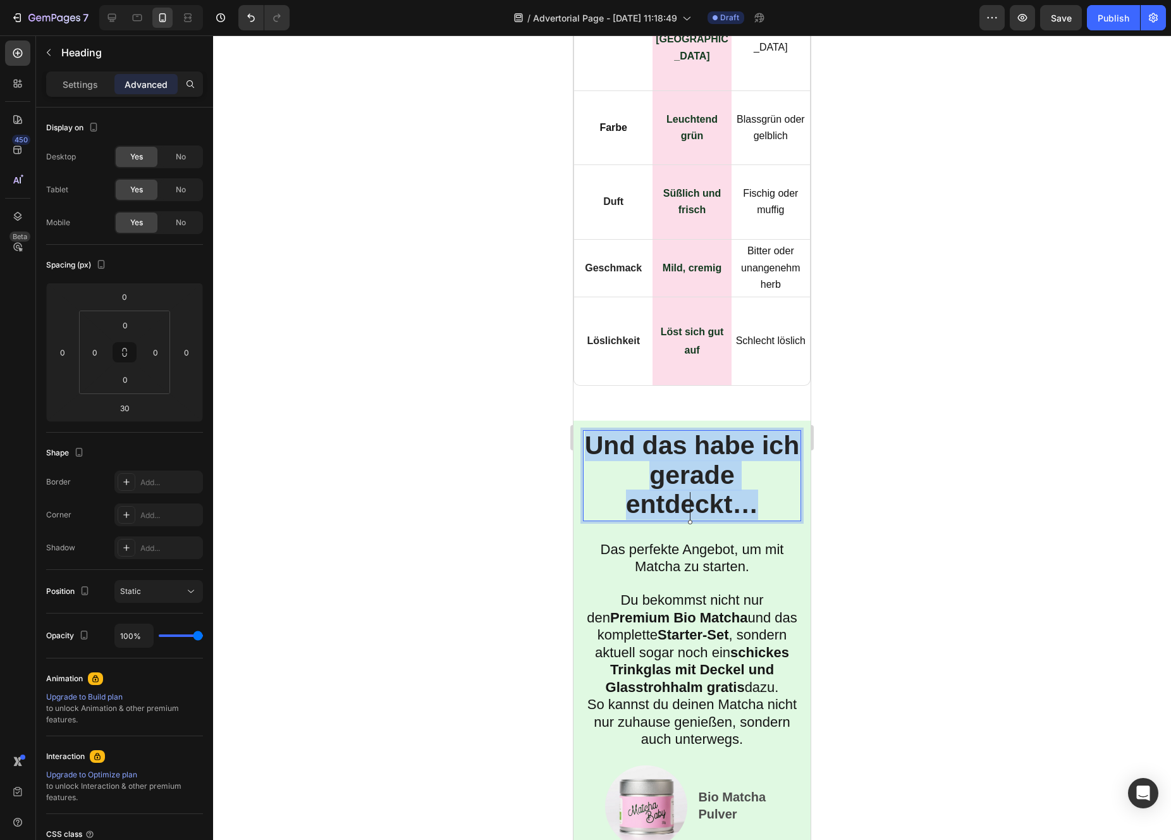
click at [693, 514] on span "Und das habe ich gerade entdeckt…" at bounding box center [692, 475] width 214 height 88
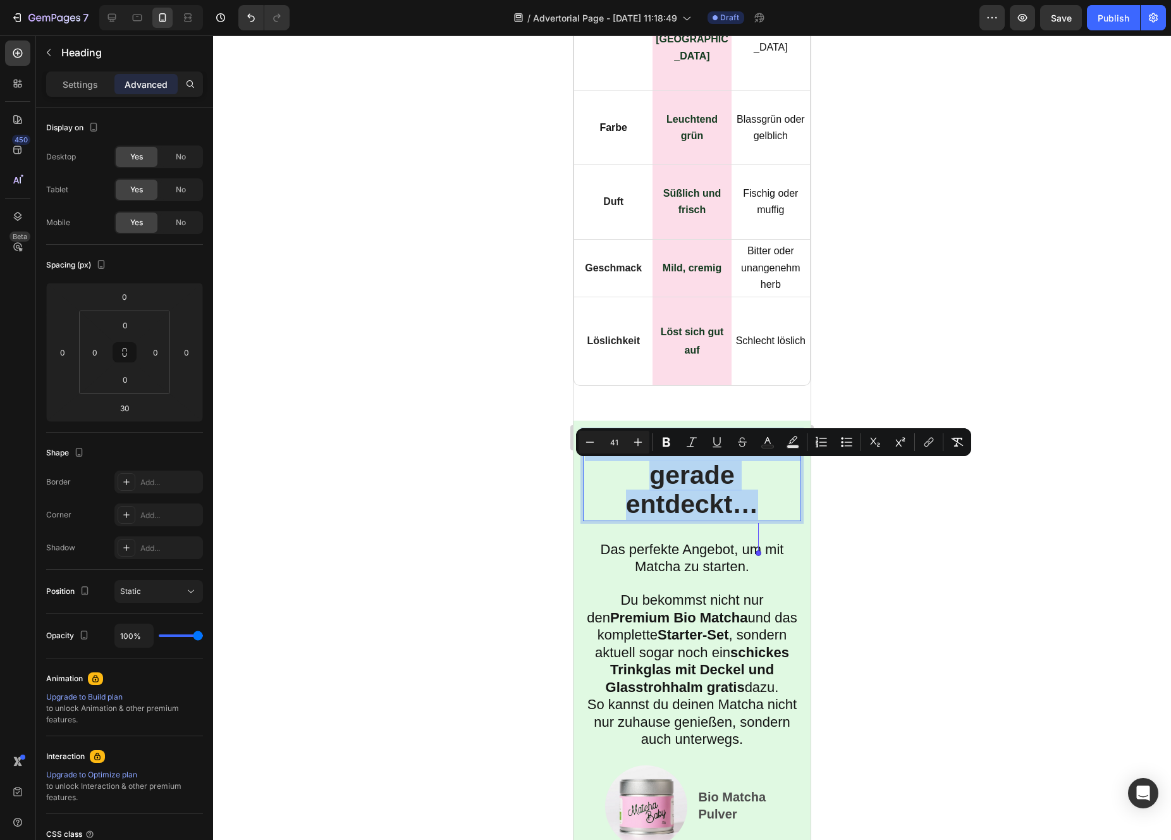
click at [699, 513] on span "Und das habe ich gerade entdeckt…" at bounding box center [692, 475] width 214 height 88
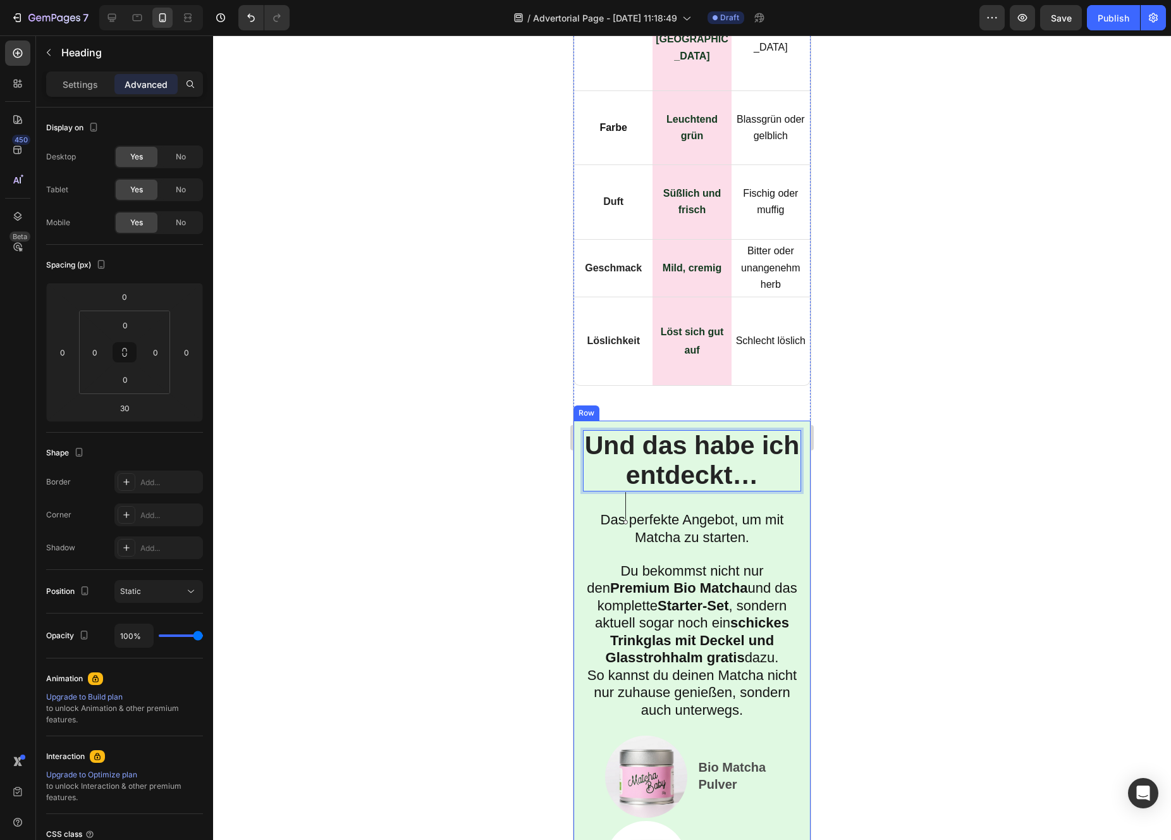
click at [472, 527] on div at bounding box center [692, 437] width 958 height 804
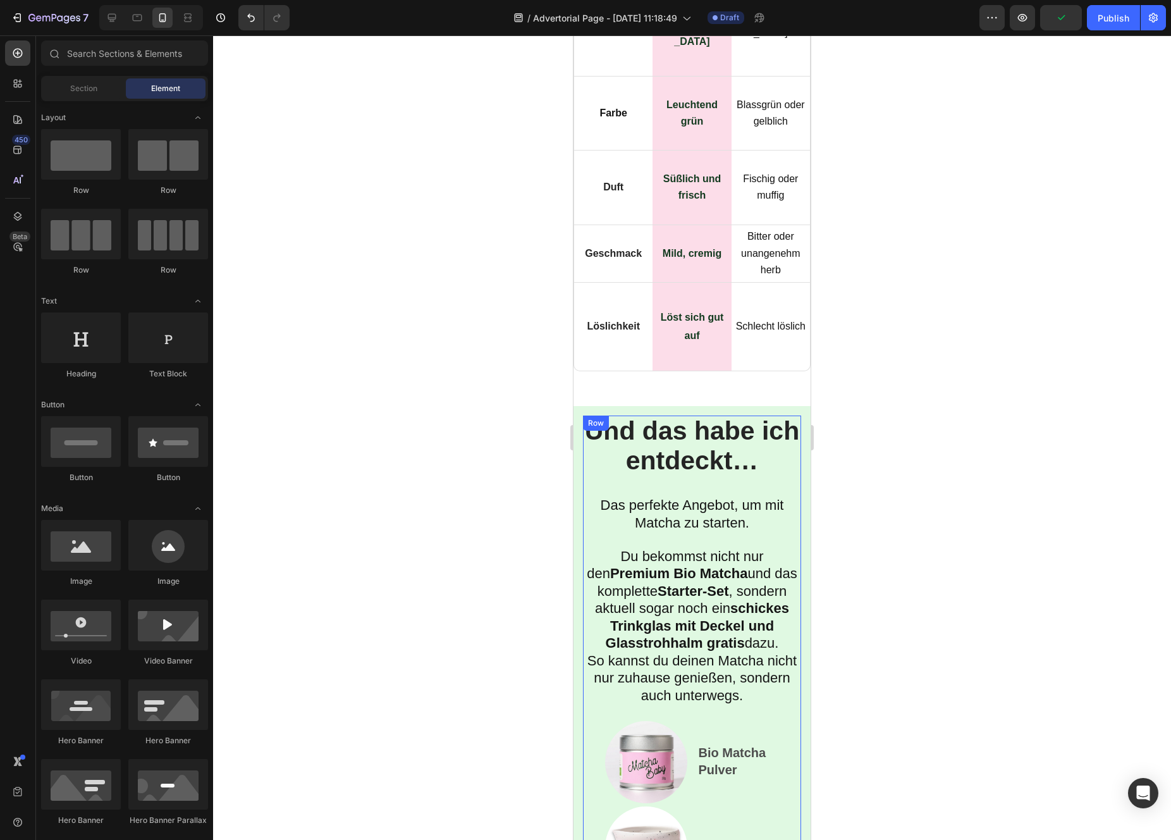
scroll to position [8250, 0]
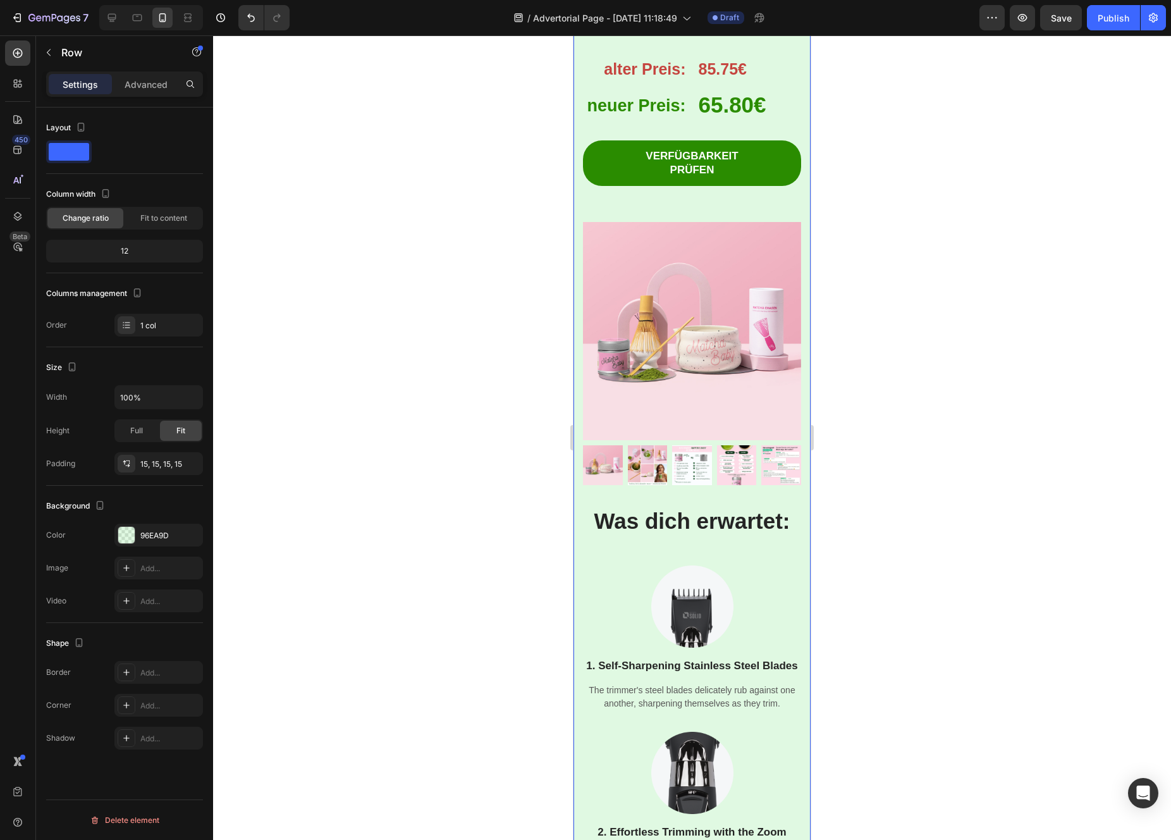
scroll to position [9499, 0]
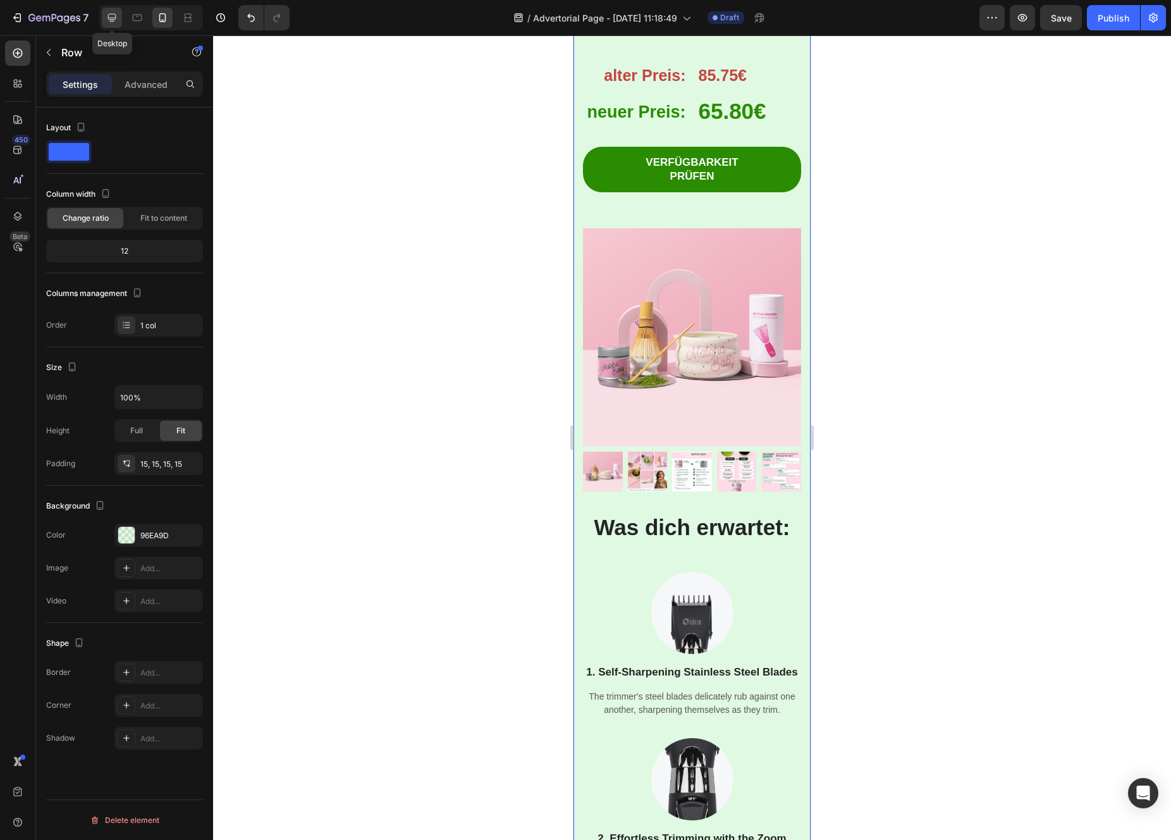
click at [116, 23] on icon at bounding box center [112, 17] width 13 height 13
type input "1200"
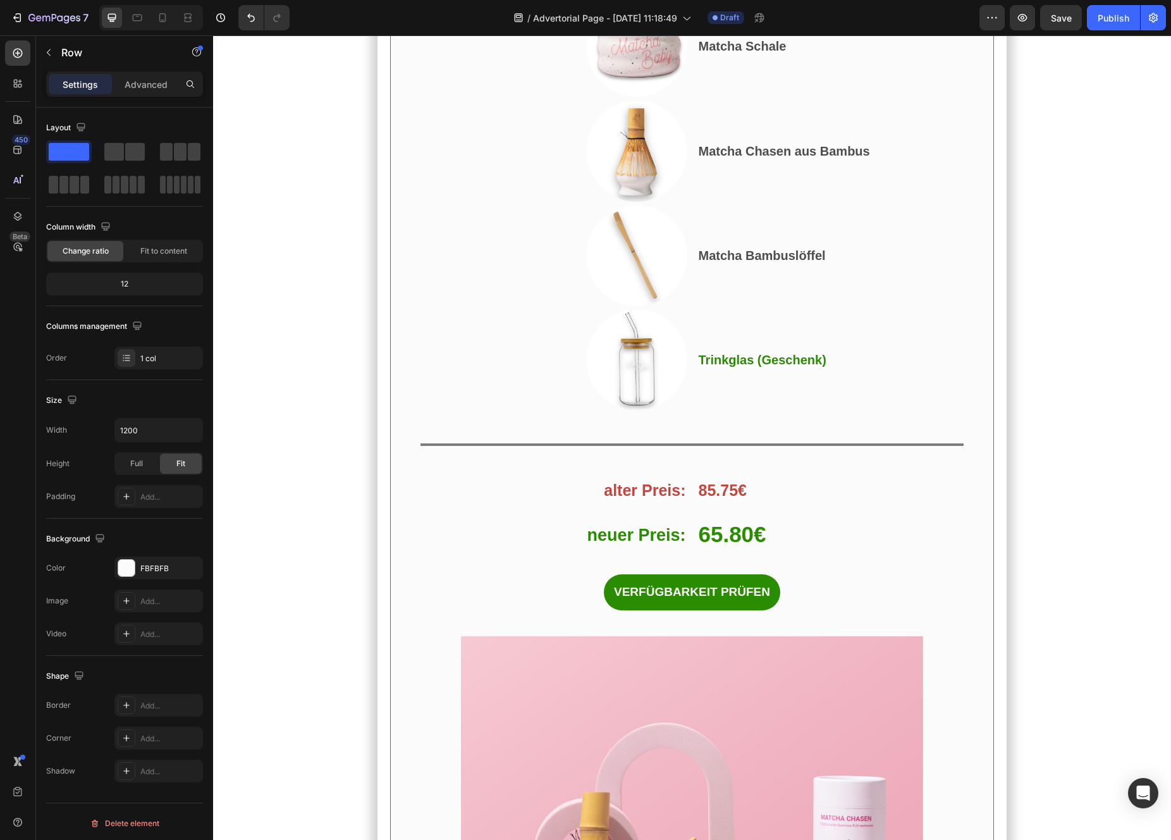
scroll to position [7239, 0]
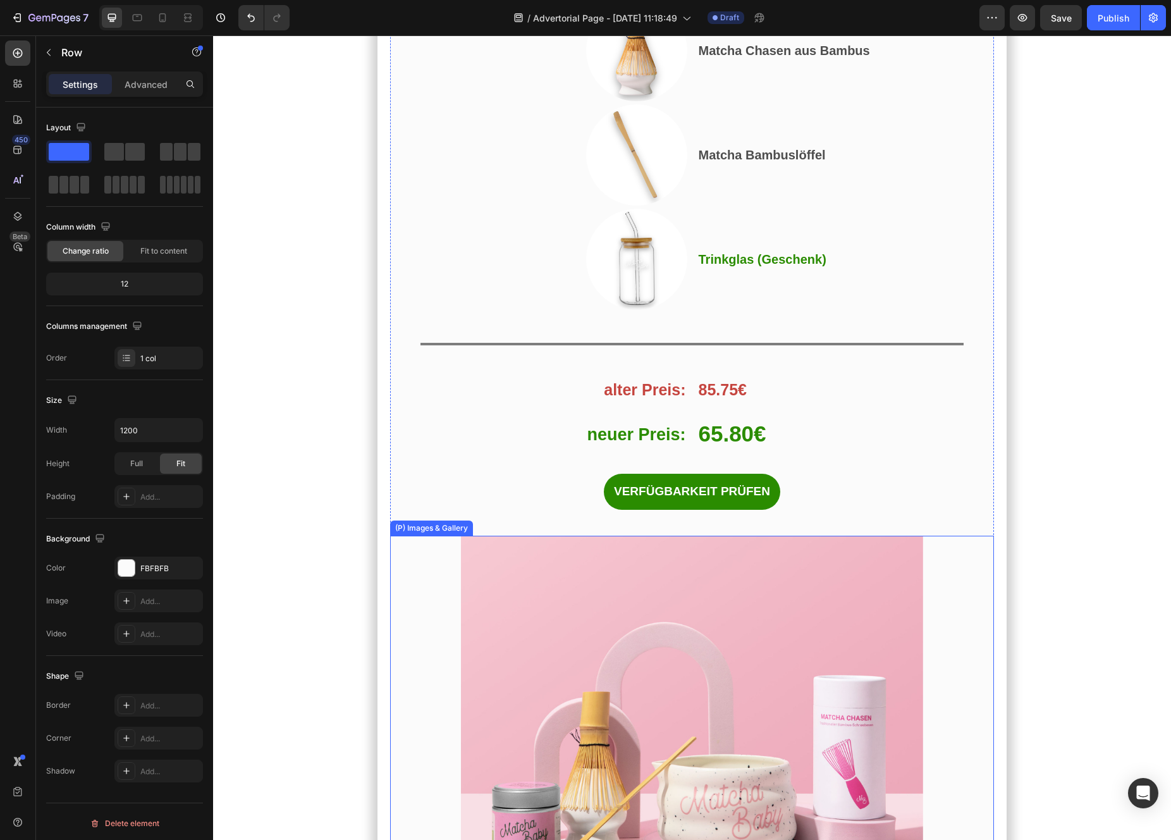
click at [438, 536] on div "(P) Images & Gallery" at bounding box center [692, 814] width 604 height 556
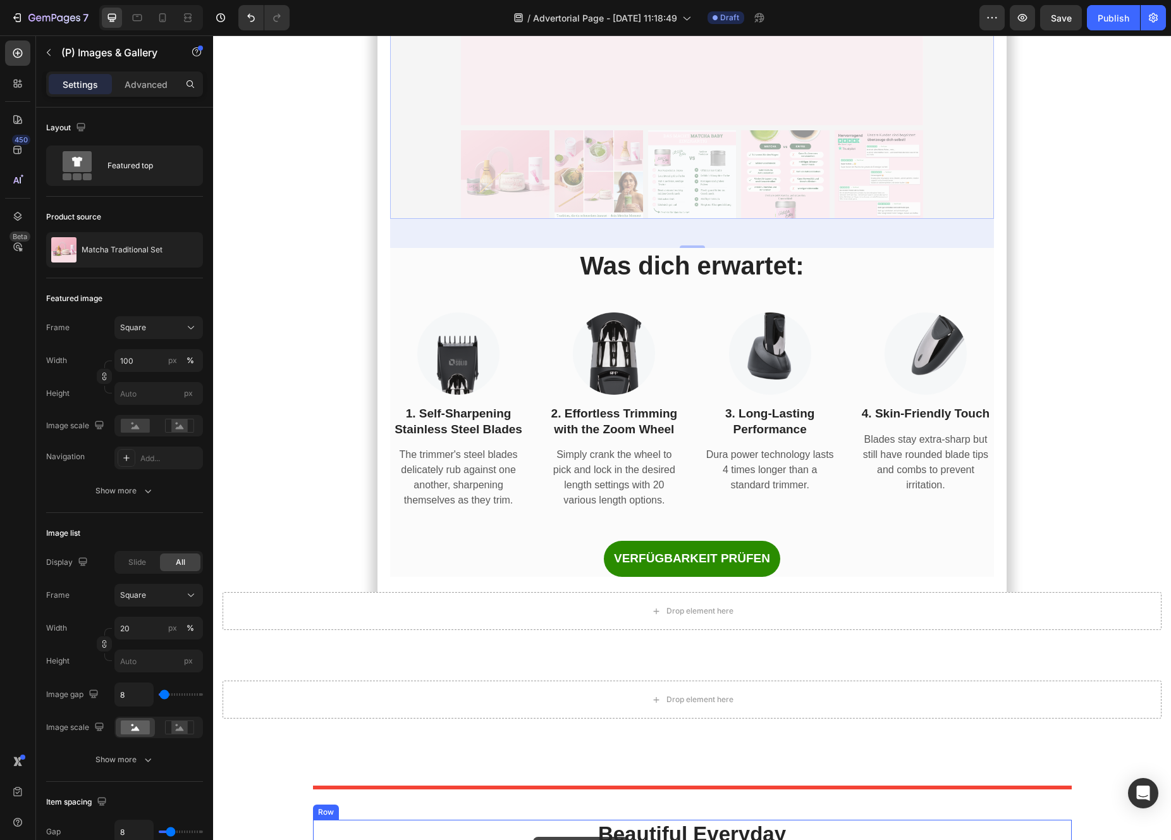
scroll to position [8154, 0]
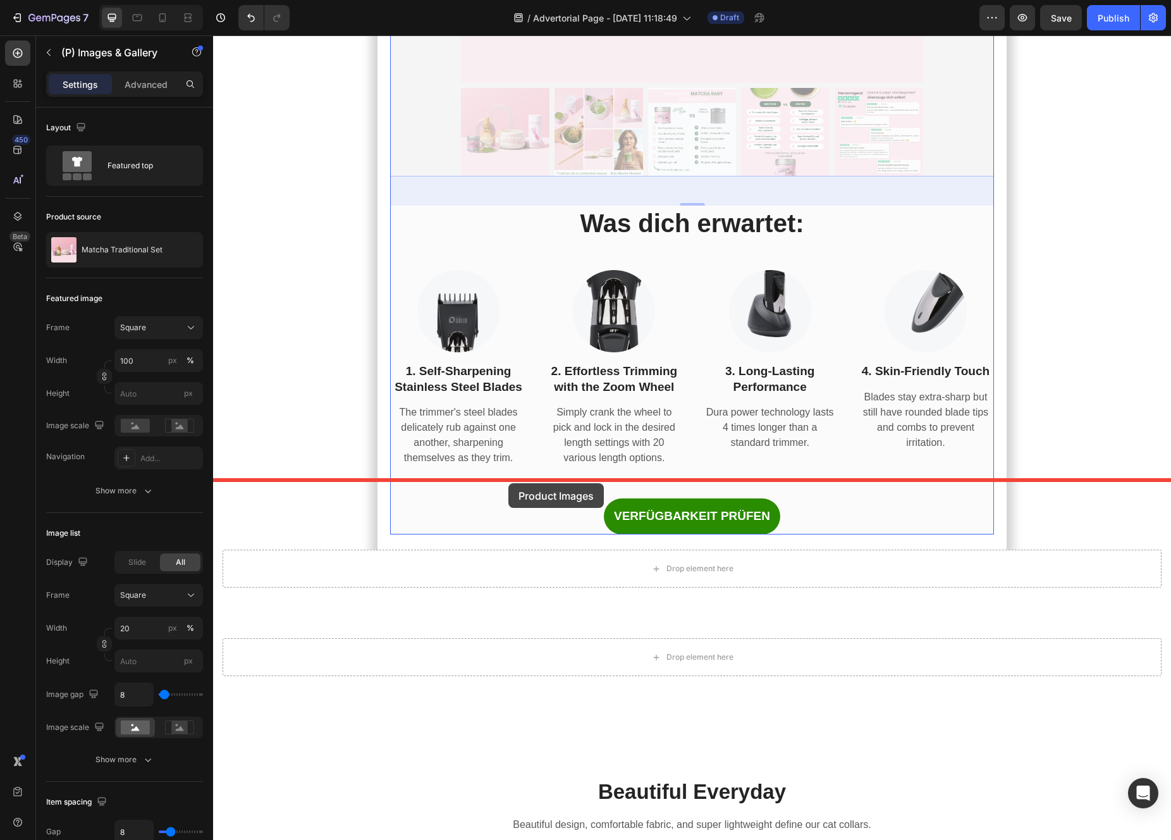
drag, startPoint x: 415, startPoint y: 454, endPoint x: 508, endPoint y: 483, distance: 98.0
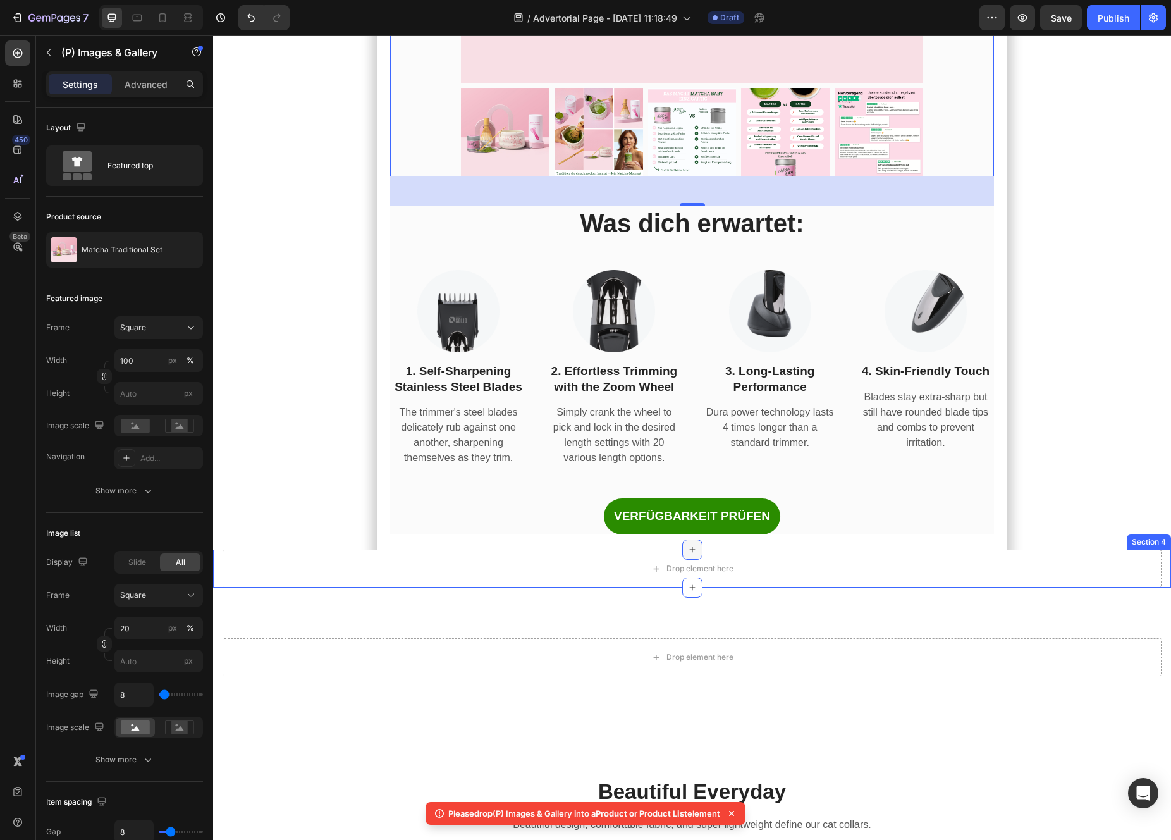
click at [697, 539] on div at bounding box center [692, 549] width 20 height 20
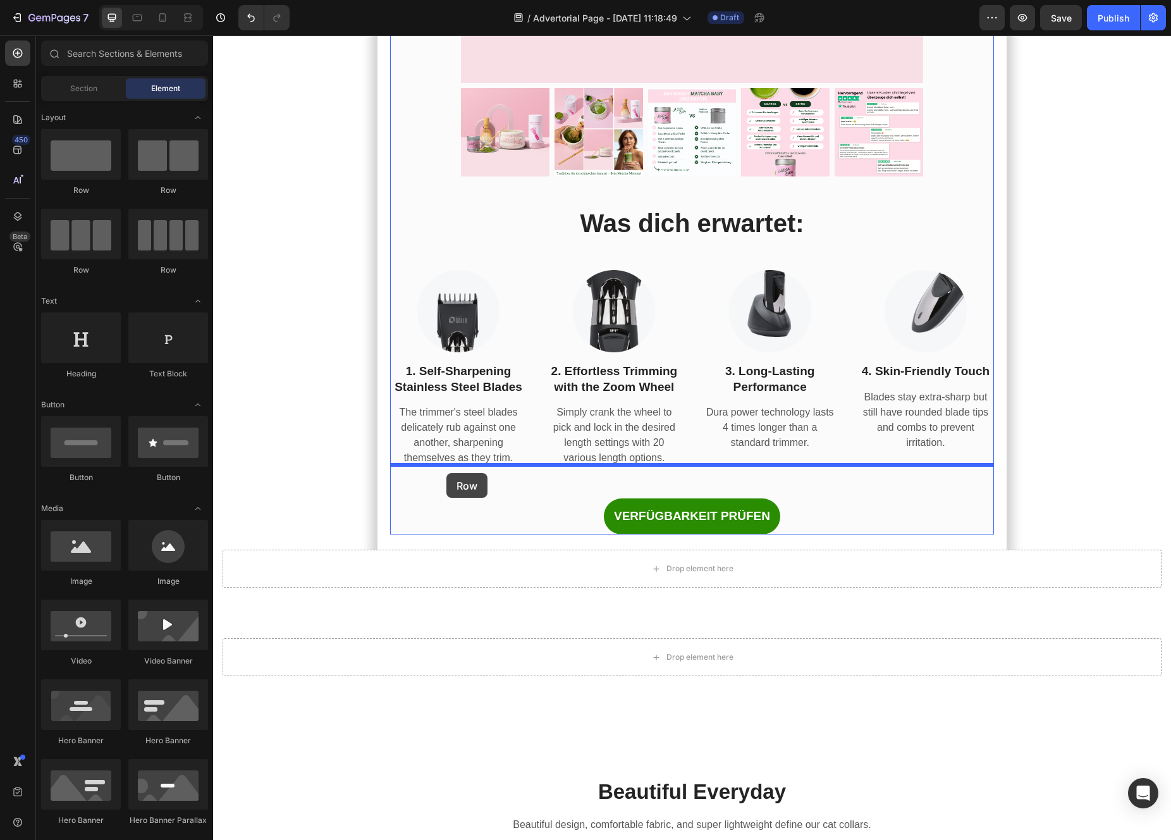
drag, startPoint x: 275, startPoint y: 190, endPoint x: 446, endPoint y: 473, distance: 331.1
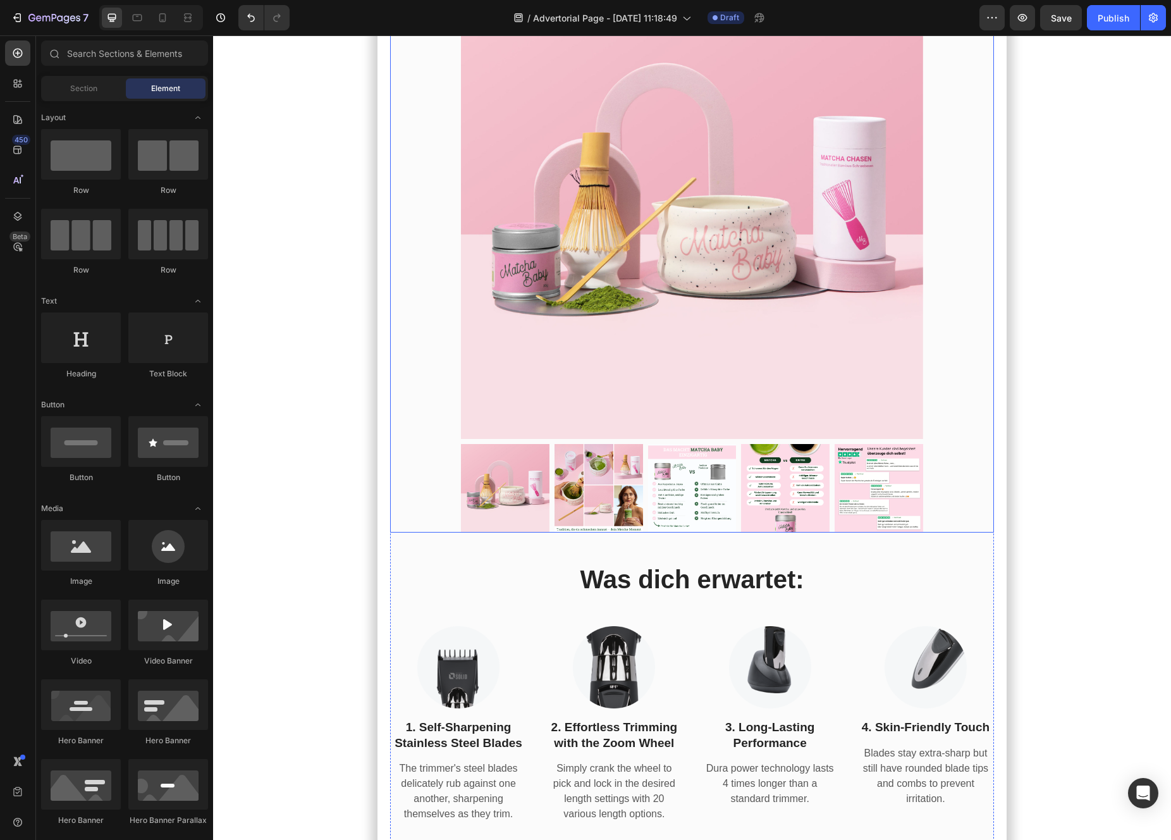
scroll to position [7634, 0]
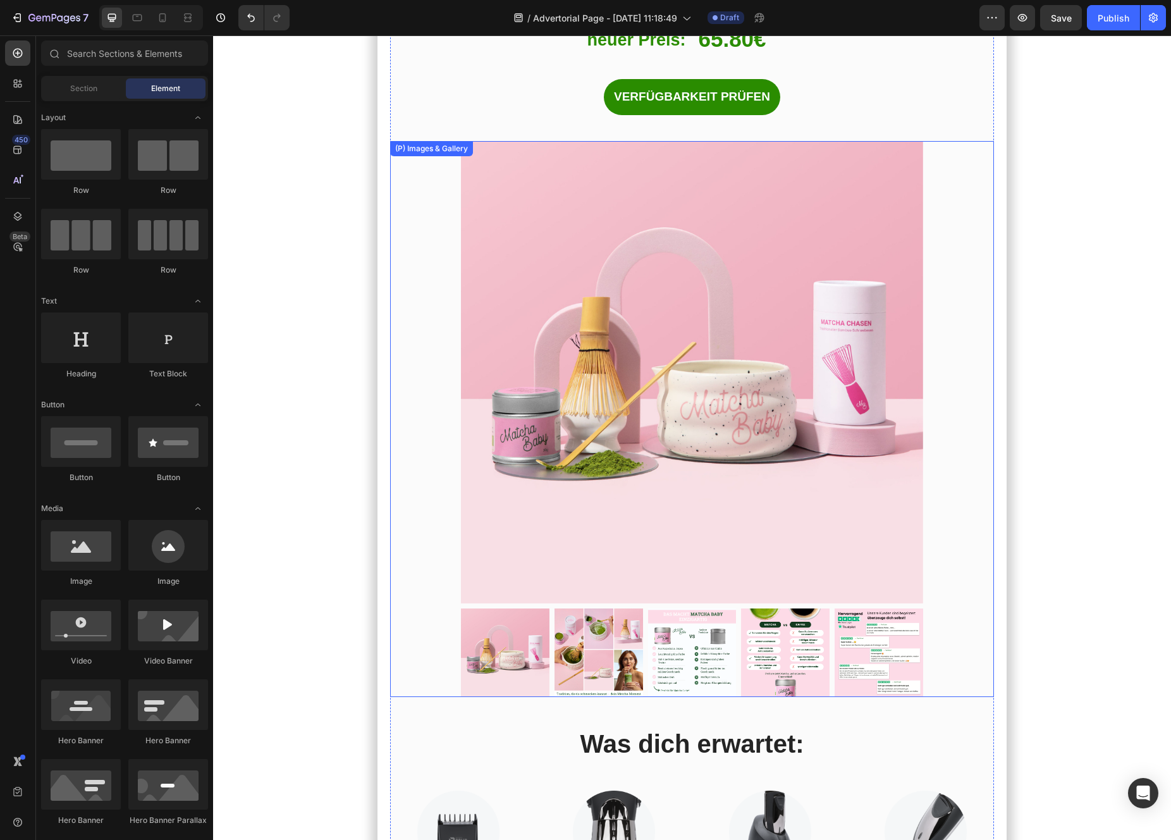
click at [421, 147] on div "(P) Images & Gallery" at bounding box center [692, 419] width 604 height 556
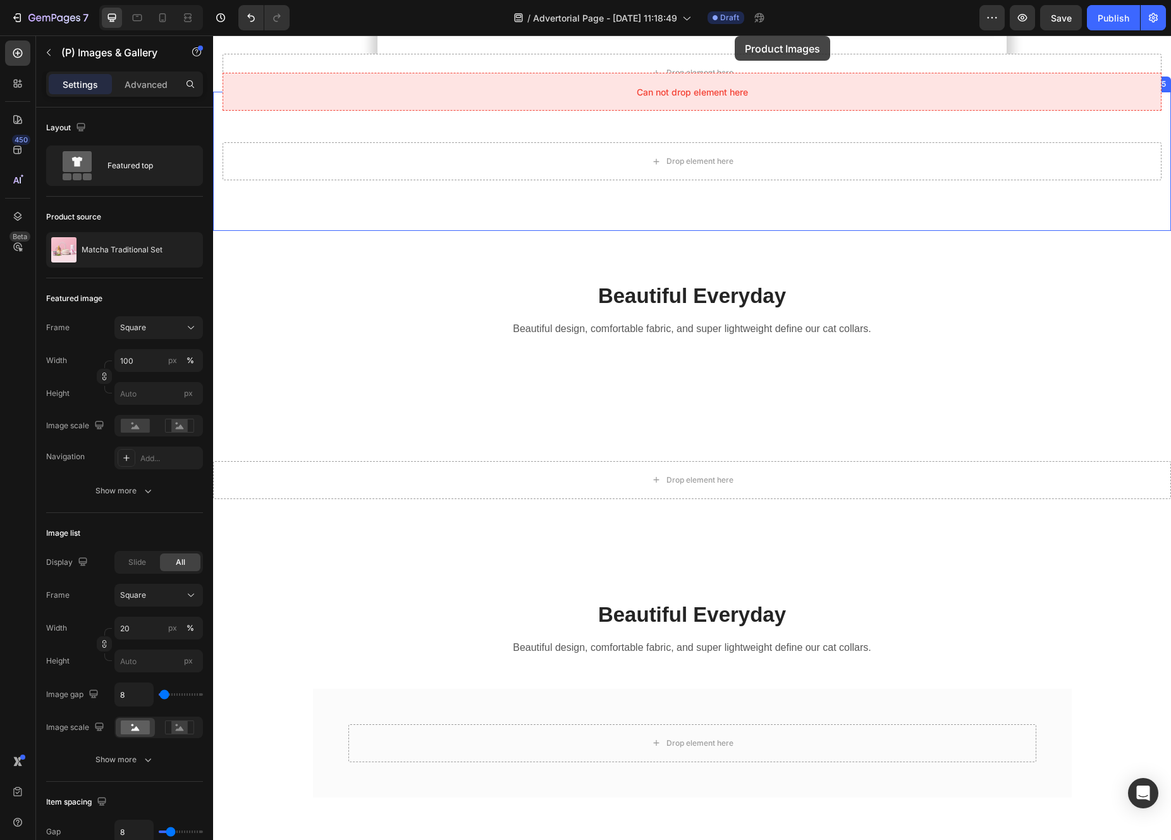
scroll to position [8520, 0]
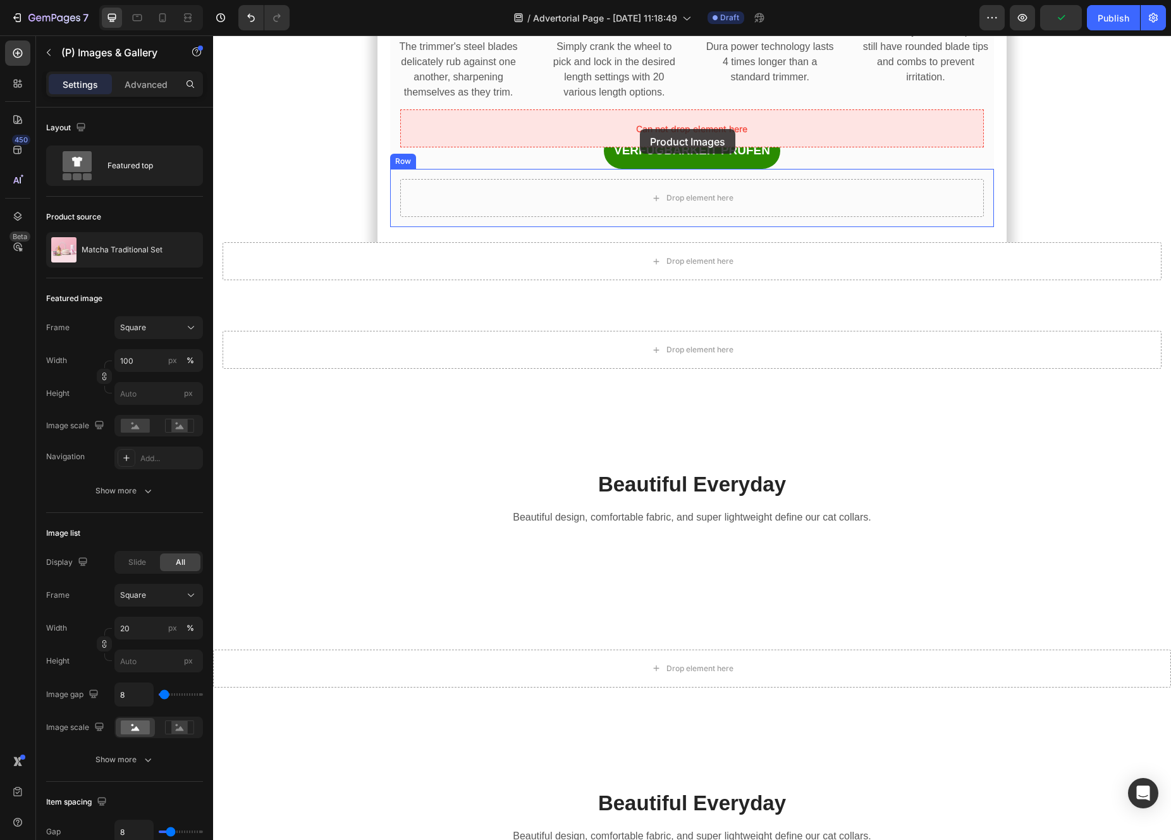
drag, startPoint x: 402, startPoint y: 84, endPoint x: 640, endPoint y: 129, distance: 242.6
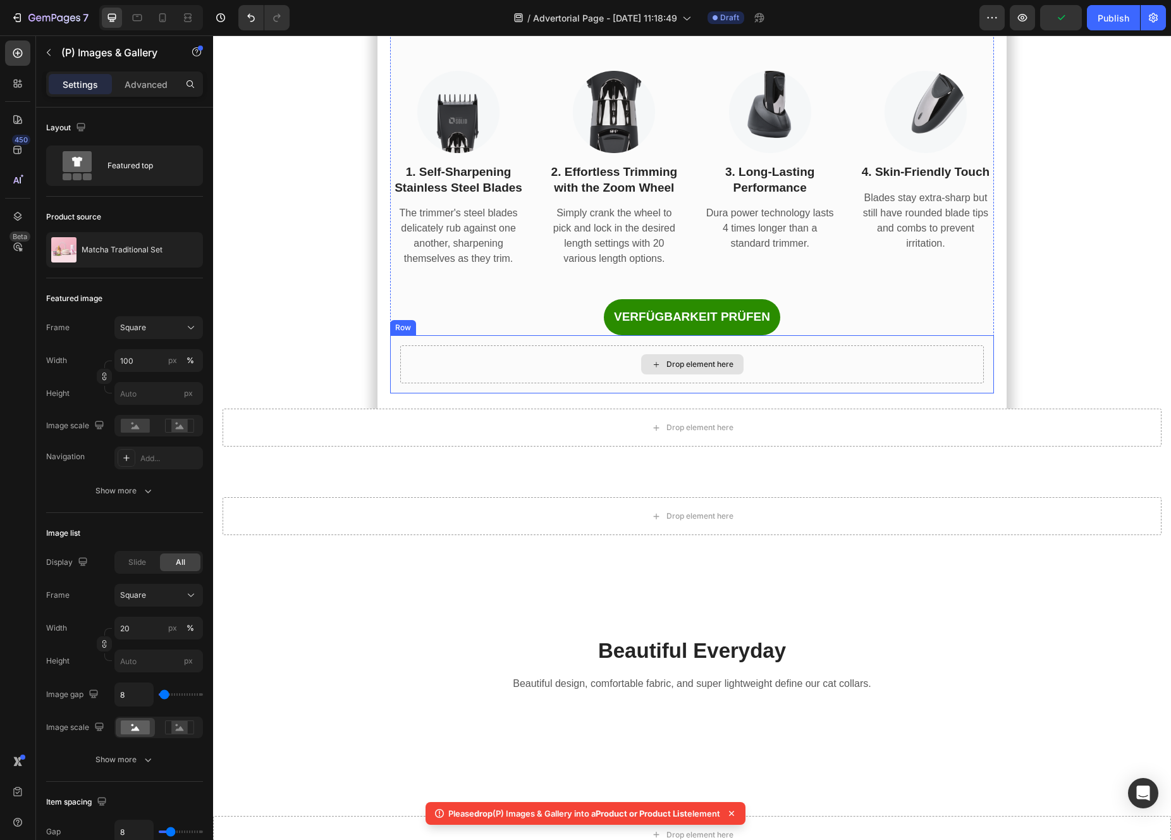
scroll to position [8264, 0]
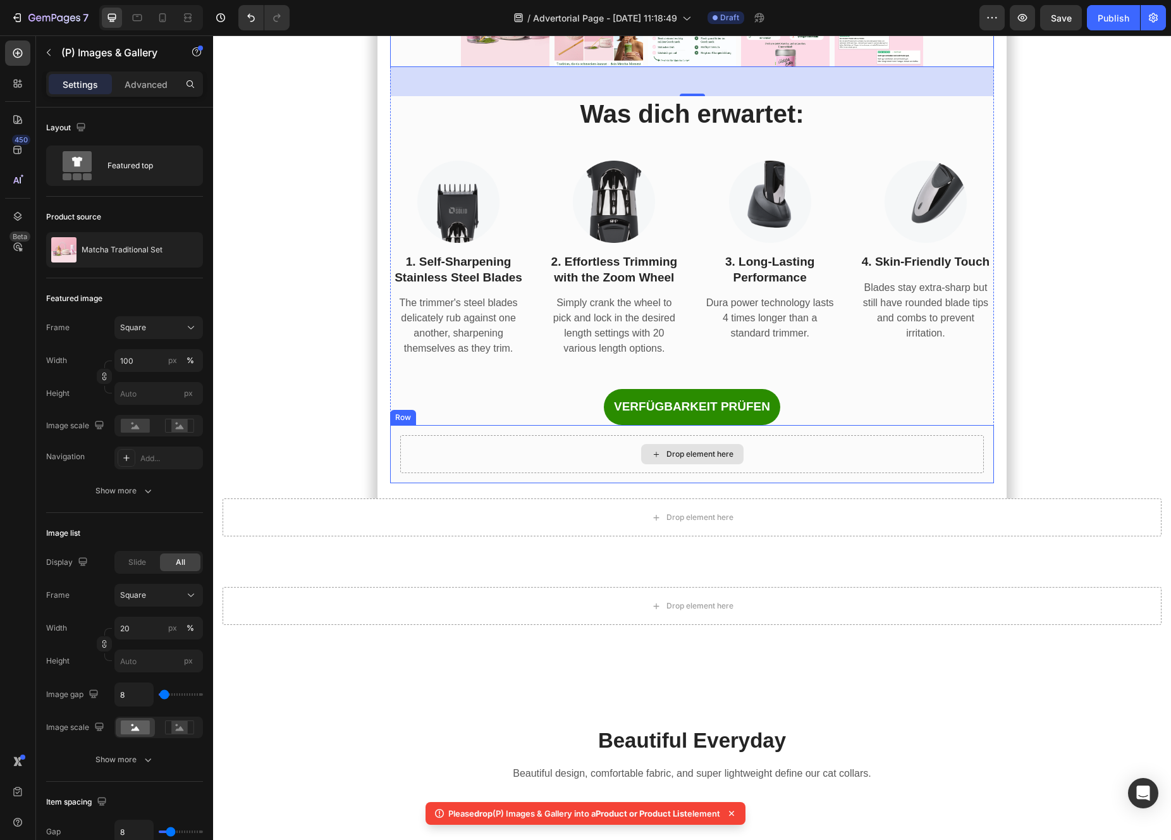
click at [650, 435] on div "Drop element here" at bounding box center [692, 454] width 584 height 38
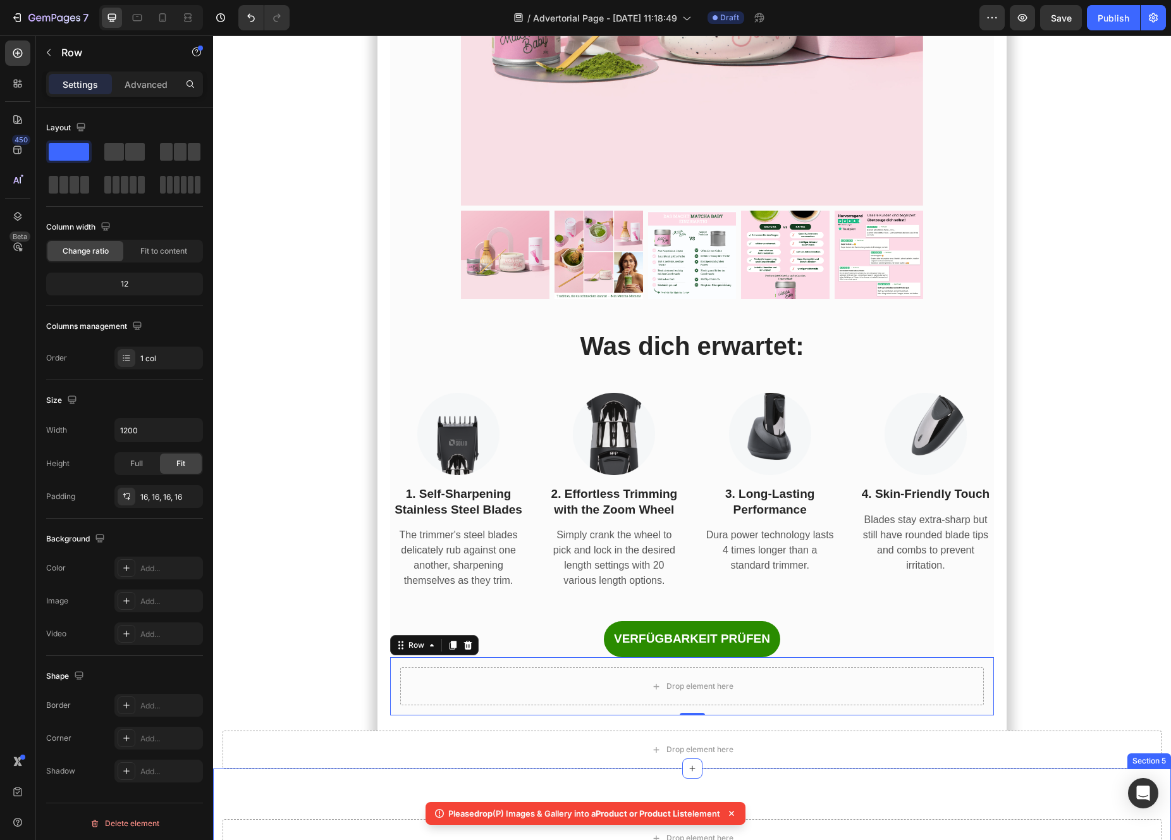
scroll to position [7982, 0]
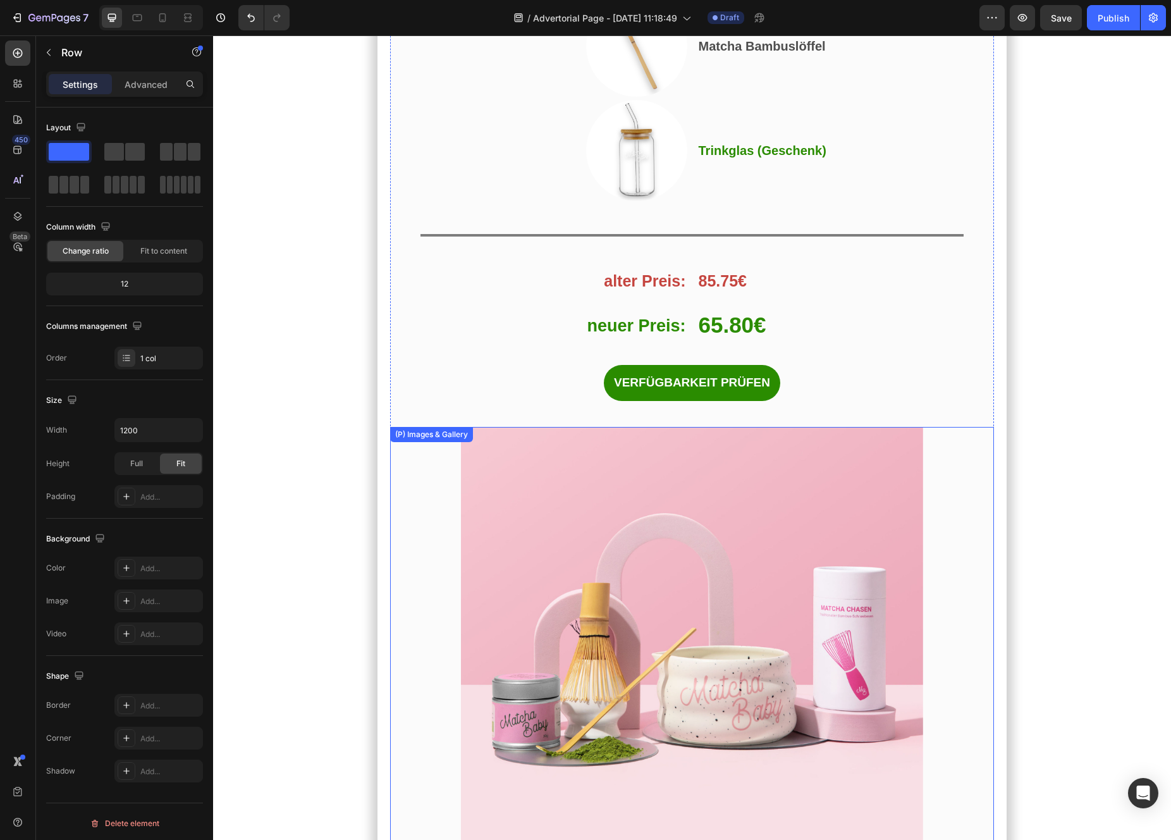
scroll to position [7306, 0]
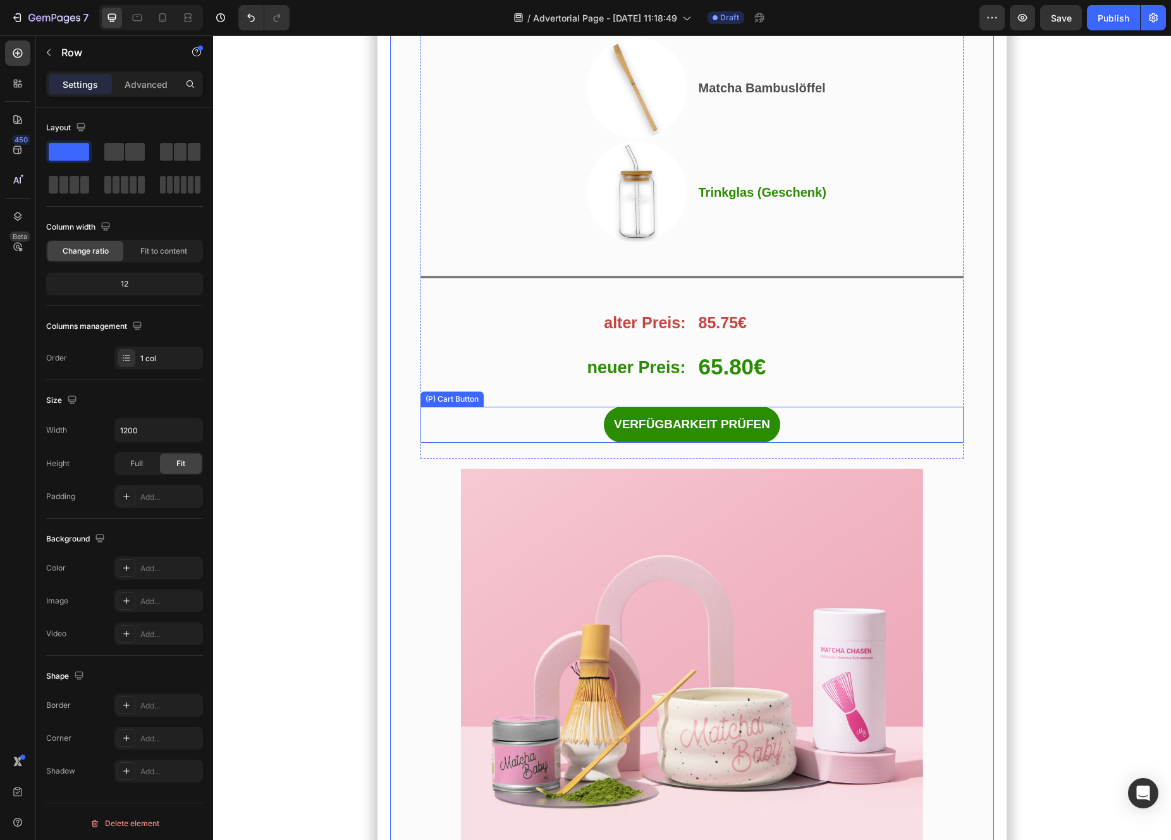
click at [584, 407] on div "VERFÜGBARKEIT PRÜFEN (P) Cart Button" at bounding box center [692, 425] width 544 height 36
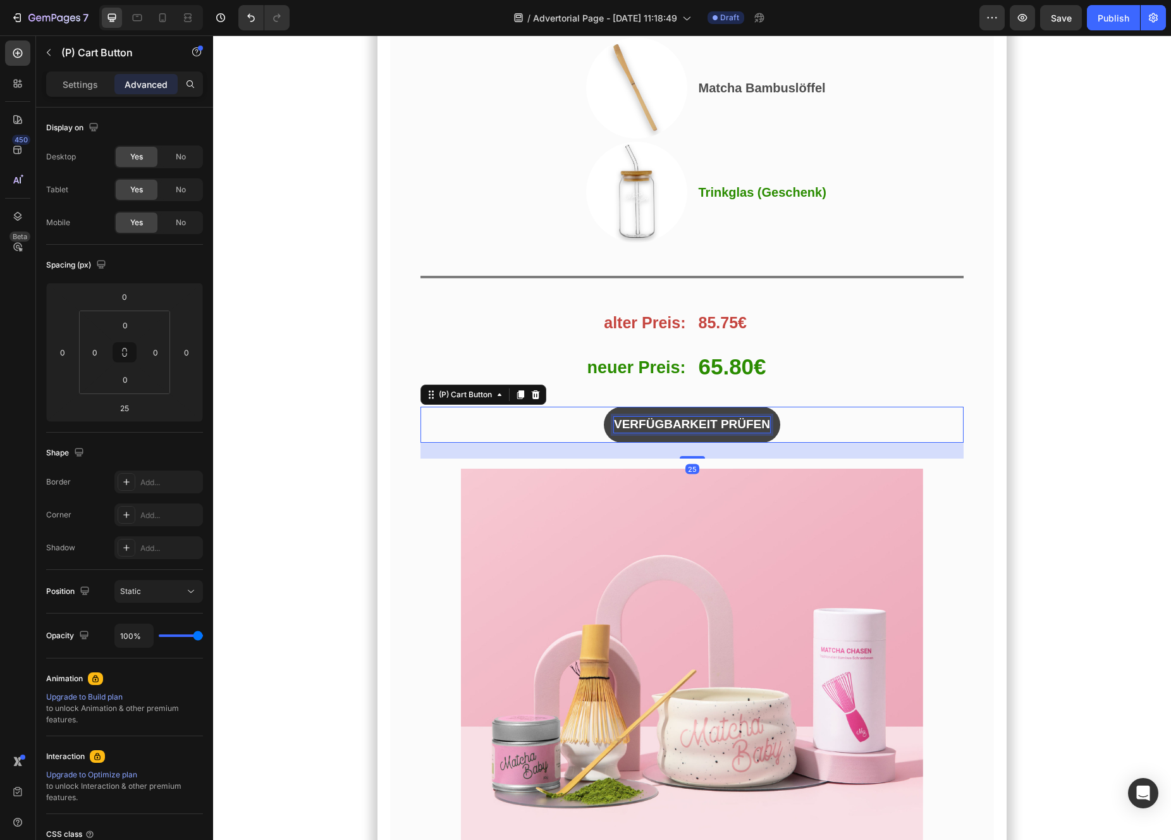
click at [635, 417] on div "VERFÜGBARKEIT PRÜFEN" at bounding box center [692, 425] width 156 height 16
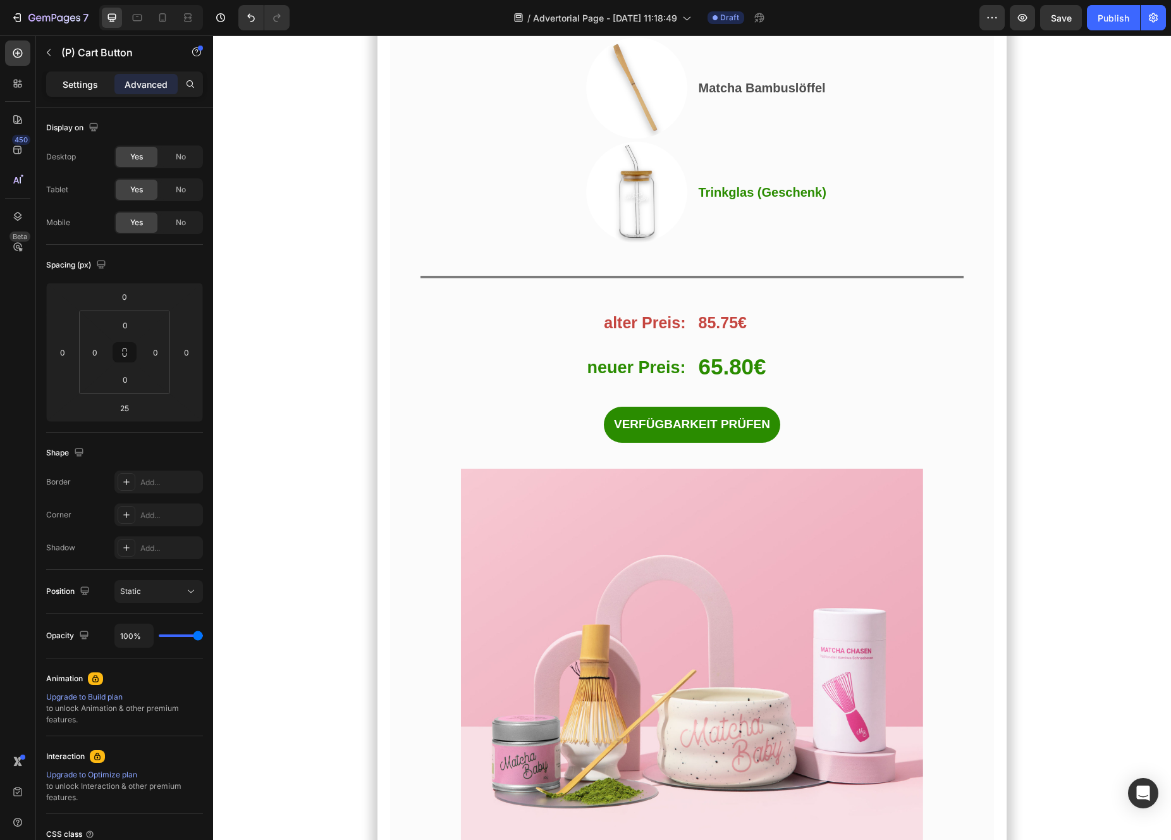
click at [77, 90] on p "Settings" at bounding box center [80, 84] width 35 height 13
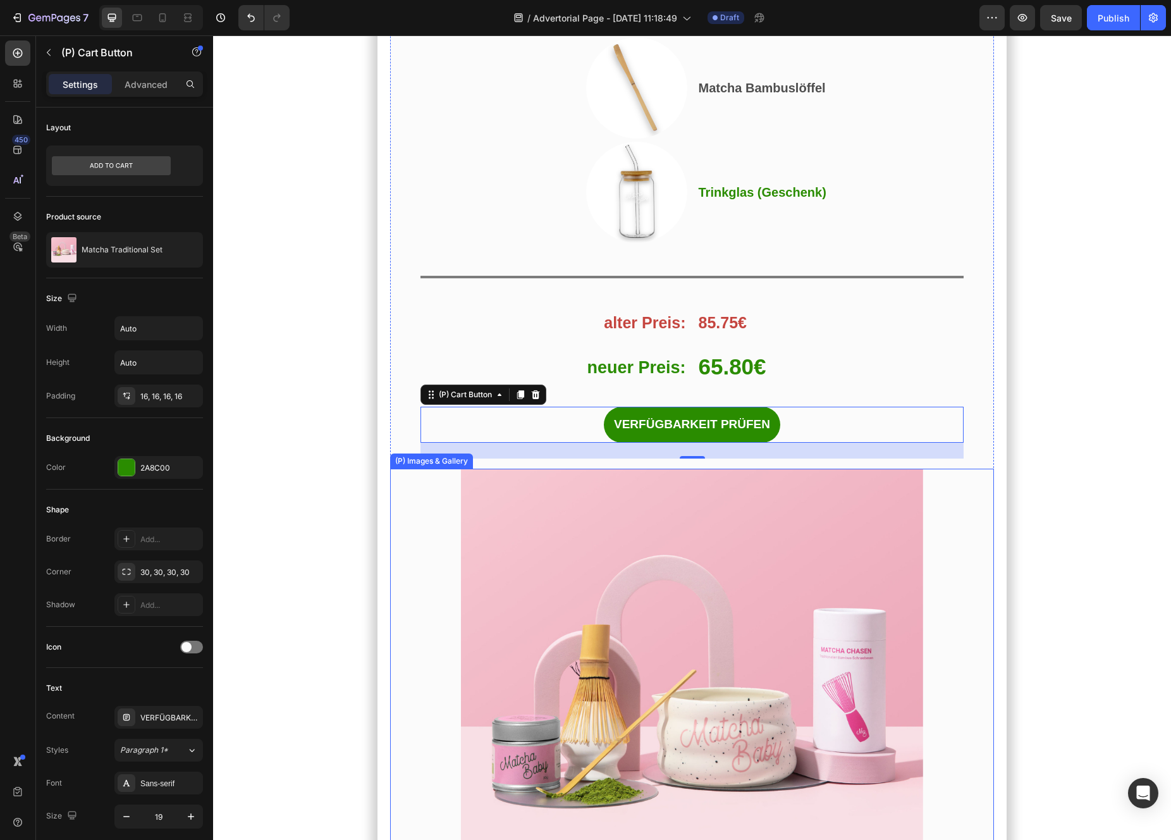
click at [450, 469] on div "(P) Images & Gallery" at bounding box center [692, 747] width 604 height 556
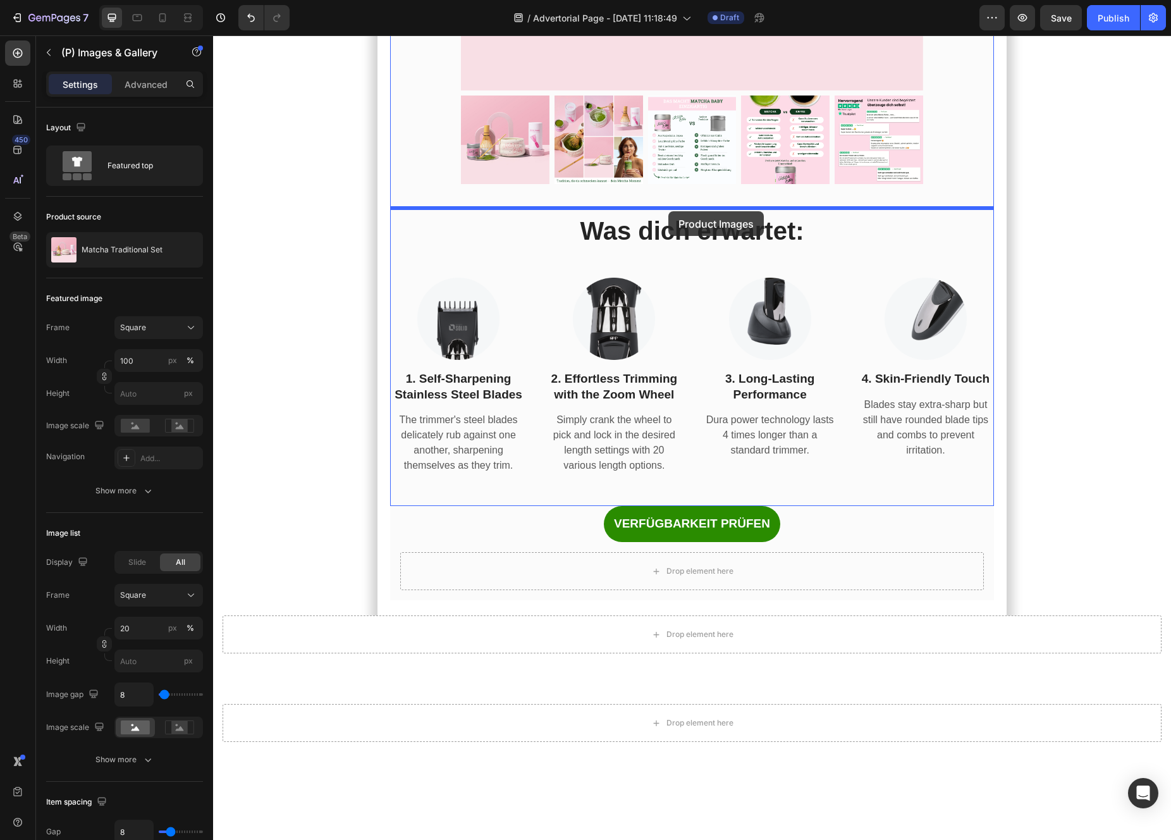
scroll to position [8117, 0]
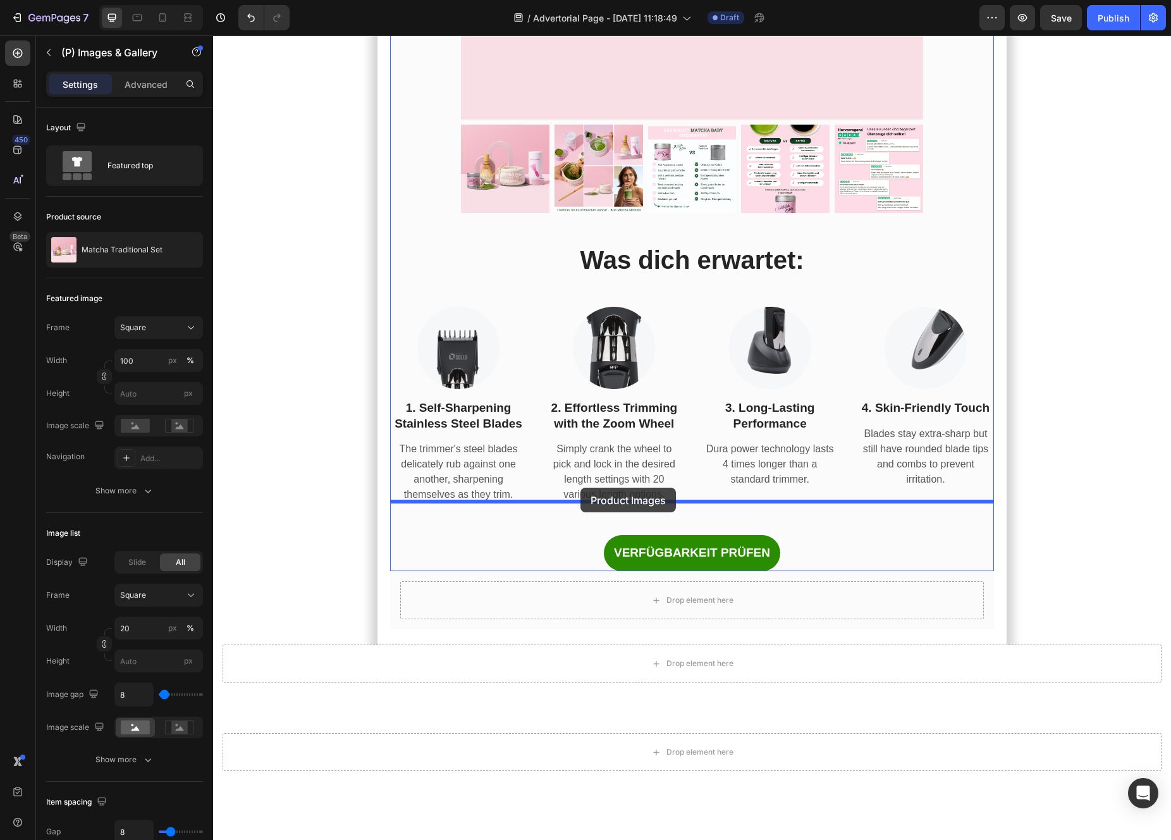
drag, startPoint x: 398, startPoint y: 387, endPoint x: 580, endPoint y: 488, distance: 208.6
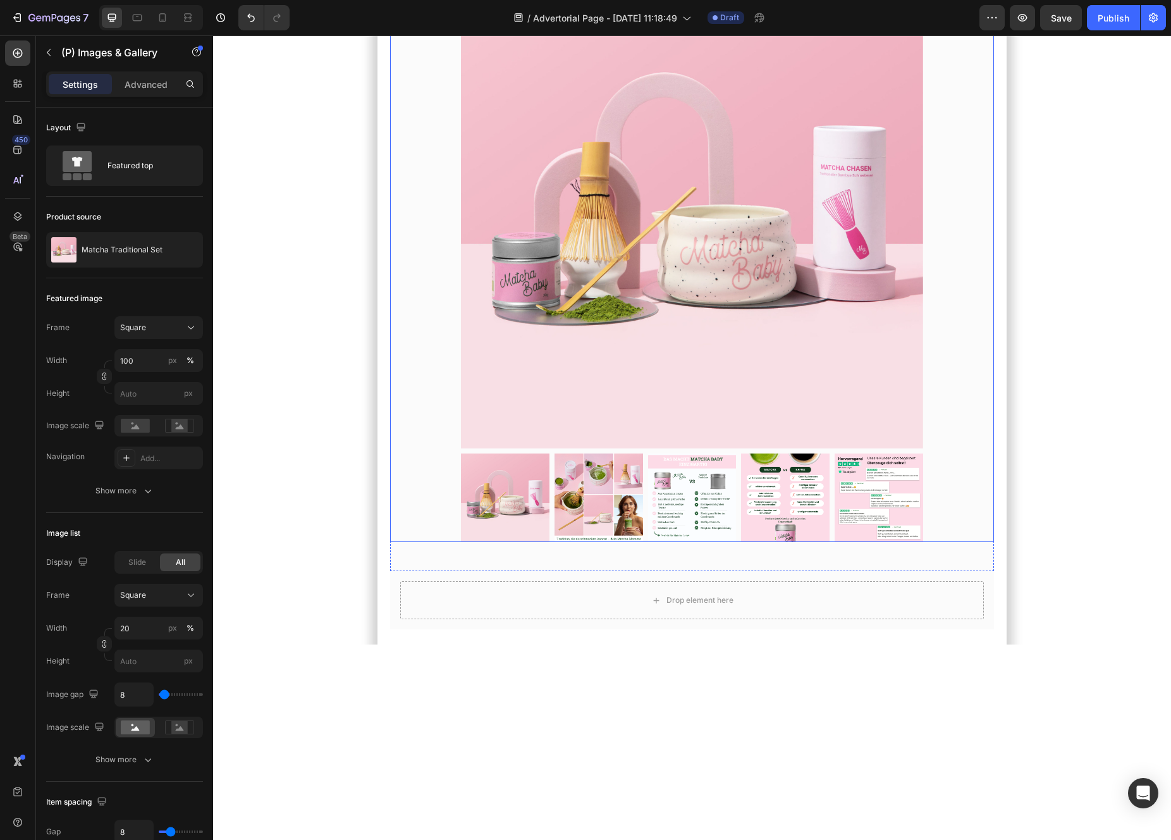
scroll to position [7533, 0]
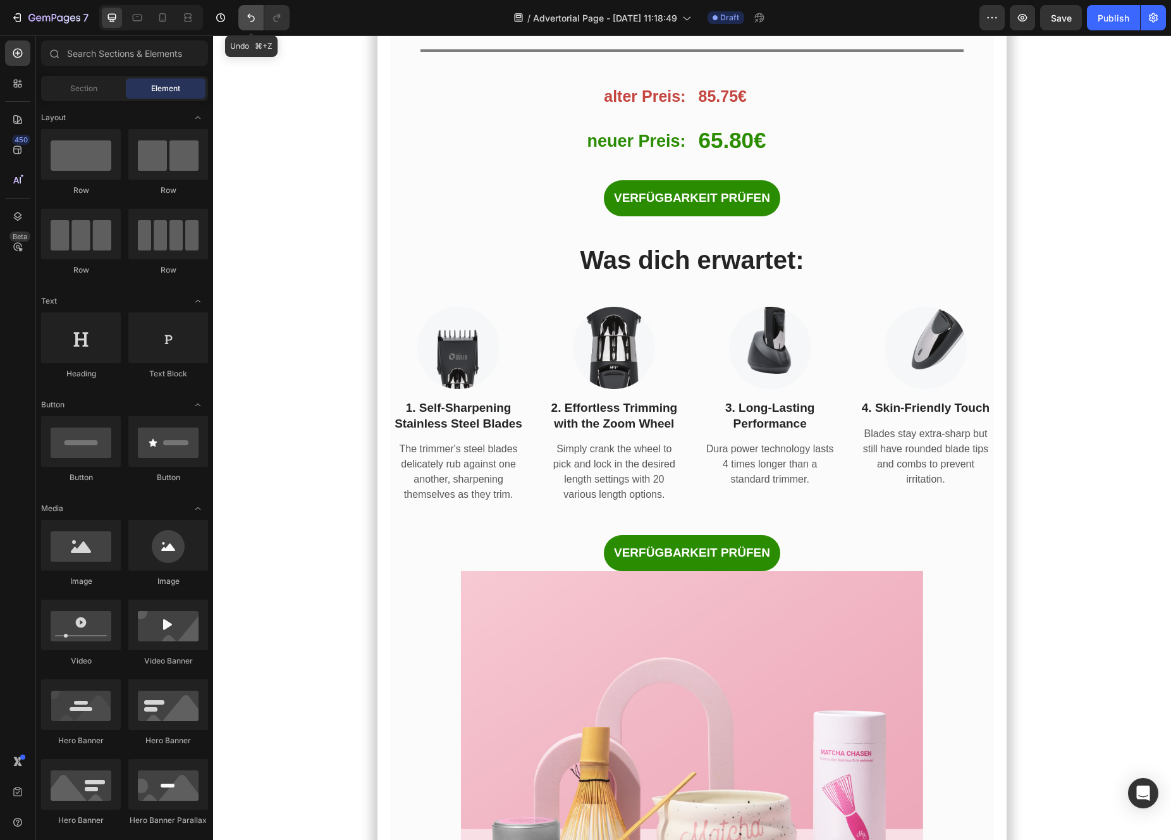
click at [257, 16] on icon "Undo/Redo" at bounding box center [251, 17] width 13 height 13
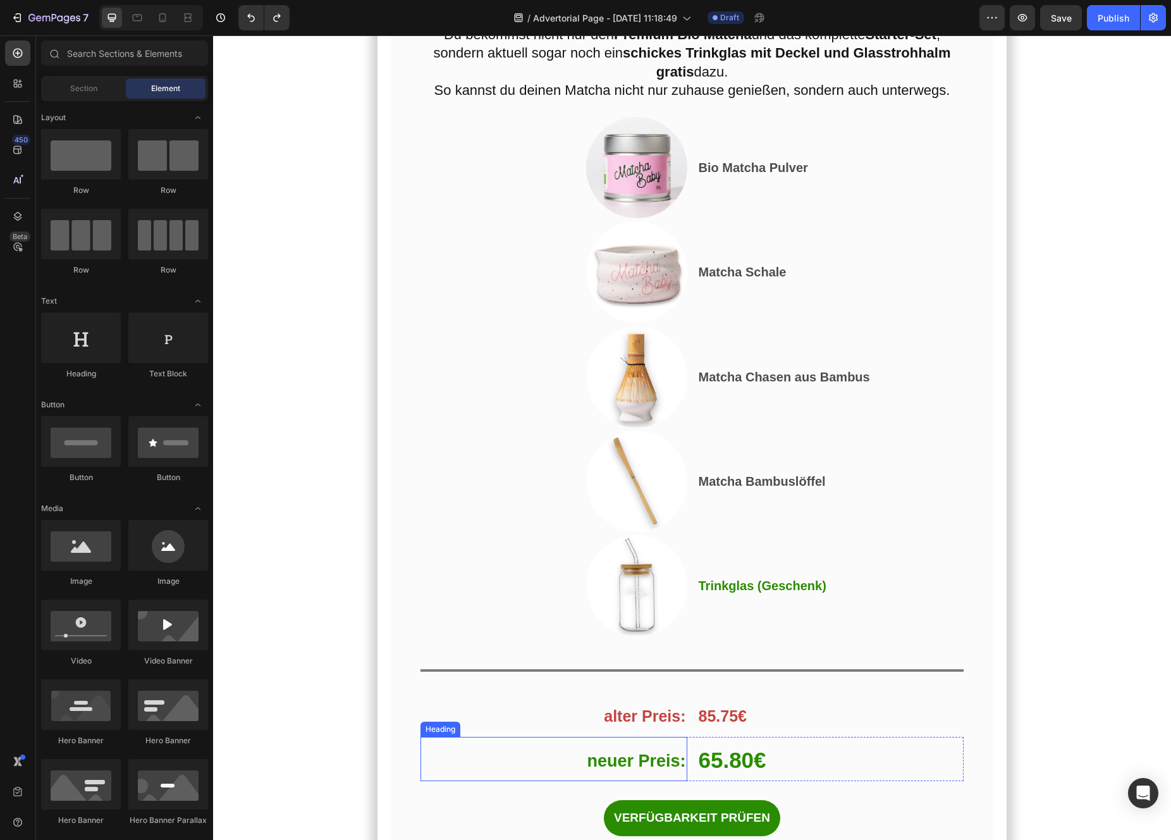
scroll to position [6708, 0]
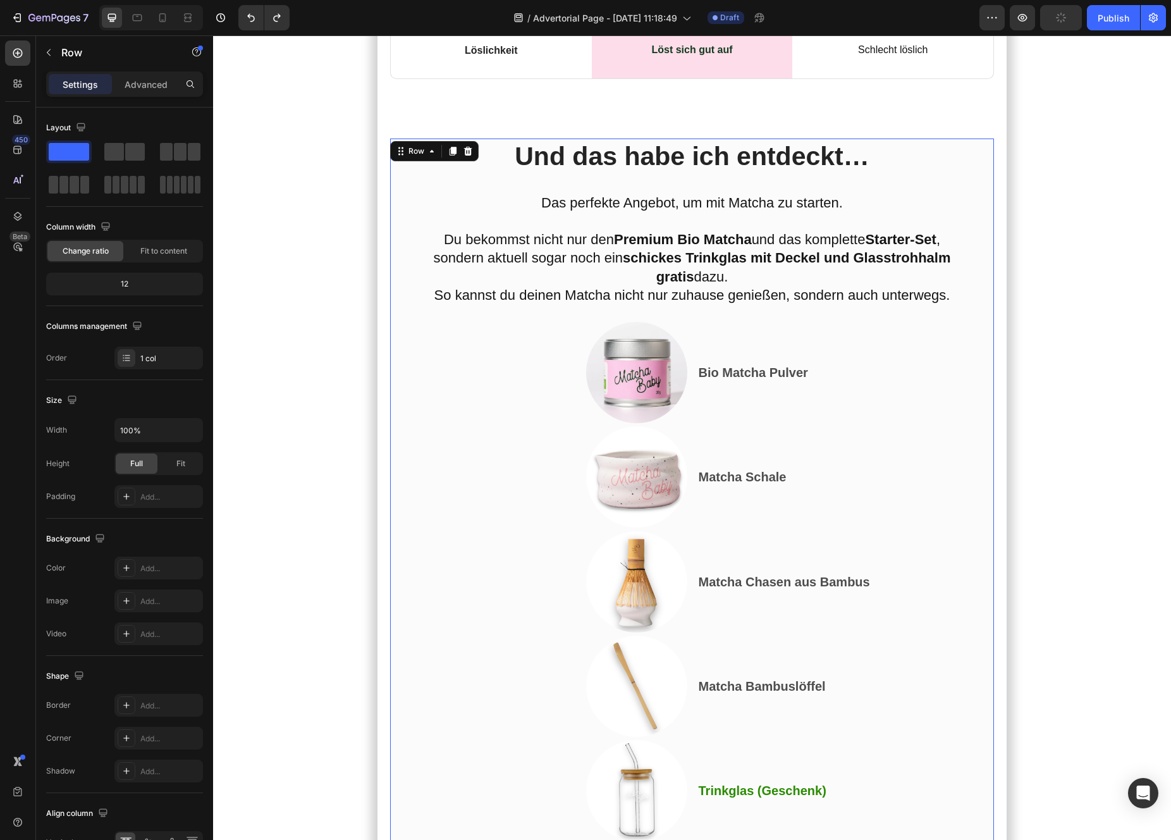
click at [400, 328] on div "Und das habe ich entdeckt… Heading Das perfekte Angebot, um mit Matcha zu start…" at bounding box center [692, 597] width 604 height 918
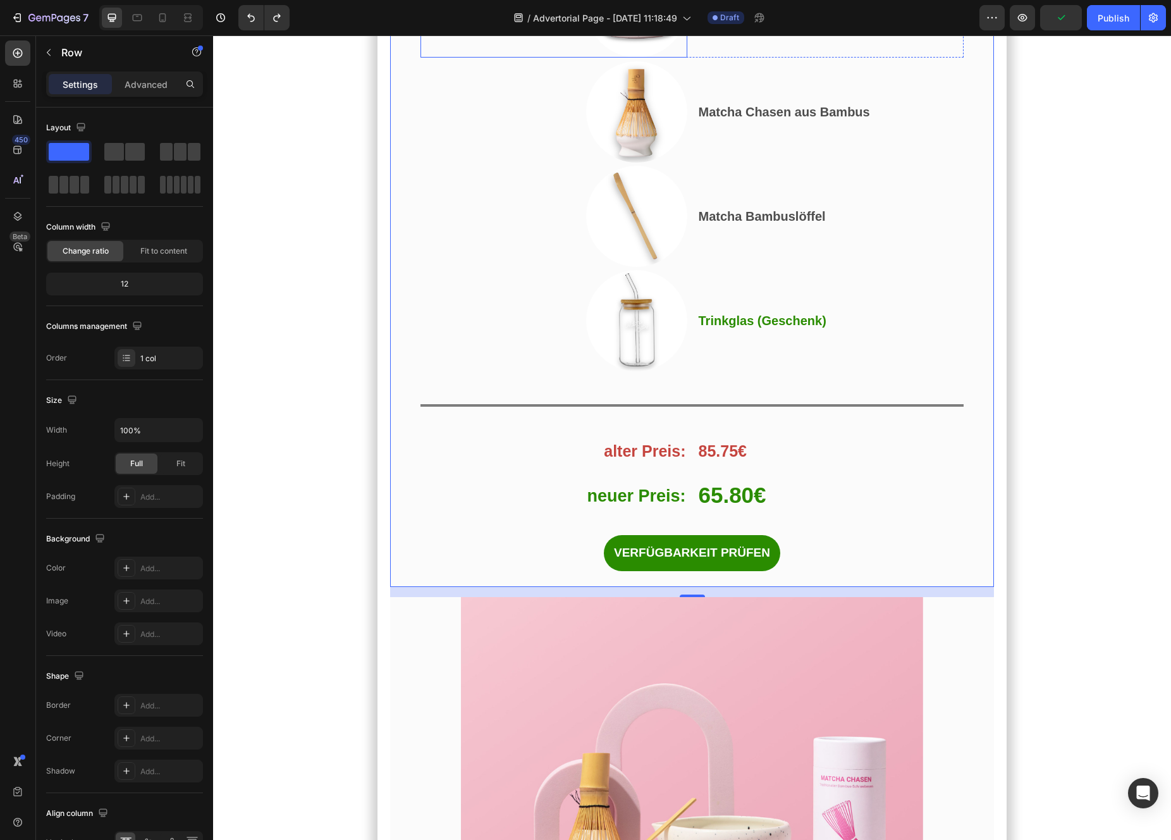
scroll to position [7219, 0]
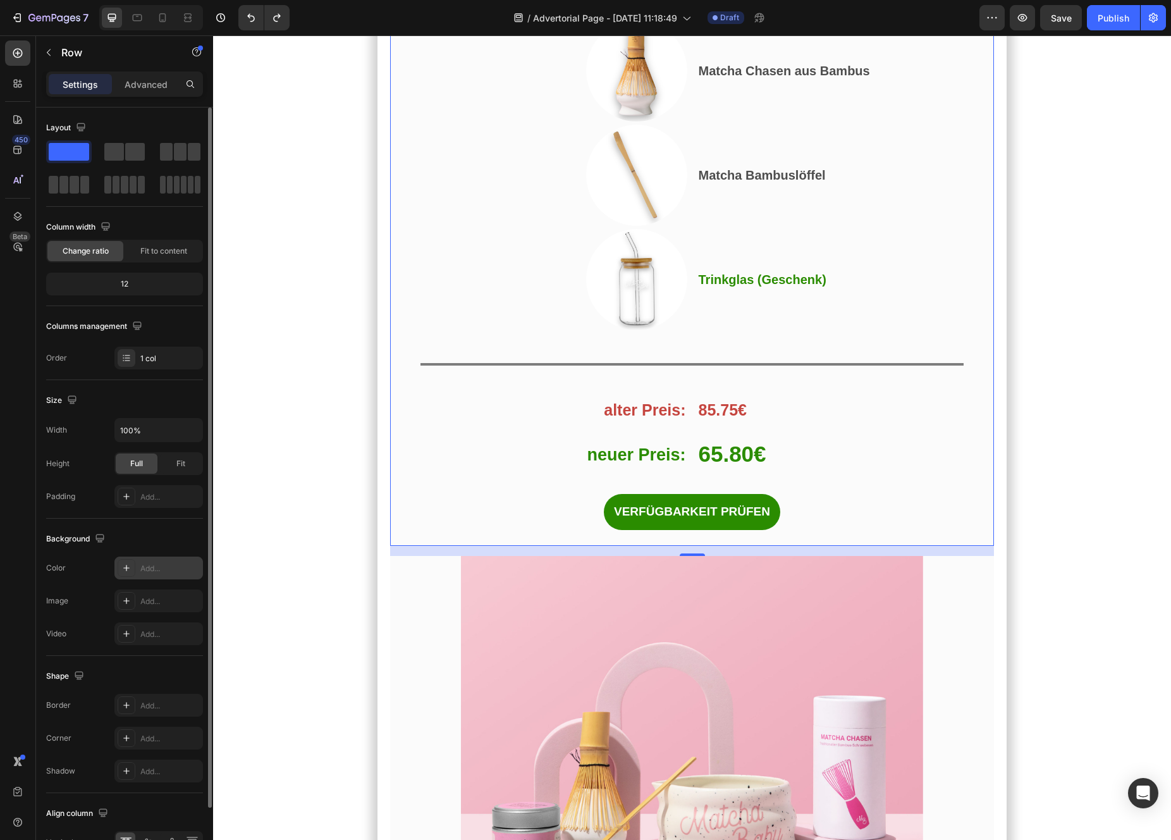
click at [128, 570] on icon at bounding box center [126, 568] width 10 height 10
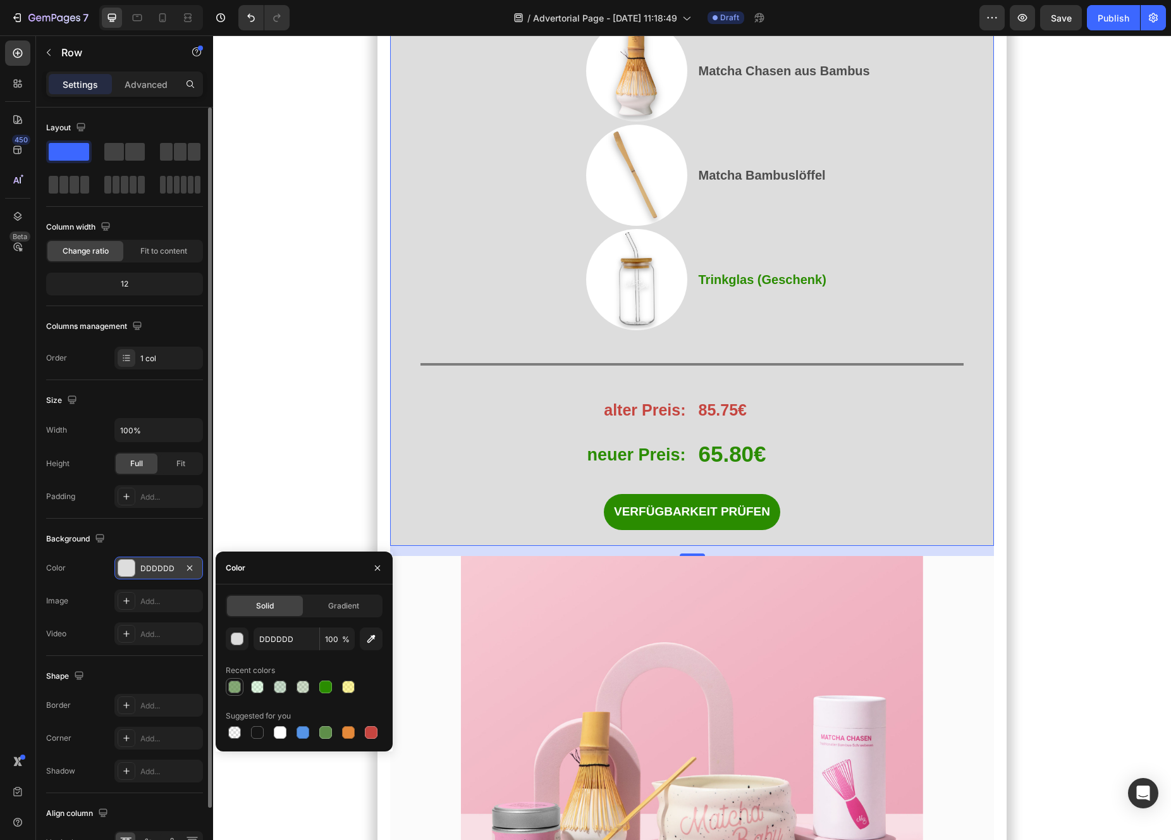
click at [240, 685] on div at bounding box center [234, 686] width 13 height 13
type input "5E8E49"
type input "75"
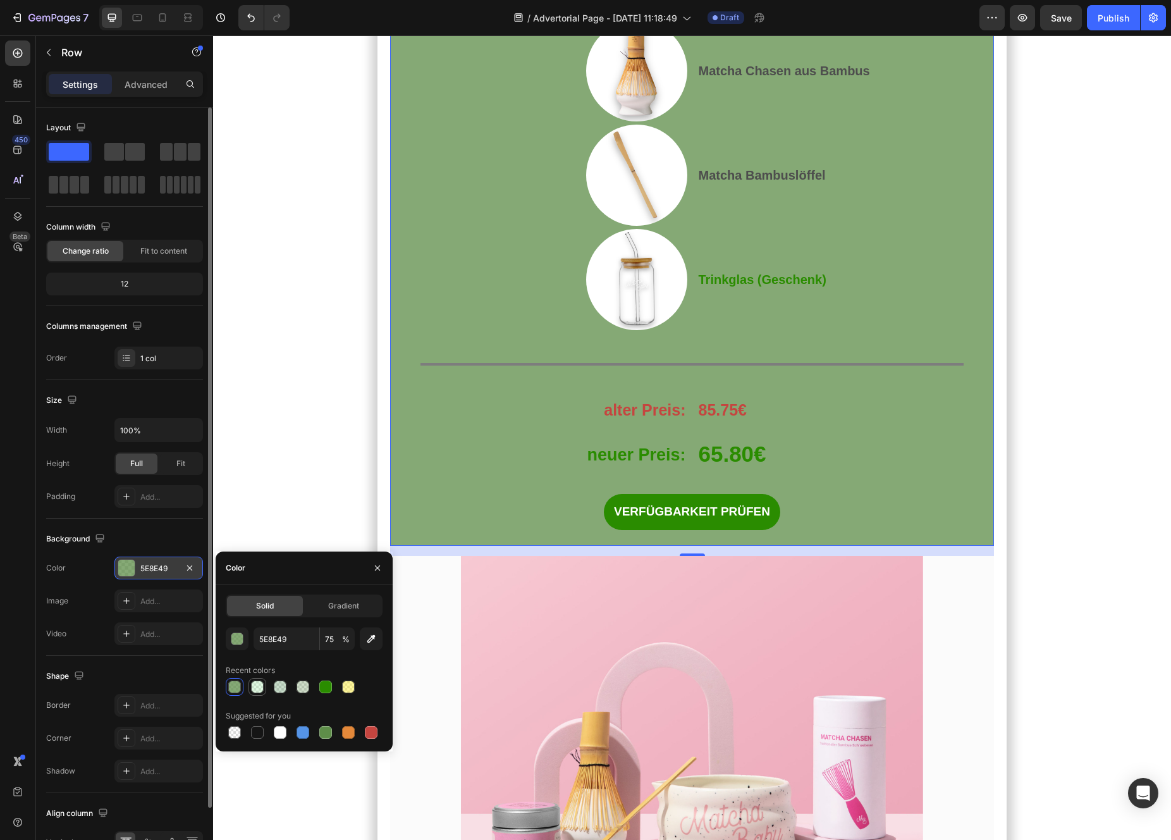
click at [262, 689] on div at bounding box center [257, 686] width 13 height 13
type input "96EA9D"
type input "29"
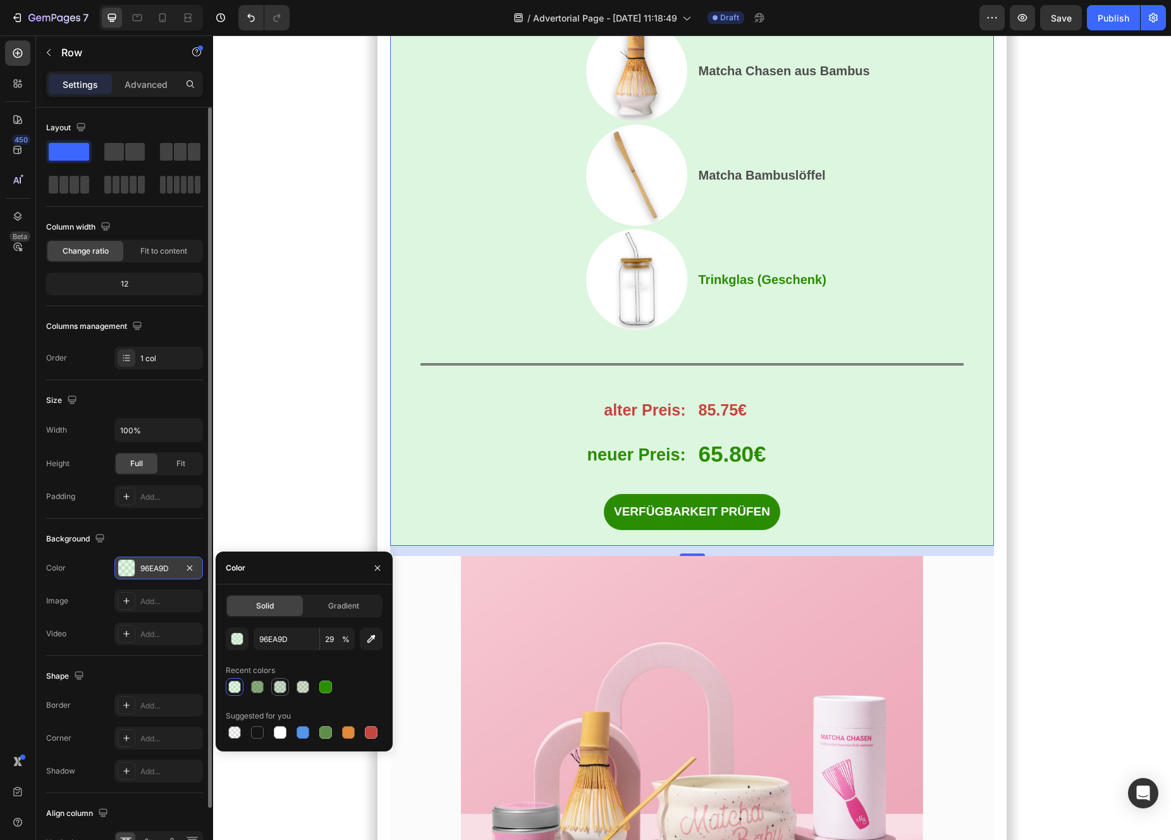
click at [276, 689] on div at bounding box center [280, 686] width 13 height 13
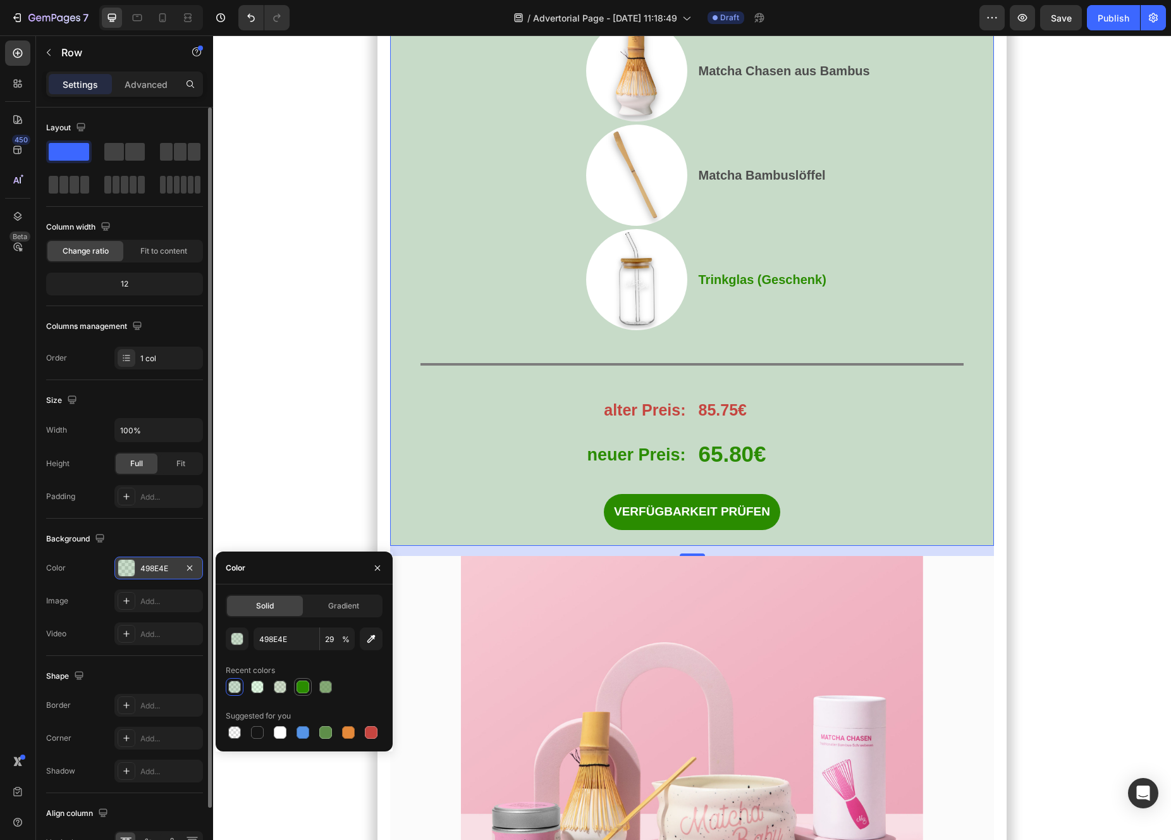
click at [302, 688] on div at bounding box center [303, 686] width 13 height 13
type input "2A8C00"
type input "100"
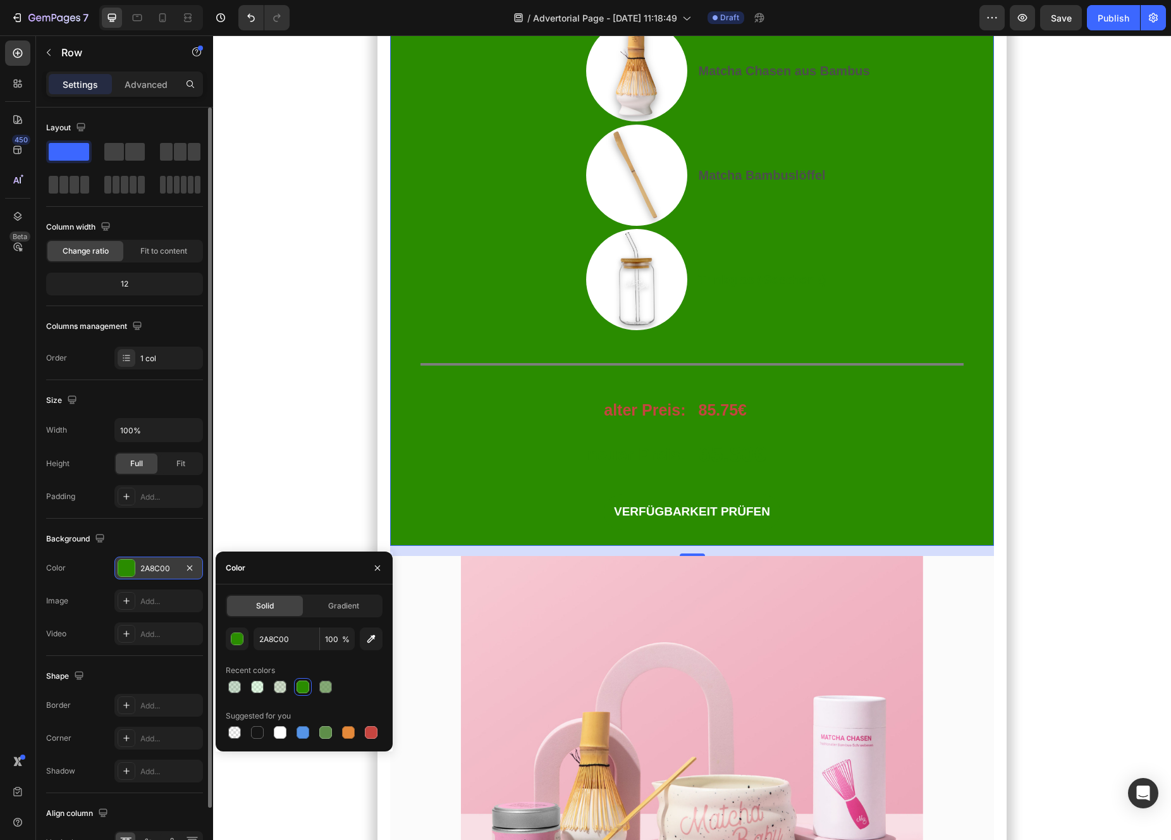
click at [247, 687] on div at bounding box center [304, 687] width 157 height 18
click at [257, 687] on div at bounding box center [257, 686] width 13 height 13
type input "96EA9D"
type input "29"
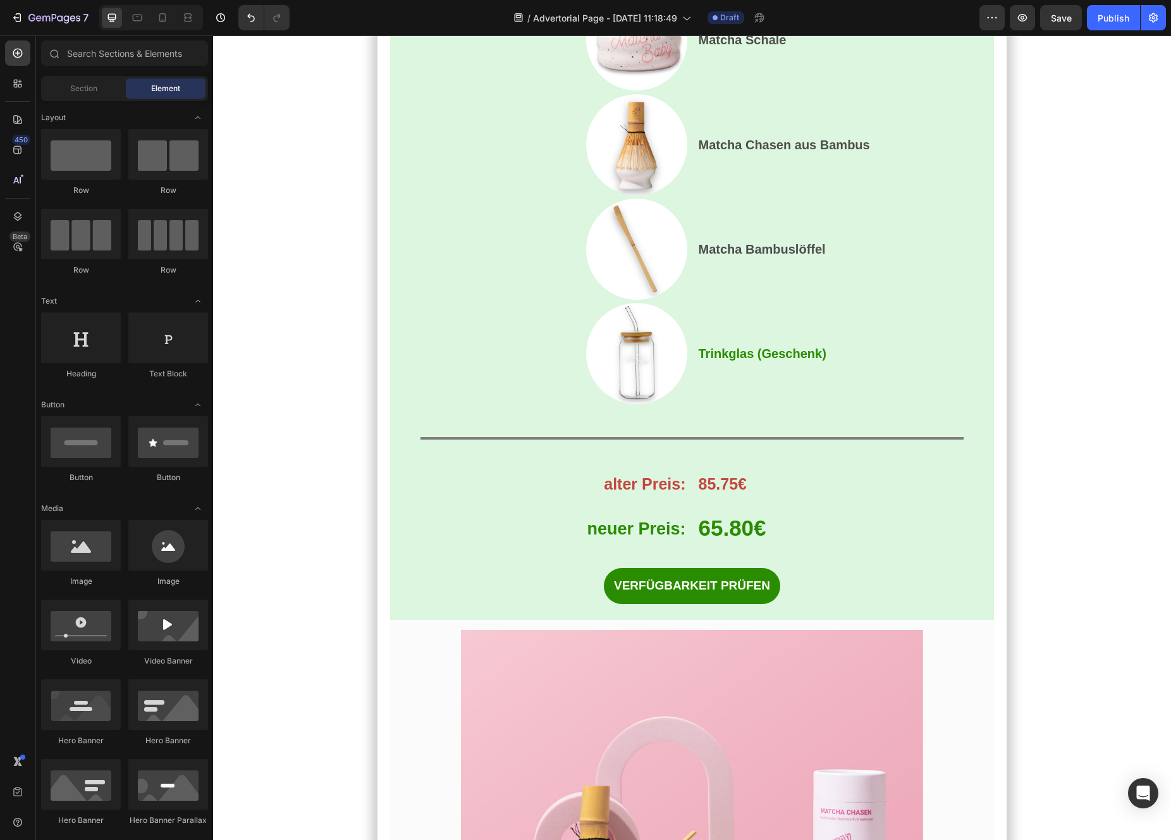
scroll to position [7024, 0]
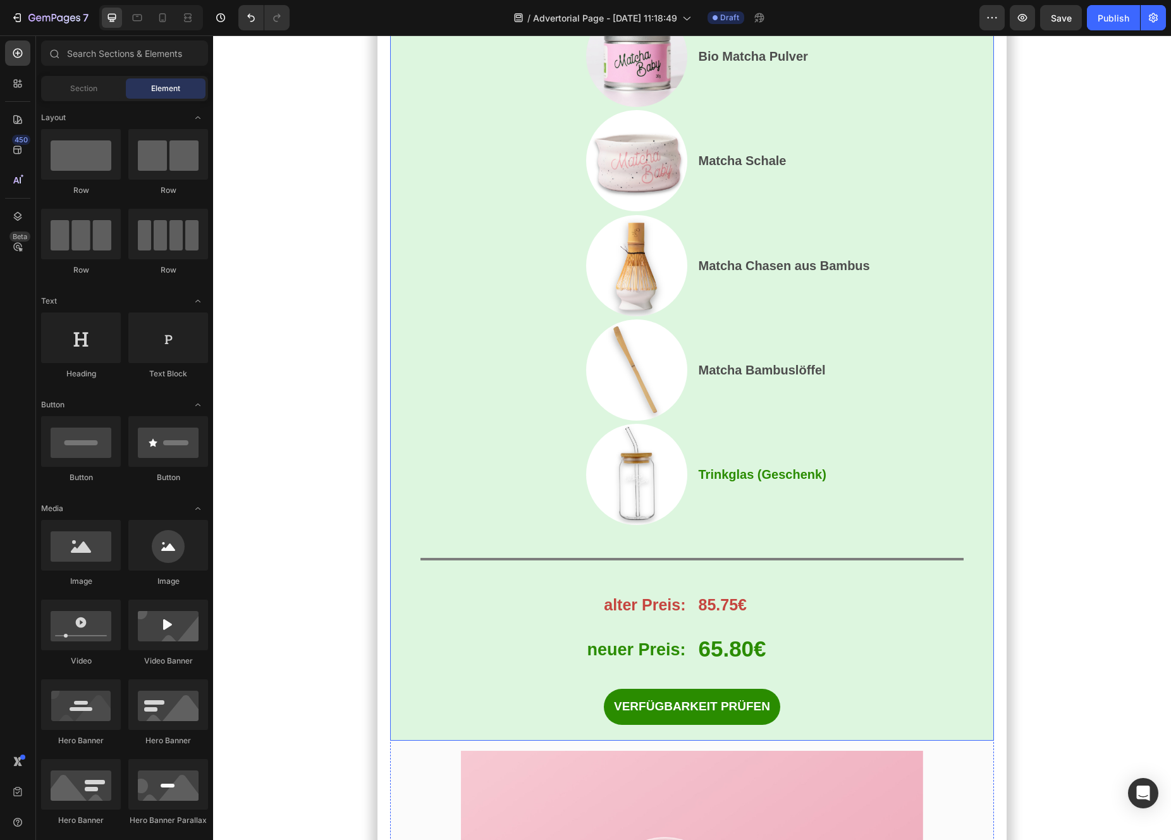
click at [412, 446] on div "Und das habe ich entdeckt… Heading Das perfekte Angebot, um mit Matcha zu start…" at bounding box center [692, 281] width 604 height 918
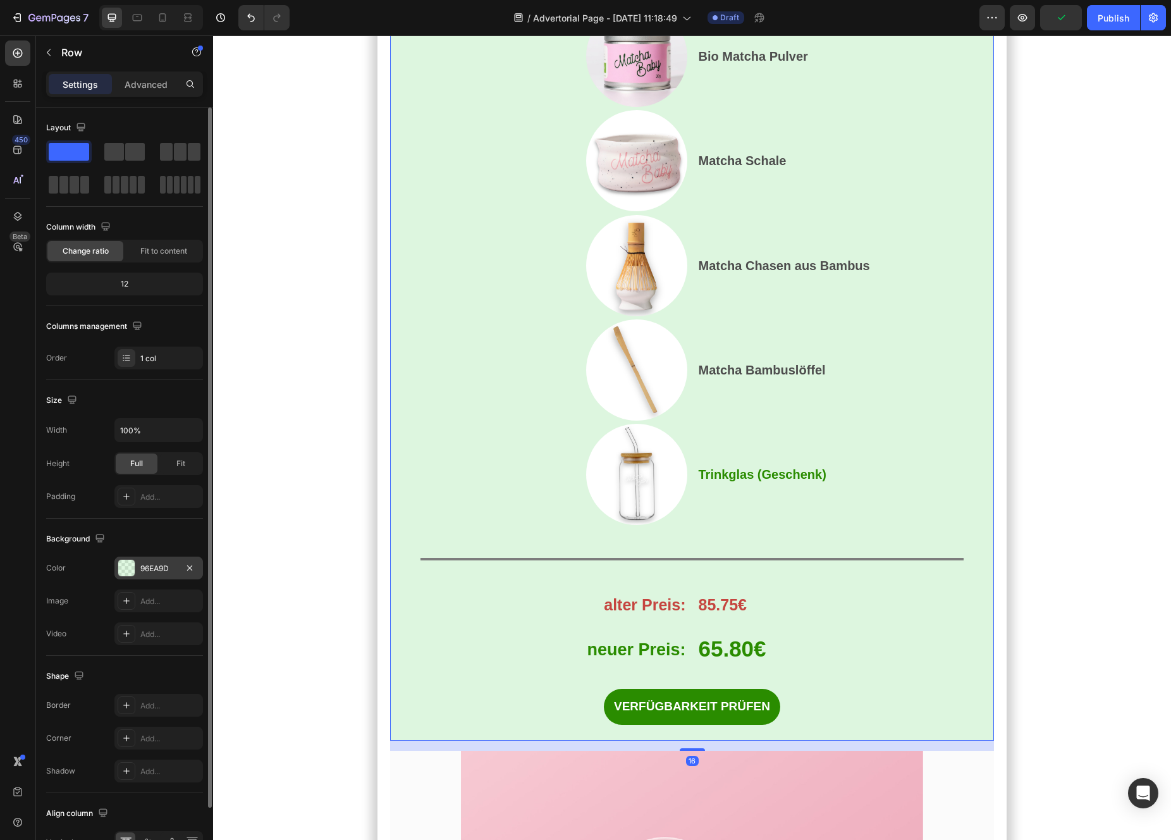
click at [133, 570] on div at bounding box center [126, 568] width 16 height 16
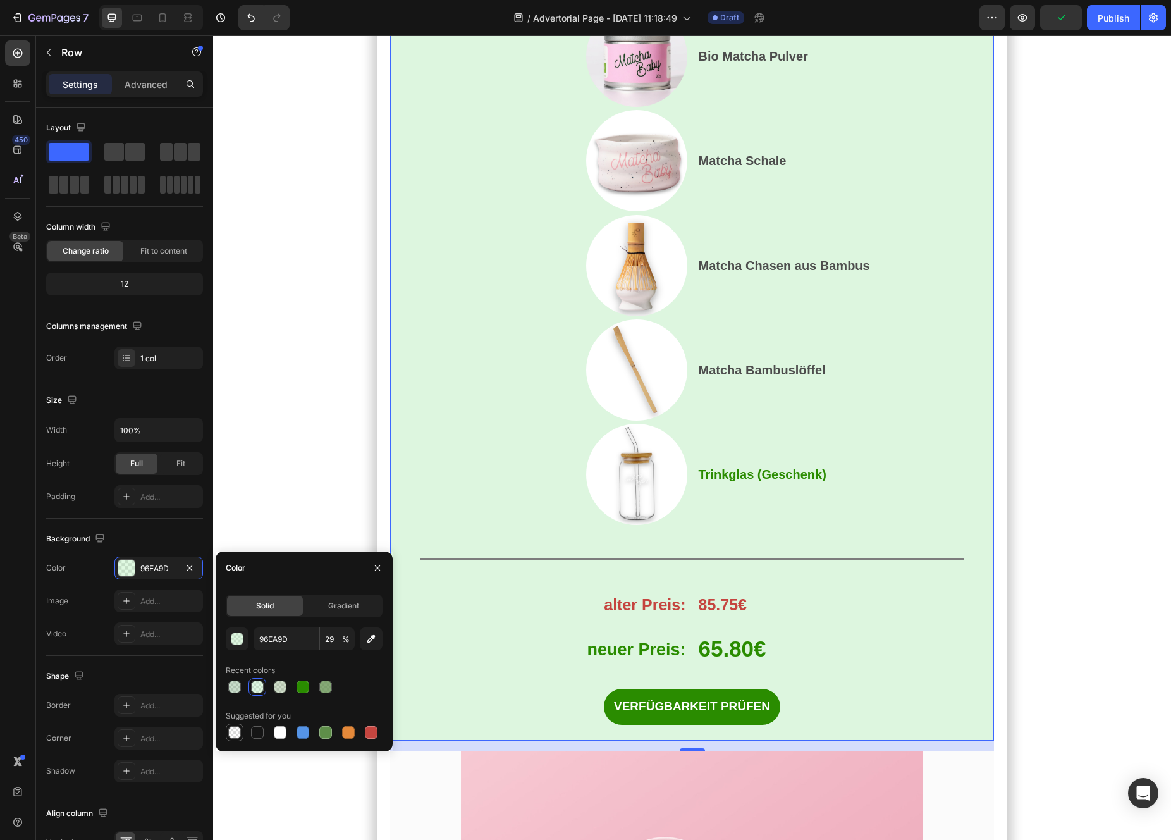
click at [232, 737] on div at bounding box center [234, 732] width 13 height 13
type input "000000"
type input "0"
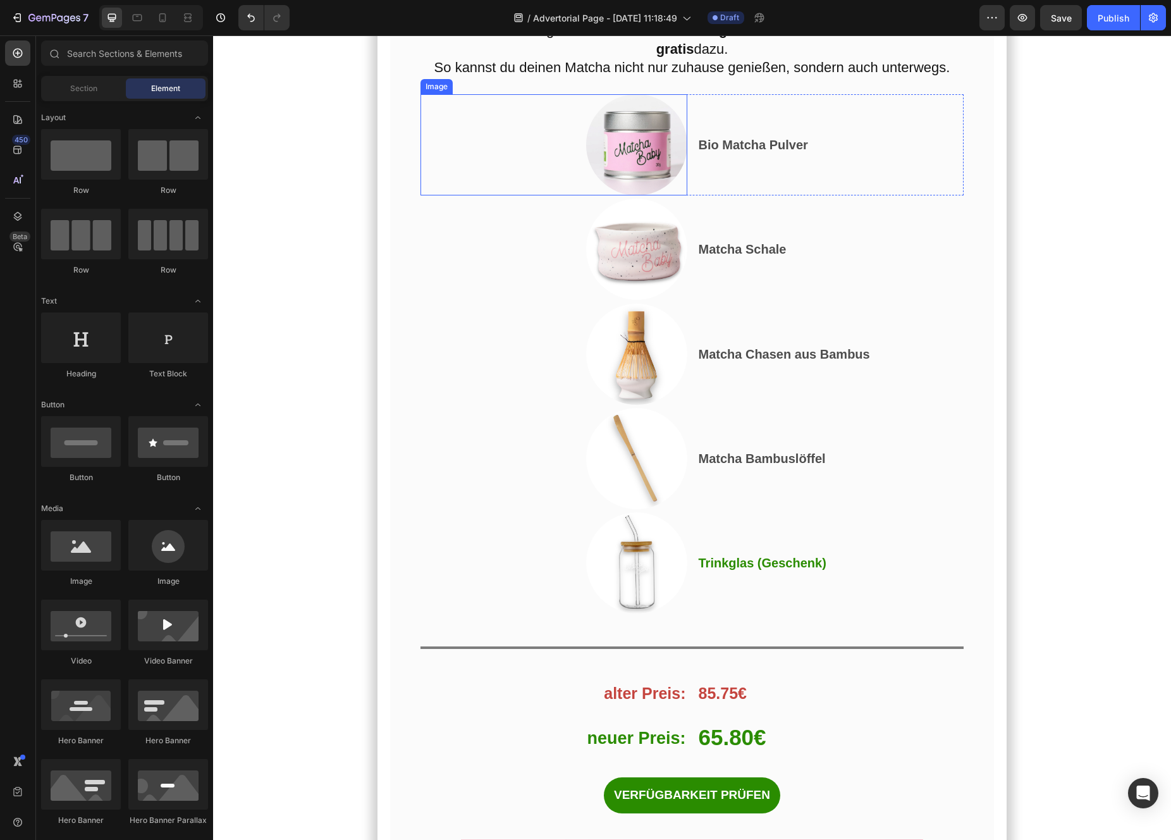
scroll to position [7115, 0]
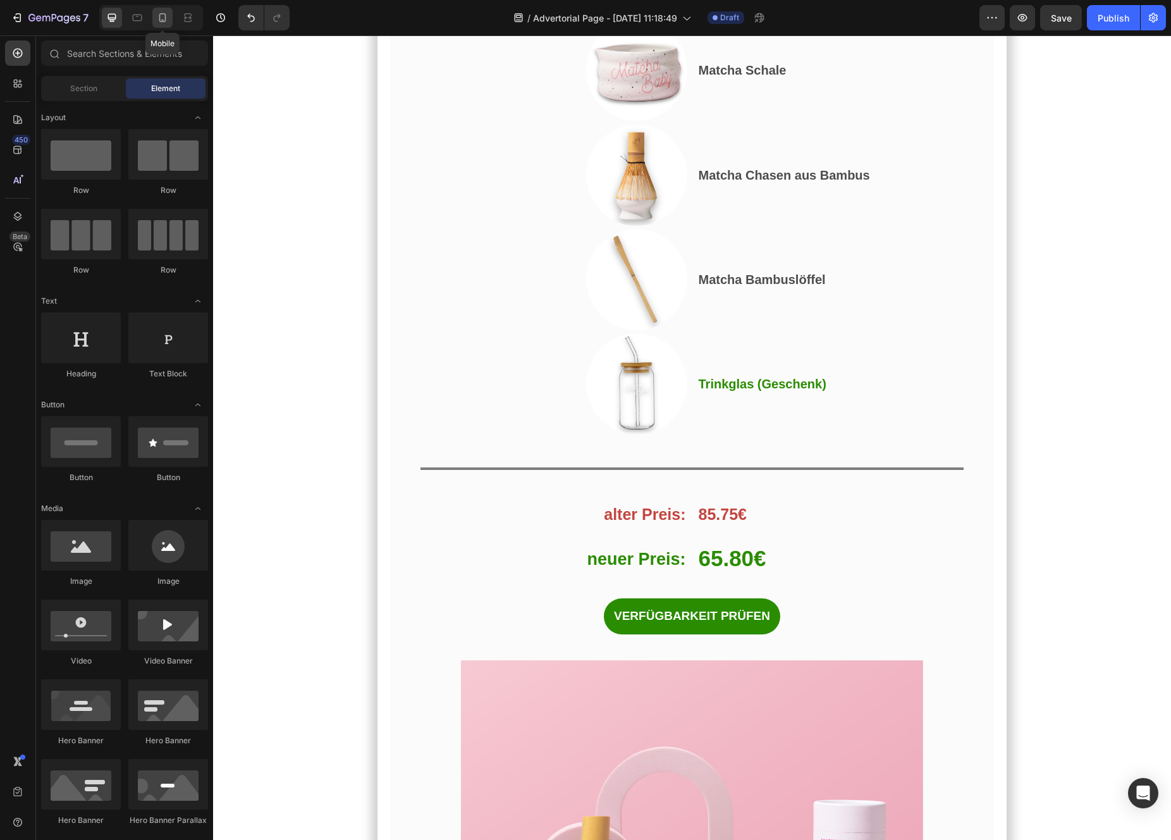
click at [161, 19] on icon at bounding box center [162, 17] width 13 height 13
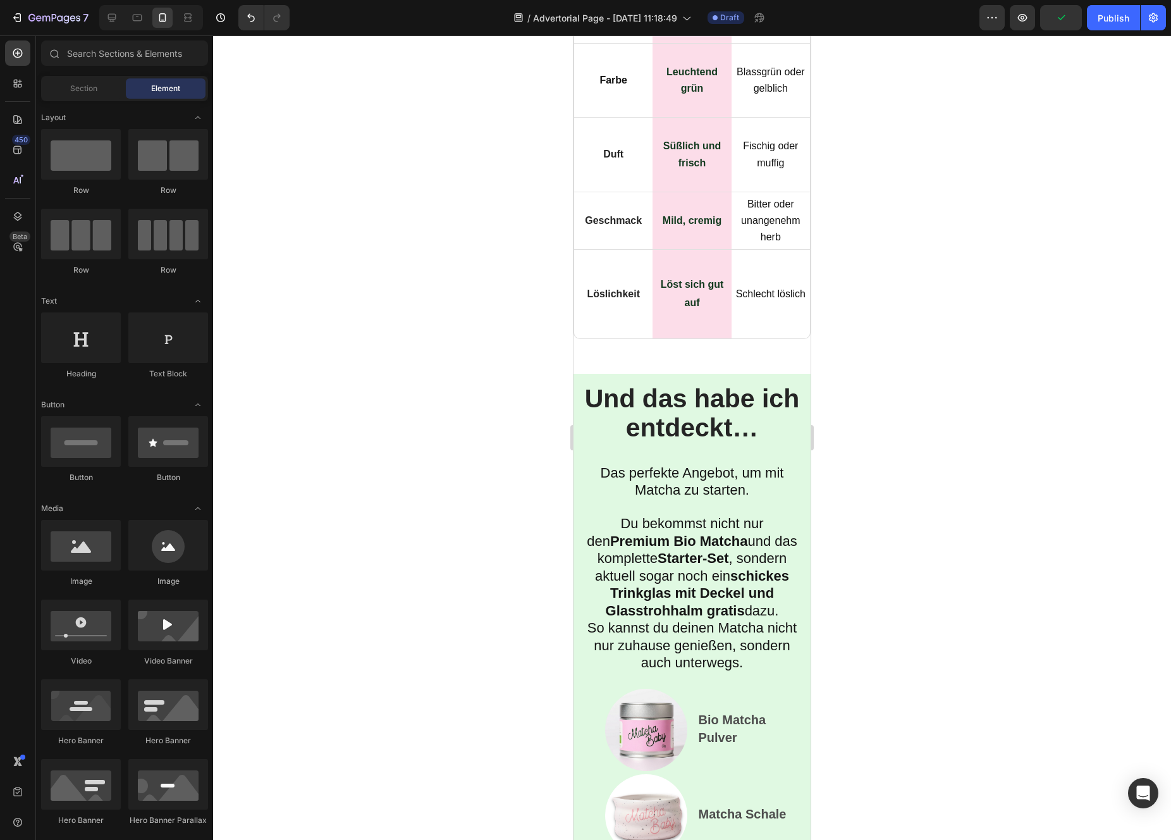
scroll to position [8647, 0]
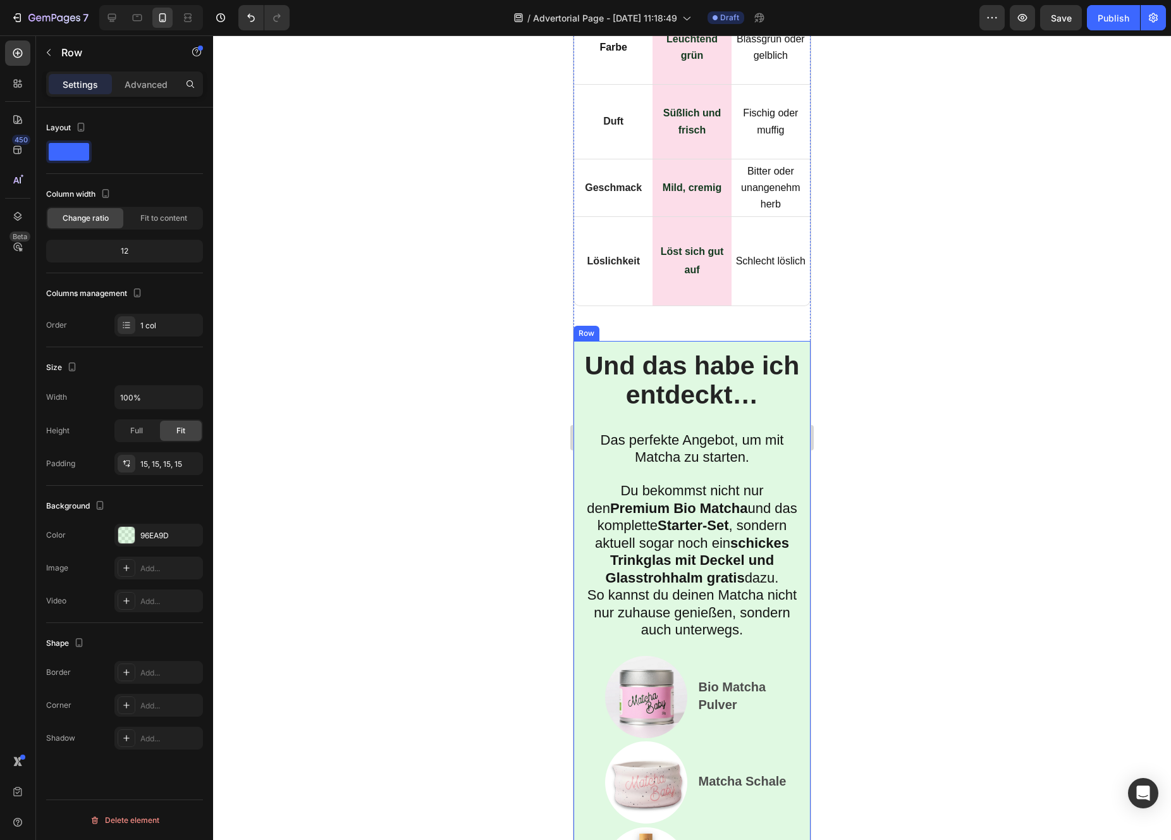
click at [129, 532] on div at bounding box center [126, 535] width 16 height 16
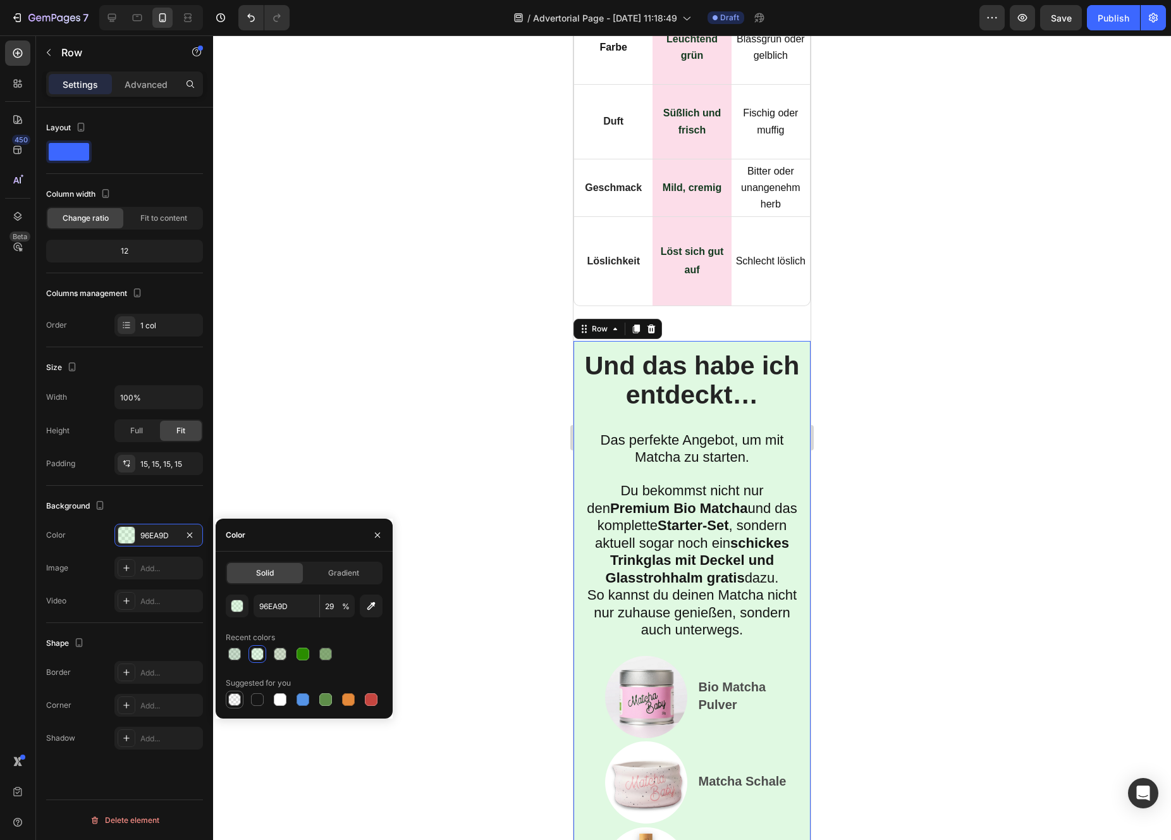
click at [237, 704] on div at bounding box center [234, 699] width 13 height 13
type input "000000"
type input "0"
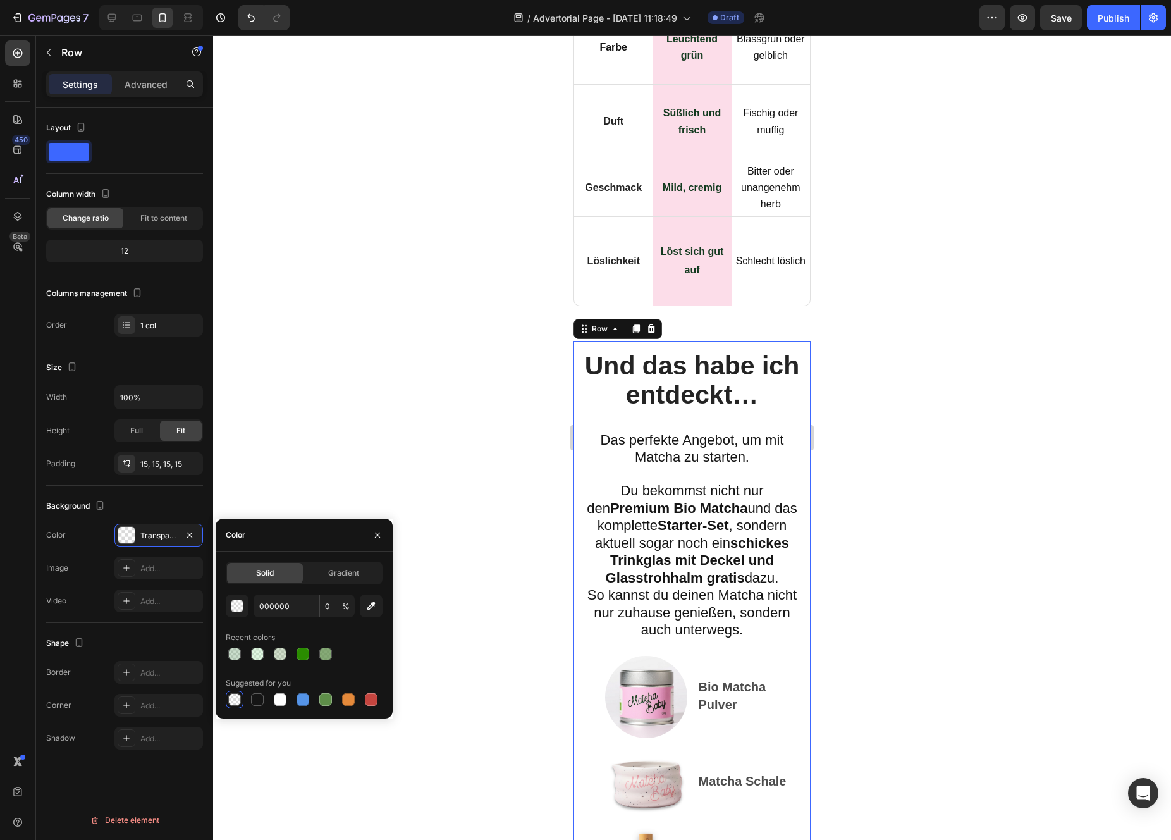
click at [369, 446] on div at bounding box center [692, 437] width 958 height 804
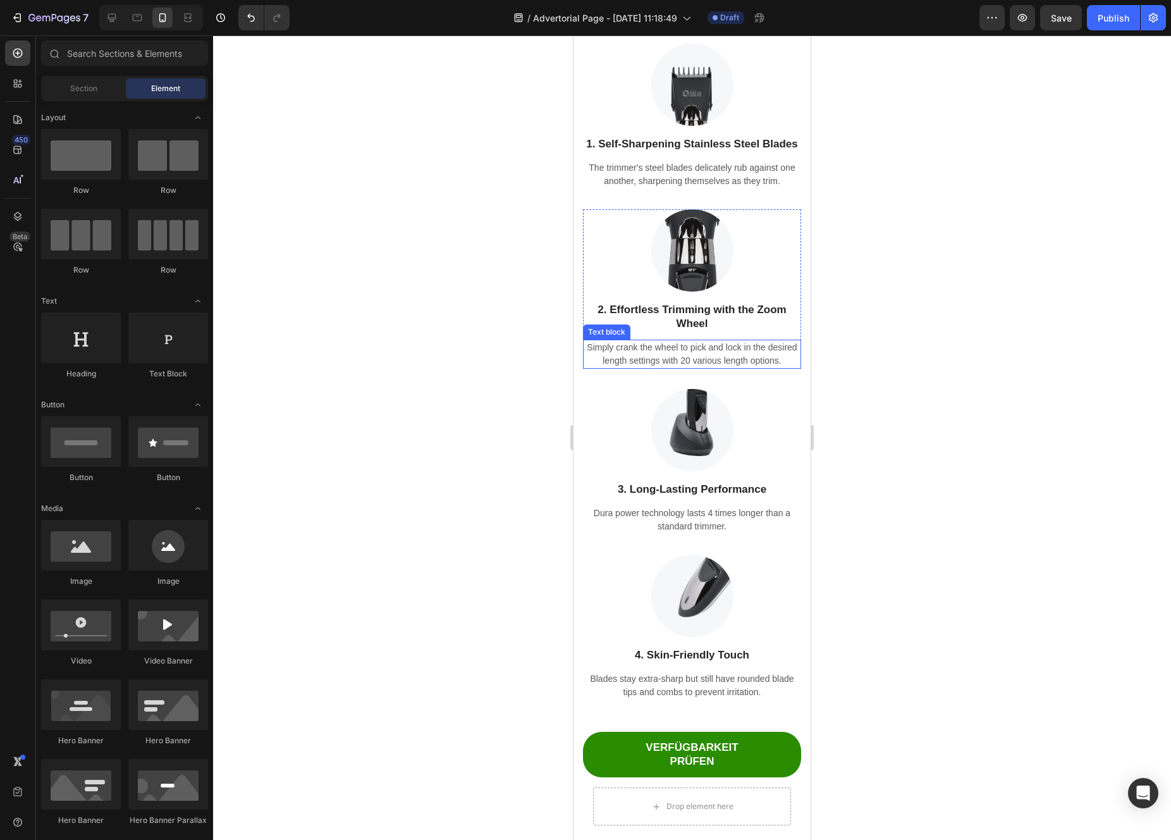
scroll to position [10434, 0]
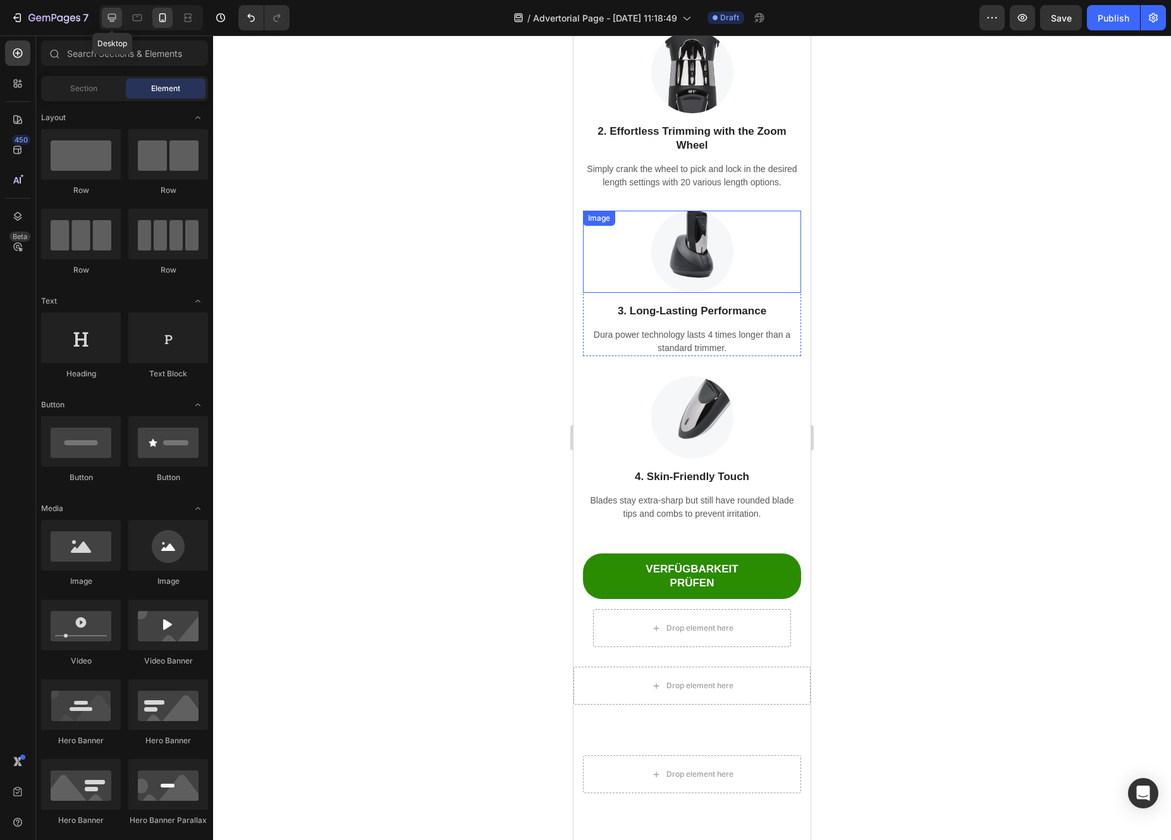
click at [109, 15] on icon at bounding box center [112, 17] width 13 height 13
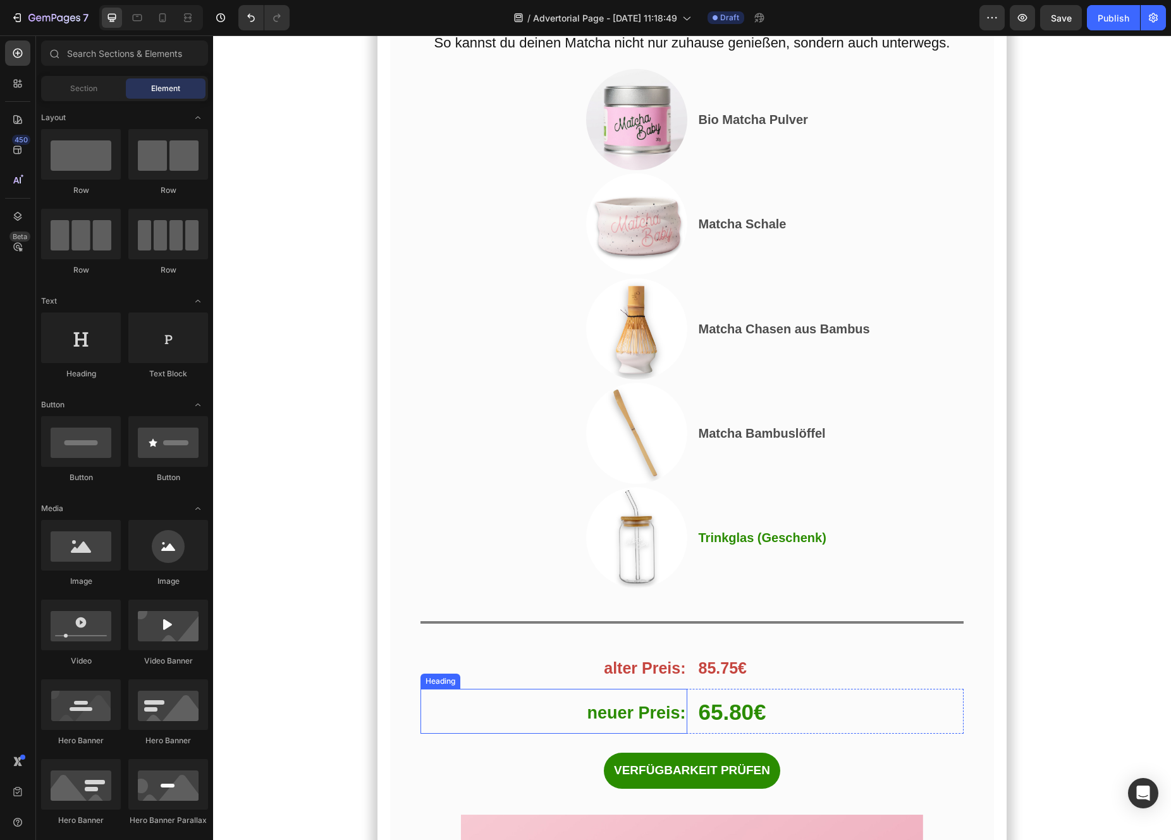
scroll to position [6869, 0]
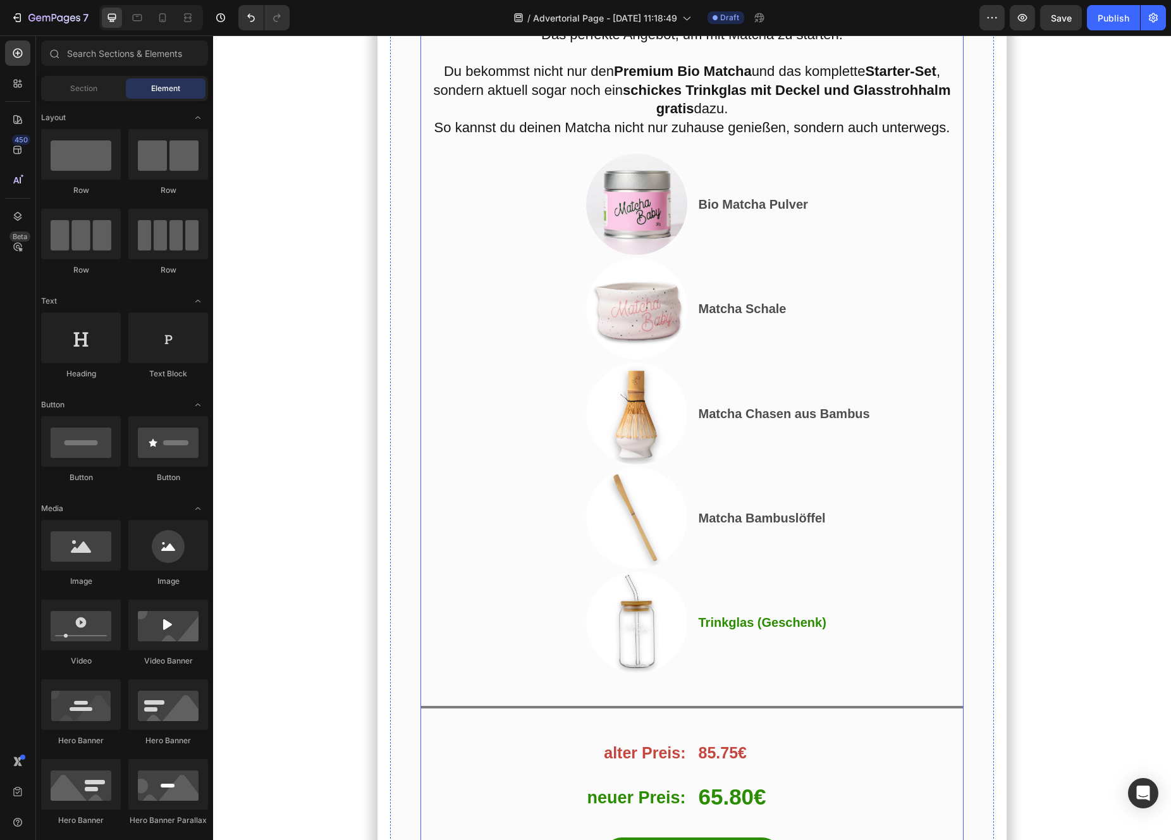
click at [562, 654] on div "Und das habe ich entdeckt… Heading Das perfekte Angebot, um mit Matcha zu start…" at bounding box center [692, 429] width 544 height 918
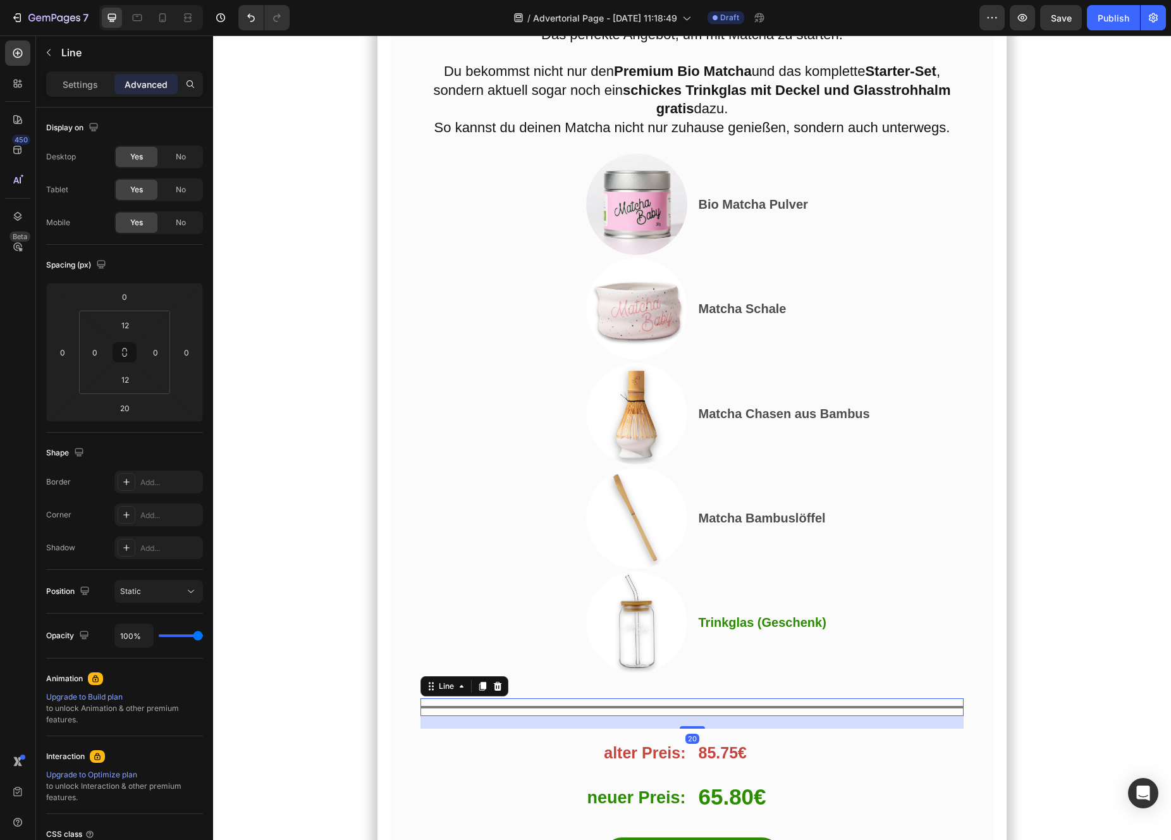
click at [566, 698] on div "Title Line 20" at bounding box center [692, 707] width 544 height 18
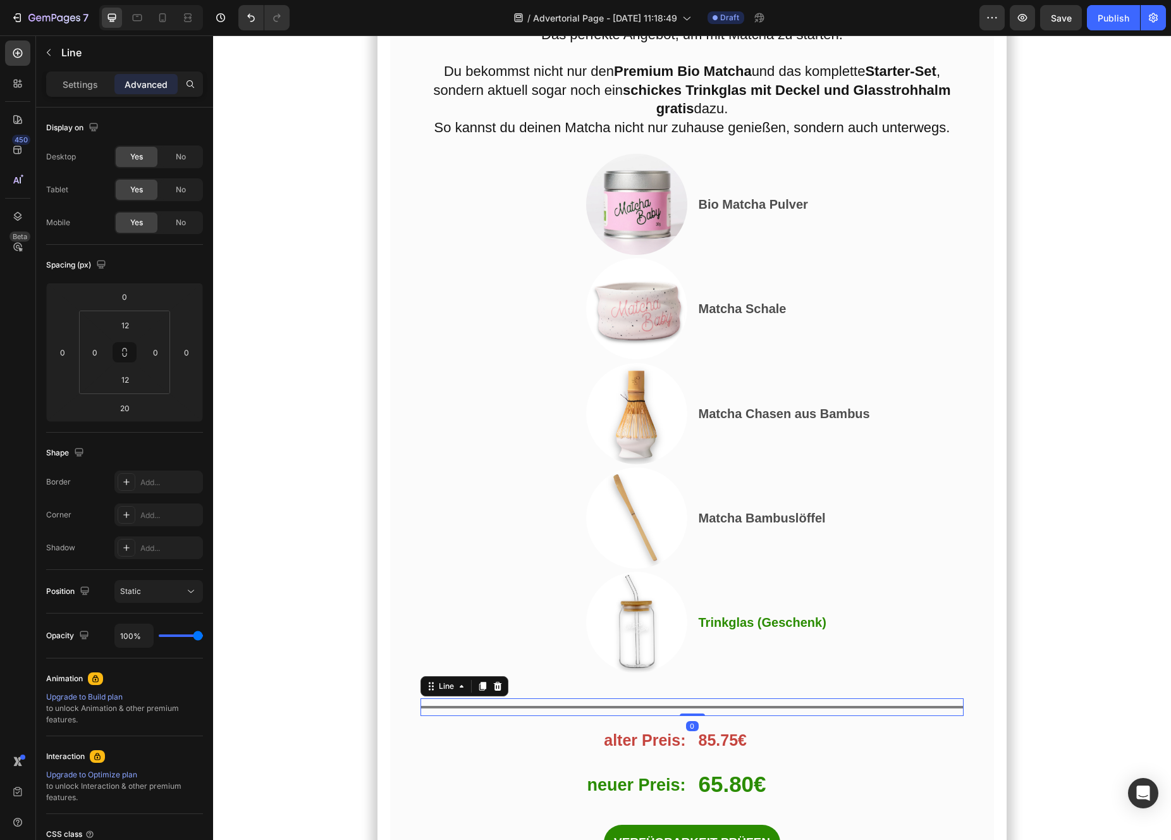
drag, startPoint x: 694, startPoint y: 658, endPoint x: 694, endPoint y: 621, distance: 37.3
click at [694, 621] on div "Und das habe ich entdeckt… Heading Das perfekte Angebot, um mit Matcha zu start…" at bounding box center [692, 422] width 544 height 905
type input "0"
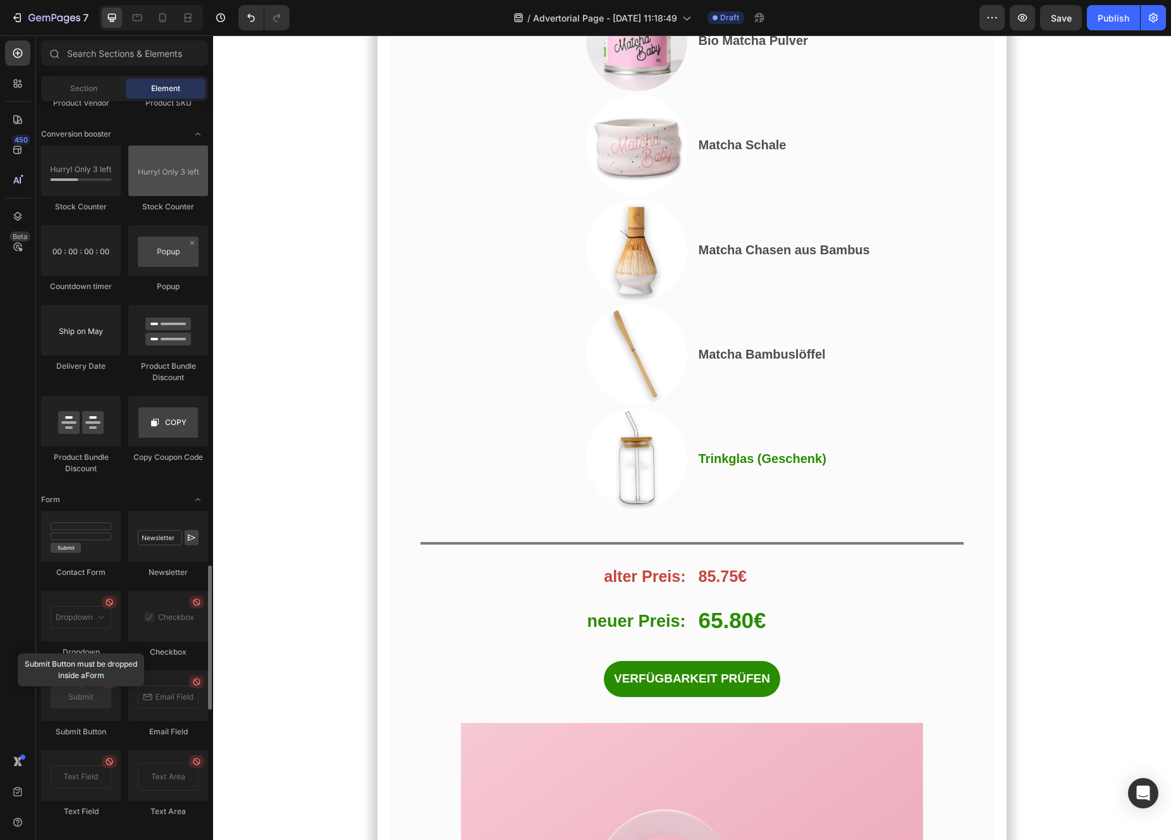
scroll to position [2539, 0]
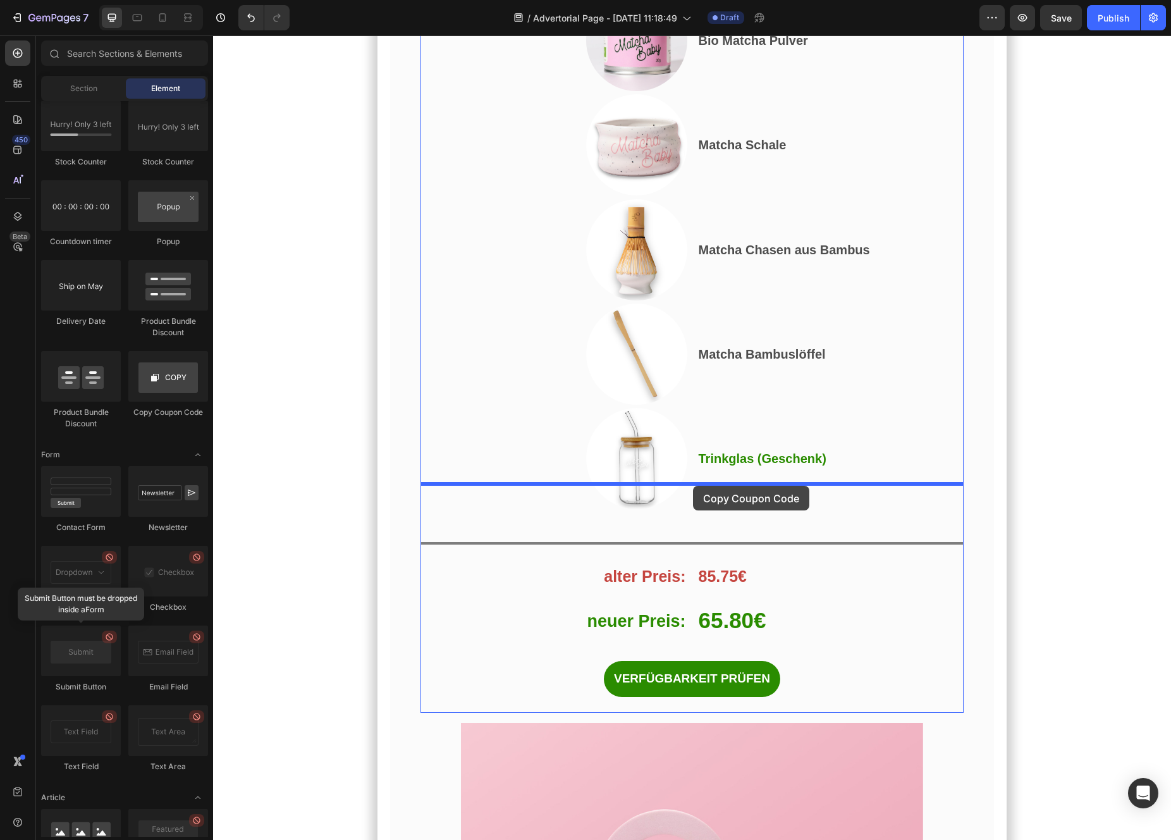
drag, startPoint x: 370, startPoint y: 412, endPoint x: 693, endPoint y: 486, distance: 331.3
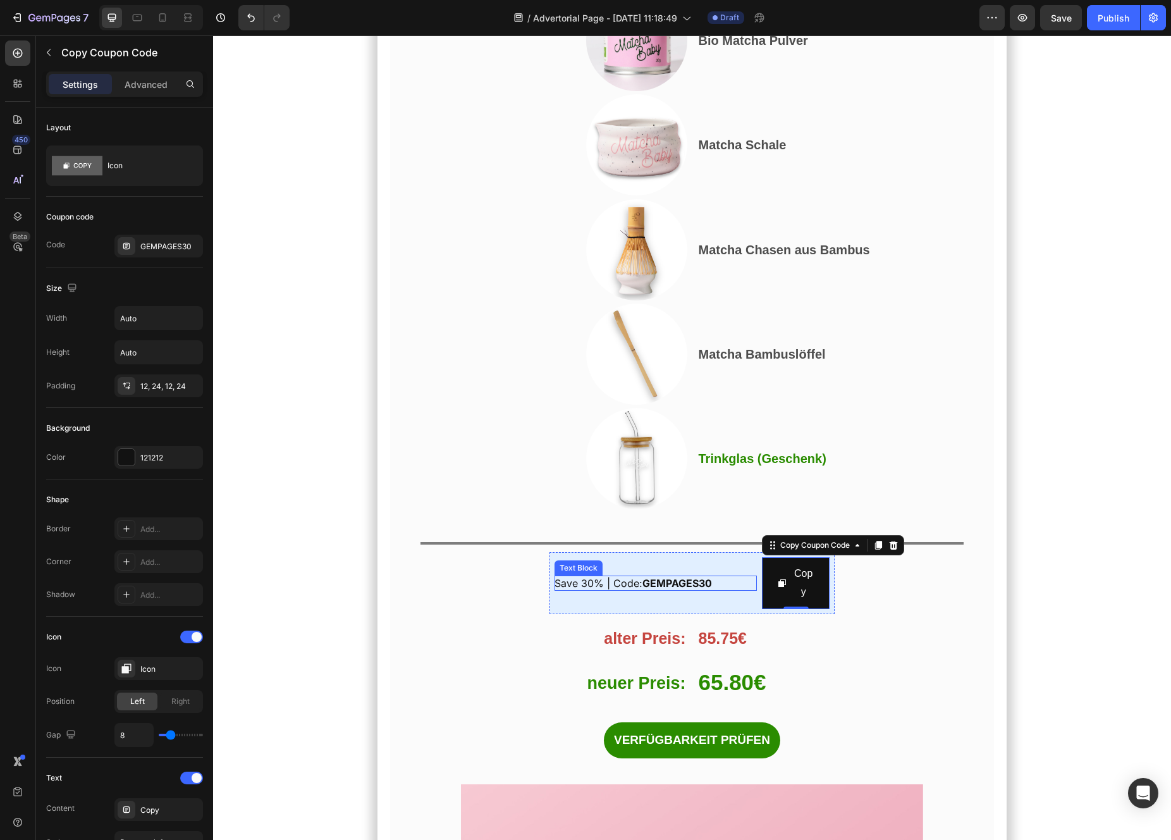
click at [594, 577] on span "Save 30% | Code: GEMPAGES30" at bounding box center [633, 583] width 157 height 13
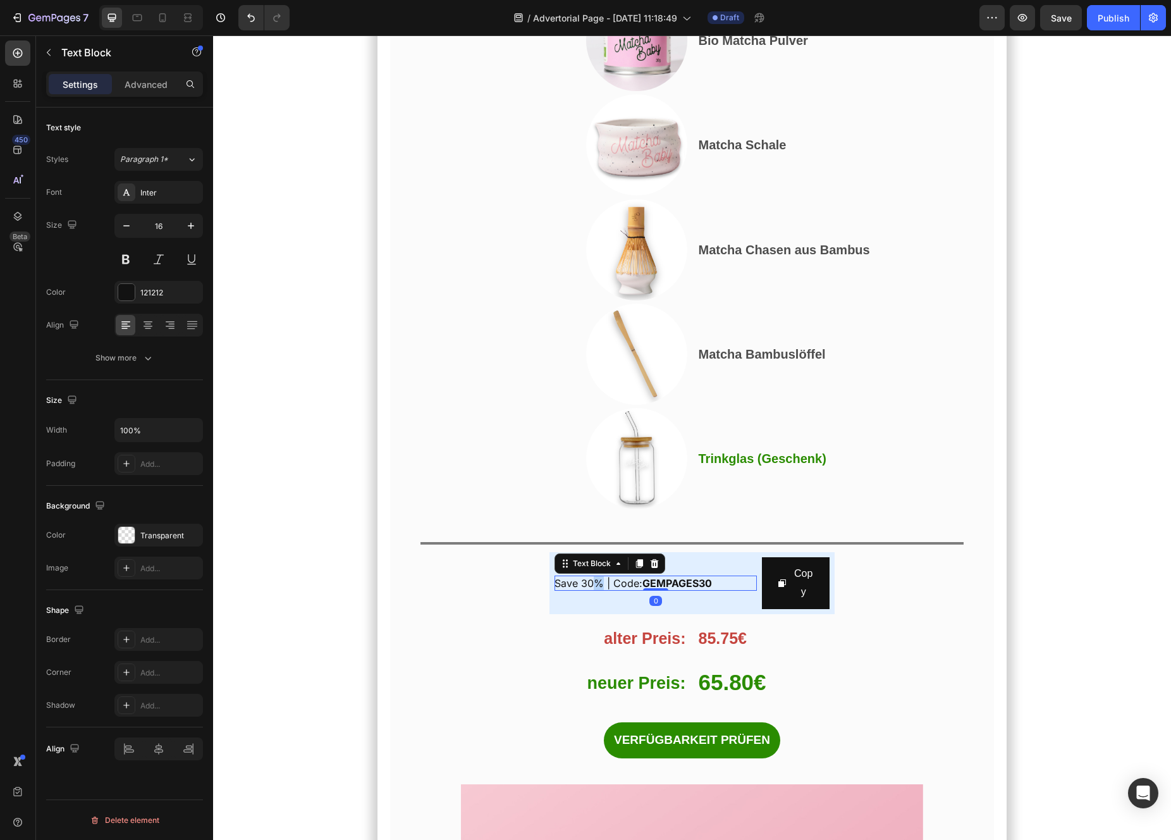
click at [594, 577] on span "Save 30% | Code: GEMPAGES30" at bounding box center [633, 583] width 157 height 13
click at [699, 557] on div "Gratis Trinkglas Text Block 0" at bounding box center [656, 583] width 202 height 52
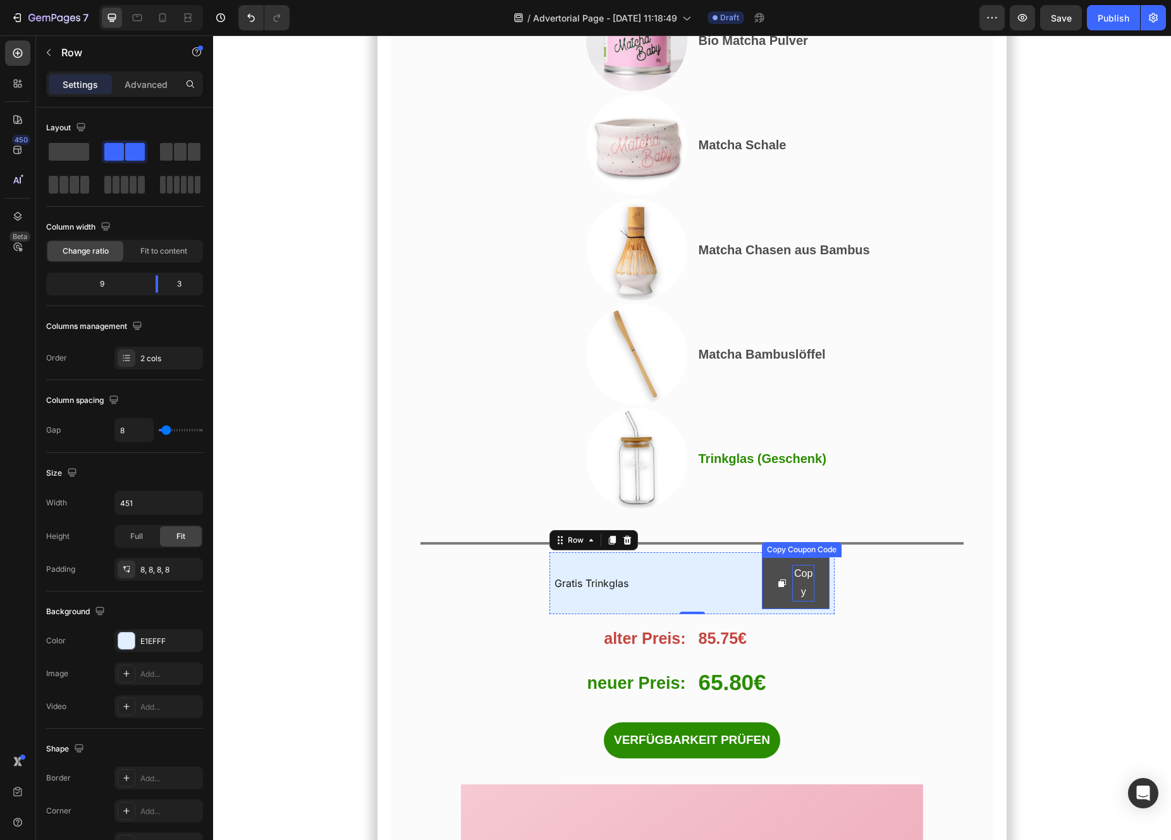
click at [795, 565] on div "Copy" at bounding box center [803, 583] width 22 height 37
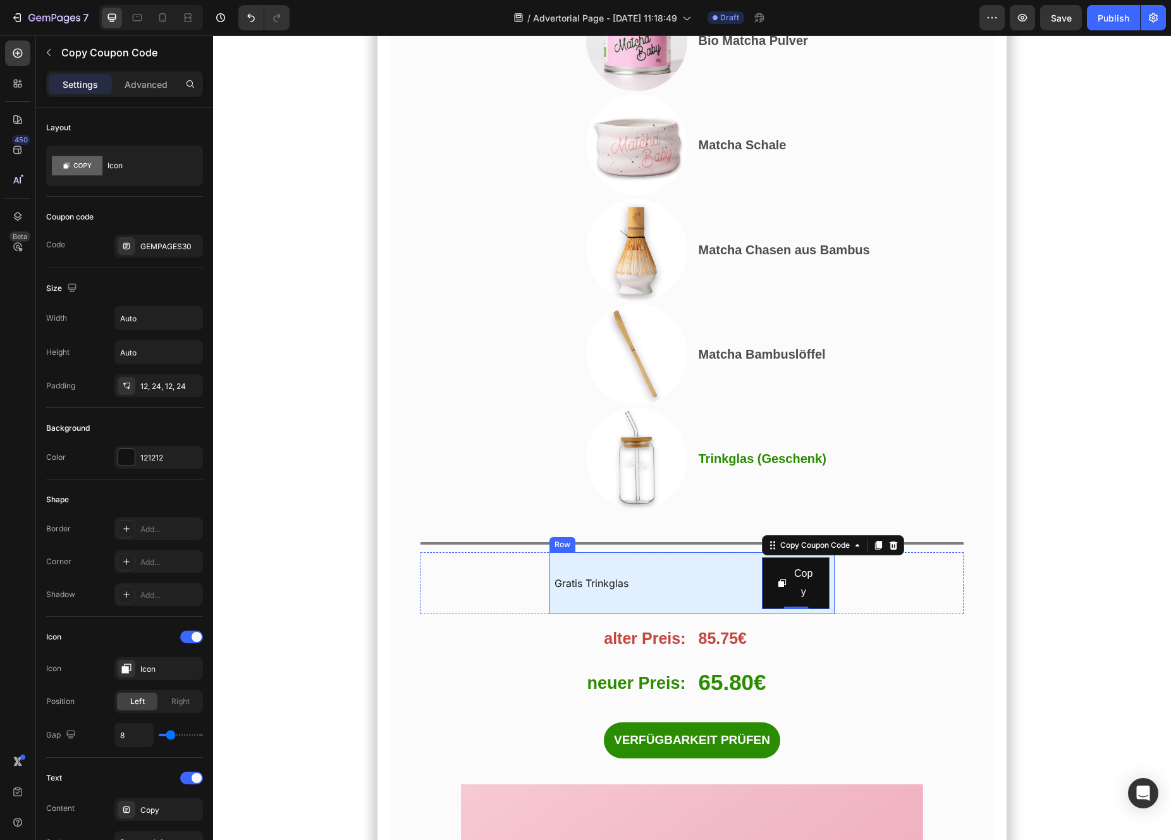
click at [732, 557] on div "Gratis Trinkglas Text Block" at bounding box center [656, 583] width 202 height 52
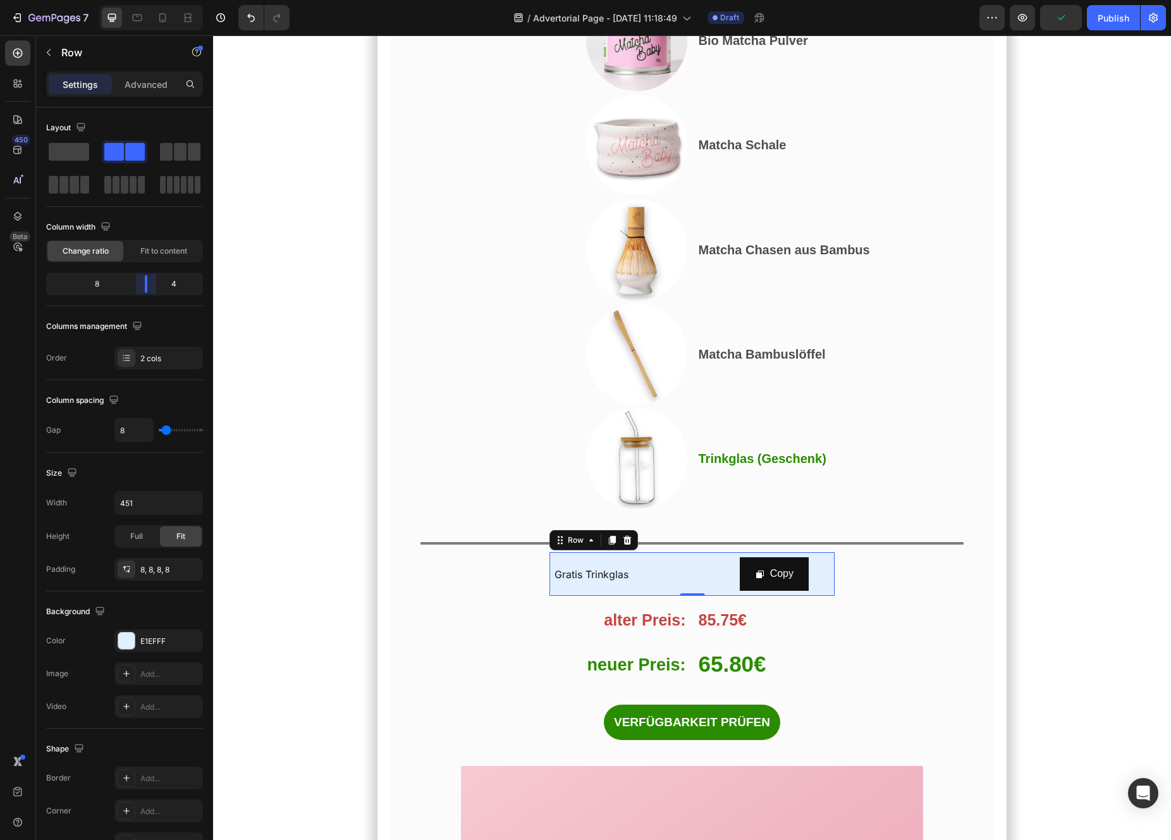
click at [151, 0] on body "7 / Advertorial Page - Aug 26, 11:18:49 Draft Preview Publish 450 Beta Sections…" at bounding box center [585, 0] width 1171 height 0
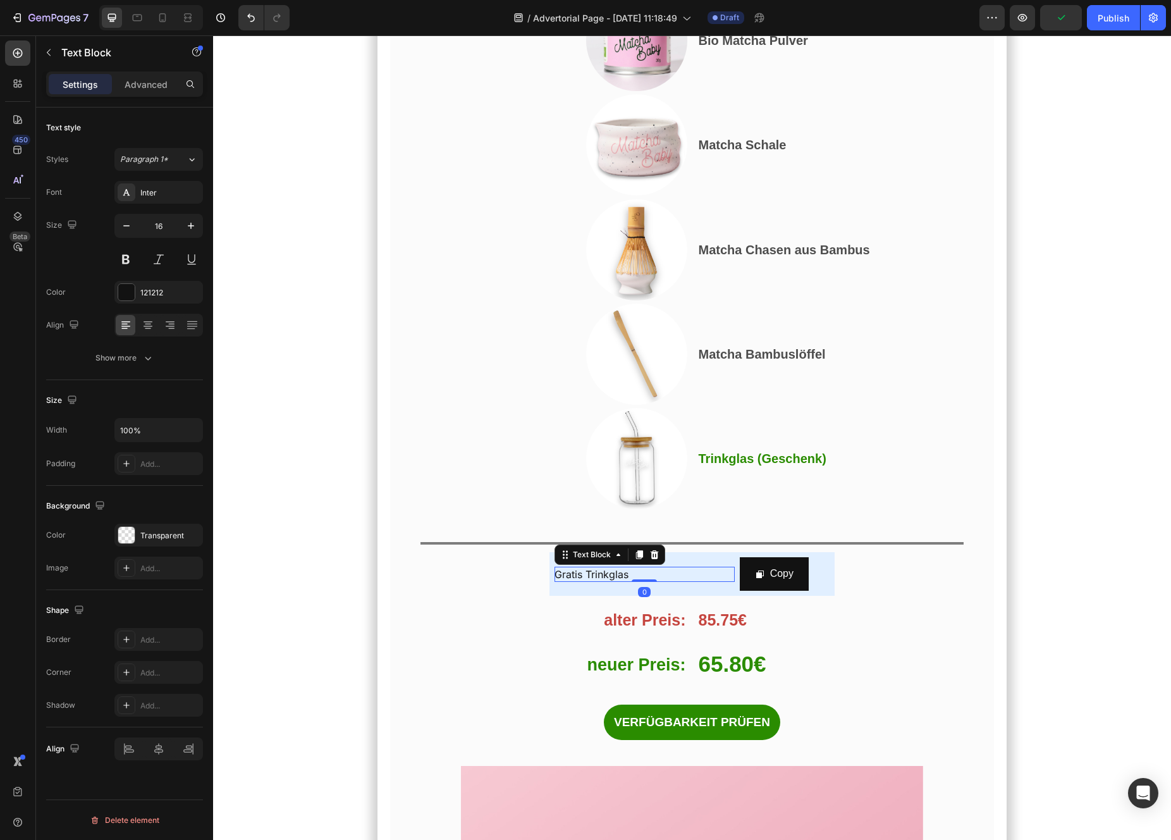
click at [651, 567] on p "Gratis Trinkglas" at bounding box center [645, 574] width 180 height 15
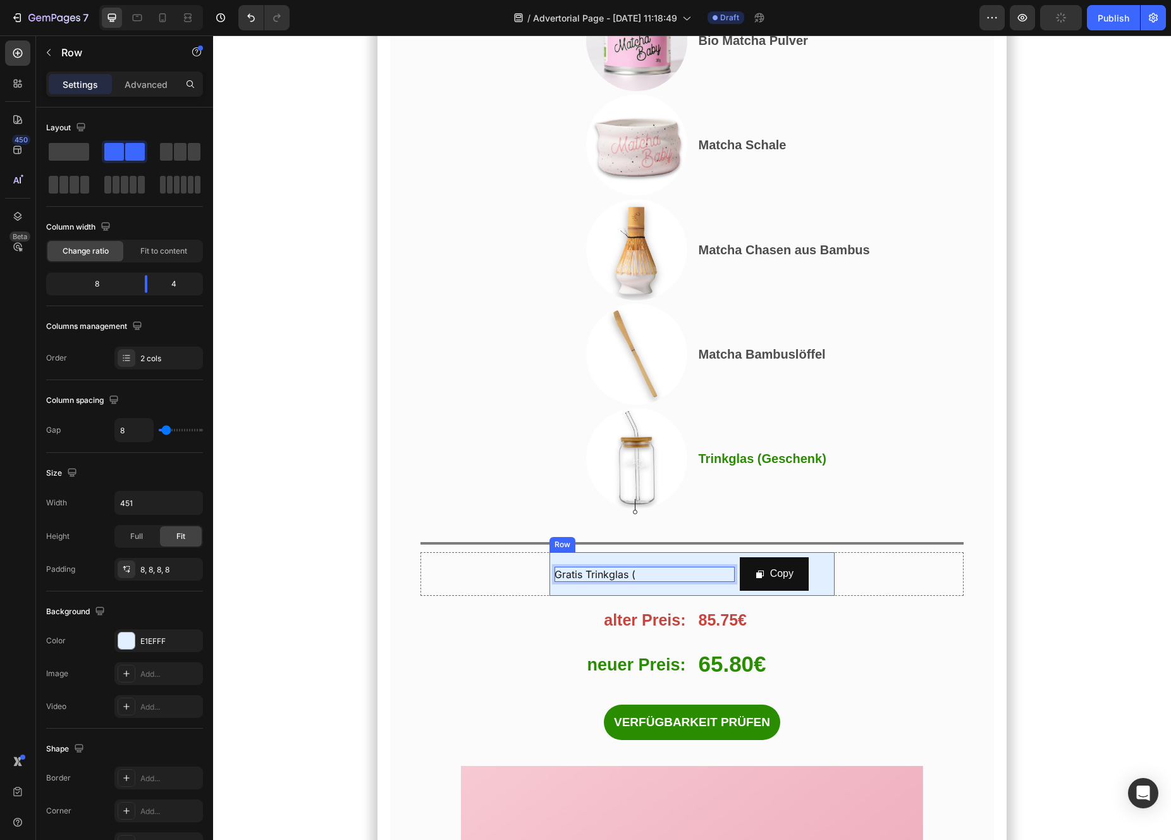
click at [717, 557] on div "Gratis Trinkglas ( Text Block 0" at bounding box center [645, 574] width 180 height 34
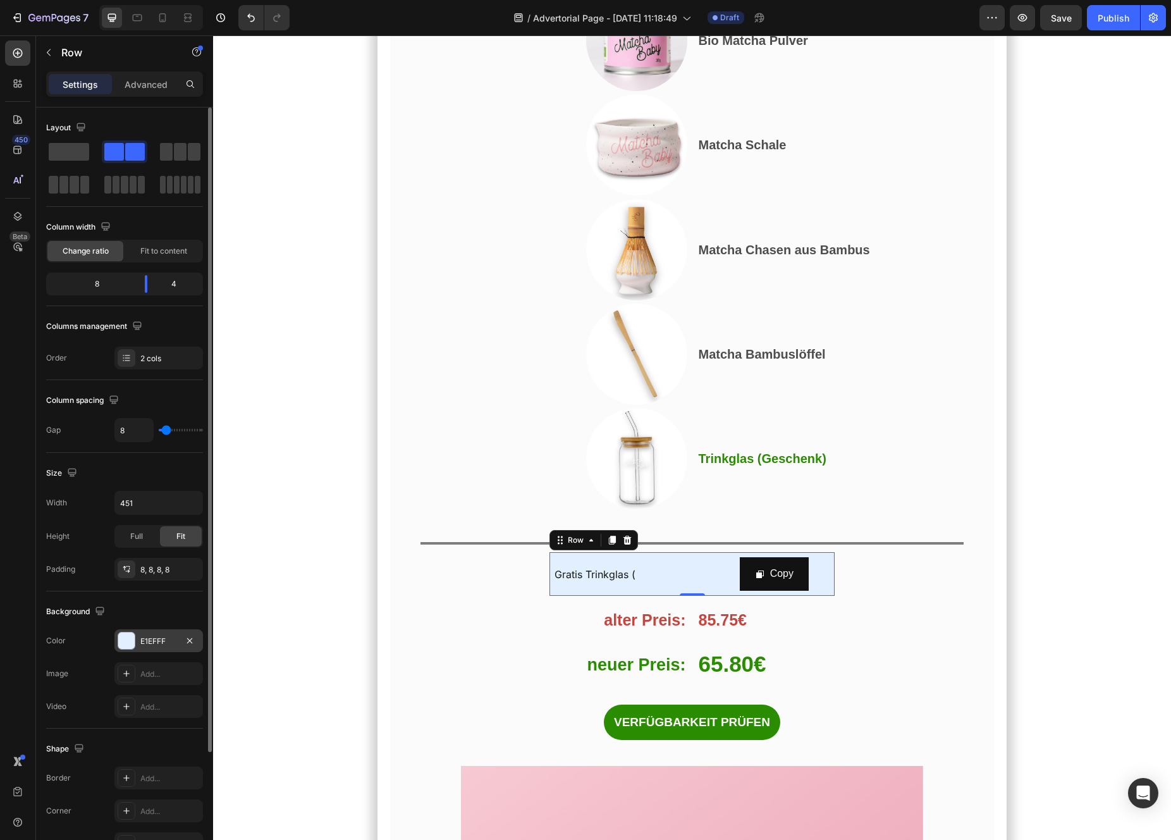
click at [130, 642] on div at bounding box center [126, 640] width 16 height 16
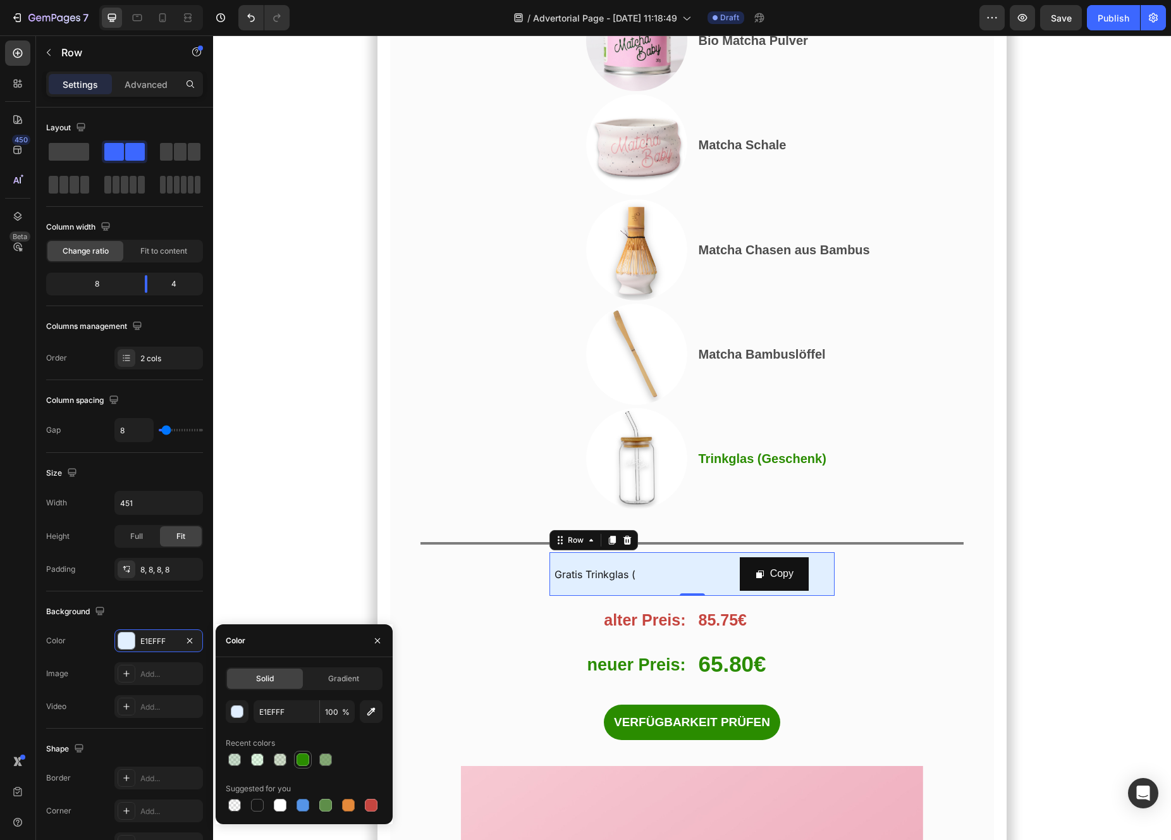
click at [307, 763] on div at bounding box center [303, 759] width 13 height 13
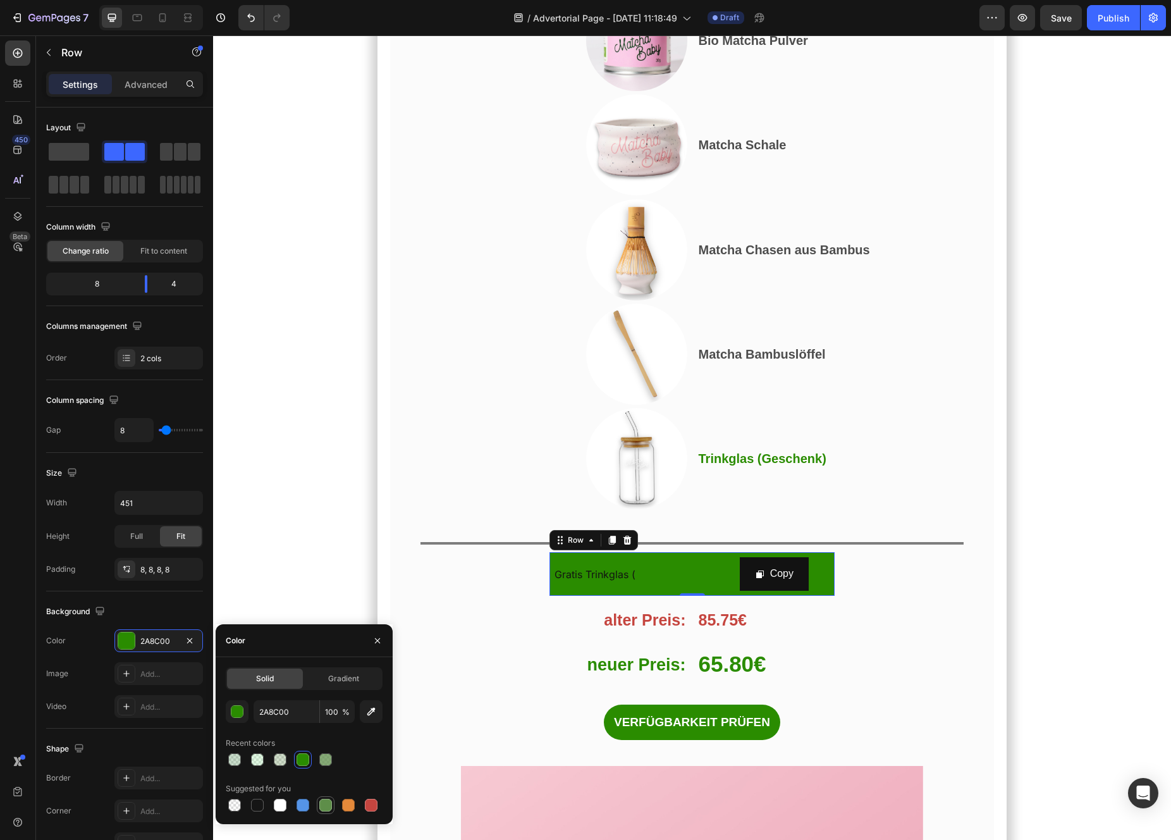
click at [324, 806] on div at bounding box center [325, 805] width 13 height 13
click at [307, 805] on div at bounding box center [303, 805] width 13 height 13
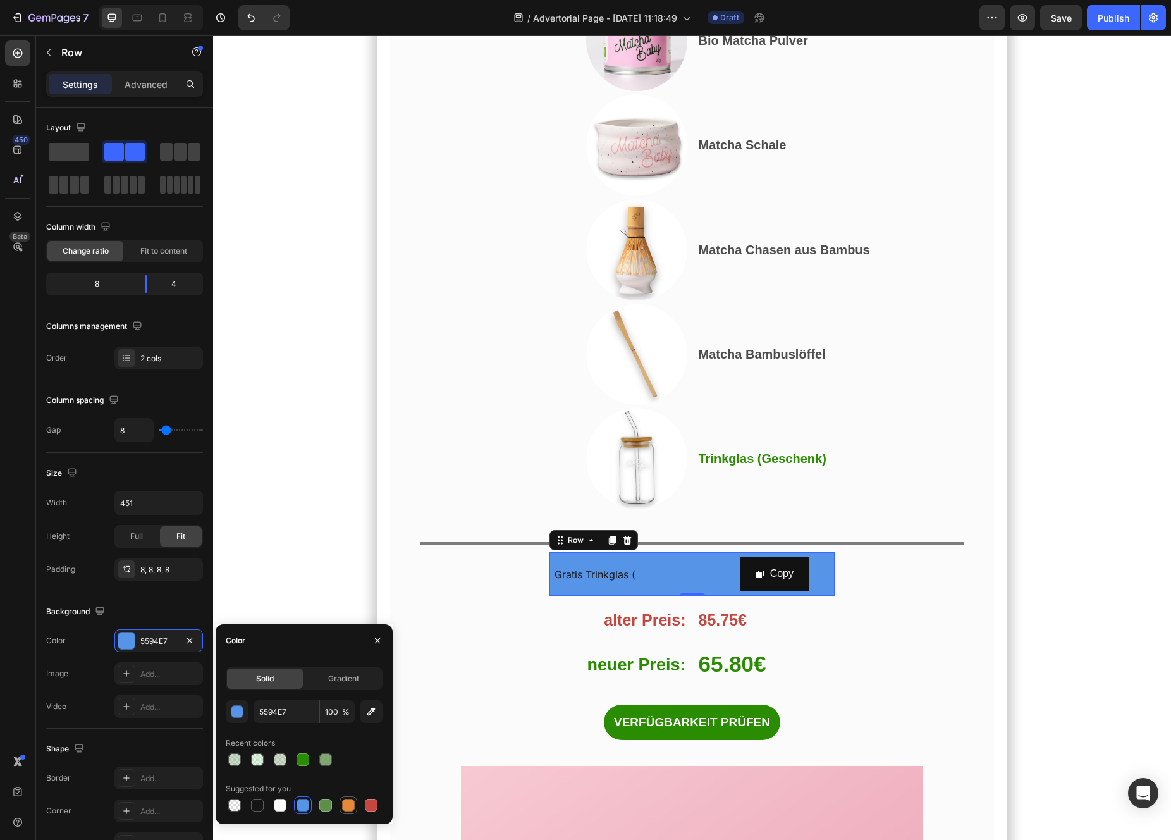
click at [354, 802] on div at bounding box center [348, 805] width 13 height 13
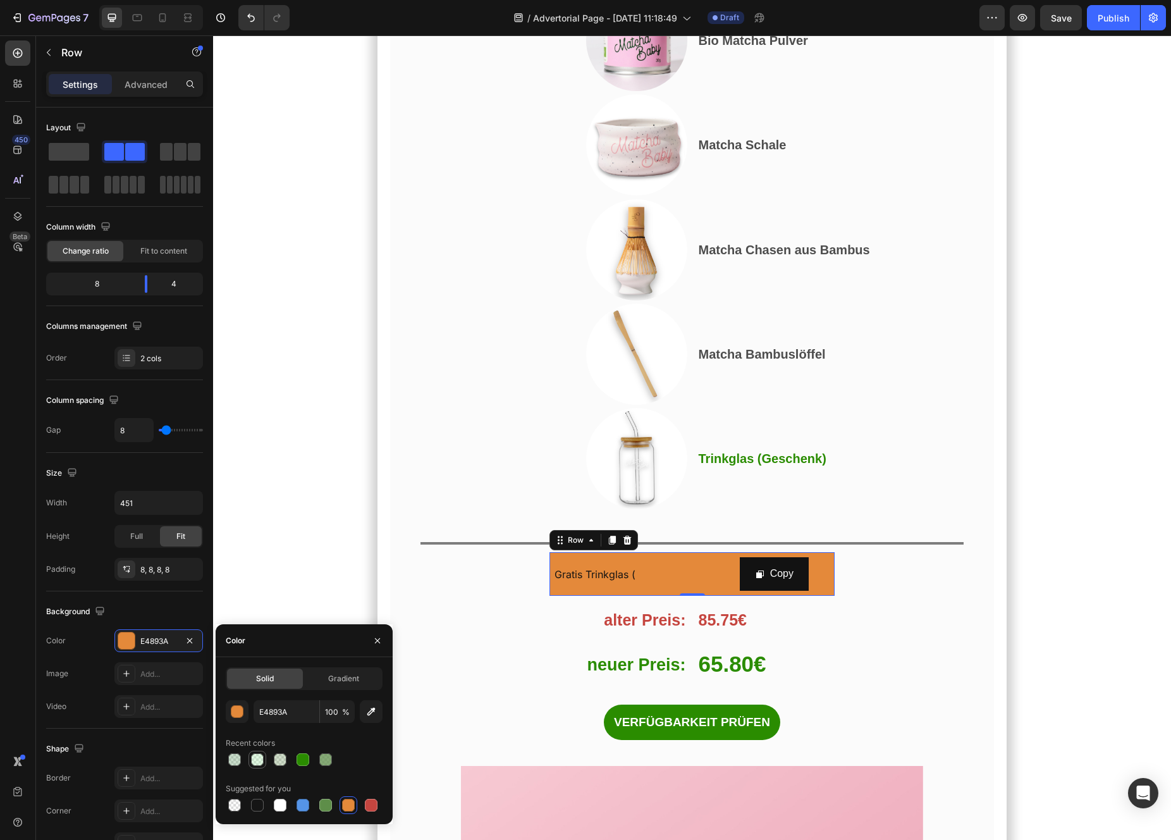
click at [260, 758] on div at bounding box center [257, 759] width 13 height 13
type input "96EA9D"
type input "29"
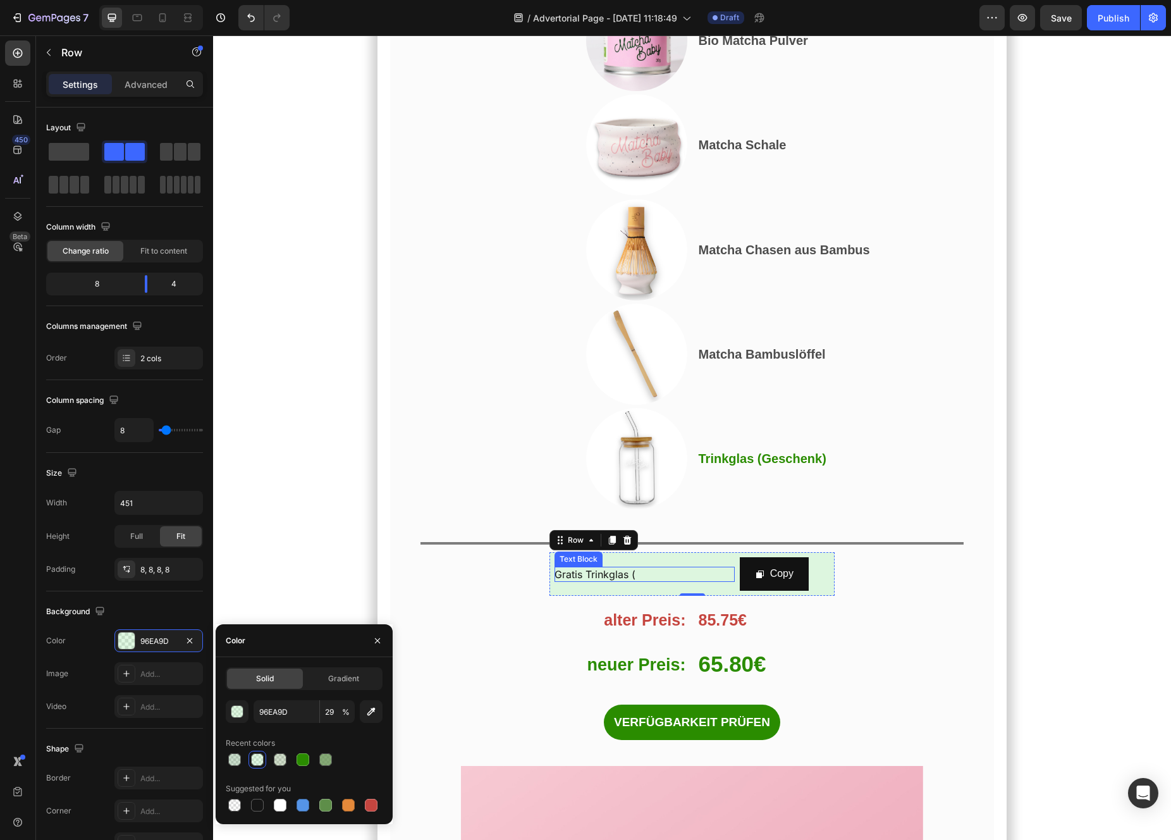
click at [660, 567] on p "Gratis Trinkglas (" at bounding box center [645, 574] width 180 height 15
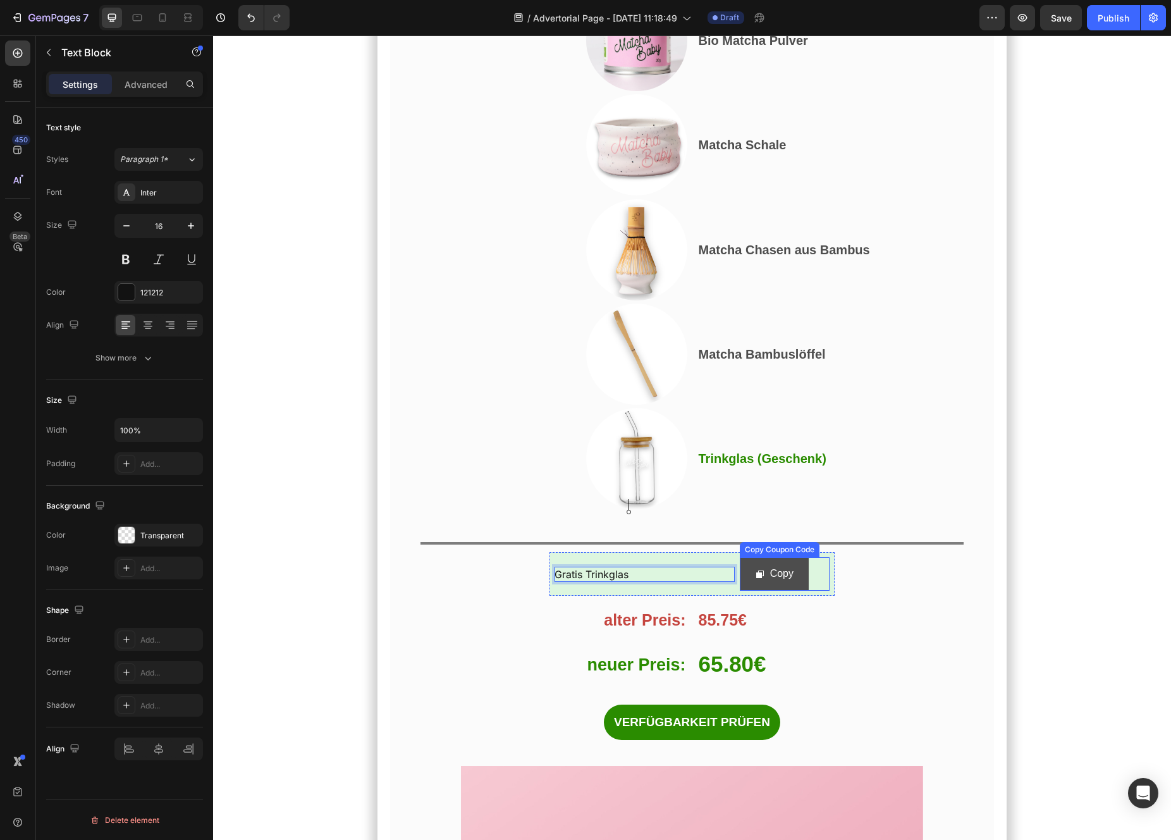
click at [766, 565] on div "Copy" at bounding box center [774, 574] width 39 height 18
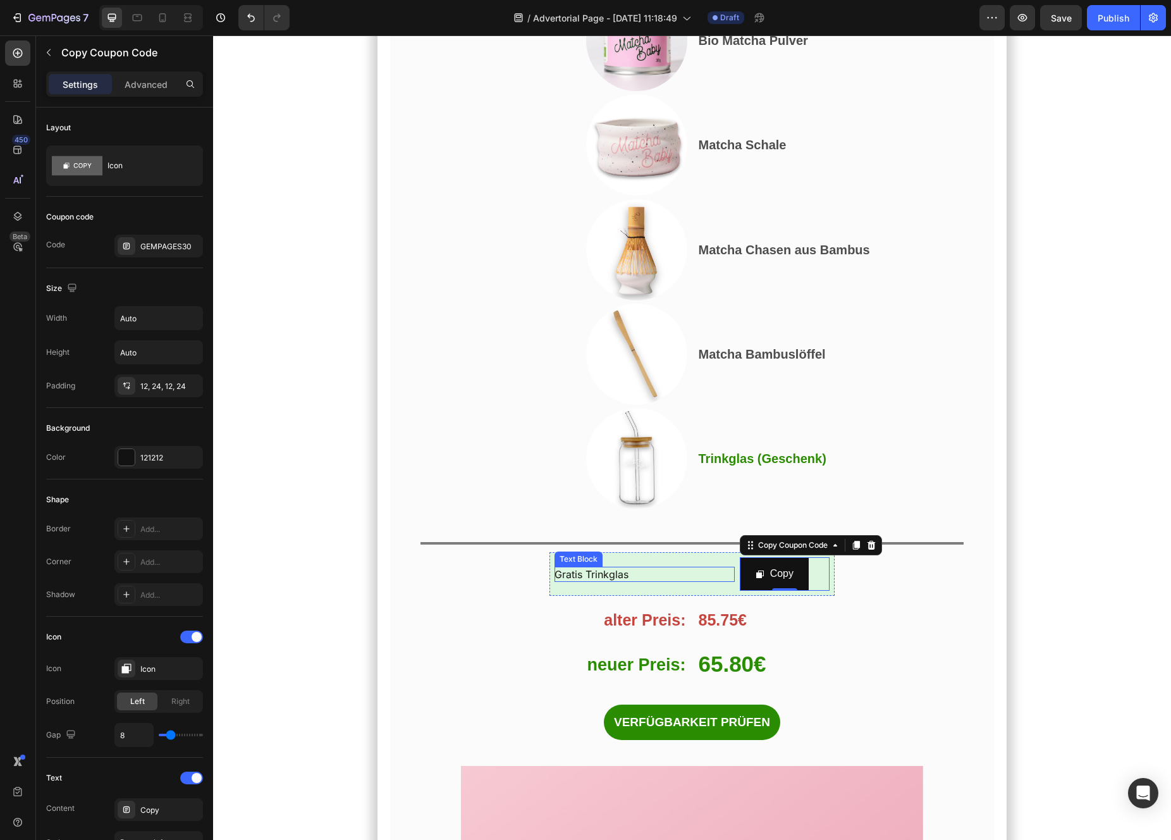
click at [635, 567] on p "Gratis Trinkglas" at bounding box center [645, 574] width 180 height 15
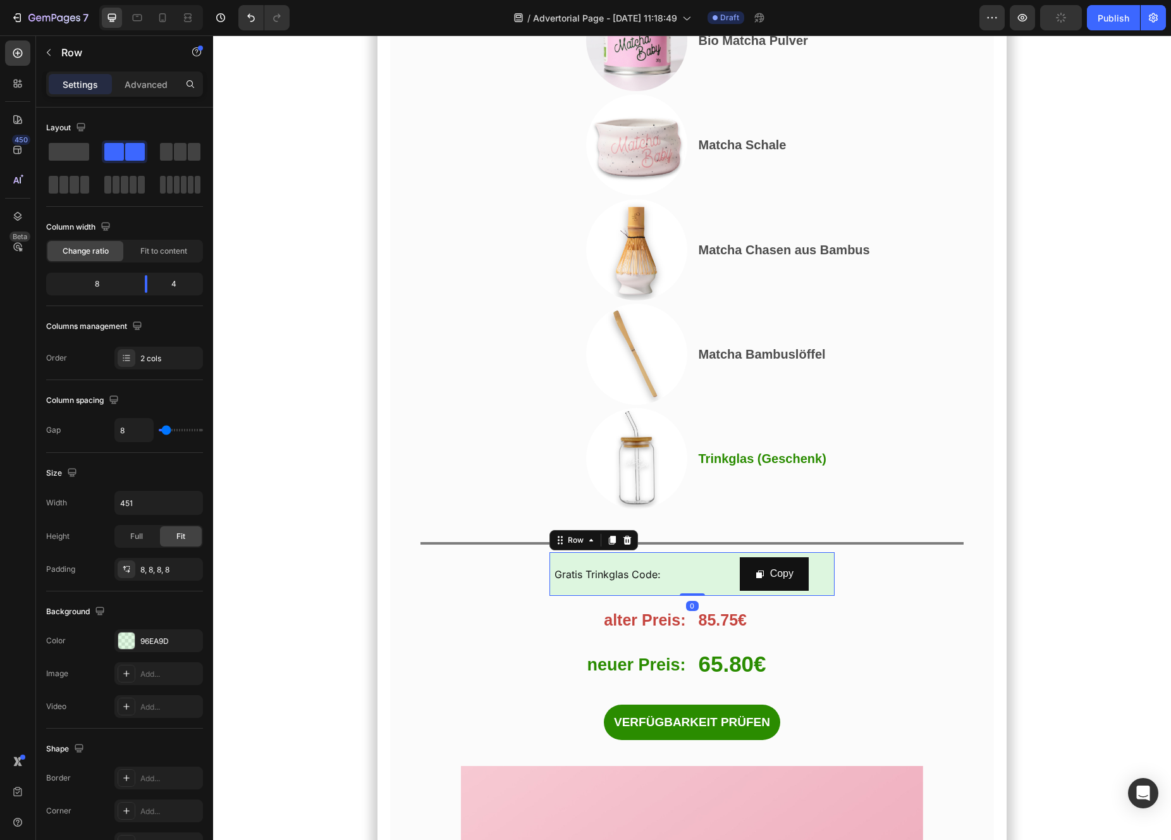
click at [680, 557] on div "Gratis Trinkglas Code: Text Block" at bounding box center [645, 574] width 180 height 34
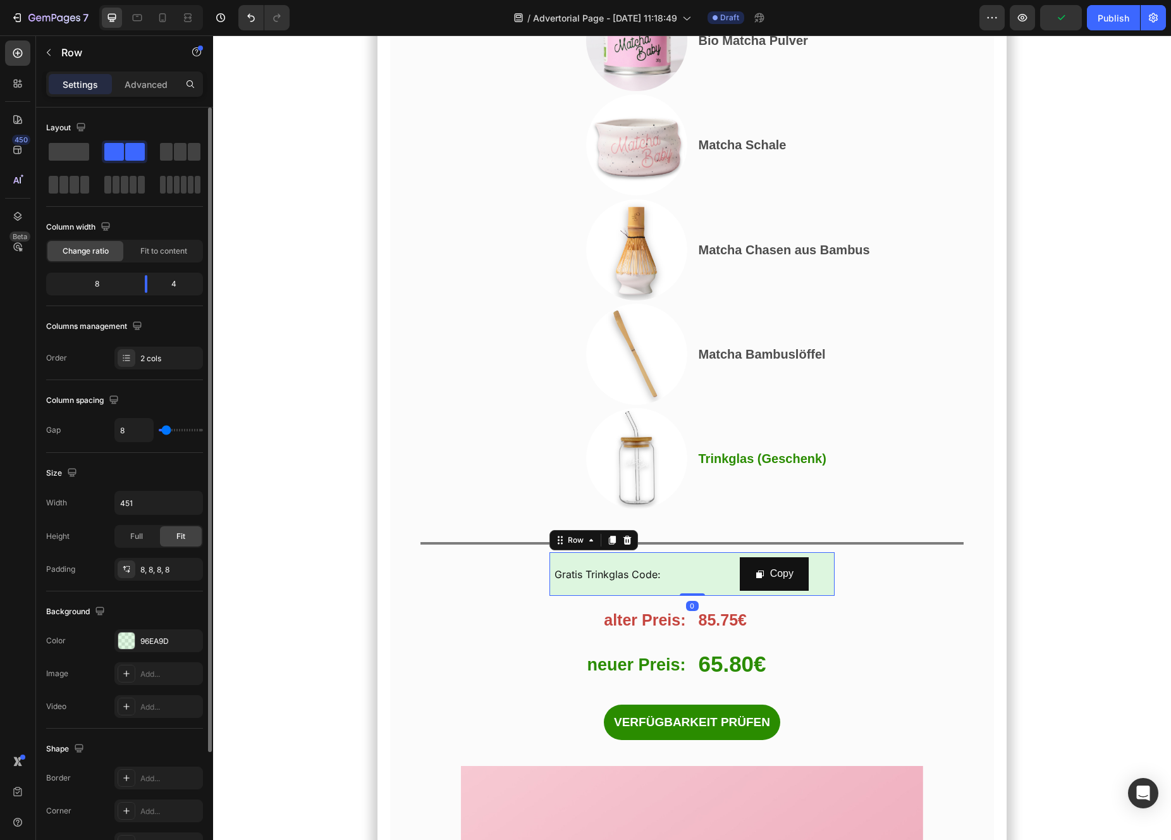
click at [144, 293] on div "8 4" at bounding box center [124, 284] width 157 height 23
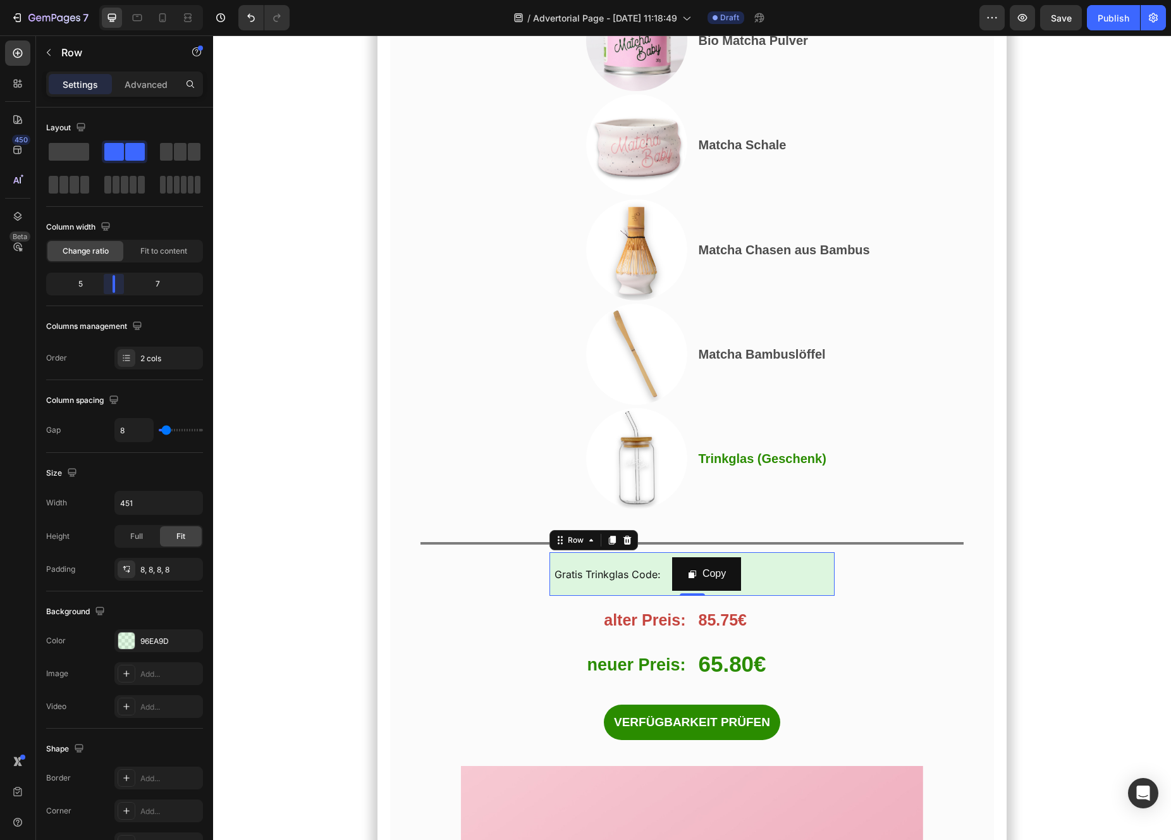
drag, startPoint x: 147, startPoint y: 288, endPoint x: 110, endPoint y: 291, distance: 36.8
click at [110, 0] on body "7 / Advertorial Page - Aug 26, 11:18:49 Draft Preview Save Publish 450 Beta Sec…" at bounding box center [585, 0] width 1171 height 0
click at [730, 557] on button "Copy" at bounding box center [706, 574] width 69 height 34
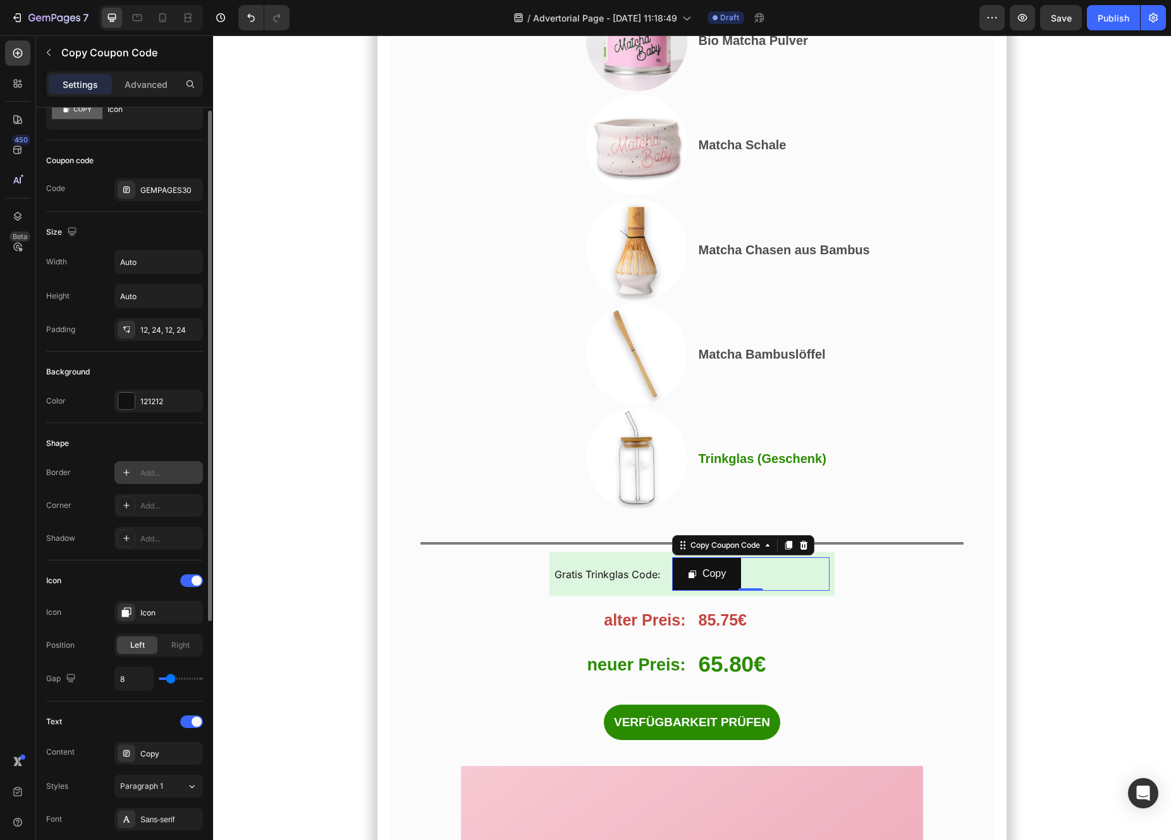
scroll to position [156, 0]
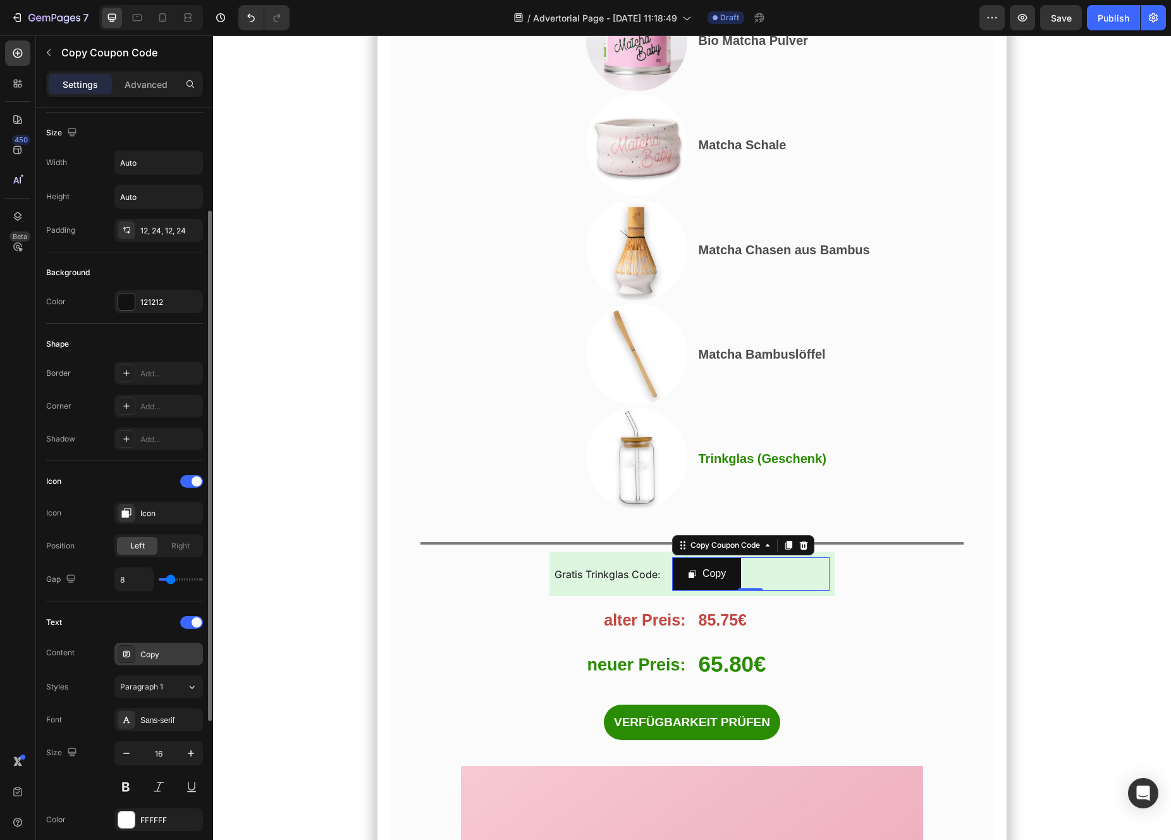
click at [167, 658] on div "Copy" at bounding box center [169, 654] width 59 height 11
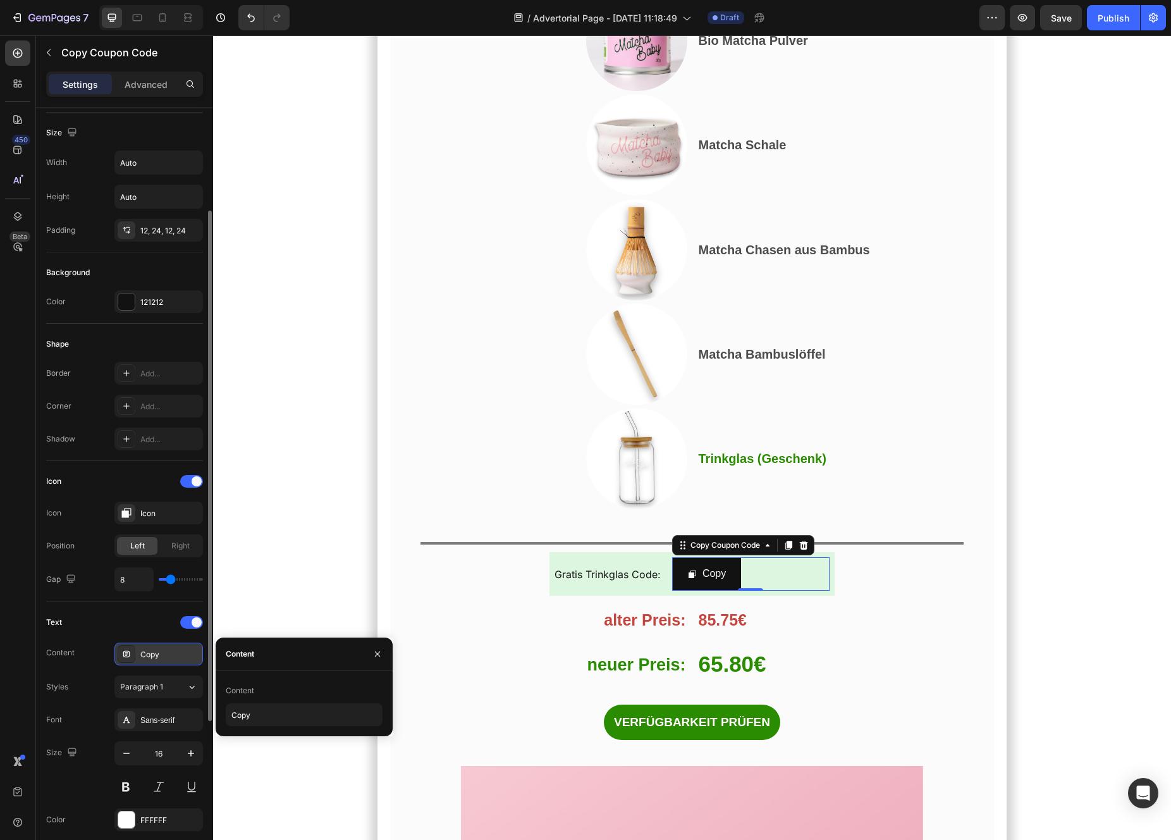
click at [167, 658] on div "Copy" at bounding box center [169, 654] width 59 height 11
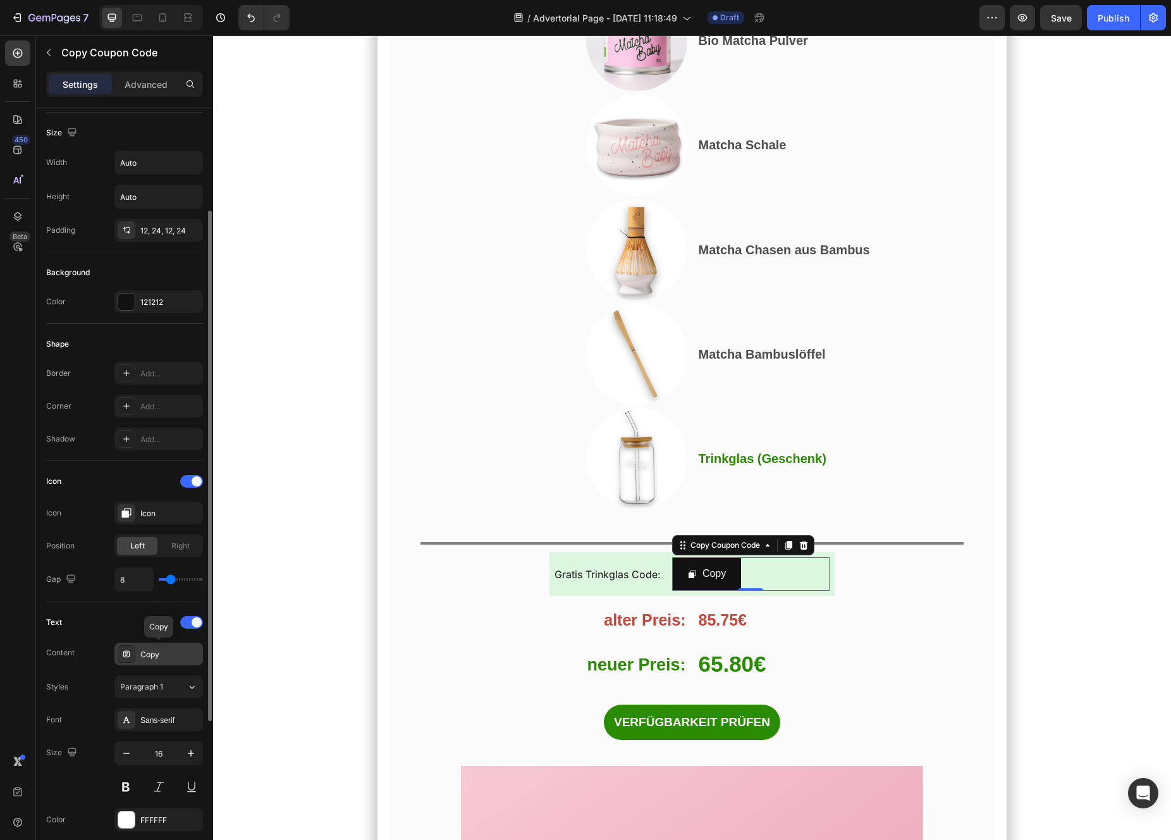
click at [167, 658] on div "Copy" at bounding box center [169, 654] width 59 height 11
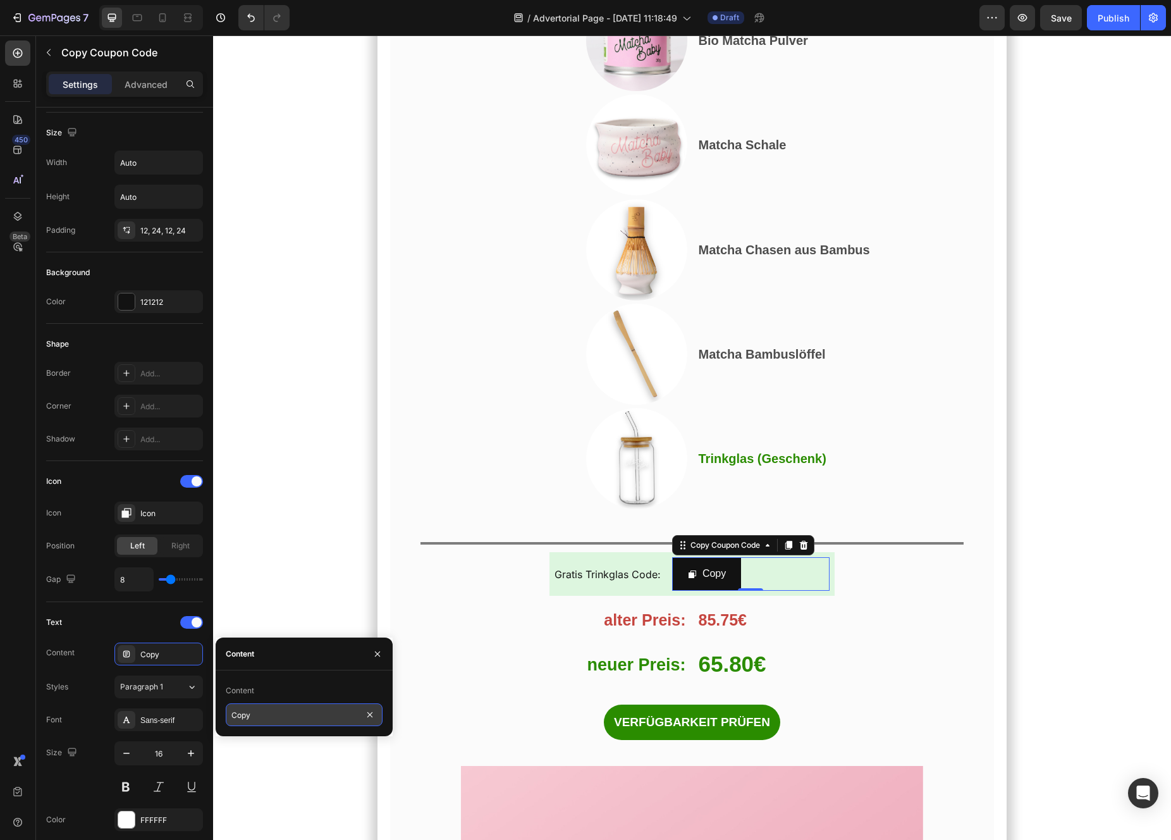
click at [299, 718] on input "Copy" at bounding box center [304, 714] width 157 height 23
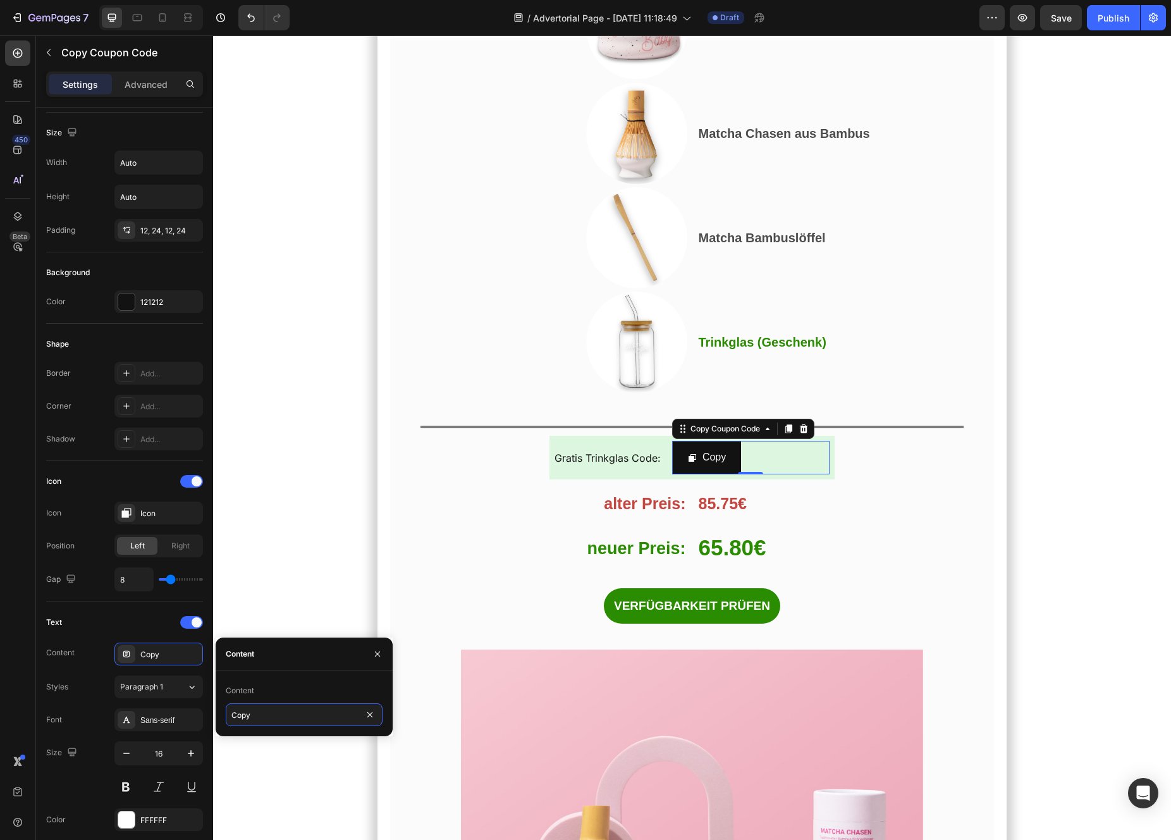
scroll to position [7098, 0]
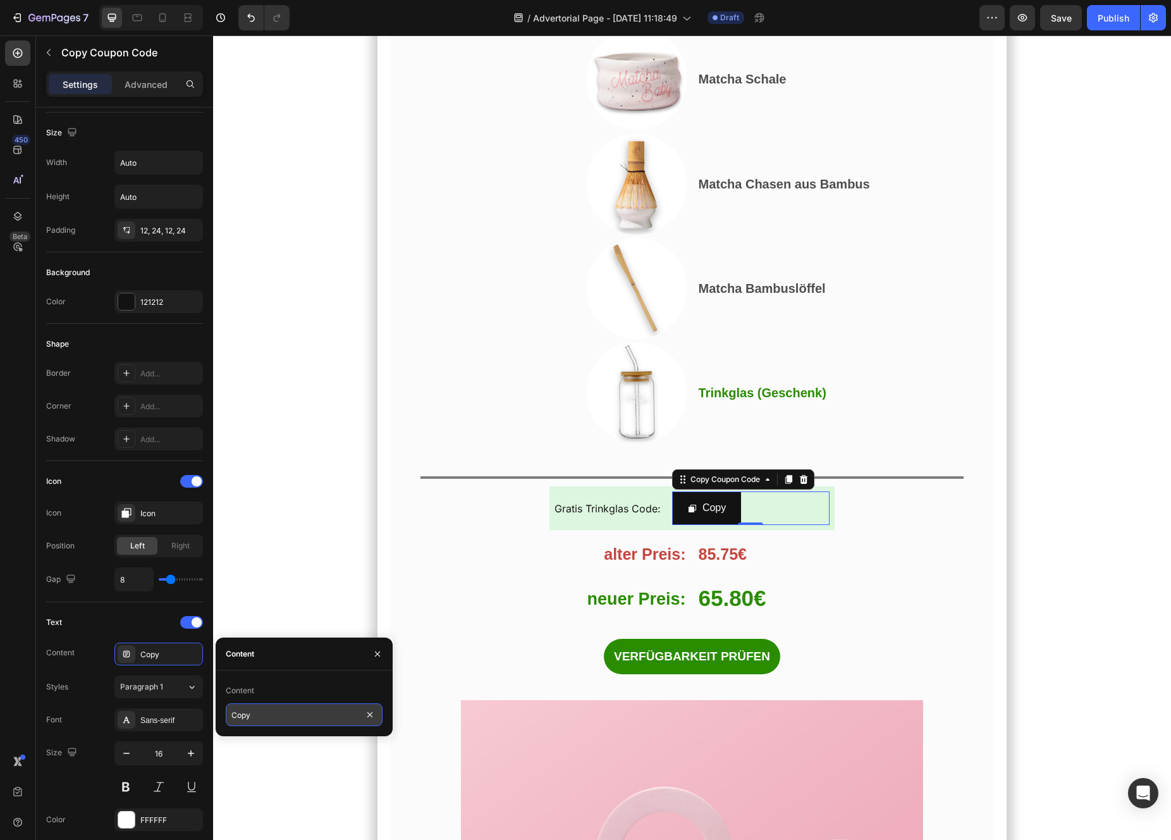
click at [288, 719] on input "Copy" at bounding box center [304, 714] width 157 height 23
type input "matchaglas"
click at [757, 491] on button "matchaglas" at bounding box center [720, 508] width 97 height 34
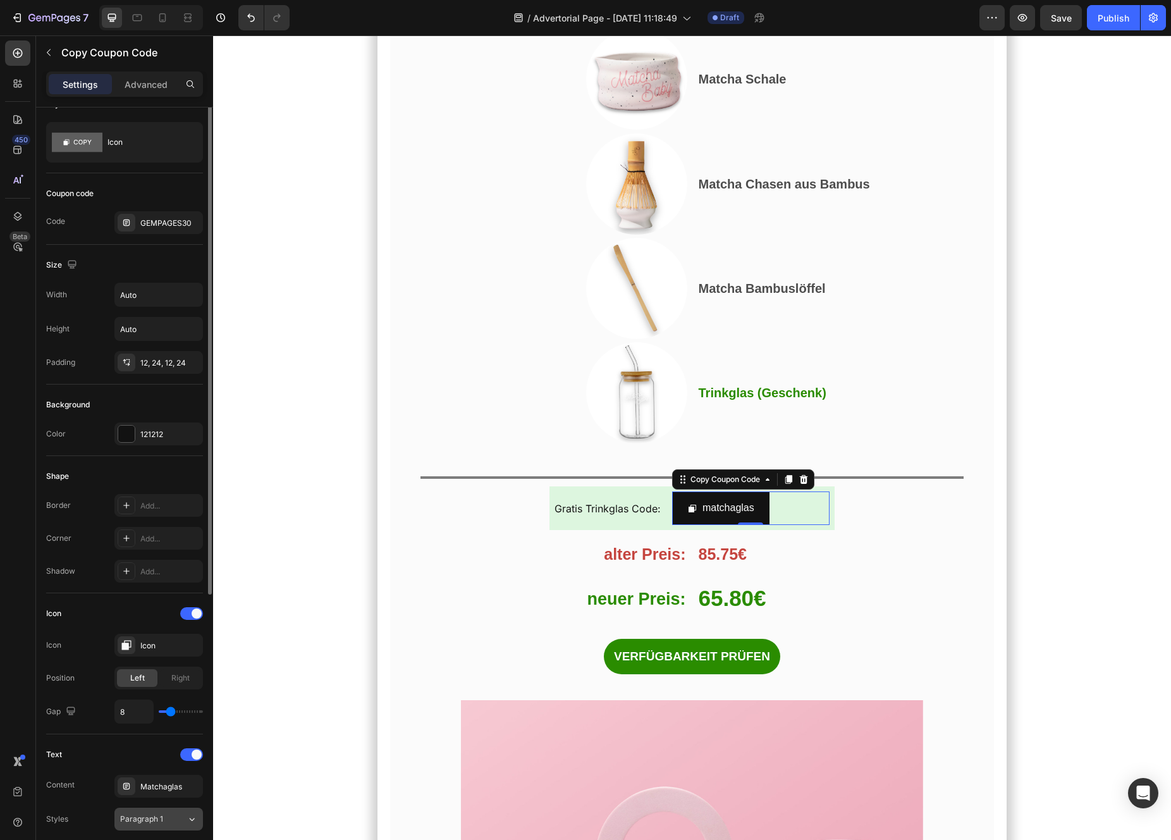
scroll to position [0, 0]
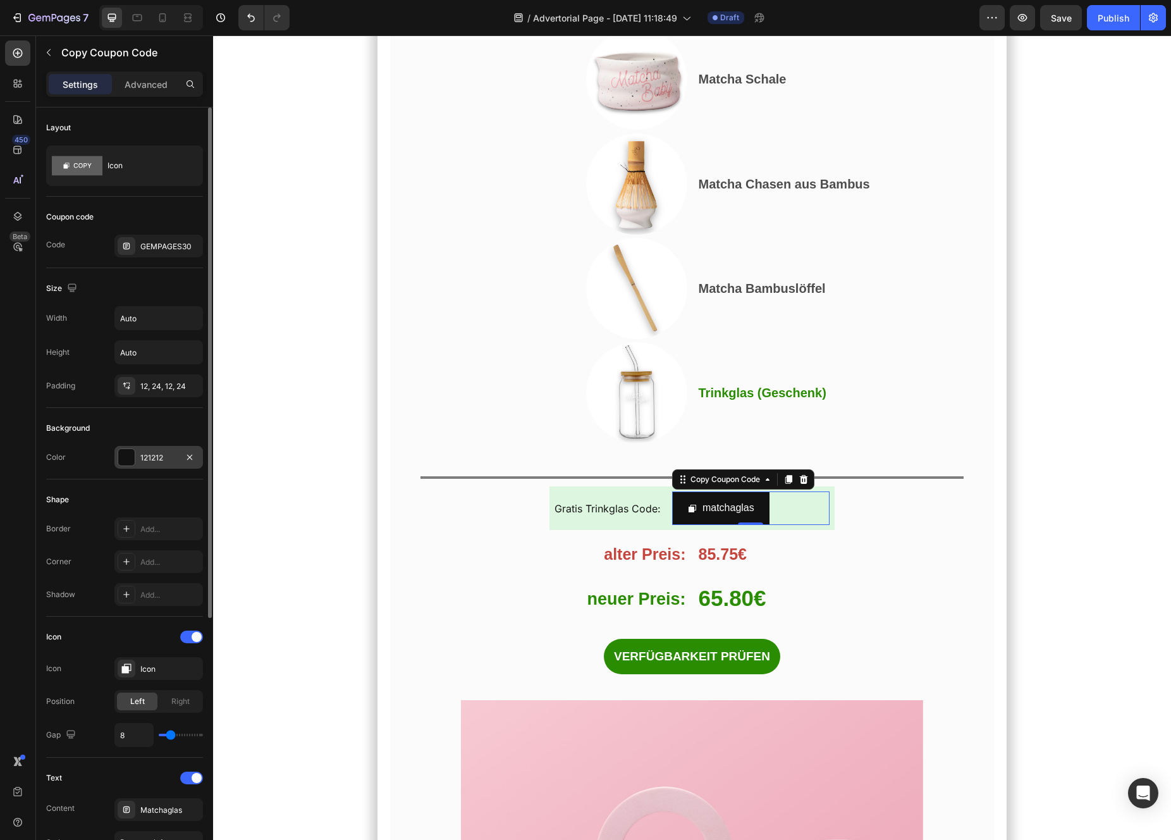
click at [145, 447] on div "121212" at bounding box center [158, 457] width 89 height 23
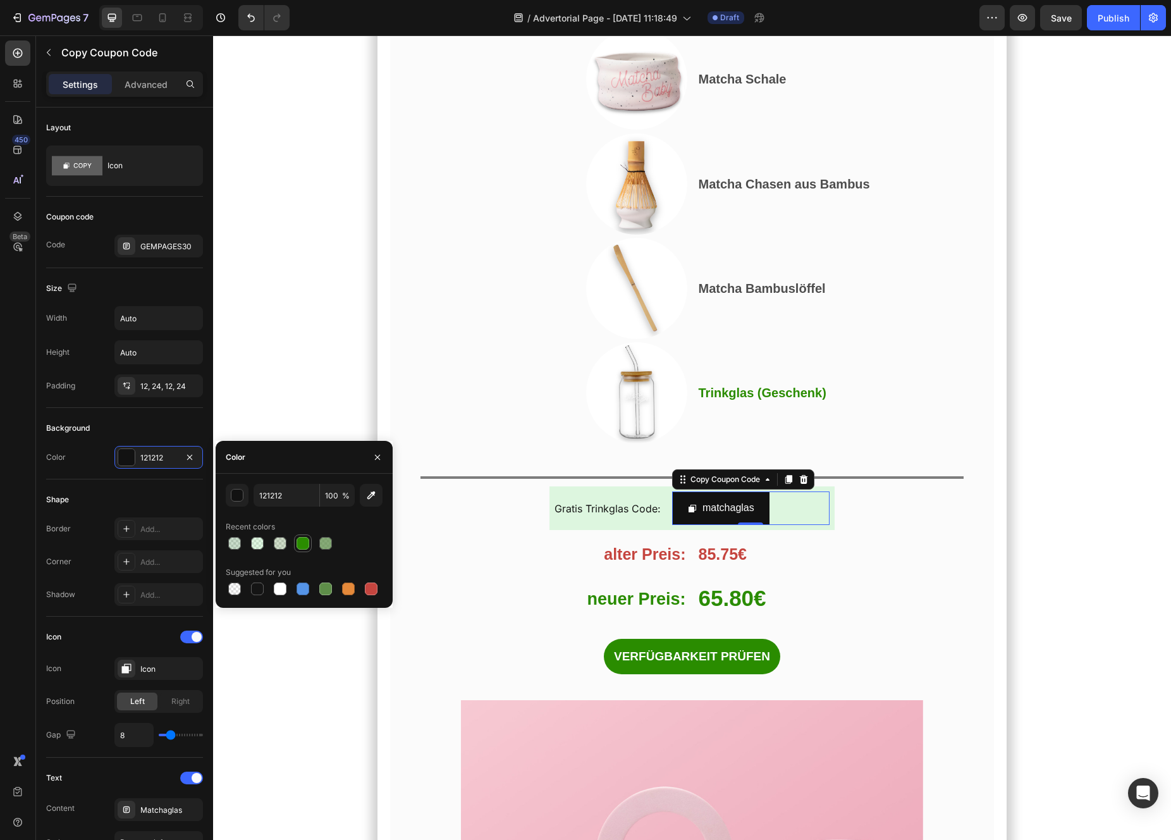
click at [301, 544] on div at bounding box center [303, 543] width 13 height 13
click at [305, 592] on div at bounding box center [303, 588] width 13 height 13
click at [308, 546] on div at bounding box center [303, 543] width 13 height 13
type input "2A8C00"
click at [710, 499] on div "matchaglas" at bounding box center [728, 508] width 52 height 18
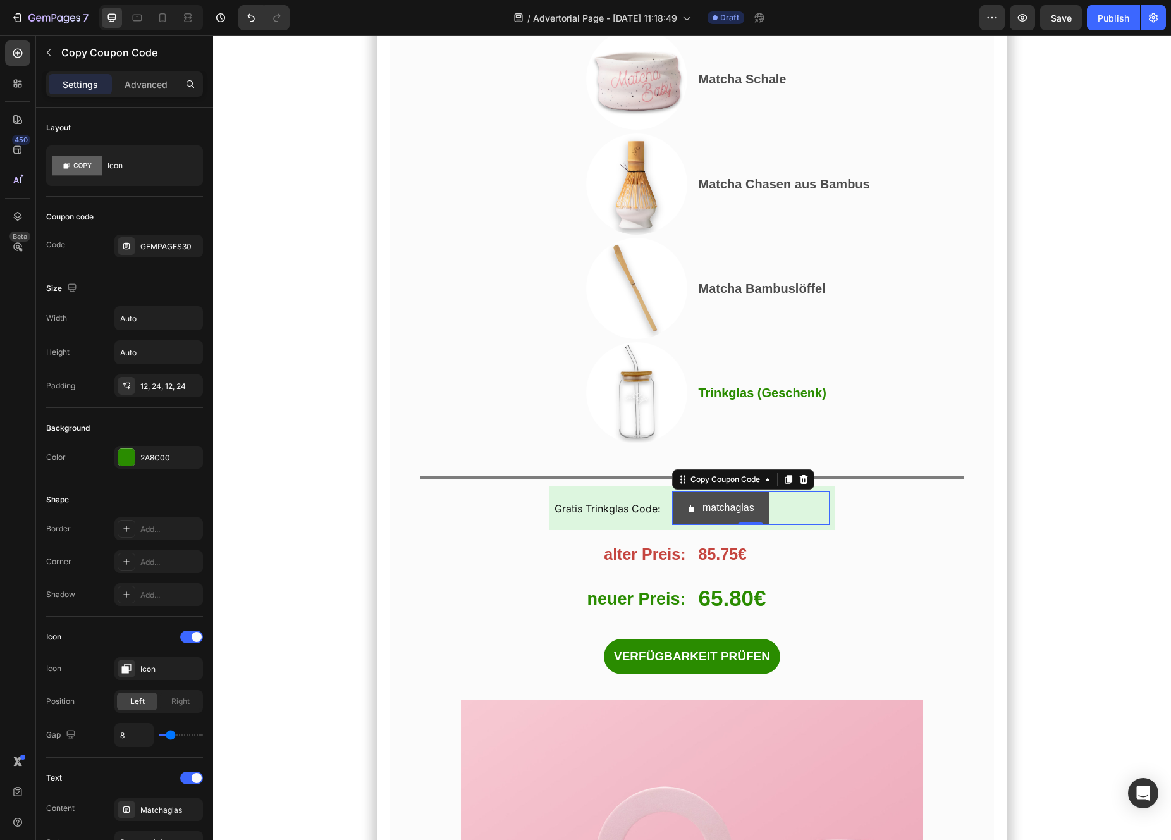
click at [702, 491] on button "matchaglas" at bounding box center [720, 508] width 97 height 34
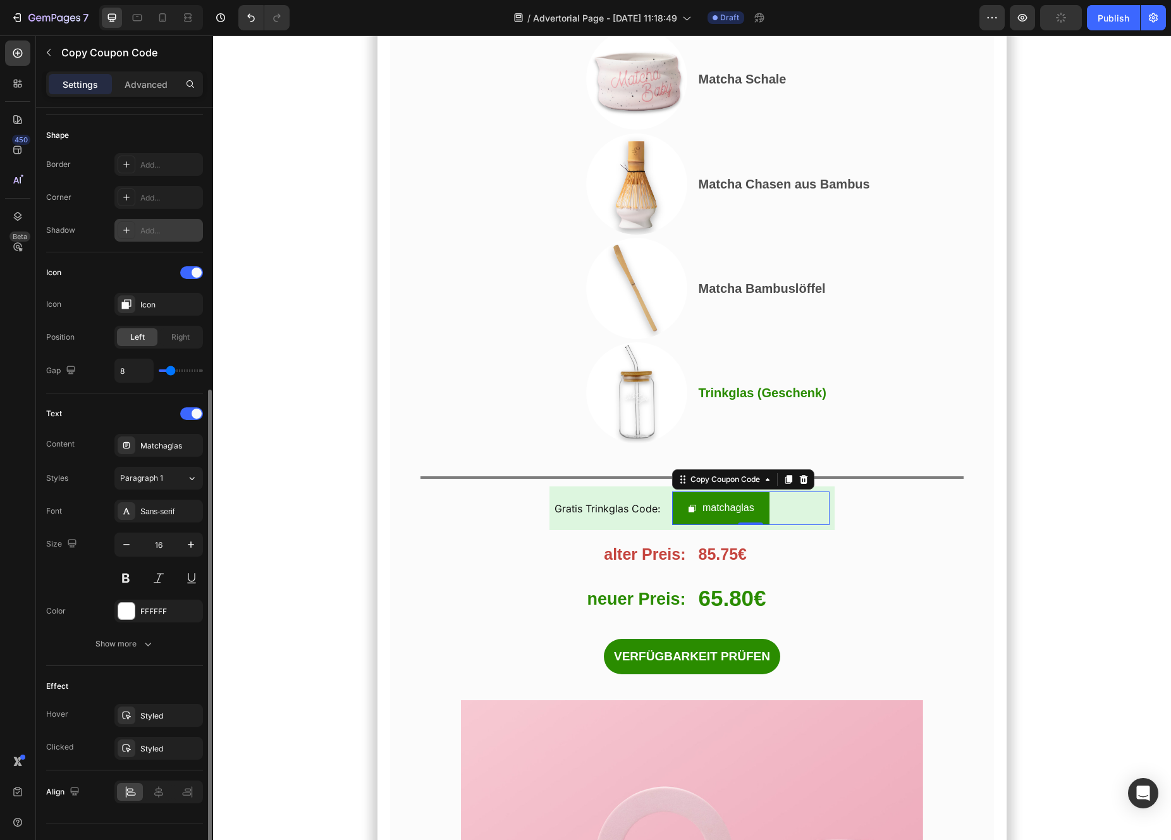
scroll to position [388, 0]
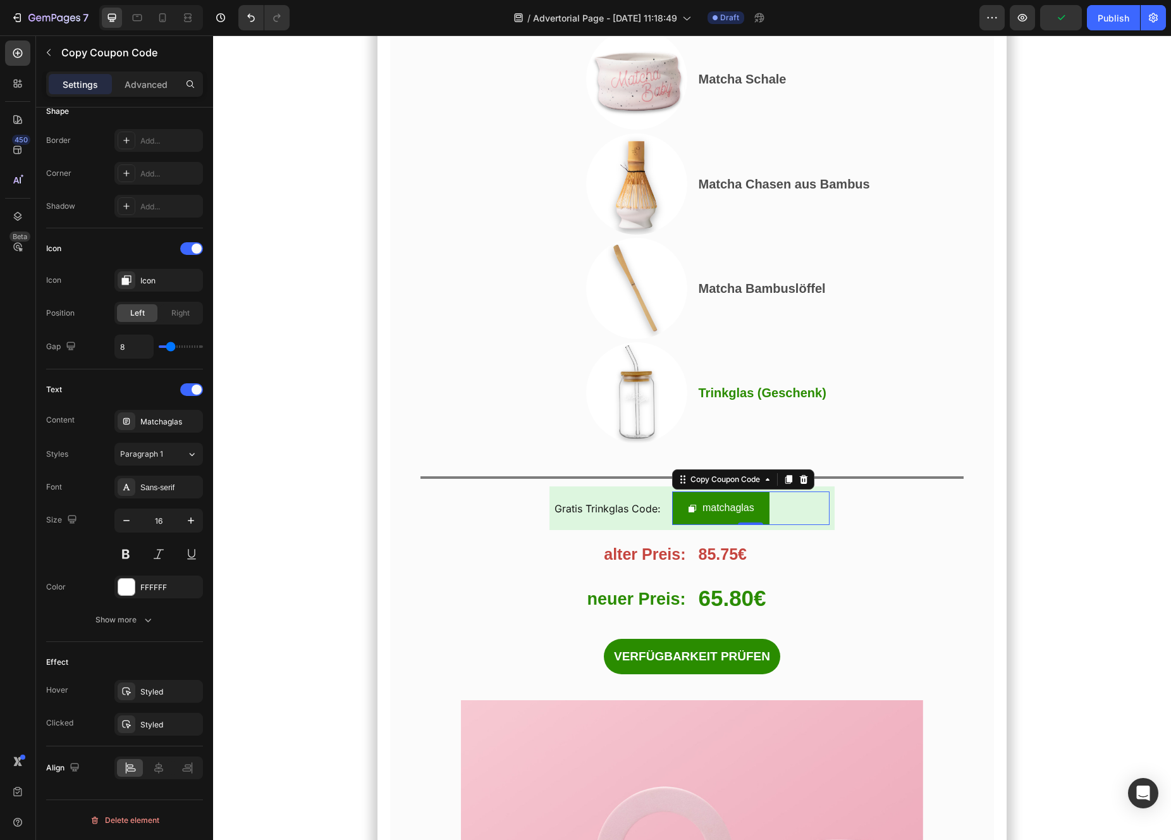
click at [811, 491] on div "matchaglas" at bounding box center [750, 508] width 157 height 34
click at [150, 771] on div at bounding box center [158, 768] width 26 height 18
click at [563, 491] on div "Gratis Trinkglas Code: Text Block" at bounding box center [611, 508] width 113 height 34
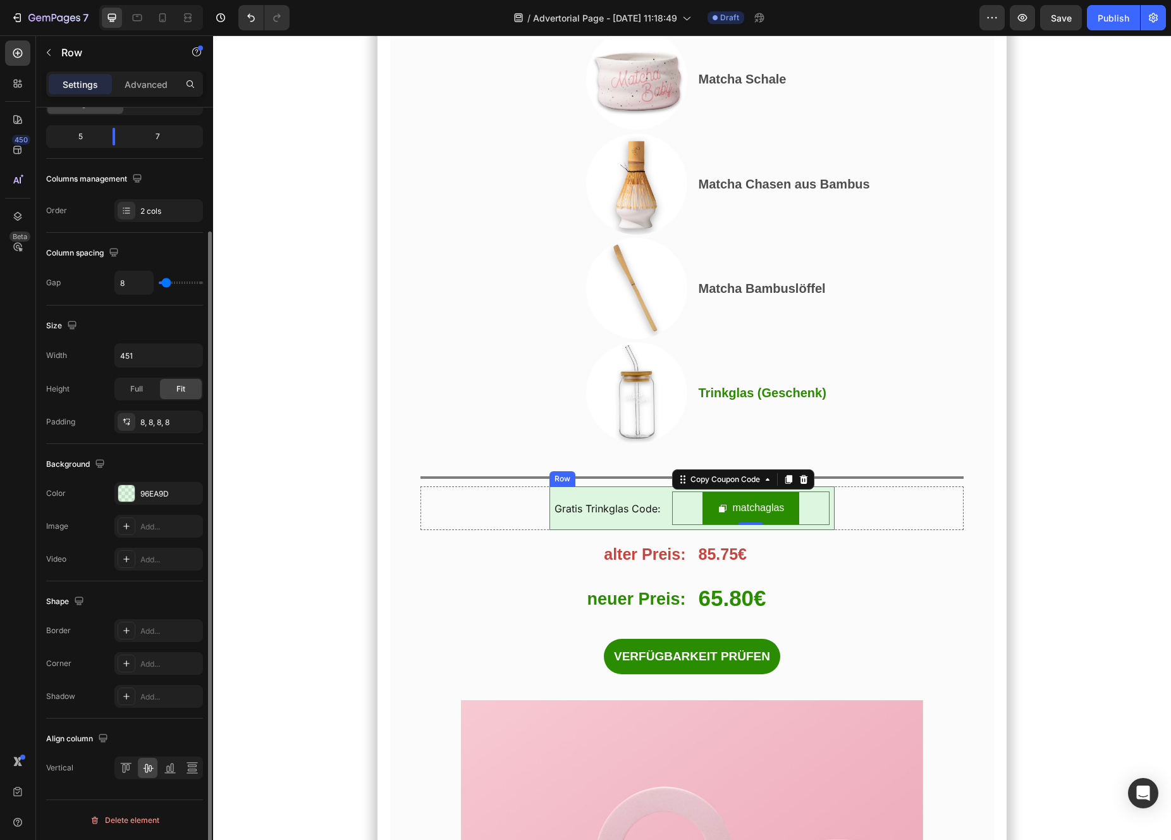
scroll to position [0, 0]
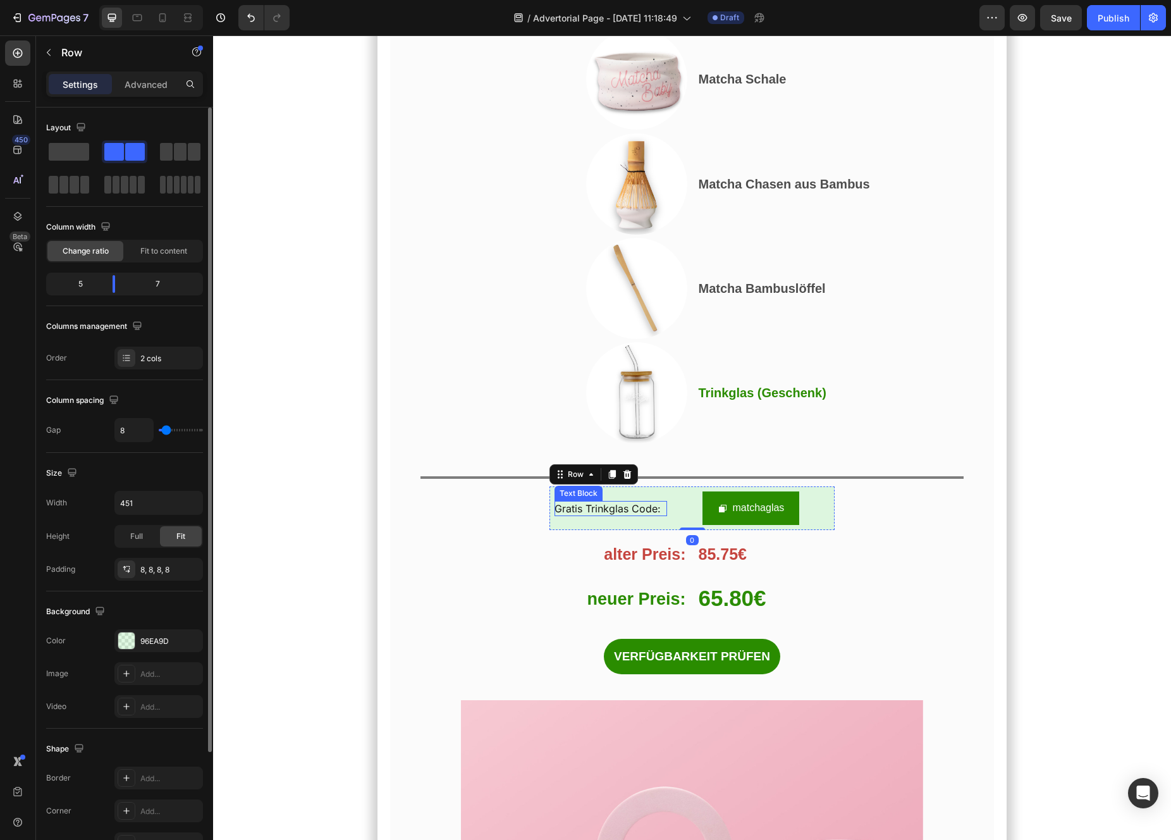
click at [570, 502] on span "Gratis Trinkglas Code:" at bounding box center [608, 508] width 106 height 13
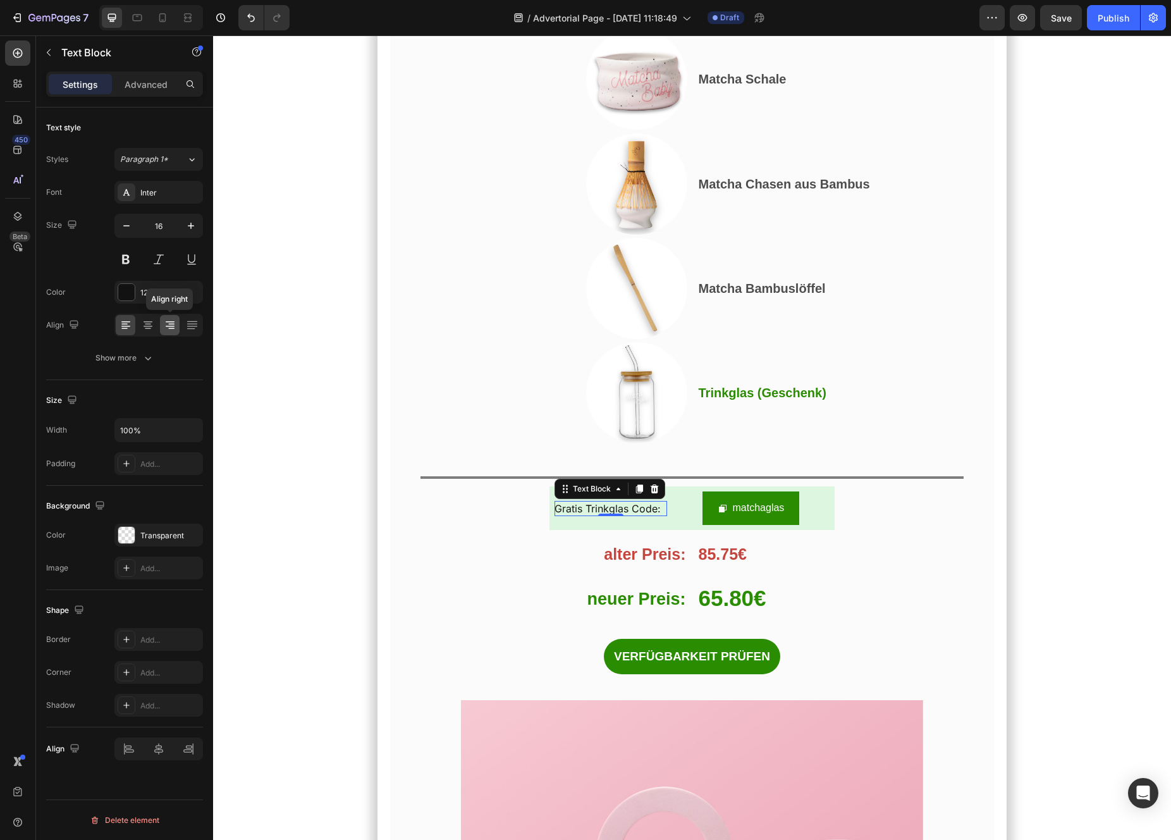
click at [170, 328] on icon at bounding box center [171, 328] width 6 height 1
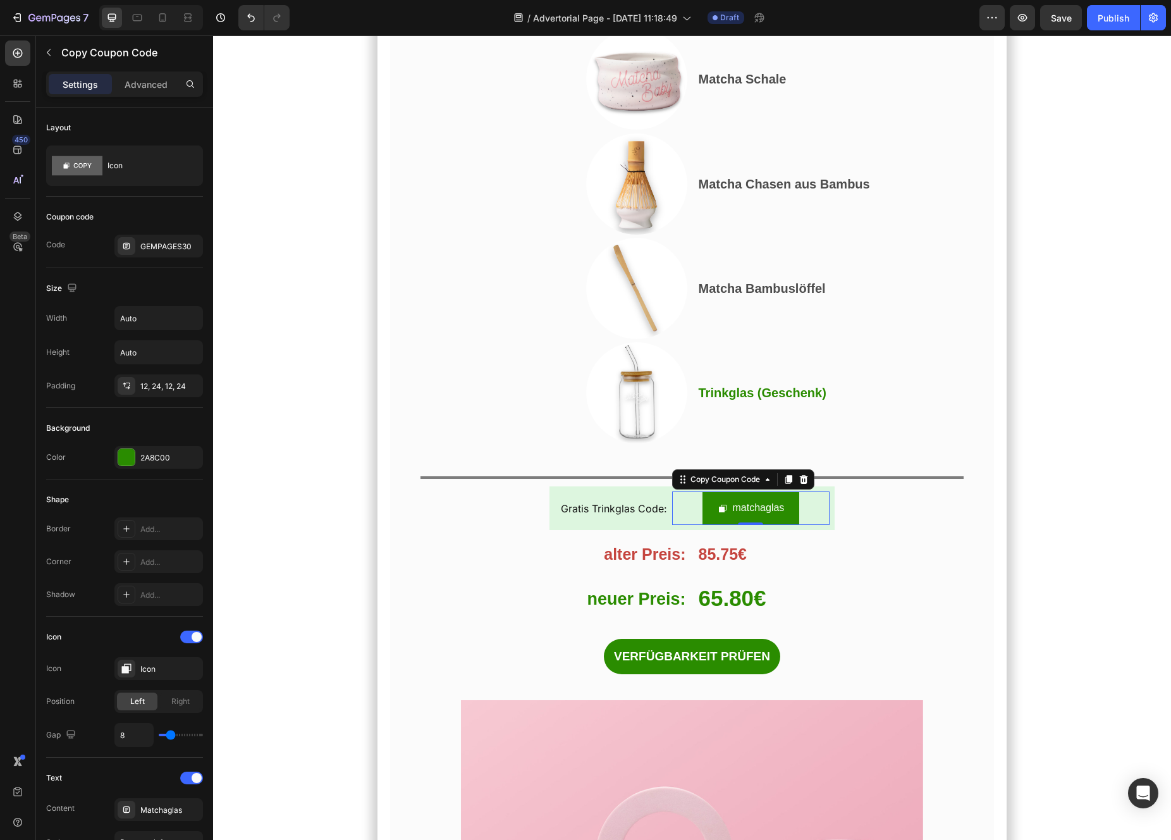
click at [682, 491] on div "matchaglas" at bounding box center [750, 508] width 157 height 34
click at [663, 491] on div "Gratis Trinkglas Code: Text Block" at bounding box center [611, 508] width 113 height 34
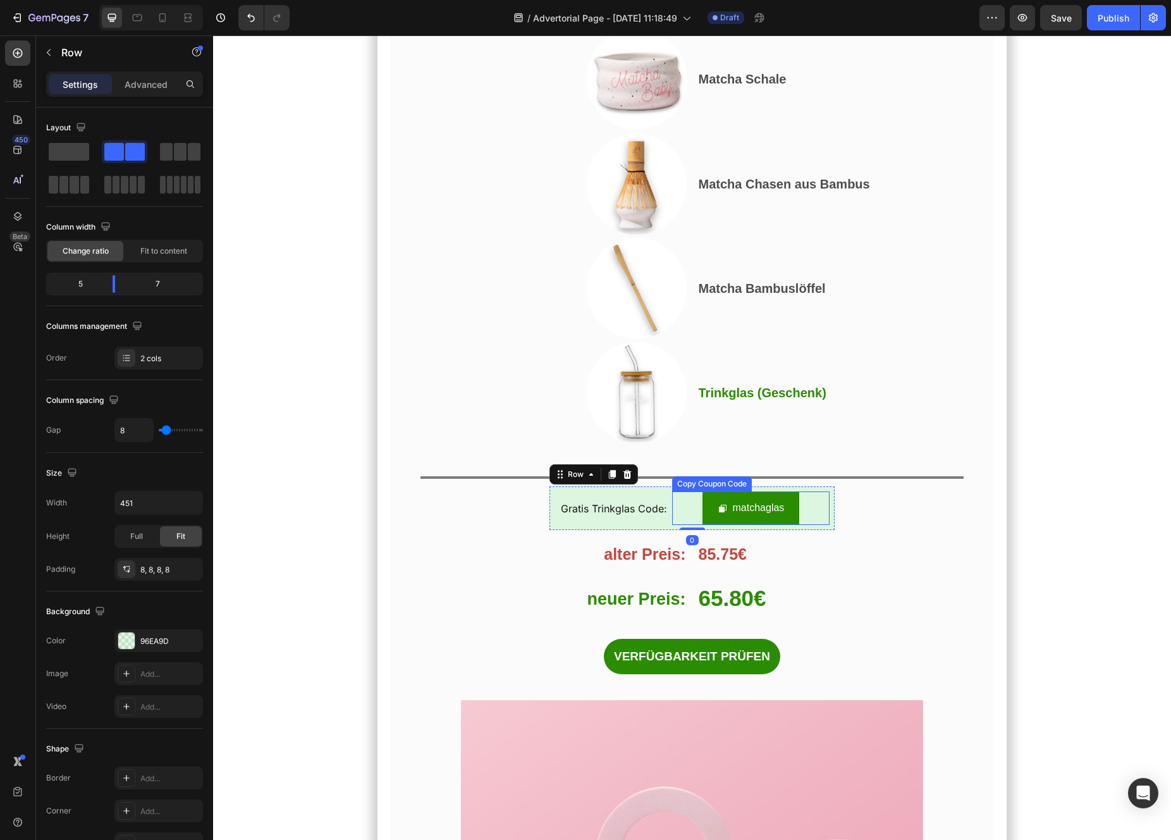
click at [682, 491] on div "matchaglas" at bounding box center [750, 508] width 157 height 34
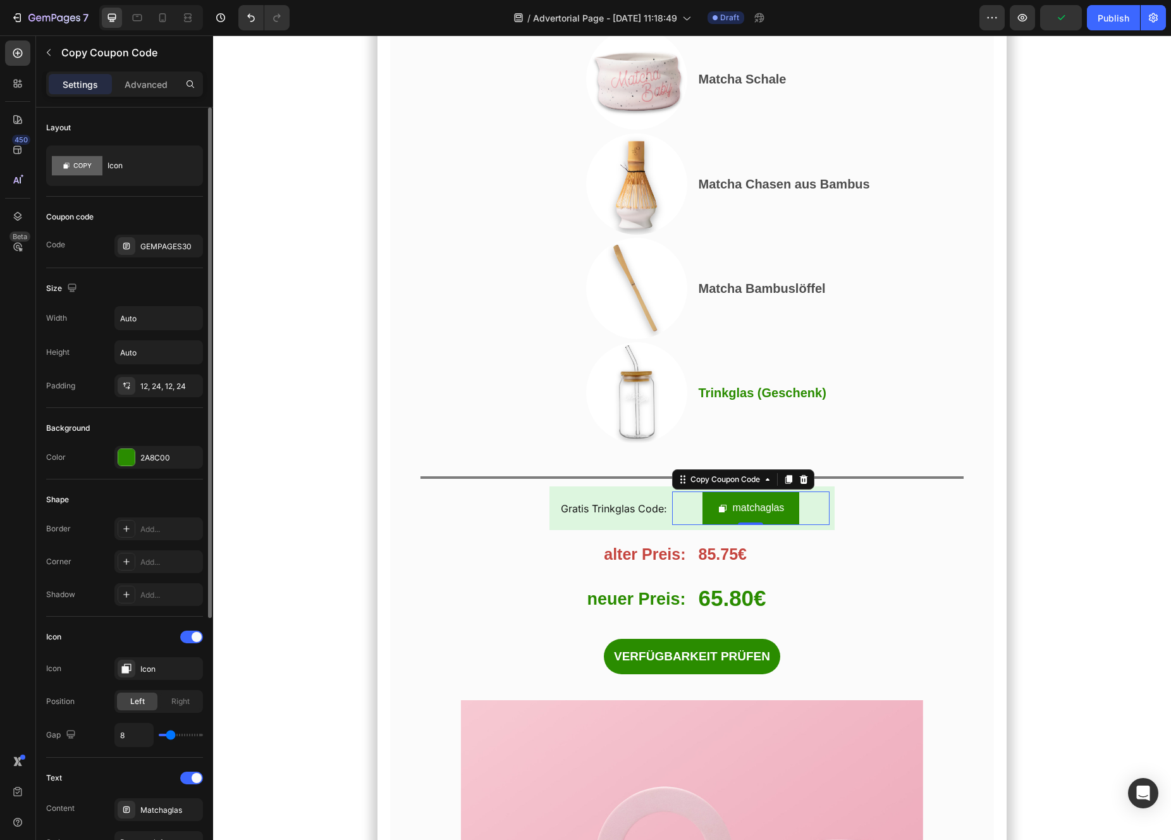
type input "6"
type input "0"
type input "1"
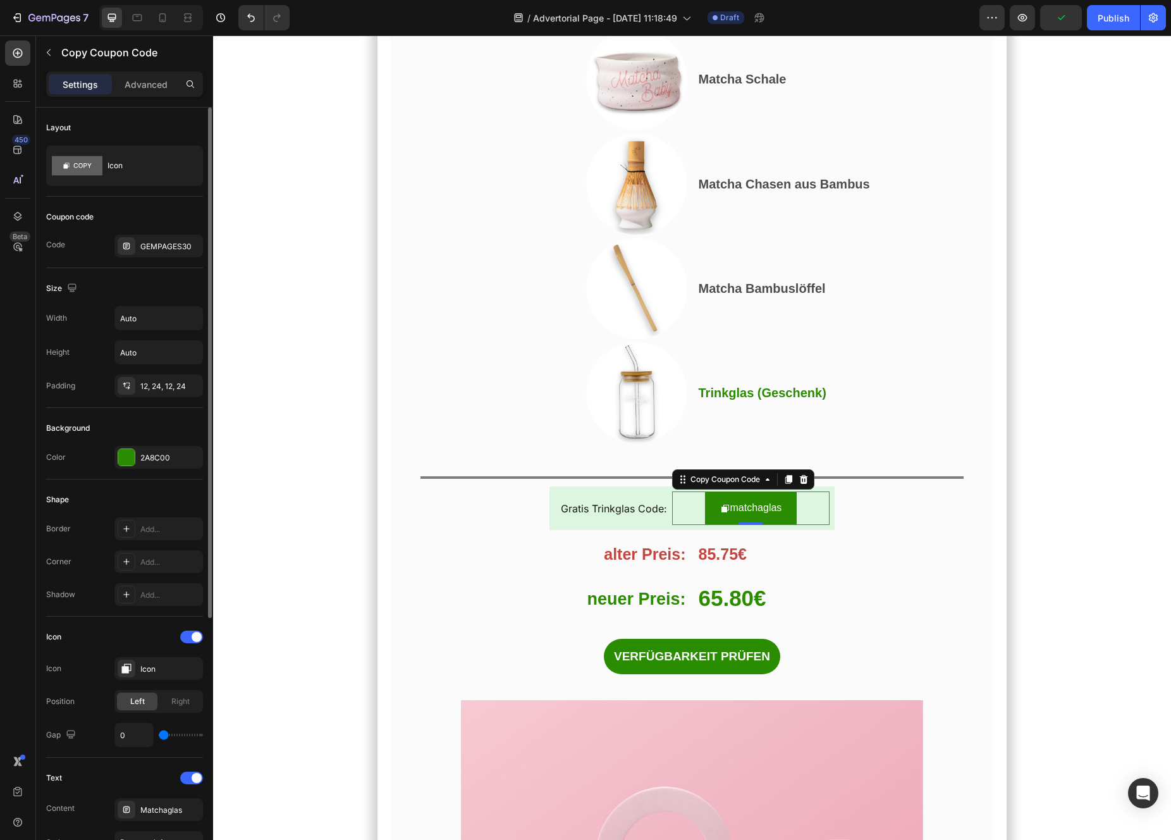
type input "1"
type input "2"
type input "5"
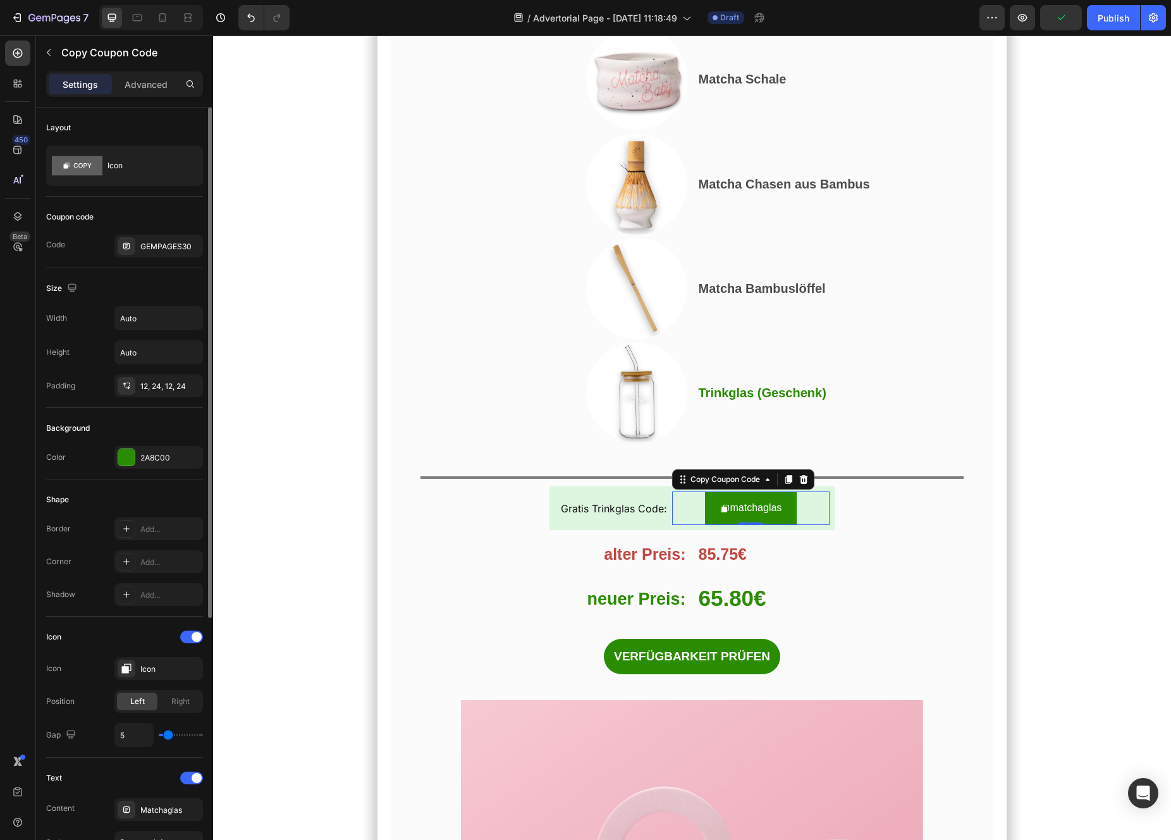
type input "11"
type input "12"
type input "13"
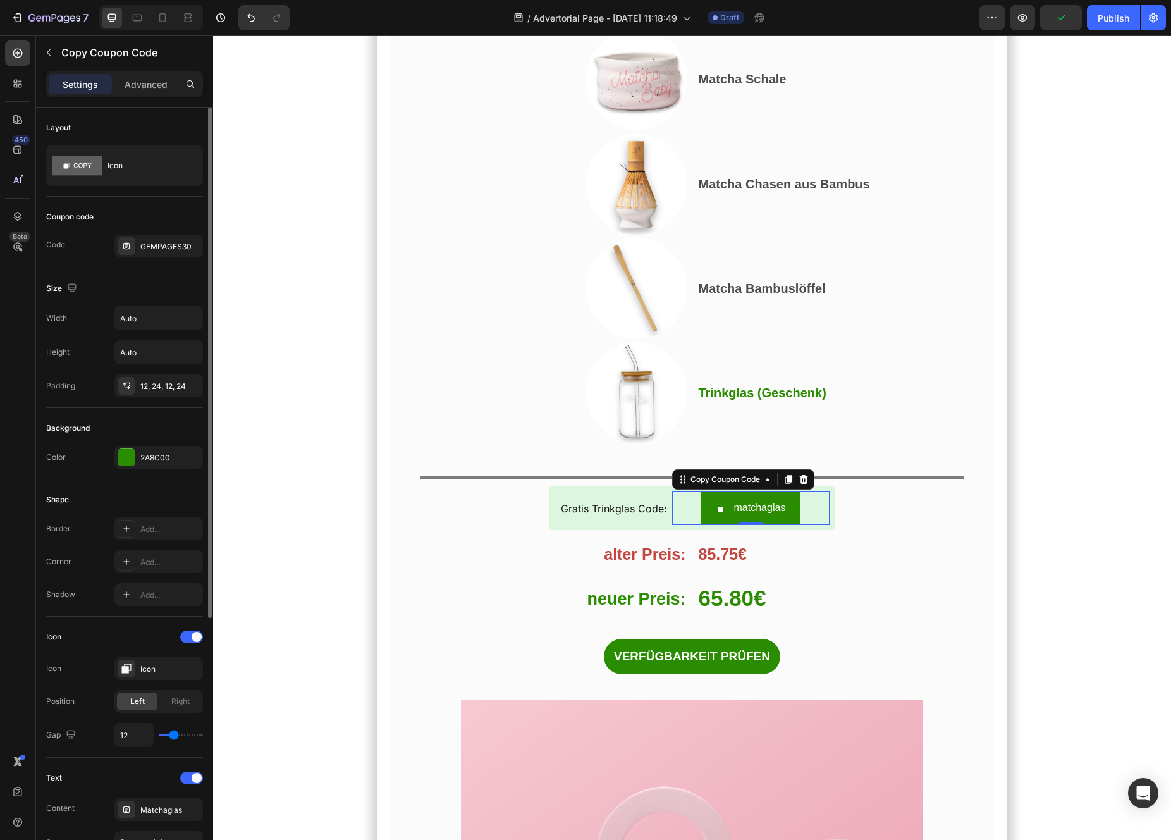
type input "13"
type input "14"
type input "15"
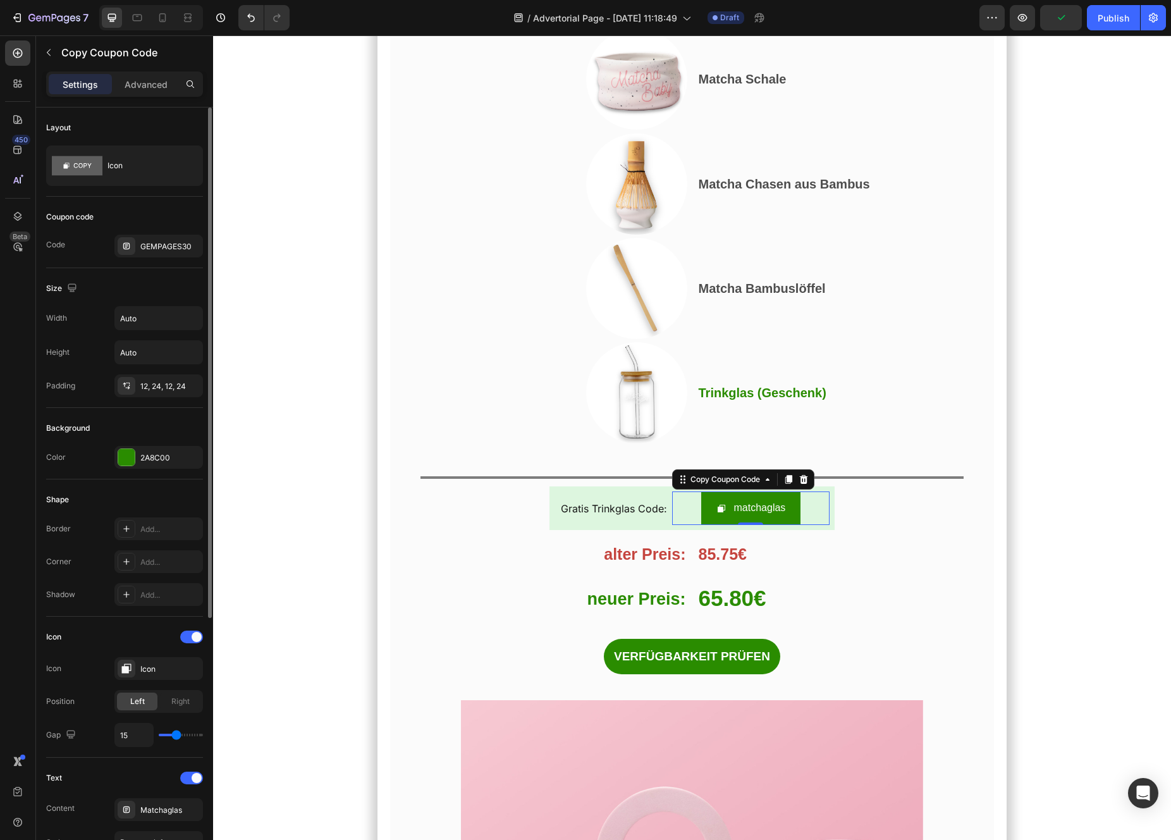
type input "20"
type input "21"
type input "22"
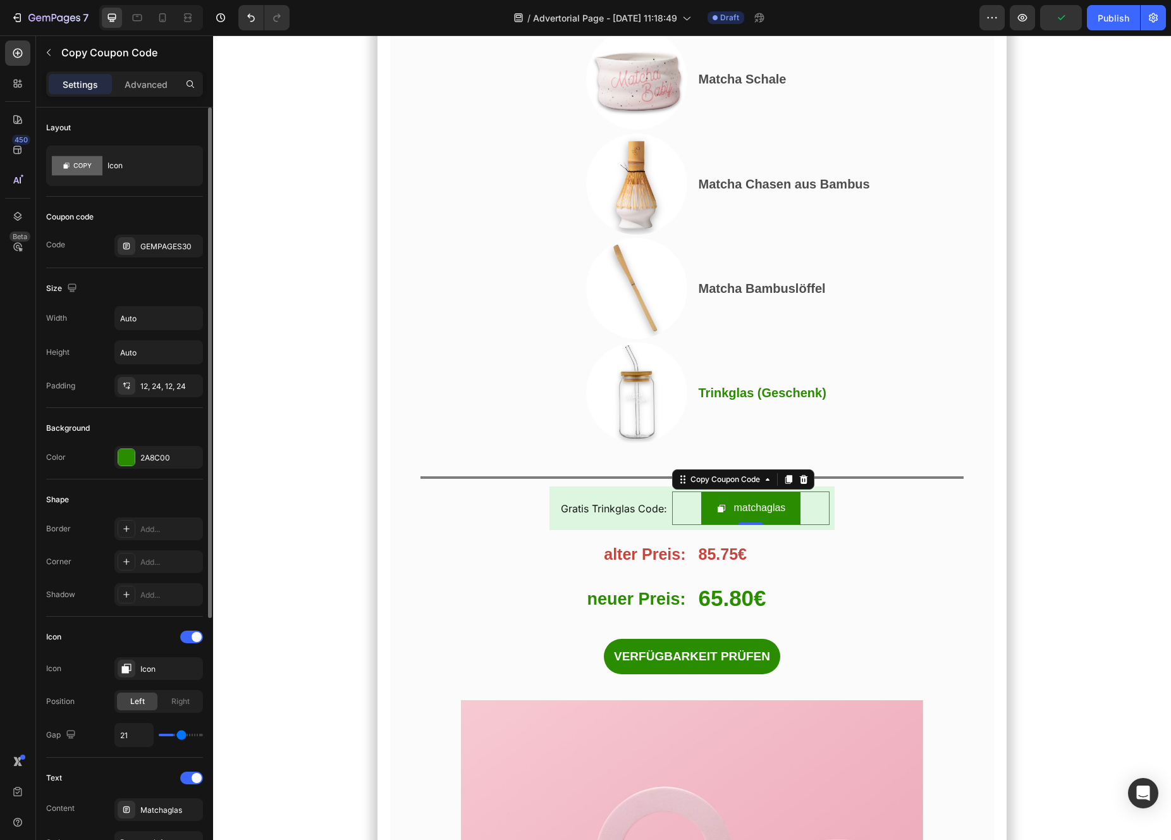
type input "22"
type input "23"
type input "22"
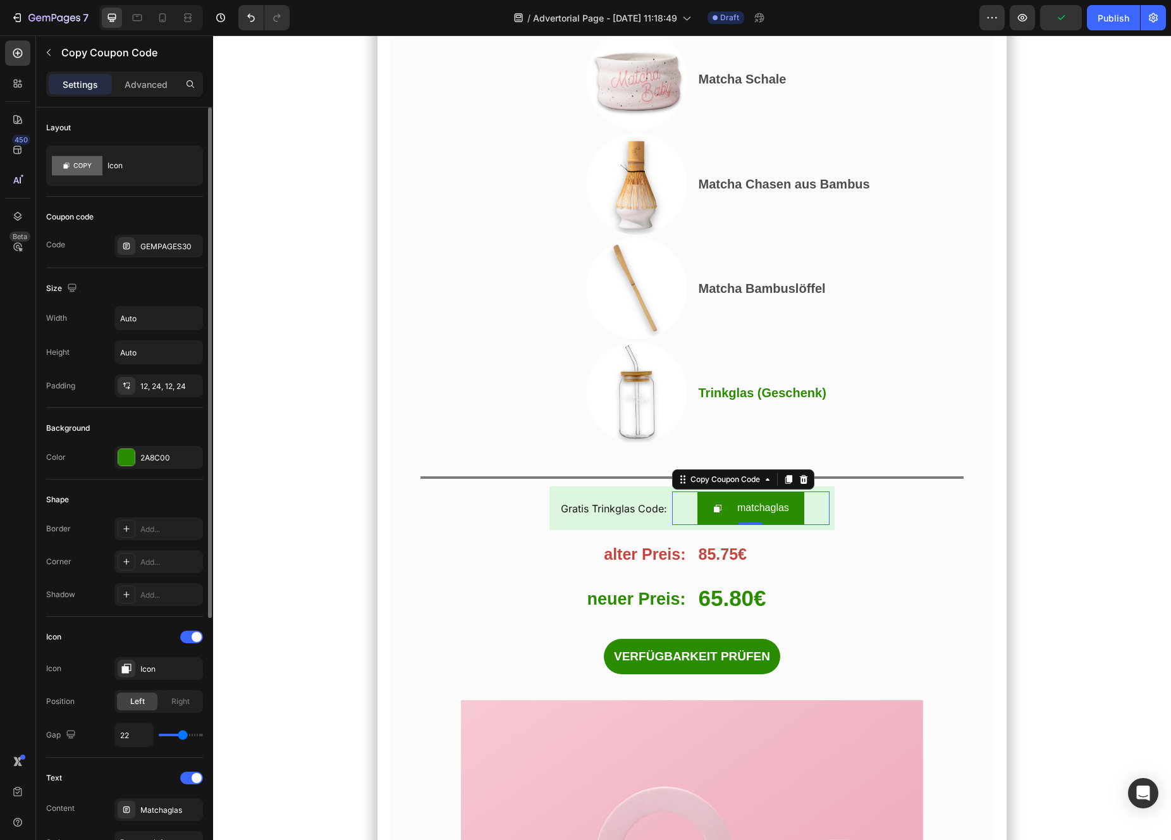
type input "21"
type input "20"
type input "19"
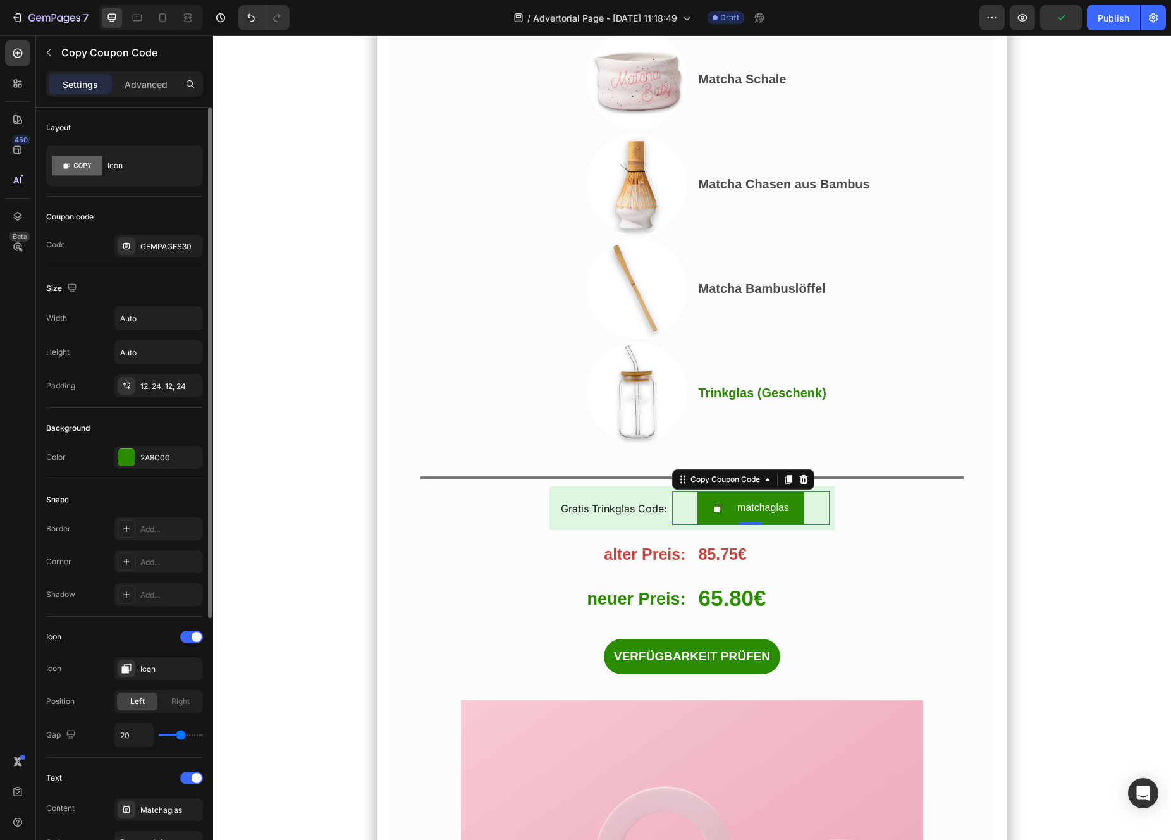
type input "19"
type input "18"
type input "17"
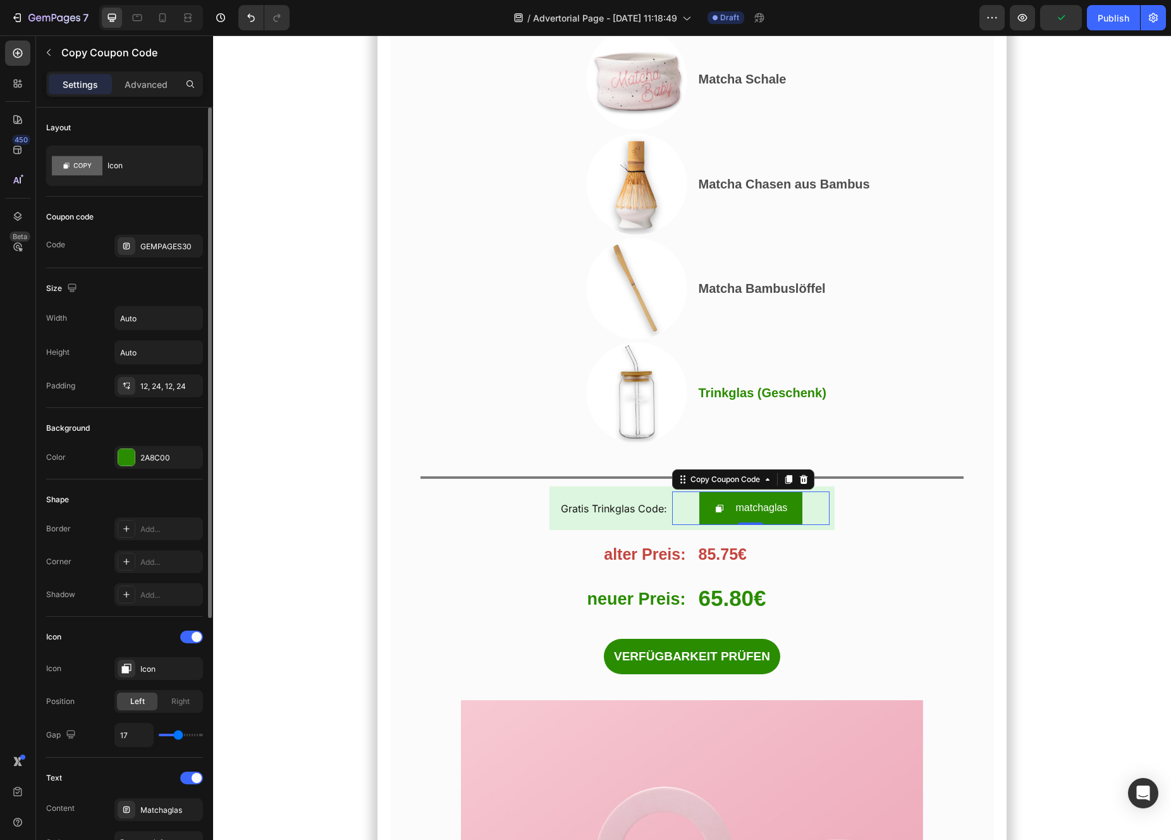
type input "16"
type input "15"
type input "14"
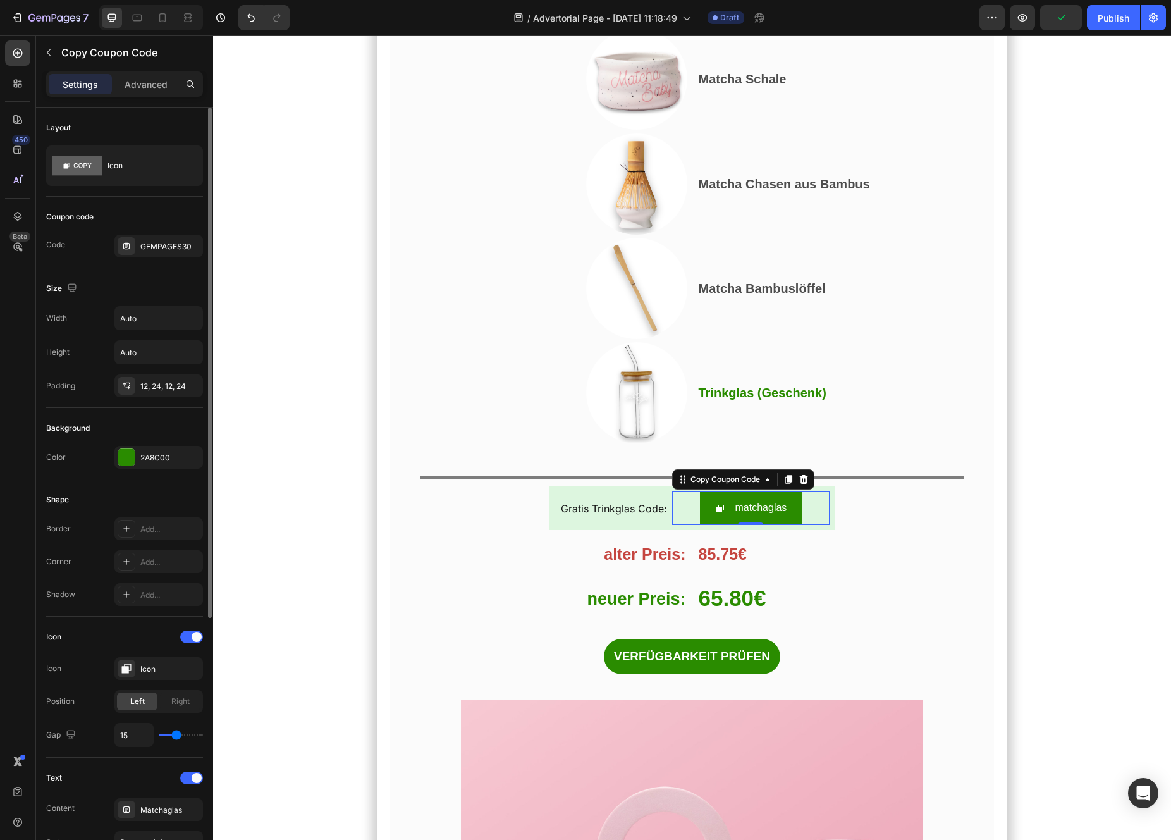
type input "14"
type input "13"
type input "12"
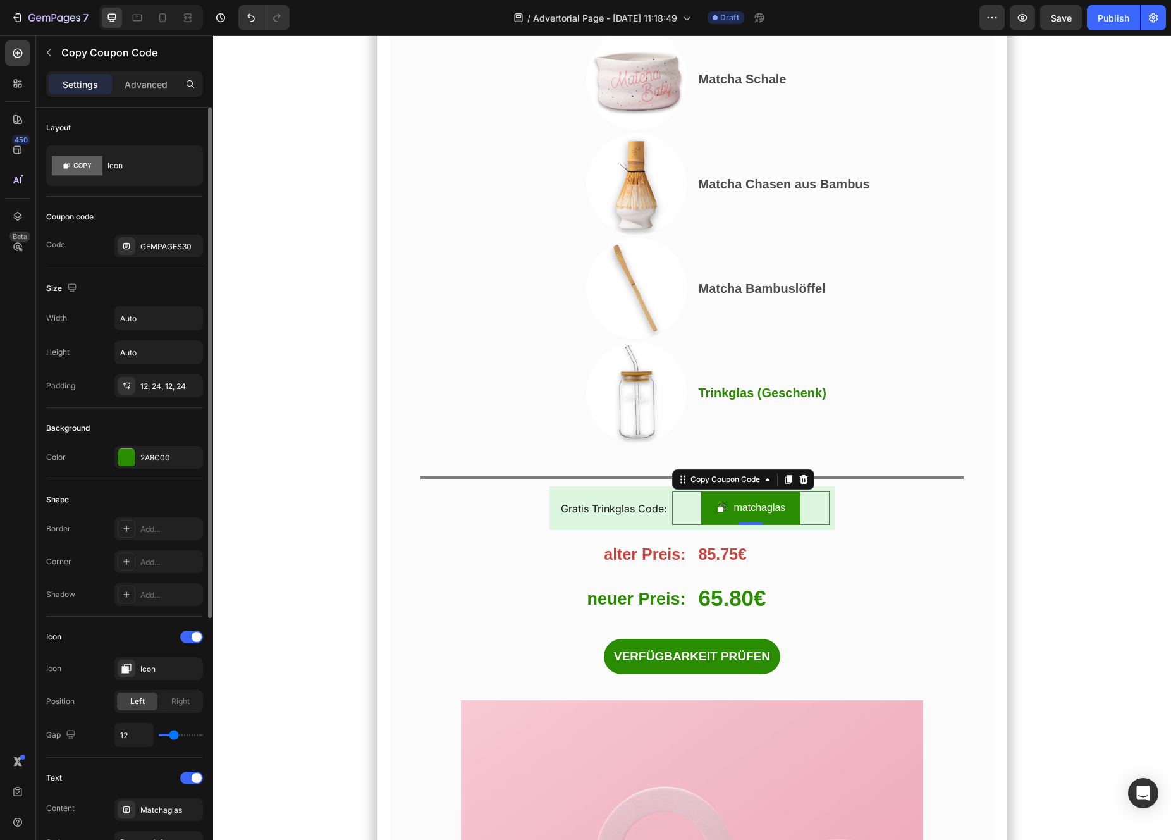
type input "11"
type input "12"
click at [173, 735] on input "range" at bounding box center [181, 734] width 44 height 3
type input "12"
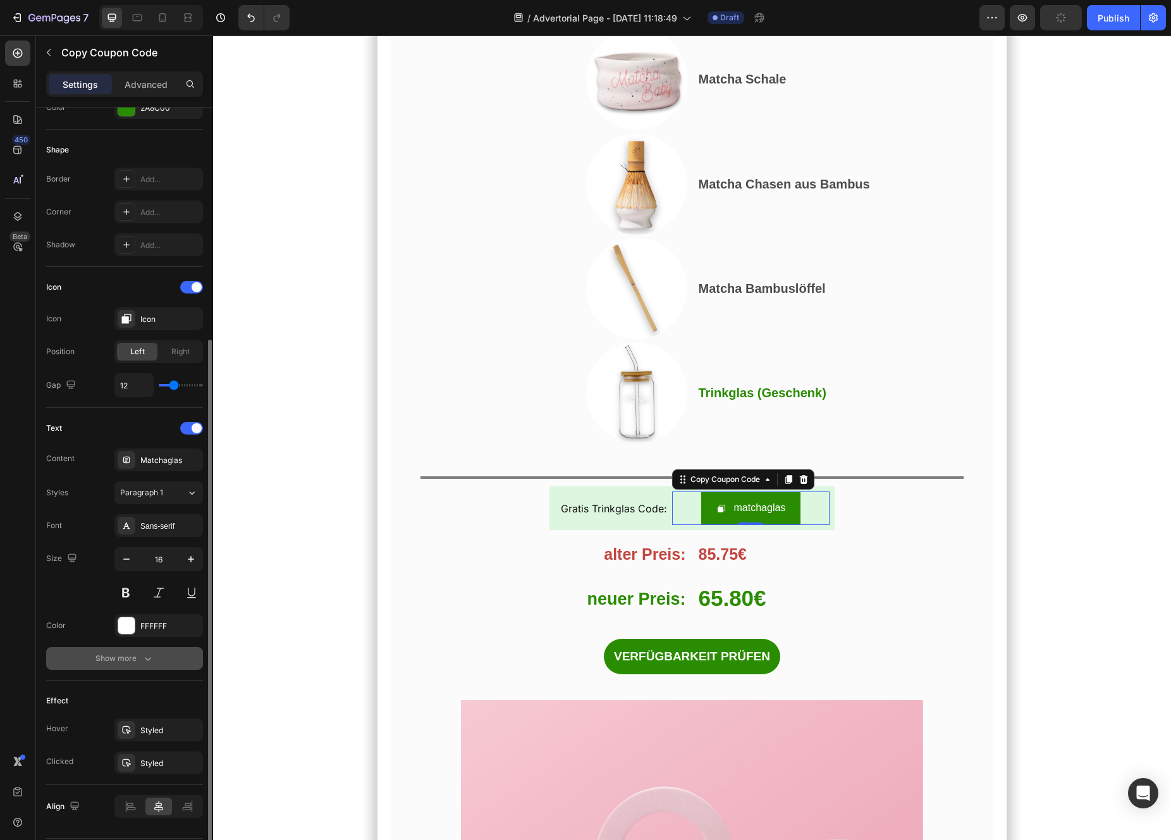
scroll to position [388, 0]
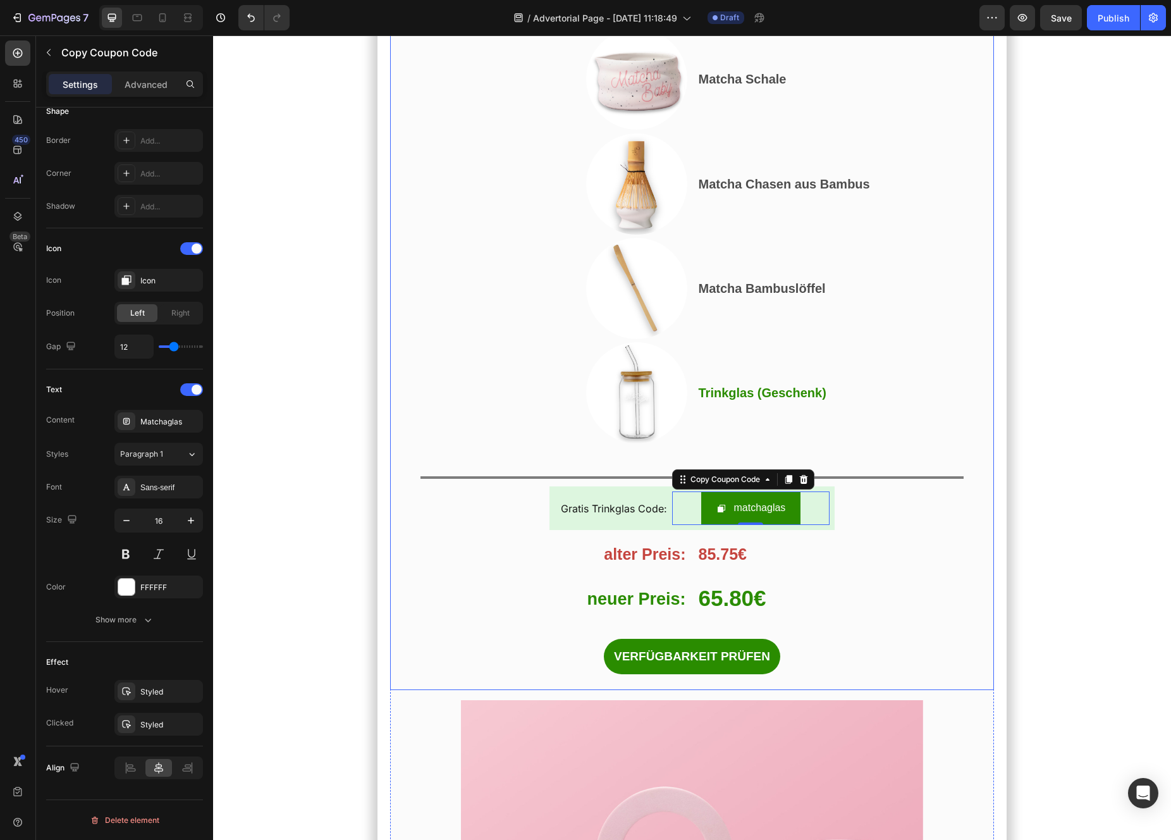
click at [390, 612] on div "Und das habe ich entdeckt… Heading Das perfekte Angebot, um mit Matcha zu start…" at bounding box center [692, 215] width 604 height 949
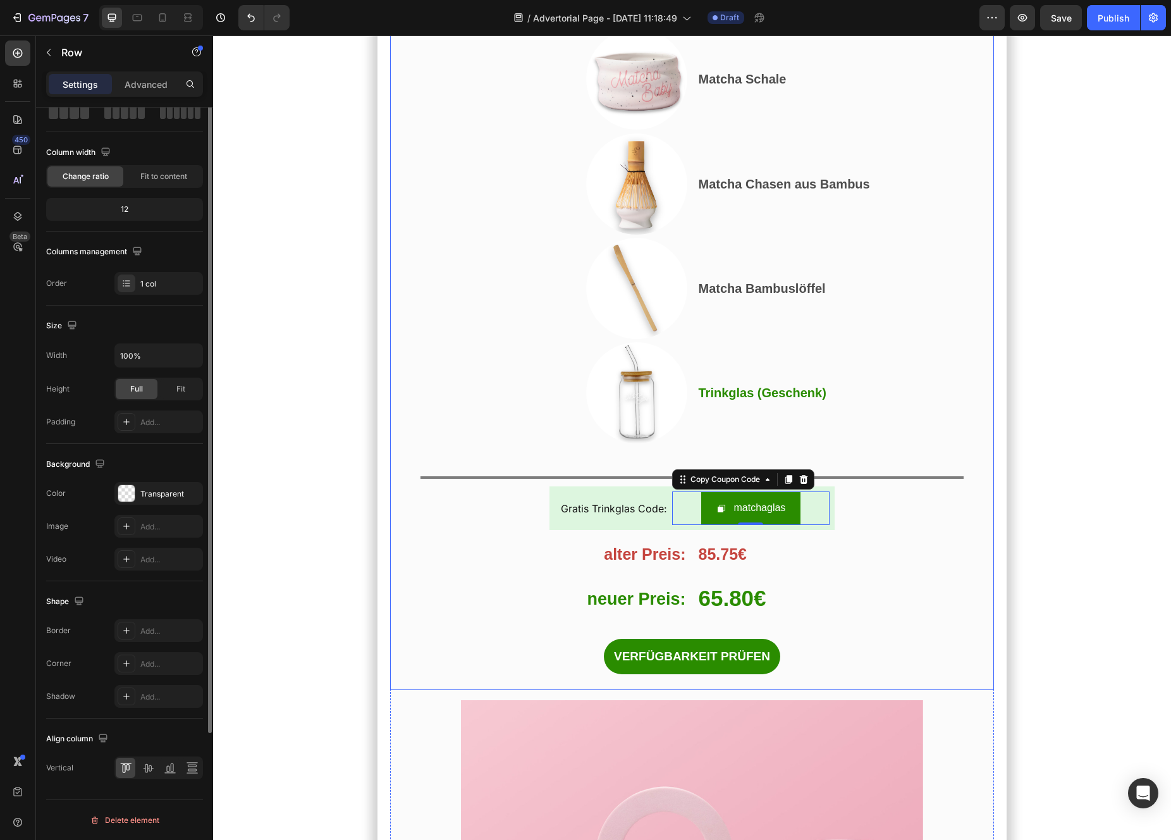
scroll to position [0, 0]
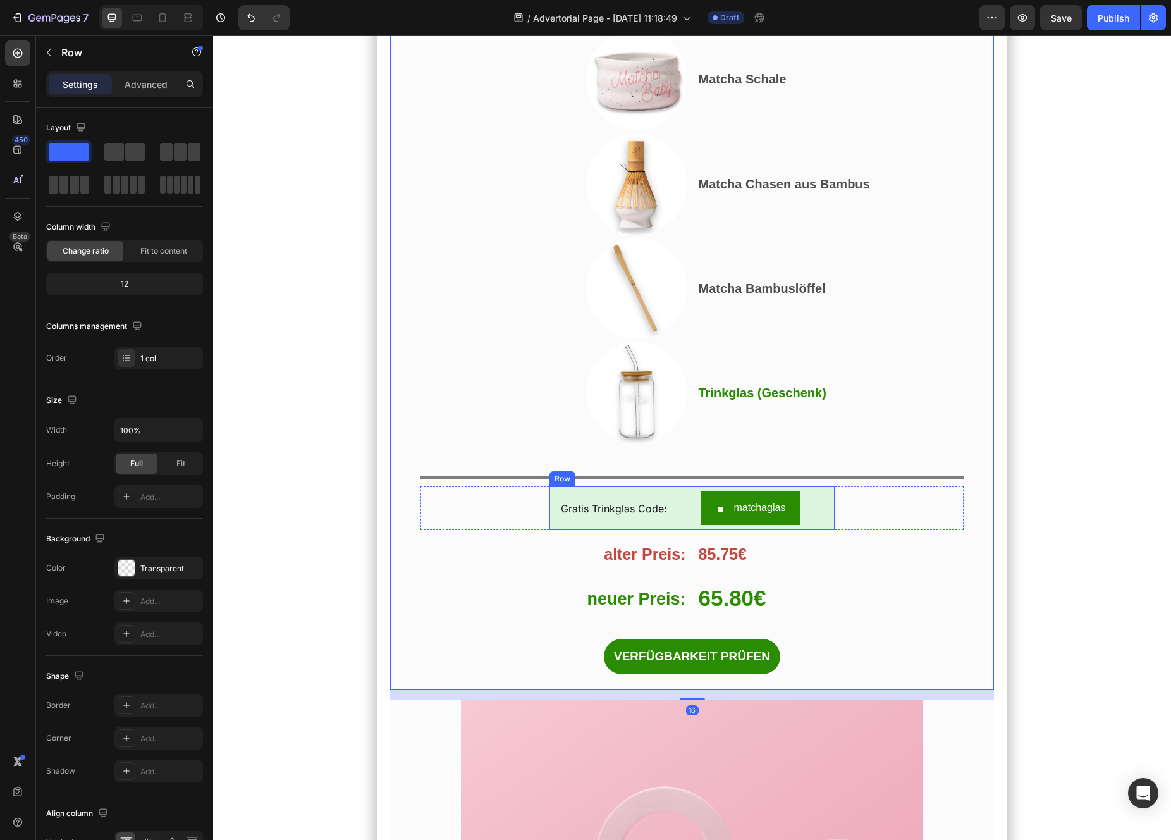
click at [670, 486] on div "Gratis Trinkglas Code: Text Block matchaglas Copy Coupon Code Row" at bounding box center [691, 508] width 285 height 44
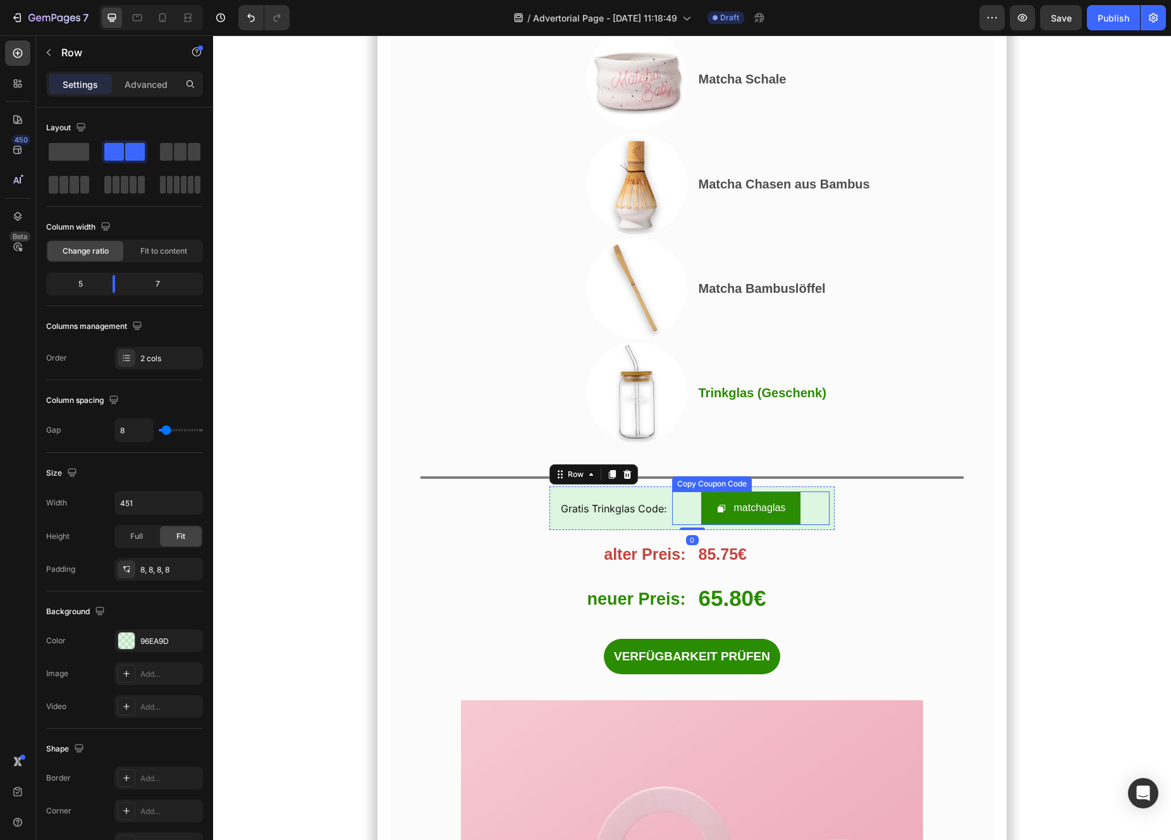
click at [689, 491] on div "matchaglas" at bounding box center [750, 508] width 157 height 34
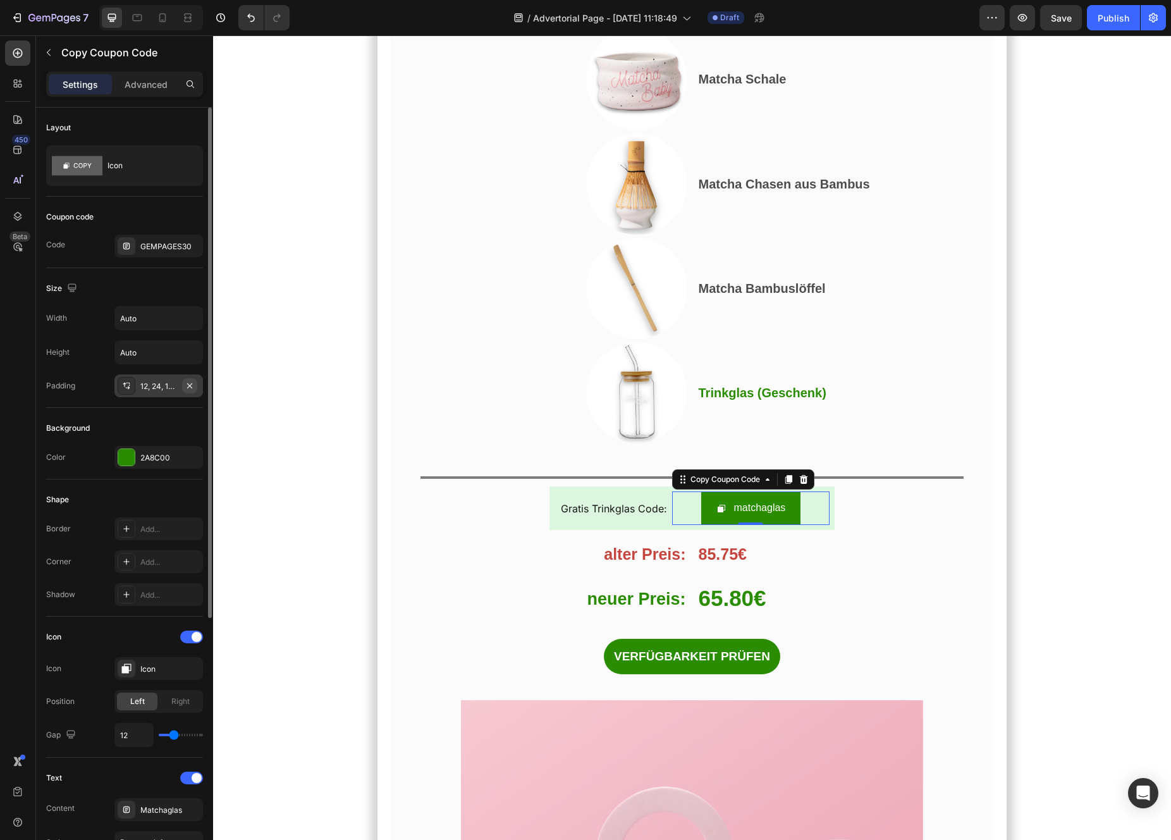
click at [190, 388] on icon "button" at bounding box center [190, 386] width 10 height 10
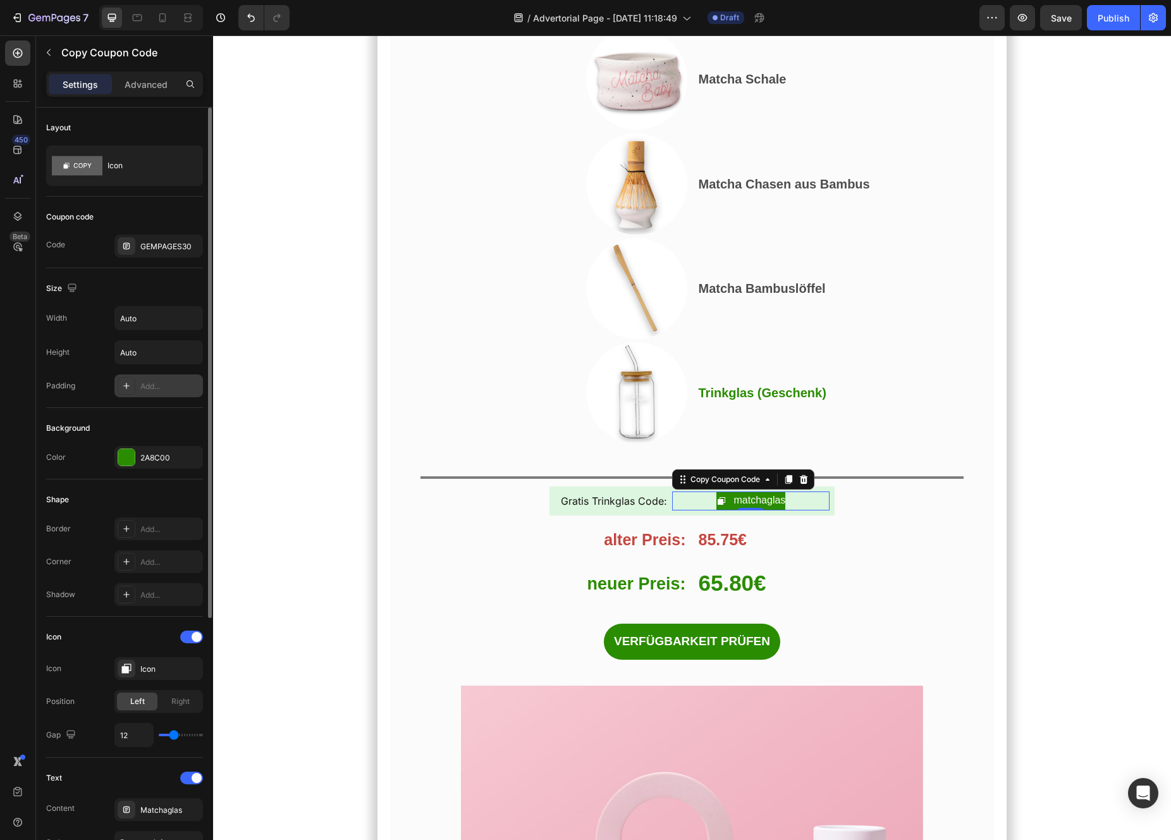
click at [190, 388] on div "Add..." at bounding box center [169, 386] width 59 height 11
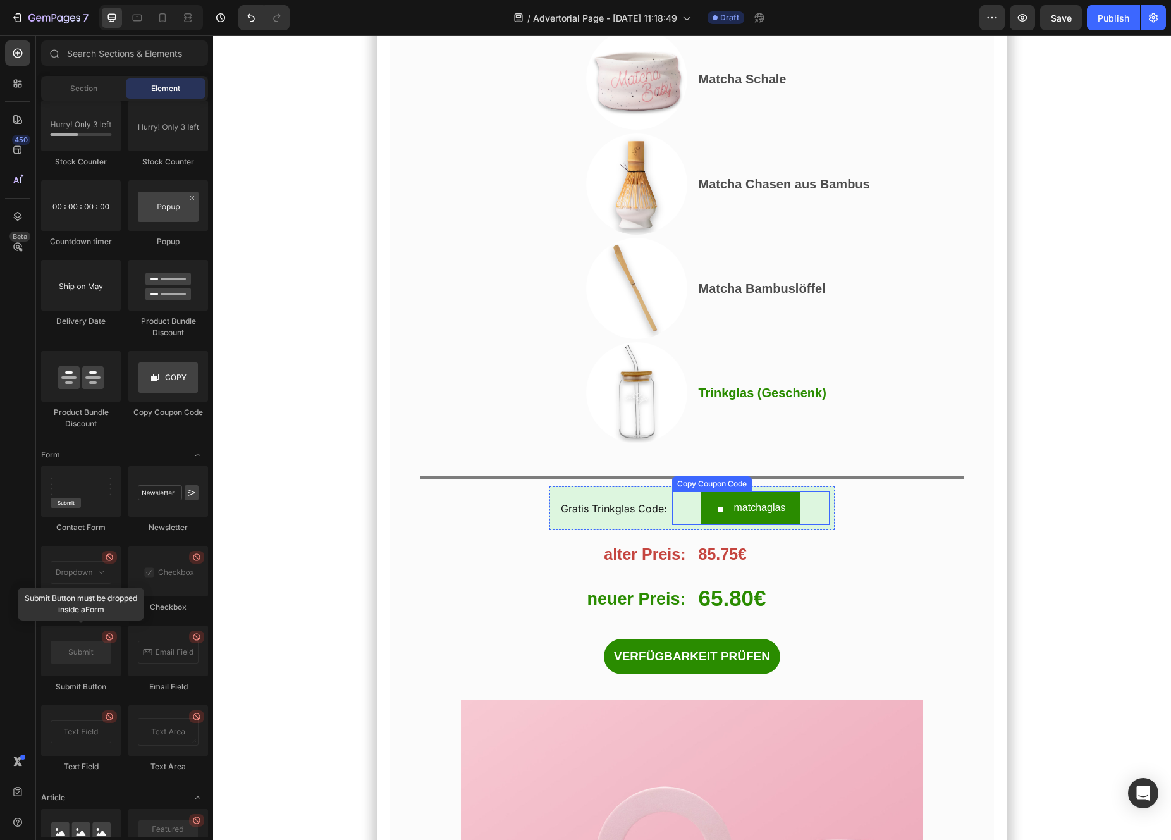
click at [690, 491] on div "matchaglas" at bounding box center [750, 508] width 157 height 34
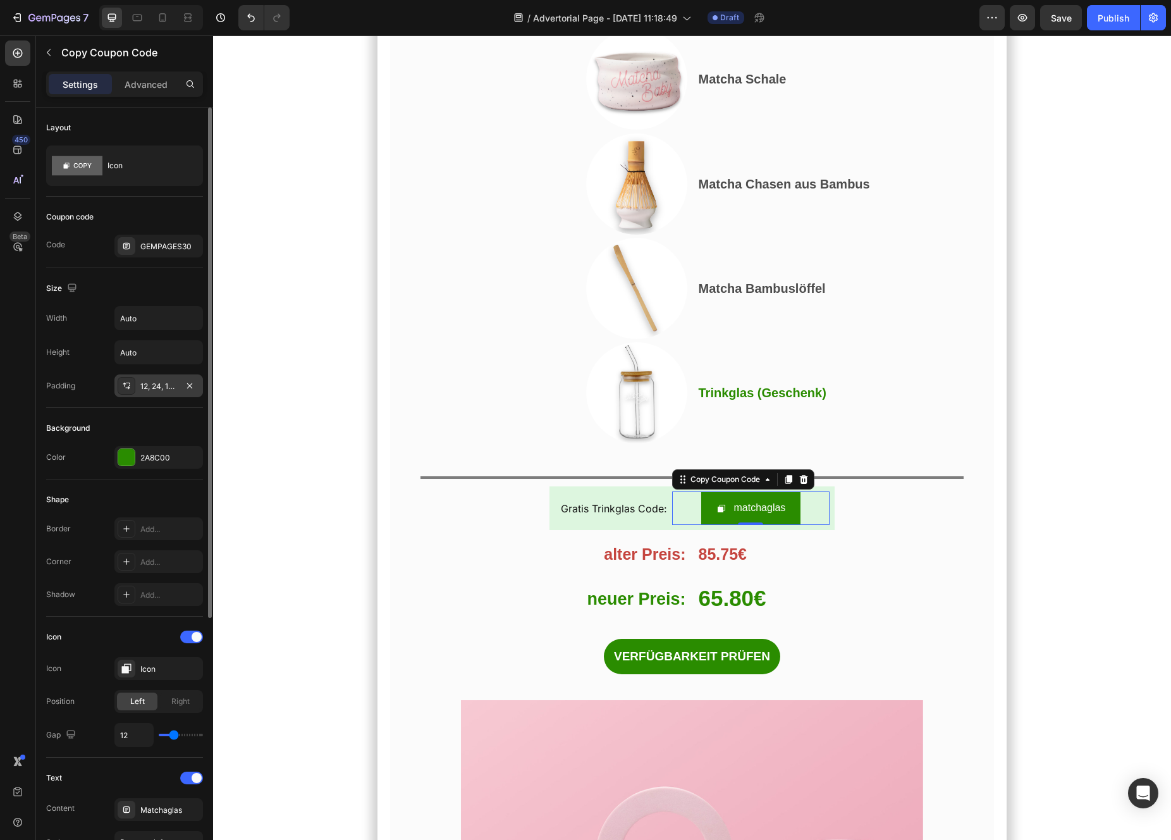
click at [168, 391] on div "12, 24, 12, 24" at bounding box center [158, 385] width 89 height 23
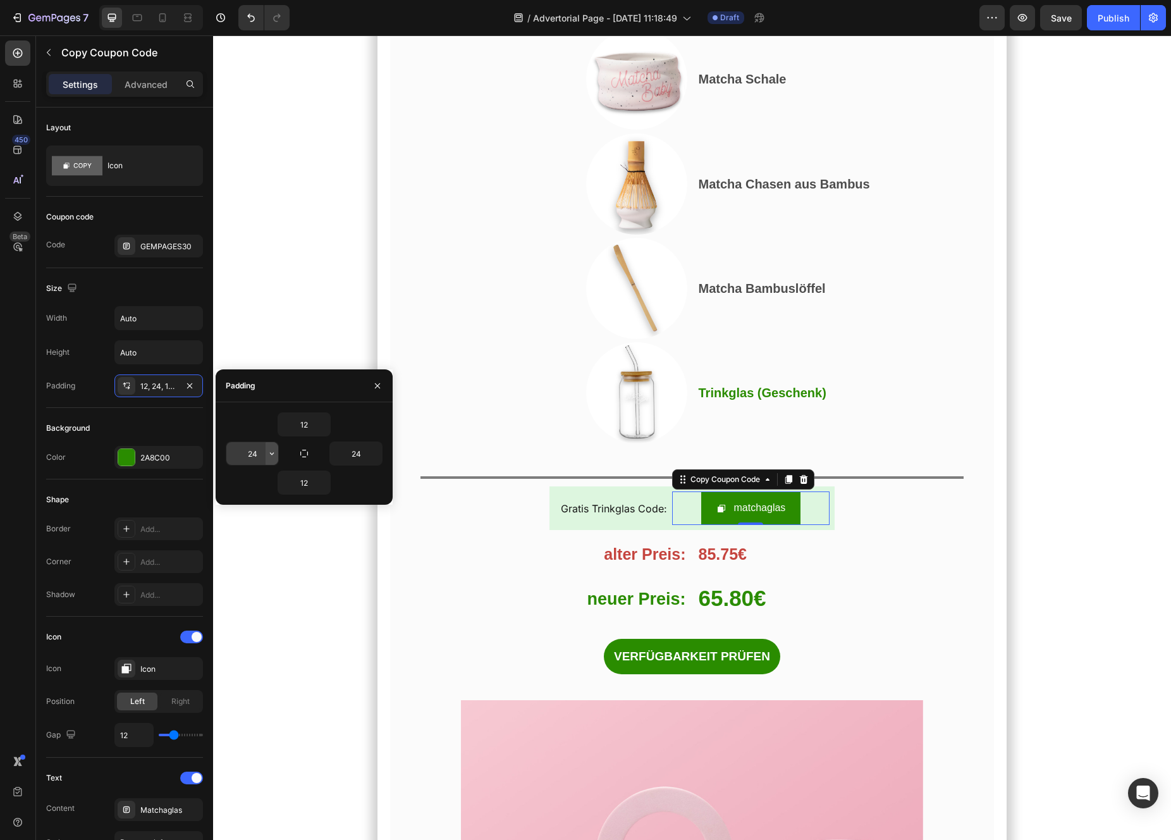
click at [270, 455] on icon "button" at bounding box center [272, 453] width 10 height 10
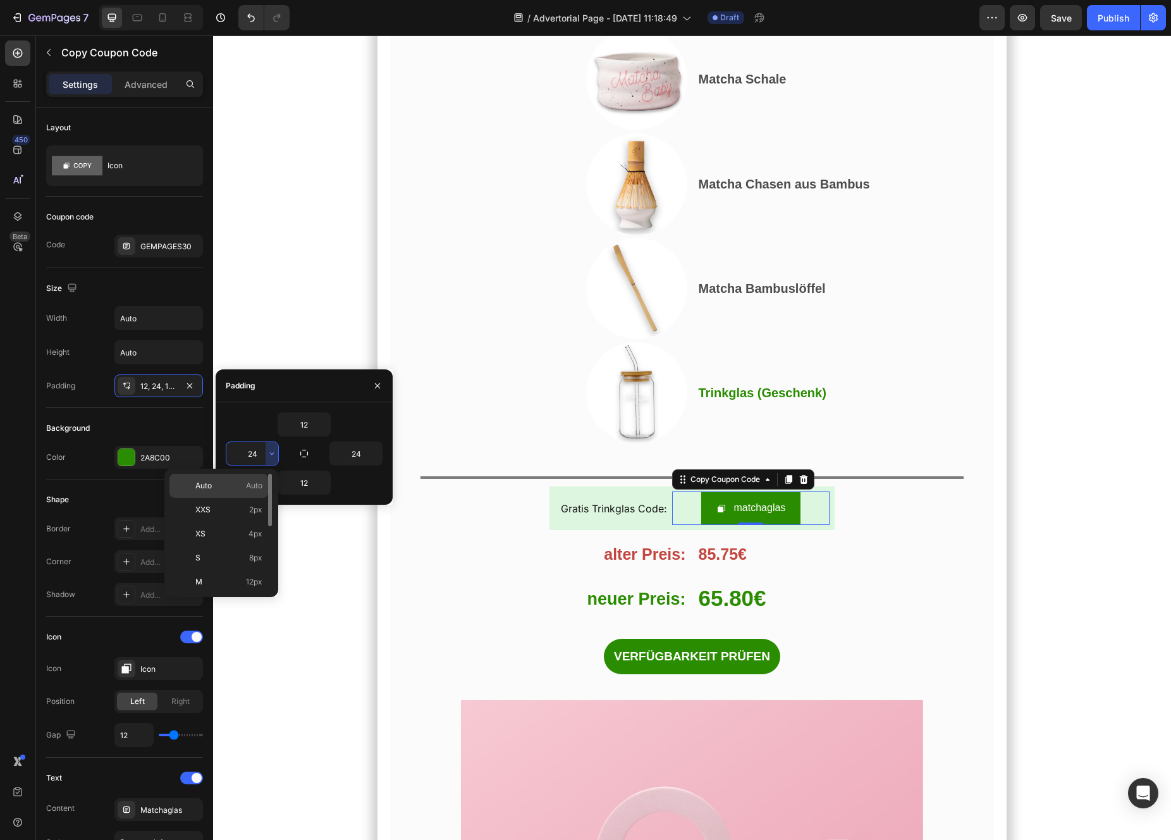
click at [255, 482] on span "Auto" at bounding box center [254, 485] width 16 height 11
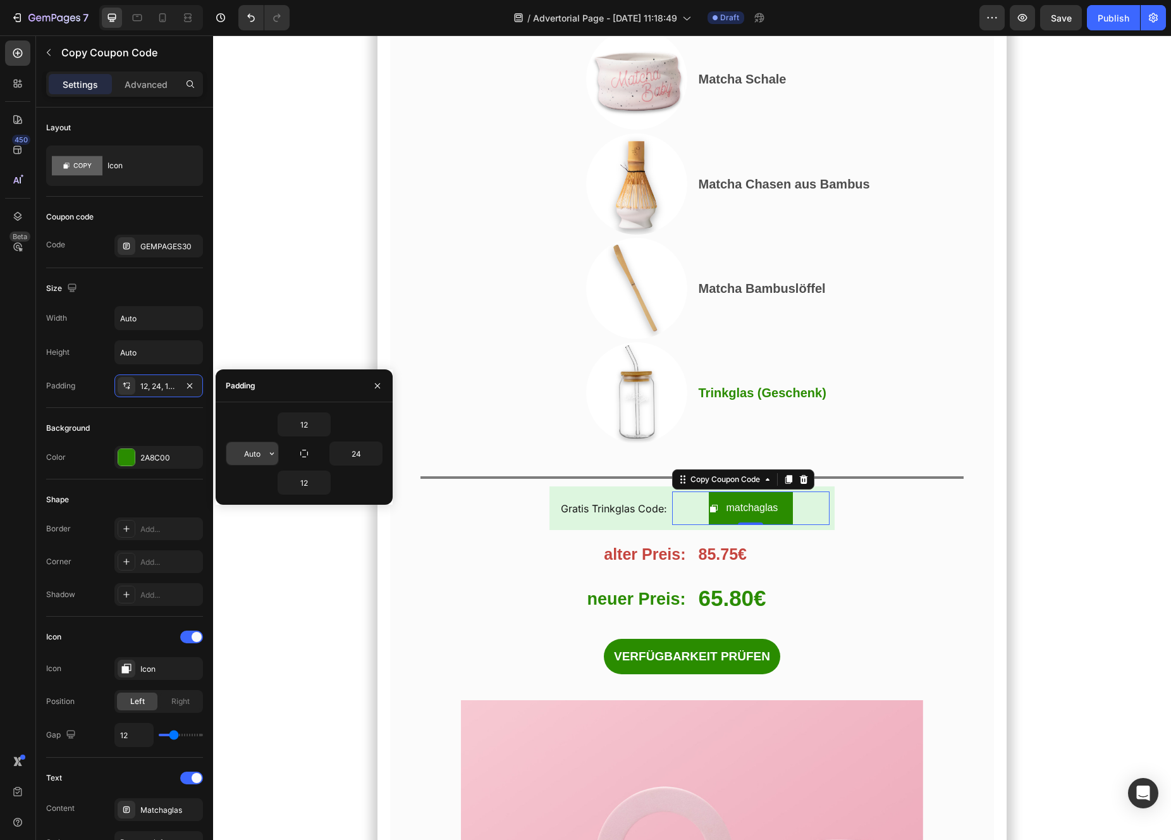
click at [264, 462] on input "Auto" at bounding box center [252, 453] width 52 height 23
click at [272, 457] on icon "button" at bounding box center [272, 453] width 10 height 10
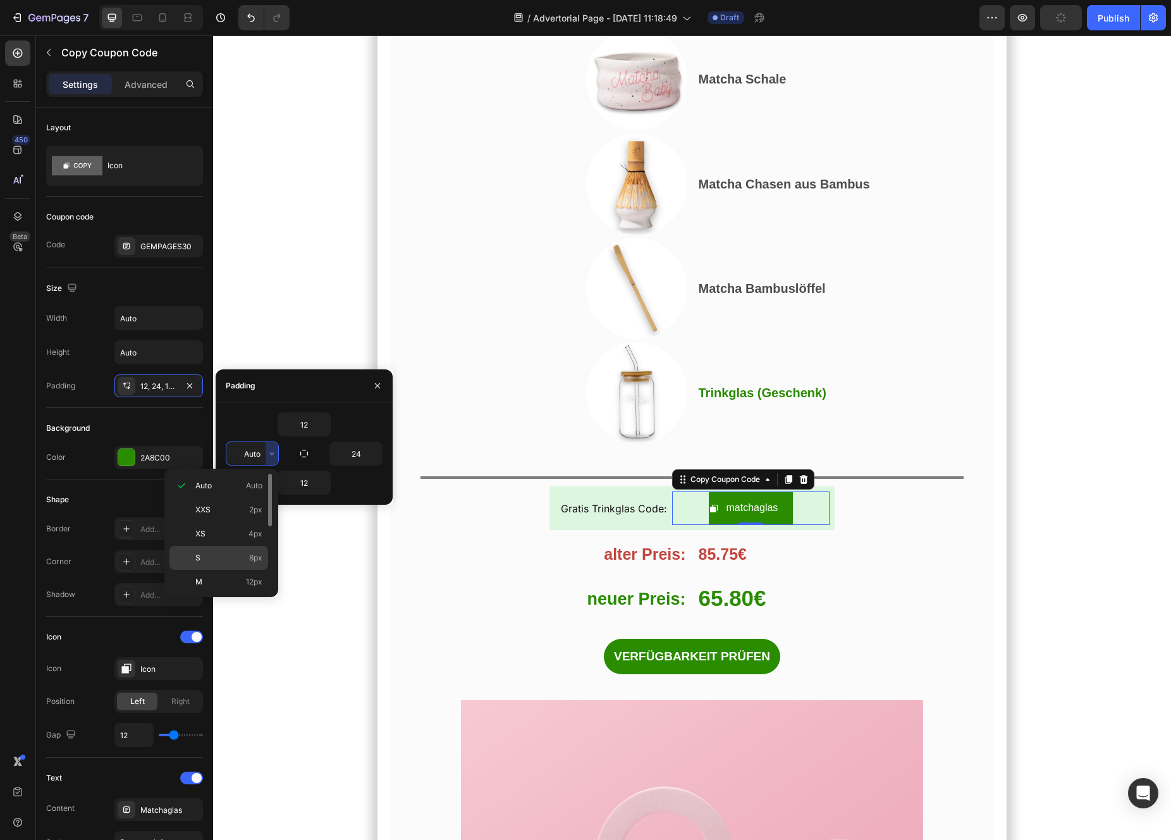
click at [242, 556] on p "S 8px" at bounding box center [228, 557] width 67 height 11
type input "8"
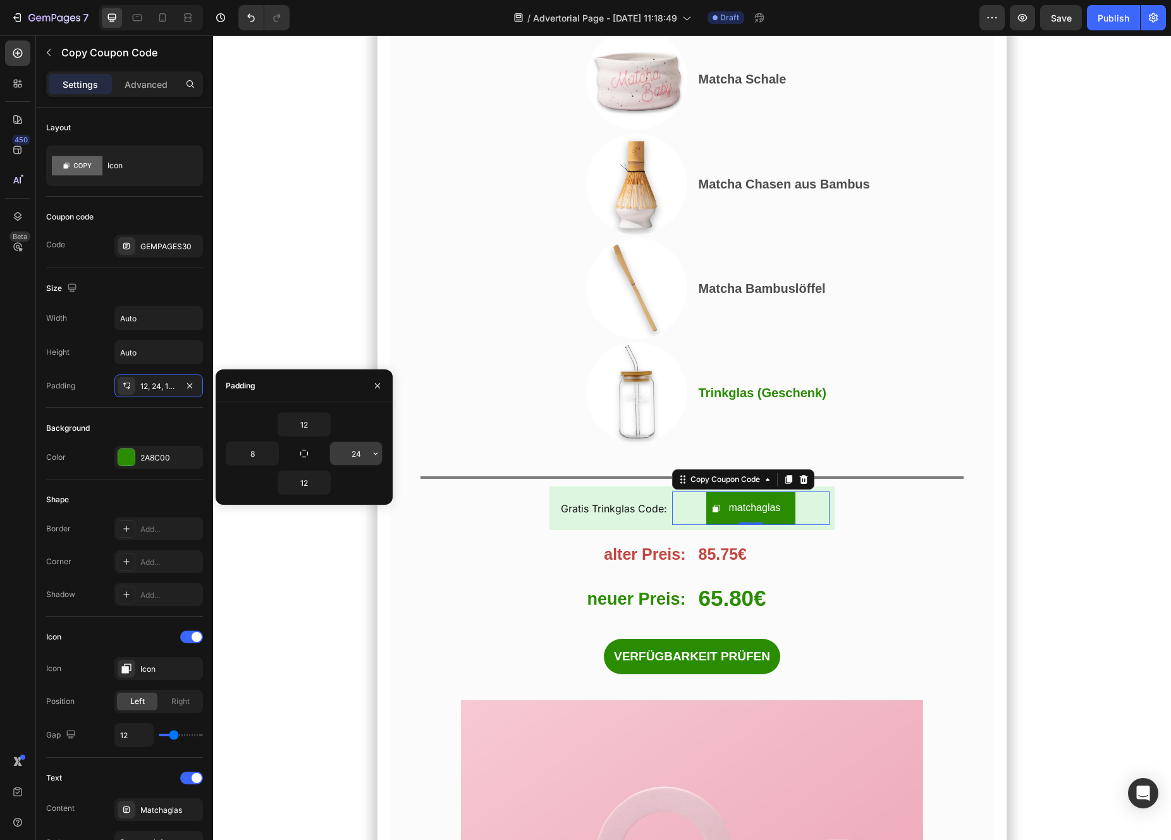
click at [372, 450] on icon "button" at bounding box center [376, 453] width 10 height 10
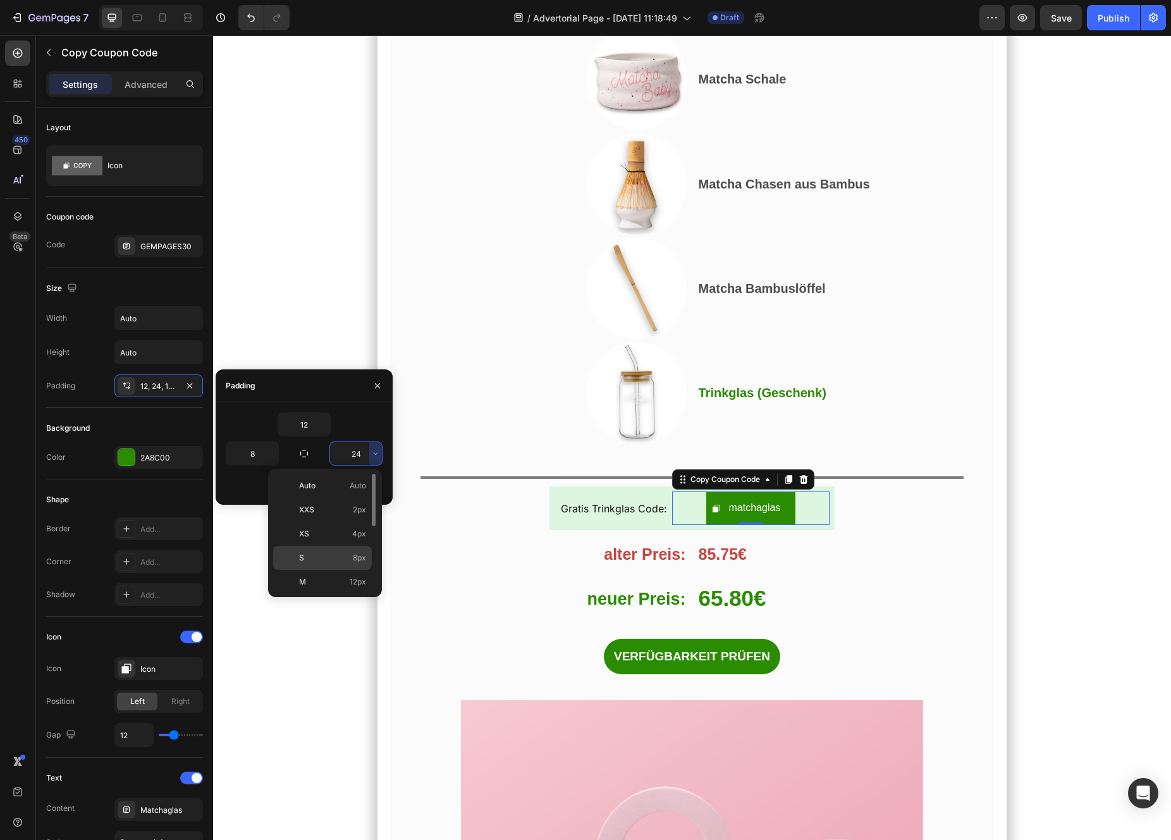
click at [348, 557] on p "S 8px" at bounding box center [332, 557] width 67 height 11
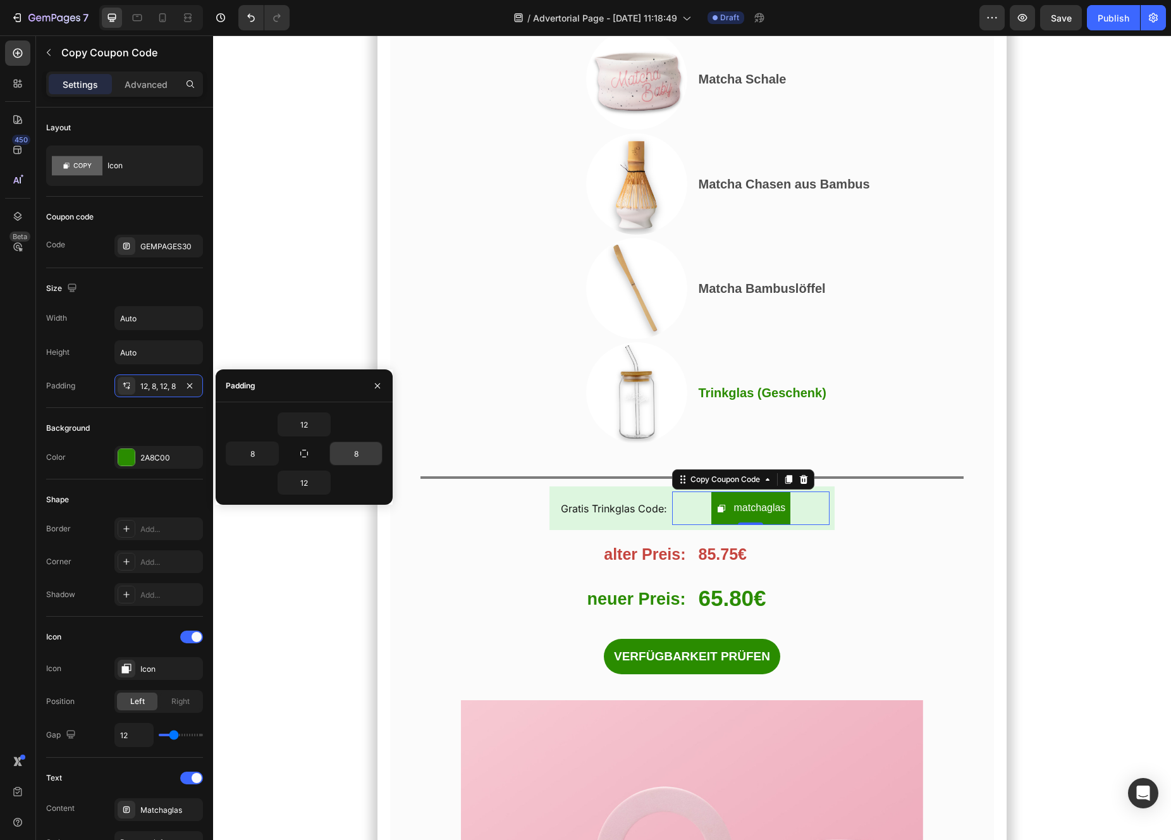
click at [360, 455] on input "8" at bounding box center [356, 453] width 52 height 23
click at [370, 460] on button "button" at bounding box center [375, 453] width 13 height 23
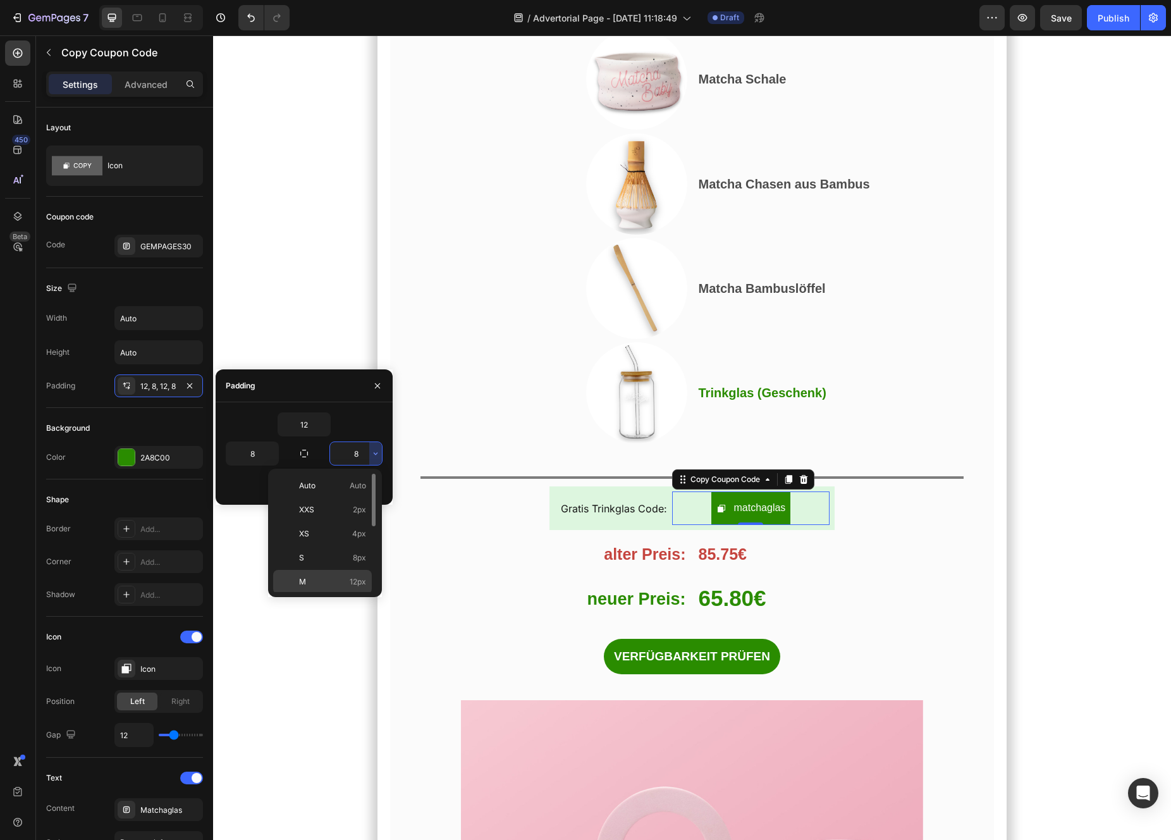
click at [358, 594] on div "M 12px" at bounding box center [322, 606] width 99 height 24
type input "12"
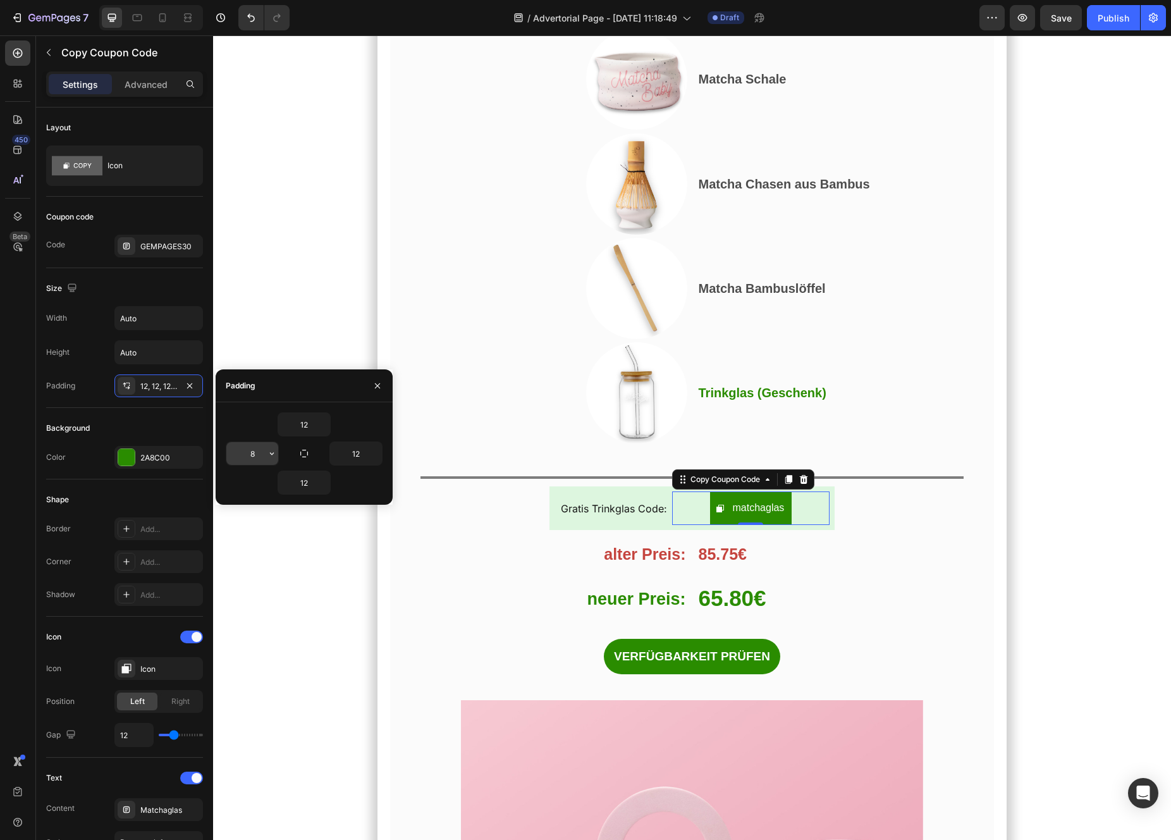
click at [274, 454] on icon "button" at bounding box center [272, 453] width 10 height 10
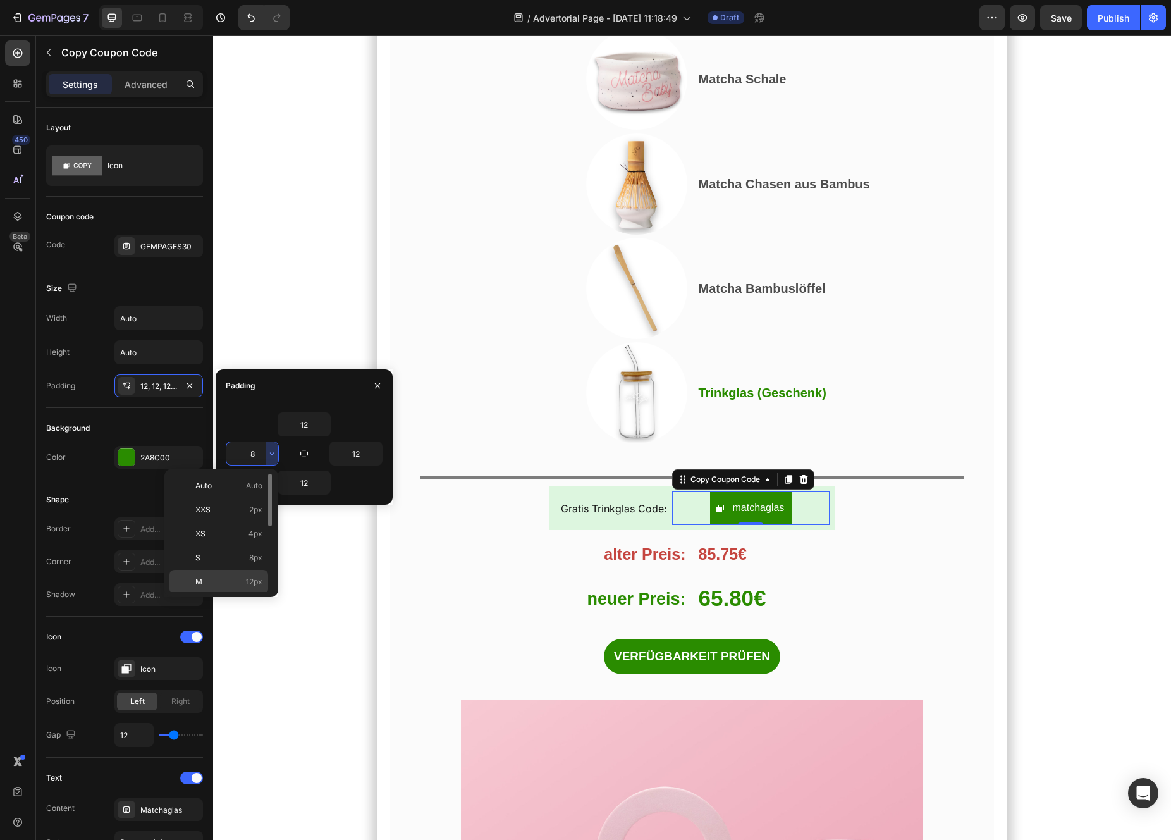
click at [247, 594] on div "M 12px" at bounding box center [218, 606] width 99 height 24
type input "12"
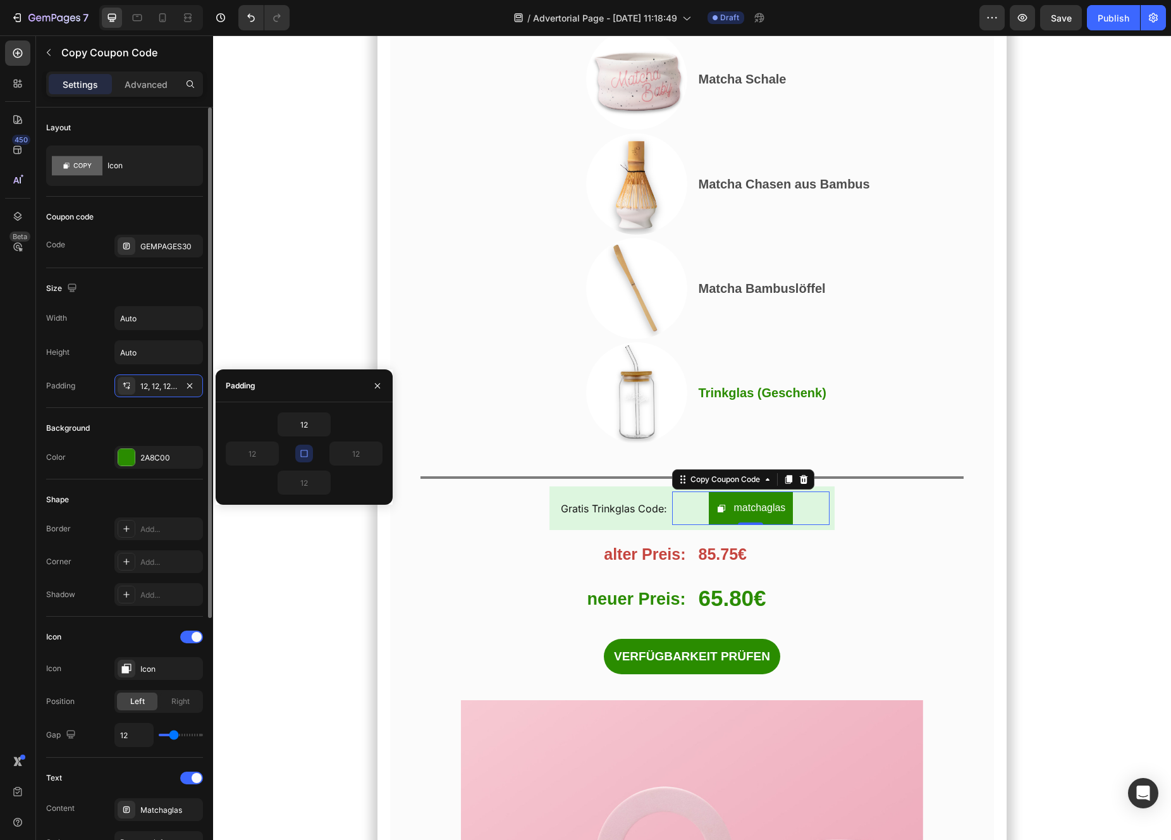
click at [97, 357] on div "Height Auto" at bounding box center [124, 352] width 157 height 24
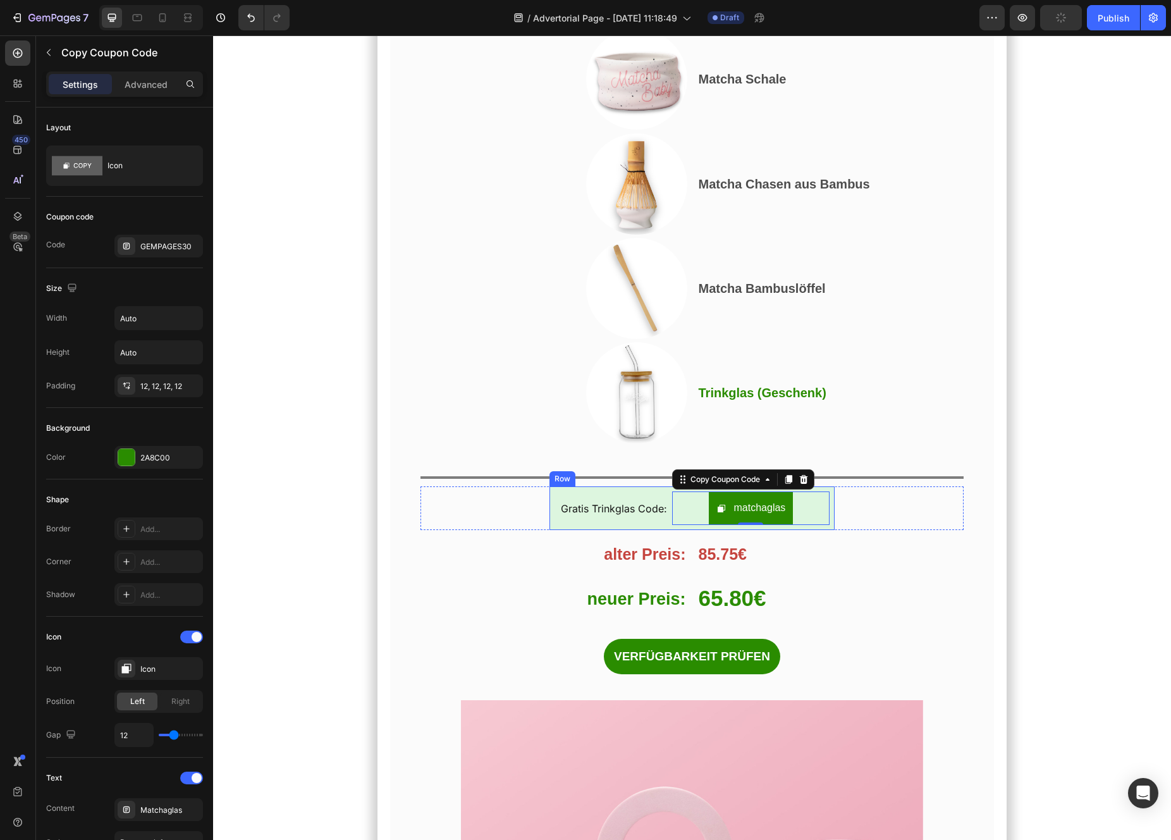
click at [663, 491] on div "Gratis Trinkglas Code: Text Block" at bounding box center [611, 508] width 113 height 34
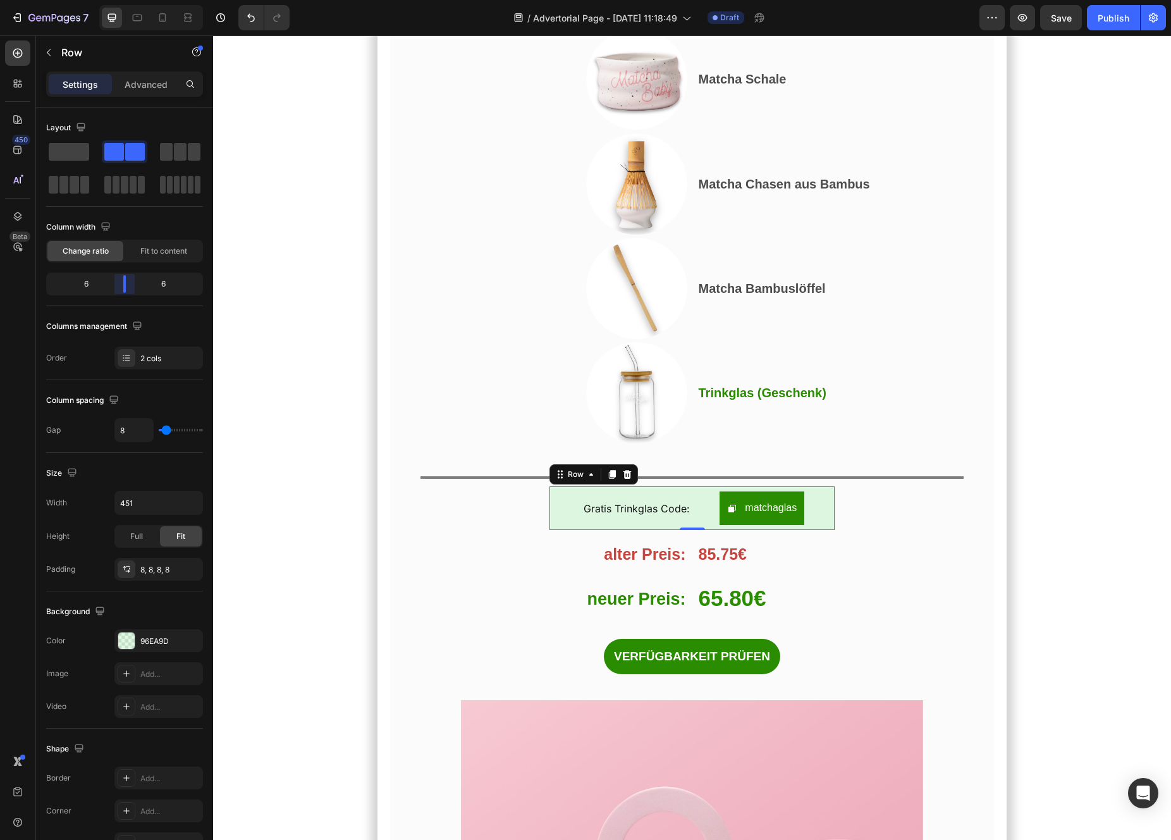
drag, startPoint x: 115, startPoint y: 288, endPoint x: 128, endPoint y: 286, distance: 12.7
click at [128, 0] on body "7 / Advertorial Page - Aug 26, 11:18:49 Draft Preview Save Publish 450 Beta Sec…" at bounding box center [585, 0] width 1171 height 0
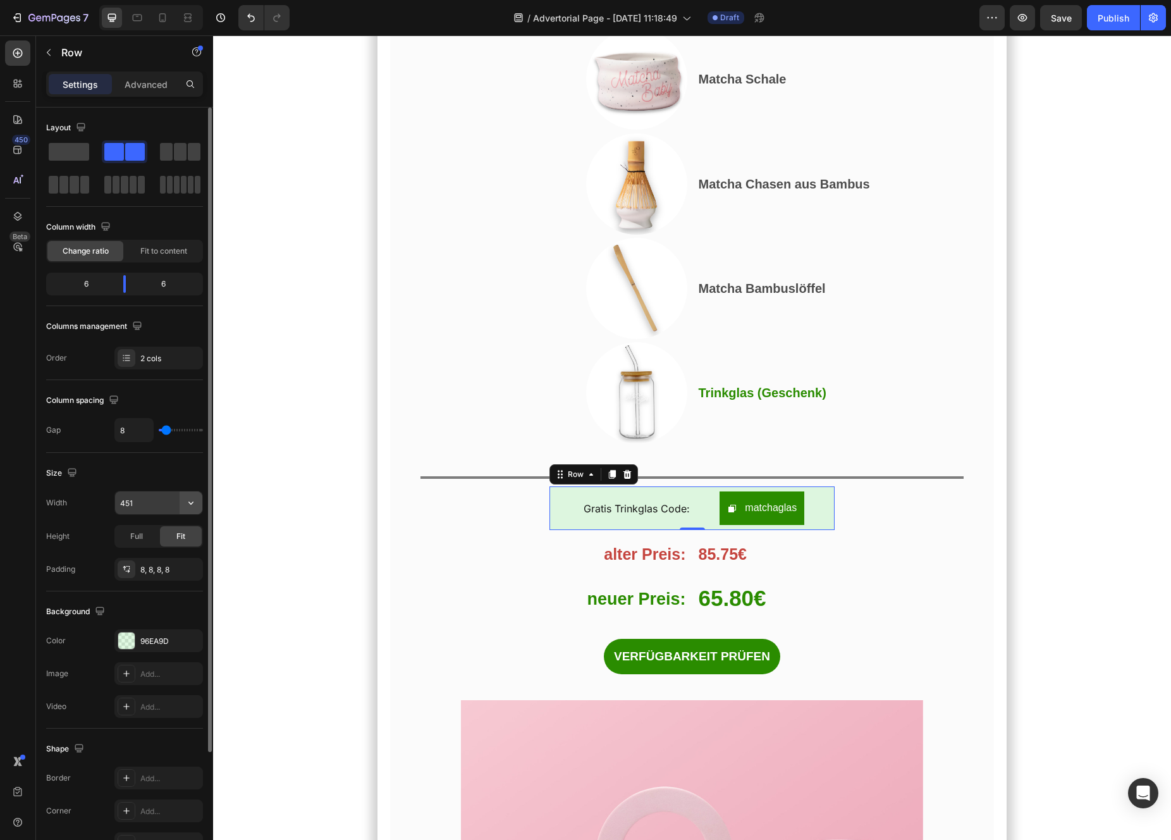
click at [185, 501] on icon "button" at bounding box center [191, 502] width 13 height 13
click at [160, 504] on input "451" at bounding box center [158, 502] width 87 height 23
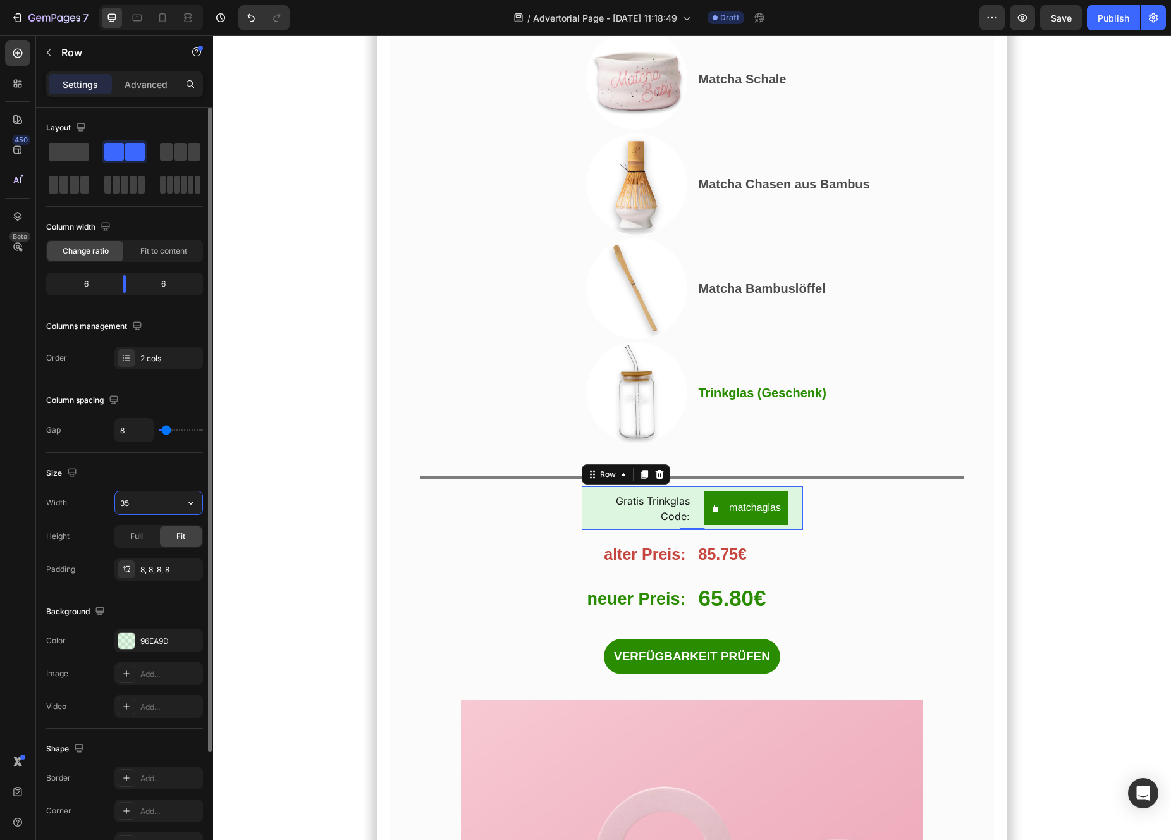
type input "3"
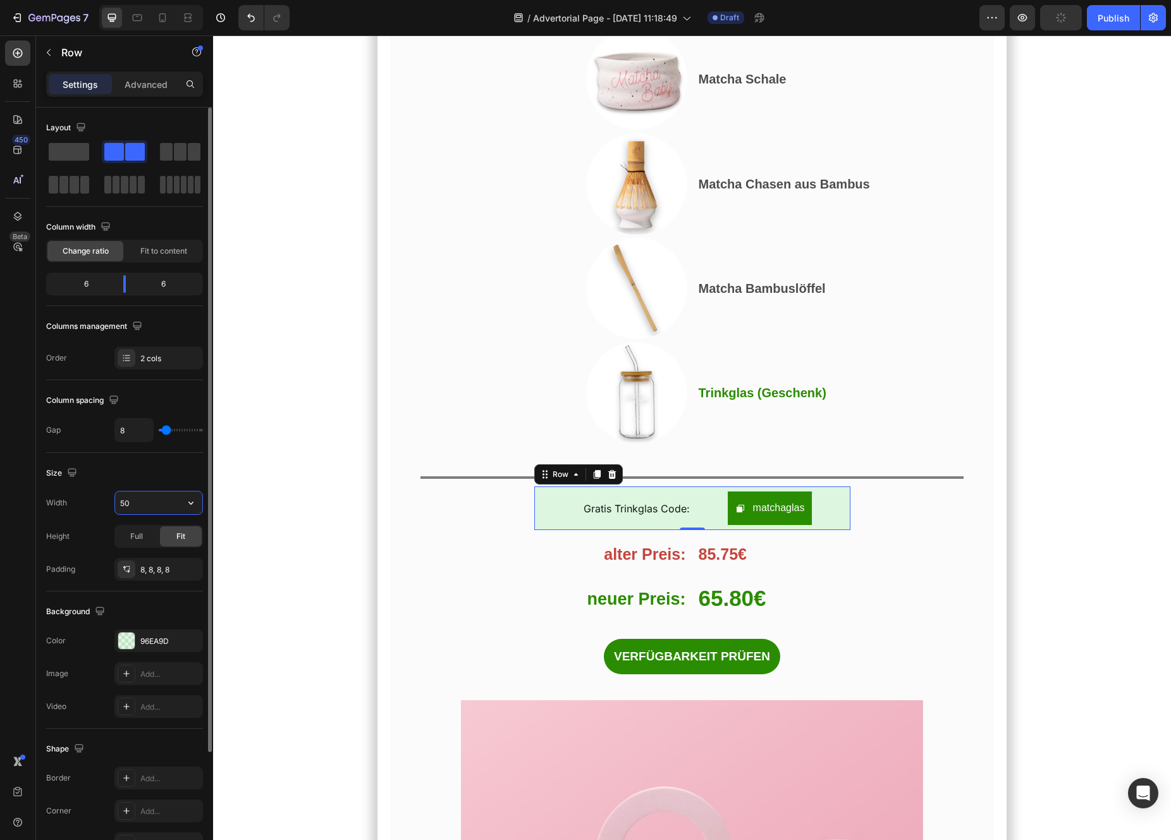
type input "5"
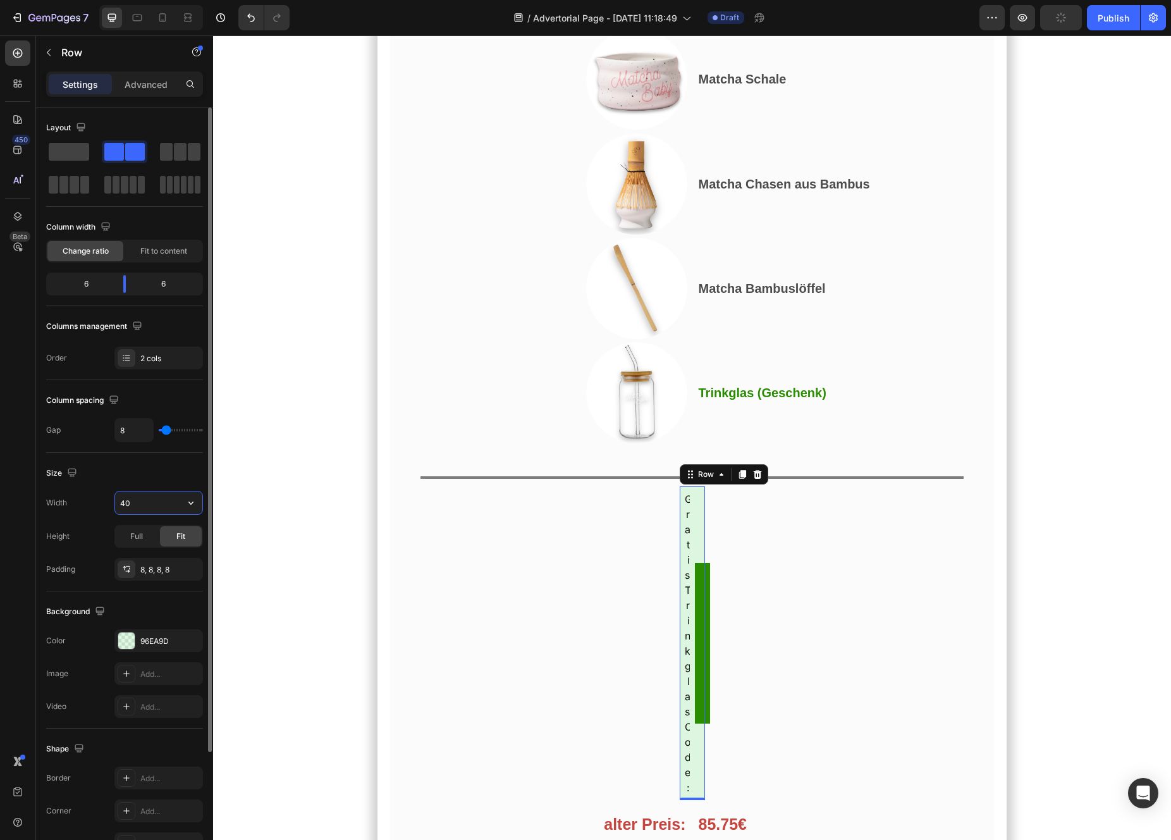
type input "400"
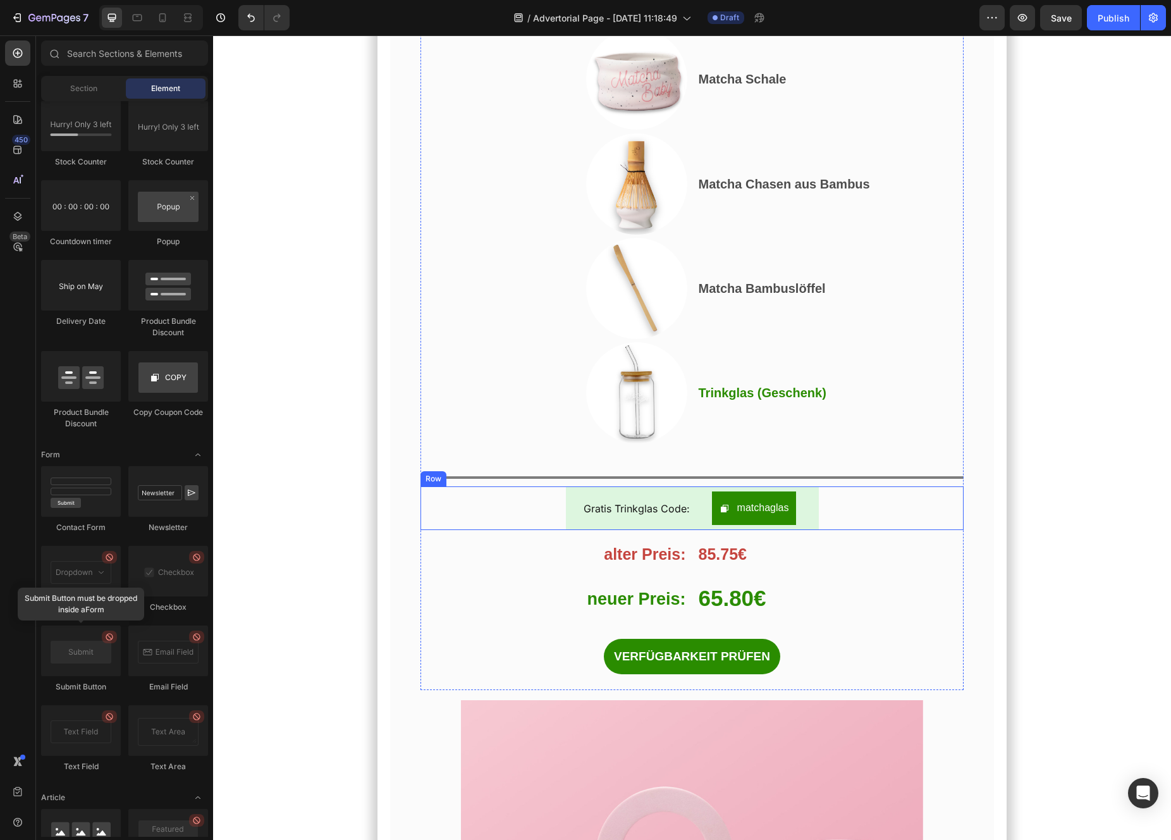
click at [831, 486] on div "Gratis Trinkglas Code: Text Block matchaglas Copy Coupon Code Row" at bounding box center [692, 508] width 544 height 44
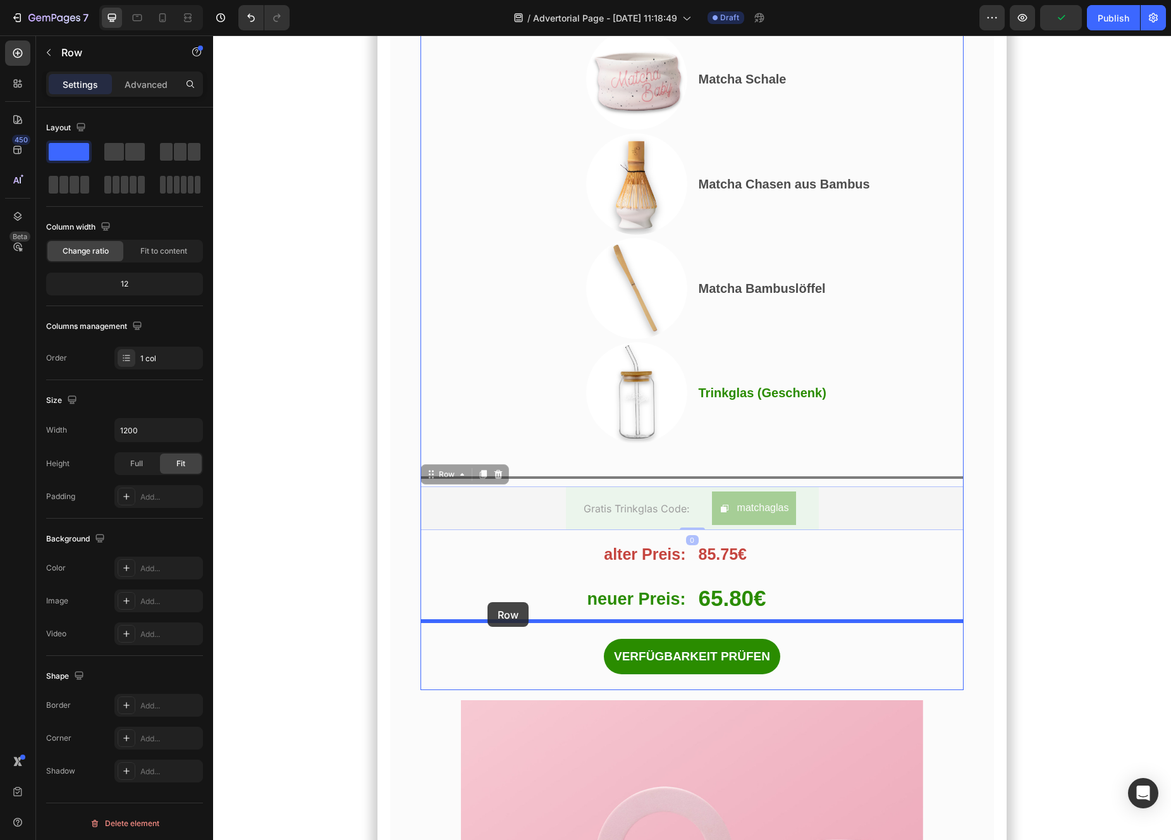
drag, startPoint x: 436, startPoint y: 405, endPoint x: 488, endPoint y: 602, distance: 203.8
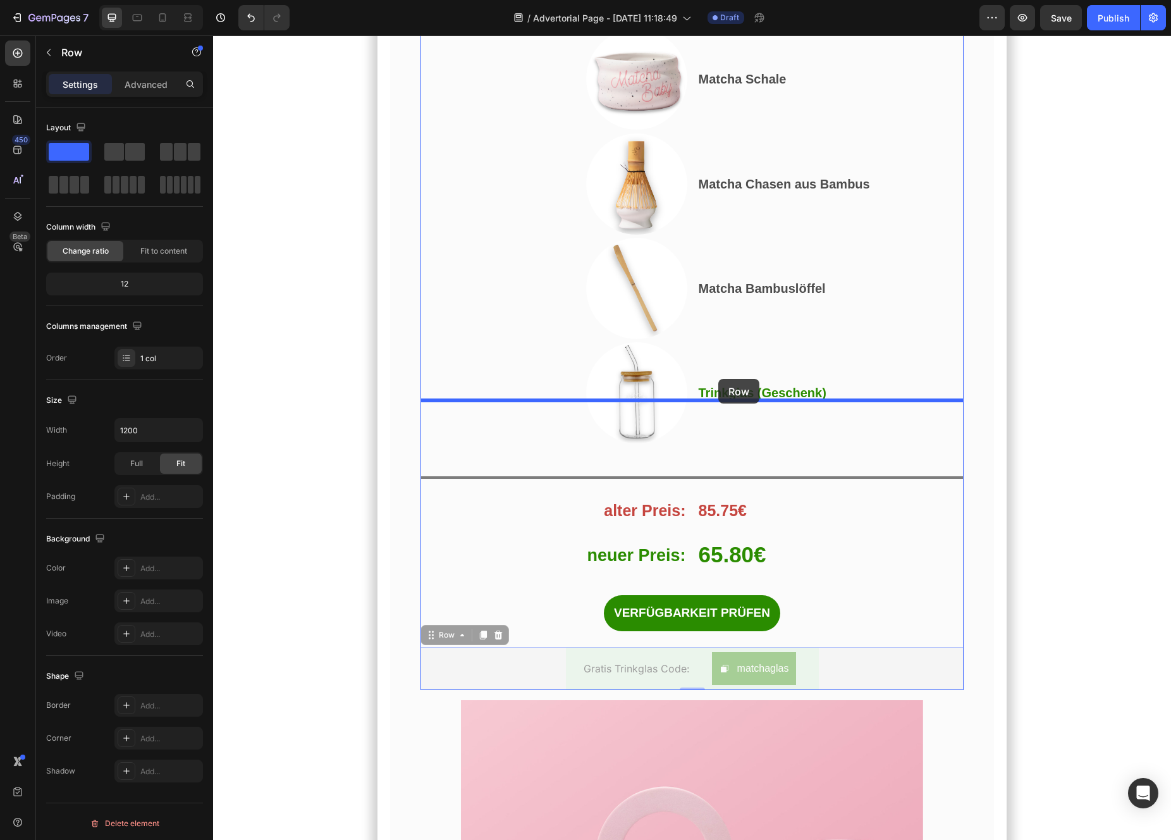
drag, startPoint x: 434, startPoint y: 569, endPoint x: 718, endPoint y: 379, distance: 341.4
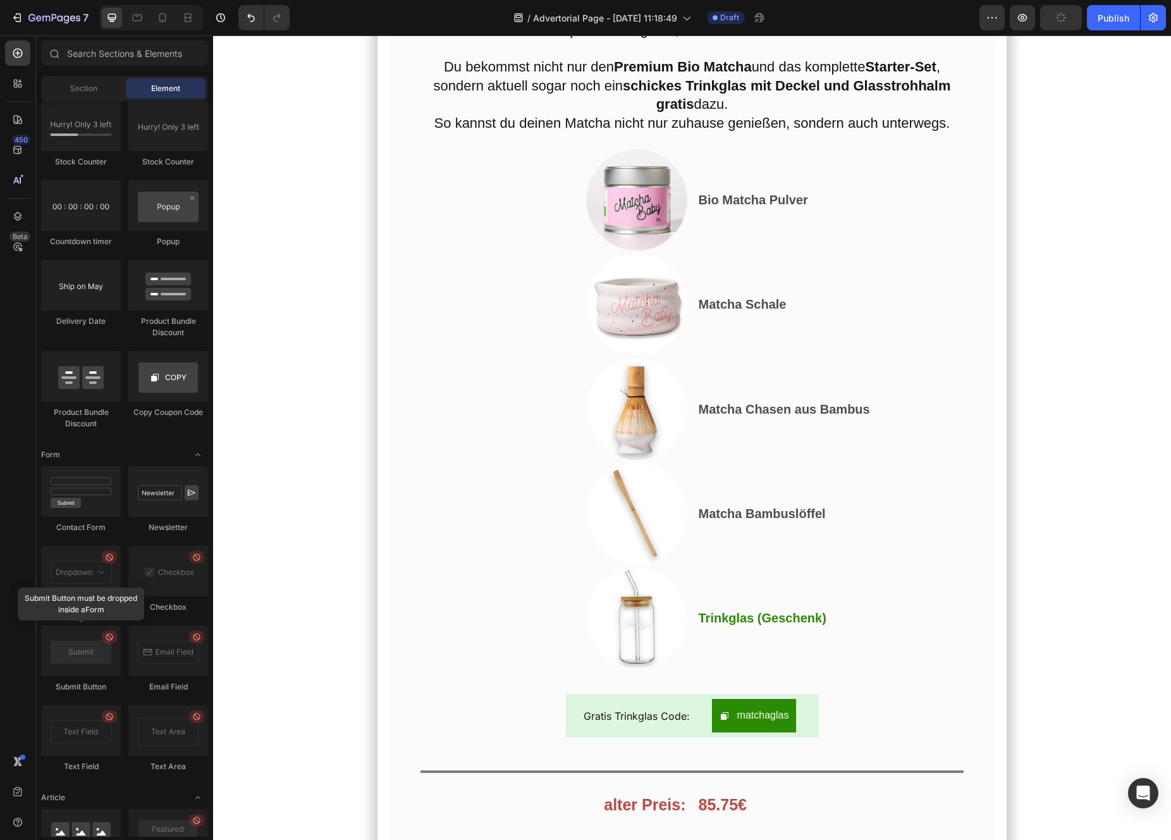
scroll to position [6864, 0]
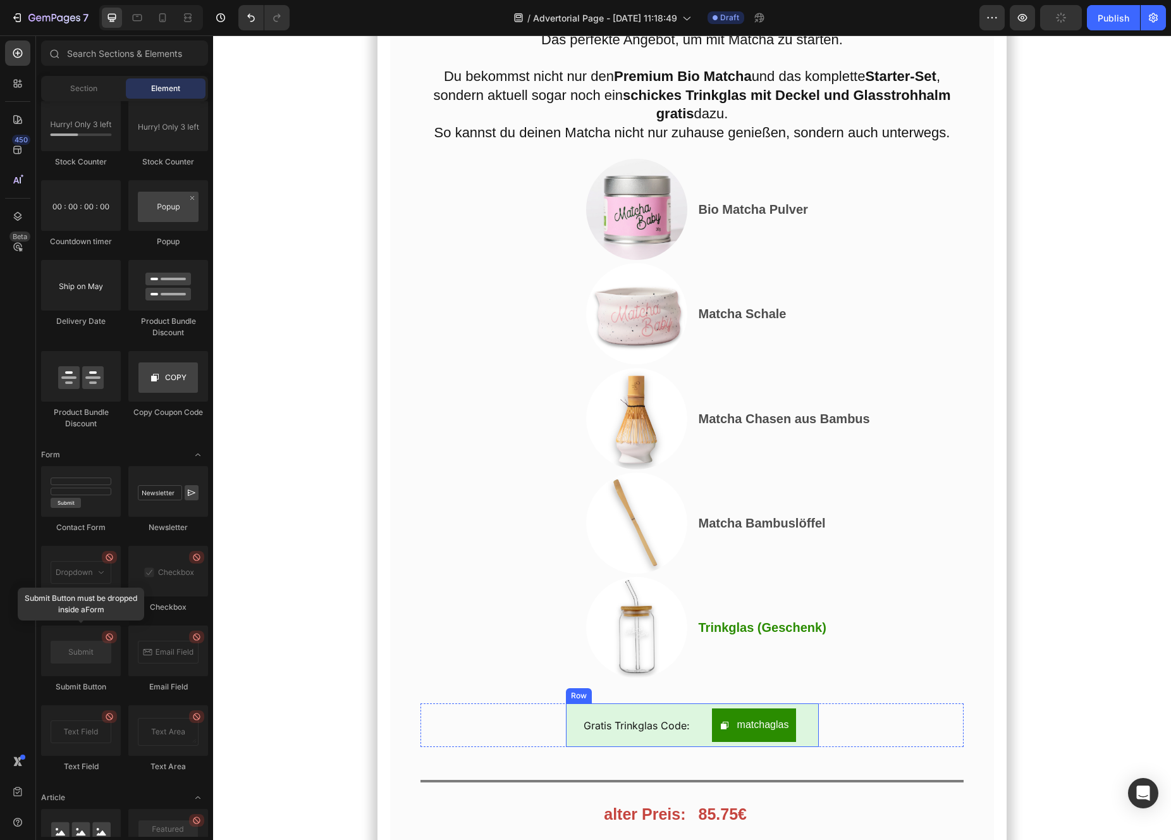
click at [582, 708] on div "Gratis Trinkglas Code: Text Block" at bounding box center [630, 725] width 119 height 34
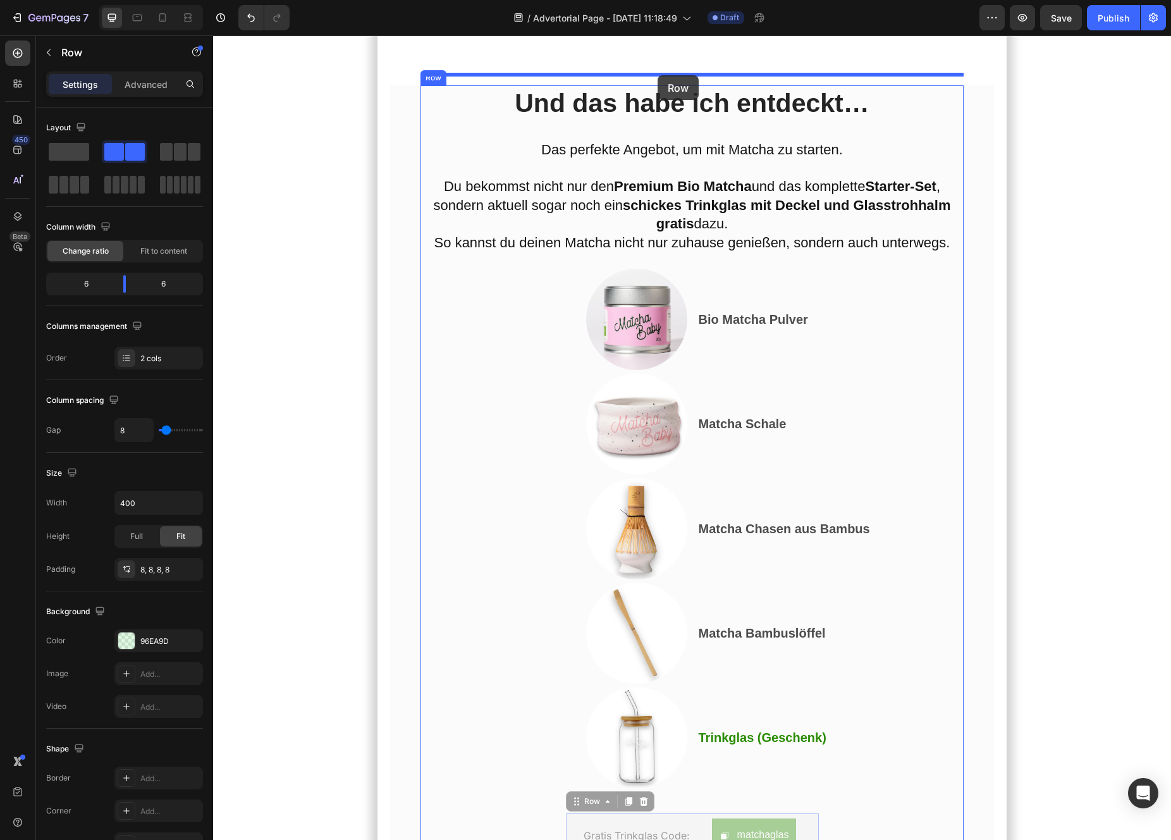
scroll to position [6716, 0]
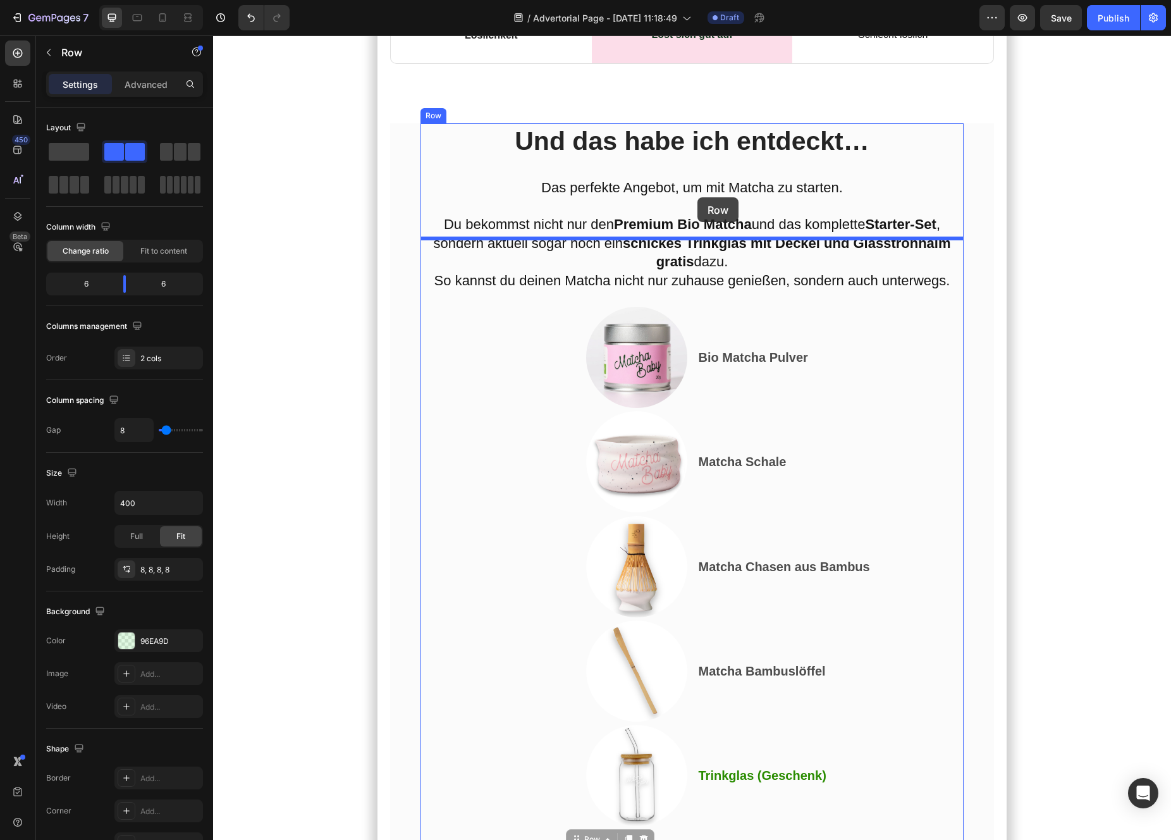
drag, startPoint x: 579, startPoint y: 624, endPoint x: 699, endPoint y: 199, distance: 442.0
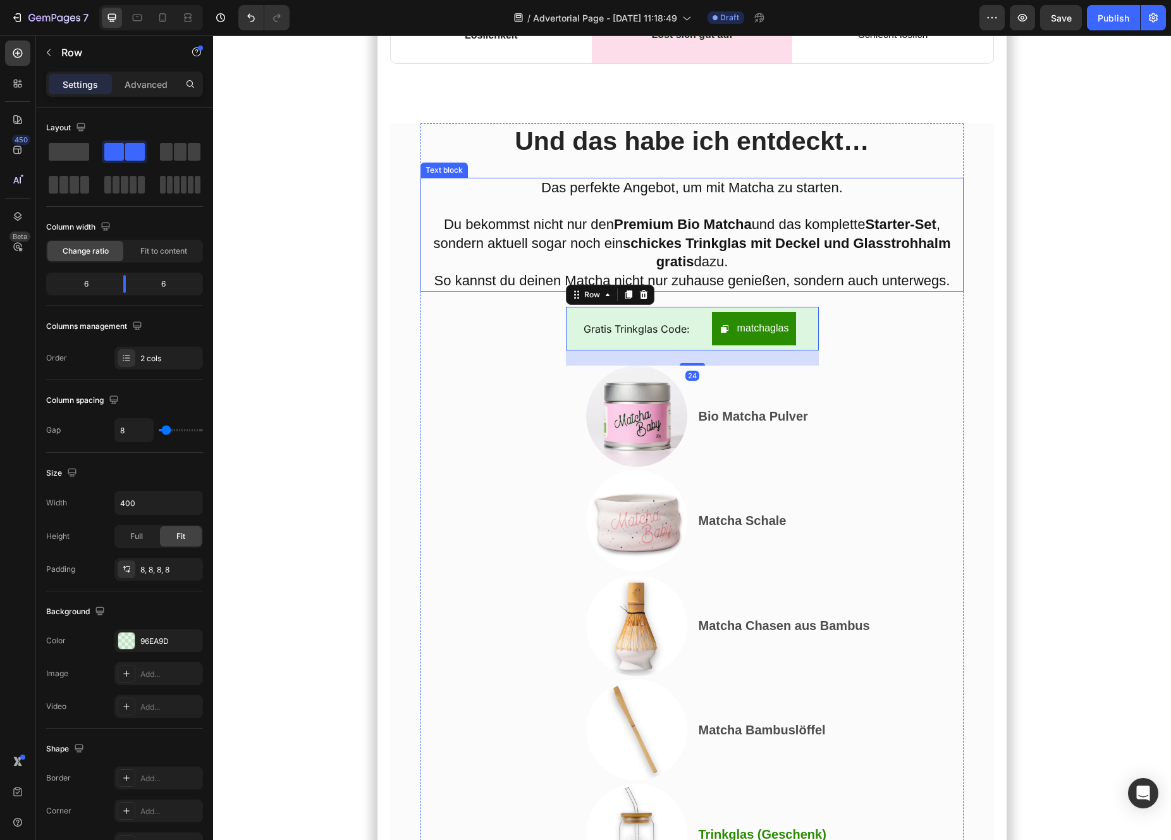
click at [668, 273] on span "So kannst du deinen Matcha nicht nur zuhause genießen, sondern auch unterwegs." at bounding box center [692, 281] width 516 height 16
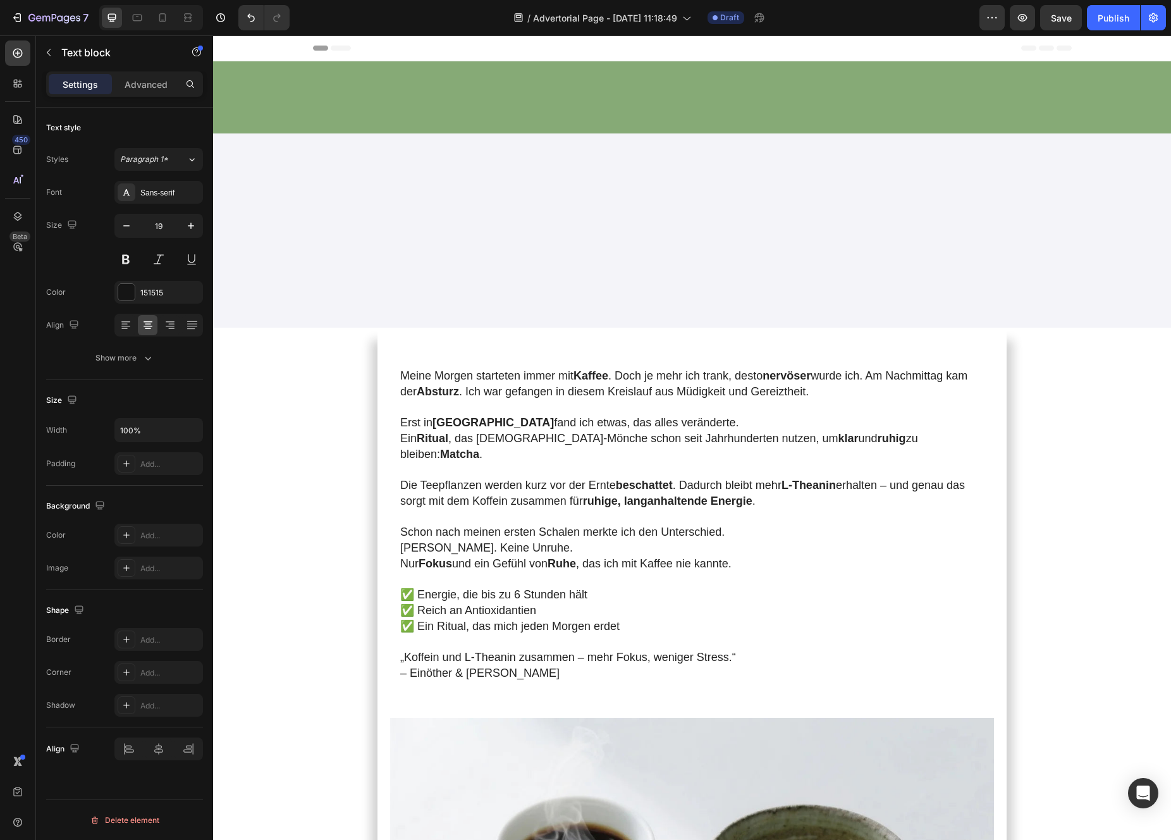
scroll to position [6716, 0]
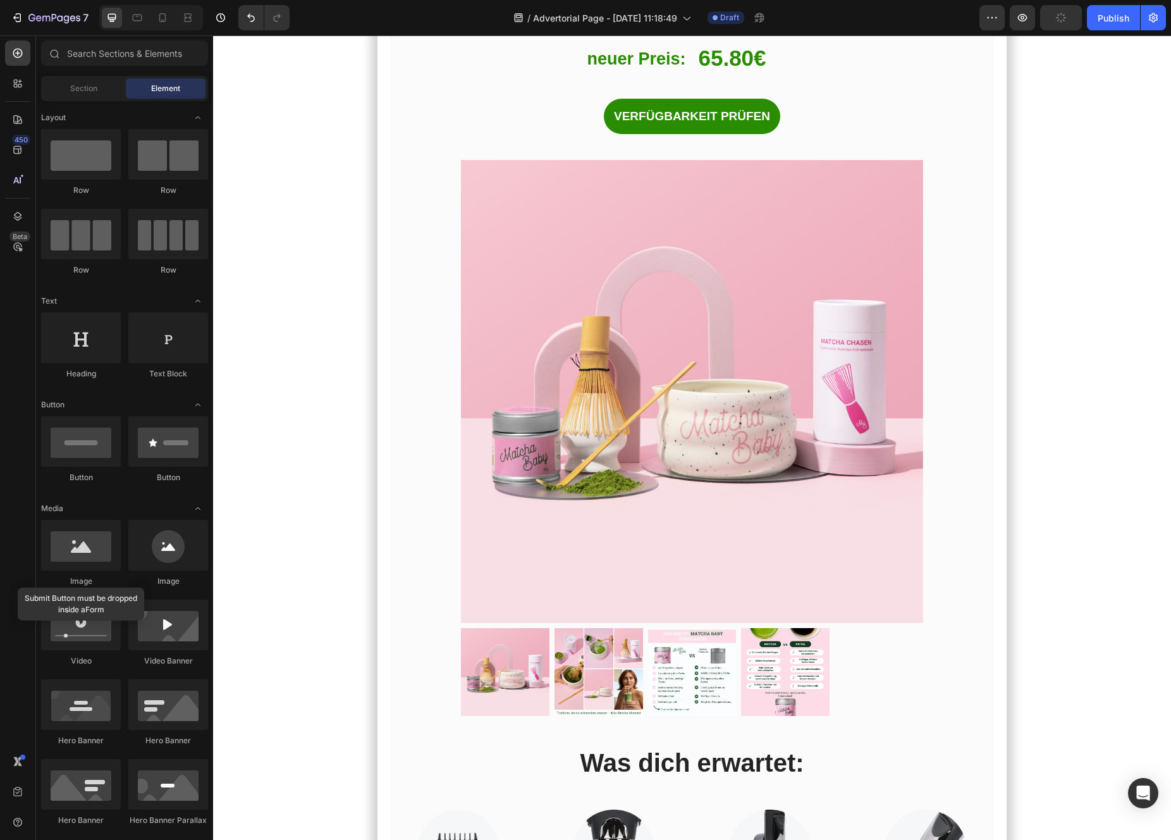
scroll to position [7141, 0]
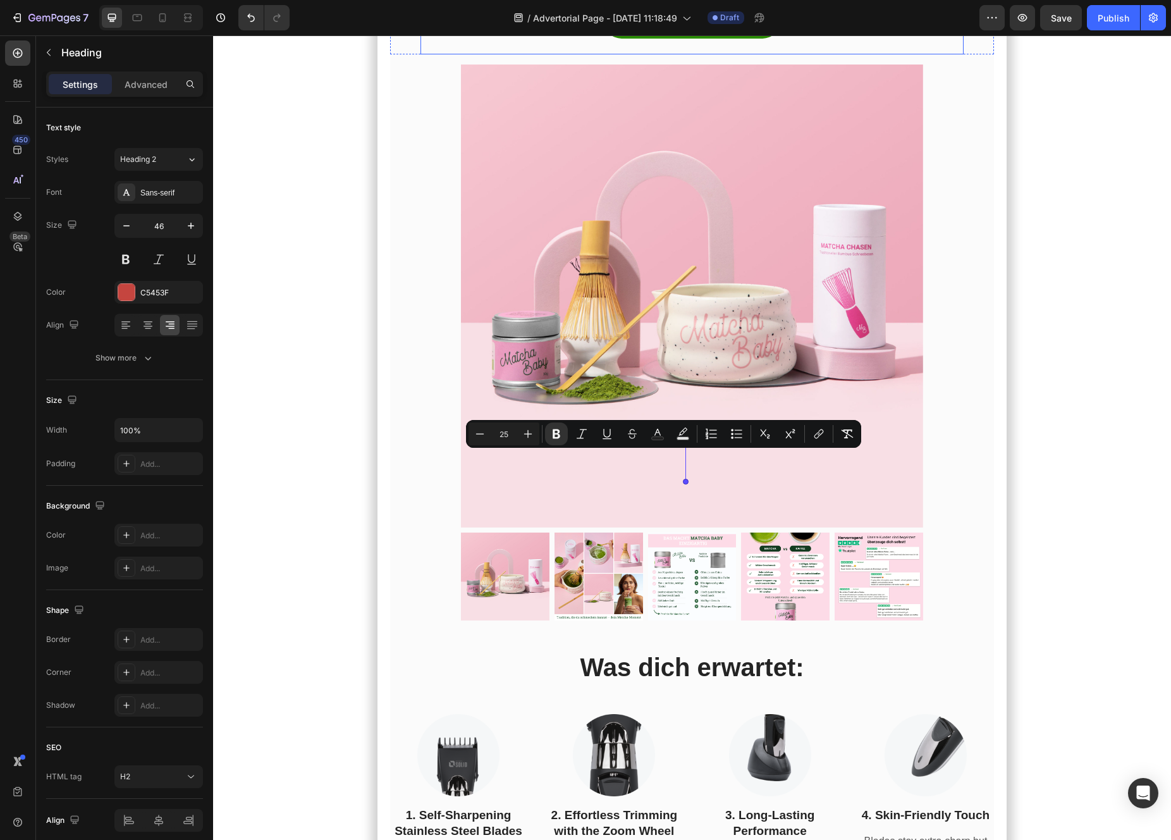
click at [936, 39] on div "VERFÜGBARKEIT PRÜFEN (P) Cart Button" at bounding box center [692, 21] width 544 height 36
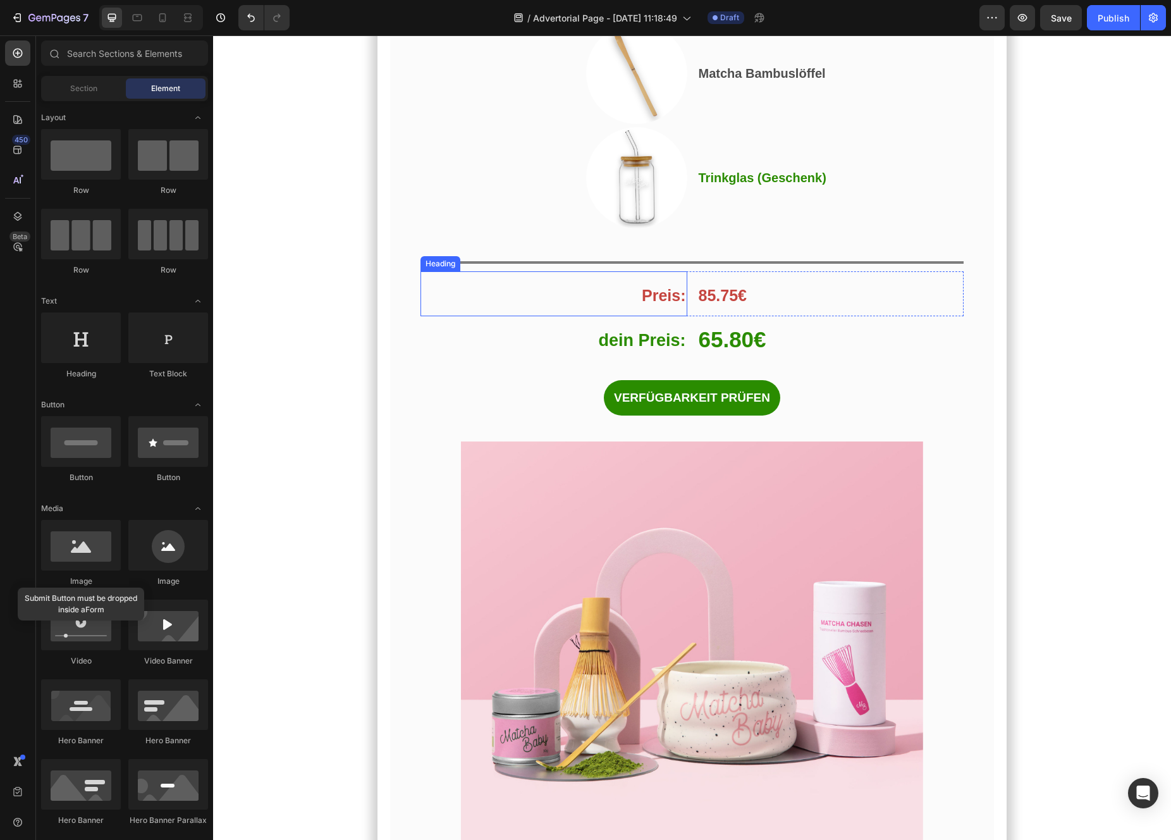
scroll to position [6754, 0]
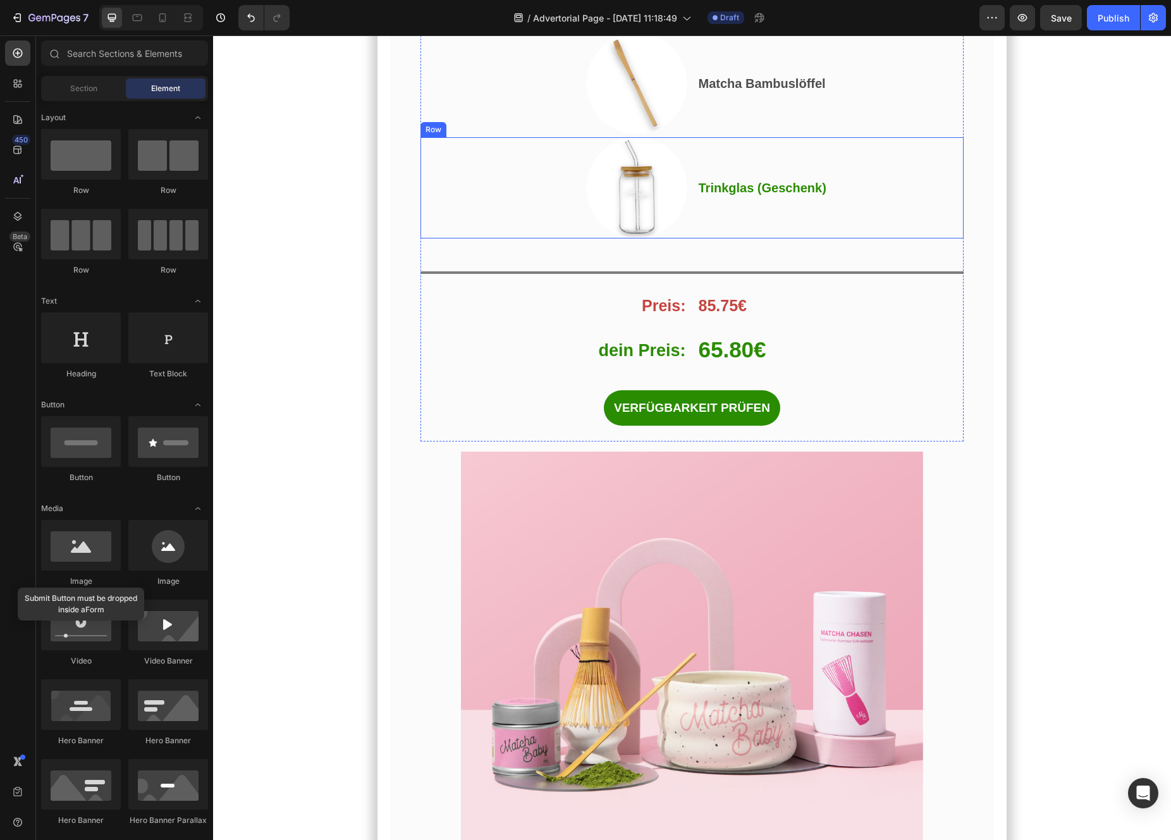
click at [731, 238] on div "Trinkglas (Geschenk) Text Block" at bounding box center [830, 187] width 267 height 101
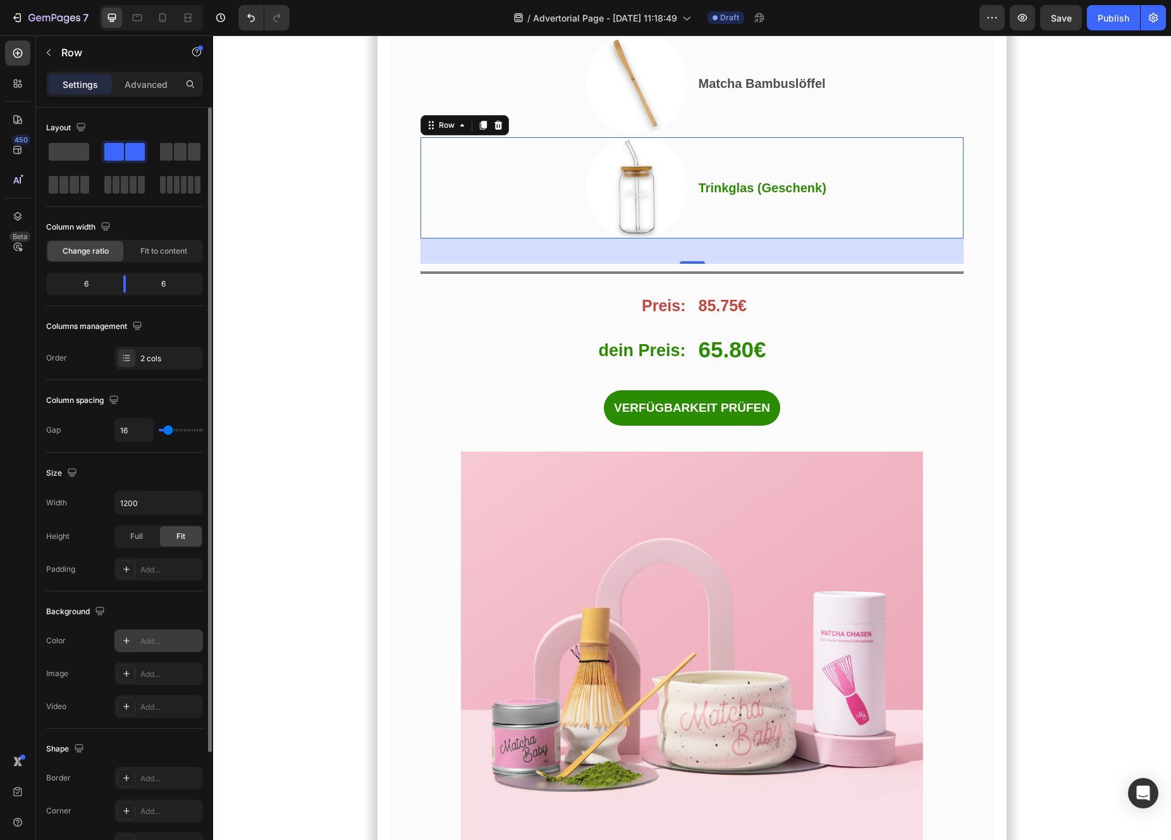
click at [130, 641] on icon at bounding box center [126, 640] width 10 height 10
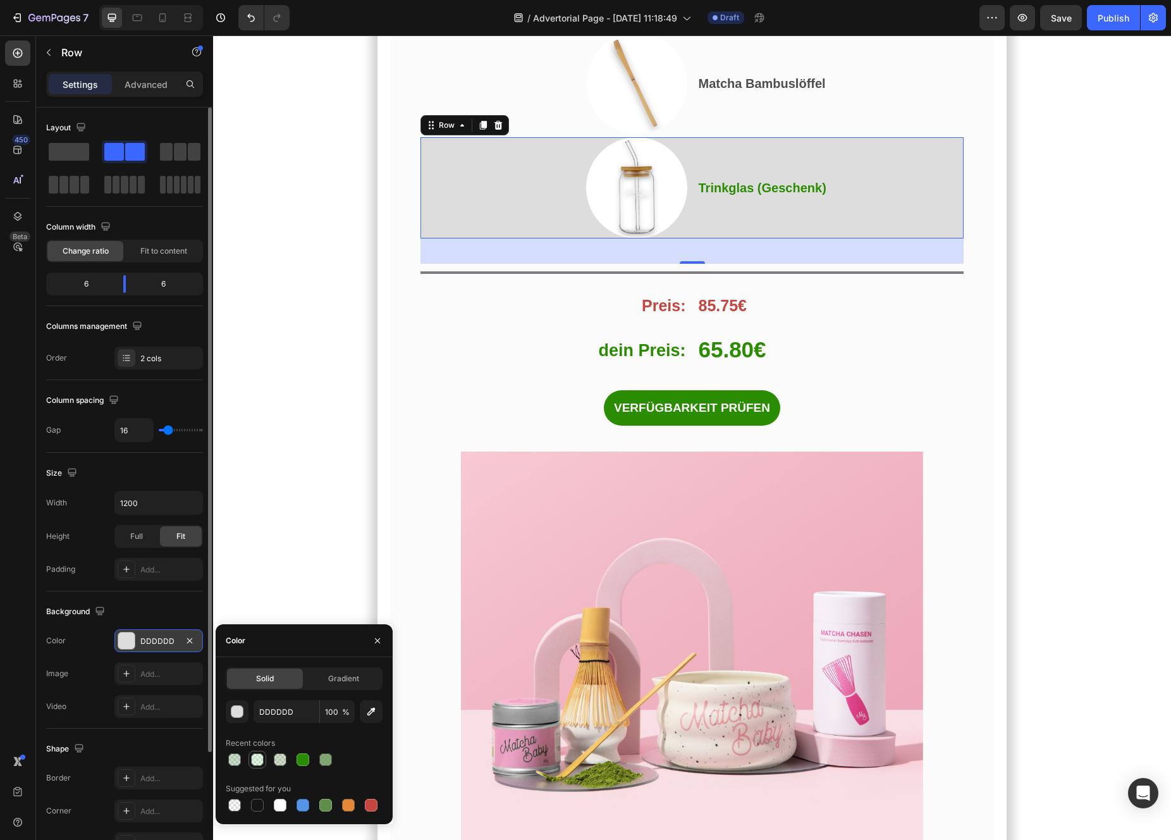
click at [258, 756] on div at bounding box center [257, 759] width 13 height 13
type input "96EA9D"
type input "29"
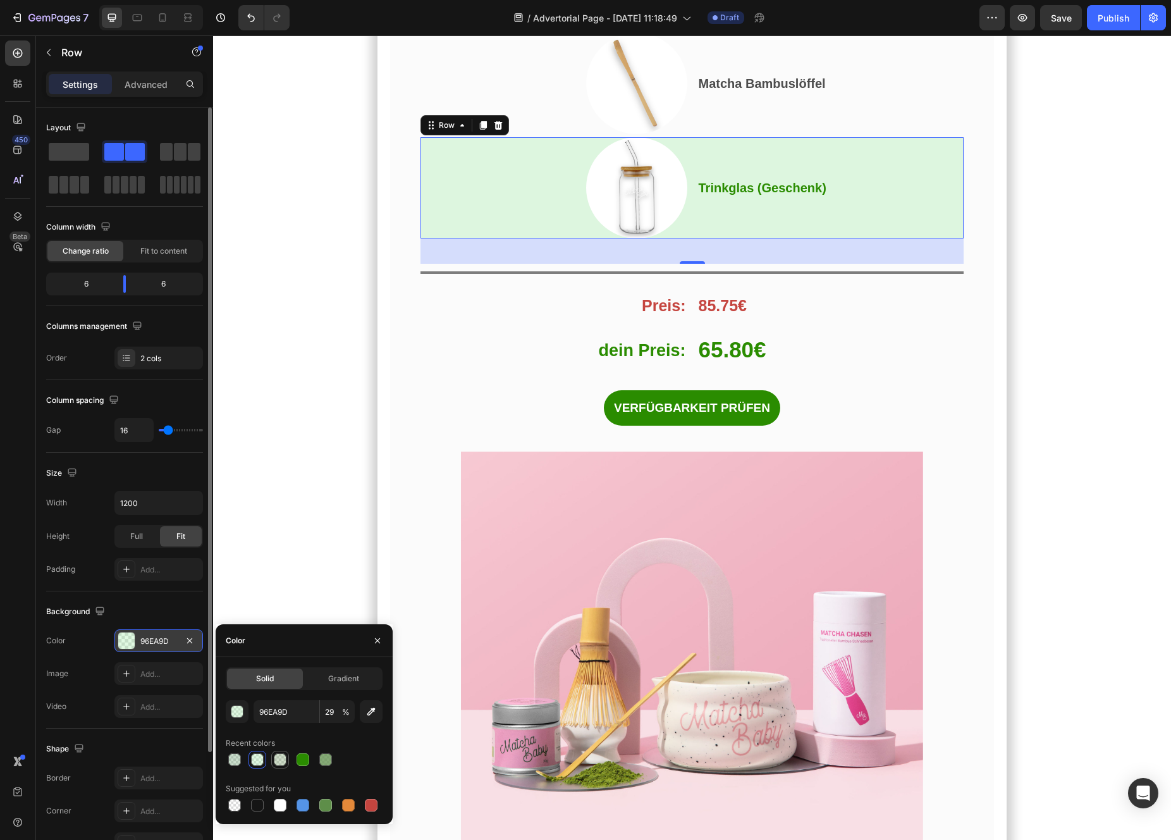
click at [276, 761] on div at bounding box center [280, 759] width 13 height 13
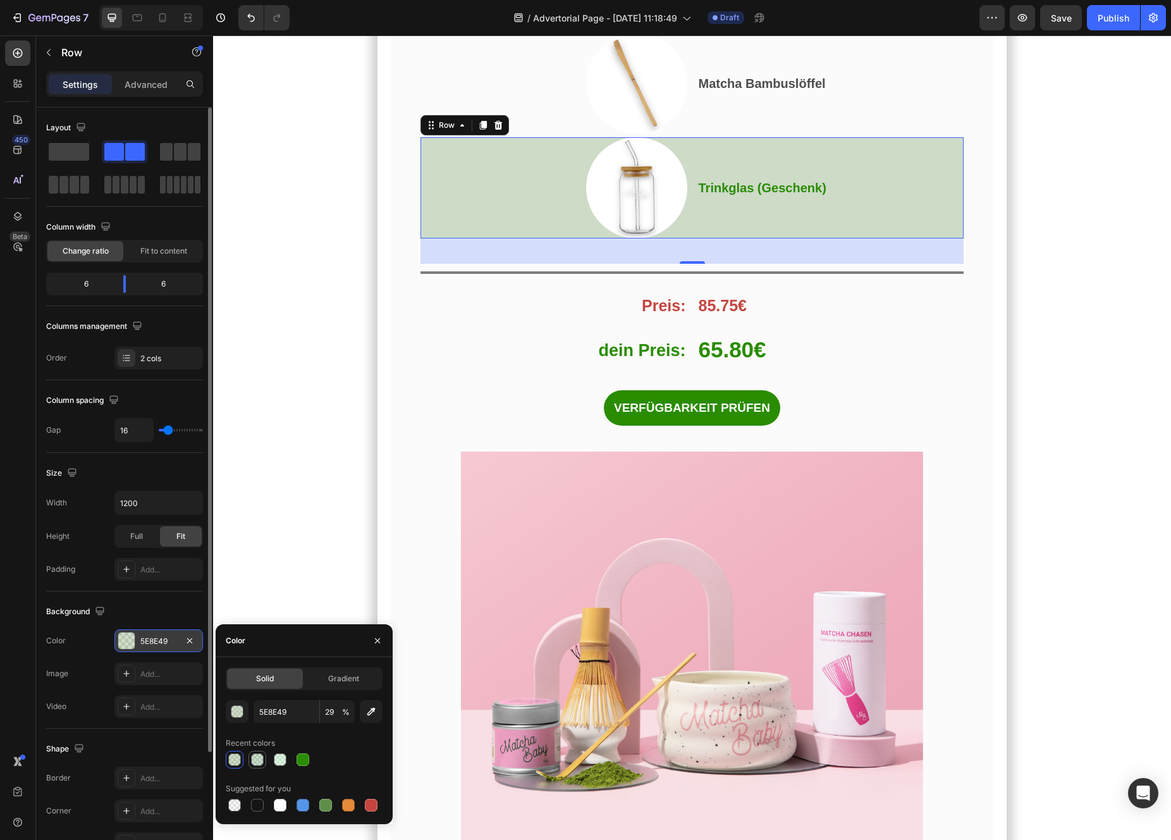
click at [261, 761] on div at bounding box center [257, 759] width 13 height 13
type input "498E4E"
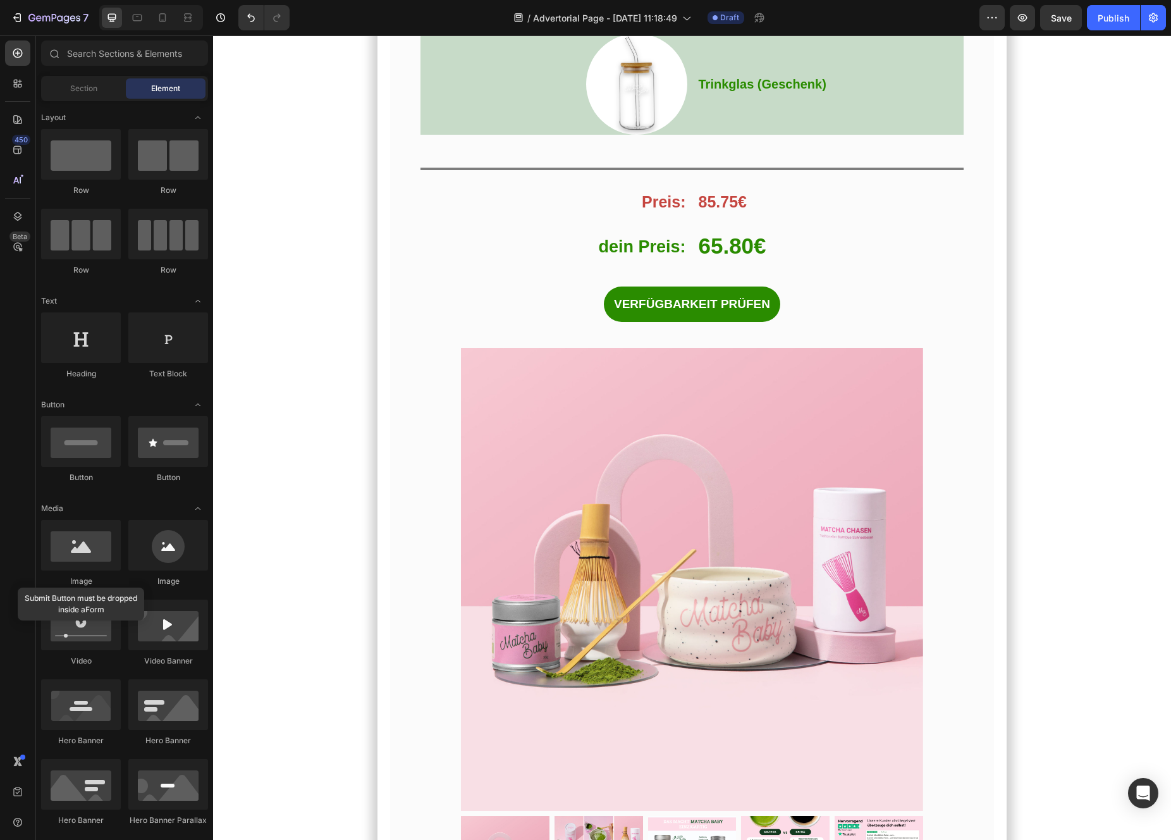
scroll to position [6918, 0]
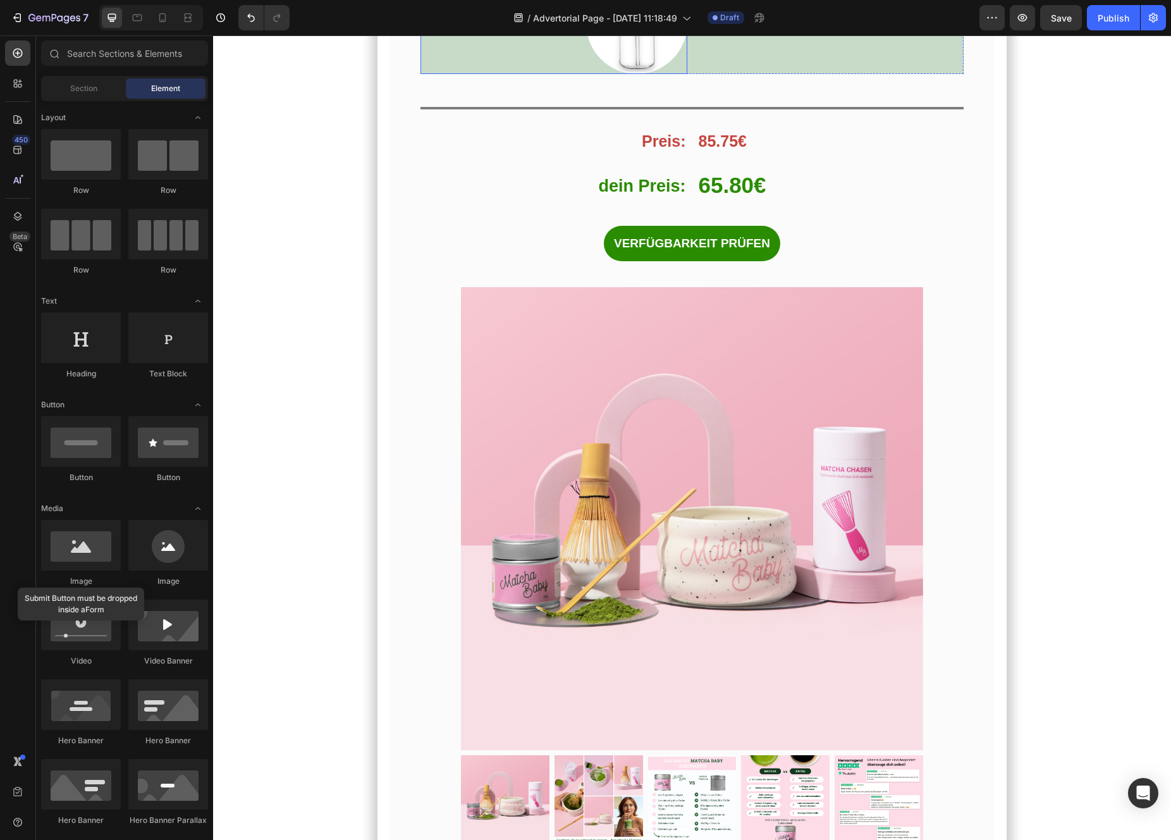
click at [481, 74] on div at bounding box center [553, 23] width 267 height 101
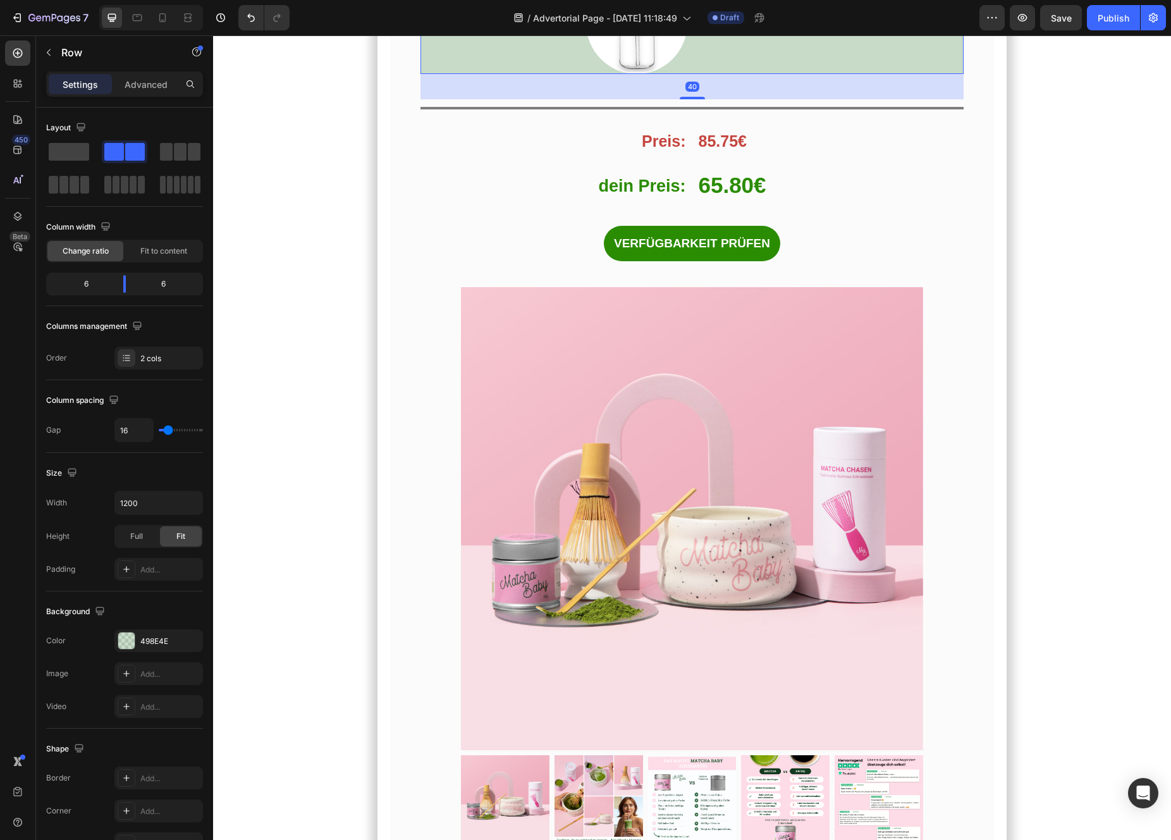
click at [764, 74] on div "Trinkglas (Geschenk) Text Block" at bounding box center [830, 23] width 267 height 101
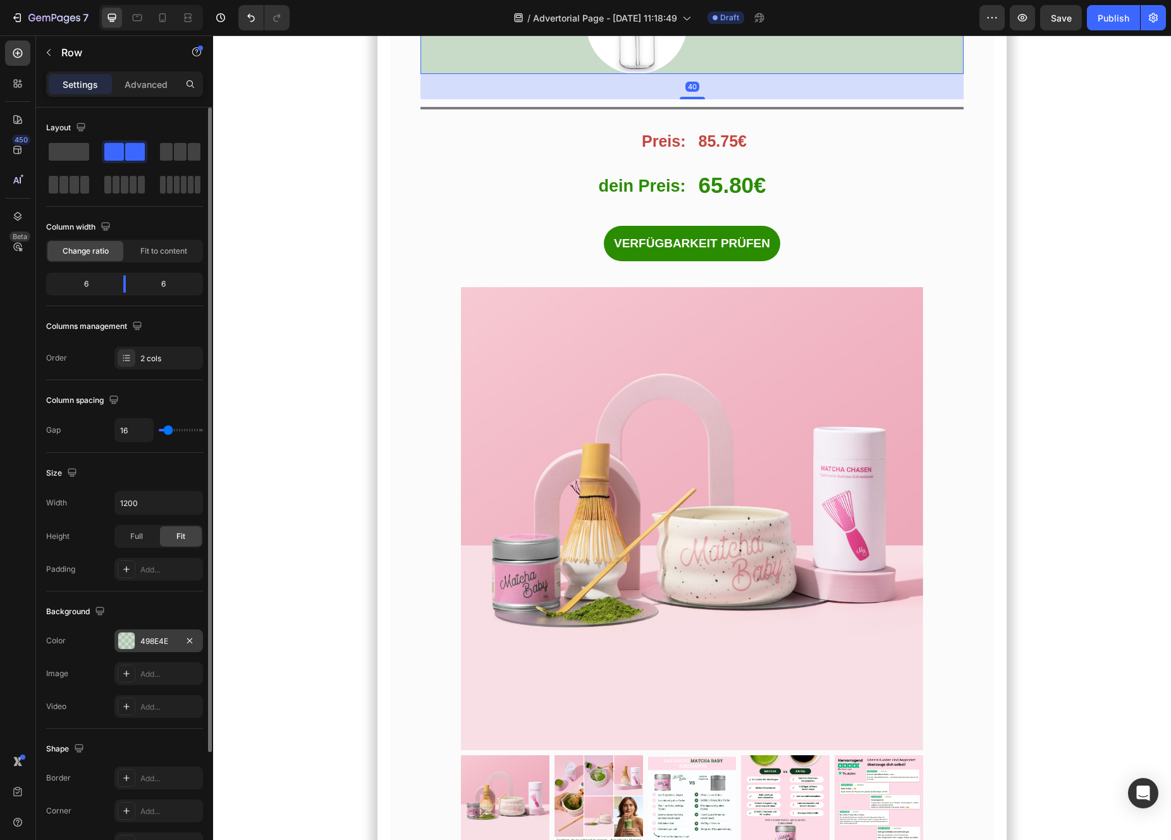
click at [130, 642] on div at bounding box center [126, 640] width 16 height 16
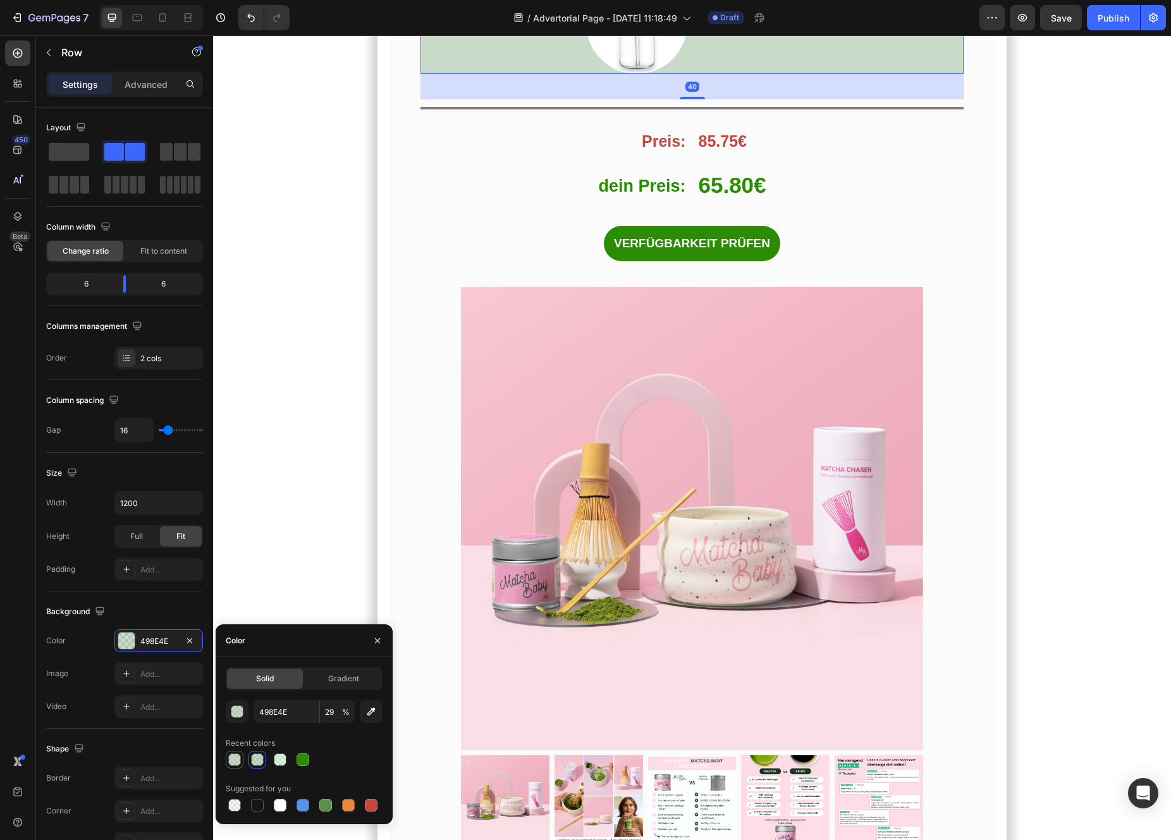
click at [236, 761] on div at bounding box center [234, 759] width 13 height 13
click at [255, 762] on div at bounding box center [257, 759] width 13 height 13
click at [279, 762] on div at bounding box center [280, 759] width 13 height 13
type input "96EA9D"
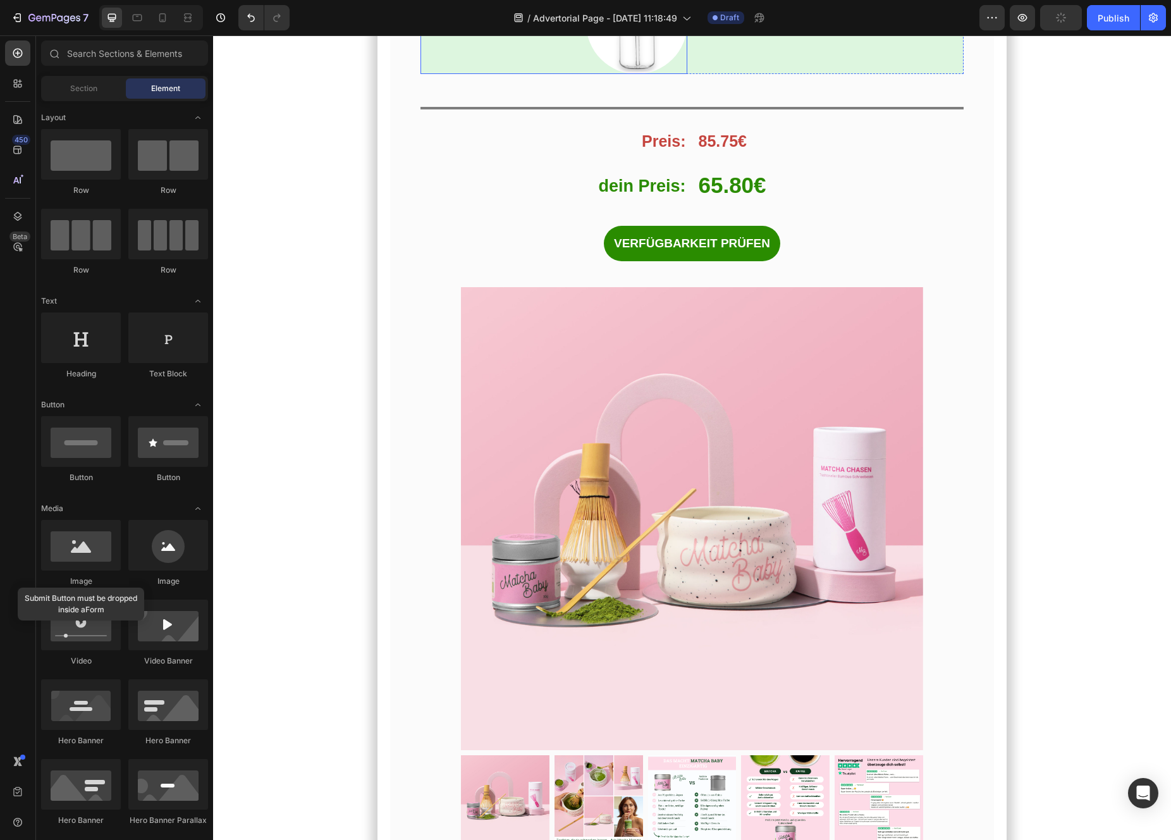
click at [463, 74] on div at bounding box center [553, 23] width 267 height 101
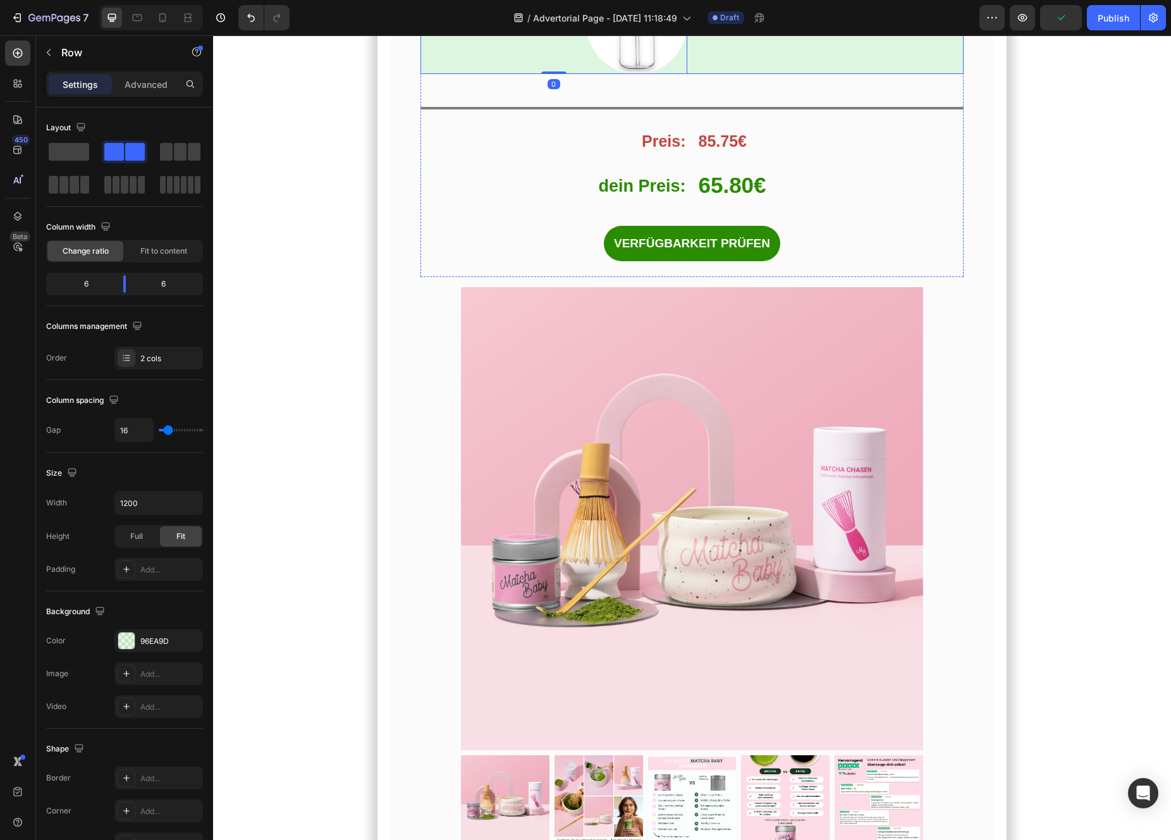
click at [744, 74] on div "Trinkglas (Geschenk) Text Block" at bounding box center [830, 23] width 267 height 101
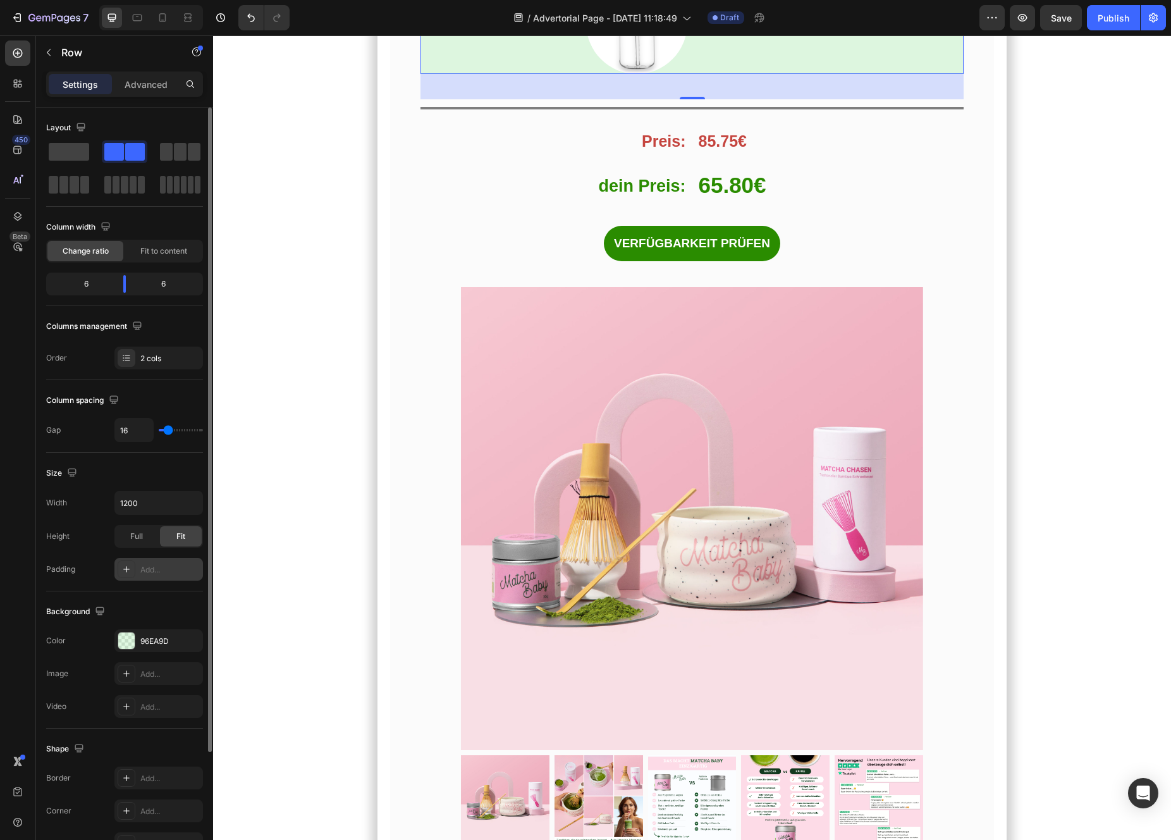
click at [152, 575] on div "Add..." at bounding box center [158, 569] width 89 height 23
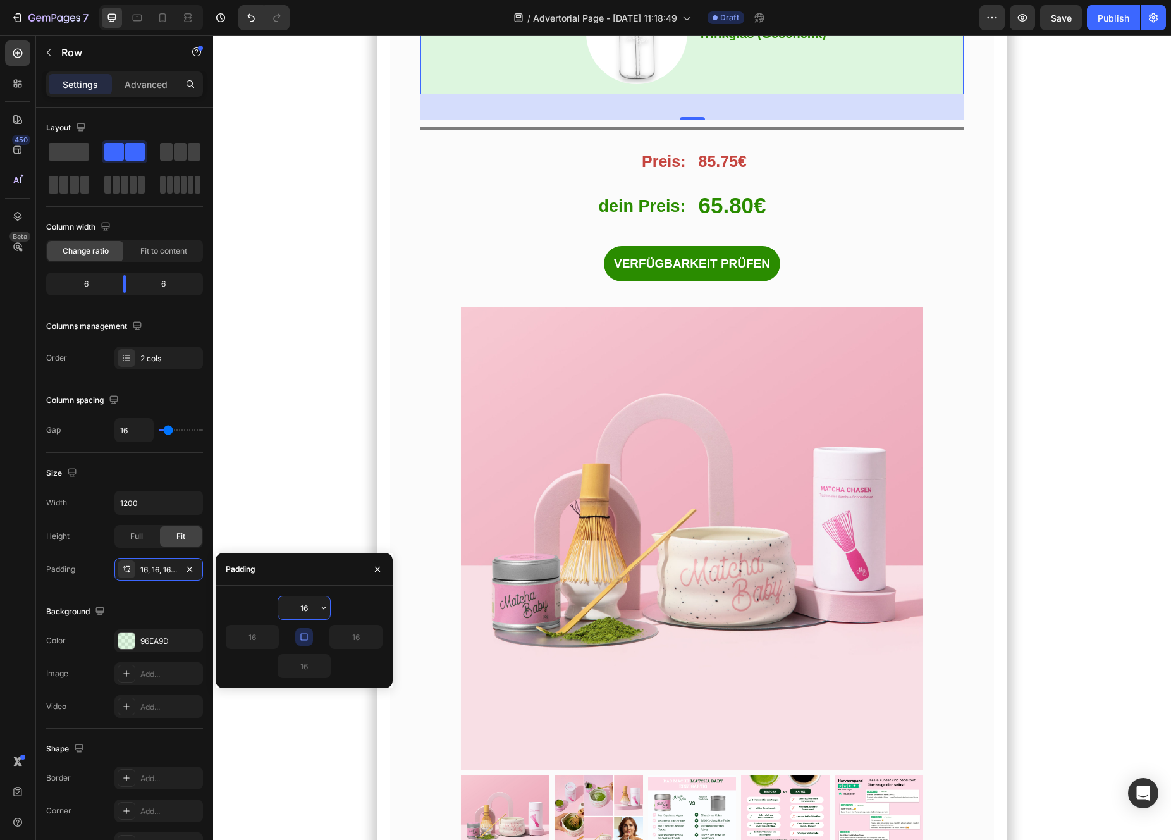
type input "5"
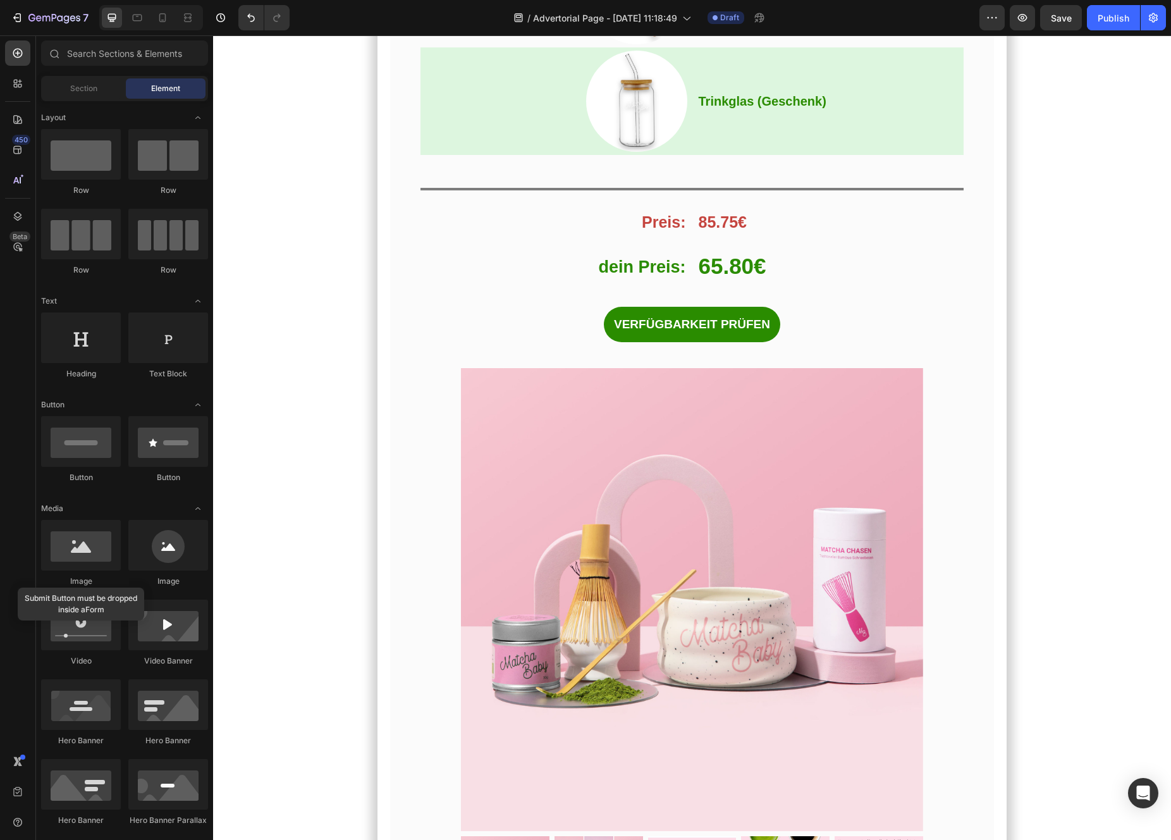
scroll to position [6821, 0]
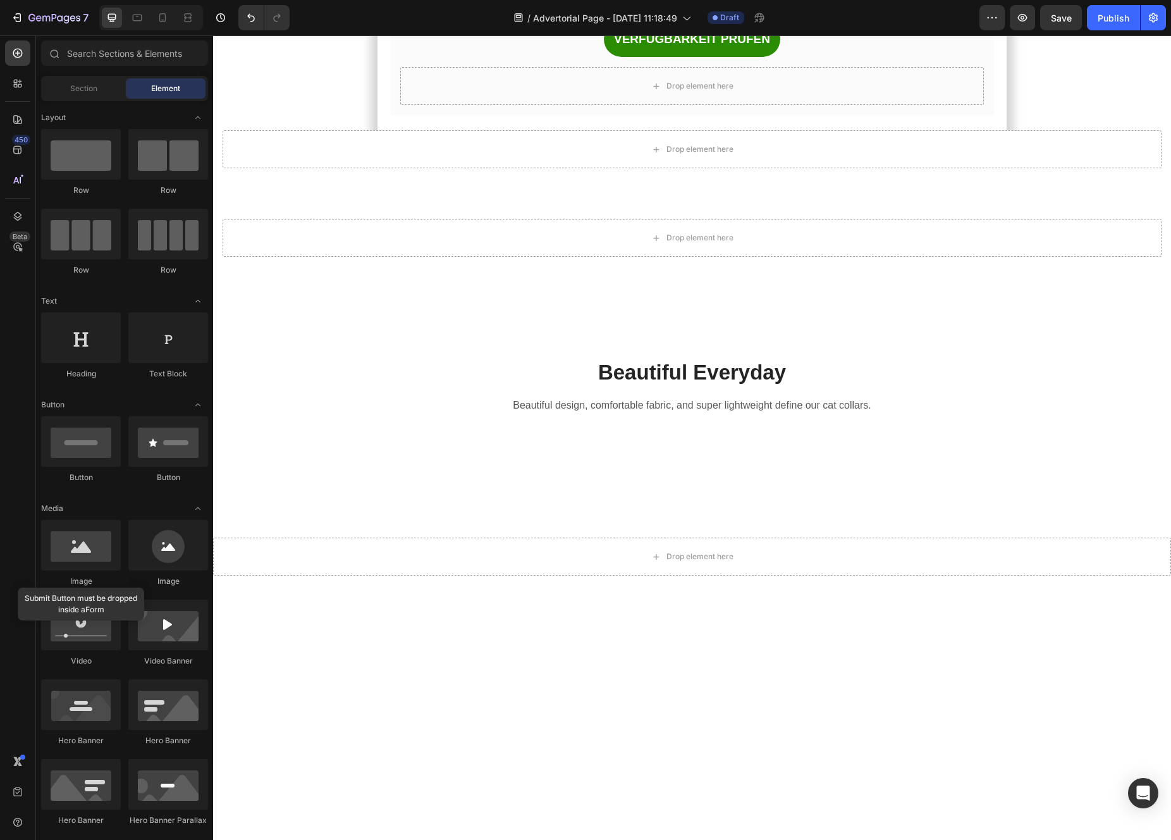
scroll to position [8269, 0]
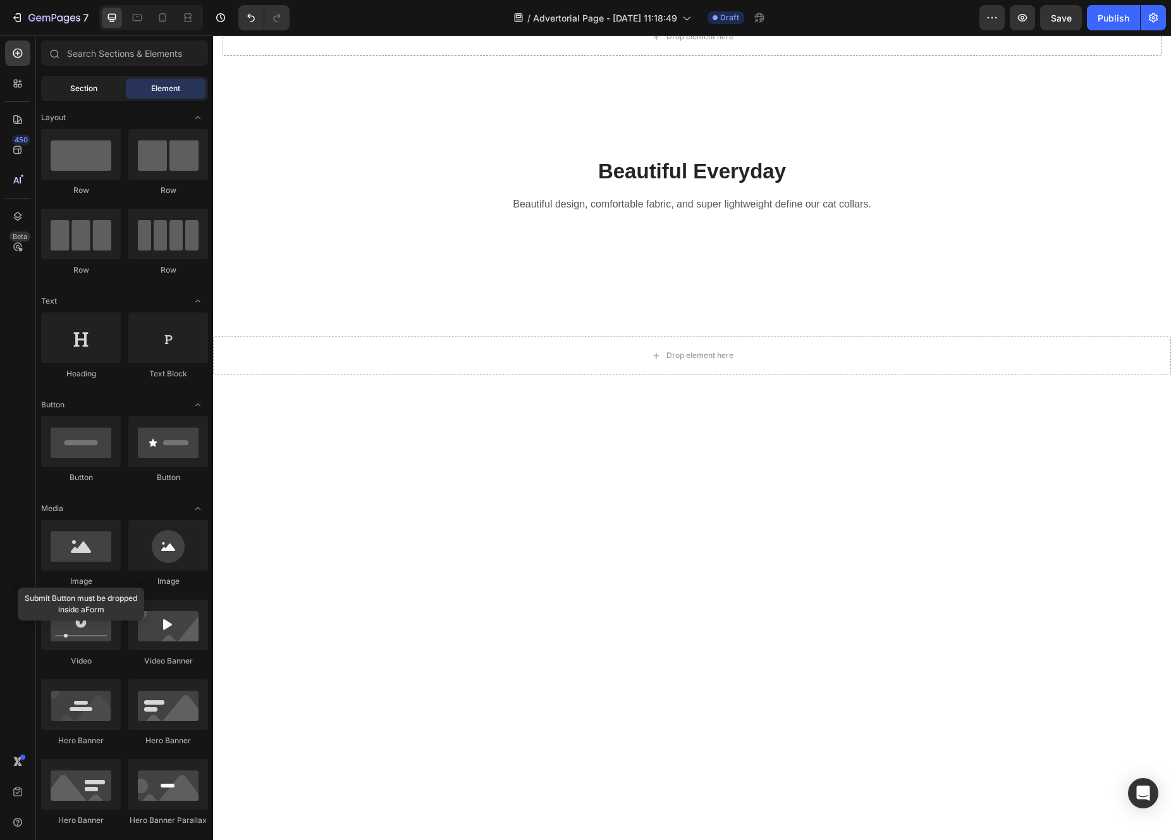
click at [107, 89] on div "Section" at bounding box center [84, 88] width 80 height 20
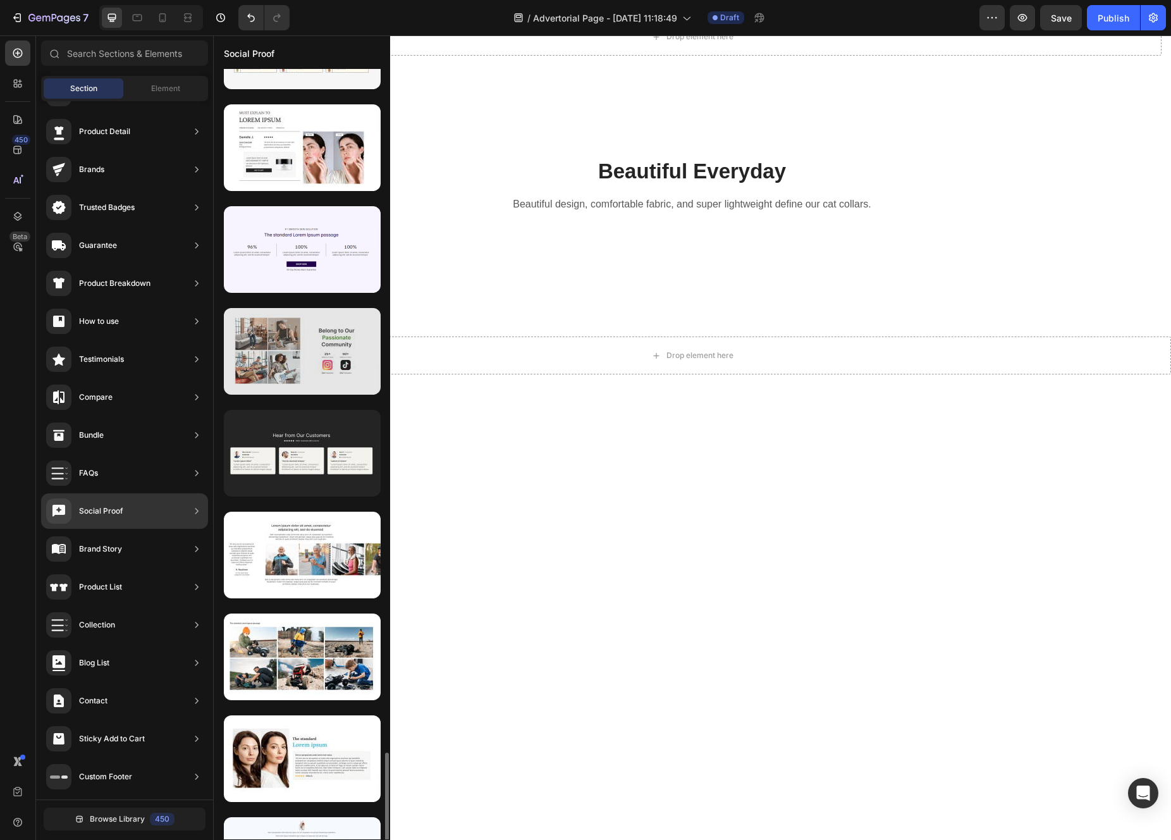
scroll to position [2579, 0]
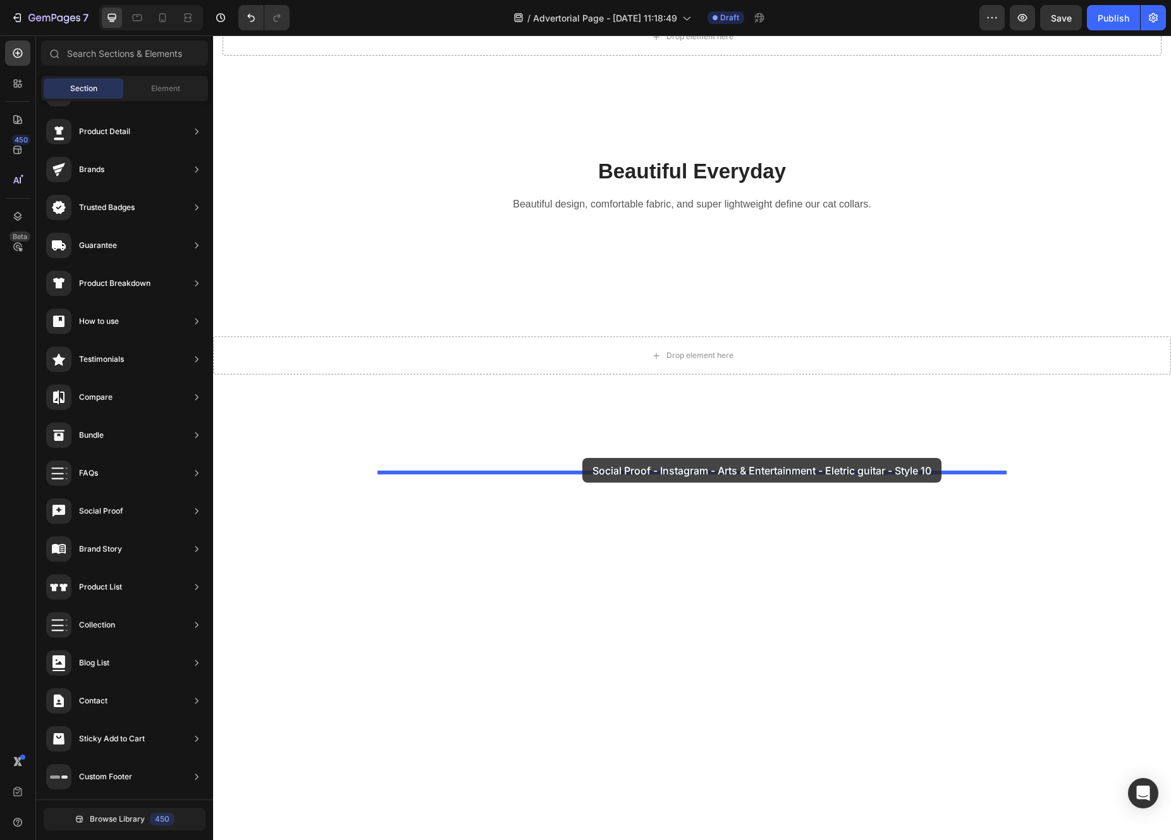
drag, startPoint x: 516, startPoint y: 450, endPoint x: 582, endPoint y: 458, distance: 66.8
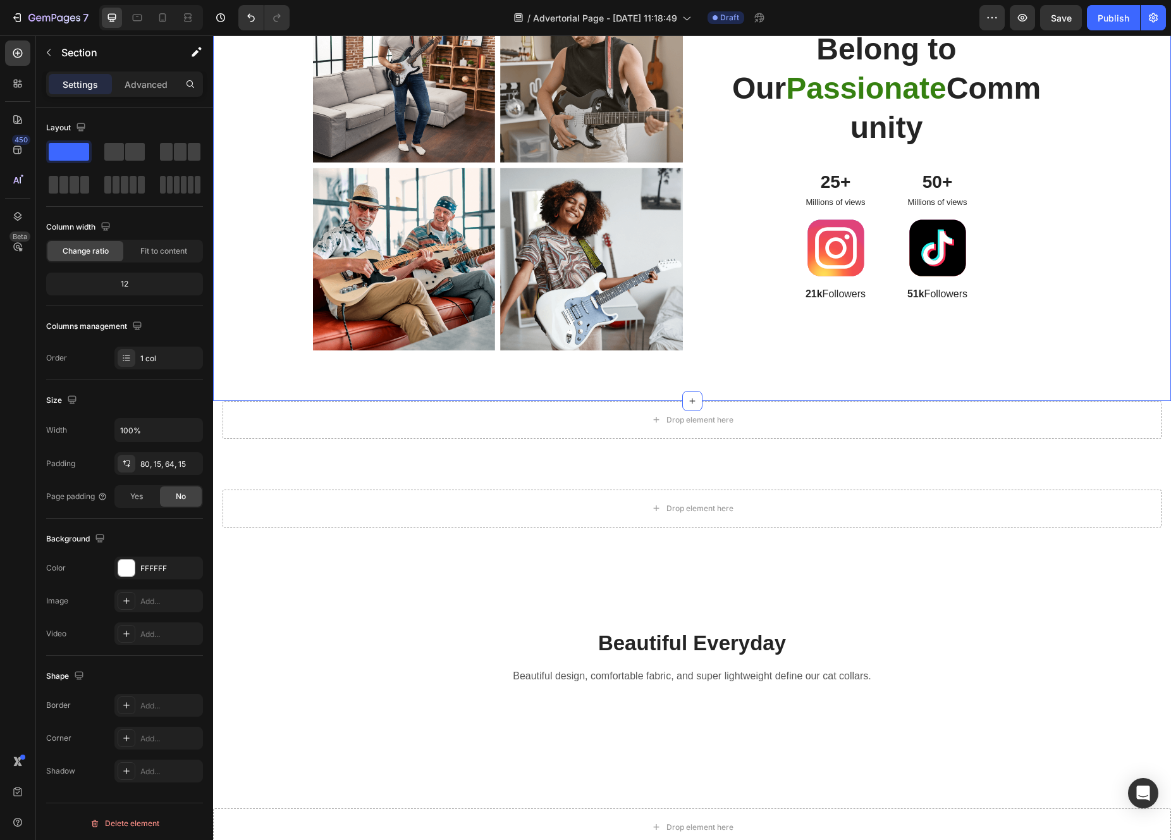
click at [352, 401] on div "Image Image Row Image Image Row Belong to Our Passionate Community Heading 25+ …" at bounding box center [692, 165] width 958 height 472
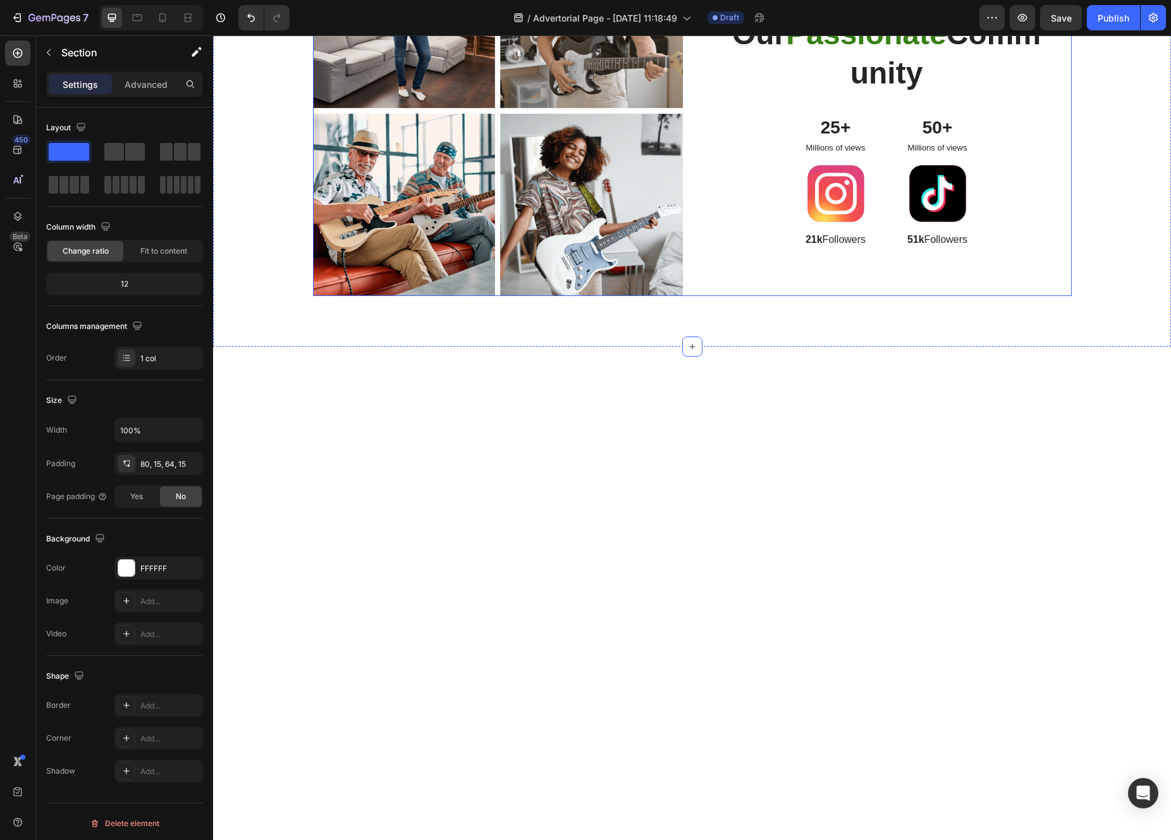
scroll to position [8533, 0]
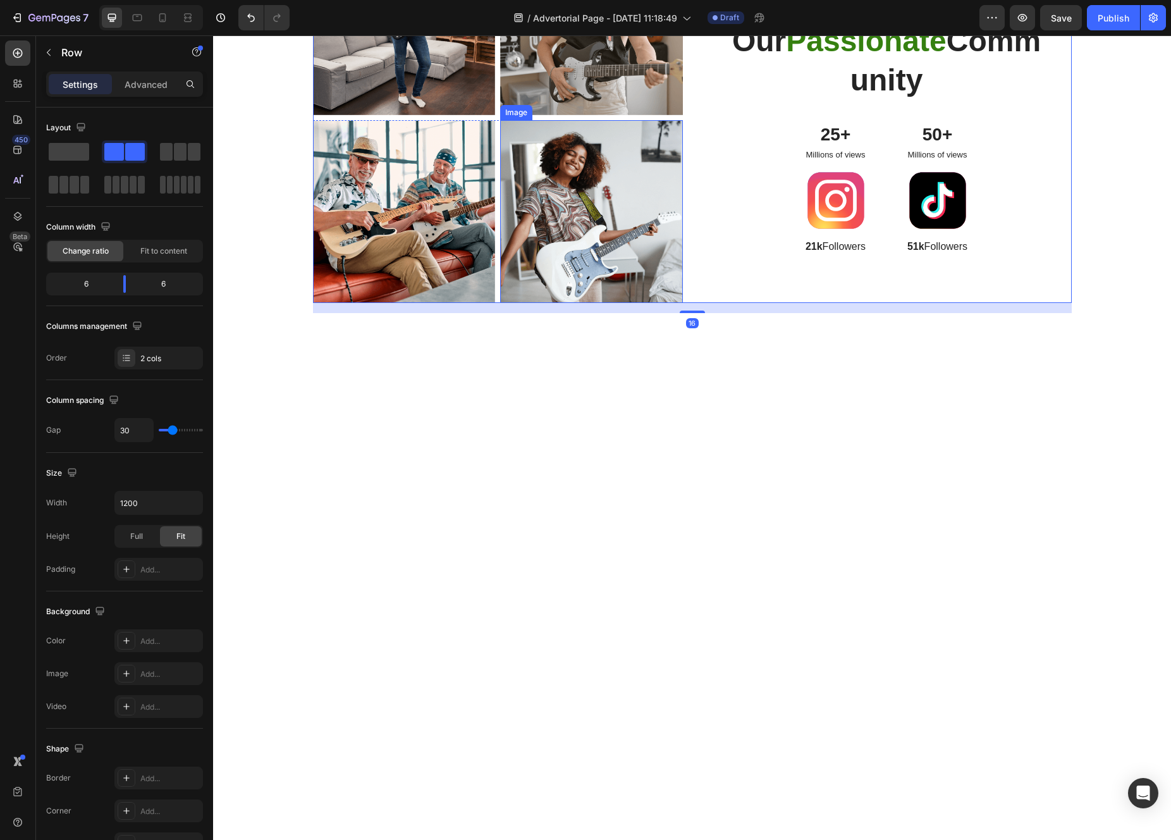
scroll to position [8300, 0]
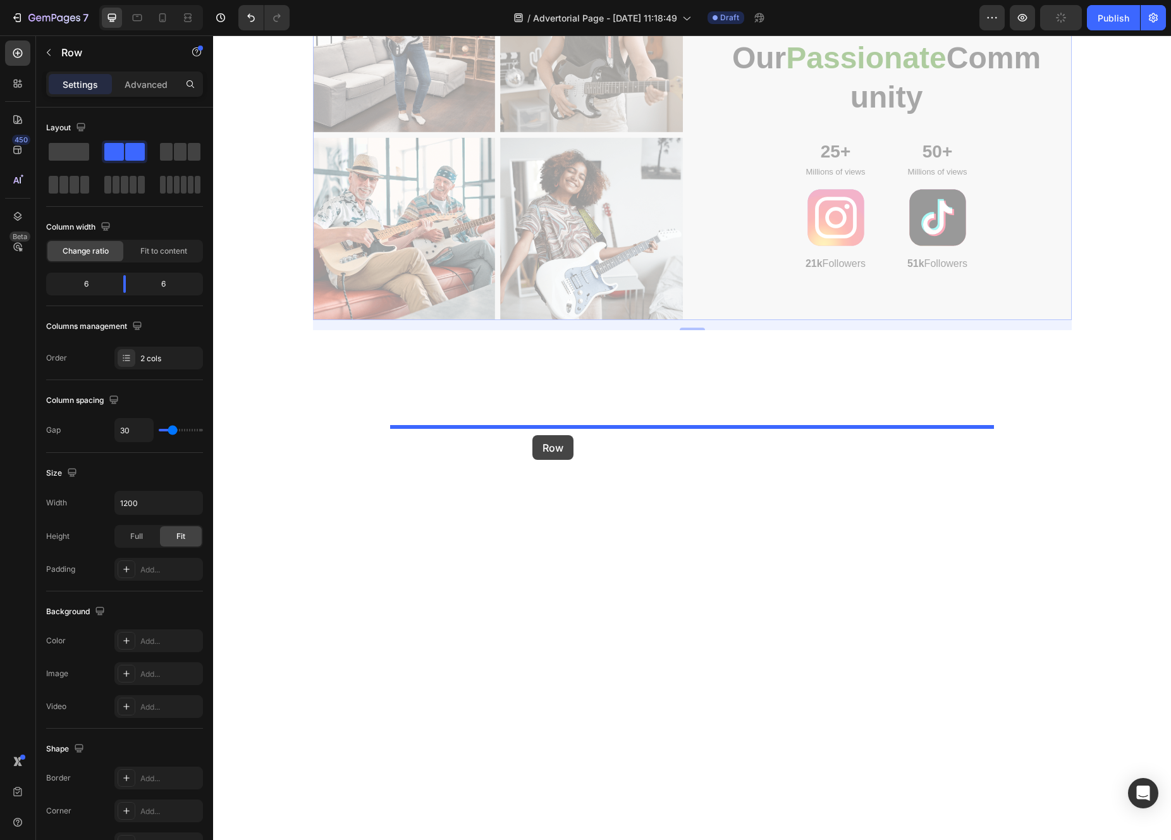
drag, startPoint x: 319, startPoint y: 483, endPoint x: 532, endPoint y: 436, distance: 218.3
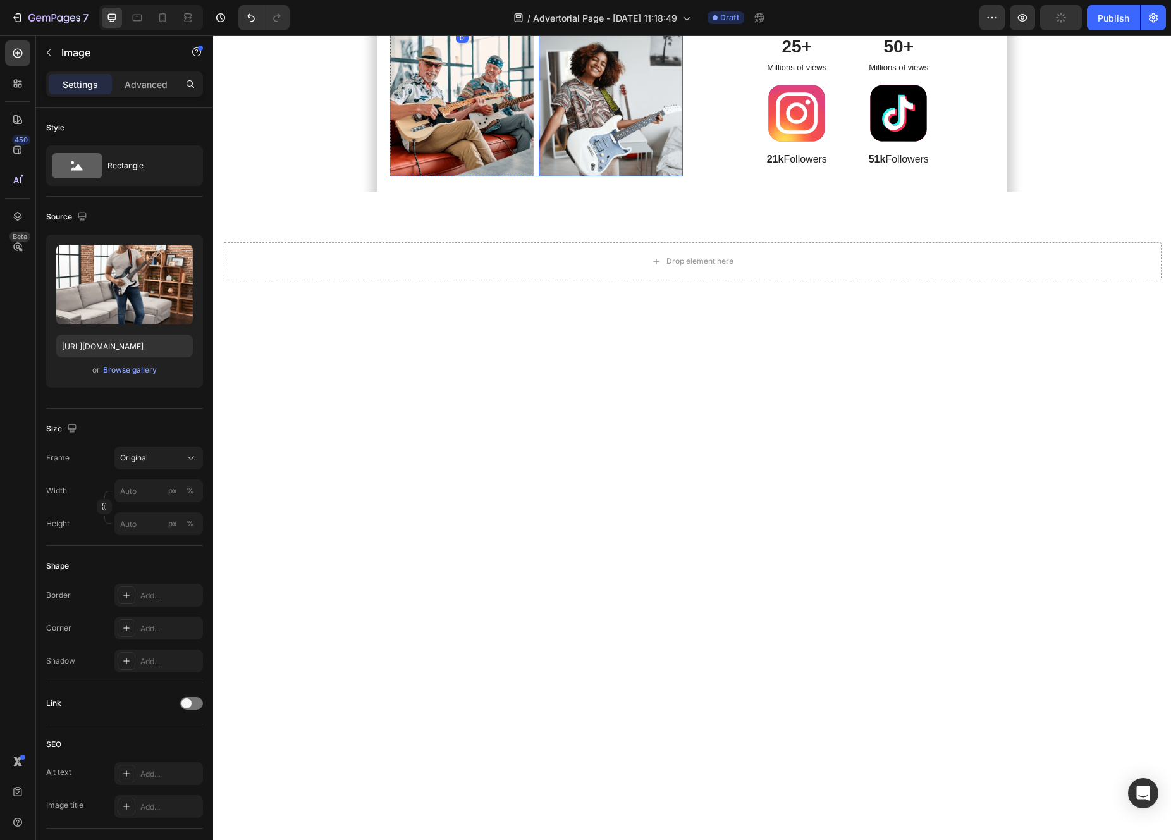
click at [604, 177] on img at bounding box center [611, 105] width 144 height 144
click at [469, 177] on img at bounding box center [462, 105] width 144 height 144
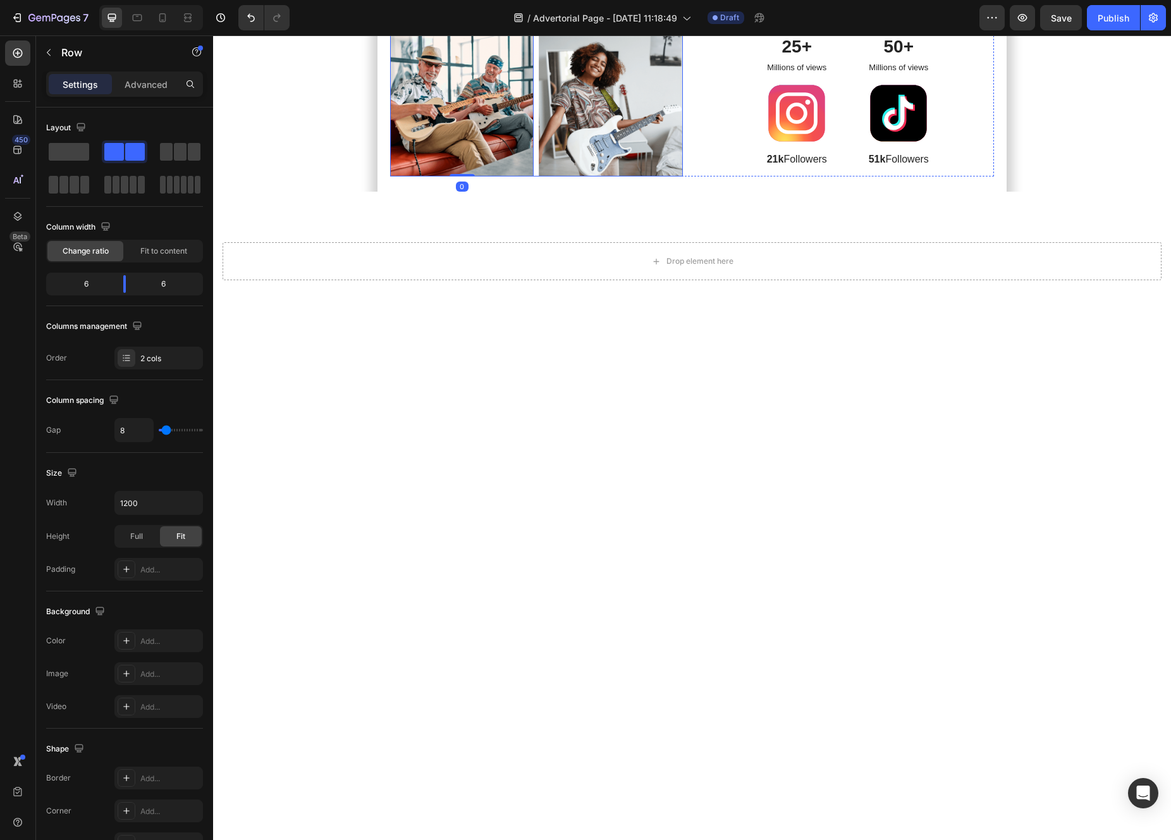
click at [535, 177] on div "Image 0 Image Row" at bounding box center [536, 105] width 293 height 144
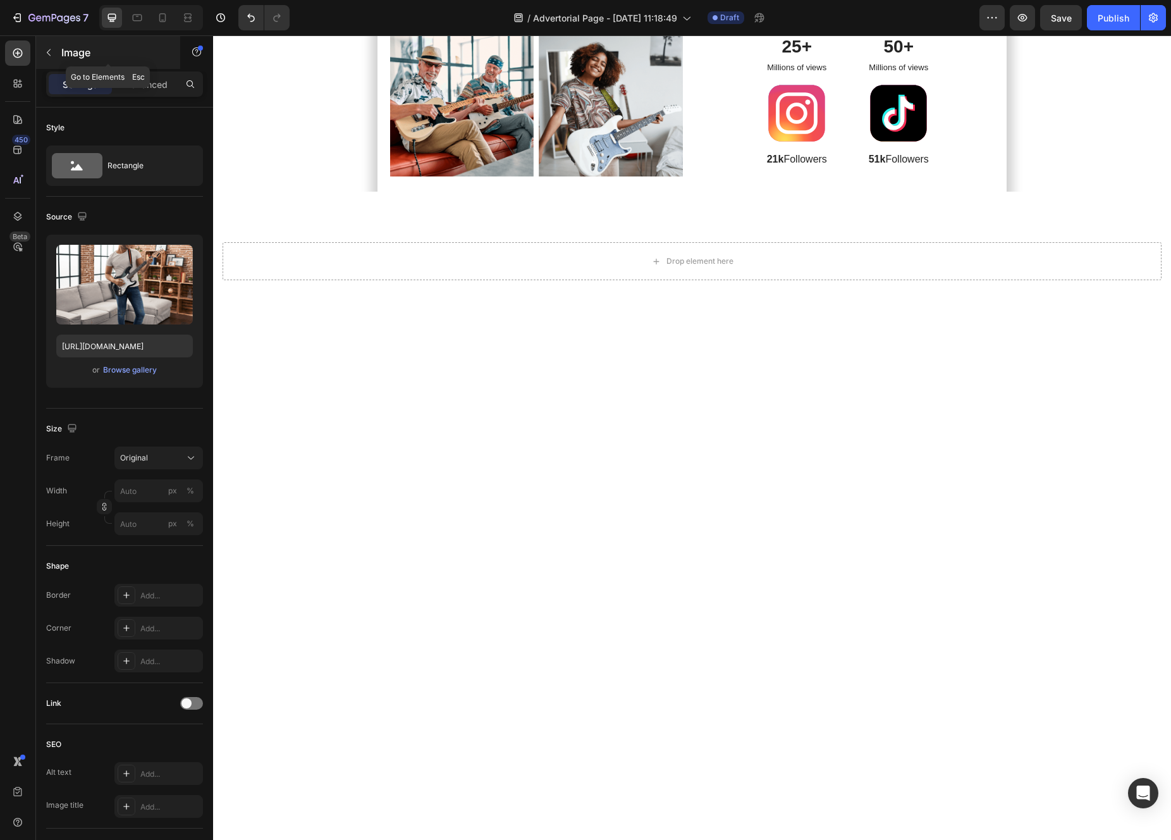
click at [55, 54] on button "button" at bounding box center [49, 52] width 20 height 20
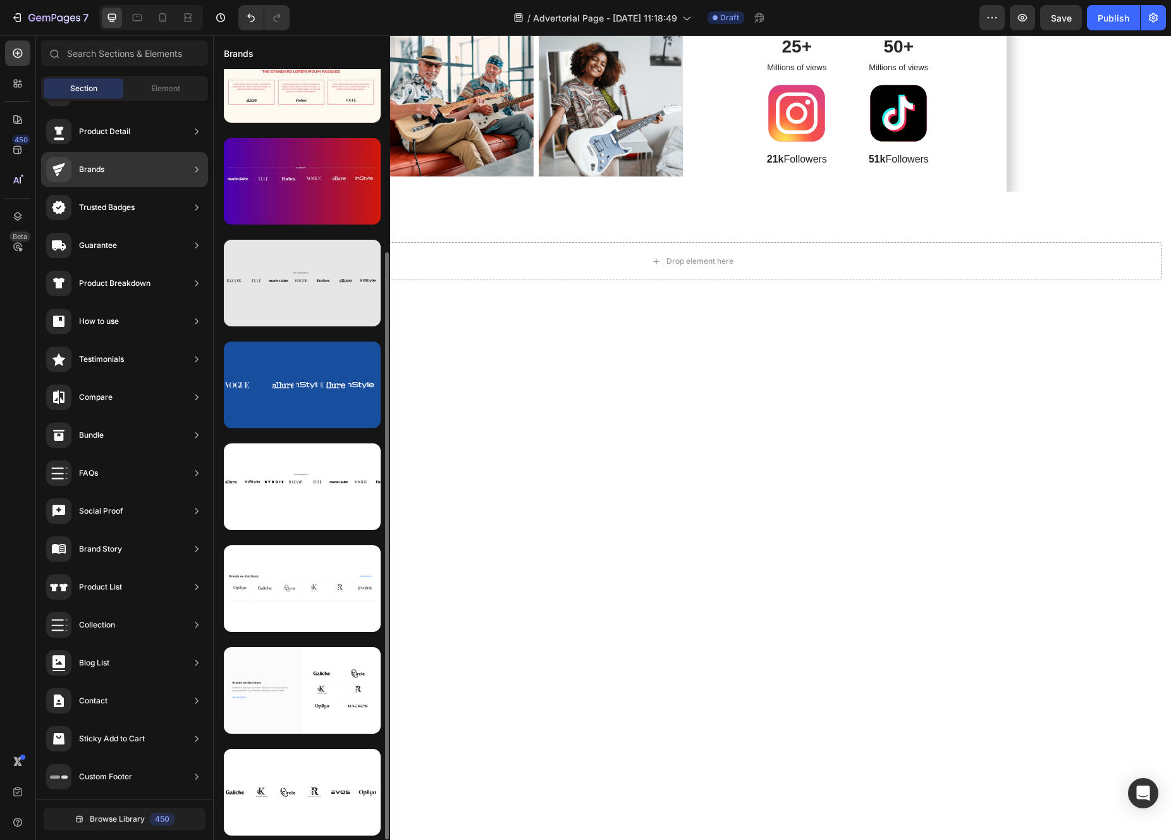
scroll to position [240, 0]
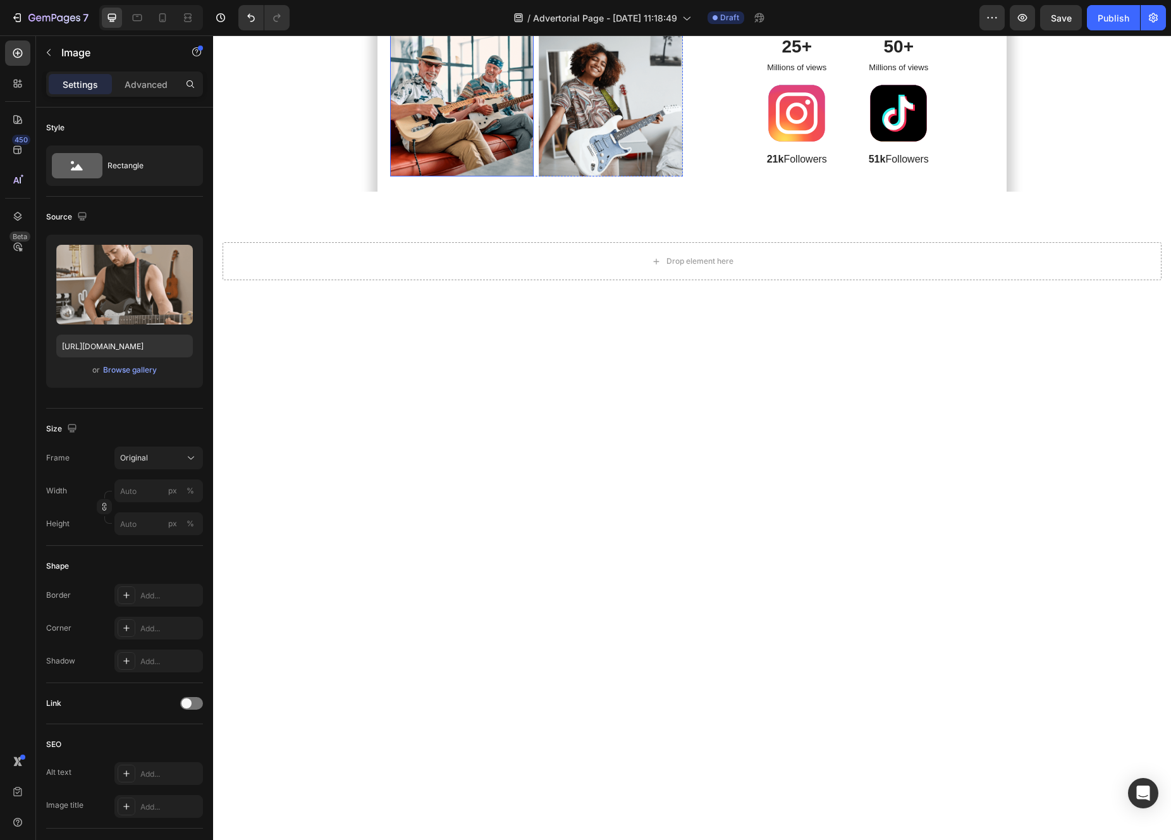
click at [522, 177] on img at bounding box center [462, 105] width 144 height 144
click at [520, 176] on div "Image Image Row Image 0 Image Row" at bounding box center [536, 30] width 293 height 293
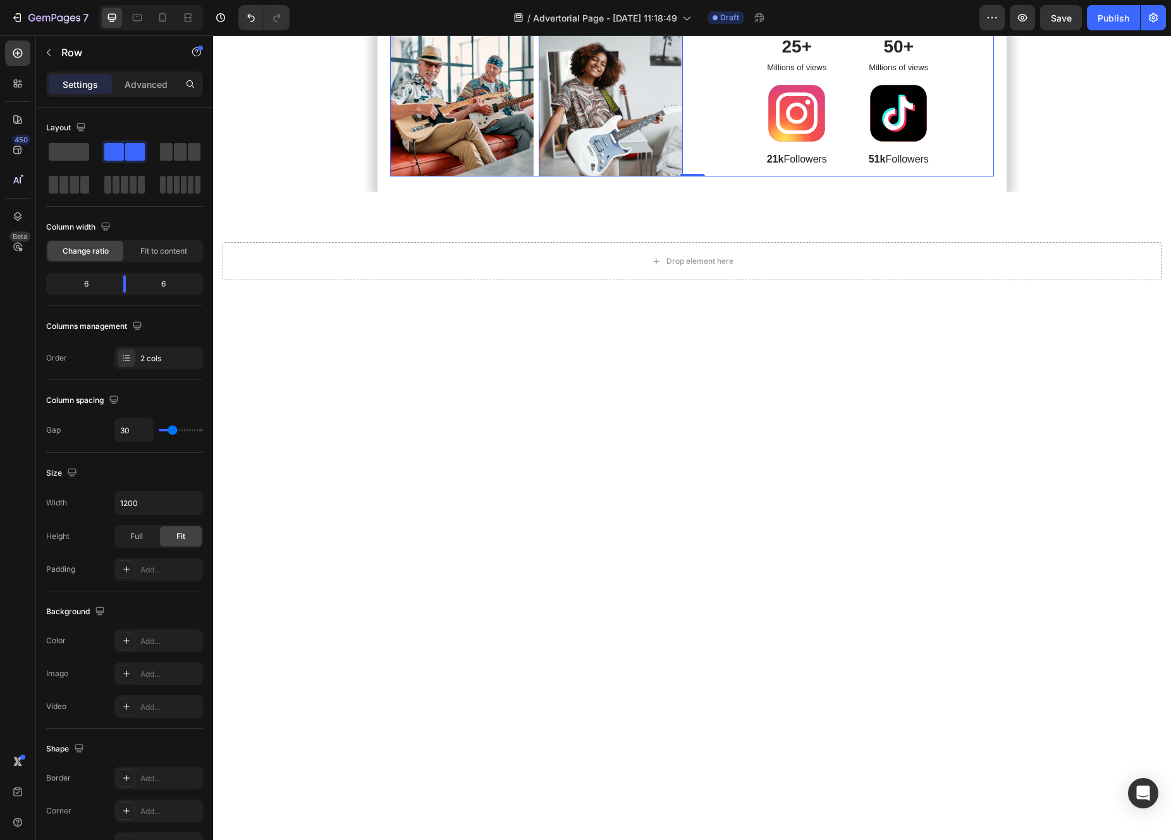
click at [666, 177] on img at bounding box center [611, 105] width 144 height 144
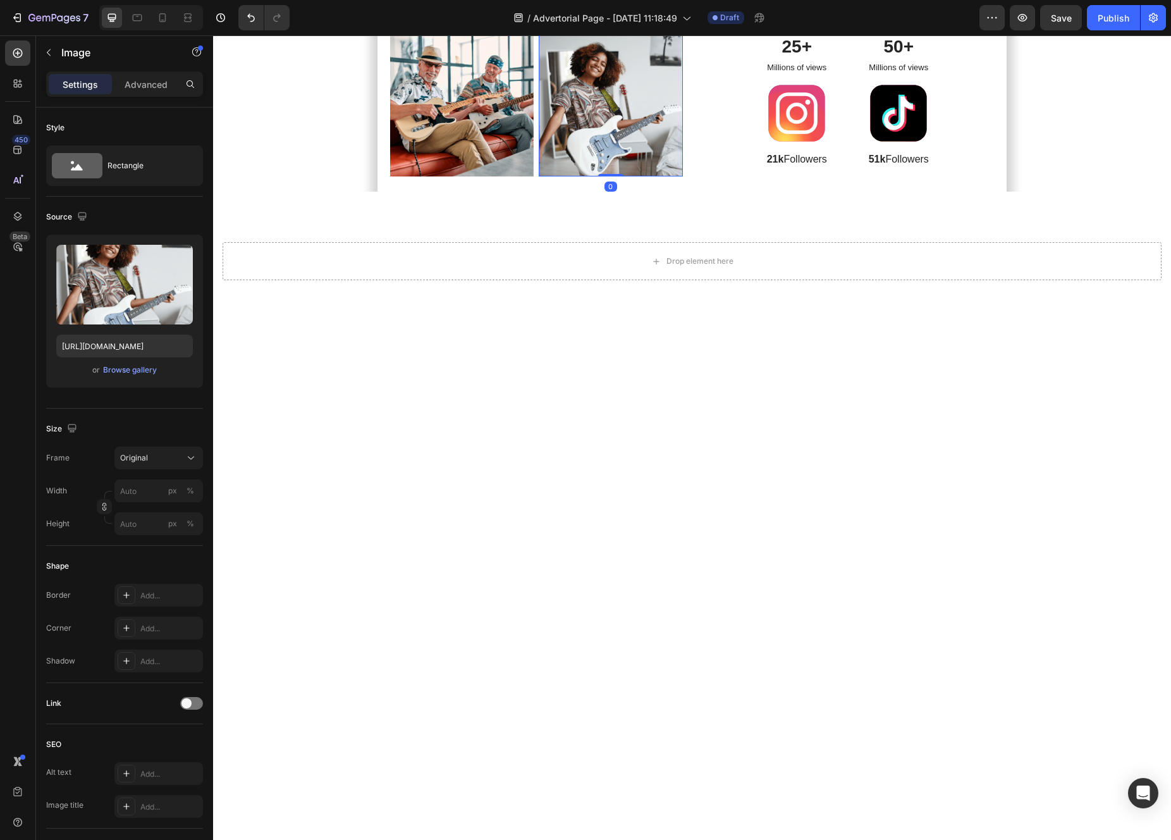
click at [629, 28] on div at bounding box center [622, 20] width 15 height 15
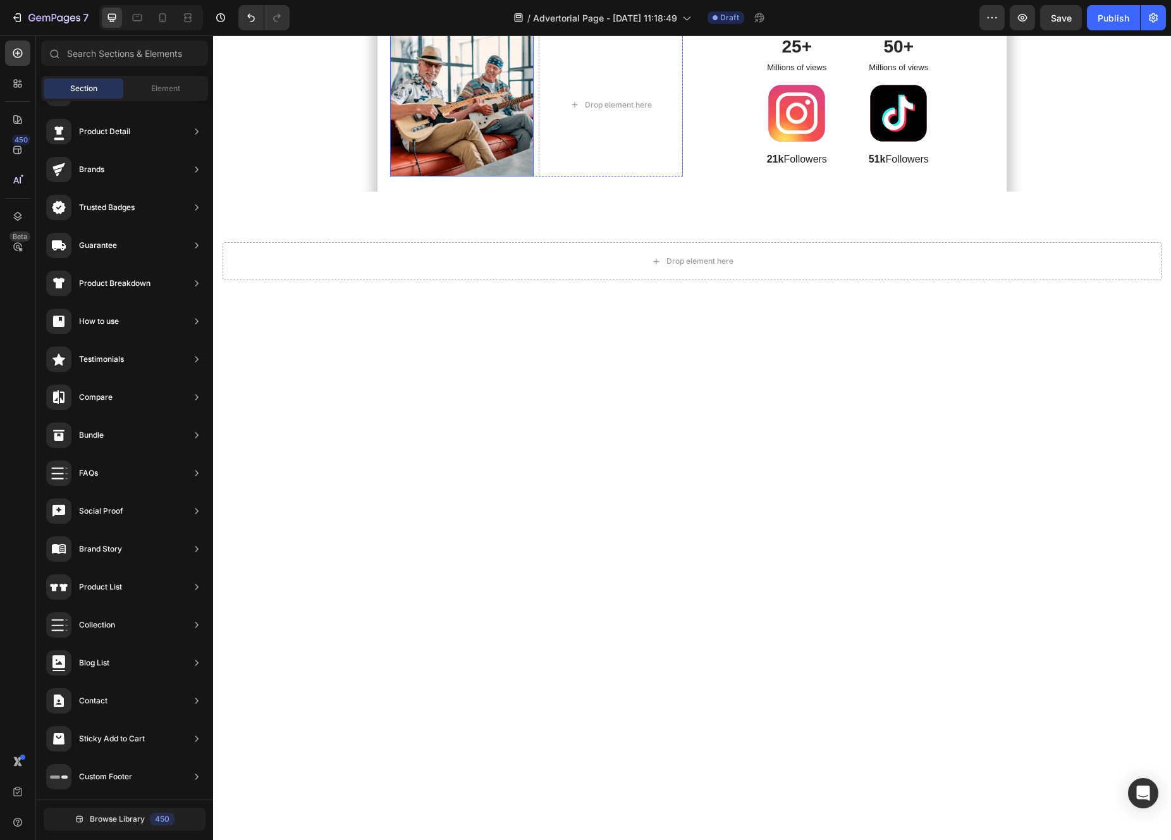
click at [525, 177] on img at bounding box center [462, 105] width 144 height 144
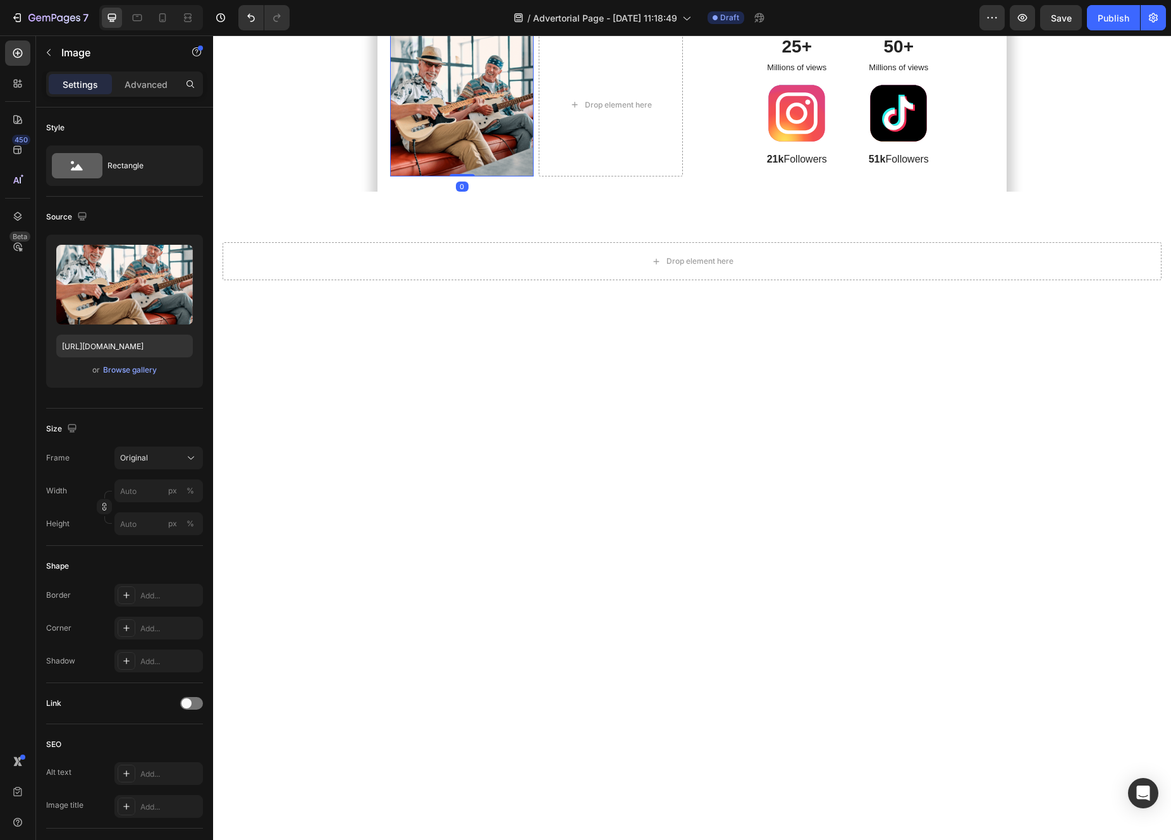
click at [474, 26] on icon at bounding box center [474, 21] width 10 height 10
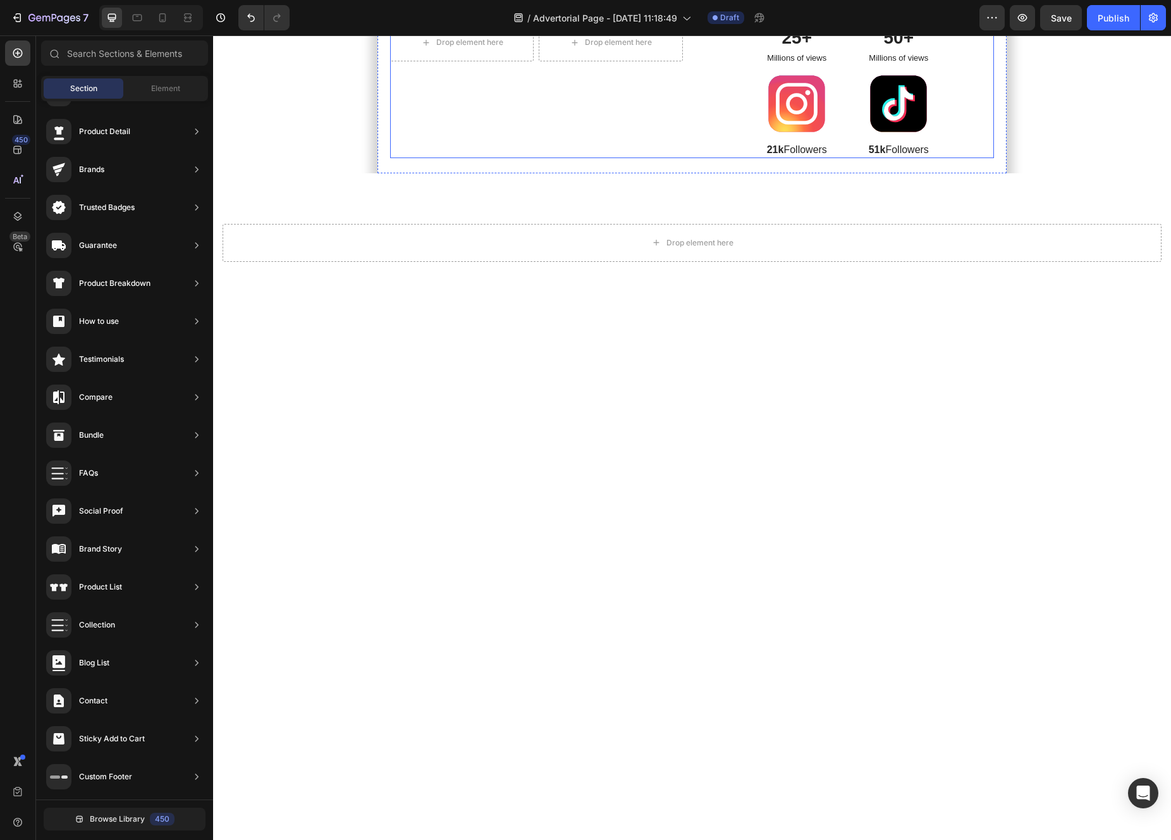
click at [654, 157] on div "Drop element here Drop element here Row Drop element here Drop element here Row" at bounding box center [536, 21] width 293 height 274
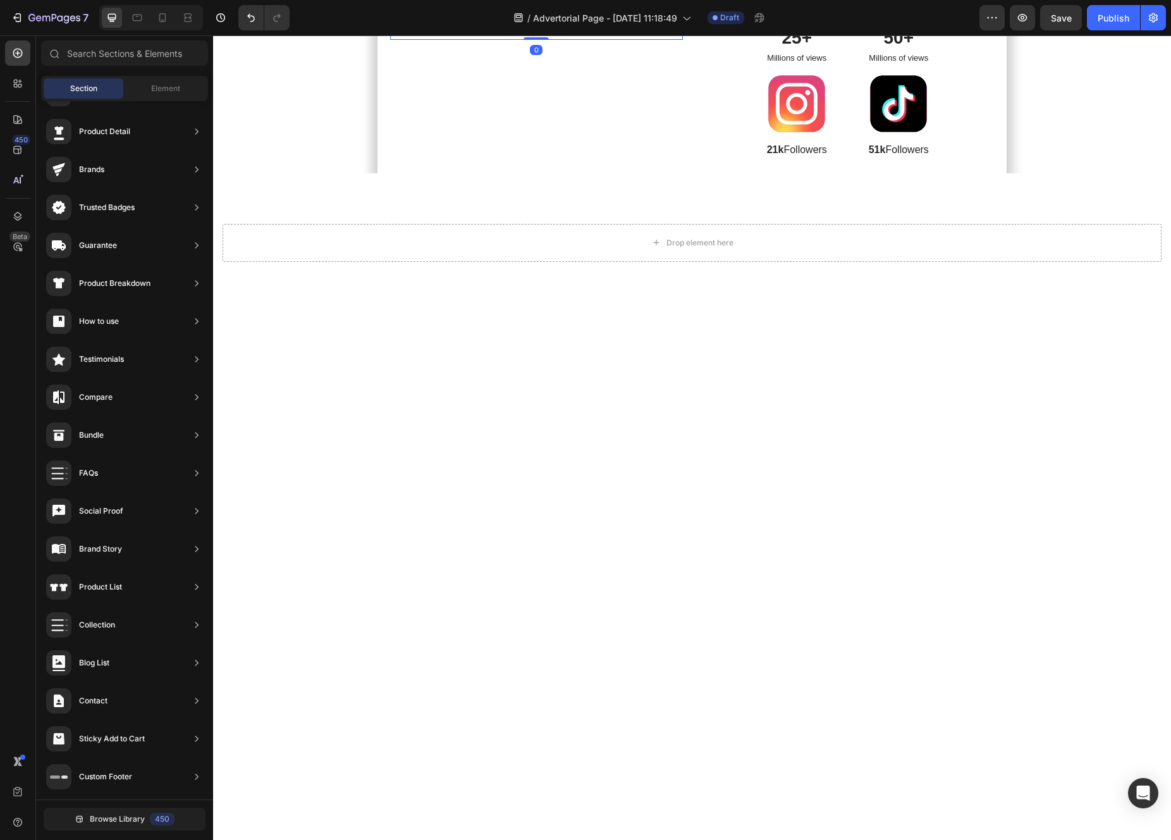
click at [525, 40] on div "Drop element here" at bounding box center [462, 21] width 144 height 38
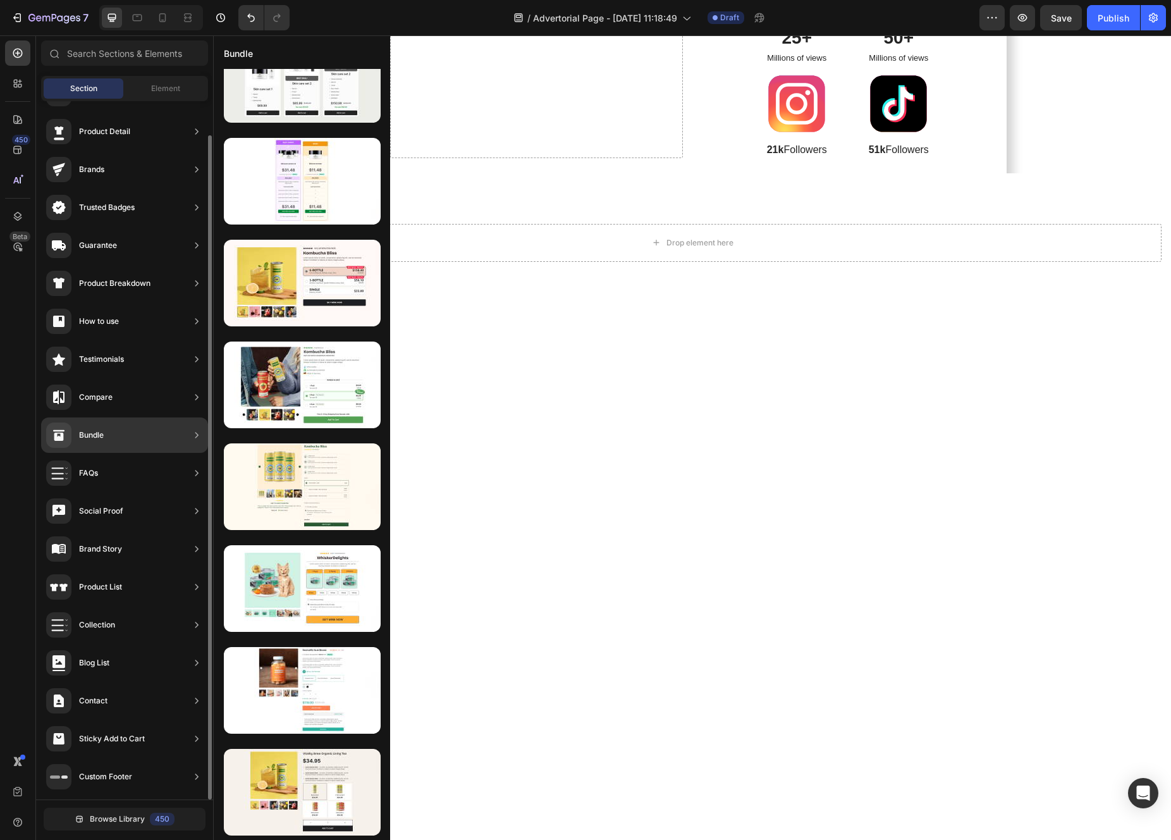
scroll to position [0, 0]
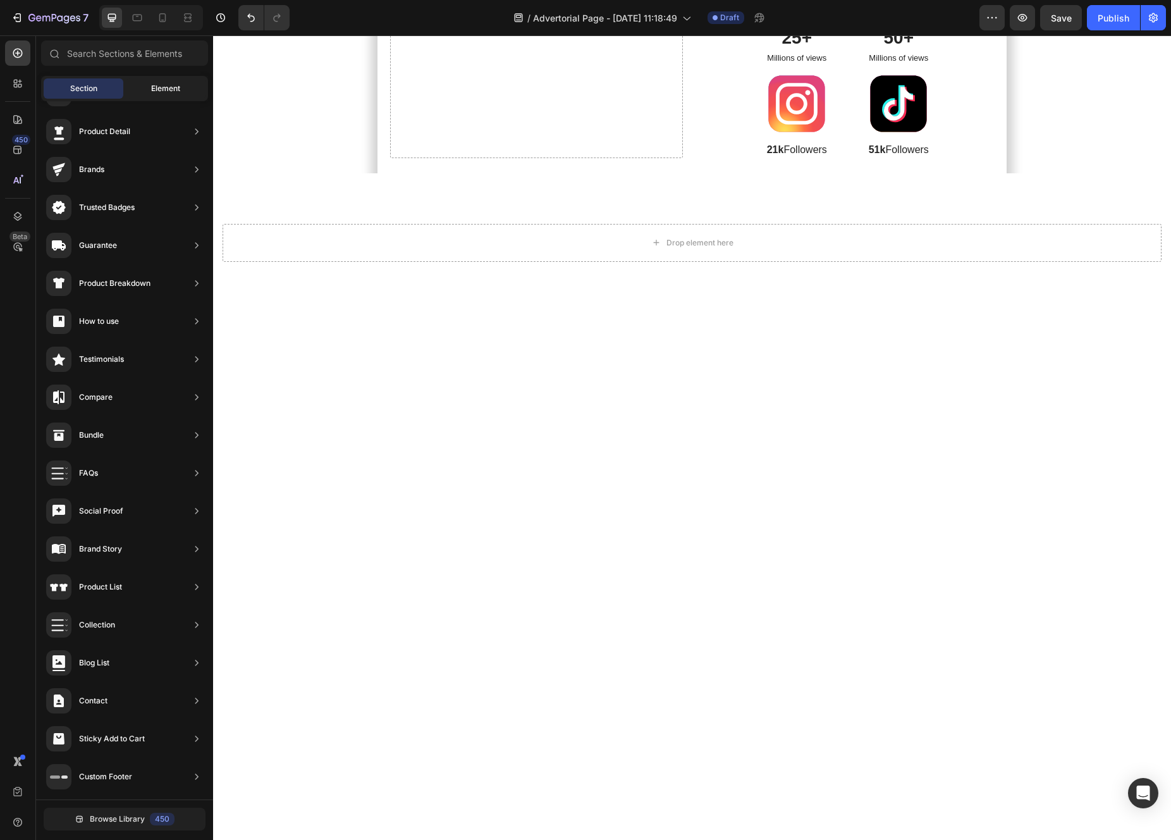
click at [154, 82] on div "Element" at bounding box center [166, 88] width 80 height 20
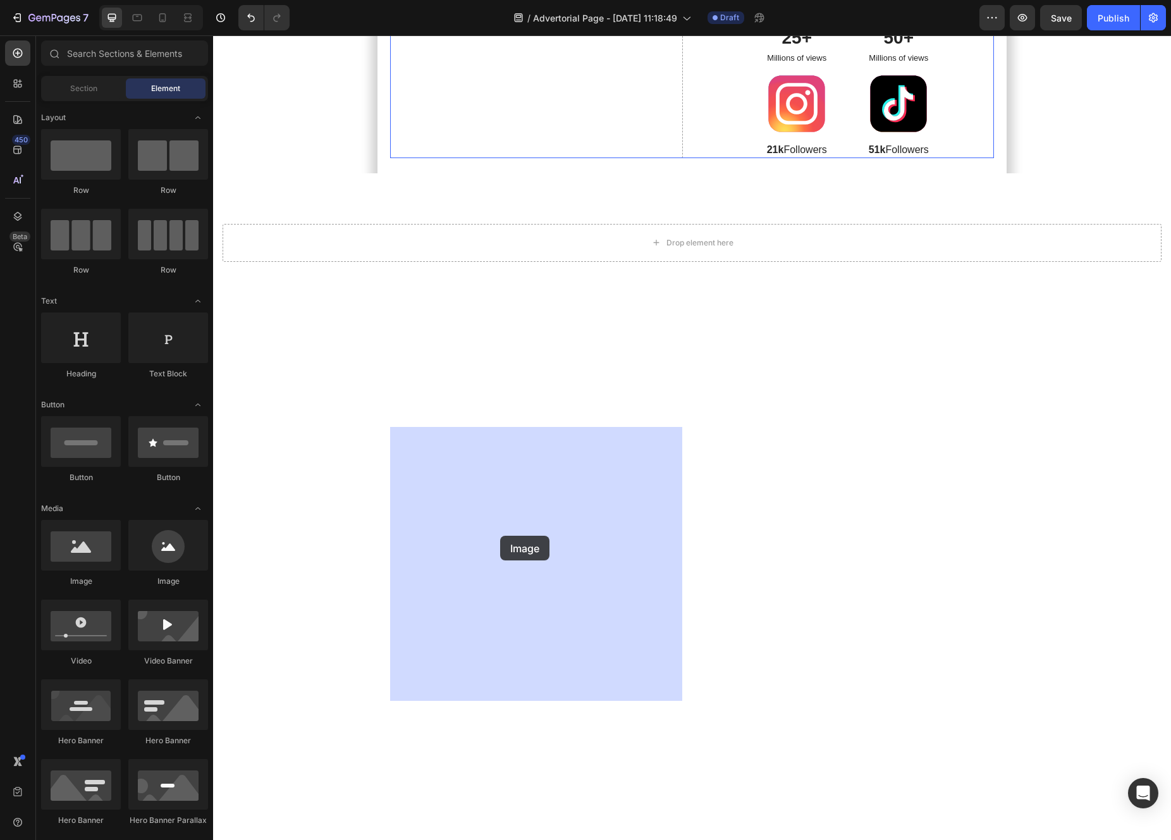
drag, startPoint x: 293, startPoint y: 570, endPoint x: 500, endPoint y: 536, distance: 210.3
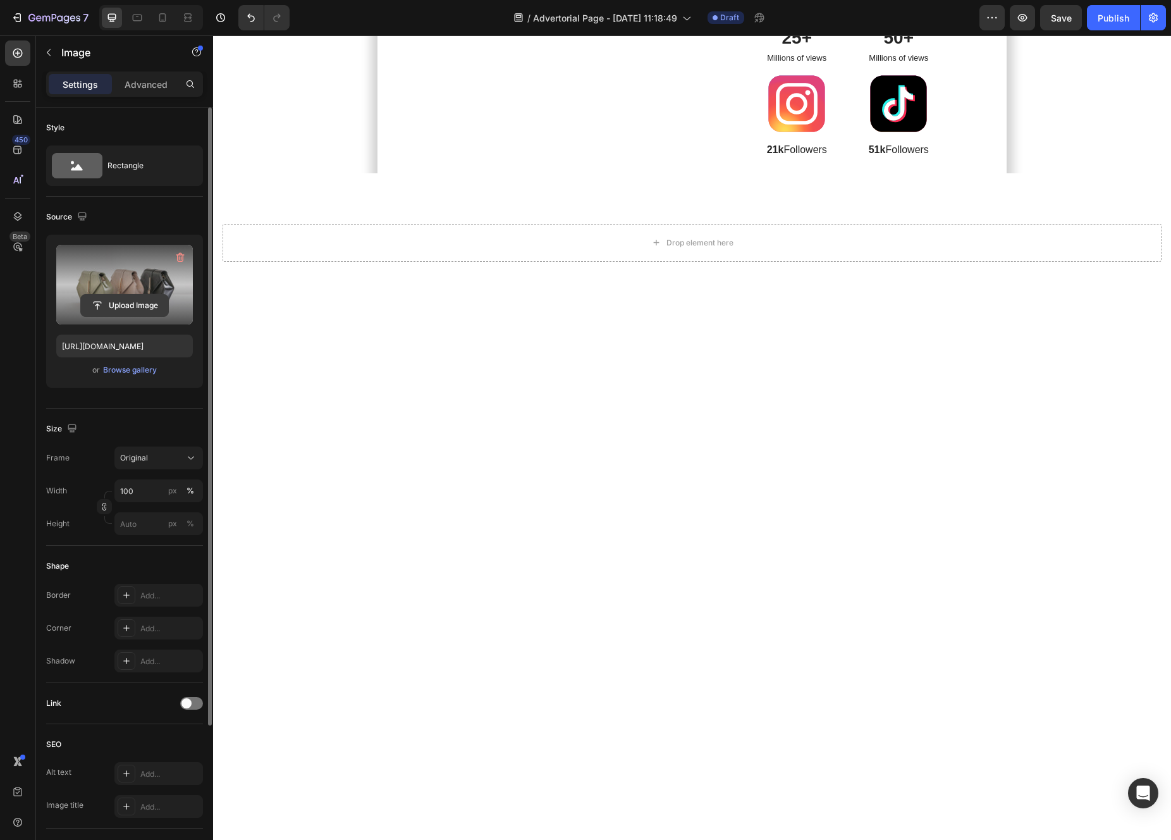
click at [118, 308] on input "file" at bounding box center [124, 305] width 87 height 21
type input "[URL][DOMAIN_NAME]"
click at [699, 157] on div "Image 0 Belong to Our Passionate Community Heading 25+ Text Block Millions of v…" at bounding box center [692, 21] width 604 height 274
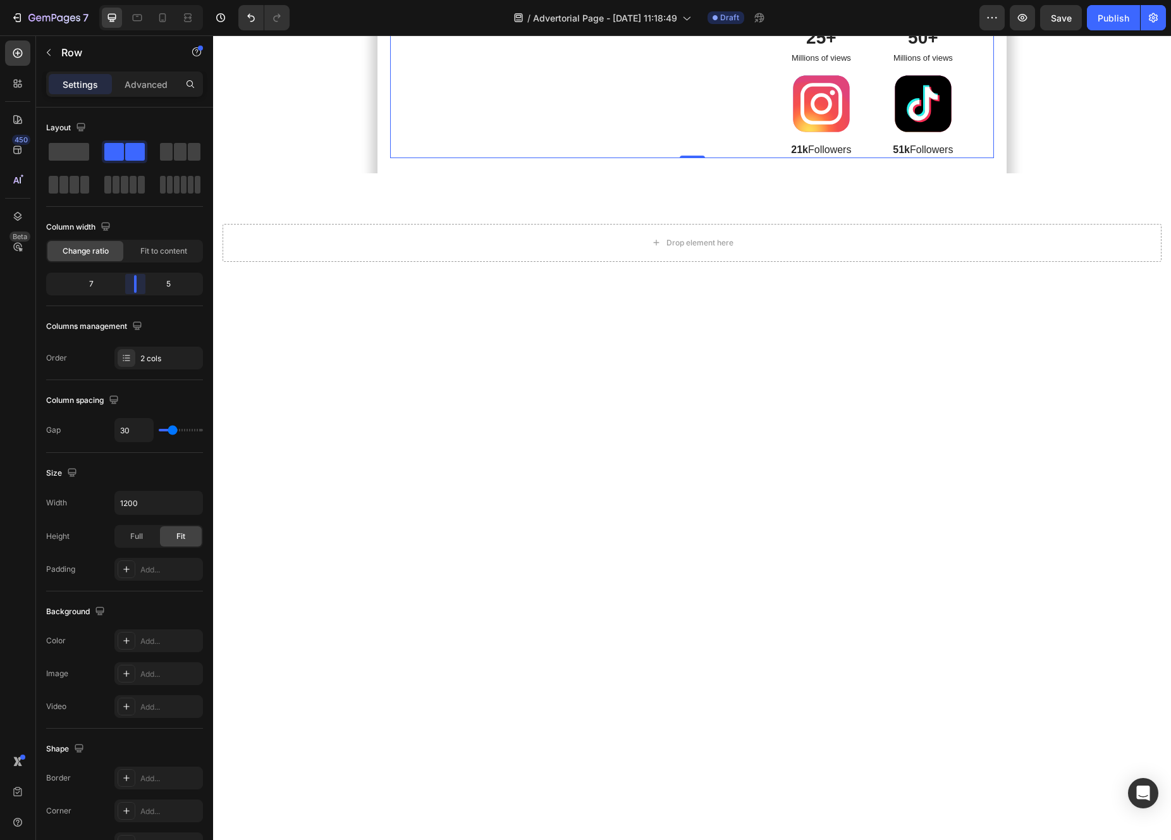
drag, startPoint x: 123, startPoint y: 289, endPoint x: 137, endPoint y: 288, distance: 13.9
click at [137, 0] on body "7 / Advertorial Page - [DATE] 11:18:49 Draft Preview Save Publish 450 Beta Sect…" at bounding box center [585, 0] width 1171 height 0
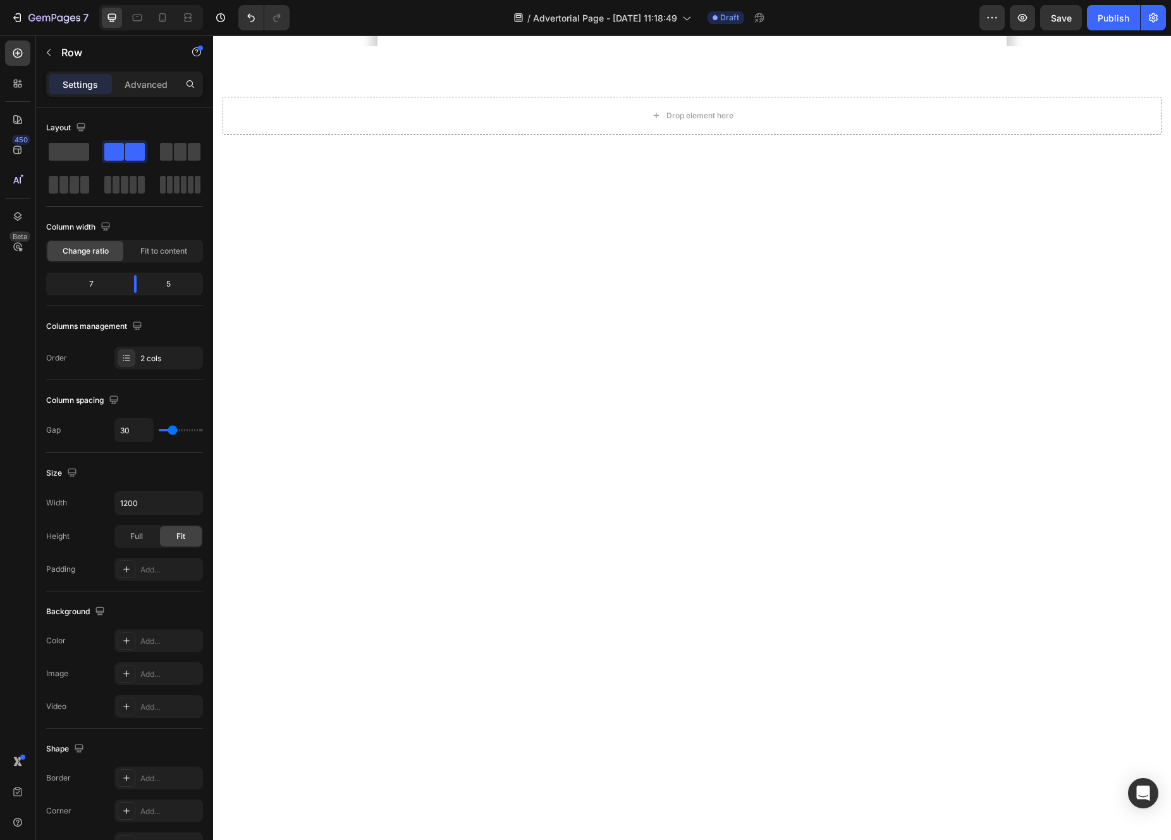
scroll to position [8515, 0]
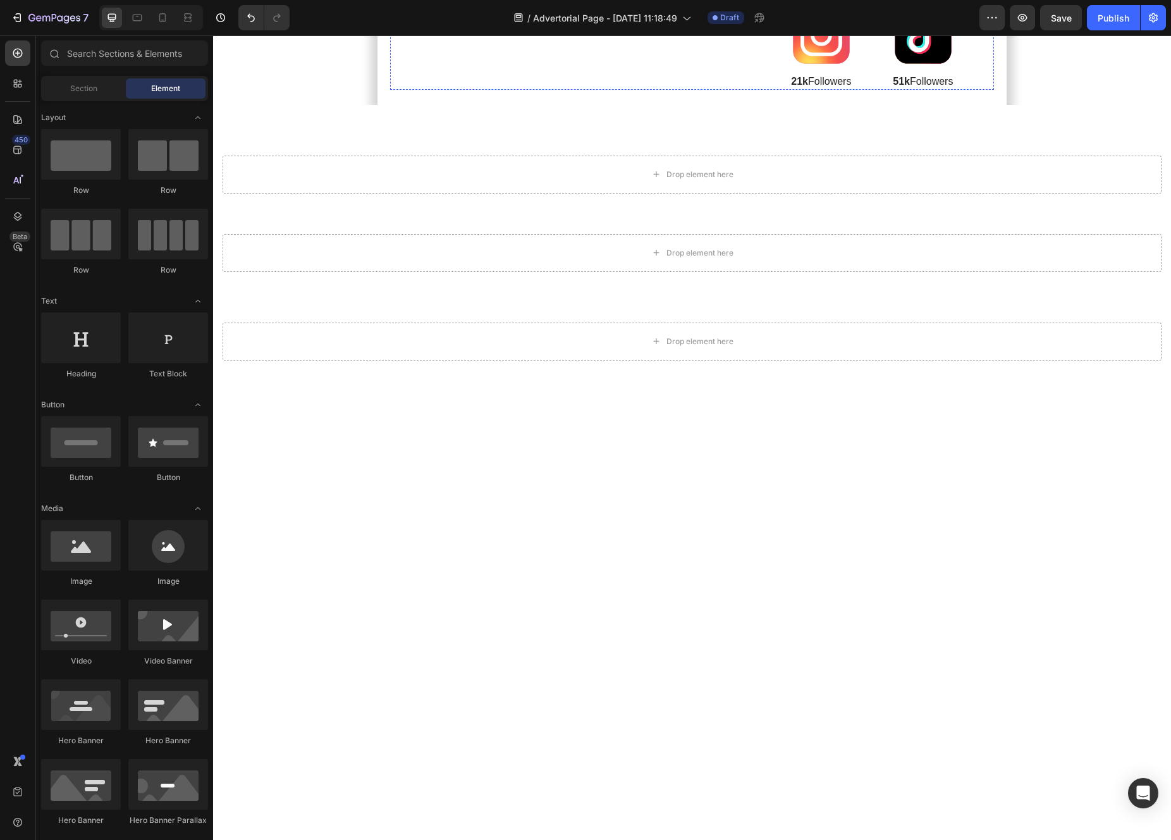
scroll to position [8320, 0]
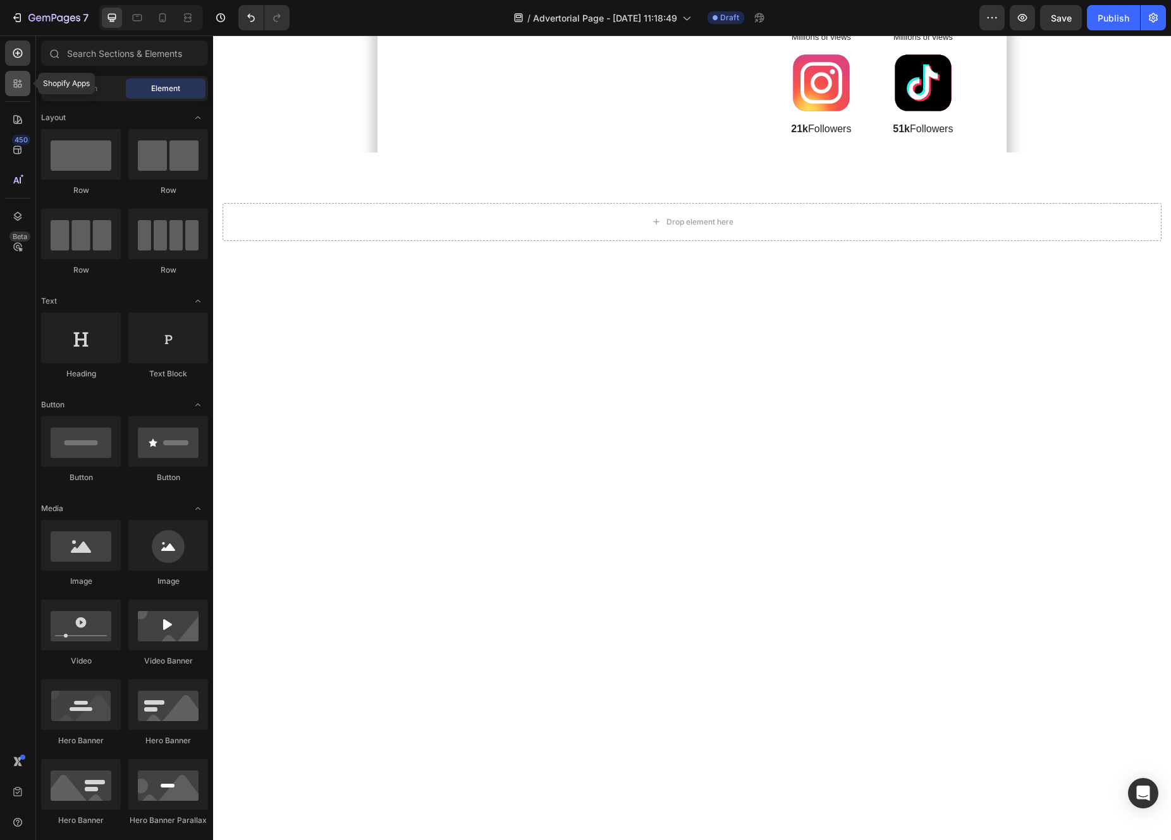
click at [20, 80] on icon at bounding box center [20, 82] width 4 height 4
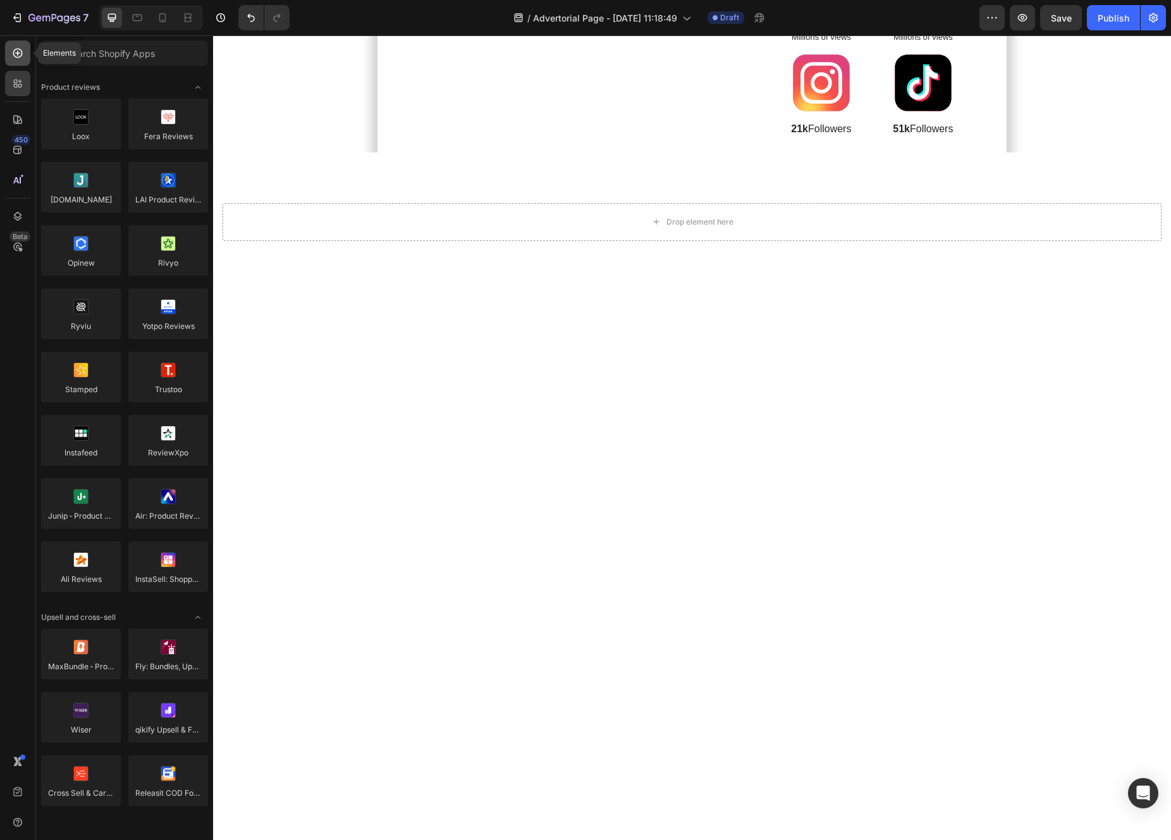
click at [16, 64] on div at bounding box center [17, 52] width 25 height 25
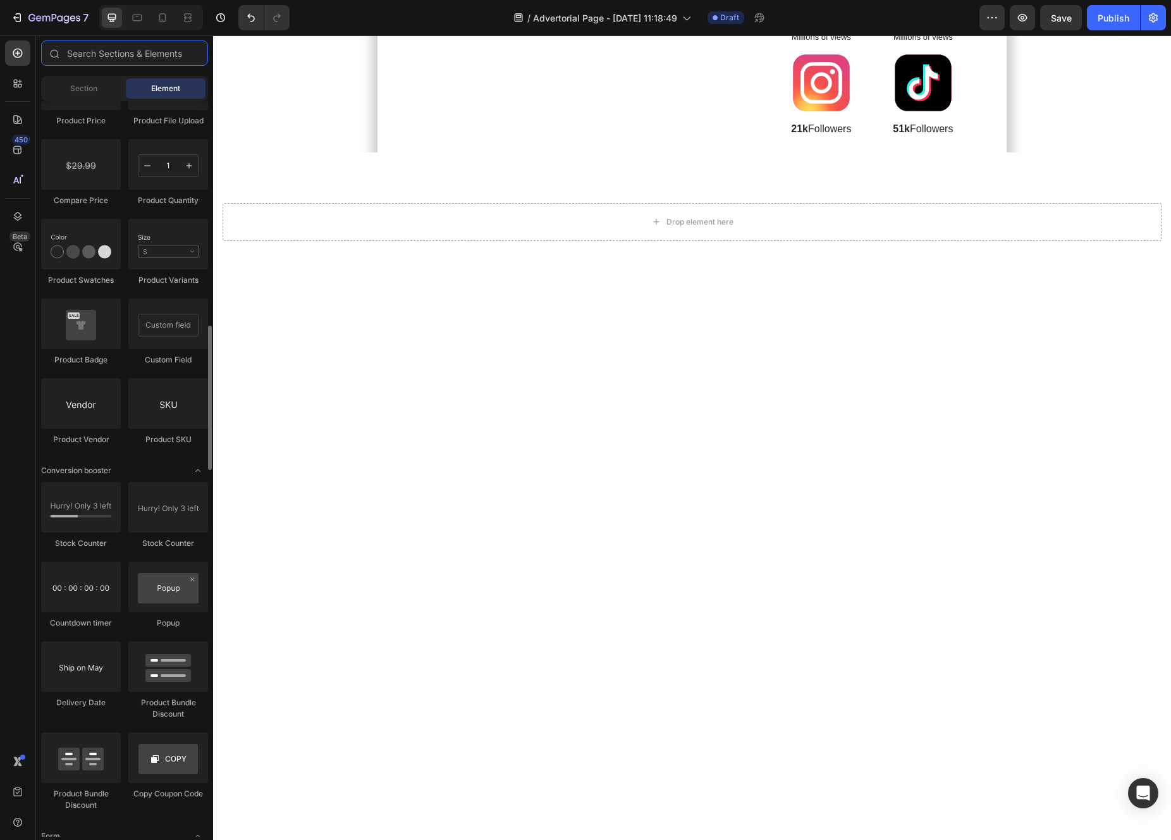
scroll to position [2575, 0]
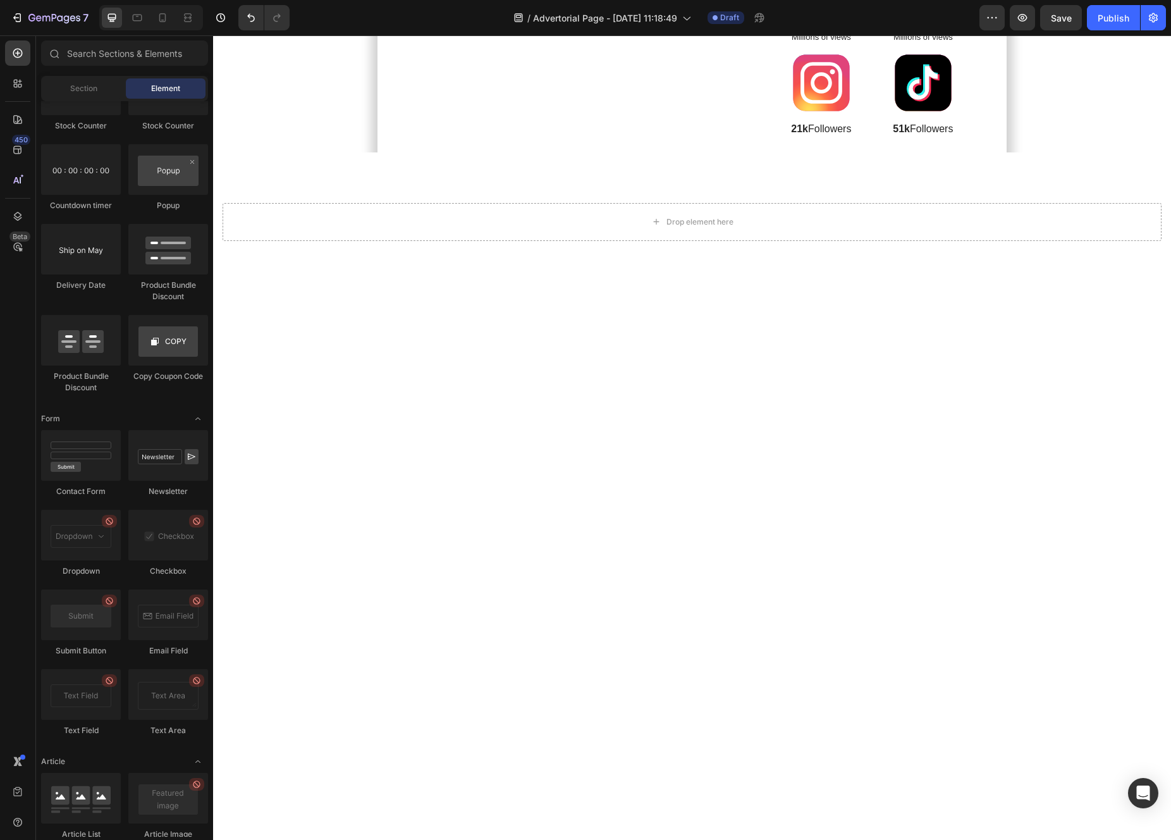
click at [81, 76] on div "Section Element" at bounding box center [124, 88] width 167 height 25
click at [80, 97] on div "Section" at bounding box center [84, 88] width 80 height 20
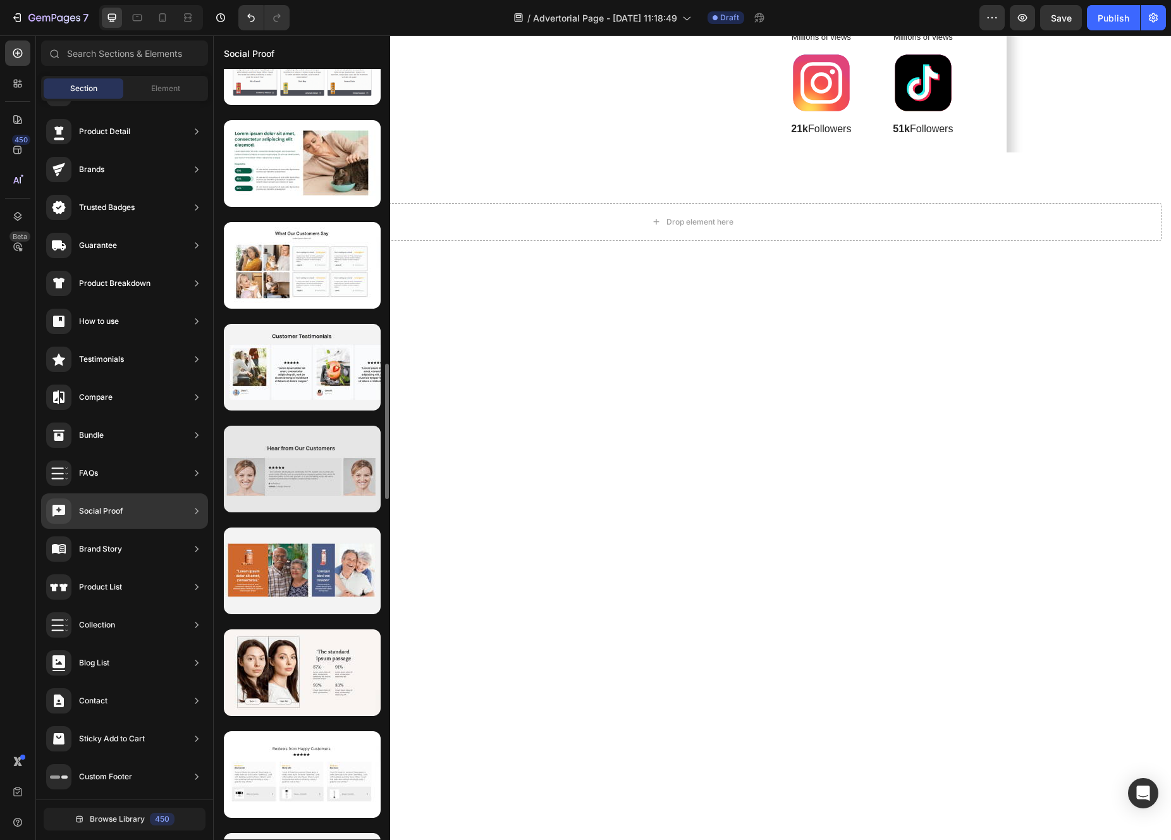
scroll to position [1818, 0]
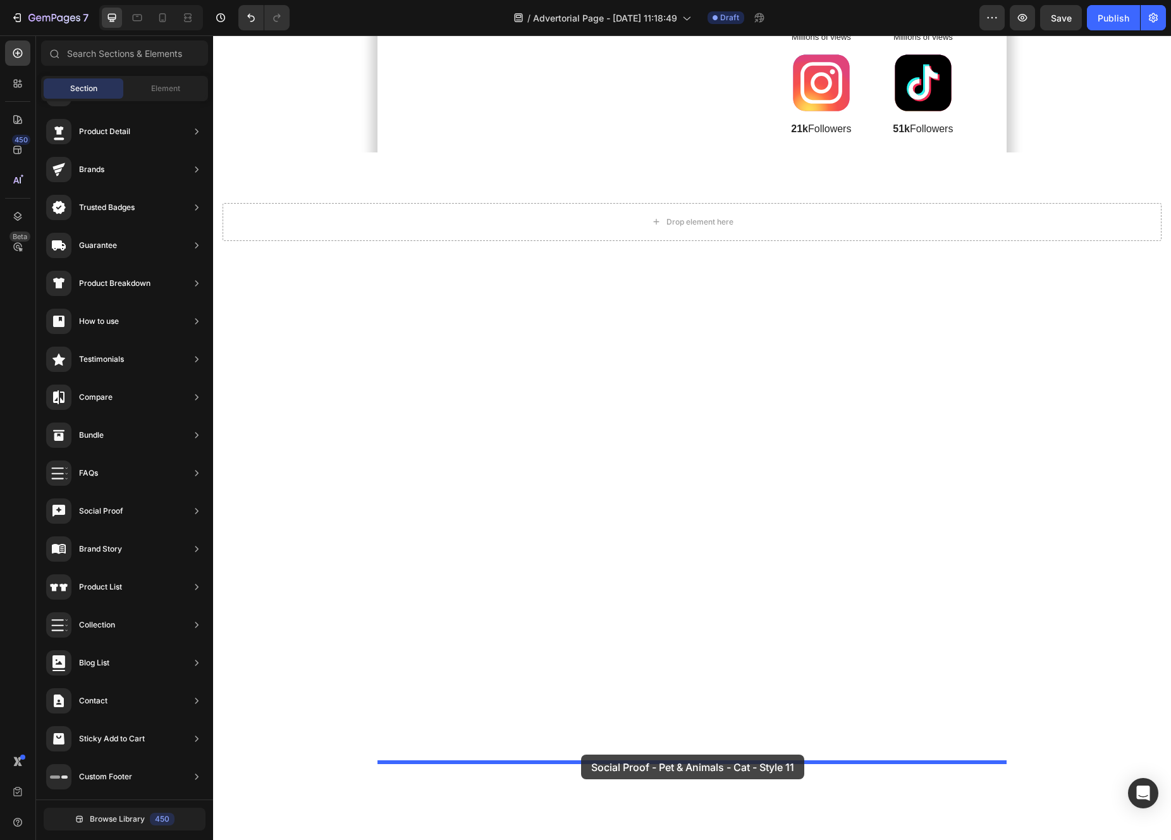
drag, startPoint x: 513, startPoint y: 297, endPoint x: 581, endPoint y: 754, distance: 462.9
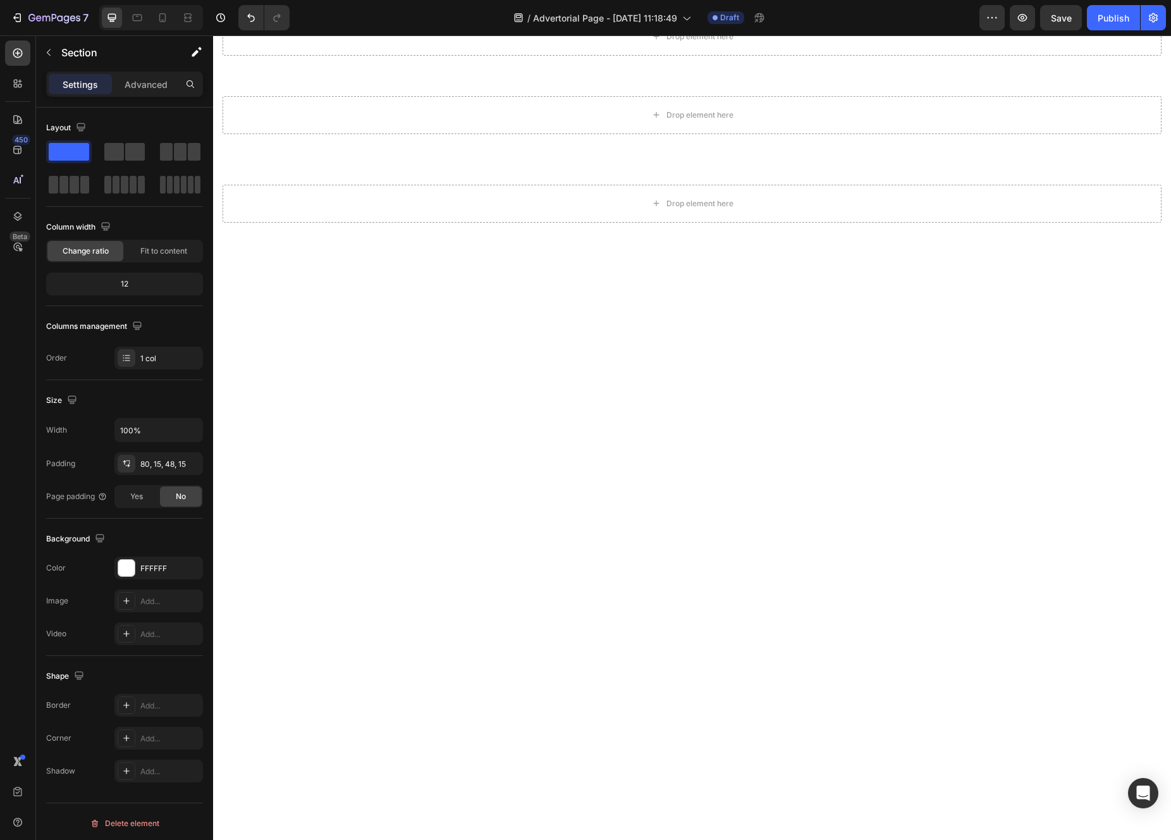
scroll to position [9003, 0]
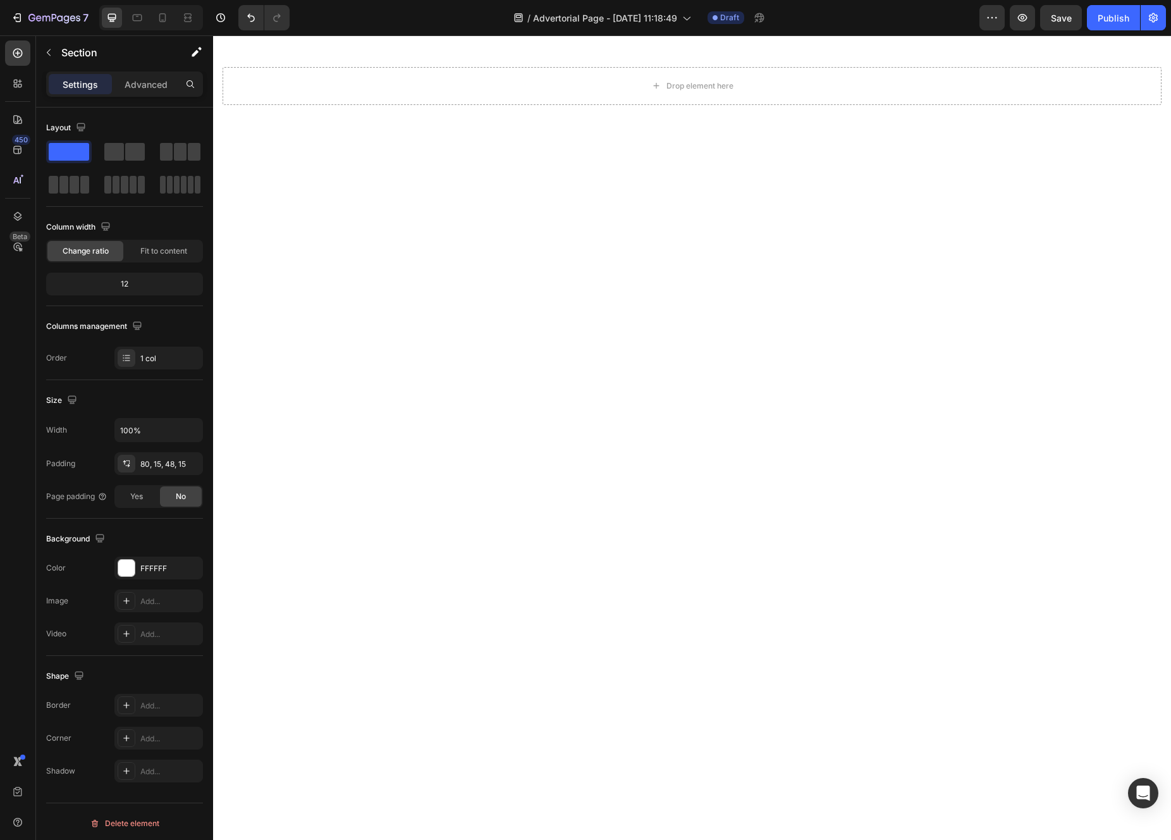
scroll to position [8859, 0]
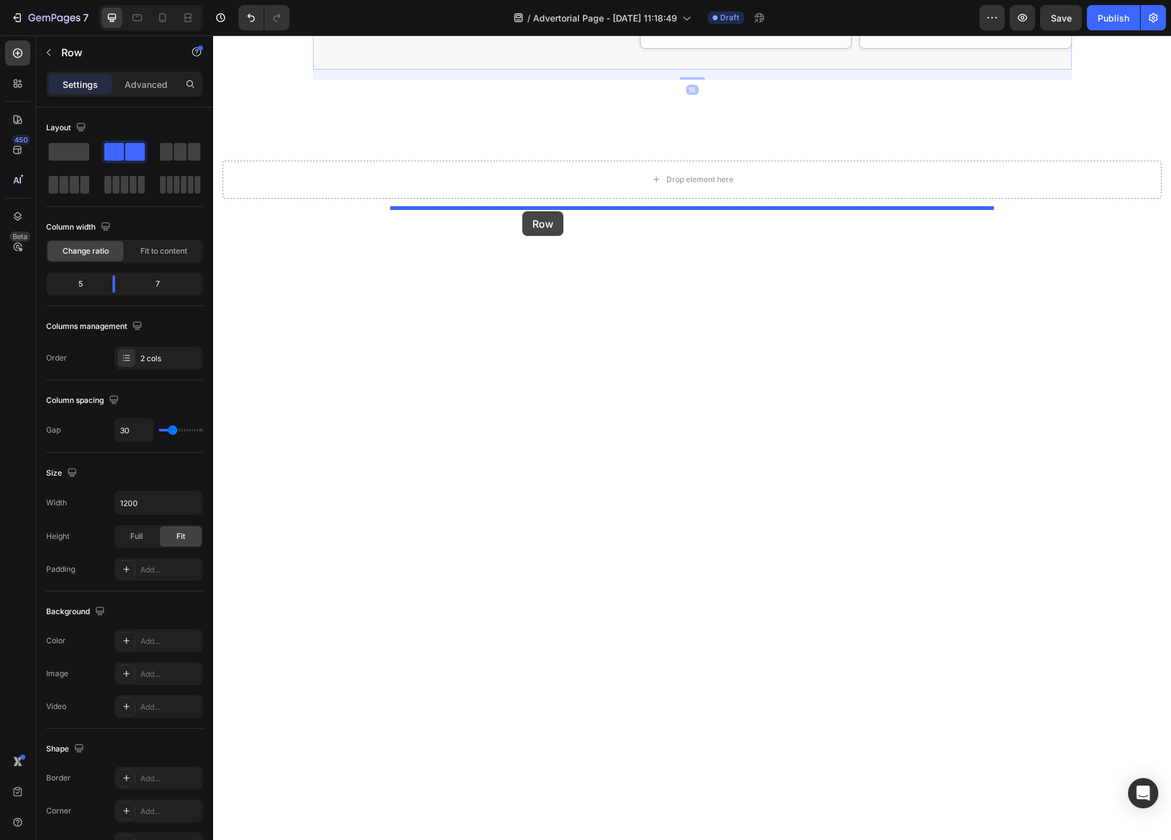
drag, startPoint x: 329, startPoint y: 348, endPoint x: 522, endPoint y: 212, distance: 236.1
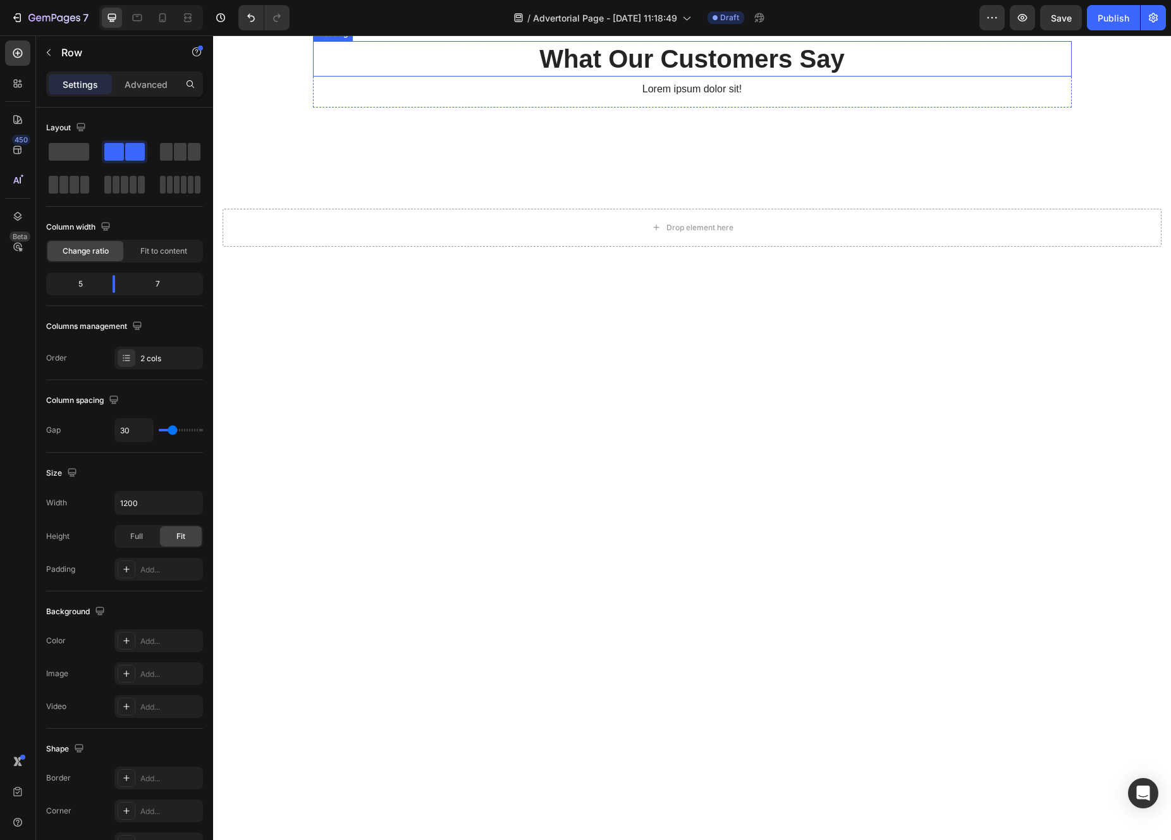
click at [584, 77] on h2 "What Our Customers Say" at bounding box center [692, 58] width 759 height 35
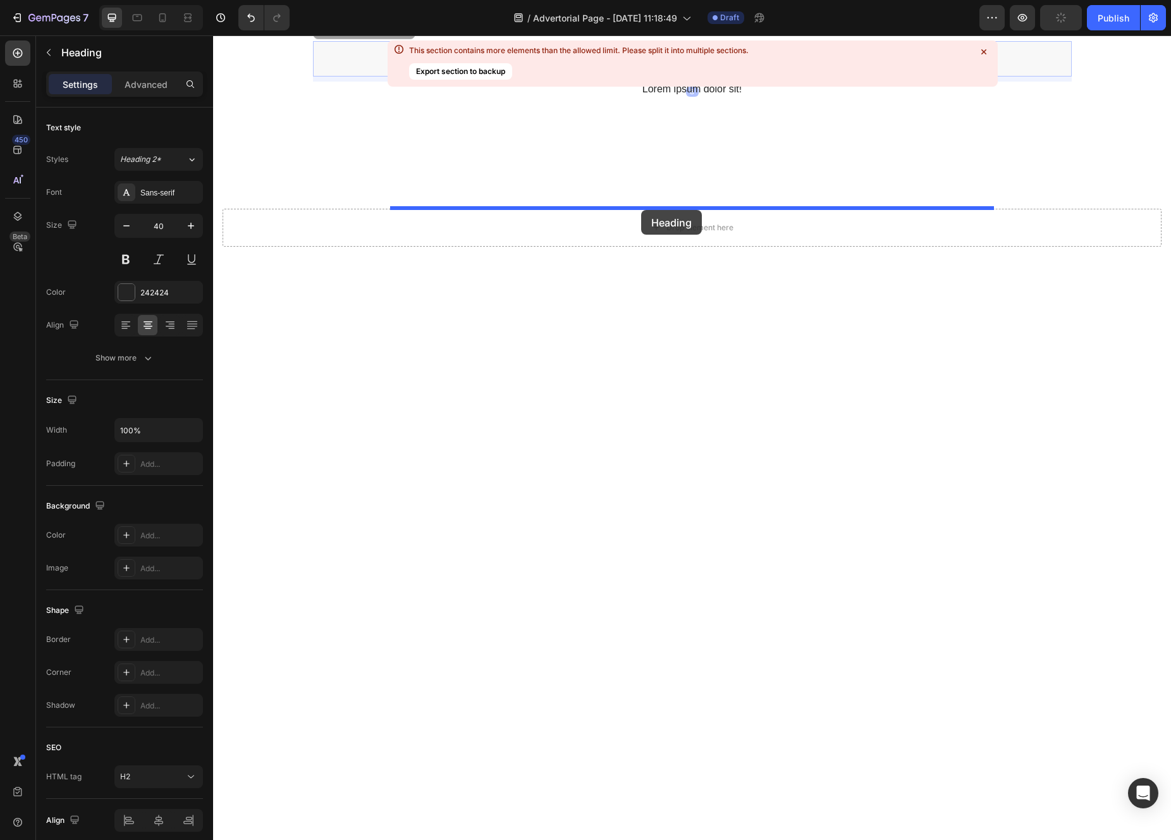
drag, startPoint x: 322, startPoint y: 627, endPoint x: 641, endPoint y: 210, distance: 524.6
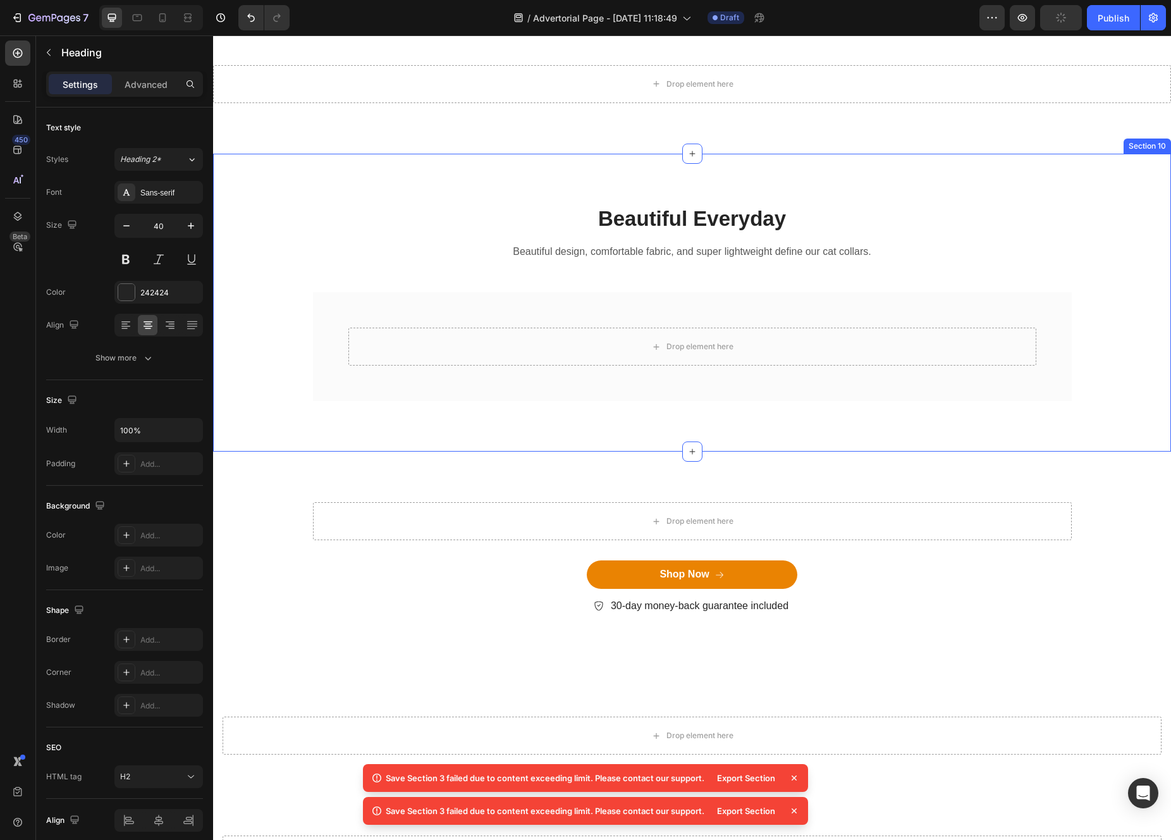
scroll to position [10301, 0]
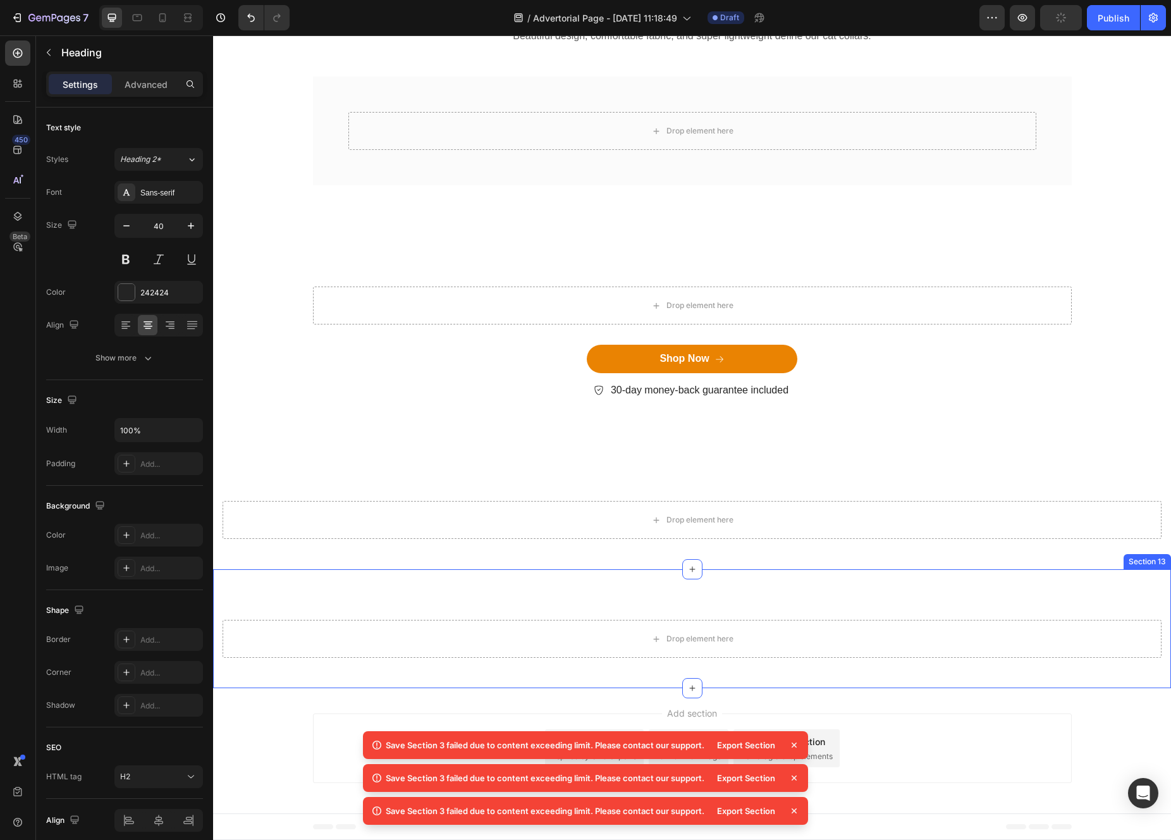
click at [1088, 595] on div "Drop element here Section 13" at bounding box center [692, 628] width 958 height 119
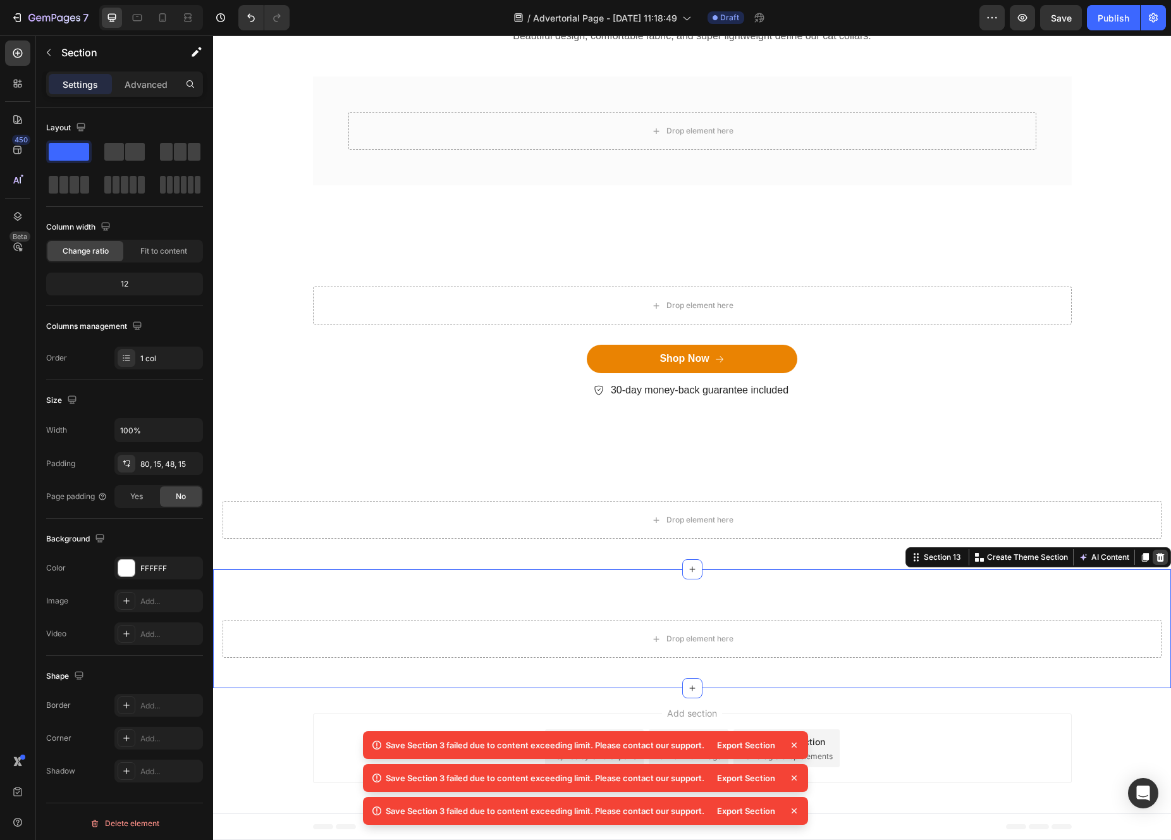
click at [1160, 562] on icon at bounding box center [1160, 557] width 10 height 10
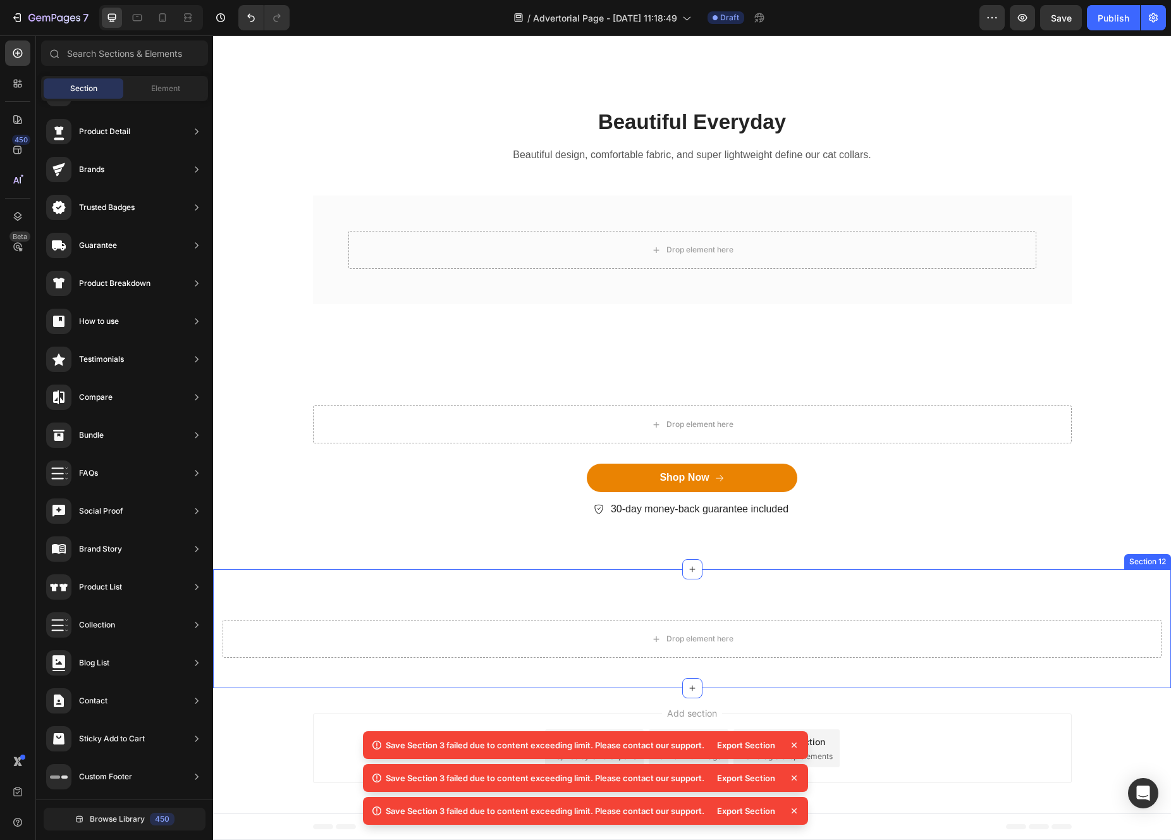
click at [1112, 575] on div "Drop element here Section 12" at bounding box center [692, 628] width 958 height 119
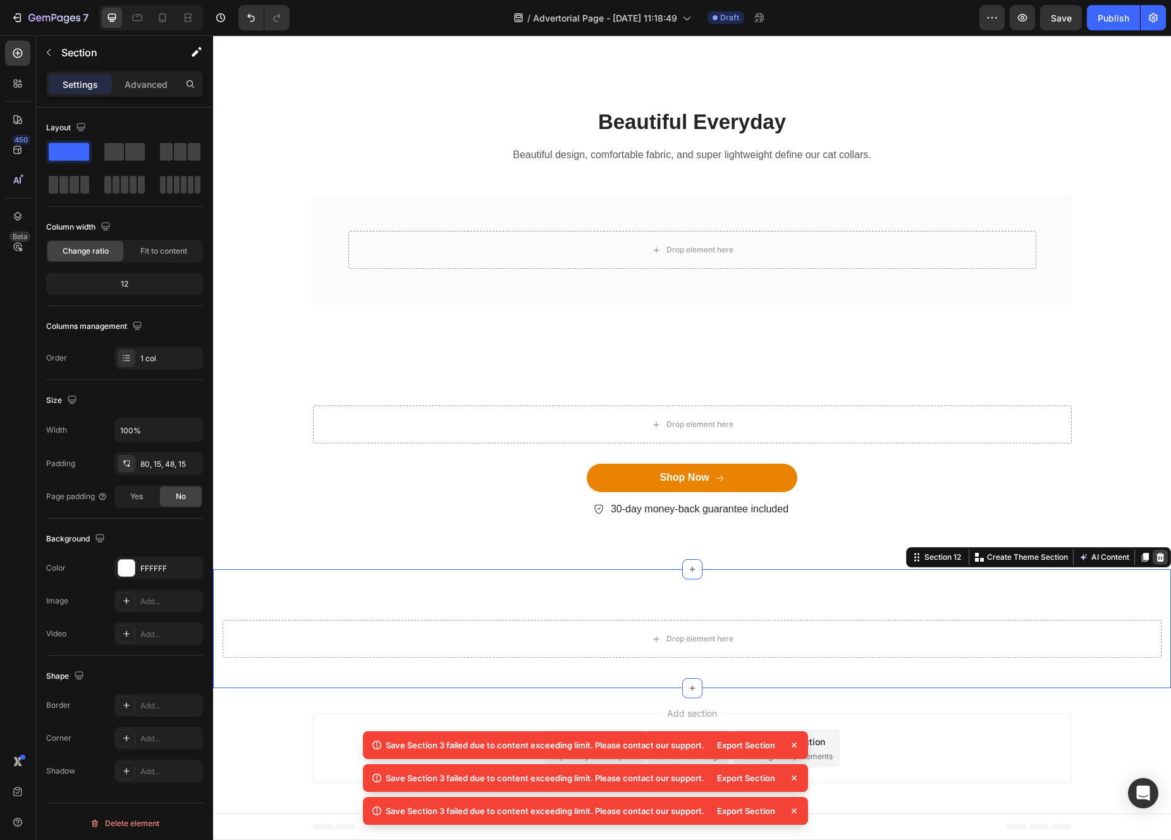
click at [1158, 553] on icon at bounding box center [1160, 557] width 10 height 10
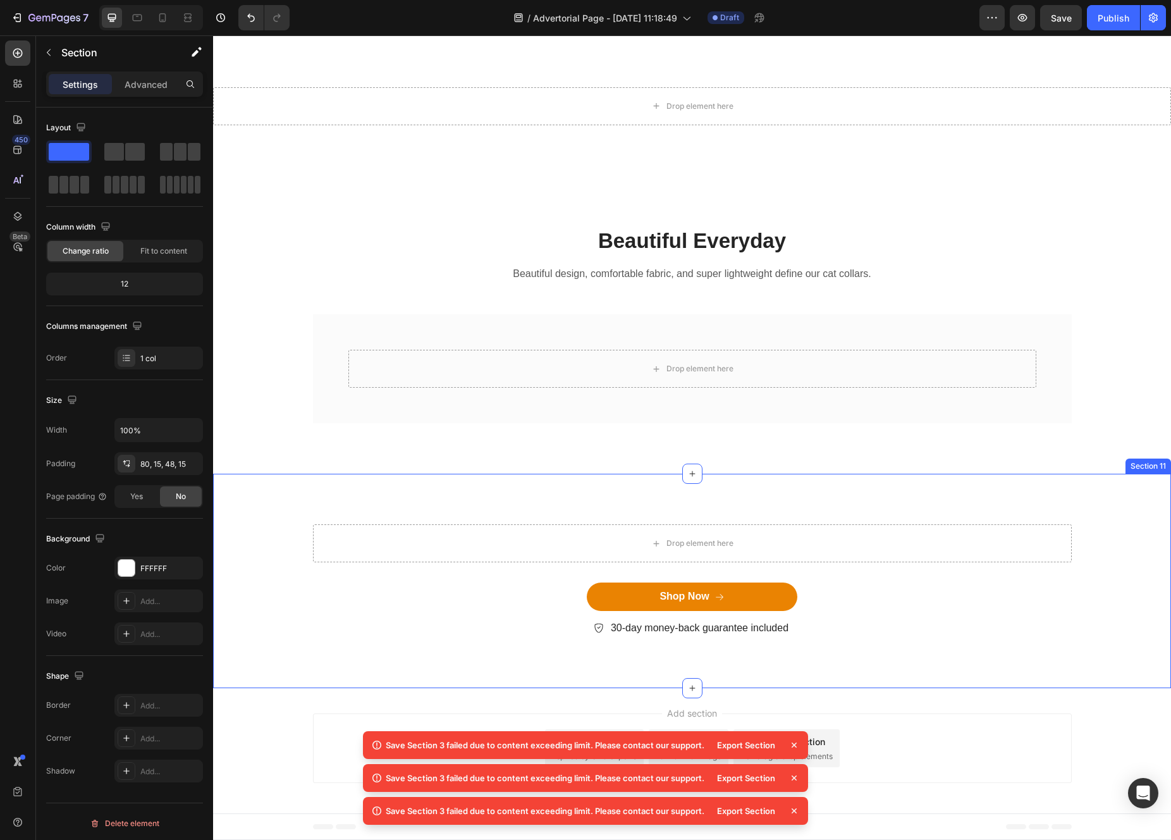
click at [1106, 581] on div "Drop element here Row Shop Now Button 30-day money-back guarantee included Item…" at bounding box center [692, 590] width 939 height 133
click at [1159, 470] on div "Section 11 You can create reusable sections Create Theme Section AI Content Wri…" at bounding box center [1039, 461] width 264 height 20
click at [1159, 467] on div at bounding box center [1160, 461] width 15 height 15
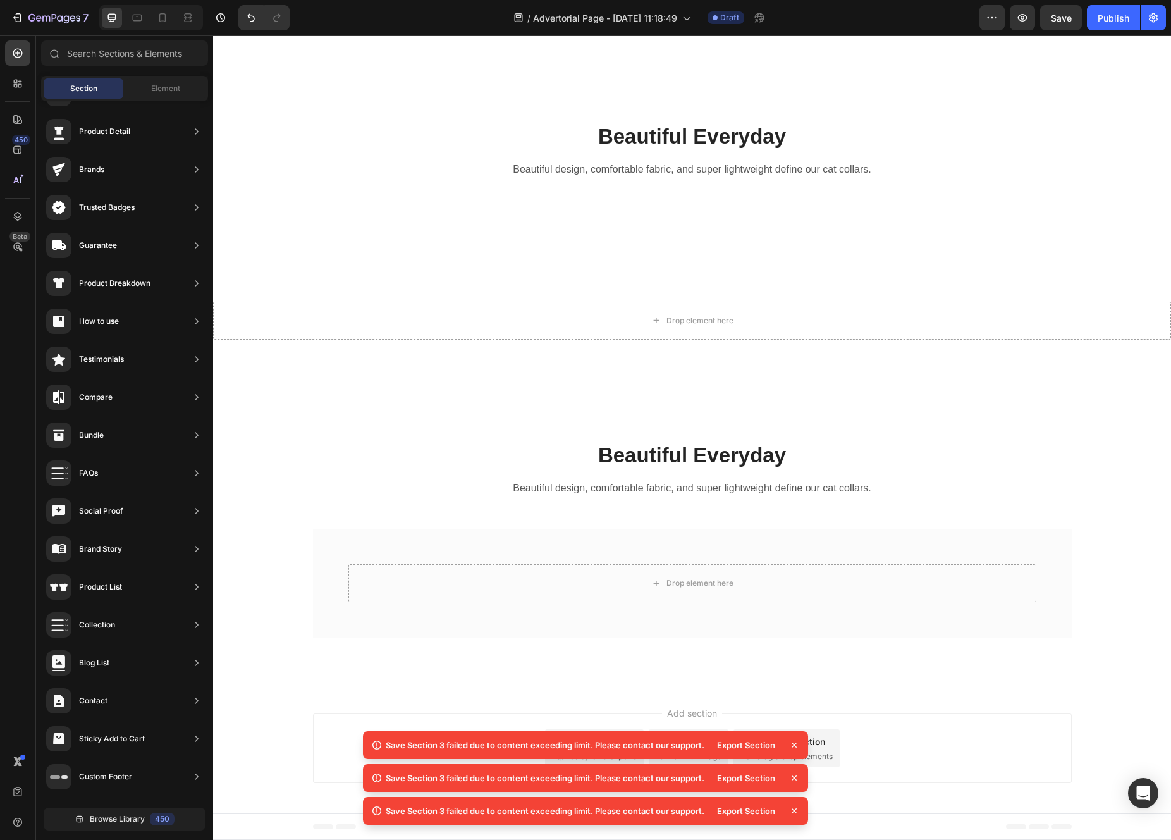
scroll to position [9849, 0]
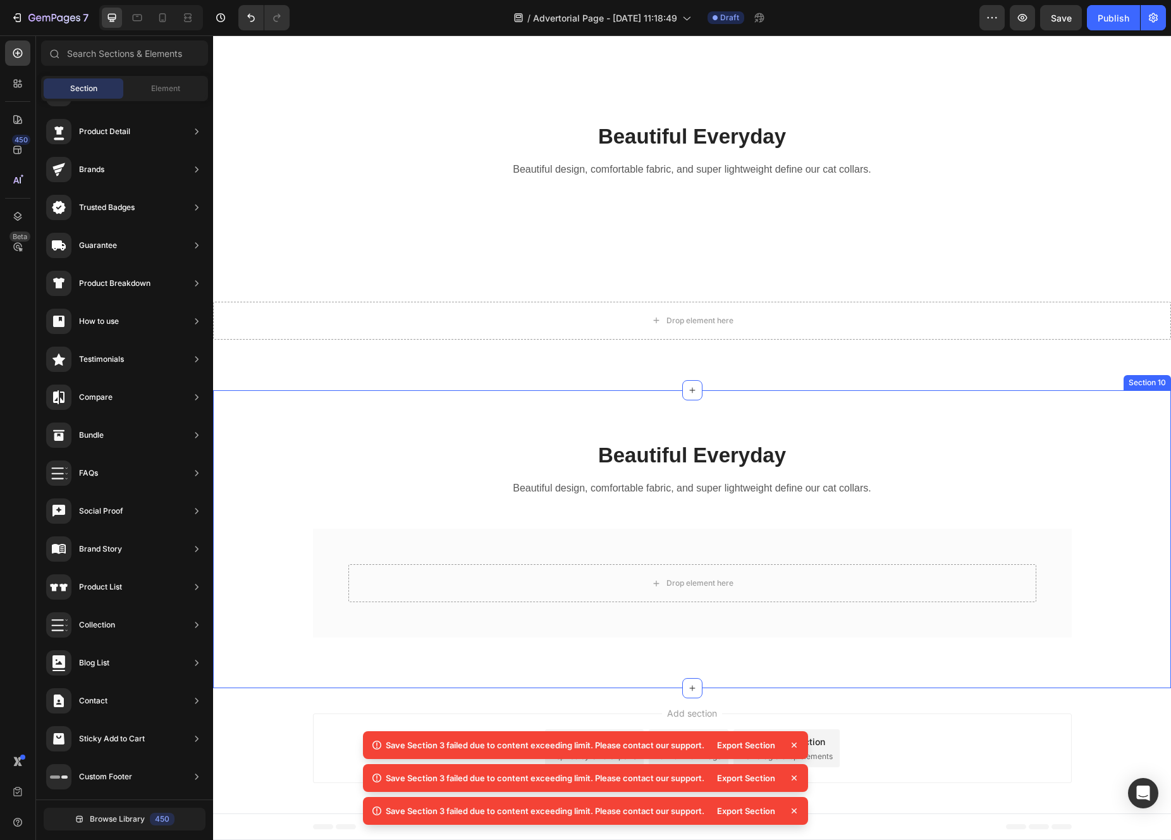
click at [1095, 524] on div "Beautiful Everyday Heading Beautiful design, comfortable fabric, and super ligh…" at bounding box center [692, 539] width 939 height 197
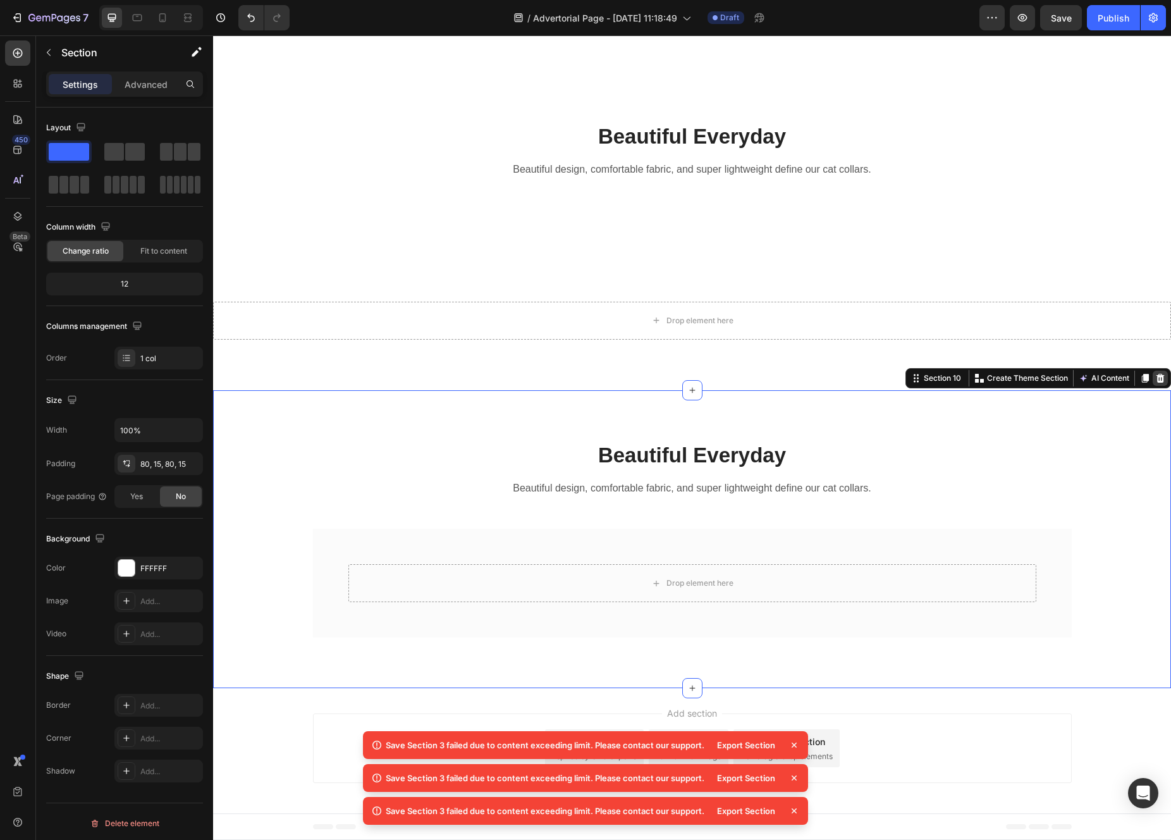
click at [1160, 381] on icon at bounding box center [1160, 378] width 8 height 9
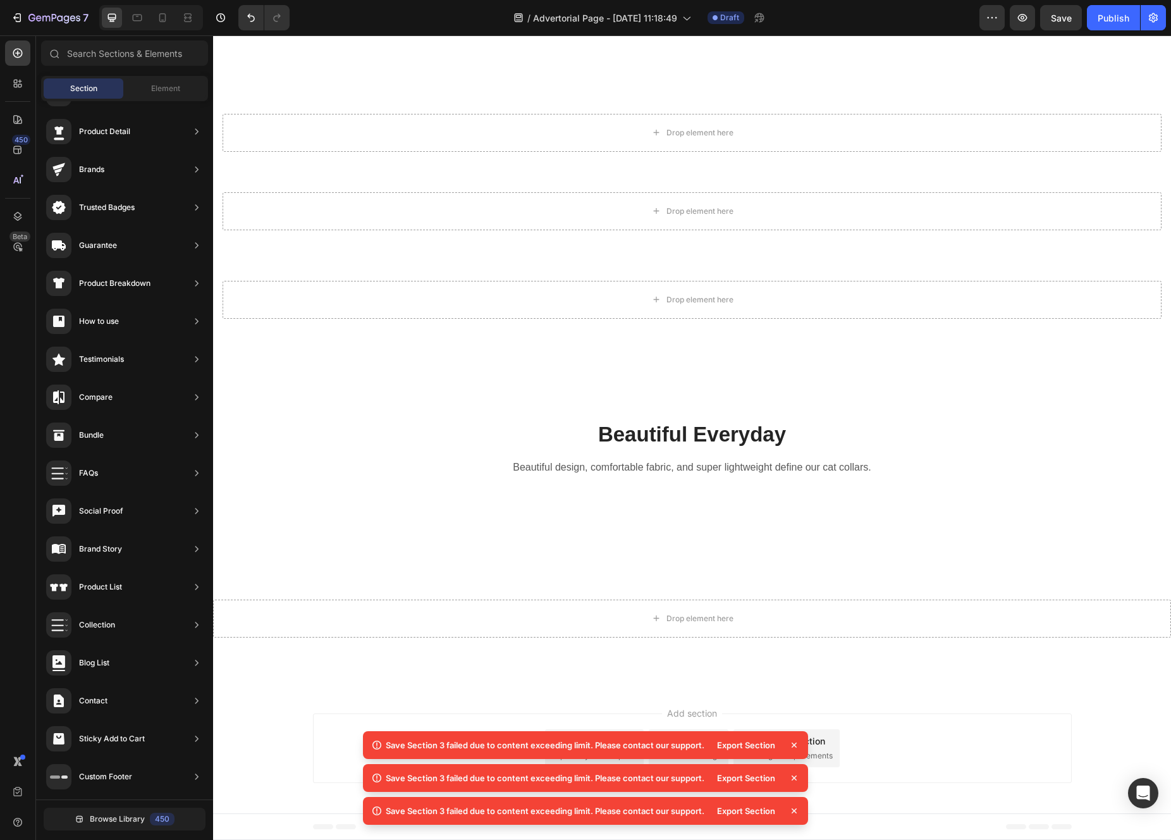
scroll to position [9552, 0]
click at [1116, 463] on div "Beautiful Everyday Heading Beautiful design, comfortable fabric, and super ligh…" at bounding box center [692, 459] width 939 height 78
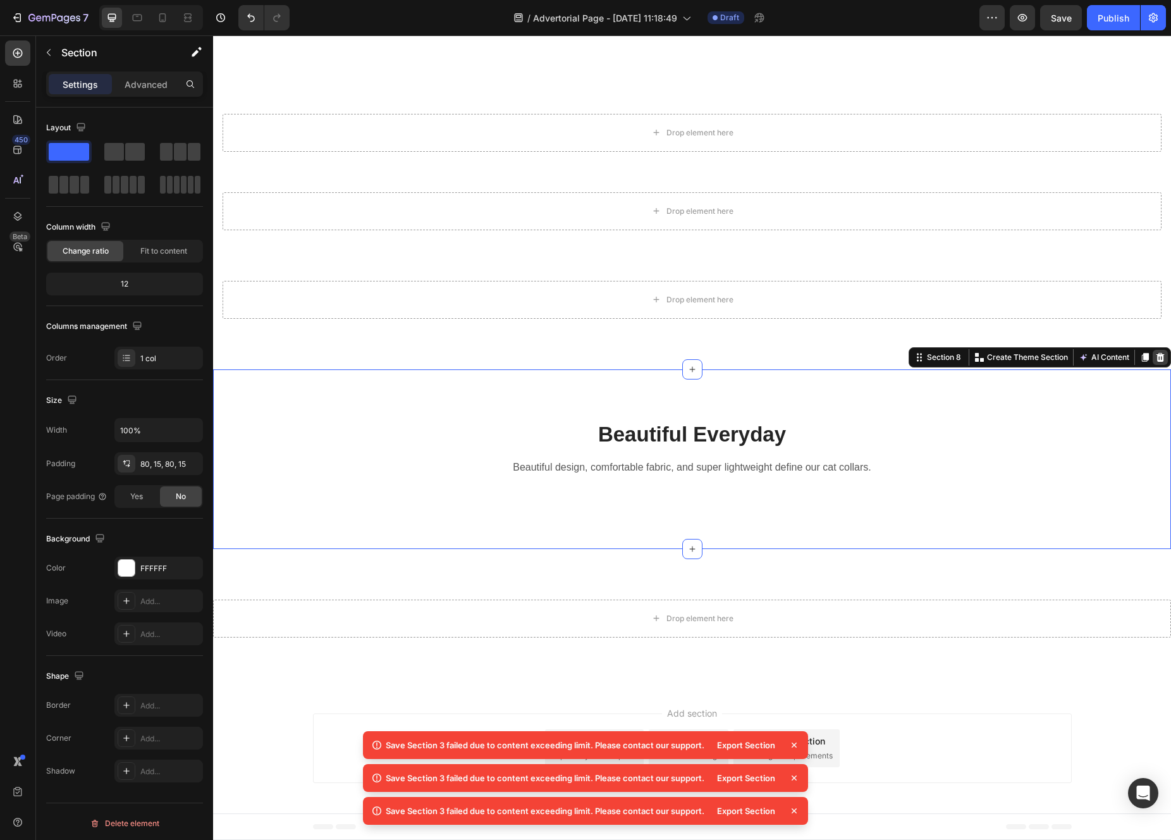
click at [1160, 361] on icon at bounding box center [1160, 357] width 8 height 9
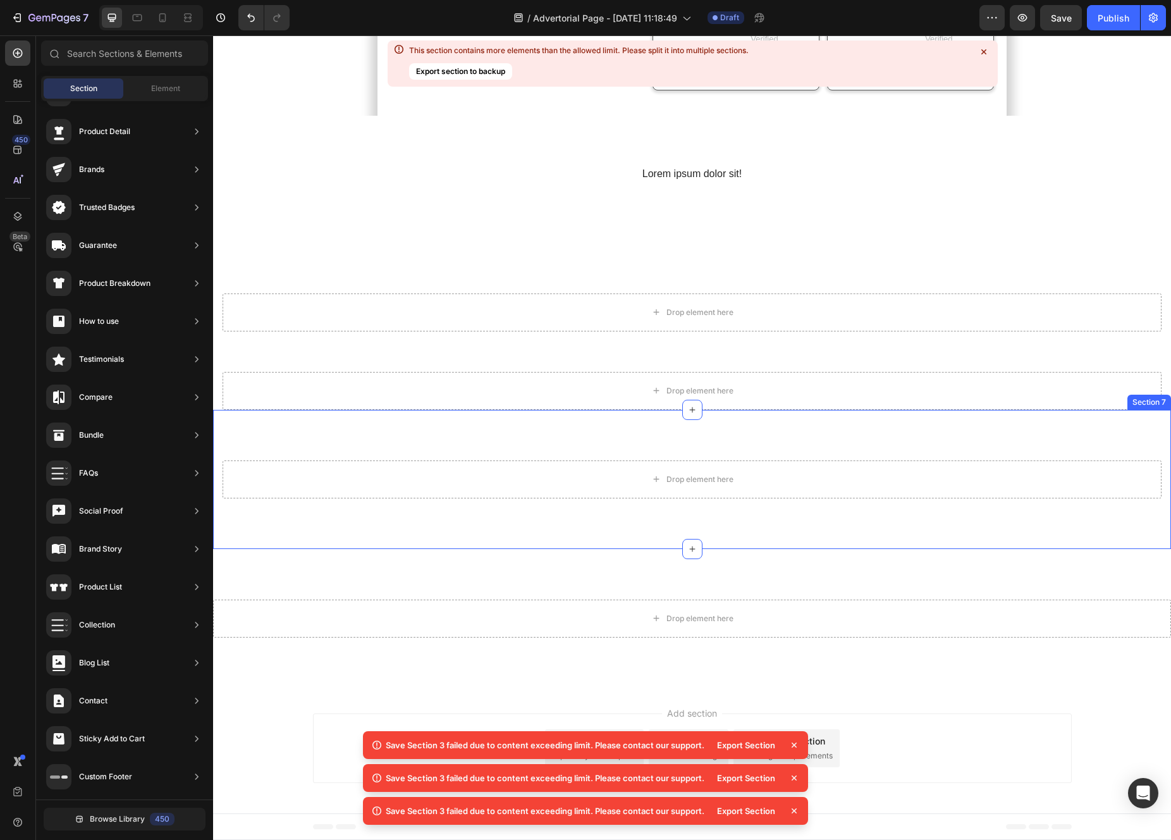
click at [1065, 456] on div "Drop element here Section 7" at bounding box center [692, 479] width 958 height 139
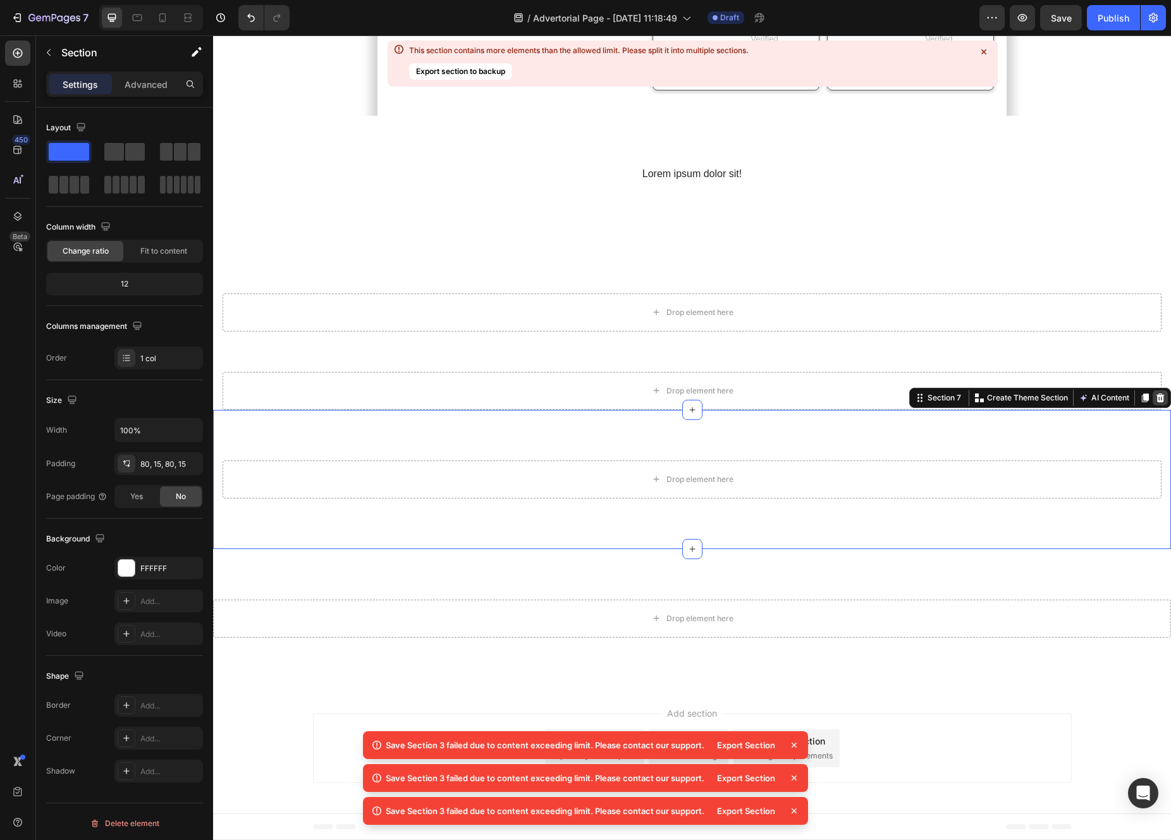
click at [1158, 399] on icon at bounding box center [1160, 397] width 8 height 9
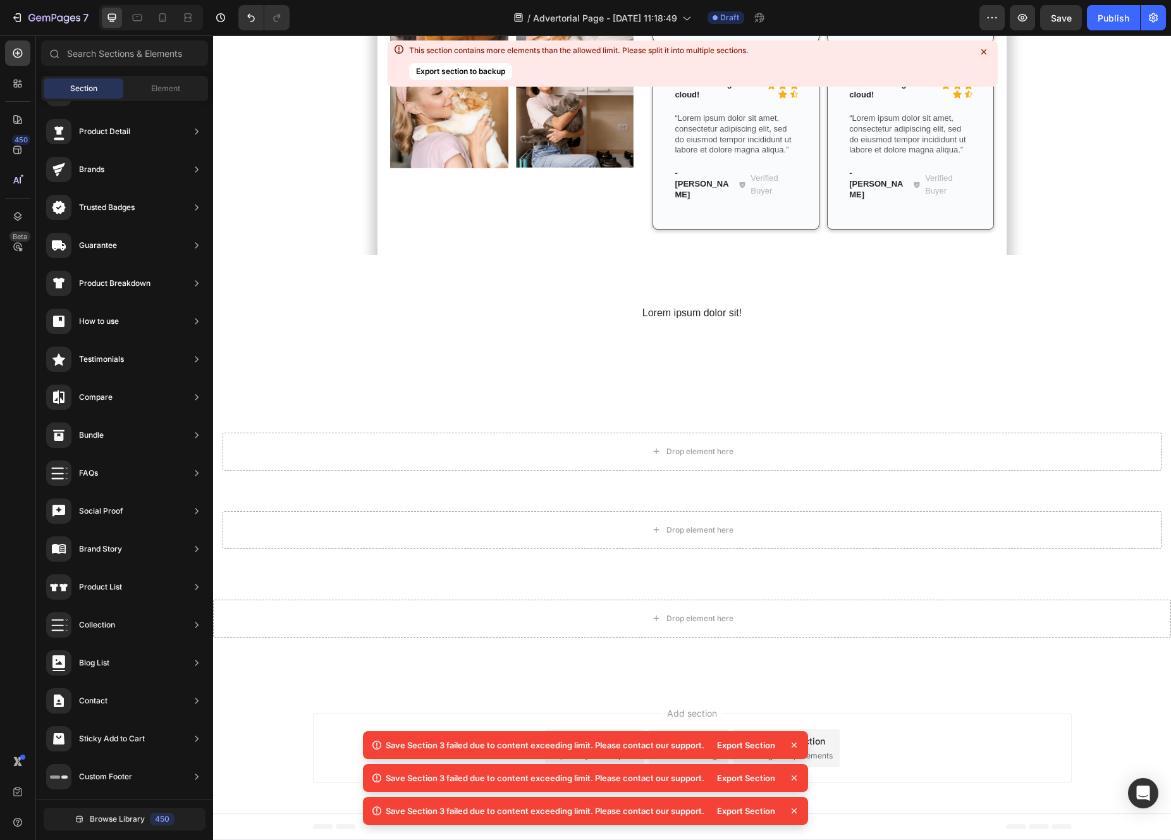
scroll to position [9233, 0]
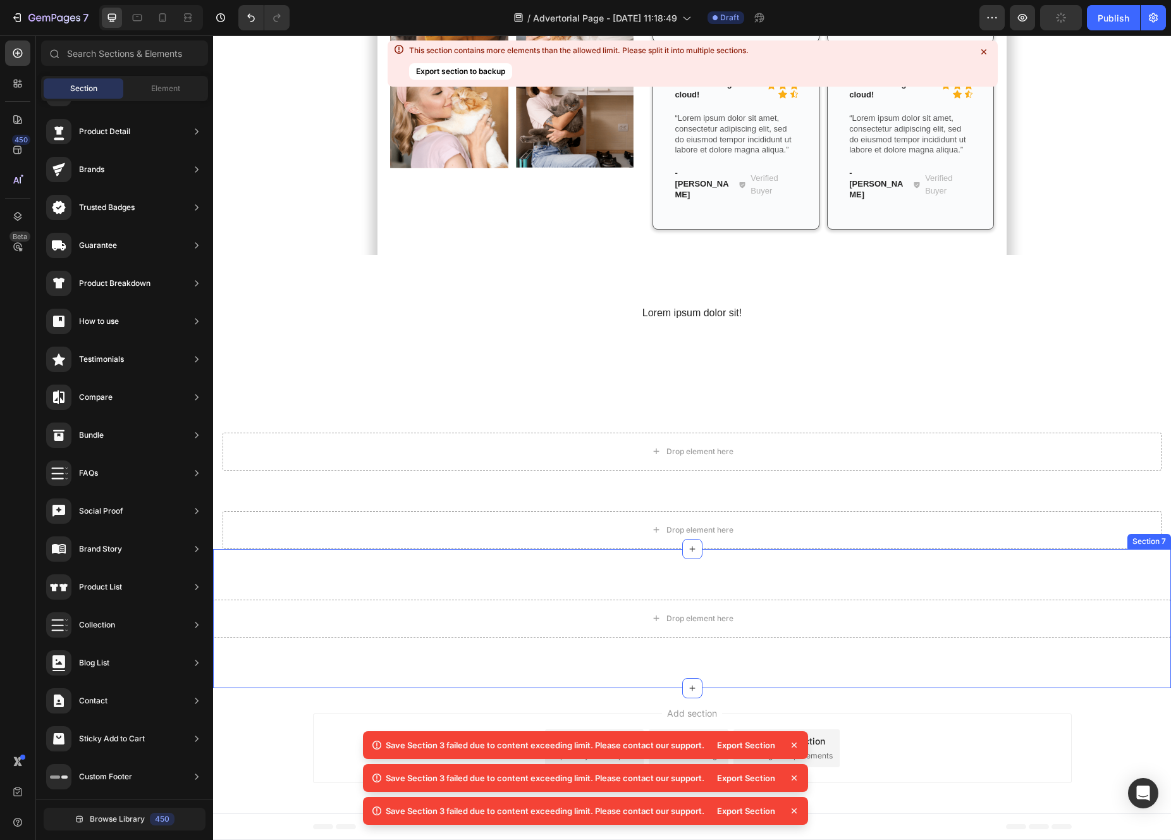
click at [1094, 575] on div "Drop element here Section 7" at bounding box center [692, 618] width 958 height 139
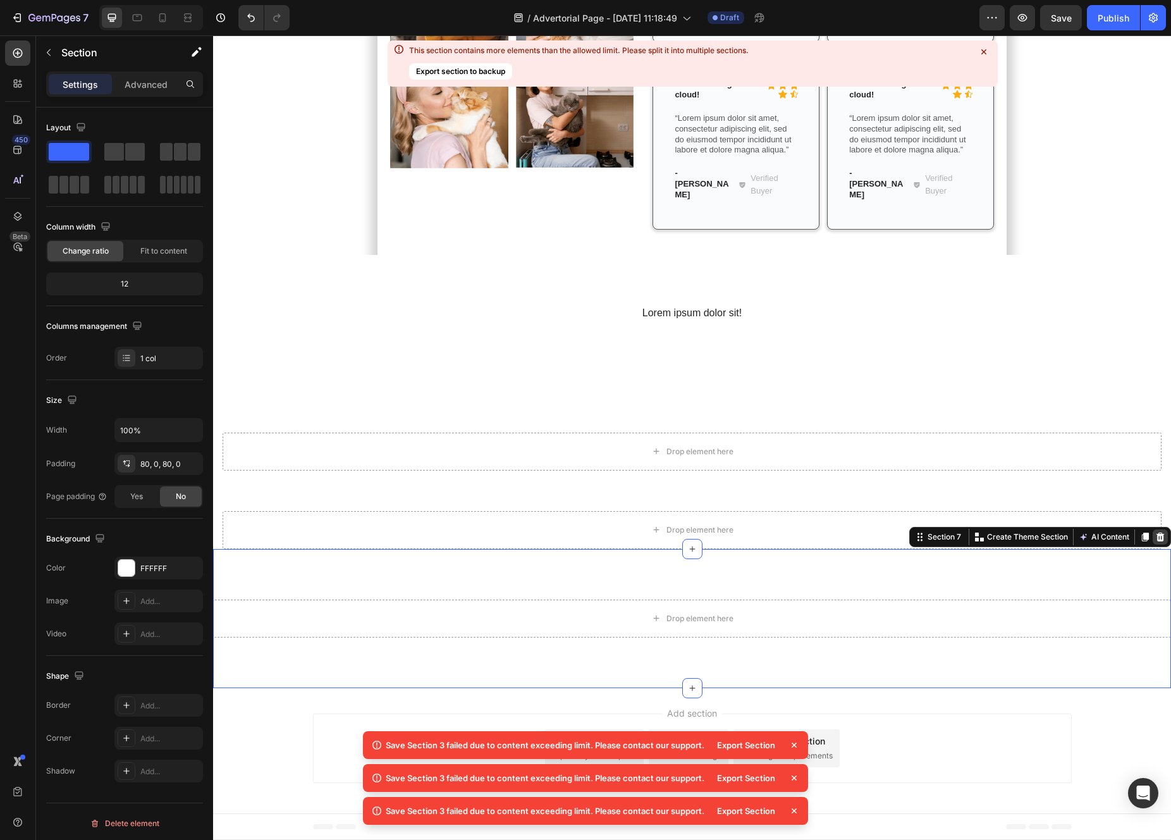
click at [1160, 539] on icon at bounding box center [1160, 536] width 8 height 9
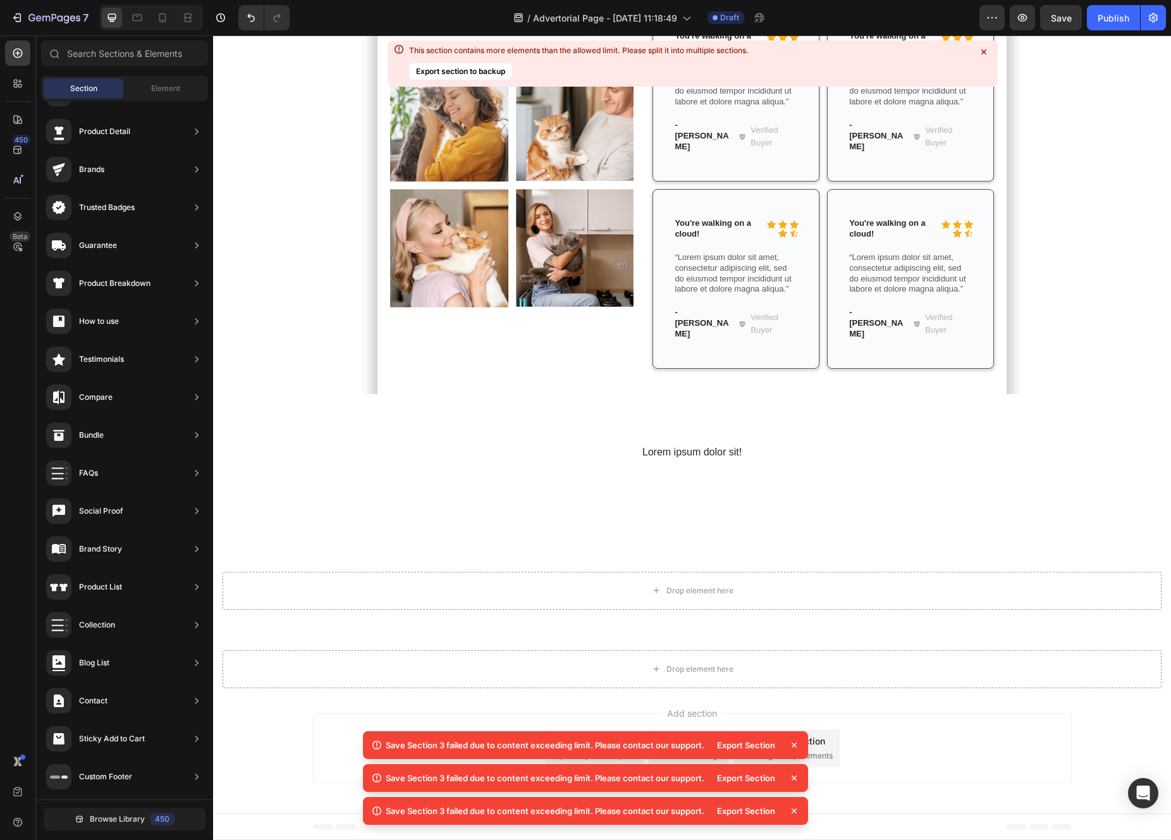
scroll to position [9094, 0]
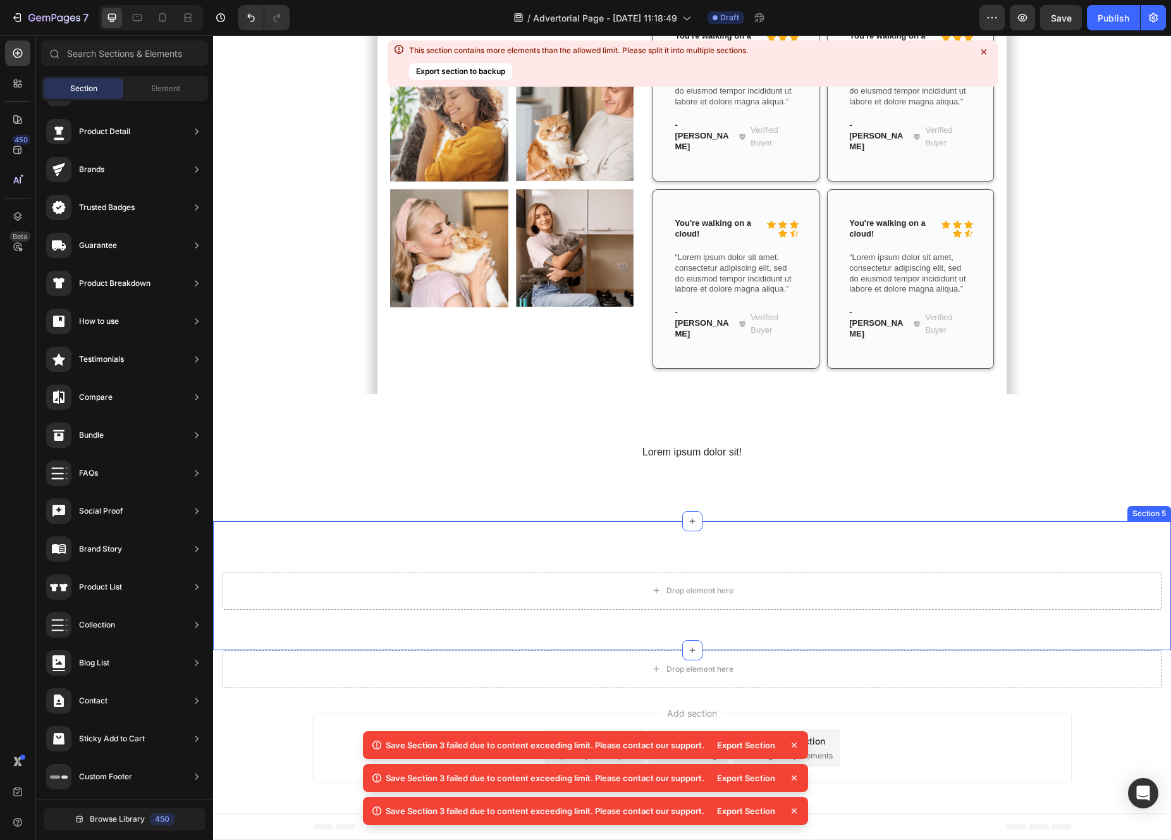
click at [1104, 637] on div "Drop element here Section 5" at bounding box center [692, 585] width 958 height 129
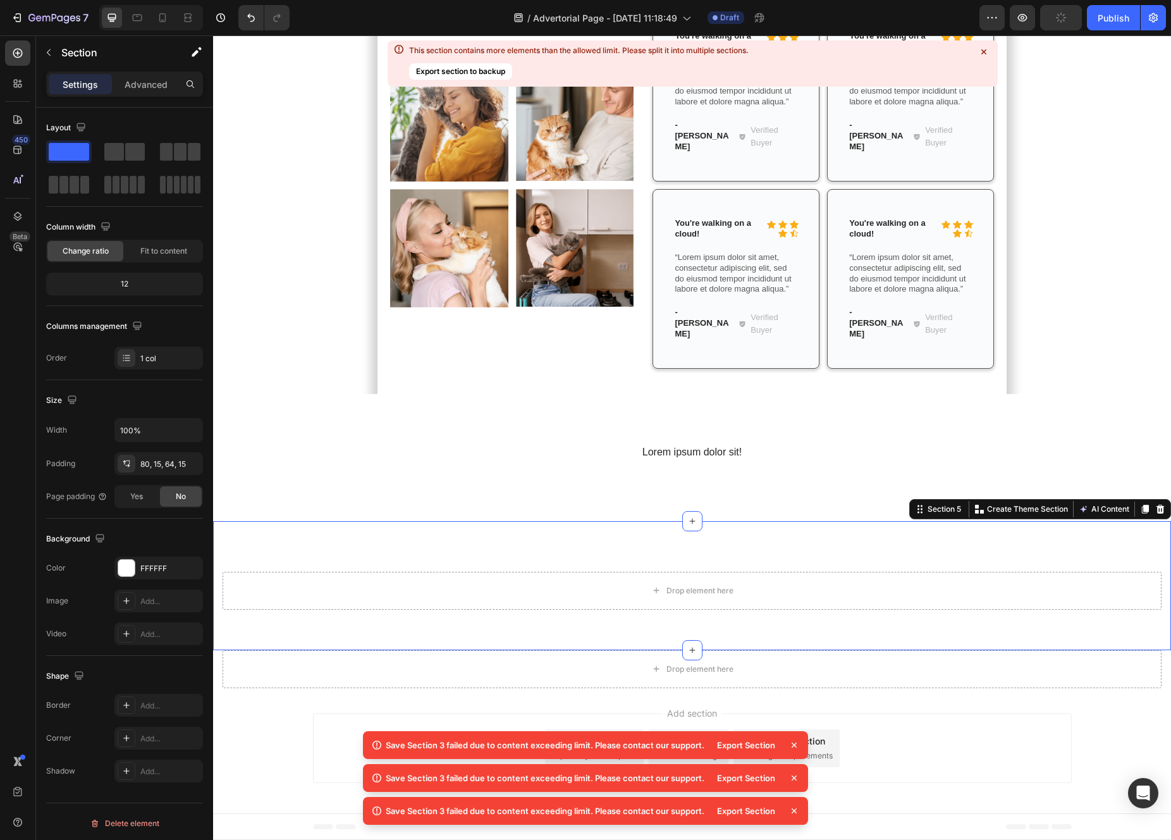
click at [1160, 517] on div "Section 5 You can create reusable sections Create Theme Section AI Content Writ…" at bounding box center [1040, 509] width 262 height 20
click at [1158, 510] on icon at bounding box center [1160, 509] width 8 height 9
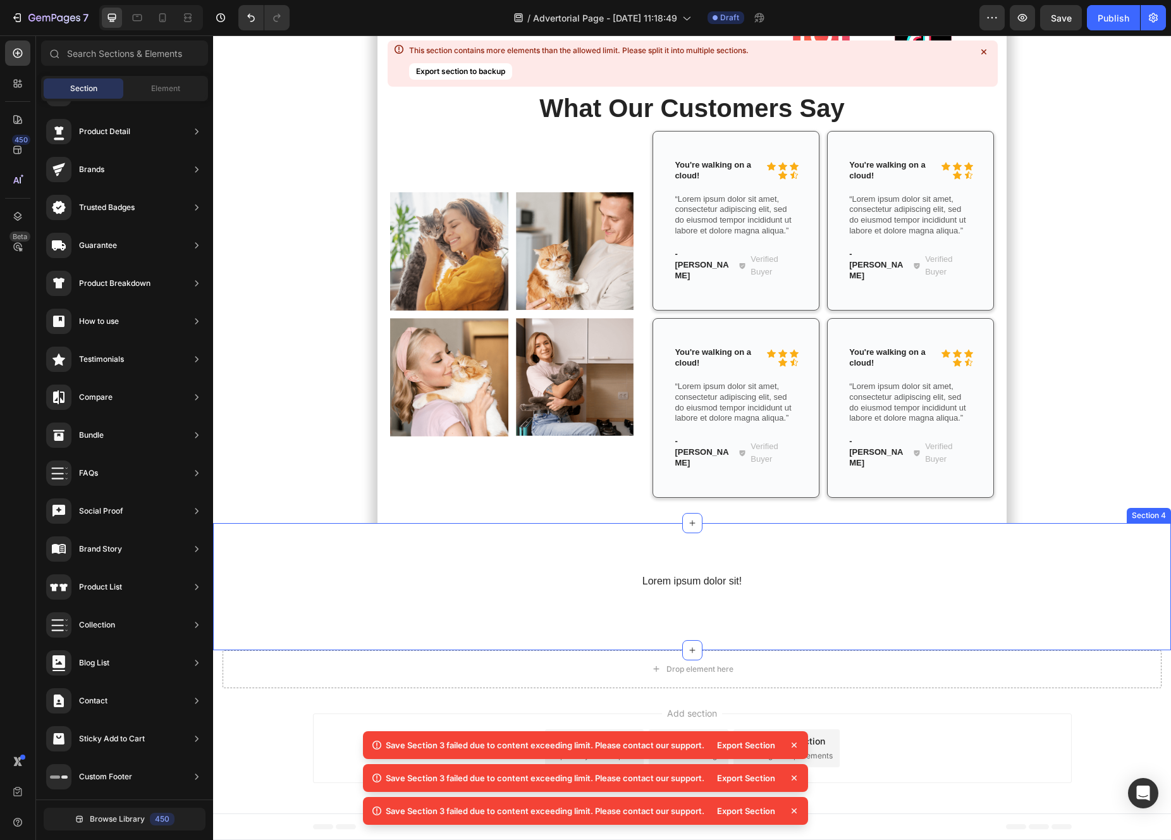
scroll to position [8785, 0]
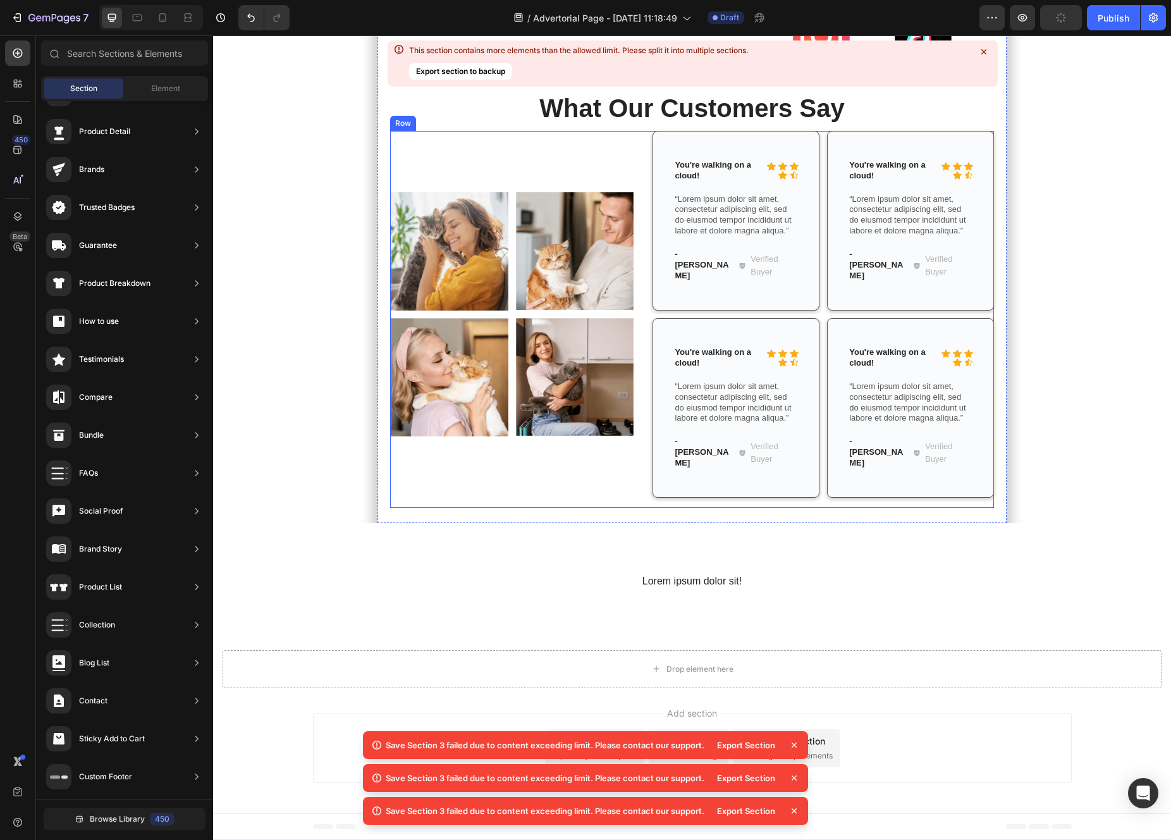
click at [631, 363] on div "Image Image Row Image Image Row" at bounding box center [511, 319] width 243 height 377
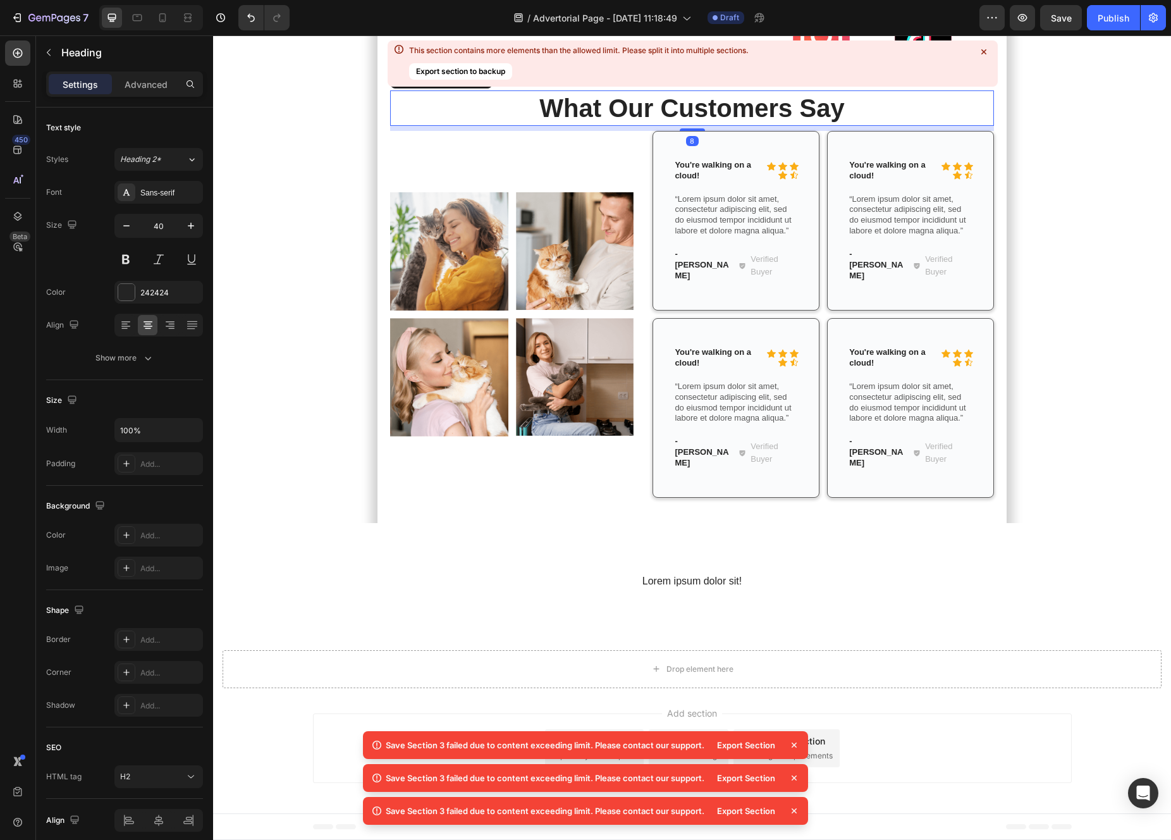
click at [632, 126] on h2 "What Our Customers Say" at bounding box center [692, 107] width 604 height 35
click at [482, 83] on icon at bounding box center [481, 78] width 8 height 9
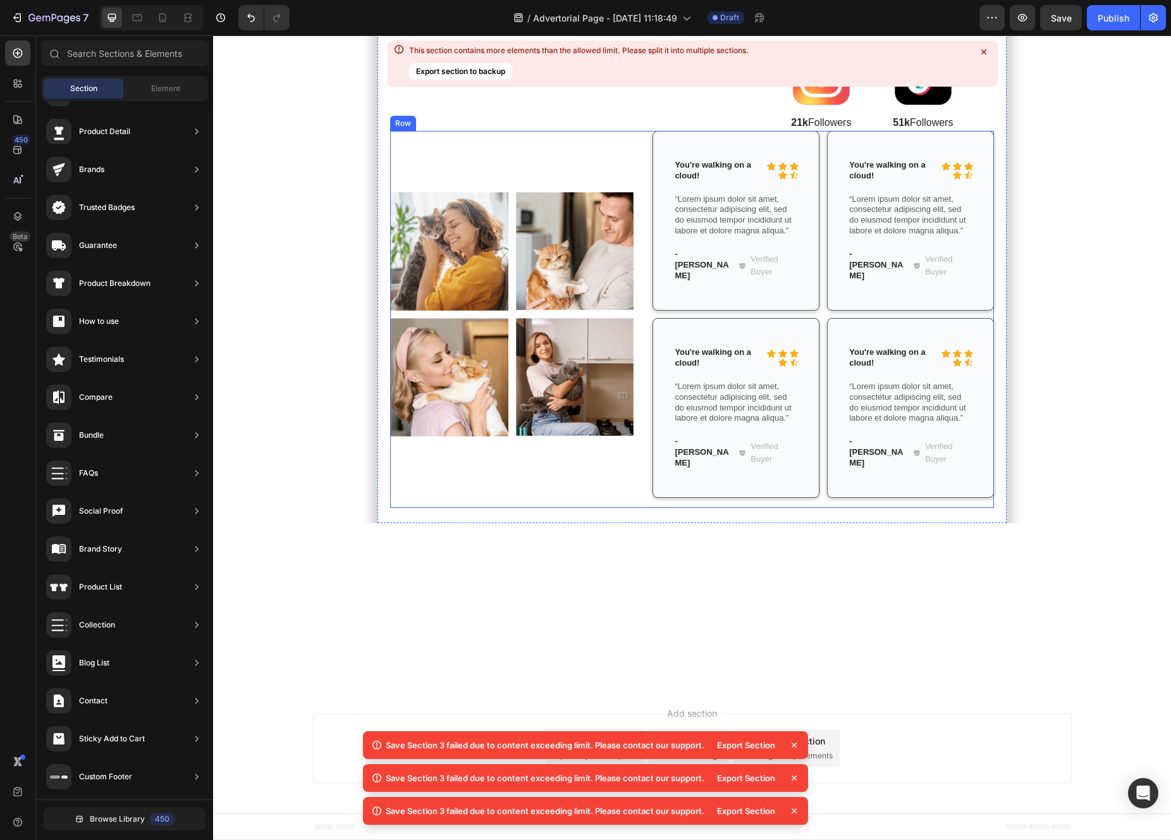
click at [573, 451] on div "Image Image Row Image Image Row" at bounding box center [511, 319] width 243 height 377
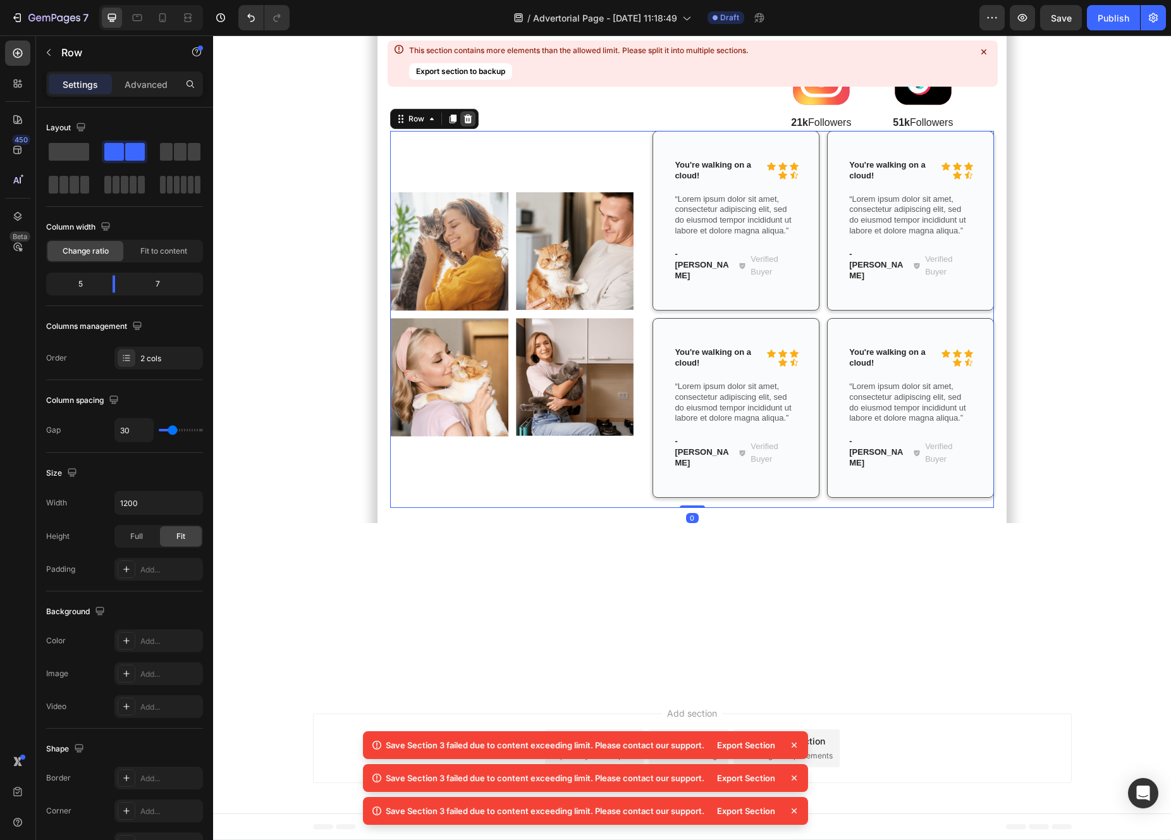
click at [465, 123] on icon at bounding box center [467, 118] width 8 height 9
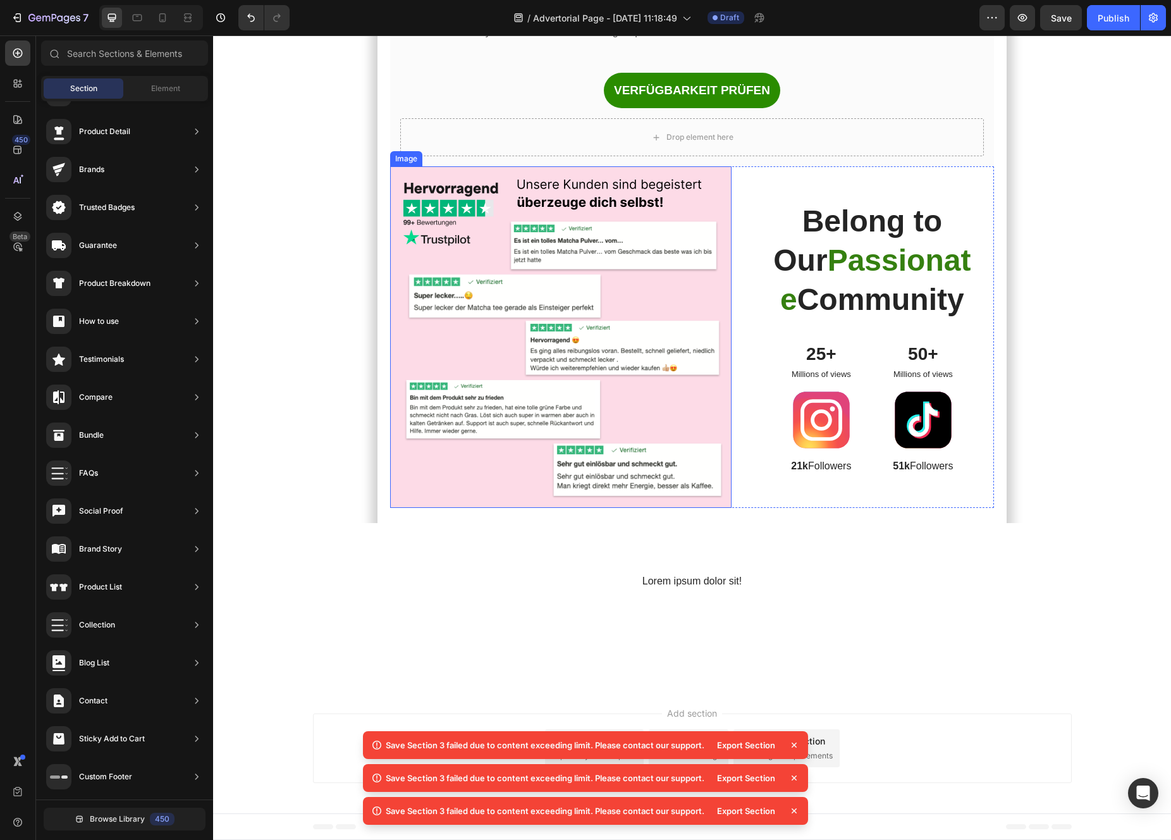
scroll to position [8170, 0]
click at [758, 742] on div "Export Section" at bounding box center [745, 745] width 73 height 18
click at [792, 745] on icon at bounding box center [794, 745] width 13 height 13
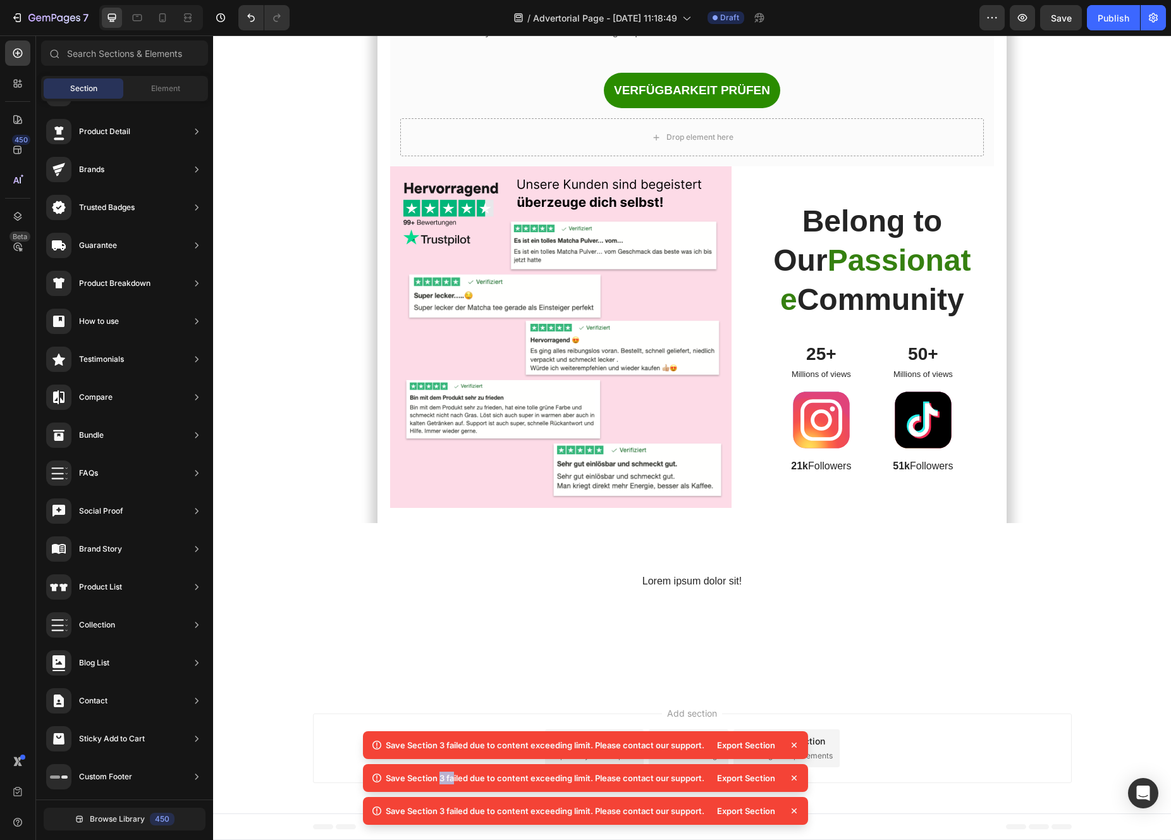
click at [792, 745] on icon at bounding box center [794, 745] width 13 height 13
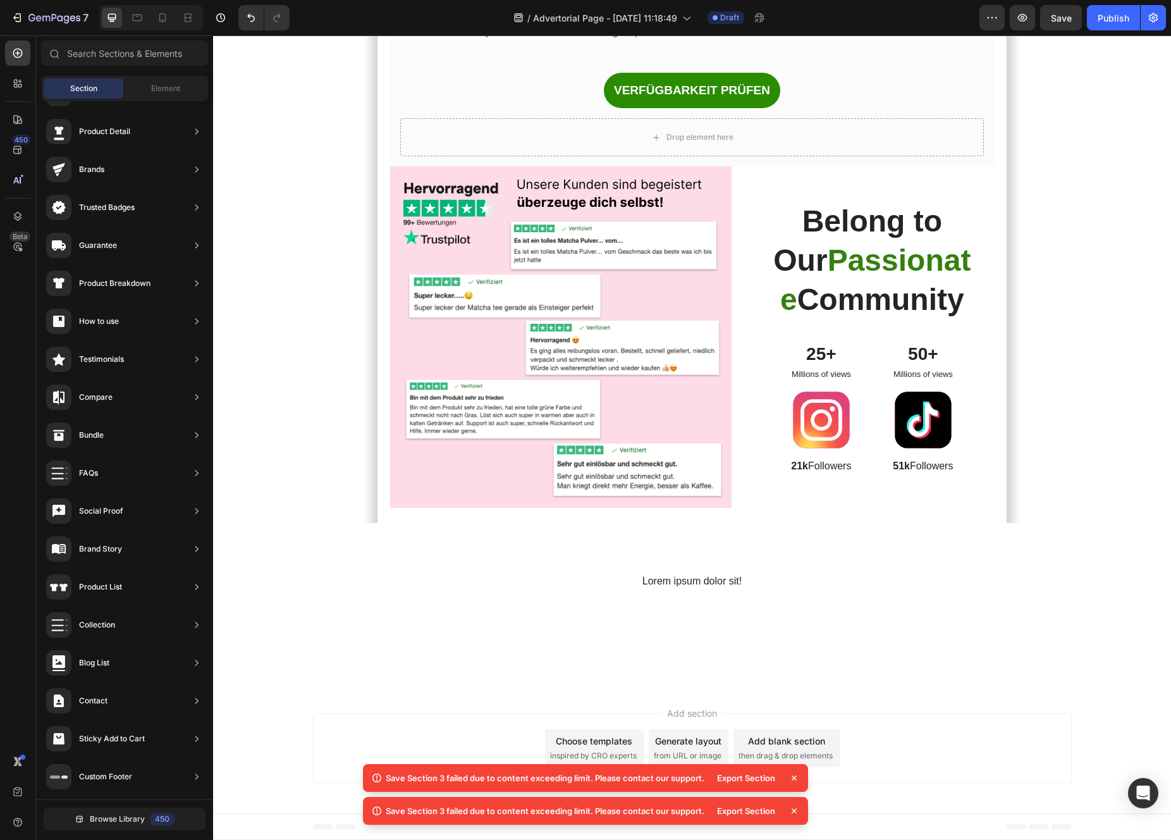
click at [794, 778] on icon at bounding box center [794, 777] width 13 height 13
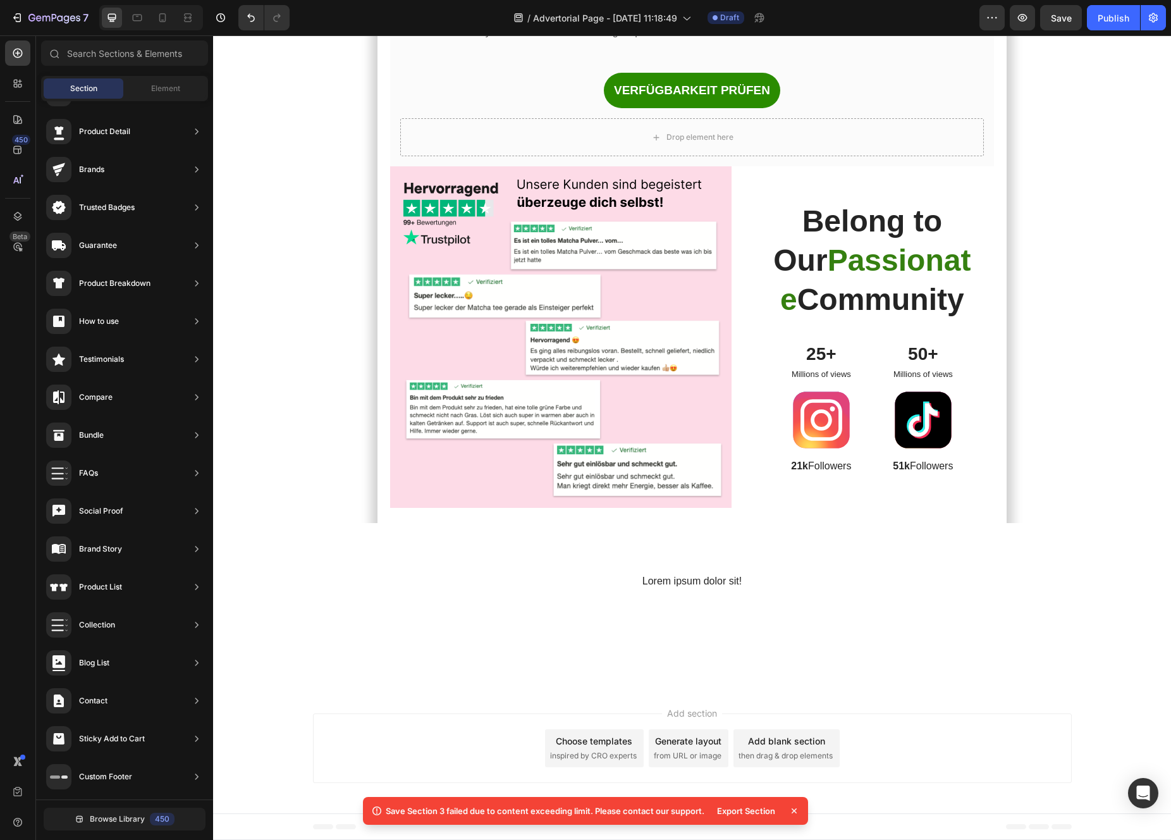
click at [794, 814] on icon at bounding box center [794, 810] width 13 height 13
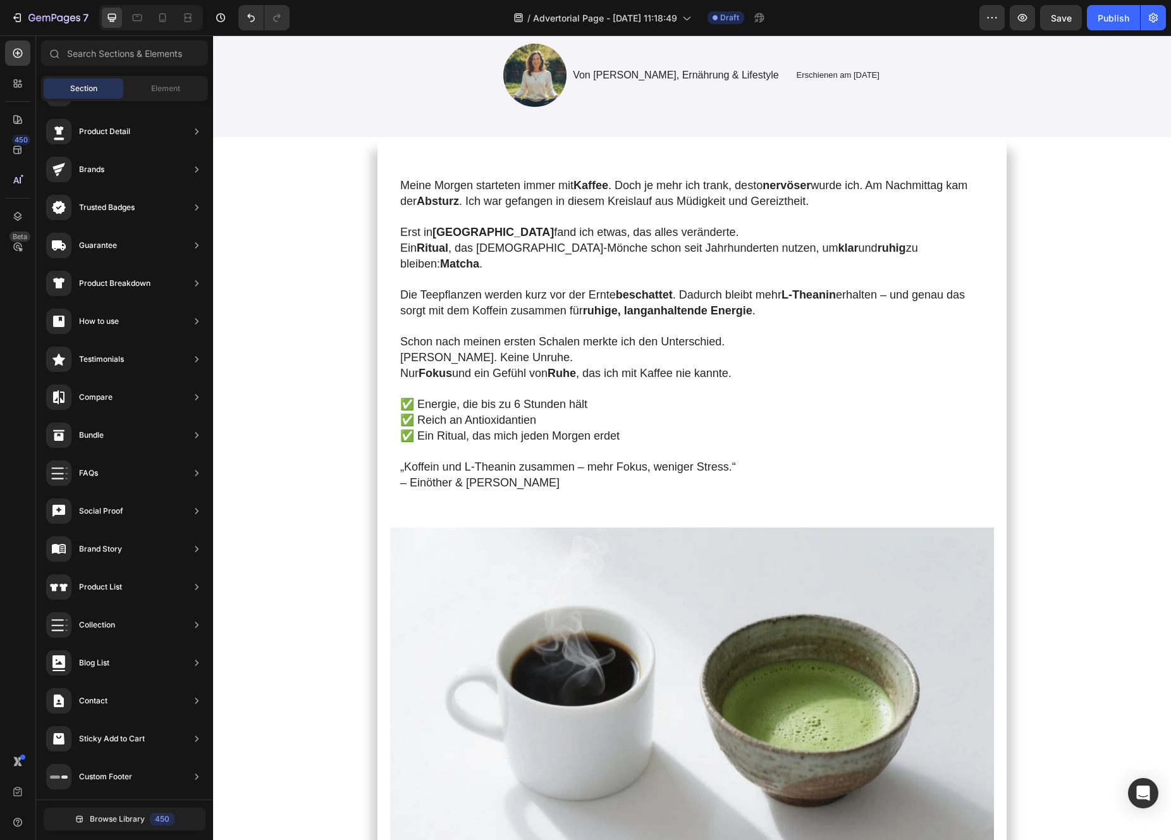
scroll to position [0, 0]
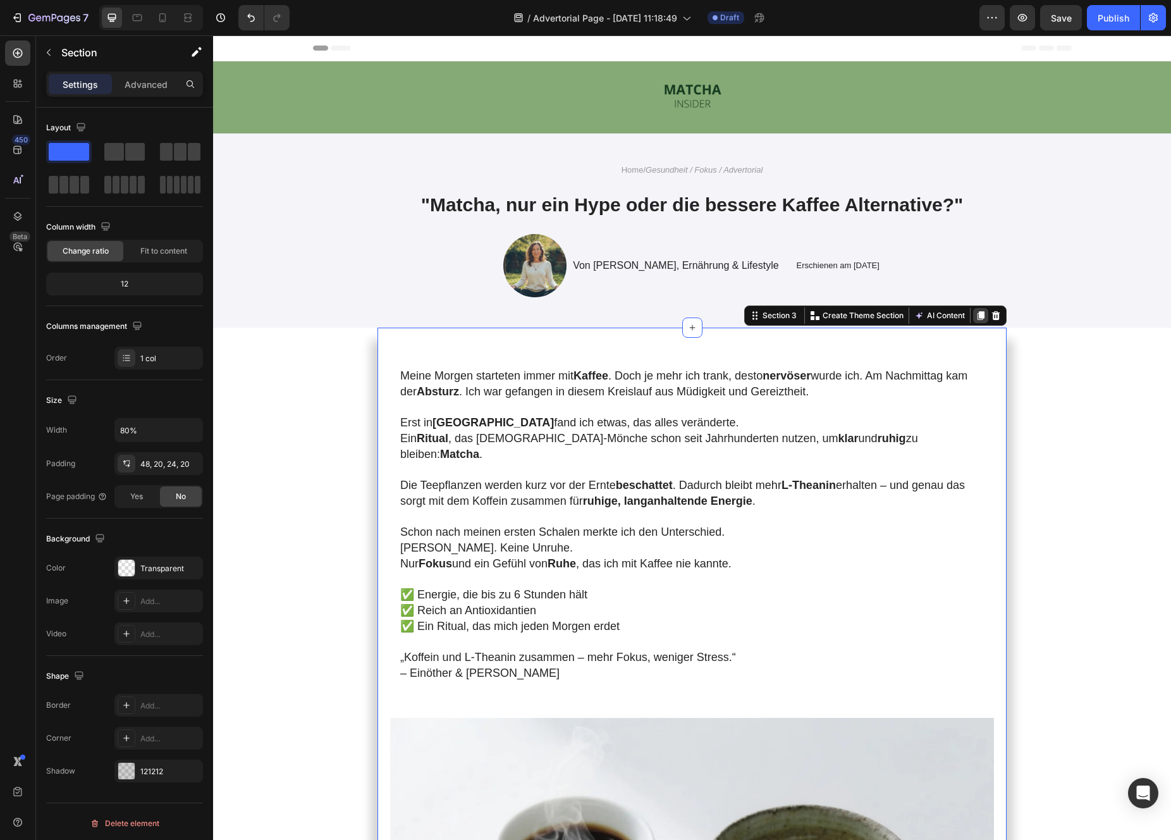
click at [983, 318] on icon at bounding box center [981, 315] width 7 height 9
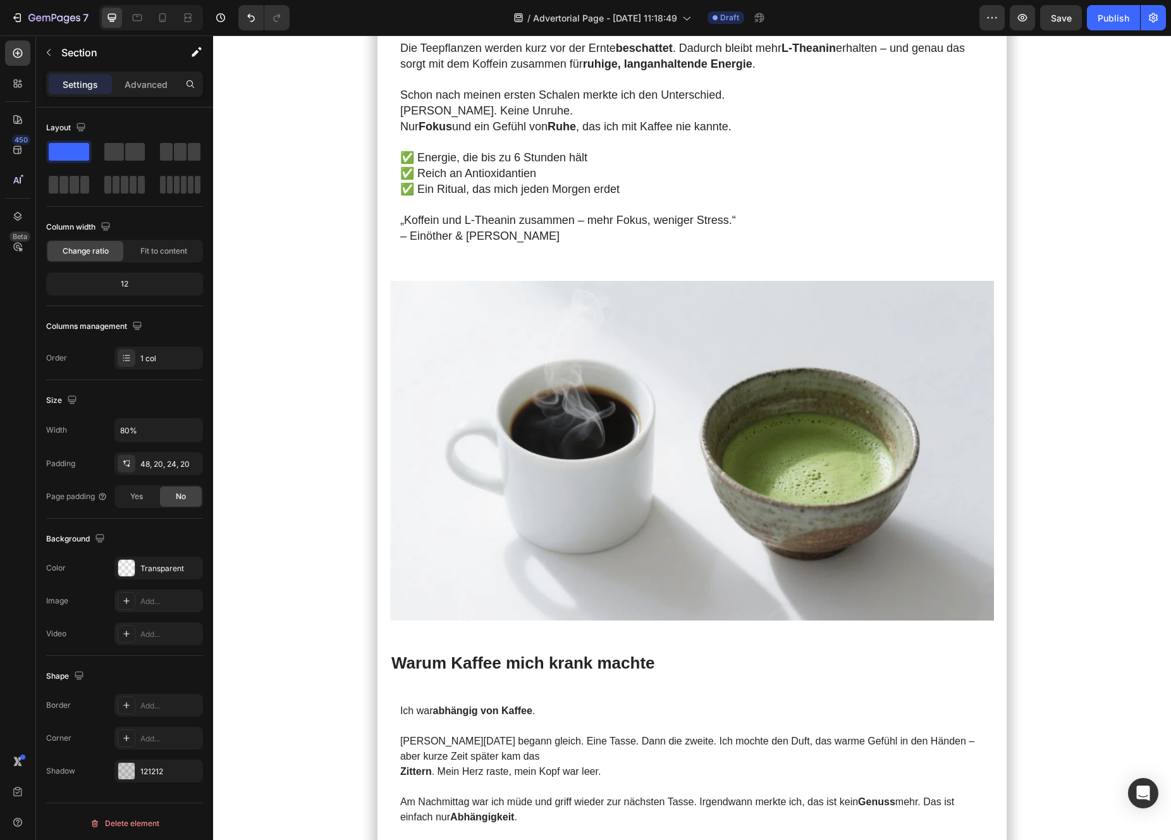
scroll to position [9003, 0]
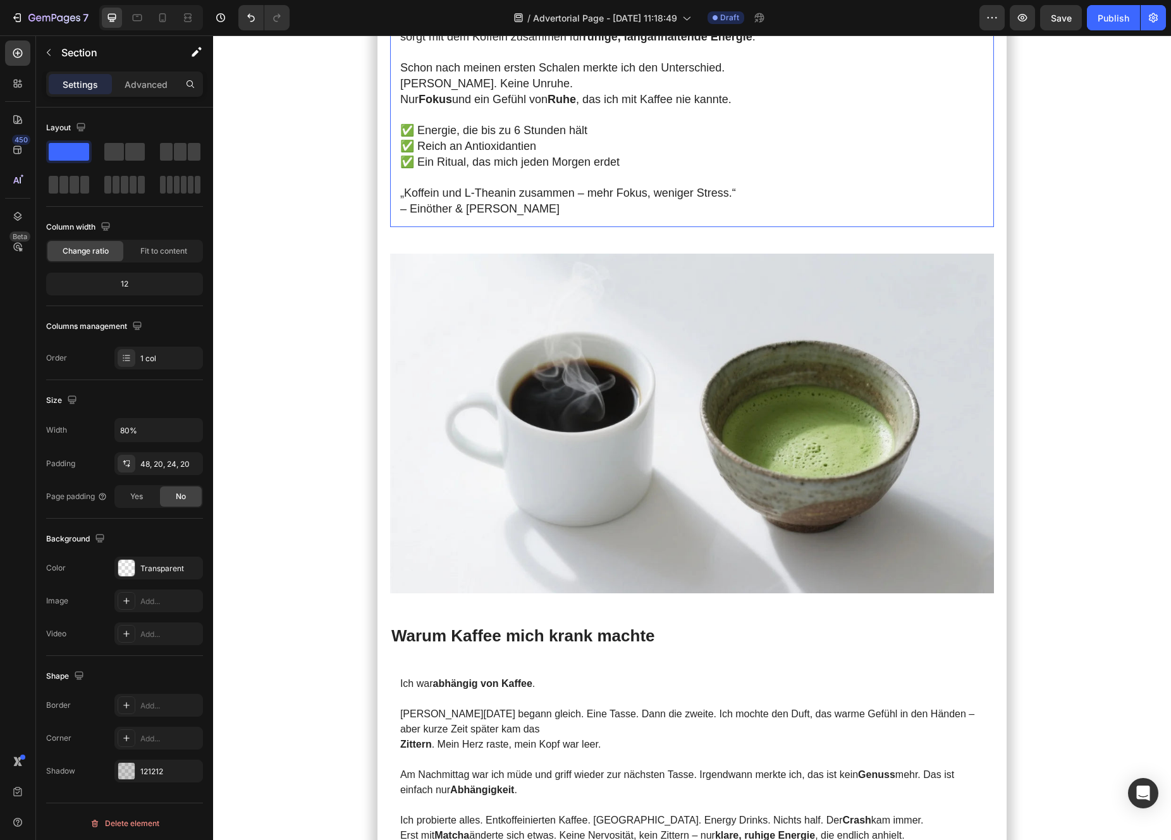
click at [804, 107] on p "Schon nach meinen ersten Schalen merkte ich den Unterschied. Kein Zittern. Kein…" at bounding box center [692, 83] width 584 height 47
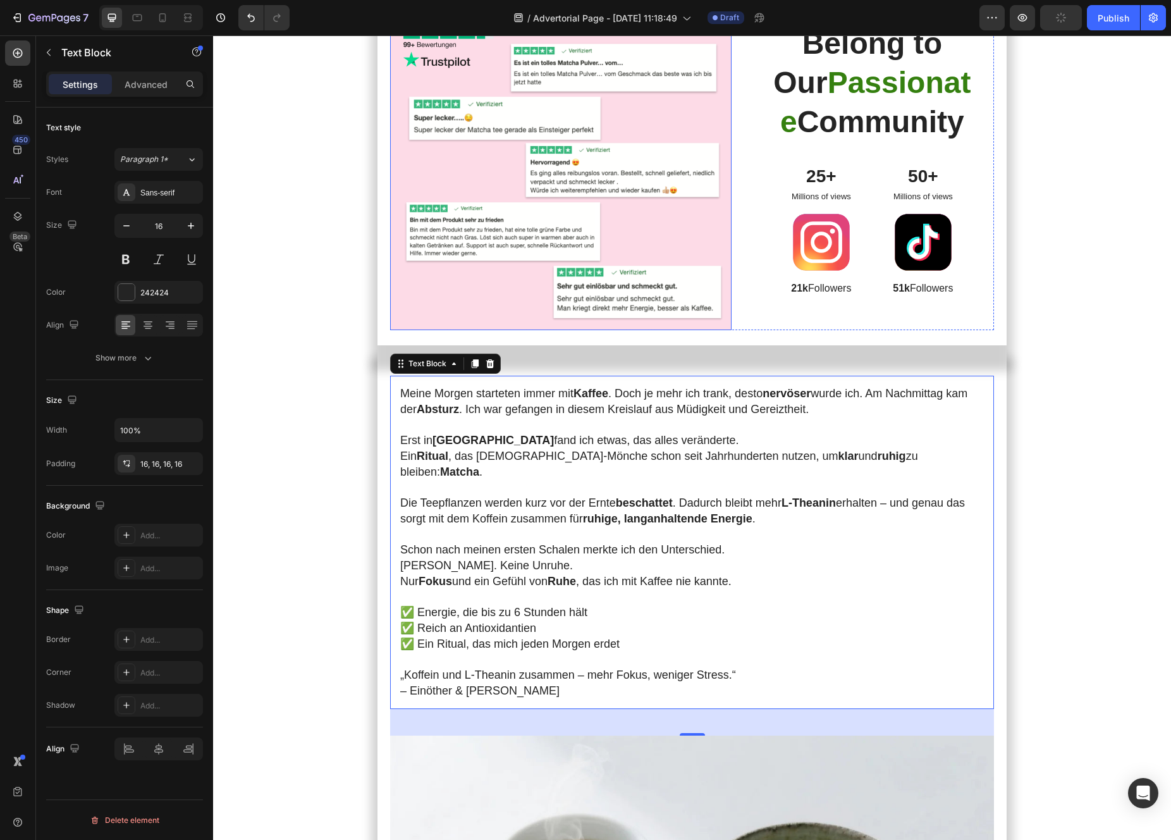
scroll to position [8561, 0]
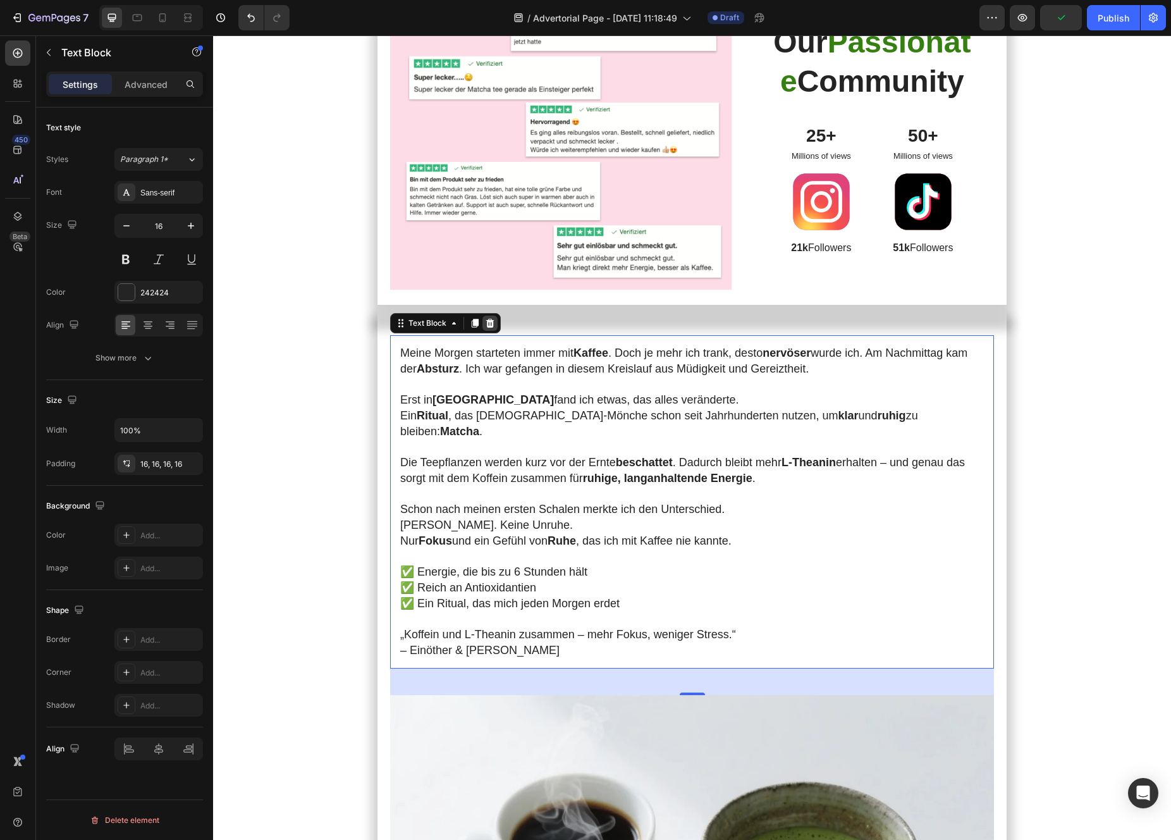
click at [488, 328] on icon at bounding box center [490, 323] width 8 height 9
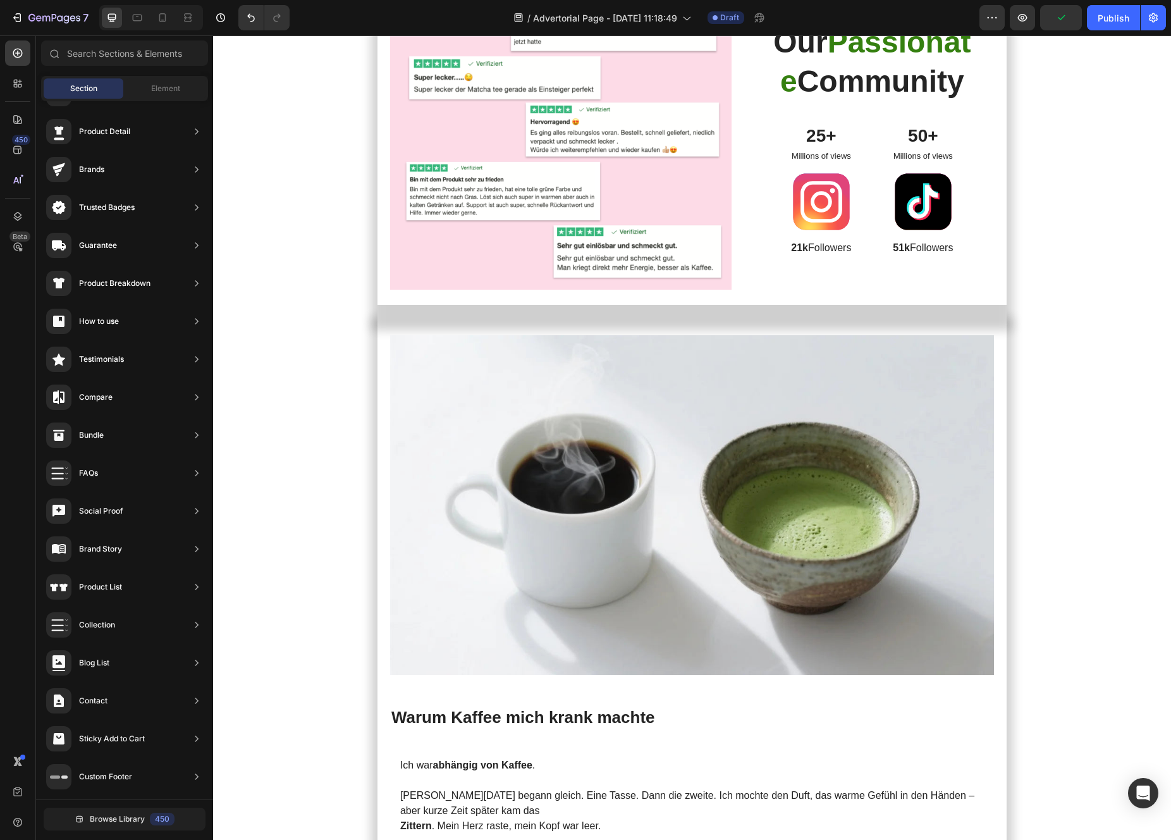
click at [490, 568] on img at bounding box center [692, 505] width 604 height 340
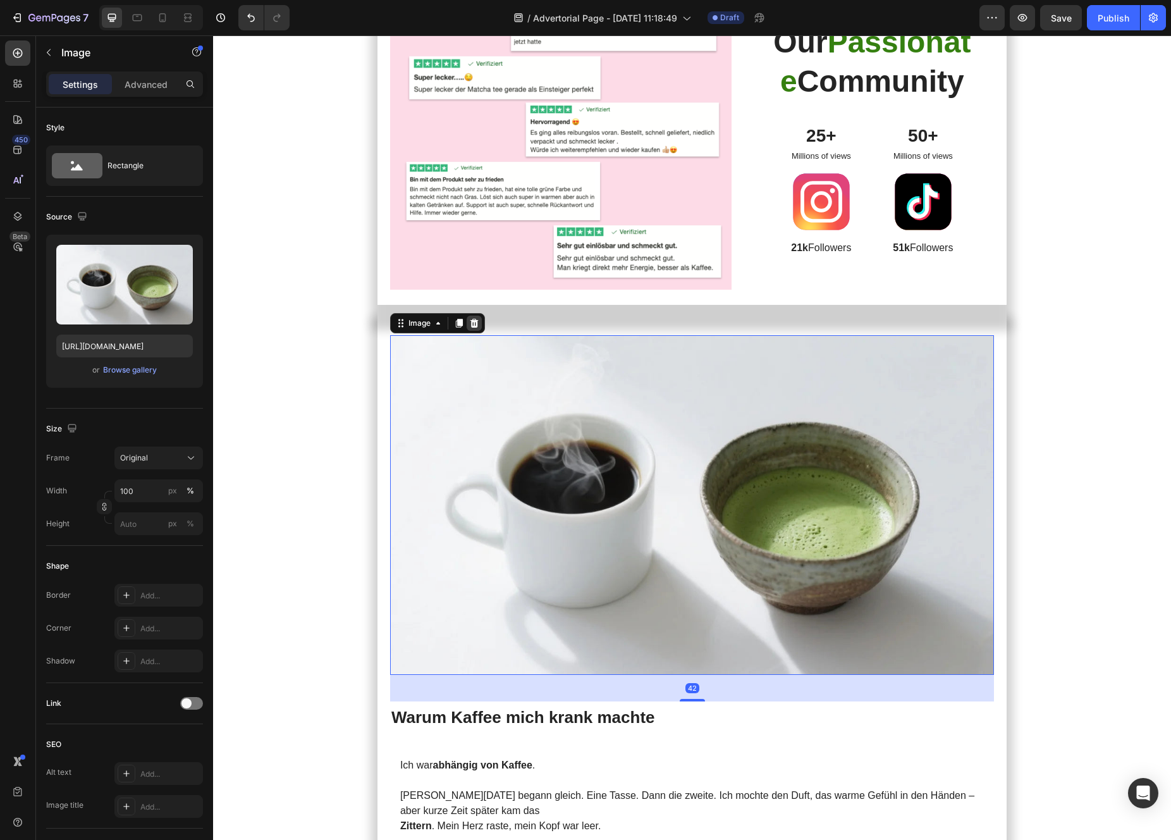
click at [479, 331] on div at bounding box center [474, 323] width 15 height 15
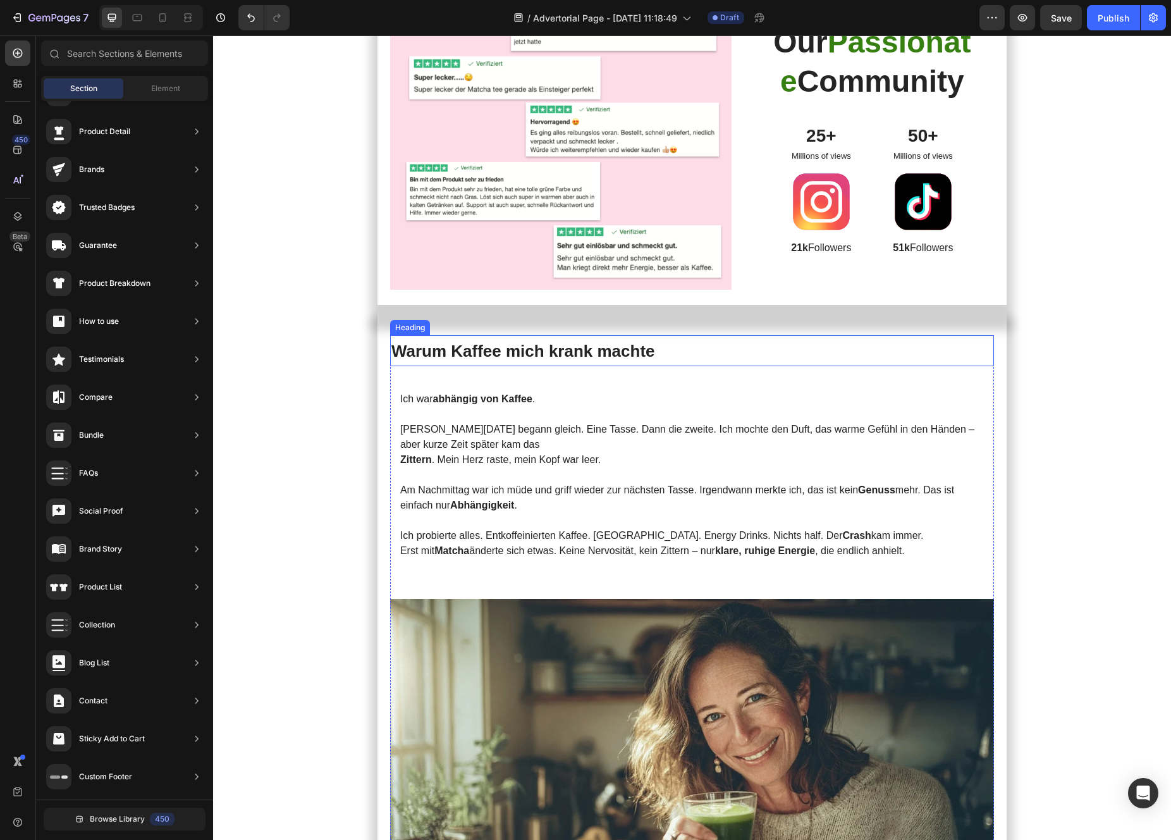
click at [481, 360] on strong "Warum Kaffee mich krank machte" at bounding box center [523, 350] width 264 height 19
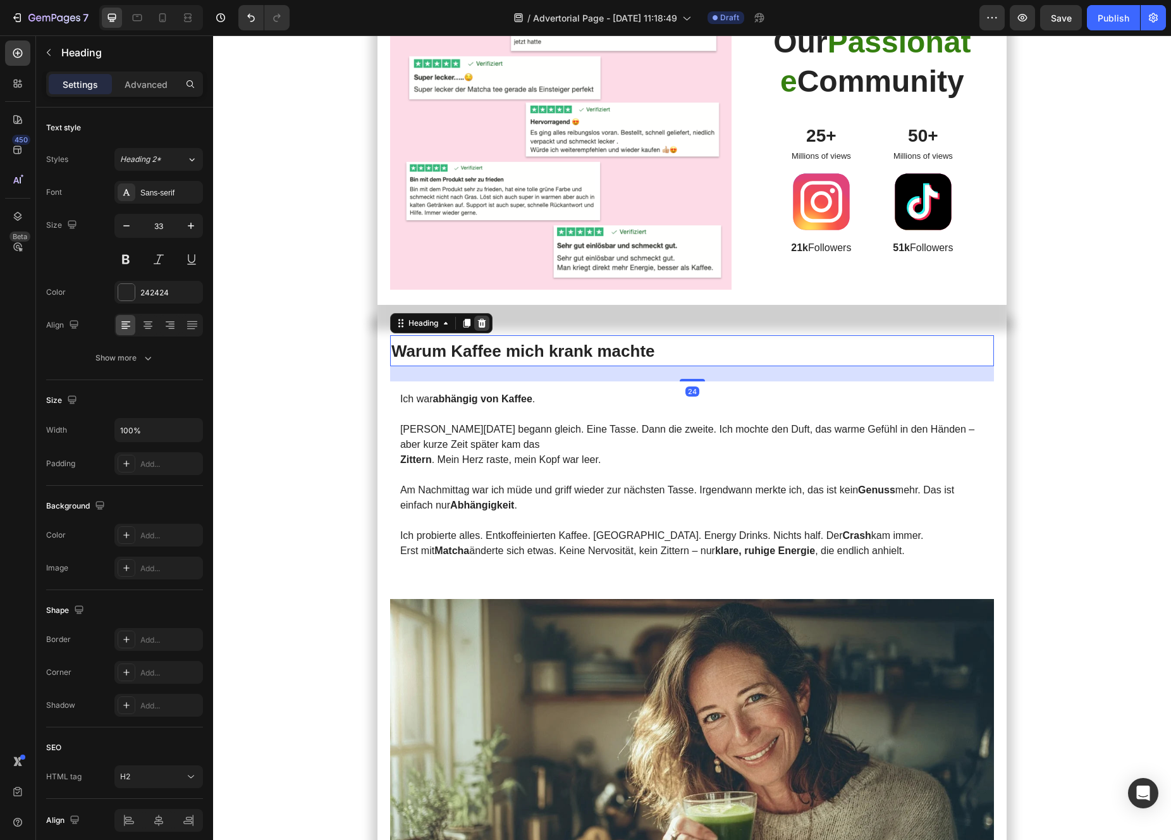
click at [483, 328] on icon at bounding box center [482, 323] width 10 height 10
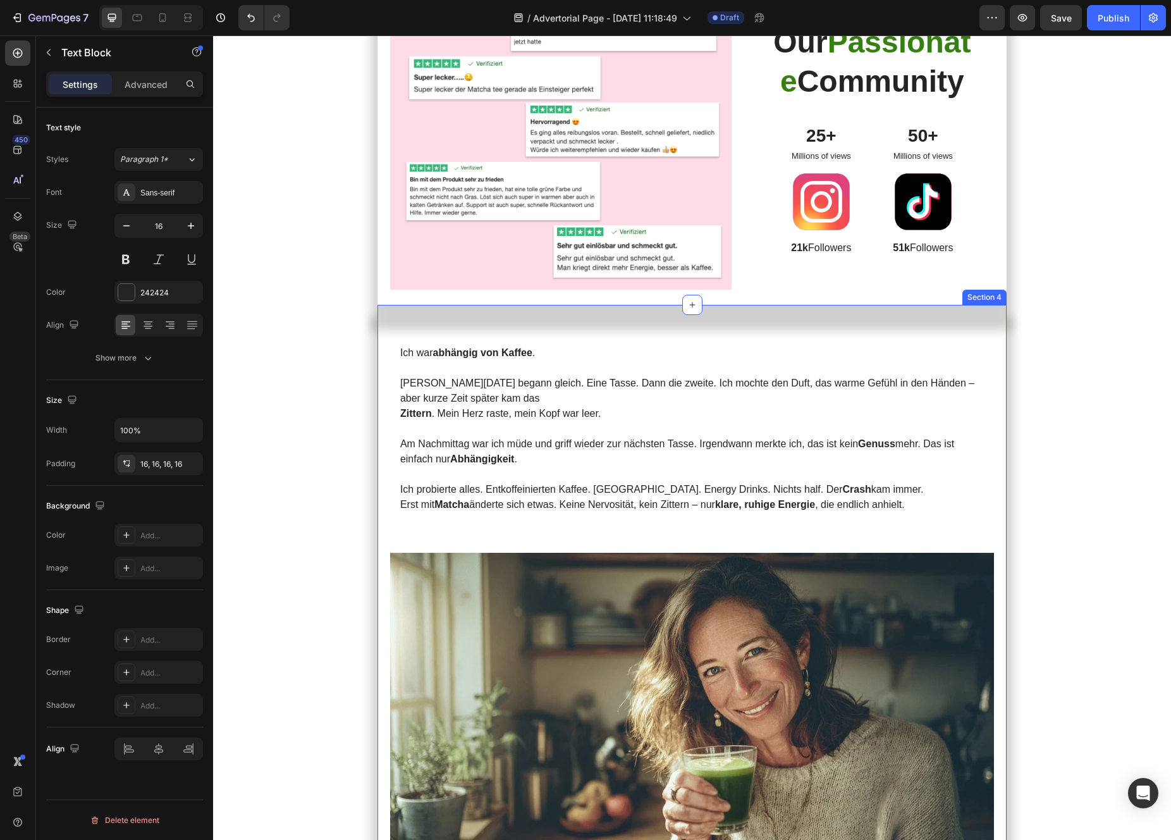
click at [488, 358] on strong "abhängig von Kaffee" at bounding box center [481, 352] width 99 height 11
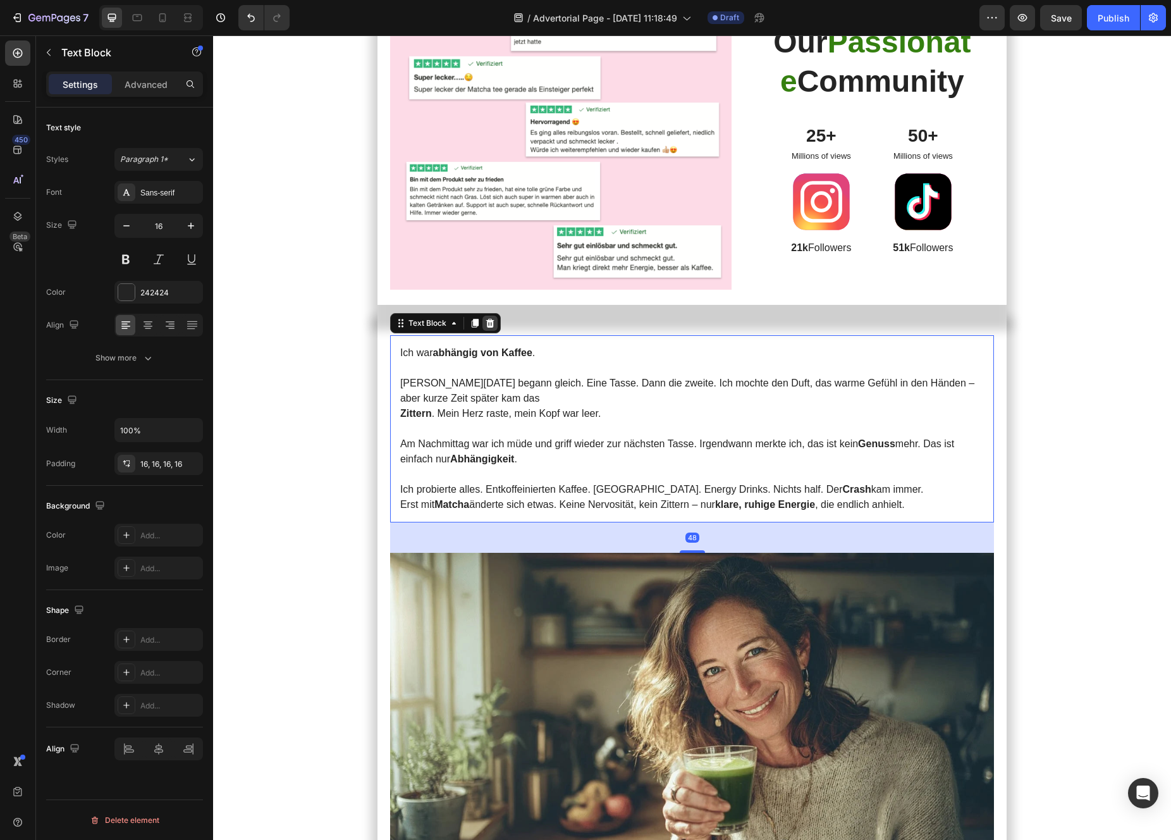
click at [490, 328] on icon at bounding box center [490, 323] width 8 height 9
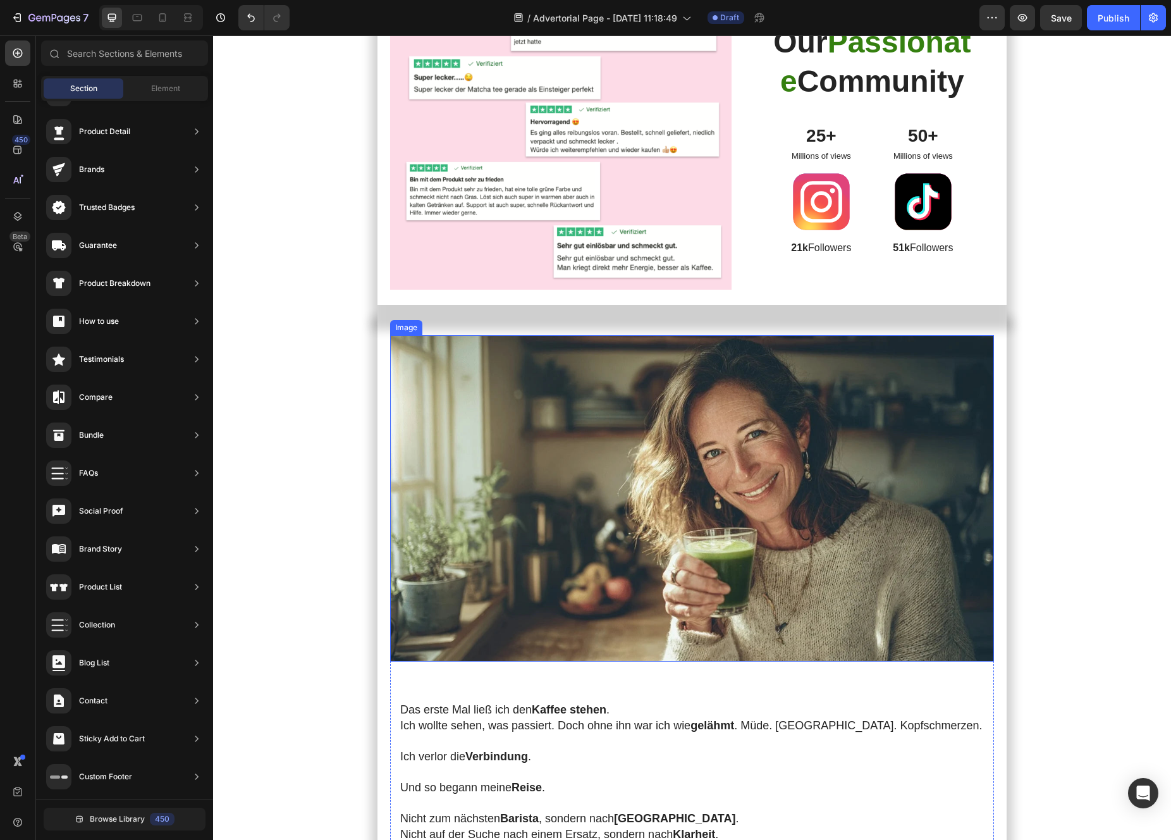
click at [490, 578] on img at bounding box center [692, 498] width 604 height 326
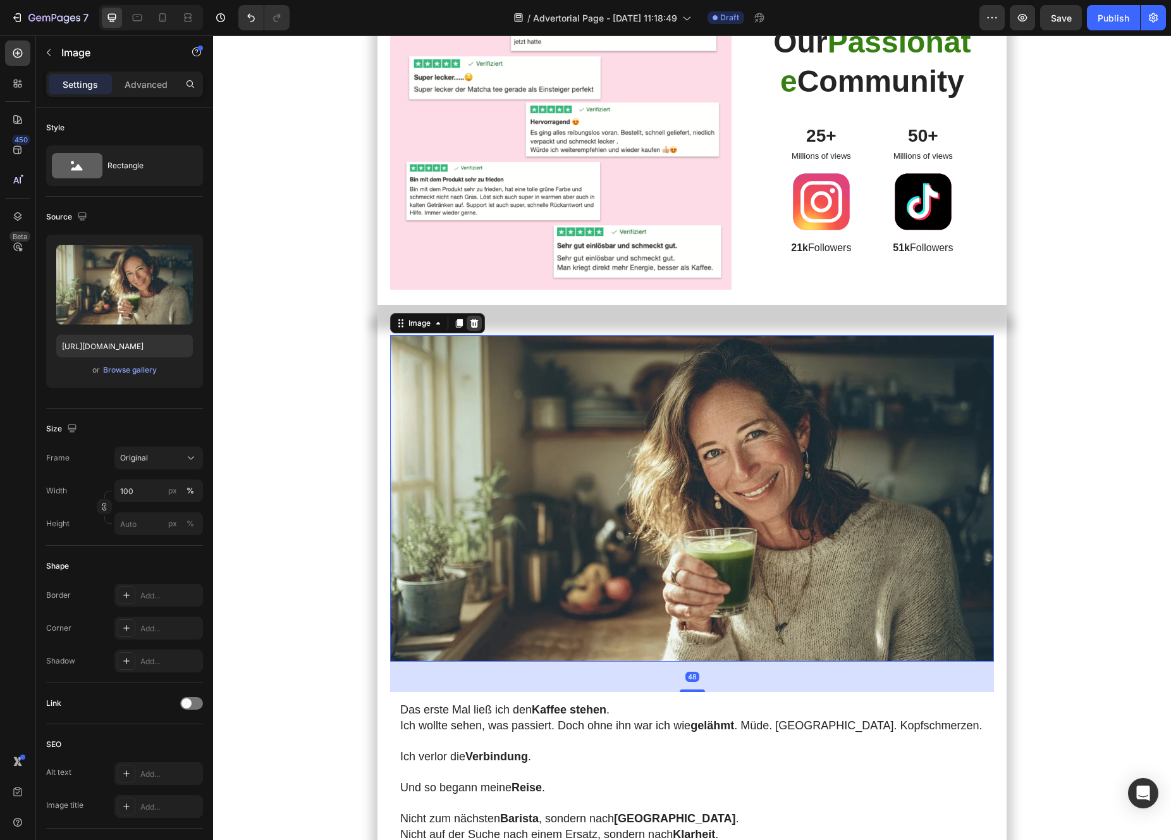
click at [470, 328] on icon at bounding box center [474, 323] width 10 height 10
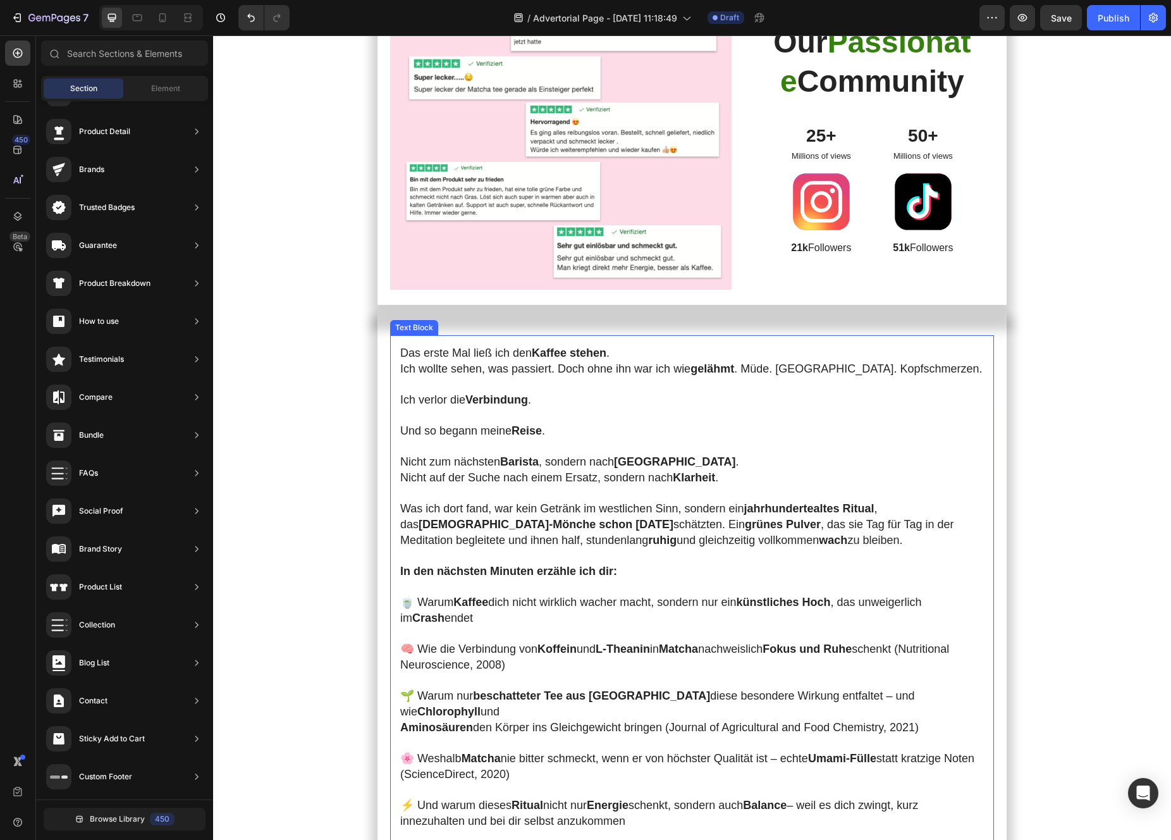
click at [497, 406] on strong "Verbindung" at bounding box center [496, 399] width 63 height 13
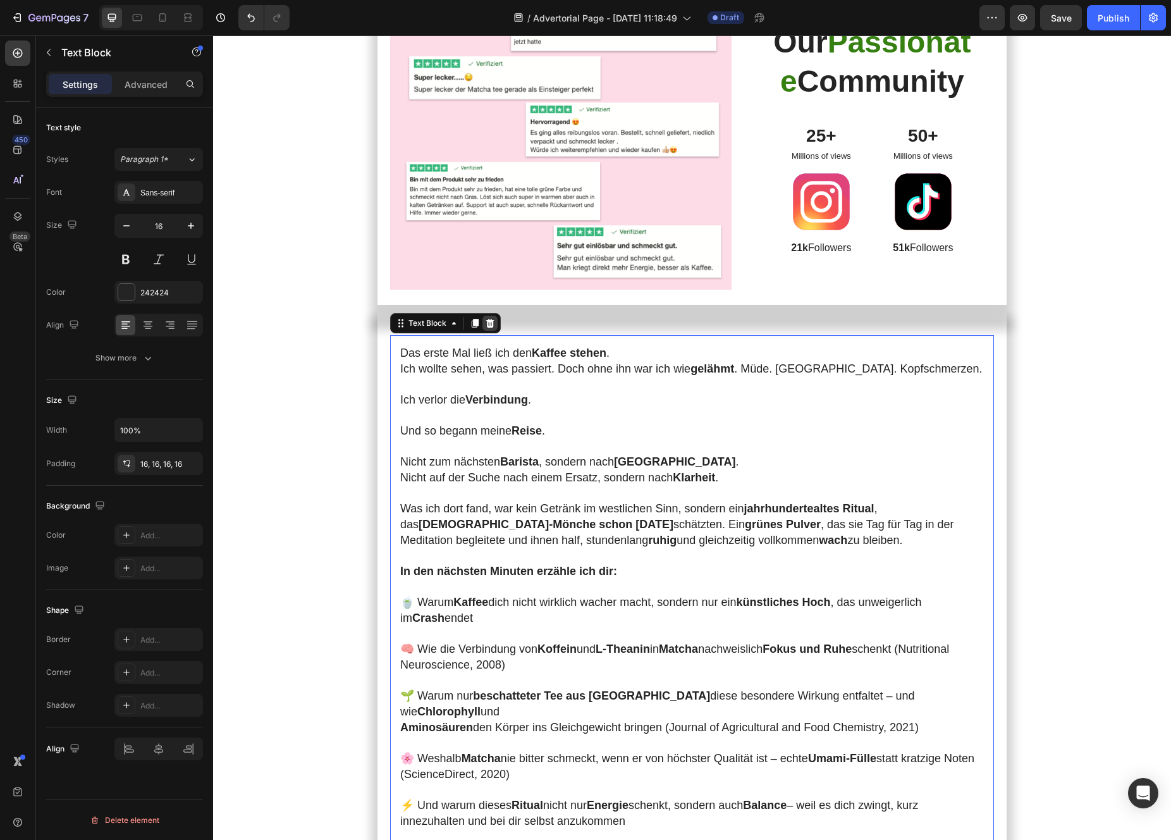
click at [491, 328] on icon at bounding box center [490, 323] width 10 height 10
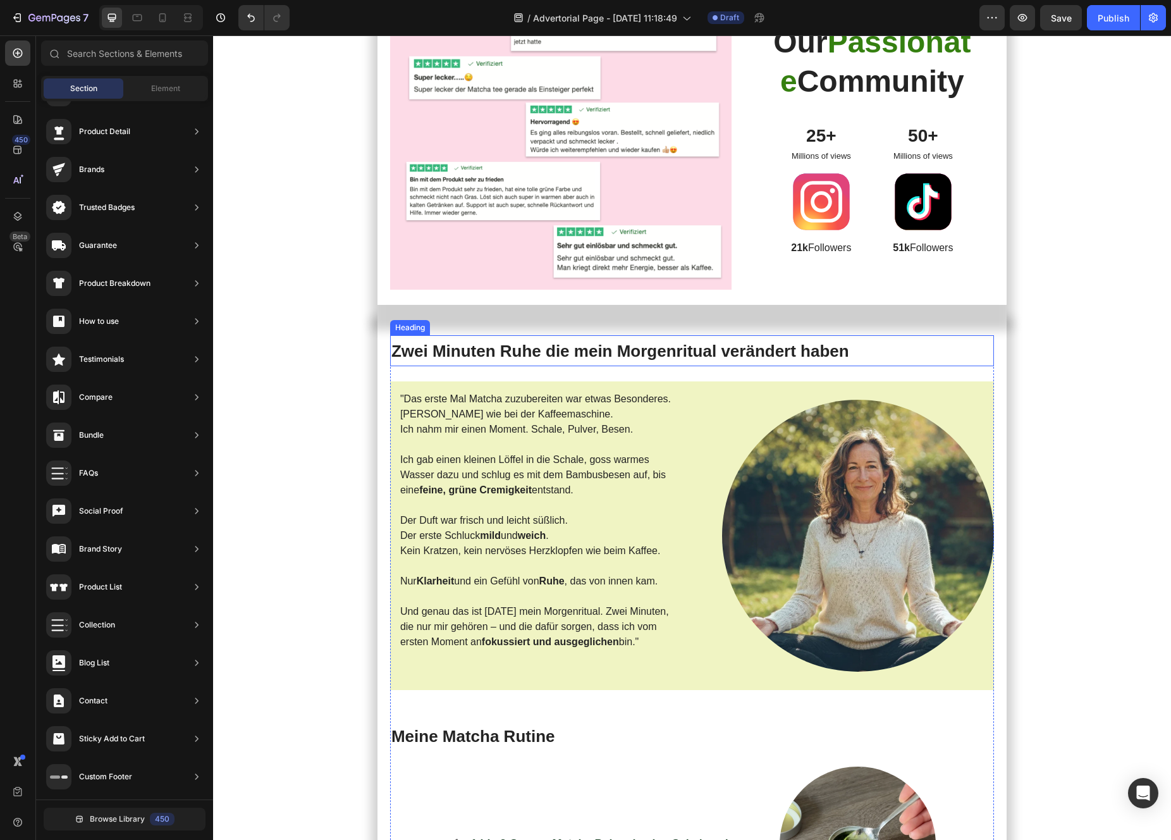
click at [494, 366] on h2 "Zwei Minuten Ruhe die mein Morgenritual verändert haben" at bounding box center [692, 350] width 604 height 31
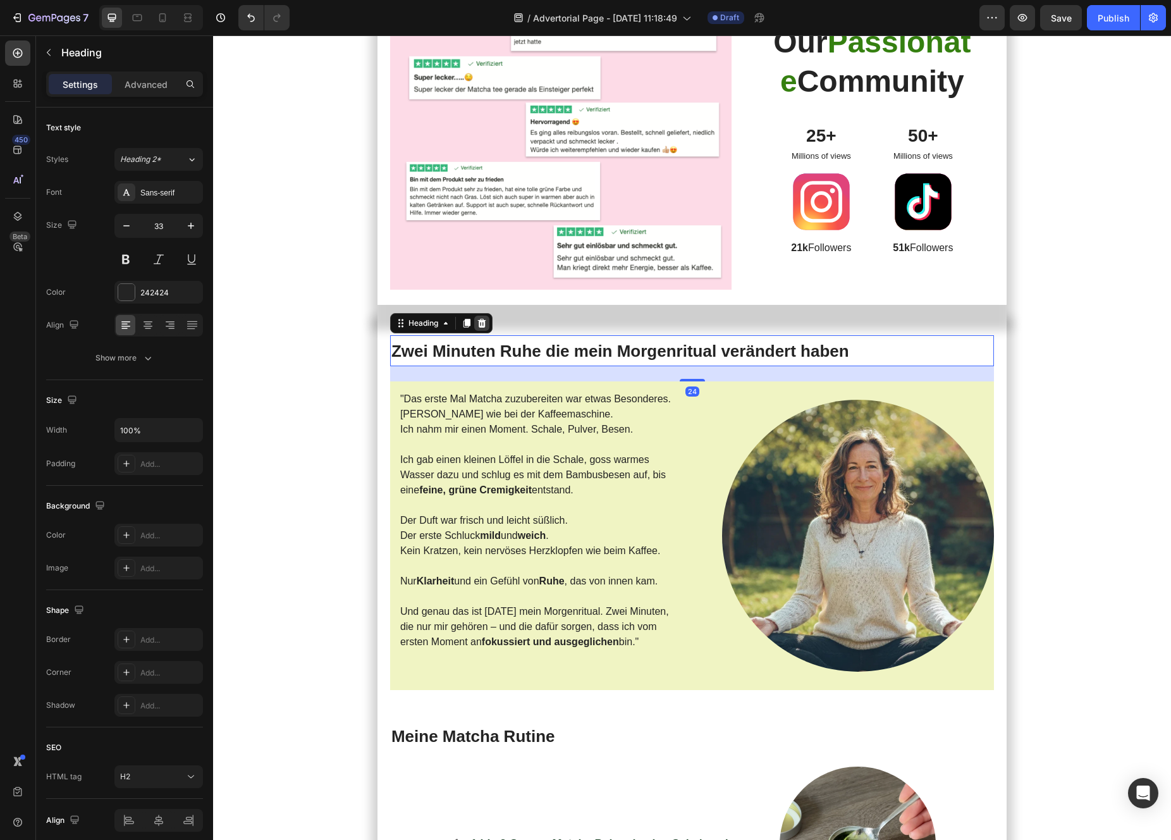
click at [484, 328] on icon at bounding box center [481, 323] width 8 height 9
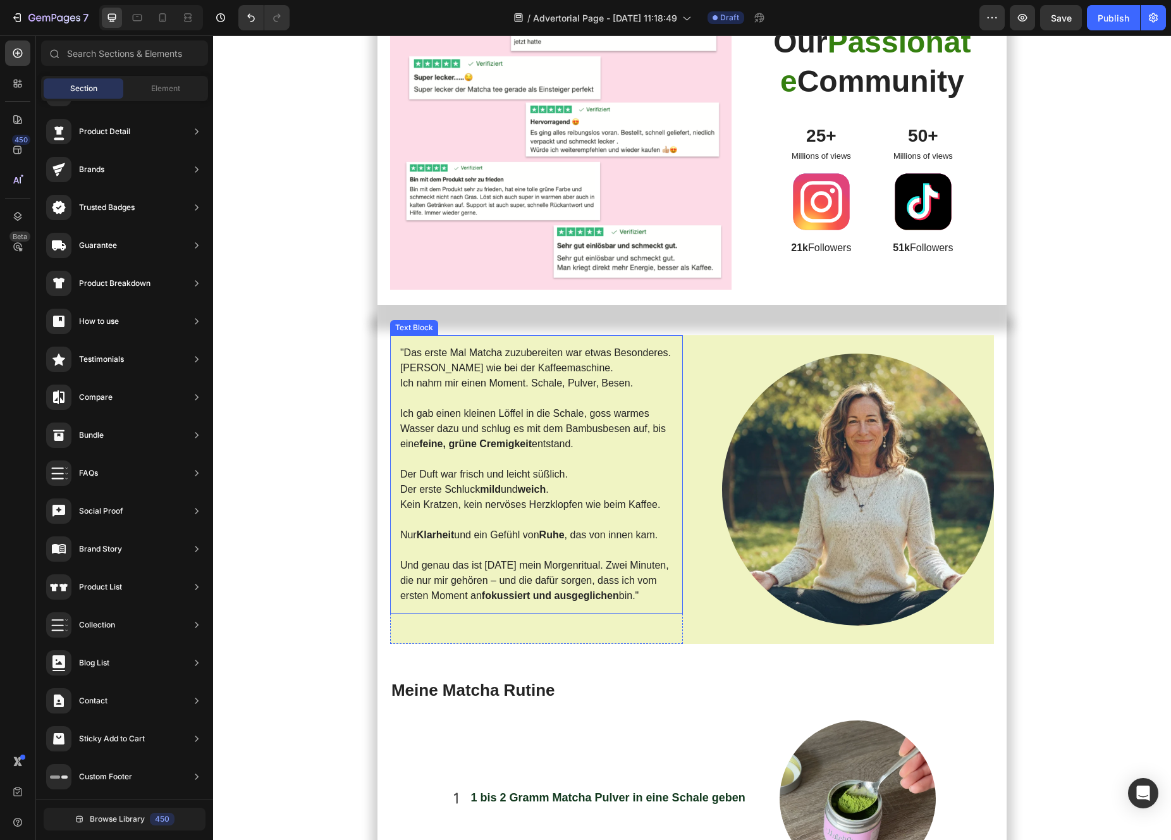
click at [494, 391] on p ""Das erste Mal Matcha zuzubereiten war etwas Besonderes. Kein Knopfdrücken wie …" at bounding box center [536, 368] width 273 height 46
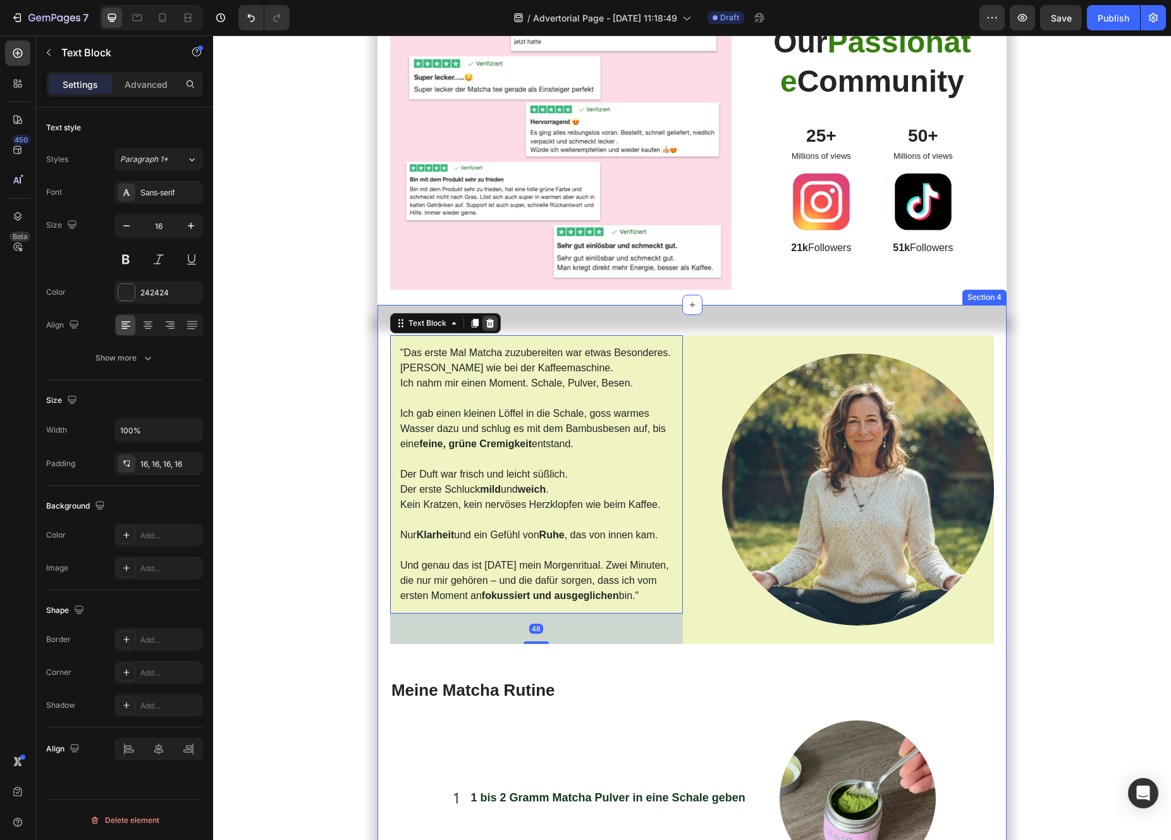
click at [490, 328] on icon at bounding box center [490, 323] width 10 height 10
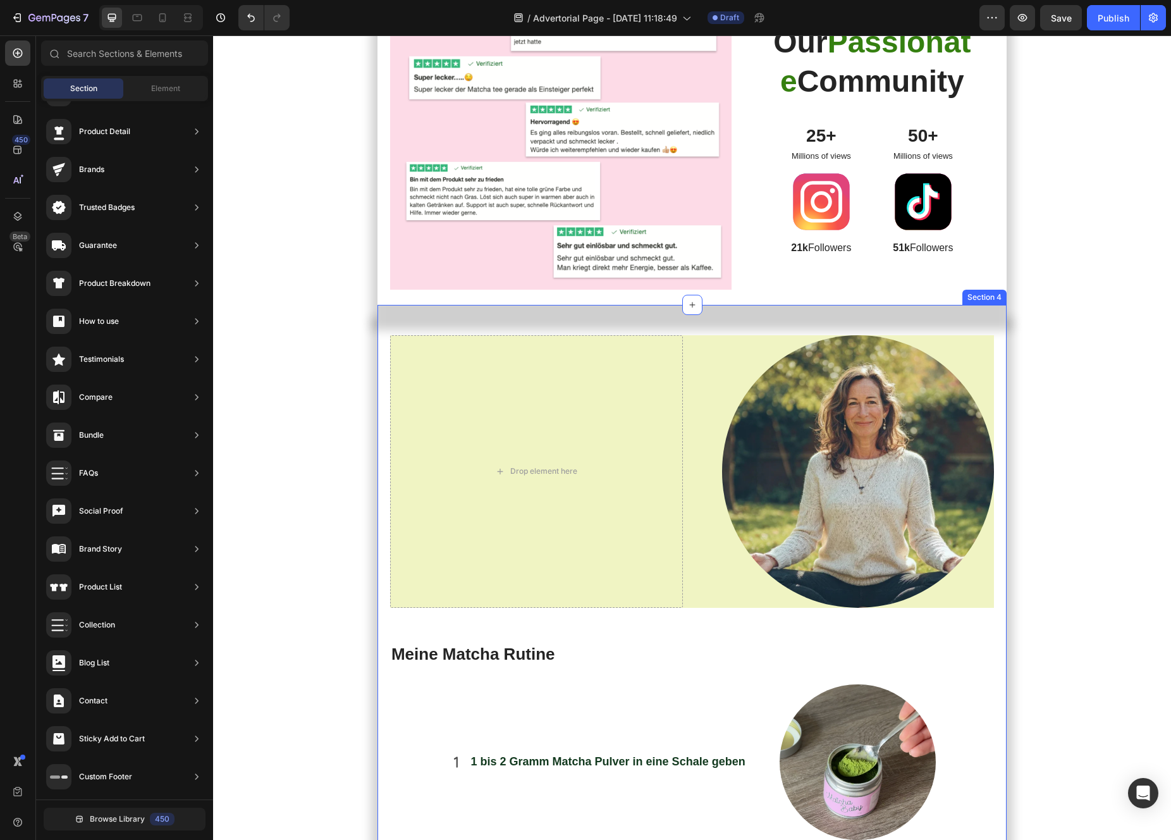
click at [490, 567] on div "Drop element here" at bounding box center [536, 471] width 293 height 273
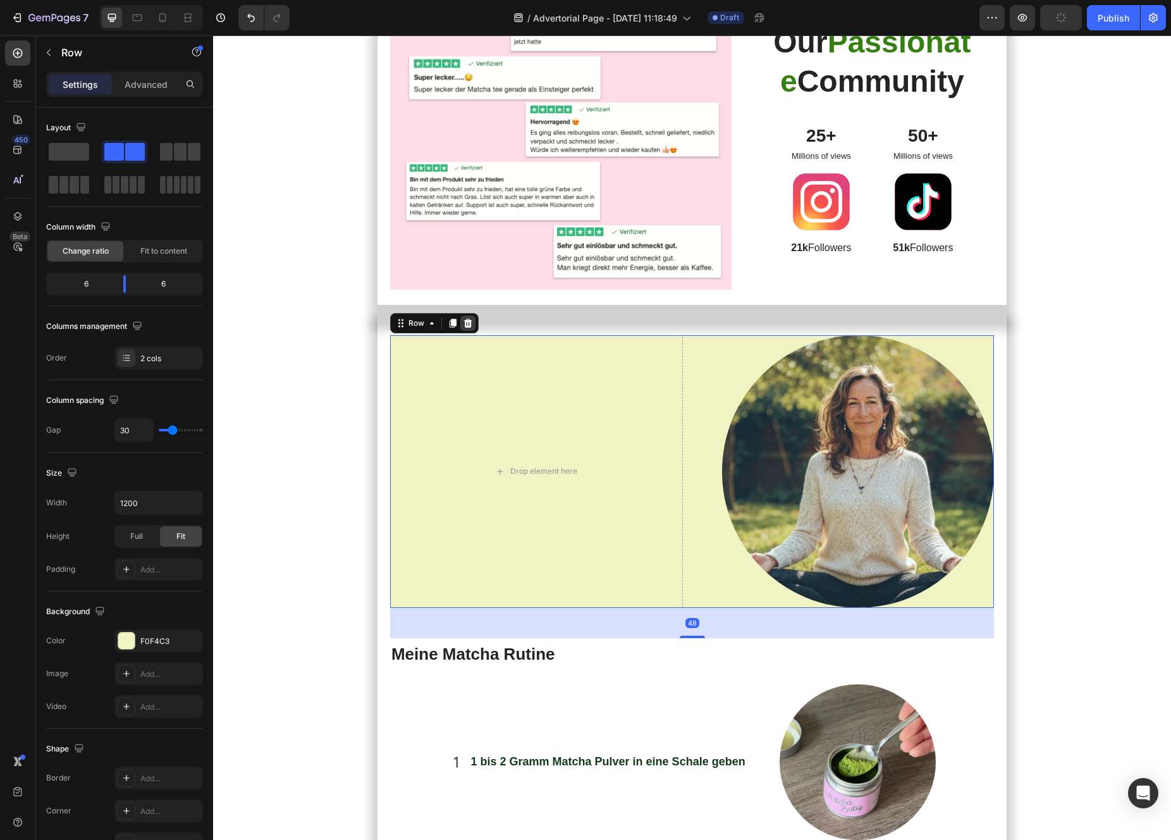
click at [470, 328] on icon at bounding box center [467, 323] width 8 height 9
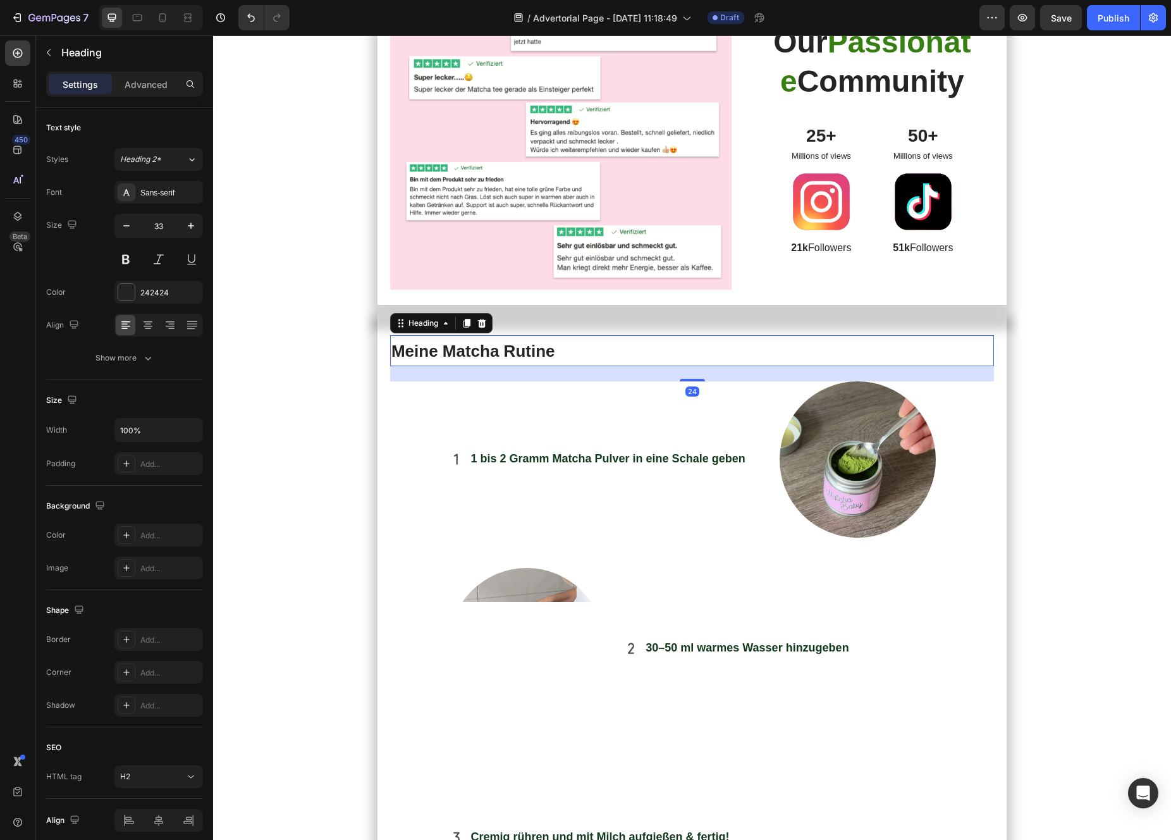
click at [474, 360] on span "Meine Matcha Rutine" at bounding box center [473, 350] width 164 height 19
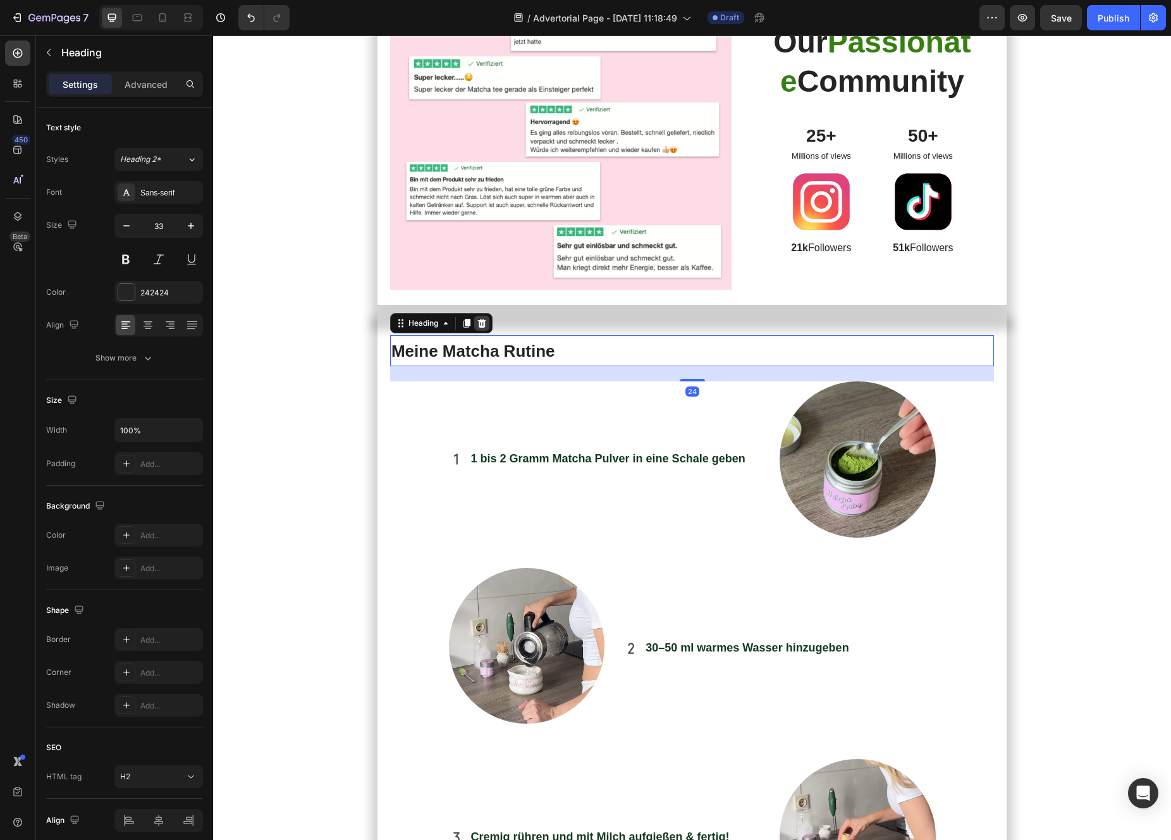
click at [479, 331] on div at bounding box center [481, 323] width 15 height 15
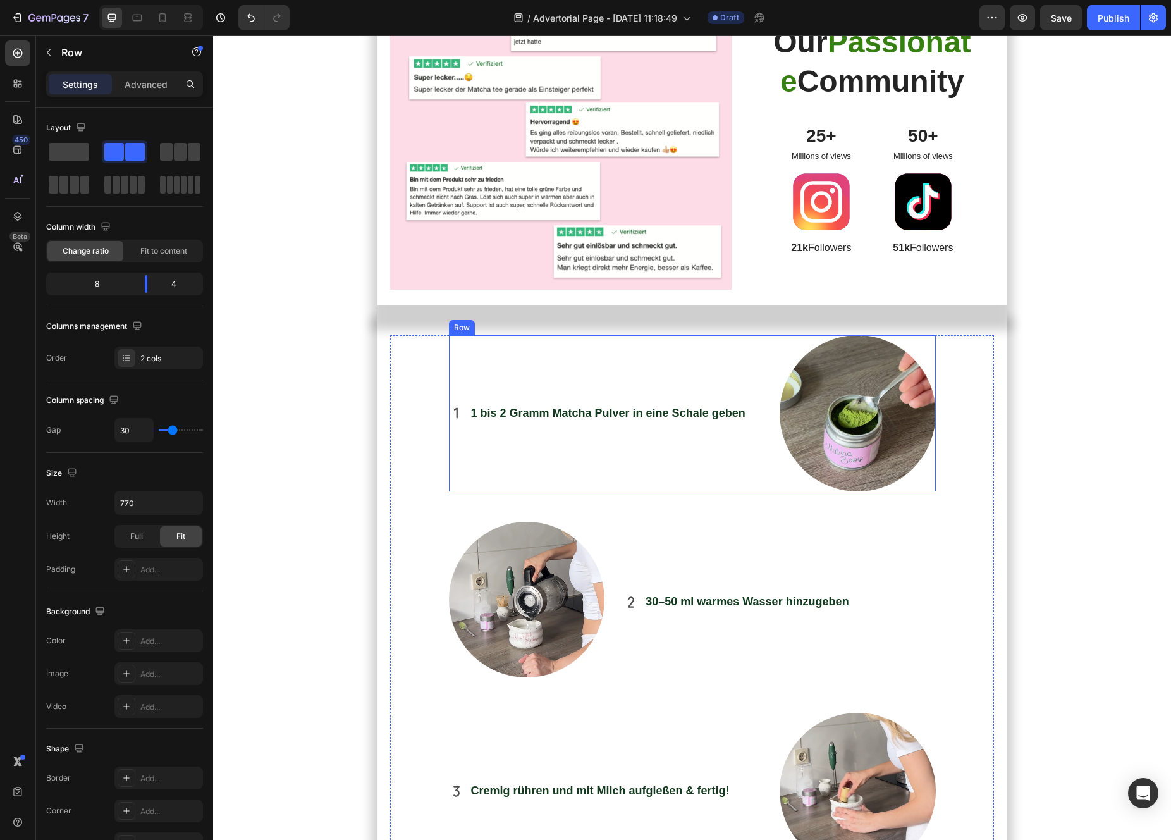
click at [472, 491] on div "1 bis 2 Gramm Matcha Pulver in eine Schale geben Item List" at bounding box center [605, 413] width 312 height 156
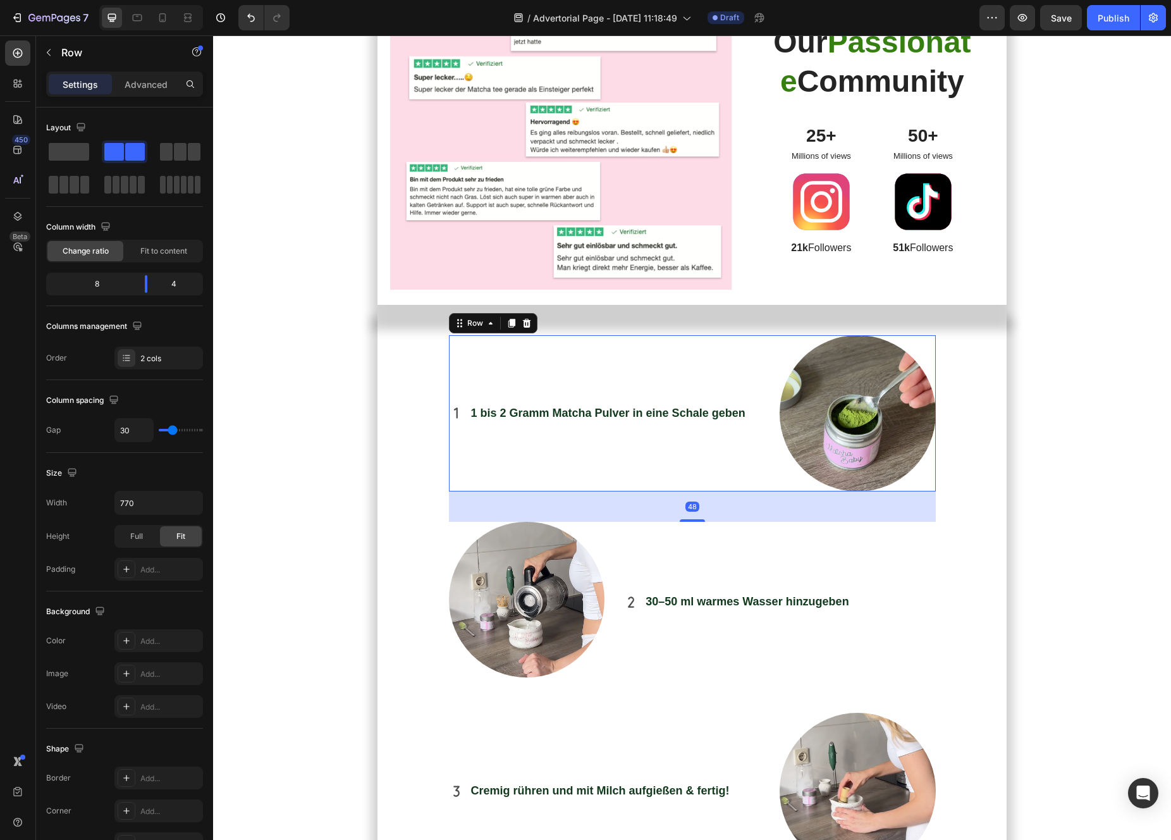
click at [449, 491] on div "1 bis 2 Gramm Matcha Pulver in eine Schale geben Item List" at bounding box center [605, 413] width 312 height 156
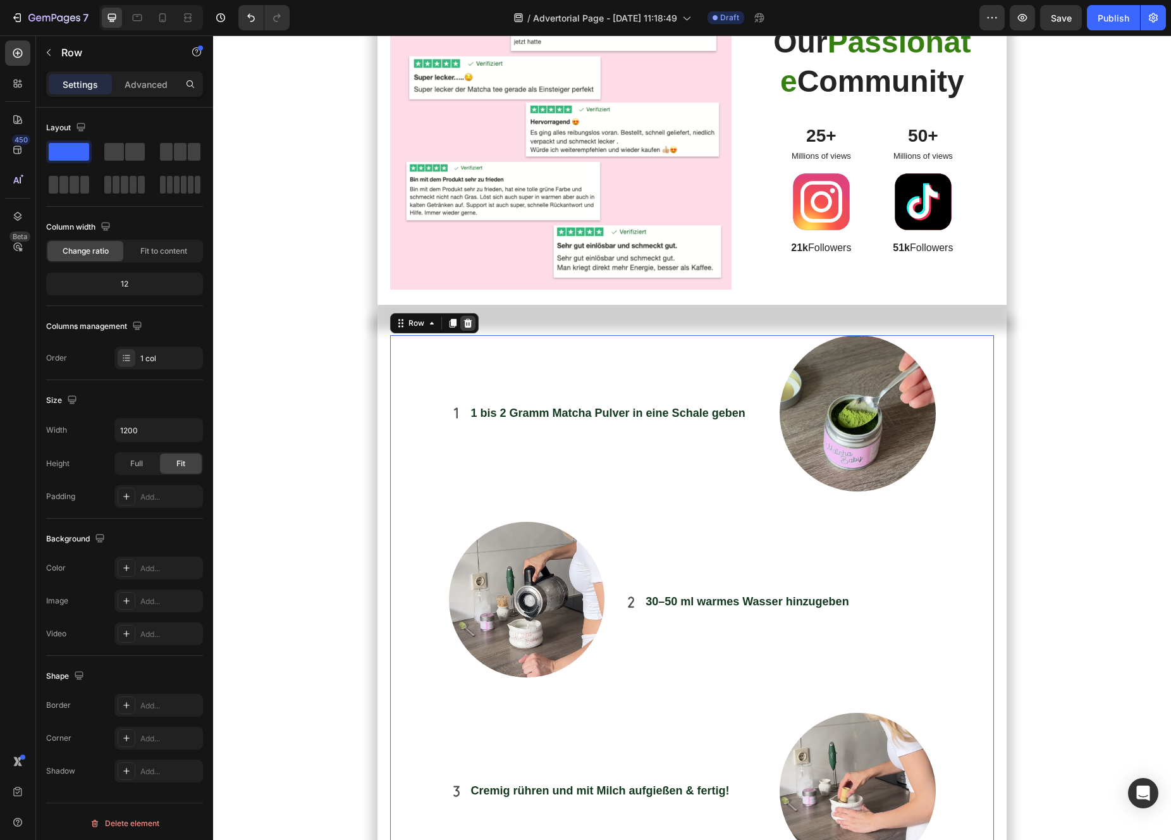
click at [472, 331] on div at bounding box center [467, 323] width 15 height 15
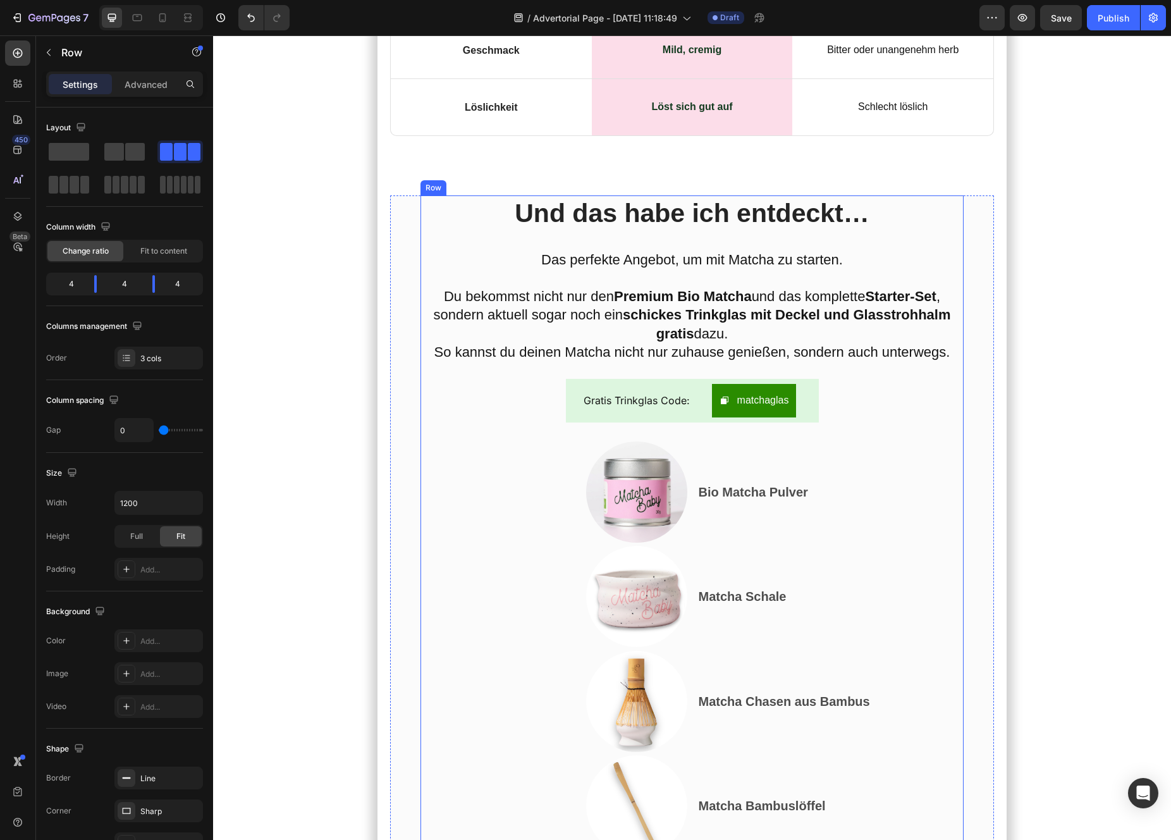
scroll to position [8816, 0]
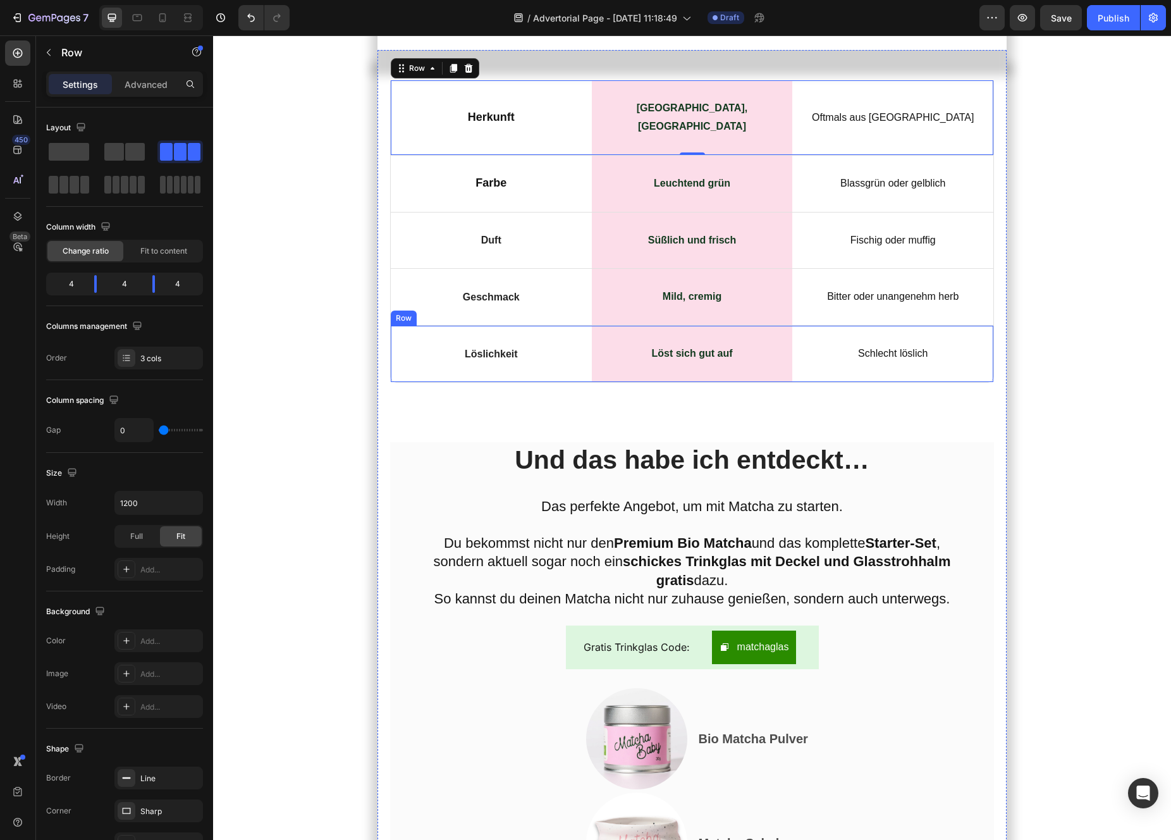
click at [421, 382] on div "Löslichkeit Text Block Row" at bounding box center [491, 354] width 201 height 56
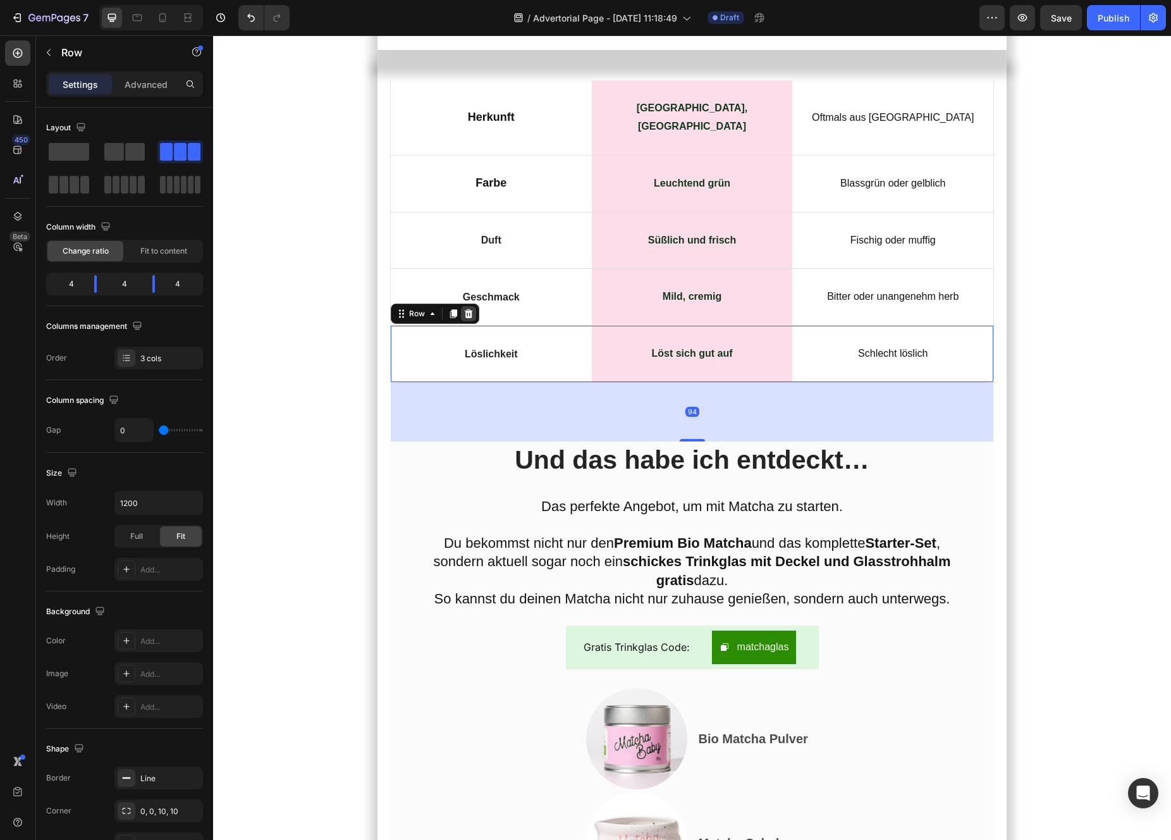
click at [472, 321] on div at bounding box center [468, 313] width 15 height 15
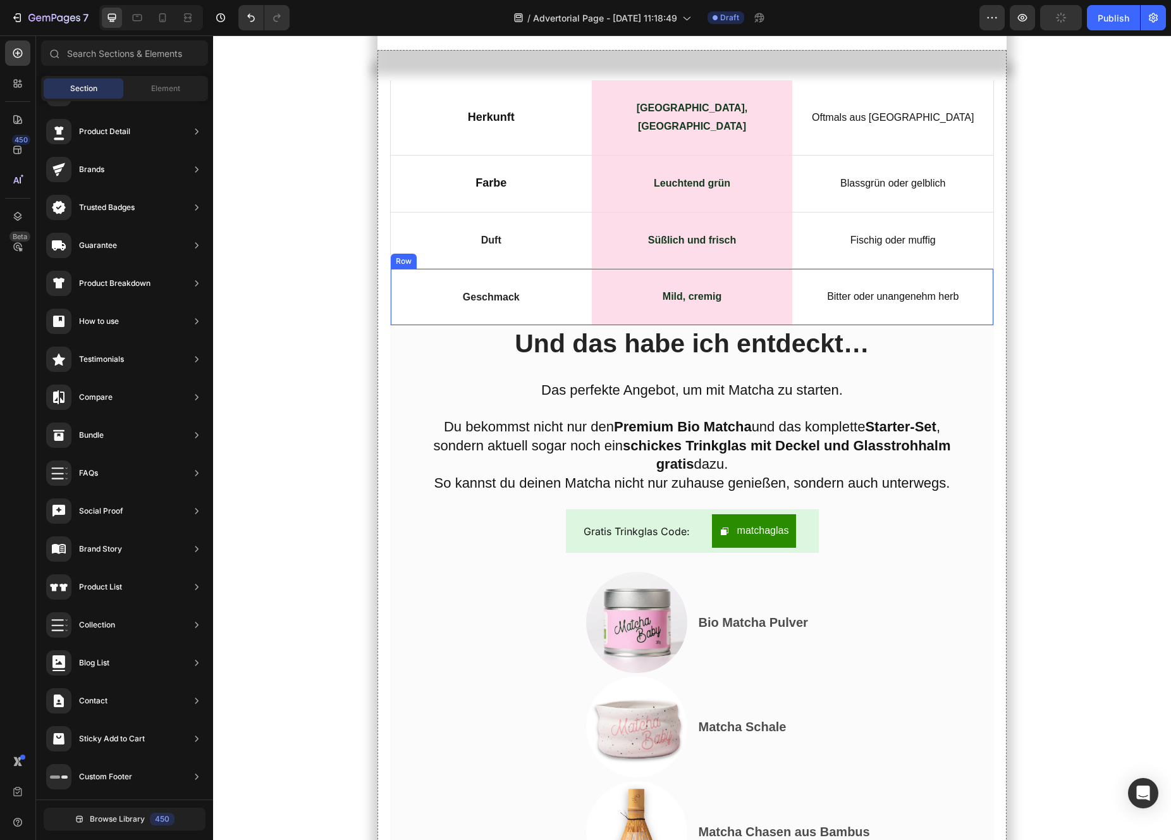
click at [451, 325] on div "Geschmack Text Block Row" at bounding box center [491, 297] width 201 height 56
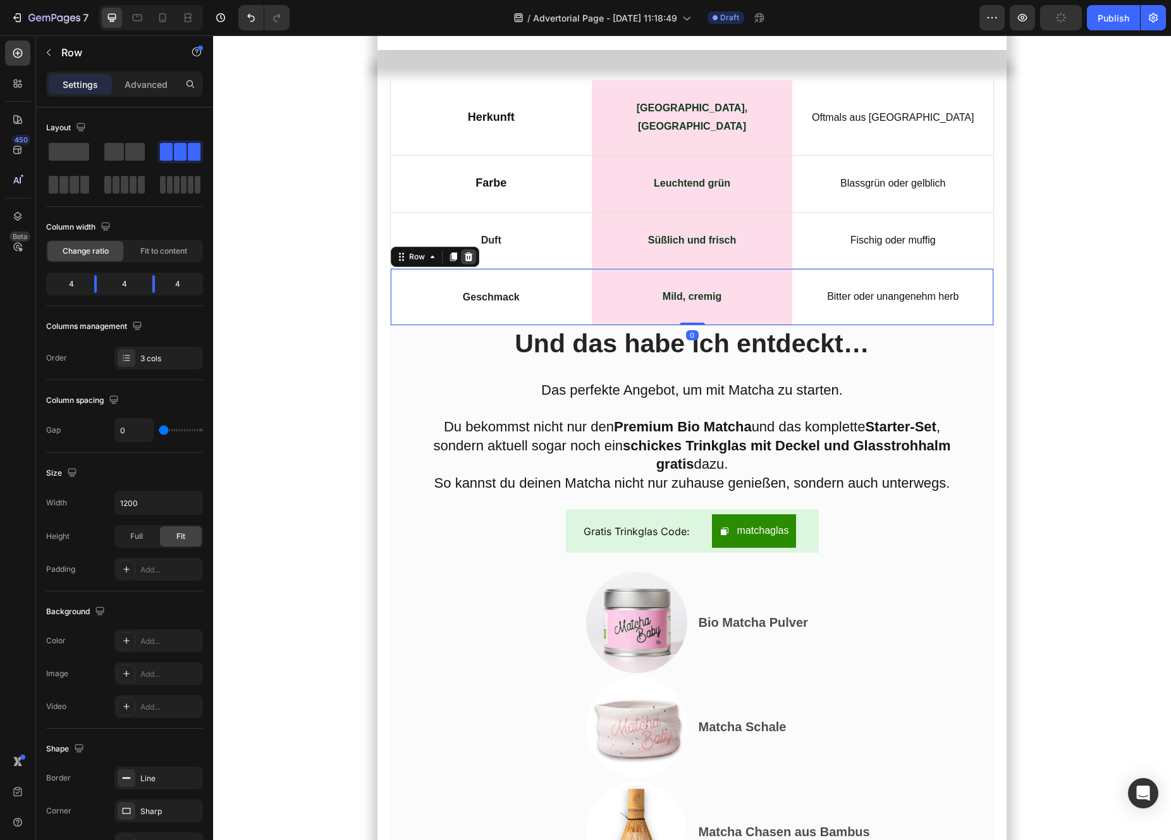
click at [469, 261] on icon at bounding box center [468, 256] width 8 height 9
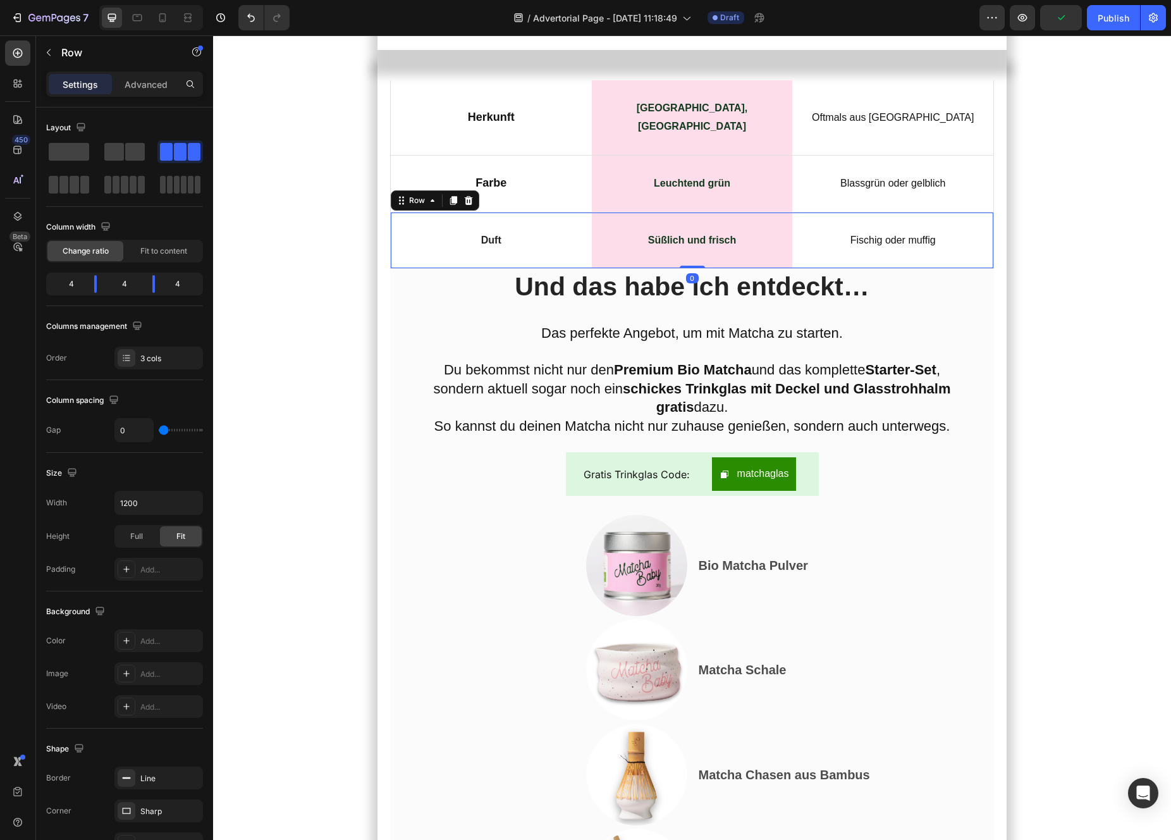
click at [456, 269] on div "Duft Text Block Row" at bounding box center [491, 240] width 201 height 56
click at [467, 204] on icon at bounding box center [468, 199] width 8 height 9
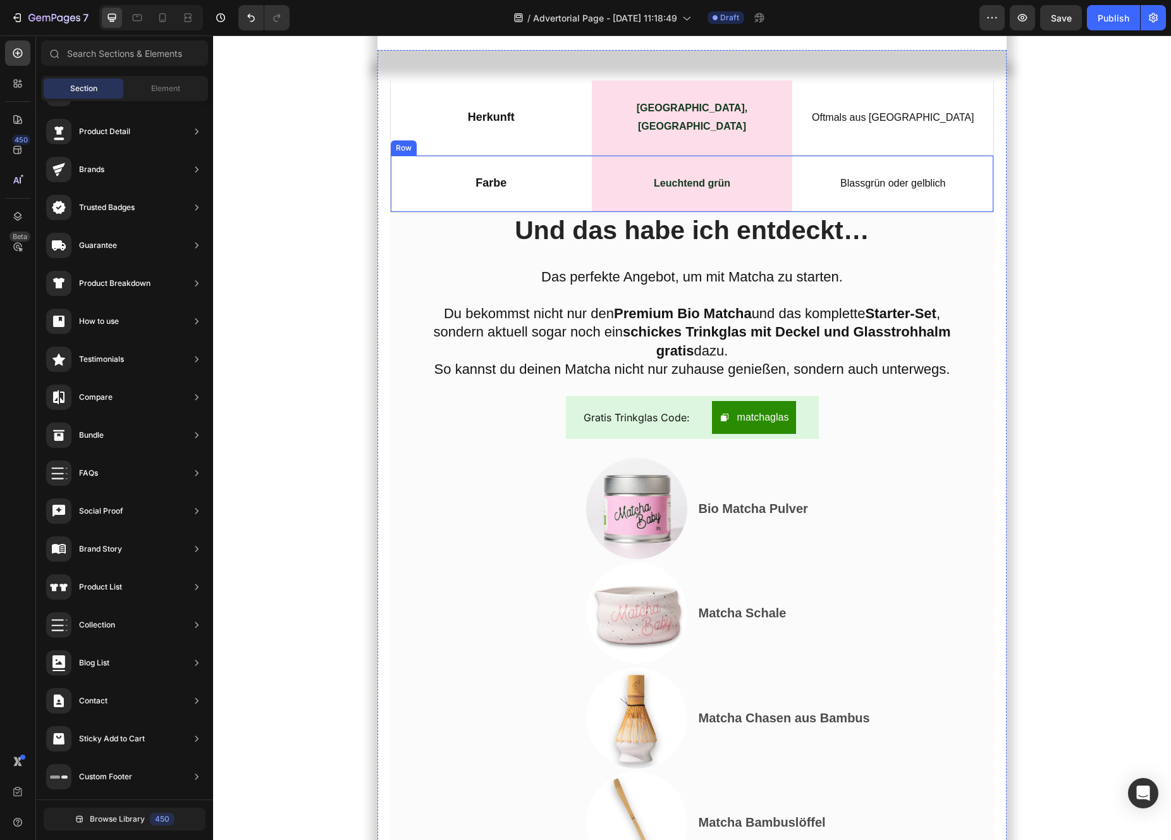
click at [446, 212] on div "Farbe Text Block Row" at bounding box center [491, 184] width 201 height 56
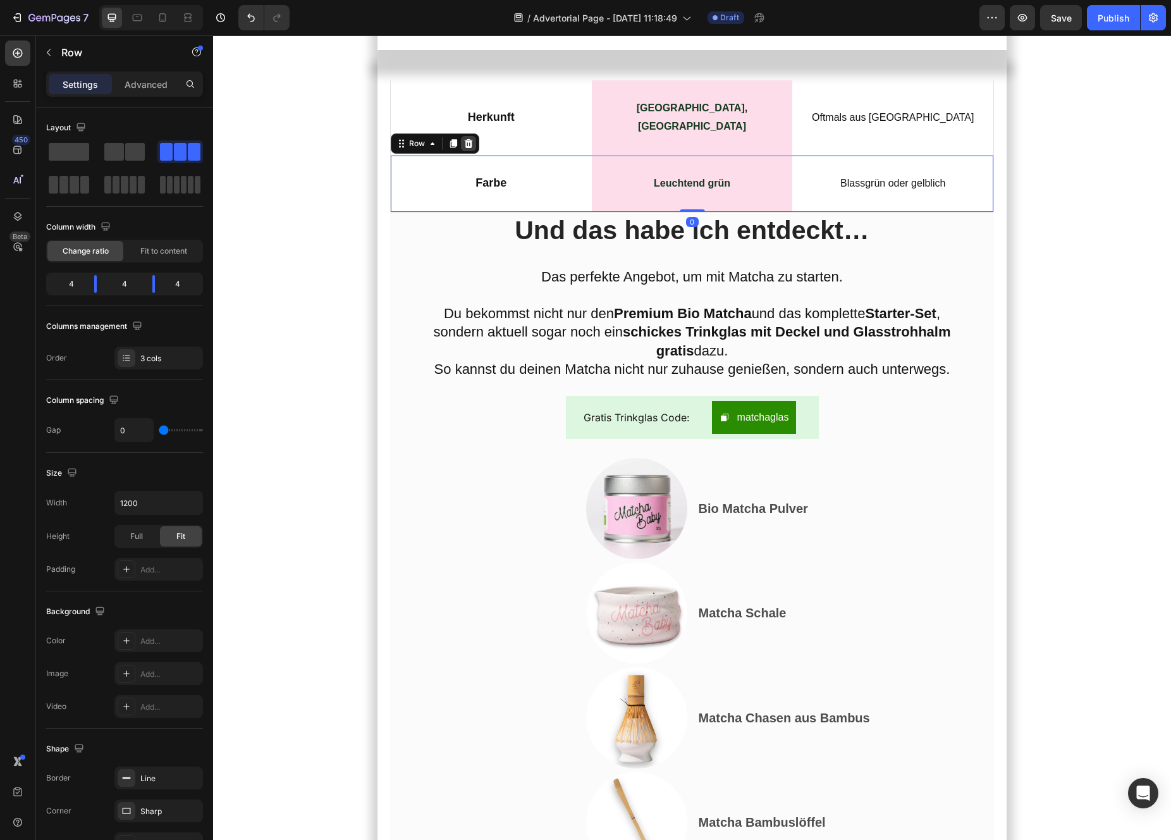
click at [465, 149] on icon at bounding box center [468, 143] width 10 height 10
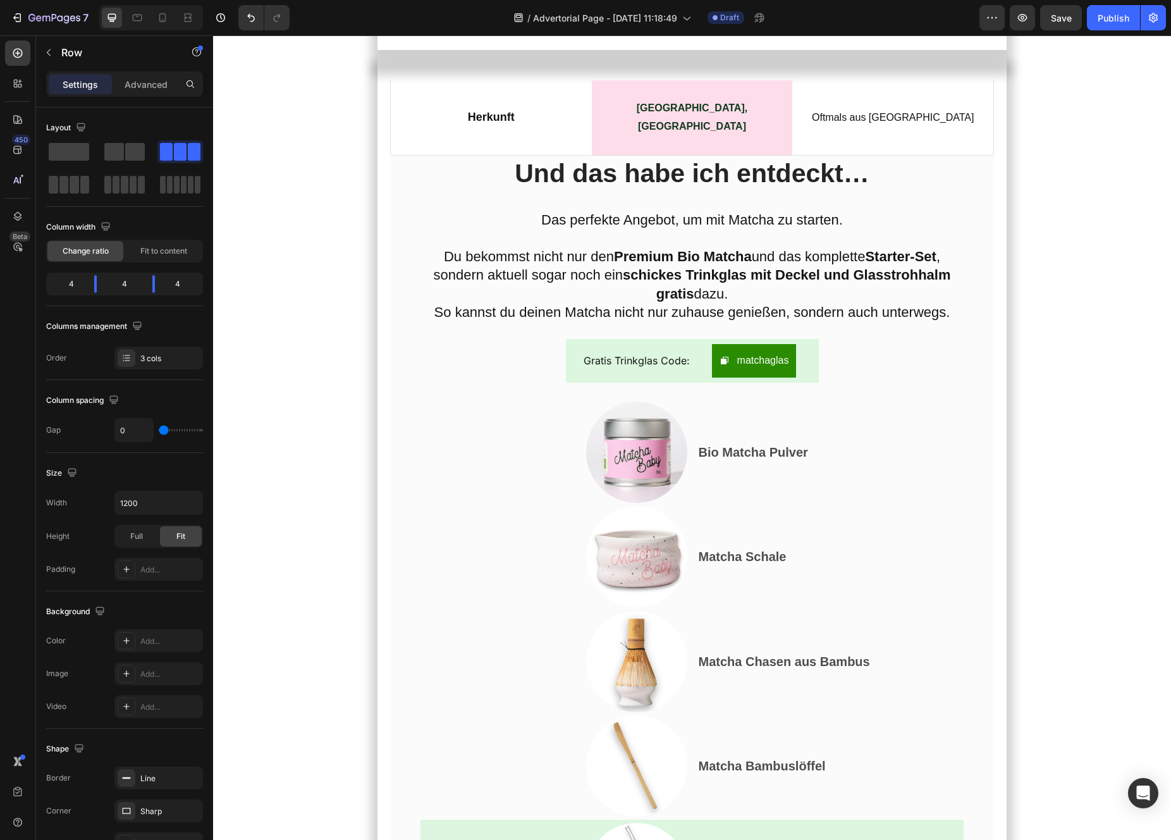
click at [450, 155] on div "Herkunft Text Block Row" at bounding box center [491, 117] width 201 height 75
click at [470, 73] on icon at bounding box center [468, 68] width 10 height 10
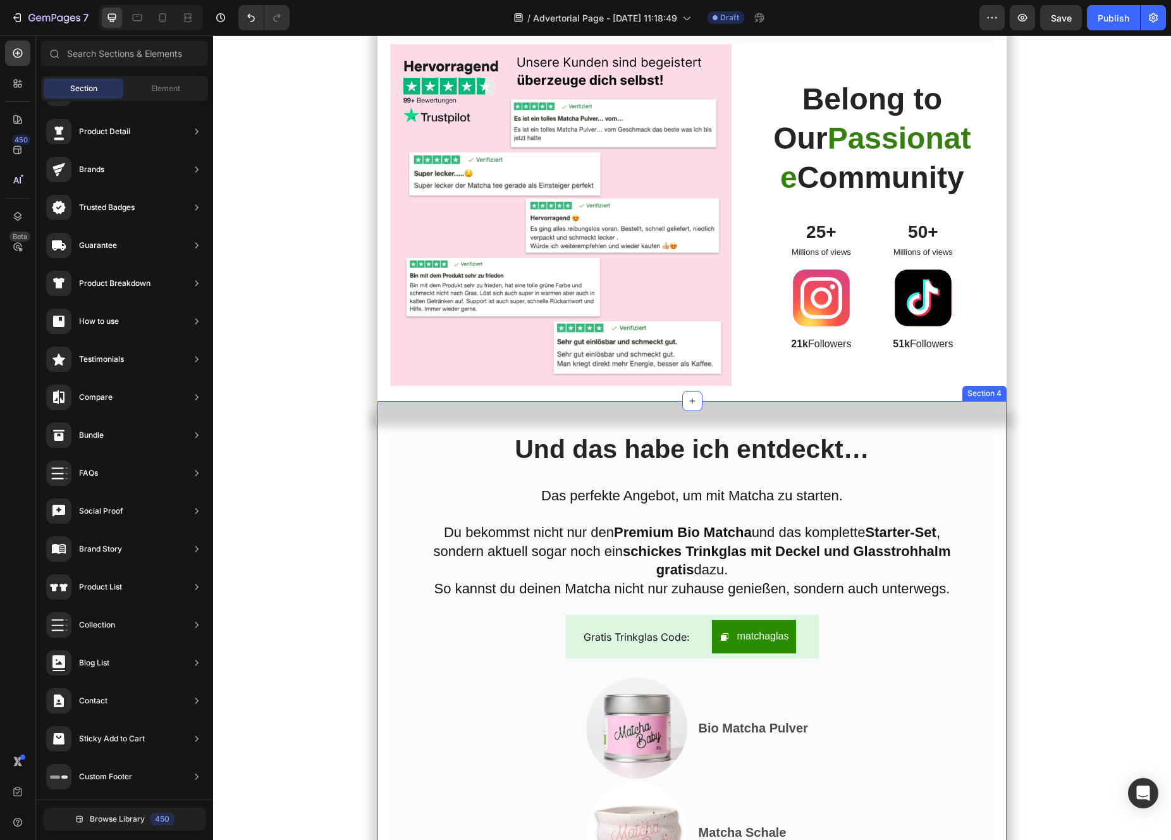
scroll to position [8442, 0]
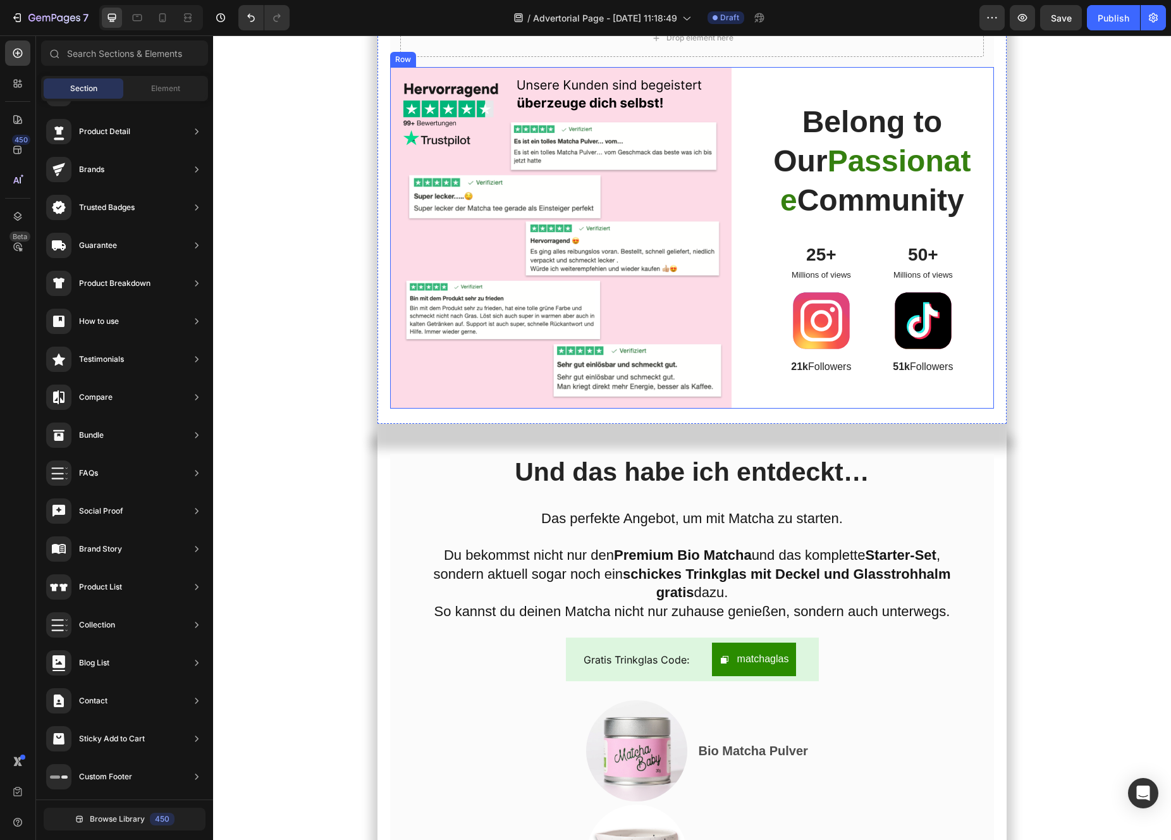
click at [976, 291] on div "Belong to Our Passionate Community Heading 25+ Text Block Millions of views Tex…" at bounding box center [873, 237] width 244 height 341
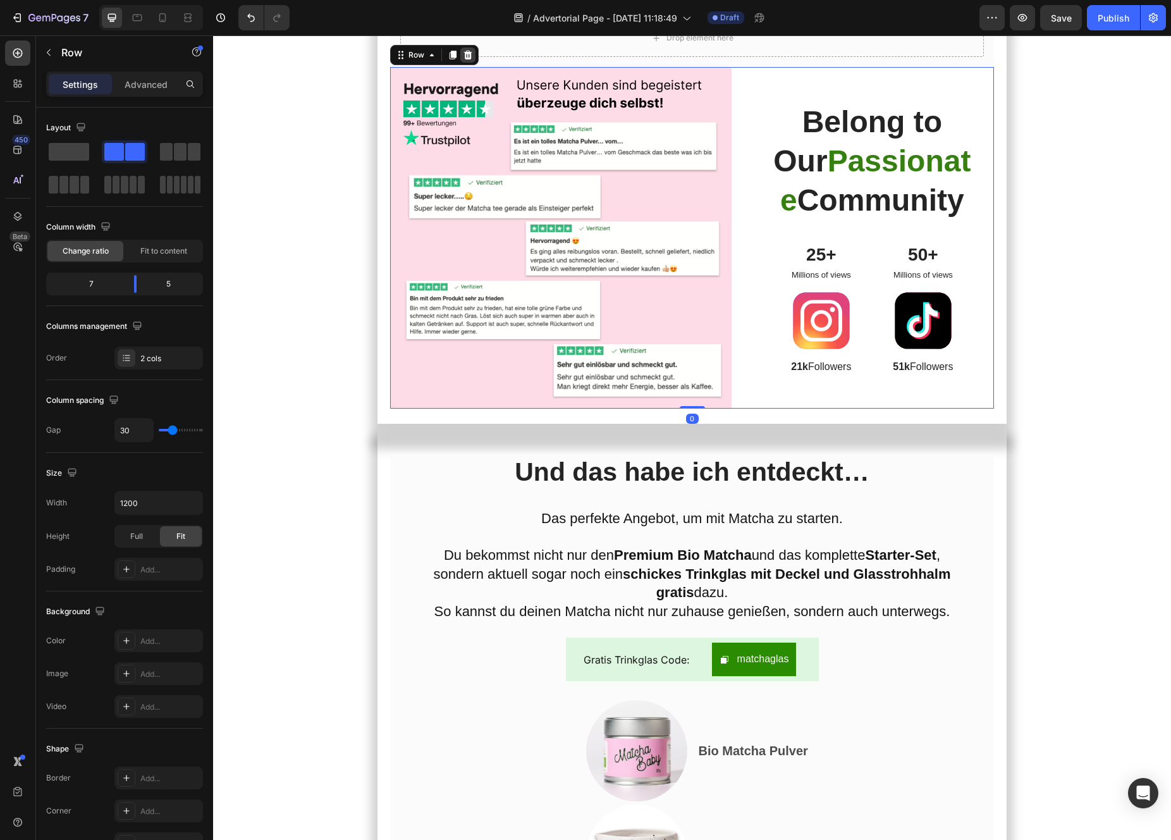
click at [470, 59] on icon at bounding box center [467, 55] width 8 height 9
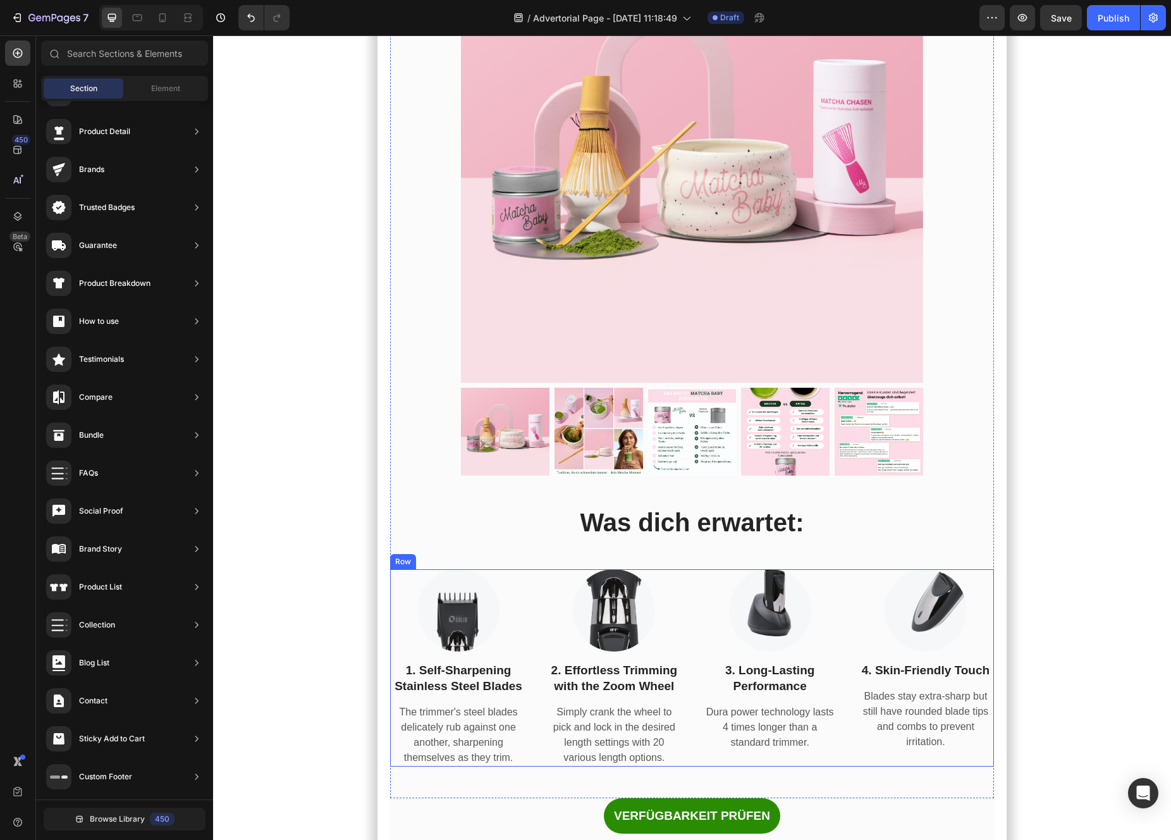
scroll to position [7488, 0]
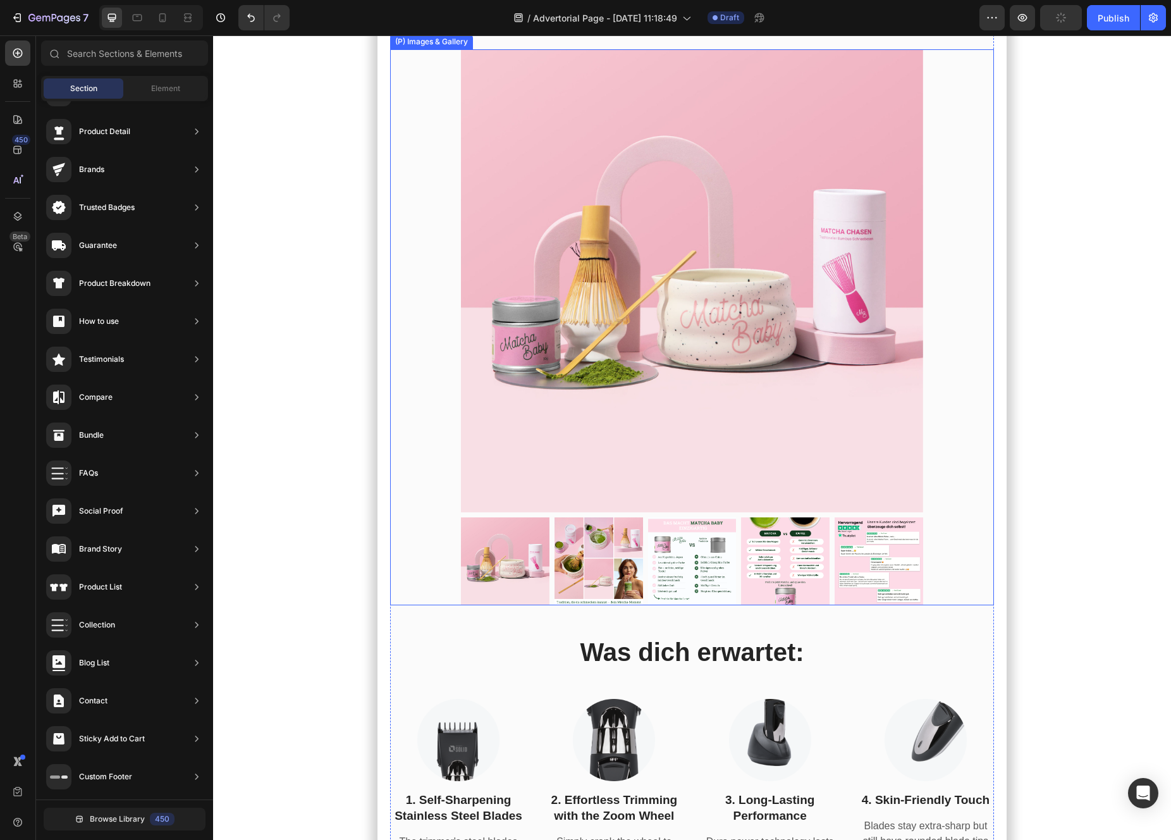
click at [435, 359] on div "(P) Images & Gallery" at bounding box center [692, 327] width 604 height 556
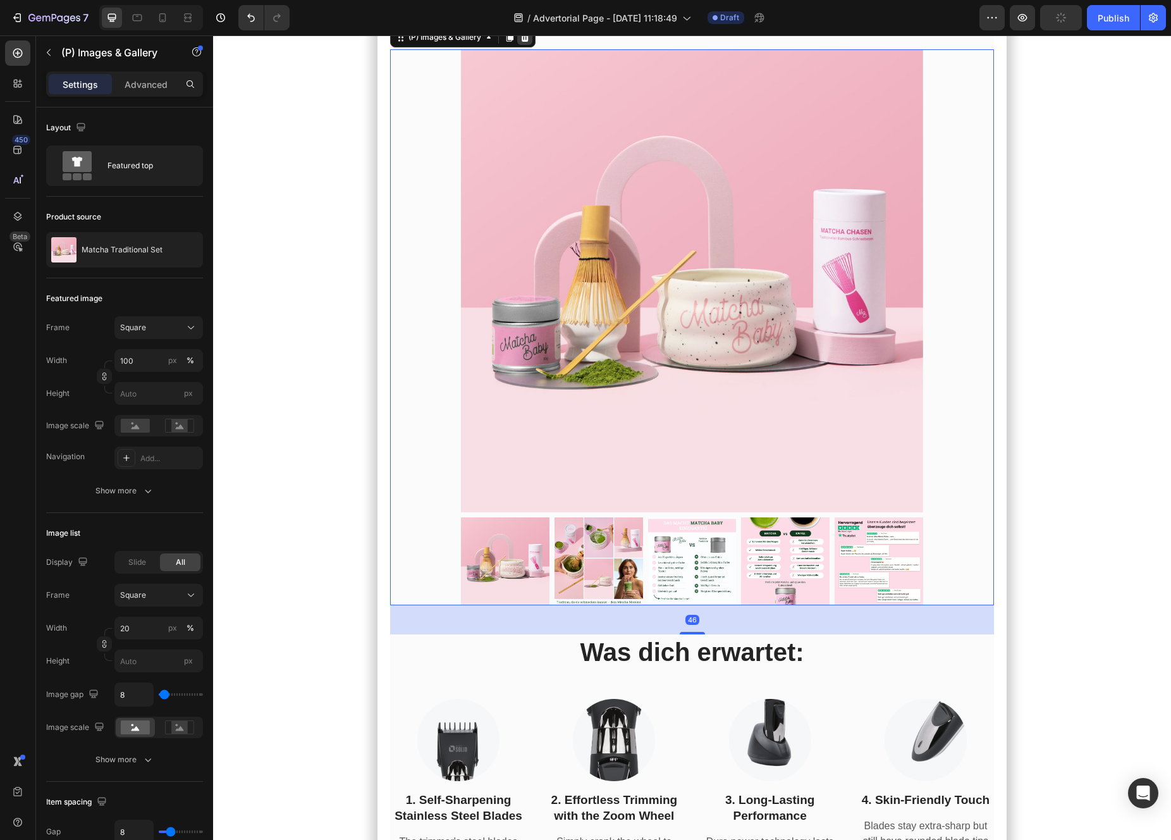
click at [530, 42] on icon at bounding box center [525, 37] width 10 height 10
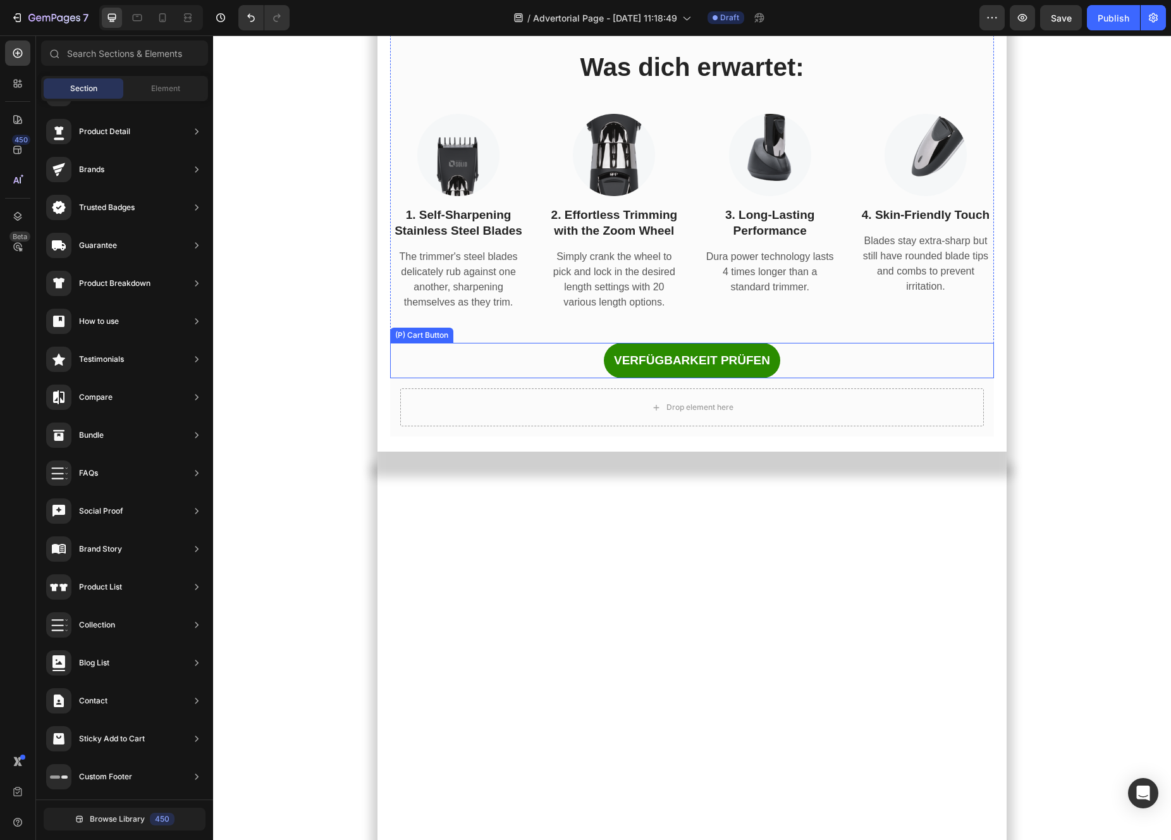
click at [506, 379] on div "VERFÜGBARKEIT PRÜFEN (P) Cart Button" at bounding box center [692, 361] width 604 height 36
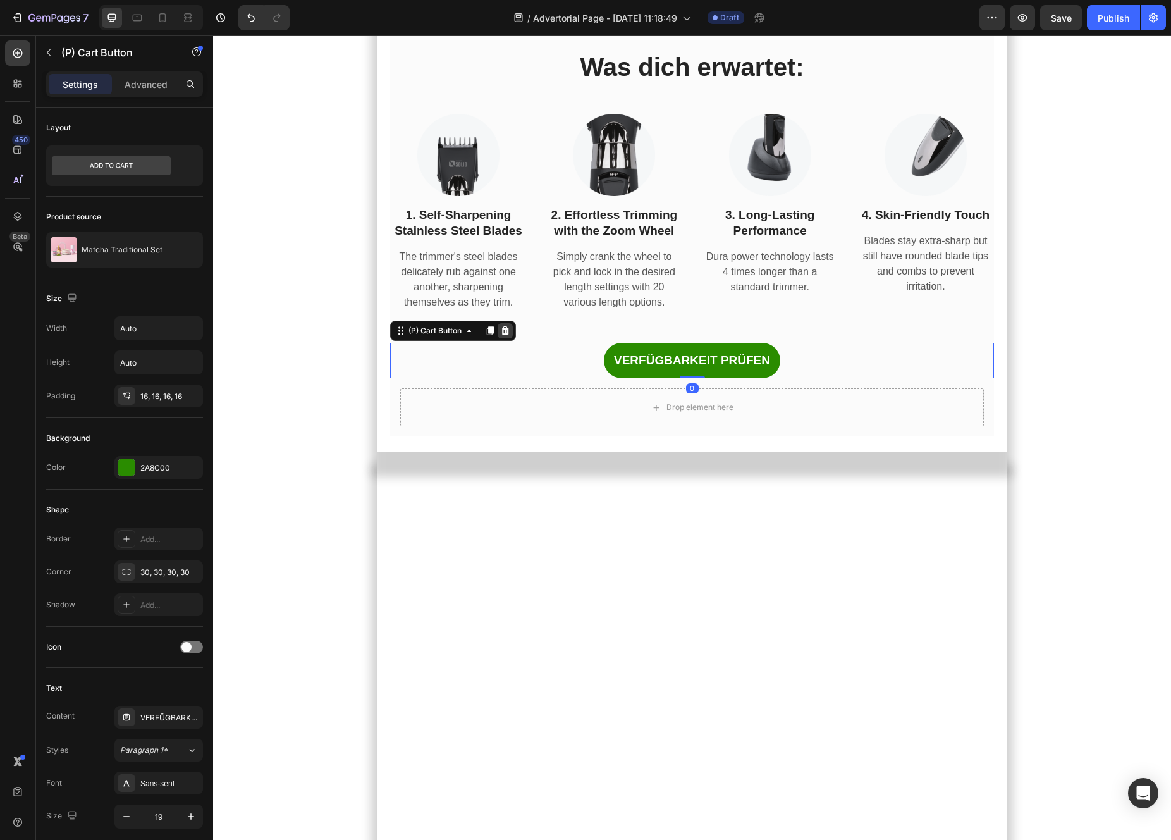
click at [506, 335] on icon at bounding box center [505, 330] width 8 height 9
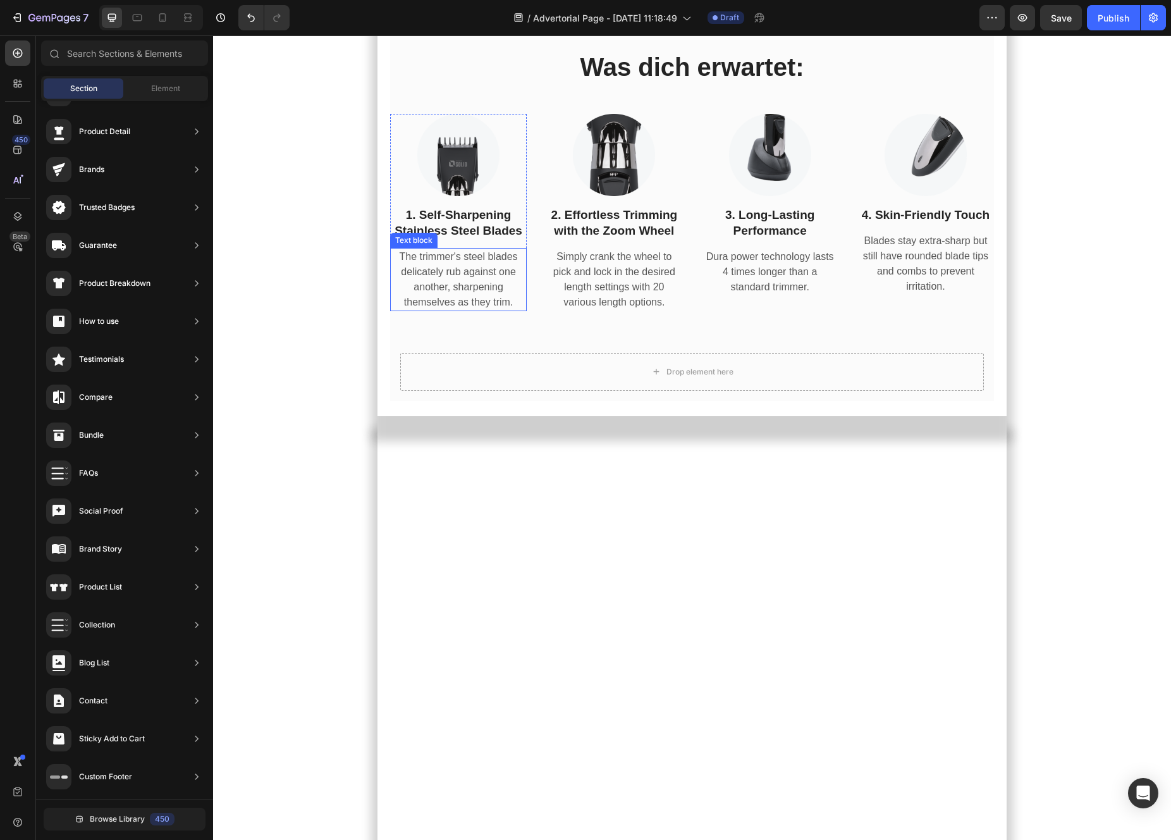
click at [506, 310] on p "The trimmer's steel blades delicately rub against one another, sharpening thems…" at bounding box center [458, 279] width 134 height 61
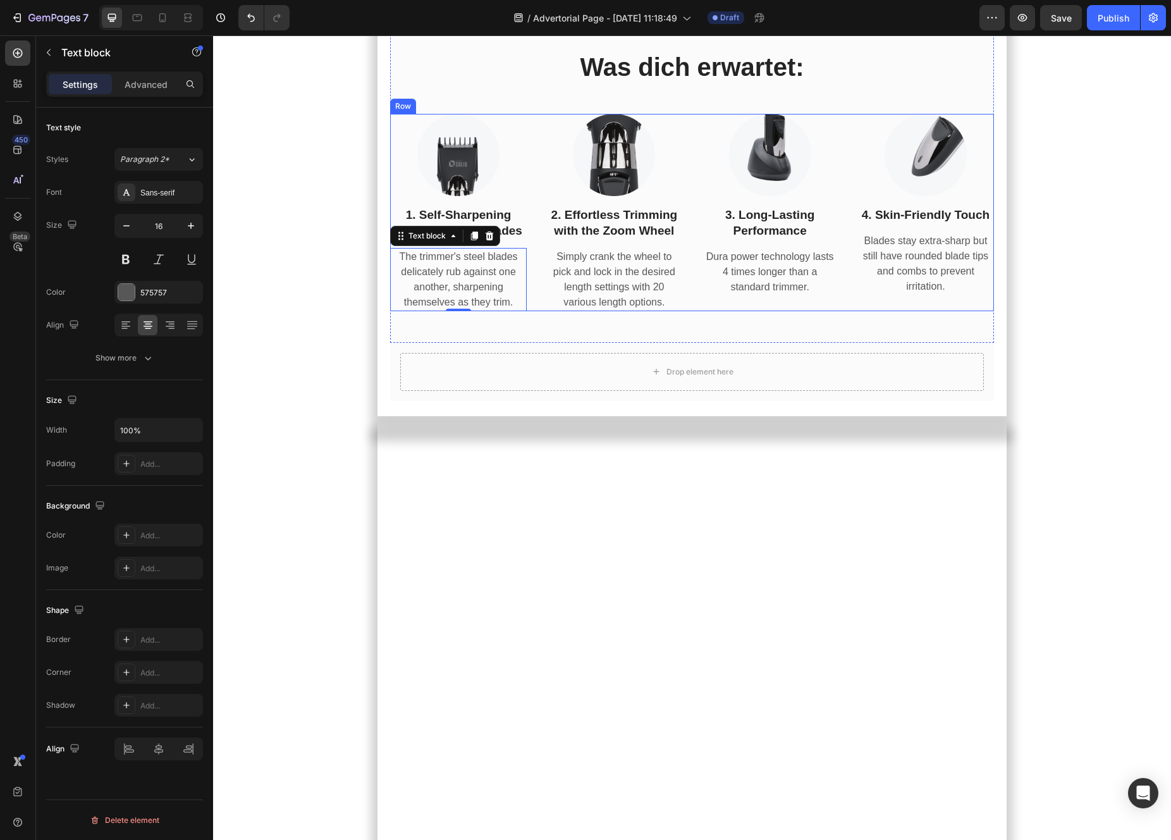
click at [536, 310] on div "Image 1. Self-Sharpening Stainless Steel Blades Text block The trimmer's steel …" at bounding box center [692, 212] width 604 height 197
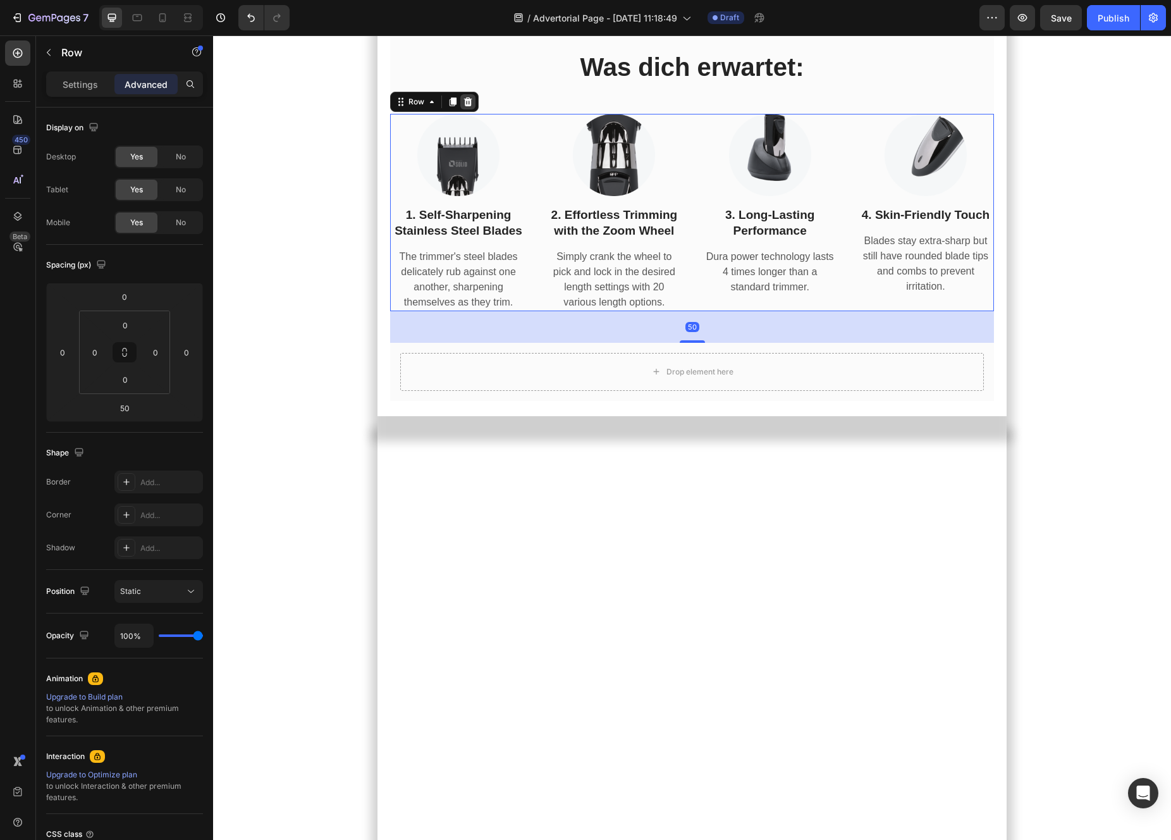
click at [468, 106] on icon at bounding box center [467, 101] width 8 height 9
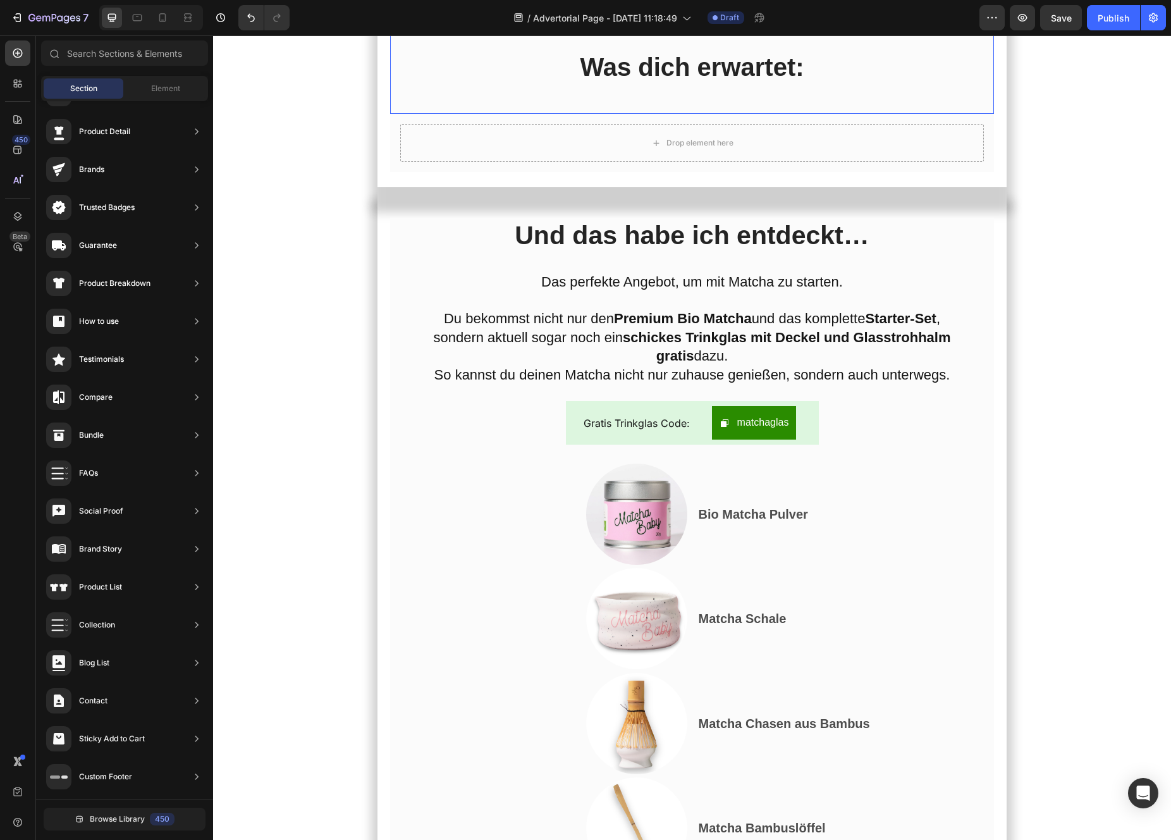
scroll to position [7301, 0]
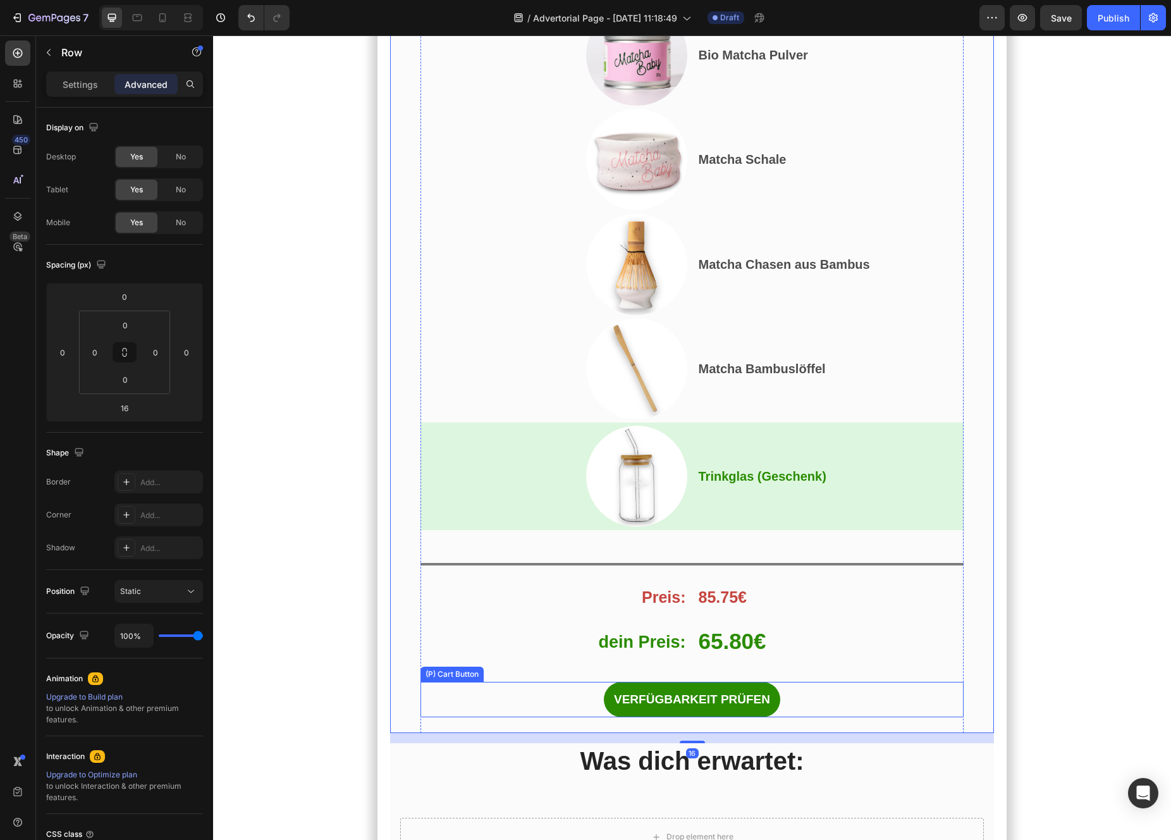
scroll to position [6616, 0]
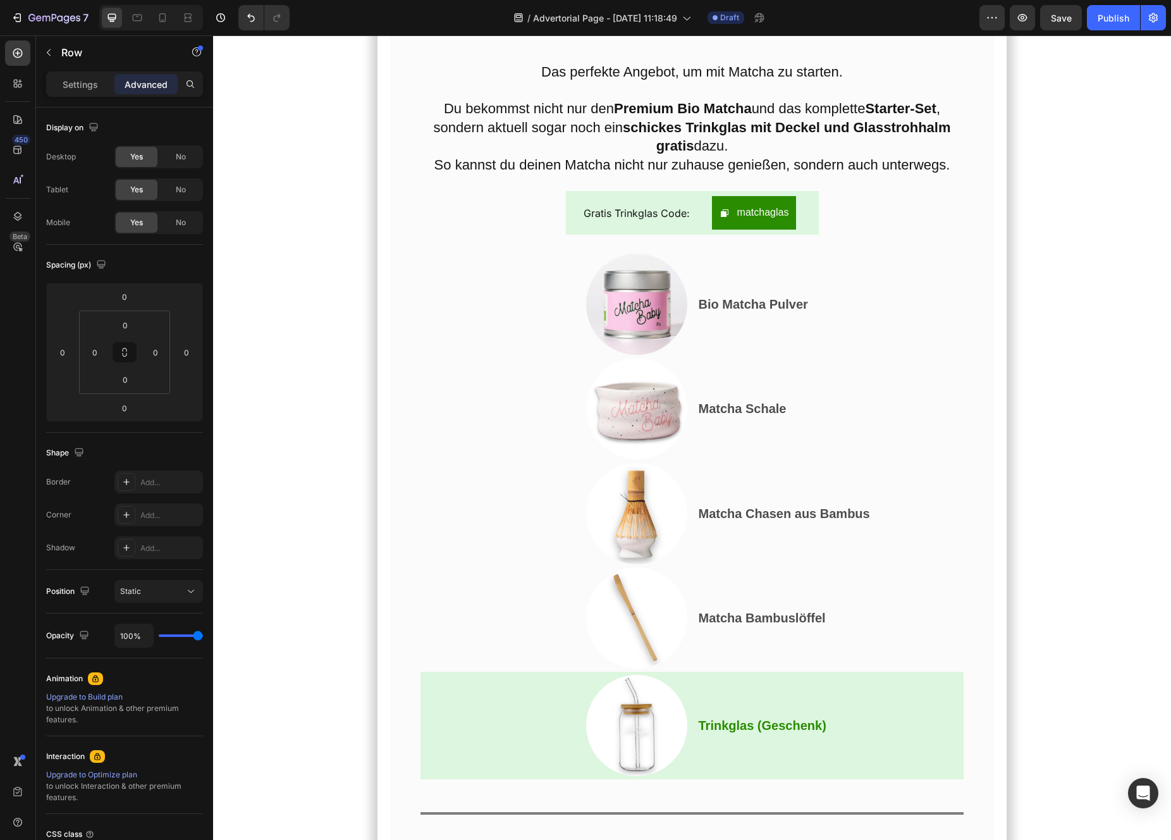
scroll to position [6377, 0]
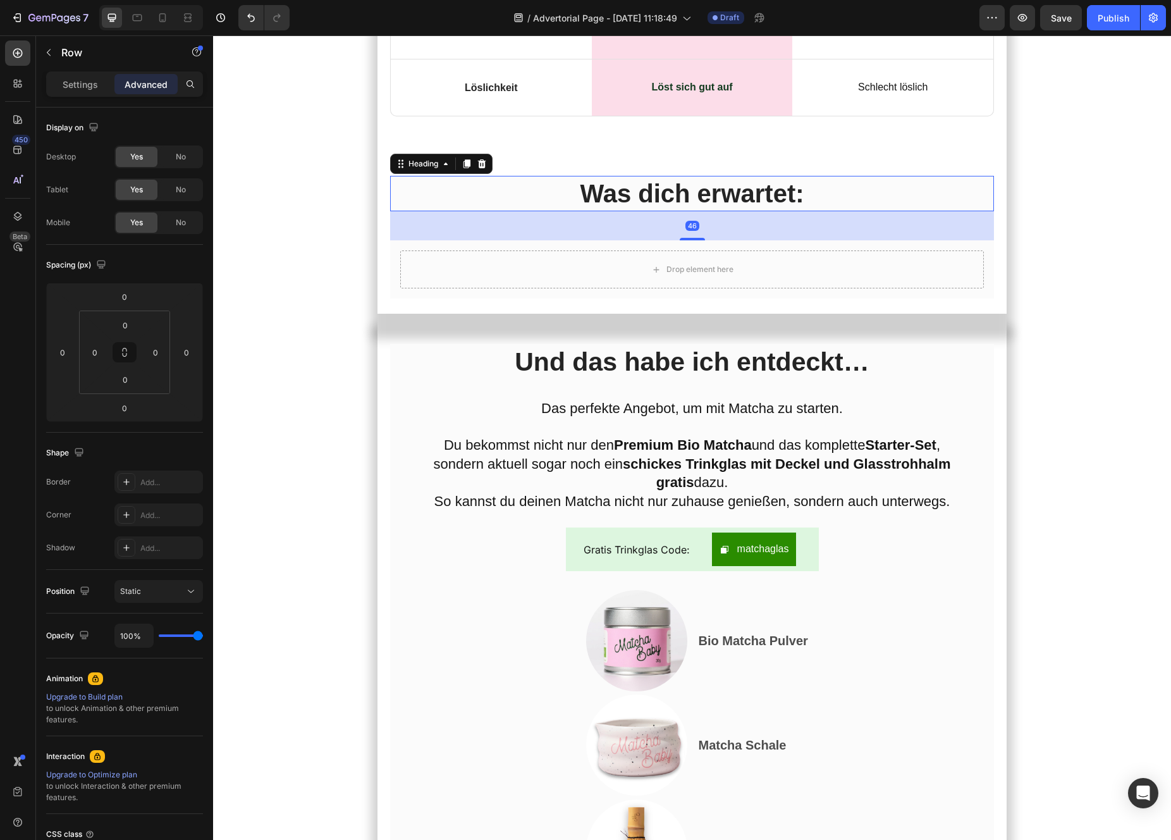
click at [431, 211] on h2 "Was dich erwartet:" at bounding box center [692, 193] width 604 height 35
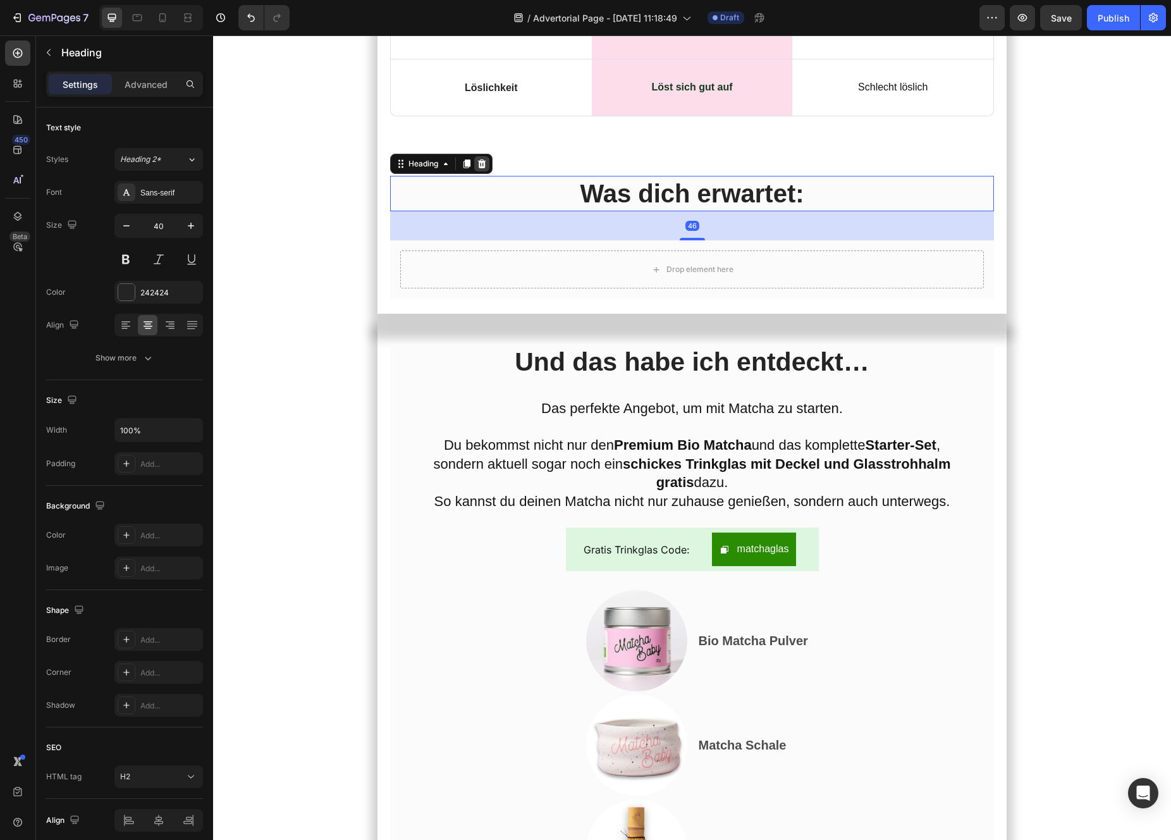
click at [482, 169] on icon at bounding box center [482, 164] width 10 height 10
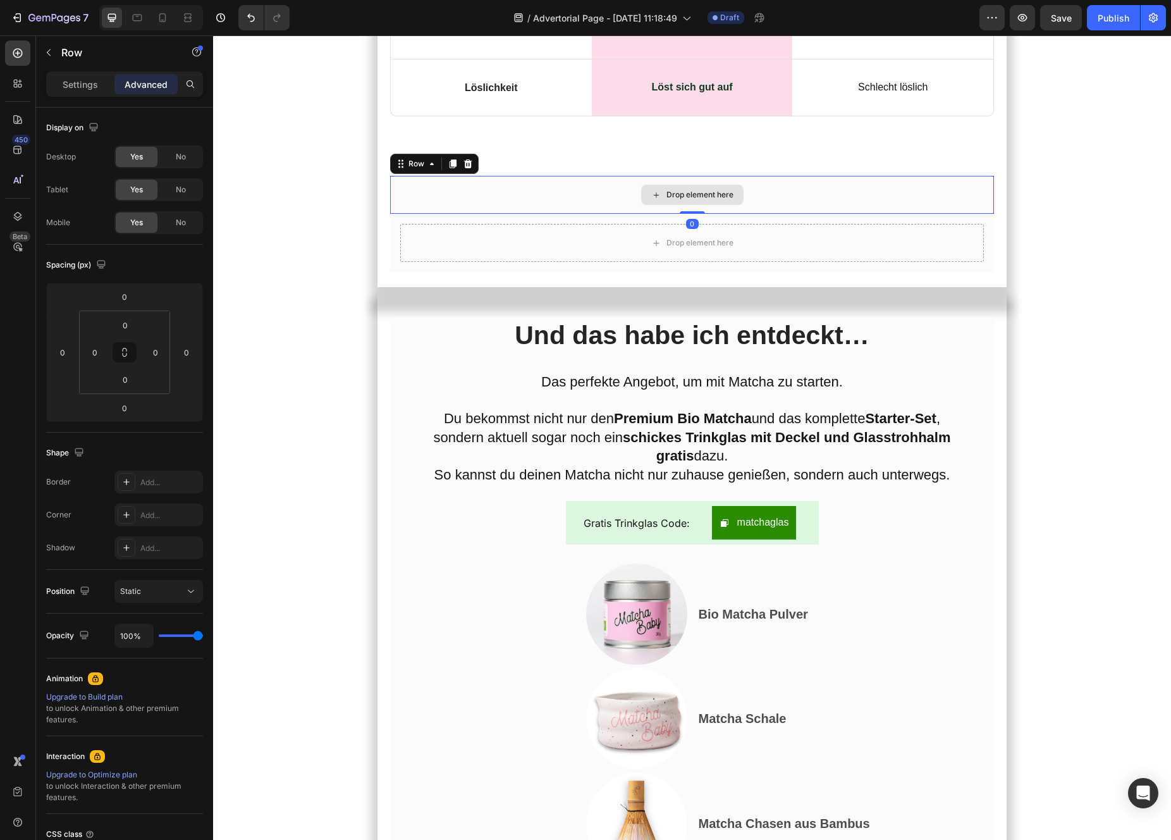
click at [476, 214] on div "Drop element here" at bounding box center [692, 195] width 604 height 38
click at [473, 171] on div at bounding box center [467, 163] width 15 height 15
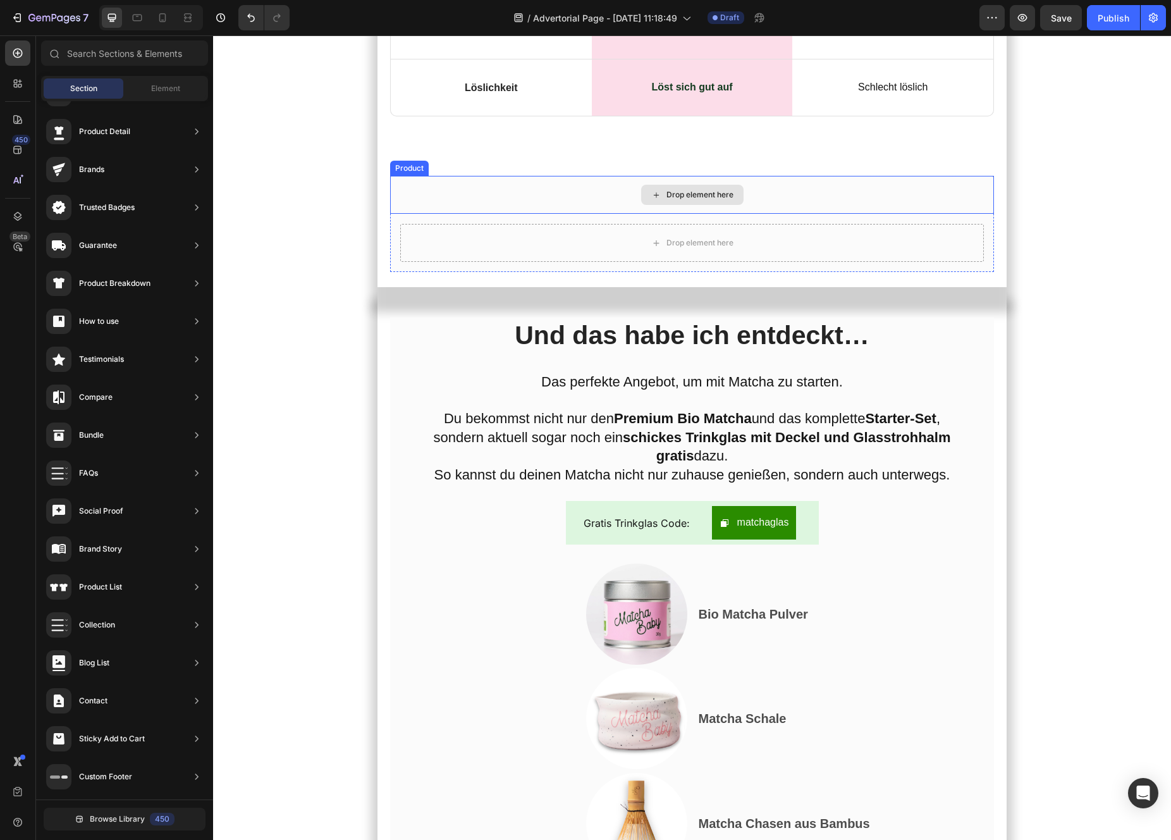
click at [468, 214] on div "Drop element here" at bounding box center [692, 195] width 604 height 38
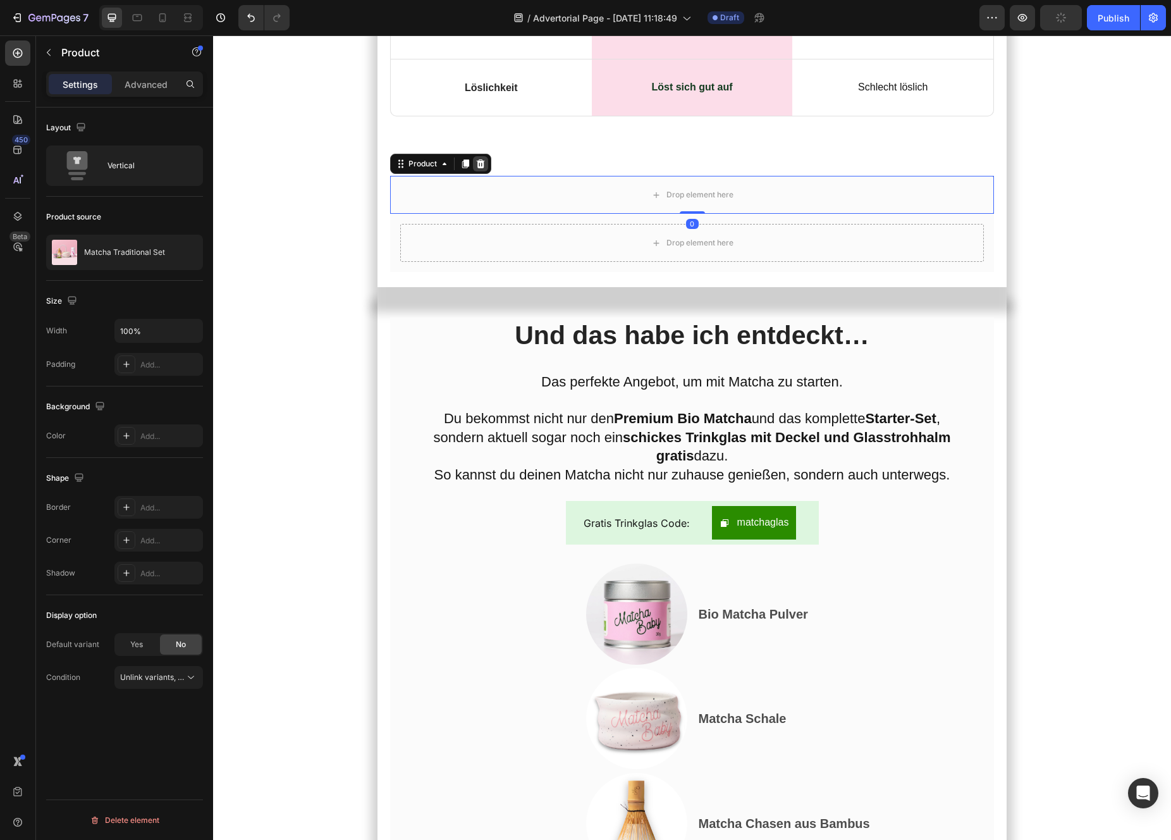
click at [482, 168] on icon at bounding box center [480, 163] width 8 height 9
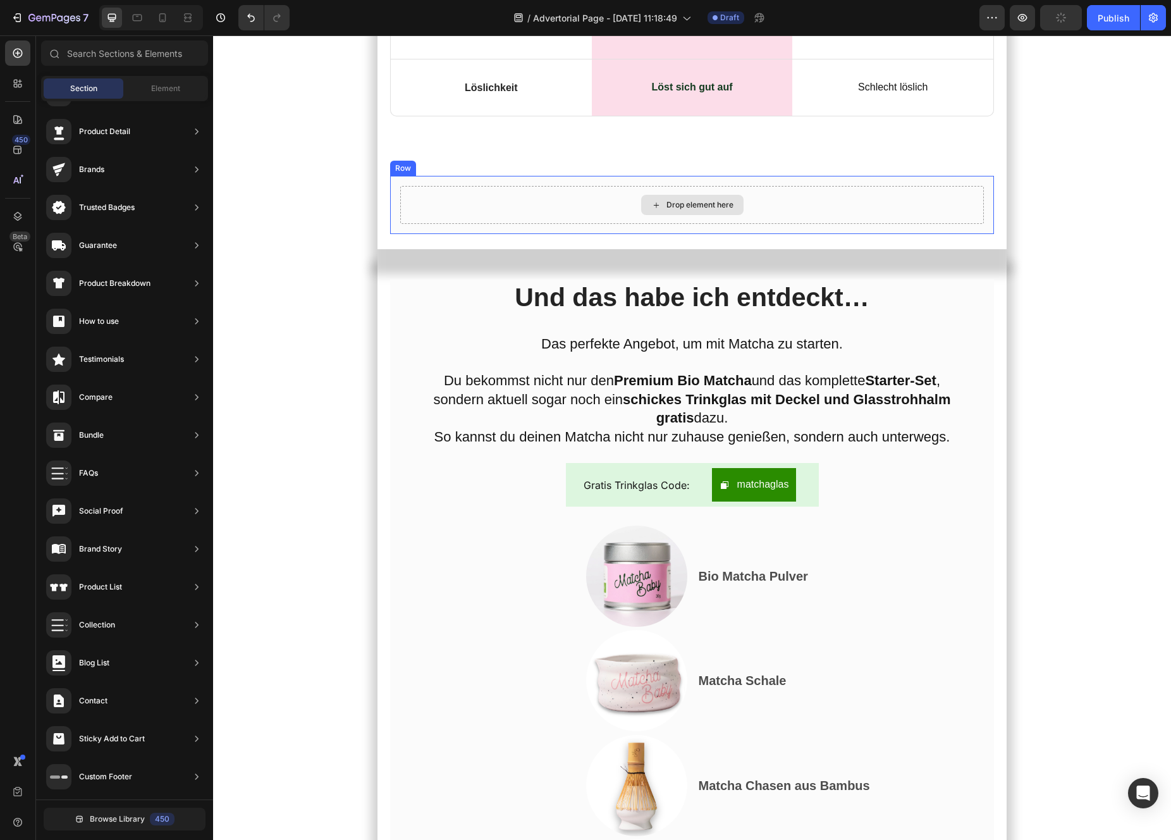
click at [468, 224] on div "Drop element here" at bounding box center [692, 205] width 584 height 38
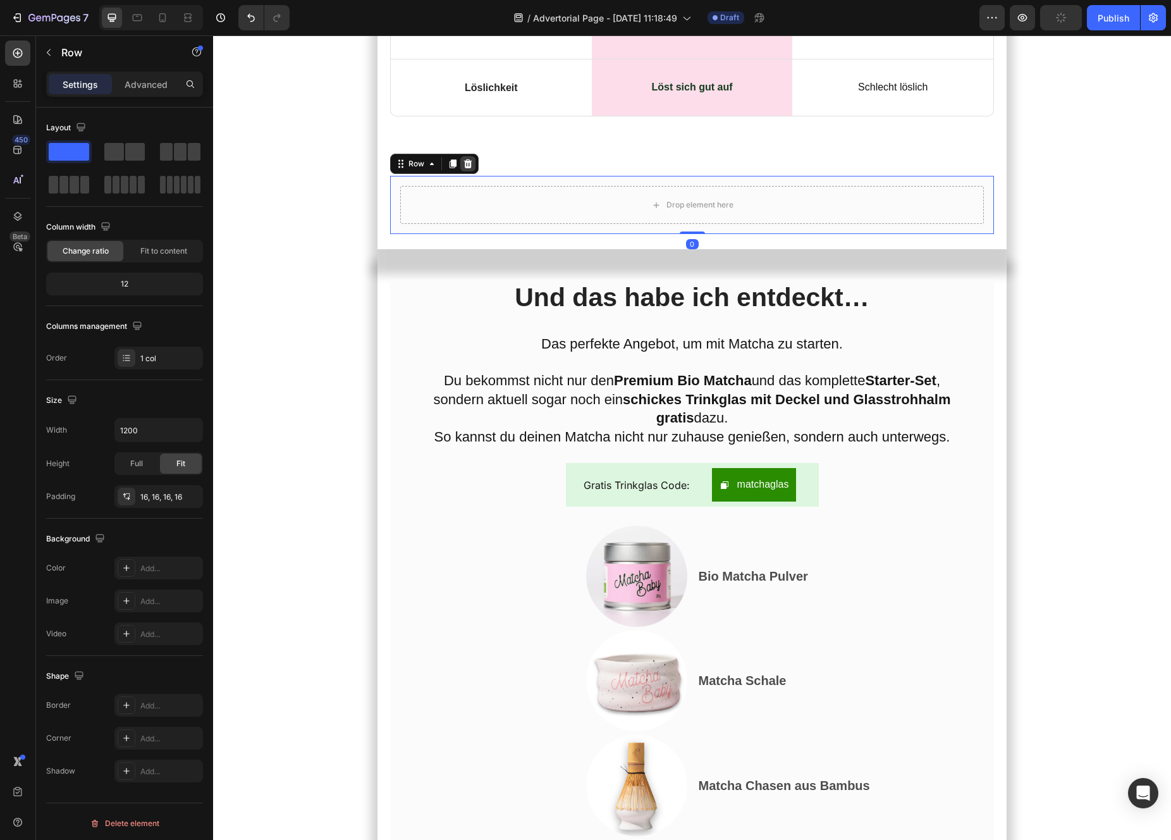
click at [467, 168] on icon at bounding box center [467, 163] width 8 height 9
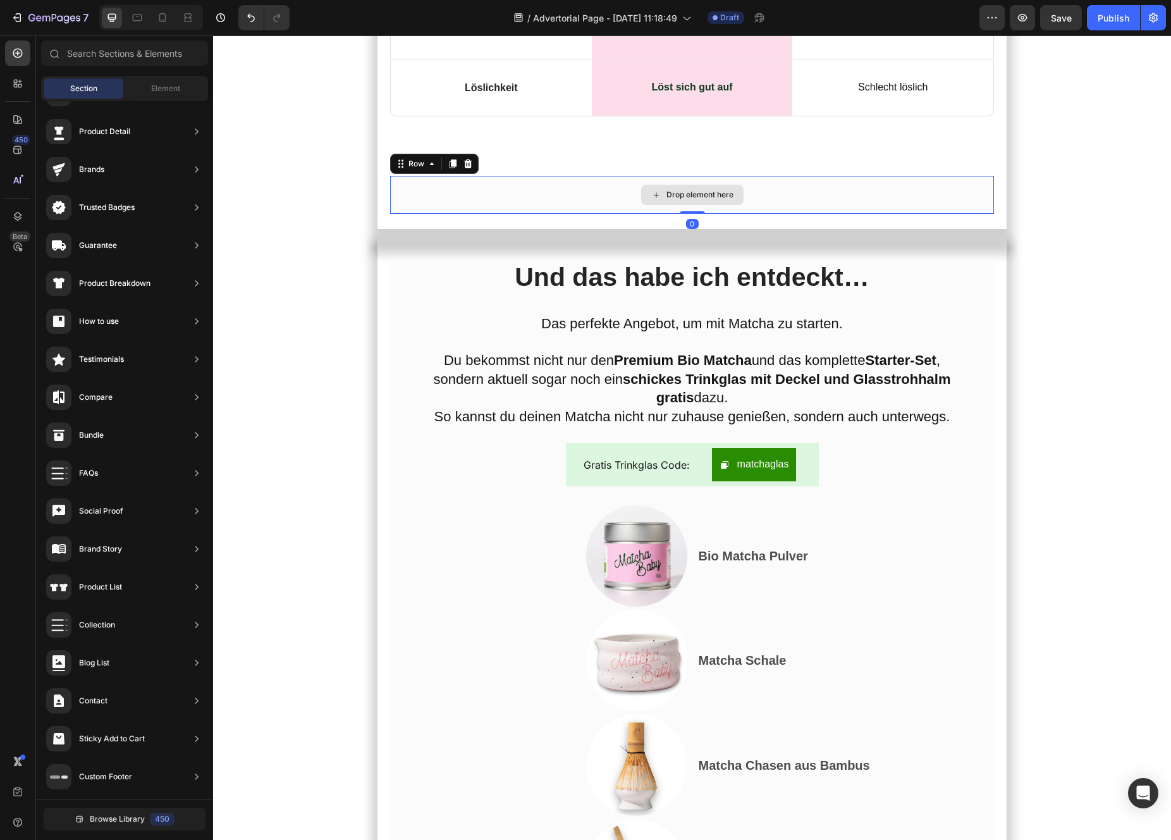
click at [475, 214] on div "Drop element here" at bounding box center [692, 195] width 604 height 38
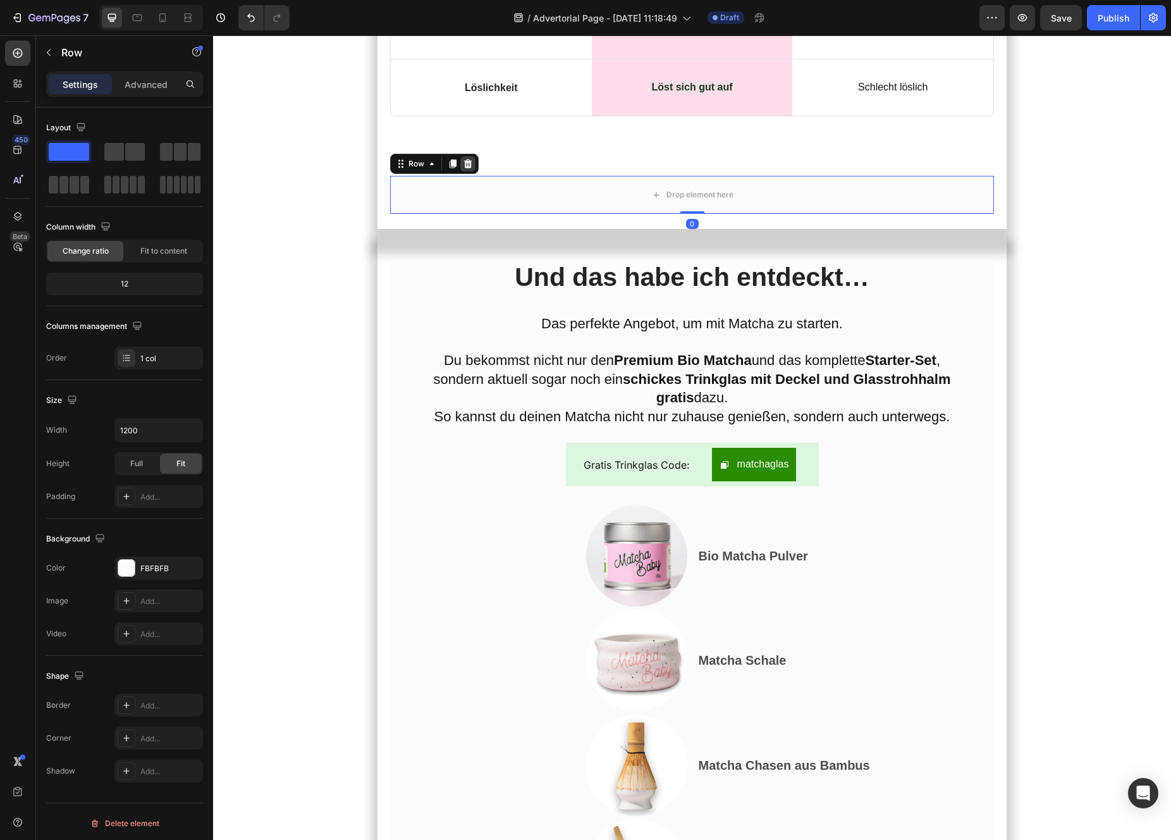
click at [469, 169] on icon at bounding box center [468, 164] width 10 height 10
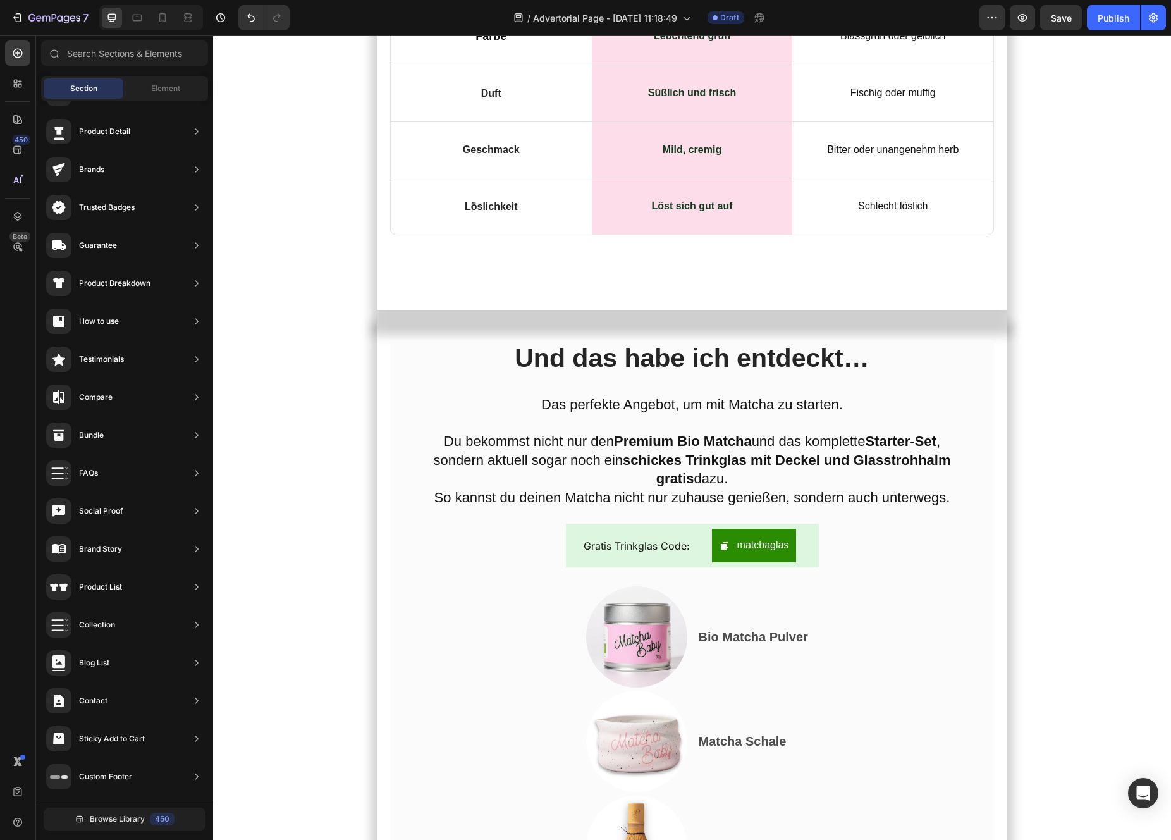
scroll to position [6459, 0]
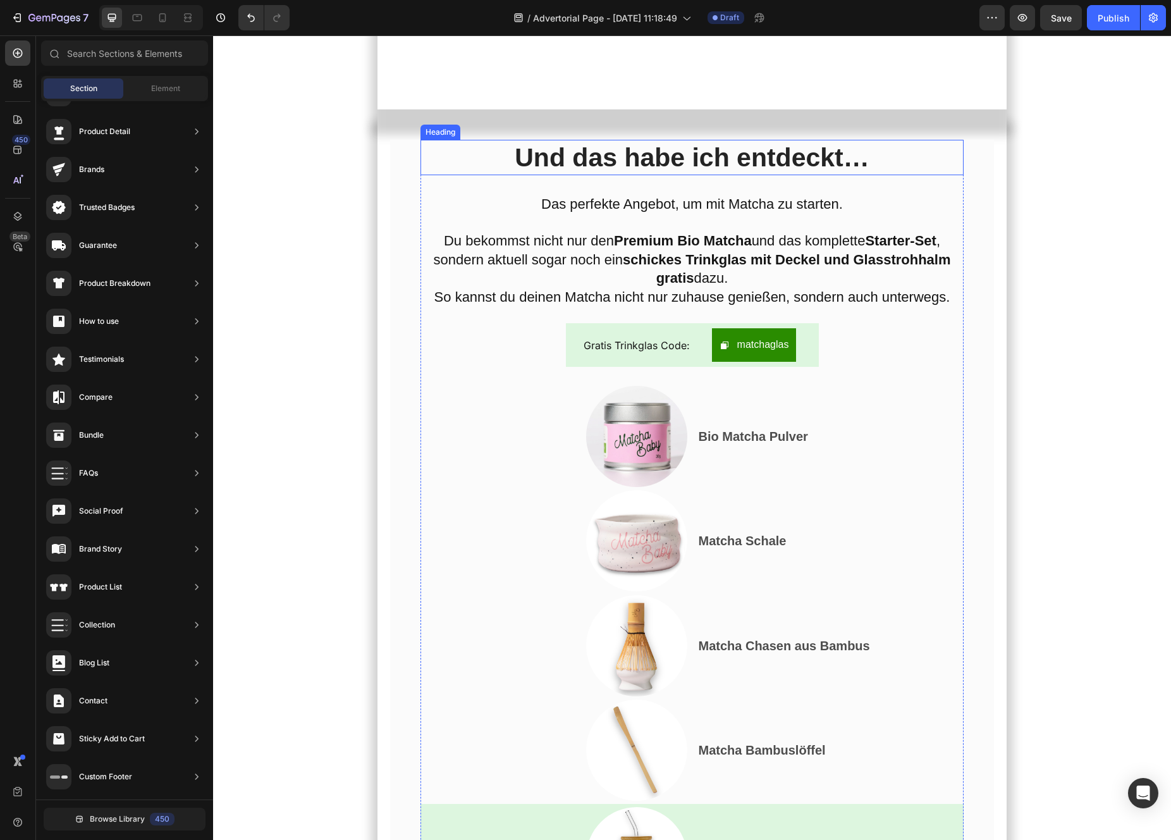
click at [726, 172] on span "Und das habe ich entdeckt…" at bounding box center [692, 157] width 354 height 29
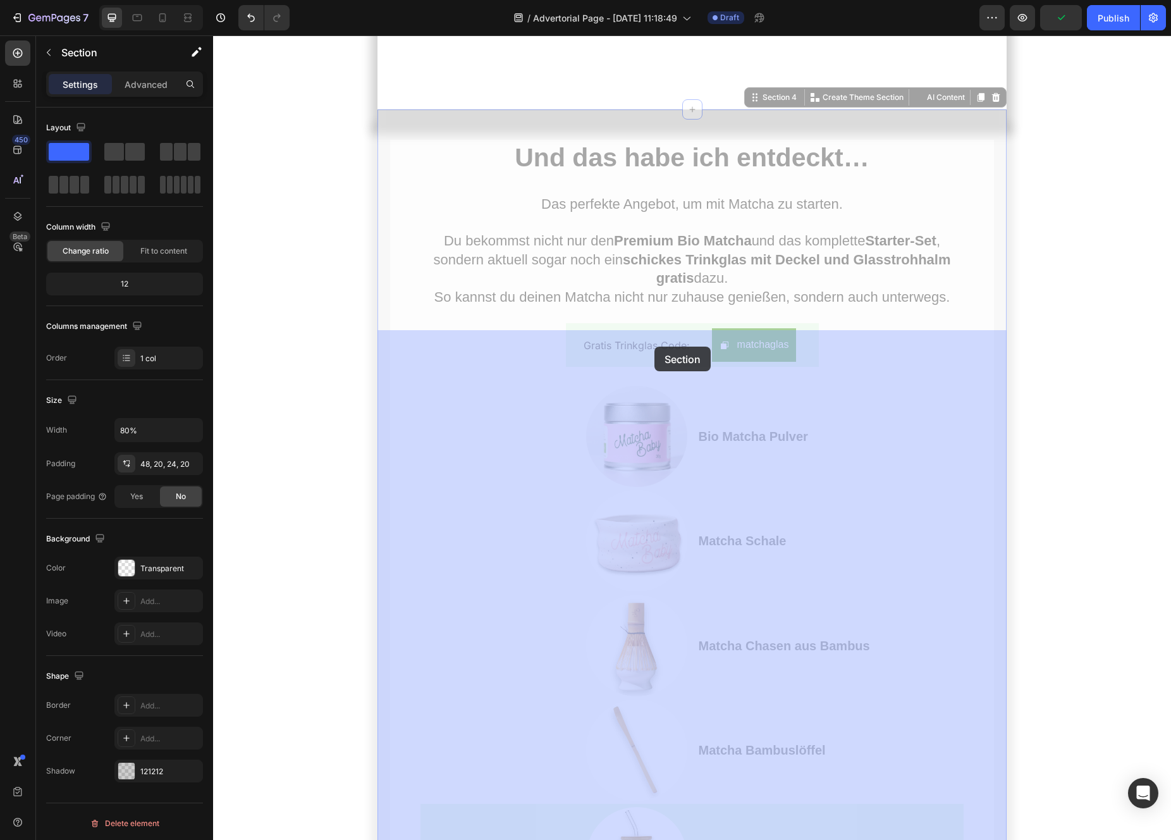
drag, startPoint x: 654, startPoint y: 329, endPoint x: 654, endPoint y: 345, distance: 15.2
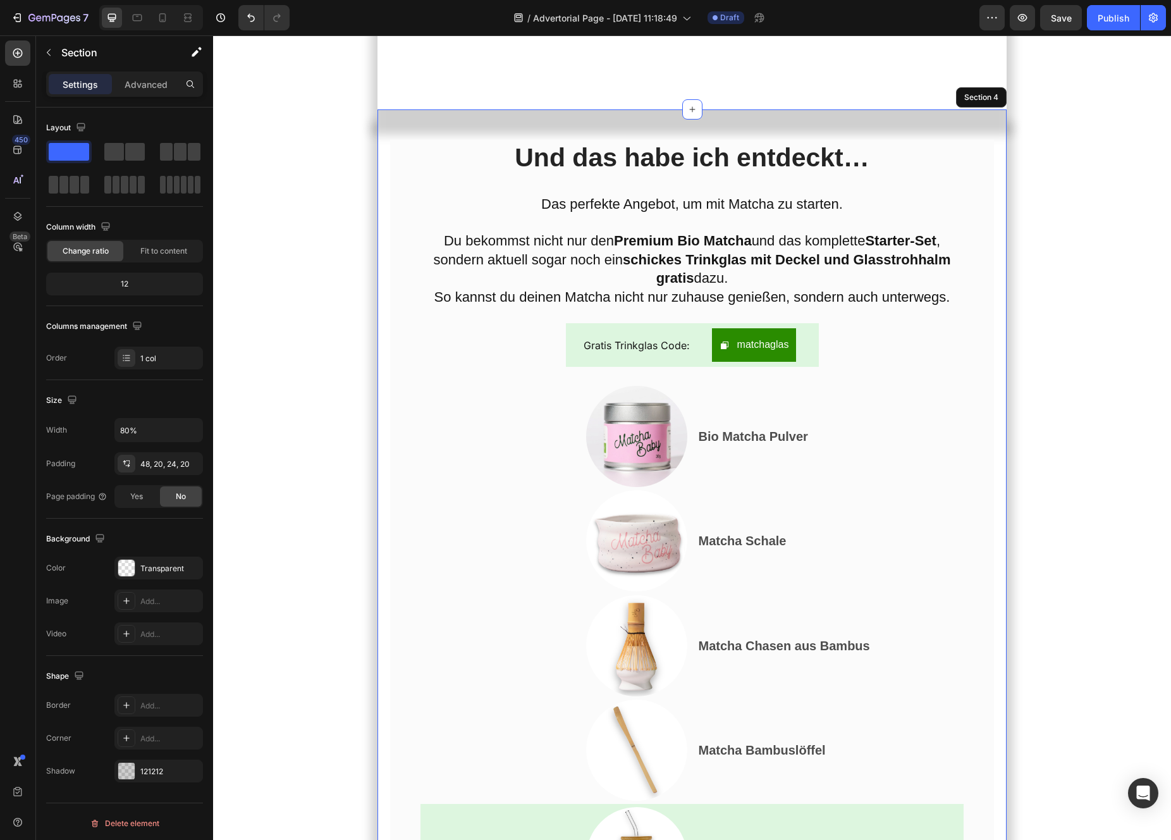
click at [696, 114] on icon at bounding box center [692, 109] width 10 height 10
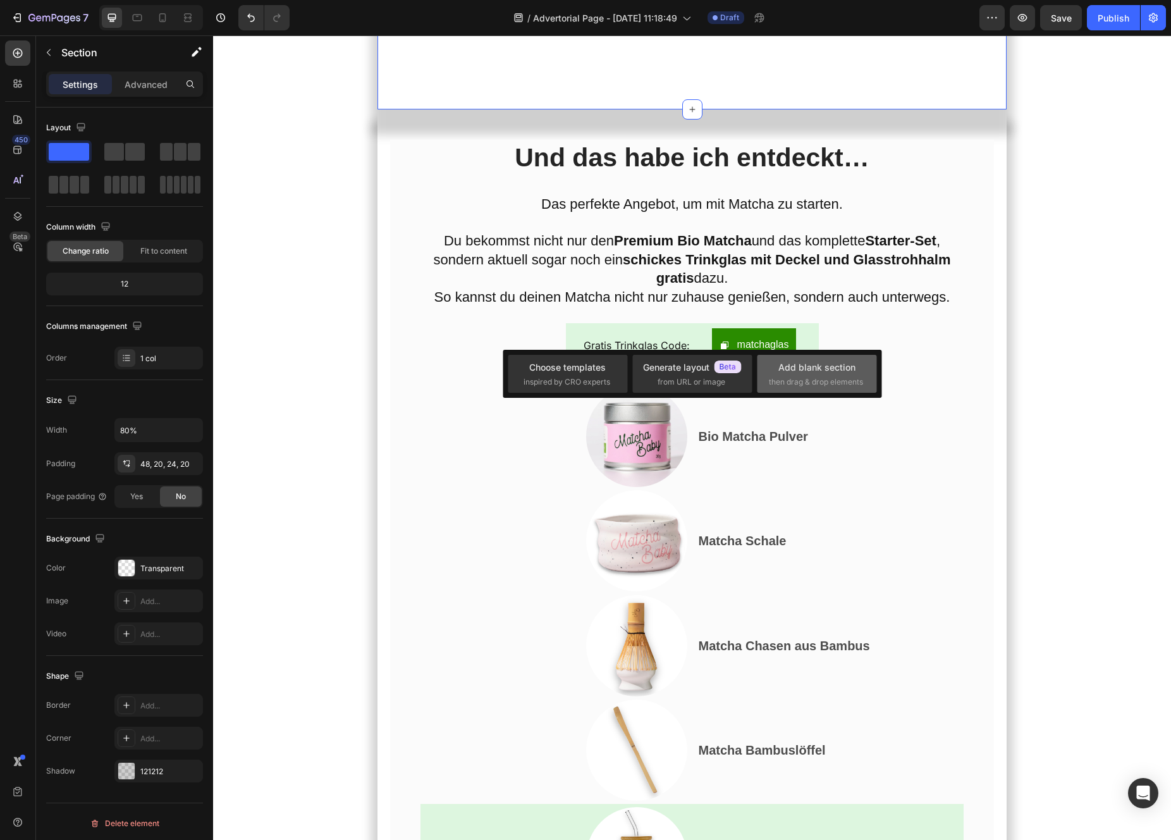
click at [844, 379] on span "then drag & drop elements" at bounding box center [816, 381] width 94 height 11
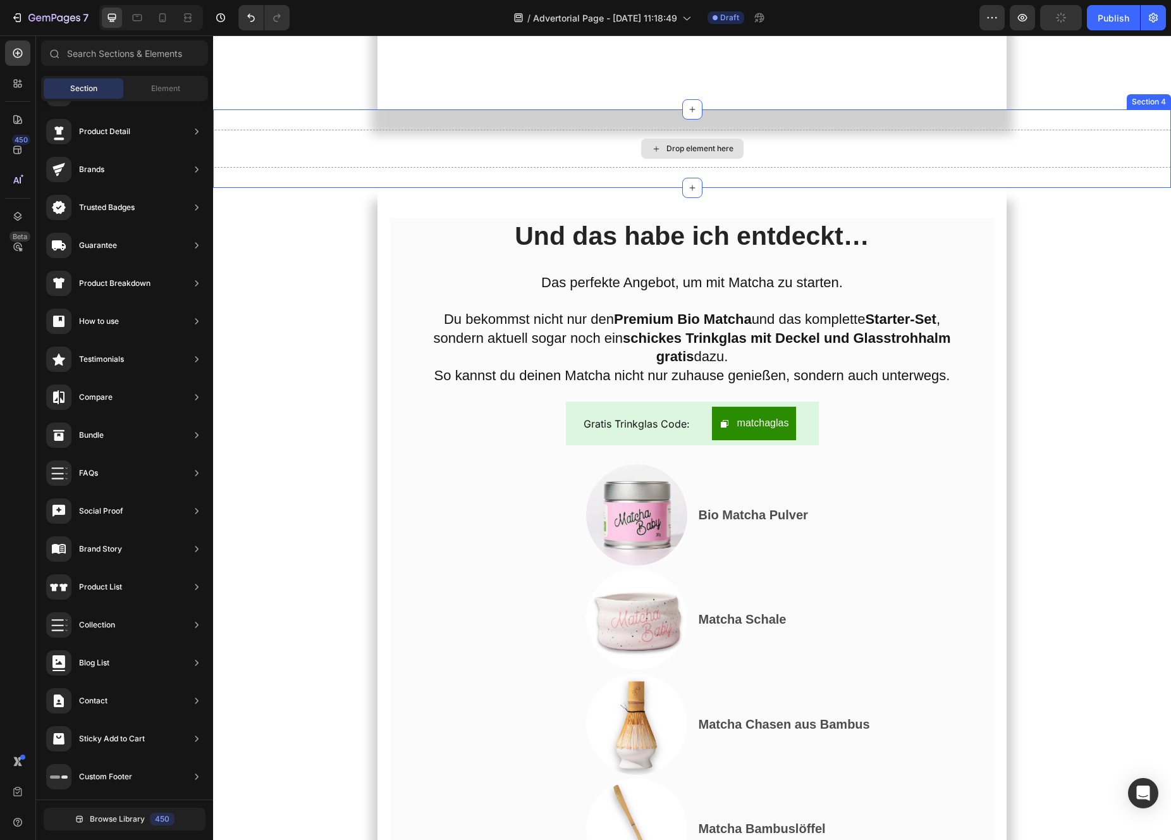
click at [570, 168] on div "Drop element here" at bounding box center [692, 149] width 958 height 38
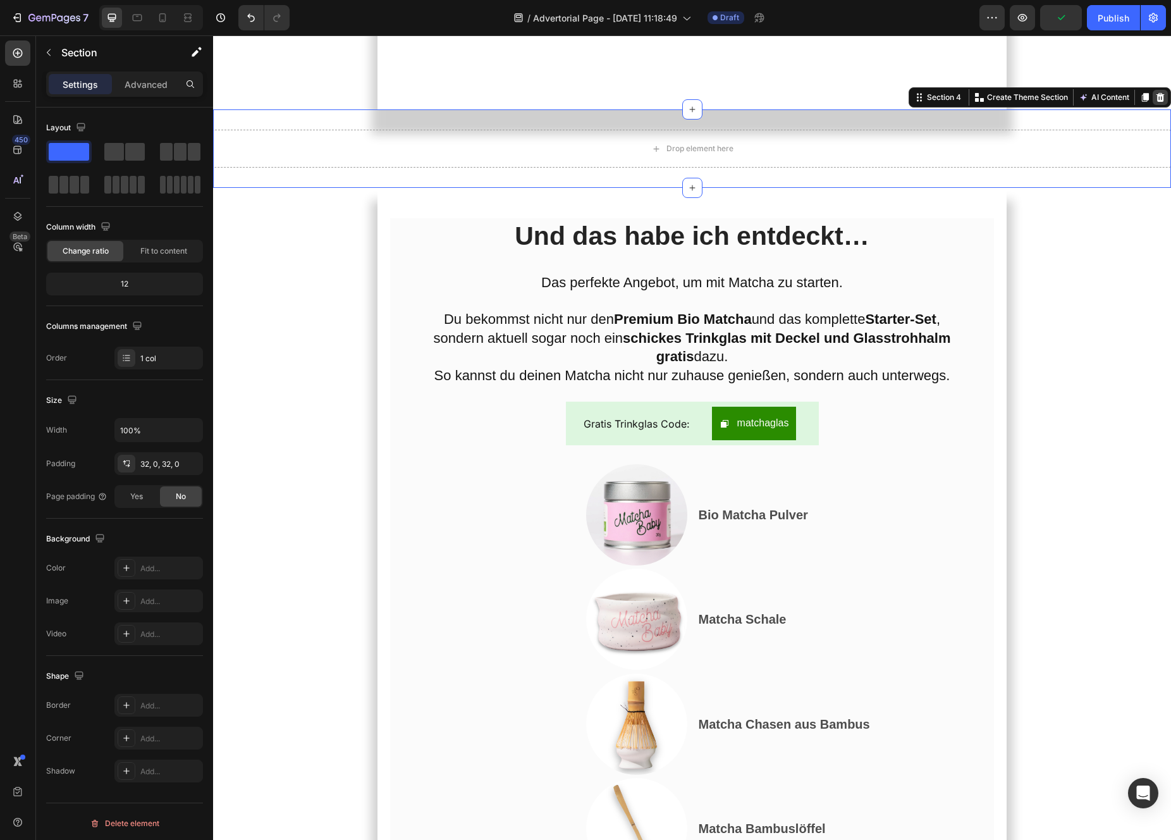
click at [1163, 102] on icon at bounding box center [1160, 97] width 8 height 9
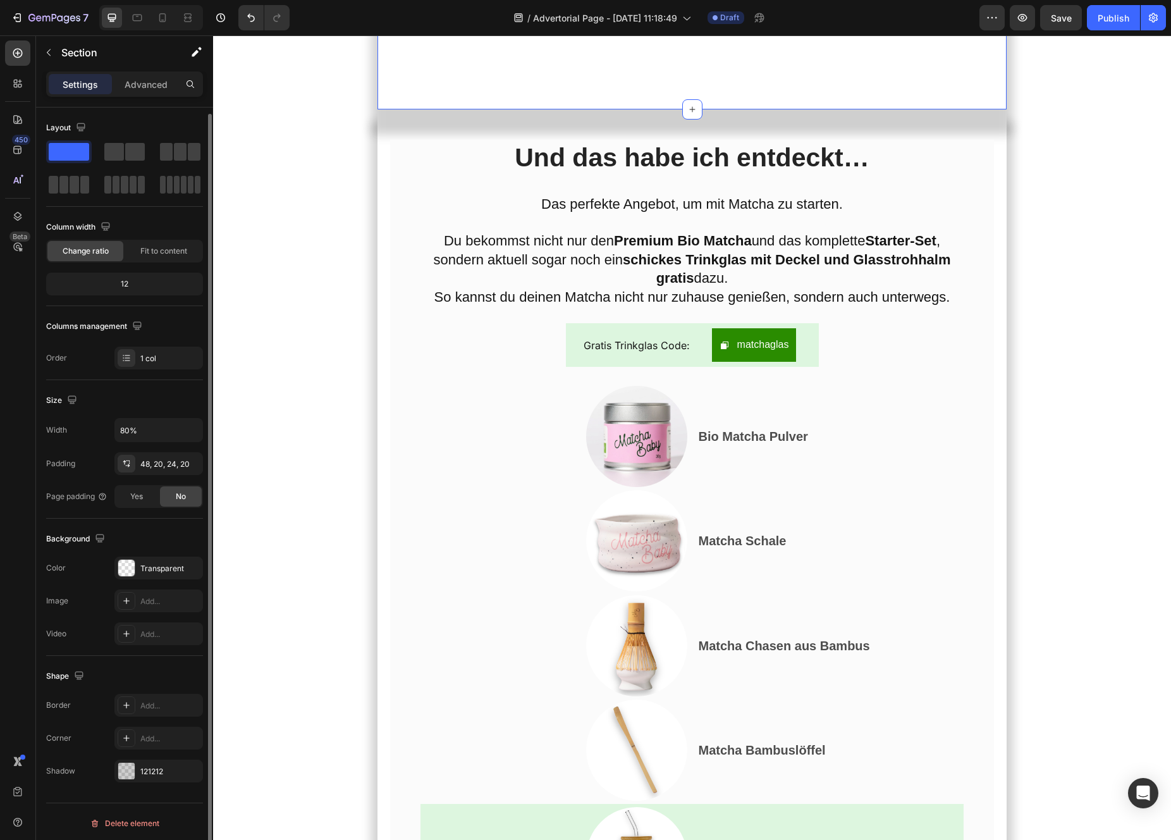
scroll to position [3, 0]
click at [147, 765] on div "121212" at bounding box center [158, 768] width 37 height 11
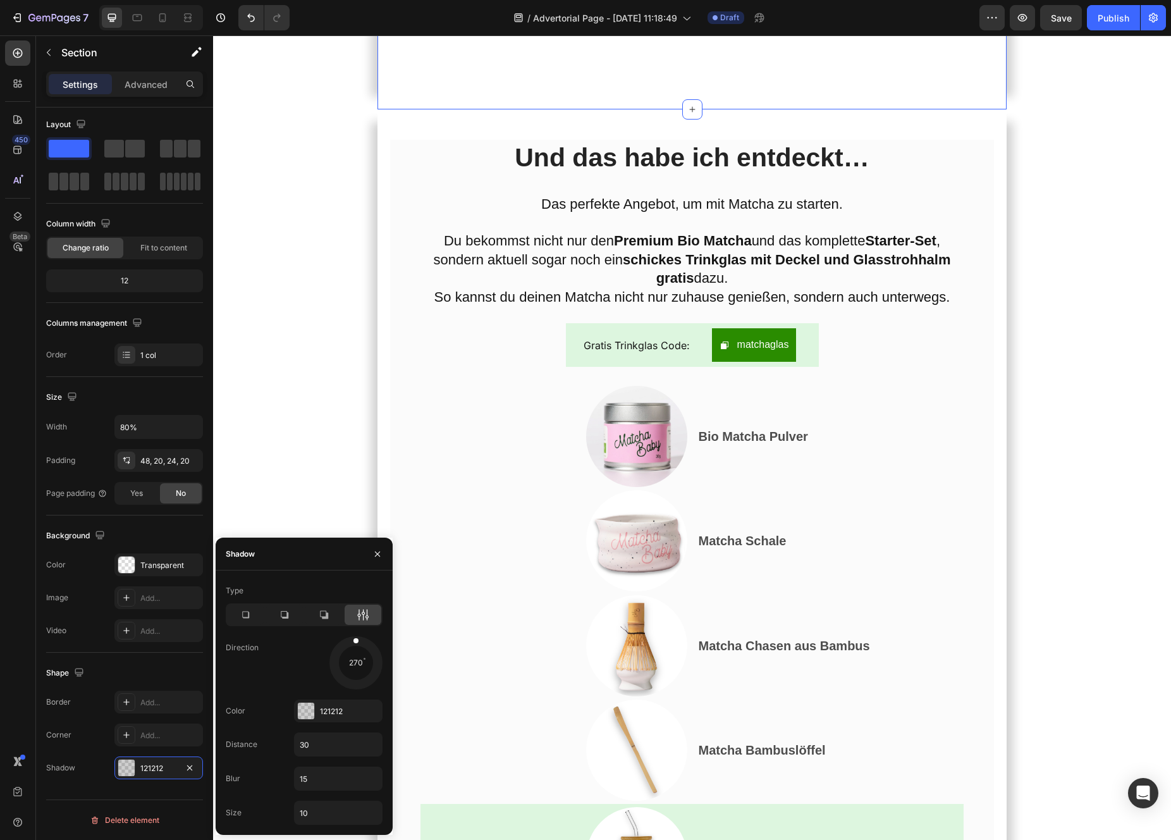
drag, startPoint x: 357, startPoint y: 647, endPoint x: 354, endPoint y: 629, distance: 17.9
click at [354, 629] on div "Type Direction 270 Color 121212 Distance 30 Blur 15 Size 10" at bounding box center [304, 702] width 177 height 244
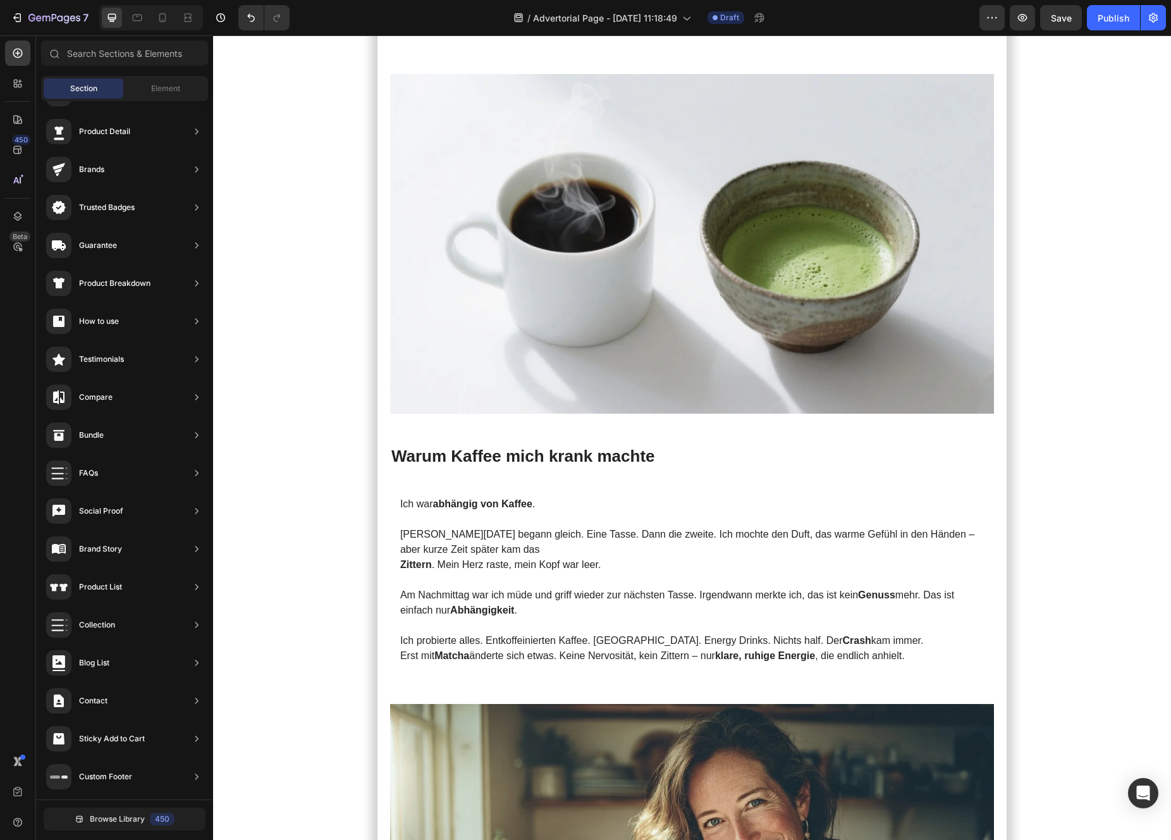
scroll to position [0, 0]
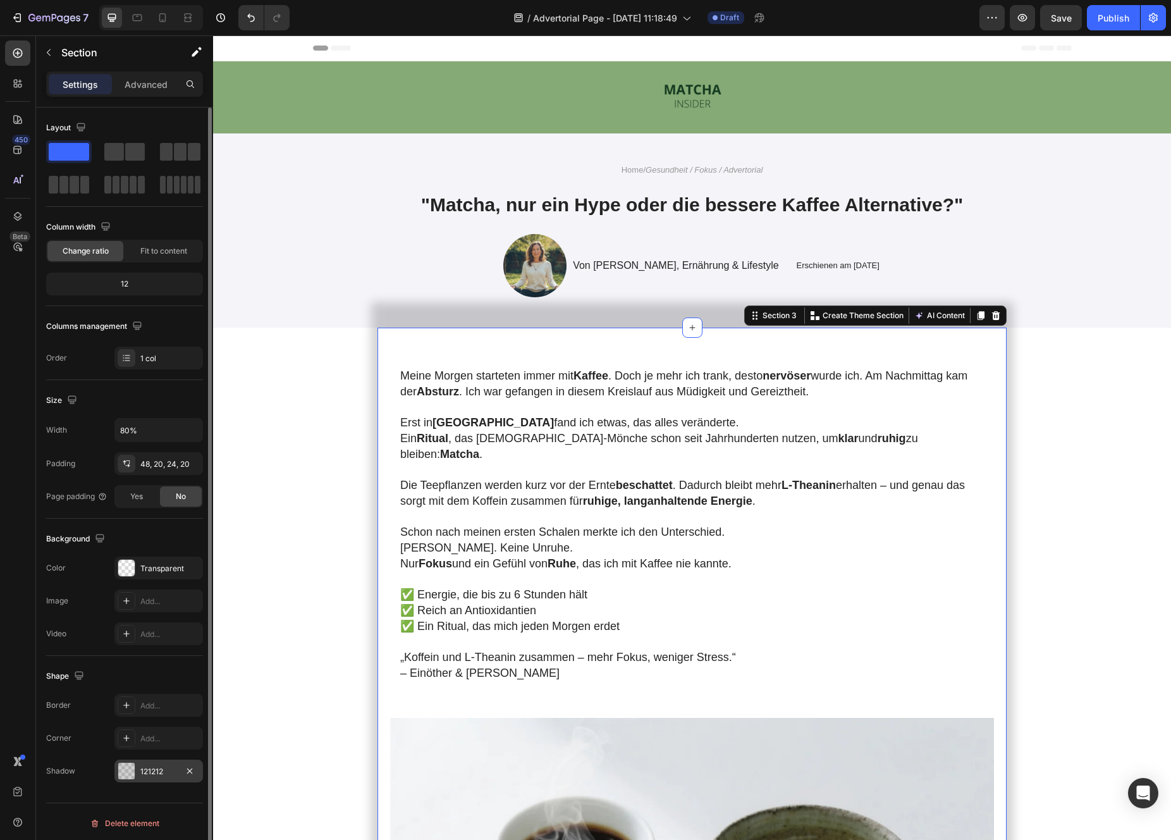
click at [166, 774] on div "121212" at bounding box center [158, 771] width 37 height 11
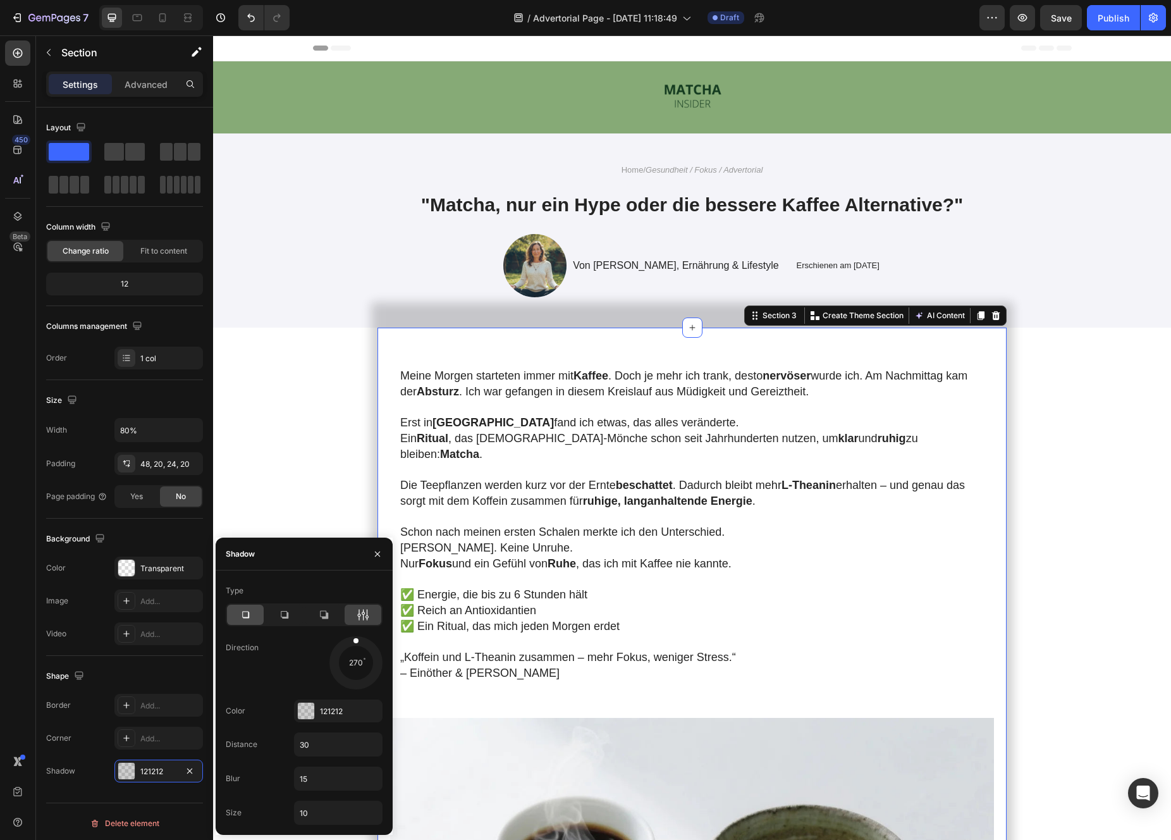
click at [247, 623] on div at bounding box center [245, 614] width 37 height 20
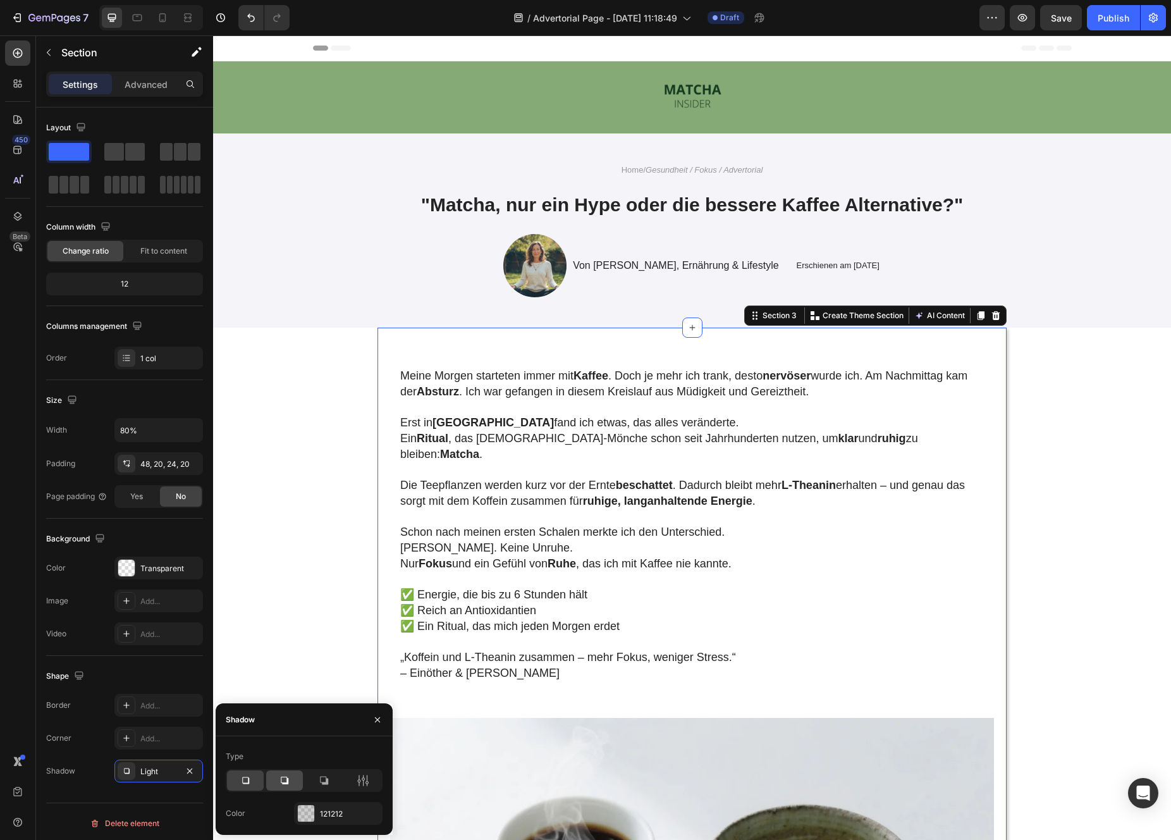
click at [297, 788] on div at bounding box center [284, 780] width 37 height 20
click at [366, 788] on div at bounding box center [363, 780] width 37 height 20
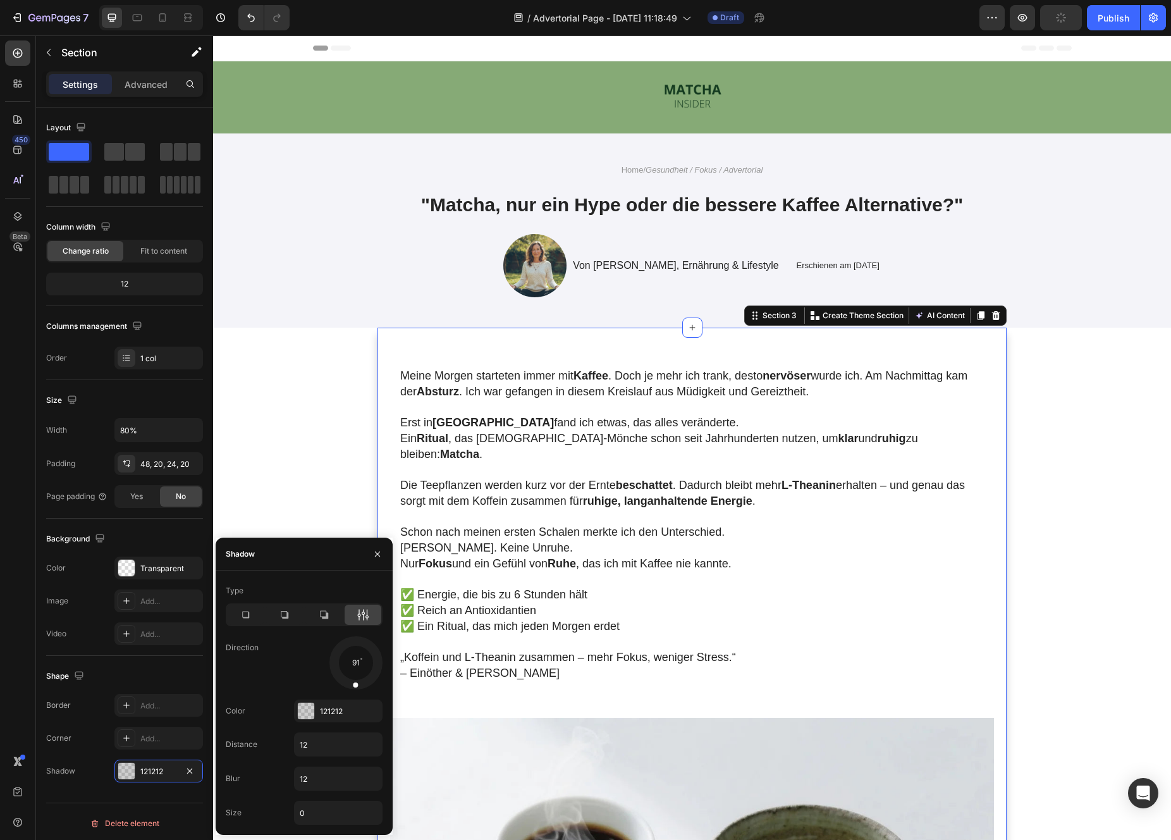
drag, startPoint x: 370, startPoint y: 678, endPoint x: 353, endPoint y: 692, distance: 21.5
click at [353, 692] on div "Type Direction 91 Color 121212 Distance 12 Blur 12 Size 0" at bounding box center [304, 702] width 177 height 244
click at [356, 662] on div at bounding box center [356, 676] width 8 height 28
drag, startPoint x: 356, startPoint y: 663, endPoint x: 354, endPoint y: 713, distance: 50.0
click at [354, 713] on div "Type Direction 90 Color 121212 rgba(18, 18, 18, 0.2) Distance 12 Blur 12 Size 0" at bounding box center [304, 702] width 177 height 244
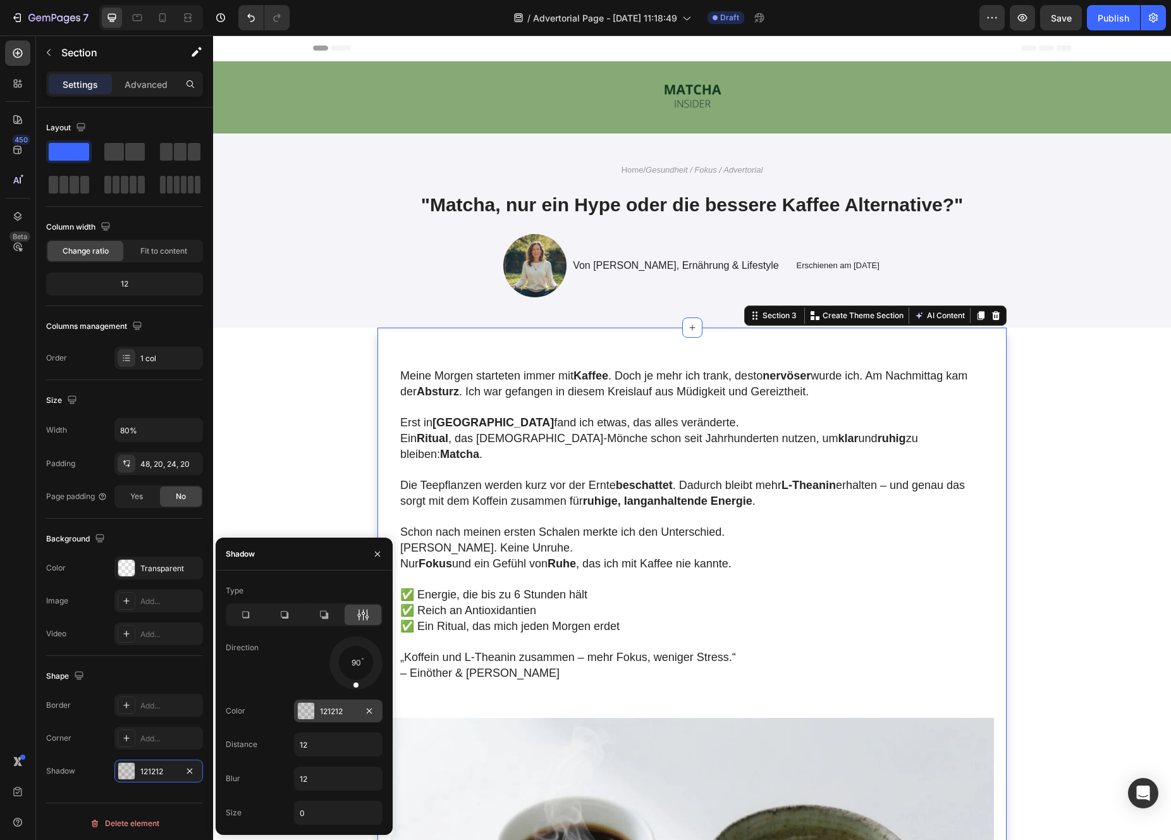
click at [321, 714] on div "121212" at bounding box center [338, 711] width 37 height 11
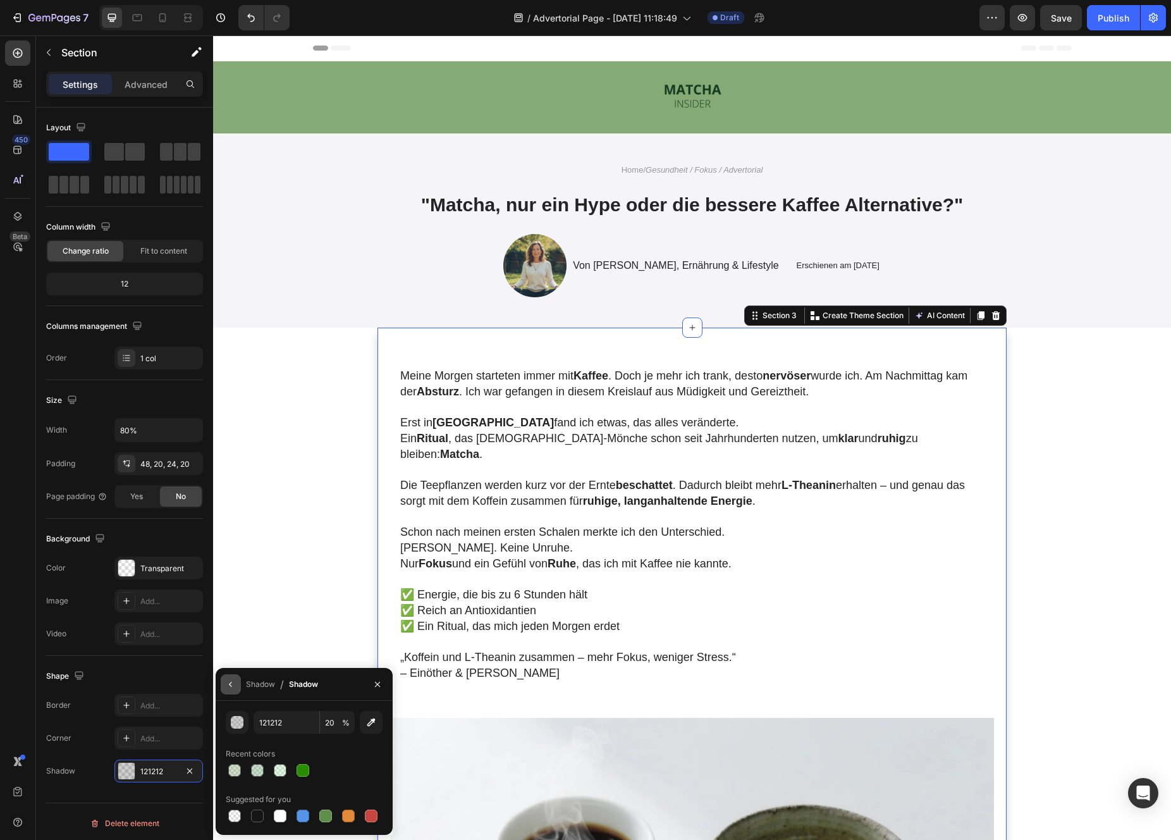
click at [234, 687] on icon "button" at bounding box center [231, 684] width 10 height 10
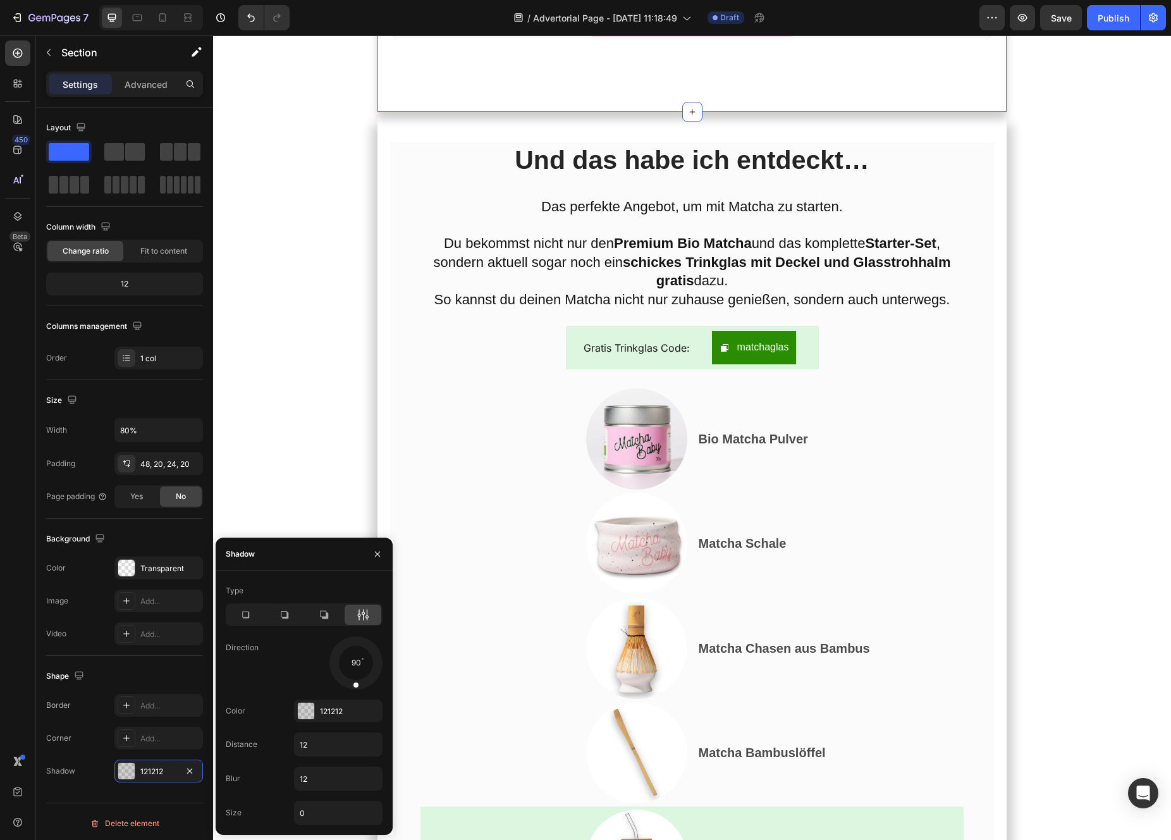
scroll to position [6454, 0]
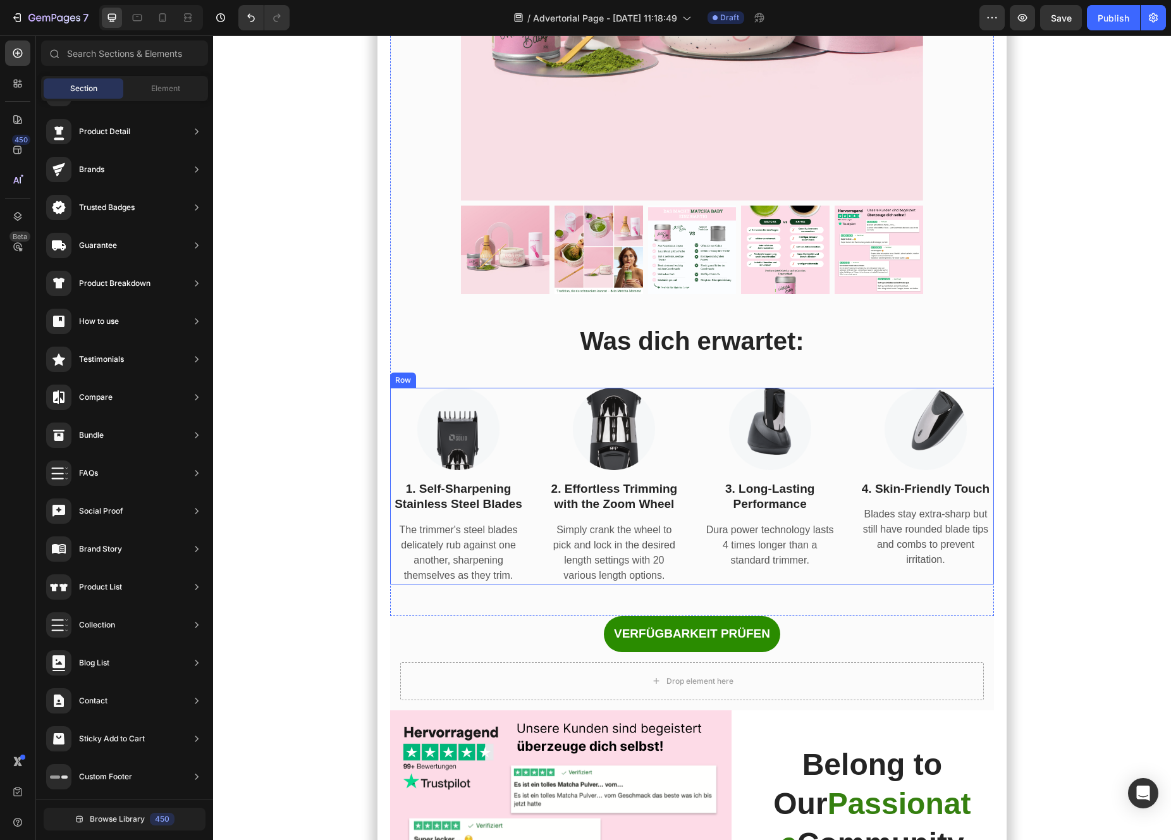
scroll to position [8111, 0]
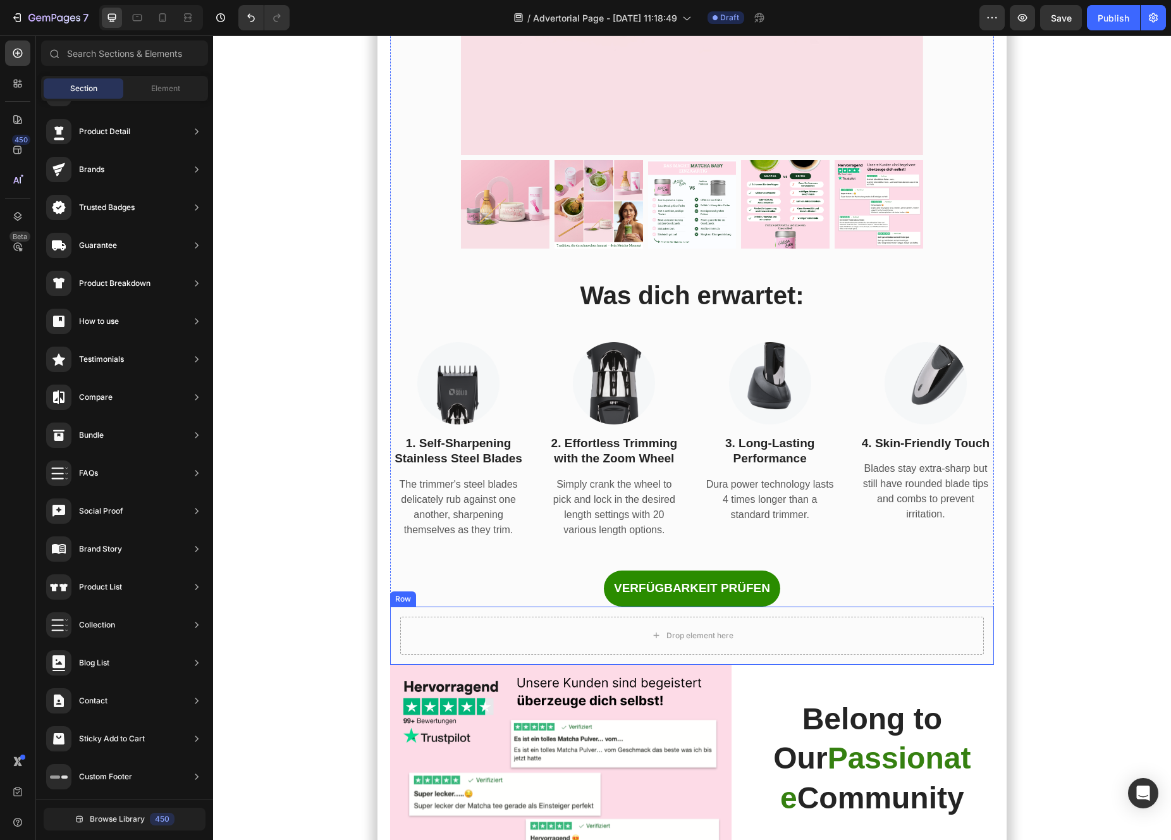
click at [543, 609] on div "Drop element here Row" at bounding box center [692, 635] width 604 height 58
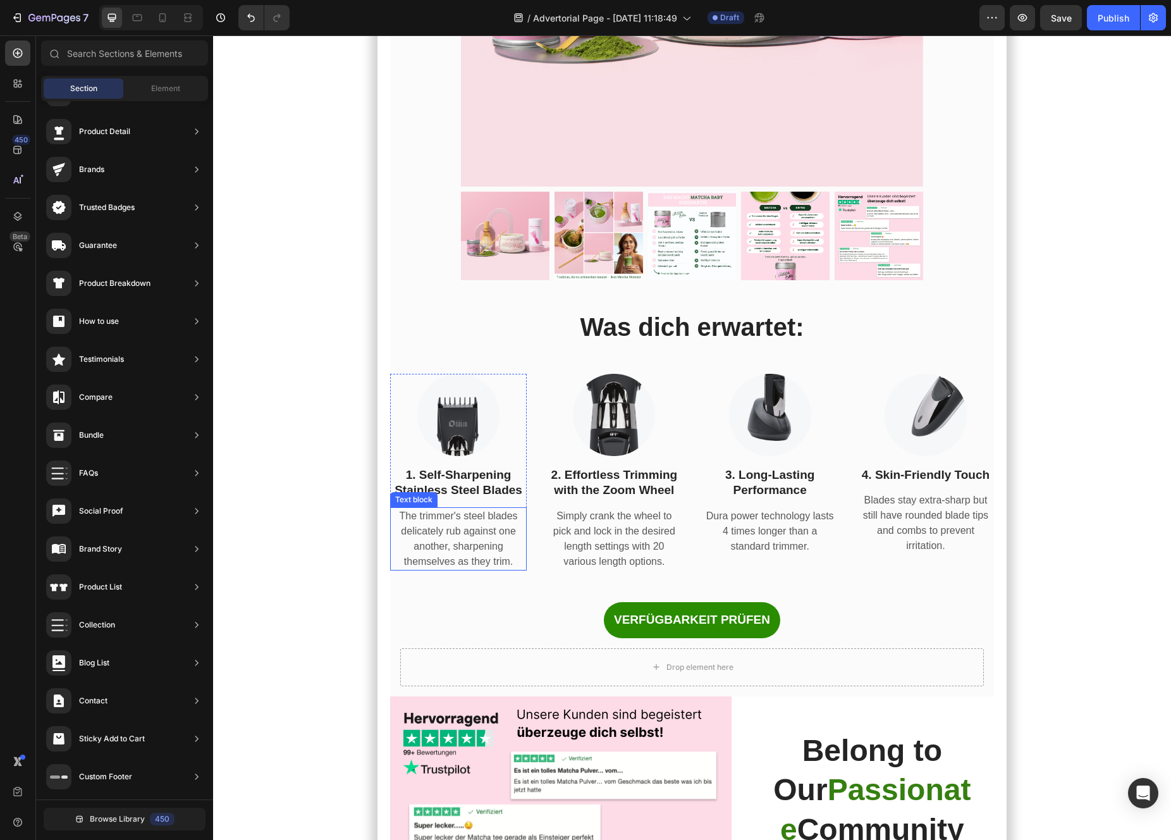
scroll to position [8295, 0]
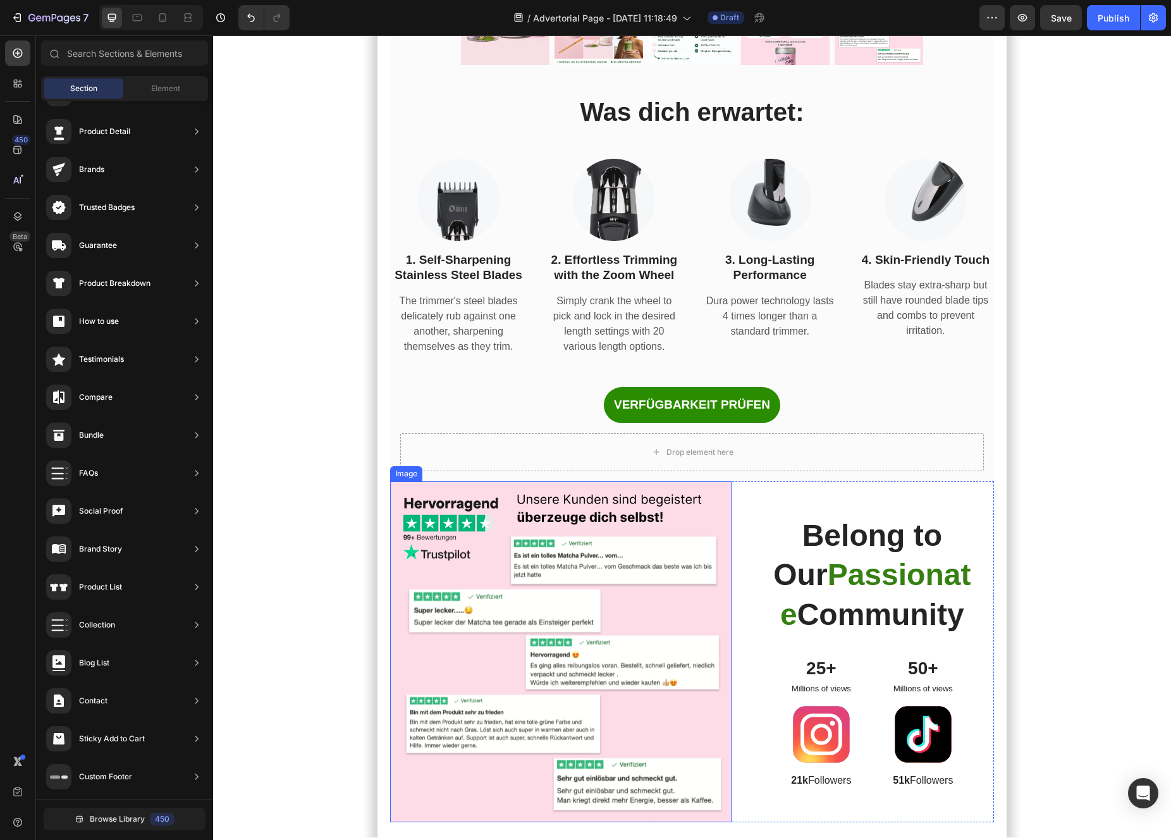
click at [390, 639] on img at bounding box center [560, 651] width 341 height 341
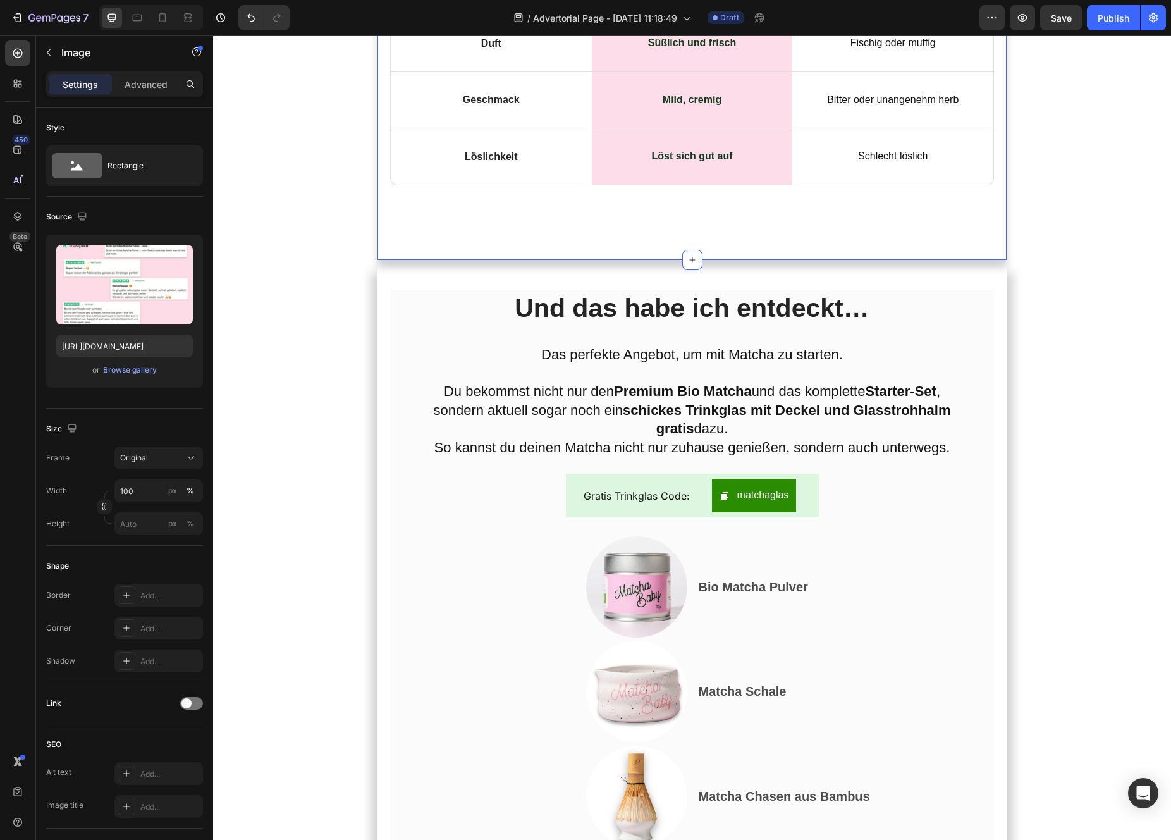
scroll to position [6362, 0]
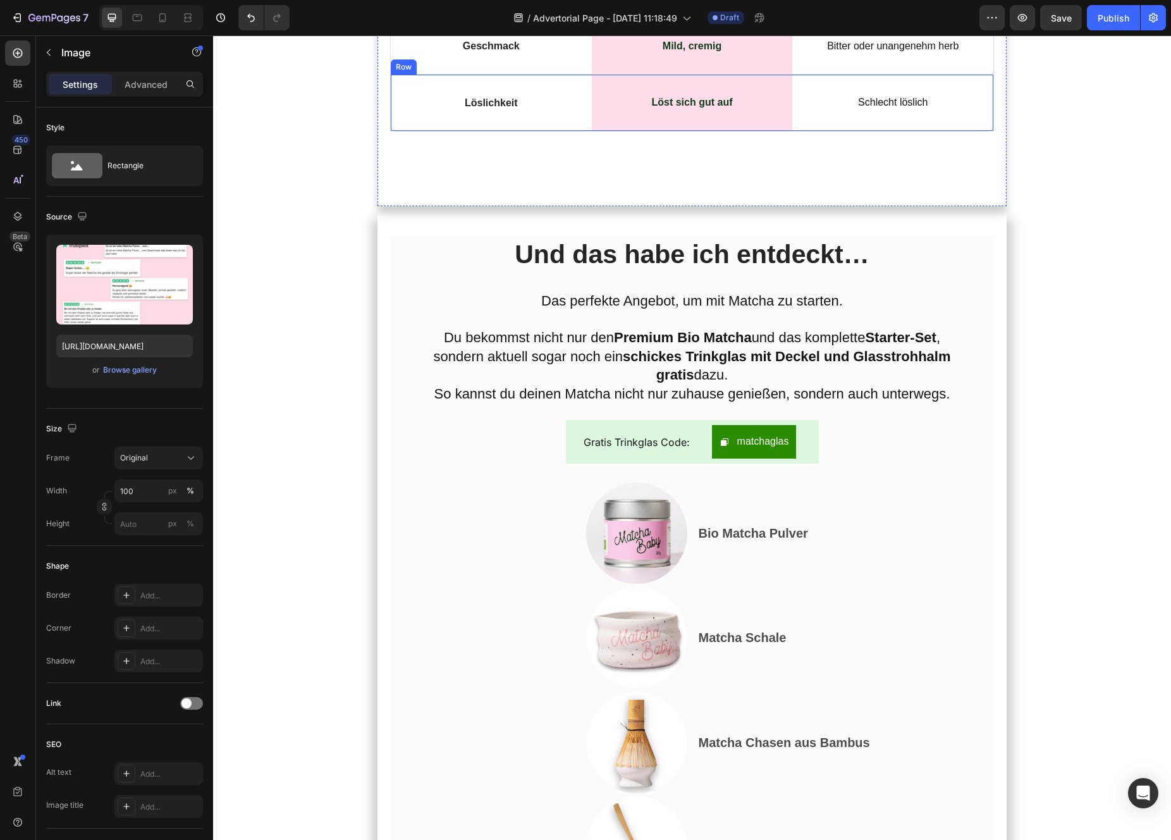
click at [574, 131] on div "Löslichkeit Text Block Row" at bounding box center [491, 103] width 201 height 56
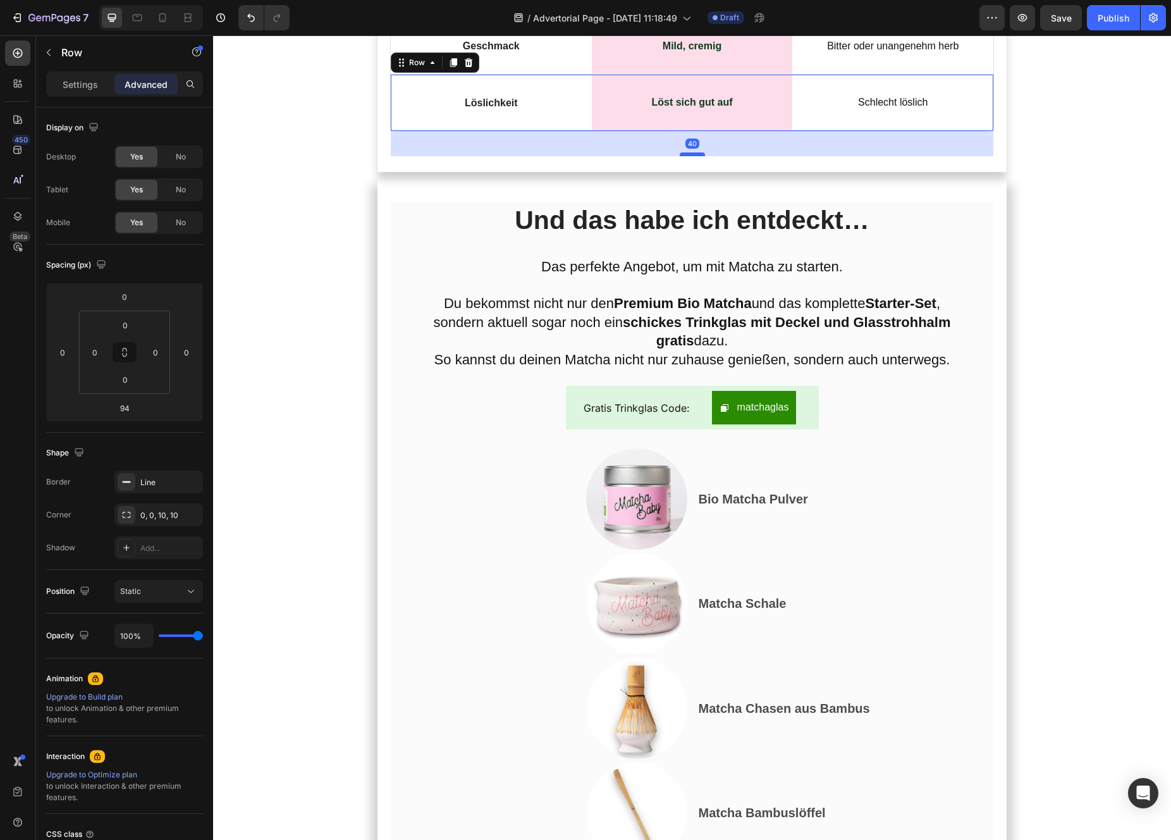
drag, startPoint x: 687, startPoint y: 410, endPoint x: 690, endPoint y: 376, distance: 34.3
click at [690, 156] on div at bounding box center [692, 154] width 25 height 4
type input "40"
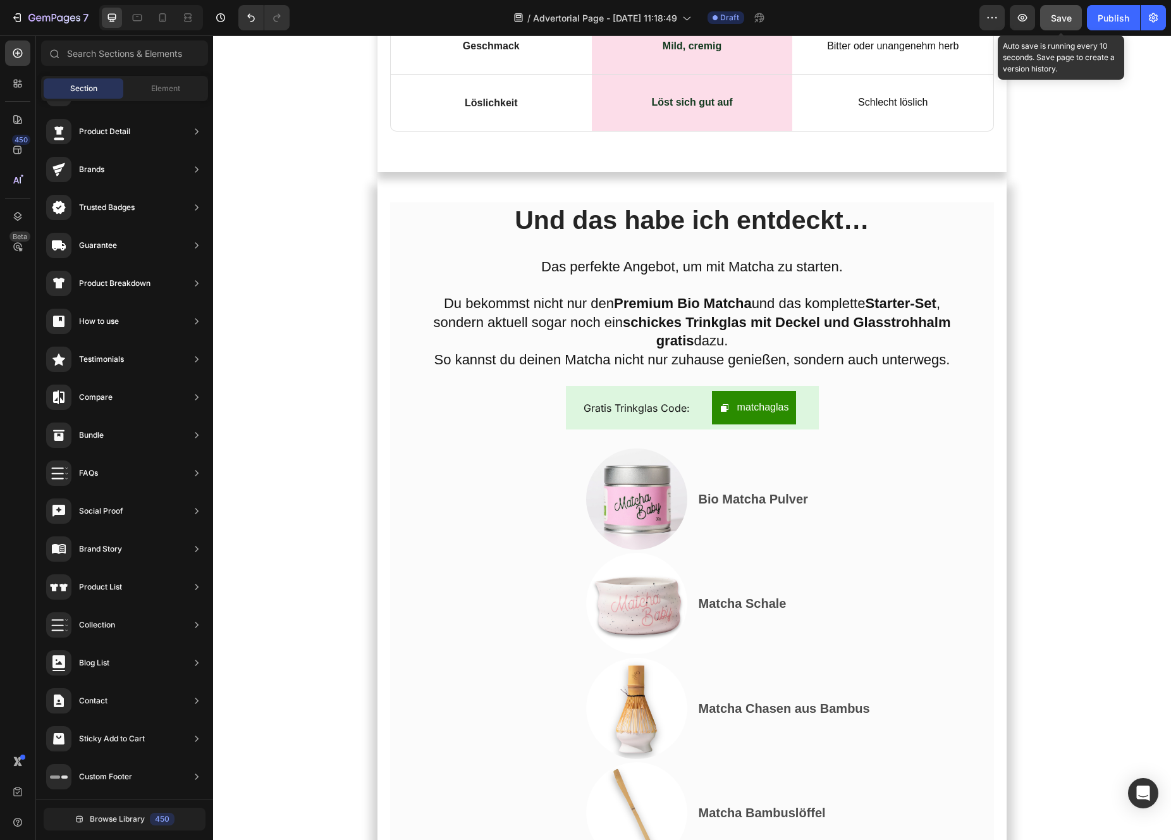
click at [1058, 28] on button "Save" at bounding box center [1061, 17] width 42 height 25
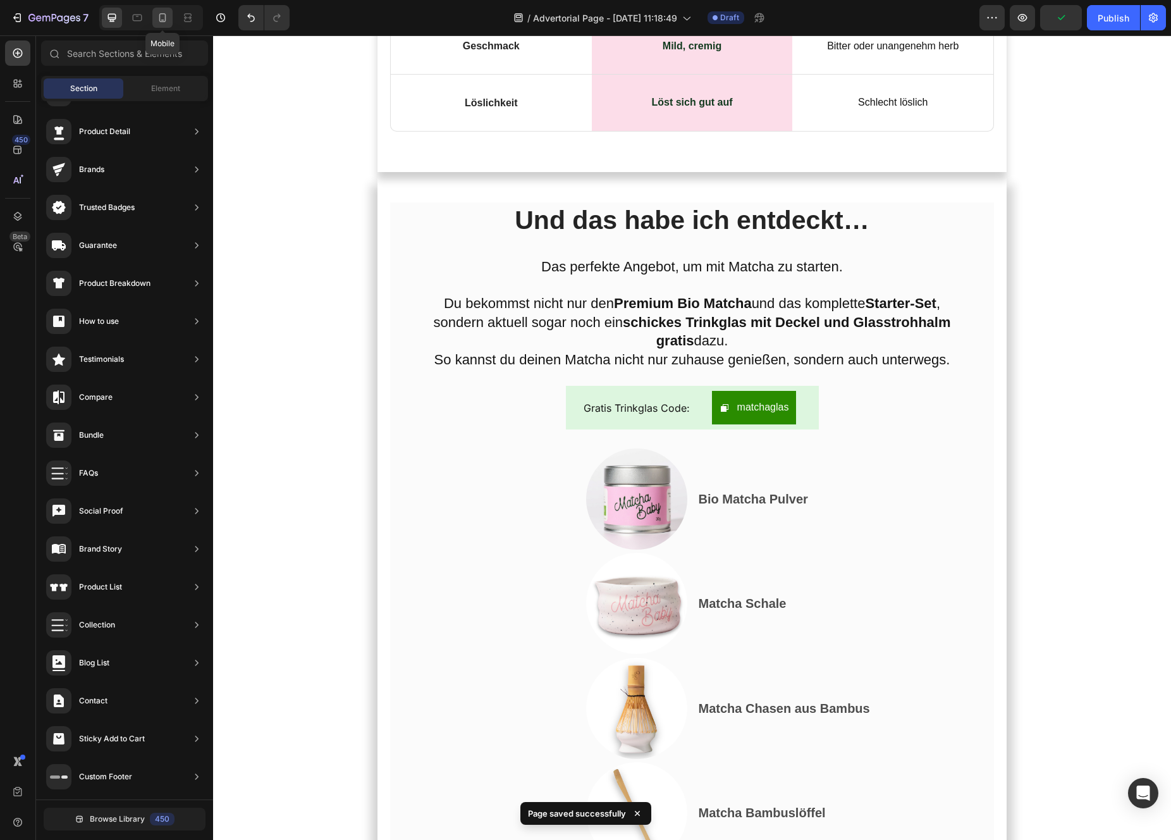
click at [159, 22] on icon at bounding box center [162, 17] width 13 height 13
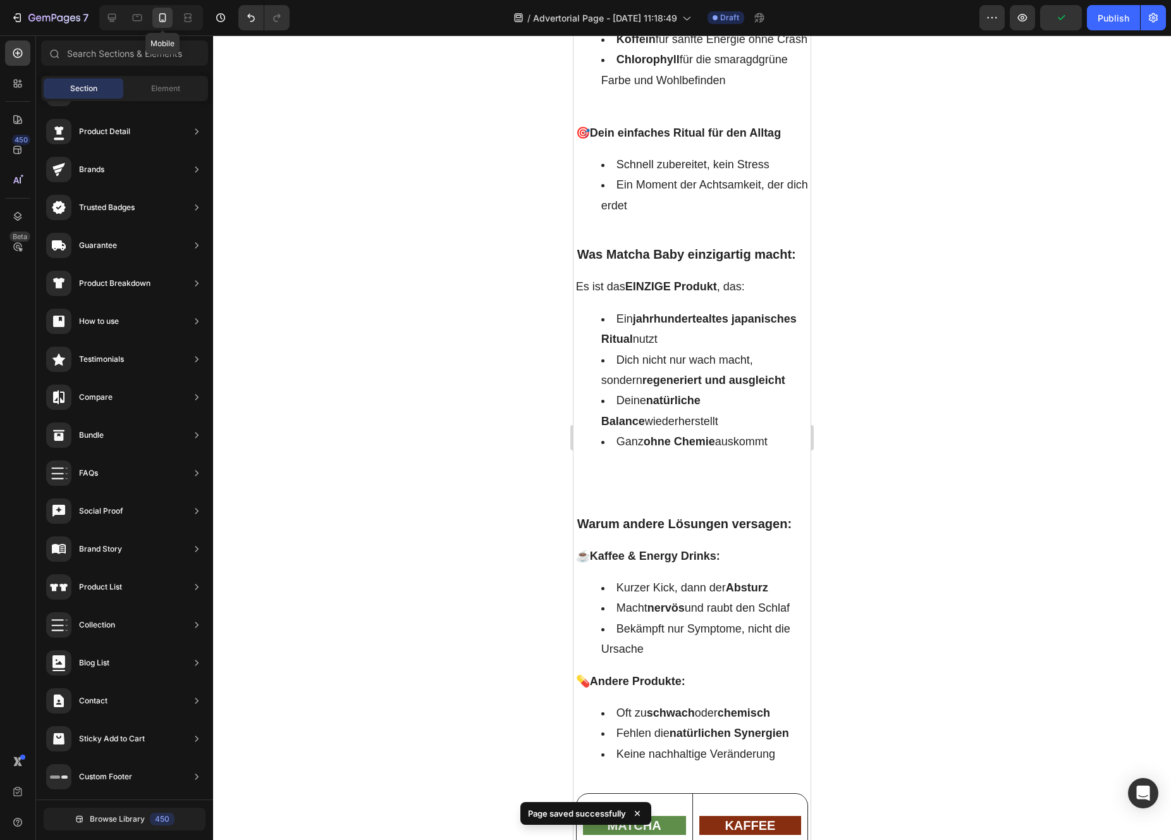
scroll to position [7519, 0]
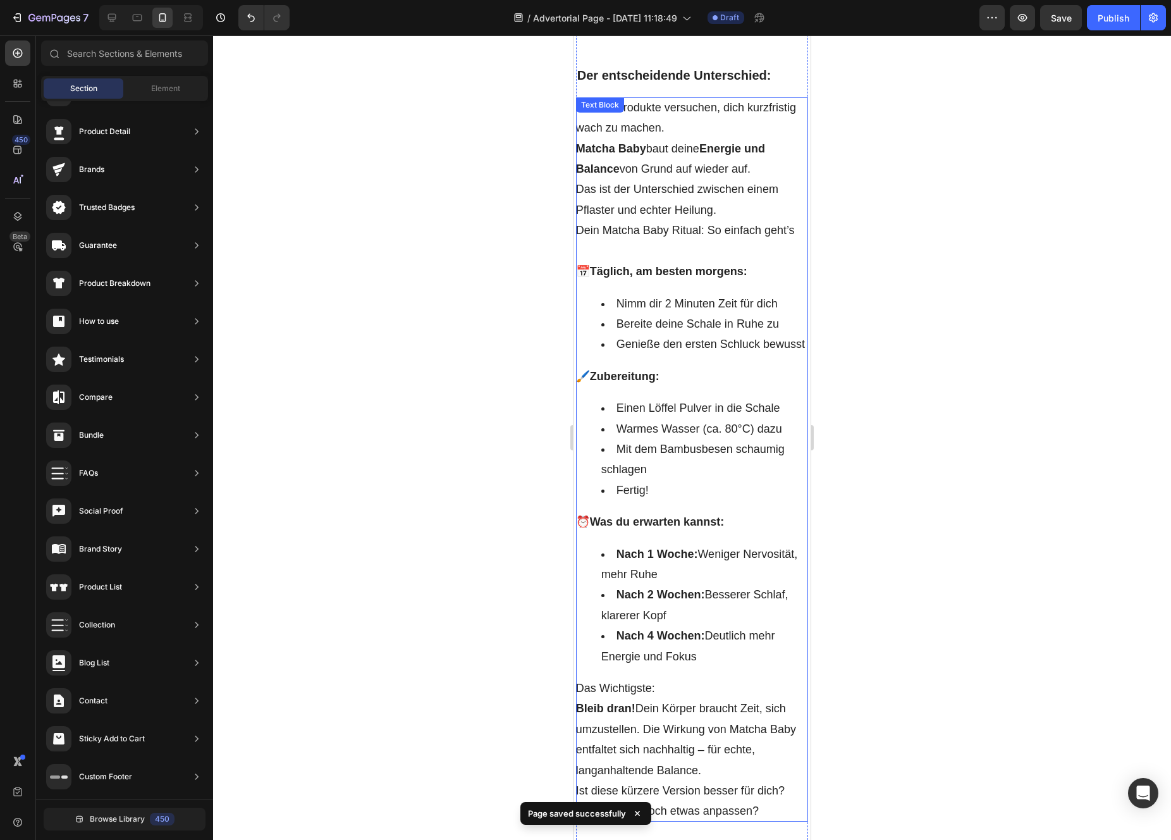
click at [617, 702] on strong "Bleib dran!" at bounding box center [605, 708] width 59 height 13
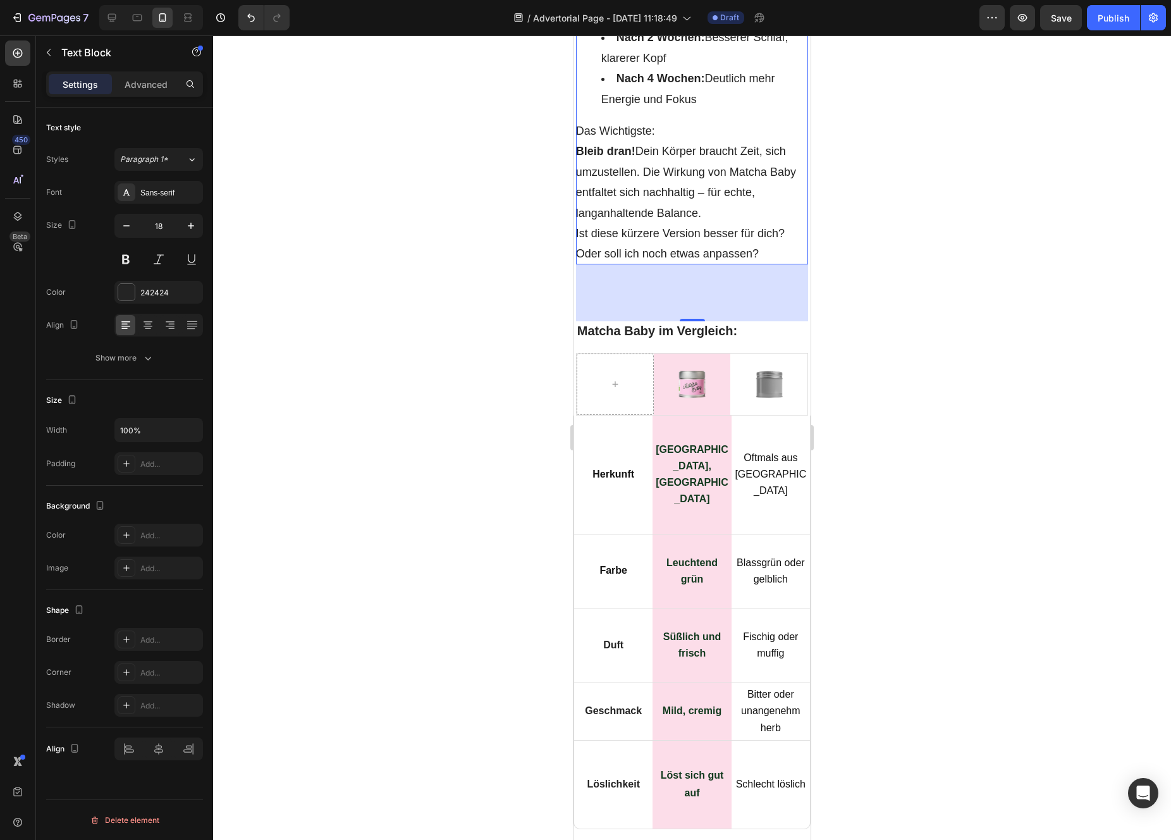
scroll to position [8051, 0]
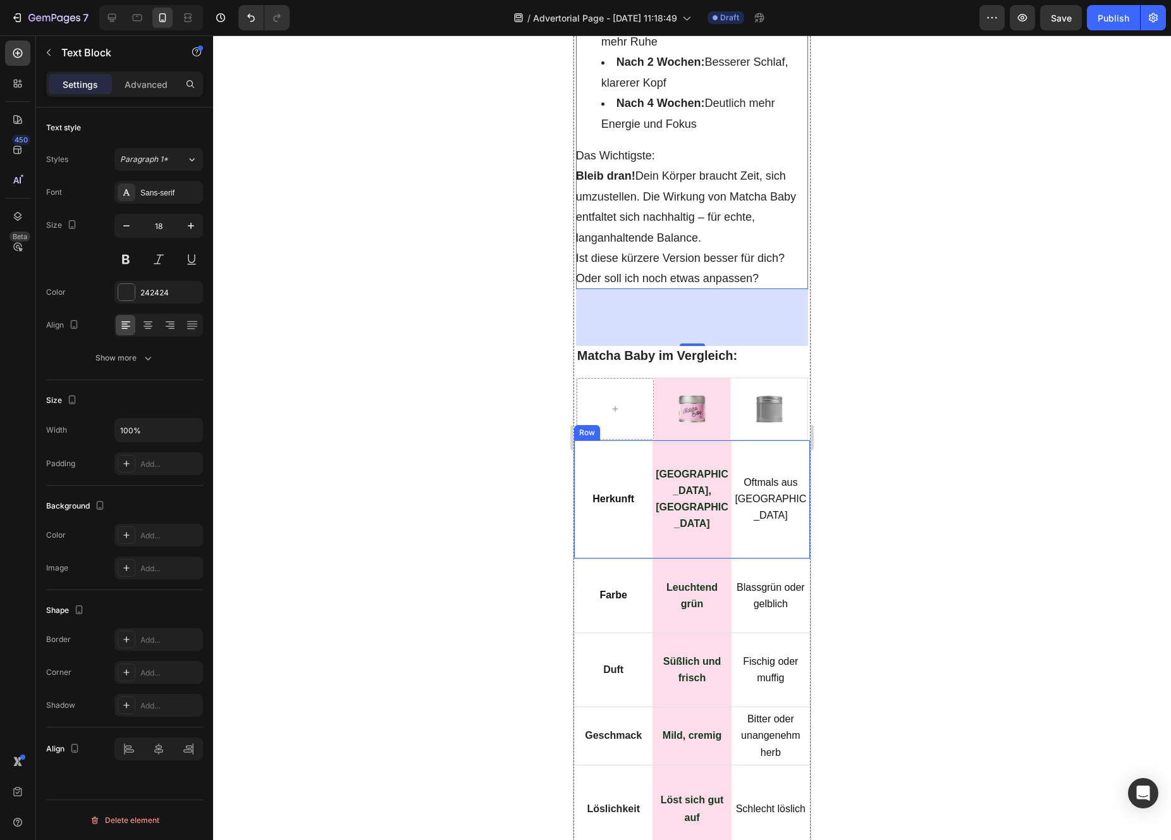
click at [626, 440] on div "Herkunft Text Block Row" at bounding box center [613, 499] width 78 height 118
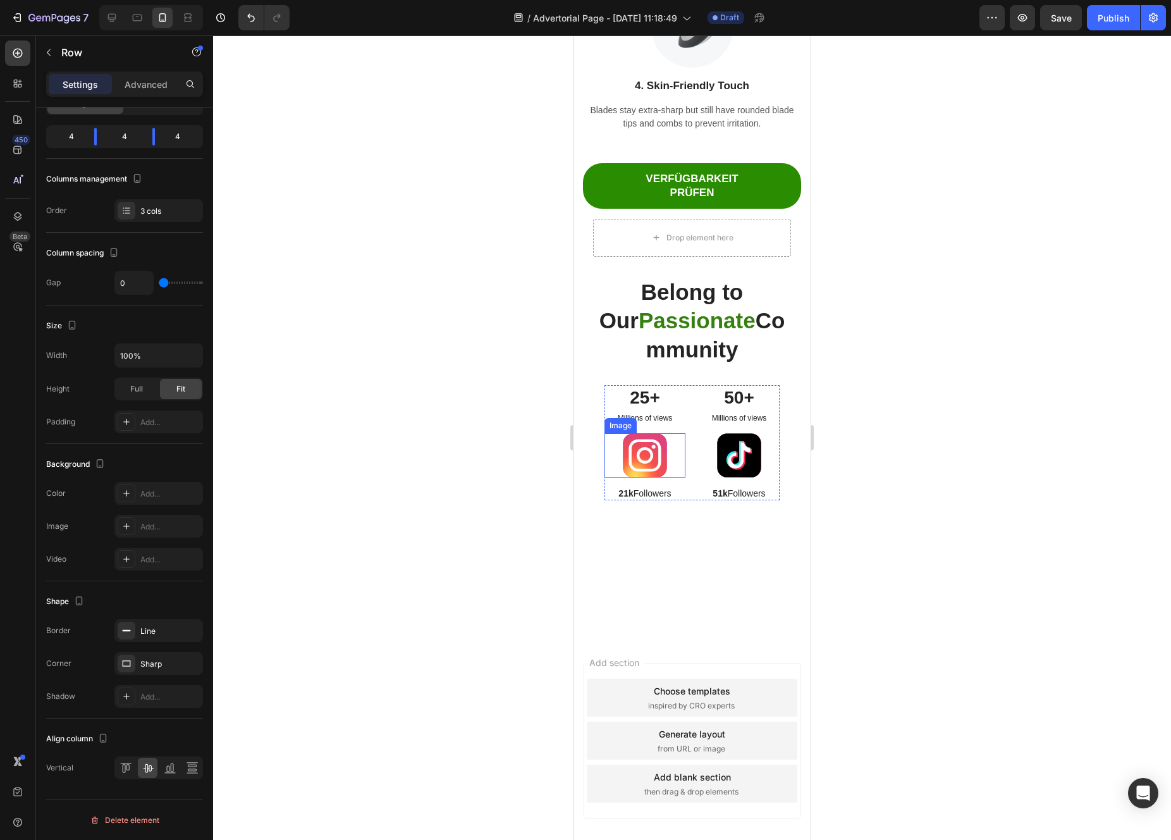
scroll to position [10791, 0]
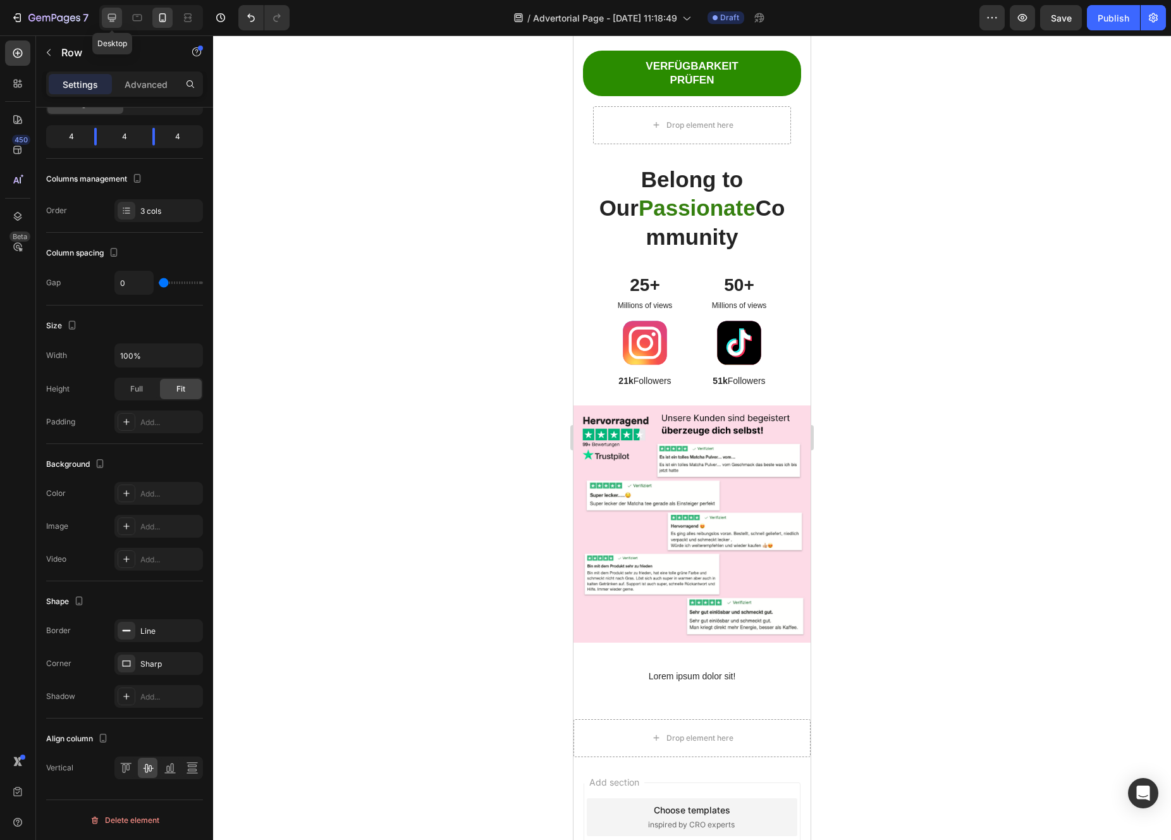
click at [104, 13] on div at bounding box center [112, 18] width 20 height 20
type input "1200"
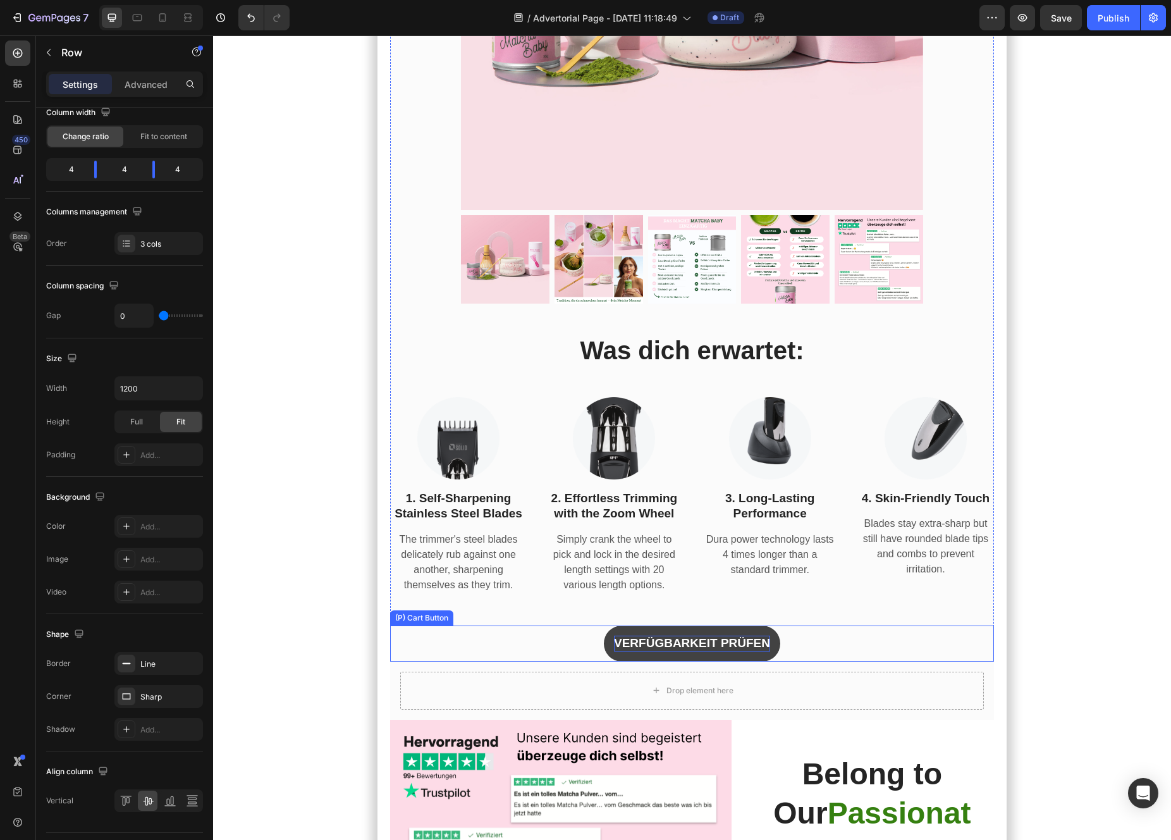
scroll to position [9739, 0]
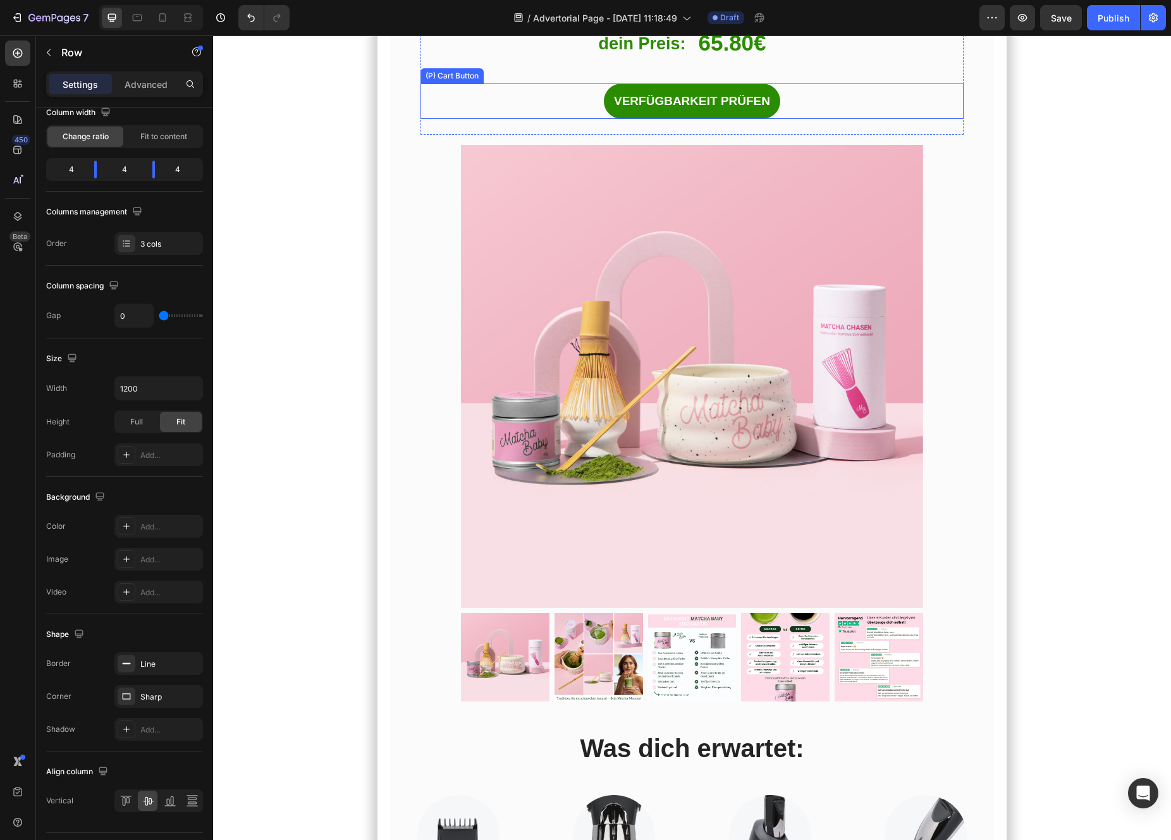
click at [779, 105] on div "VERFÜGBARKEIT PRÜFEN (P) Cart Button" at bounding box center [692, 101] width 544 height 36
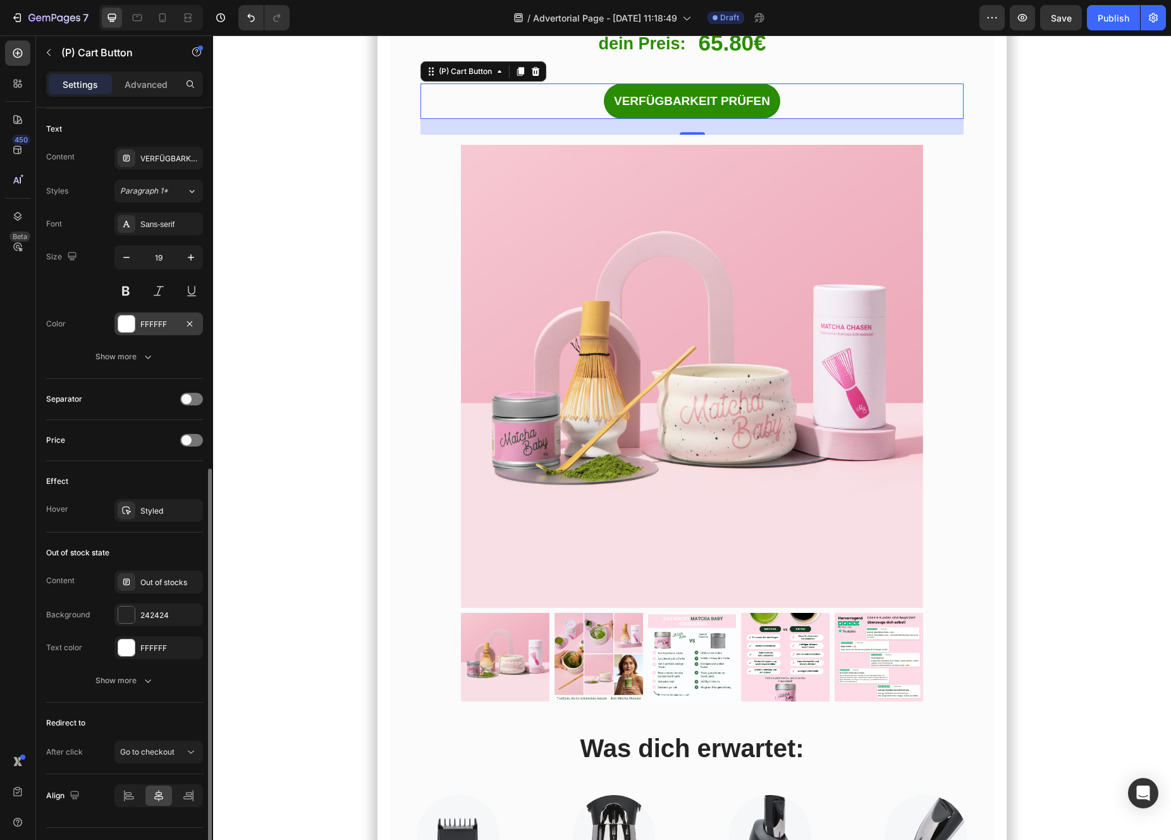
scroll to position [587, 0]
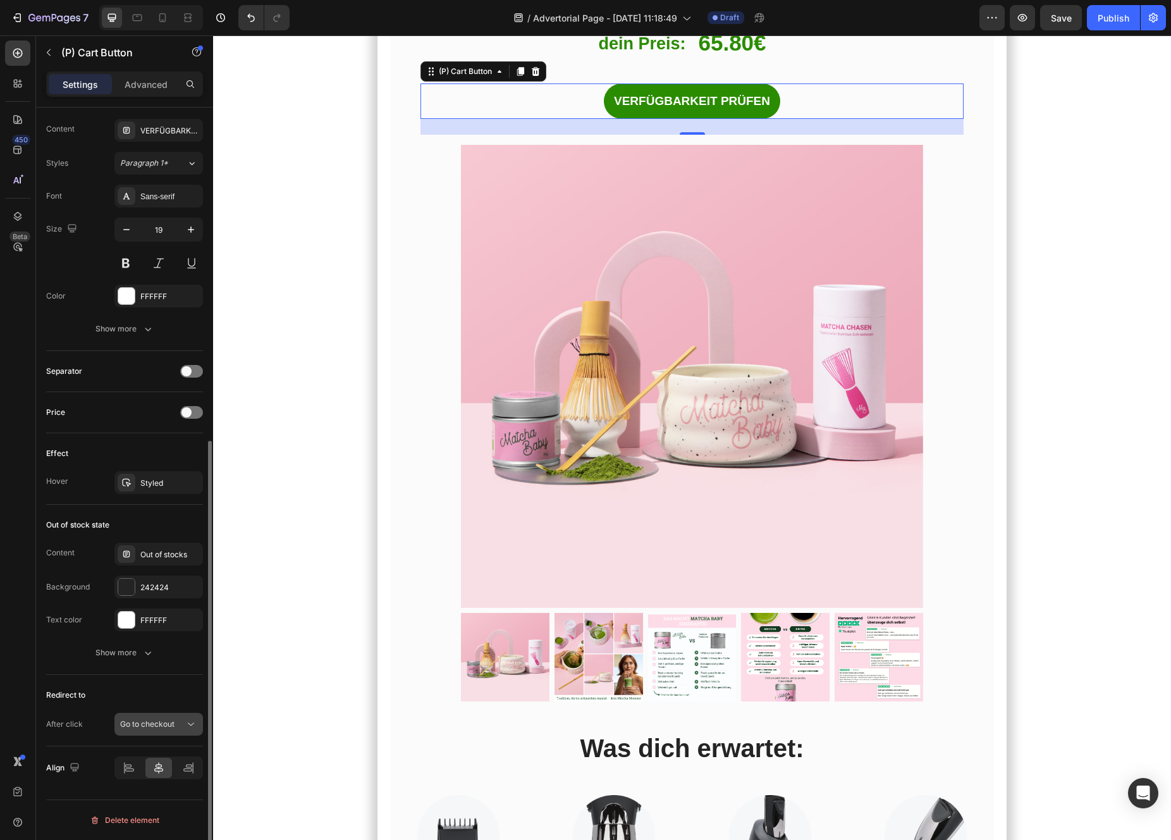
click at [145, 734] on button "Go to checkout" at bounding box center [158, 724] width 89 height 23
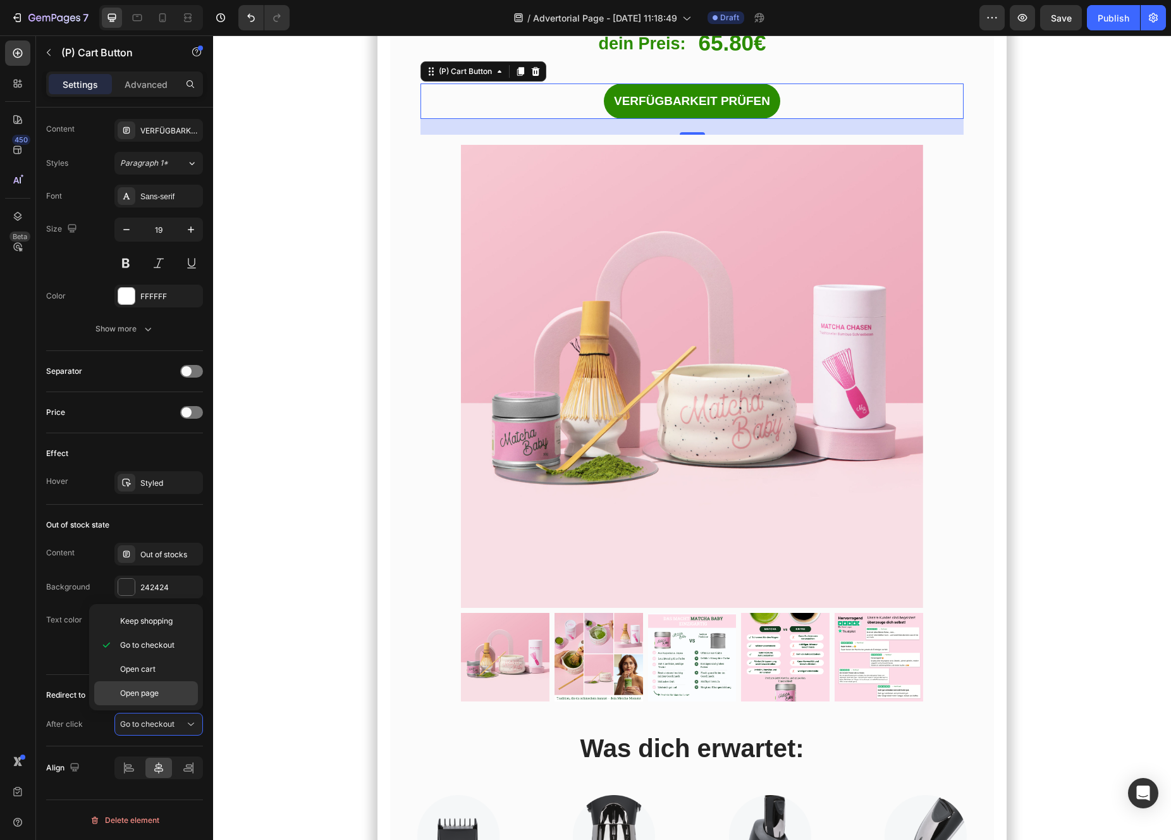
click at [161, 695] on p "Open page" at bounding box center [156, 692] width 72 height 11
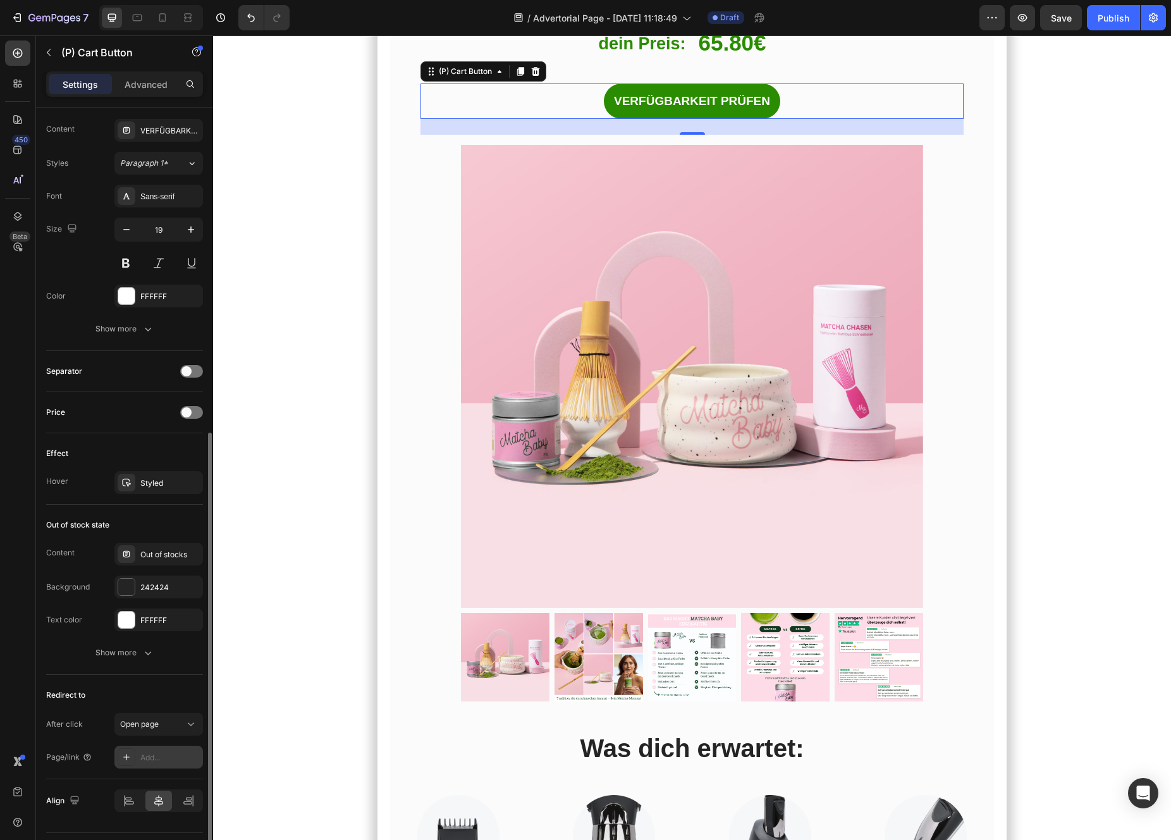
click at [149, 752] on div "Add..." at bounding box center [169, 757] width 59 height 11
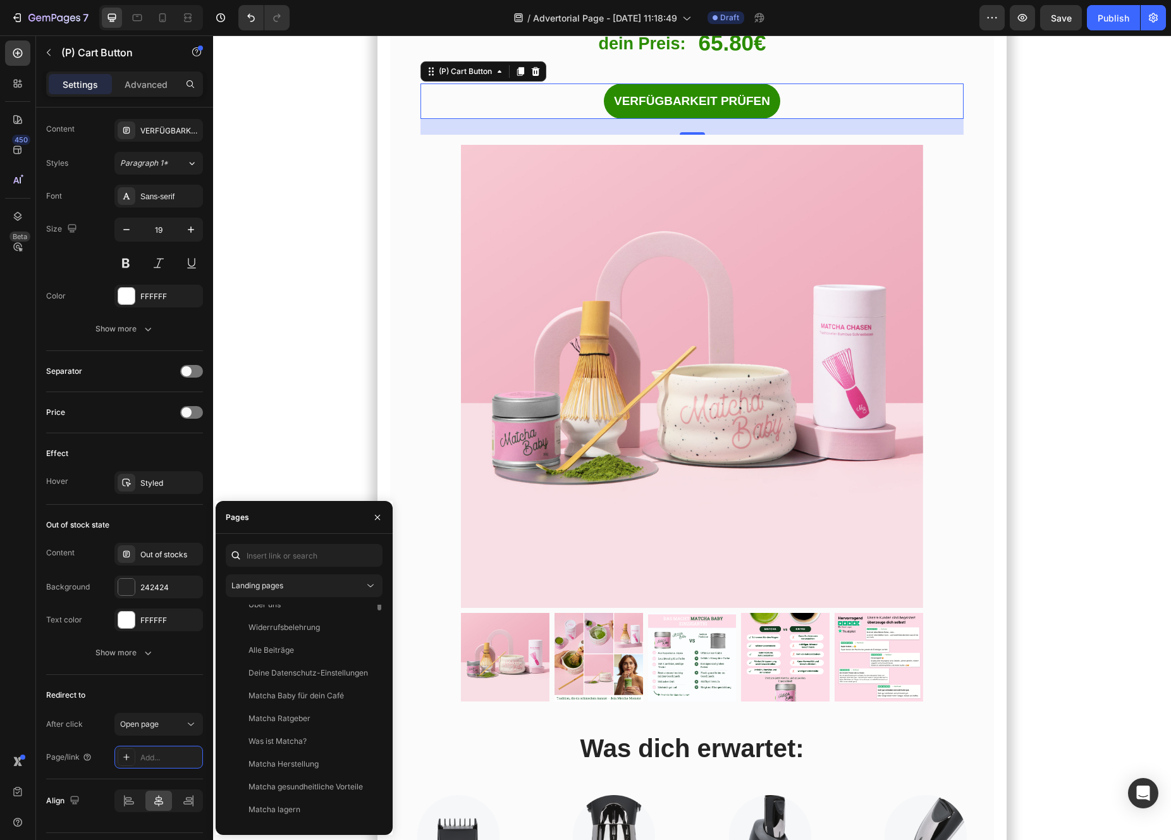
scroll to position [258, 0]
click at [291, 581] on div "Landing pages" at bounding box center [297, 585] width 133 height 11
click at [287, 670] on span "Product pages" at bounding box center [283, 664] width 52 height 11
click at [308, 696] on div "Matcha Traditional Set View" at bounding box center [302, 707] width 152 height 23
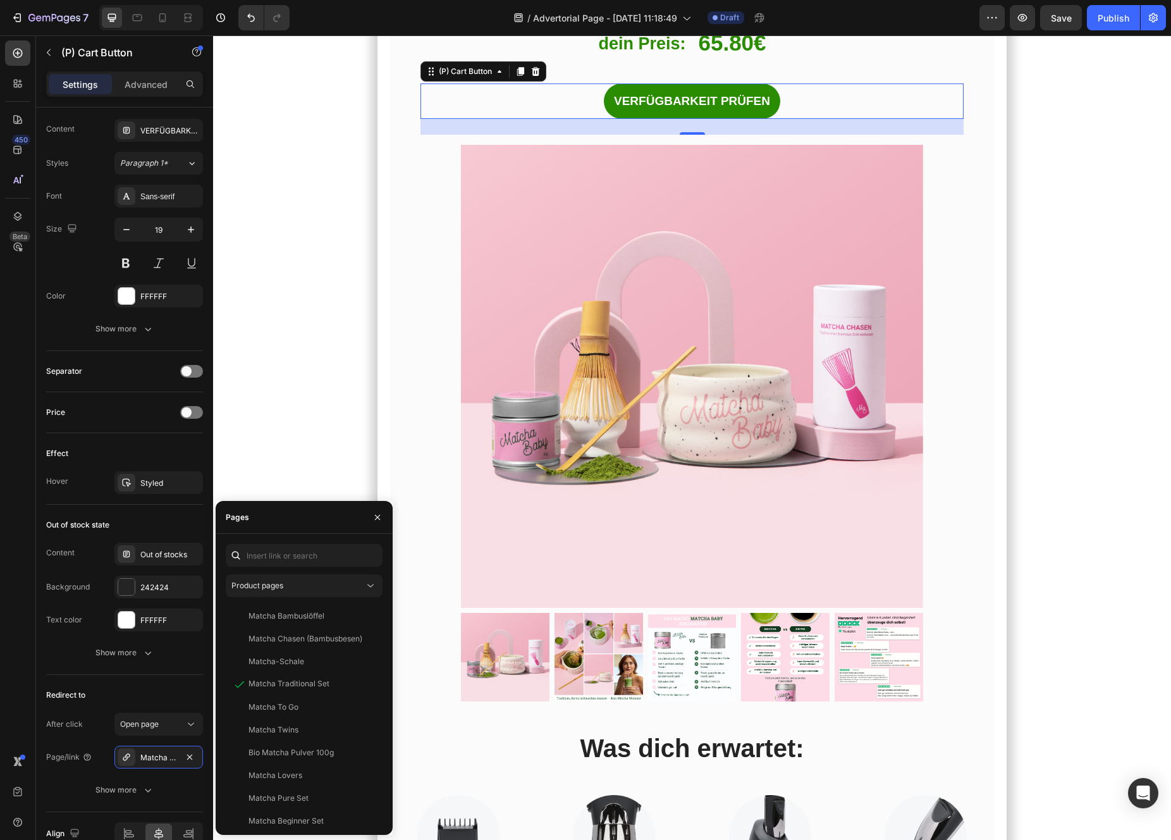
click at [321, 432] on section "Und das habe ich entdeckt… Heading Das perfekte Angebot, um mit Matcha zu start…" at bounding box center [692, 301] width 787 height 2343
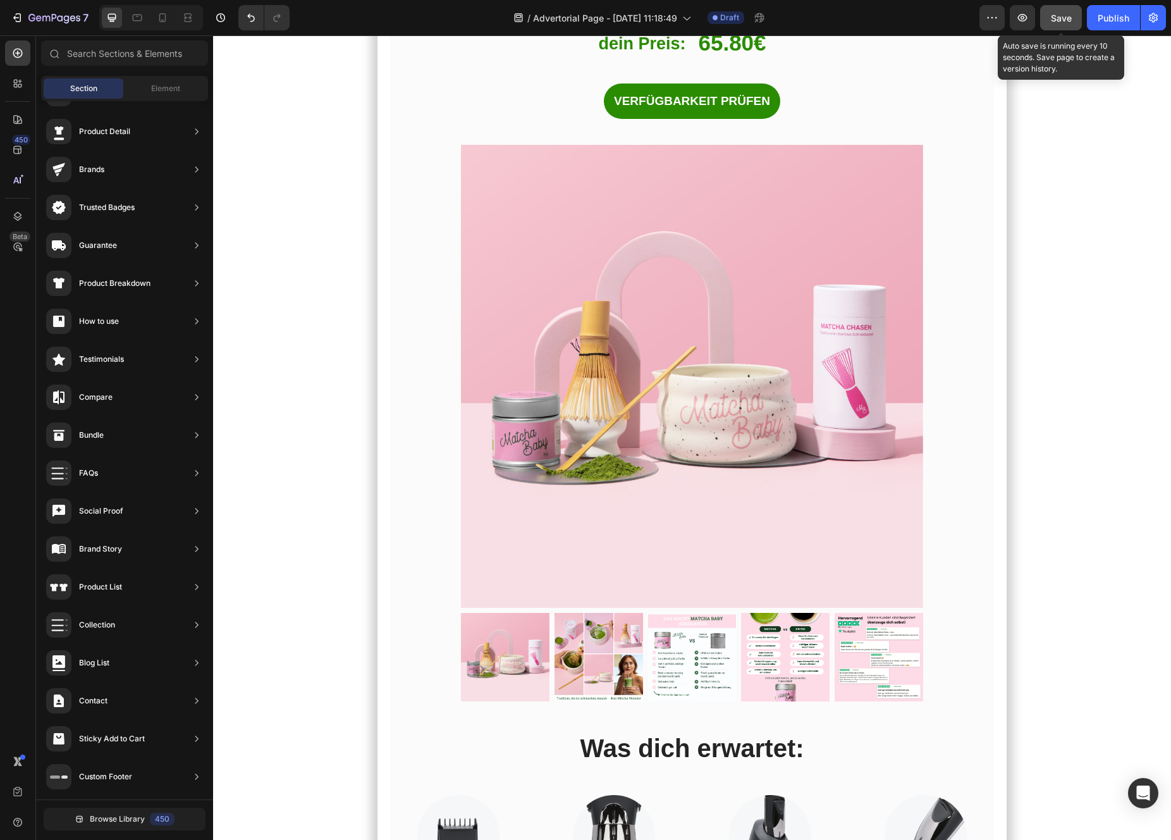
click at [1068, 27] on button "Save" at bounding box center [1061, 17] width 42 height 25
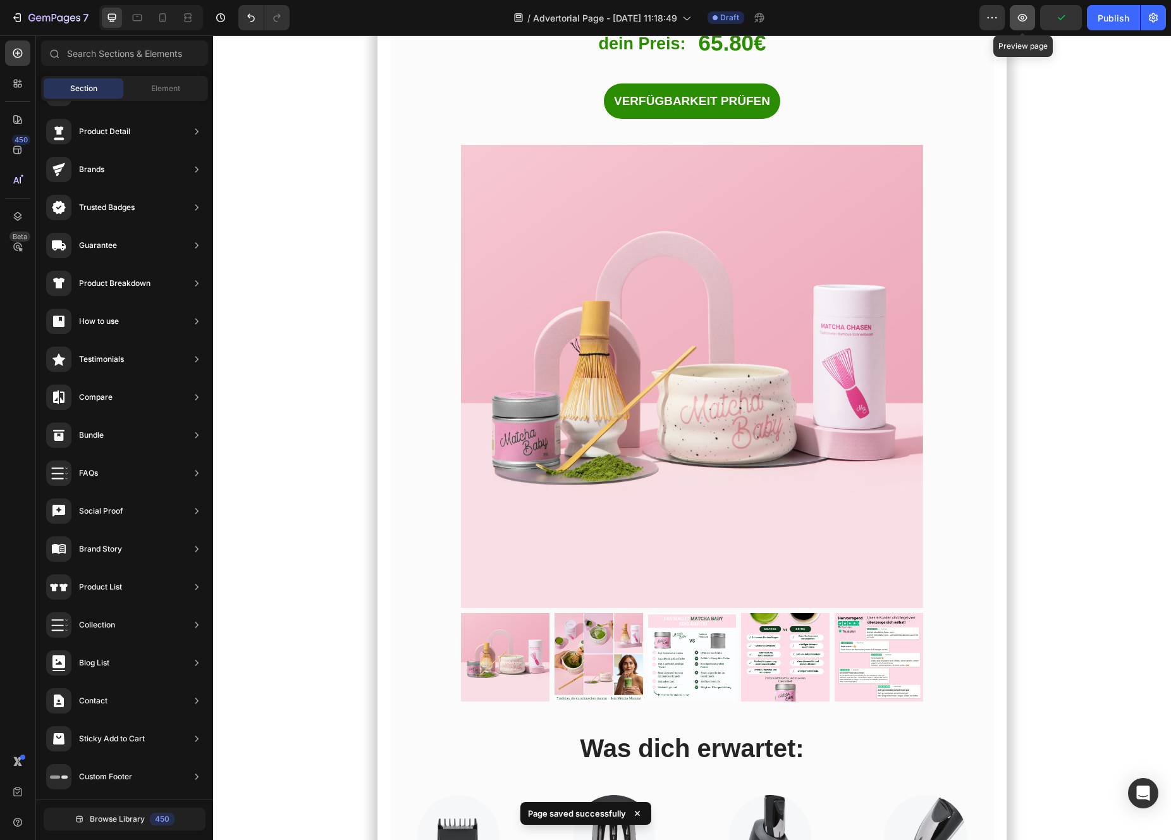
click at [1023, 25] on button "button" at bounding box center [1022, 17] width 25 height 25
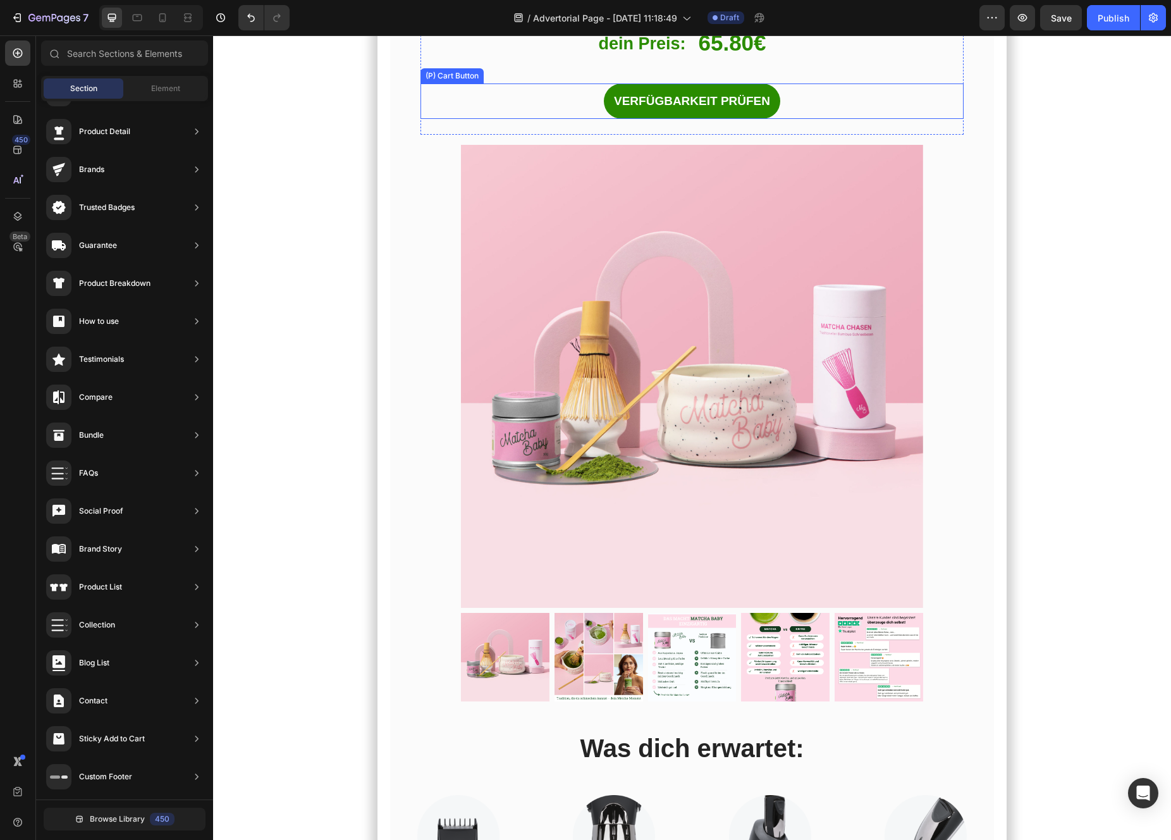
click at [795, 87] on div "VERFÜGBARKEIT PRÜFEN (P) Cart Button" at bounding box center [692, 101] width 544 height 36
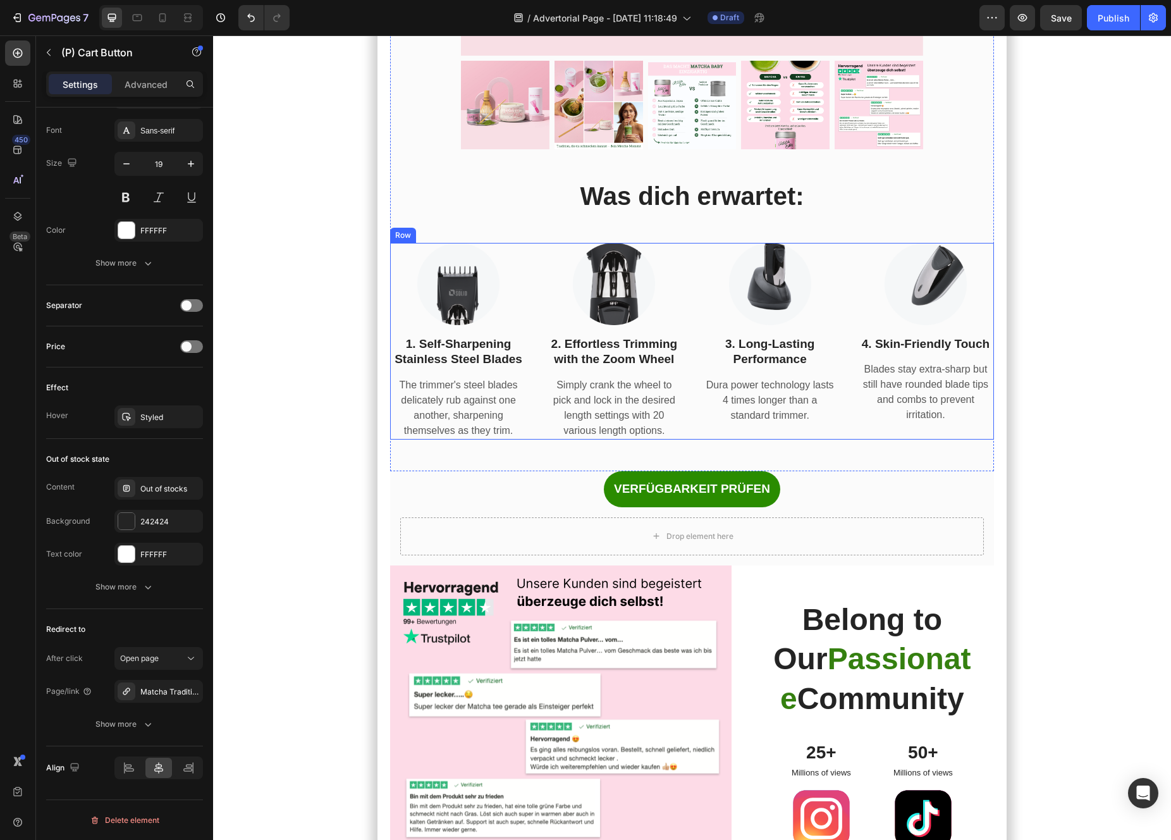
scroll to position [10317, 0]
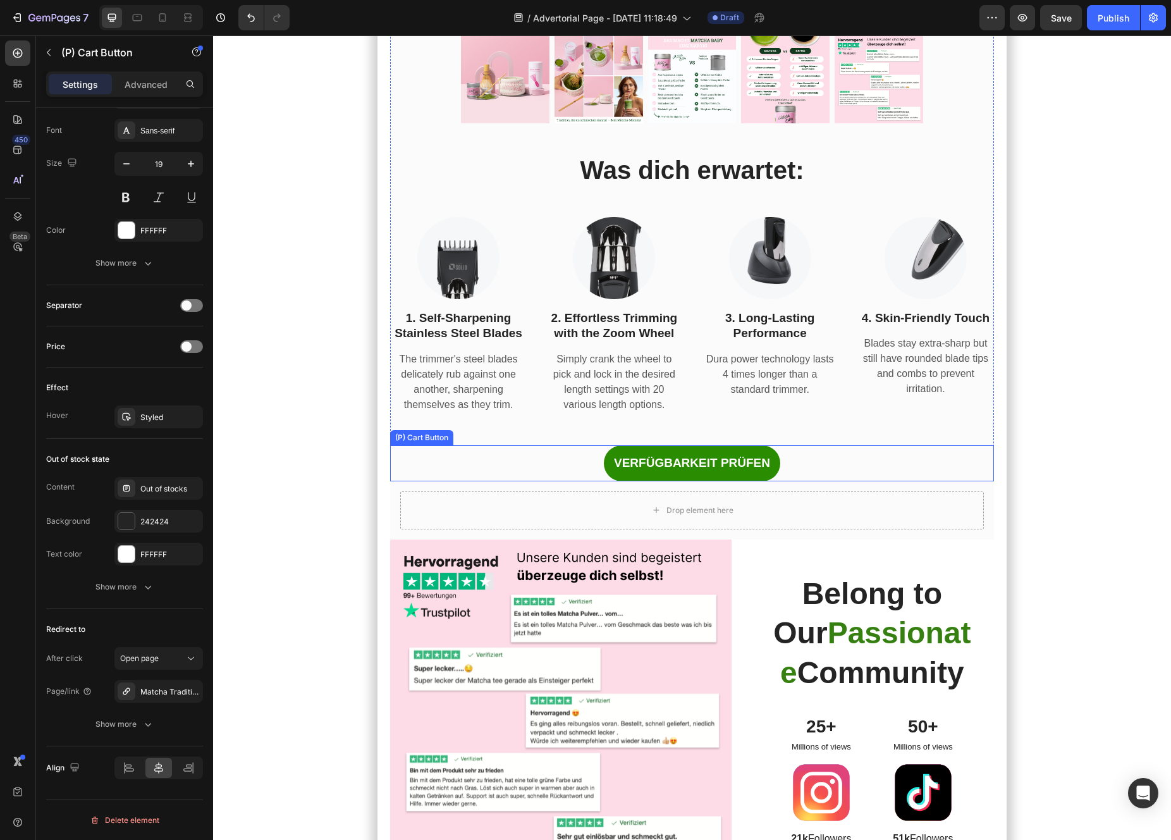
click at [480, 457] on div "VERFÜGBARKEIT PRÜFEN (P) Cart Button" at bounding box center [692, 463] width 604 height 36
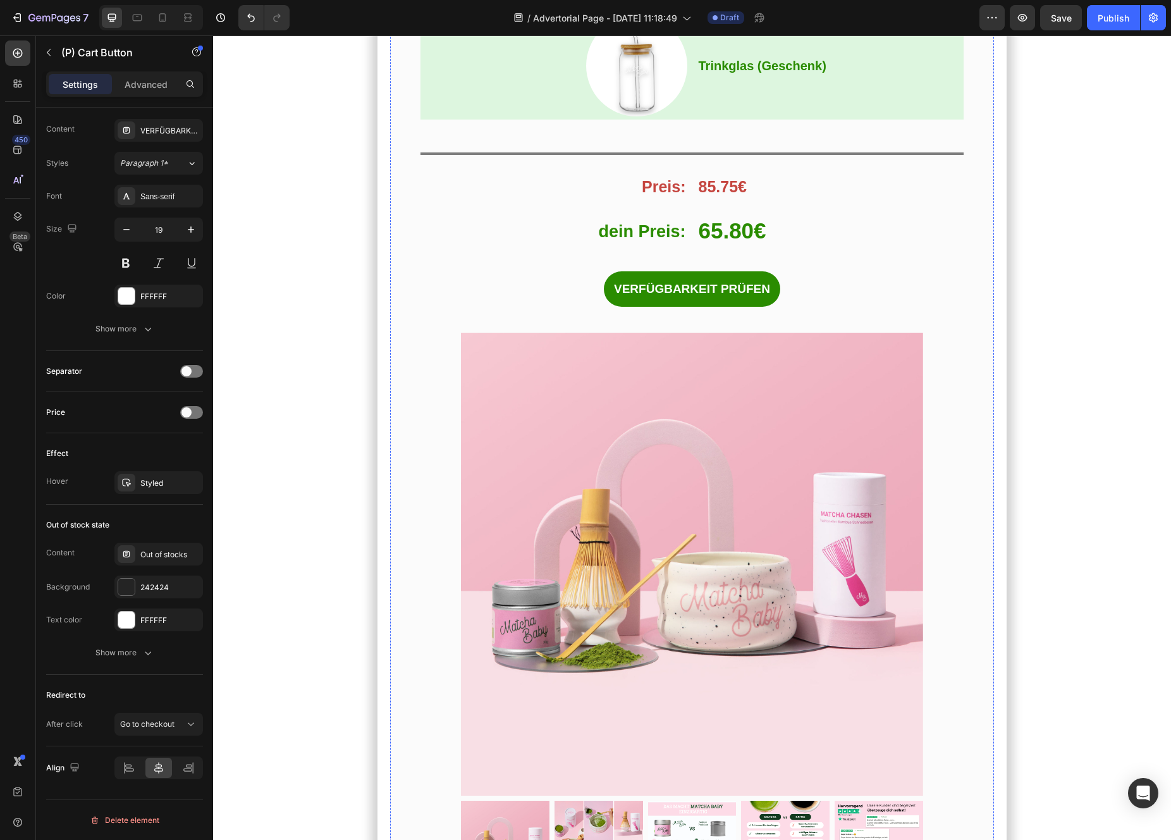
scroll to position [9510, 0]
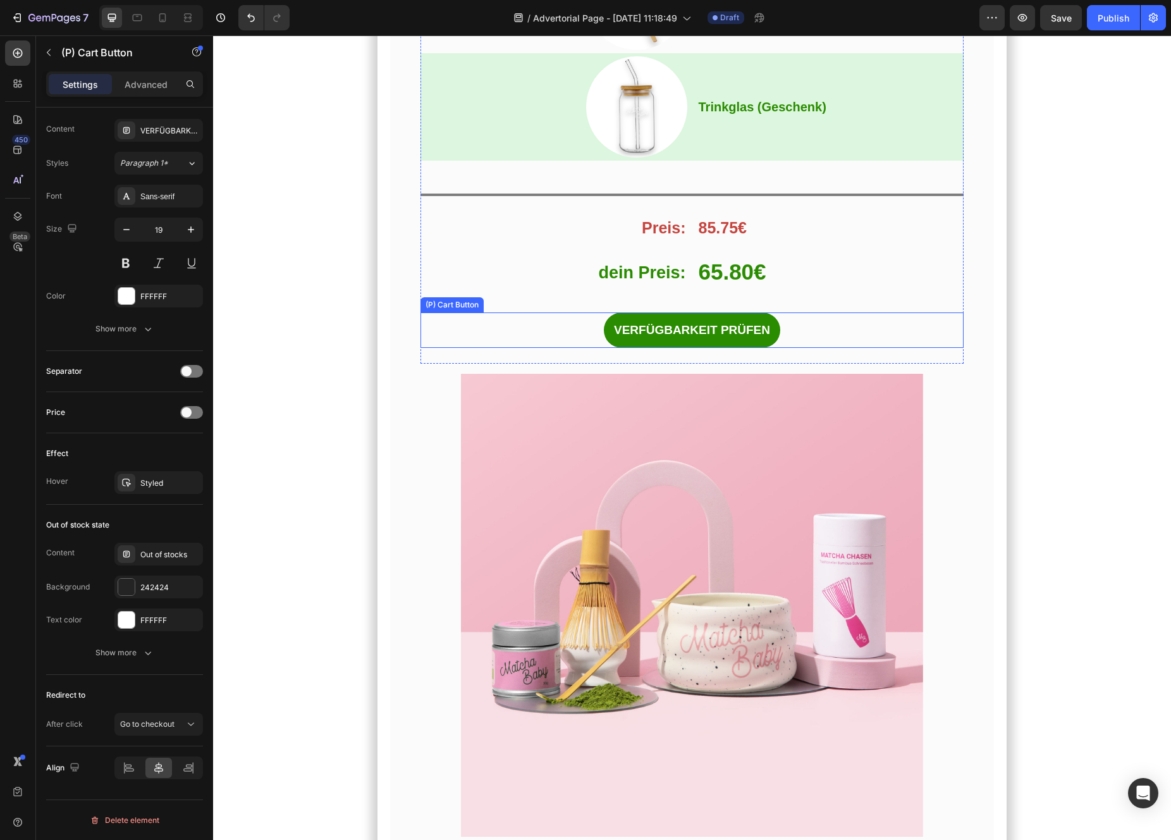
click at [581, 312] on div "VERFÜGBARKEIT PRÜFEN (P) Cart Button" at bounding box center [692, 330] width 544 height 36
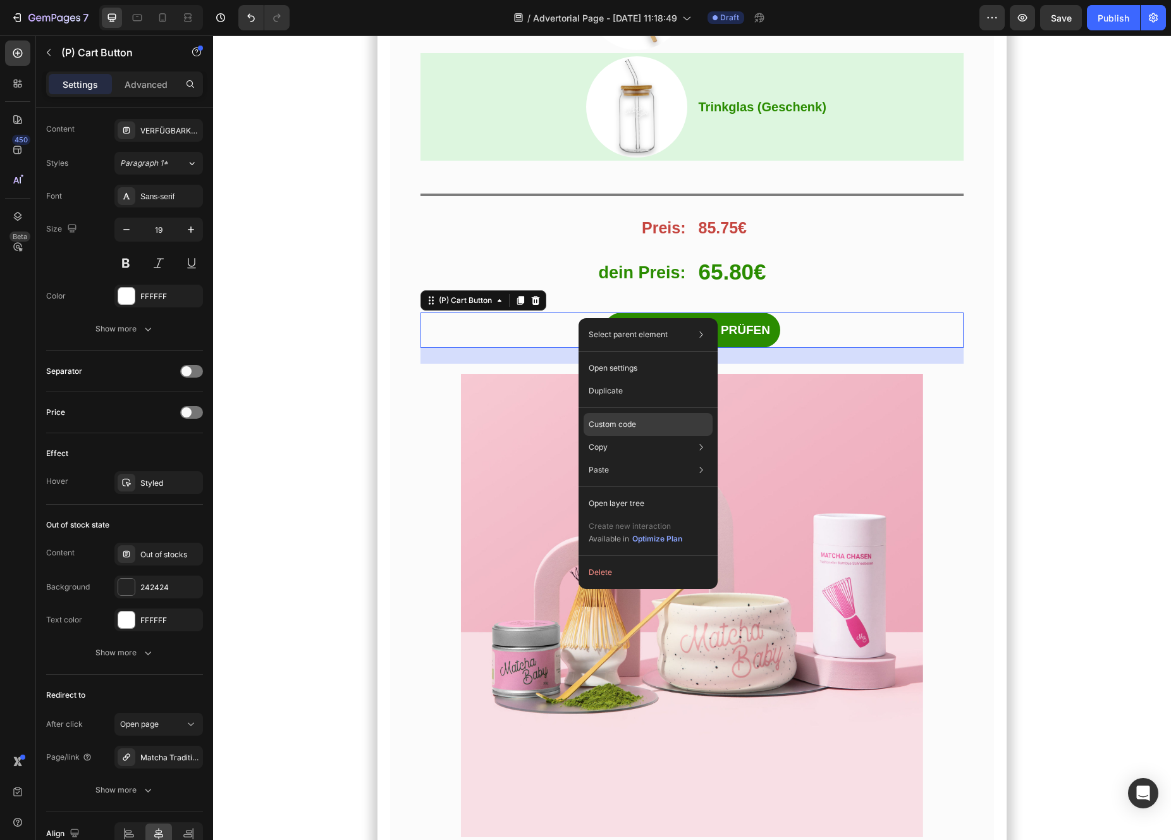
click at [635, 429] on p "Custom code" at bounding box center [612, 424] width 47 height 11
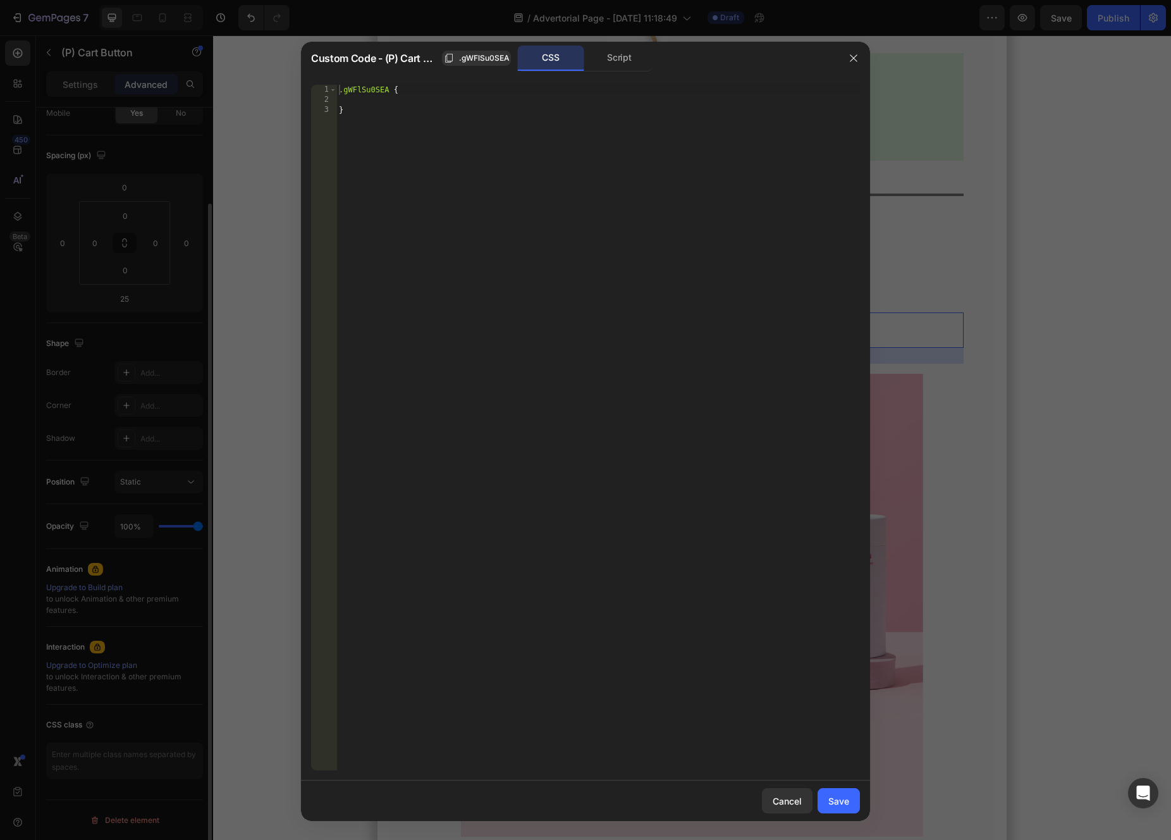
scroll to position [109, 0]
click at [605, 66] on div "Script" at bounding box center [619, 58] width 66 height 25
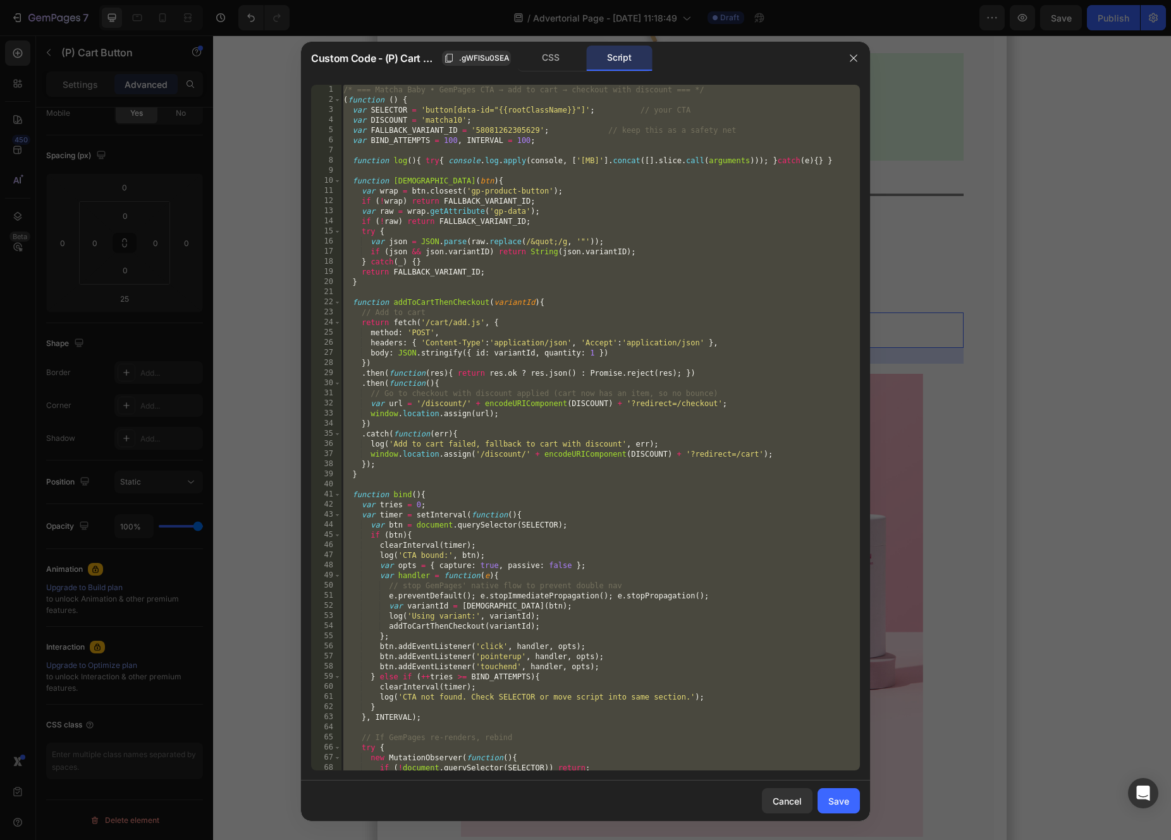
scroll to position [73, 0]
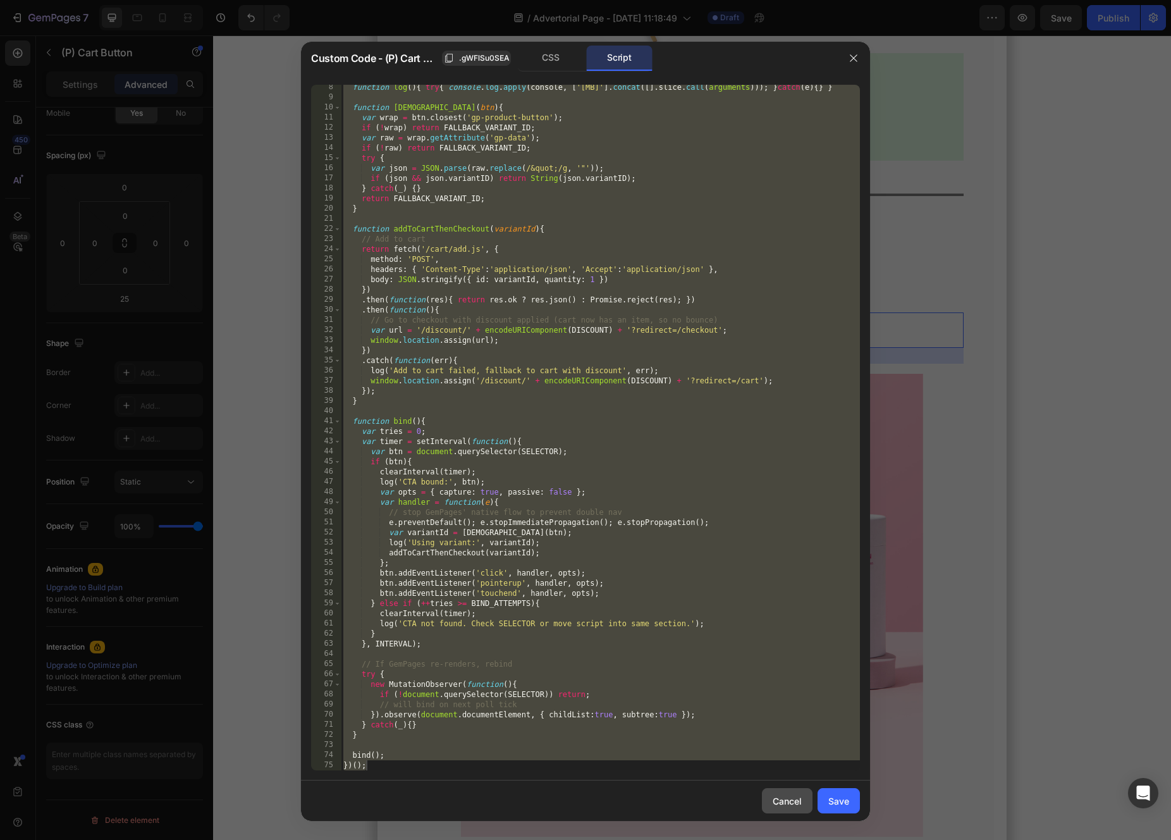
click at [799, 804] on div "Cancel" at bounding box center [787, 800] width 29 height 13
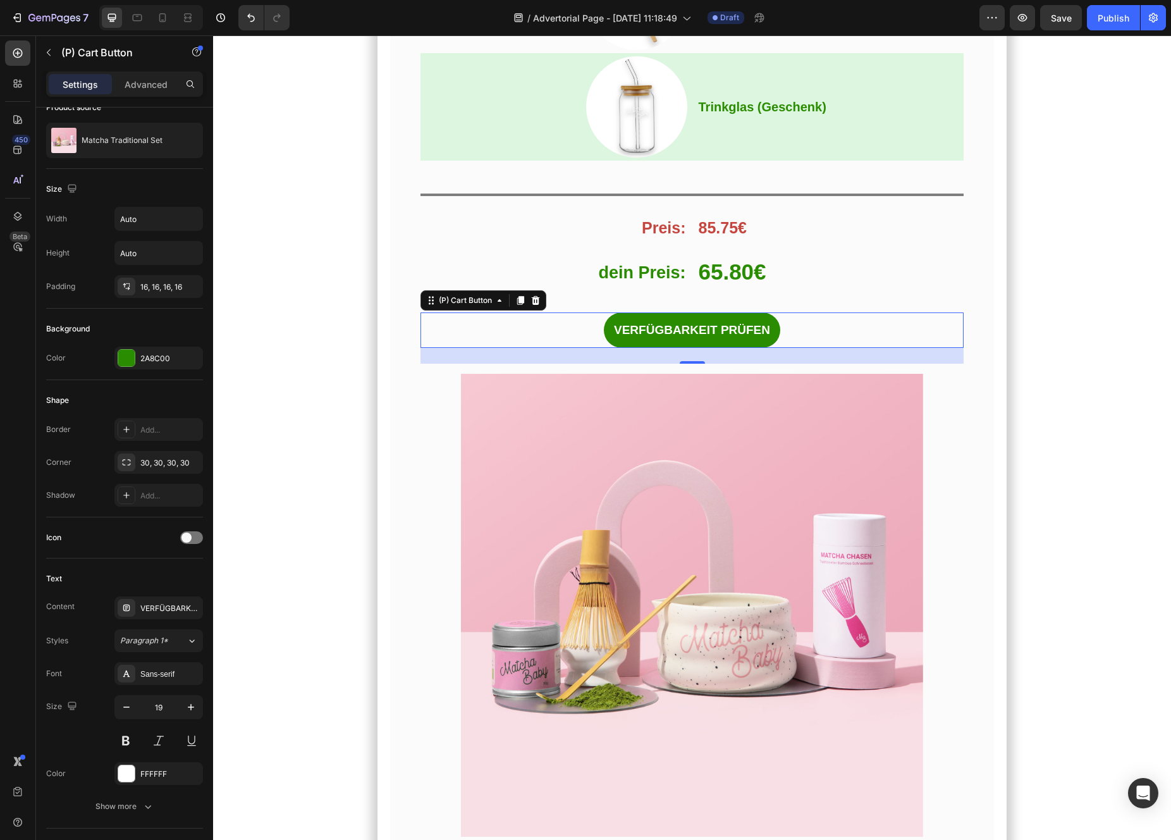
click at [505, 333] on div "VERFÜGBARKEIT PRÜFEN (P) Cart Button 25" at bounding box center [692, 330] width 544 height 36
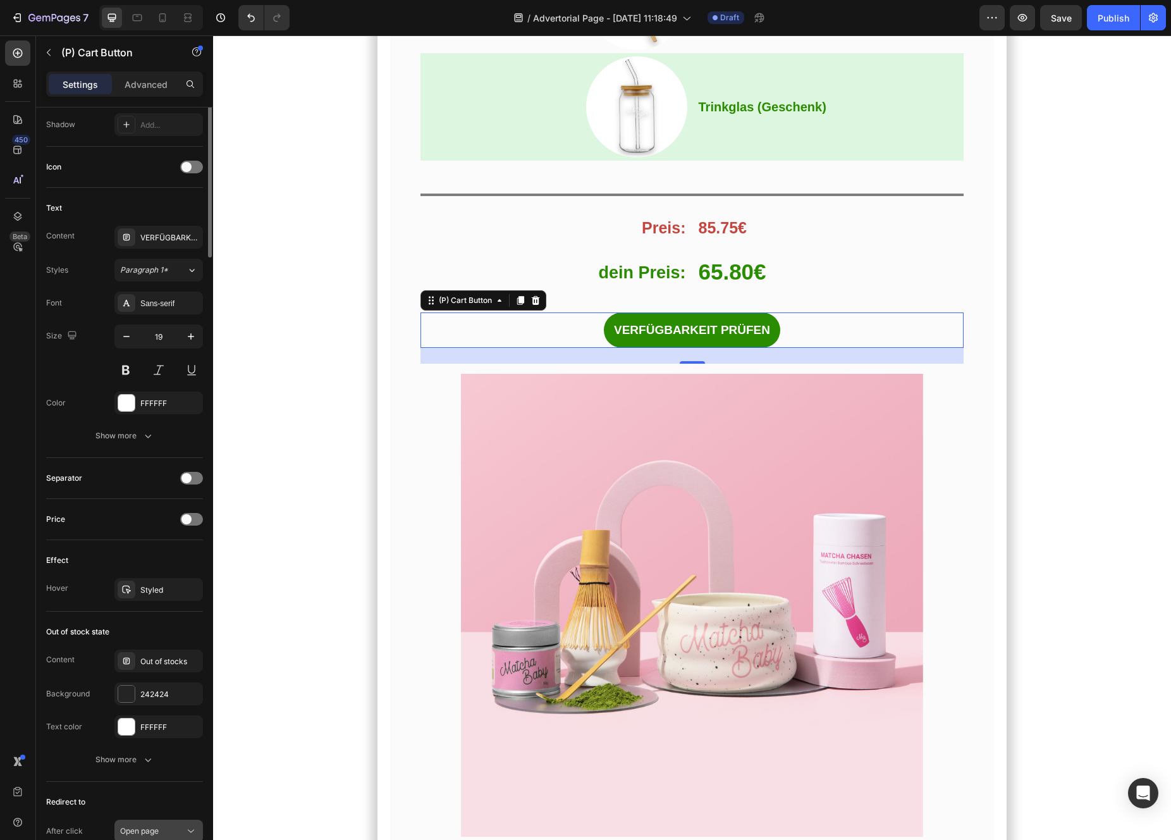
scroll to position [0, 0]
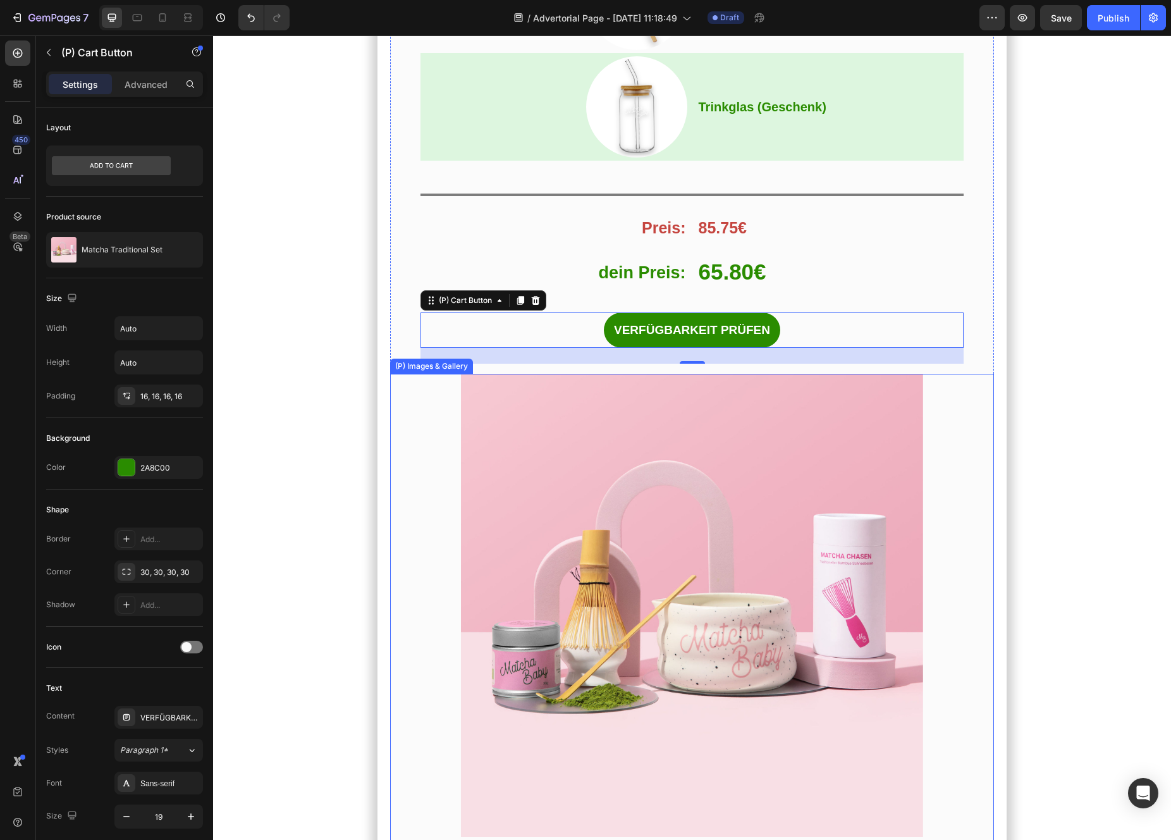
click at [446, 483] on div "(P) Images & Gallery" at bounding box center [692, 652] width 604 height 556
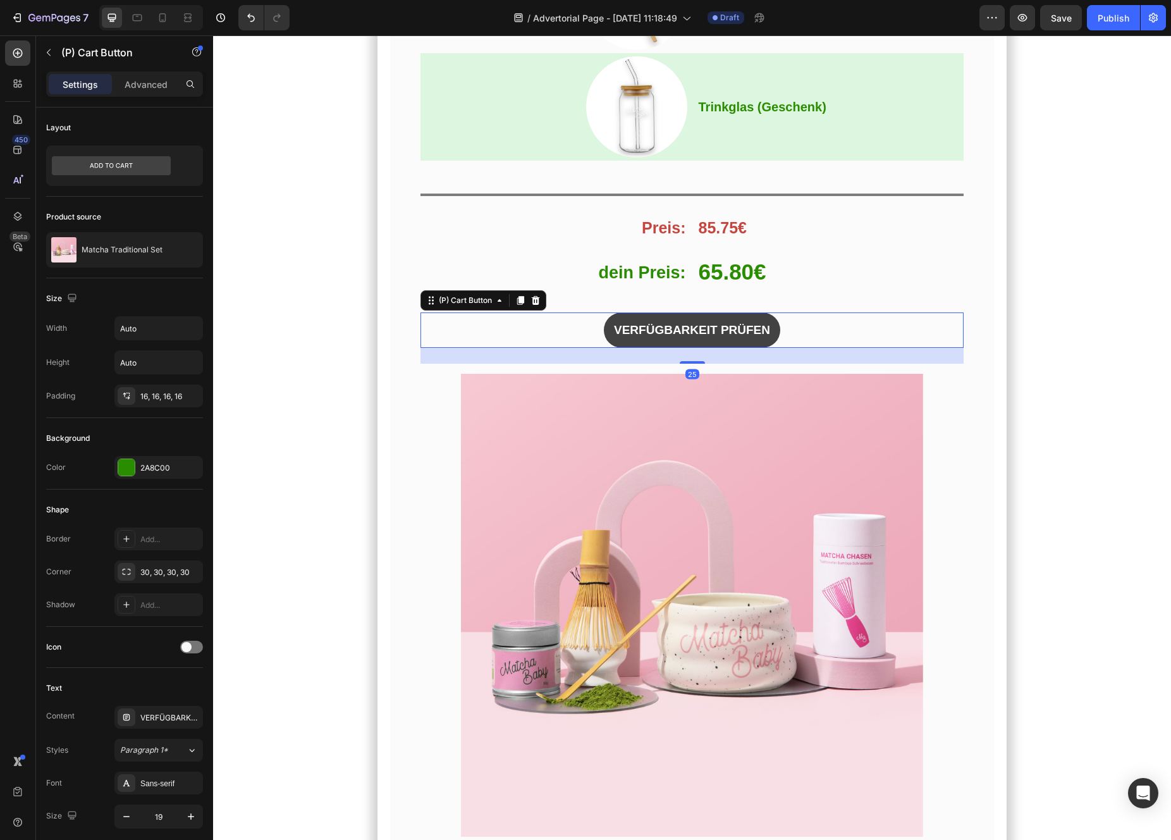
click at [662, 336] on button "VERFÜGBARKEIT PRÜFEN" at bounding box center [692, 330] width 176 height 36
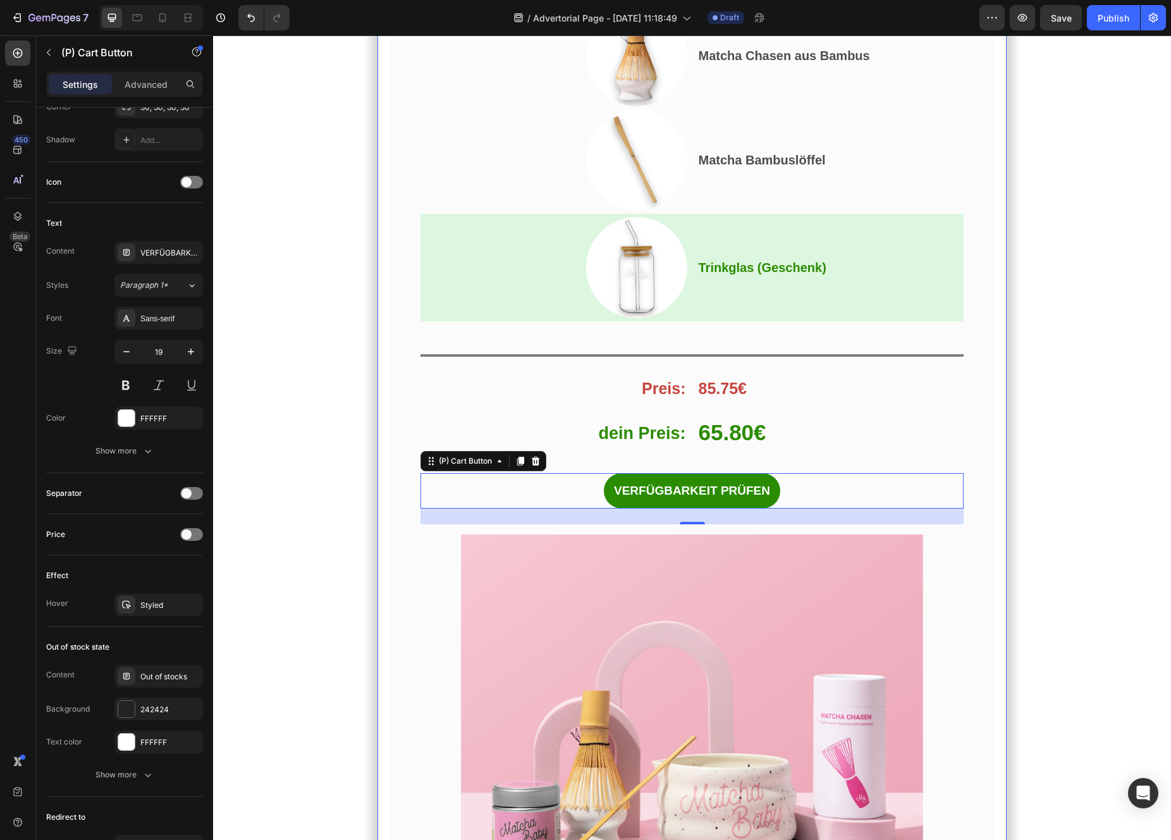
scroll to position [9309, 0]
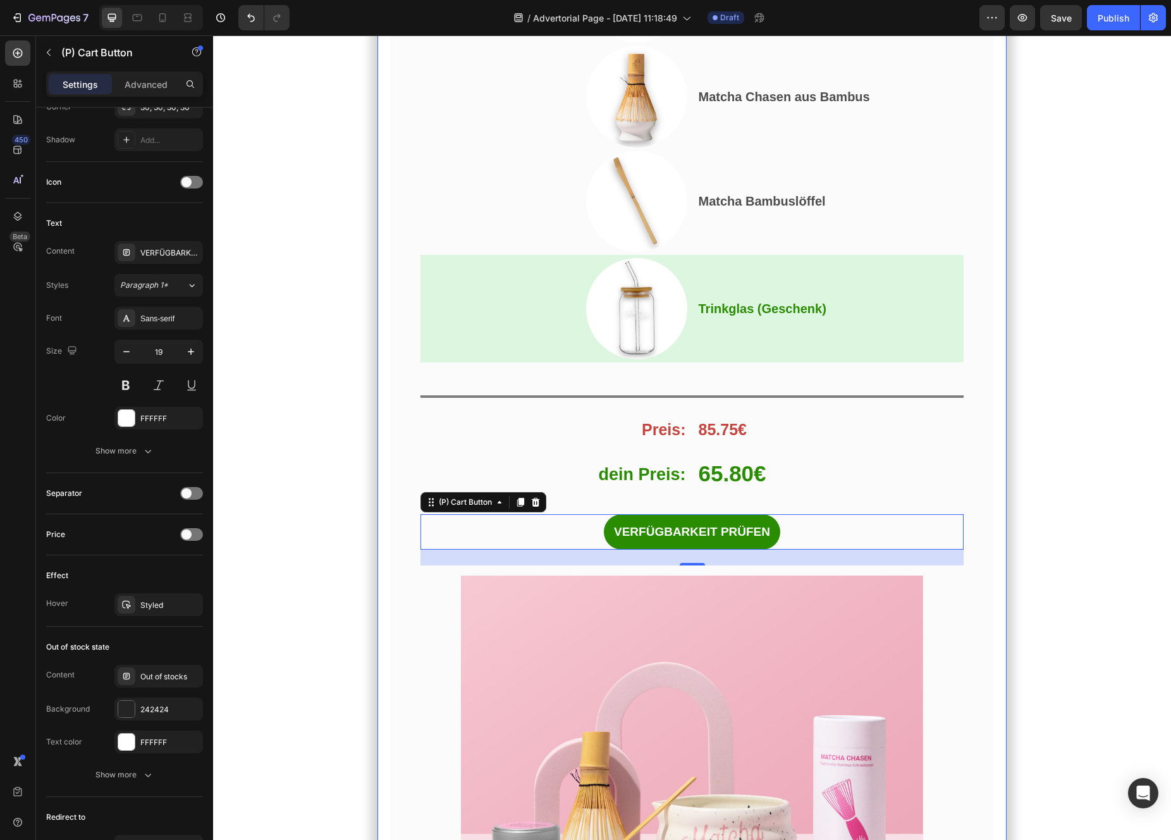
click at [386, 465] on div "Und das habe ich entdeckt… Heading Das perfekte Angebot, um mit Matcha zu start…" at bounding box center [691, 732] width 629 height 2343
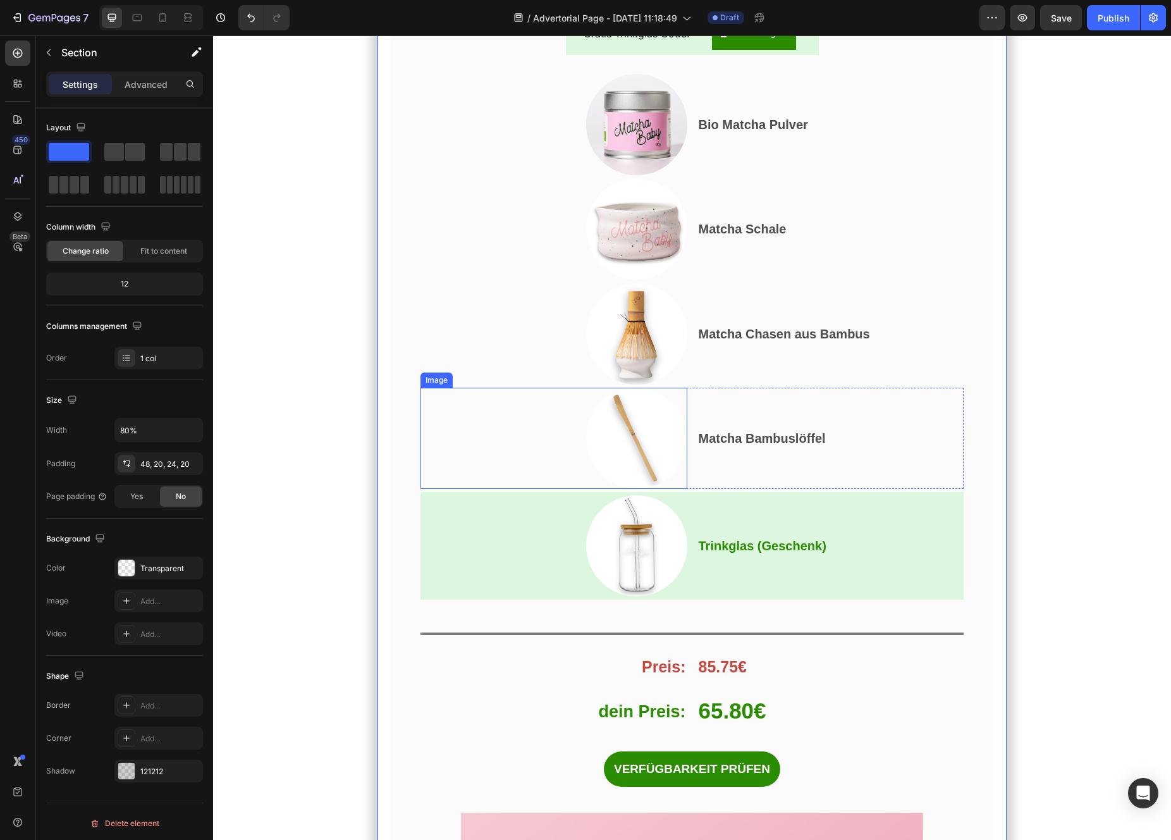
scroll to position [6118, 0]
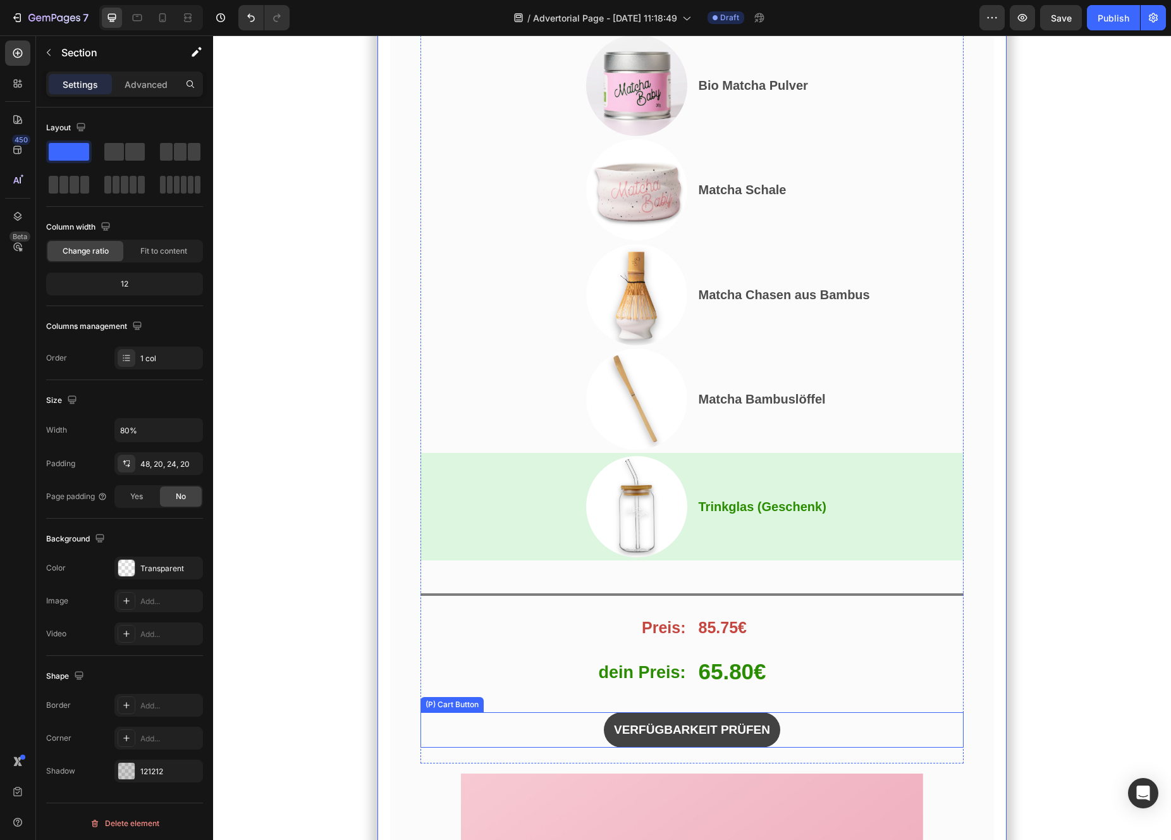
click at [608, 735] on button "VERFÜGBARKEIT PRÜFEN" at bounding box center [692, 730] width 176 height 36
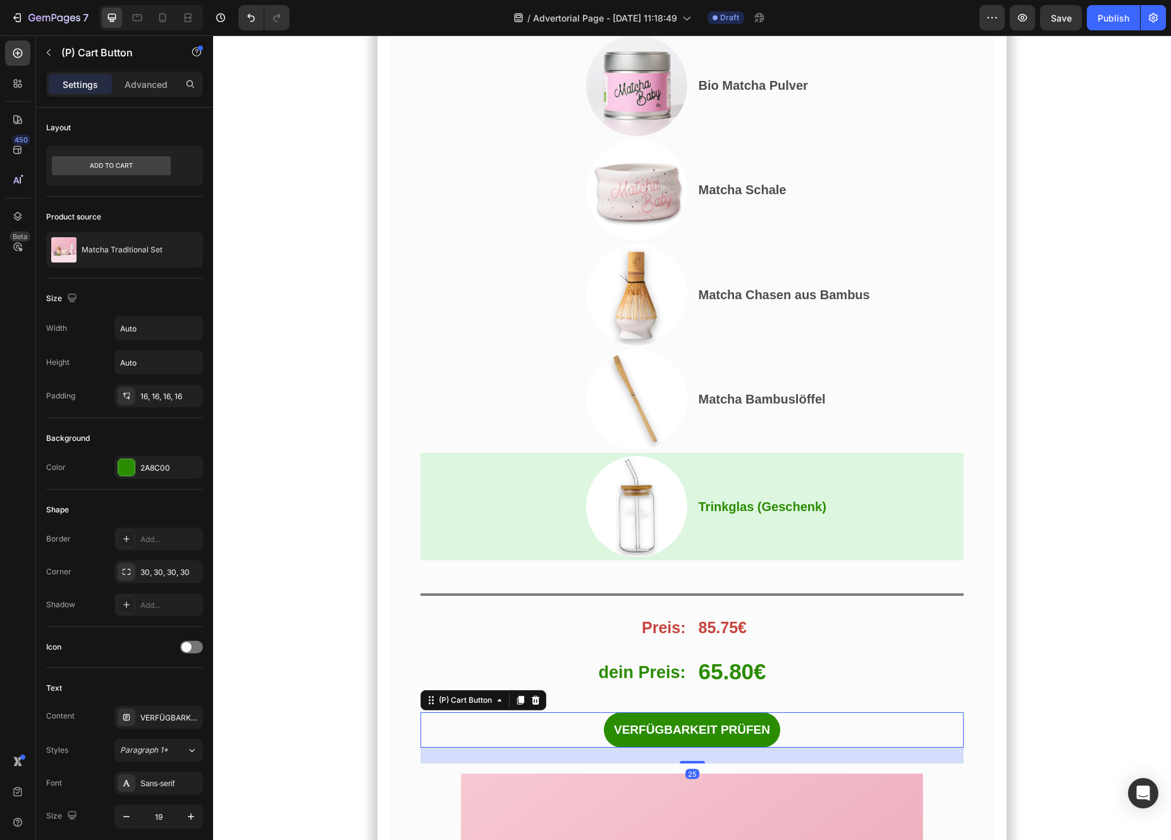
click at [581, 722] on div "VERFÜGBARKEIT PRÜFEN (P) Cart Button 25" at bounding box center [692, 730] width 544 height 36
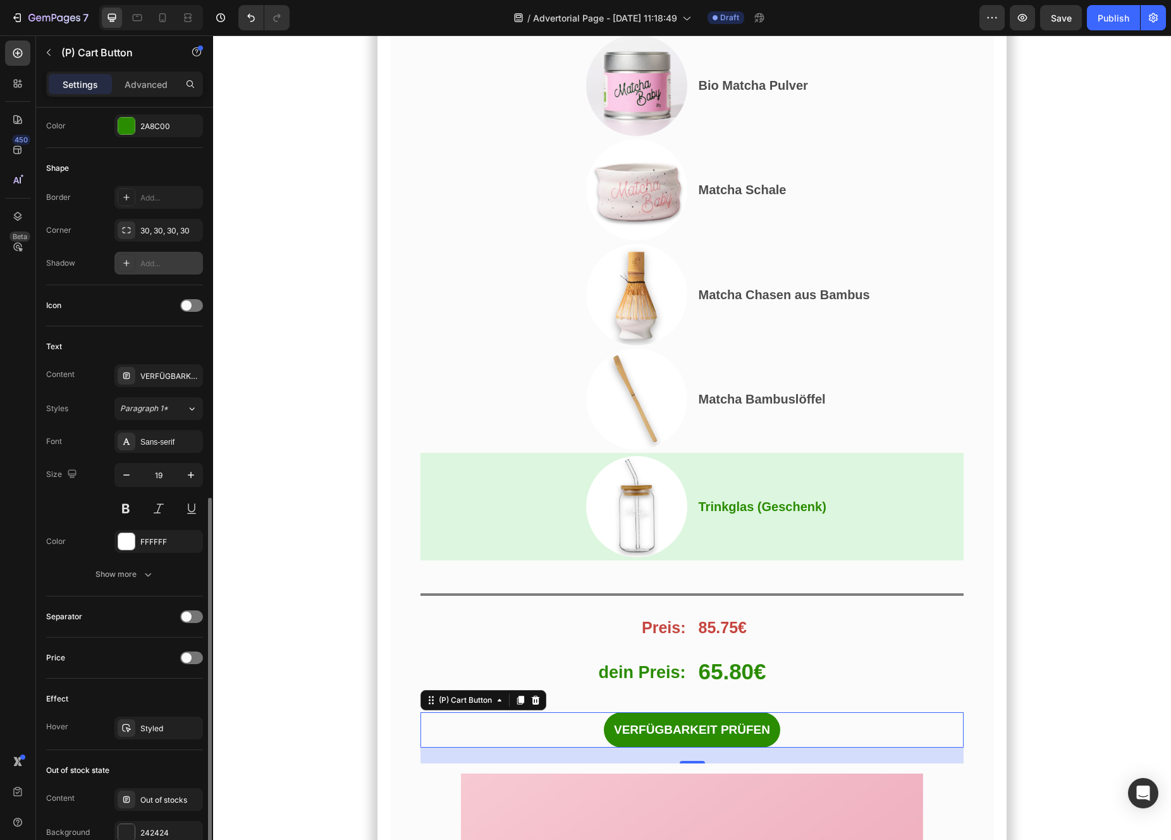
scroll to position [475, 0]
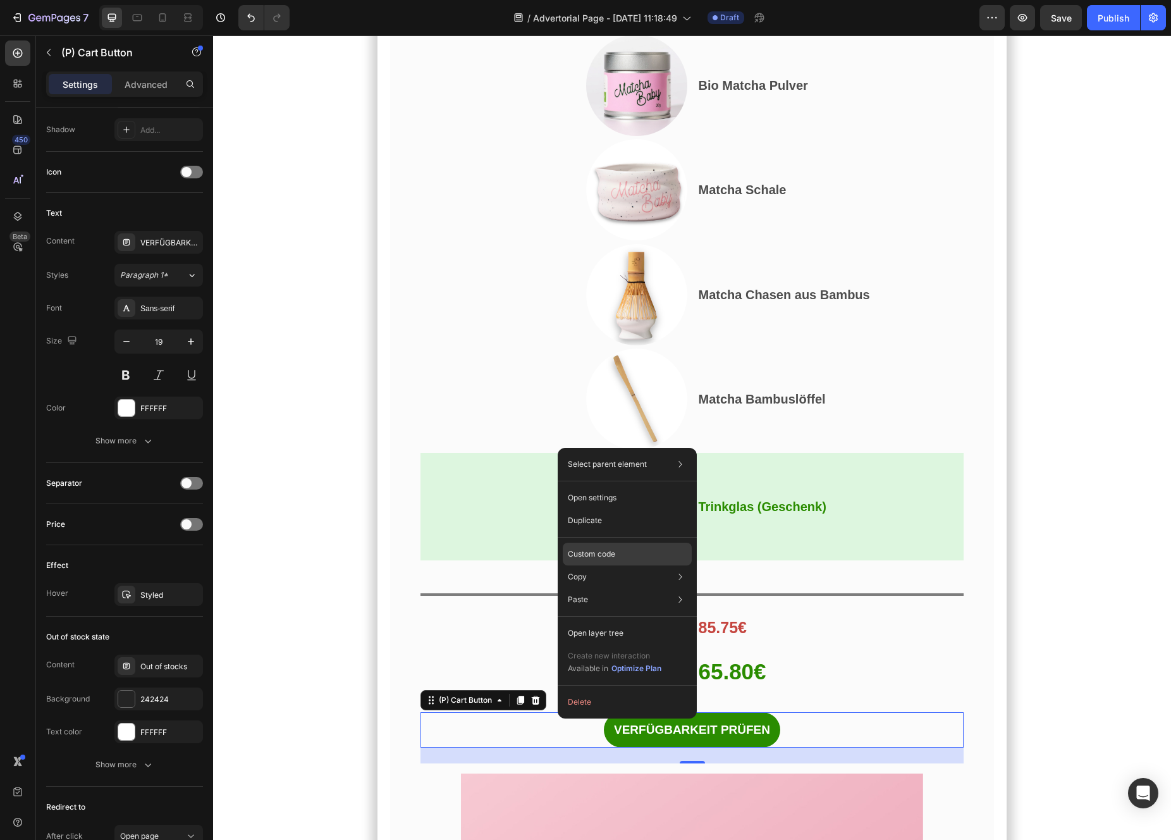
click at [617, 588] on div "Custom code" at bounding box center [627, 599] width 129 height 23
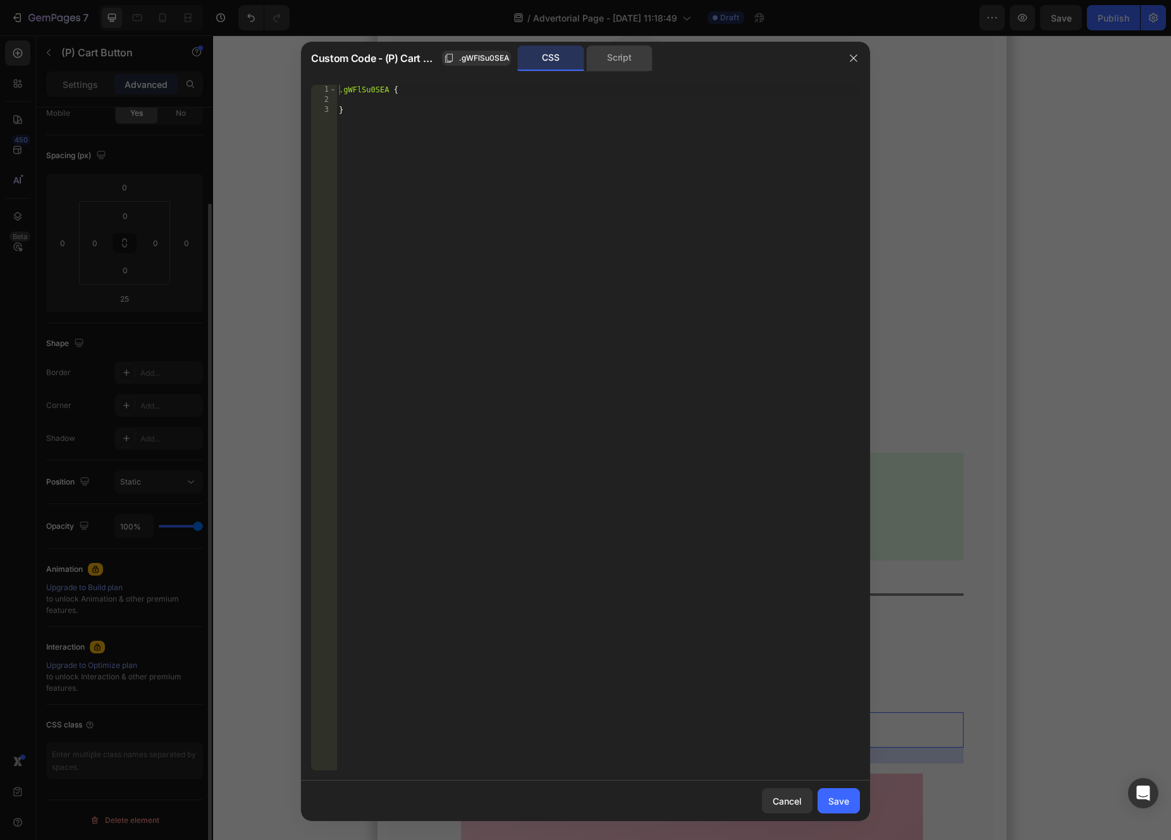
click at [601, 61] on div "Script" at bounding box center [619, 58] width 66 height 25
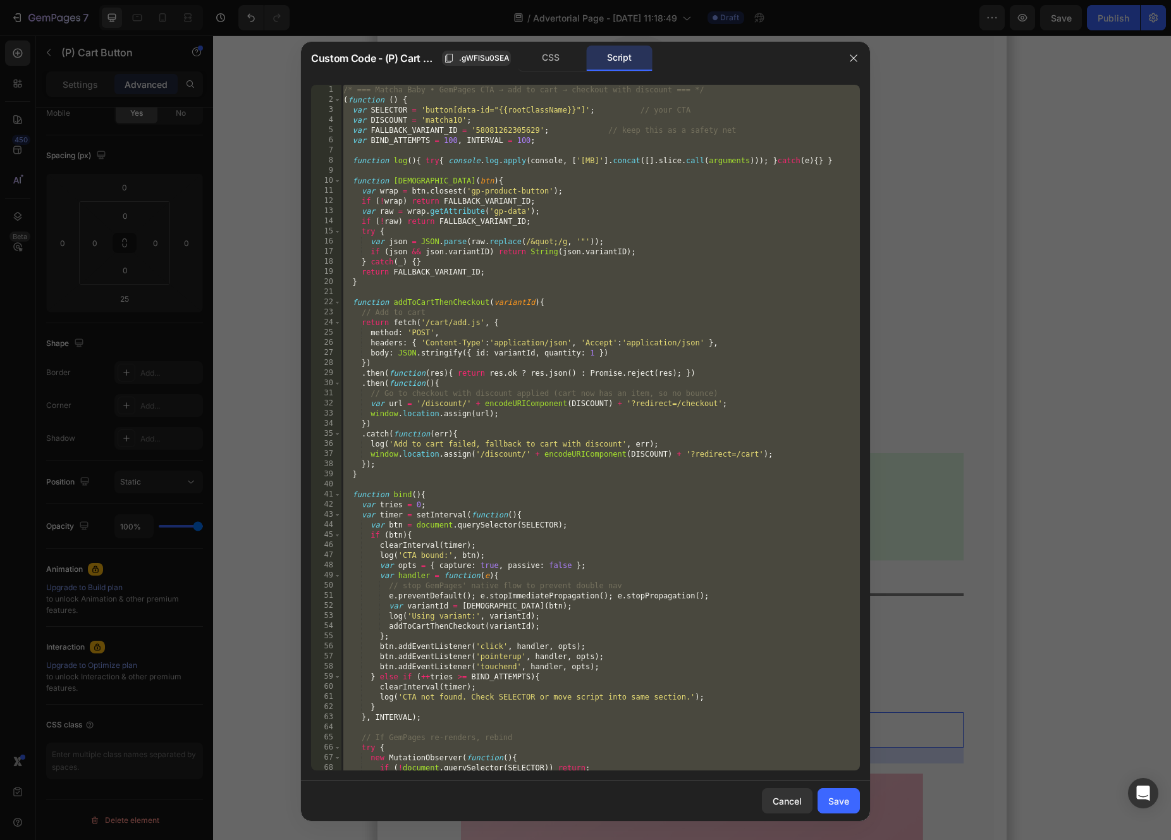
click at [684, 177] on div "/* === Matcha Baby • GemPages CTA → add to cart → checkout with discount === */…" at bounding box center [600, 438] width 519 height 706
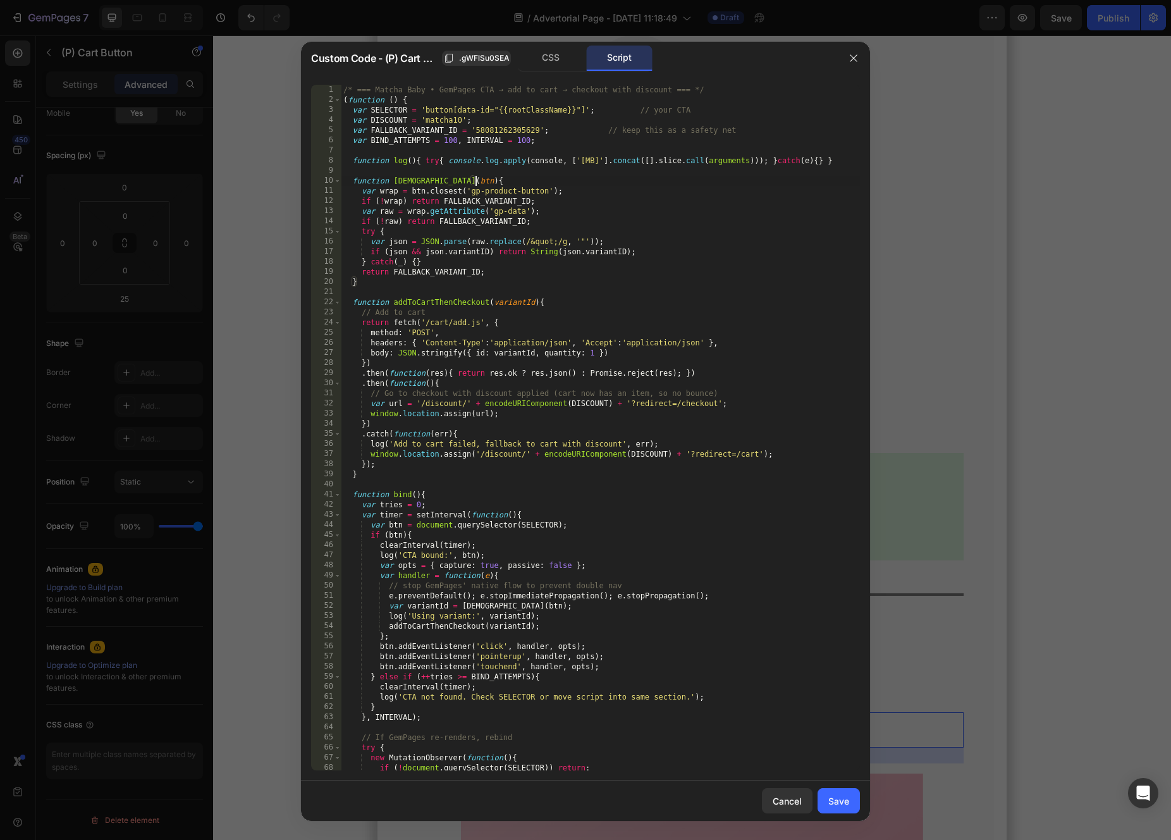
type textarea "bind(); })();"
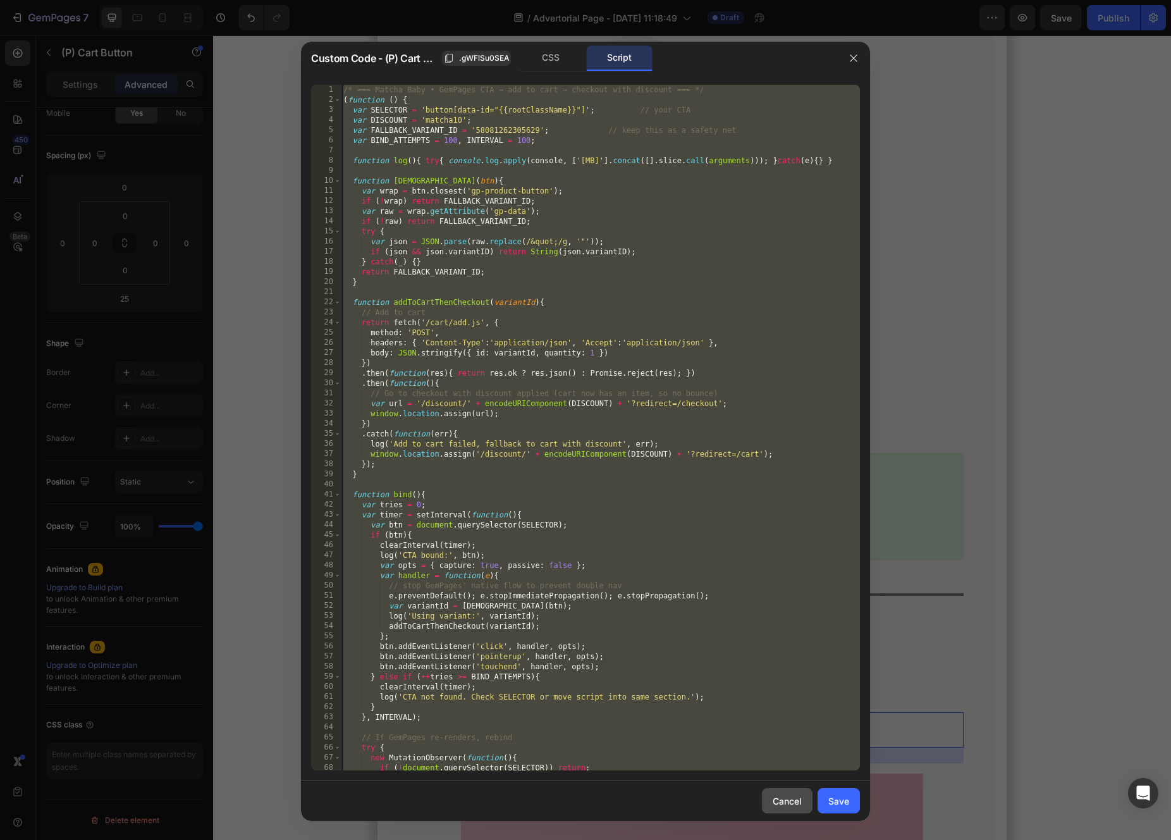
click at [788, 800] on div "Cancel" at bounding box center [787, 800] width 29 height 13
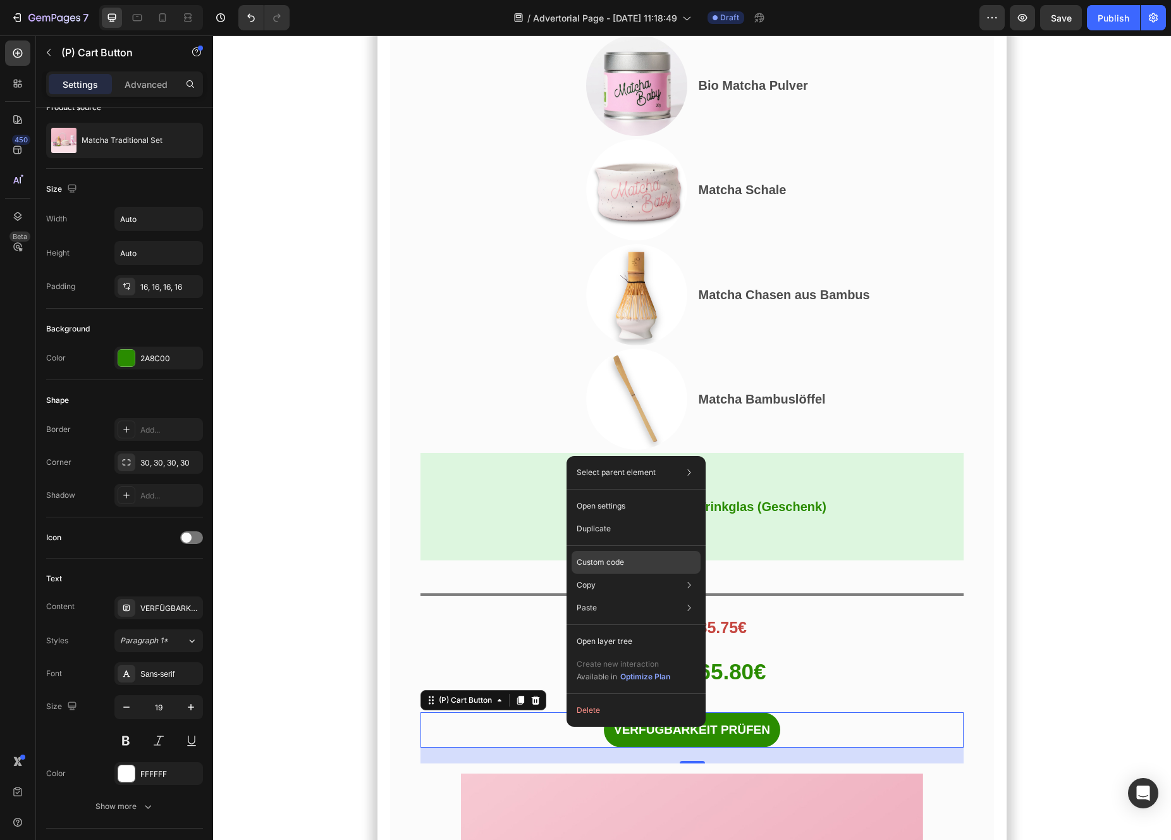
click at [619, 560] on p "Custom code" at bounding box center [600, 561] width 47 height 11
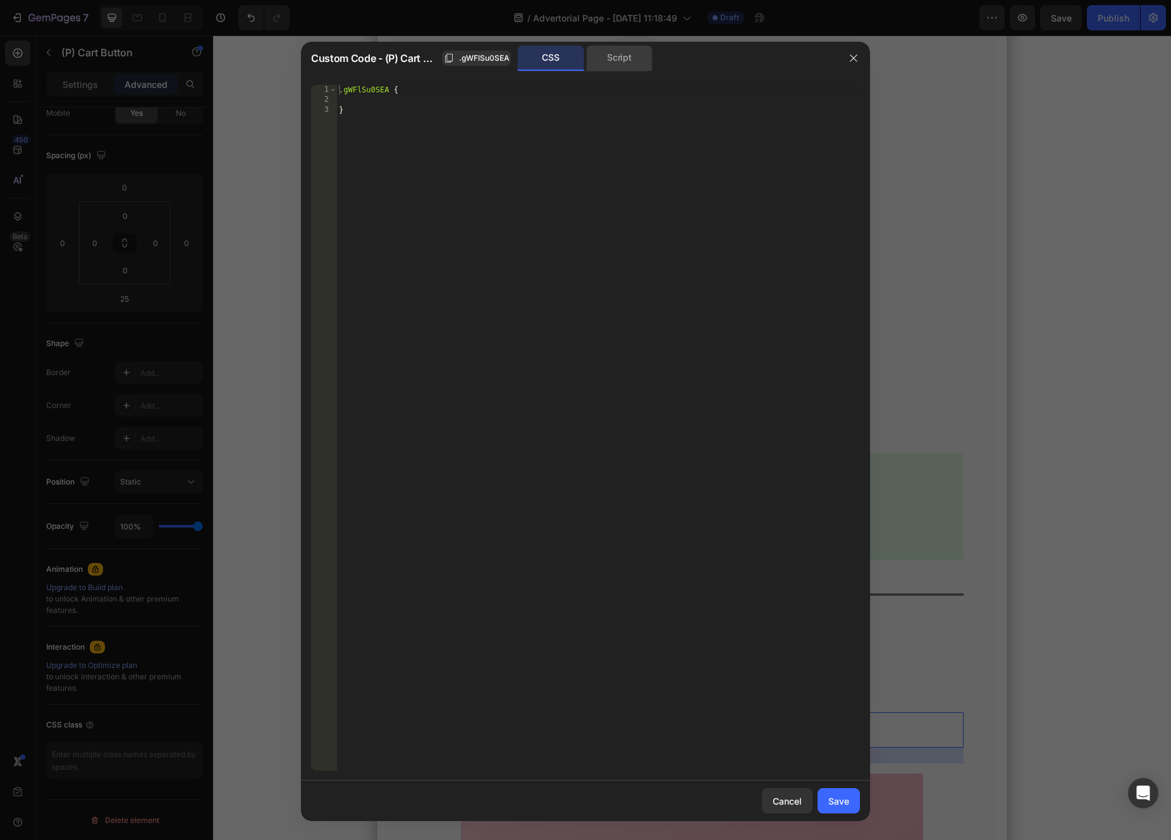
click at [622, 49] on div "Script" at bounding box center [619, 58] width 66 height 25
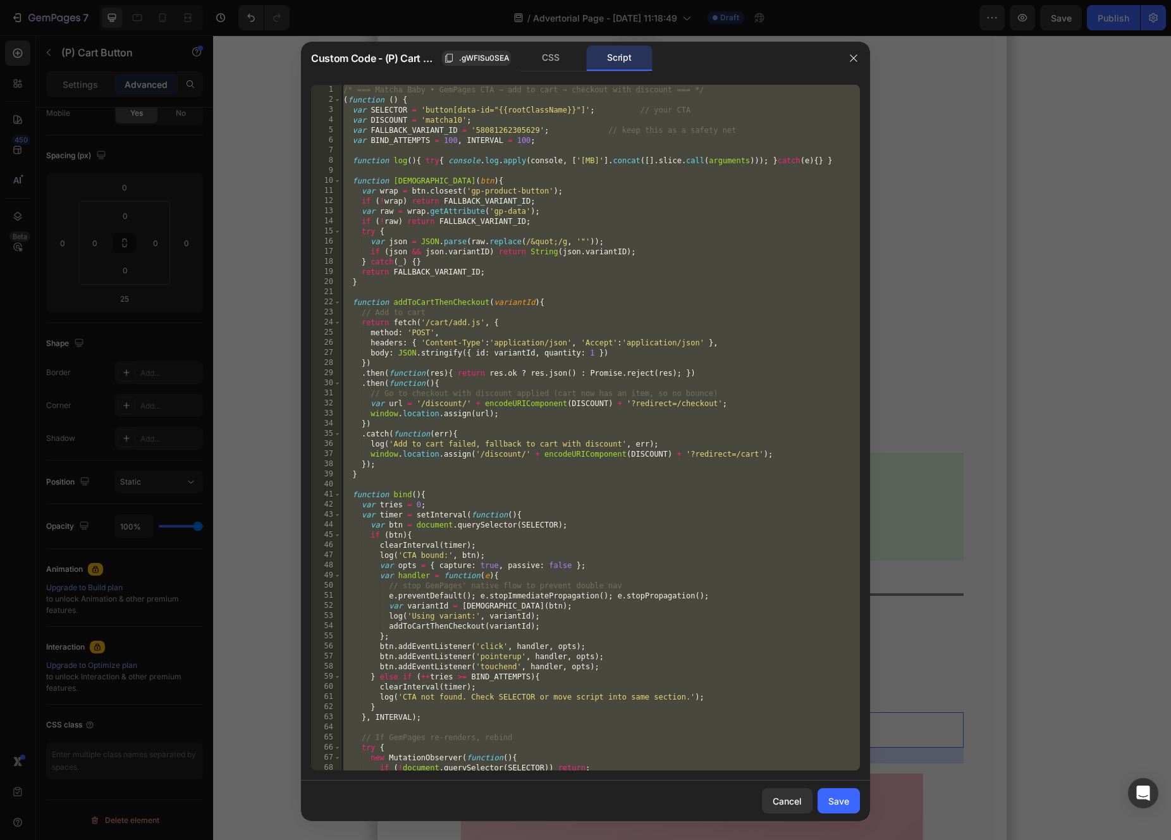
click at [658, 336] on div "/* === Matcha Baby • GemPages CTA → add to cart → checkout with discount === */…" at bounding box center [600, 438] width 519 height 706
paste textarea
type textarea "})();"
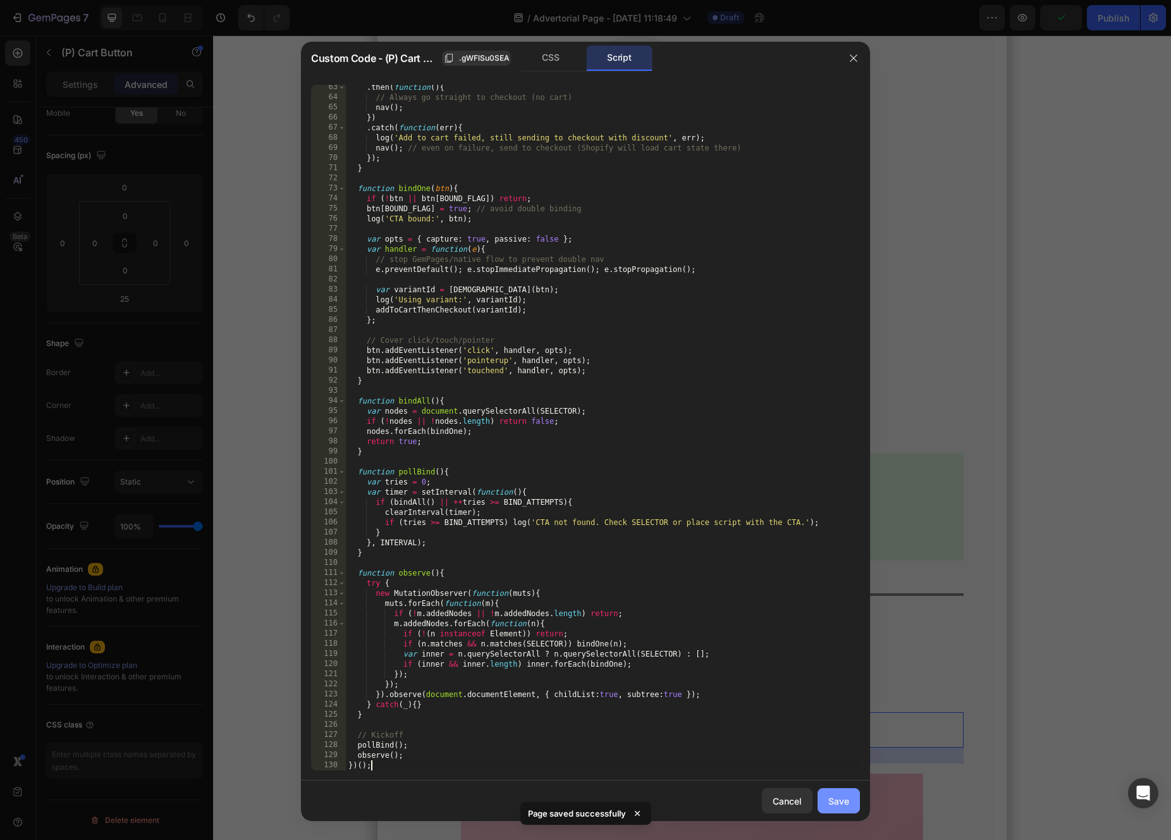
click at [835, 802] on div "Save" at bounding box center [838, 800] width 21 height 13
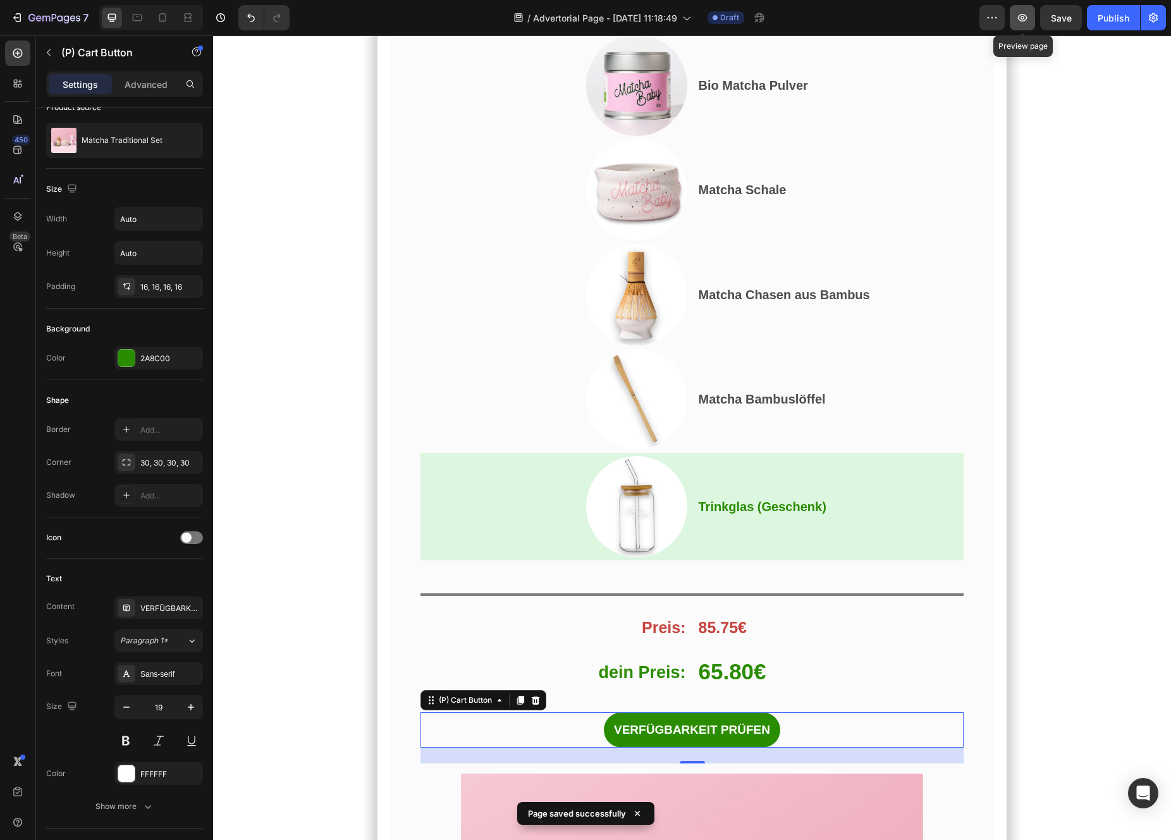
click at [1023, 22] on icon "button" at bounding box center [1022, 17] width 13 height 13
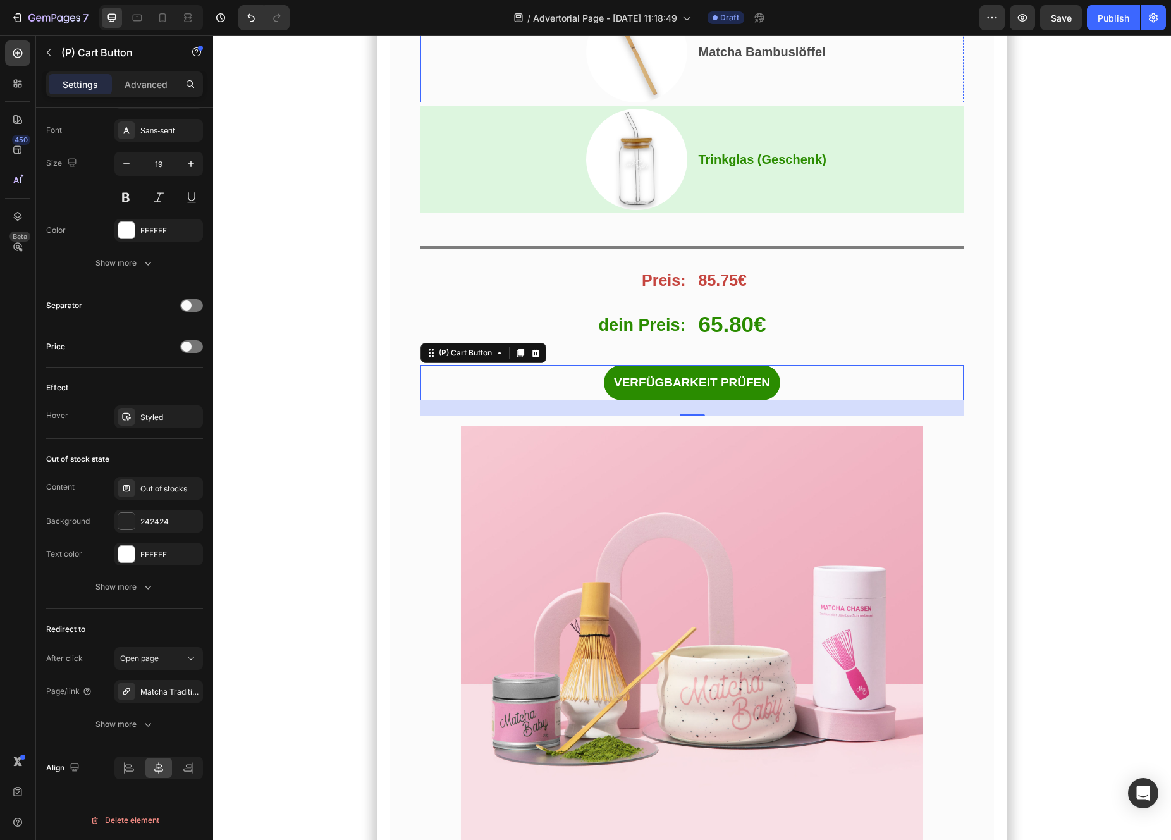
scroll to position [6488, 0]
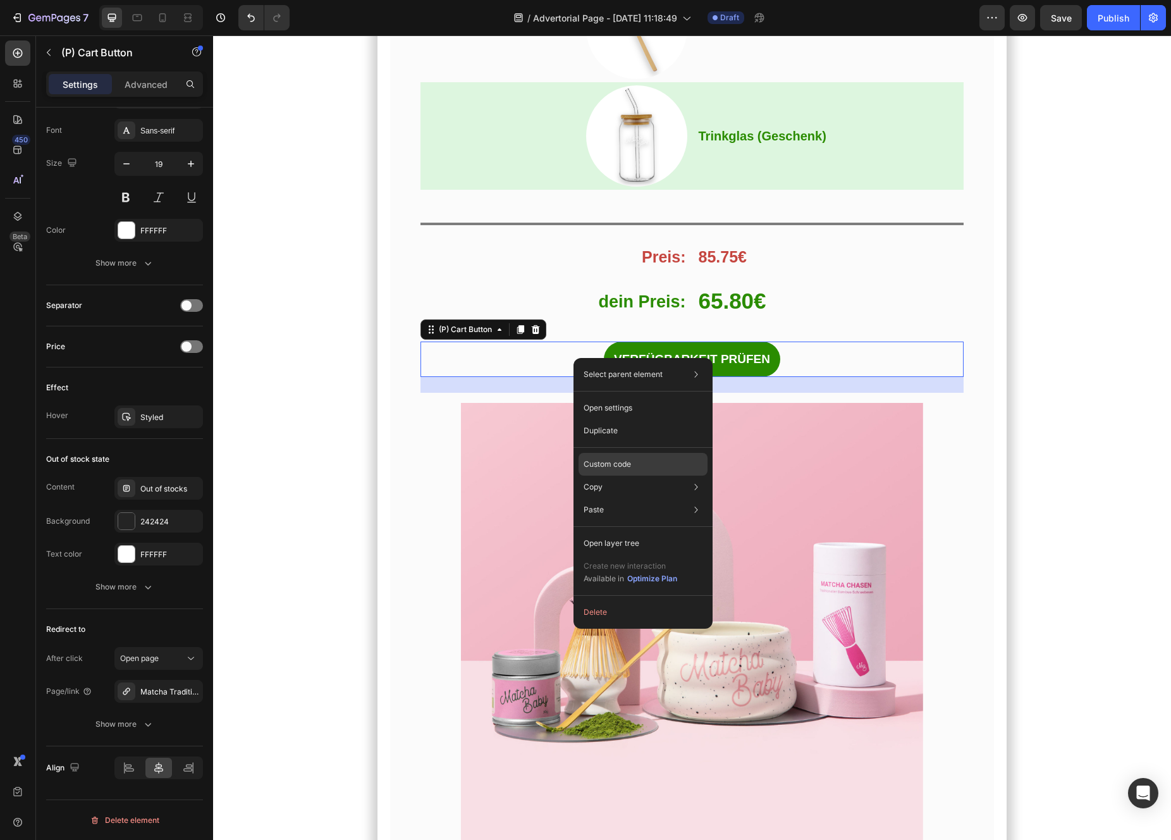
click at [635, 498] on div "Custom code" at bounding box center [643, 509] width 129 height 23
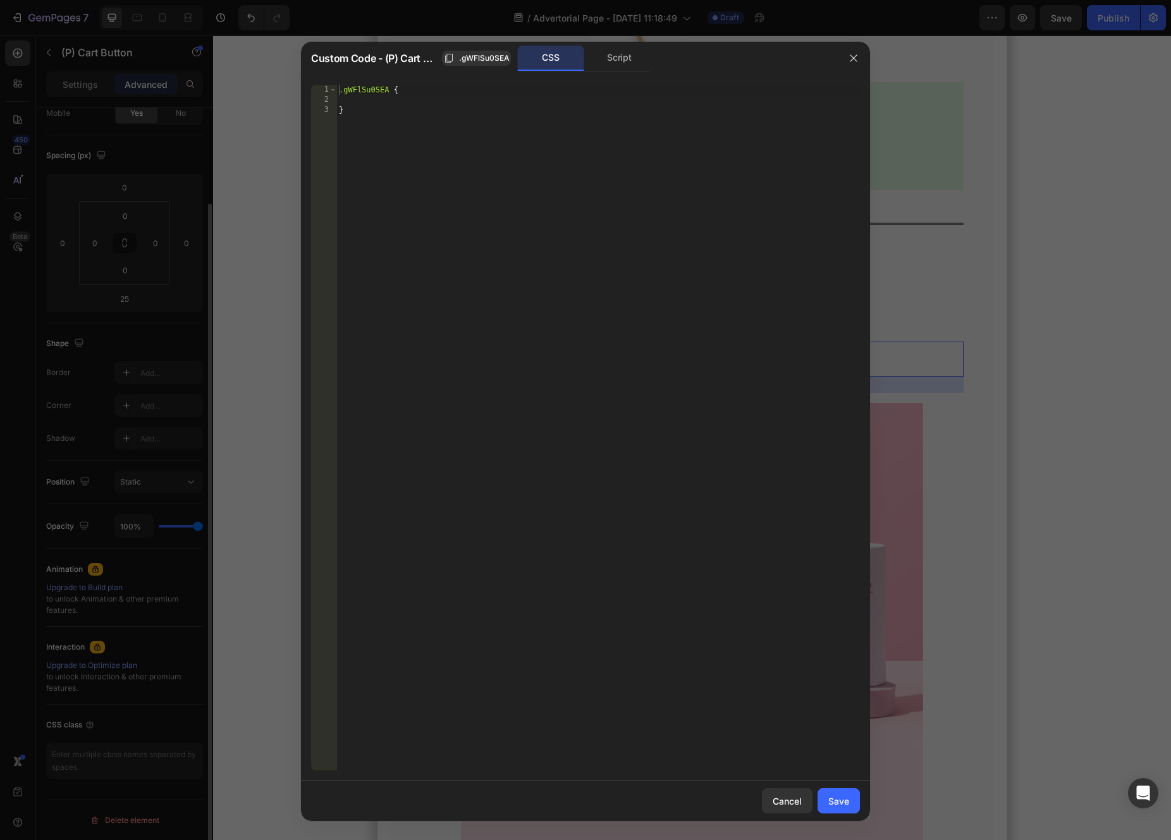
scroll to position [109, 0]
click at [599, 70] on div "Script" at bounding box center [619, 58] width 66 height 25
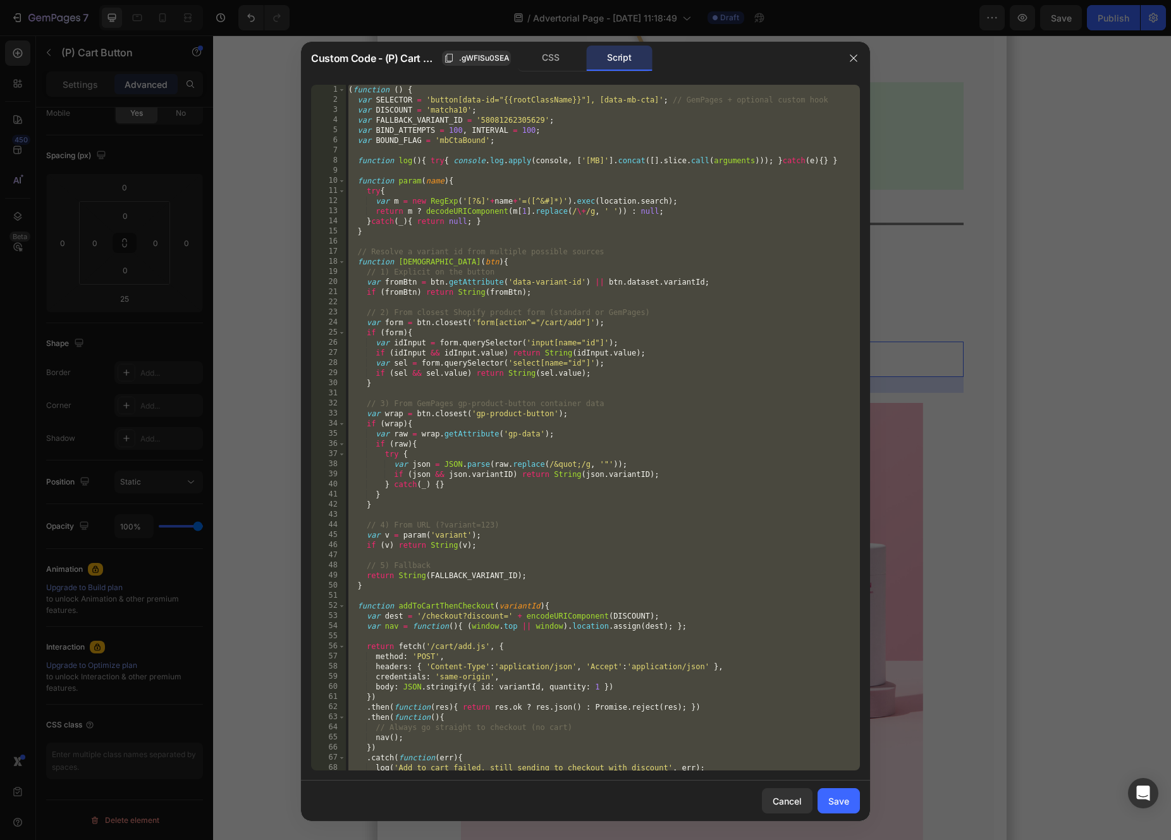
type textarea "observe(); })();"
click at [535, 170] on div "( function ( ) { var SELECTOR = 'button[data-id="{{rootClassName}}"], [data-mb-…" at bounding box center [603, 438] width 514 height 706
paste textarea
type textarea "})();"
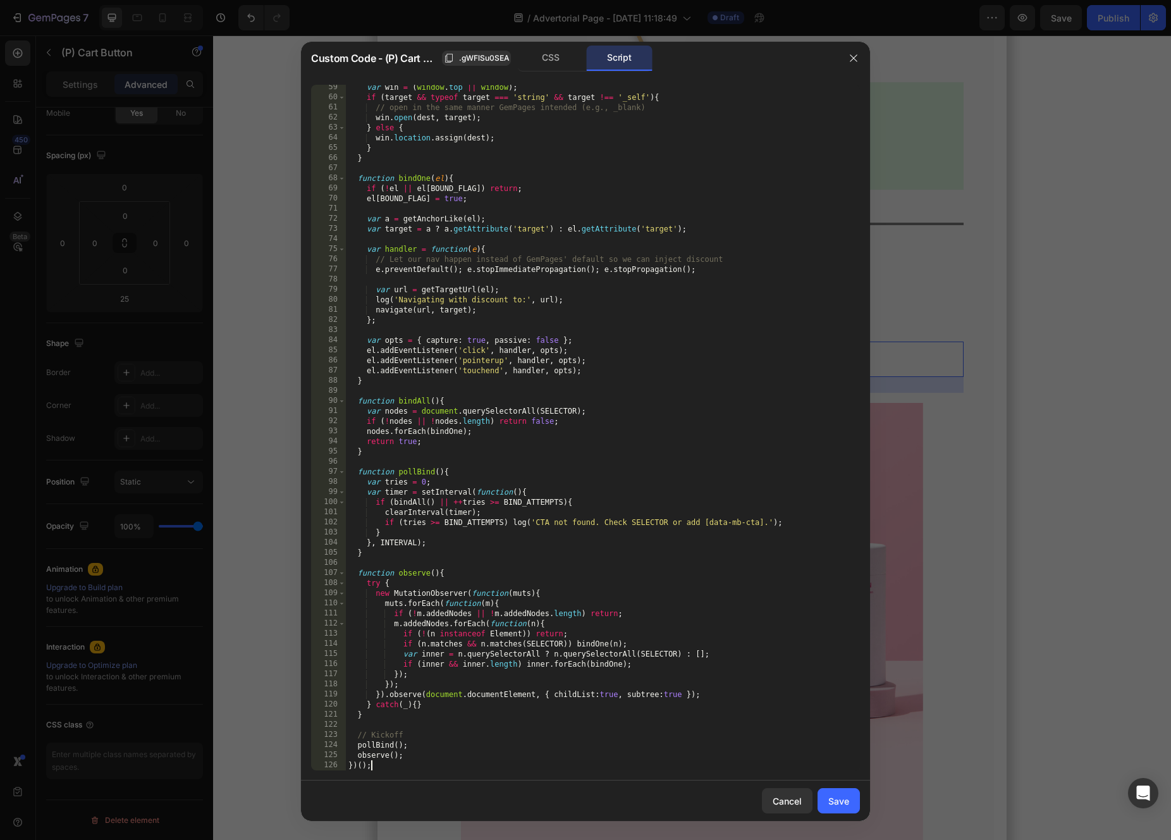
click at [838, 813] on div "Cancel Save" at bounding box center [585, 800] width 569 height 40
click at [835, 807] on button "Save" at bounding box center [839, 800] width 42 height 25
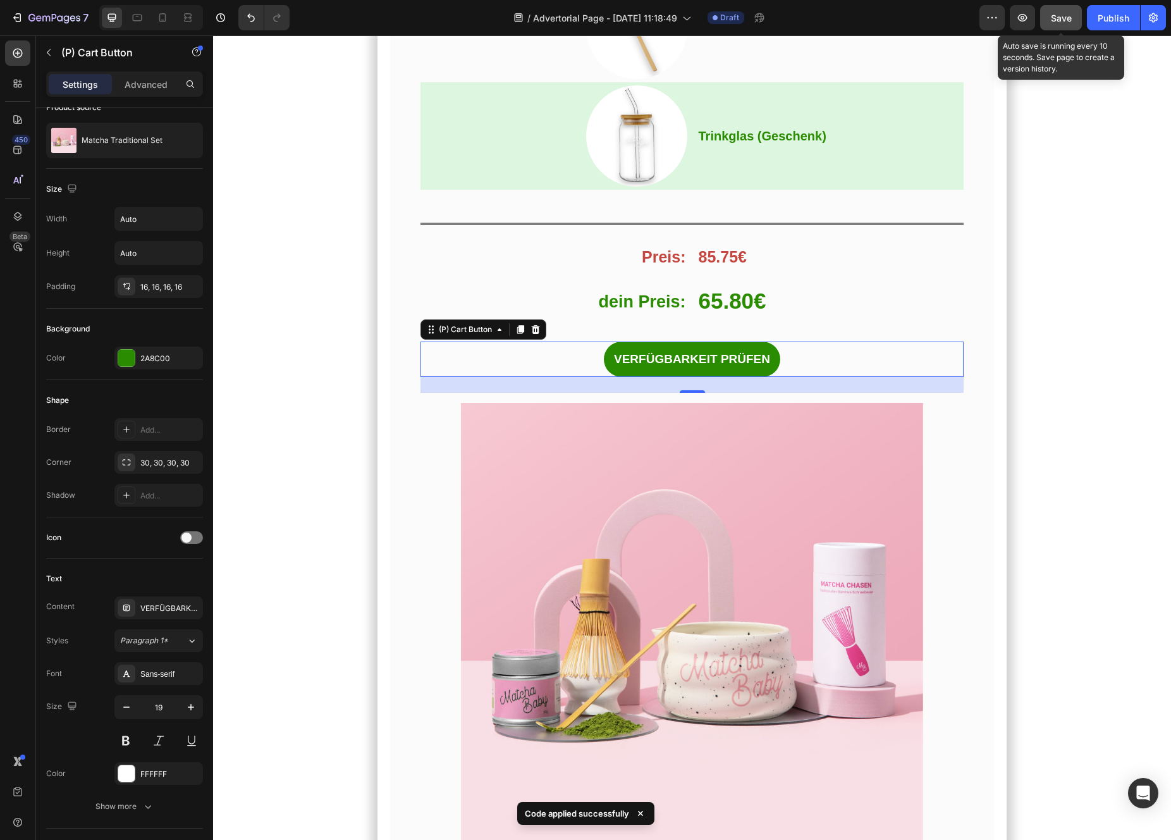
click at [1057, 29] on button "Save" at bounding box center [1061, 17] width 42 height 25
click at [1026, 26] on button "button" at bounding box center [1022, 17] width 25 height 25
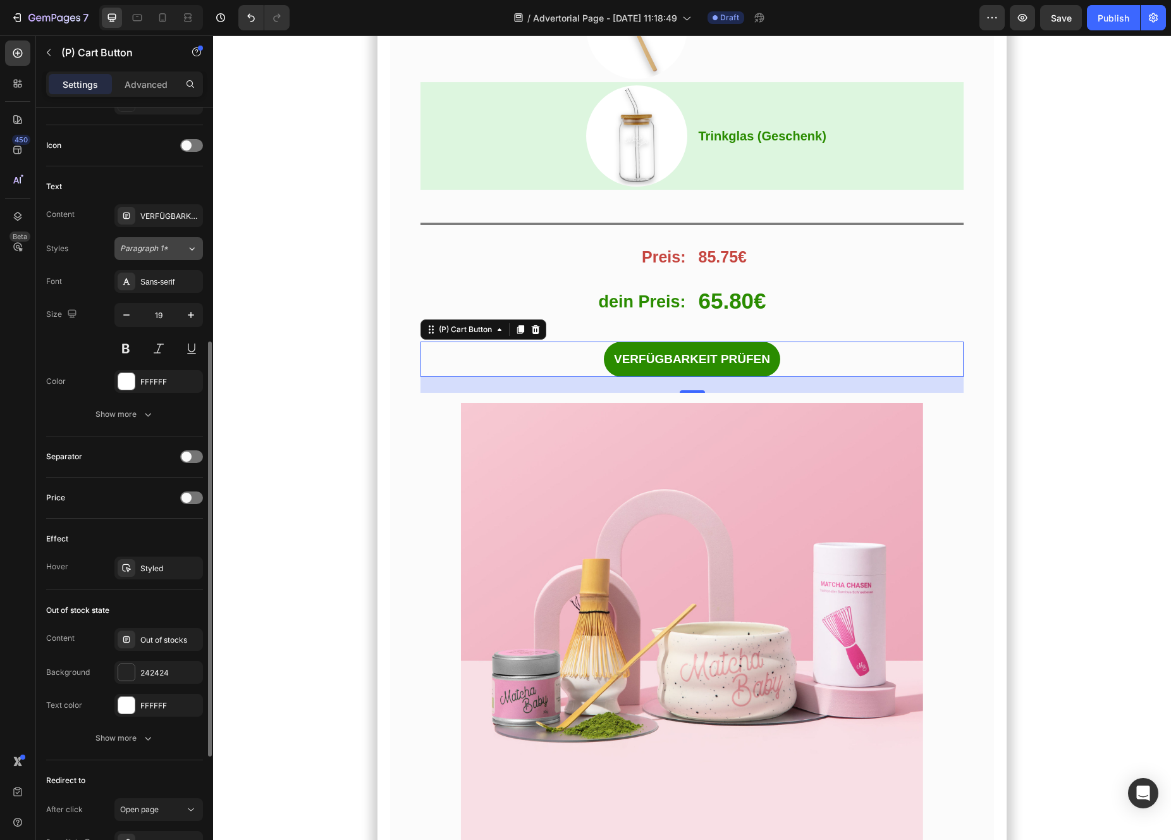
scroll to position [653, 0]
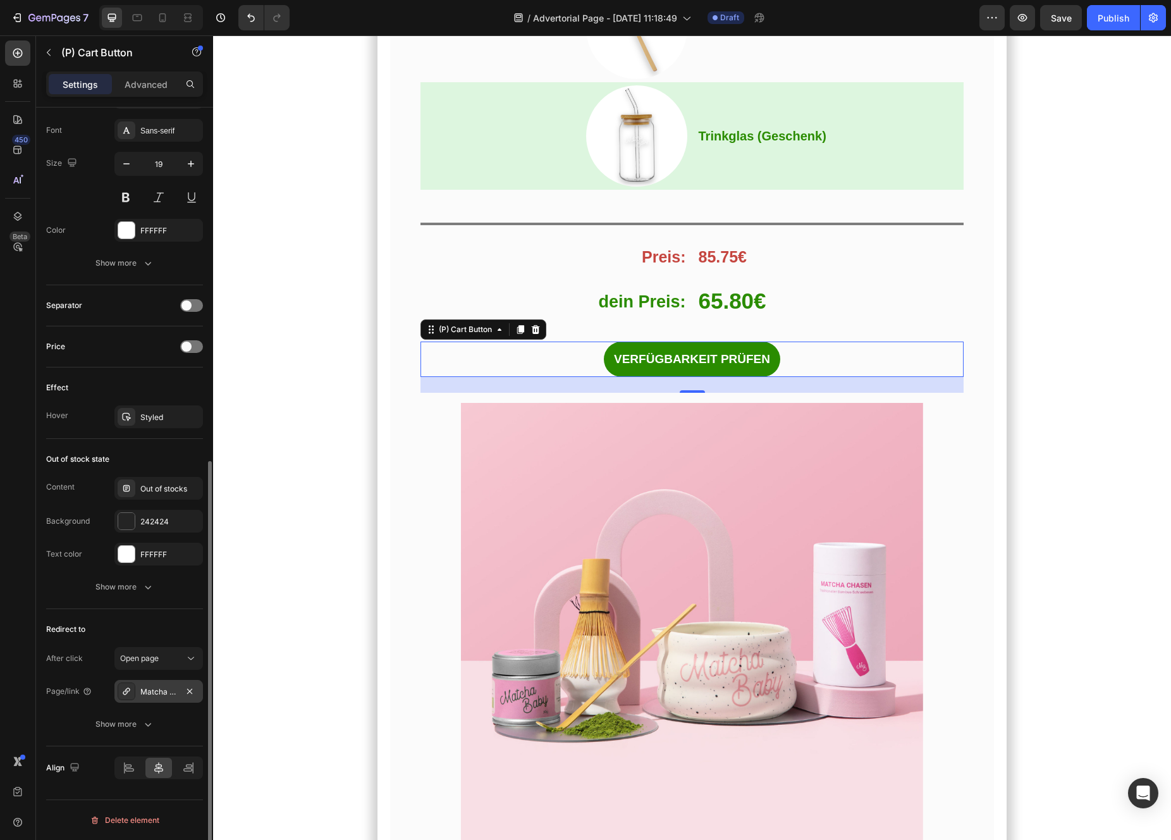
click at [161, 692] on div "Matcha Traditional Set" at bounding box center [158, 691] width 37 height 11
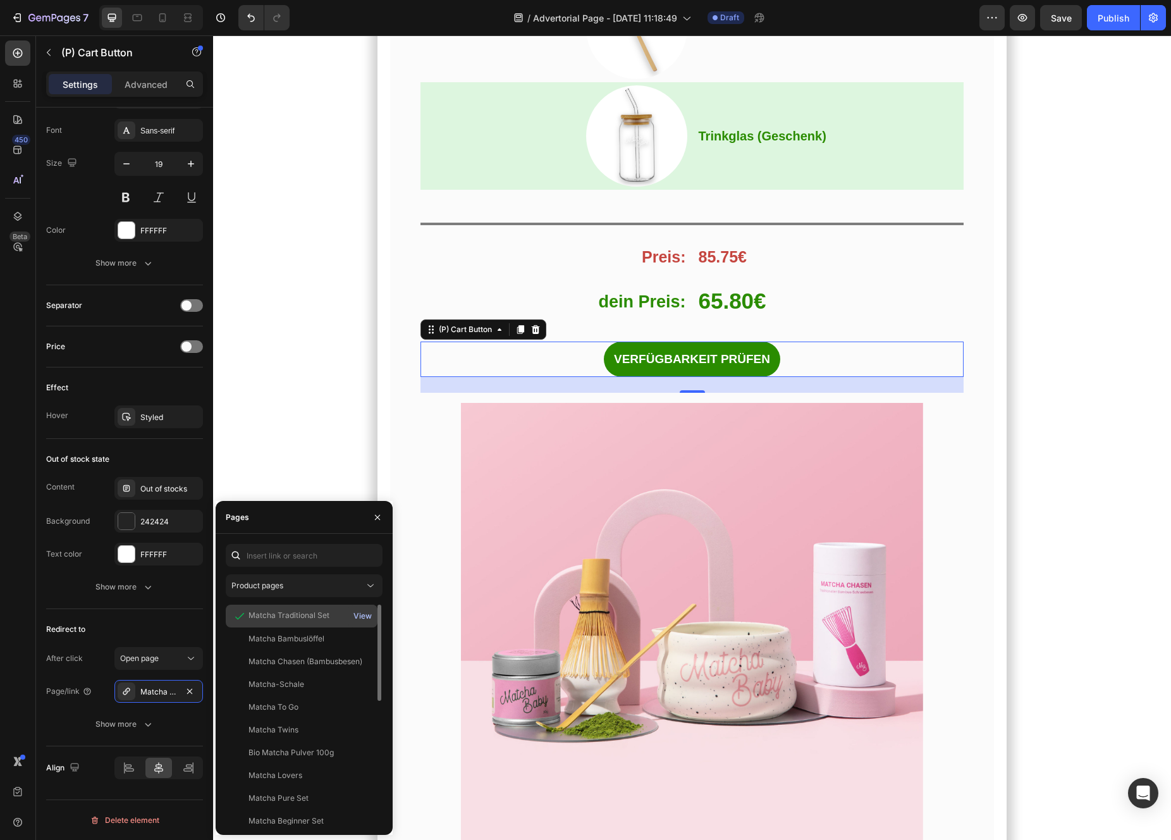
click at [361, 618] on div "View" at bounding box center [362, 615] width 18 height 11
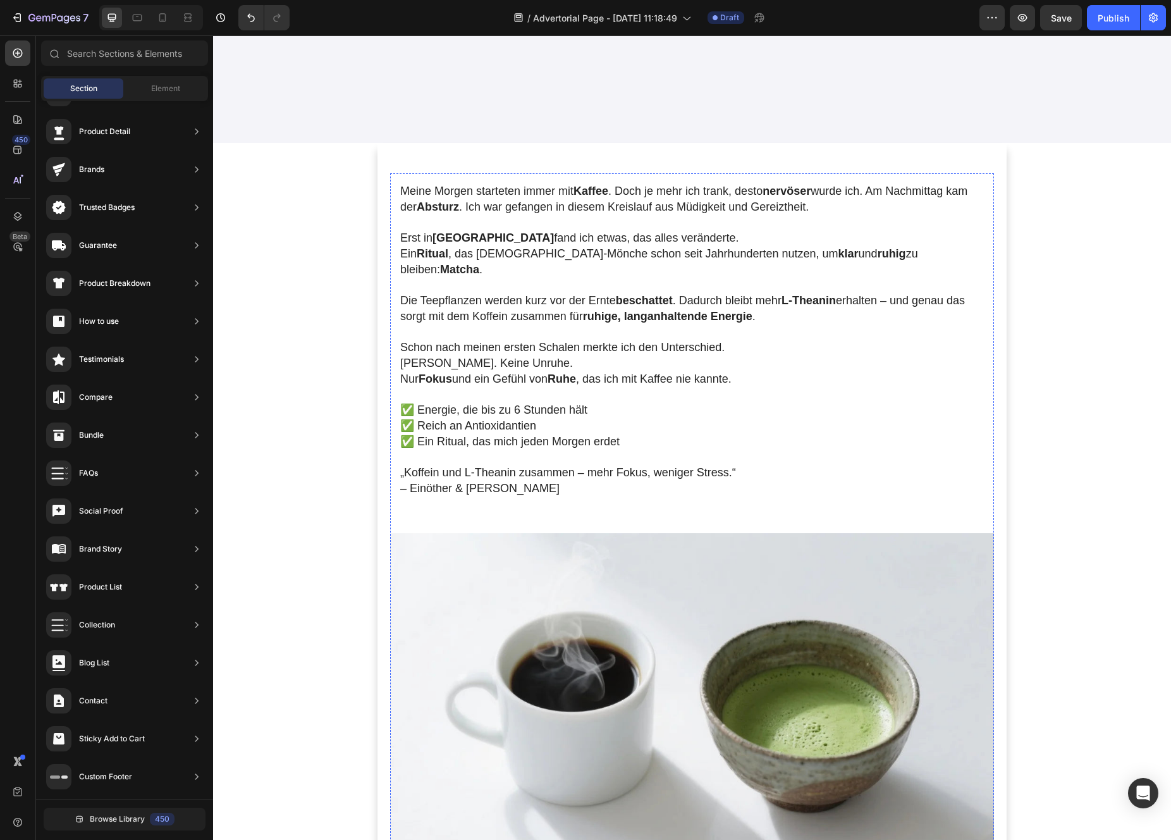
scroll to position [501, 0]
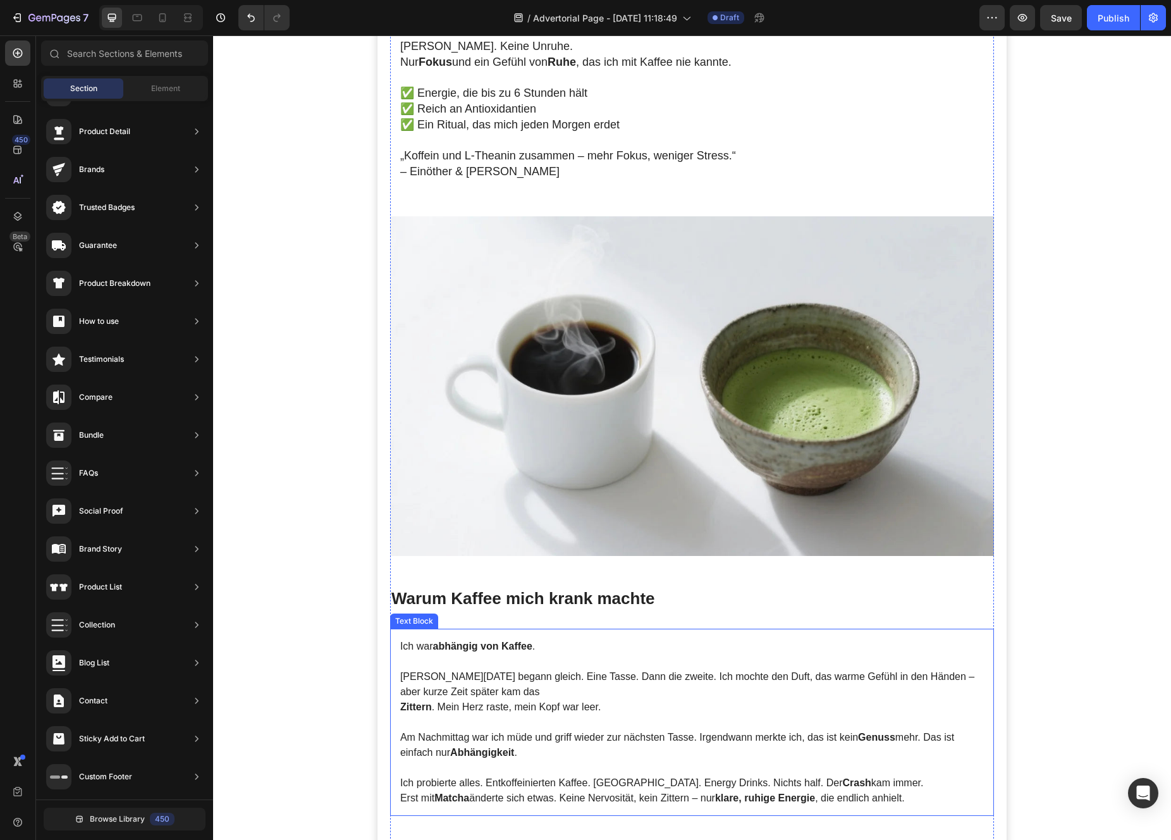
click at [538, 714] on p at bounding box center [692, 721] width 584 height 15
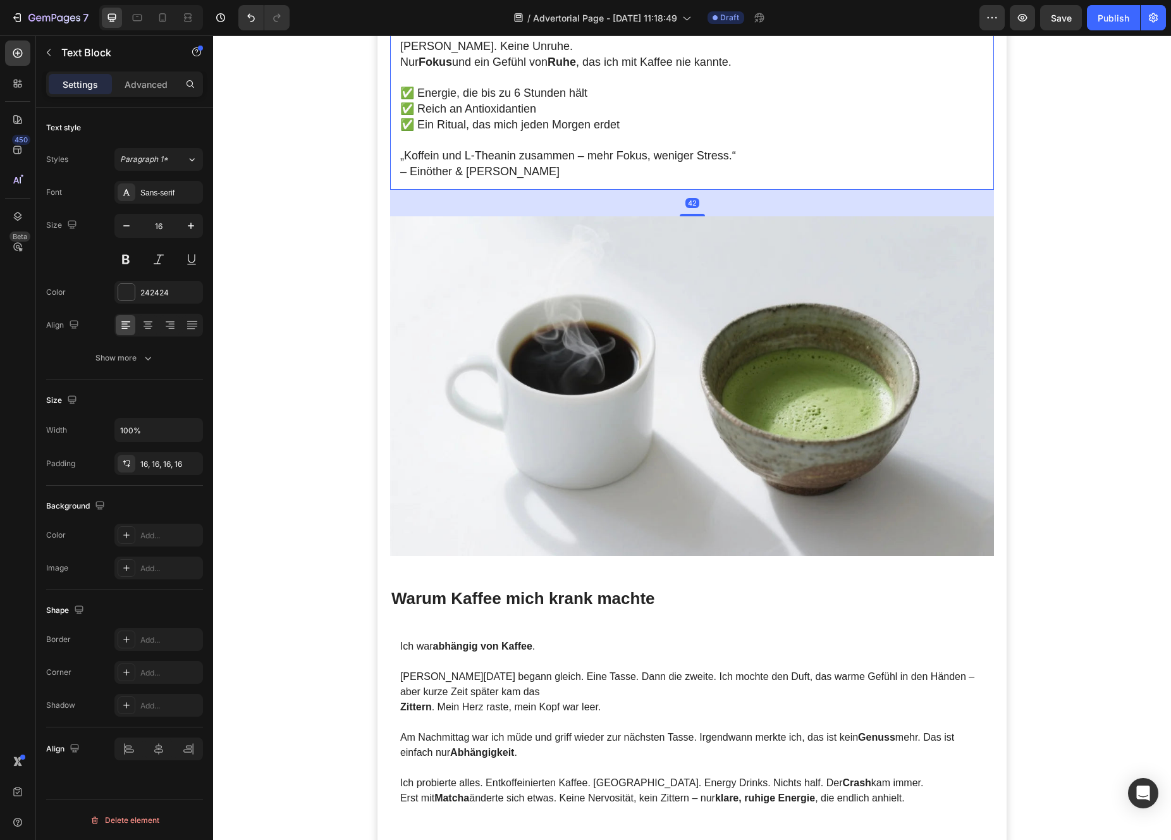
click at [541, 148] on p "„Koffein und L‑Theanin zusammen – mehr Fokus, weniger Stress.“ – Einöther & Gie…" at bounding box center [692, 164] width 584 height 32
click at [539, 149] on span "„Koffein und L‑Theanin zusammen – mehr Fokus, weniger Stress.“" at bounding box center [568, 155] width 336 height 13
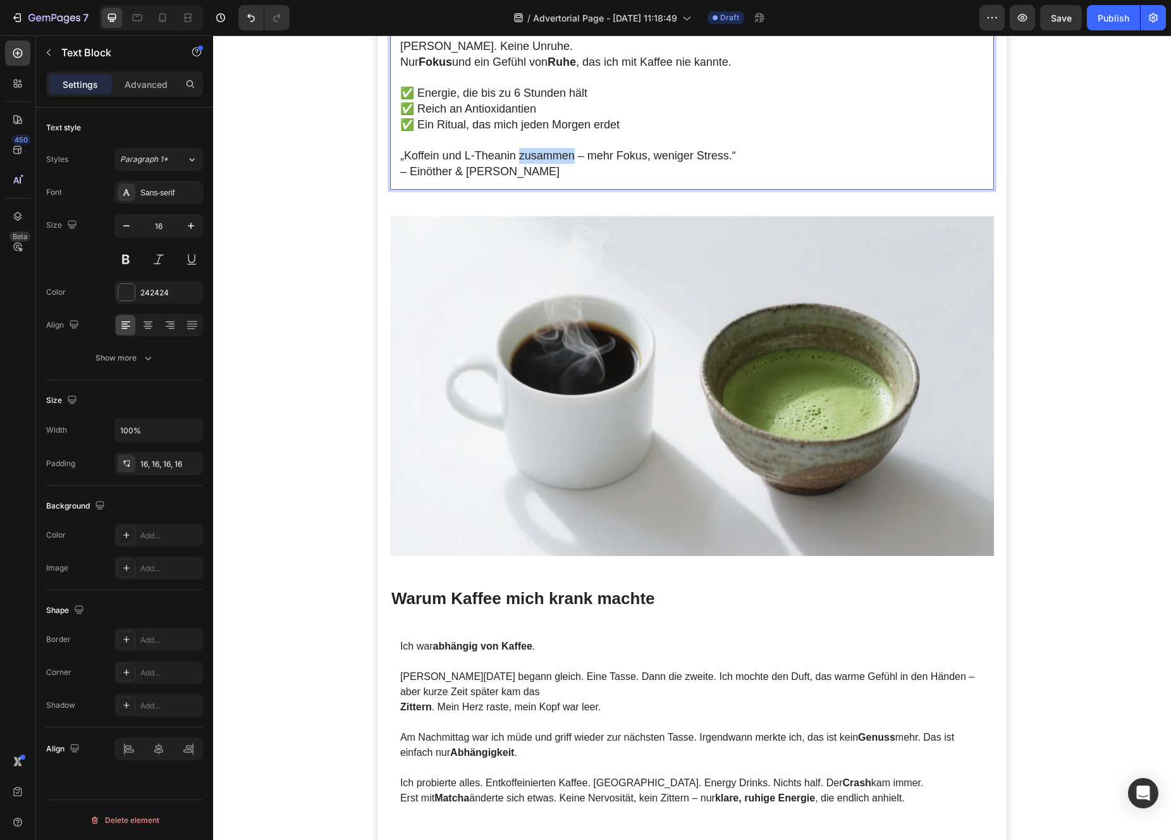
click at [539, 149] on span "„Koffein und L‑Theanin zusammen – mehr Fokus, weniger Stress.“" at bounding box center [568, 155] width 336 height 13
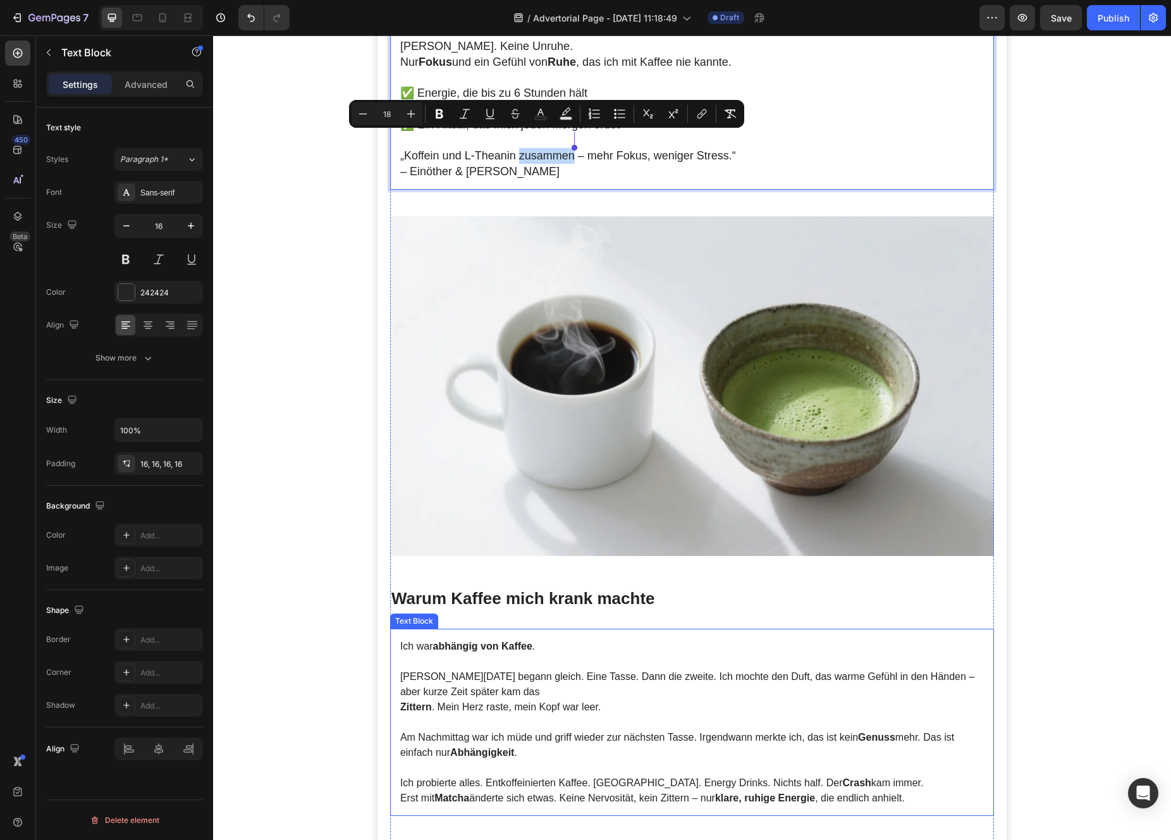
click at [556, 732] on p "Am Nachmittag war ich müde und griff wieder zur nächsten Tasse. Irgendwann merk…" at bounding box center [692, 745] width 584 height 30
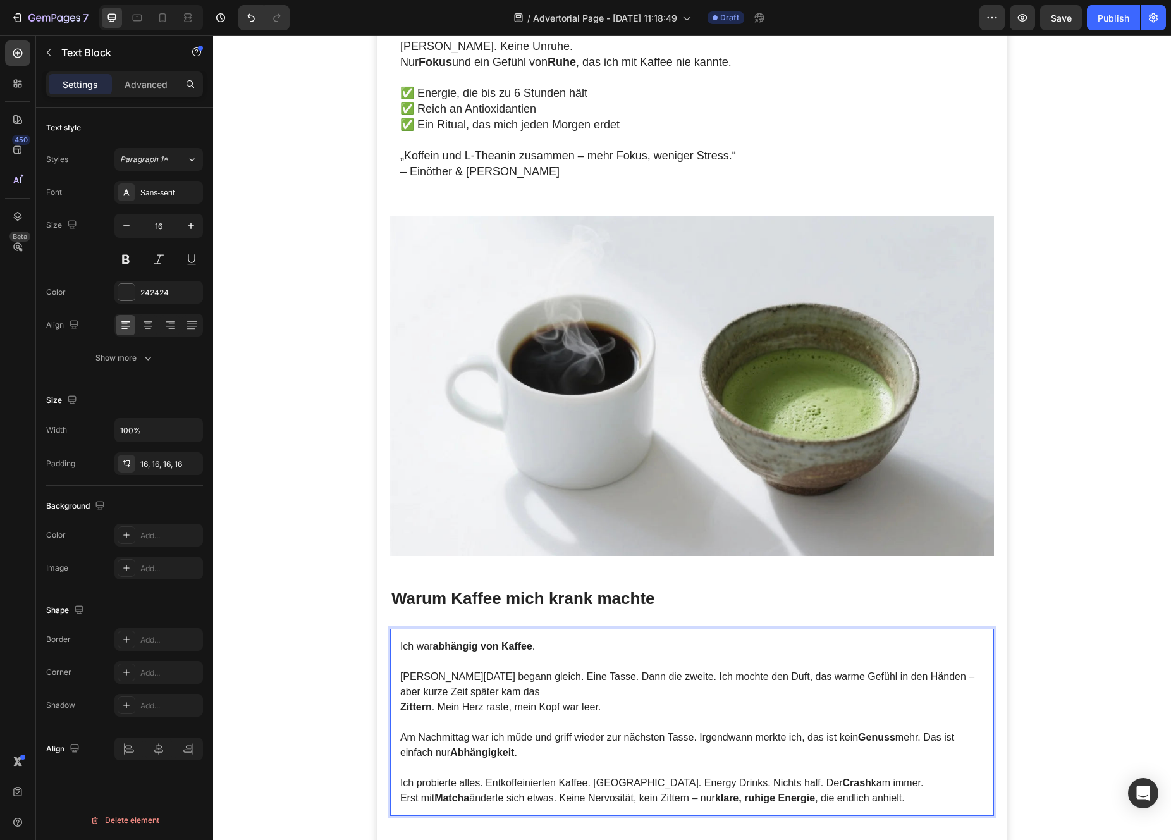
click at [556, 732] on p "Am Nachmittag war ich müde und griff wieder zur nächsten Tasse. Irgendwann merk…" at bounding box center [692, 745] width 584 height 30
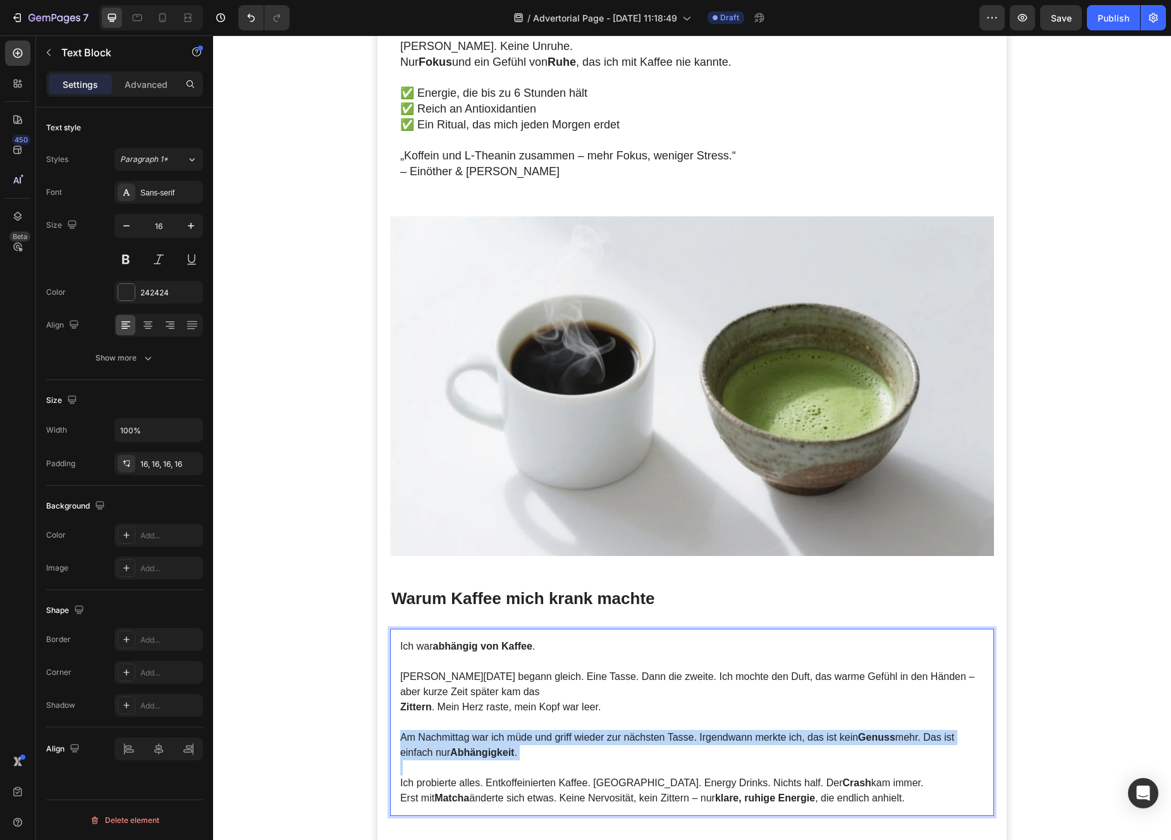
click at [556, 732] on p "Am Nachmittag war ich müde und griff wieder zur nächsten Tasse. Irgendwann merk…" at bounding box center [692, 745] width 584 height 30
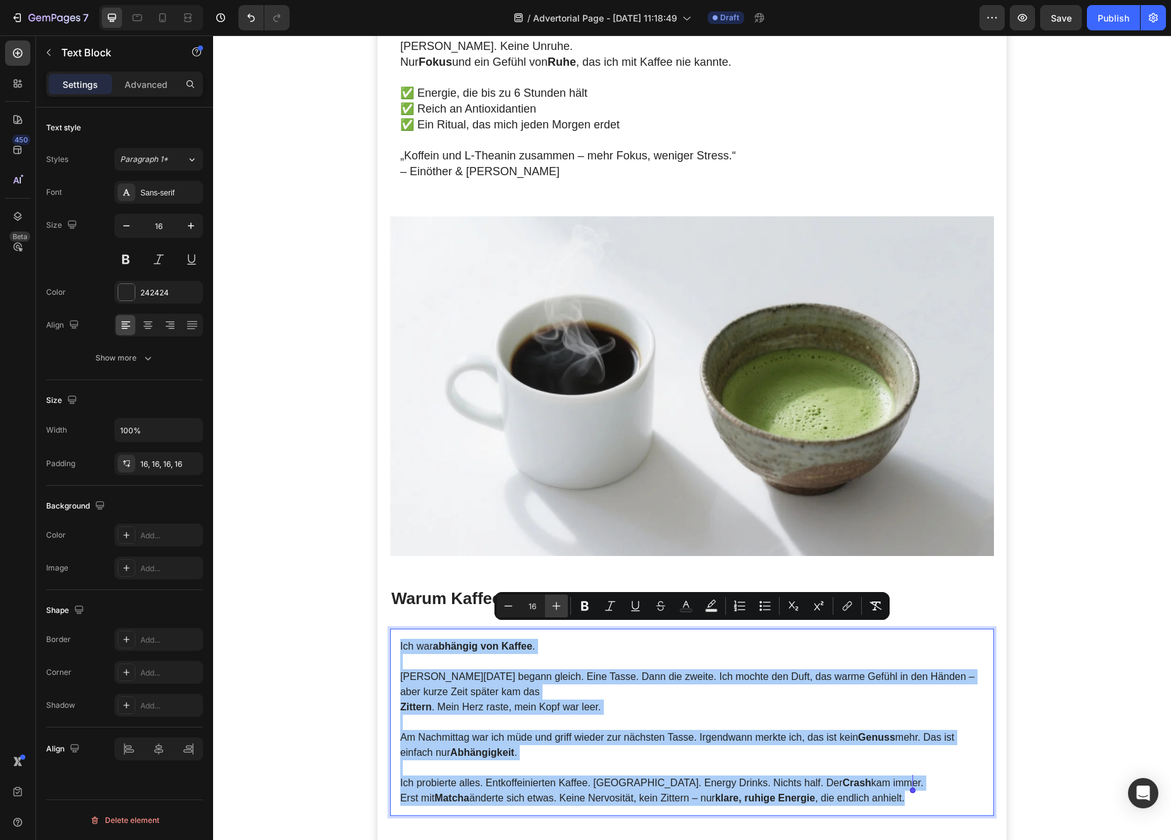
click at [550, 603] on icon "Editor contextual toolbar" at bounding box center [556, 605] width 13 height 13
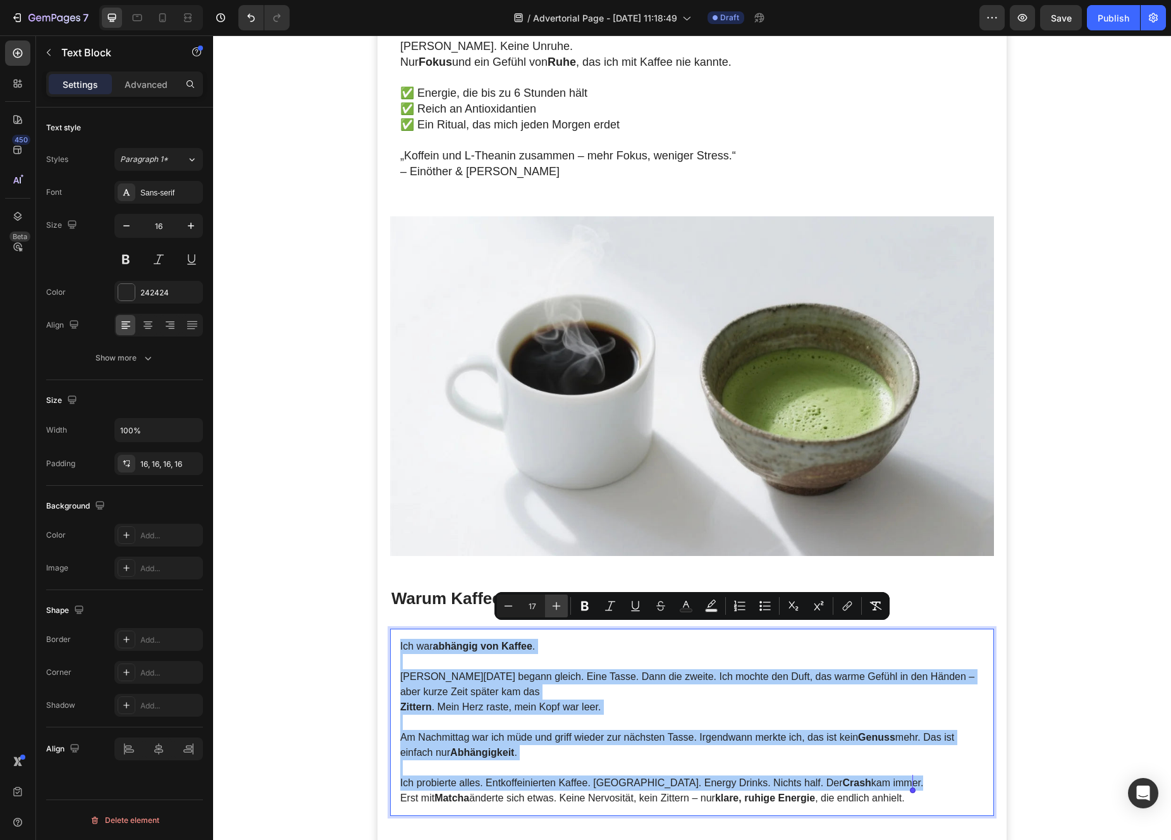
click at [550, 603] on icon "Editor contextual toolbar" at bounding box center [556, 605] width 13 height 13
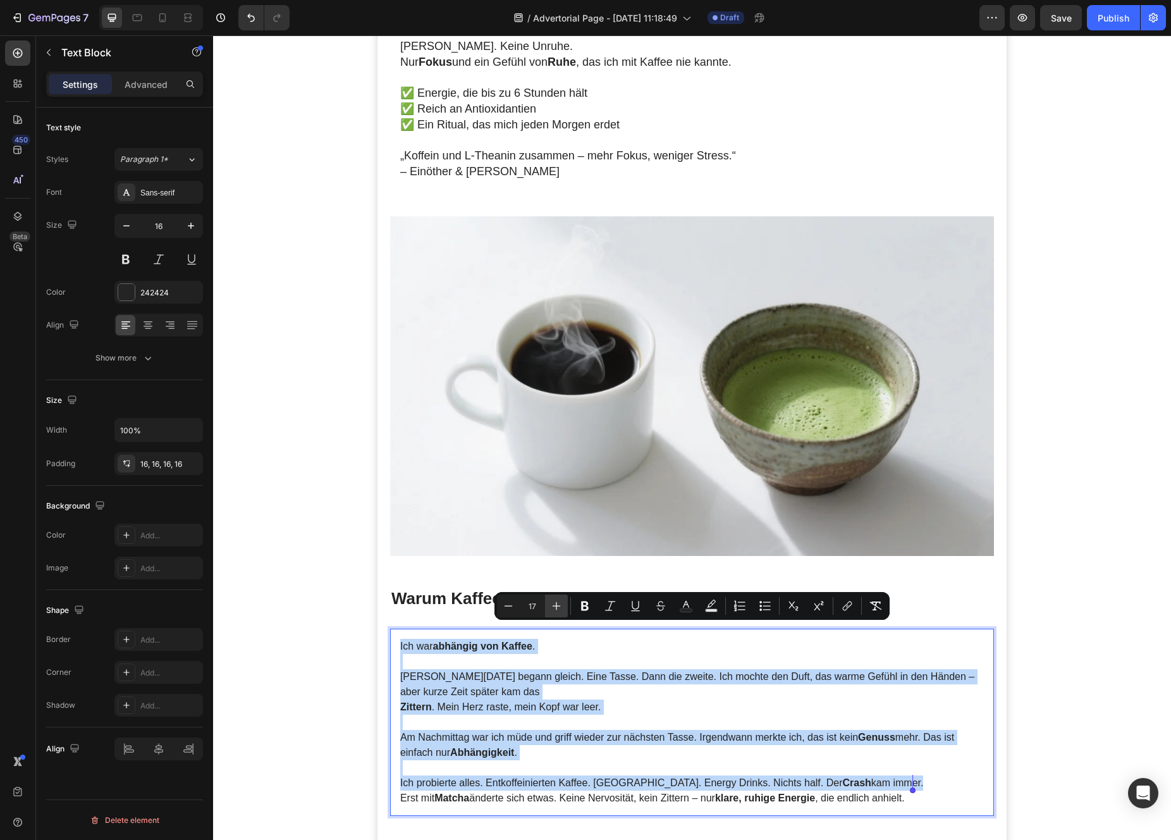
type input "18"
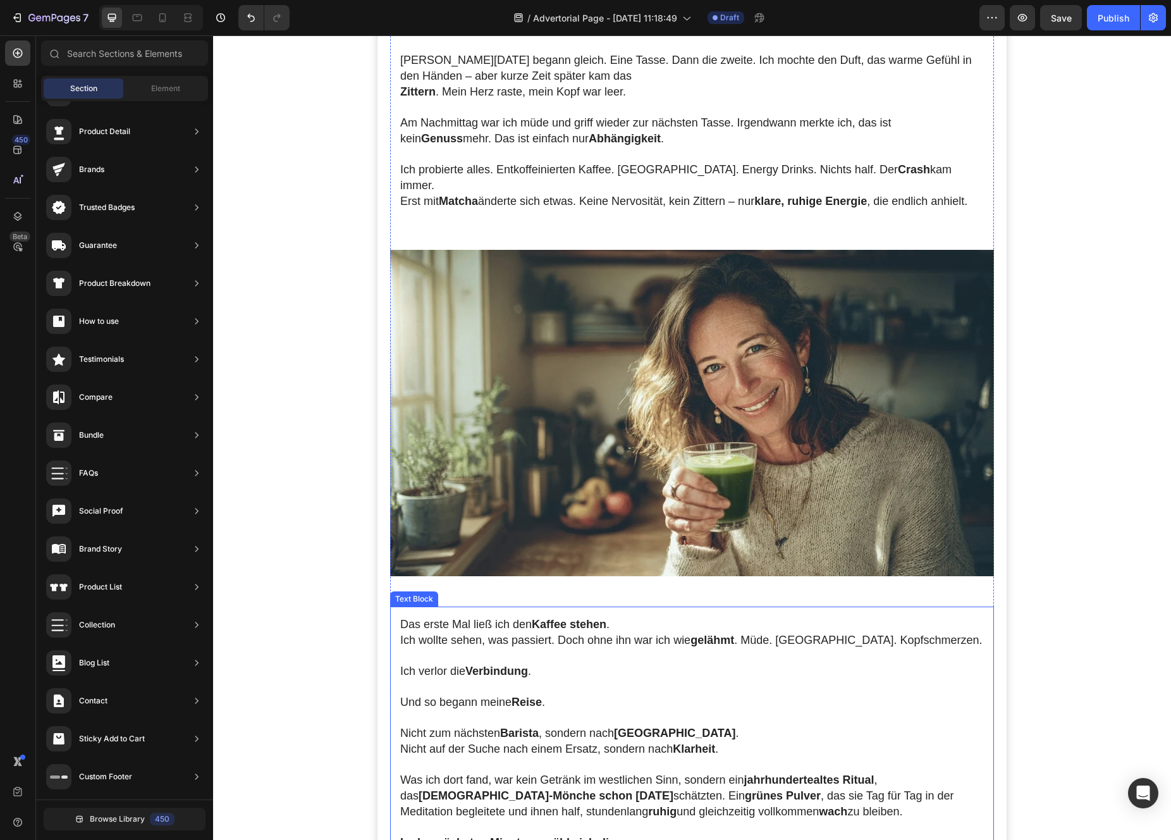
scroll to position [1261, 0]
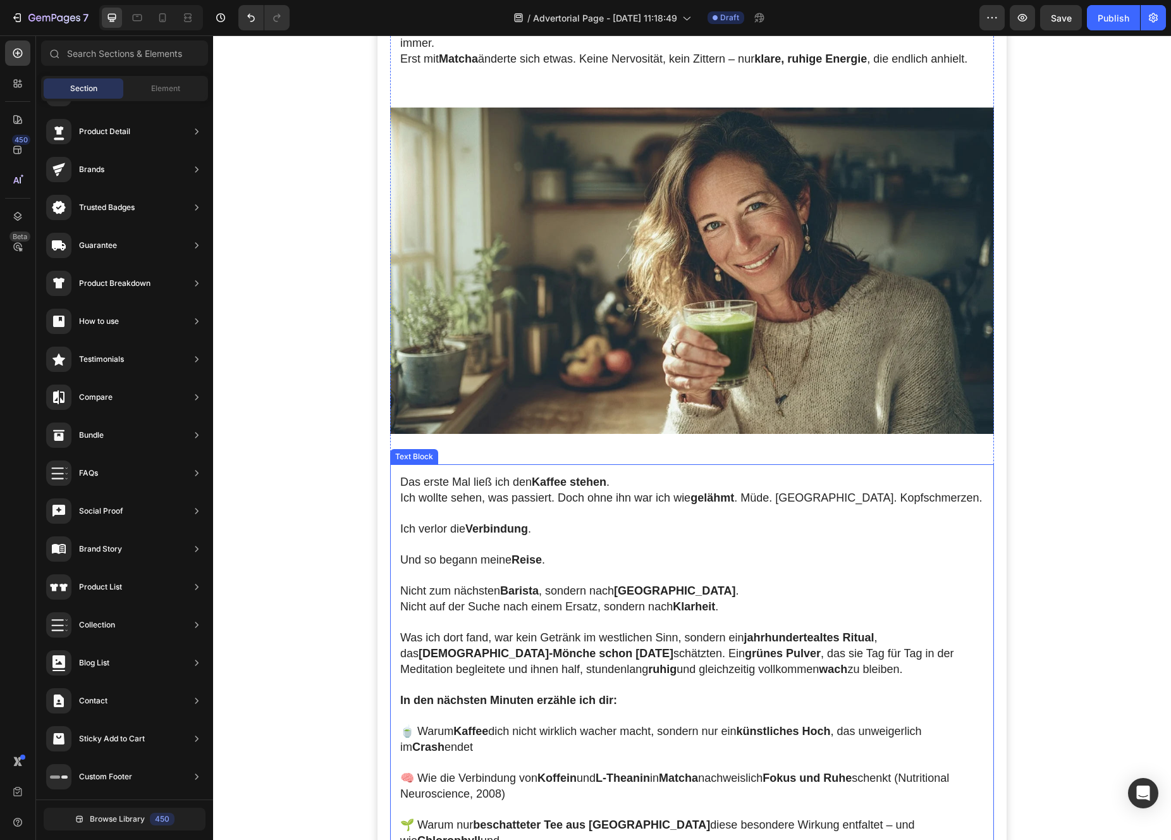
click at [539, 600] on span "Nicht auf der Suche nach einem Ersatz, sondern nach Klarheit ." at bounding box center [559, 606] width 318 height 13
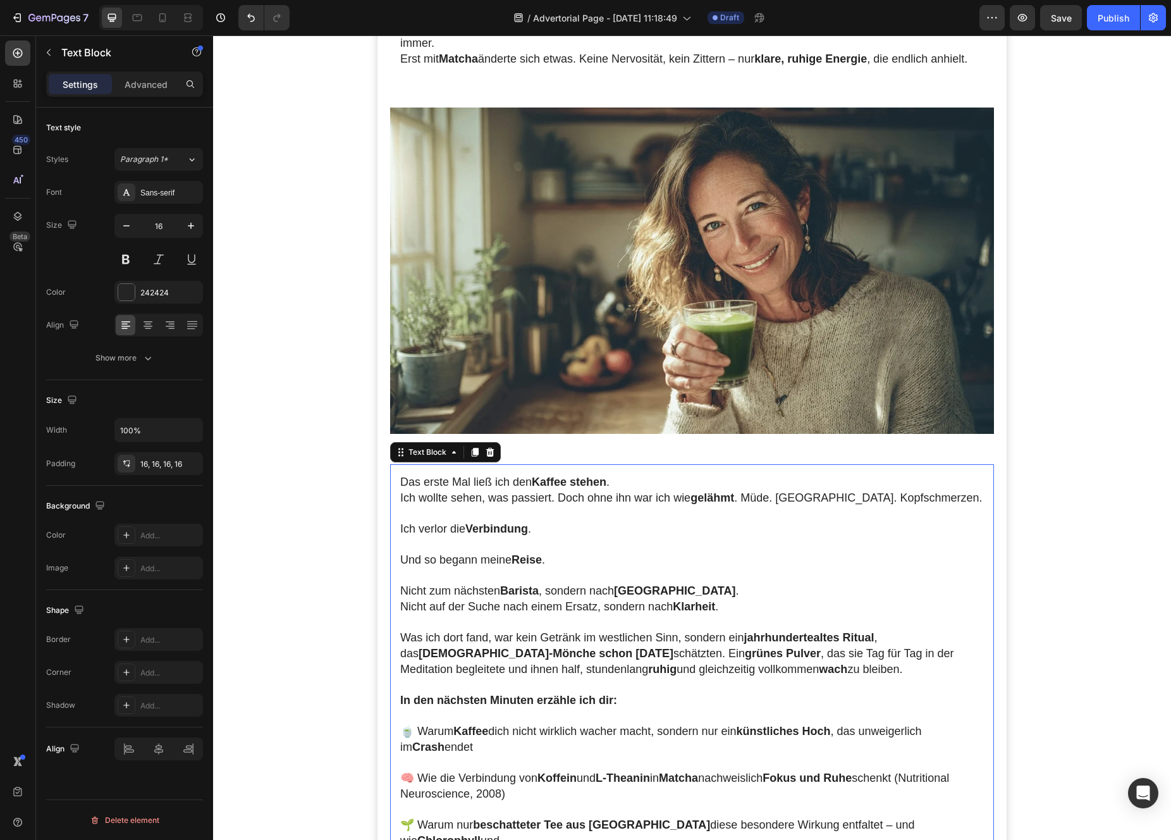
click at [539, 600] on span "Nicht auf der Suche nach einem Ersatz, sondern nach Klarheit ." at bounding box center [559, 606] width 318 height 13
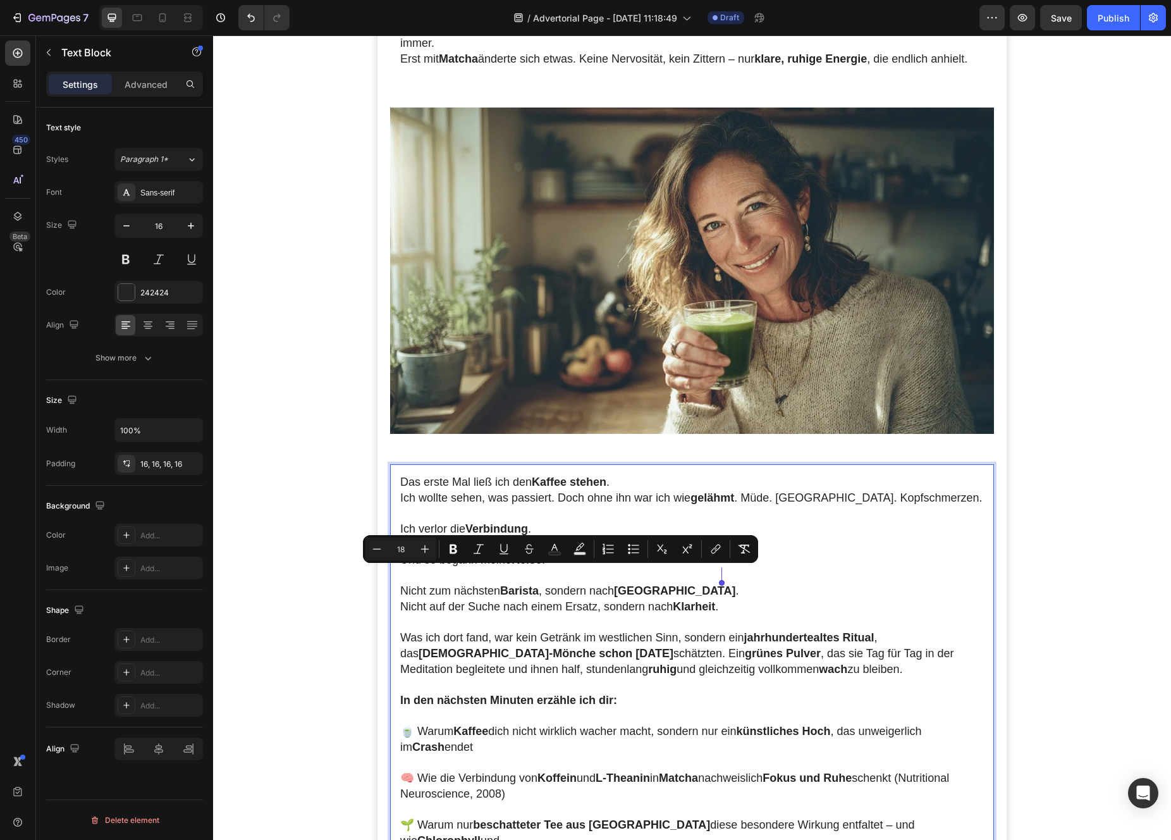
click at [523, 631] on span "Was ich dort fand, war kein Getränk im westlichen Sinn, sondern ein jahrhundert…" at bounding box center [677, 653] width 554 height 44
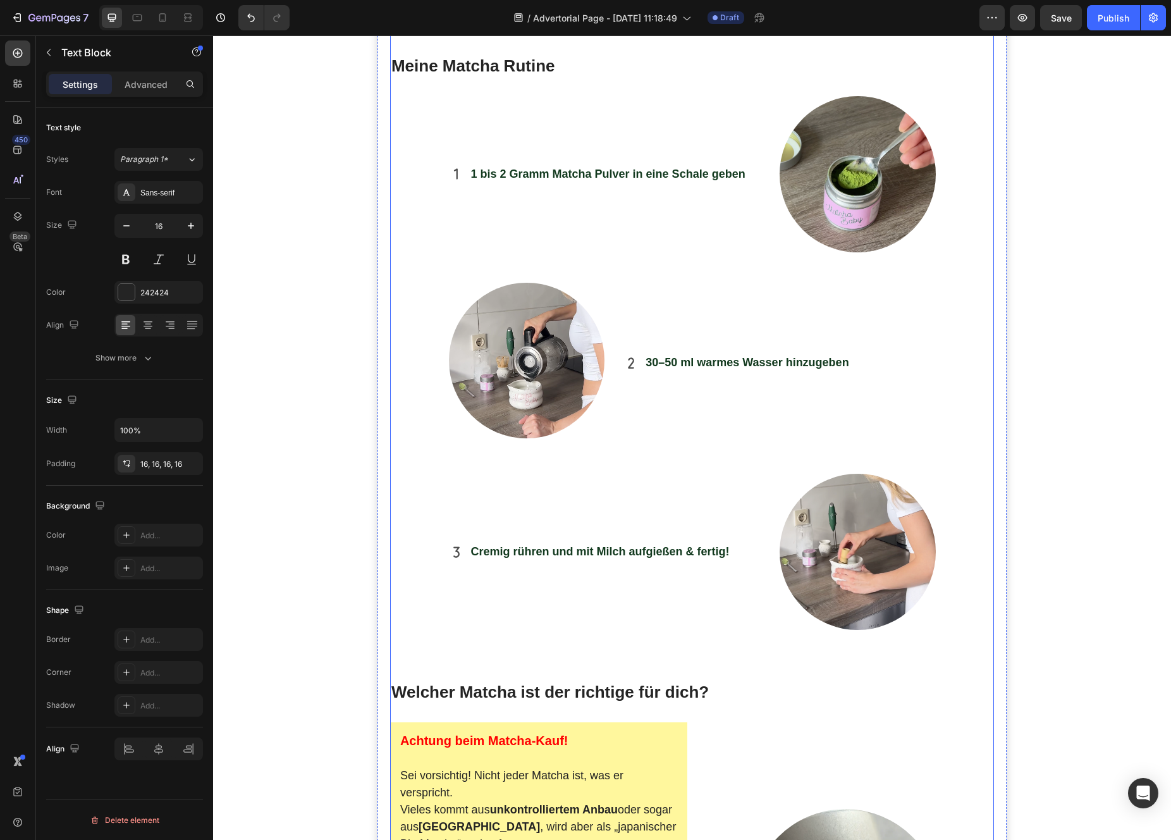
scroll to position [2617, 0]
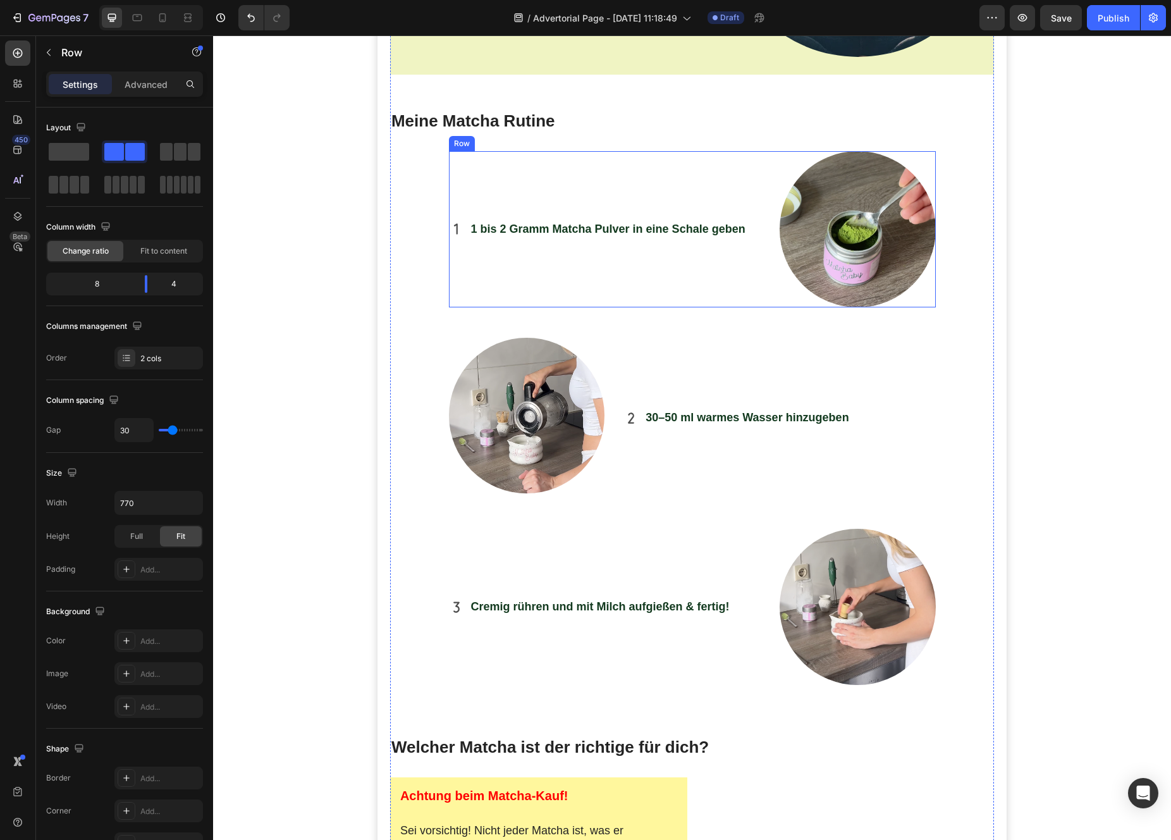
click at [594, 193] on div "1 bis 2 Gramm Matcha Pulver in eine Schale geben Item List" at bounding box center [605, 229] width 312 height 156
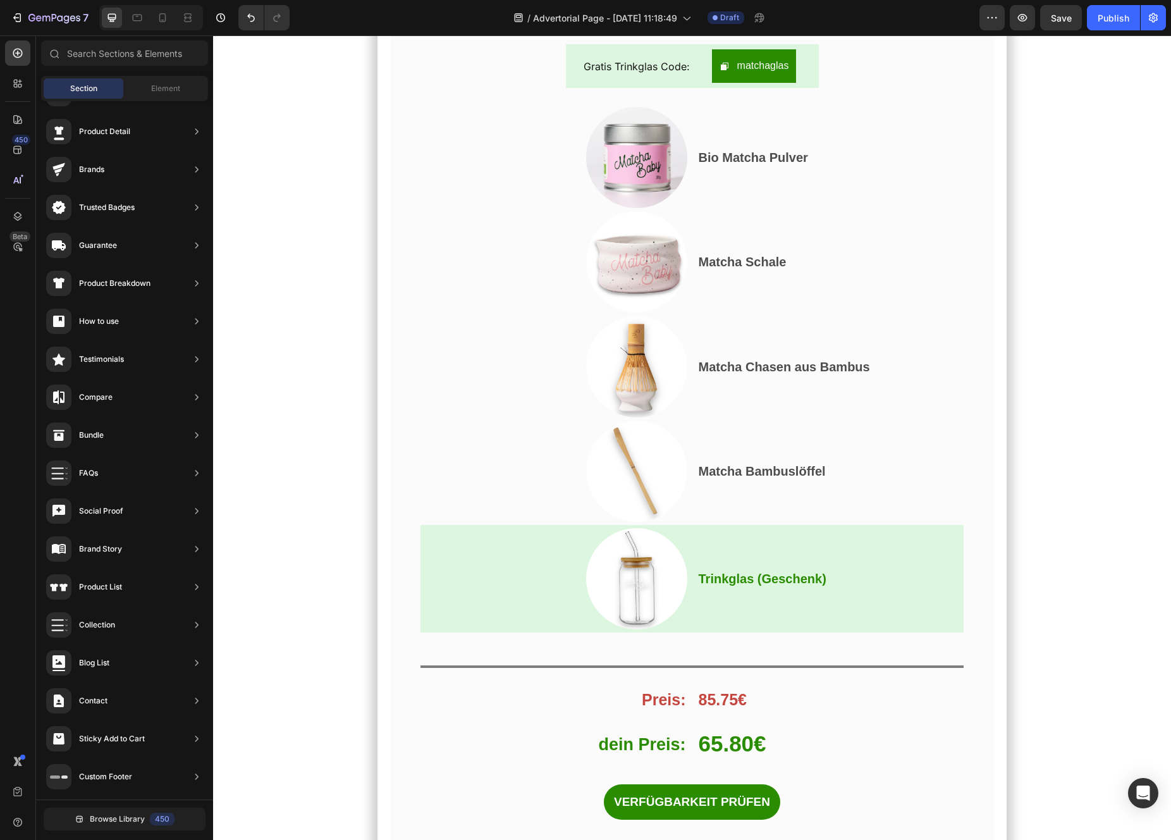
scroll to position [6955, 0]
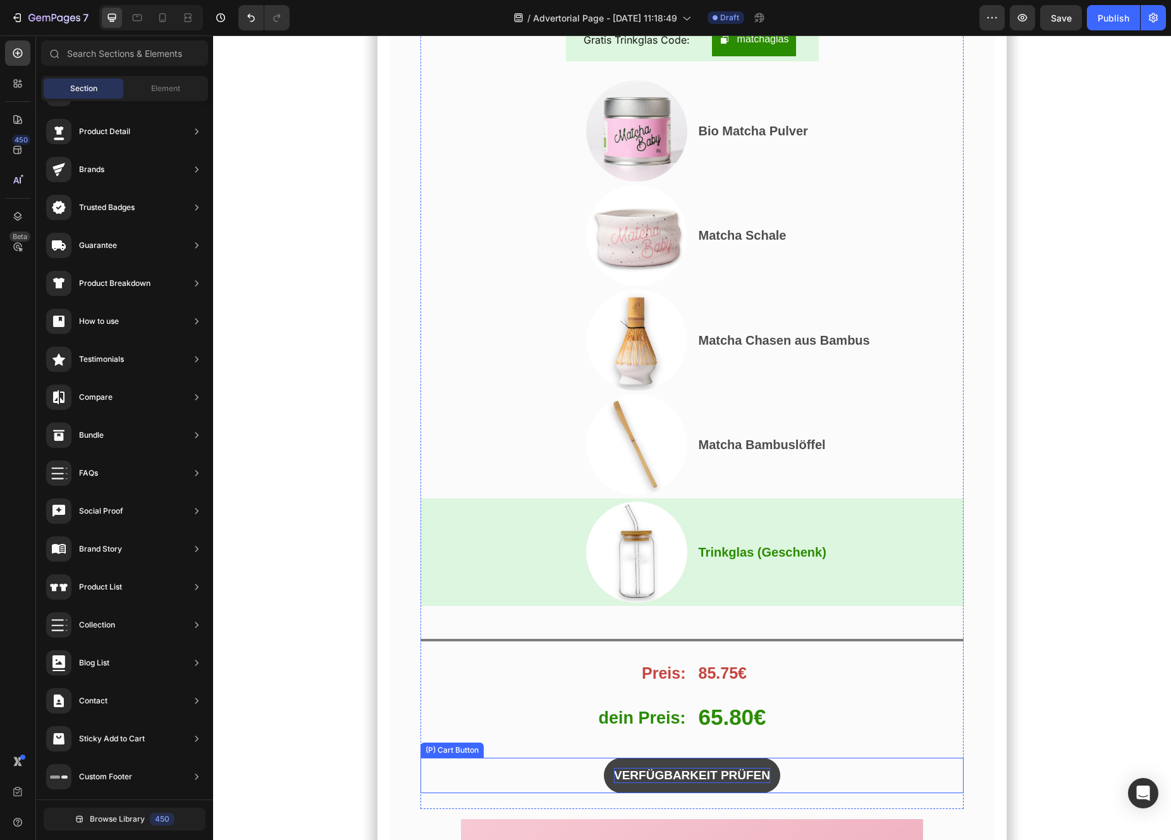
click at [644, 775] on div "VERFÜGBARKEIT PRÜFEN" at bounding box center [692, 776] width 156 height 16
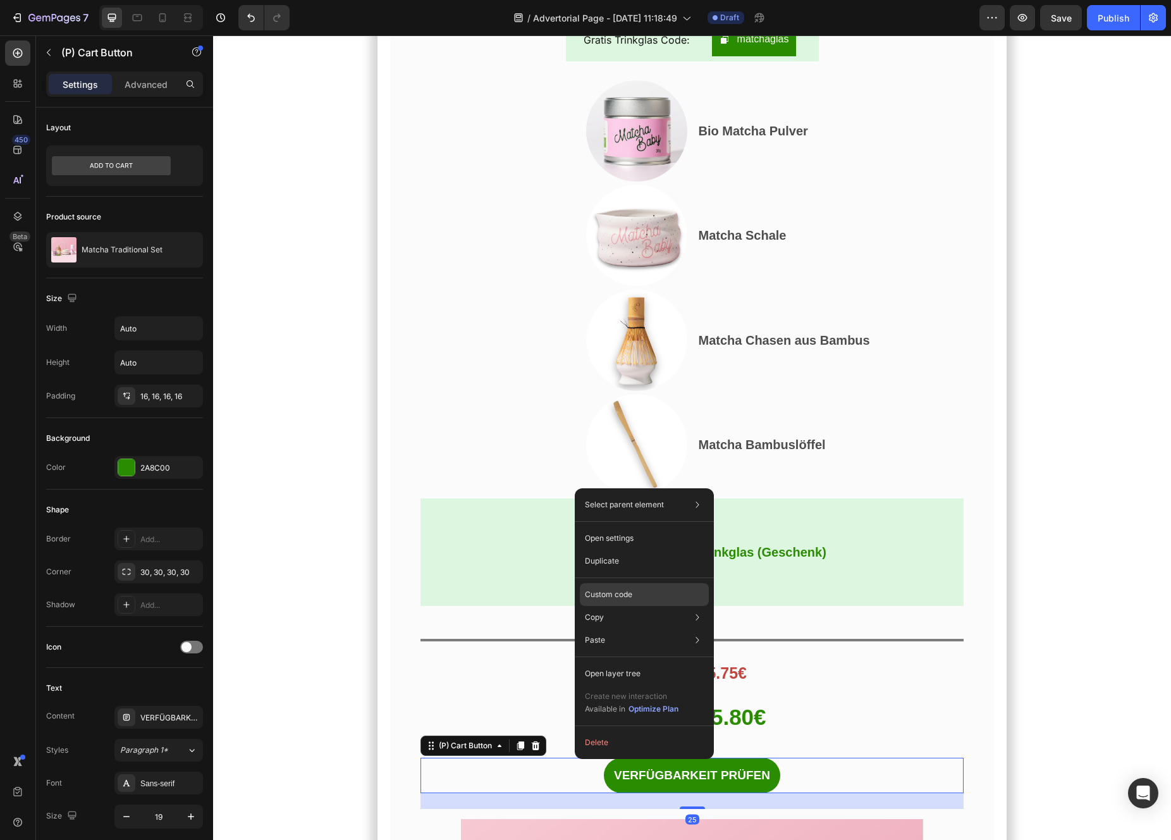
click at [632, 590] on p "Custom code" at bounding box center [608, 594] width 47 height 11
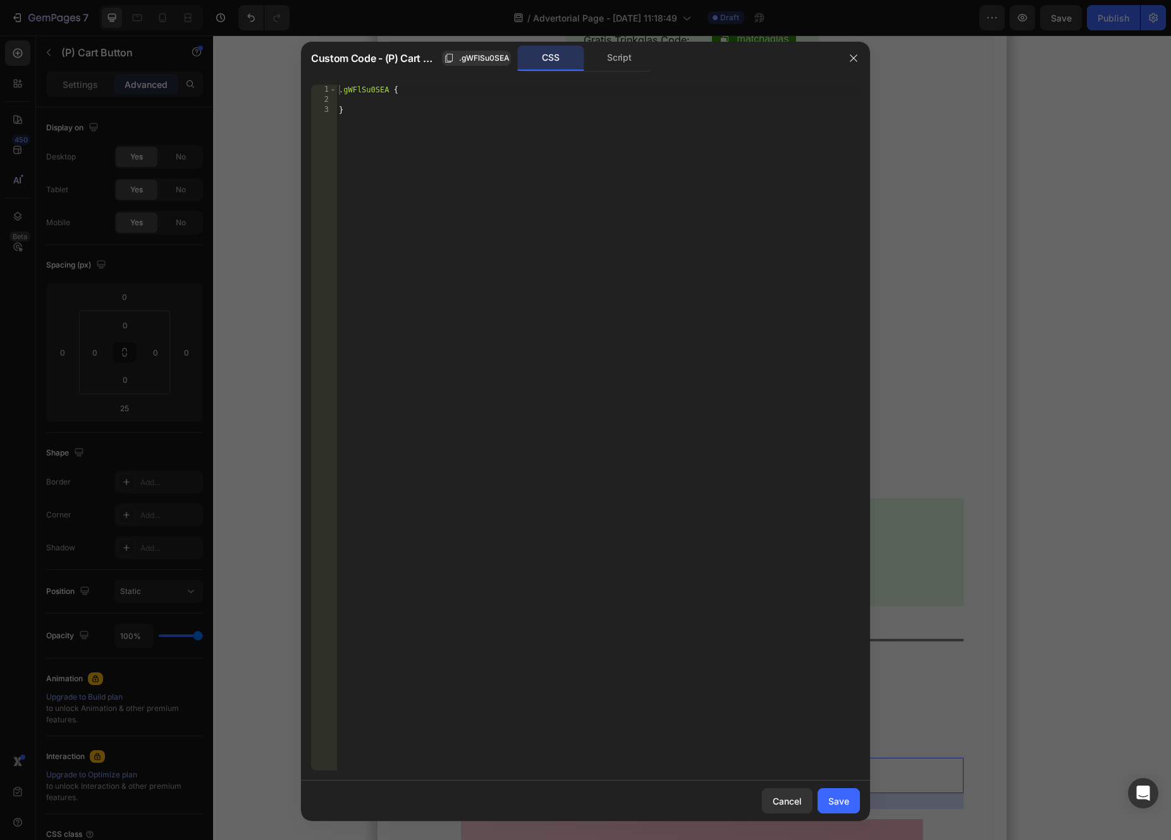
click at [623, 71] on div "Custom Code - (P) Cart Button .gWFlSu0SEA CSS Script" at bounding box center [569, 58] width 536 height 33
click at [621, 66] on div "Script" at bounding box center [619, 58] width 66 height 25
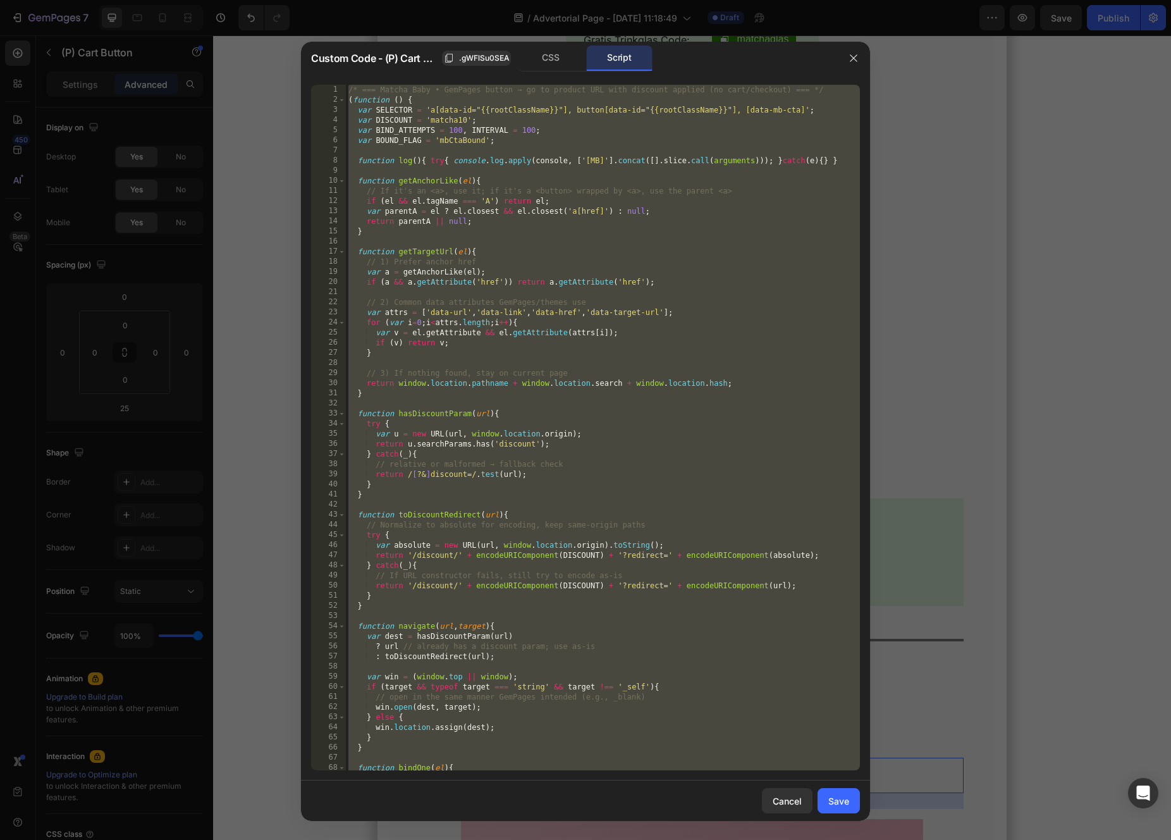
click at [630, 221] on div "/* === Matcha Baby • GemPages button → go to product URL with discount applied …" at bounding box center [603, 438] width 514 height 706
paste textarea
type textarea "})();"
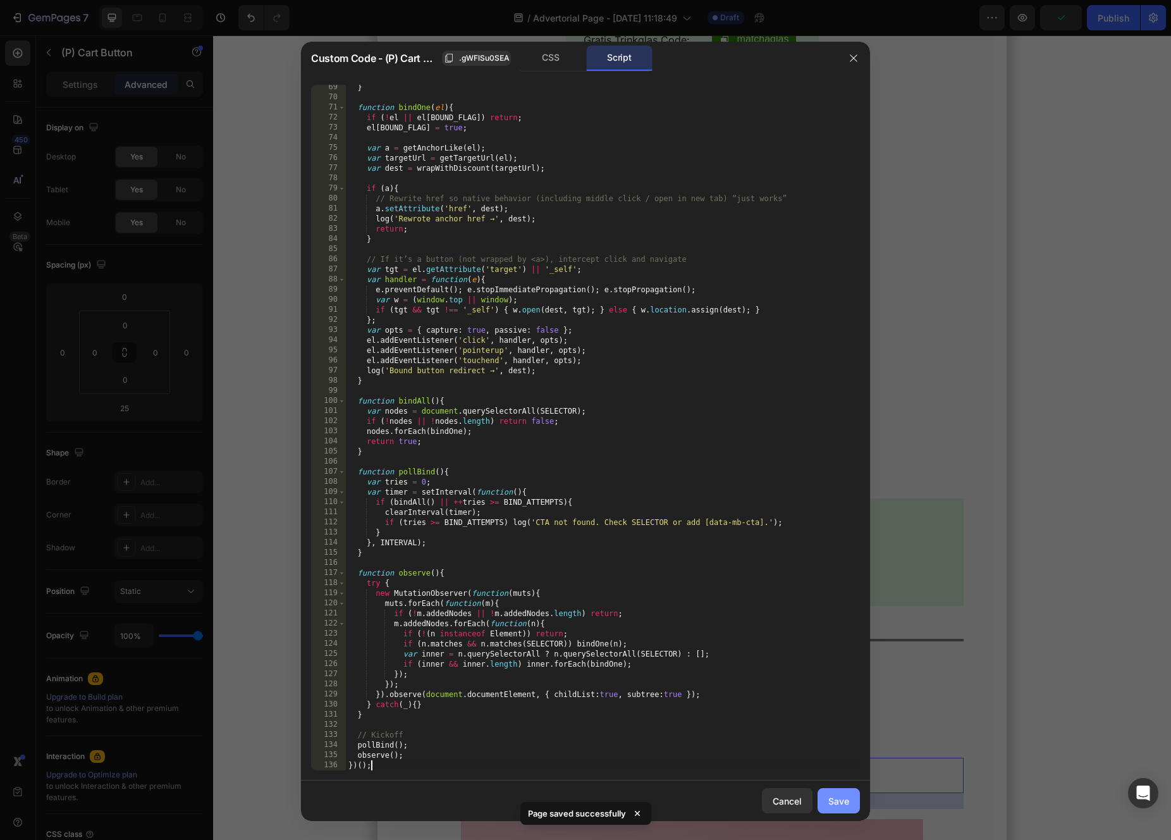
click at [839, 799] on div "Save" at bounding box center [838, 800] width 21 height 13
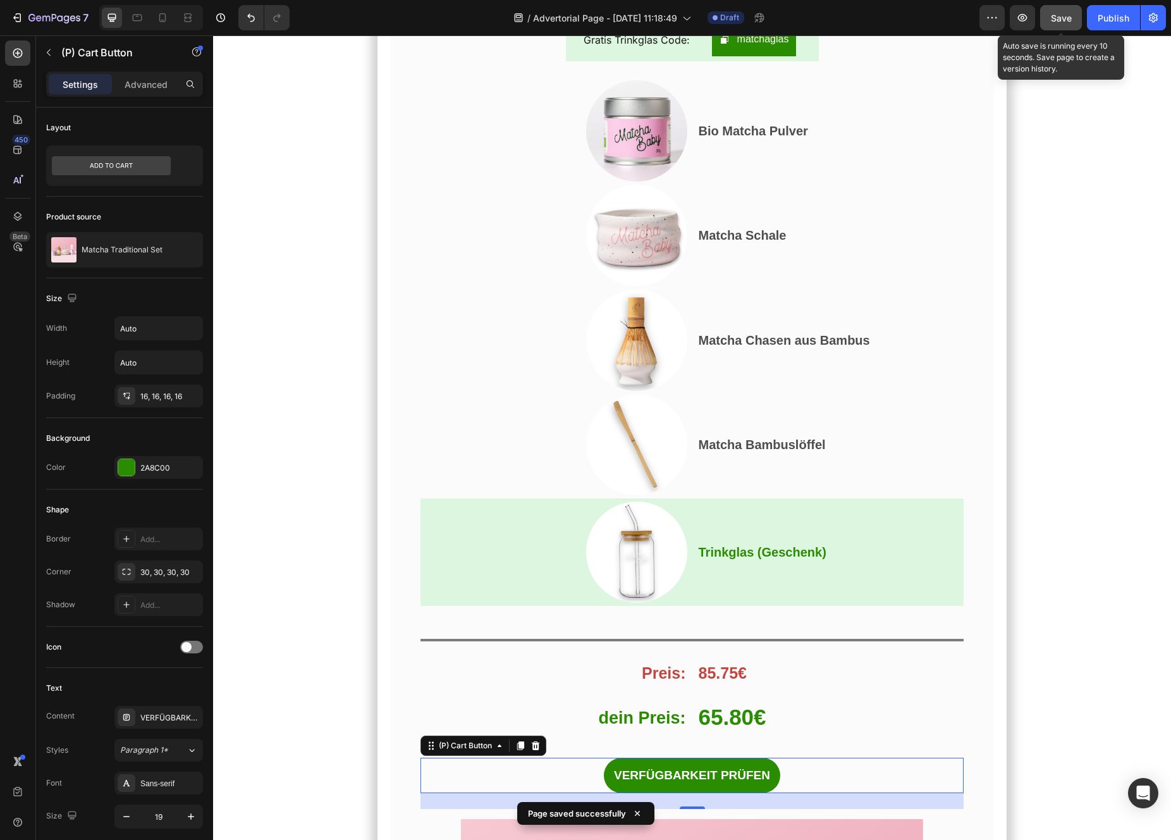
click at [1067, 20] on span "Save" at bounding box center [1061, 18] width 21 height 11
click at [1024, 25] on button "button" at bounding box center [1022, 17] width 25 height 25
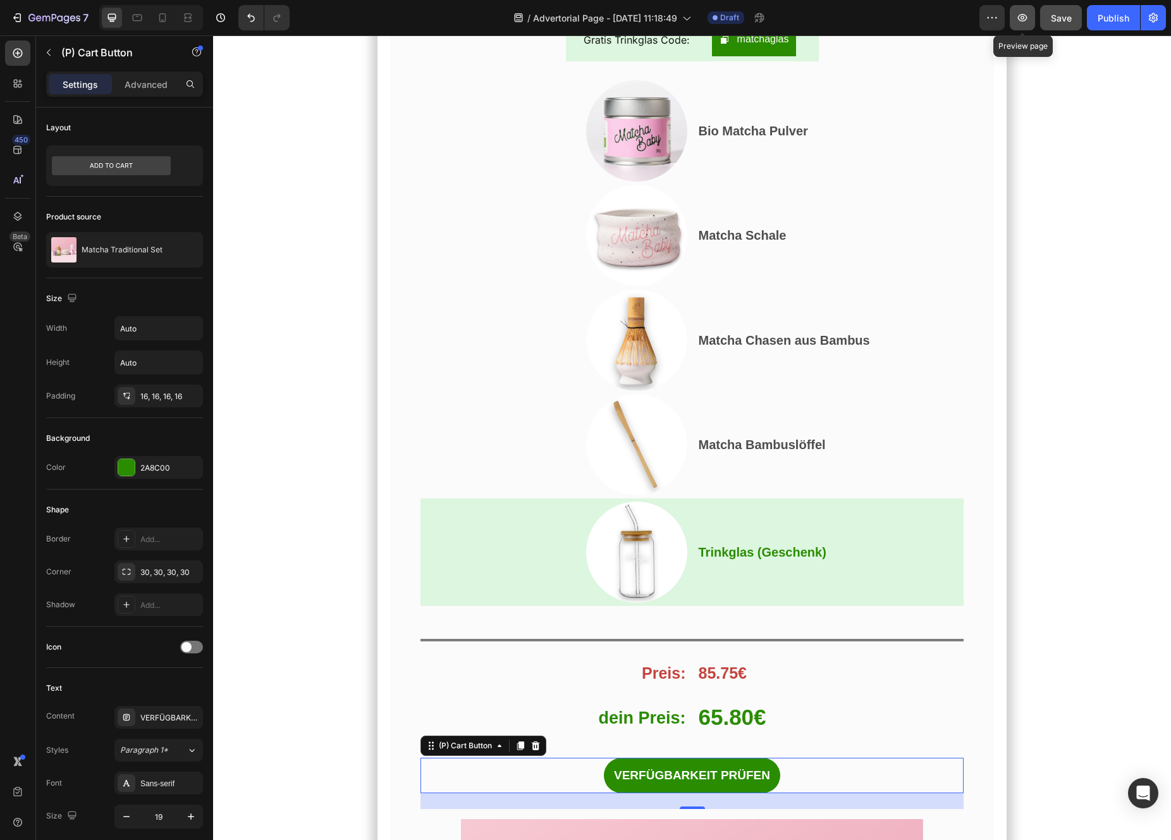
click at [1024, 18] on icon "button" at bounding box center [1022, 18] width 9 height 8
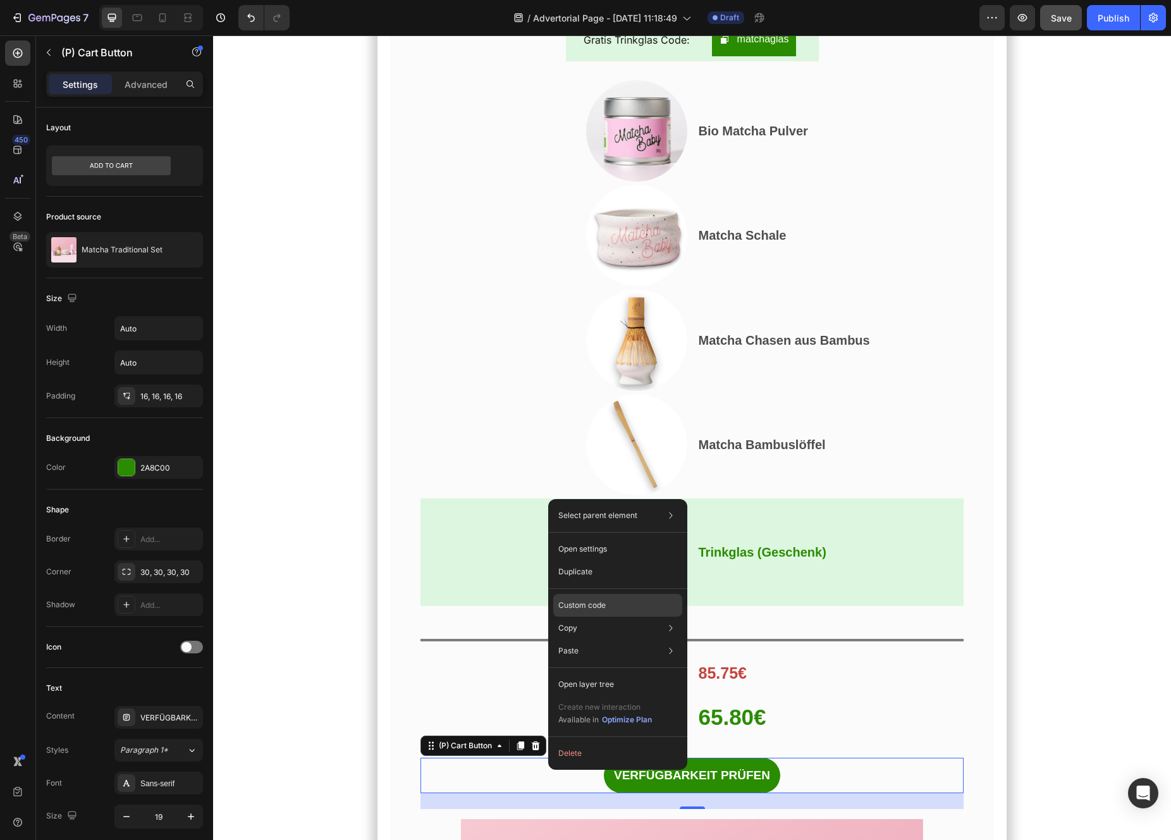
click at [606, 639] on div "Custom code" at bounding box center [617, 650] width 129 height 23
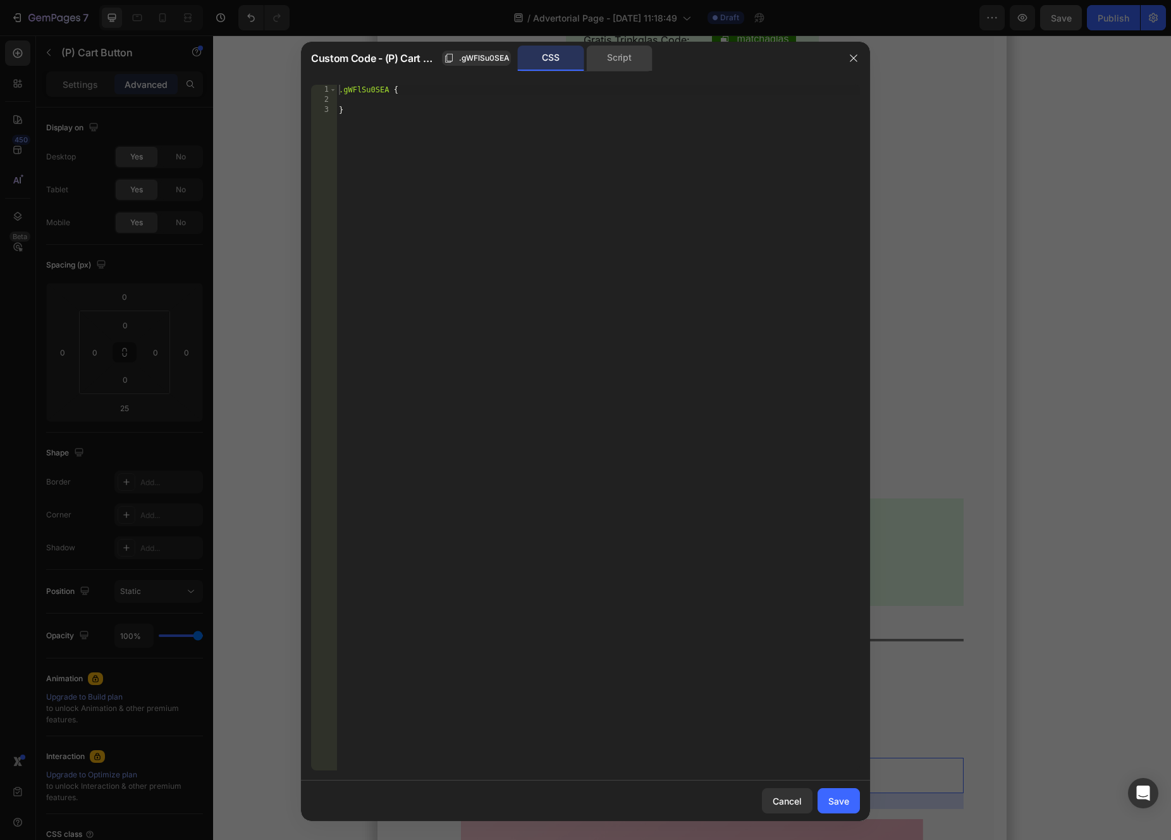
click at [603, 66] on div "Script" at bounding box center [619, 58] width 66 height 25
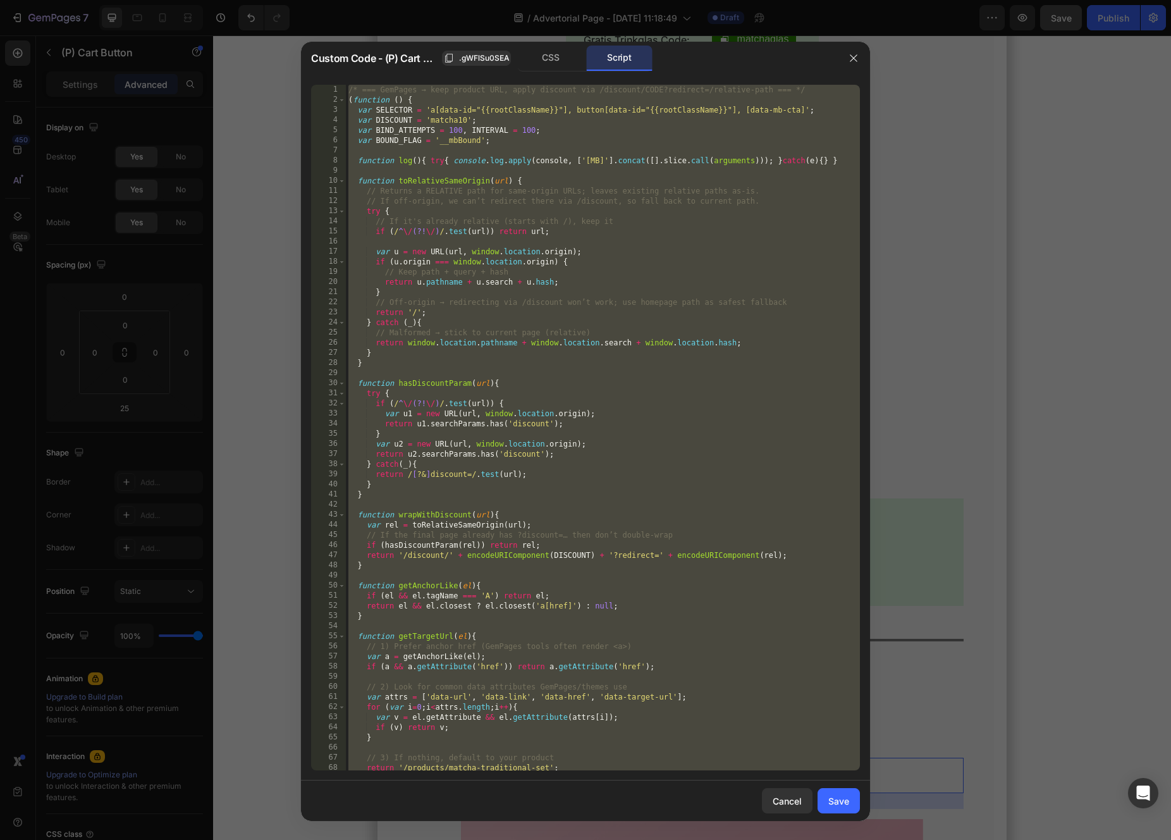
type textarea "observe(); })();"
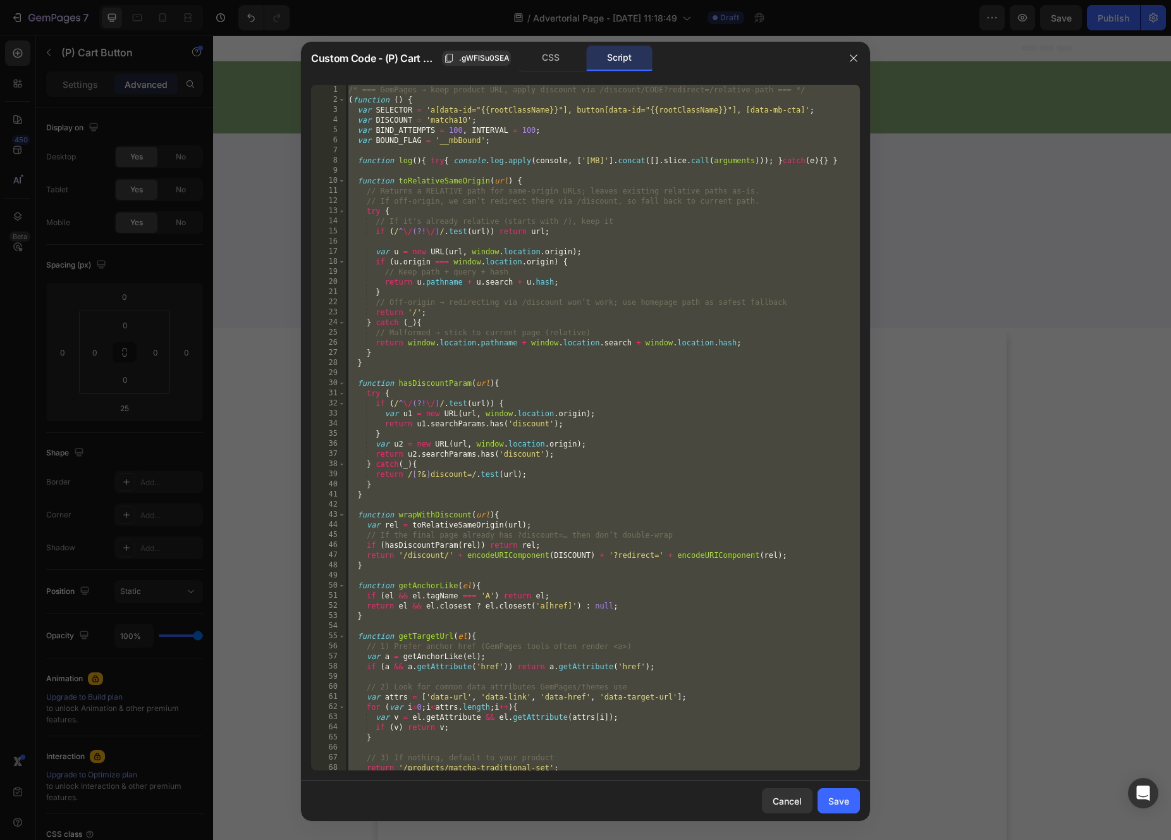
scroll to position [6955, 0]
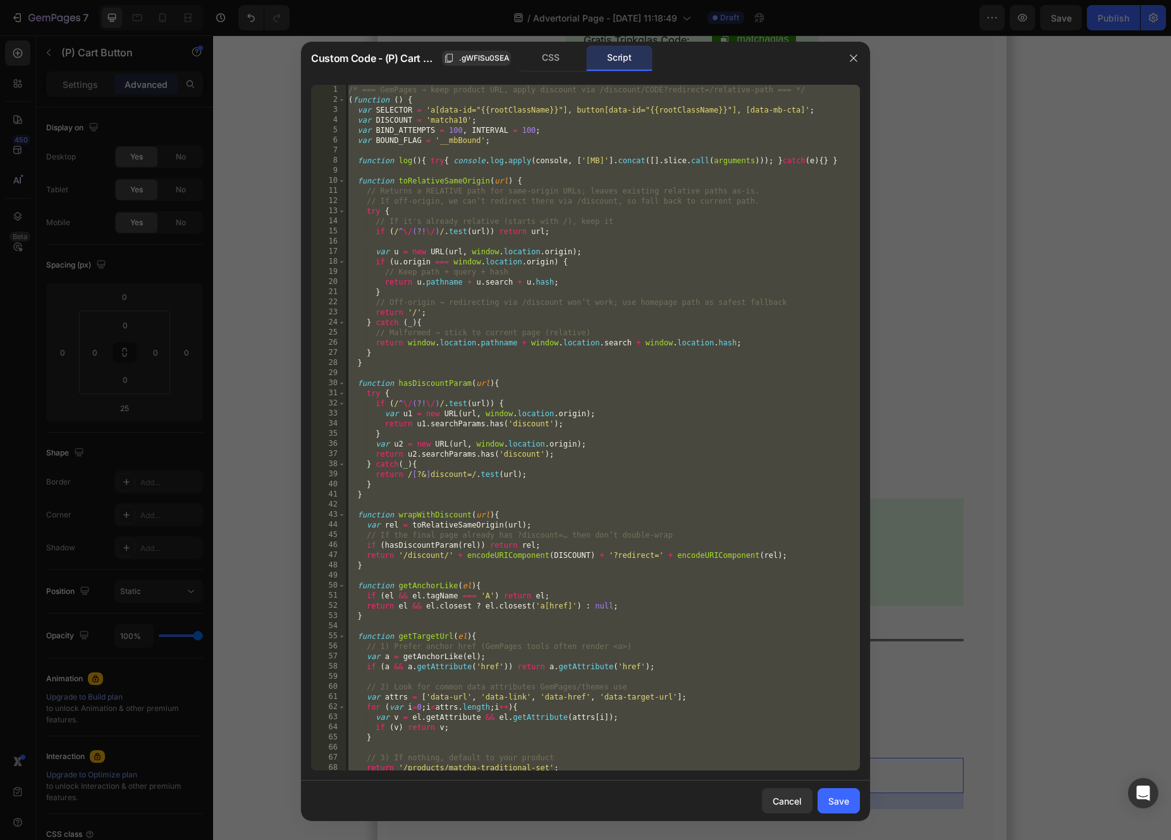
type textarea "</script>"
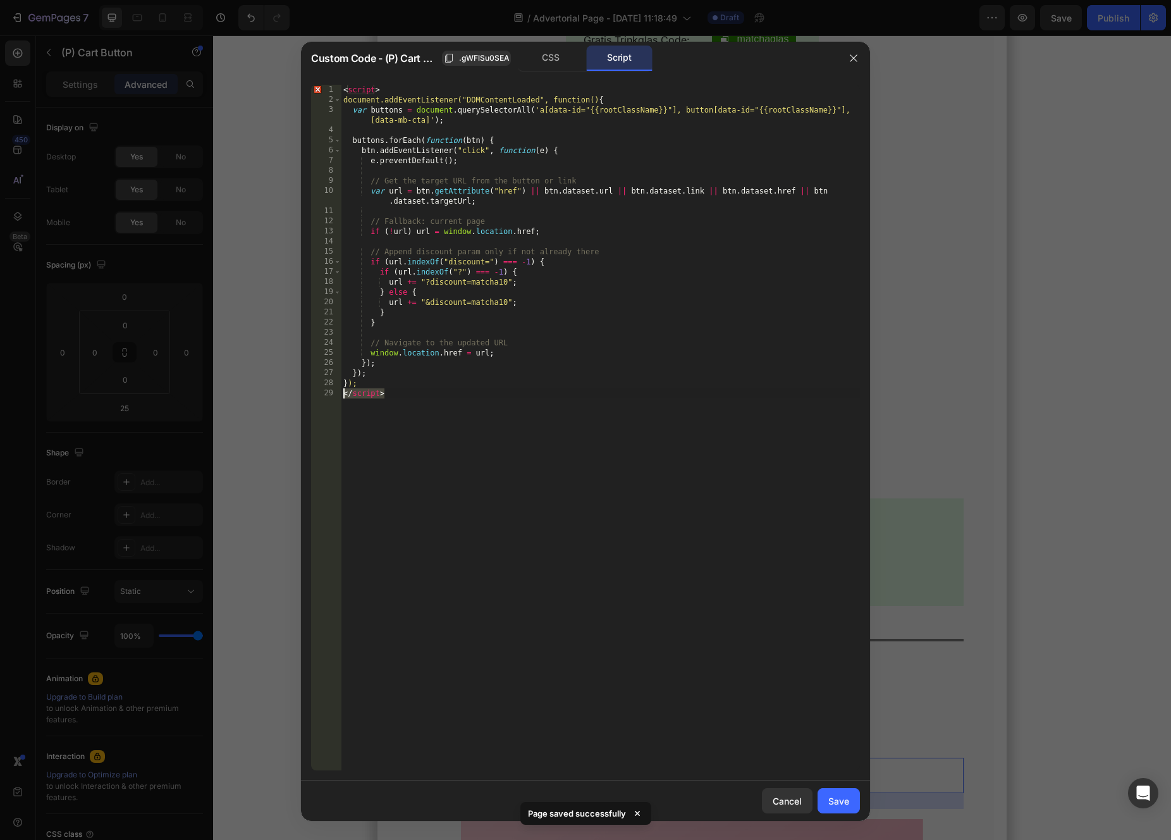
drag, startPoint x: 511, startPoint y: 409, endPoint x: 231, endPoint y: 398, distance: 279.7
click at [231, 397] on div "Custom Code - (P) Cart Button .gWFlSu0SEA CSS Script </script> 1 2 3 4 5 6 7 8 …" at bounding box center [585, 420] width 1171 height 840
drag, startPoint x: 343, startPoint y: 97, endPoint x: 333, endPoint y: 88, distance: 13.9
click at [333, 88] on div "1 2 3 4 5 6 7 8 9 10 11 12 13 14 15 16 17 18 19 20 21 22 23 24 25 26 27 28 29 <…" at bounding box center [585, 427] width 549 height 685
type textarea "document.addEventListener("DOMContentLoaded", function() {"
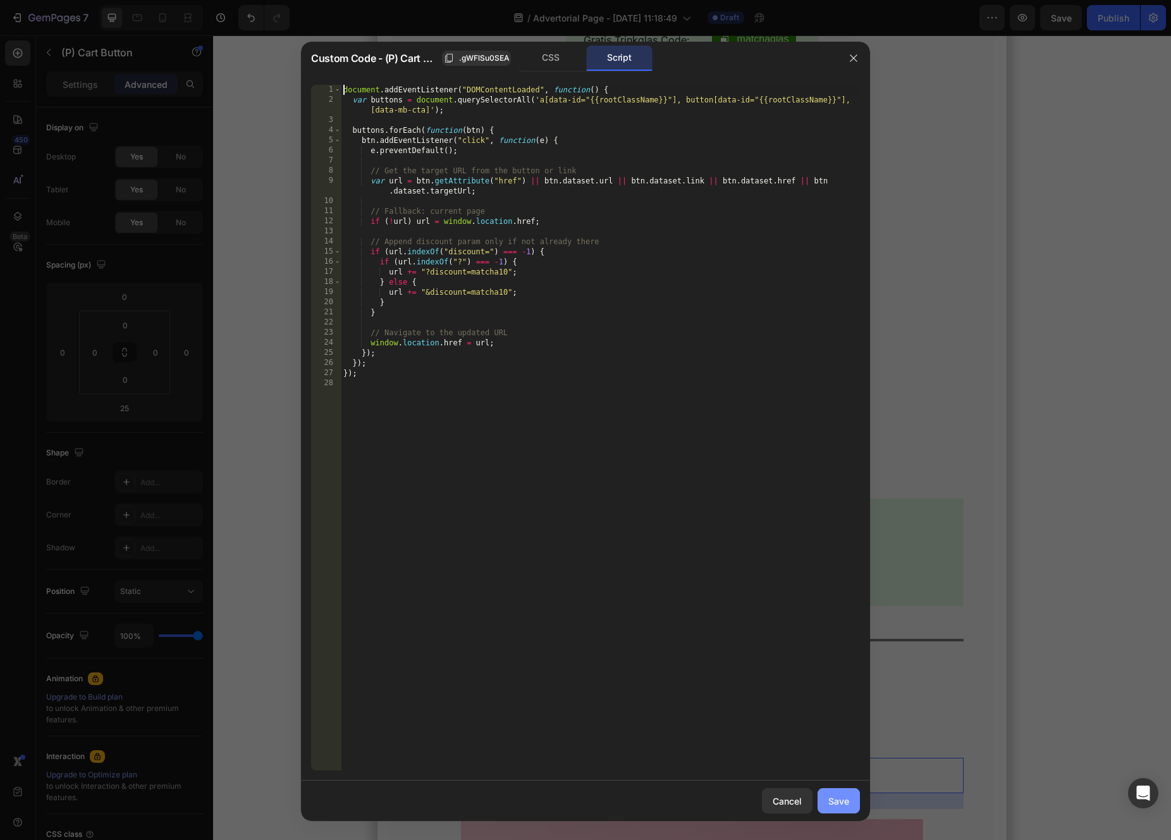
click at [840, 800] on div "Save" at bounding box center [838, 800] width 21 height 13
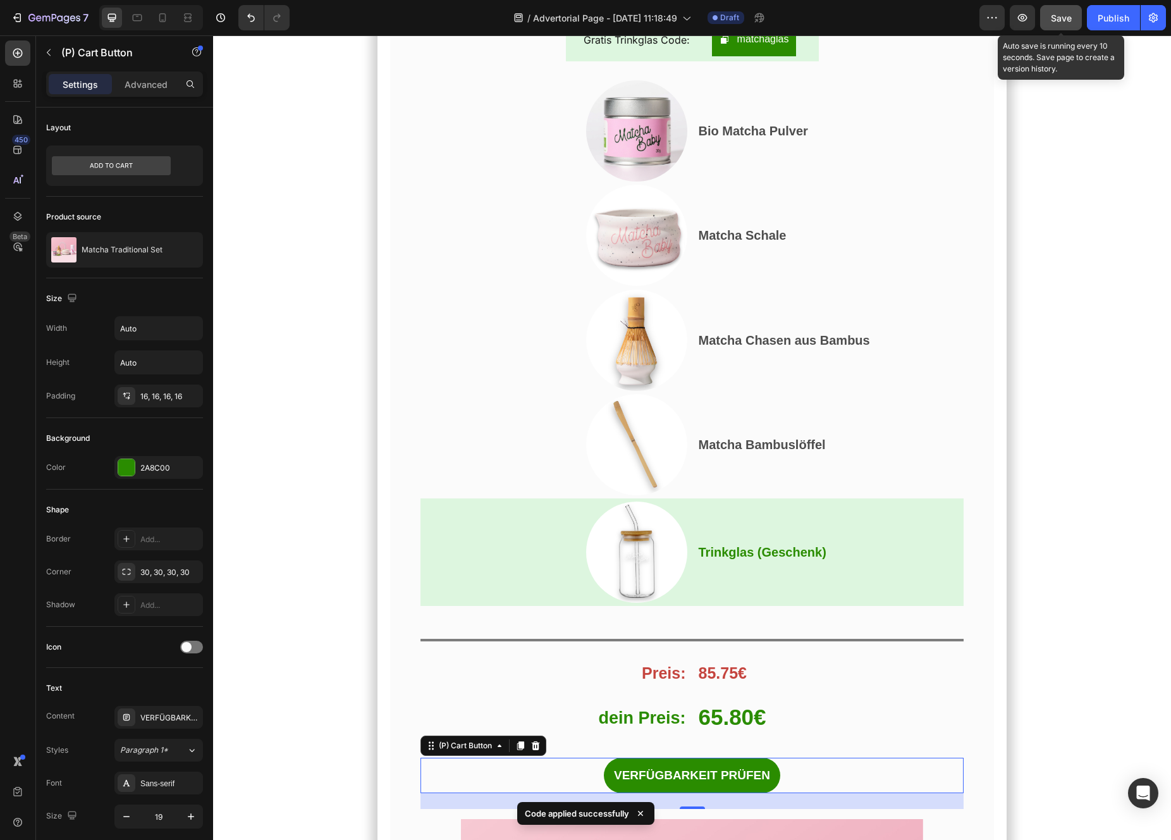
click at [1062, 24] on button "Save" at bounding box center [1061, 17] width 42 height 25
click at [1019, 25] on button "button" at bounding box center [1022, 17] width 25 height 25
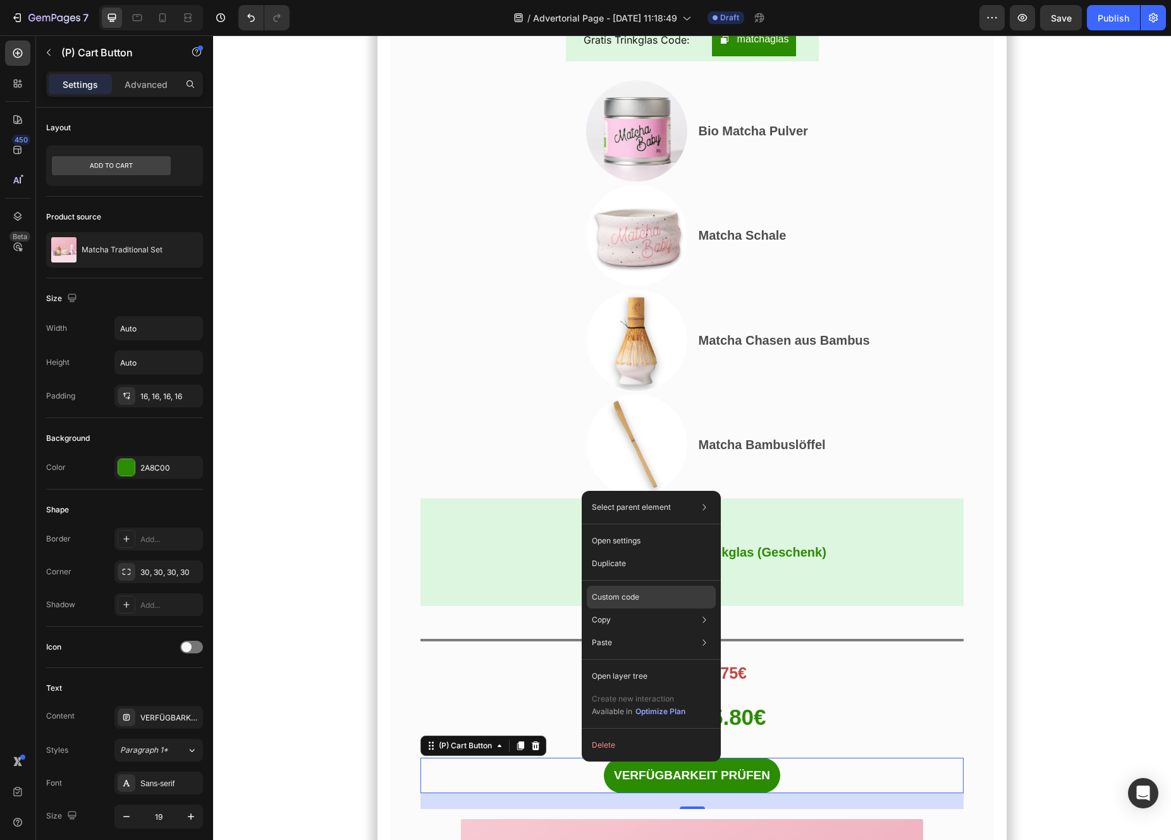
click at [623, 631] on div "Custom code" at bounding box center [651, 642] width 129 height 23
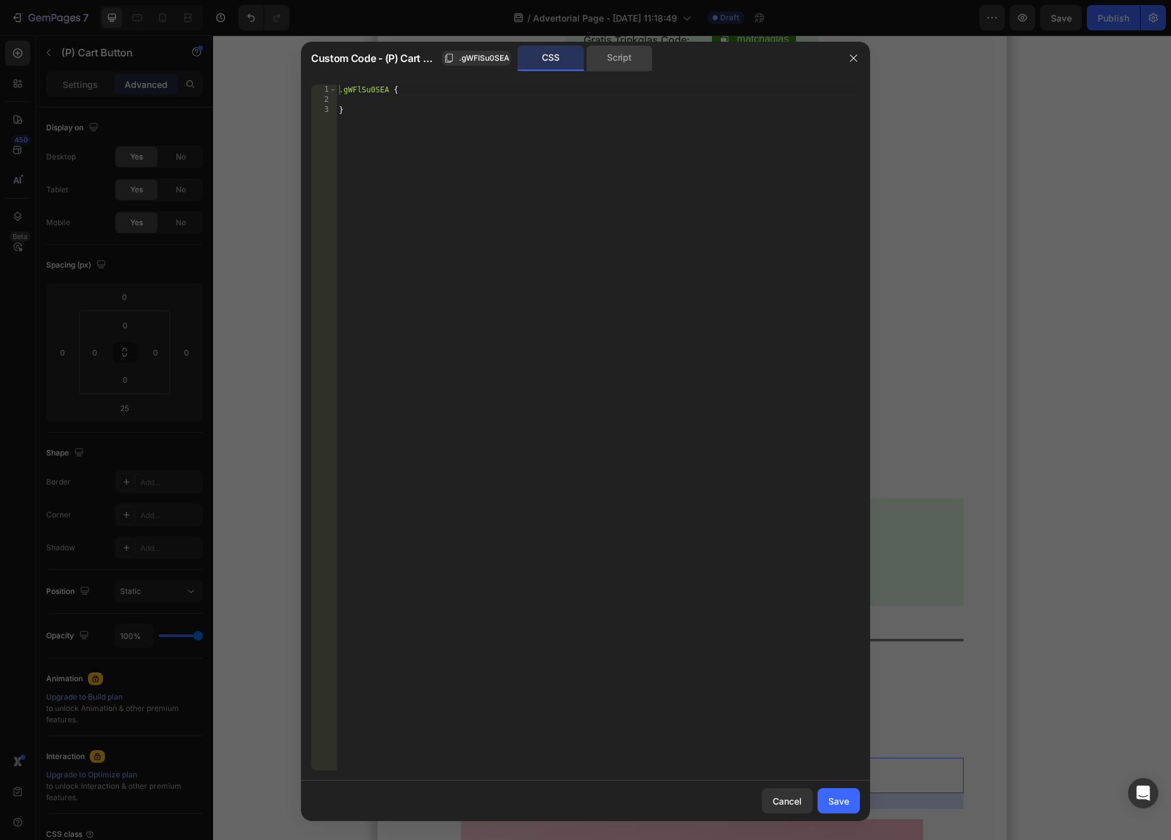
click at [594, 62] on div "Script" at bounding box center [619, 58] width 66 height 25
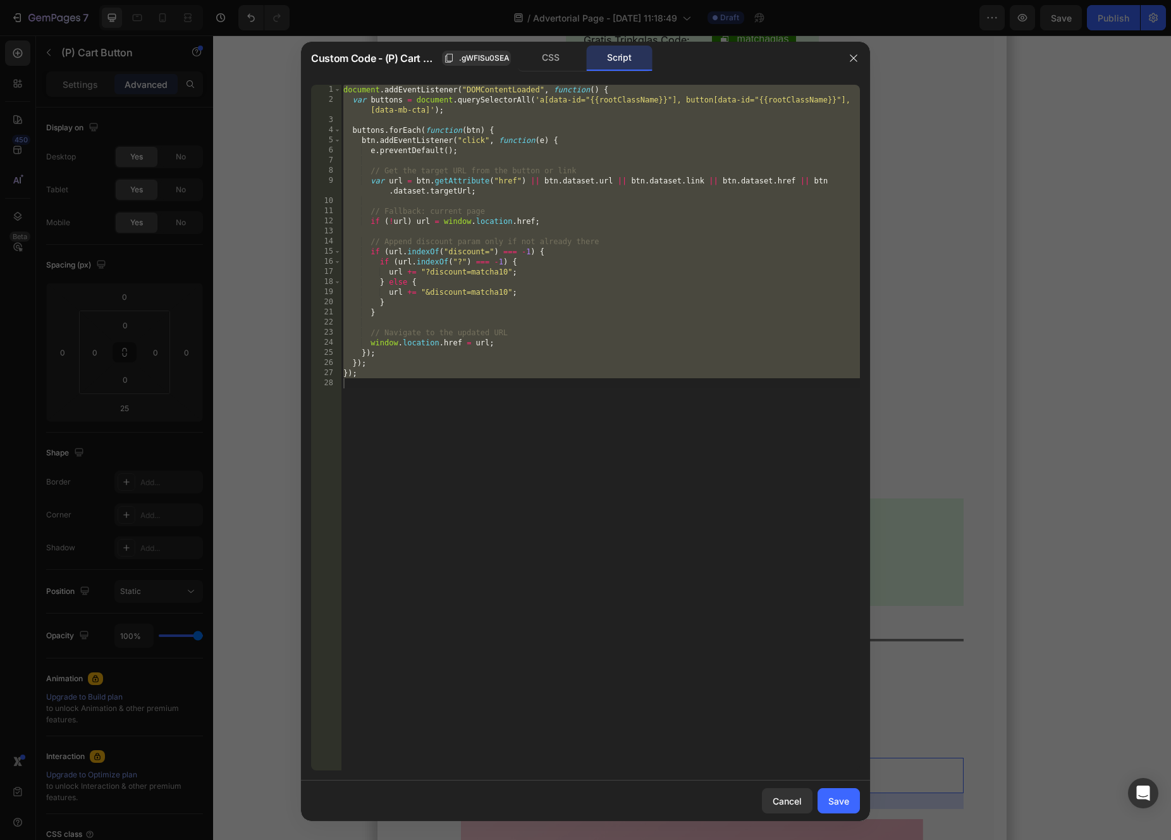
click at [529, 115] on div "document . addEventListener ( "DOMContentLoaded" , function ( ) { var buttons =…" at bounding box center [600, 438] width 519 height 706
paste textarea "();"
type textarea "})();"
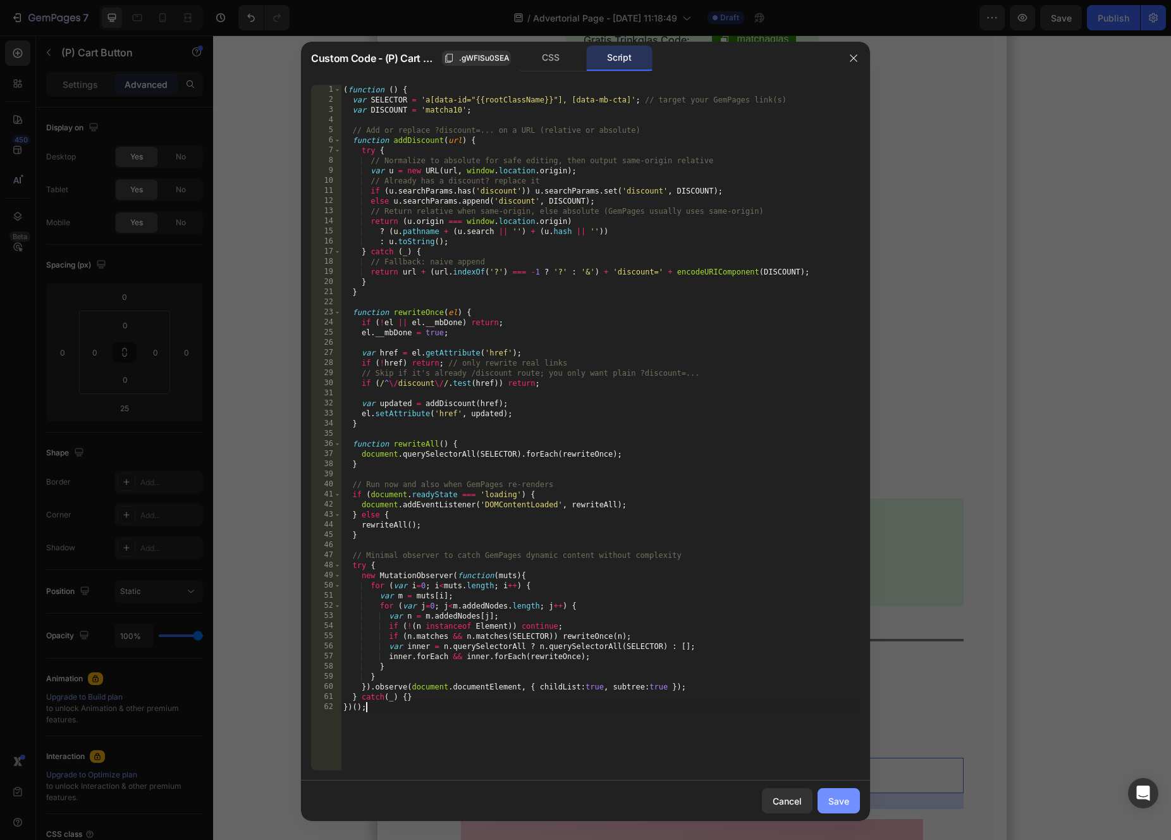
click at [838, 804] on div "Save" at bounding box center [838, 800] width 21 height 13
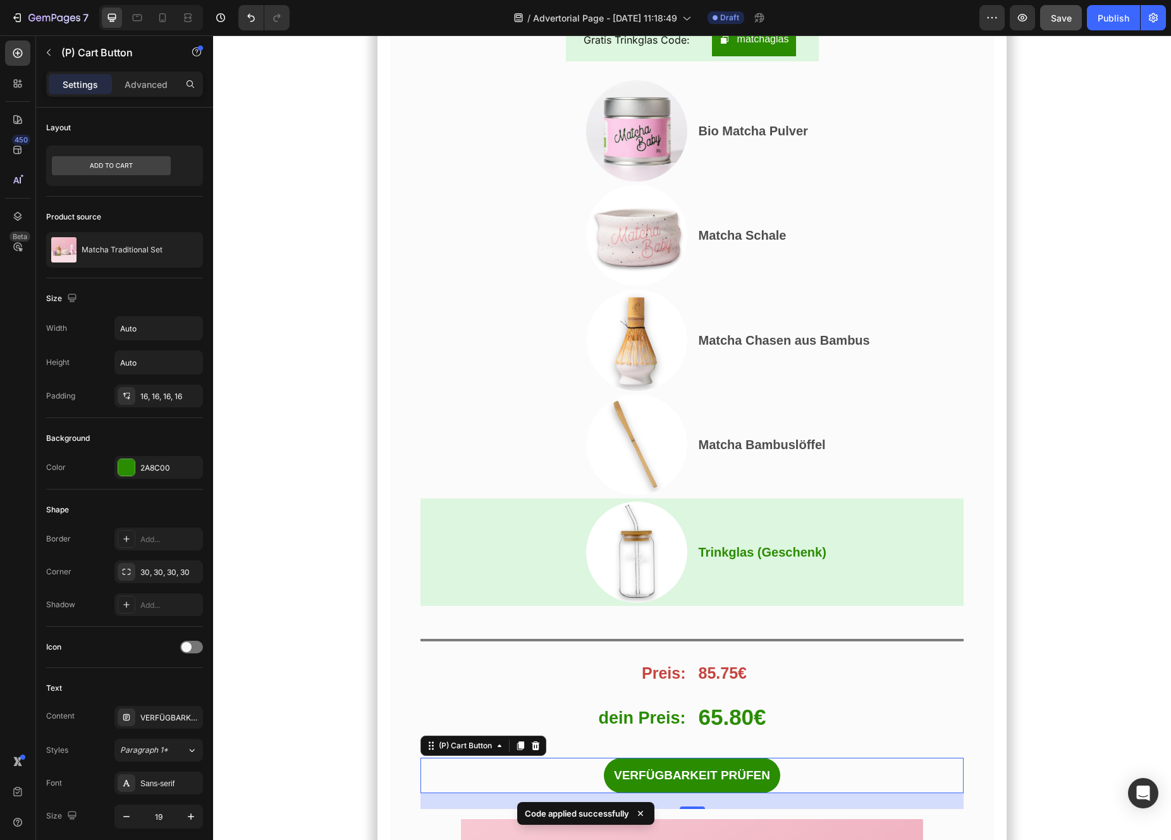
click at [1067, 27] on button "Save" at bounding box center [1061, 17] width 42 height 25
click at [1022, 28] on button "button" at bounding box center [1022, 17] width 25 height 25
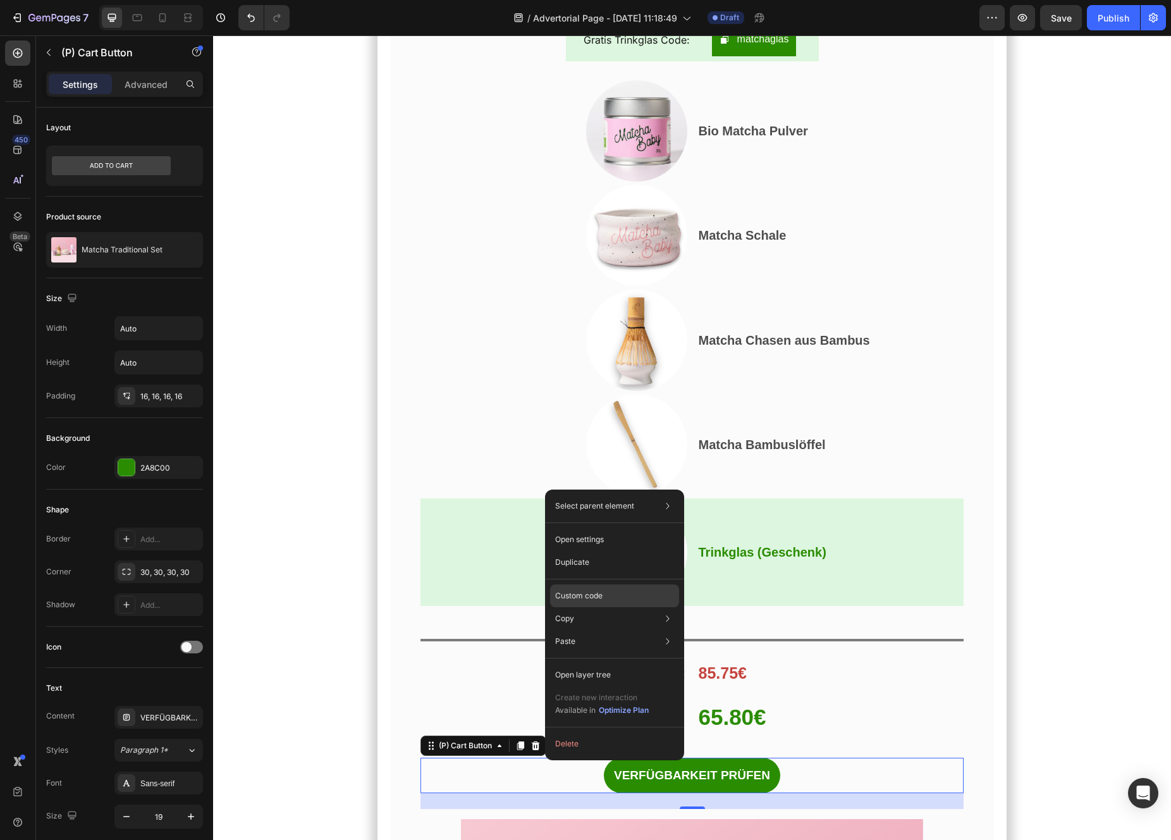
click at [591, 598] on p "Custom code" at bounding box center [578, 595] width 47 height 11
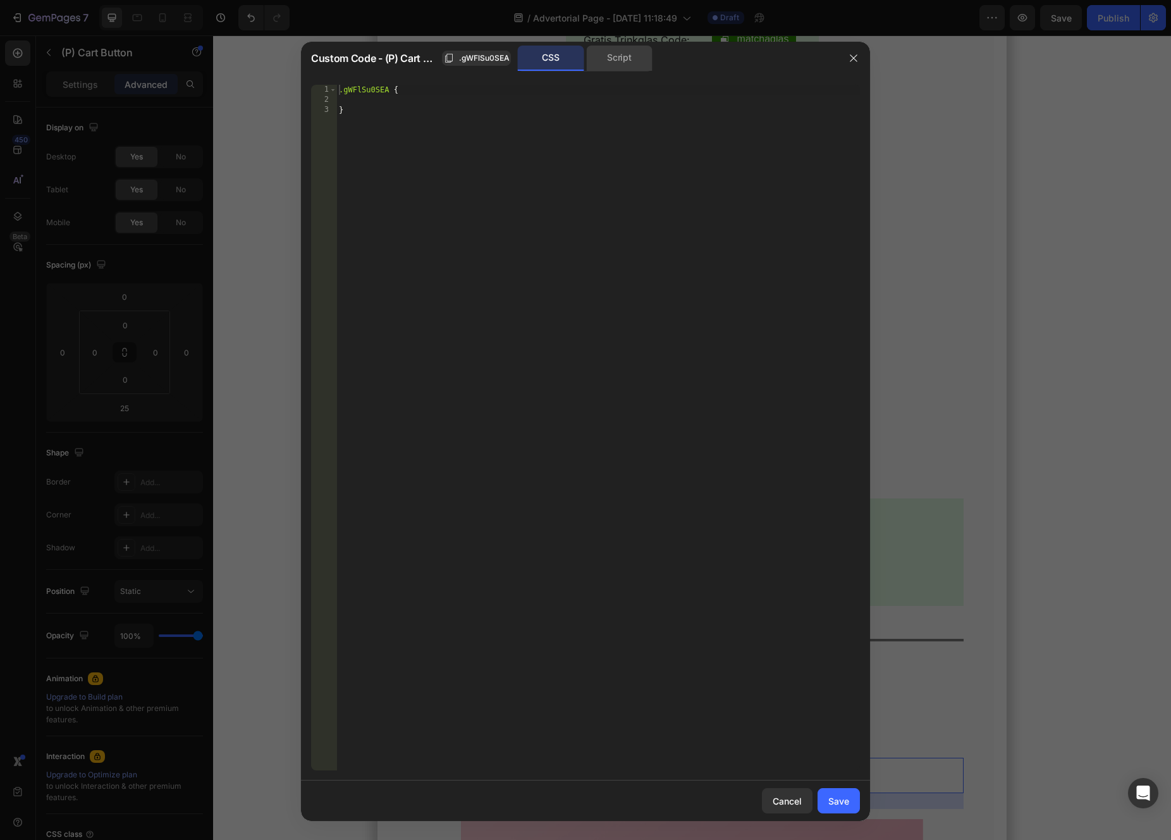
click at [630, 53] on div "Script" at bounding box center [619, 58] width 66 height 25
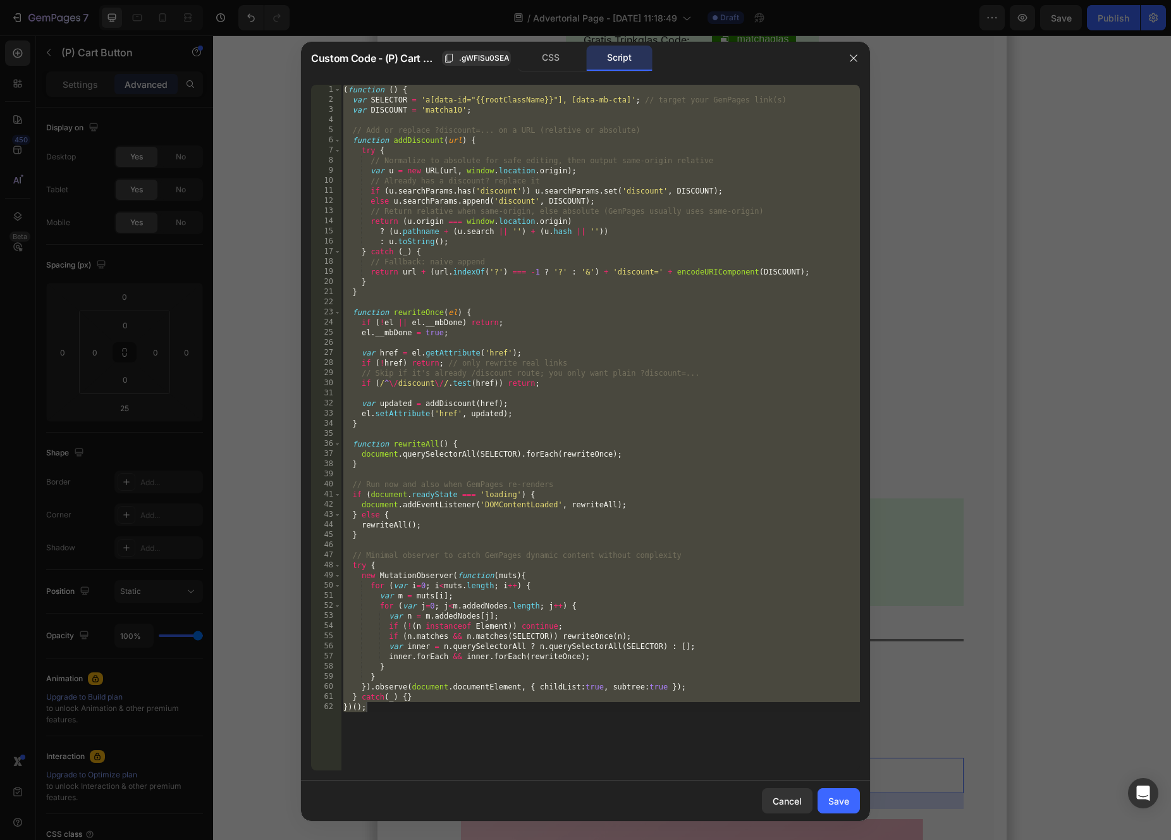
click at [629, 233] on div "( function ( ) { var SELECTOR = 'a[data-id="{{rootClassName}}"], [data-mb-cta]'…" at bounding box center [600, 438] width 519 height 706
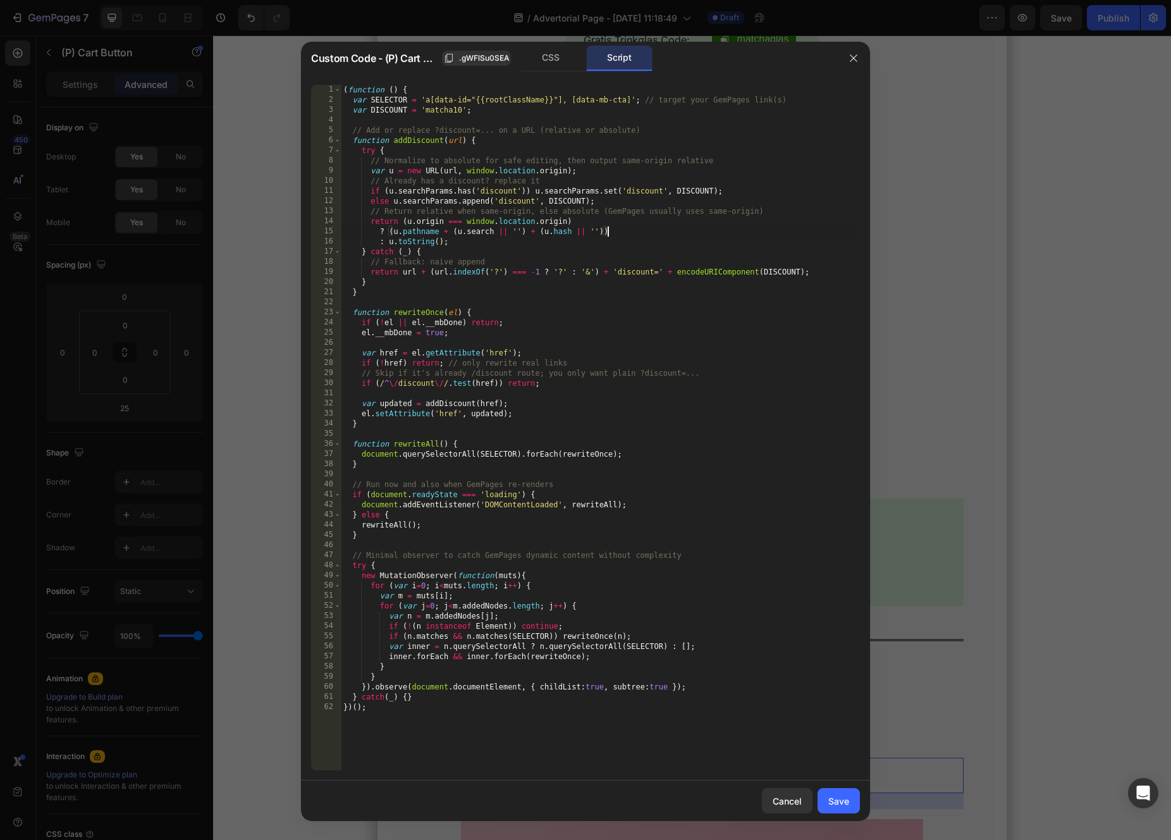
type textarea "} catch(_) {} })();"
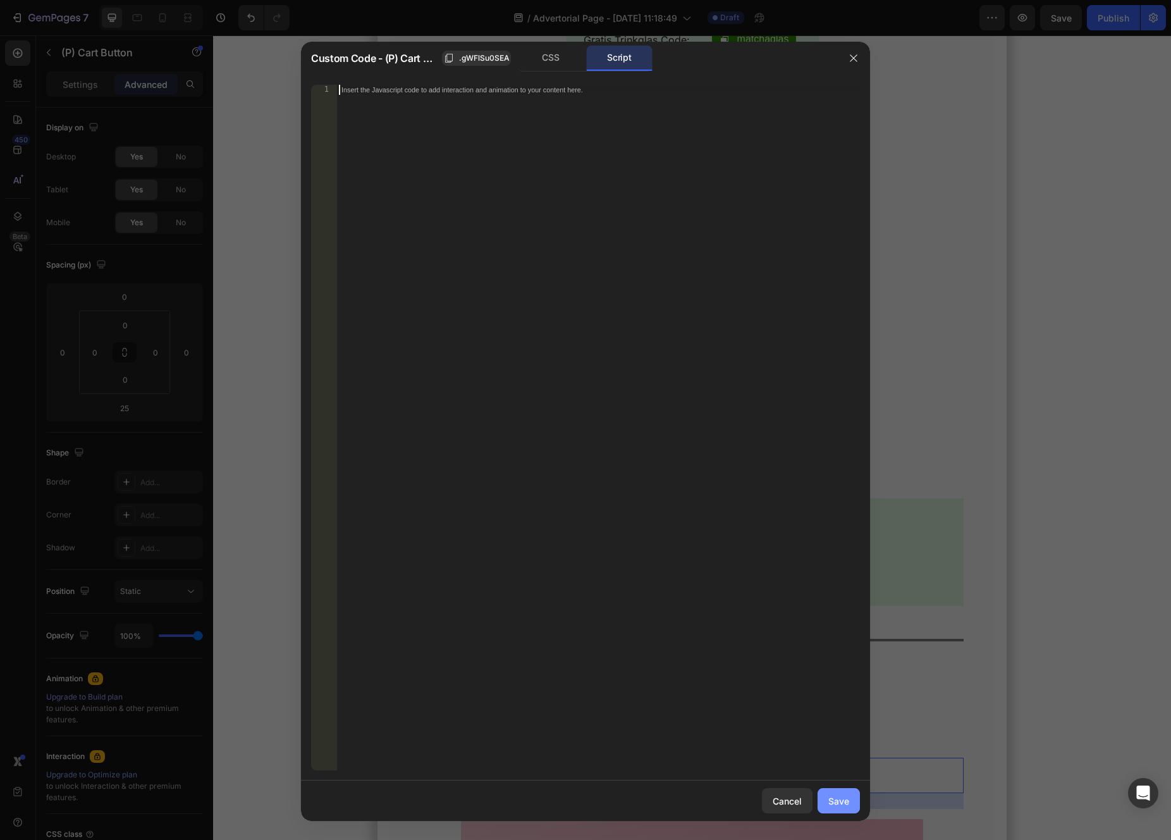
click at [845, 794] on div "Save" at bounding box center [838, 800] width 21 height 13
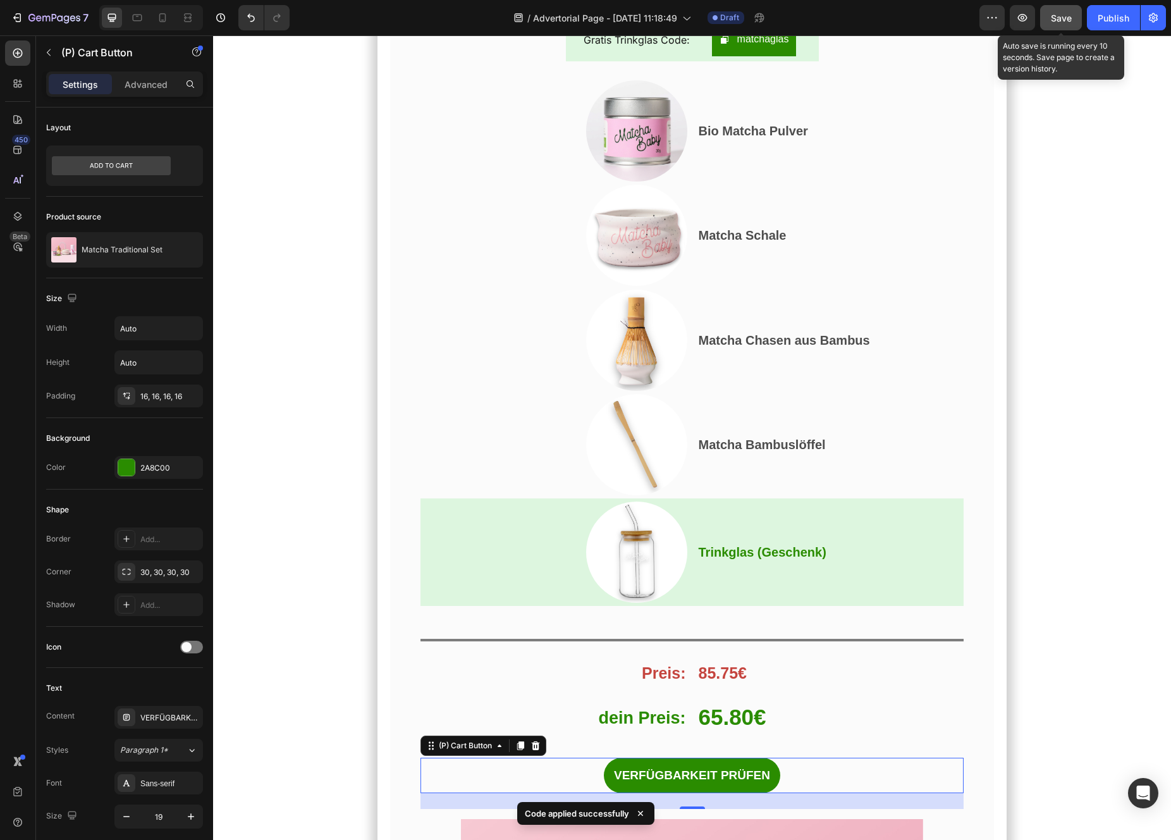
click at [1074, 28] on button "Save" at bounding box center [1061, 17] width 42 height 25
click at [1024, 25] on button "button" at bounding box center [1022, 17] width 25 height 25
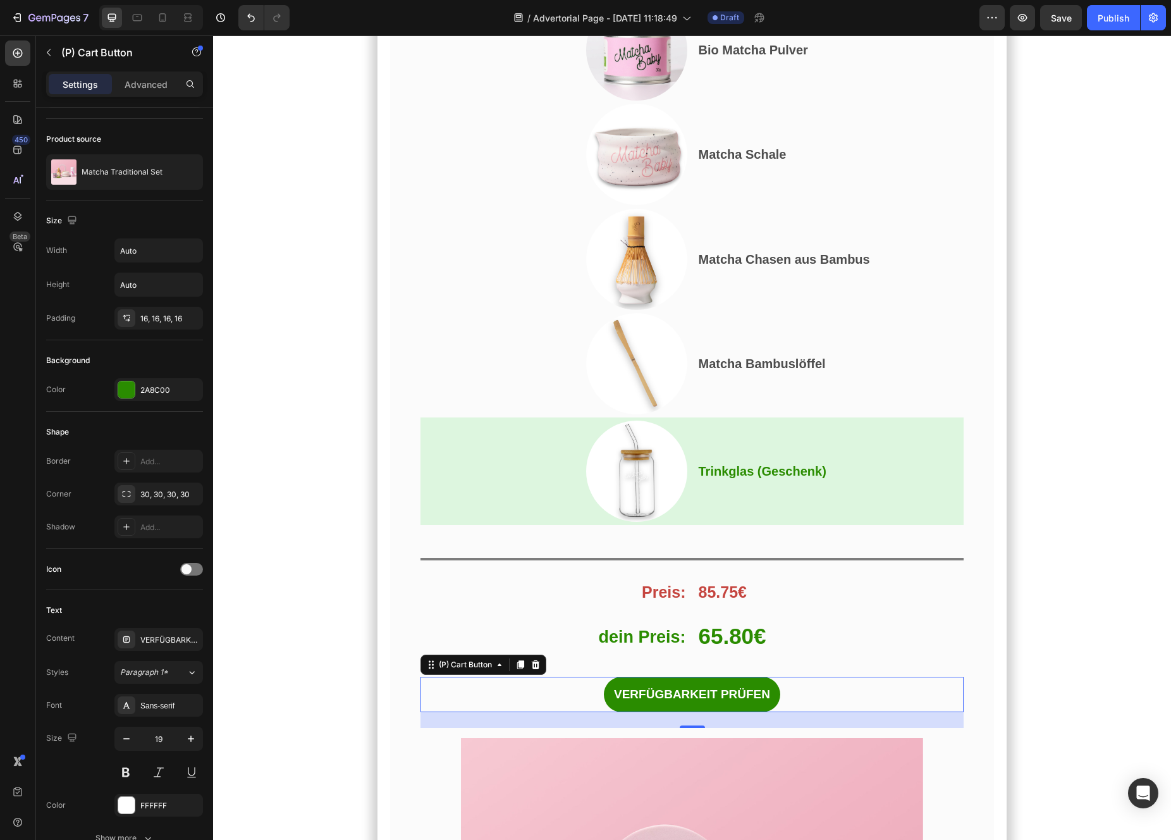
scroll to position [0, 0]
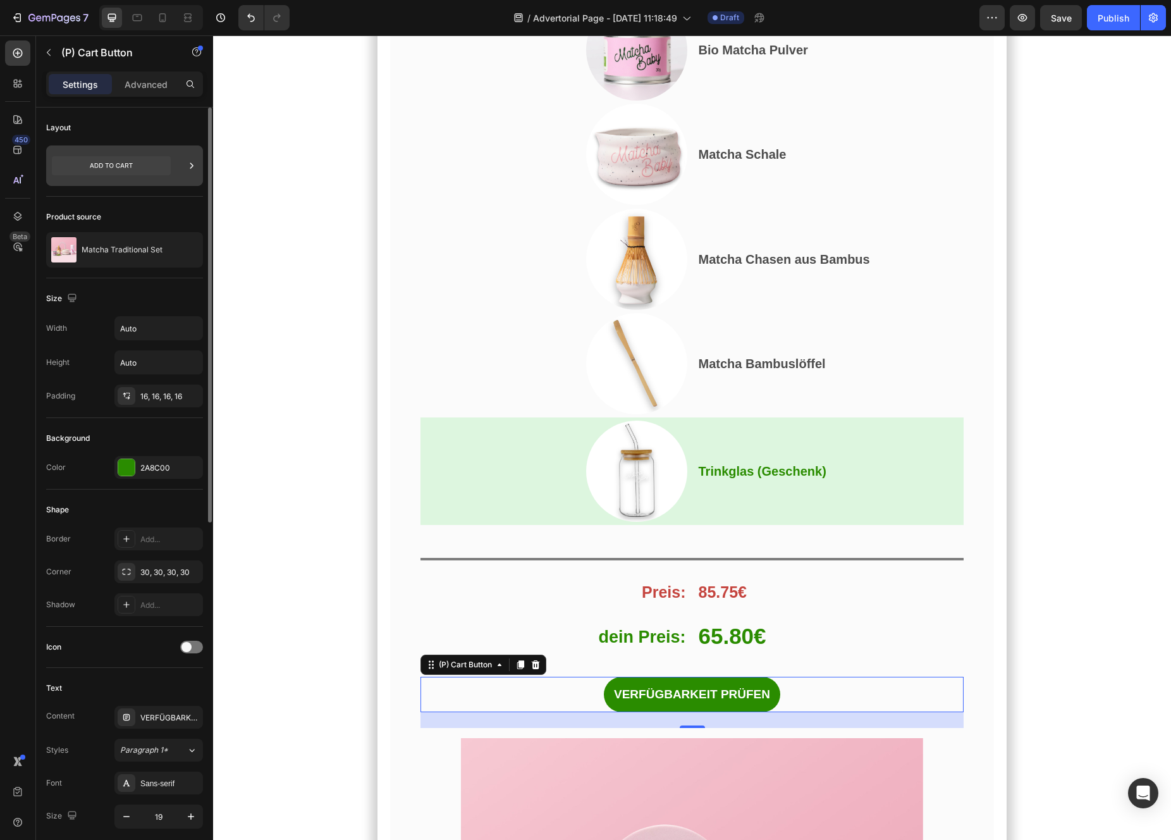
click at [177, 170] on div at bounding box center [124, 165] width 157 height 40
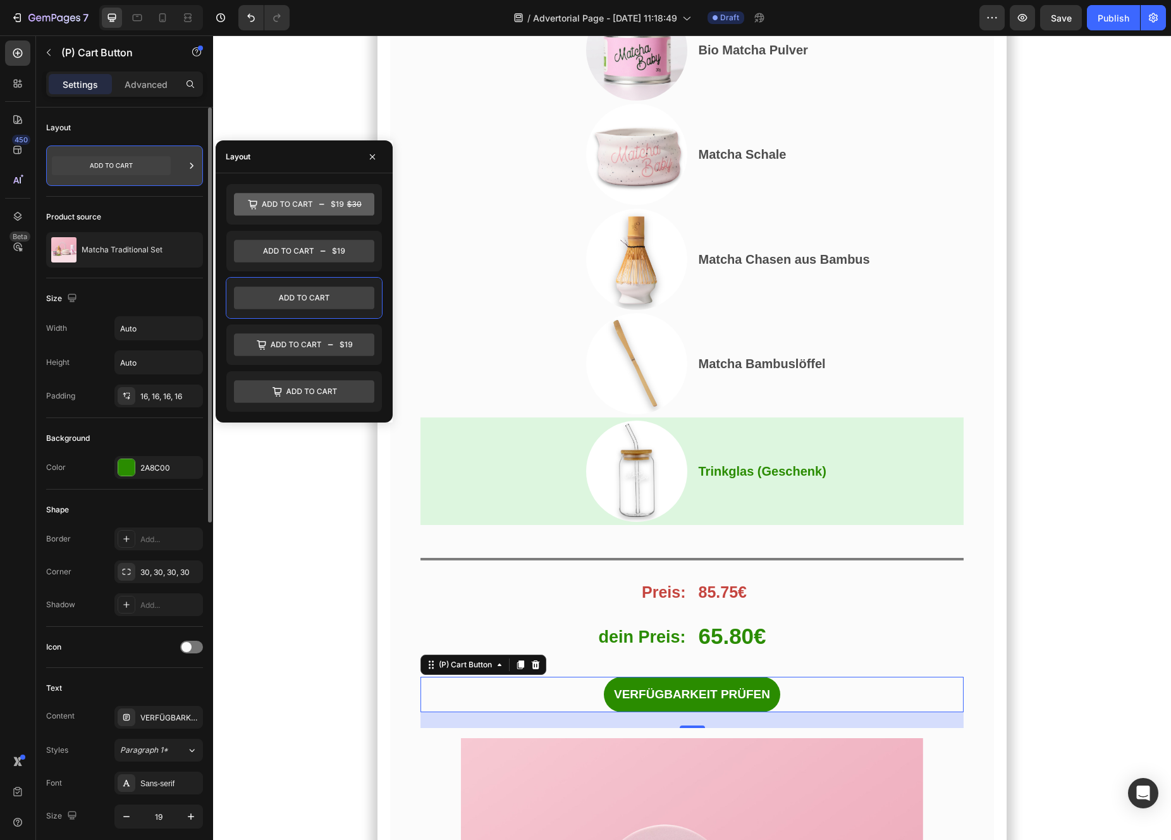
click at [187, 173] on div at bounding box center [191, 165] width 13 height 40
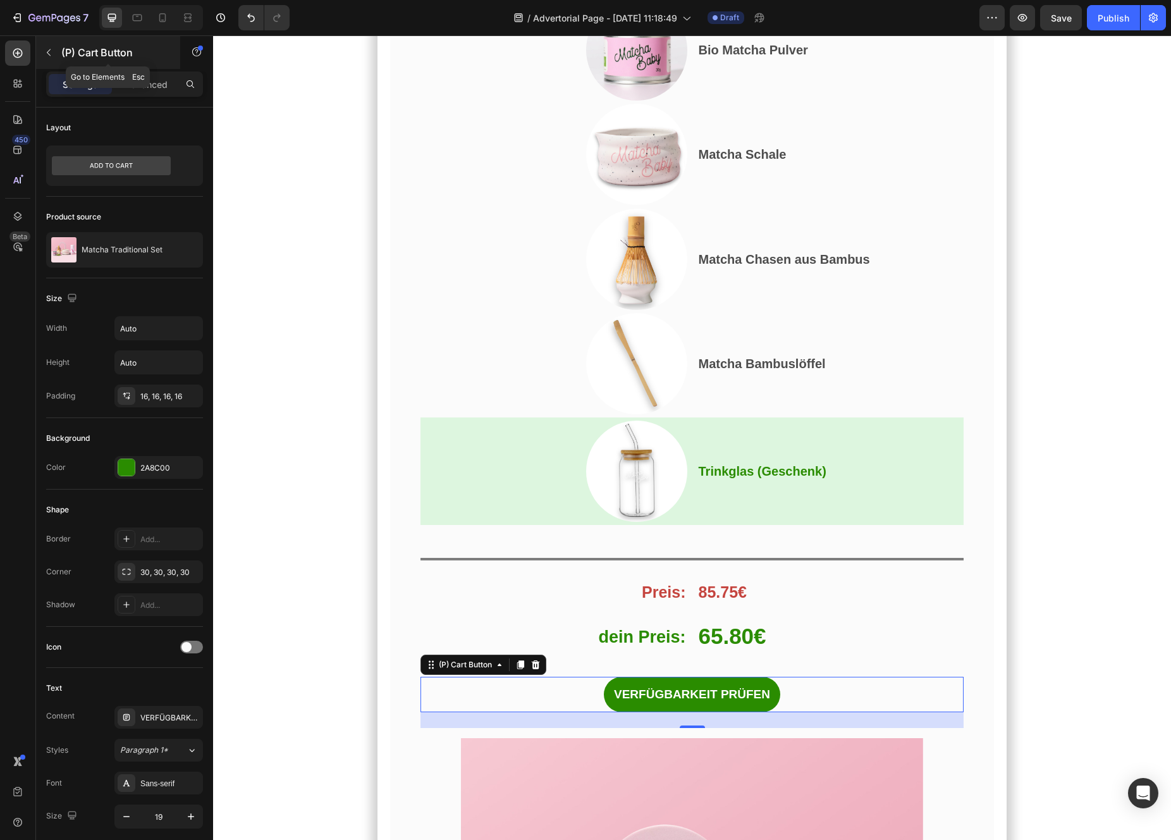
click at [47, 53] on icon "button" at bounding box center [49, 52] width 10 height 10
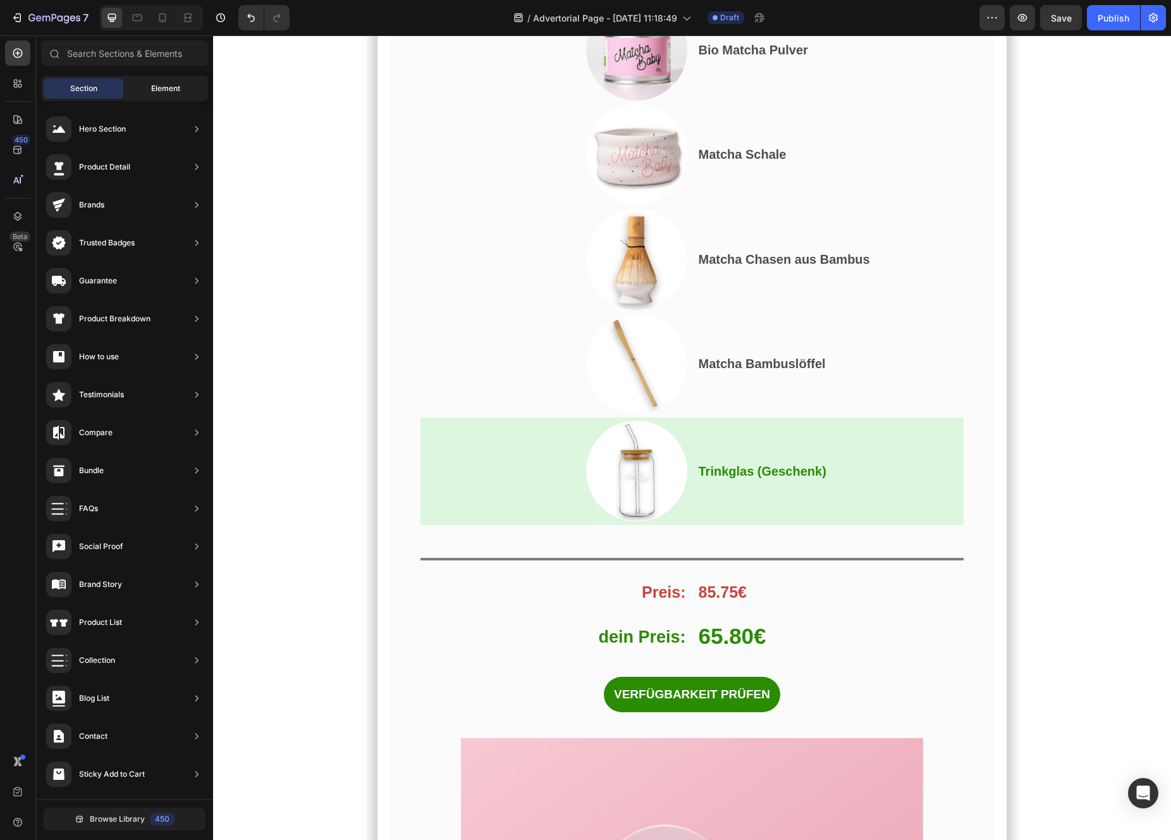
click at [165, 94] on div "Element" at bounding box center [166, 88] width 80 height 20
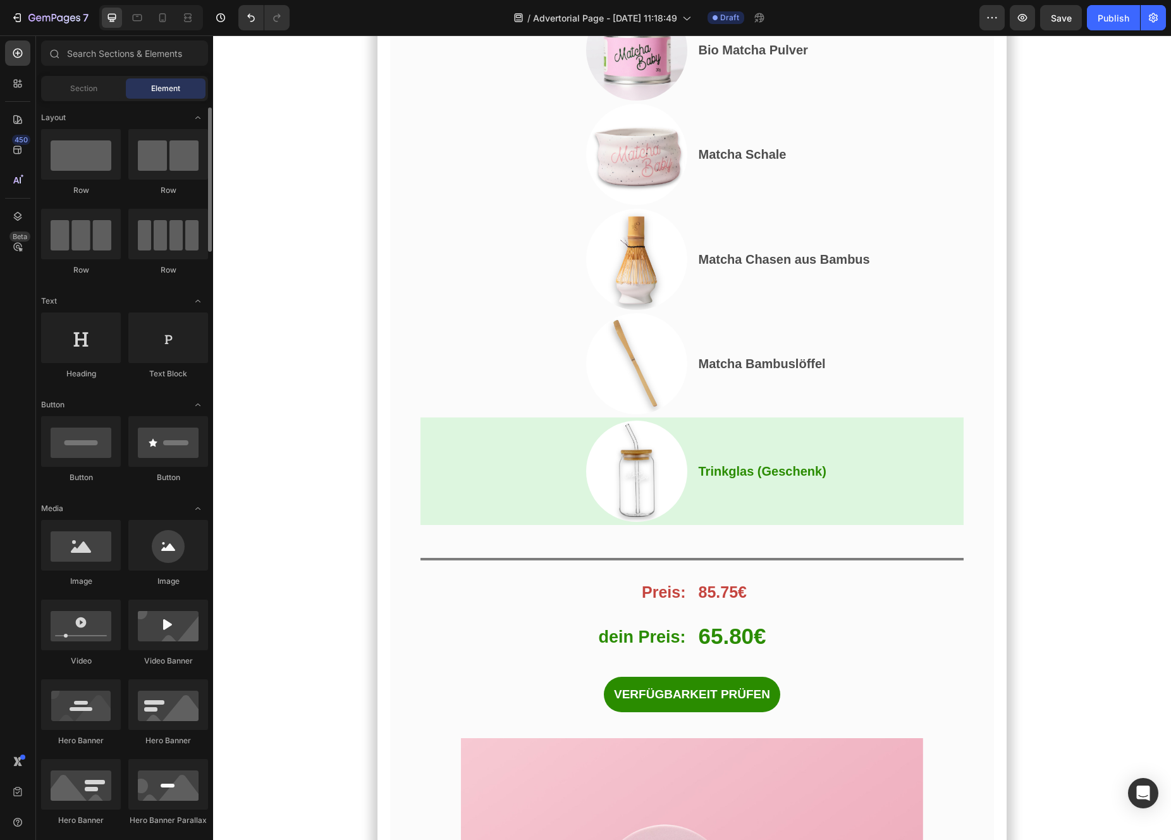
scroll to position [7, 0]
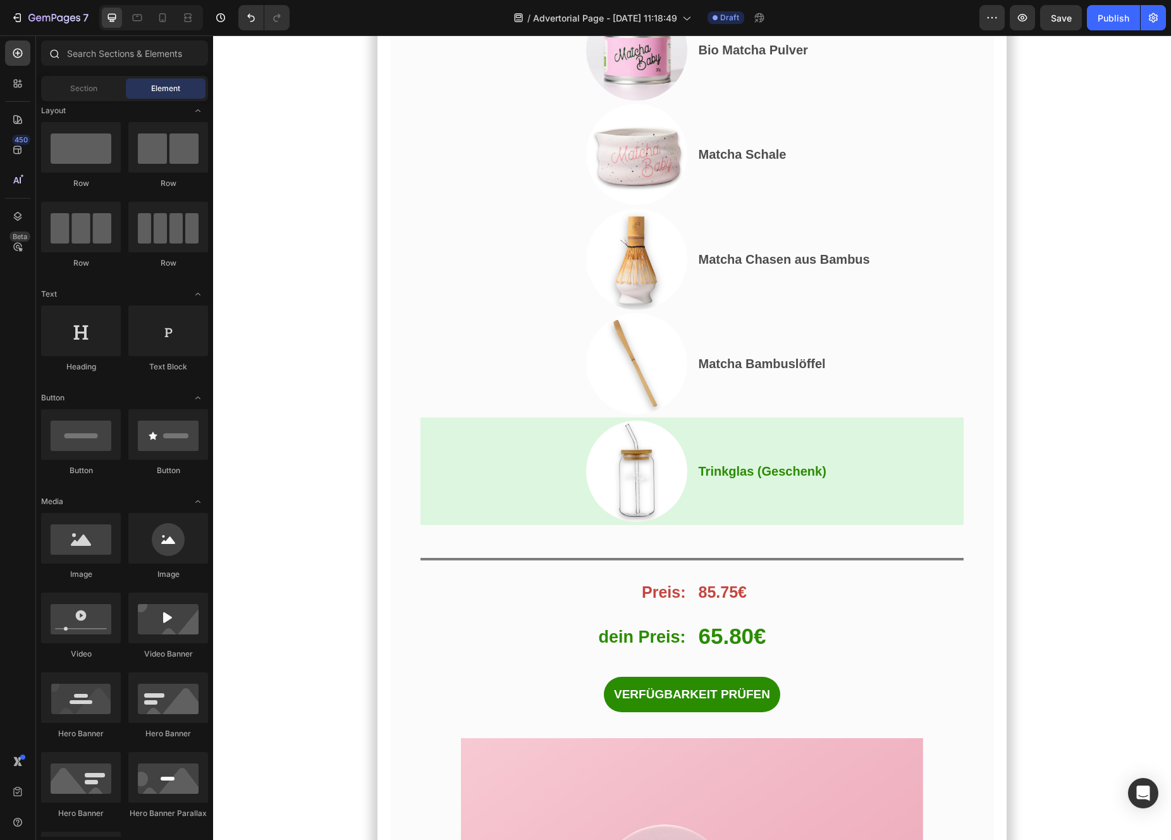
click at [103, 66] on div at bounding box center [124, 55] width 177 height 30
click at [103, 64] on input "text" at bounding box center [124, 52] width 167 height 25
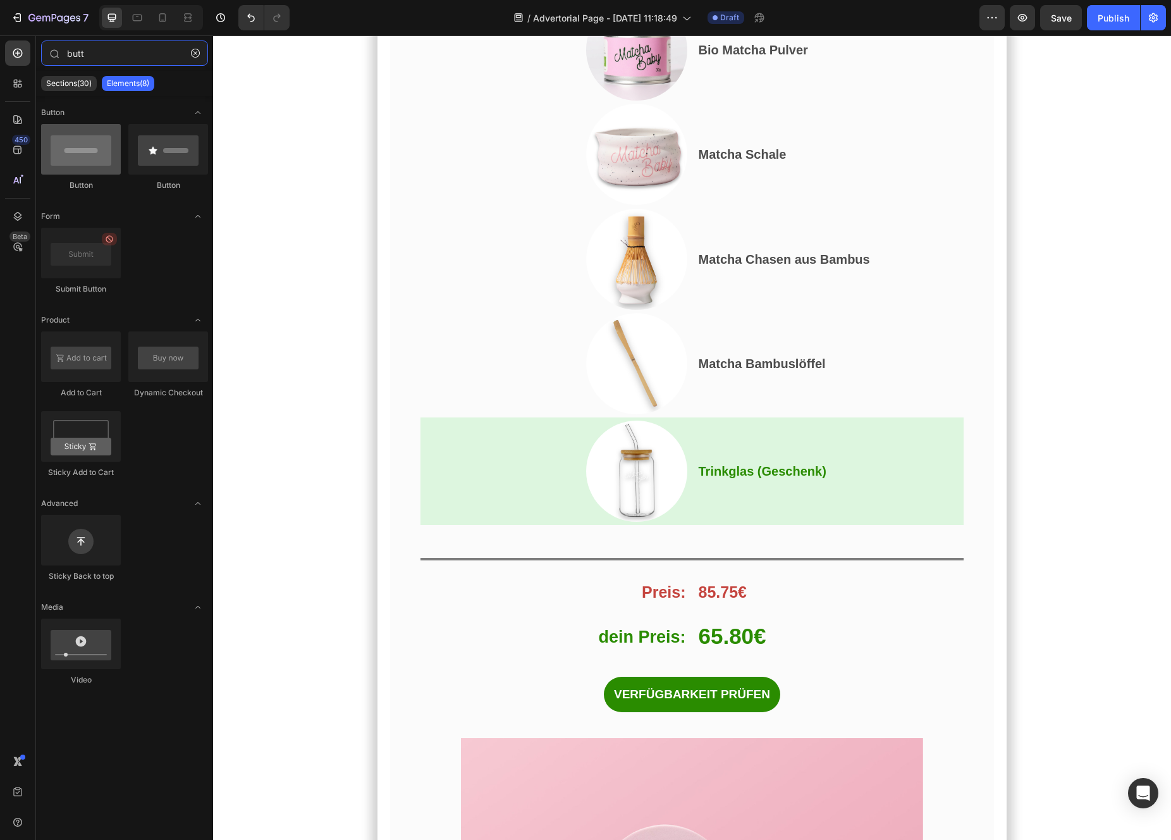
type input "butt"
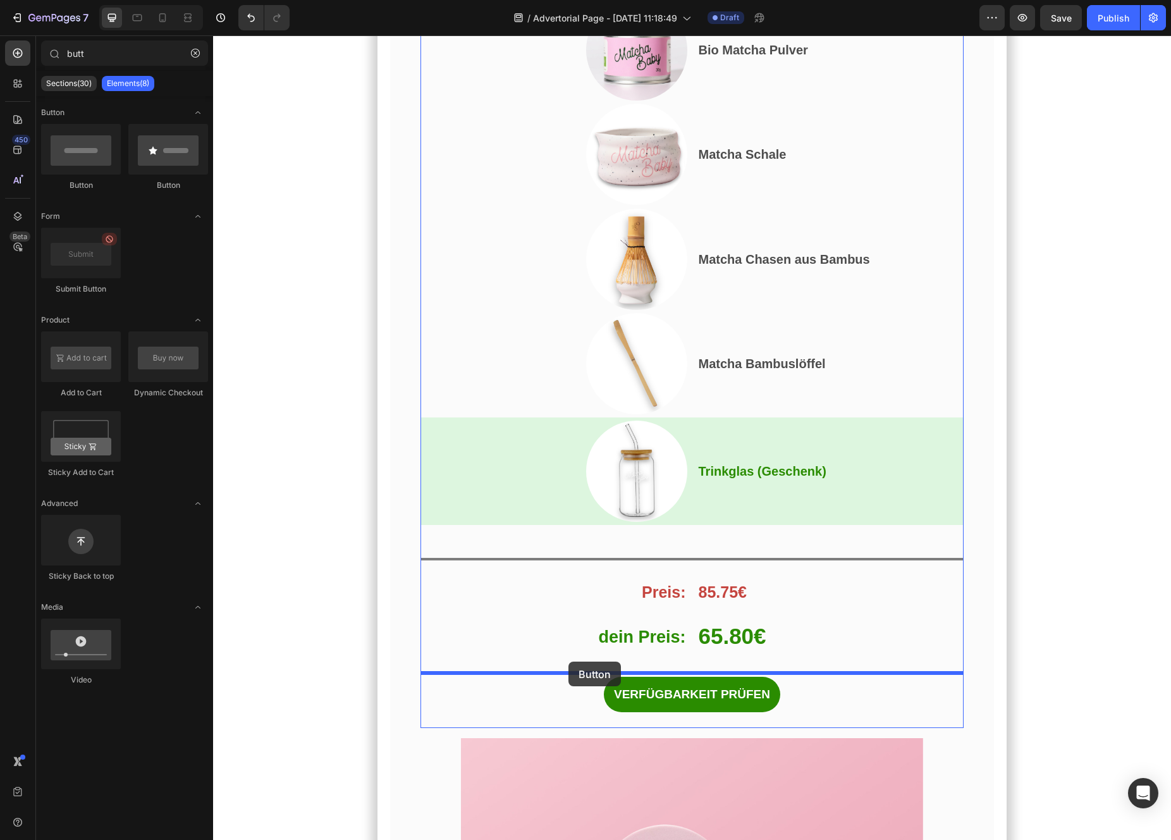
drag, startPoint x: 289, startPoint y: 200, endPoint x: 568, endPoint y: 661, distance: 538.5
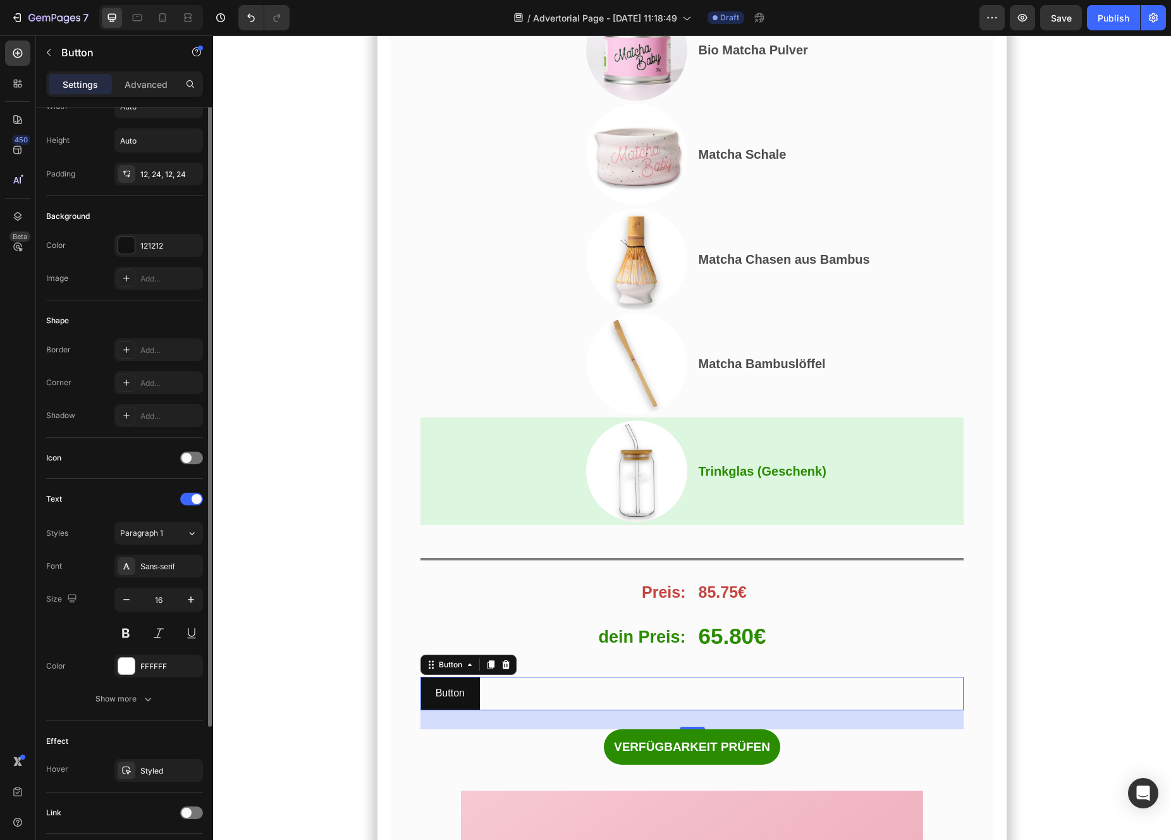
scroll to position [138, 0]
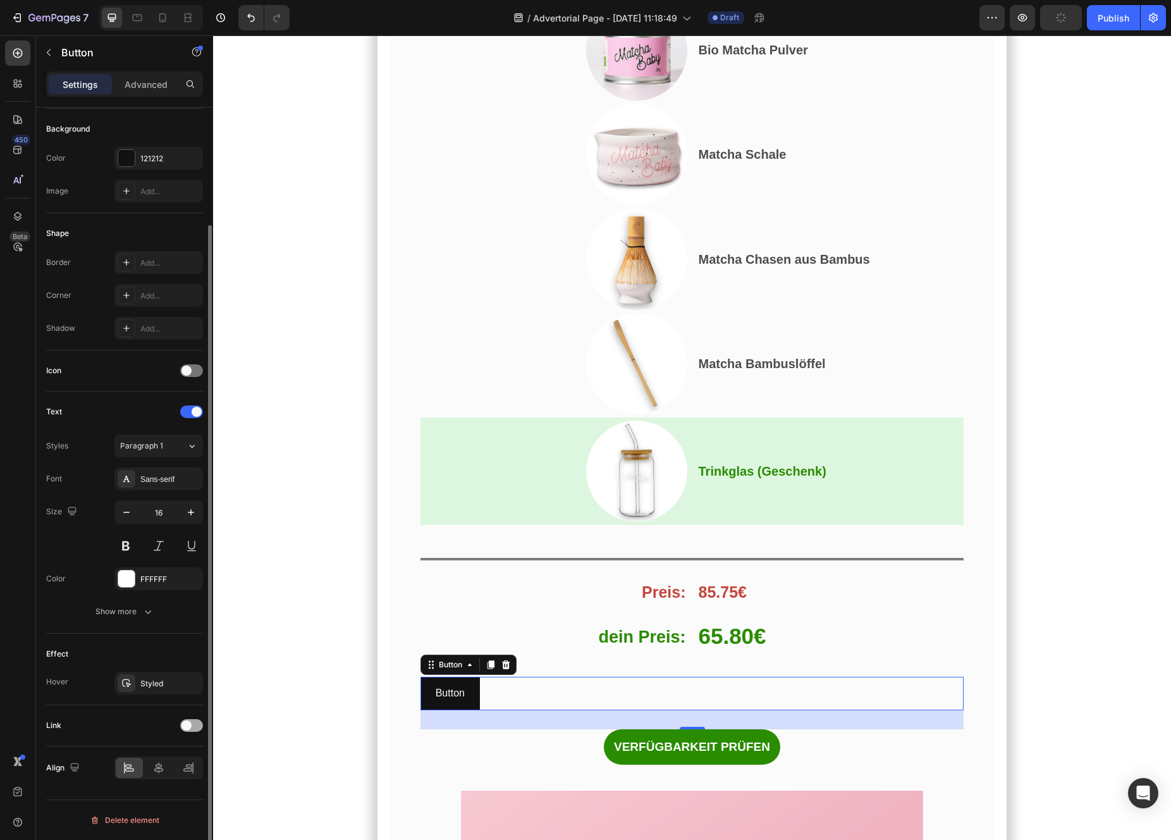
click at [185, 728] on span at bounding box center [186, 725] width 10 height 10
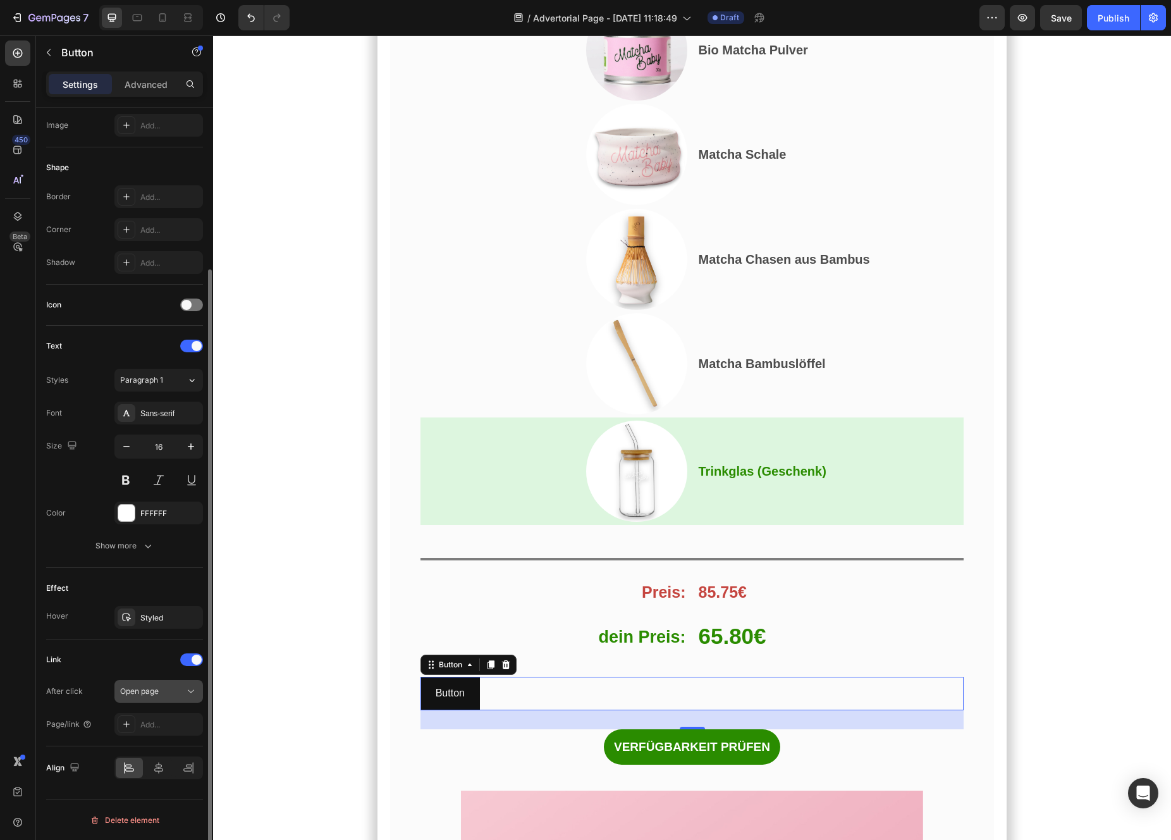
click at [163, 693] on div "Open page" at bounding box center [152, 690] width 64 height 11
click at [101, 672] on div "Link After click Open page Page/link Add..." at bounding box center [124, 692] width 157 height 86
click at [153, 726] on div "Add..." at bounding box center [169, 724] width 59 height 11
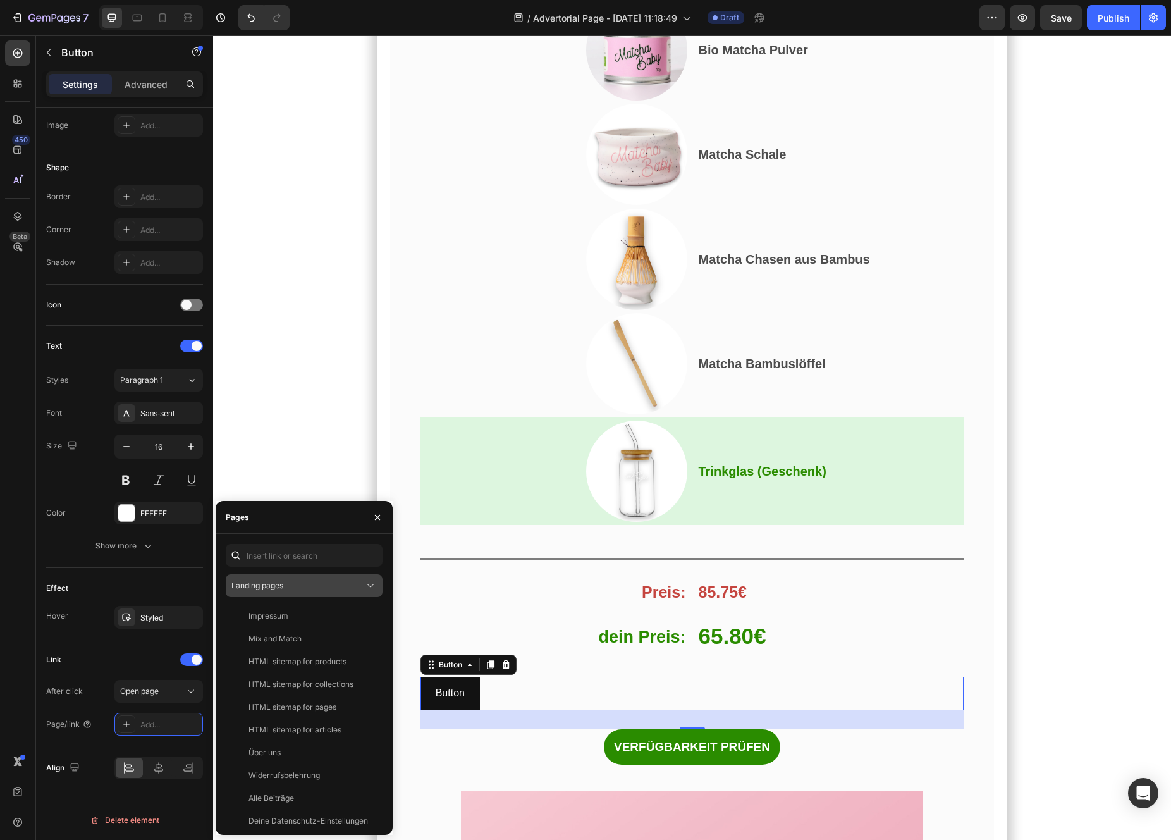
click at [329, 575] on button "Landing pages" at bounding box center [304, 585] width 157 height 23
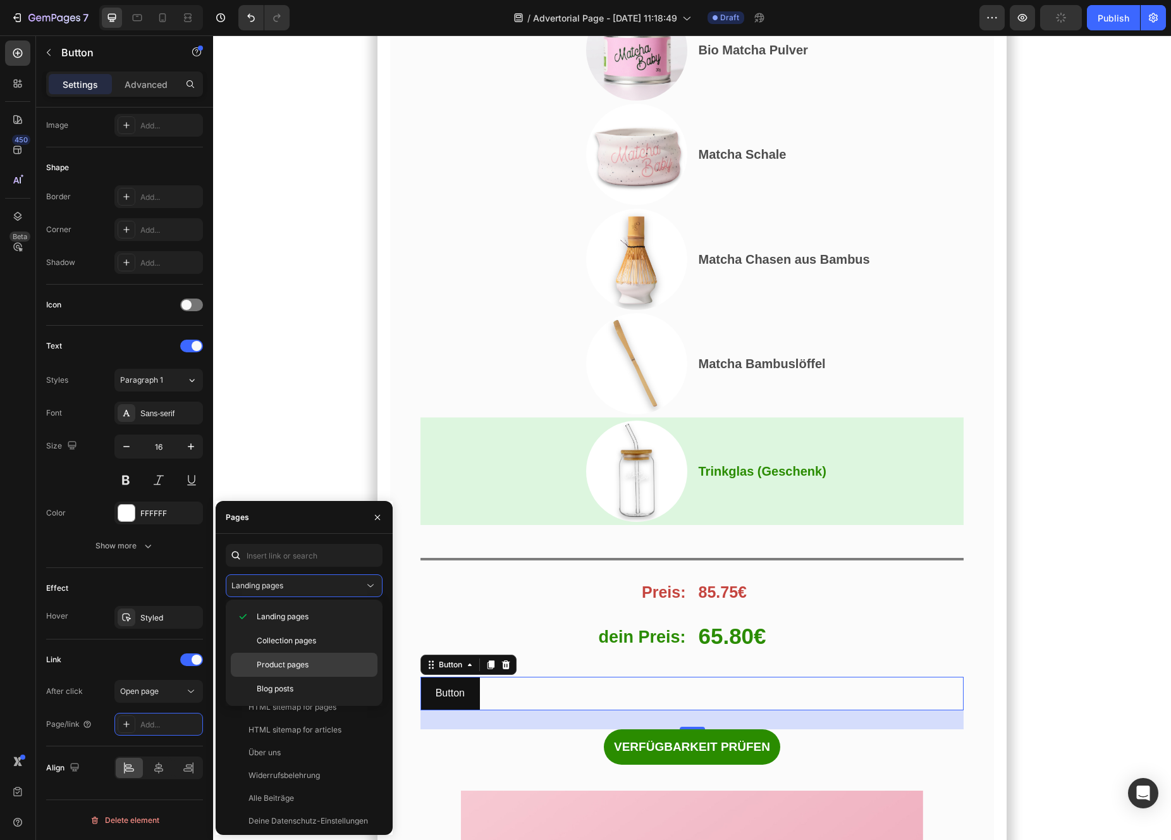
click at [302, 659] on span "Product pages" at bounding box center [283, 664] width 52 height 11
click at [300, 687] on div "Matcha Traditional Set" at bounding box center [288, 683] width 81 height 11
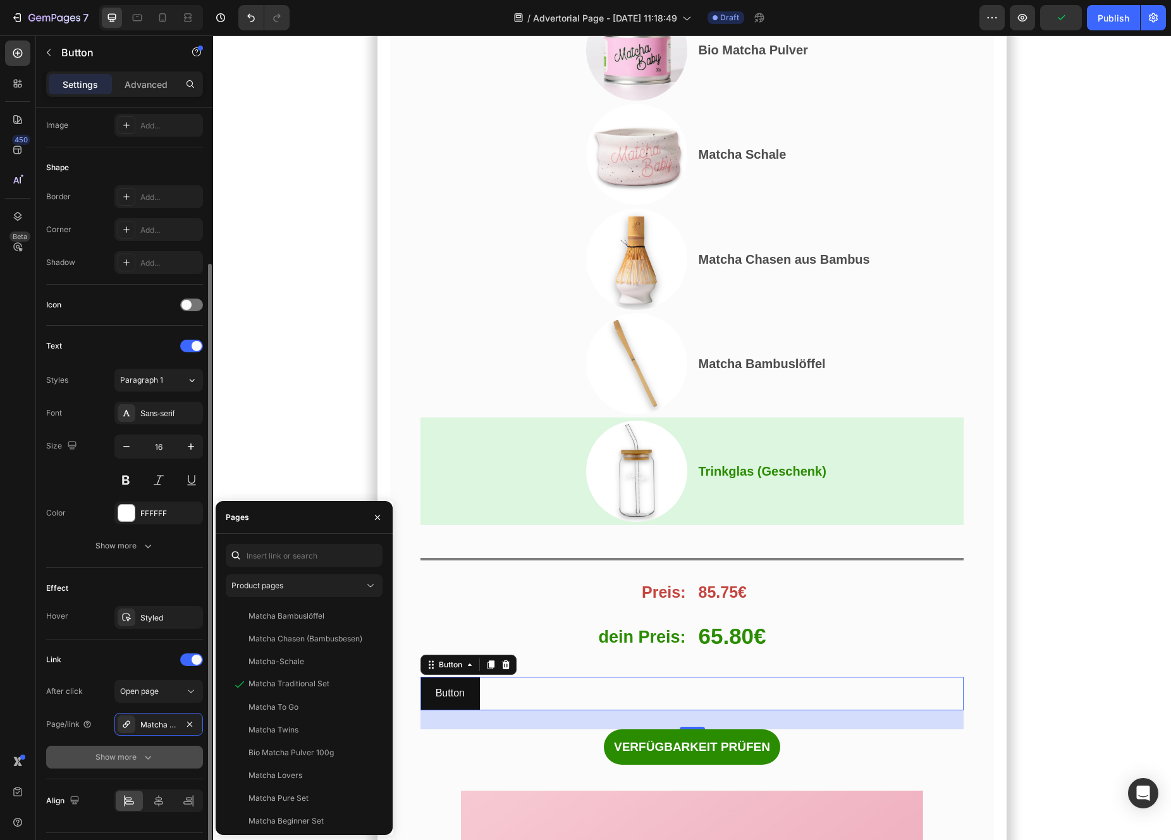
click at [149, 753] on icon "button" at bounding box center [148, 757] width 13 height 13
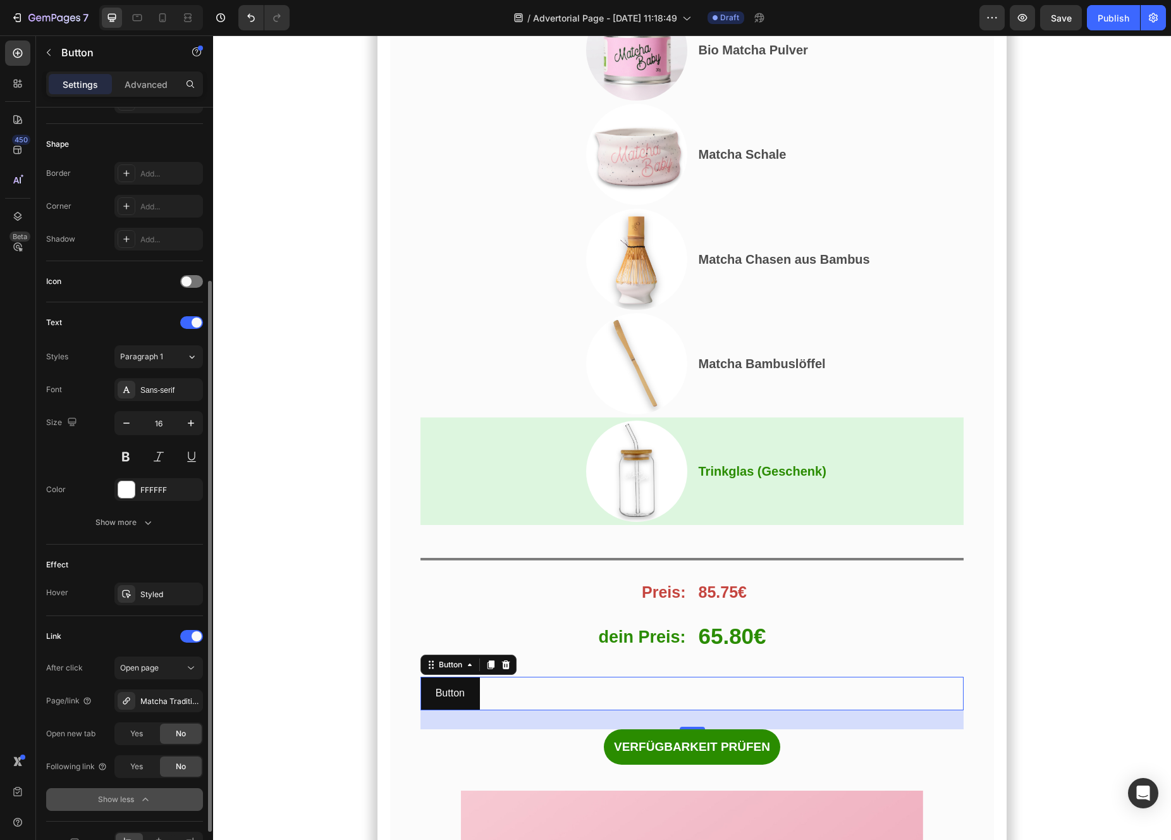
scroll to position [303, 0]
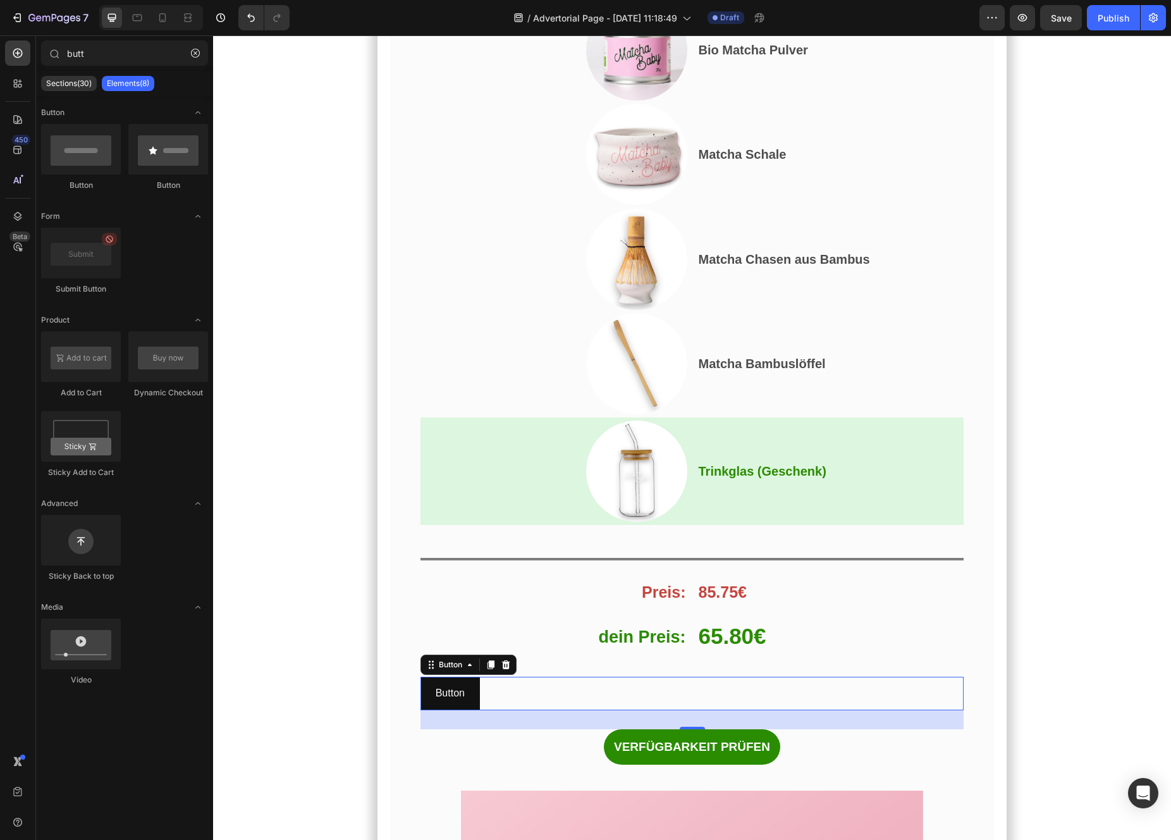
click at [376, 678] on section "Und das habe ich entdeckt… Heading Das perfekte Angebot, um mit Matcha zu start…" at bounding box center [692, 817] width 787 height 2189
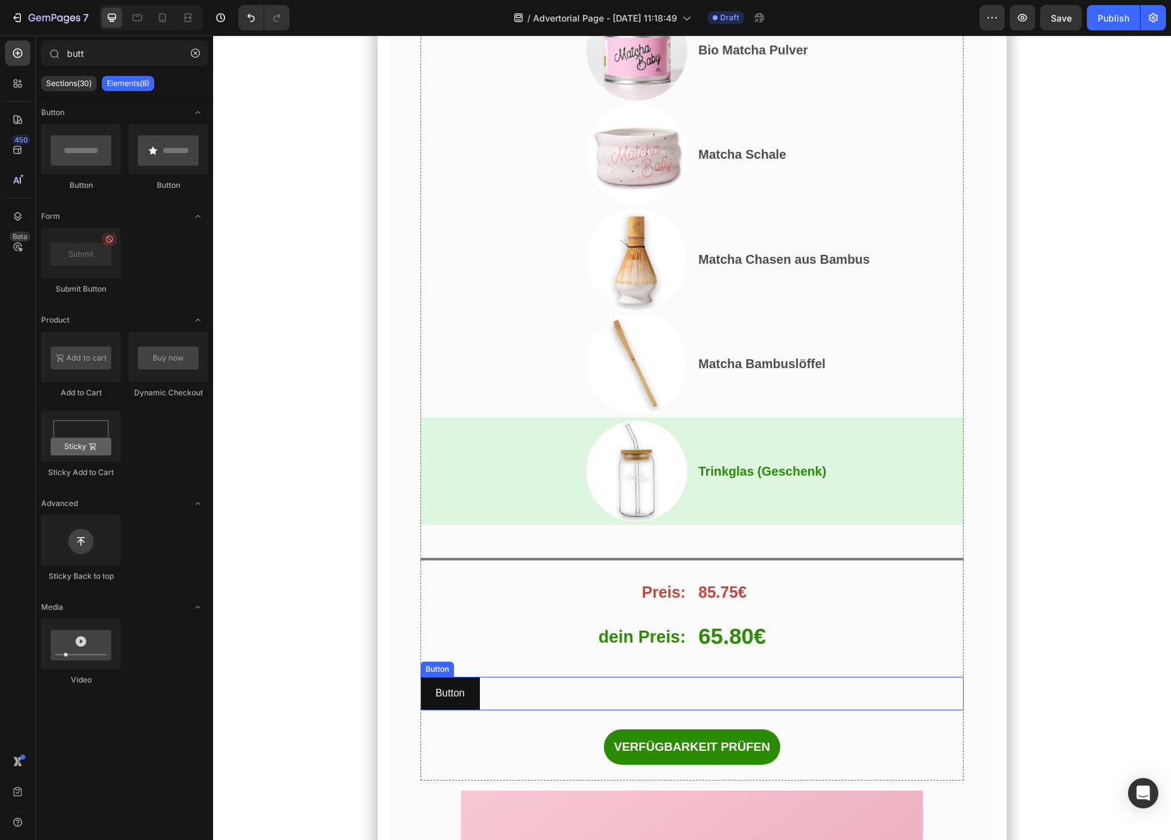
click at [511, 685] on div "Button Button" at bounding box center [692, 694] width 544 height 34
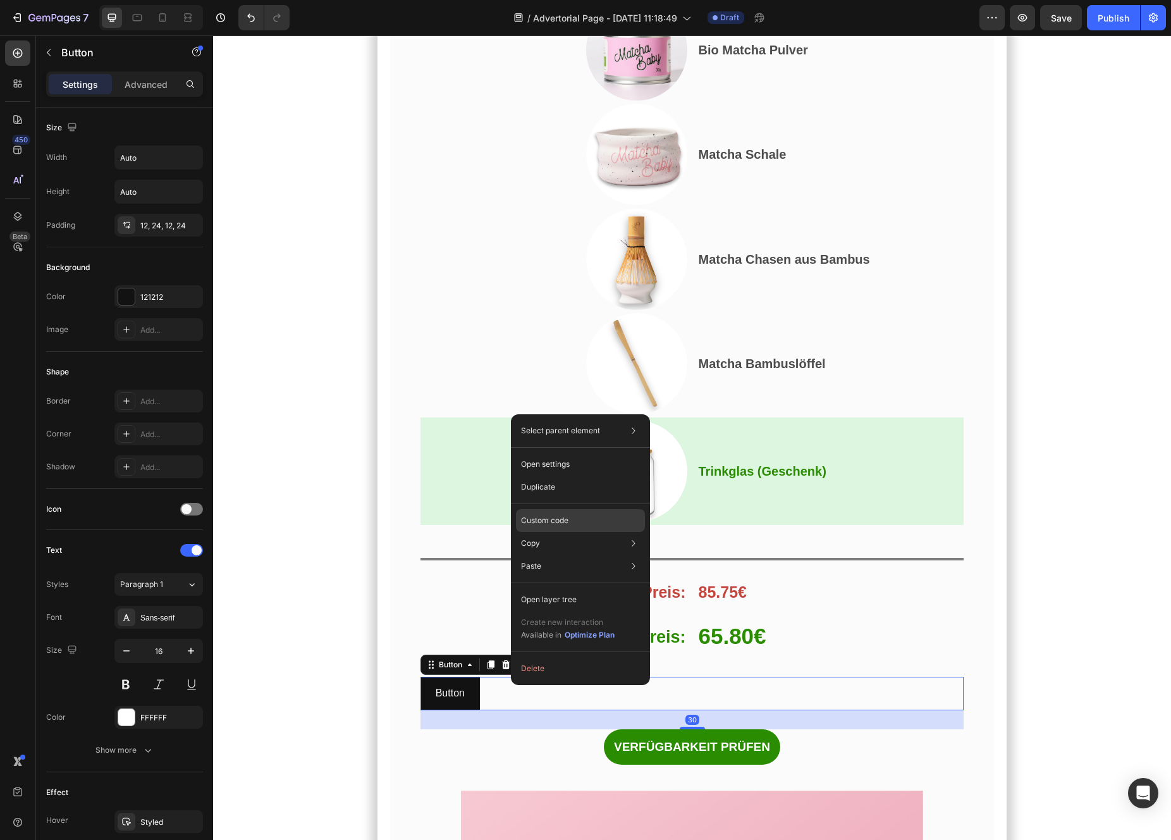
click at [569, 555] on div "Custom code" at bounding box center [580, 566] width 129 height 23
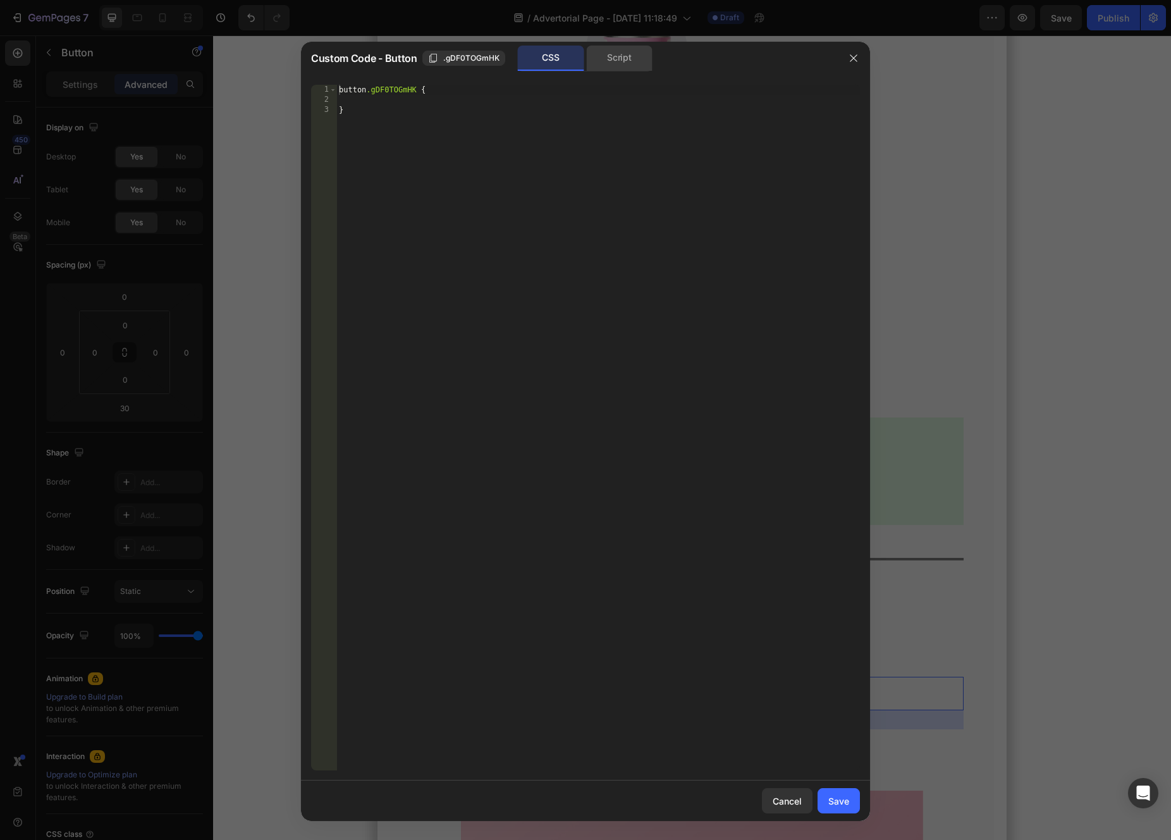
click at [607, 59] on div "Script" at bounding box center [619, 58] width 66 height 25
click at [495, 219] on div "//const currentElement = document.getElementsByClassName('gDF0TOGmHK');" at bounding box center [598, 438] width 524 height 706
click at [618, 89] on div "//const currentElement = document.getElementsByClassName('gDF0TOGmHK');" at bounding box center [598, 438] width 524 height 706
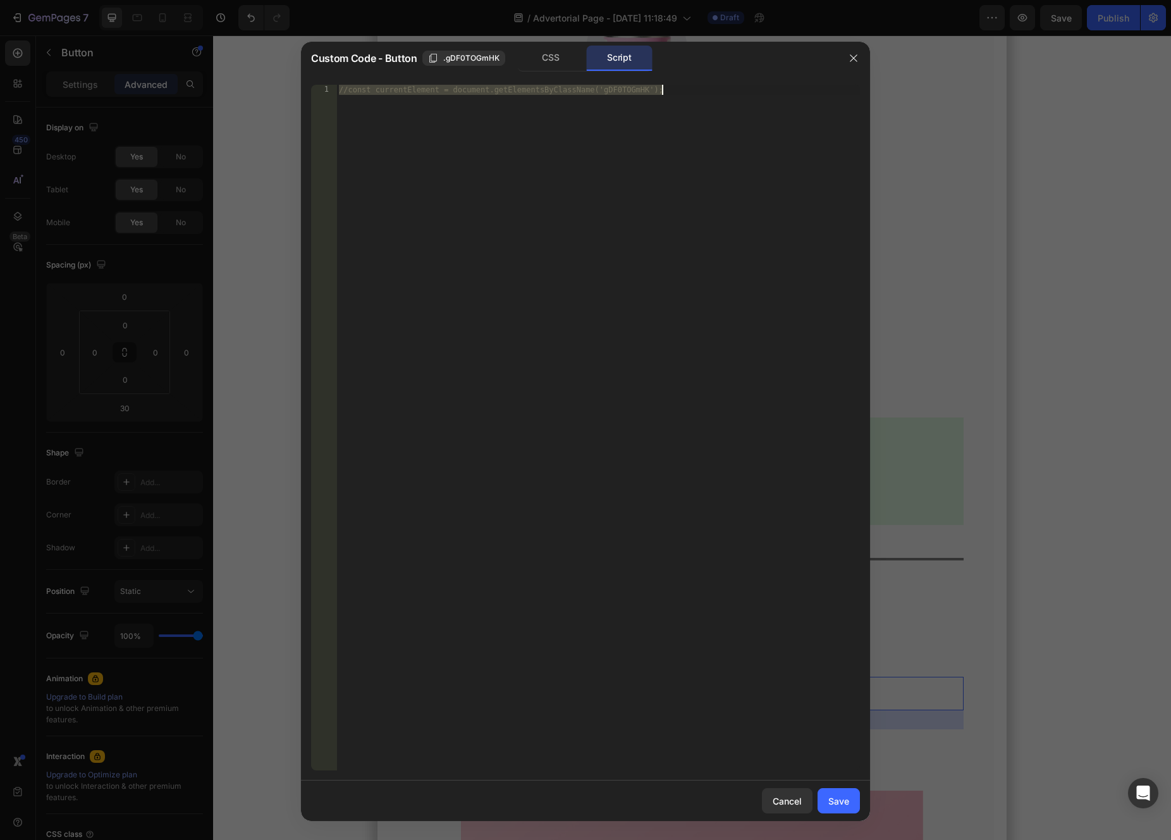
click at [770, 251] on div "//const currentElement = document.getElementsByClassName('gDF0TOGmHK');" at bounding box center [598, 438] width 524 height 706
paste textarea "})("
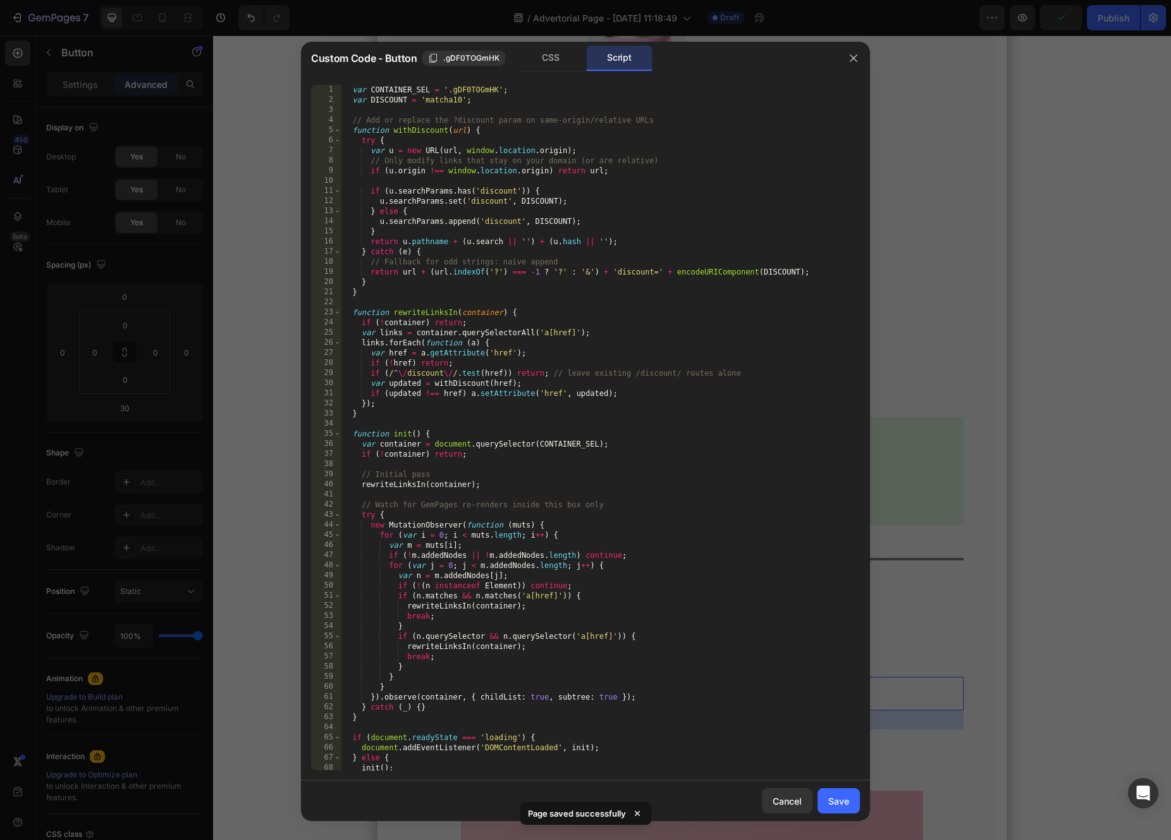
scroll to position [23, 0]
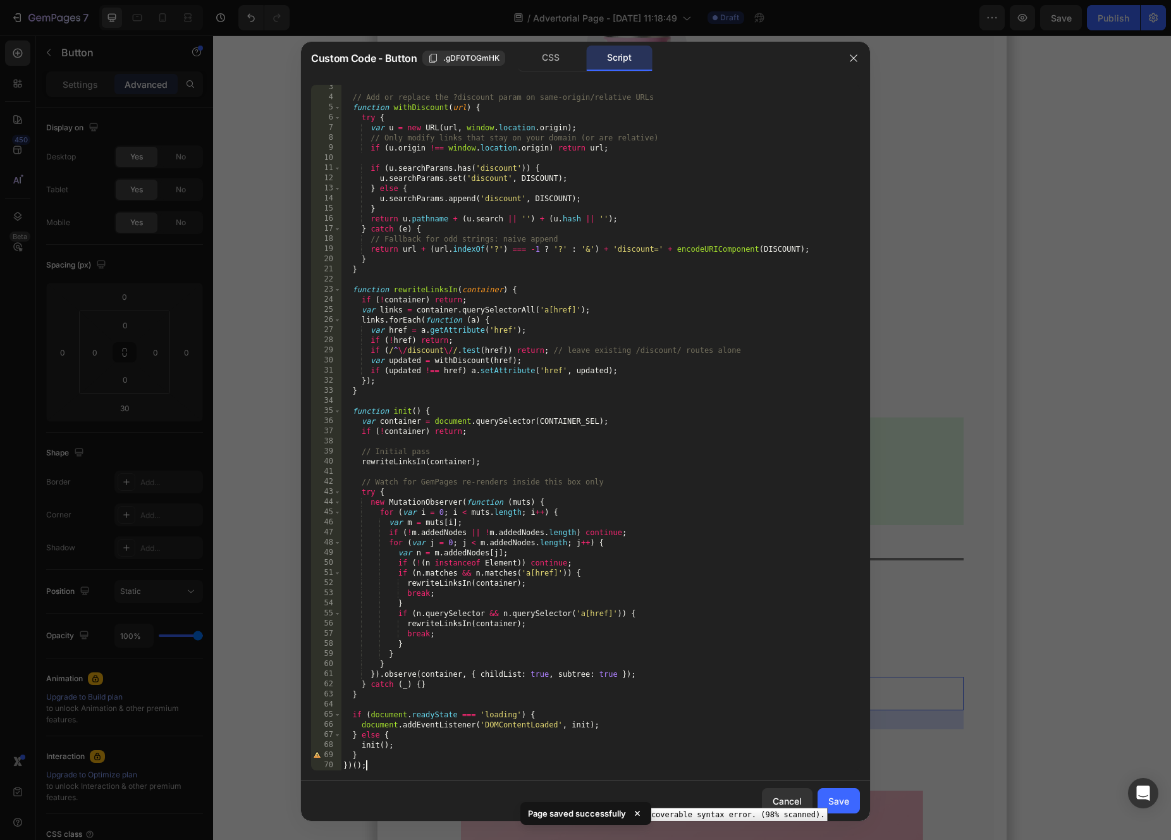
click at [318, 756] on div "69" at bounding box center [326, 755] width 30 height 10
type textarea "} })();"
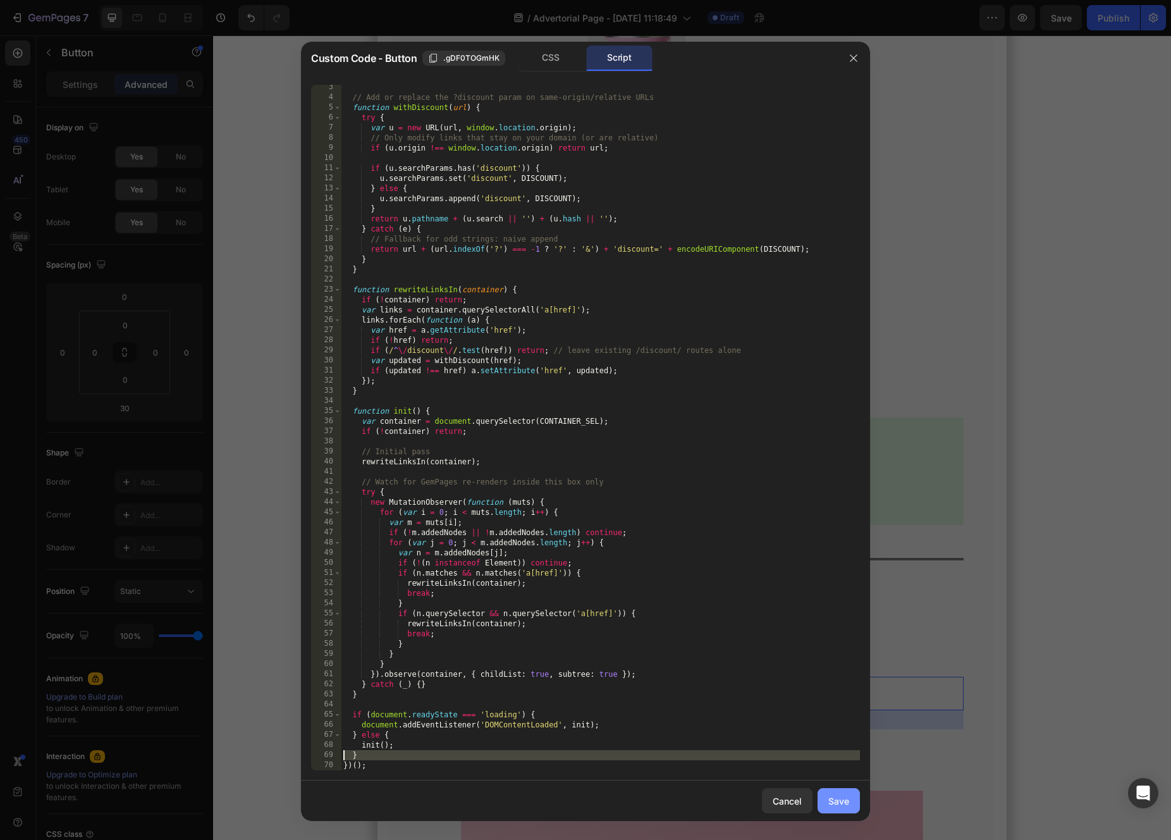
click at [834, 796] on div "Save" at bounding box center [838, 800] width 21 height 13
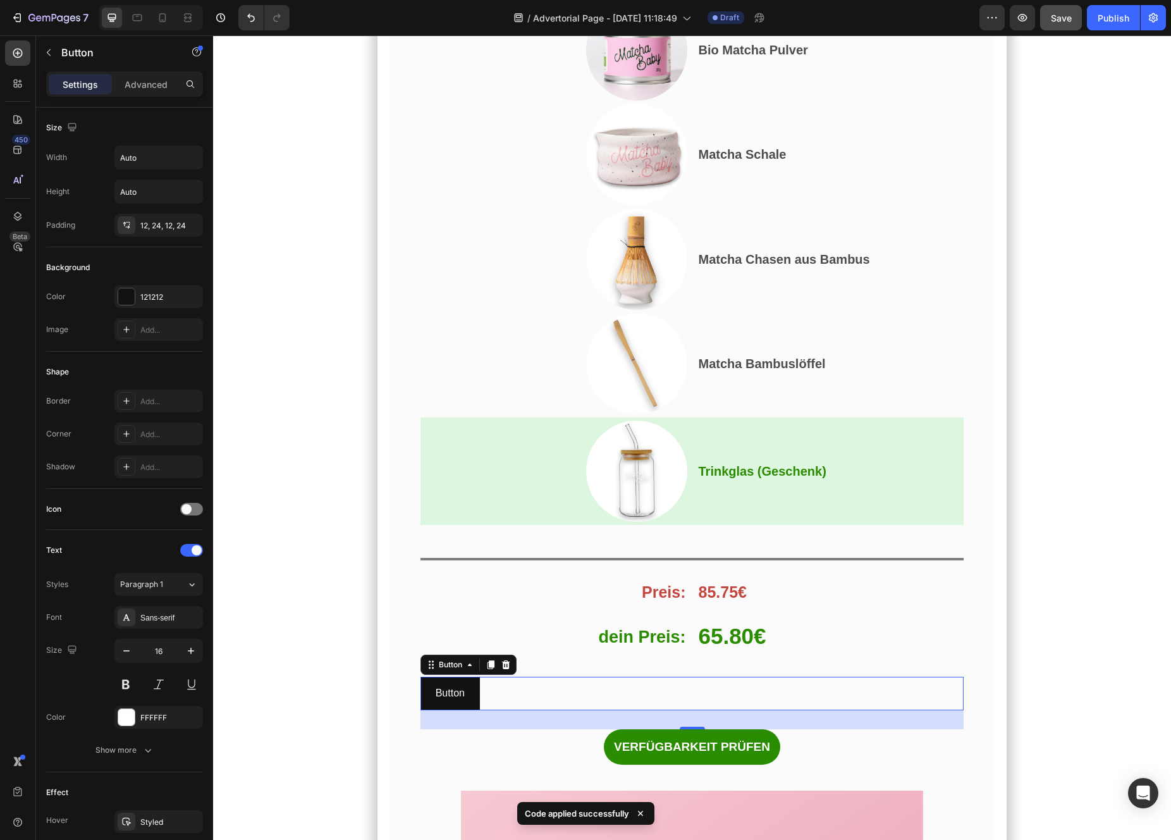
click at [1072, 26] on button "Save" at bounding box center [1061, 17] width 42 height 25
click at [1021, 27] on button "button" at bounding box center [1022, 17] width 25 height 25
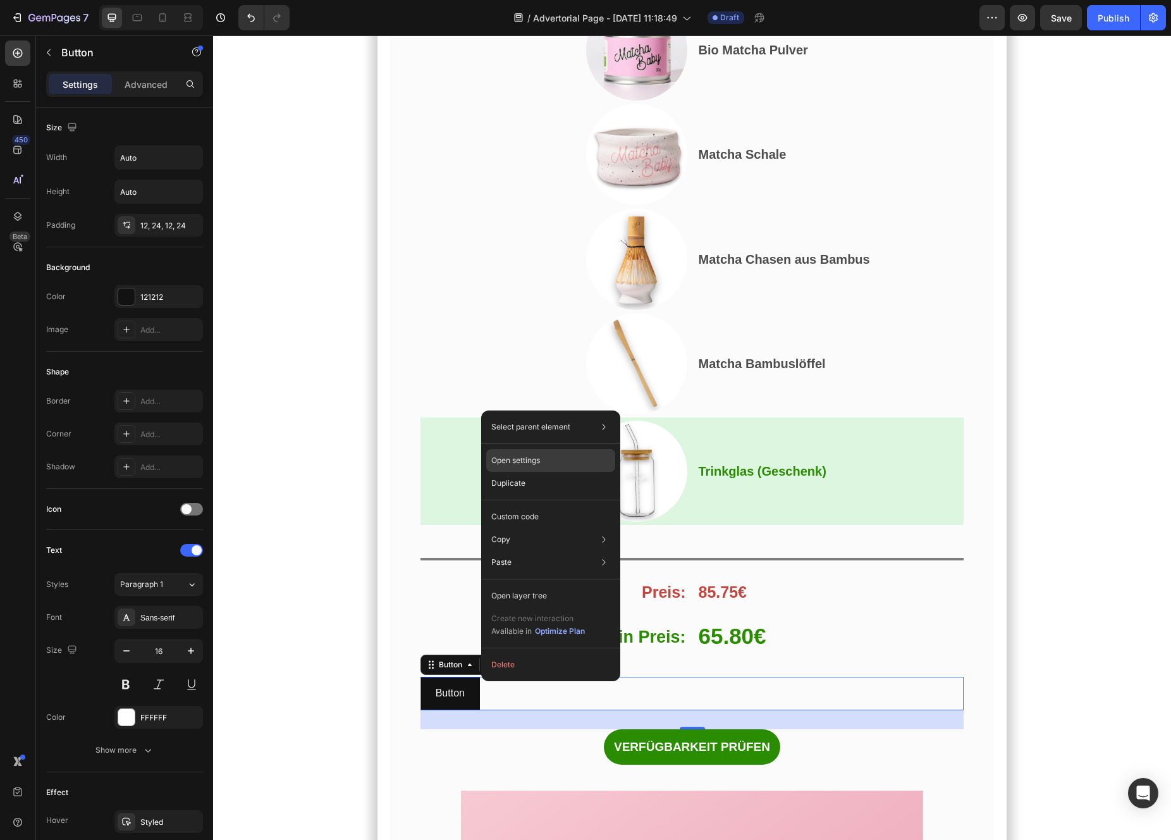
click at [537, 466] on div "Open settings" at bounding box center [550, 460] width 129 height 23
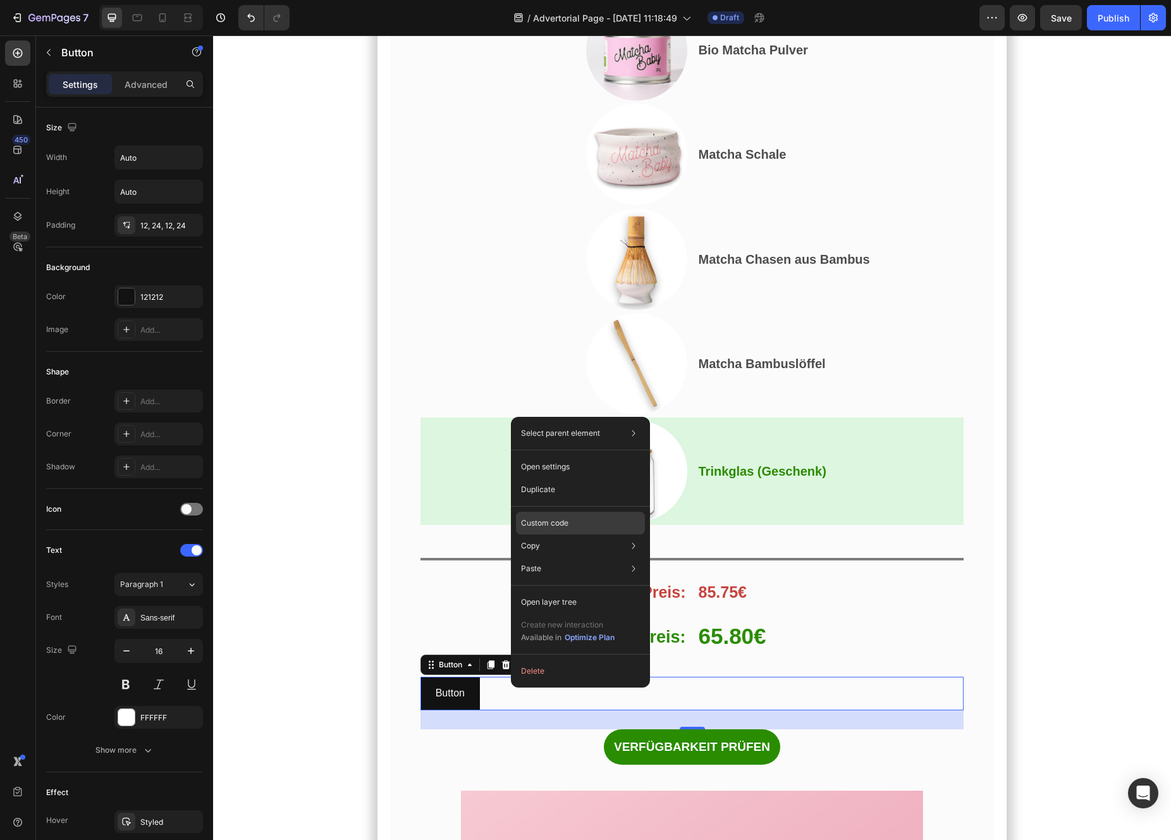
click at [568, 557] on div "Custom code" at bounding box center [580, 568] width 129 height 23
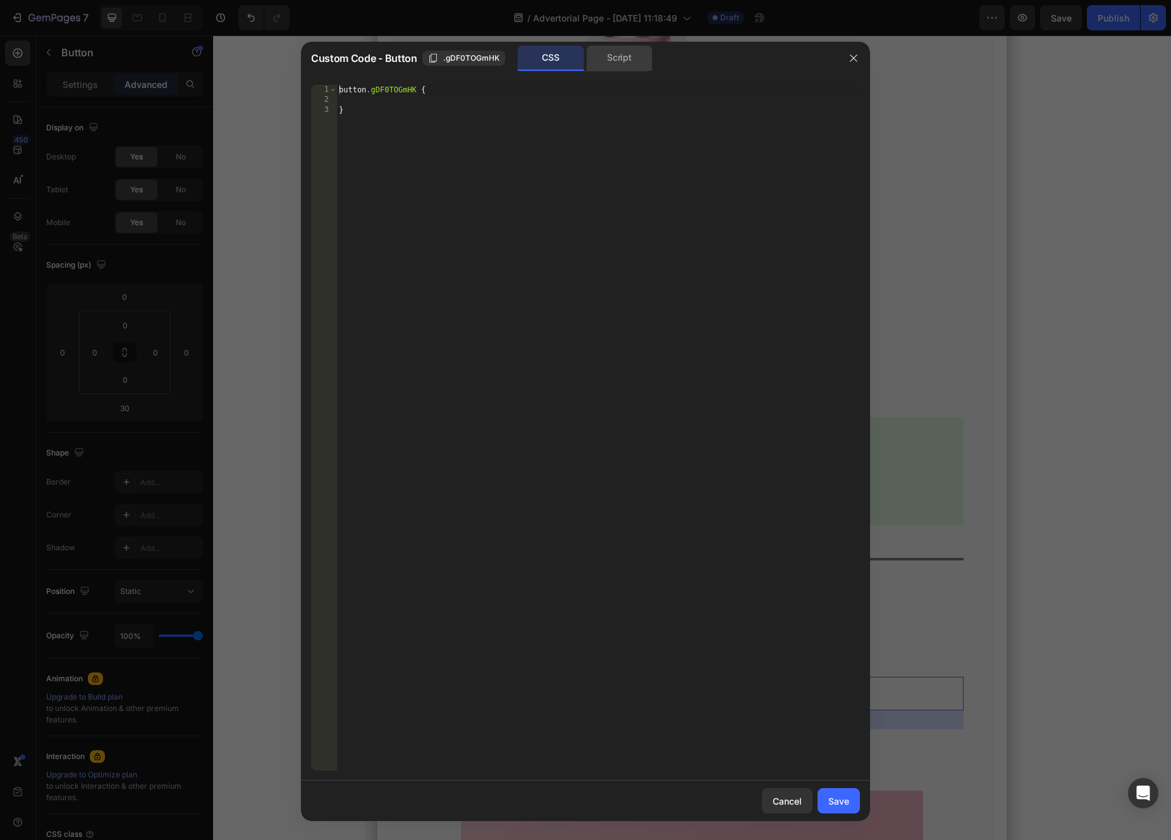
click at [597, 52] on div "Script" at bounding box center [619, 58] width 66 height 25
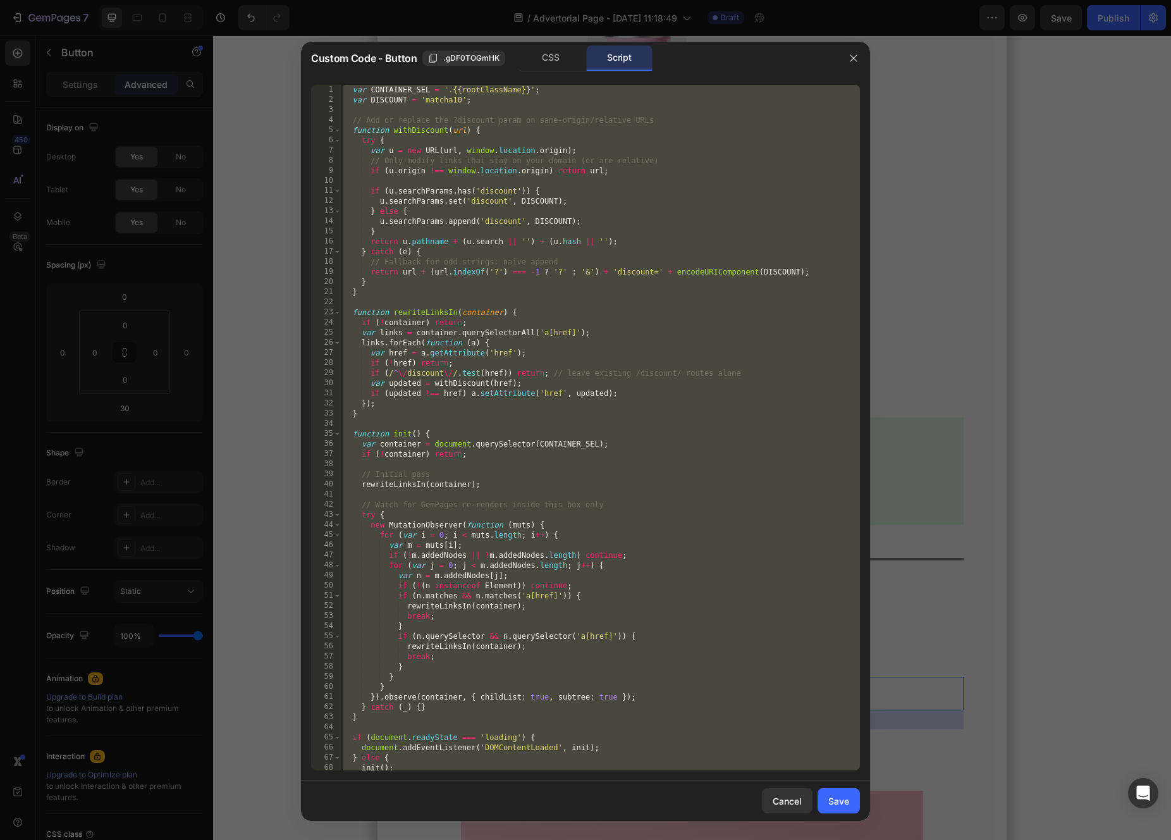
click at [611, 204] on div "var CONTAINER_SEL = '.{{rootClassName}}' ; var DISCOUNT = 'matcha10' ; // Add o…" at bounding box center [600, 438] width 519 height 706
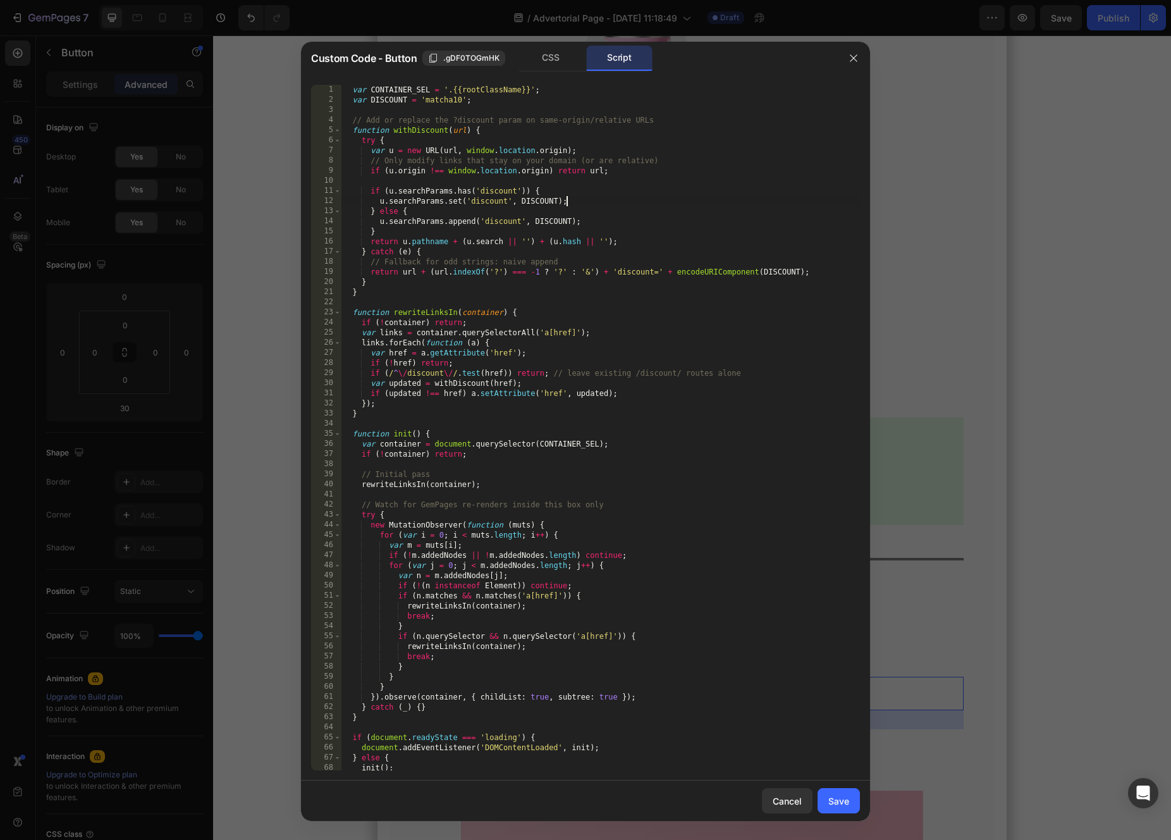
type textarea "} })();"
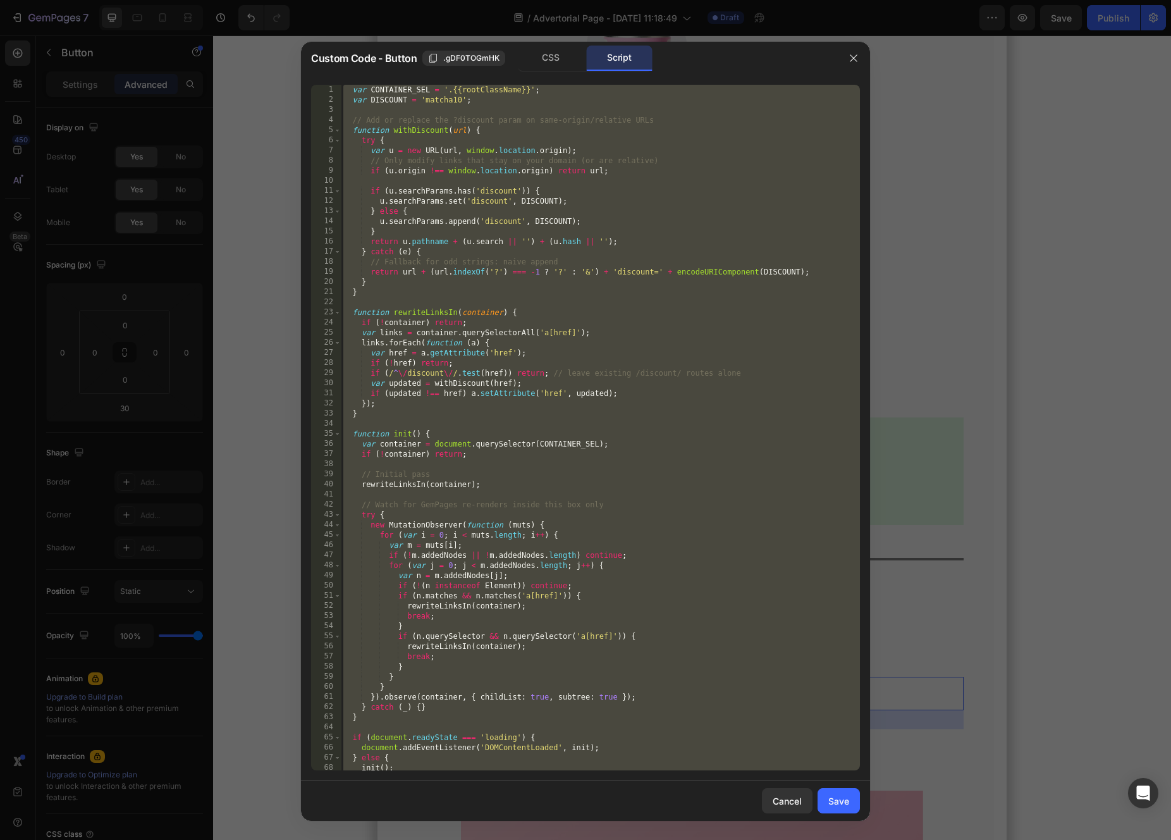
paste textarea
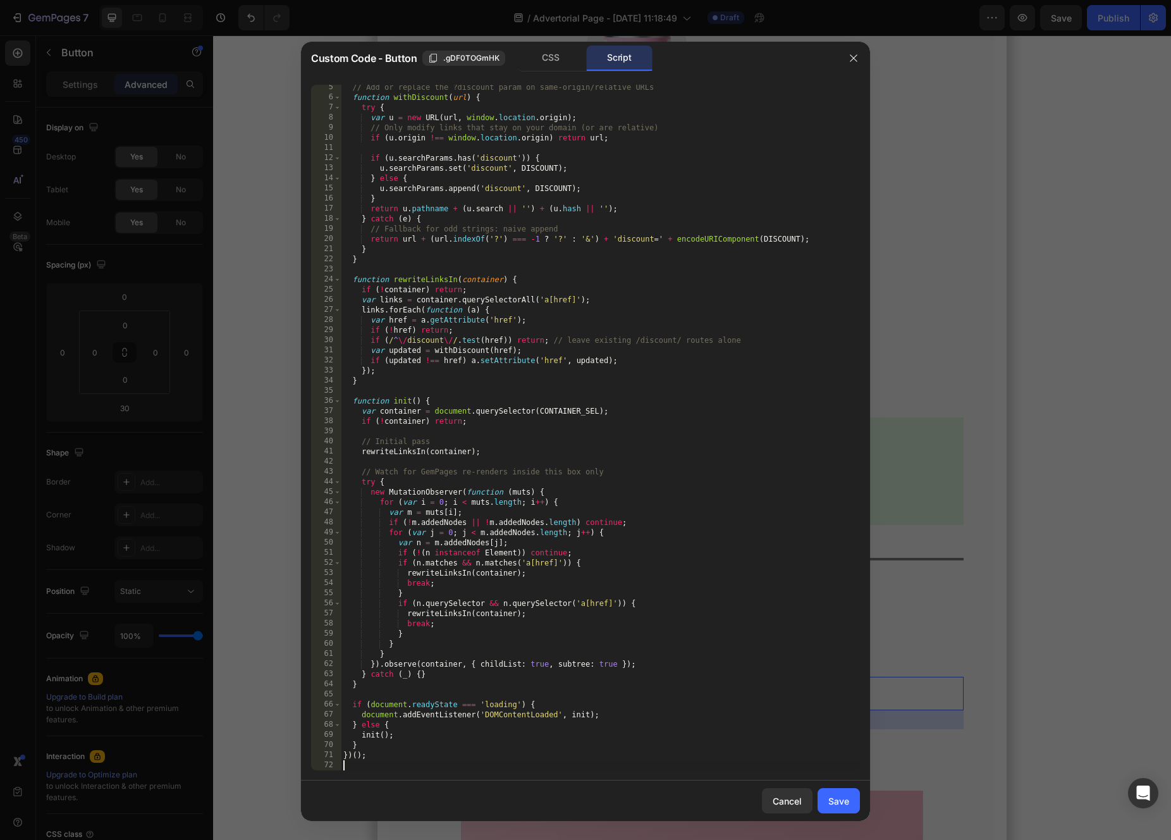
scroll to position [43, 0]
click at [833, 807] on button "Save" at bounding box center [839, 800] width 42 height 25
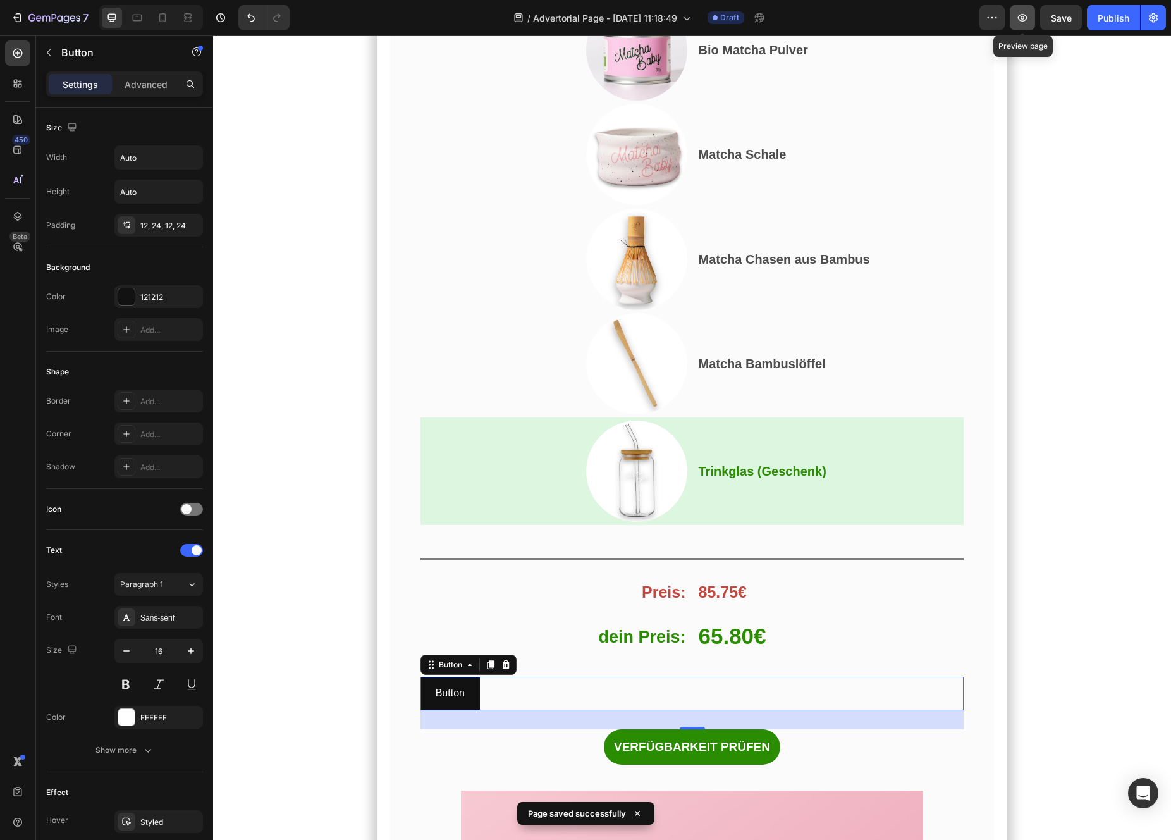
click at [1024, 20] on icon "button" at bounding box center [1022, 18] width 9 height 8
click at [508, 685] on div "Button Button 30" at bounding box center [692, 694] width 544 height 34
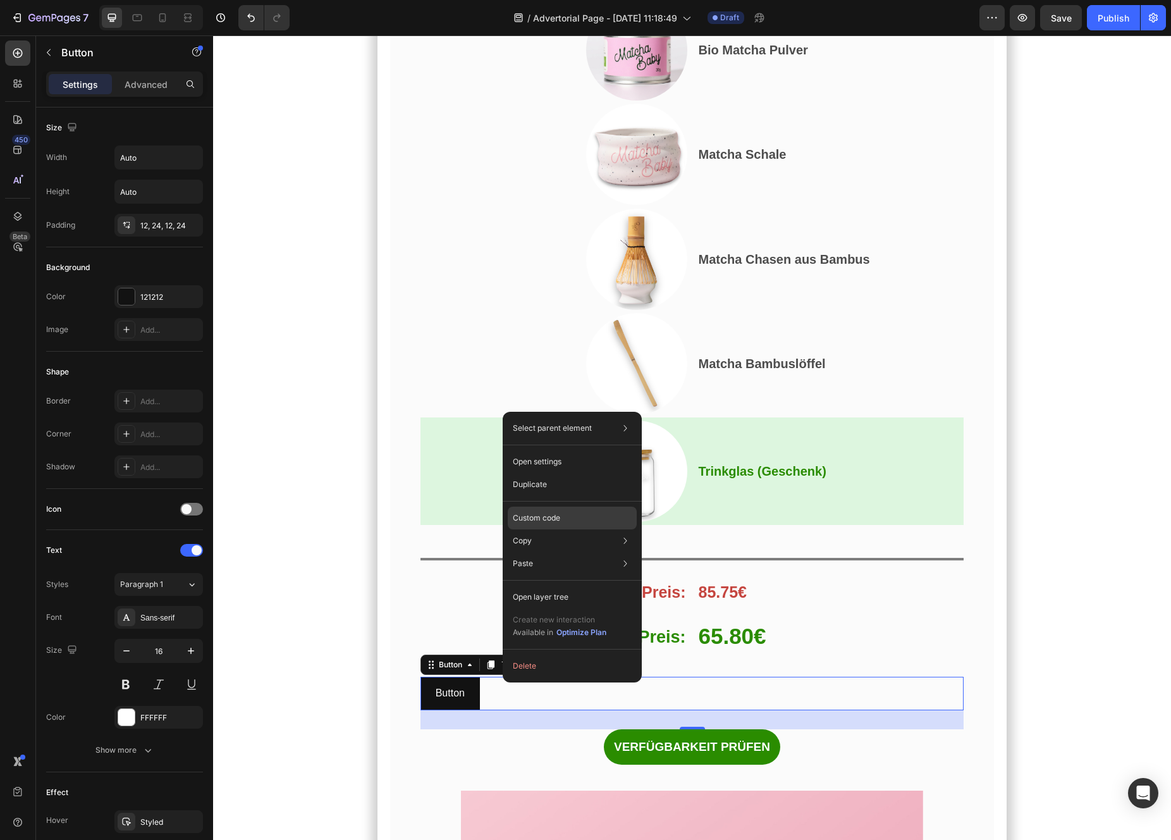
click at [568, 552] on div "Custom code" at bounding box center [572, 563] width 129 height 23
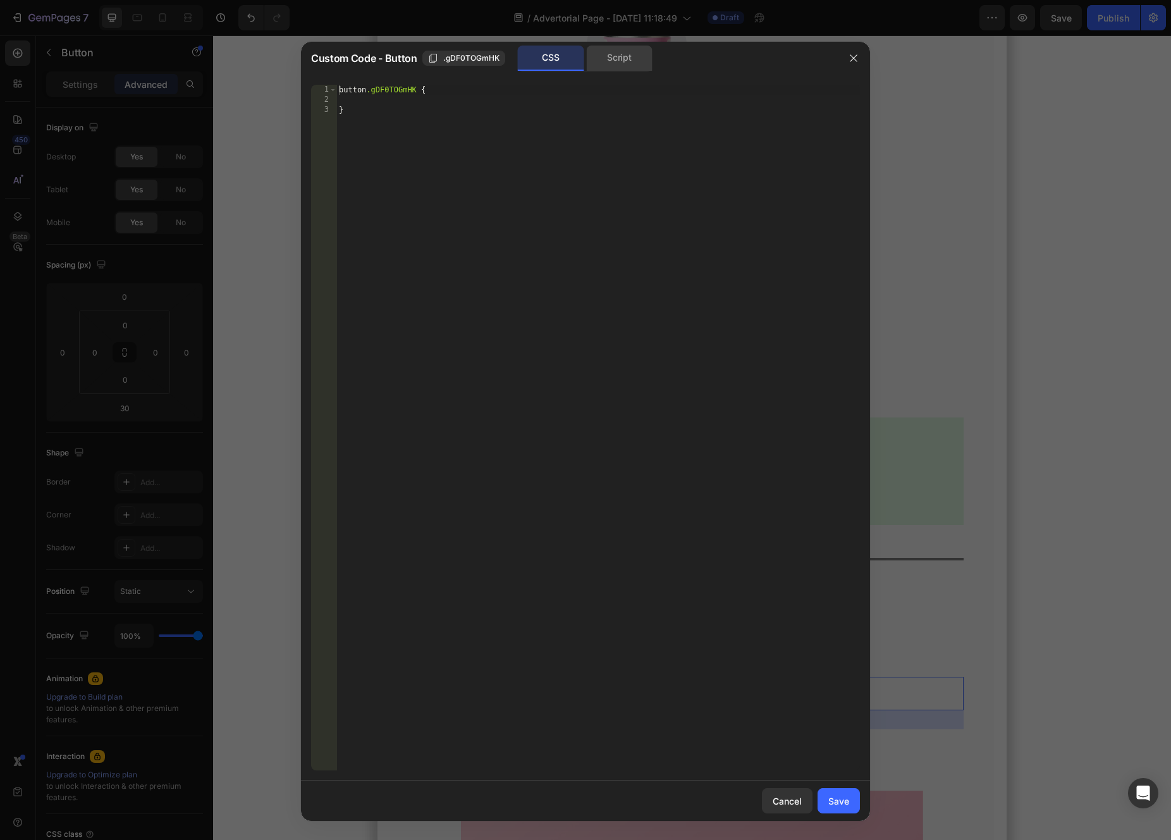
click at [609, 65] on div "Script" at bounding box center [619, 58] width 66 height 25
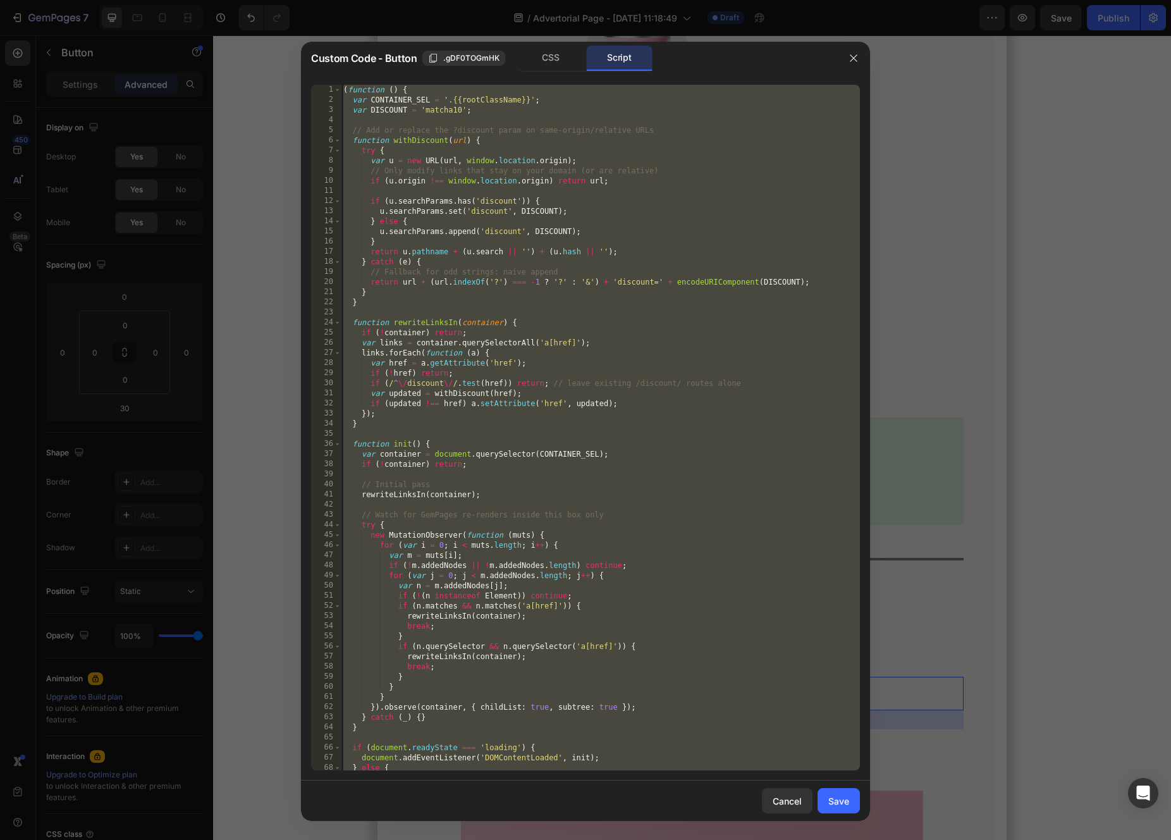
type textarea "})();"
click at [568, 193] on div "( function ( ) { var CONTAINER_SEL = '.{{rootClassName}}' ; var DISCOUNT = 'mat…" at bounding box center [600, 438] width 519 height 706
paste textarea
type textarea "})();"
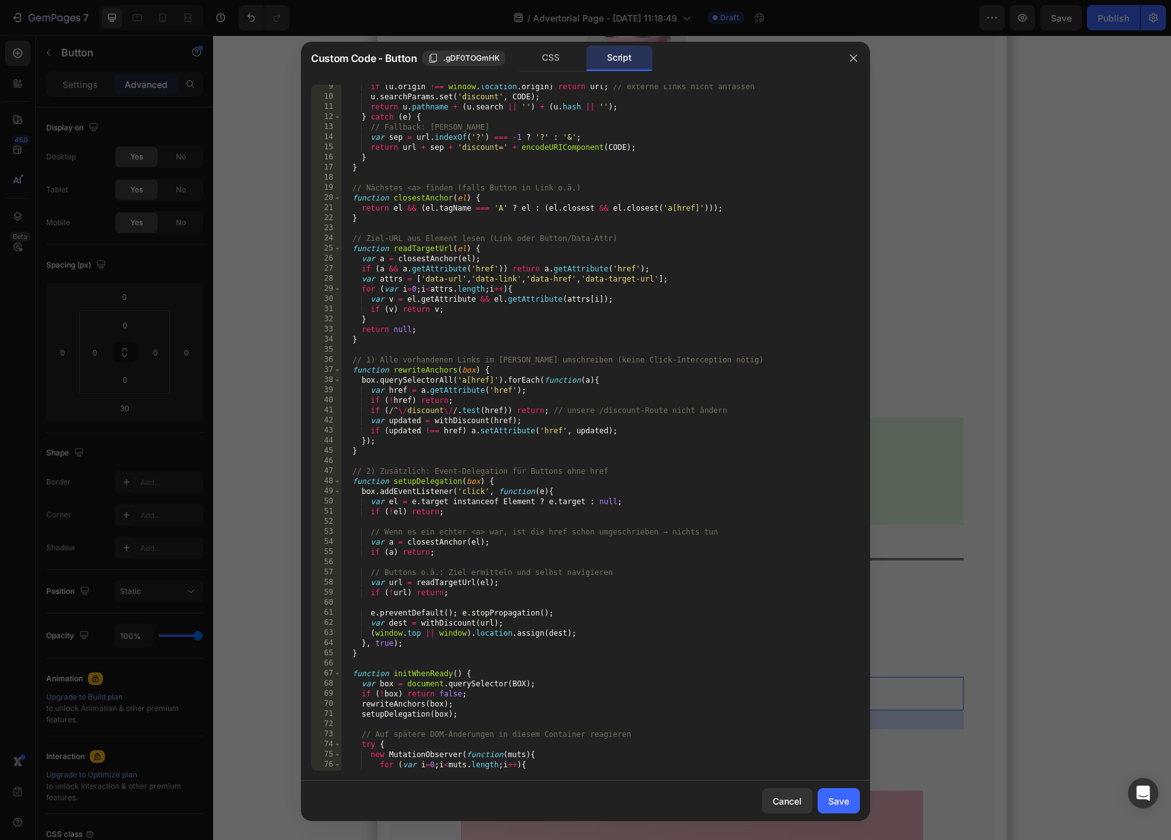
scroll to position [241, 0]
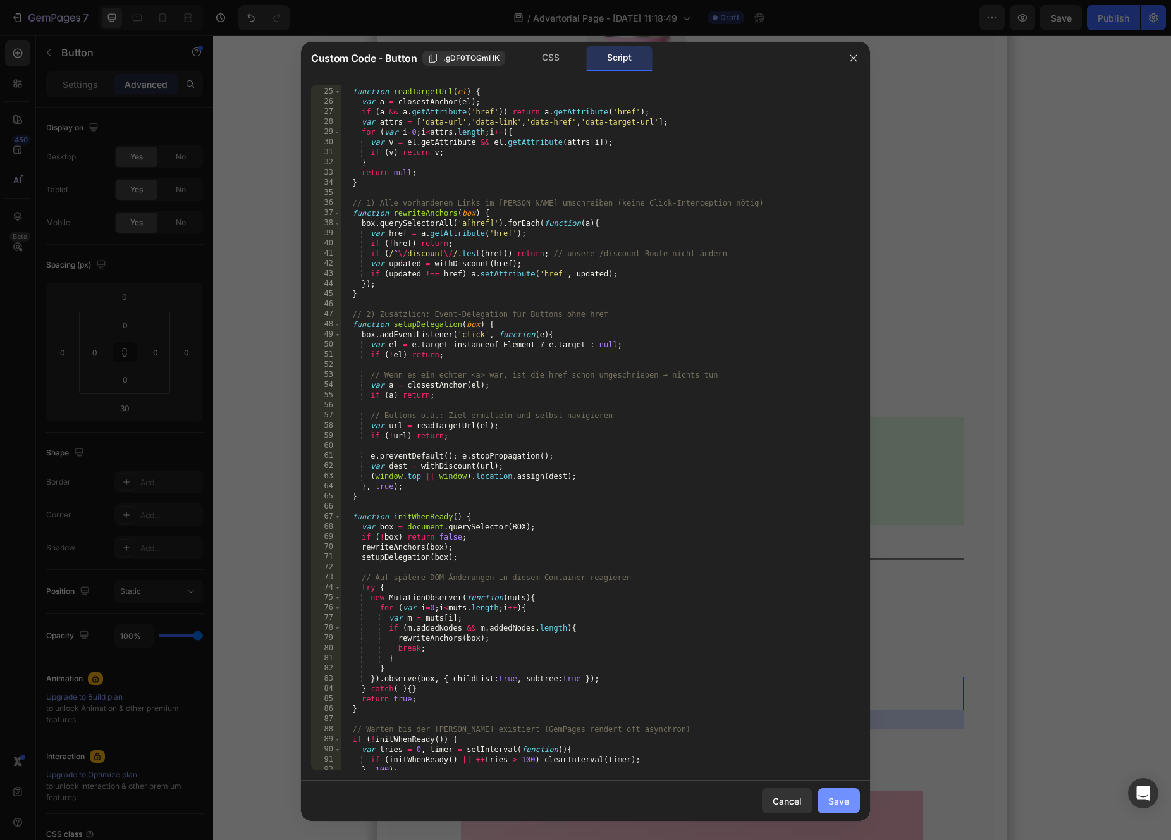
click at [845, 807] on button "Save" at bounding box center [839, 800] width 42 height 25
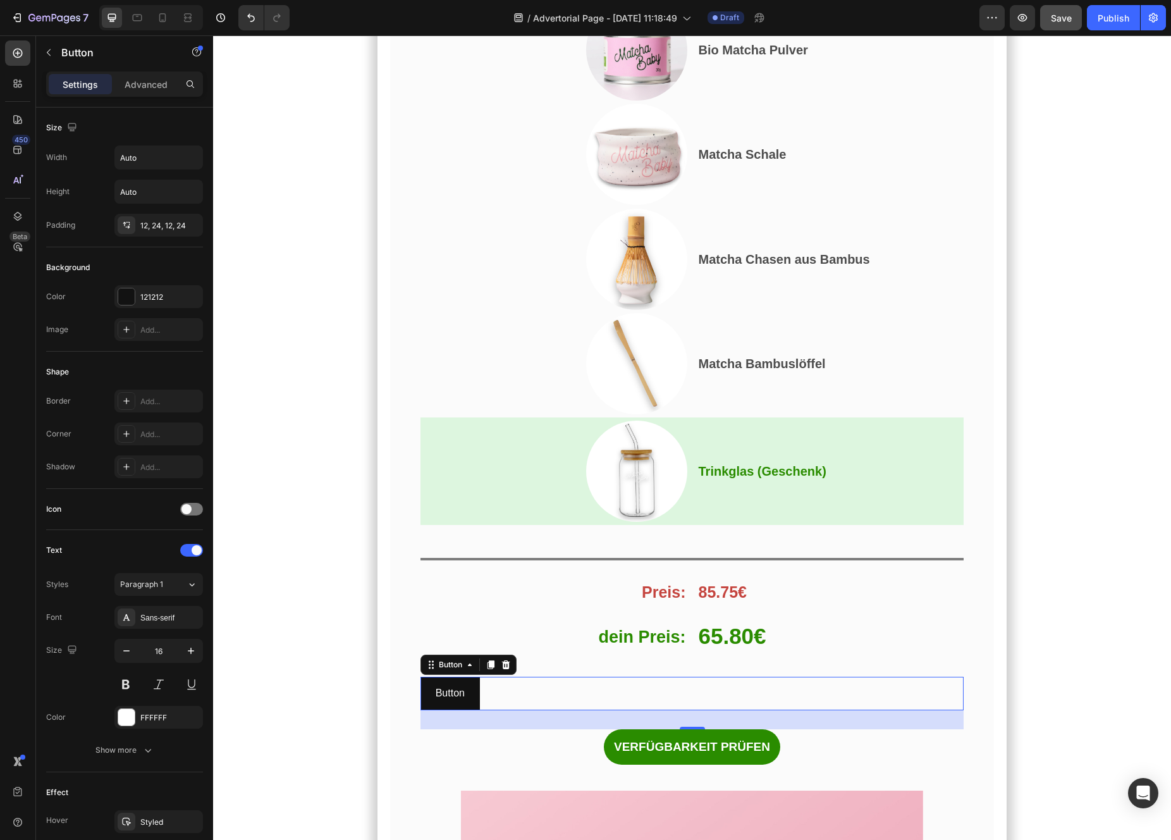
click at [1057, 24] on div "Save" at bounding box center [1061, 17] width 21 height 13
click at [1019, 24] on button "button" at bounding box center [1022, 17] width 25 height 25
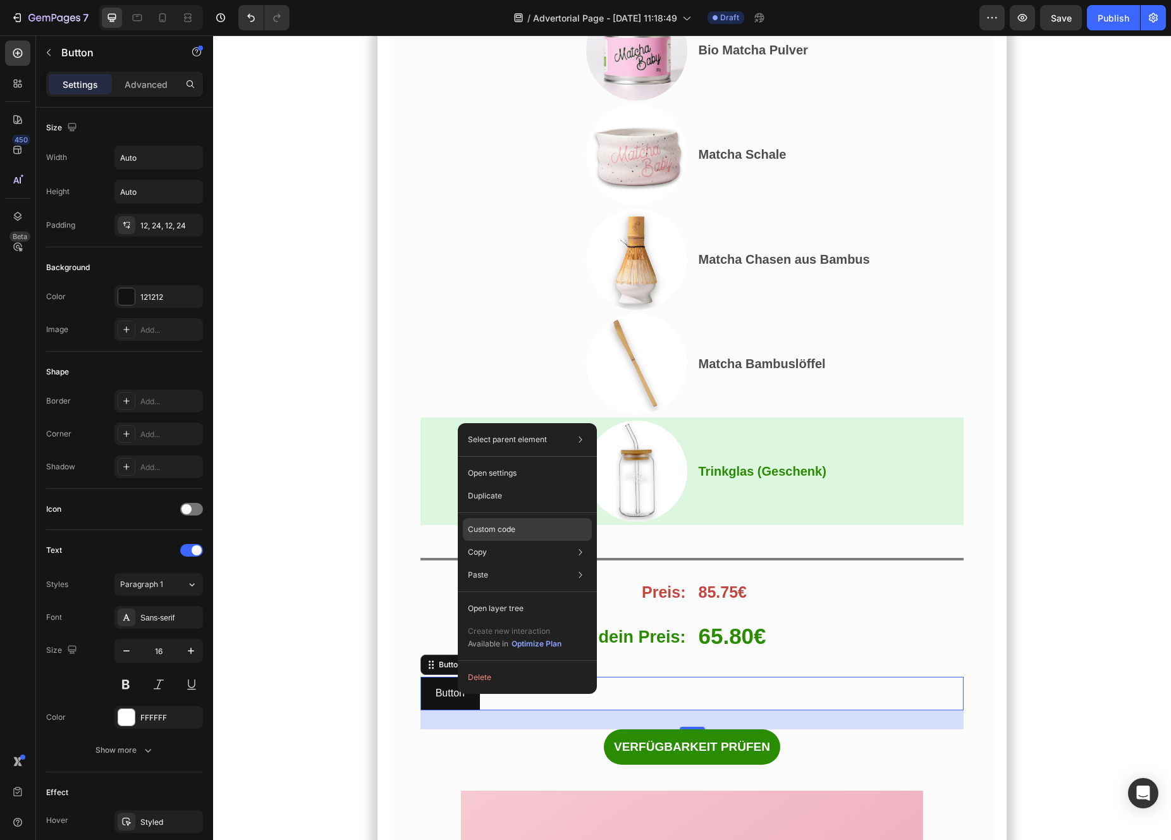
click at [517, 563] on div "Custom code" at bounding box center [527, 574] width 129 height 23
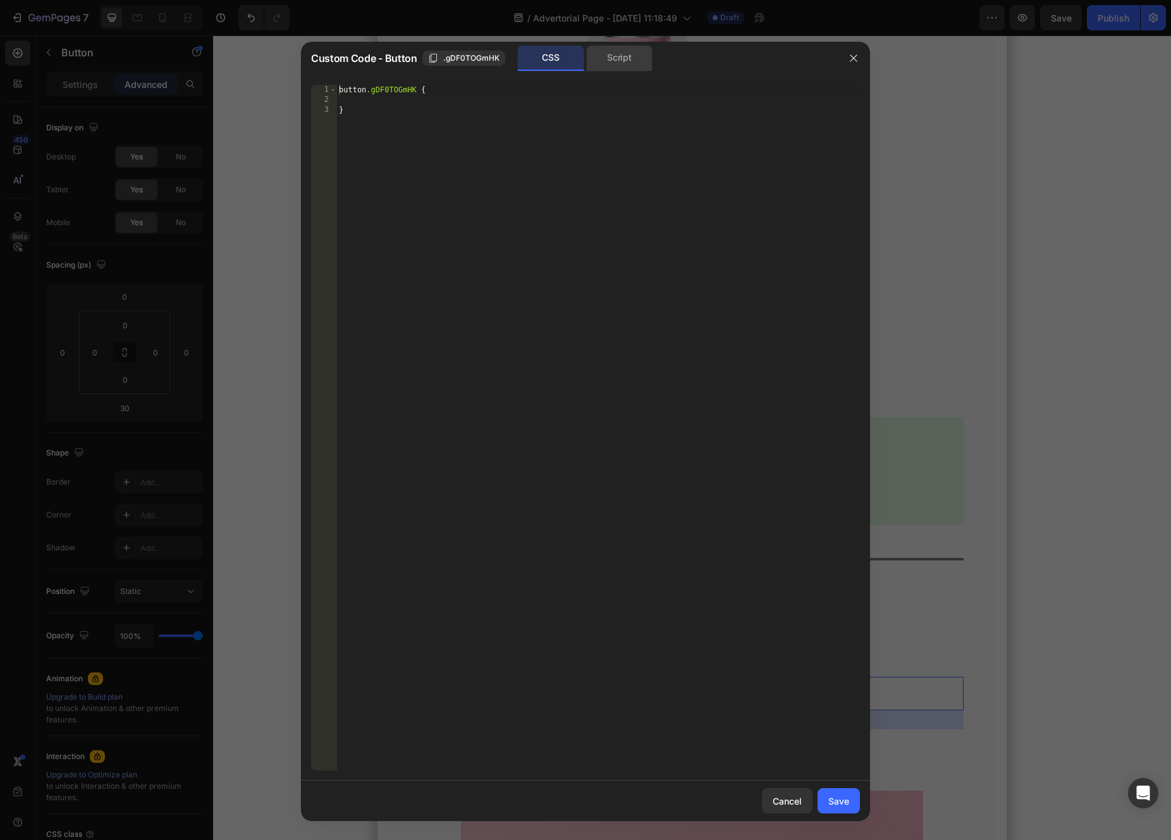
click at [613, 59] on div "Script" at bounding box center [619, 58] width 66 height 25
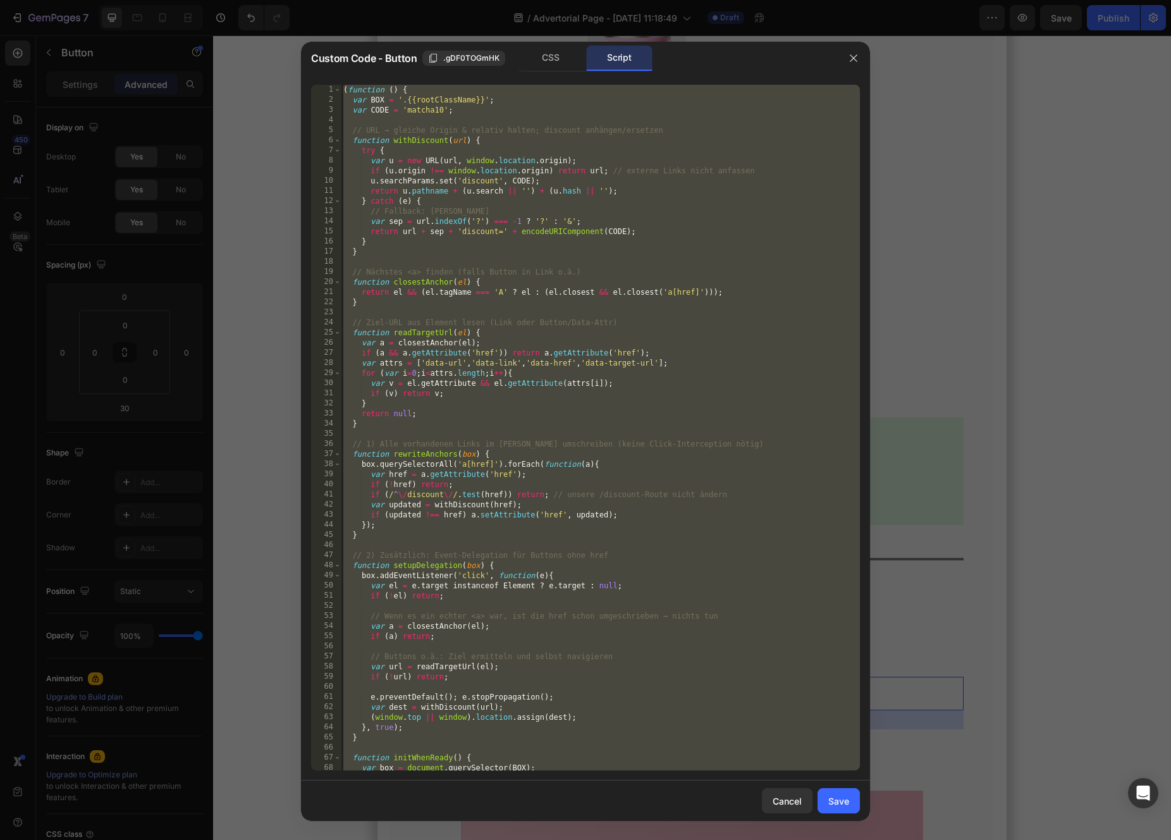
click at [643, 209] on div "( function ( ) { var BOX = '.{{rootClassName}}' ; var CODE = 'matcha10' ; // UR…" at bounding box center [600, 438] width 519 height 706
paste textarea
type textarea "})();"
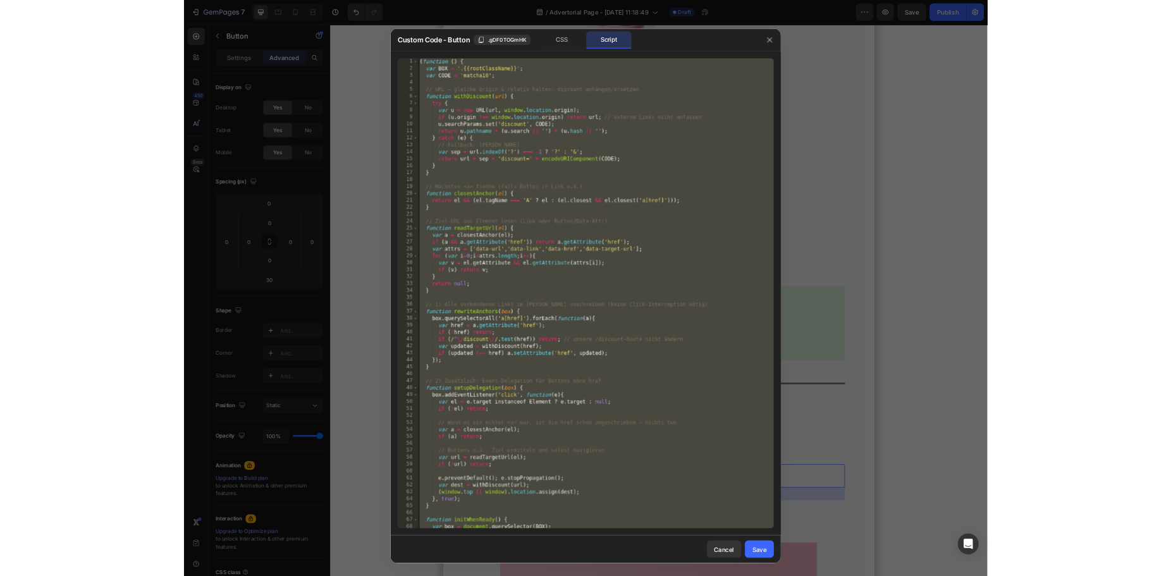
scroll to position [195, 0]
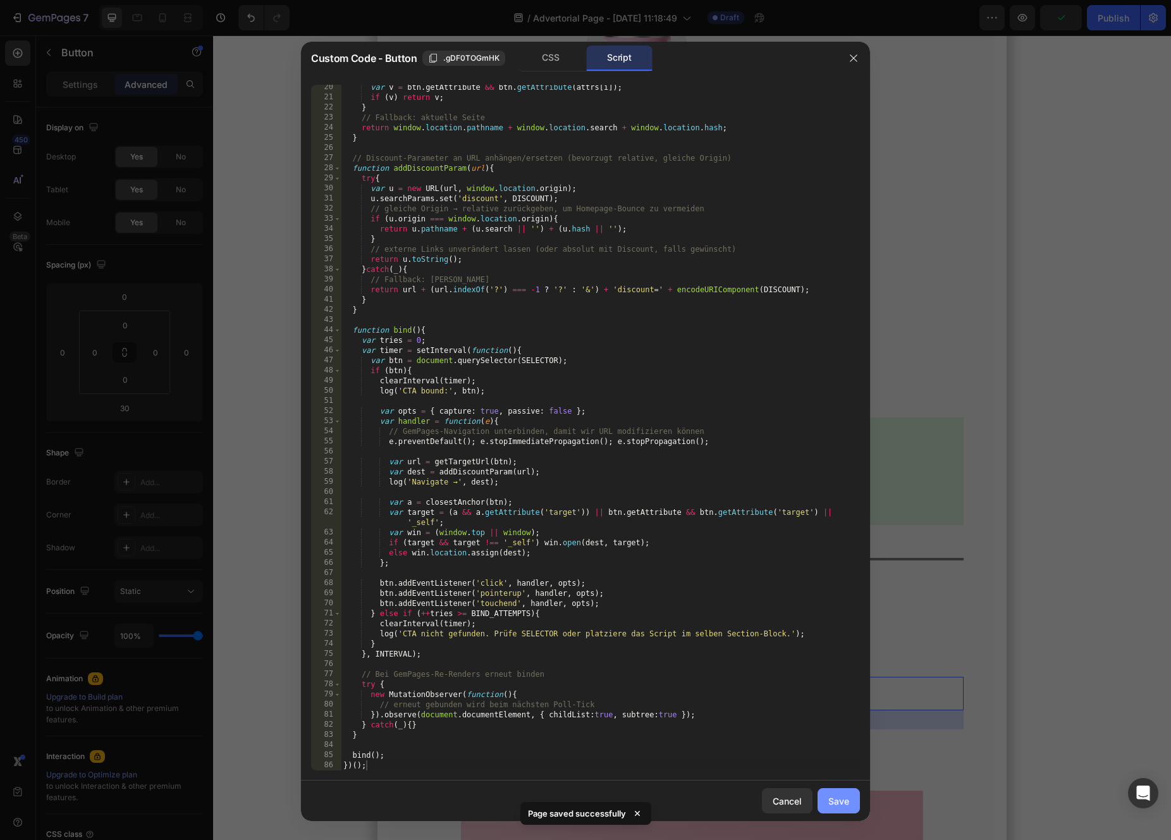
click at [849, 800] on button "Save" at bounding box center [839, 800] width 42 height 25
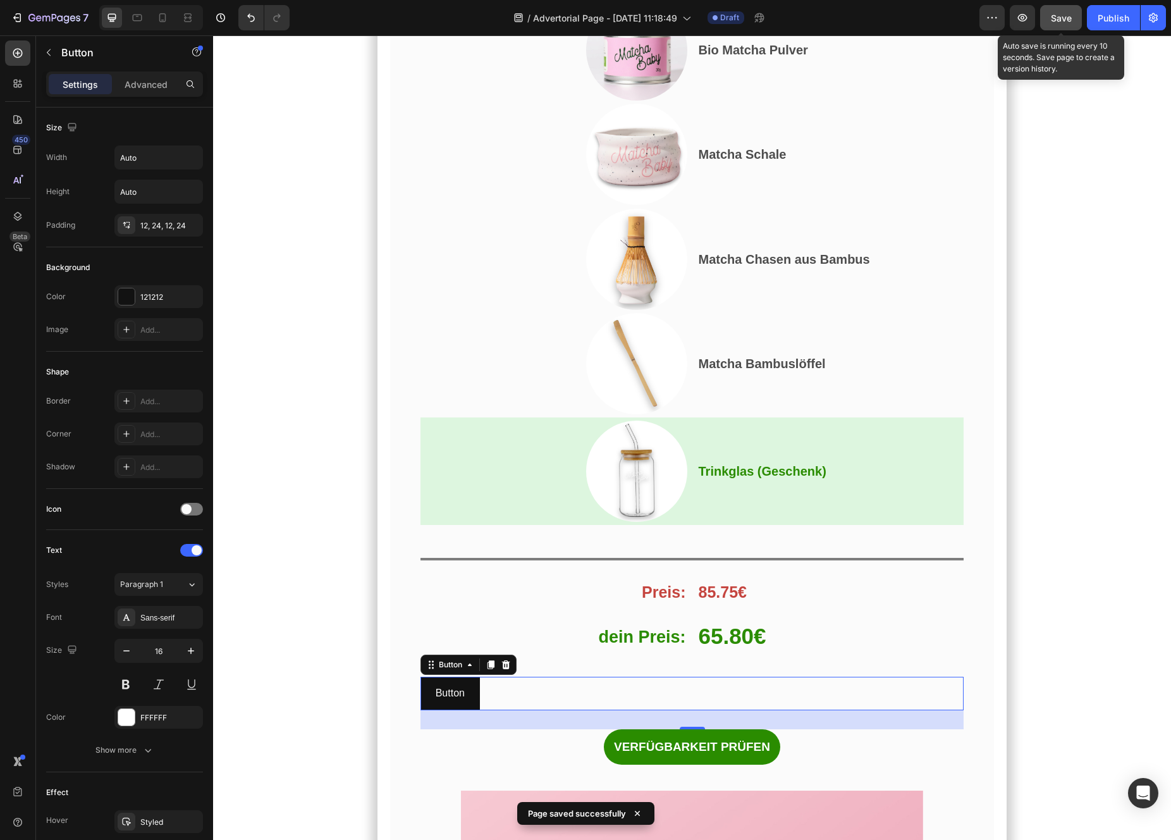
click at [1057, 21] on span "Save" at bounding box center [1061, 18] width 21 height 11
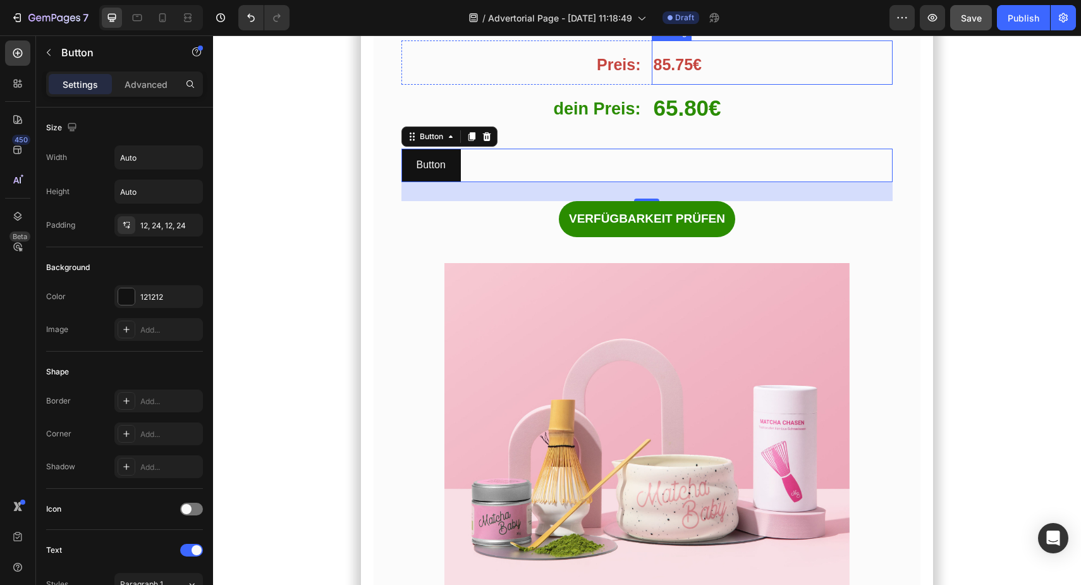
scroll to position [7621, 0]
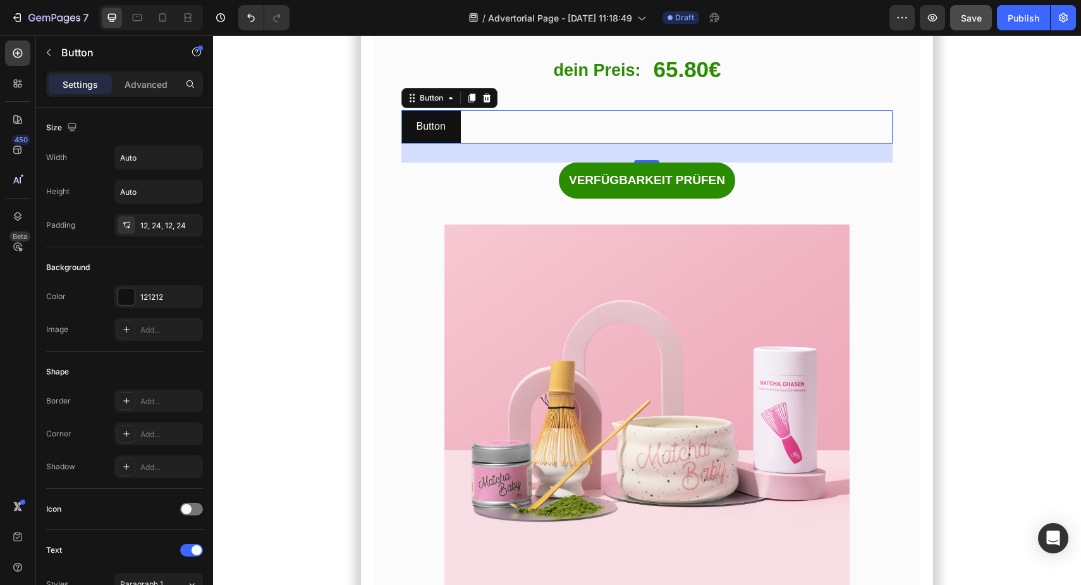
click at [544, 129] on div "Button Button 30" at bounding box center [648, 127] width 492 height 34
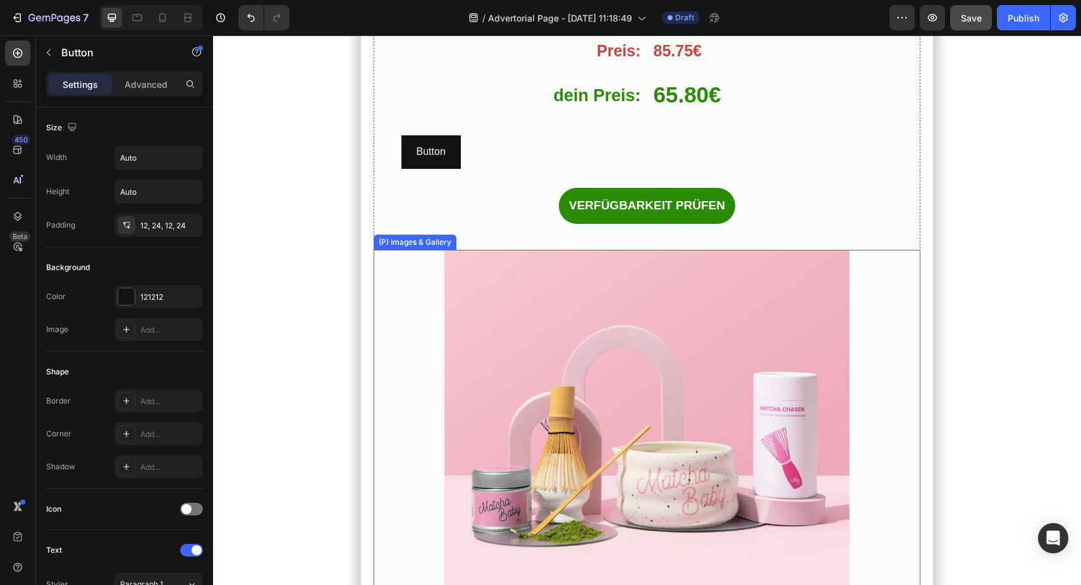
scroll to position [7627, 0]
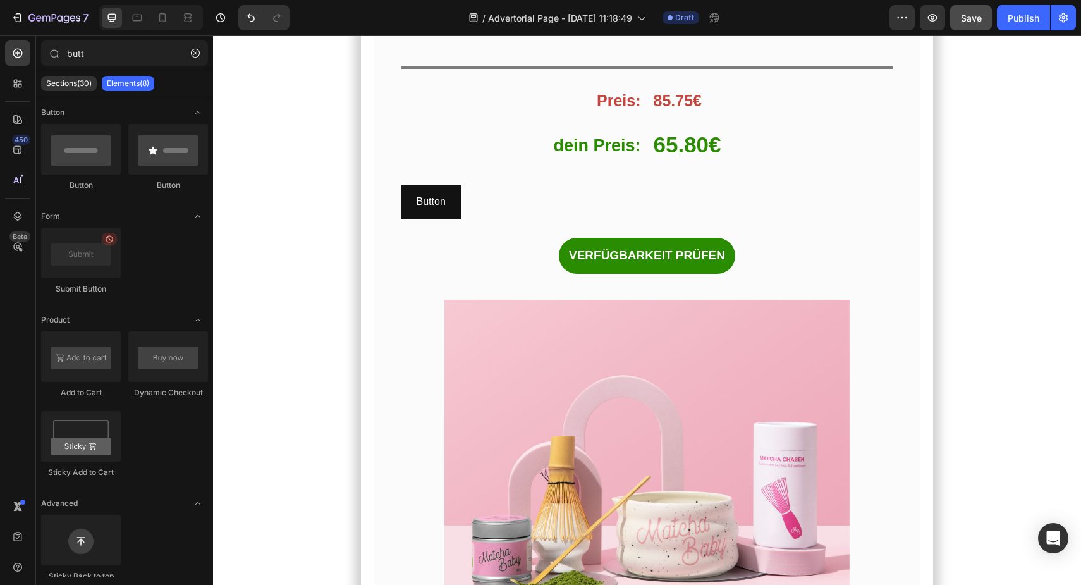
click at [356, 379] on section "Und das habe ich entdeckt… Heading Das perfekte Angebot, um mit Matcha zu start…" at bounding box center [647, 317] width 714 height 2209
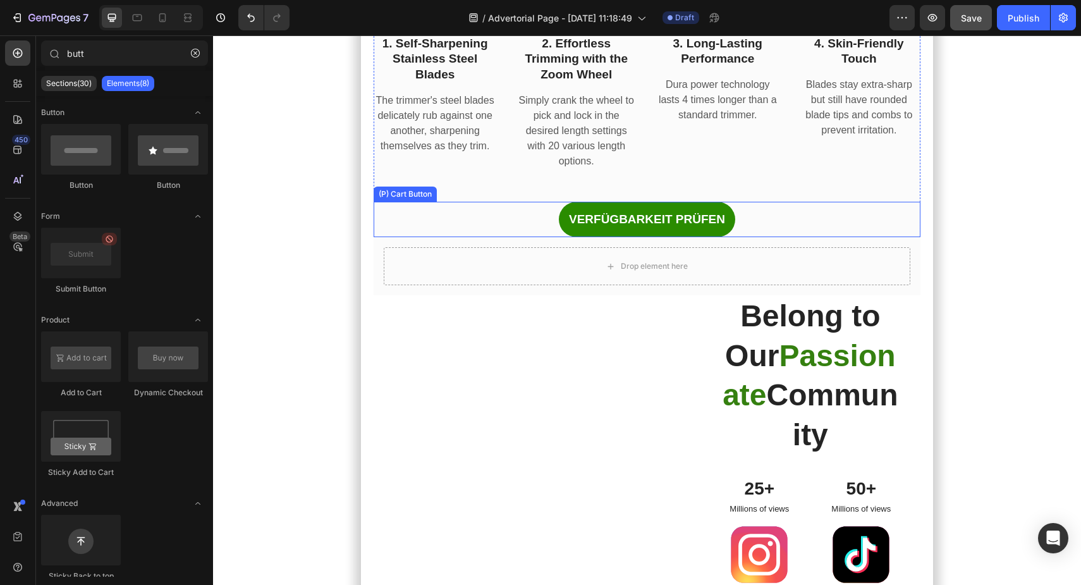
scroll to position [8685, 0]
